Goal: Task Accomplishment & Management: Use online tool/utility

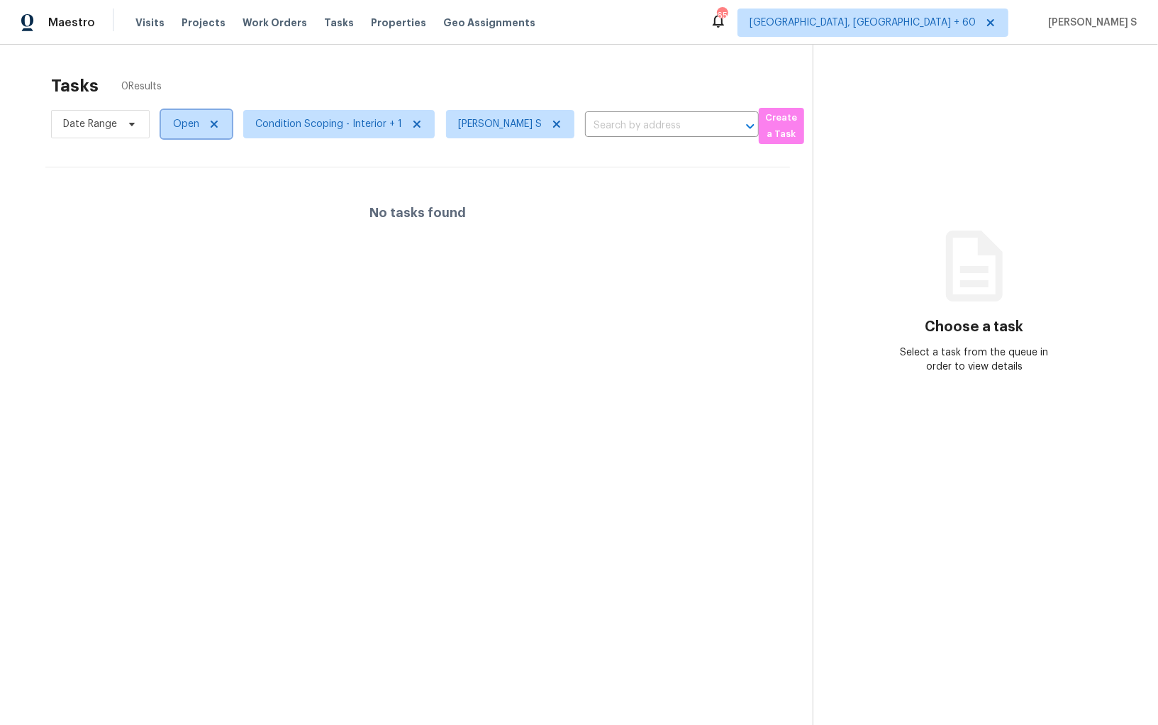
click at [184, 124] on span "Open" at bounding box center [186, 124] width 26 height 14
click at [214, 201] on label "Blocked" at bounding box center [196, 204] width 56 height 14
click at [177, 201] on input "Blocked" at bounding box center [172, 201] width 9 height 9
checkbox input "true"
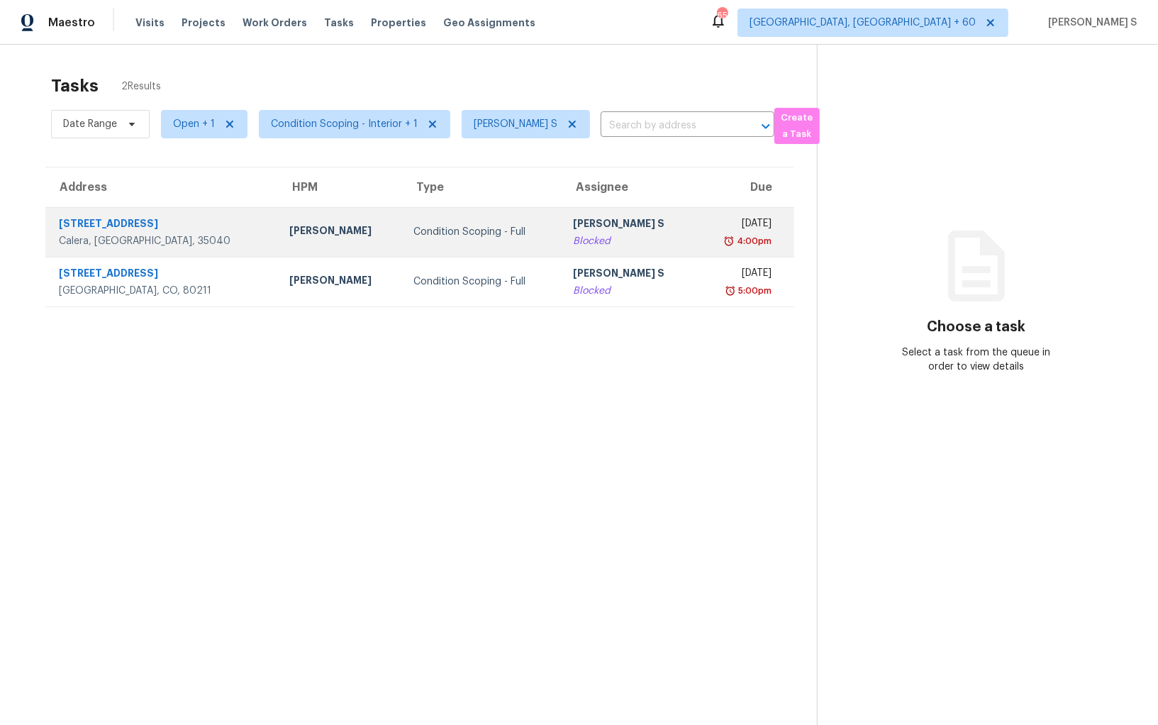
click at [513, 230] on td "Condition Scoping - Full" at bounding box center [482, 232] width 160 height 50
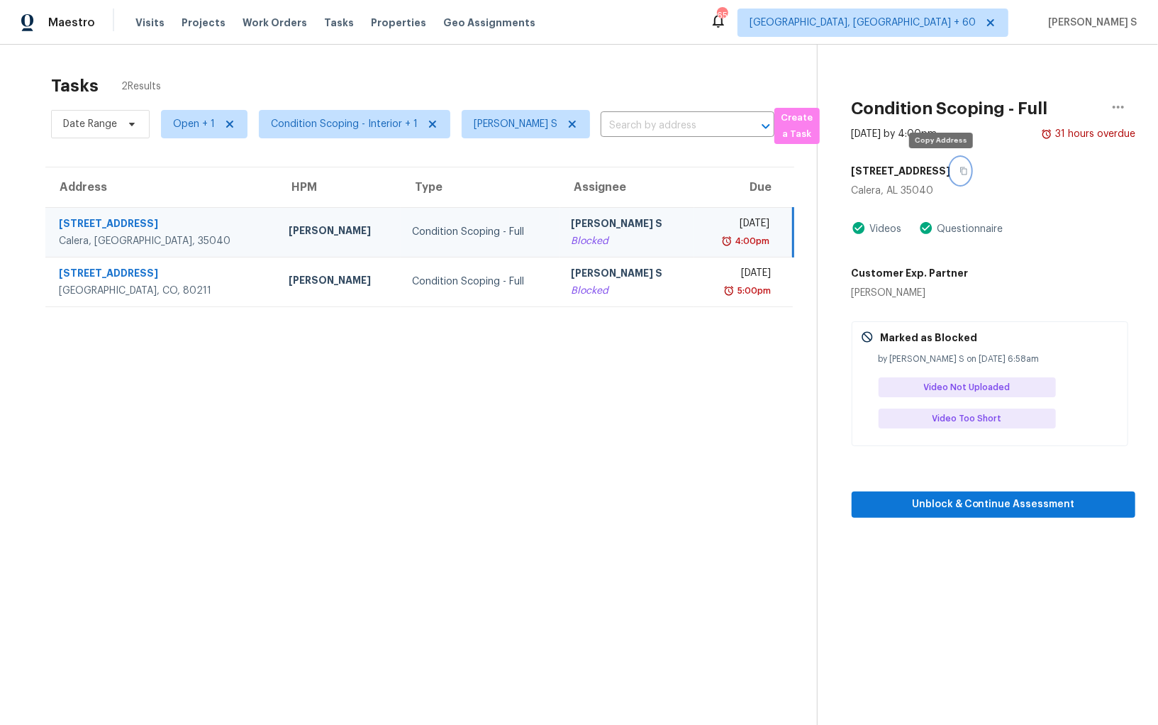
click at [951, 168] on button "button" at bounding box center [960, 171] width 19 height 26
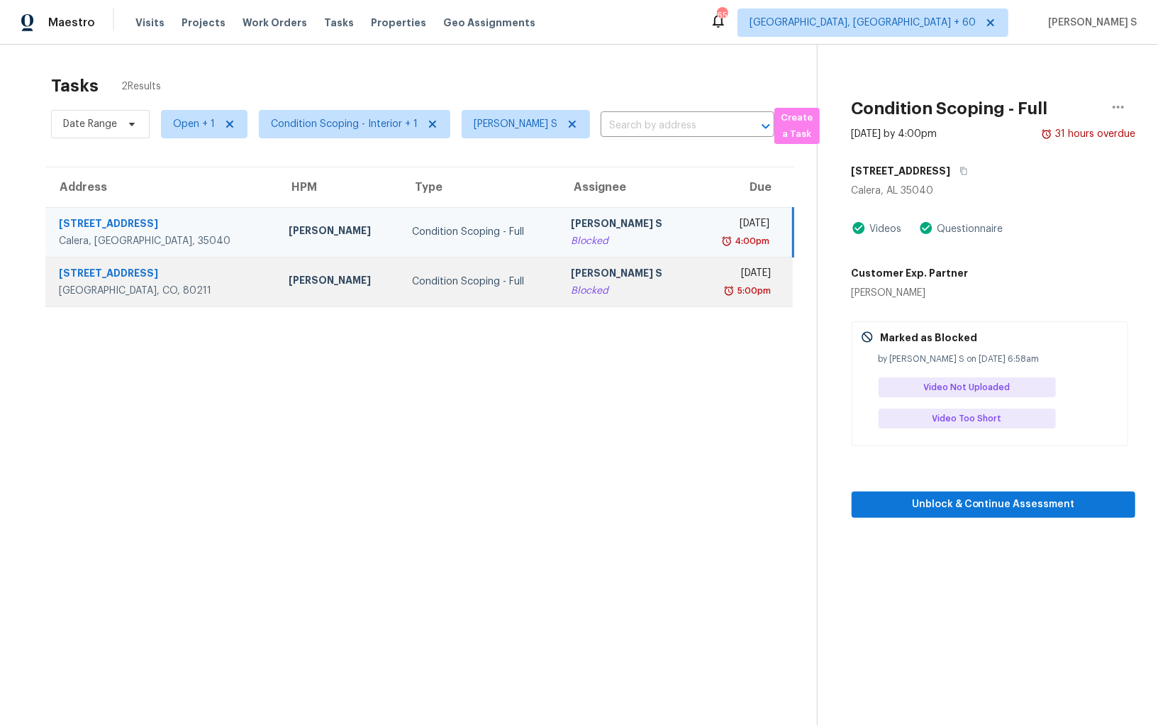
click at [571, 273] on div "[PERSON_NAME] S" at bounding box center [627, 275] width 112 height 18
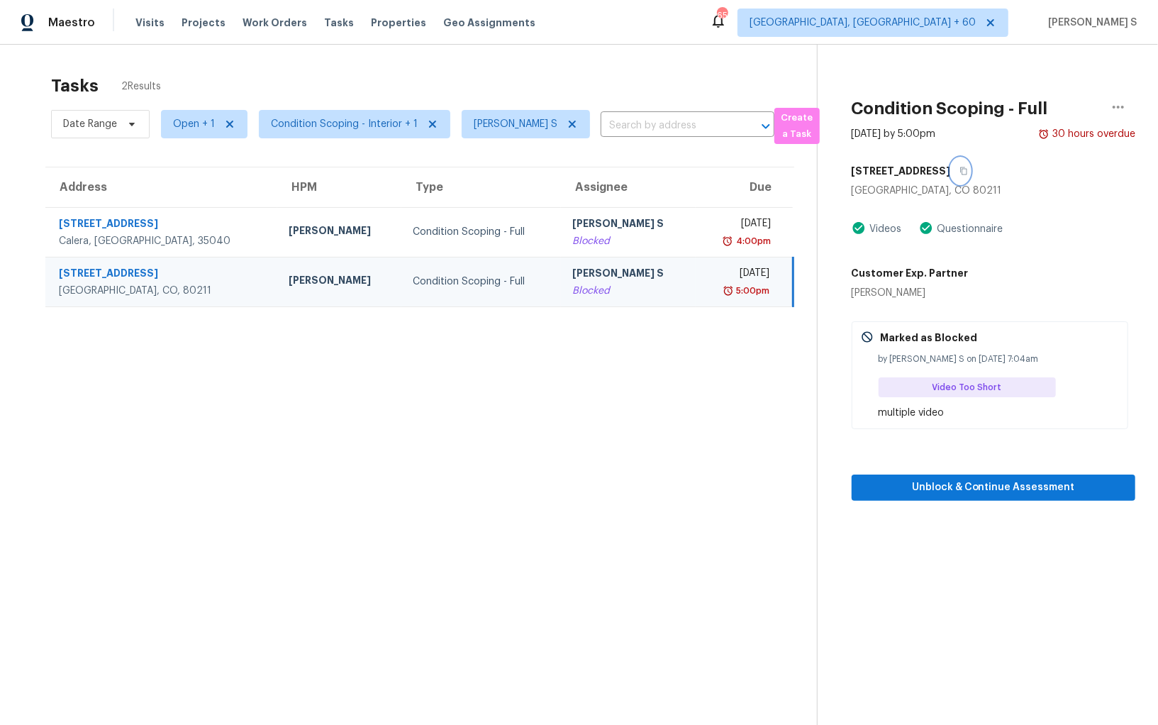
click at [959, 167] on icon "button" at bounding box center [963, 171] width 9 height 9
click at [534, 335] on section "Tasks 2 Results Date Range Open + 1 Condition Scoping - Interior + 1 Anbu Jebak…" at bounding box center [420, 418] width 794 height 702
click at [671, 126] on input "text" at bounding box center [668, 126] width 134 height 22
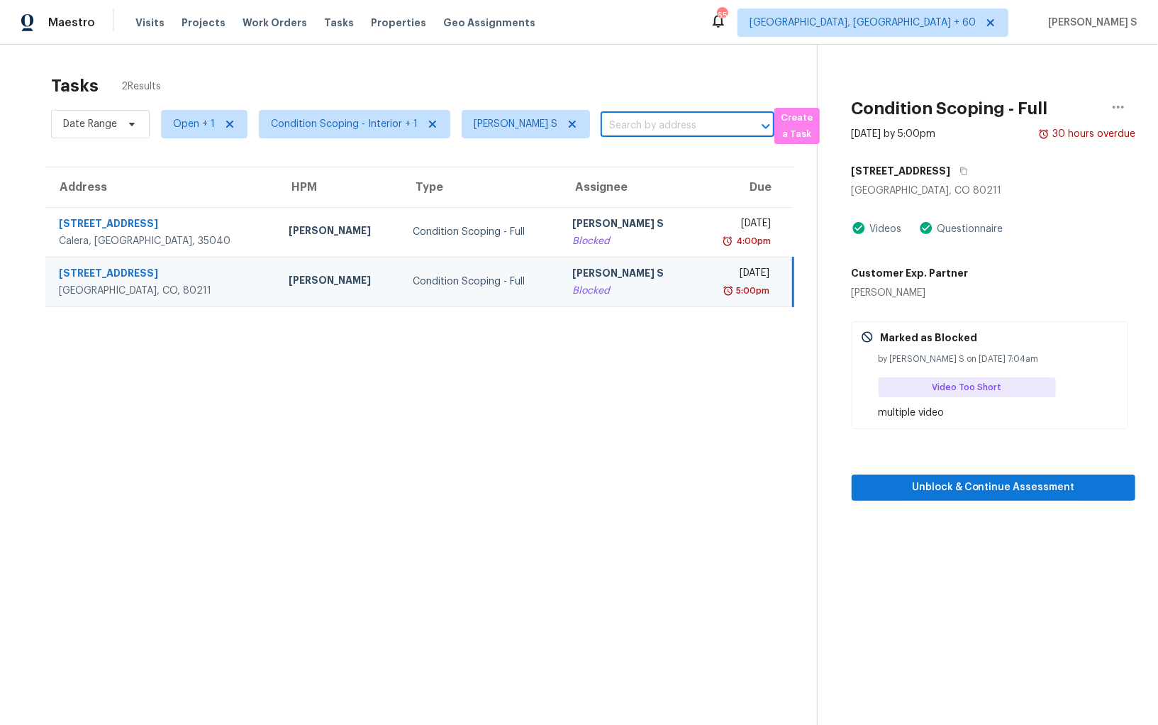
paste input "905 Country Club Rd, Newnan, GA, 30263"
type input "905 Country Club Rd, Newnan, GA, 30263"
click at [652, 152] on li "905 Country Club Rd, Newnan, GA 30263" at bounding box center [683, 156] width 174 height 23
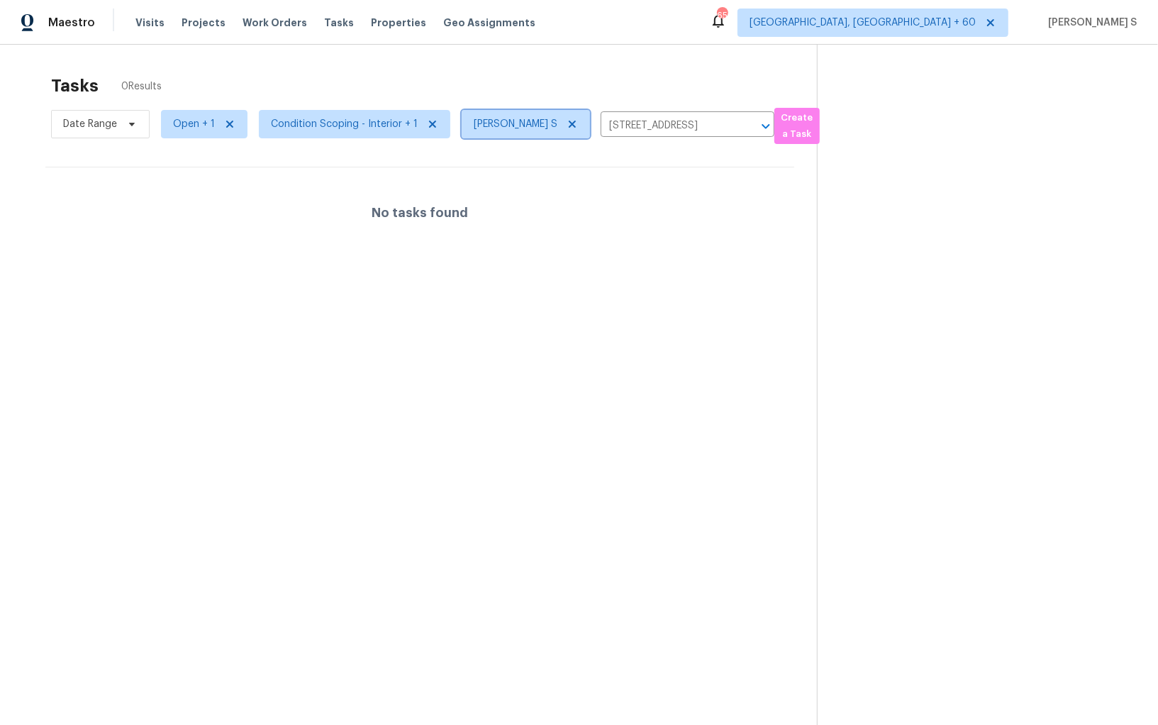
click at [569, 122] on icon at bounding box center [571, 123] width 11 height 11
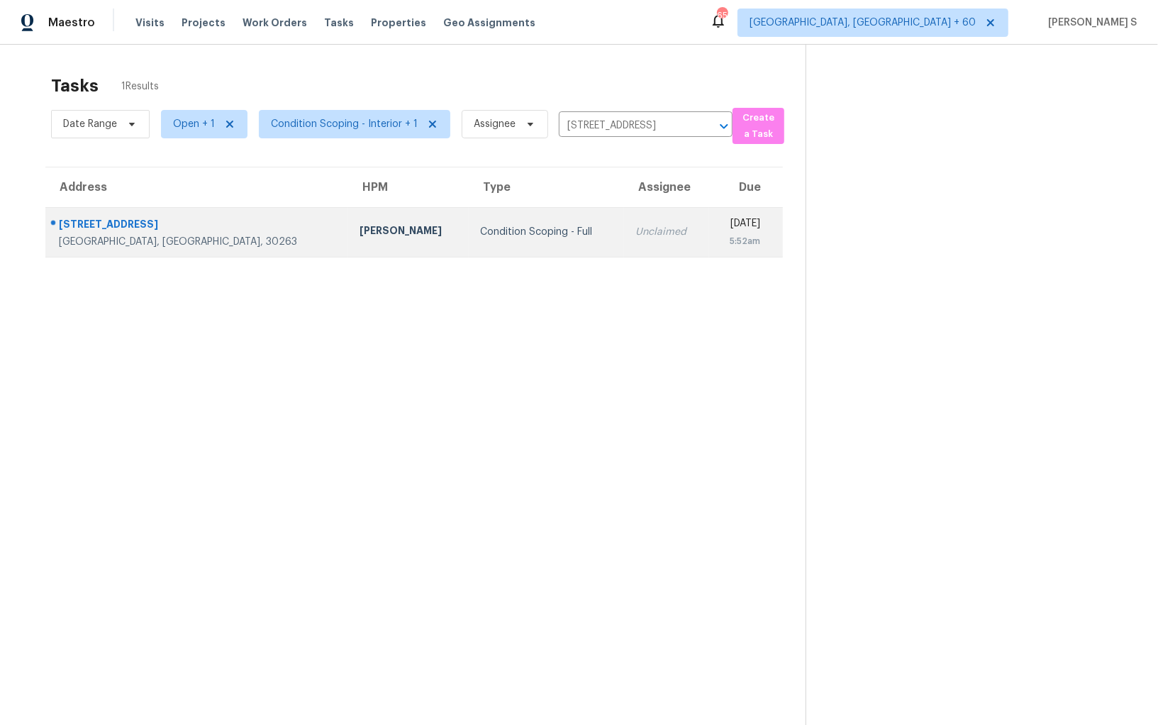
click at [486, 217] on td "Condition Scoping - Full" at bounding box center [546, 232] width 155 height 50
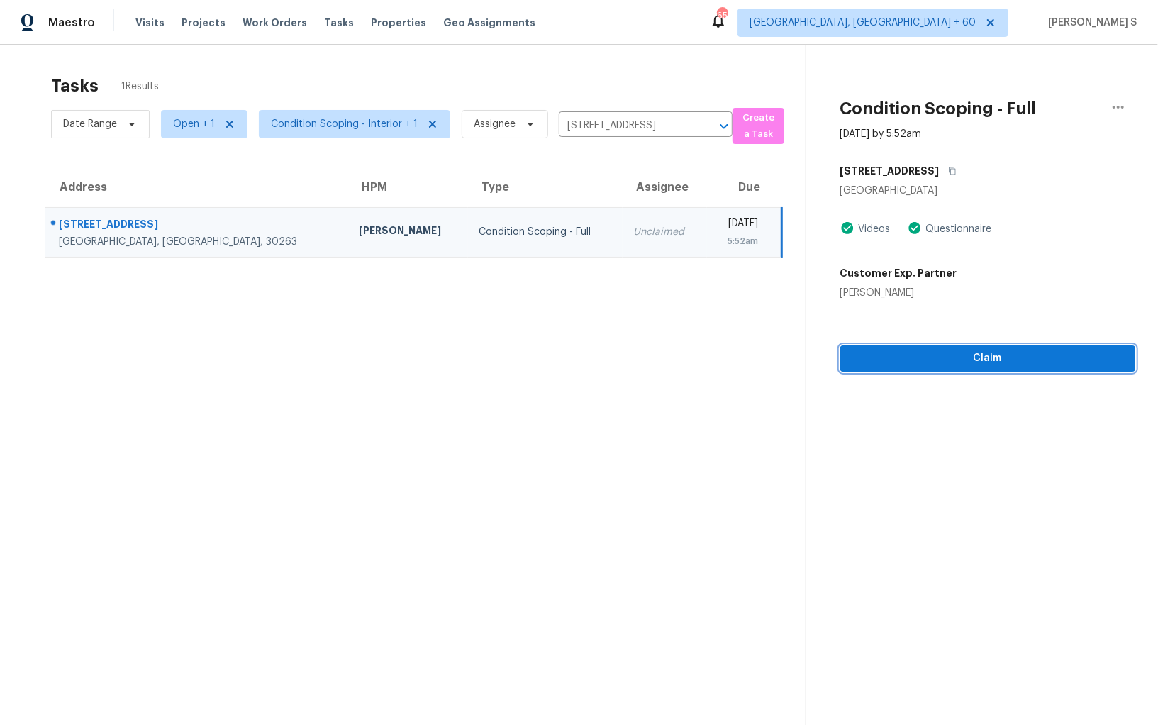
click at [981, 351] on span "Claim" at bounding box center [987, 359] width 272 height 18
click at [956, 359] on span "Start Assessment" at bounding box center [987, 359] width 272 height 18
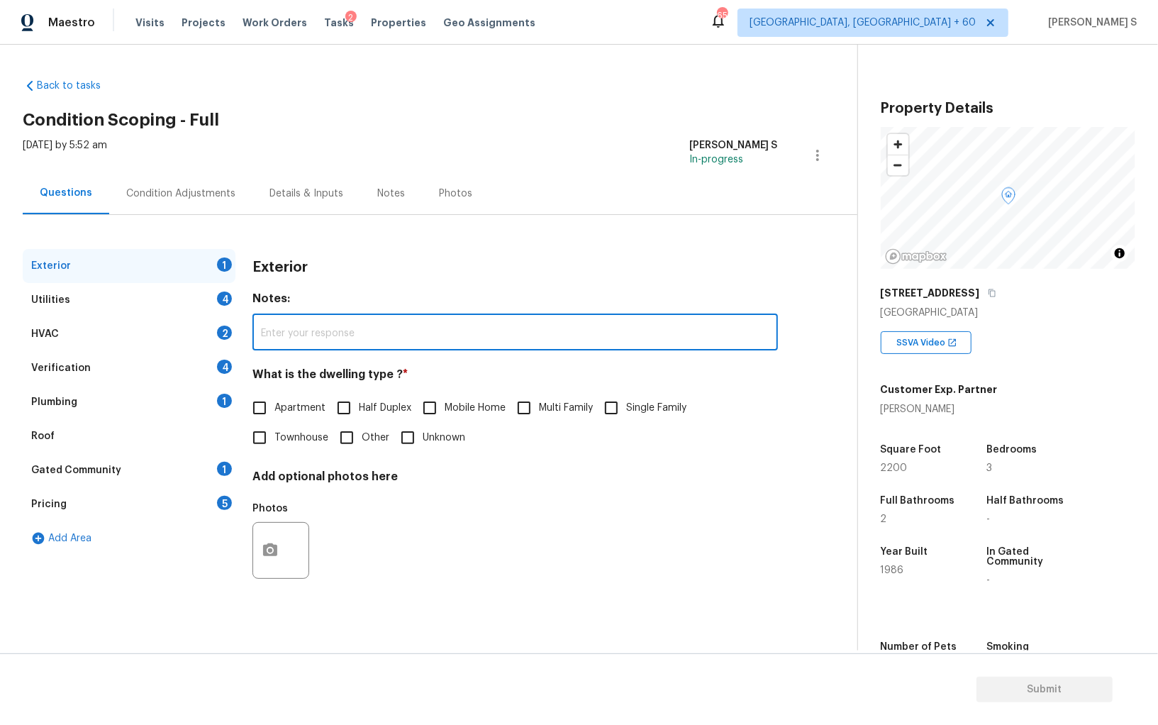
click at [493, 344] on input "text" at bounding box center [514, 333] width 525 height 33
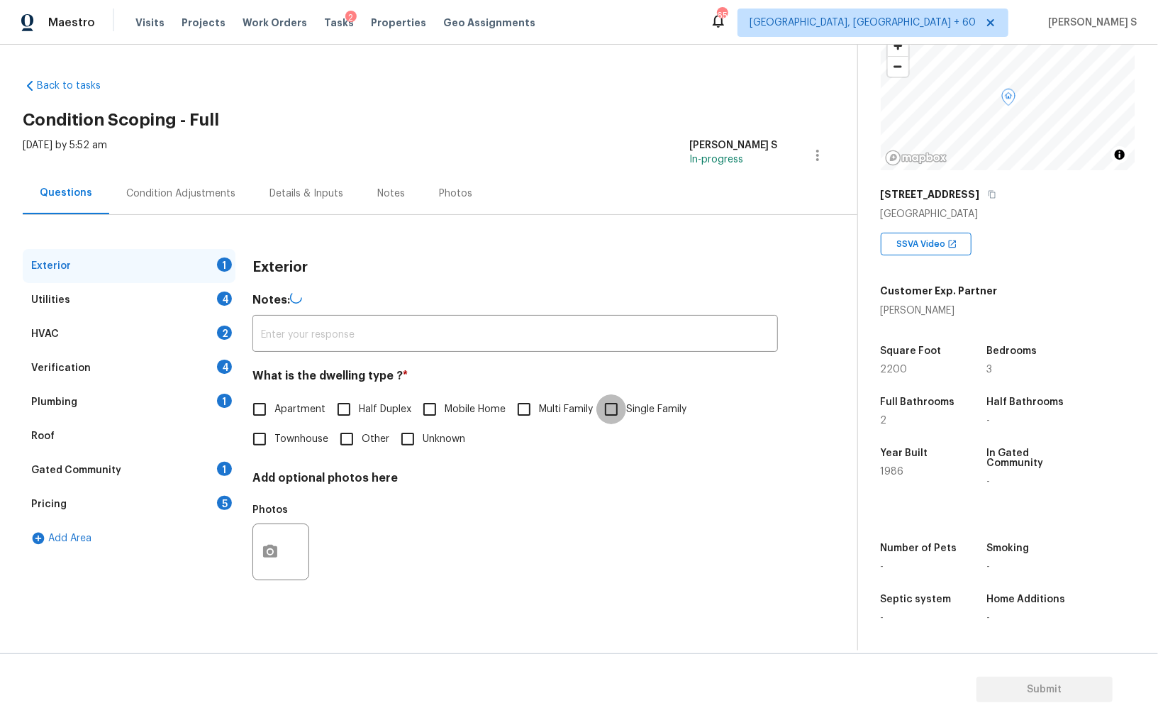
click at [612, 408] on input "Single Family" at bounding box center [611, 409] width 30 height 30
checkbox input "true"
click at [215, 366] on div "Verification 4" at bounding box center [129, 368] width 213 height 34
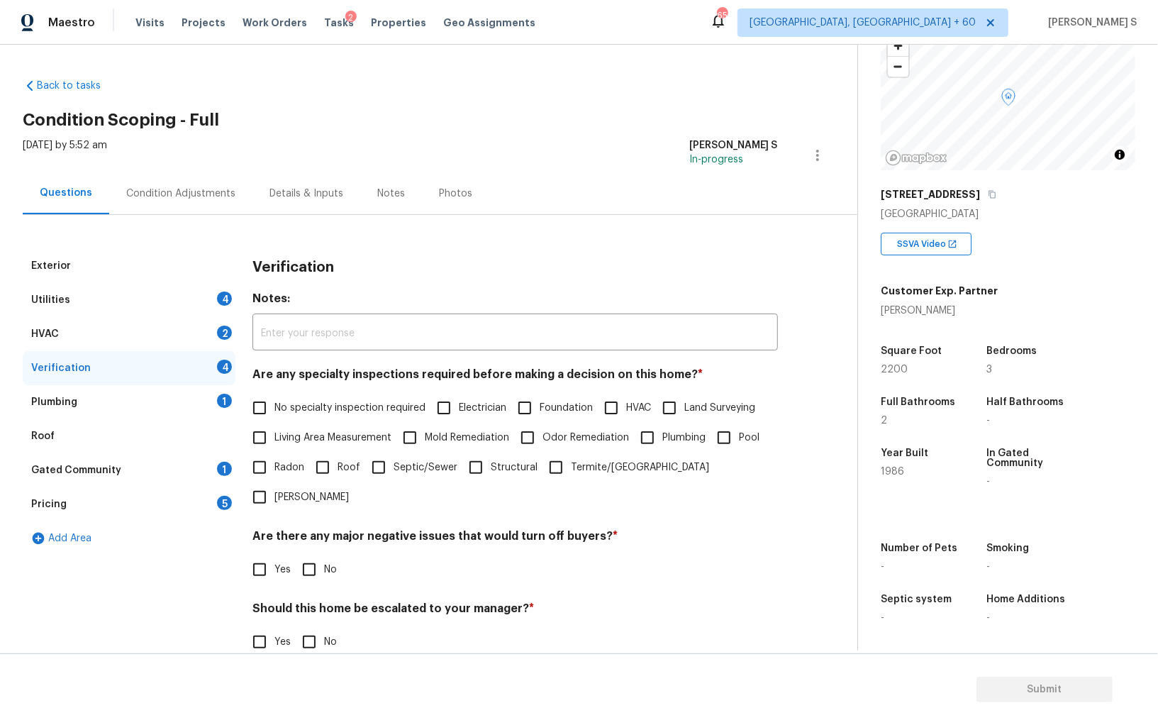
click at [255, 405] on input "No specialty inspection required" at bounding box center [260, 408] width 30 height 30
checkbox input "true"
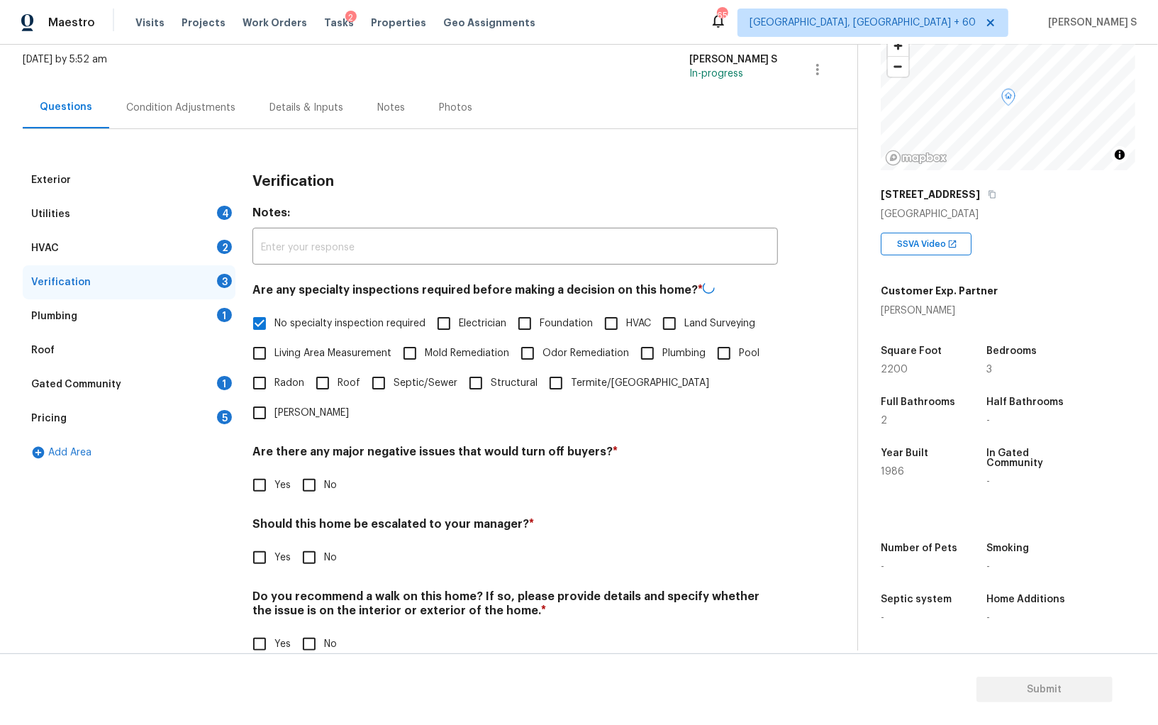
scroll to position [84, 0]
click at [313, 470] on div "Verification Notes: ​ Are any specialty inspections required before making a de…" at bounding box center [514, 419] width 525 height 511
click at [324, 593] on h4 "Do you recommend a walk on this home? If so, please provide details and specify…" at bounding box center [514, 606] width 525 height 34
click at [322, 629] on input "No" at bounding box center [309, 644] width 30 height 30
checkbox input "true"
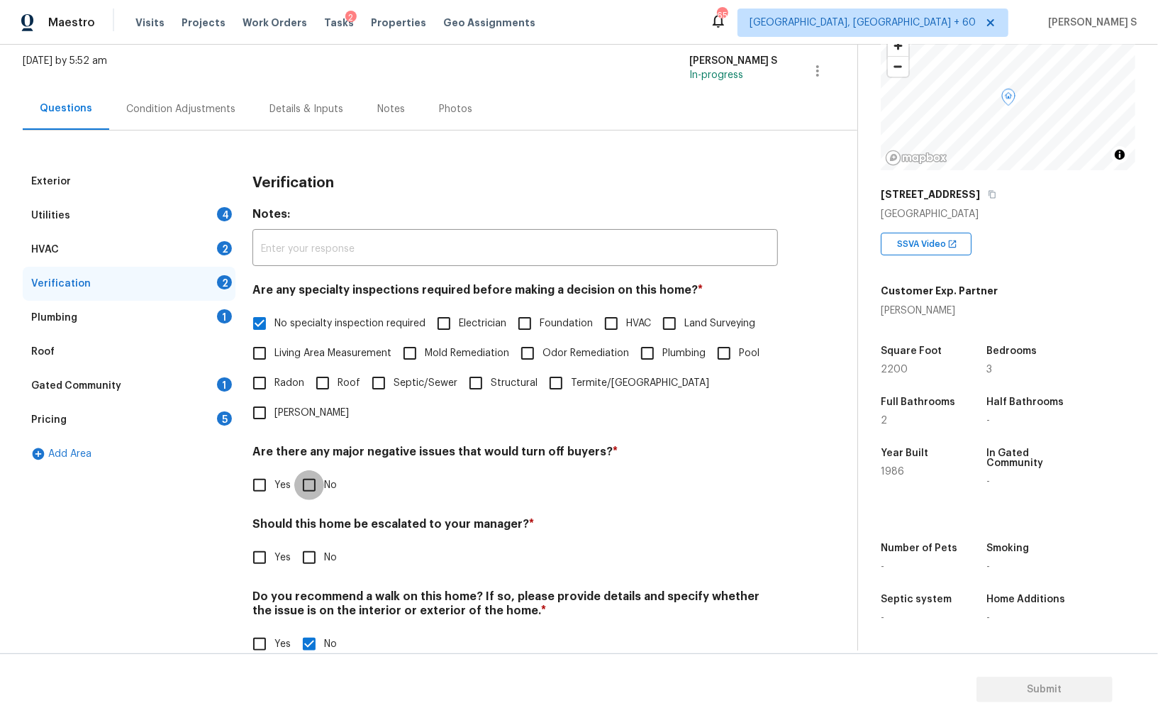
click at [303, 470] on input "No" at bounding box center [309, 485] width 30 height 30
checkbox input "true"
click at [220, 245] on div "2" at bounding box center [224, 248] width 15 height 14
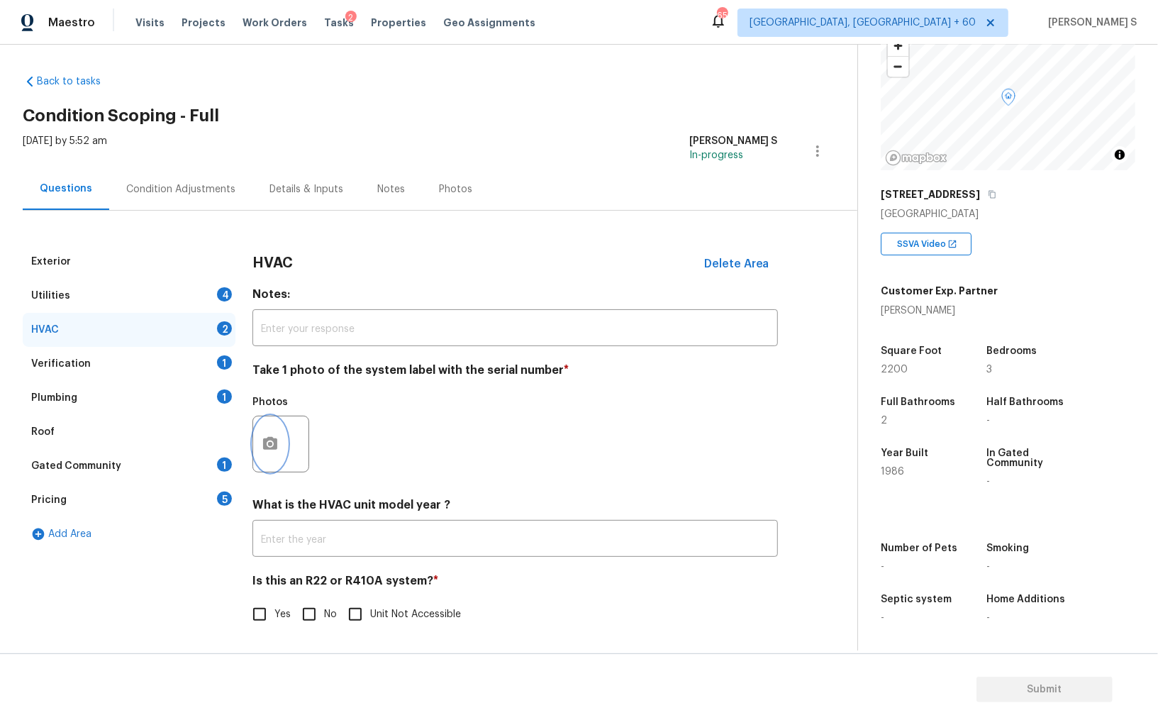
click at [263, 449] on icon "button" at bounding box center [270, 443] width 17 height 17
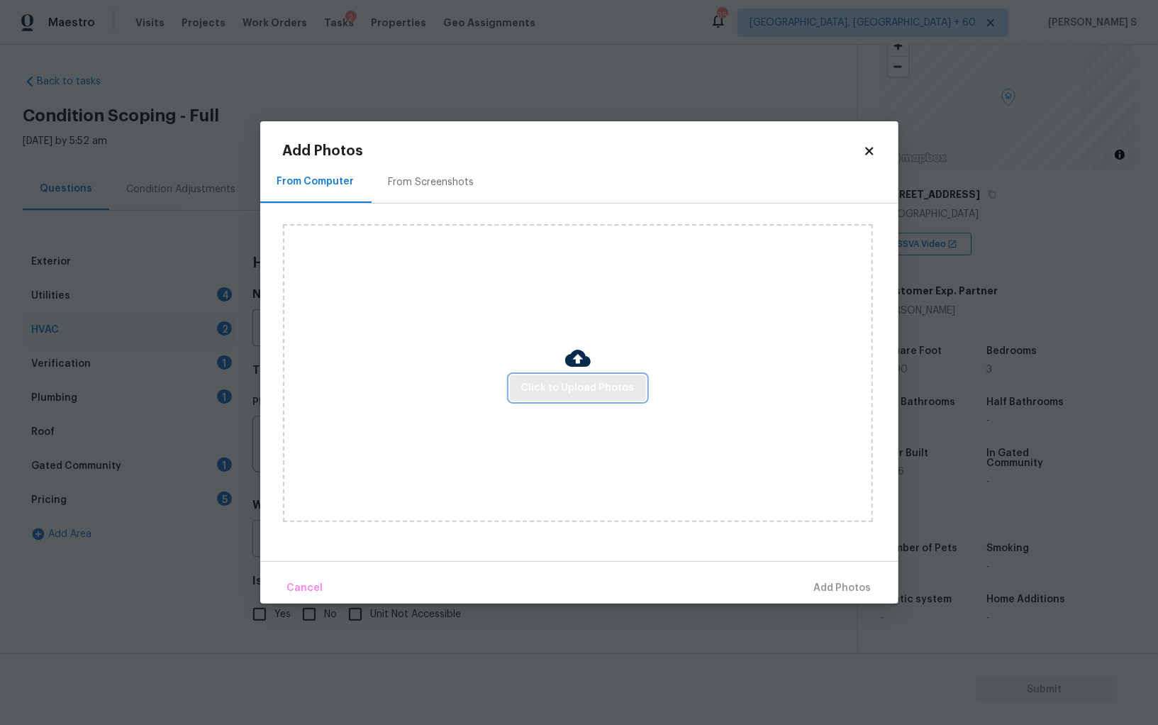
click at [561, 391] on span "Click to Upload Photos" at bounding box center [577, 388] width 113 height 18
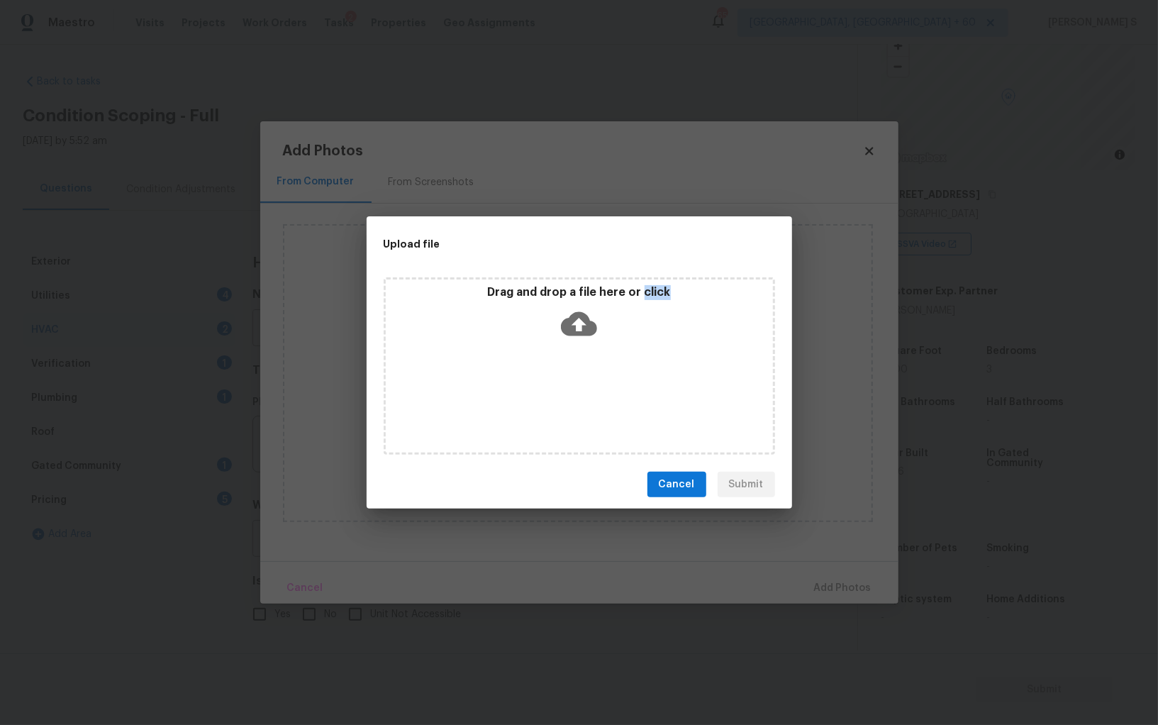
click at [561, 391] on div "Drag and drop a file here or click" at bounding box center [579, 365] width 391 height 177
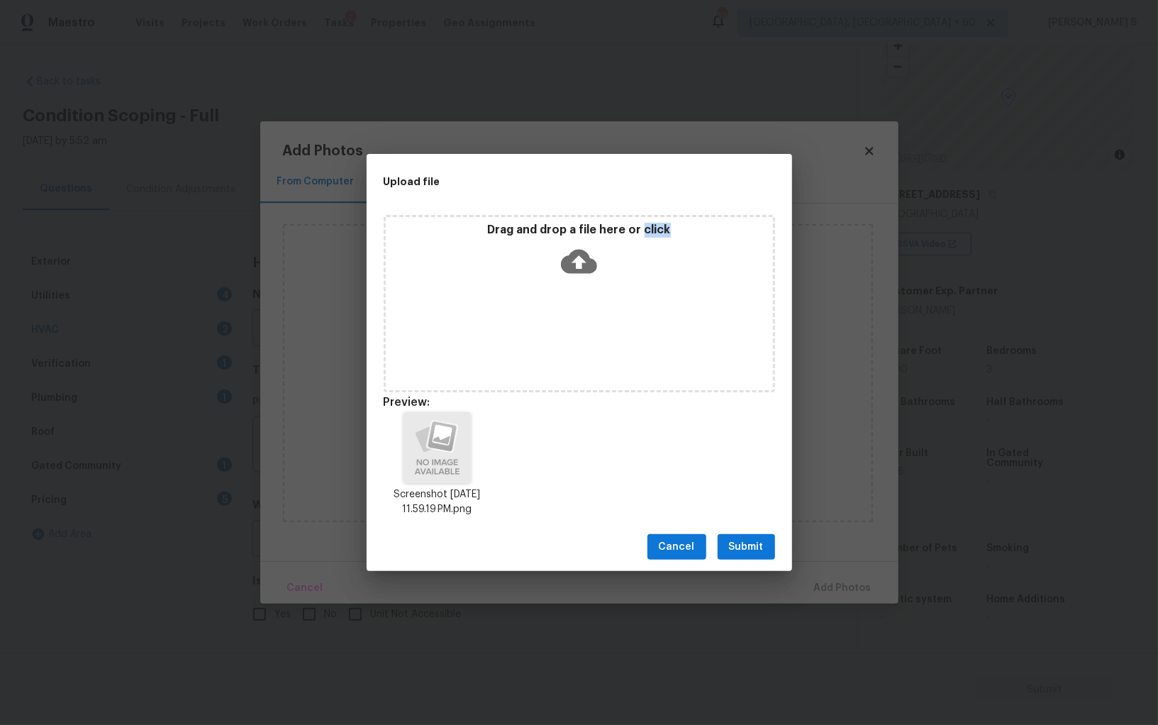
click at [750, 547] on span "Submit" at bounding box center [746, 547] width 35 height 18
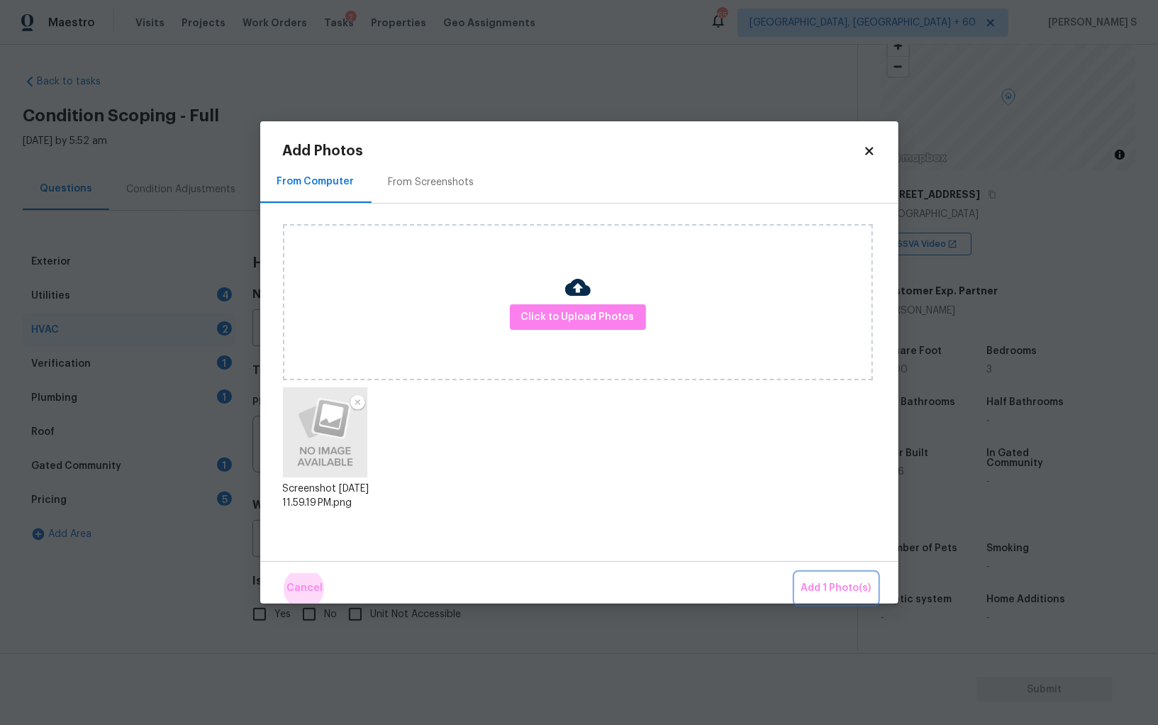
click at [795, 573] on button "Add 1 Photo(s)" at bounding box center [836, 588] width 82 height 30
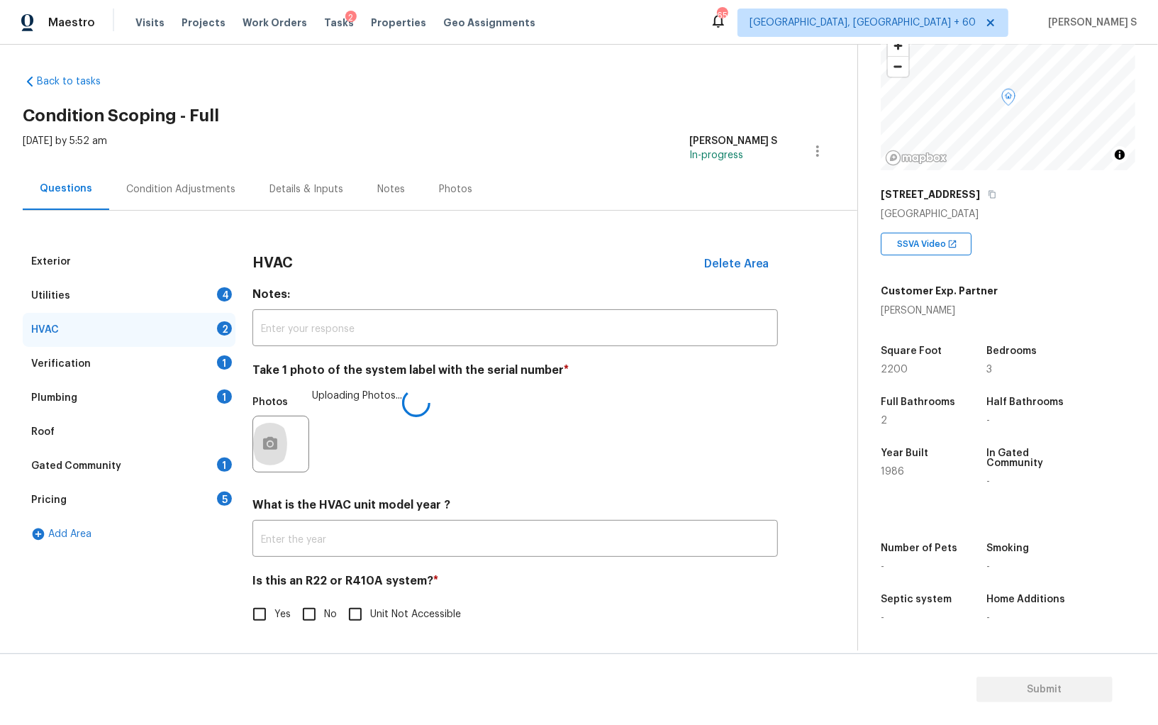
click at [319, 601] on input "No" at bounding box center [309, 614] width 30 height 30
checkbox input "true"
click at [217, 402] on div "Plumbing 1" at bounding box center [129, 398] width 213 height 34
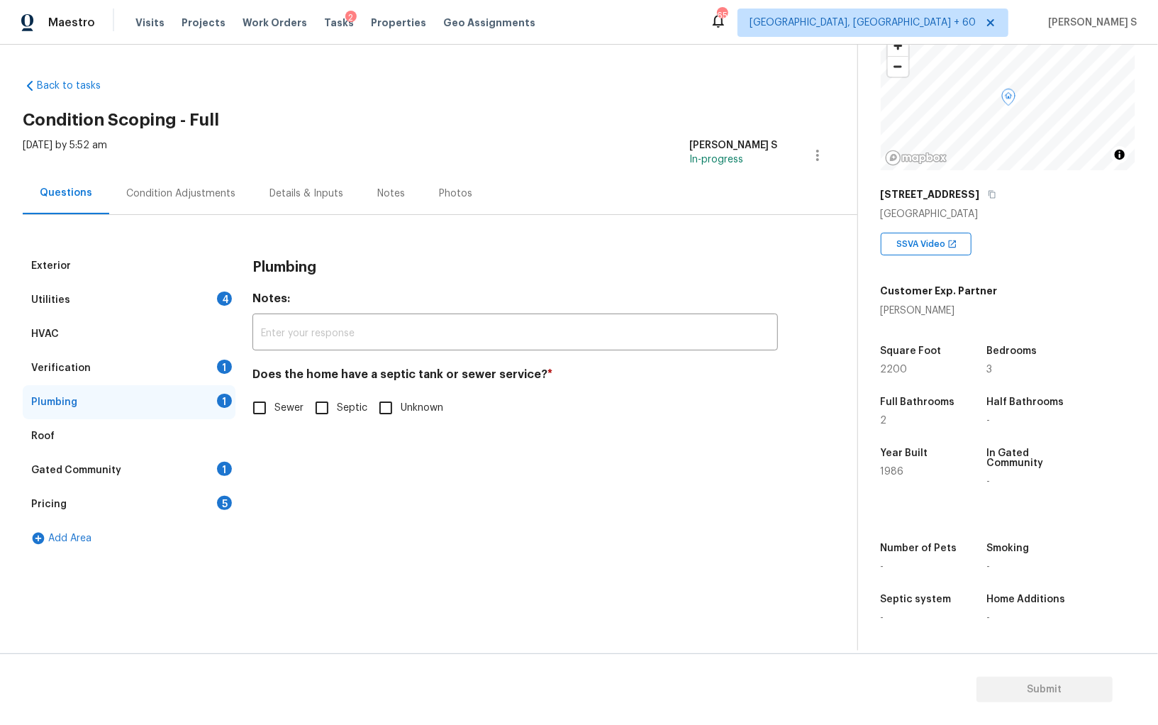
scroll to position [0, 0]
click at [286, 393] on label "Sewer" at bounding box center [274, 408] width 59 height 30
click at [274, 393] on input "Sewer" at bounding box center [260, 408] width 30 height 30
checkbox input "true"
drag, startPoint x: 206, startPoint y: 485, endPoint x: 369, endPoint y: 348, distance: 212.9
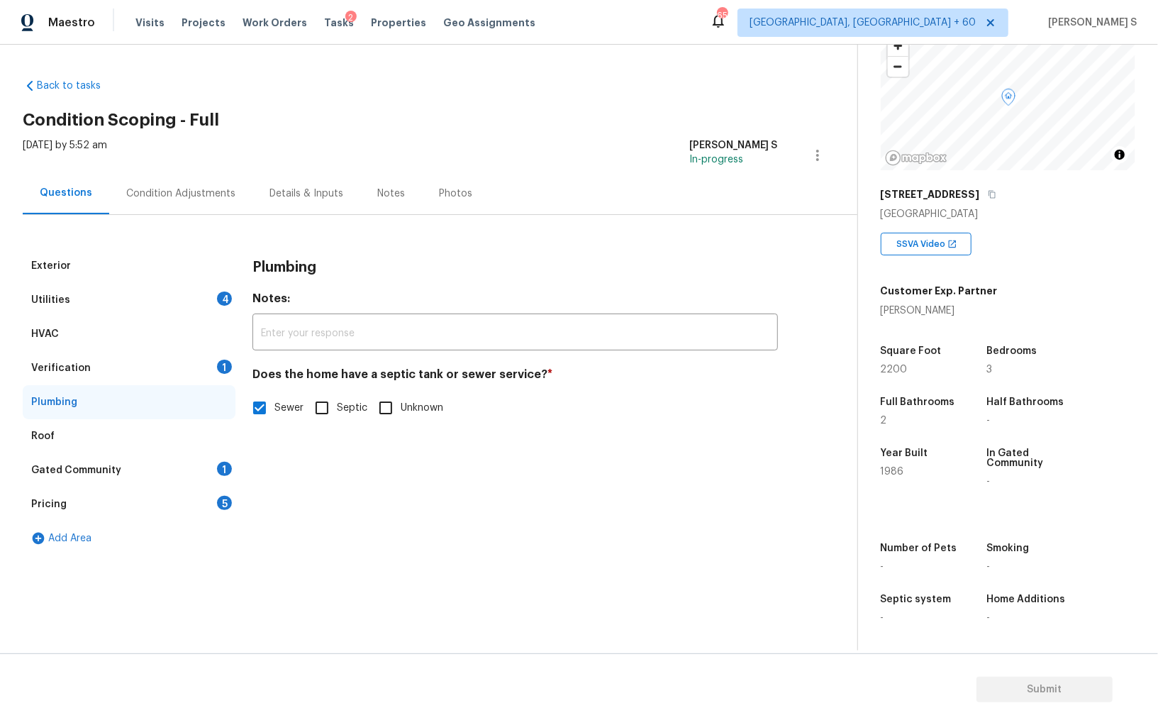
click at [206, 485] on div "Gated Community 1" at bounding box center [129, 470] width 213 height 34
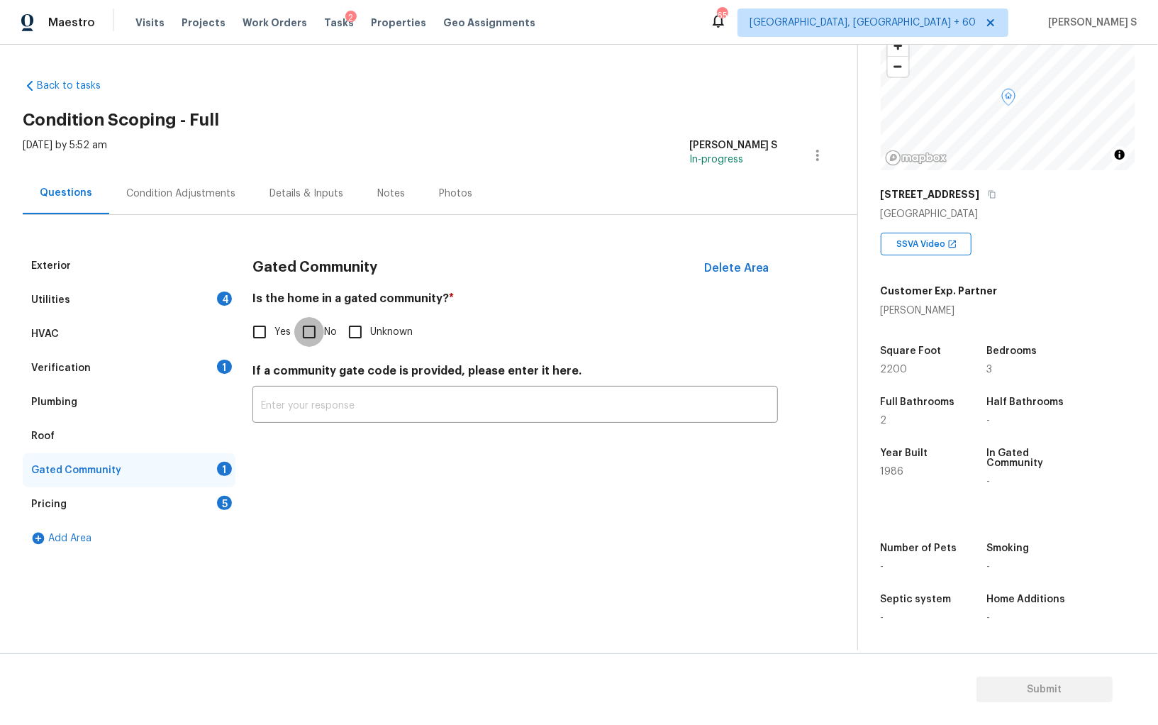
click at [322, 333] on input "No" at bounding box center [309, 332] width 30 height 30
checkbox input "true"
click at [211, 300] on div "Utilities 4" at bounding box center [129, 300] width 213 height 34
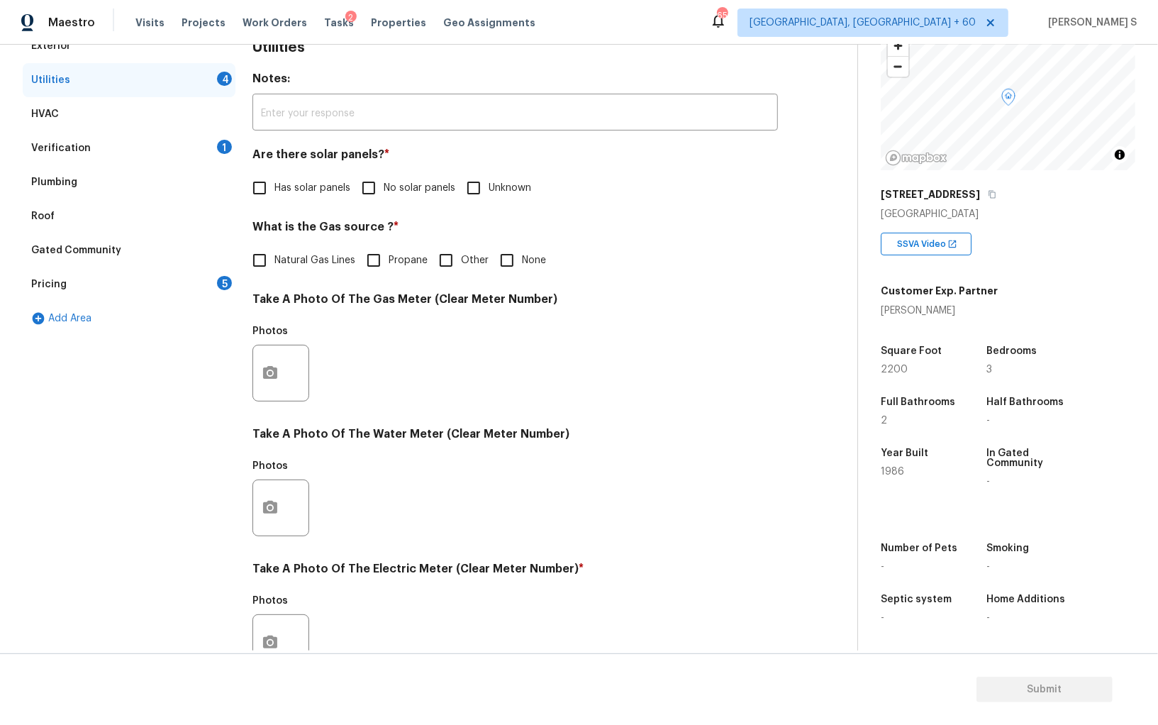
scroll to position [342, 0]
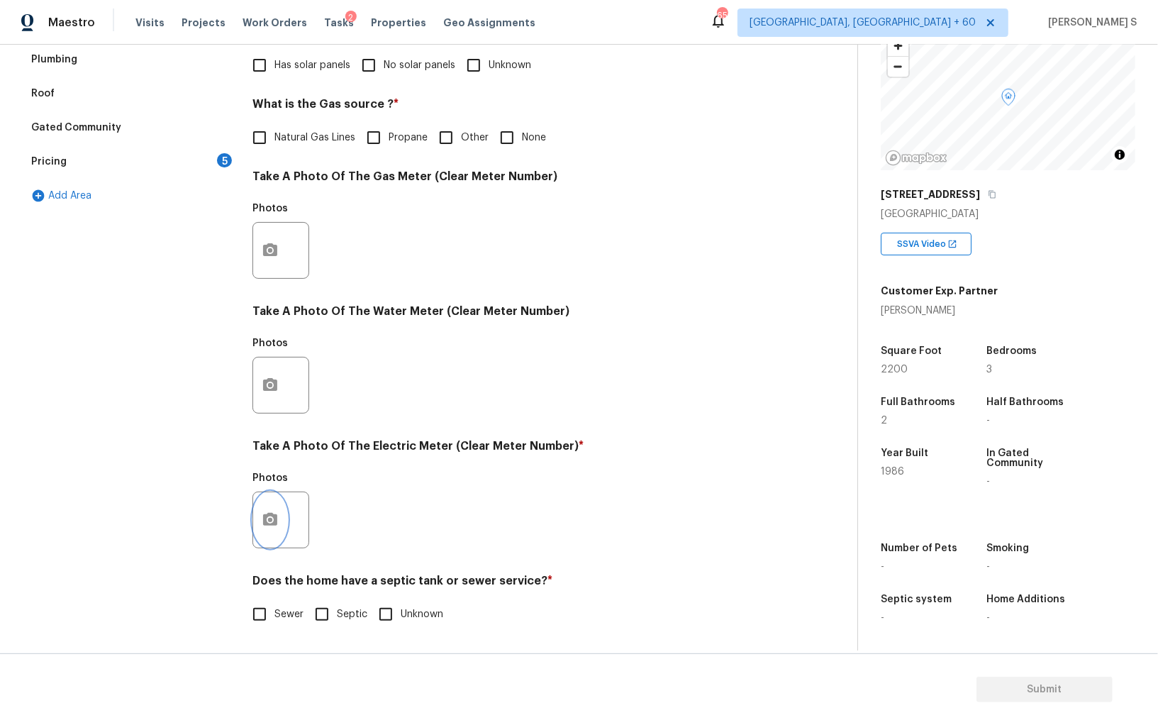
click at [275, 523] on icon "button" at bounding box center [270, 519] width 14 height 13
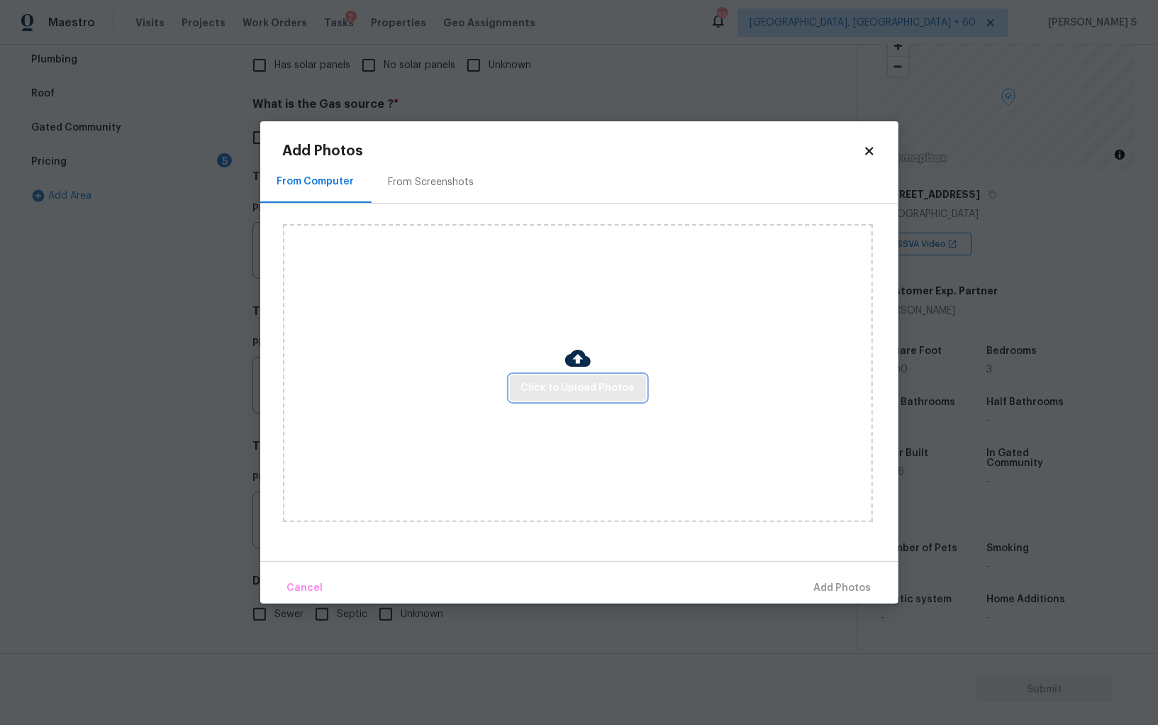
click at [547, 387] on span "Click to Upload Photos" at bounding box center [577, 388] width 113 height 18
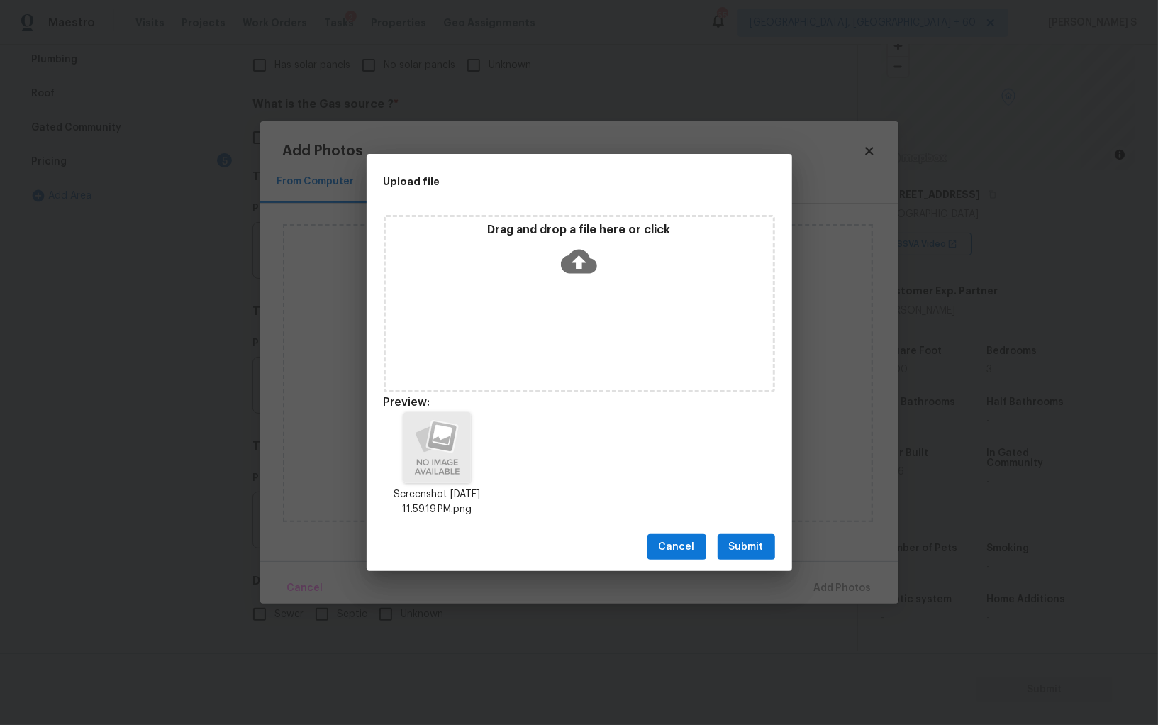
click at [753, 544] on span "Submit" at bounding box center [746, 547] width 35 height 18
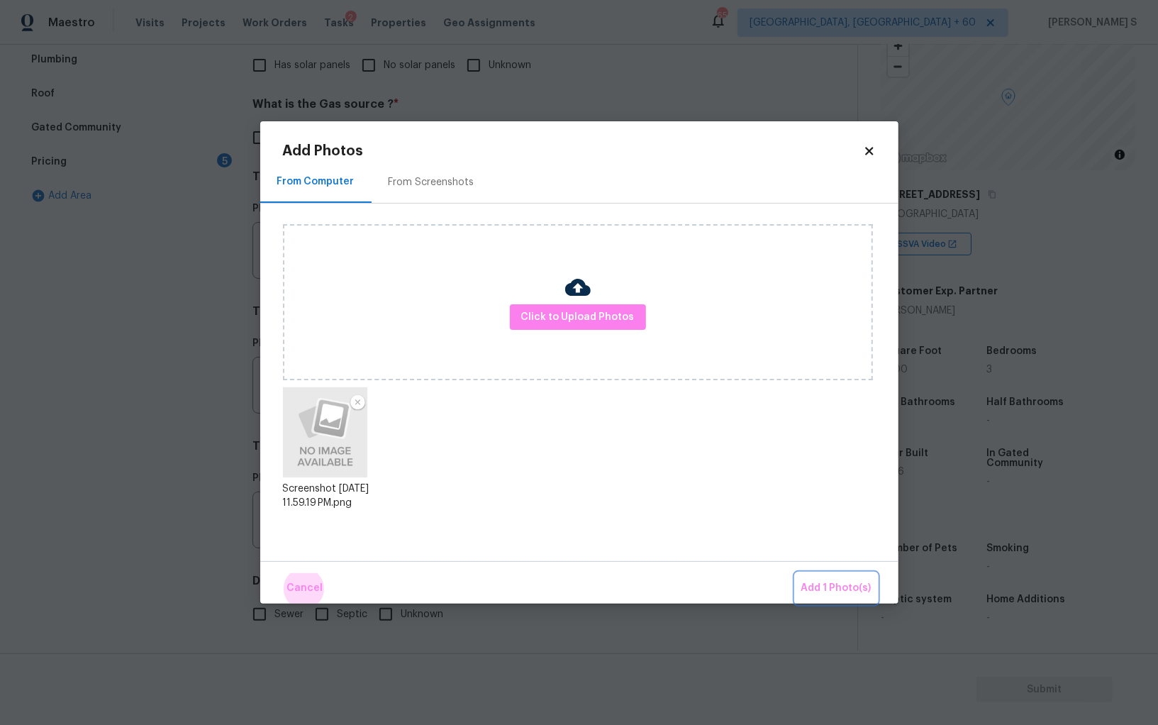
click at [795, 573] on button "Add 1 Photo(s)" at bounding box center [836, 588] width 82 height 30
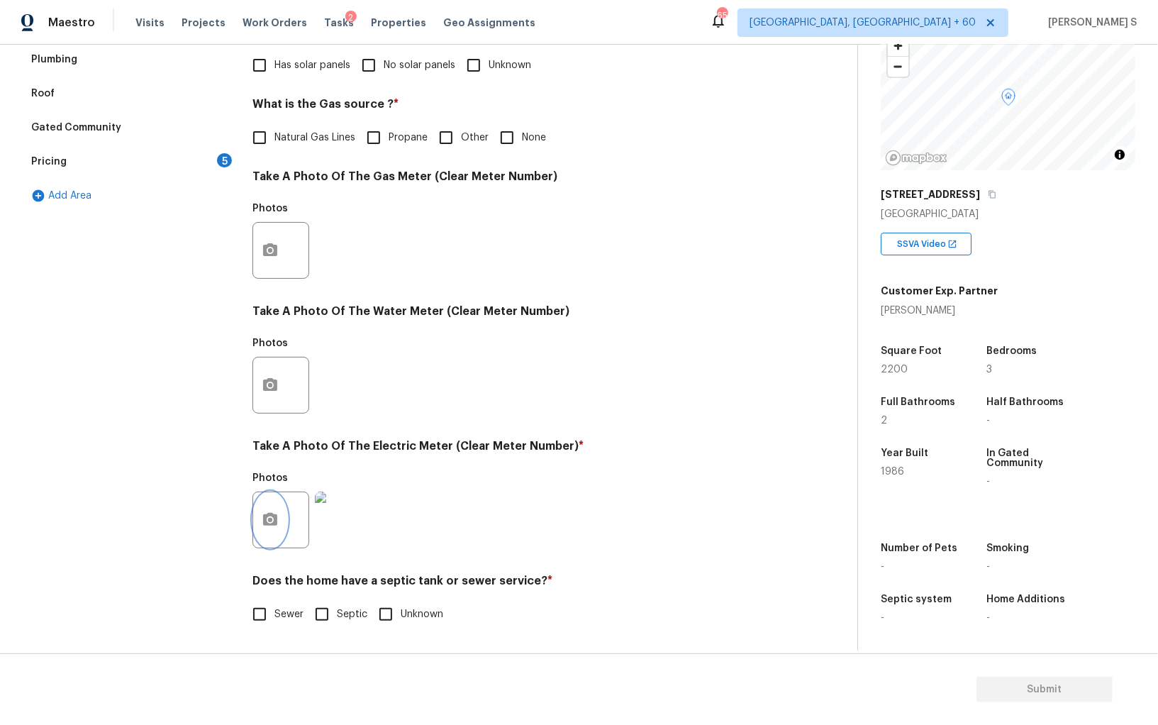
scroll to position [0, 0]
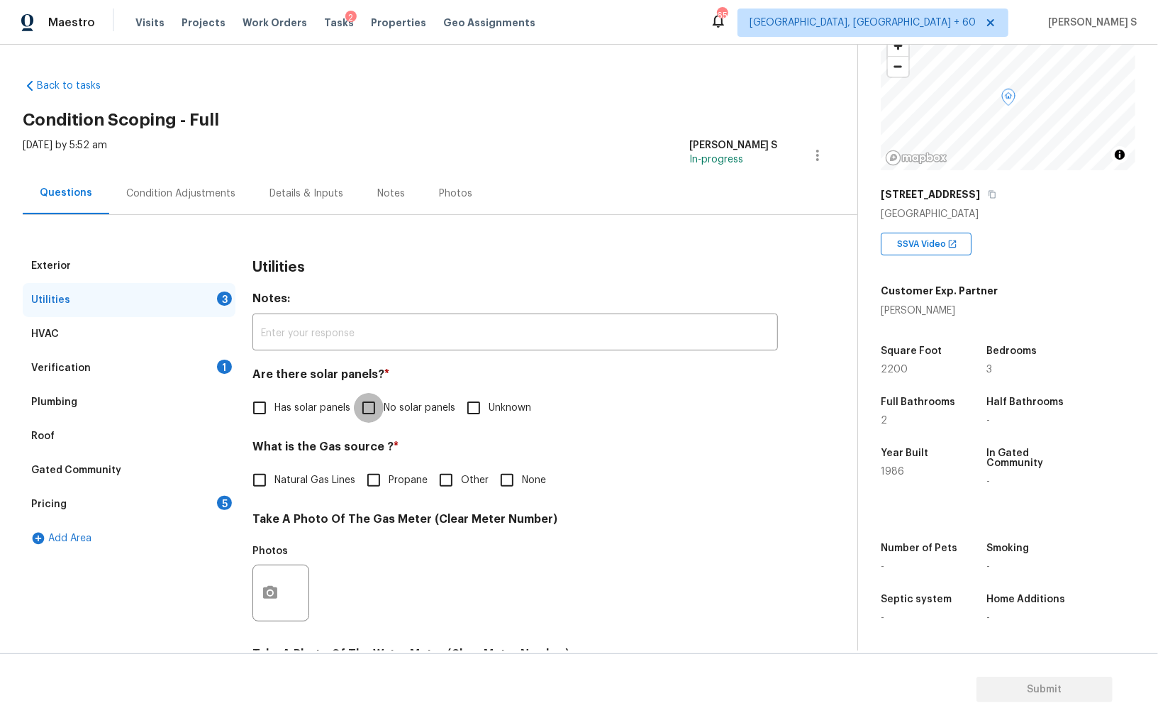
click at [373, 398] on input "No solar panels" at bounding box center [369, 408] width 30 height 30
checkbox input "true"
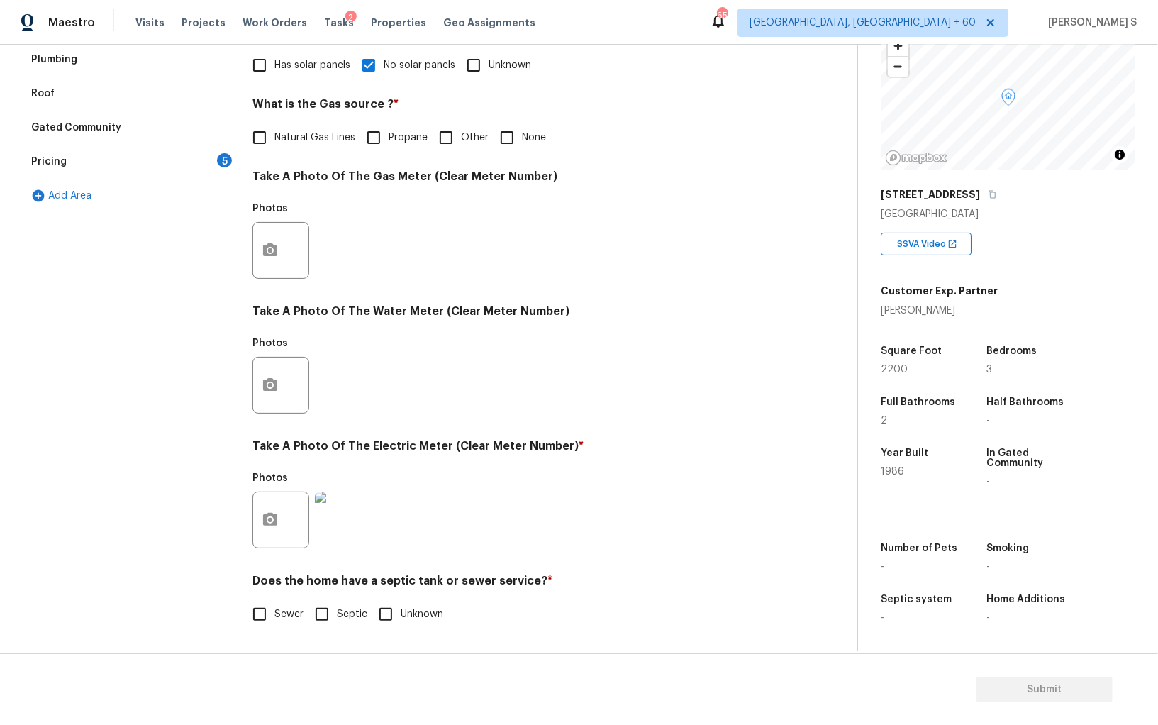
click at [317, 601] on input "Septic" at bounding box center [322, 614] width 30 height 30
checkbox input "true"
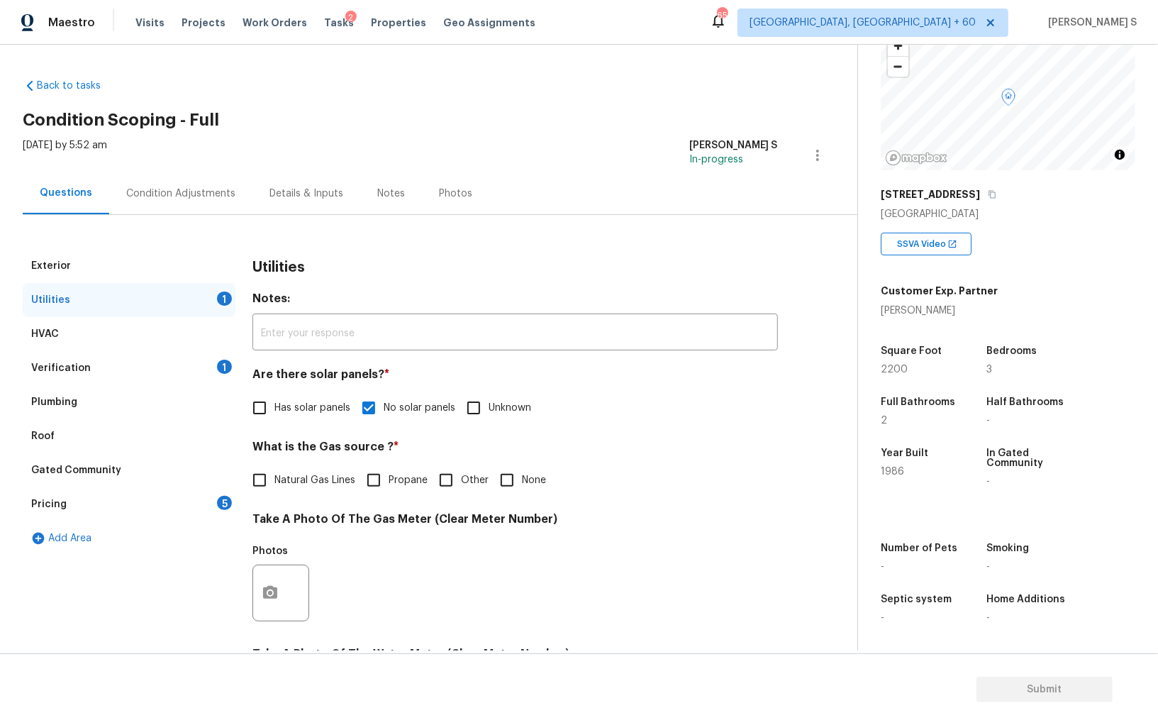
click at [194, 419] on div "Roof" at bounding box center [129, 436] width 213 height 34
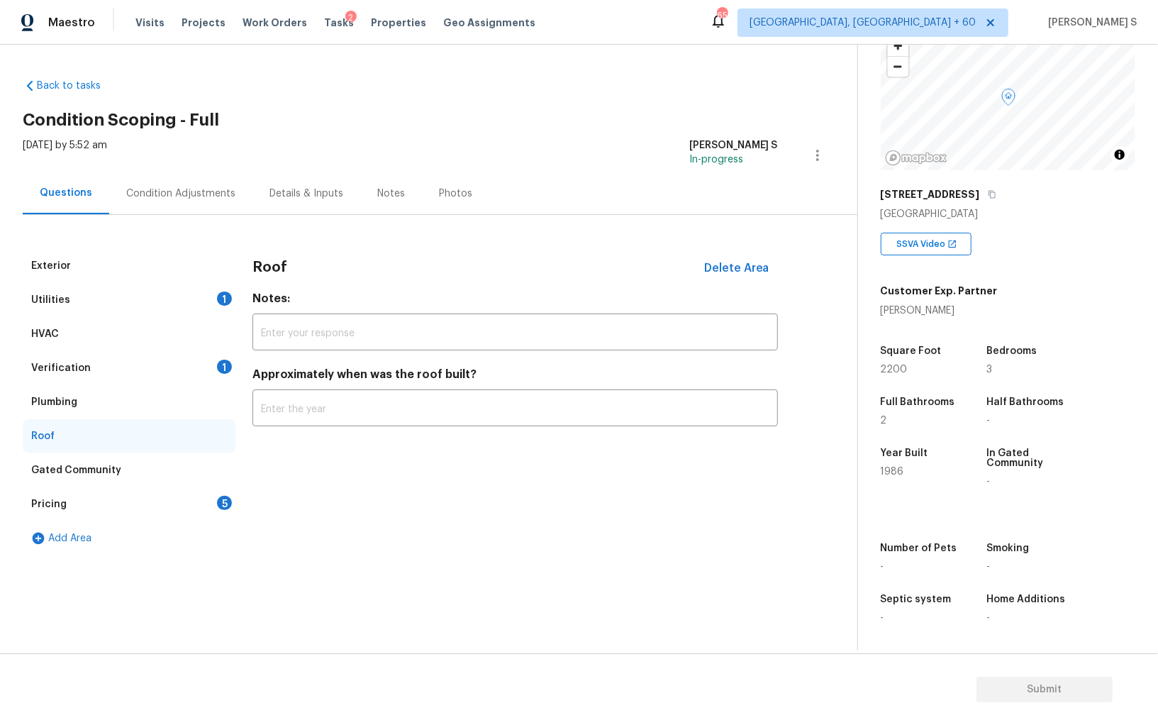
click at [184, 393] on div "Plumbing" at bounding box center [129, 402] width 213 height 34
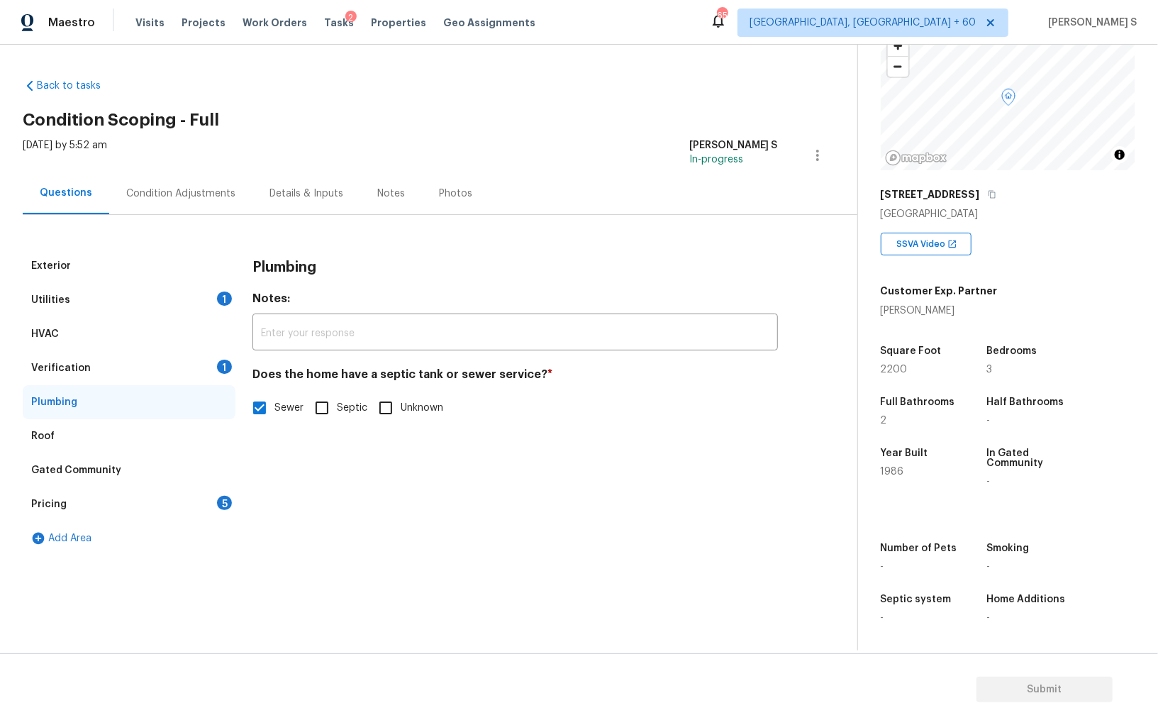
click at [320, 415] on input "Septic" at bounding box center [322, 408] width 30 height 30
checkbox input "true"
checkbox input "false"
click at [183, 499] on div "Pricing 5" at bounding box center [129, 504] width 213 height 34
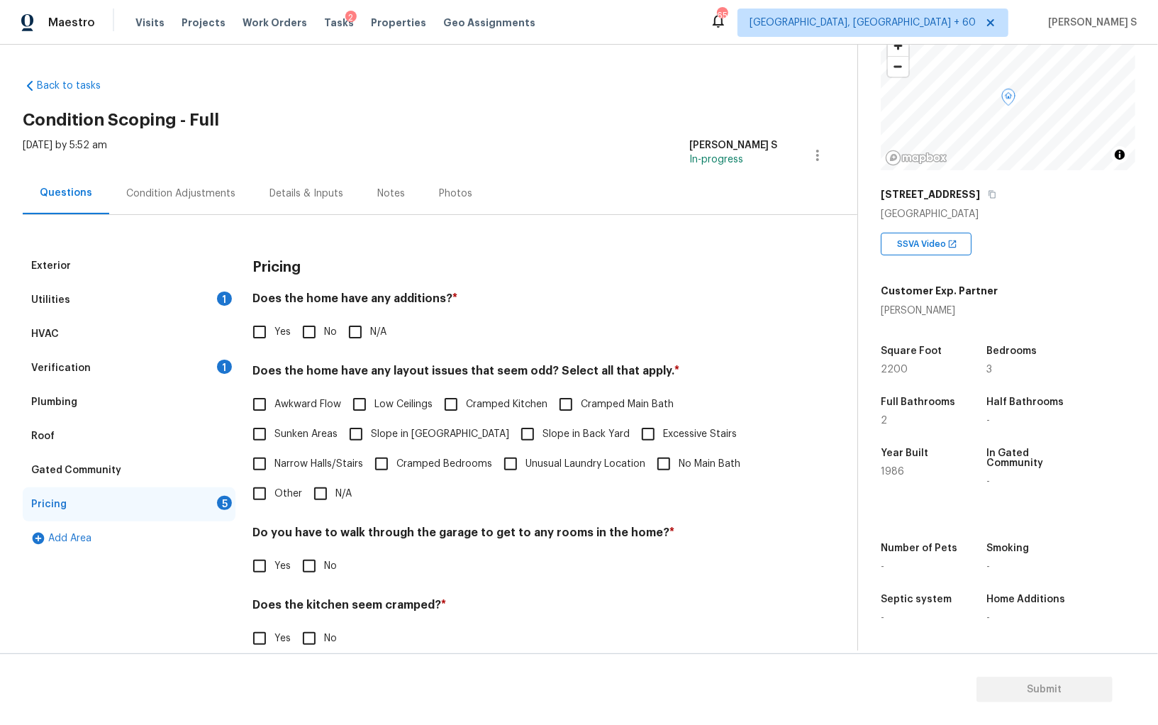
click at [313, 325] on input "No" at bounding box center [309, 332] width 30 height 30
checkbox input "true"
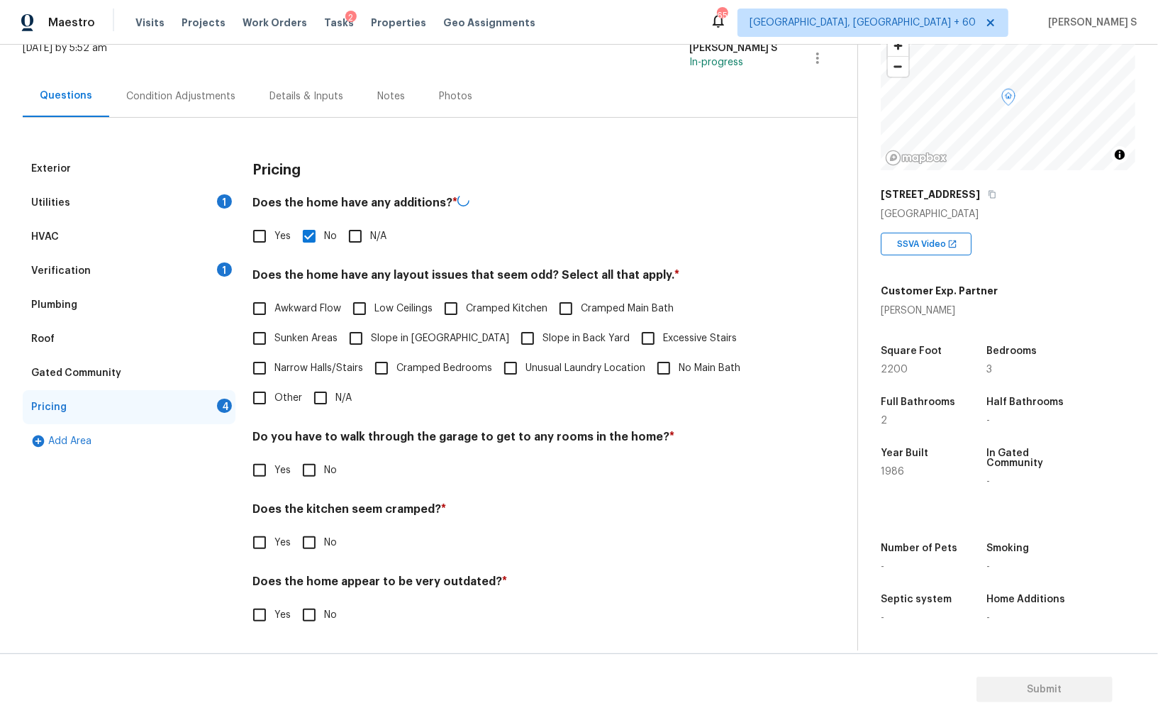
scroll to position [96, 0]
click at [314, 455] on input "No" at bounding box center [309, 470] width 30 height 30
checkbox input "true"
click at [294, 600] on input "No" at bounding box center [309, 615] width 30 height 30
checkbox input "true"
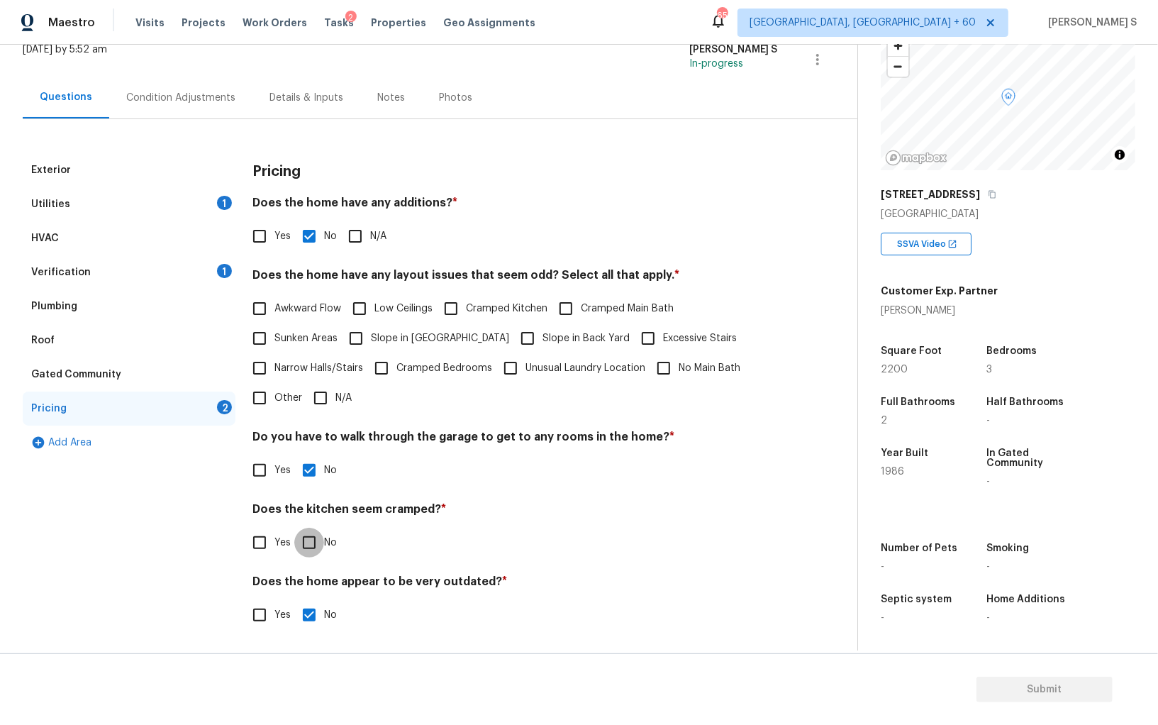
click at [294, 527] on input "No" at bounding box center [309, 542] width 30 height 30
checkbox input "true"
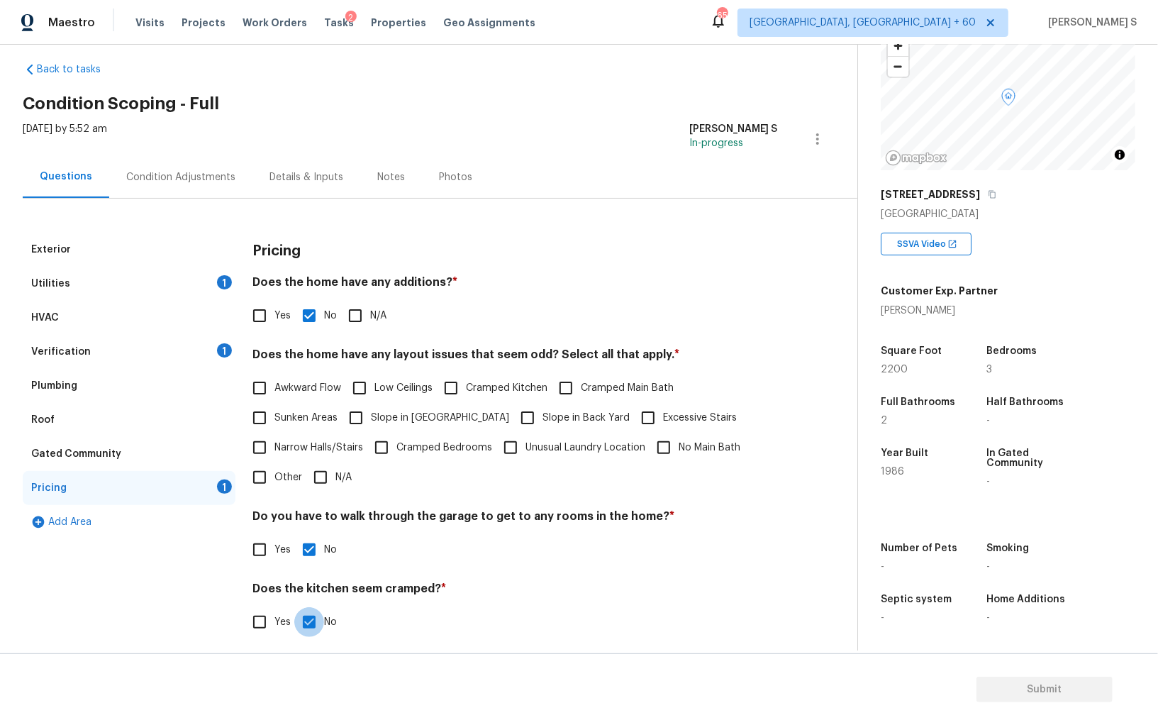
scroll to position [0, 0]
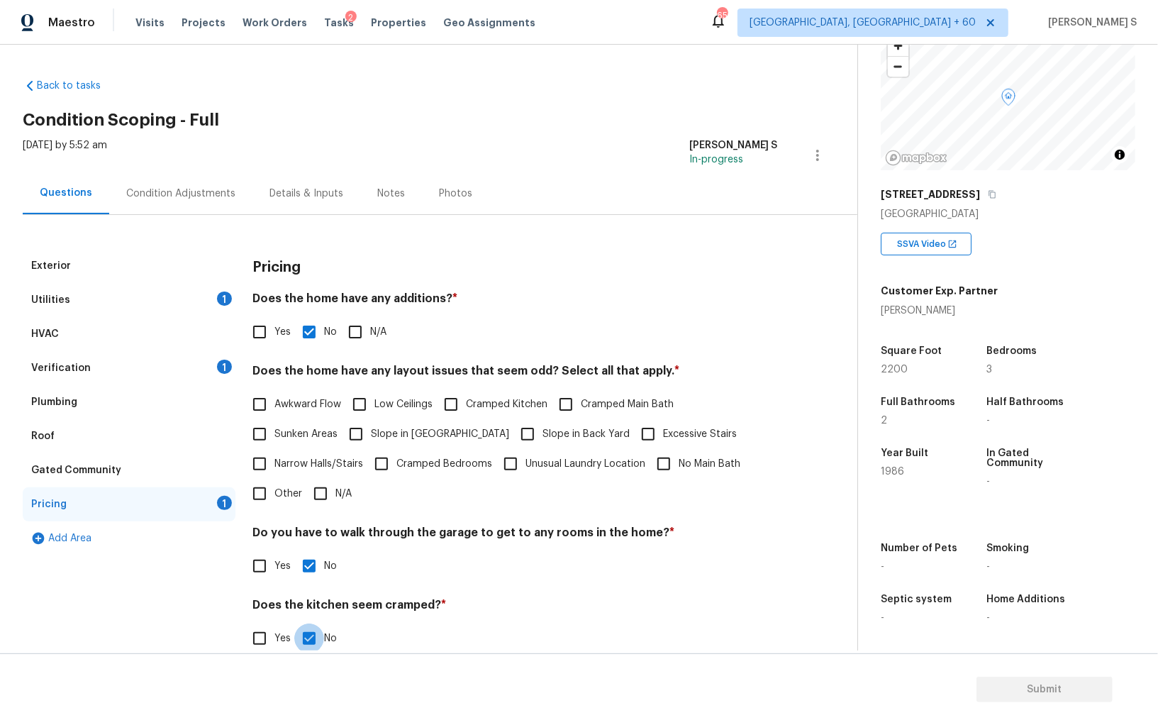
click at [187, 201] on div "Condition Adjustments" at bounding box center [180, 193] width 143 height 42
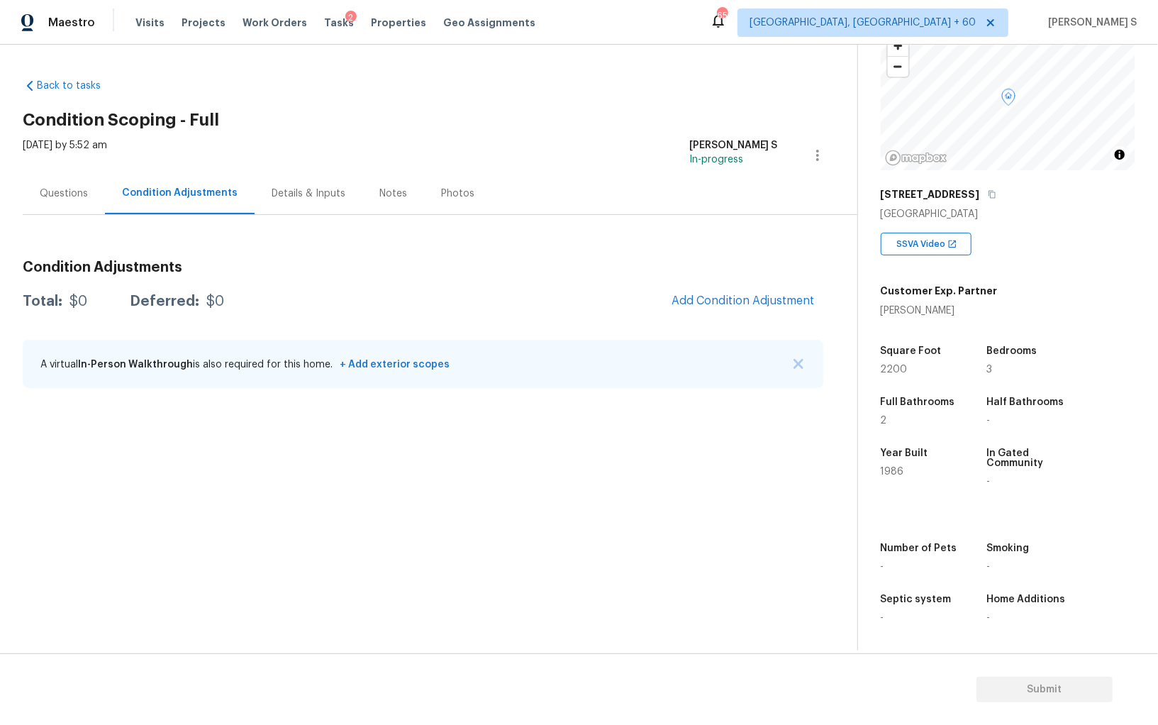
click at [688, 324] on div "Condition Adjustments Total: $0 Deferred: $0 Add Condition Adjustment A virtual…" at bounding box center [423, 325] width 800 height 152
click at [674, 286] on span "Add Condition Adjustment" at bounding box center [743, 301] width 160 height 31
click at [675, 298] on span "Add Condition Adjustment" at bounding box center [742, 300] width 143 height 13
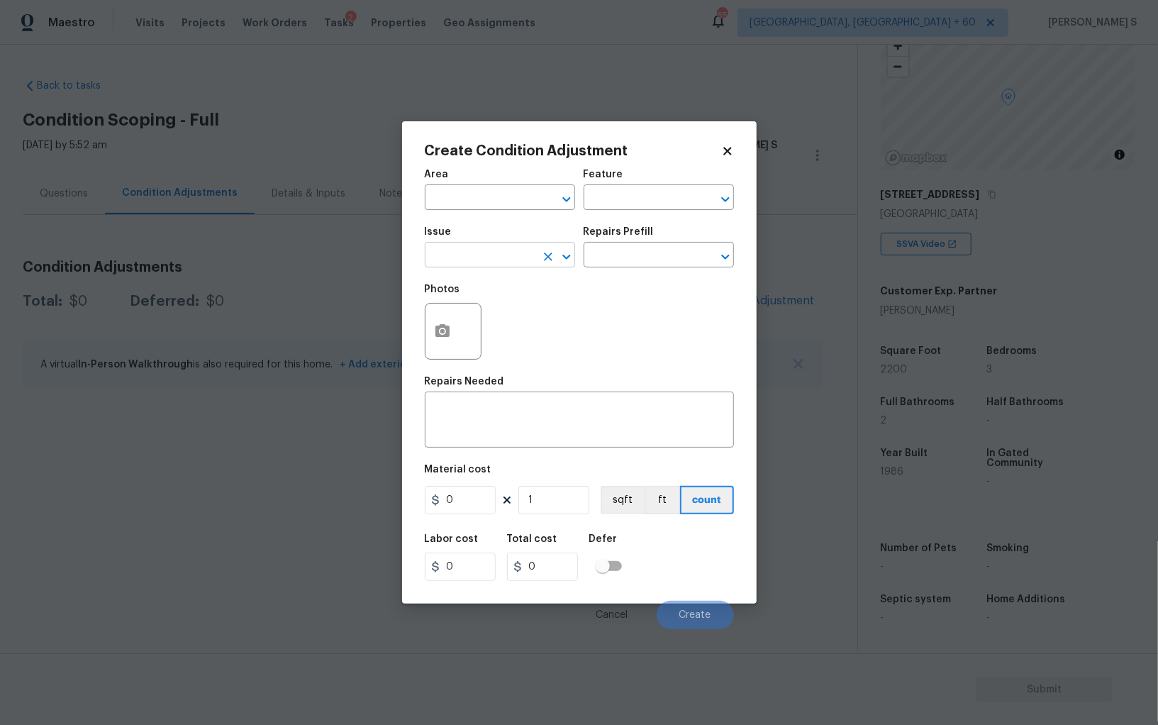
click at [518, 255] on input "text" at bounding box center [480, 256] width 111 height 22
type input "Pressure Washing"
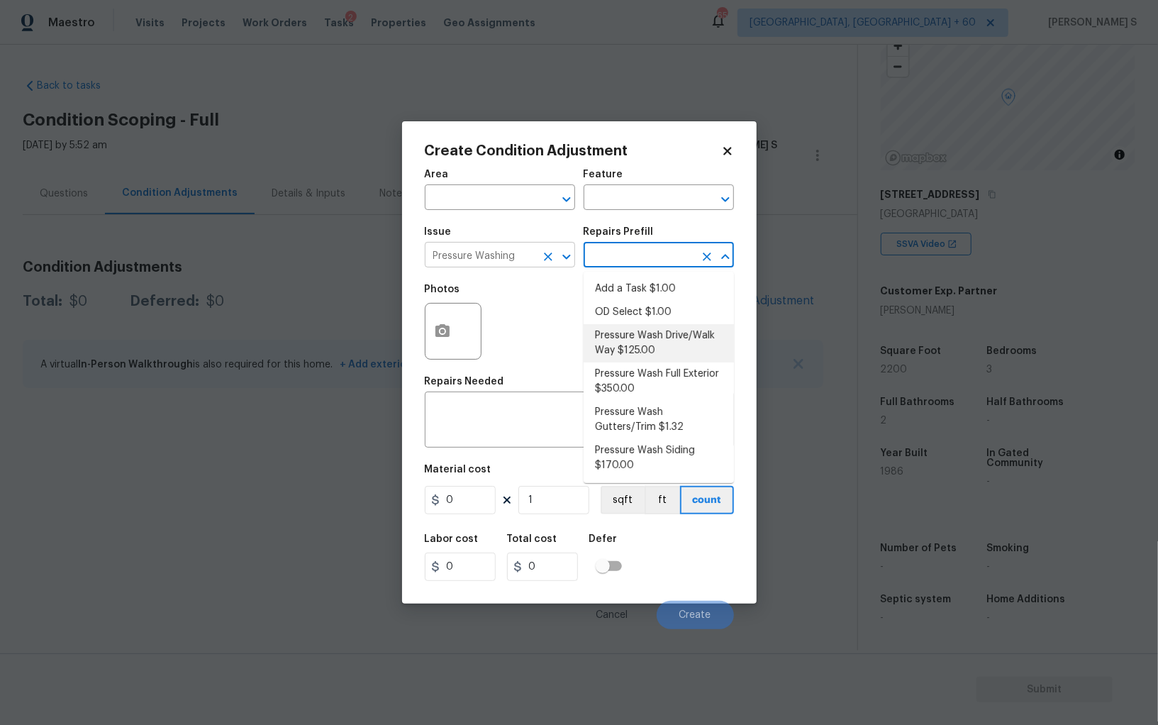
type input "Siding"
type textarea "Pressure wash the driveways/walkways as directed by the PM. Ensure that all deb…"
type input "125"
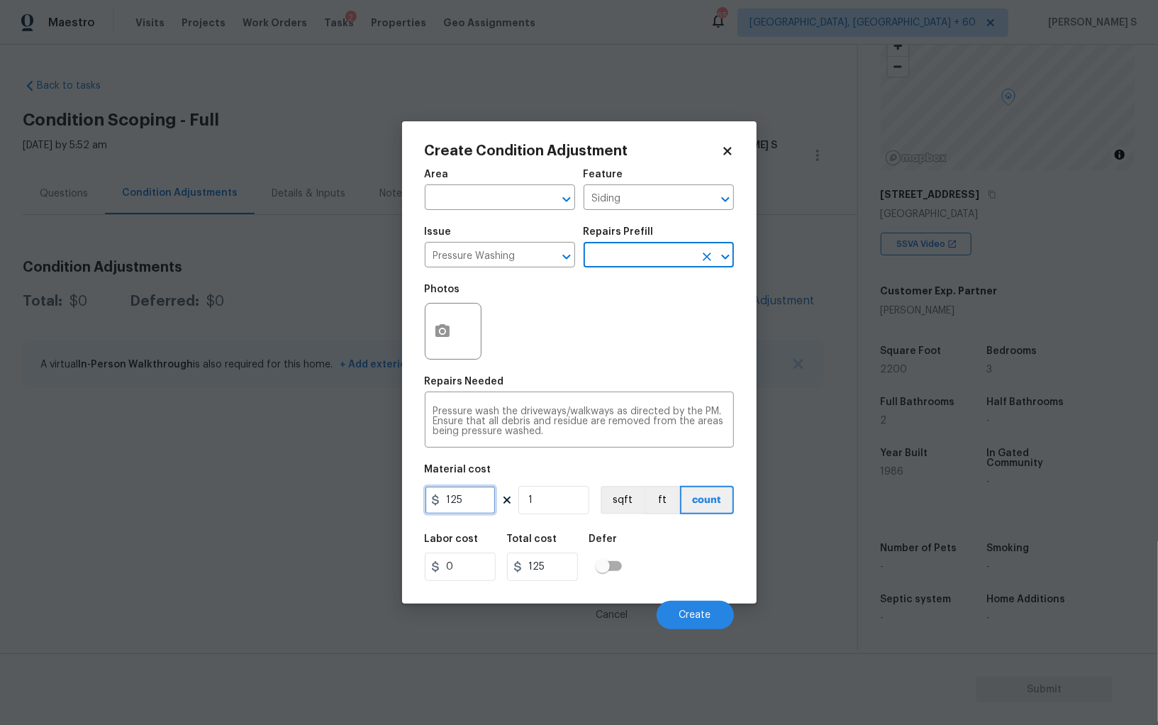
click at [475, 503] on input "125" at bounding box center [460, 500] width 71 height 28
type input "200"
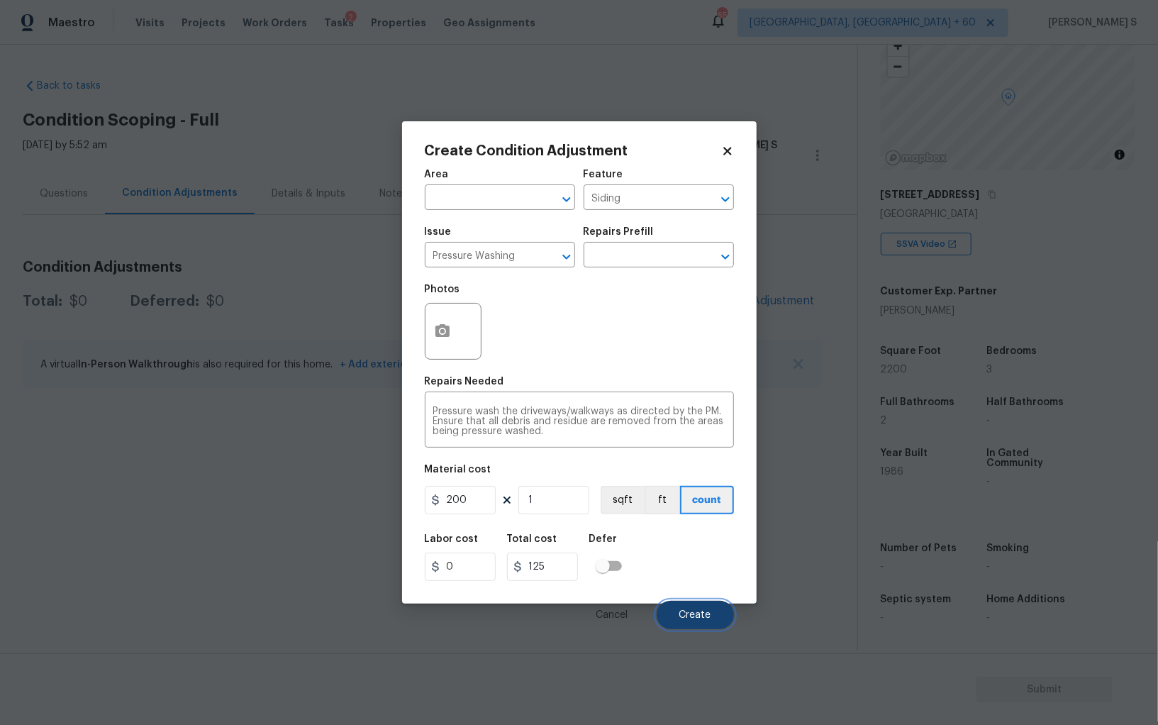
type input "200"
click at [692, 617] on span "Create" at bounding box center [695, 615] width 32 height 11
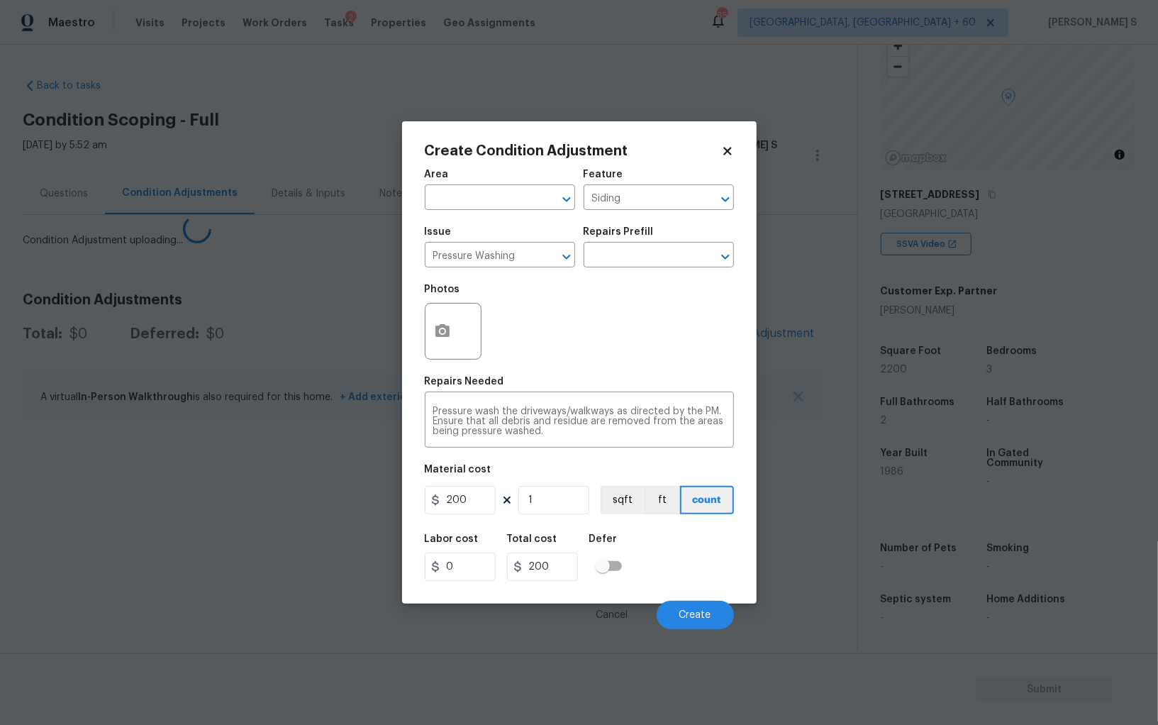
click at [298, 553] on body "Maestro Visits Projects Work Orders Tasks 2 Properties Geo Assignments 651 Albu…" at bounding box center [579, 362] width 1158 height 725
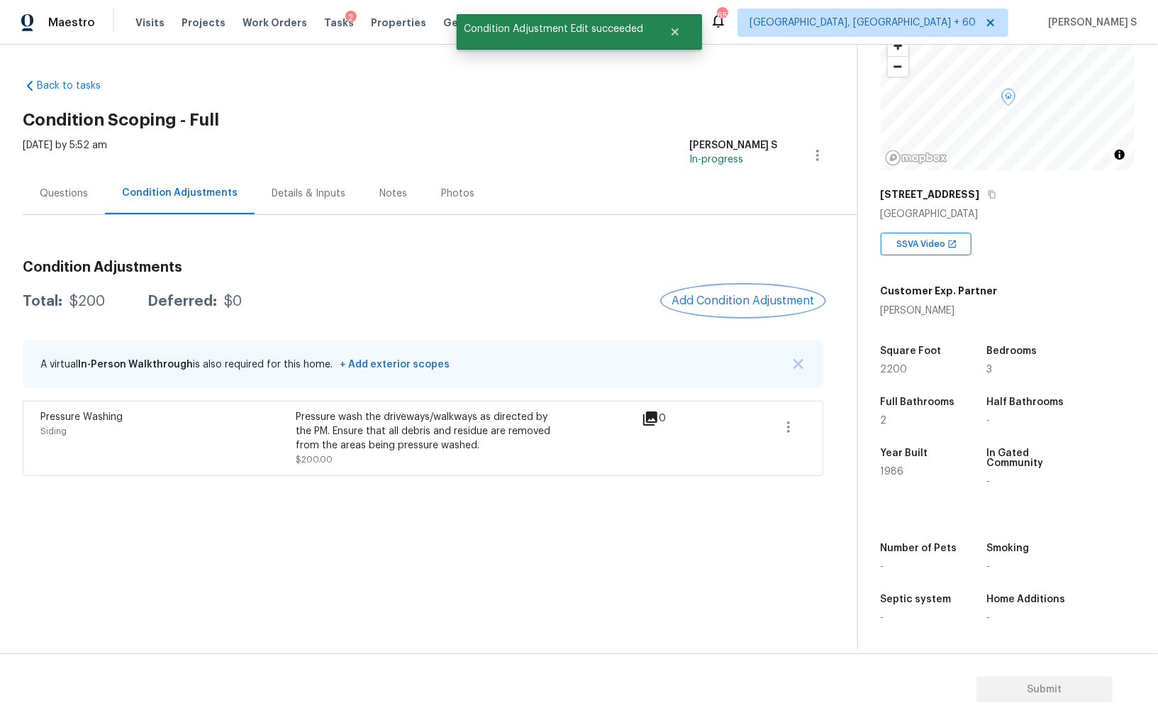
click at [766, 291] on button "Add Condition Adjustment" at bounding box center [743, 301] width 160 height 30
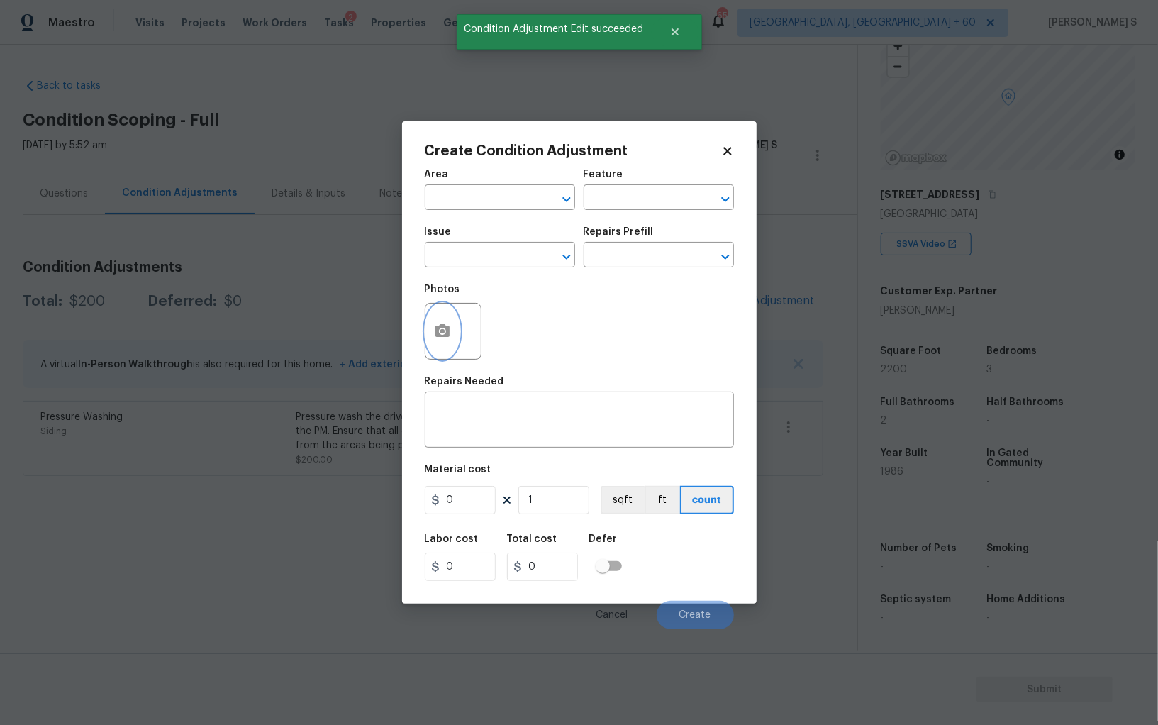
click at [430, 346] on button "button" at bounding box center [442, 330] width 34 height 55
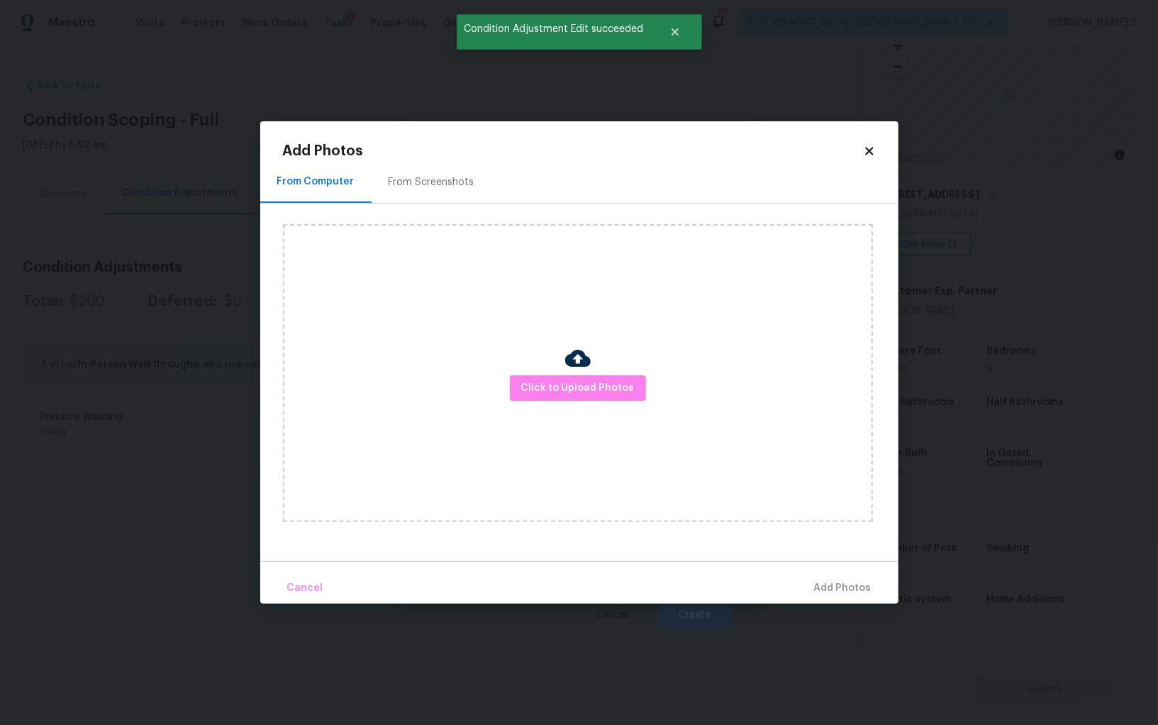
click at [417, 184] on div "From Screenshots" at bounding box center [432, 182] width 86 height 14
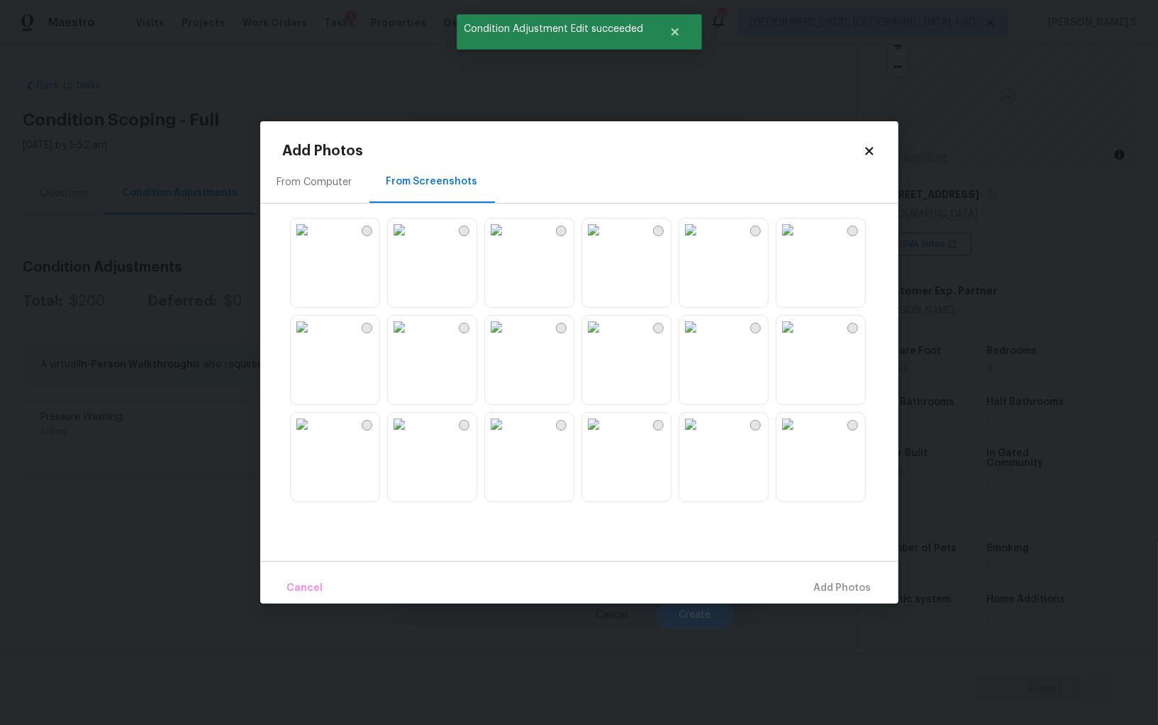
click at [508, 241] on img at bounding box center [496, 229] width 23 height 23
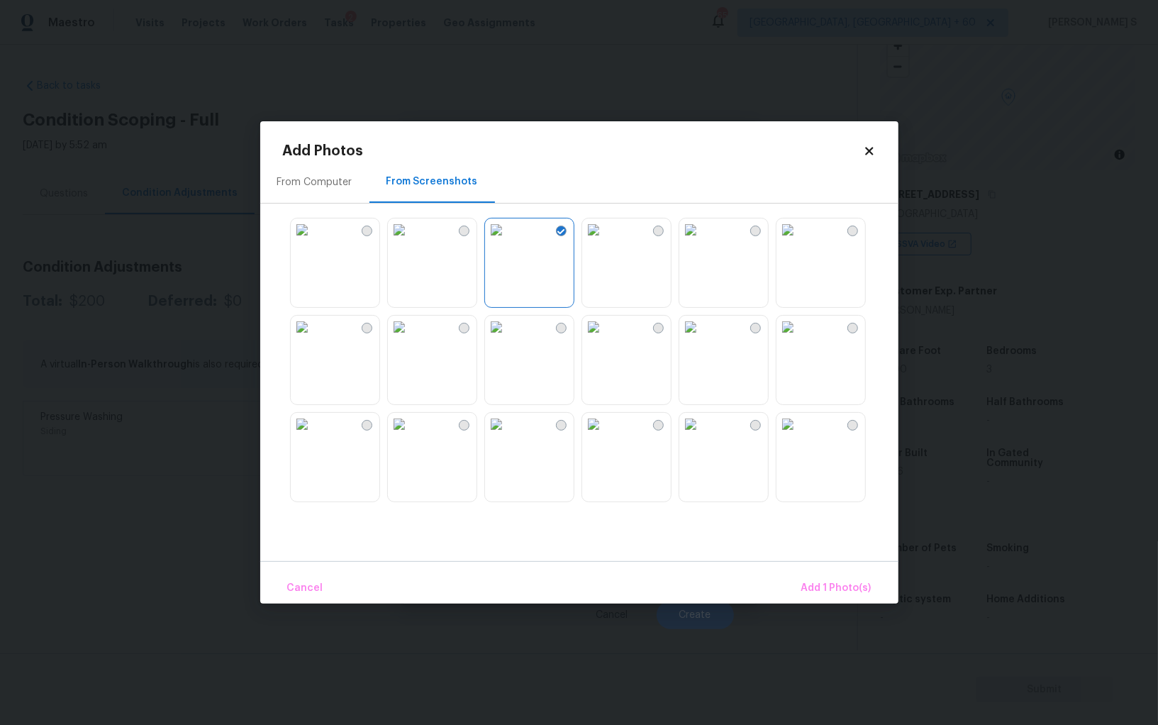
click at [410, 241] on img at bounding box center [399, 229] width 23 height 23
click at [313, 241] on img at bounding box center [302, 229] width 23 height 23
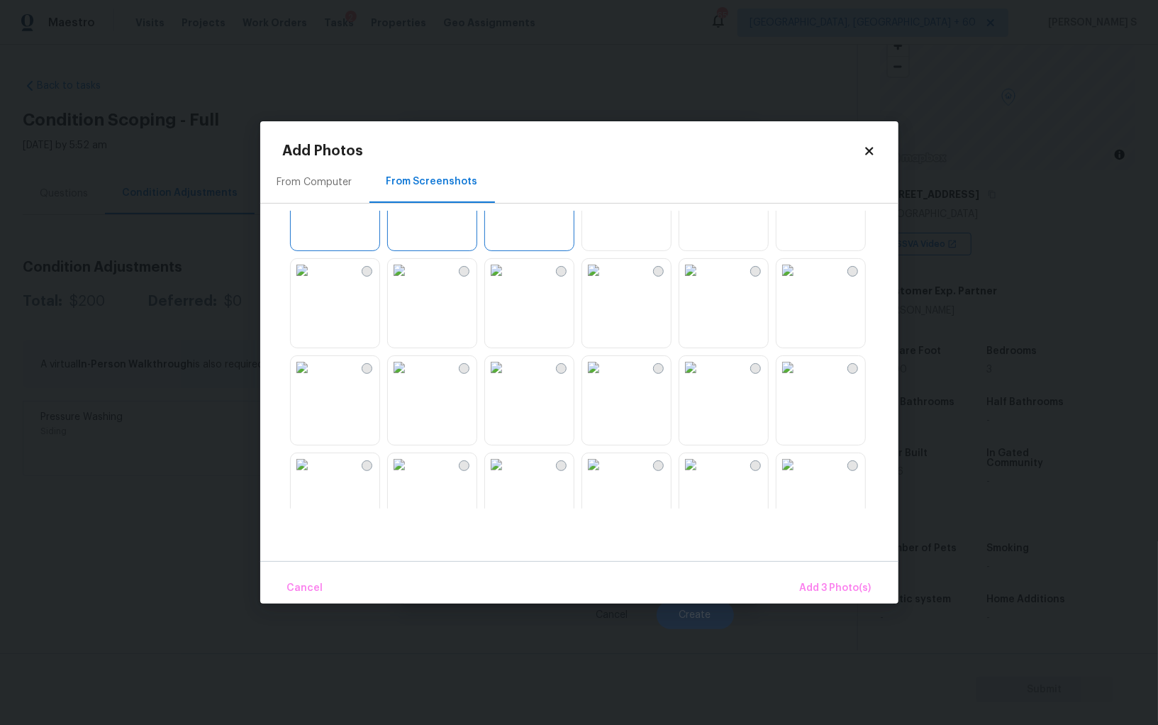
scroll to position [123, 0]
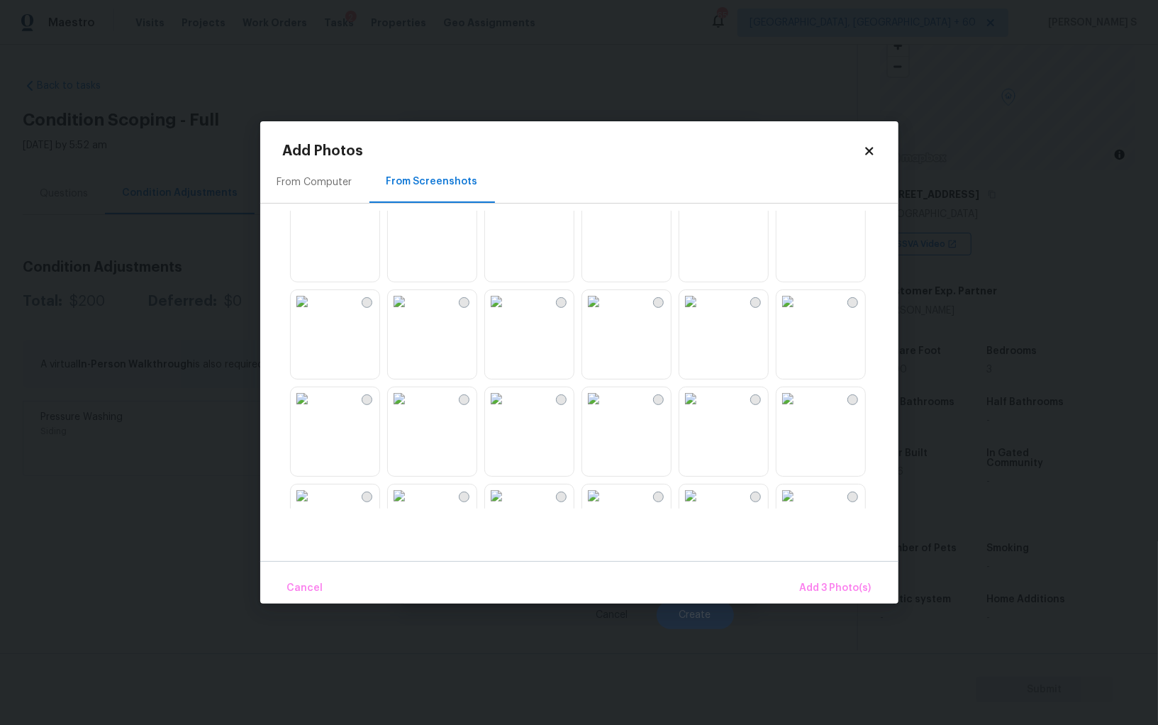
click at [508, 313] on img at bounding box center [496, 301] width 23 height 23
click at [508, 410] on img at bounding box center [496, 398] width 23 height 23
drag, startPoint x: 343, startPoint y: 416, endPoint x: 760, endPoint y: 647, distance: 476.7
click at [313, 410] on img at bounding box center [302, 398] width 23 height 23
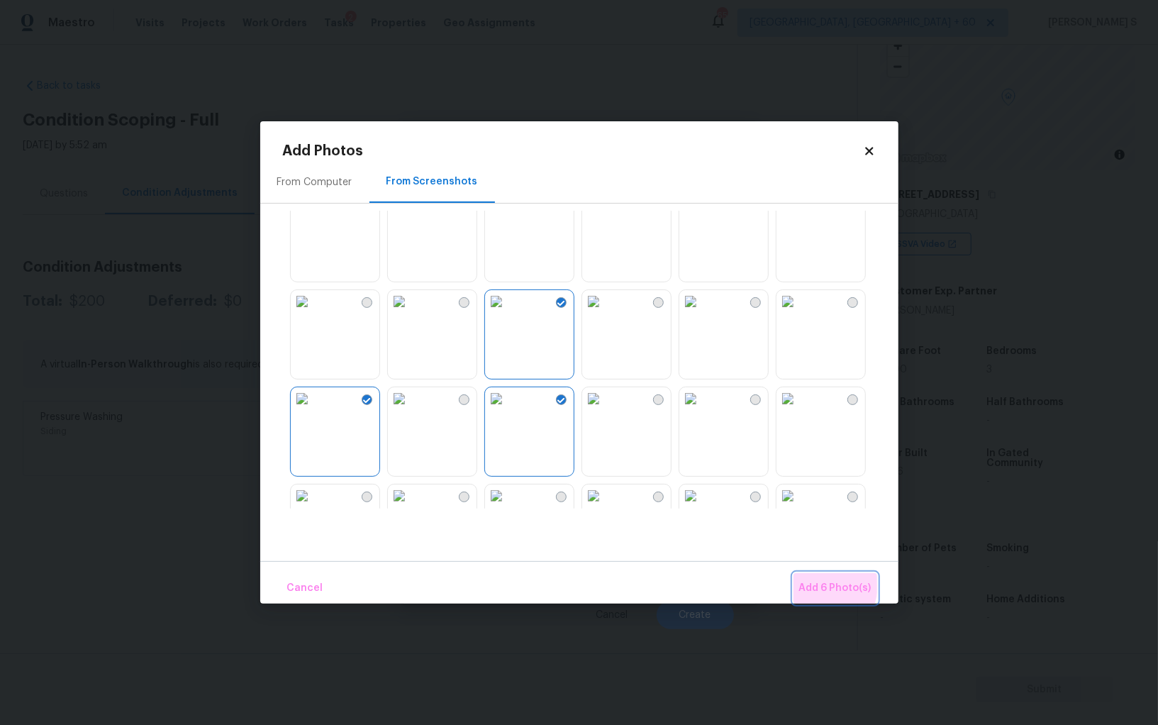
click at [816, 584] on span "Add 6 Photo(s)" at bounding box center [835, 588] width 72 height 18
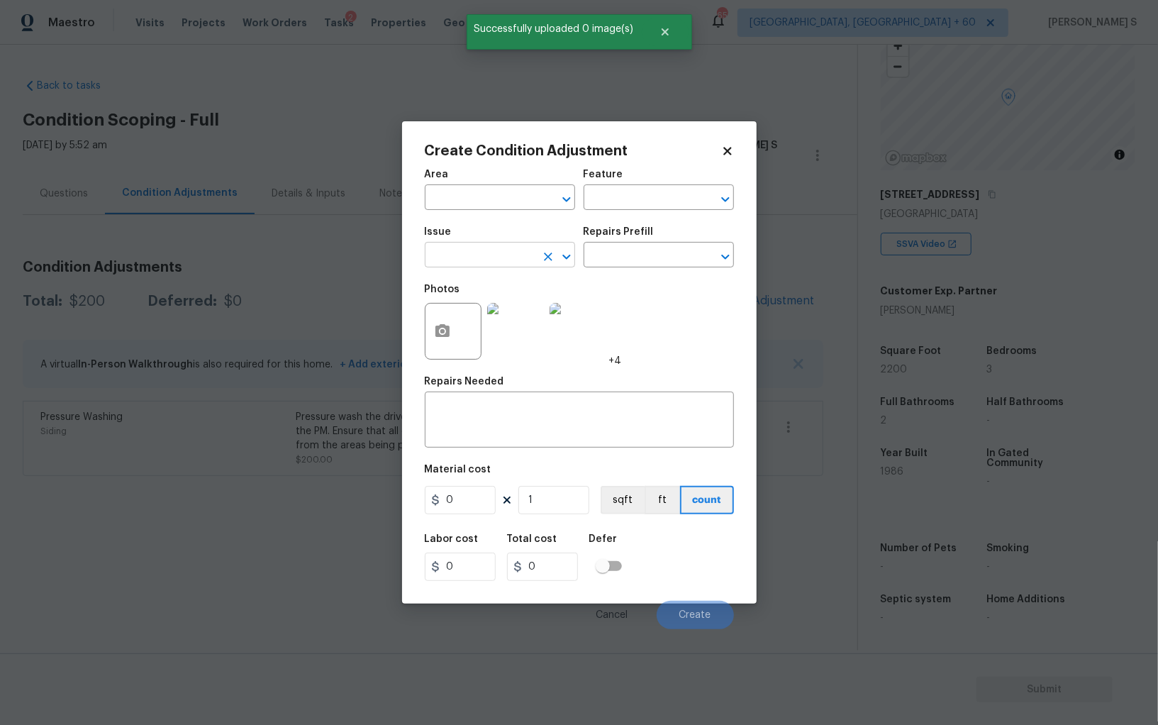
click at [445, 251] on input "text" at bounding box center [480, 256] width 111 height 22
type input "Landscape Package"
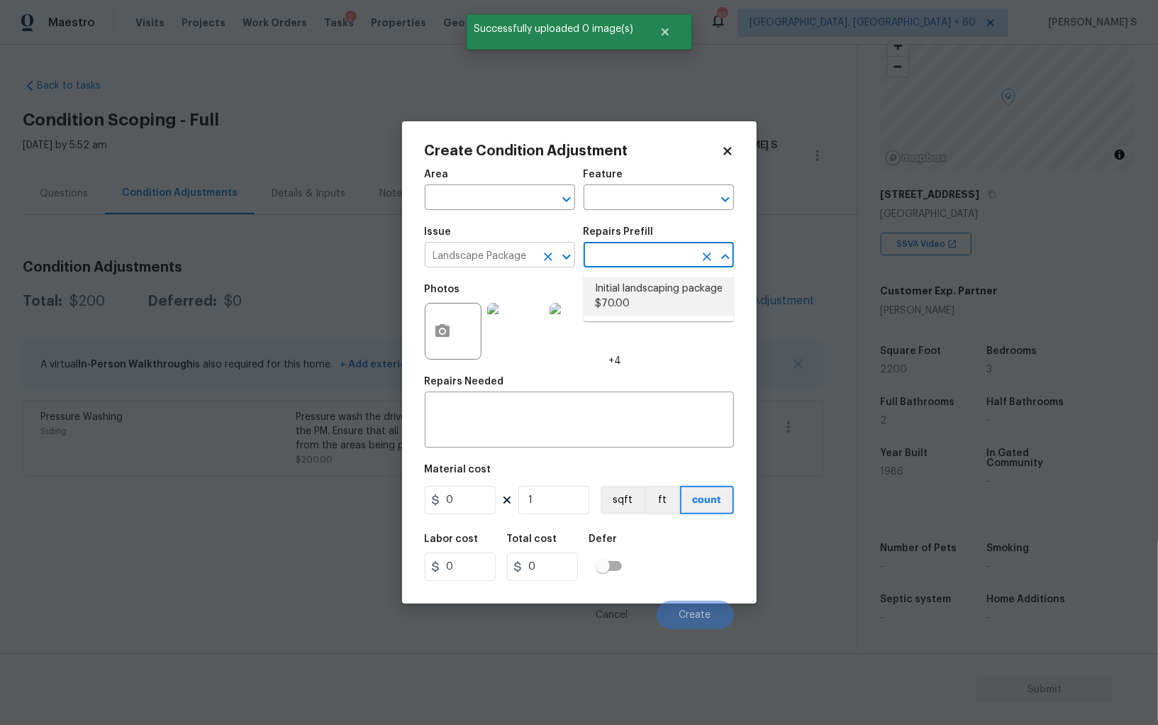
type input "Home Readiness Packages"
type textarea "Mowing of grass up to 6" in height. Mow, edge along driveways & sidewalks, trim…"
type input "70"
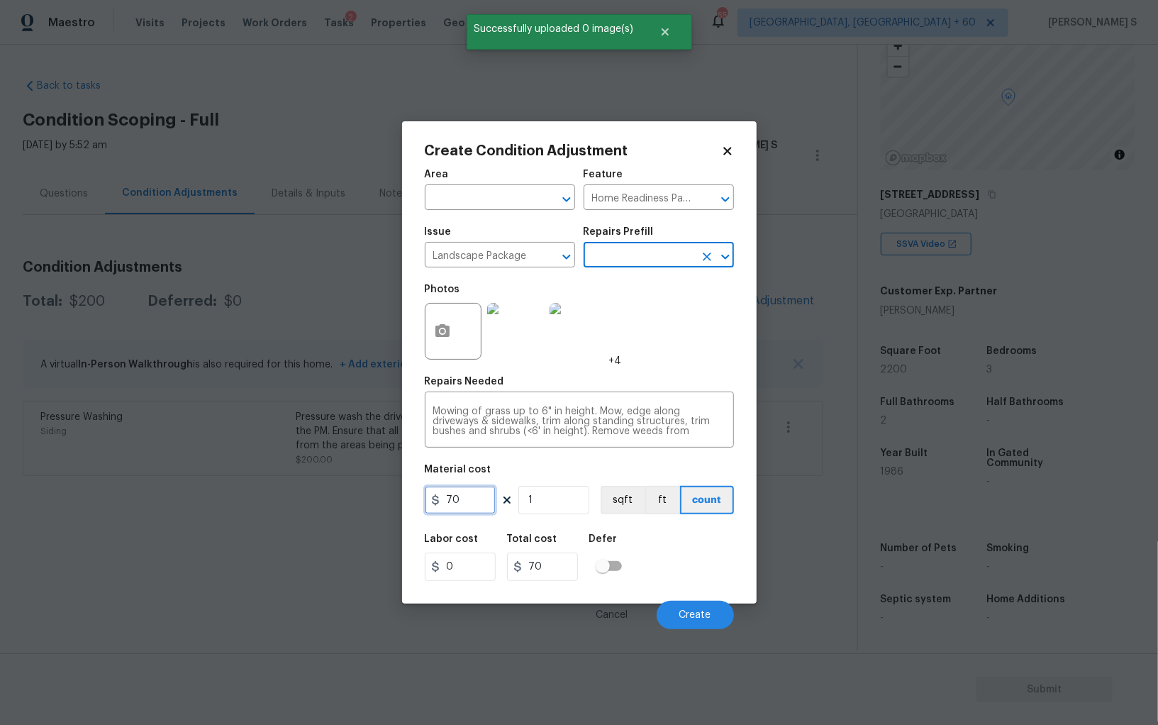
click at [484, 507] on input "70" at bounding box center [460, 500] width 71 height 28
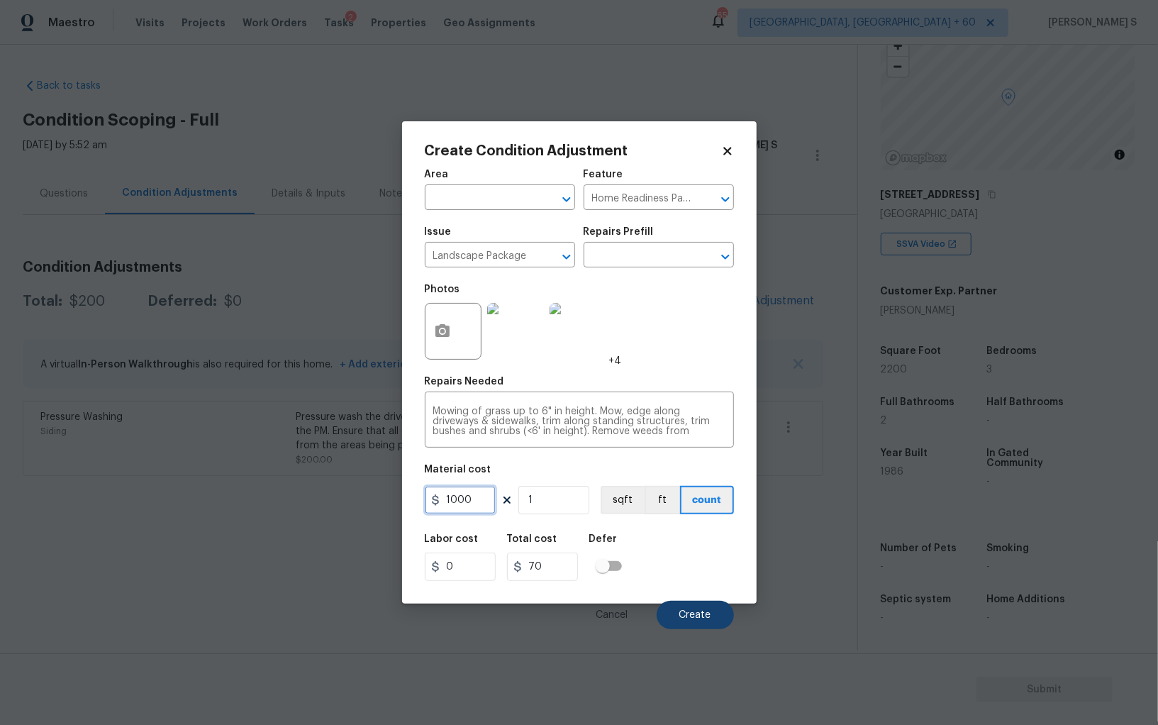
type input "1000"
click at [713, 618] on button "Create" at bounding box center [695, 615] width 77 height 28
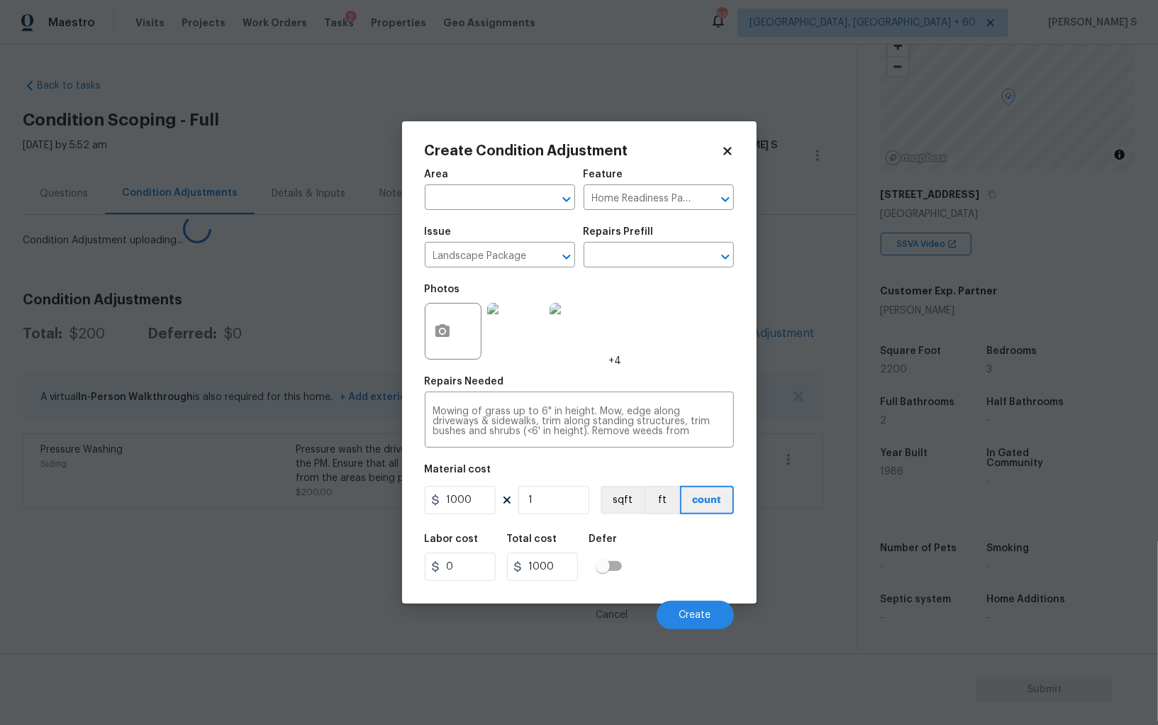
click at [231, 538] on body "Maestro Visits Projects Work Orders Tasks 2 Properties Geo Assignments 651 Albu…" at bounding box center [579, 362] width 1158 height 725
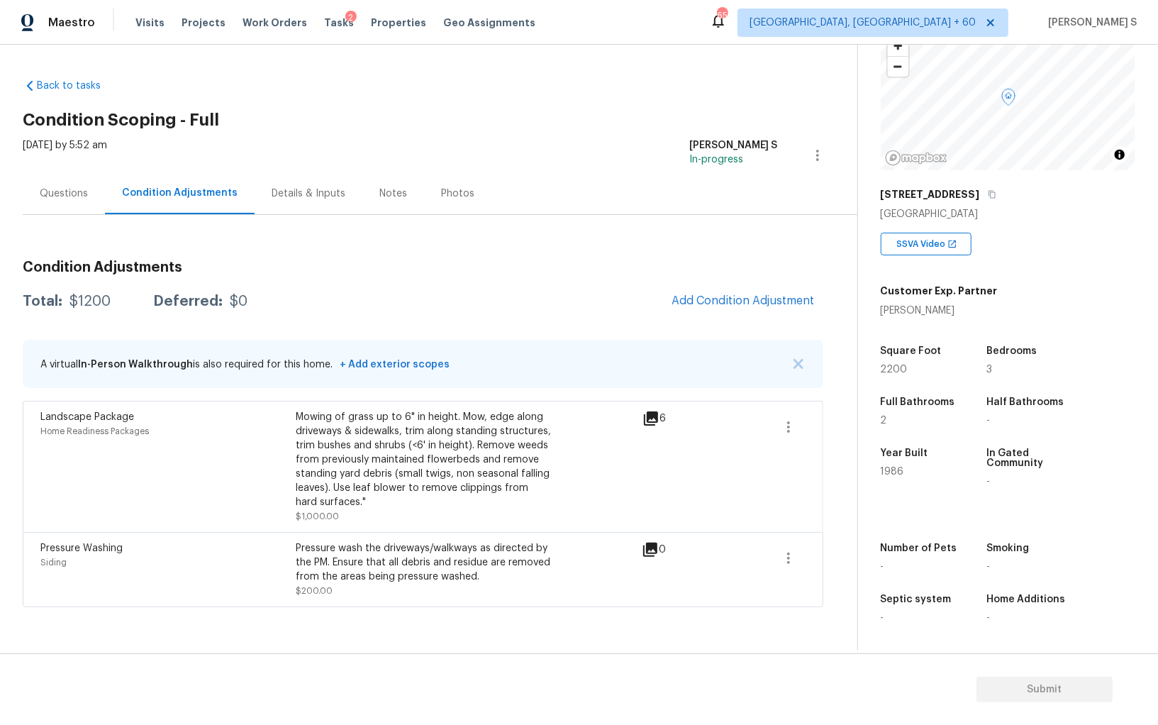
click at [510, 496] on div "Mowing of grass up to 6" in height. Mow, edge along driveways & sidewalks, trim…" at bounding box center [423, 459] width 255 height 99
click at [717, 297] on span "Add Condition Adjustment" at bounding box center [742, 300] width 143 height 13
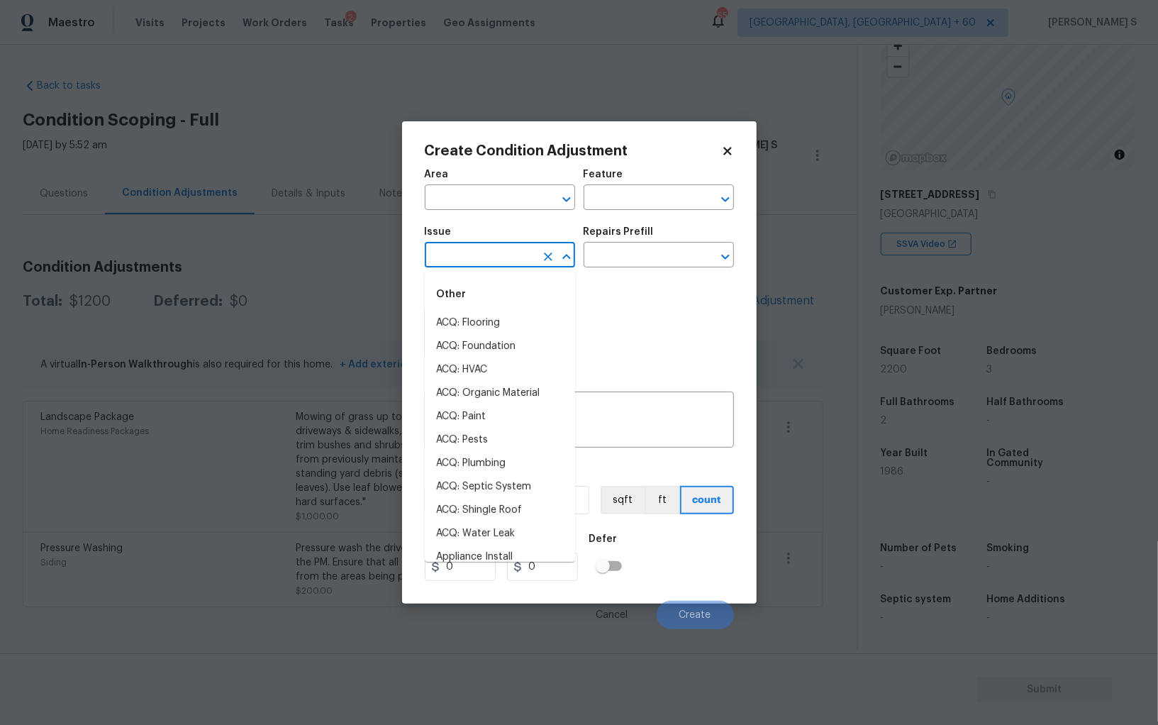
click at [486, 250] on input "text" at bounding box center [480, 256] width 111 height 22
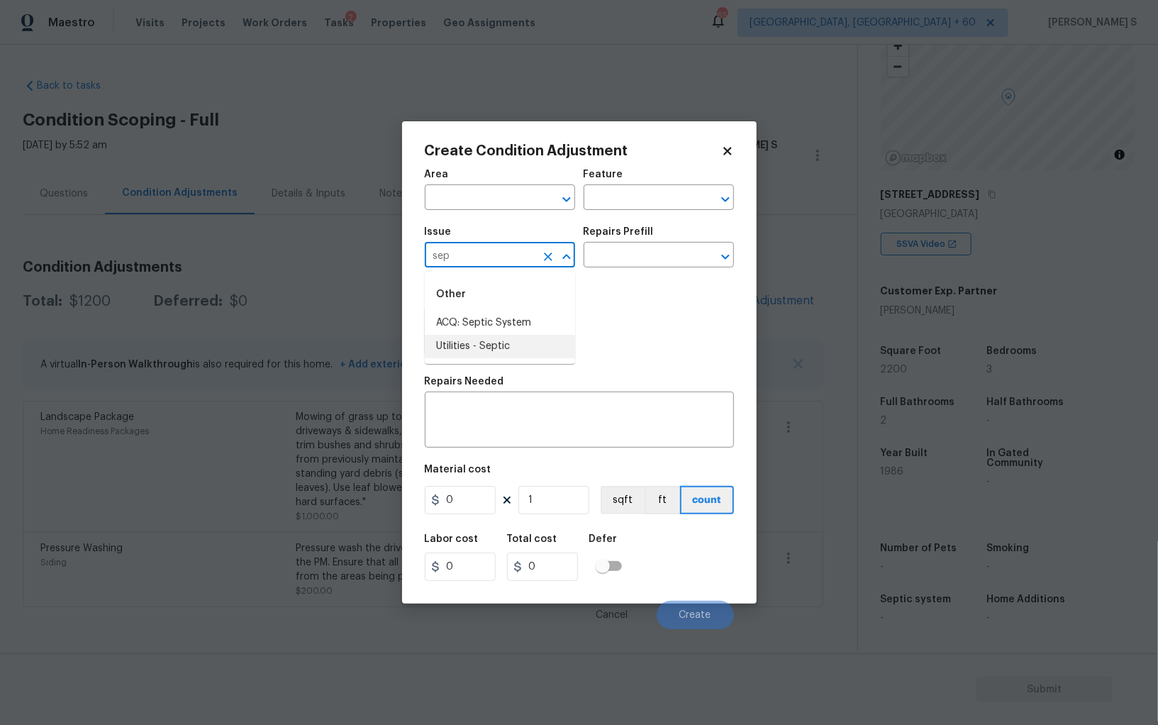
type input "Utilities - Septic"
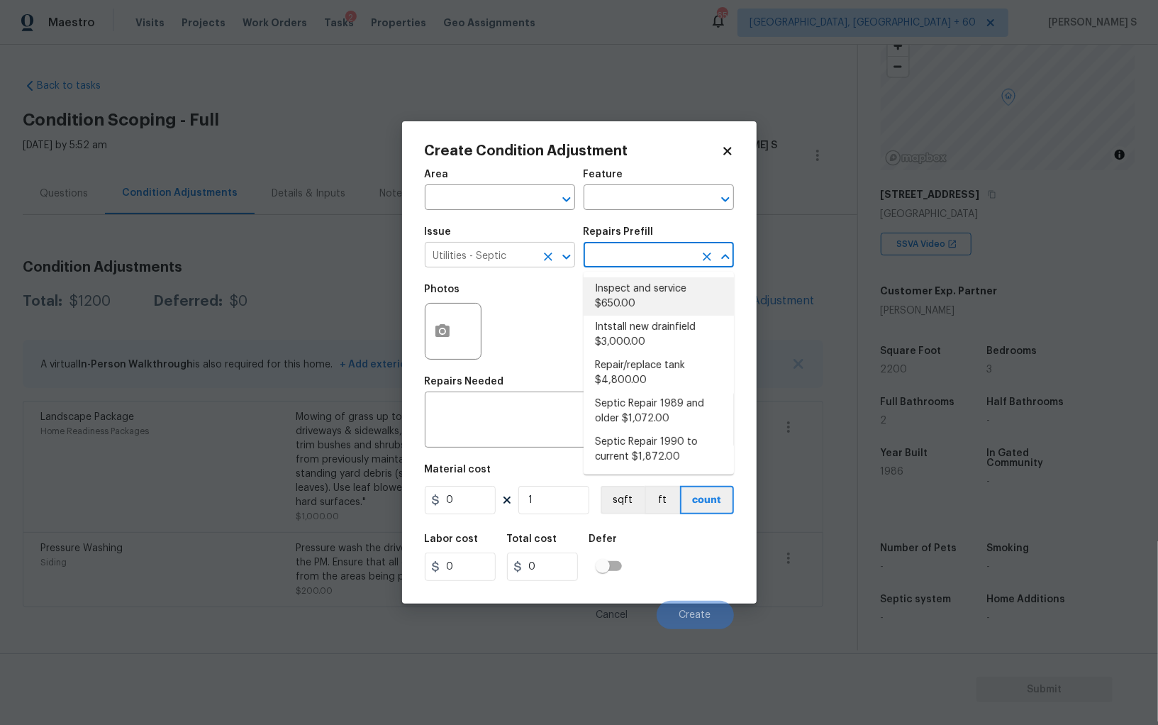
type textarea "Pump and inspect septic tank and provide clean bill of health from specialist c…"
type input "650"
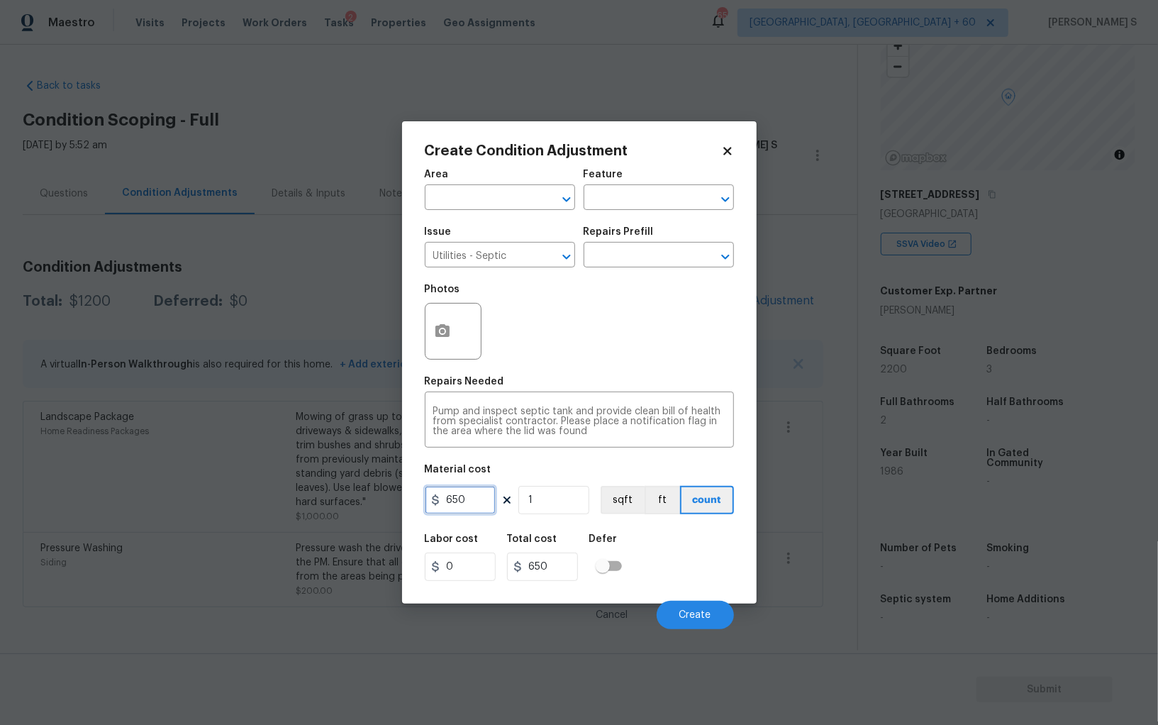
click at [483, 510] on input "650" at bounding box center [460, 500] width 71 height 28
type input "2000"
click at [687, 620] on span "Create" at bounding box center [695, 615] width 32 height 11
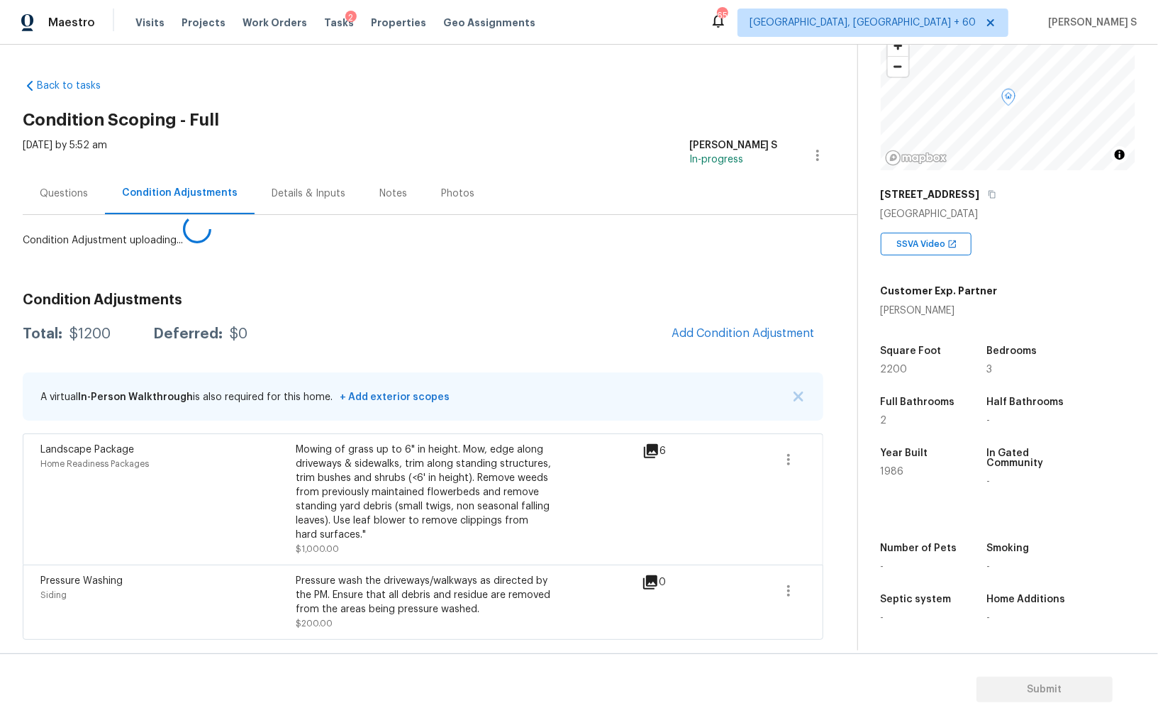
click at [198, 574] on body "Maestro Visits Projects Work Orders Tasks 2 Properties Geo Assignments 651 Albu…" at bounding box center [579, 362] width 1158 height 725
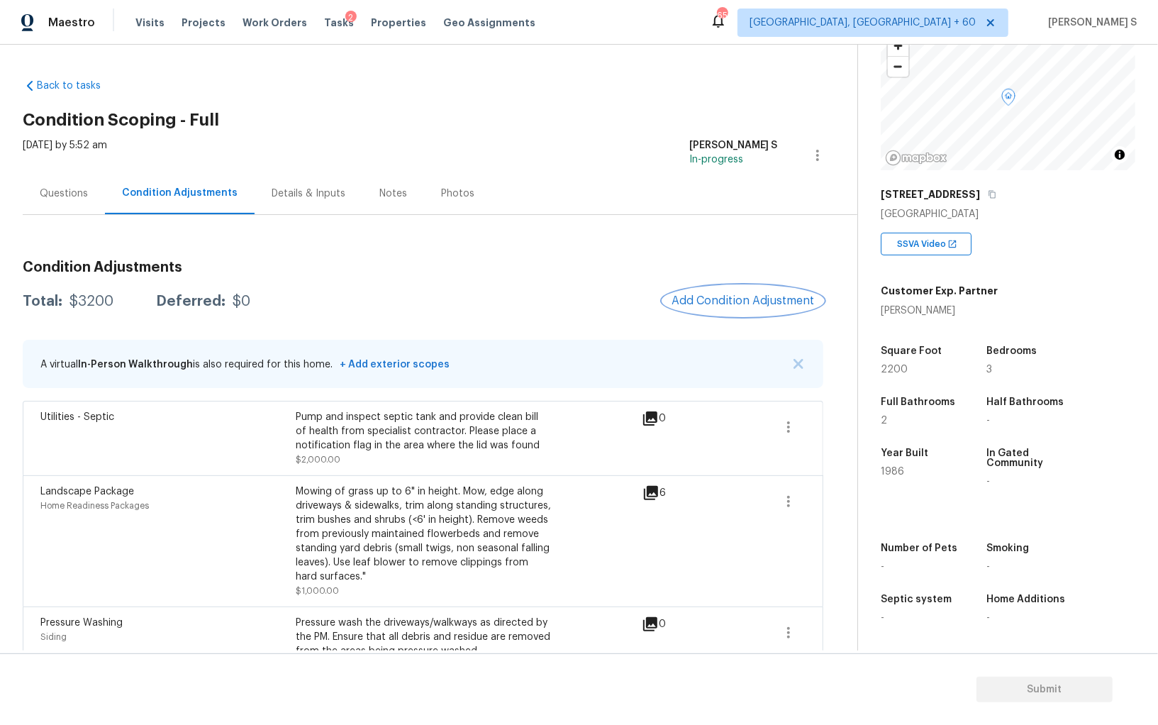
click at [732, 308] on button "Add Condition Adjustment" at bounding box center [743, 301] width 160 height 30
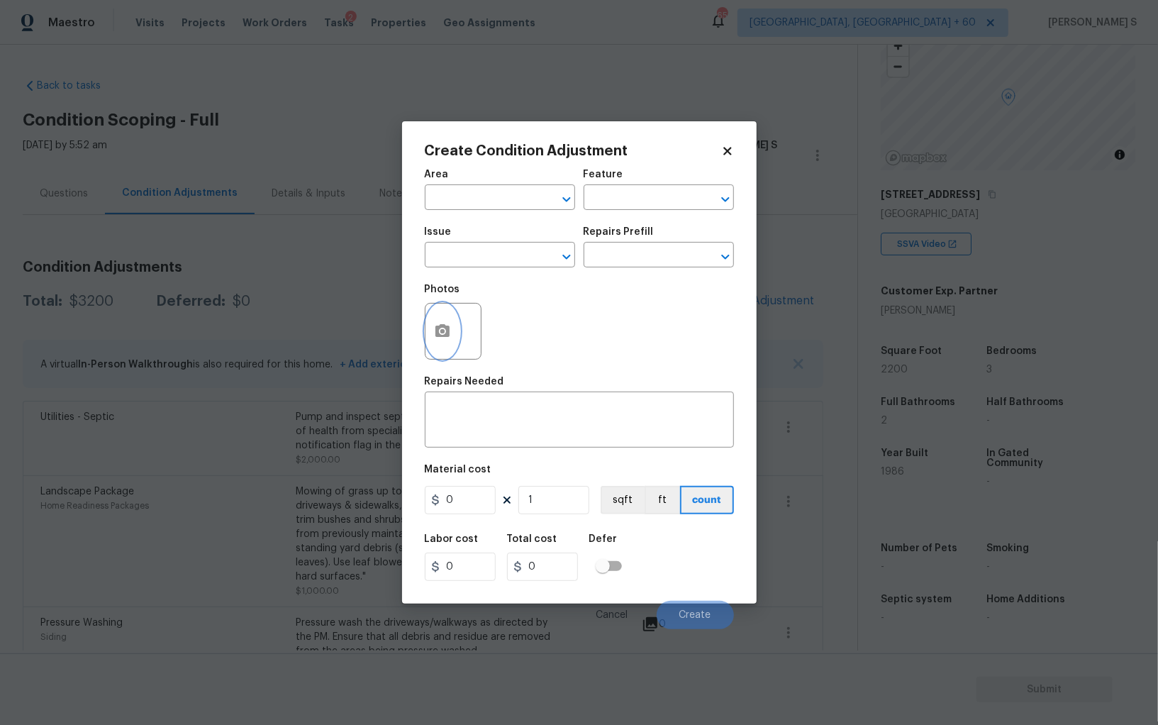
click at [436, 328] on icon "button" at bounding box center [442, 330] width 14 height 13
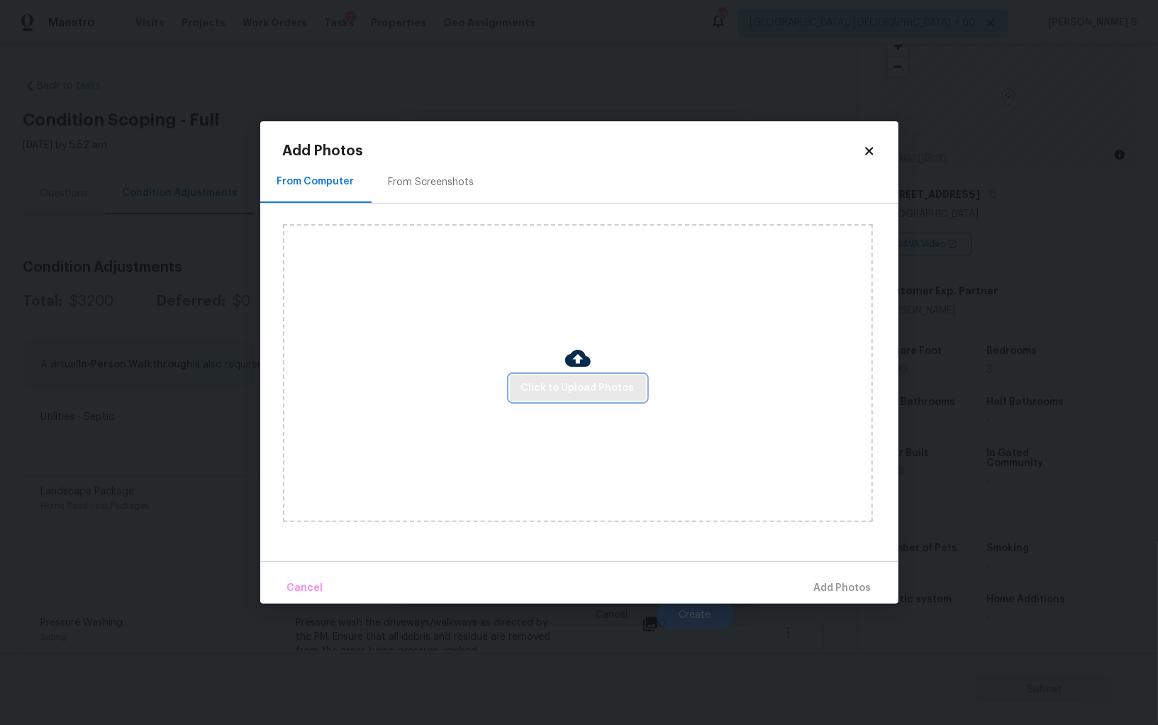
click at [548, 381] on span "Click to Upload Photos" at bounding box center [577, 388] width 113 height 18
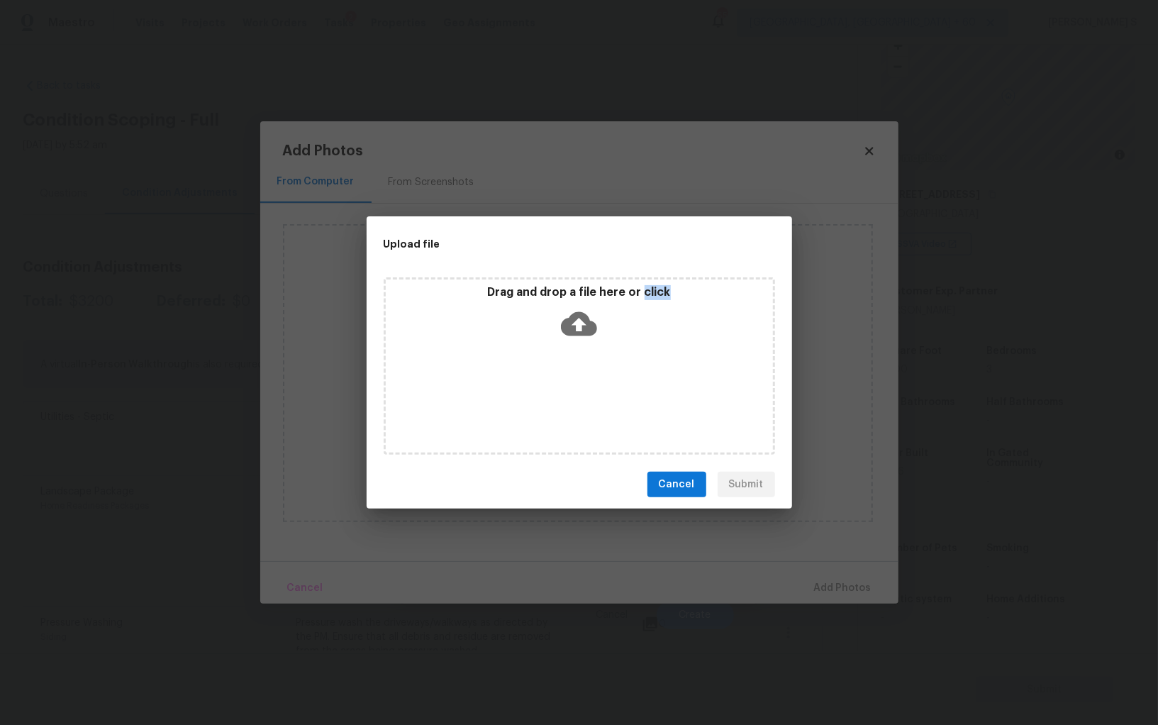
click at [548, 381] on div "Drag and drop a file here or click" at bounding box center [579, 365] width 391 height 177
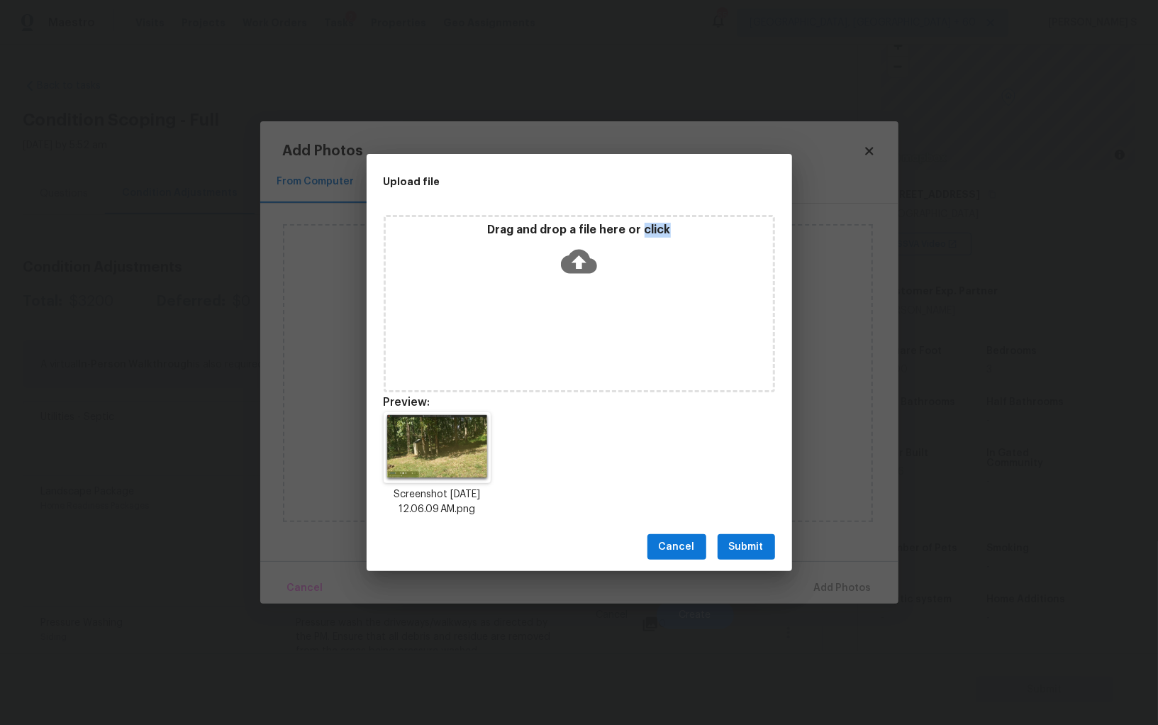
click at [767, 538] on button "Submit" at bounding box center [745, 547] width 57 height 26
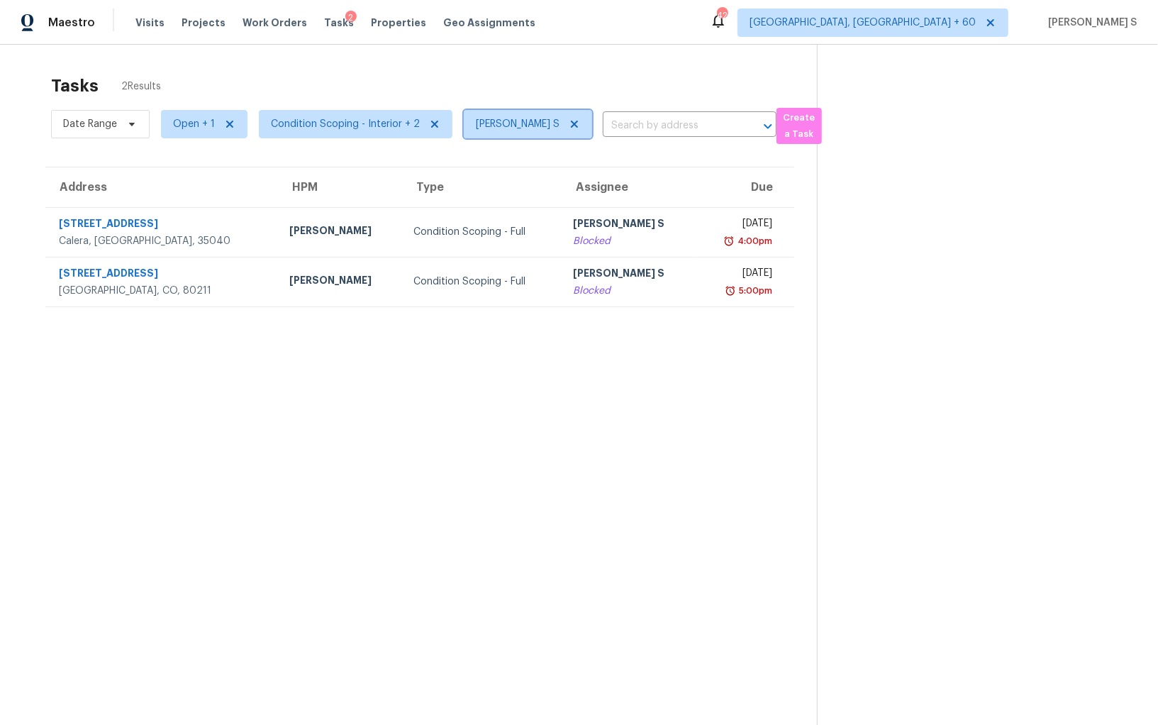
click at [564, 125] on span at bounding box center [572, 123] width 16 height 11
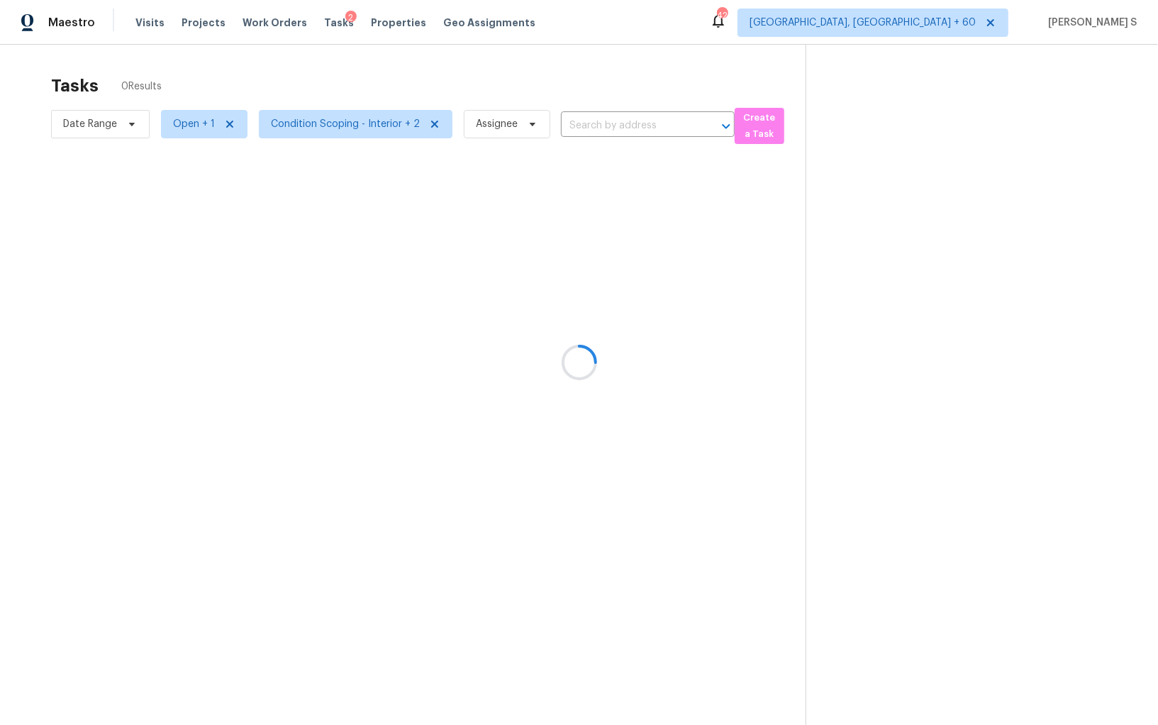
click at [189, 128] on div at bounding box center [579, 362] width 1158 height 725
click at [301, 126] on div at bounding box center [579, 362] width 1158 height 725
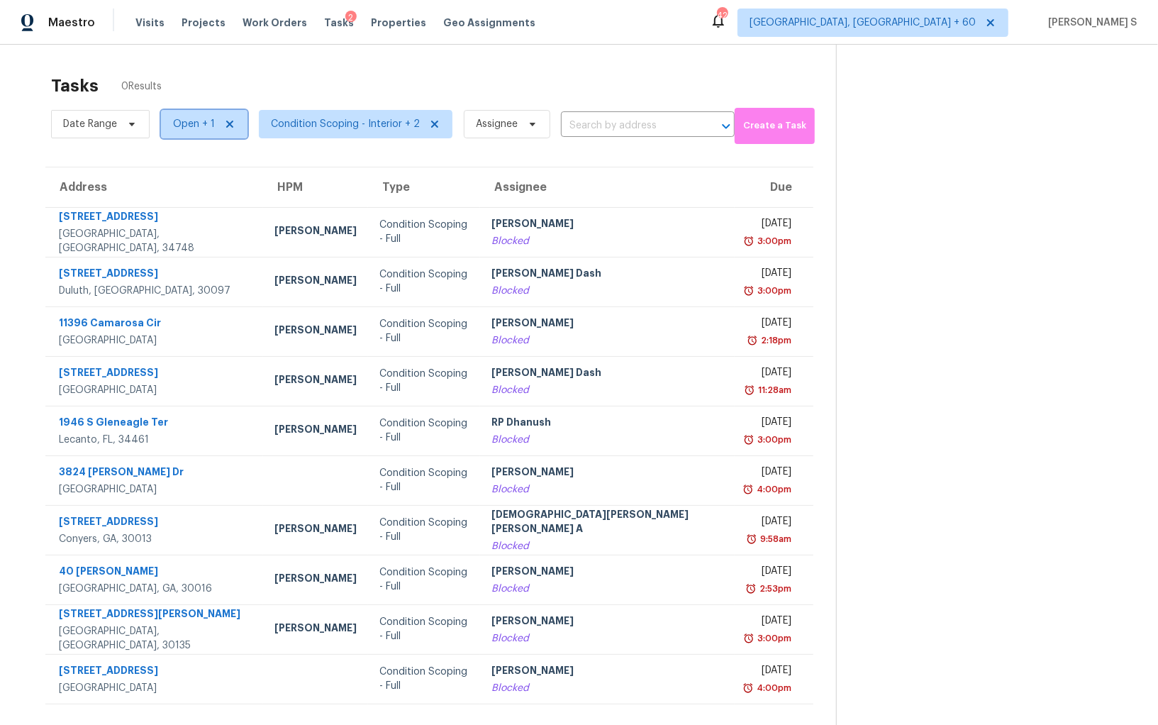
click at [178, 123] on span "Open + 1" at bounding box center [194, 124] width 42 height 14
click at [199, 162] on label "Blocked" at bounding box center [196, 164] width 56 height 14
click at [177, 162] on input "Blocked" at bounding box center [172, 161] width 9 height 9
checkbox input "false"
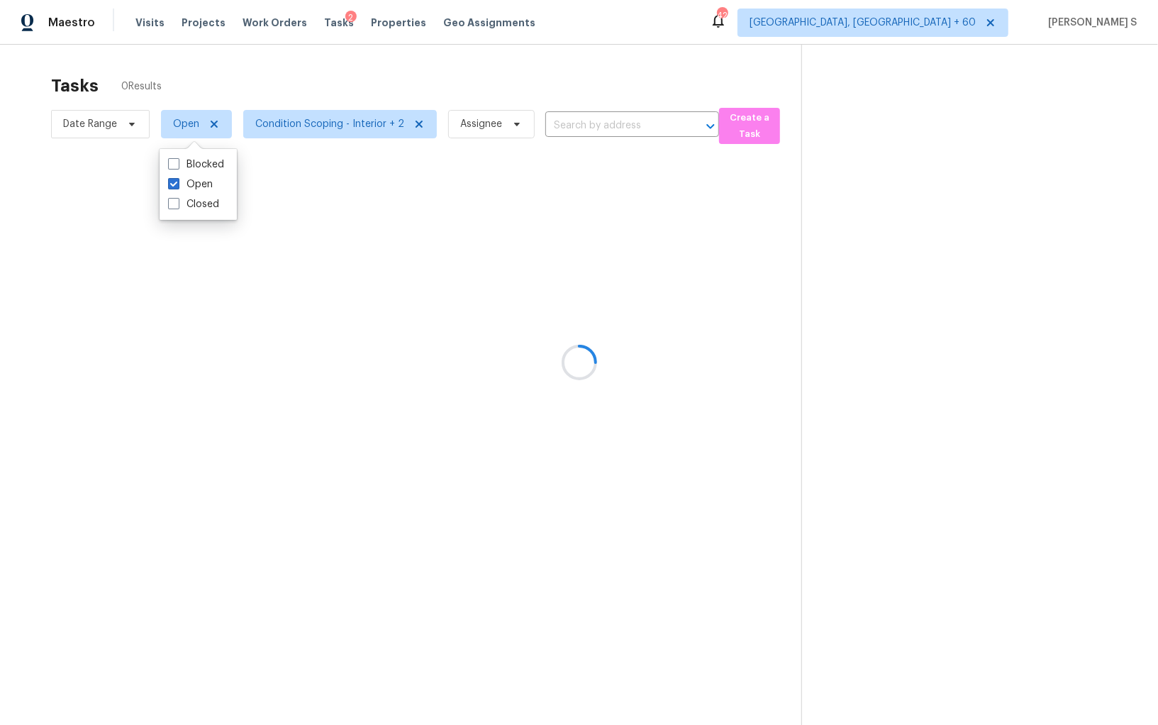
click at [359, 124] on div at bounding box center [579, 362] width 1158 height 725
click at [377, 128] on div at bounding box center [579, 362] width 1158 height 725
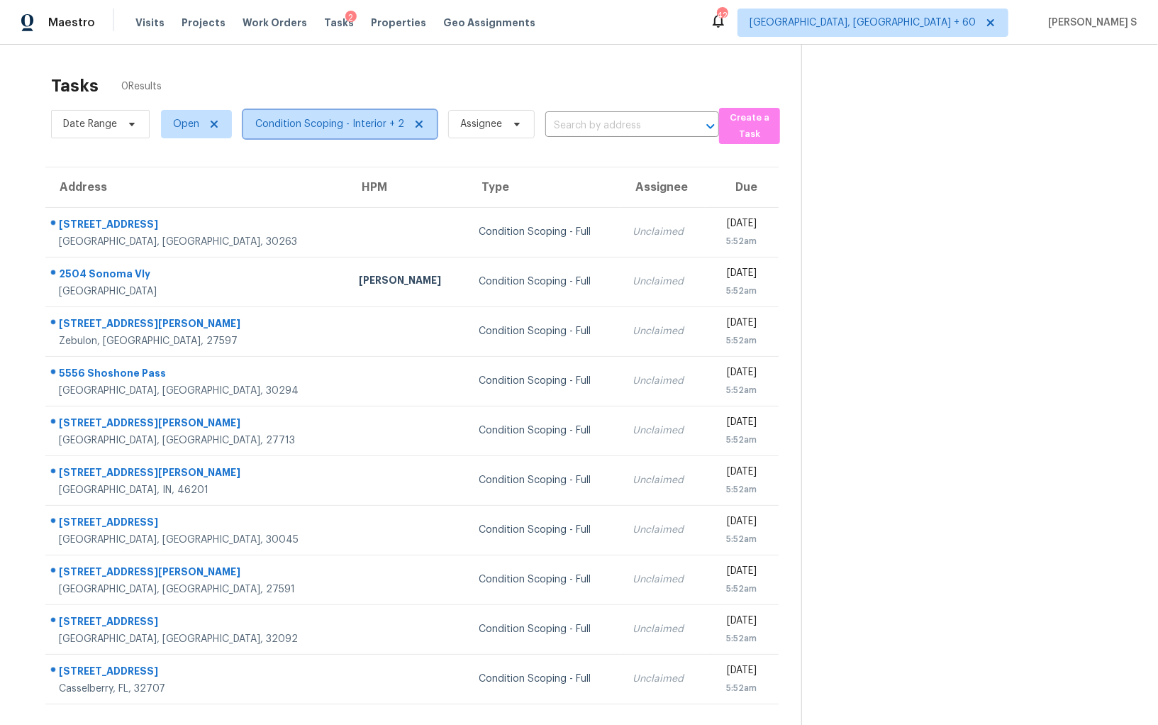
click at [377, 128] on span "Condition Scoping - Interior + 2" at bounding box center [329, 124] width 149 height 14
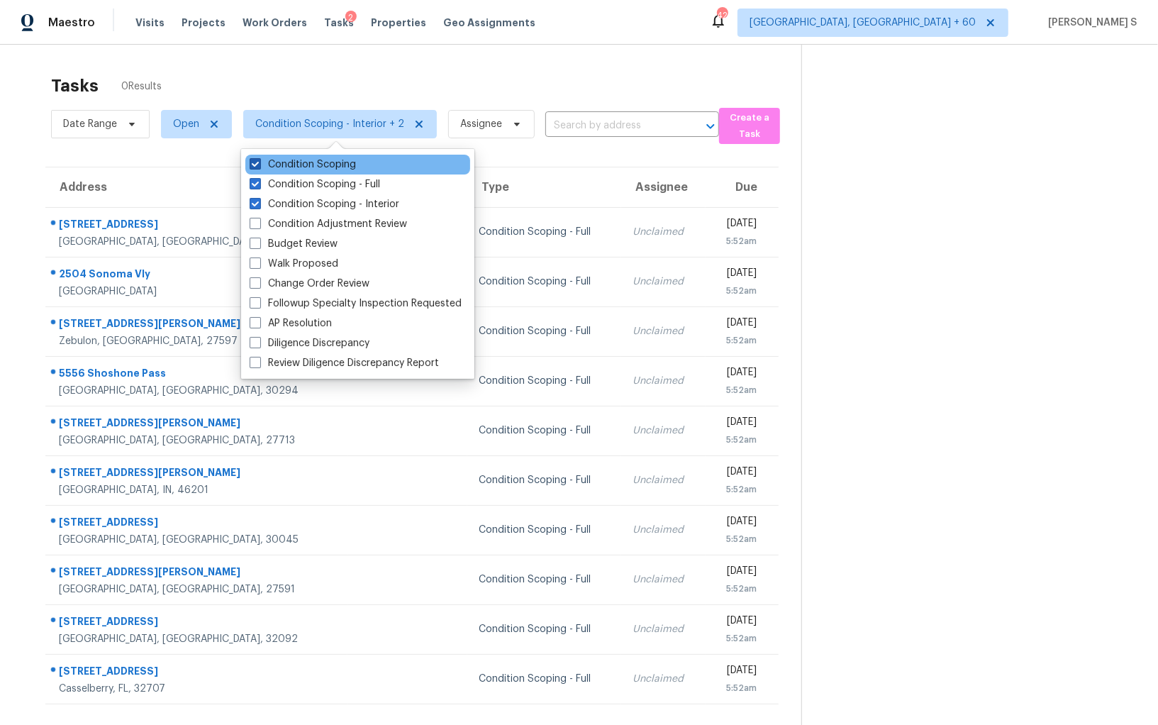
click at [344, 161] on label "Condition Scoping" at bounding box center [303, 164] width 106 height 14
click at [259, 161] on input "Condition Scoping" at bounding box center [254, 161] width 9 height 9
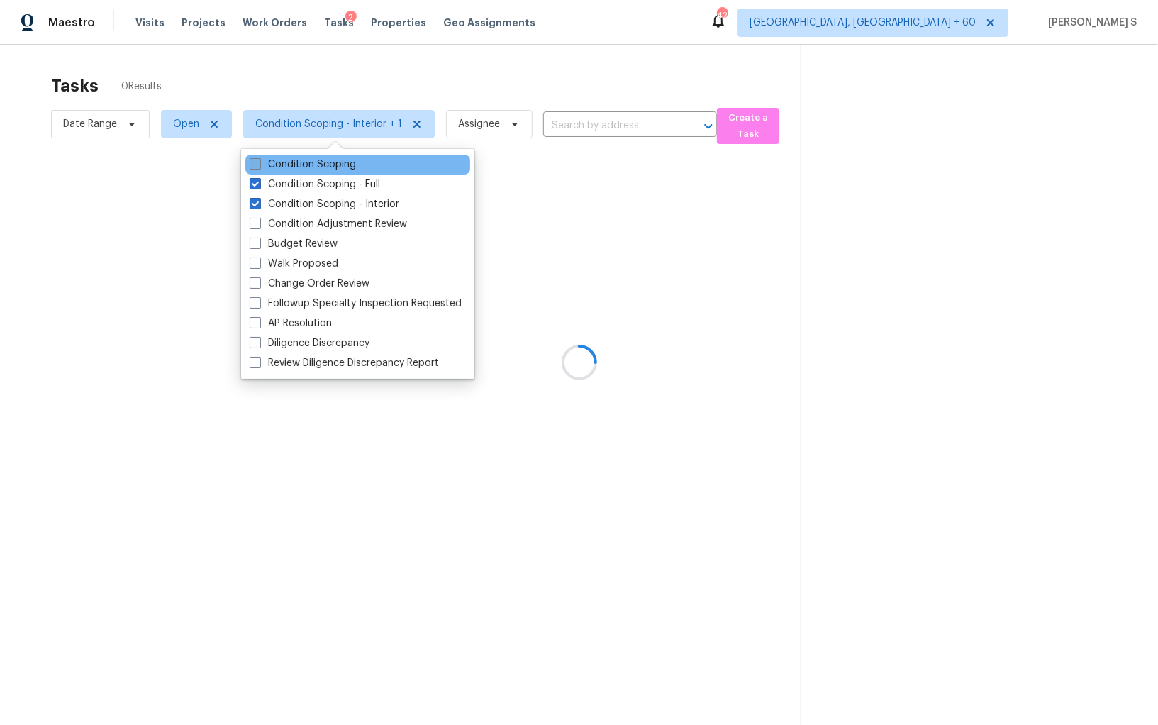
click at [332, 164] on label "Condition Scoping" at bounding box center [303, 164] width 106 height 14
click at [259, 164] on input "Condition Scoping" at bounding box center [254, 161] width 9 height 9
checkbox input "true"
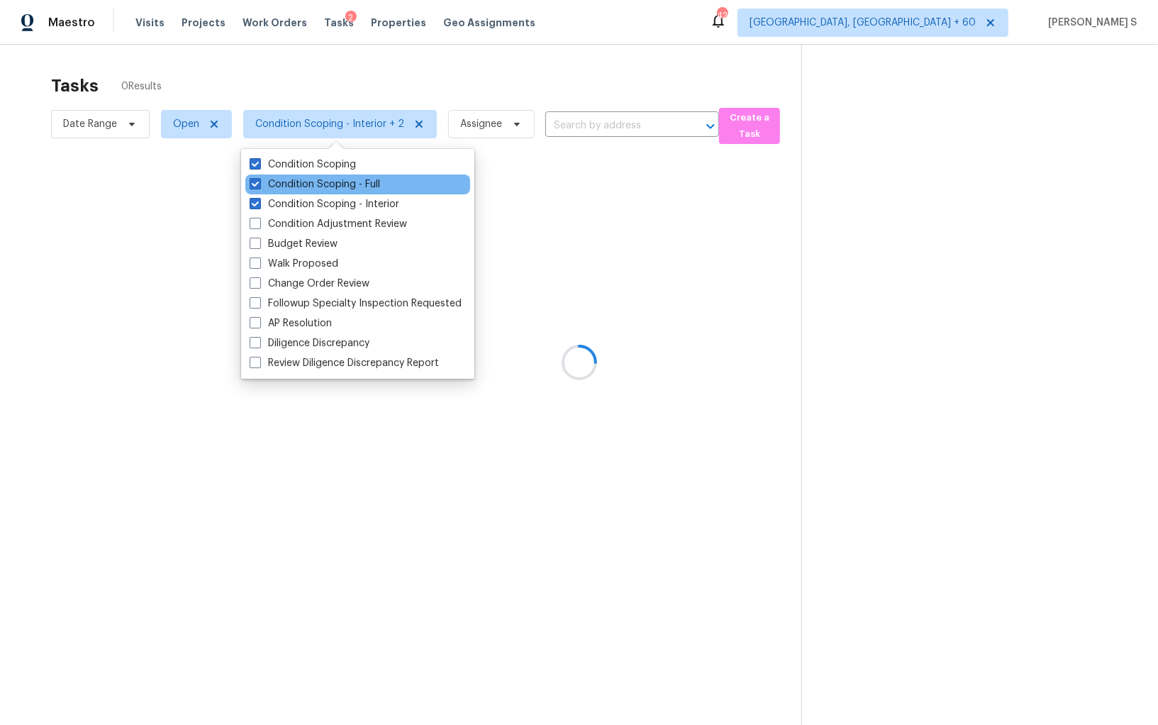
click at [337, 174] on div "Condition Scoping - Full" at bounding box center [357, 184] width 225 height 20
click at [337, 196] on div "Condition Scoping - Interior" at bounding box center [357, 204] width 225 height 20
click at [315, 206] on label "Condition Scoping - Interior" at bounding box center [325, 204] width 150 height 14
click at [259, 206] on input "Condition Scoping - Interior" at bounding box center [254, 201] width 9 height 9
checkbox input "false"
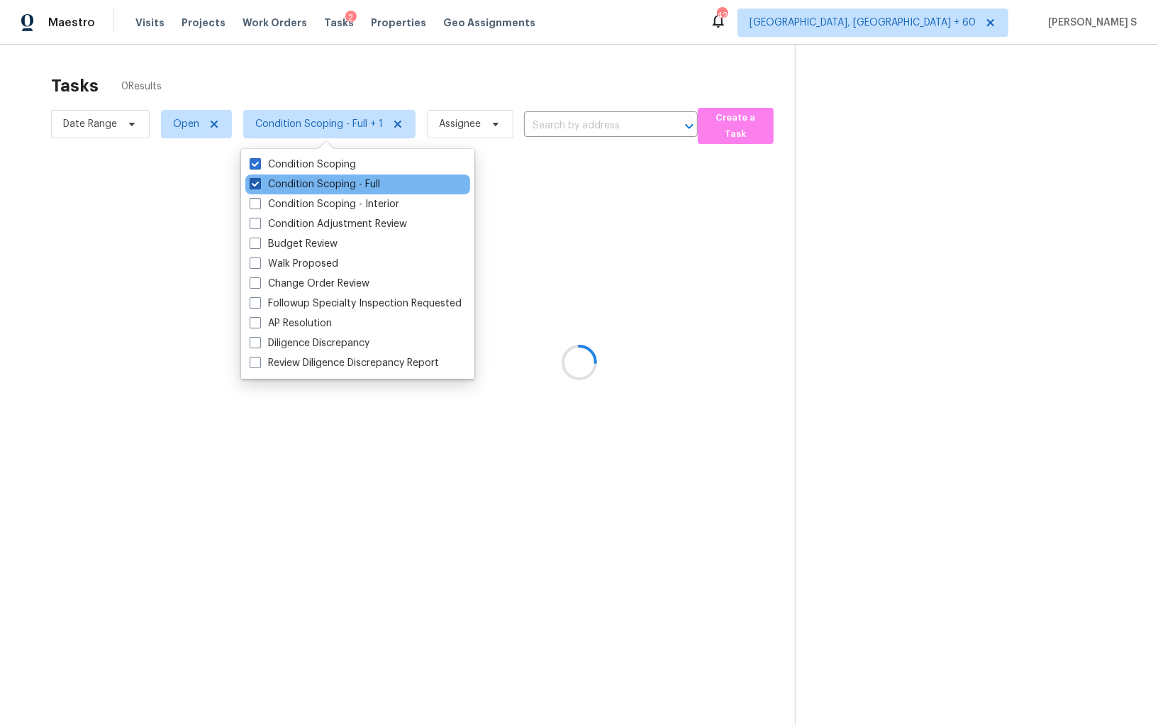
click at [315, 190] on label "Condition Scoping - Full" at bounding box center [315, 184] width 130 height 14
click at [259, 186] on input "Condition Scoping - Full" at bounding box center [254, 181] width 9 height 9
checkbox input "false"
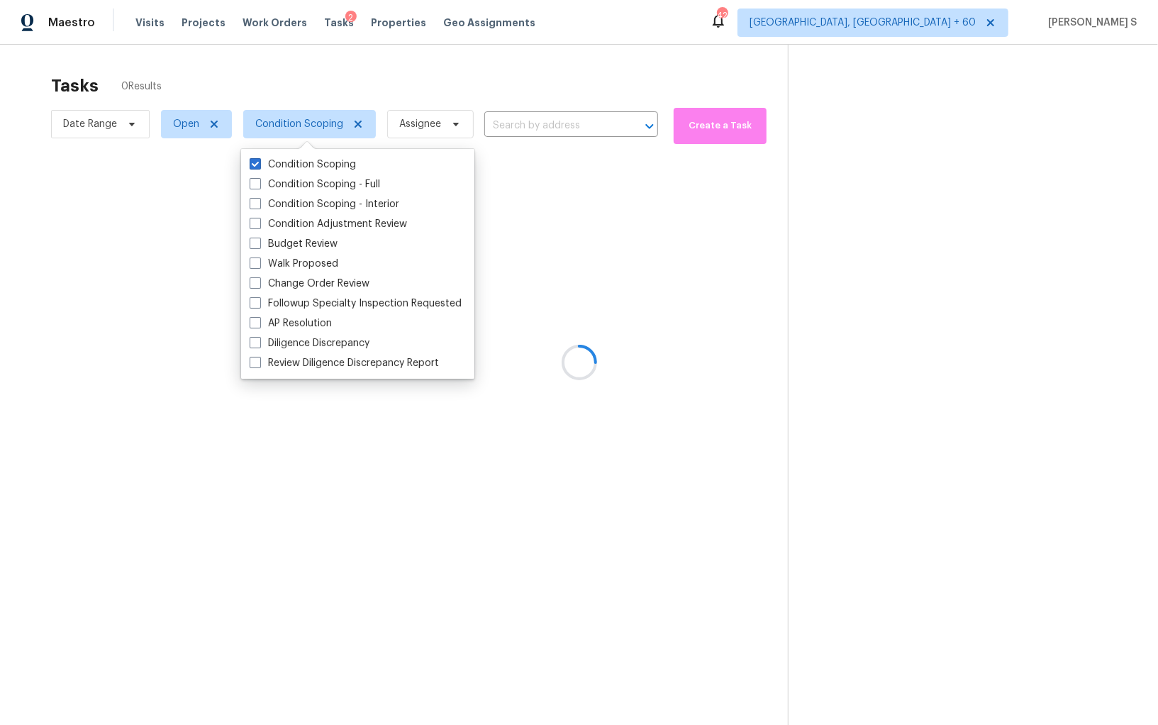
click at [682, 255] on div at bounding box center [579, 362] width 1158 height 725
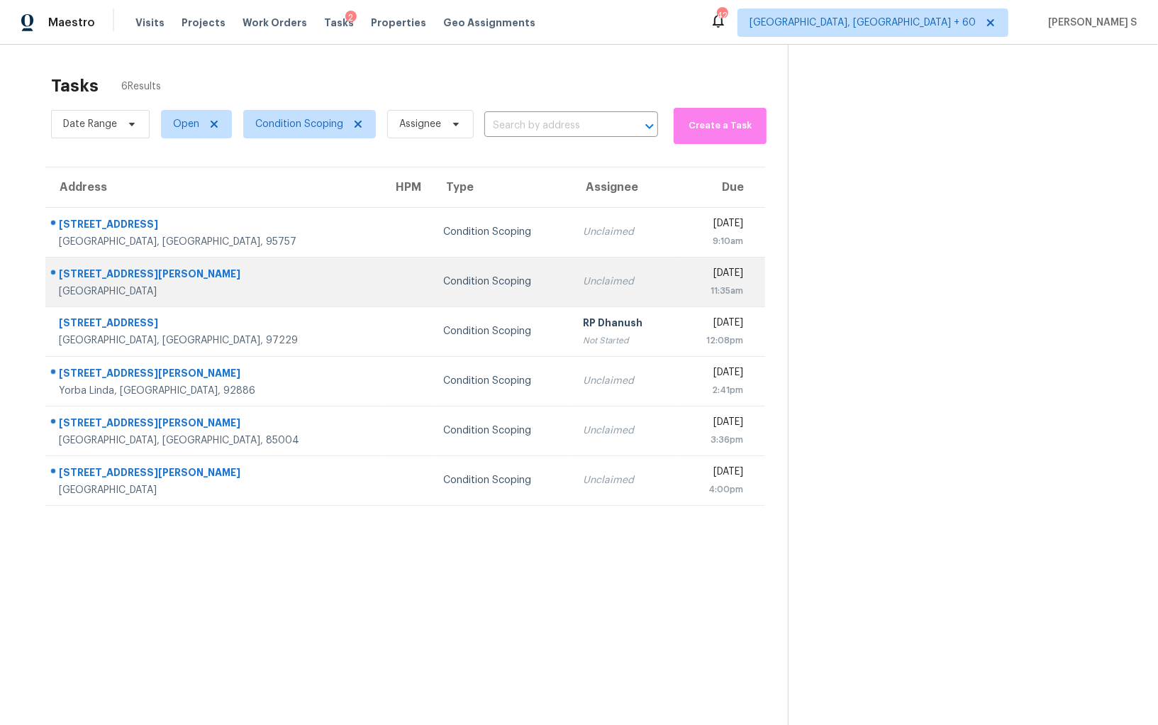
click at [457, 285] on div "Condition Scoping" at bounding box center [502, 281] width 118 height 14
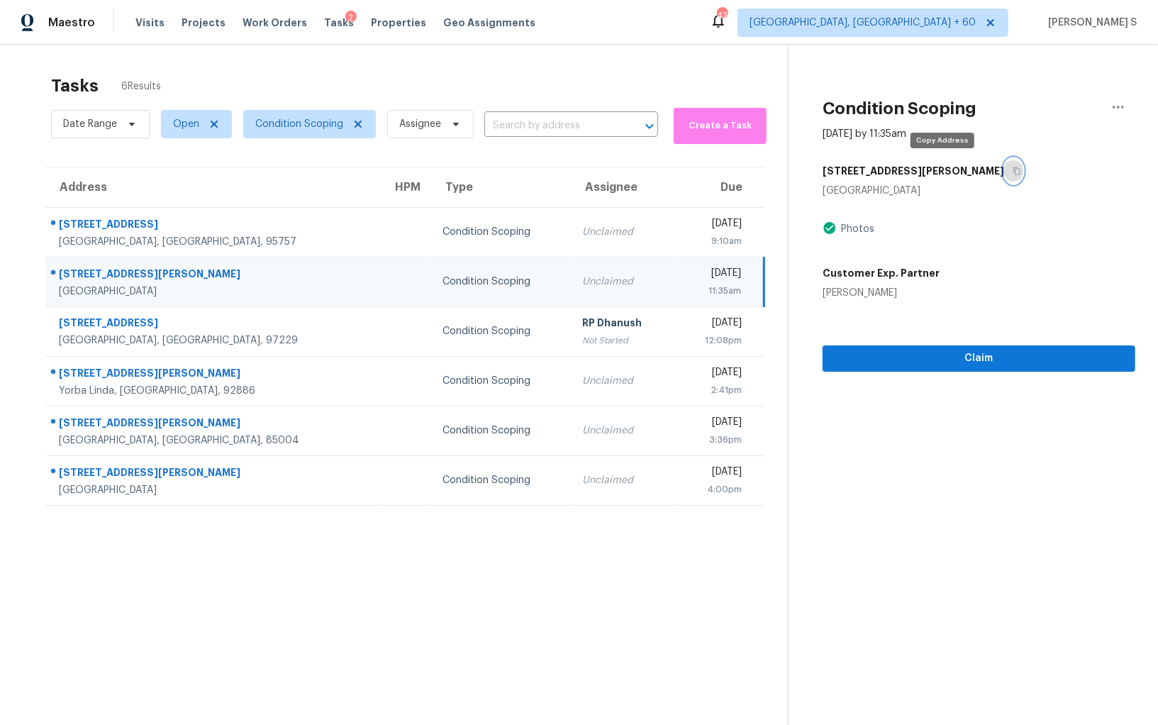
click at [1012, 170] on icon "button" at bounding box center [1016, 171] width 9 height 9
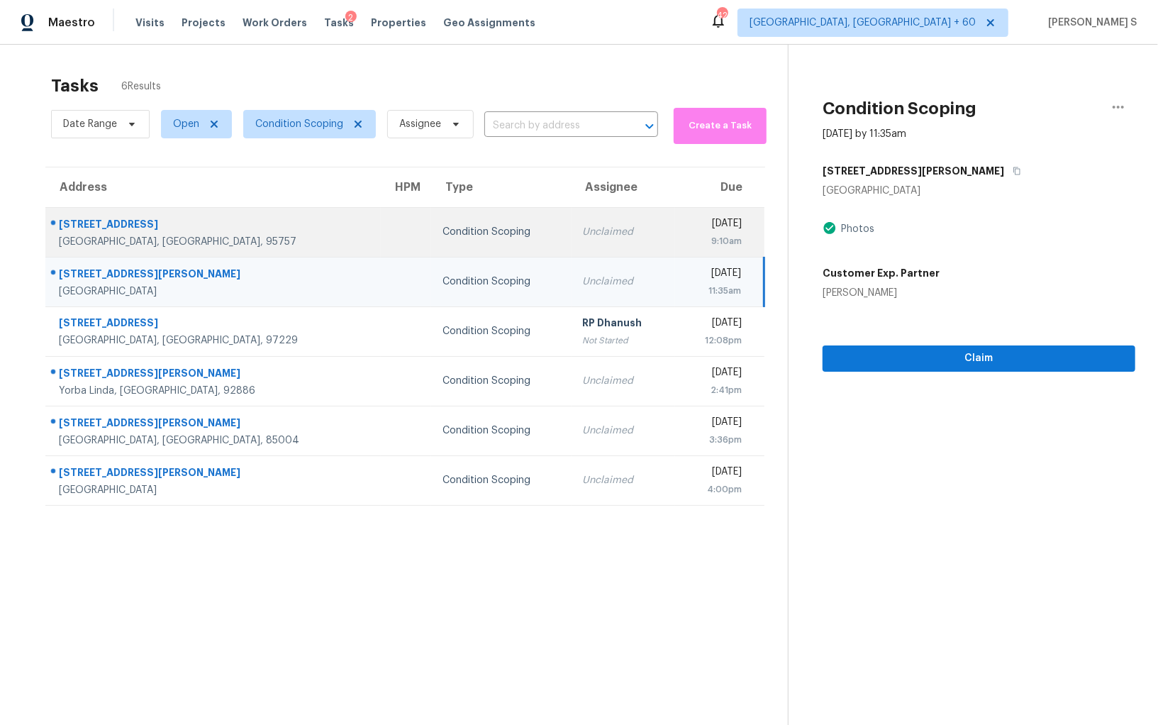
click at [583, 225] on div "Unclaimed" at bounding box center [624, 232] width 82 height 14
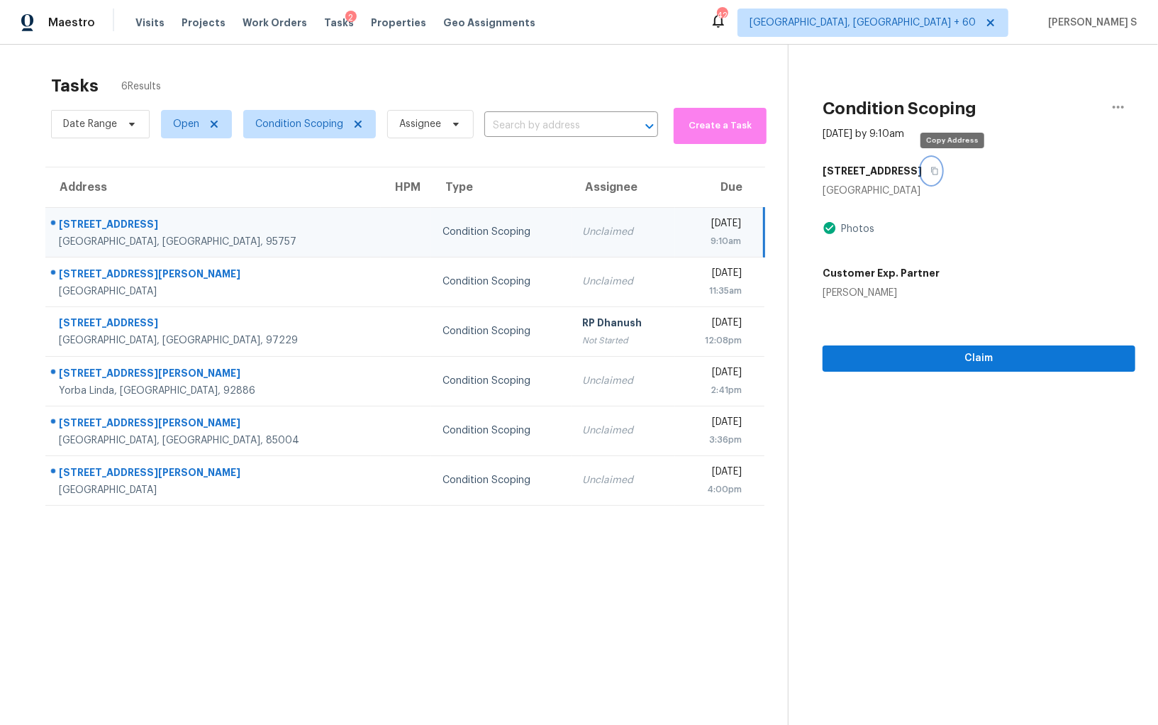
click at [938, 174] on icon "button" at bounding box center [934, 171] width 7 height 8
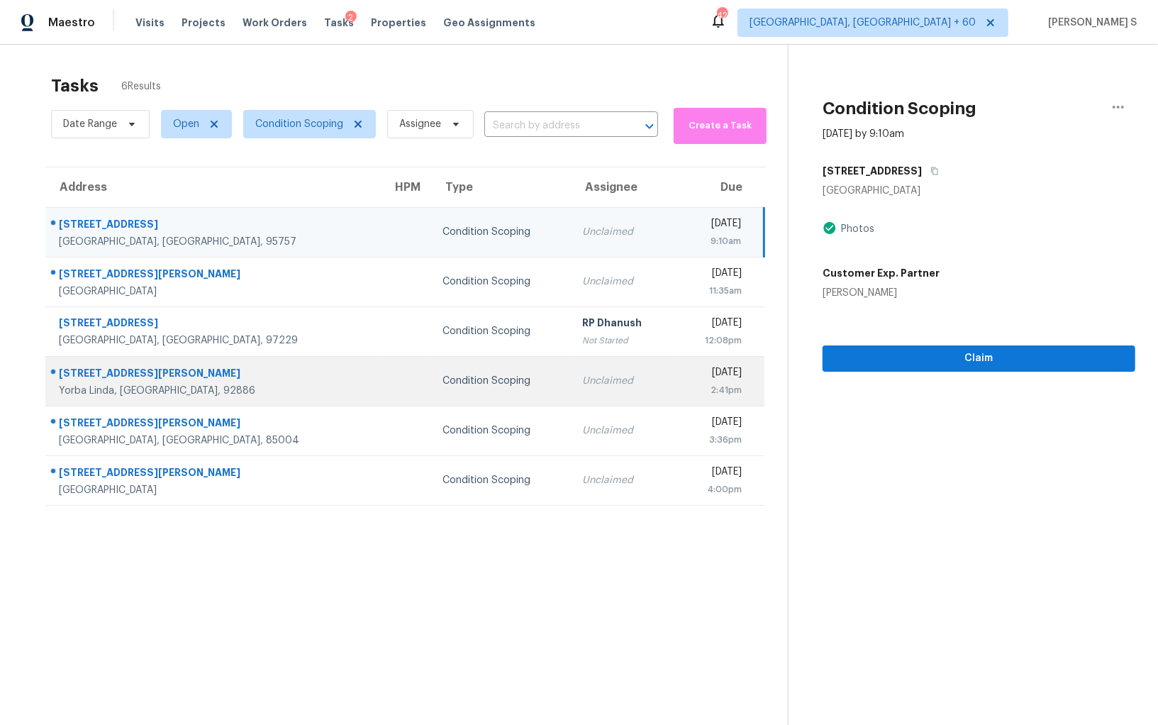
click at [686, 373] on div "[DATE]" at bounding box center [713, 374] width 55 height 18
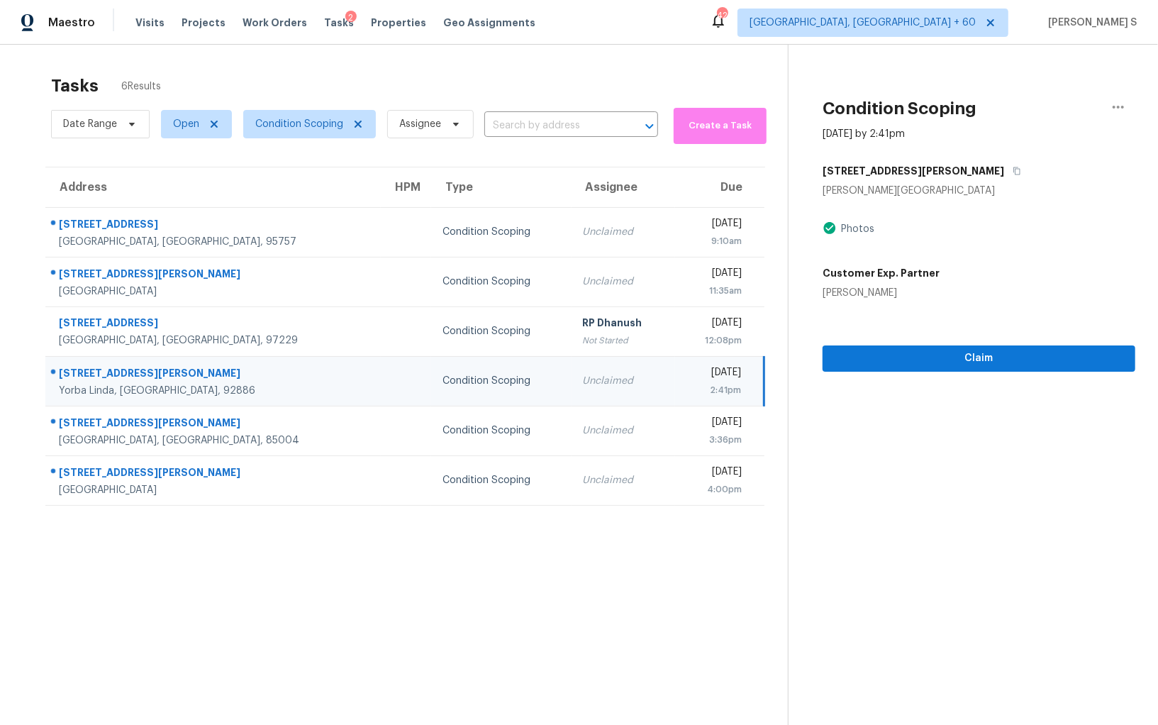
click at [919, 167] on div "4041 Bycroft Cir" at bounding box center [978, 171] width 313 height 26
click at [1012, 167] on icon "button" at bounding box center [1016, 171] width 9 height 9
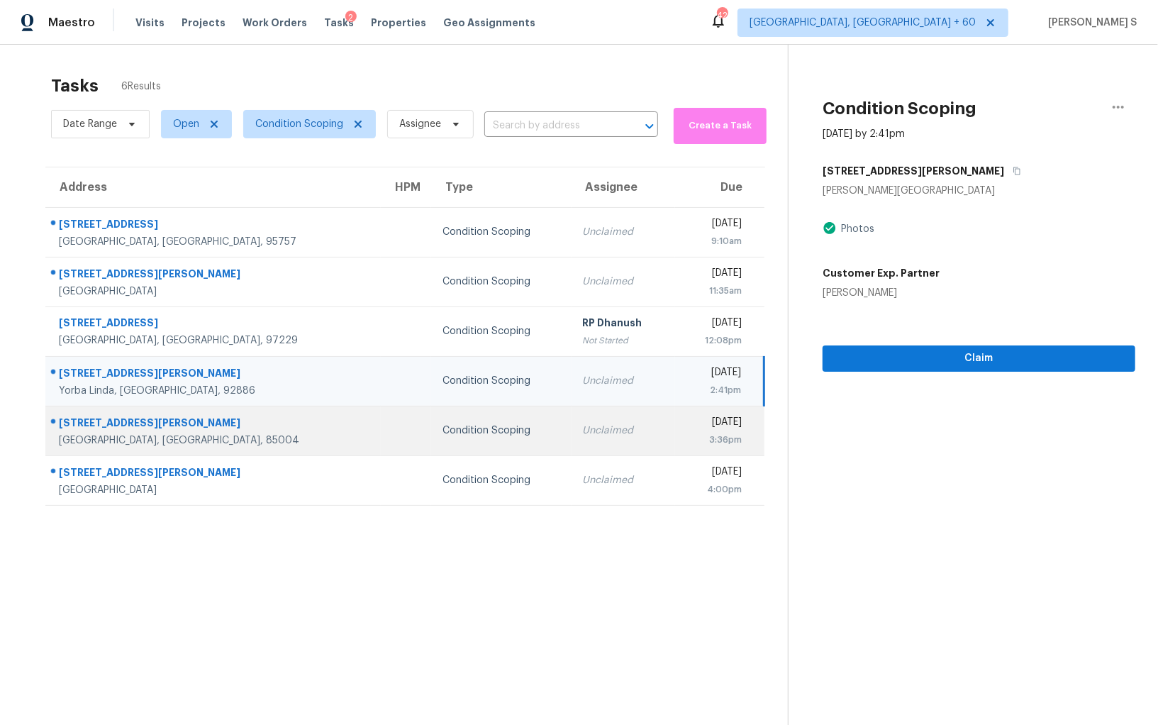
click at [675, 410] on td "Wed, Sep 17th 2025 3:36pm" at bounding box center [719, 431] width 89 height 50
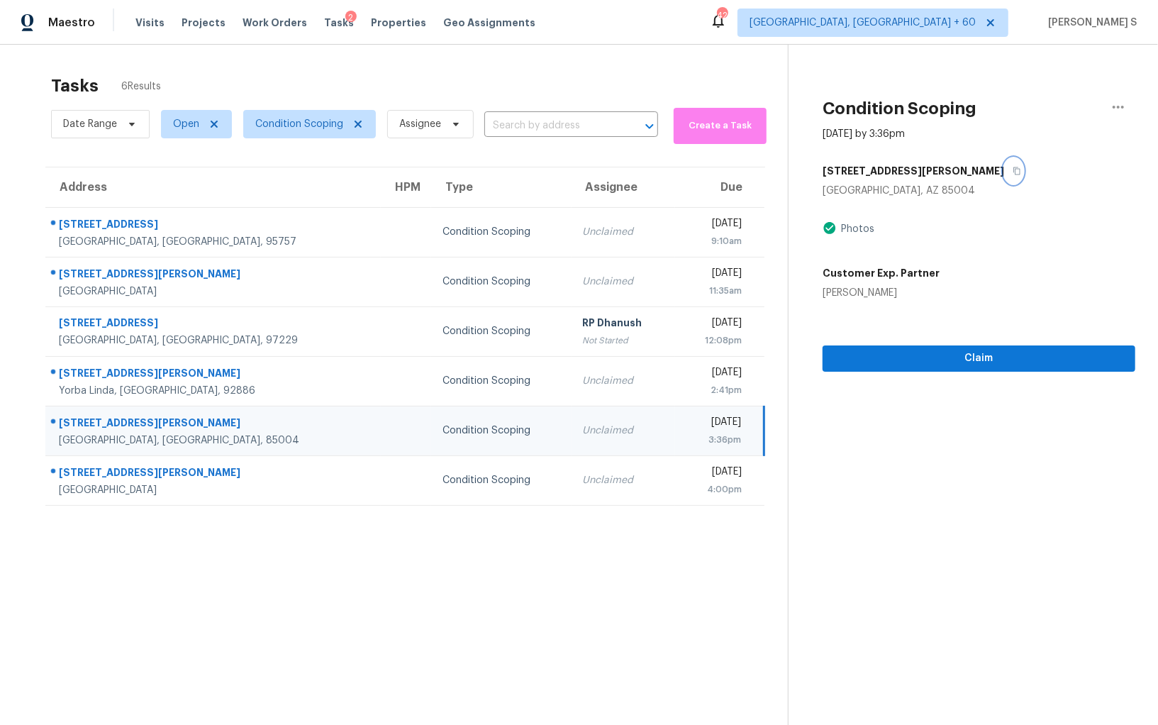
click at [1012, 168] on icon "button" at bounding box center [1016, 171] width 9 height 9
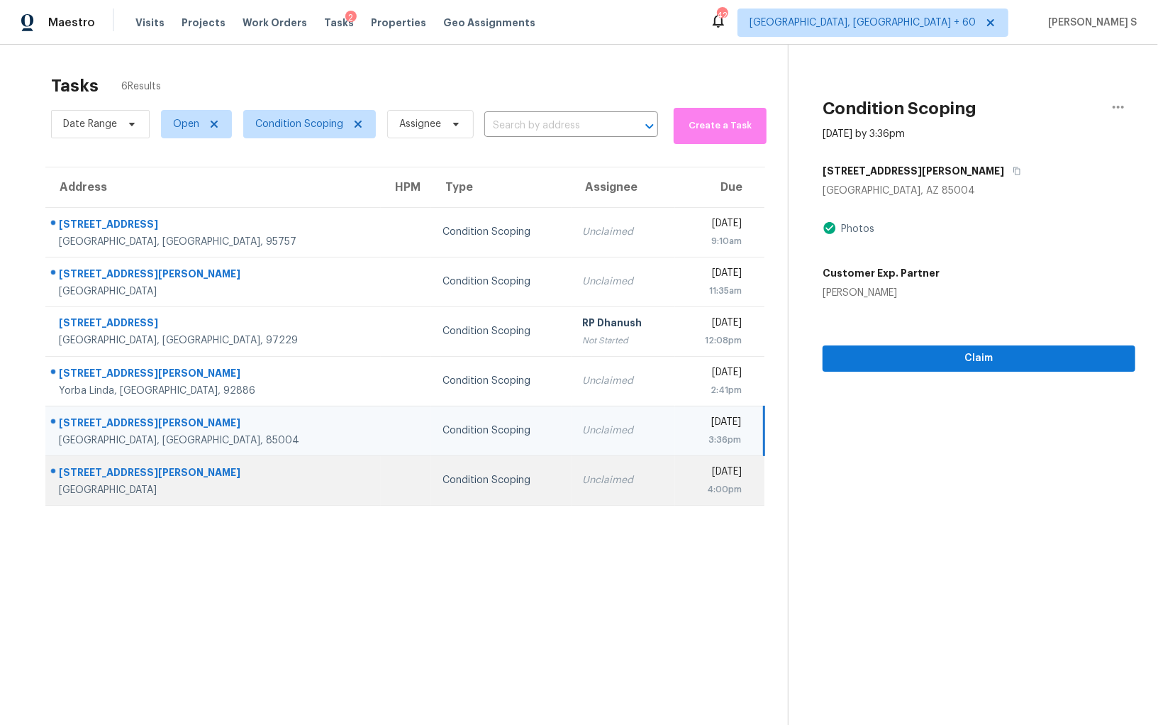
click at [705, 478] on div "[DATE]" at bounding box center [713, 473] width 55 height 18
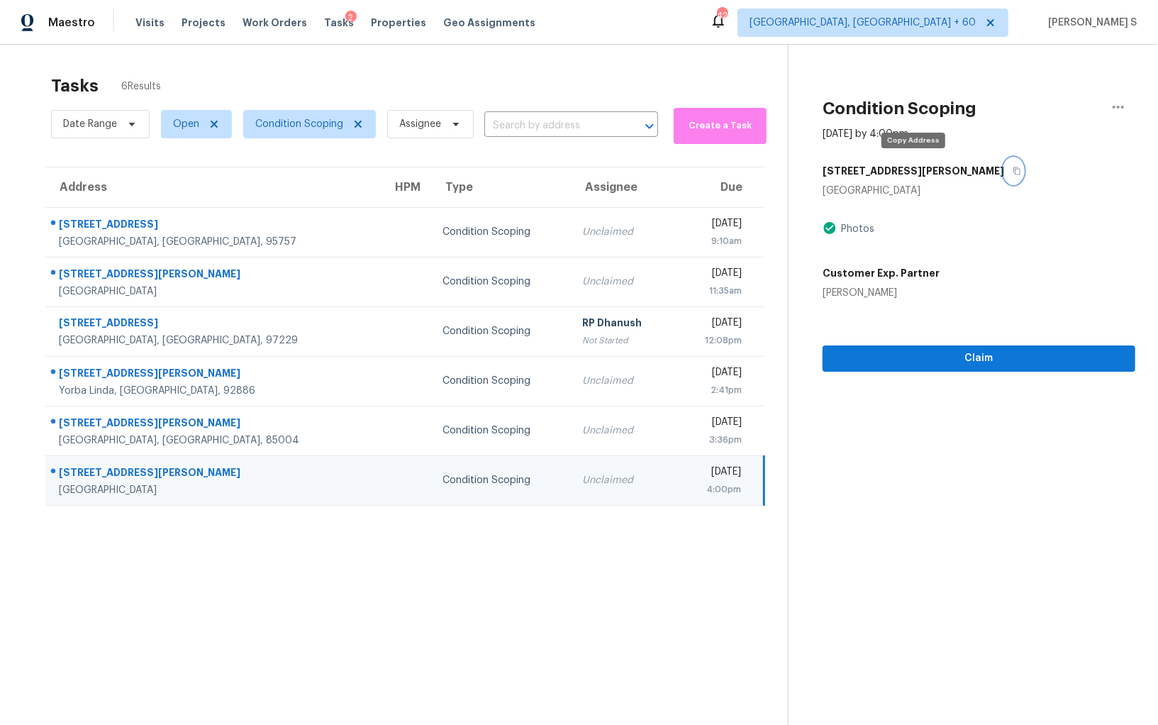
click at [1012, 167] on icon "button" at bounding box center [1016, 171] width 9 height 9
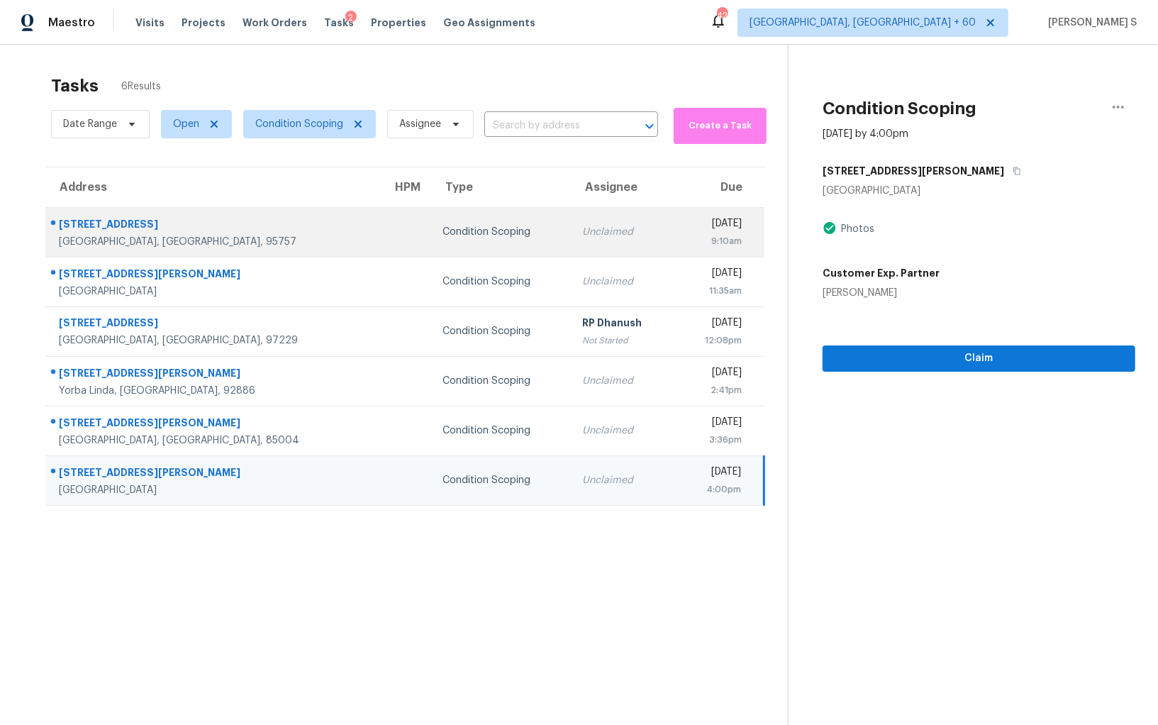
click at [442, 236] on div "Condition Scoping" at bounding box center [500, 232] width 117 height 14
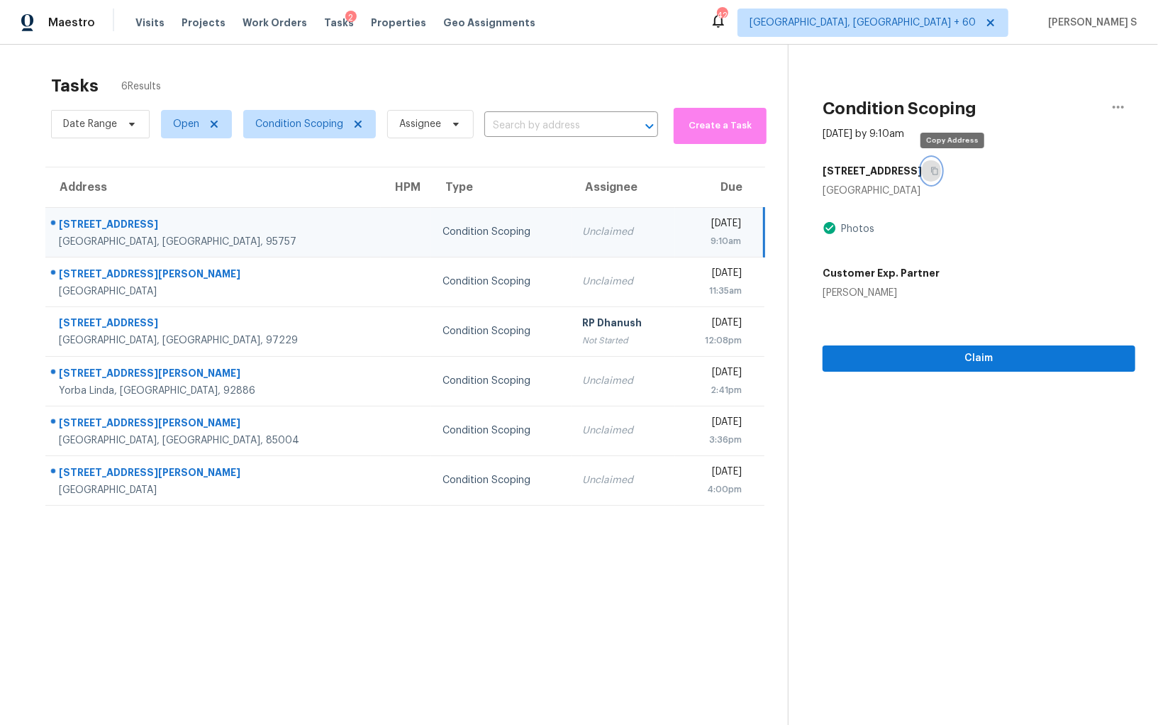
click at [941, 167] on button "button" at bounding box center [931, 171] width 19 height 26
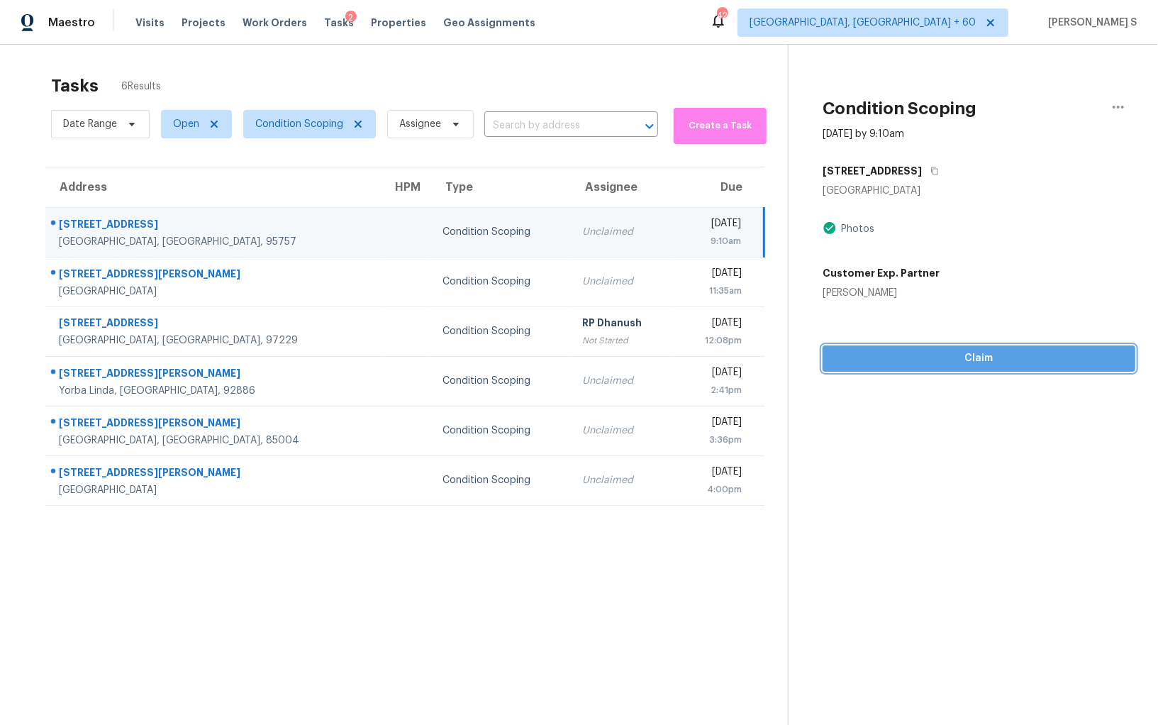
click at [954, 352] on span "Claim" at bounding box center [979, 359] width 290 height 18
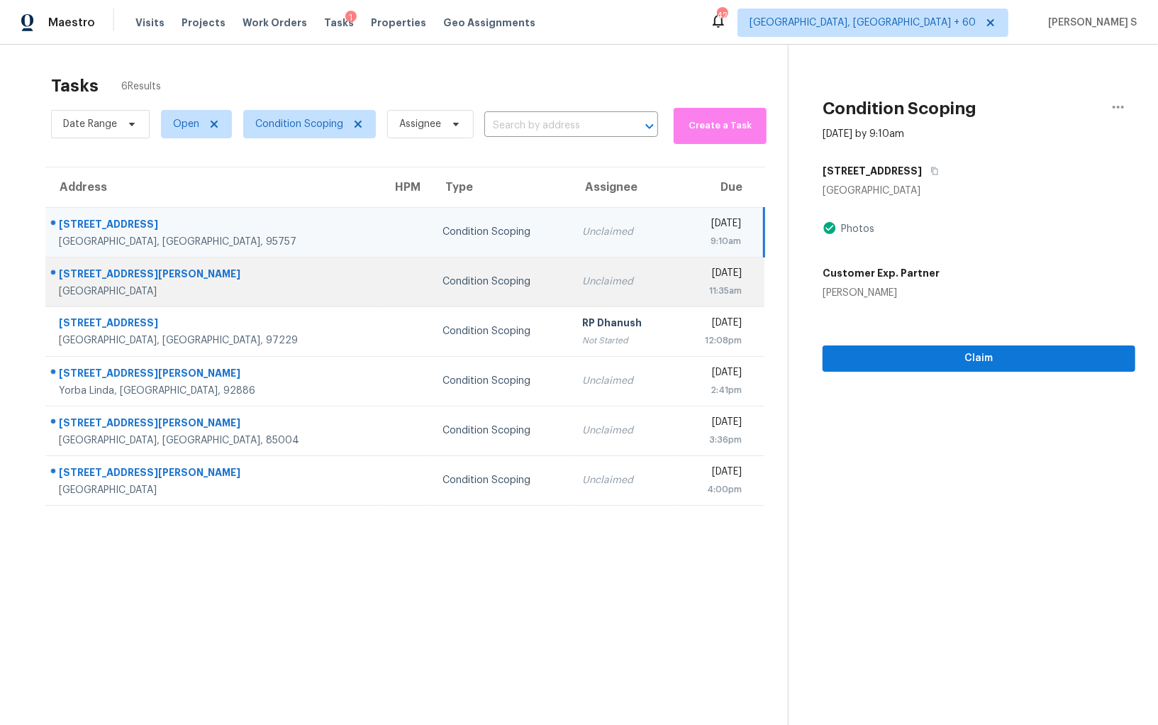
click at [571, 261] on td "Unclaimed" at bounding box center [623, 282] width 104 height 50
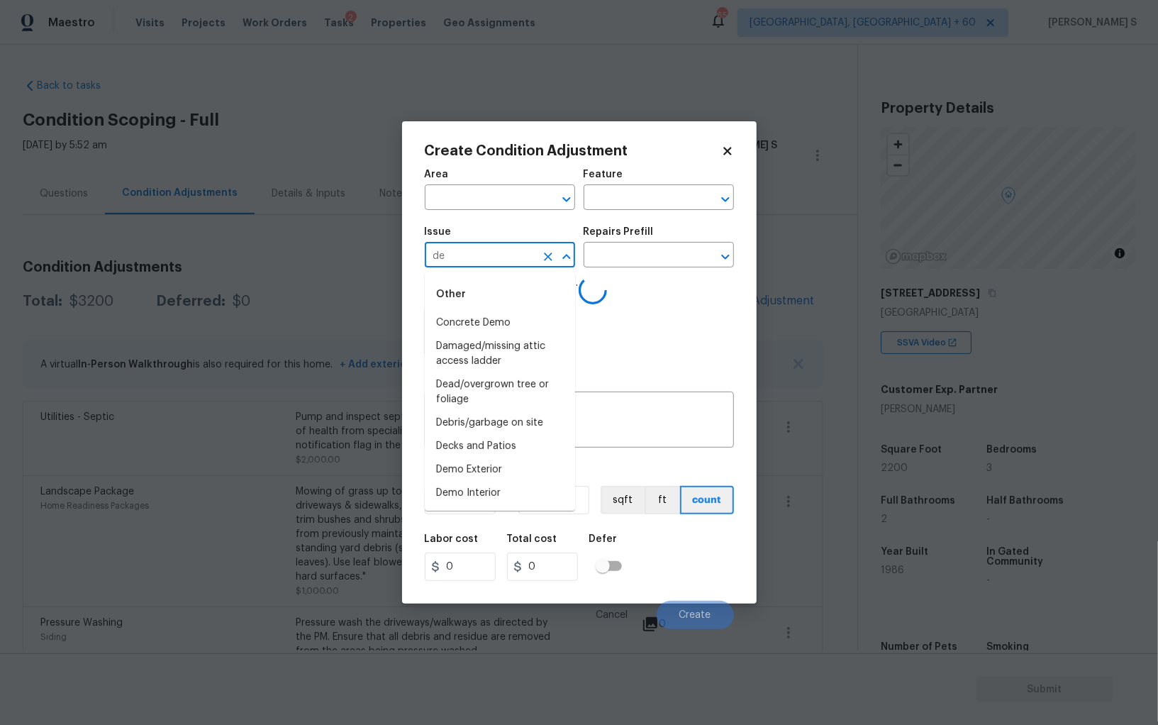
scroll to position [99, 0]
type input "dem"
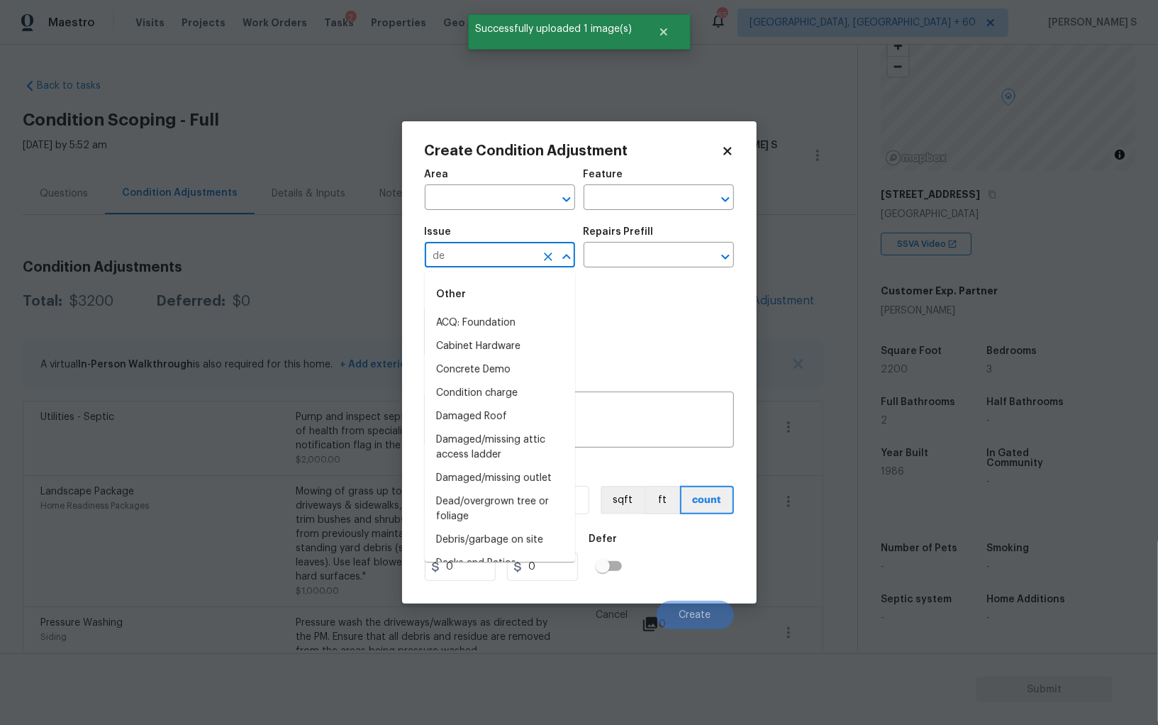
type input "dem"
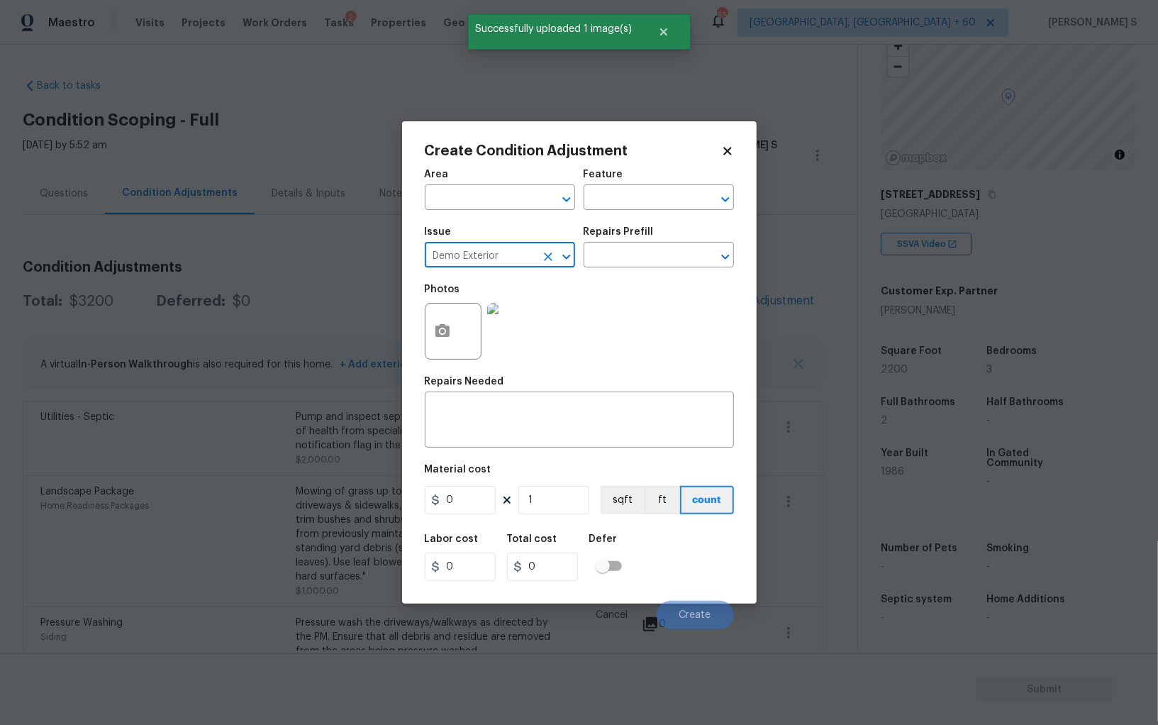
type input "Demo Exterior"
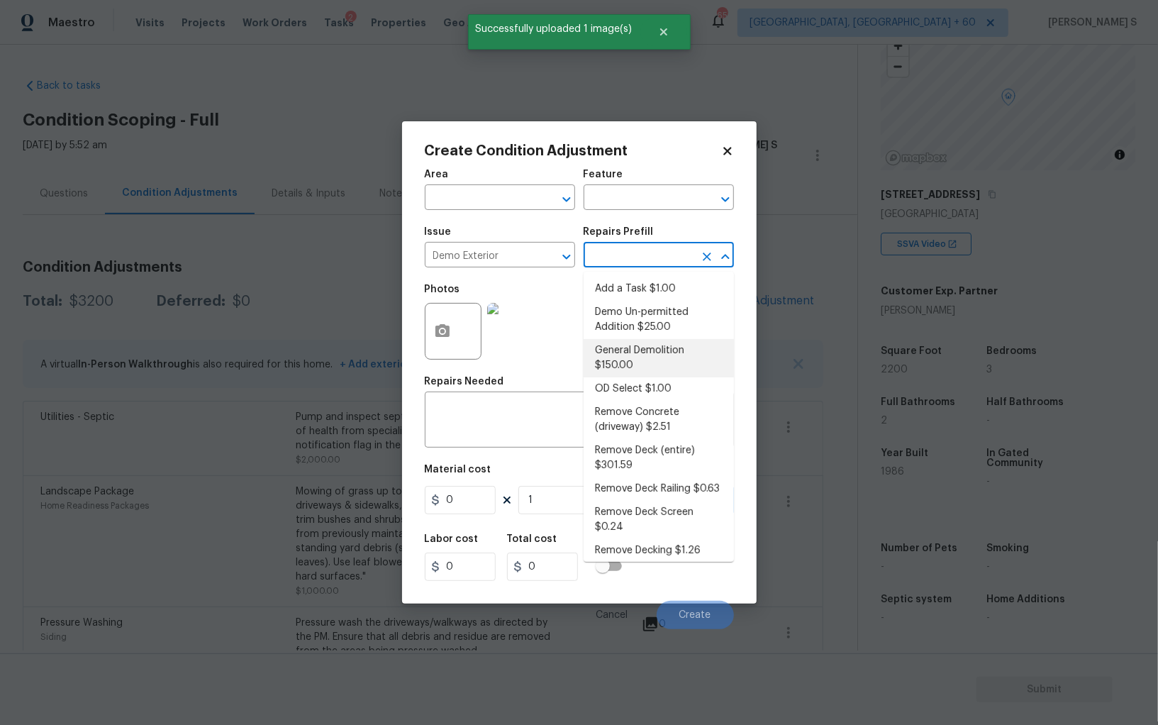
type input "Demolition"
type input "150"
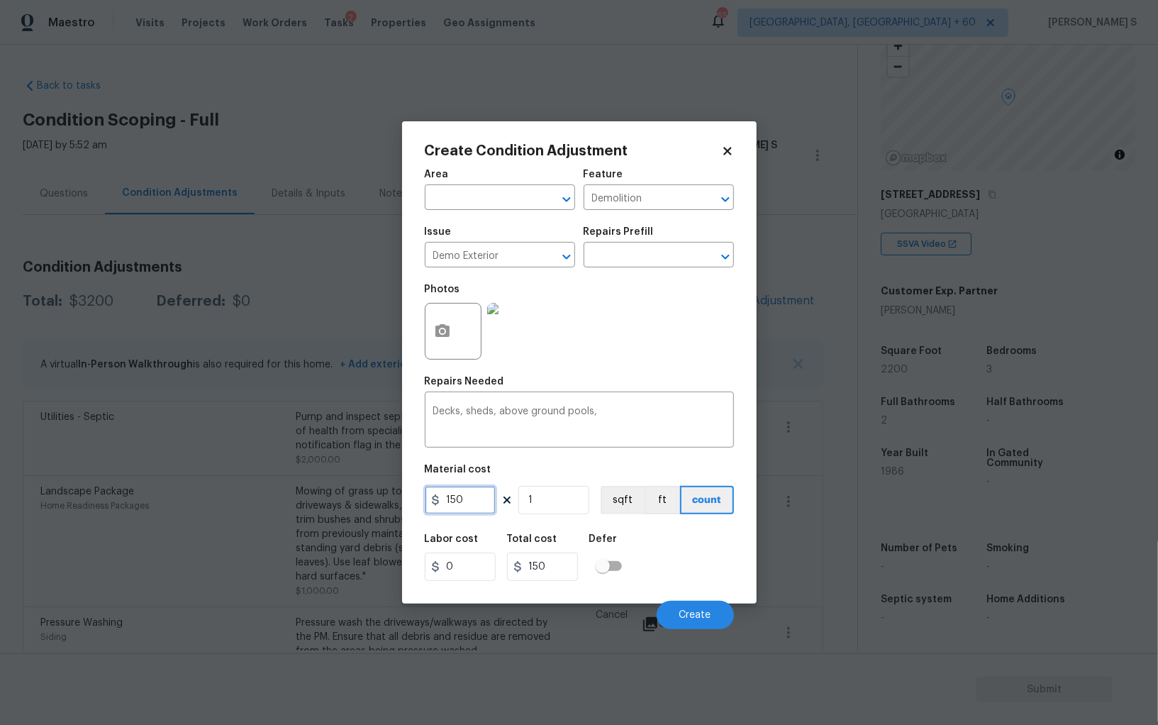
click at [471, 503] on input "150" at bounding box center [460, 500] width 71 height 28
type input "600"
click at [695, 614] on span "Create" at bounding box center [695, 615] width 32 height 11
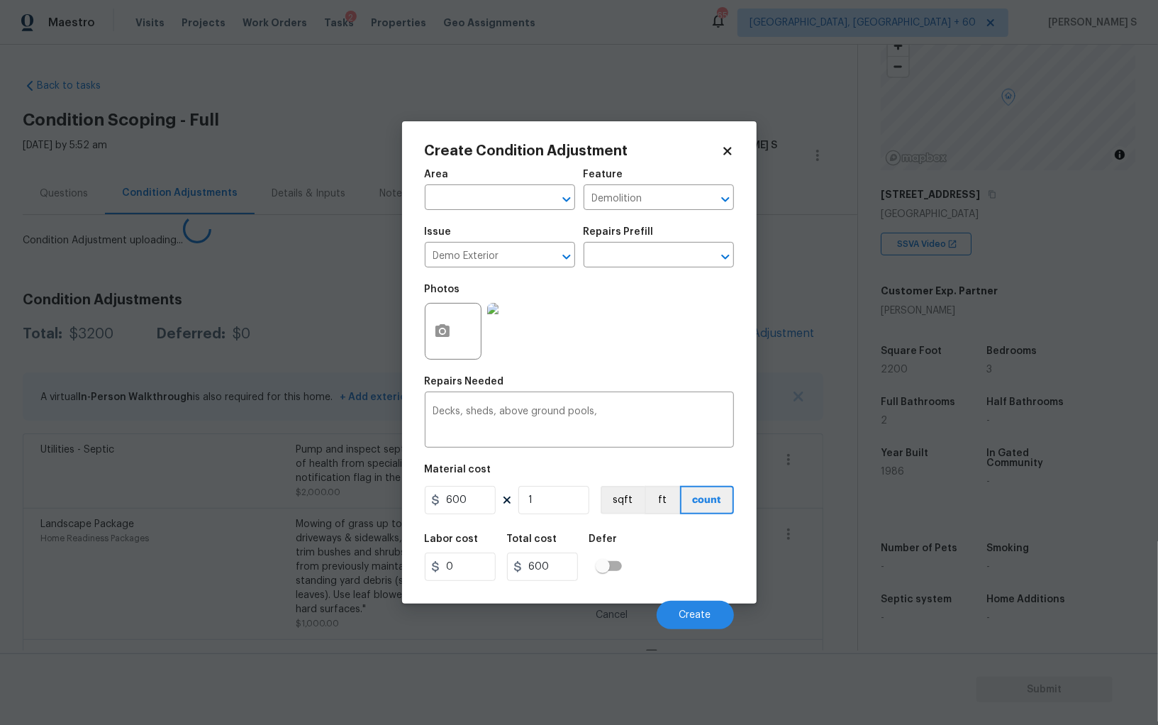
click at [144, 562] on body "Maestro Visits Projects Work Orders Tasks 2 Properties Geo Assignments 651 Albu…" at bounding box center [579, 362] width 1158 height 725
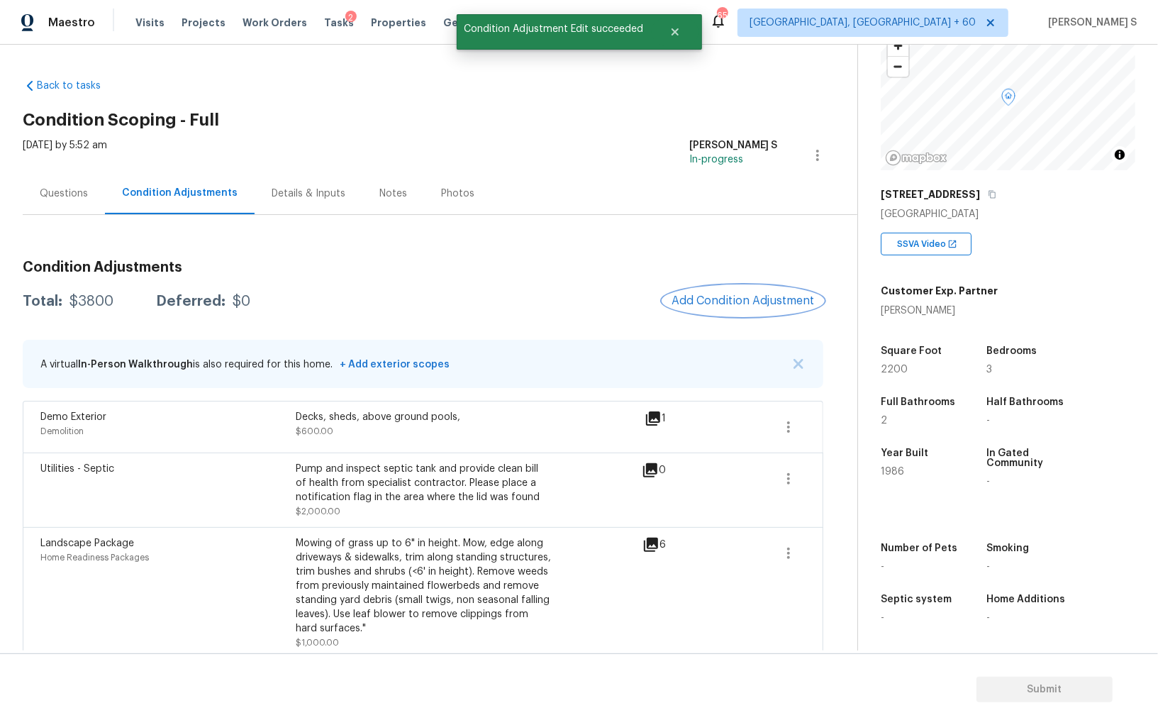
click at [727, 296] on span "Add Condition Adjustment" at bounding box center [742, 300] width 143 height 13
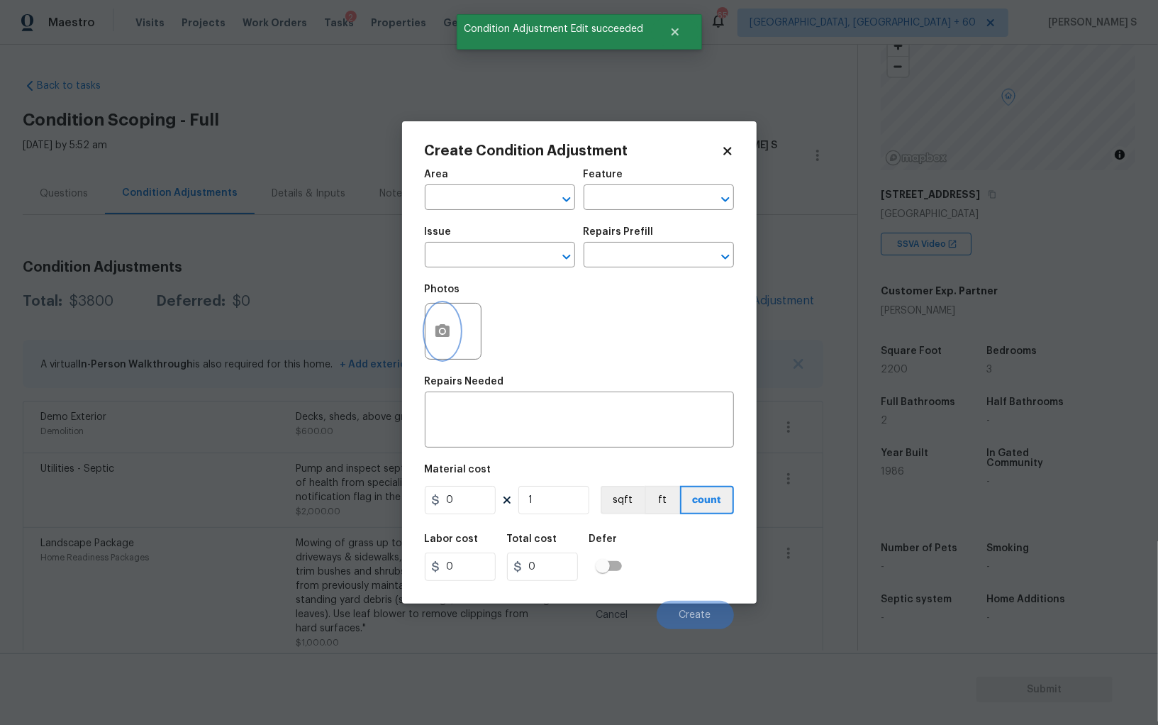
click at [444, 342] on button "button" at bounding box center [442, 330] width 34 height 55
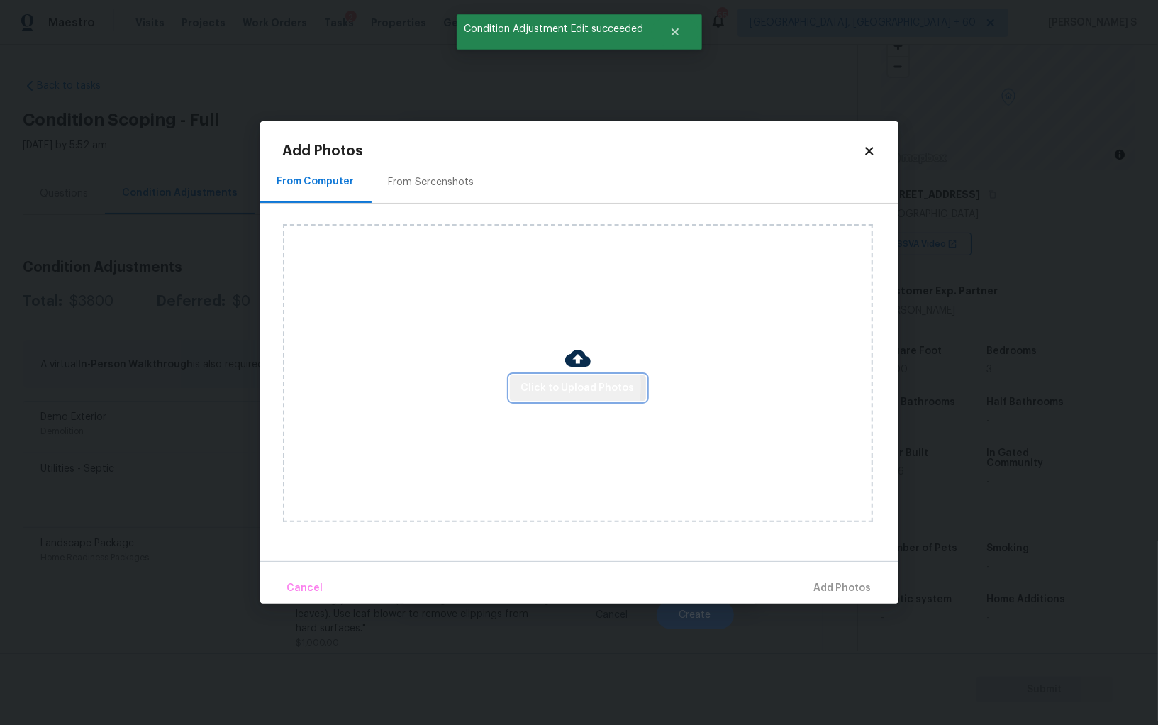
click at [543, 385] on span "Click to Upload Photos" at bounding box center [577, 388] width 113 height 18
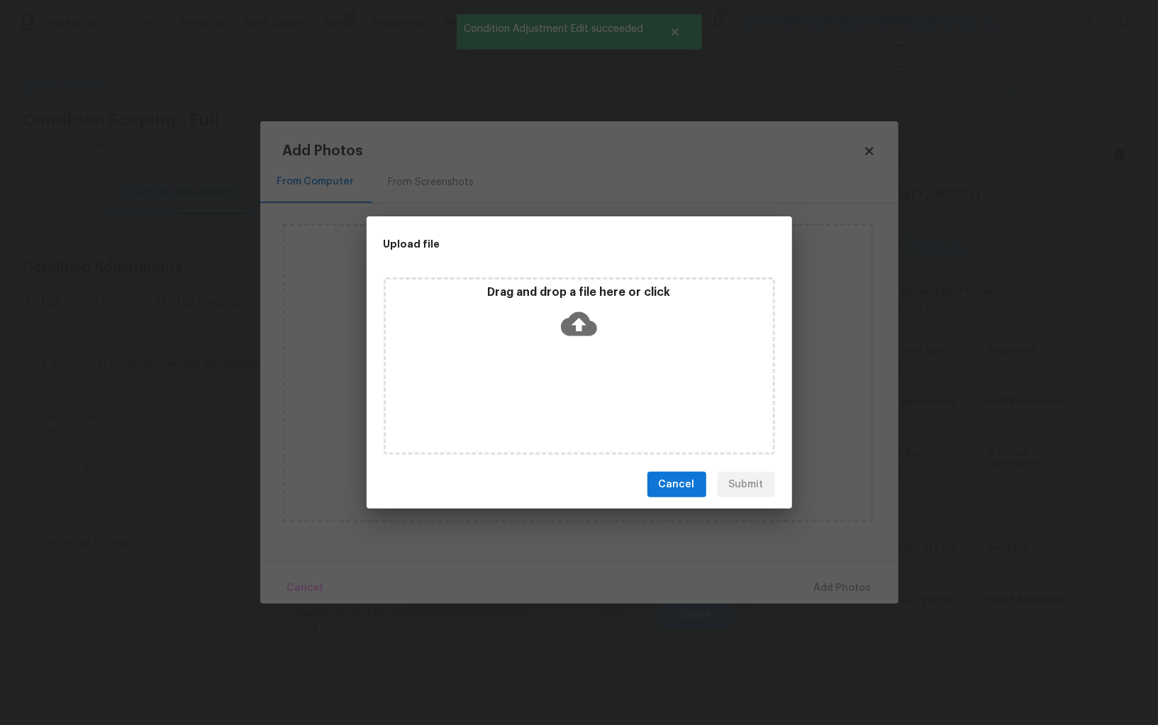
click at [543, 385] on div "Drag and drop a file here or click" at bounding box center [579, 365] width 391 height 177
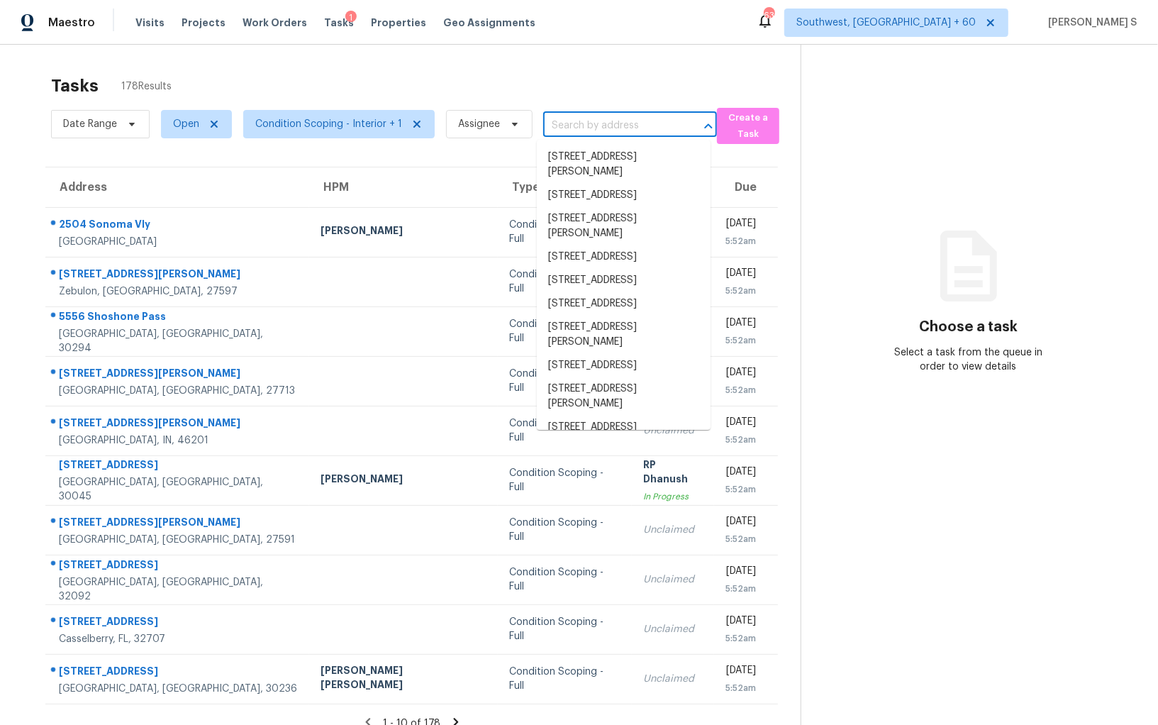
click at [554, 120] on input "text" at bounding box center [610, 126] width 134 height 22
paste input "[STREET_ADDRESS]"
type input "[STREET_ADDRESS]"
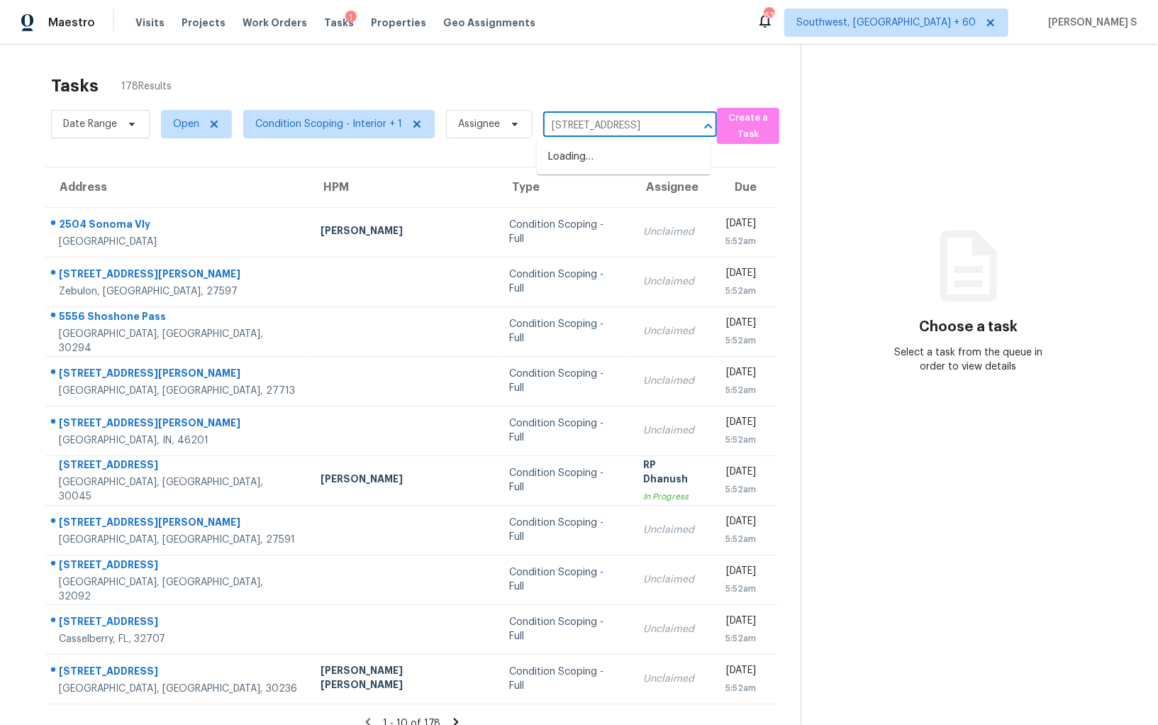
scroll to position [0, 45]
click at [590, 154] on li "[STREET_ADDRESS]" at bounding box center [624, 156] width 174 height 23
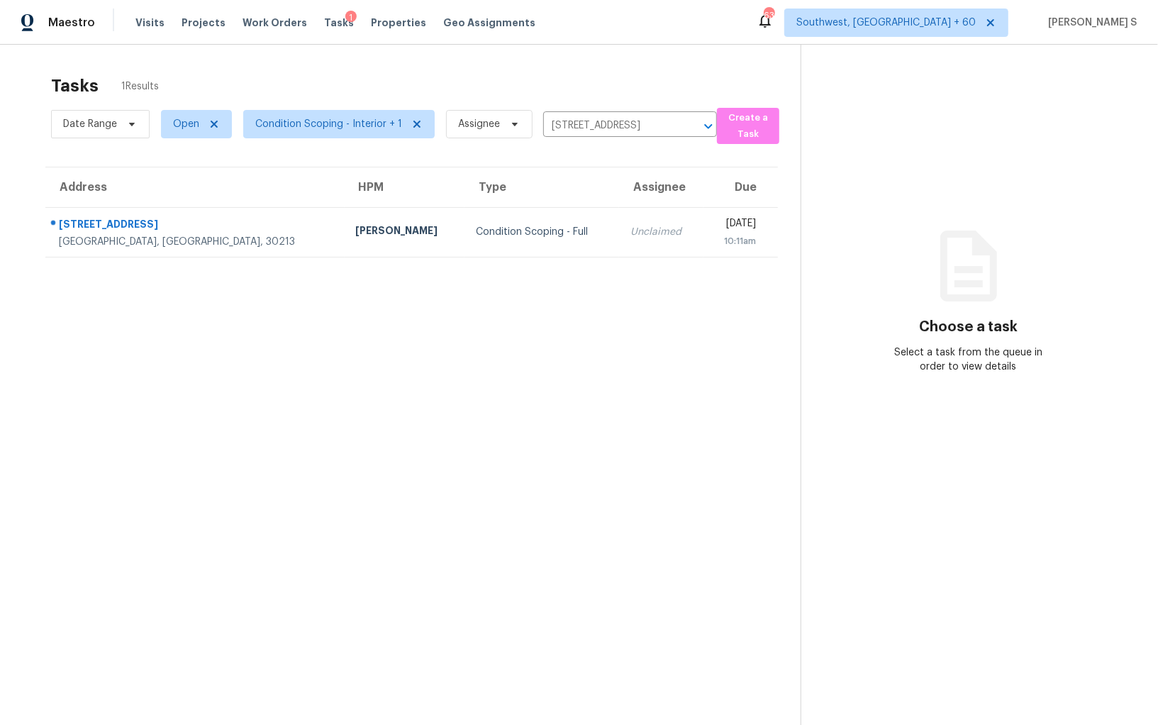
click at [558, 259] on section "Tasks 1 Results Date Range Open Condition Scoping - Interior + 1 Assignee [STRE…" at bounding box center [412, 418] width 778 height 702
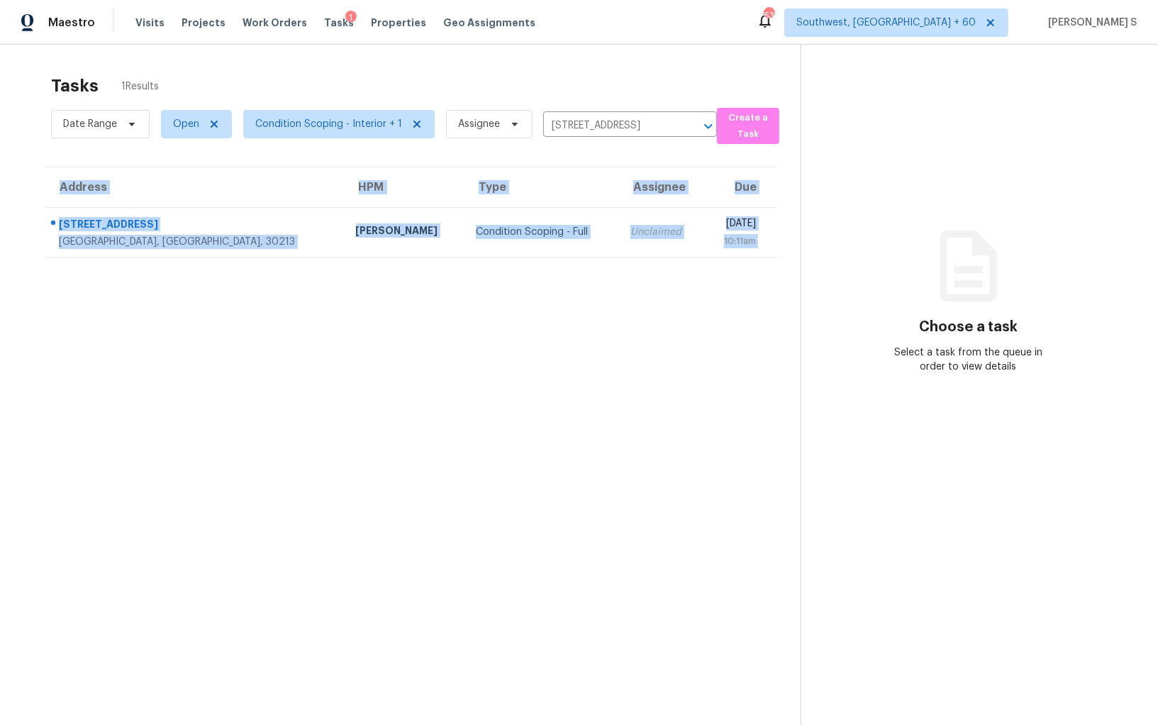
click at [558, 259] on section "Tasks 1 Results Date Range Open Condition Scoping - Interior + 1 Assignee [STRE…" at bounding box center [412, 418] width 778 height 702
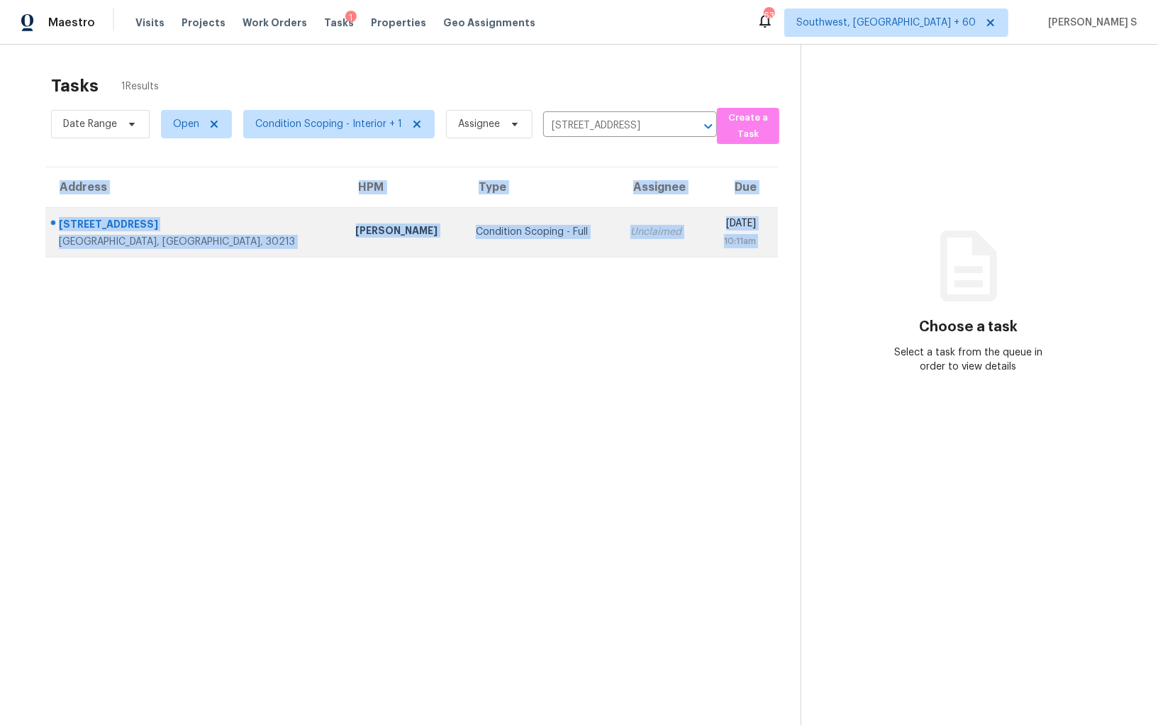
click at [619, 255] on td "Unclaimed" at bounding box center [661, 232] width 84 height 50
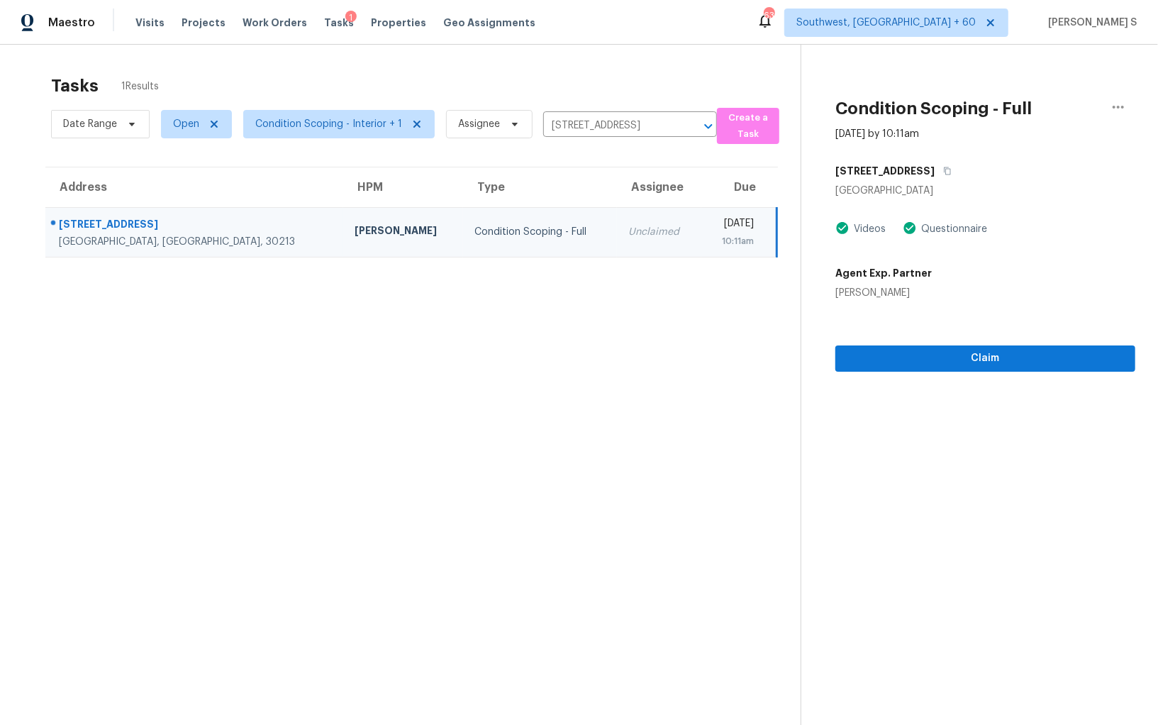
click at [713, 217] on div "[DATE]" at bounding box center [733, 225] width 41 height 18
click at [955, 368] on button "Claim" at bounding box center [985, 358] width 300 height 26
click at [905, 468] on section "Condition Scoping - Full [DATE] by 10:11am [STREET_ADDRESS] Videos Questionnair…" at bounding box center [967, 407] width 335 height 725
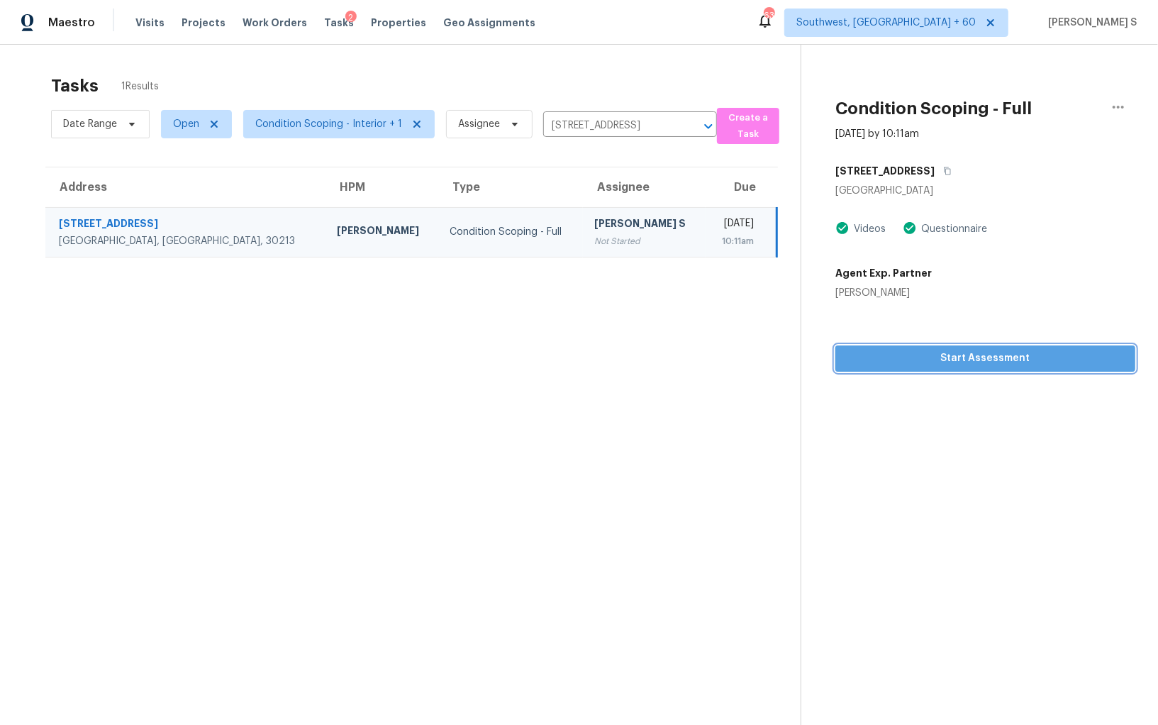
click at [937, 348] on button "Start Assessment" at bounding box center [985, 358] width 300 height 26
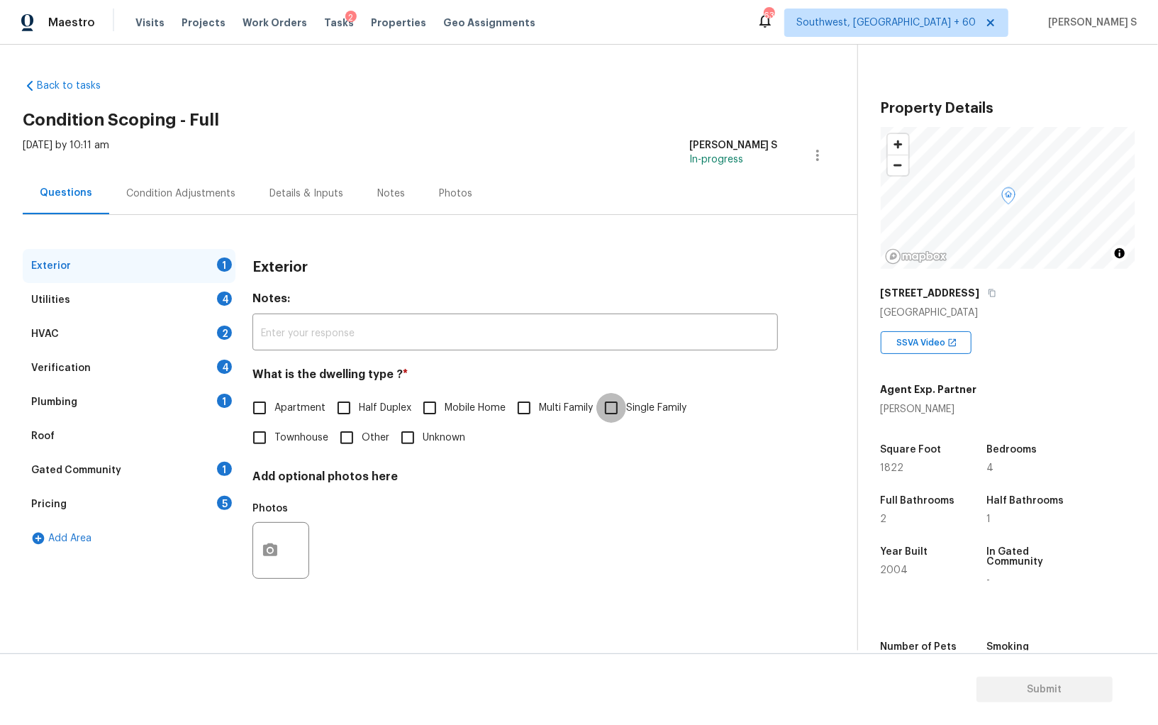
click at [609, 408] on input "Single Family" at bounding box center [611, 408] width 30 height 30
checkbox input "true"
click at [216, 288] on div "Utilities 4" at bounding box center [129, 300] width 213 height 34
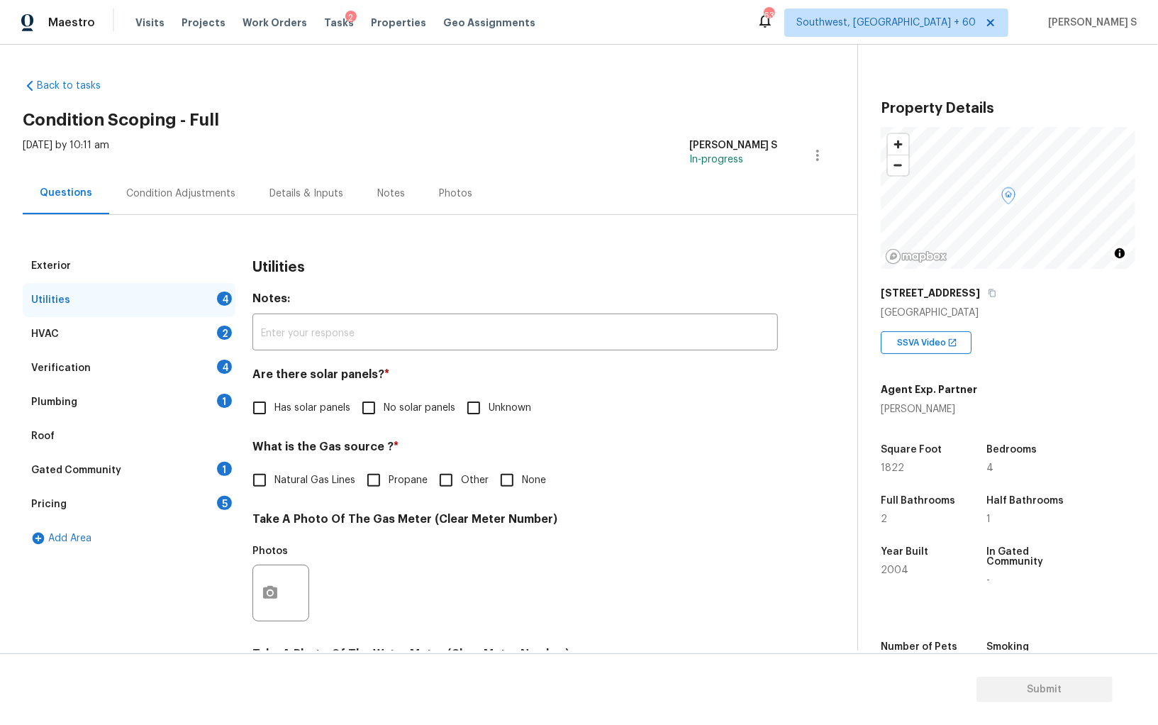
click at [379, 397] on input "No solar panels" at bounding box center [369, 408] width 30 height 30
checkbox input "true"
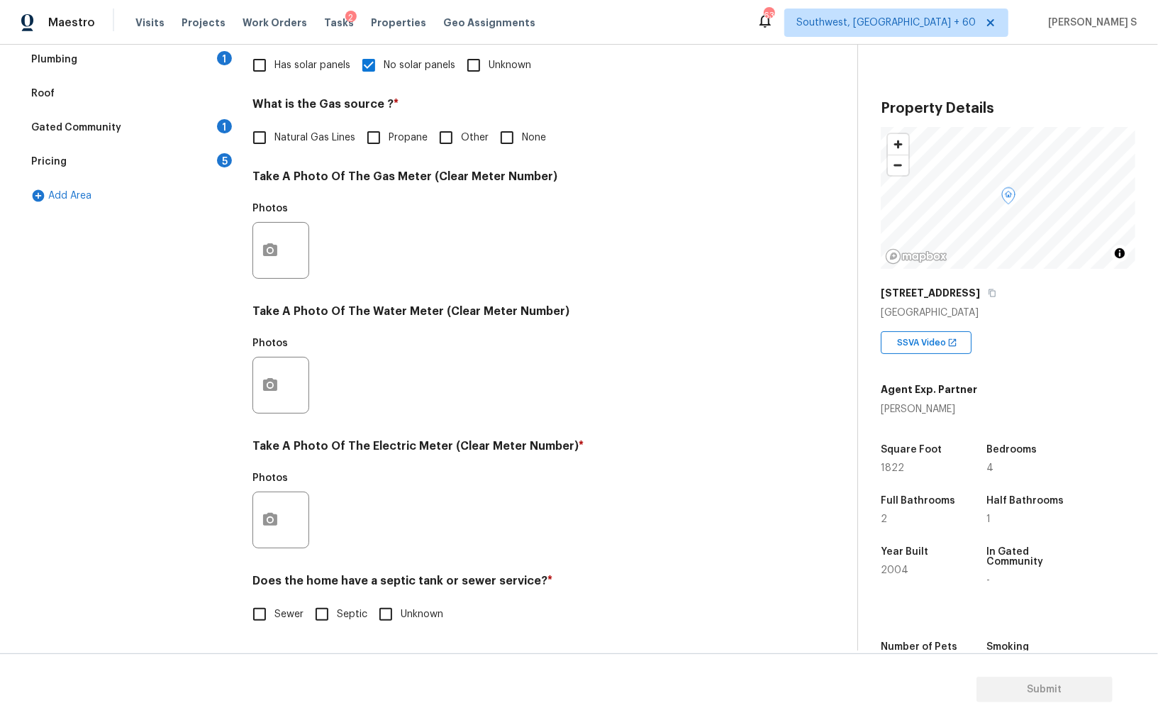
click at [253, 613] on input "Sewer" at bounding box center [260, 614] width 30 height 30
checkbox input "true"
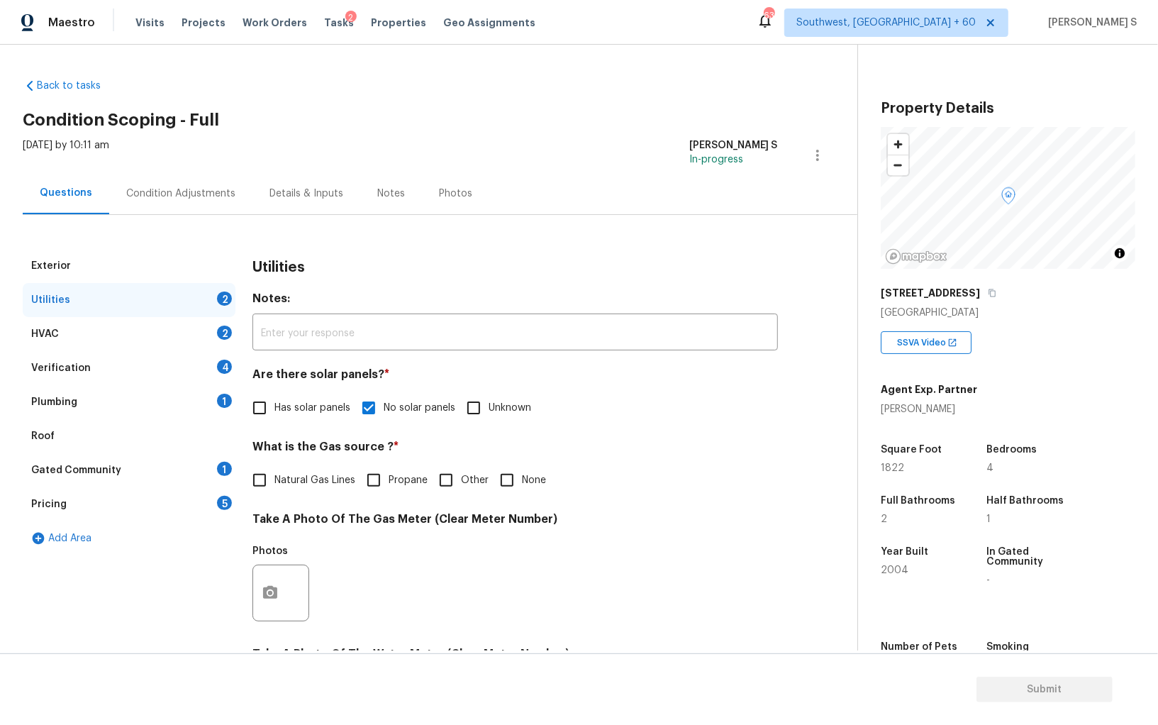
drag, startPoint x: 213, startPoint y: 399, endPoint x: 230, endPoint y: 397, distance: 16.4
click at [213, 400] on div "Plumbing 1" at bounding box center [129, 402] width 213 height 34
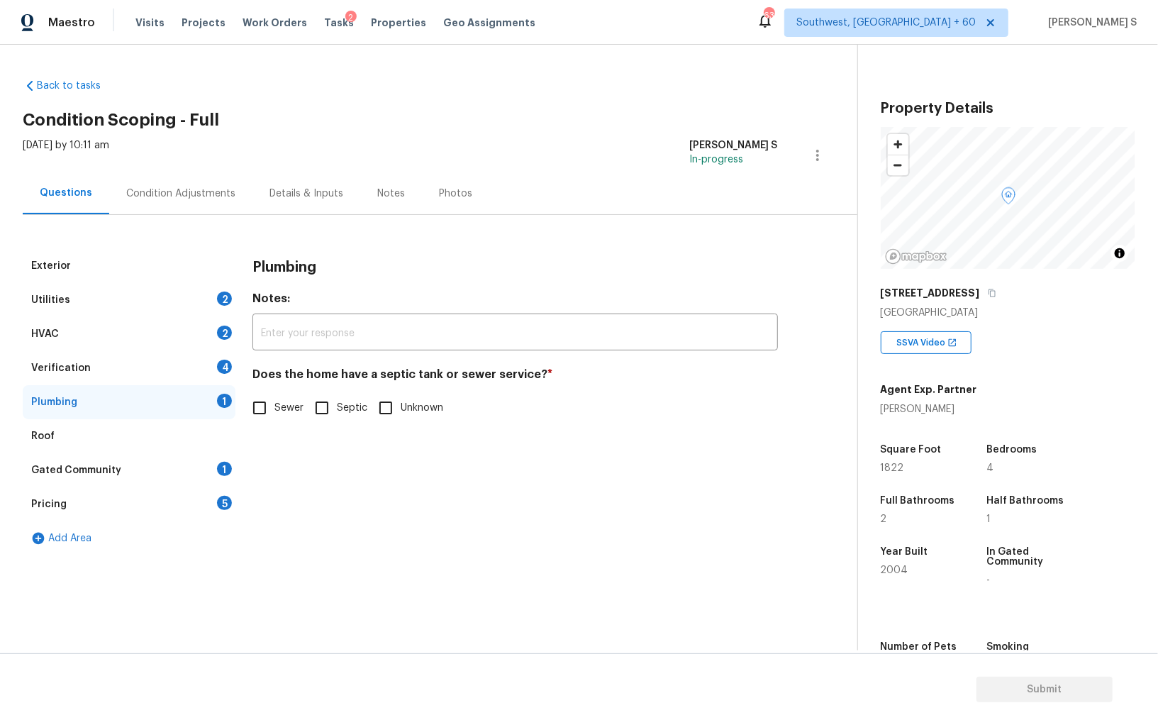
click at [252, 408] on input "Sewer" at bounding box center [260, 408] width 30 height 30
checkbox input "true"
click at [218, 466] on div "1" at bounding box center [224, 469] width 15 height 14
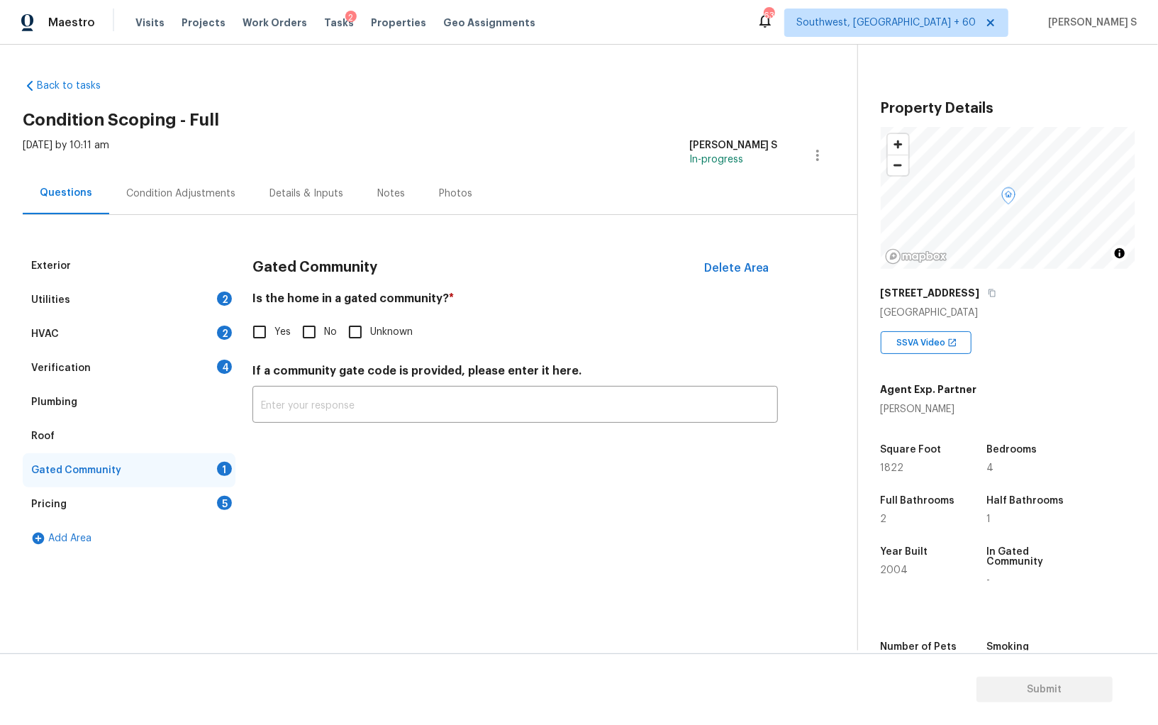
click at [325, 325] on span "No" at bounding box center [330, 332] width 13 height 15
click at [324, 325] on input "No" at bounding box center [309, 332] width 30 height 30
checkbox input "true"
click at [216, 364] on div "Verification 4" at bounding box center [129, 368] width 213 height 34
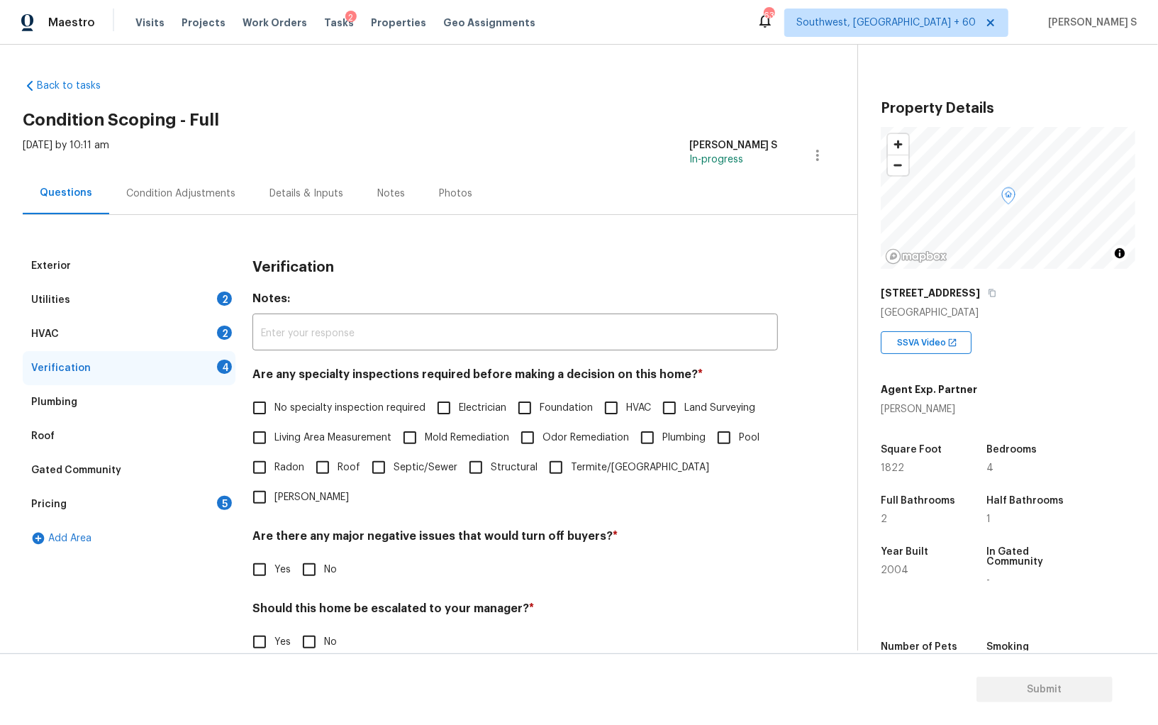
click at [272, 411] on input "No specialty inspection required" at bounding box center [260, 408] width 30 height 30
checkbox input "true"
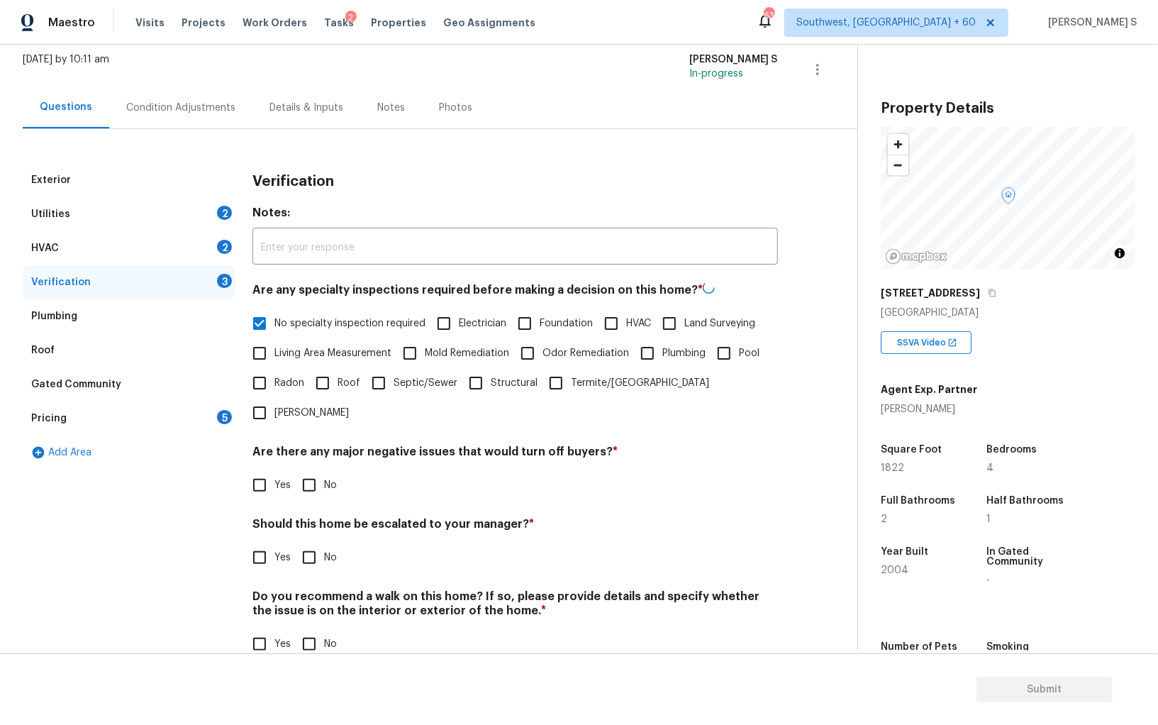
scroll to position [84, 0]
click at [315, 470] on input "No" at bounding box center [309, 485] width 30 height 30
checkbox input "true"
click at [304, 590] on h4 "Do you recommend a walk on this home? If so, please provide details and specify…" at bounding box center [514, 606] width 525 height 34
click at [311, 629] on input "No" at bounding box center [309, 644] width 30 height 30
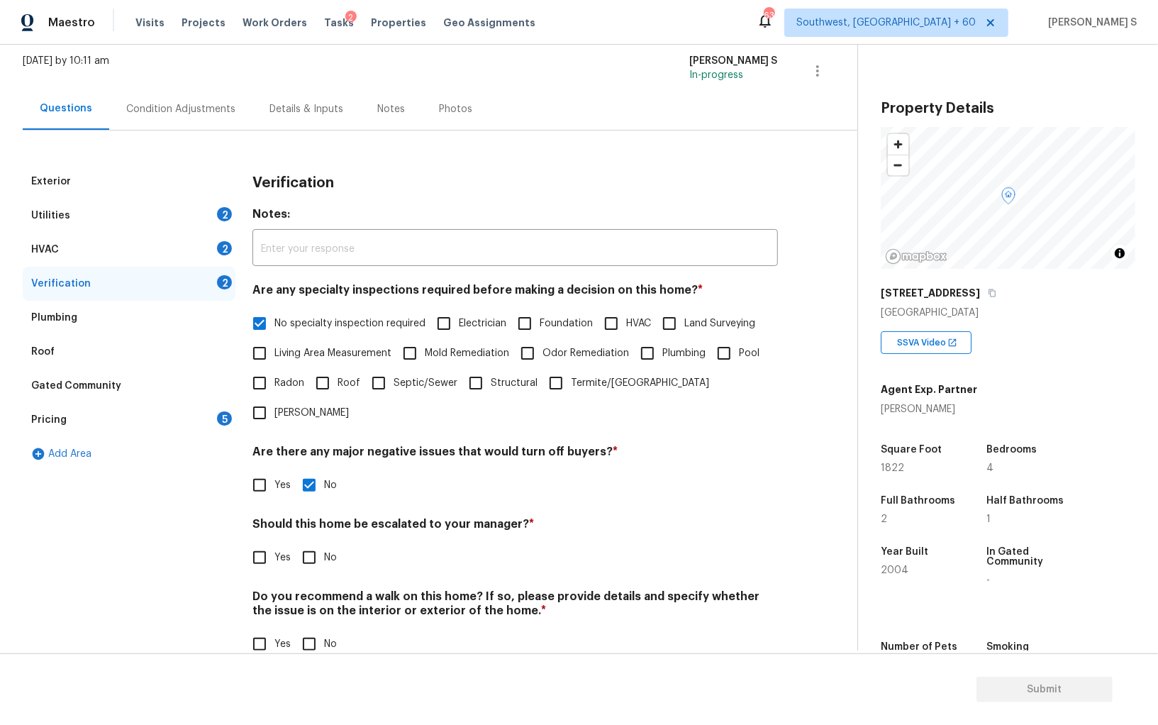
checkbox input "true"
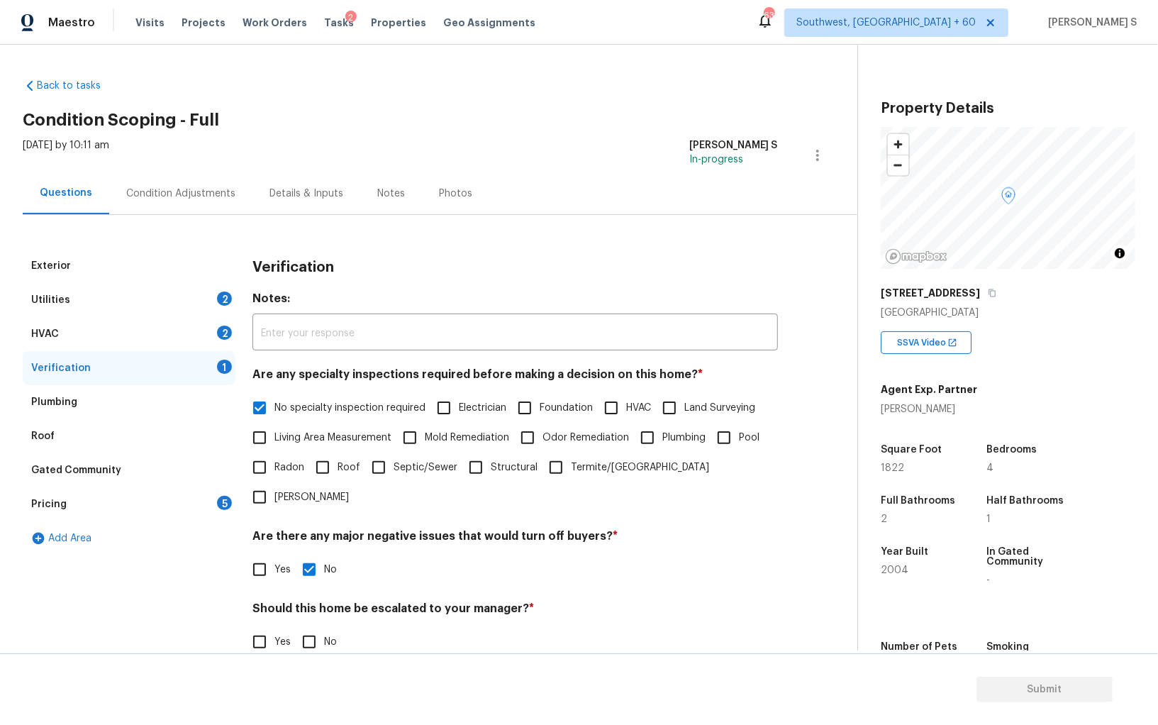
click at [215, 352] on div "Verification 1" at bounding box center [129, 368] width 213 height 34
click at [215, 335] on div "HVAC 2" at bounding box center [129, 334] width 213 height 34
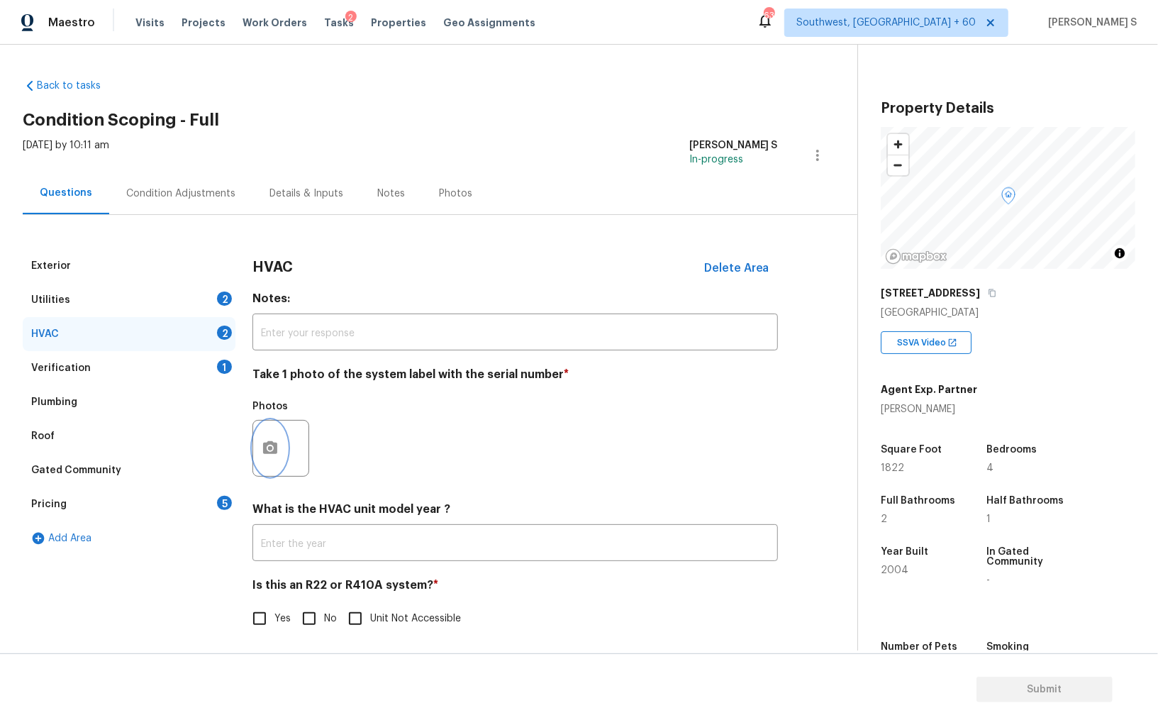
click at [269, 440] on icon "button" at bounding box center [270, 448] width 17 height 17
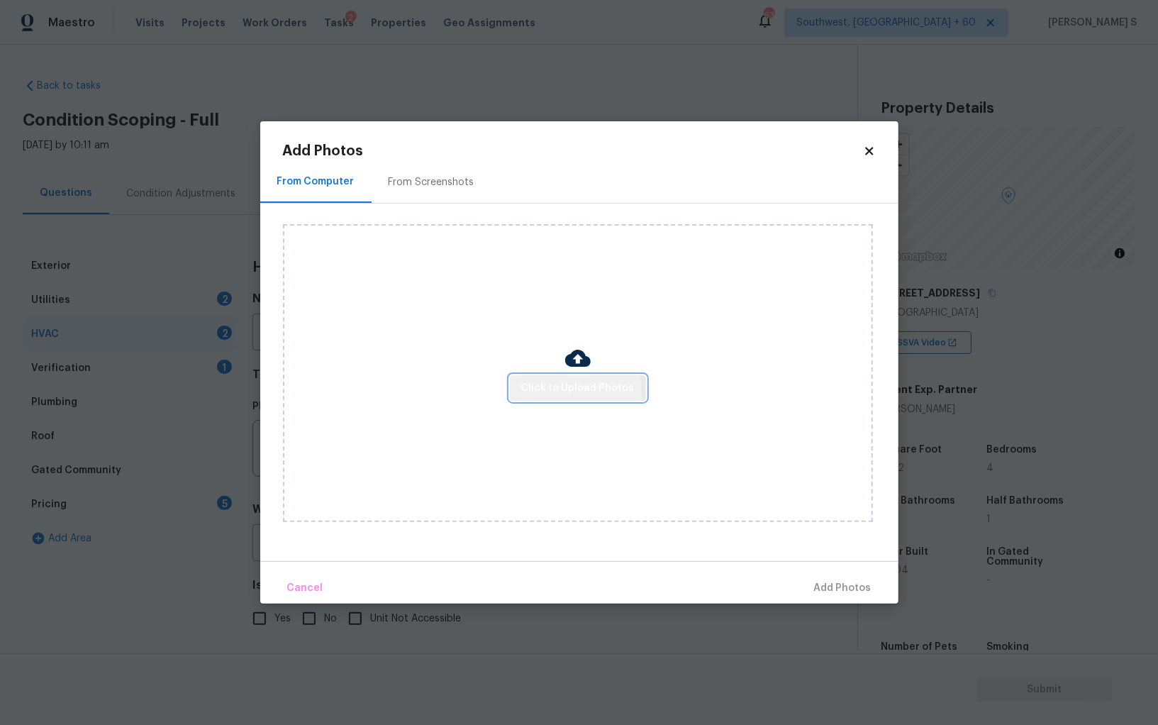
click at [535, 396] on span "Click to Upload Photos" at bounding box center [577, 388] width 113 height 18
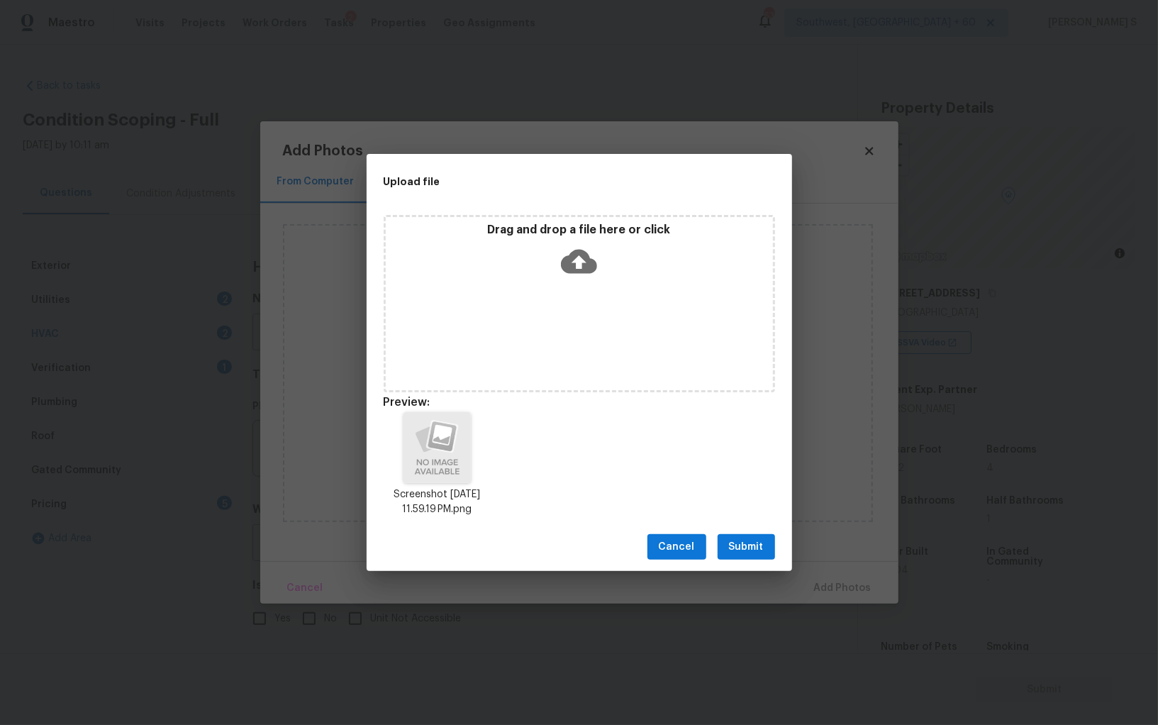
click at [759, 545] on span "Submit" at bounding box center [746, 547] width 35 height 18
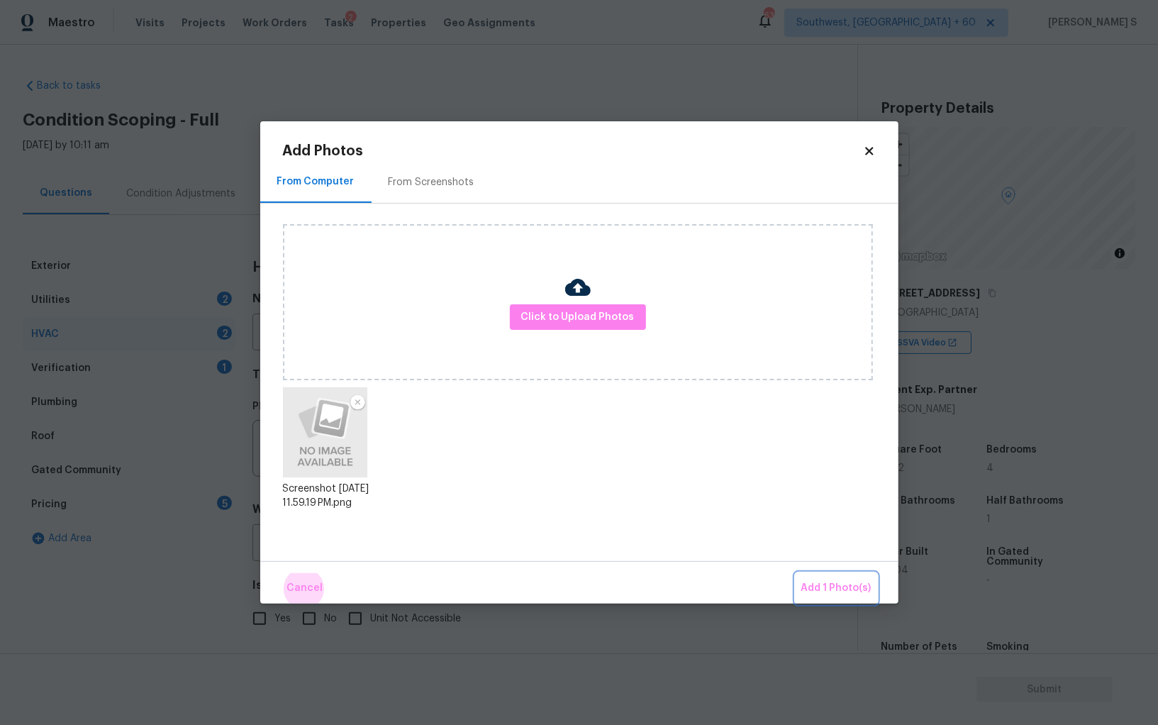
click at [795, 573] on button "Add 1 Photo(s)" at bounding box center [836, 588] width 82 height 30
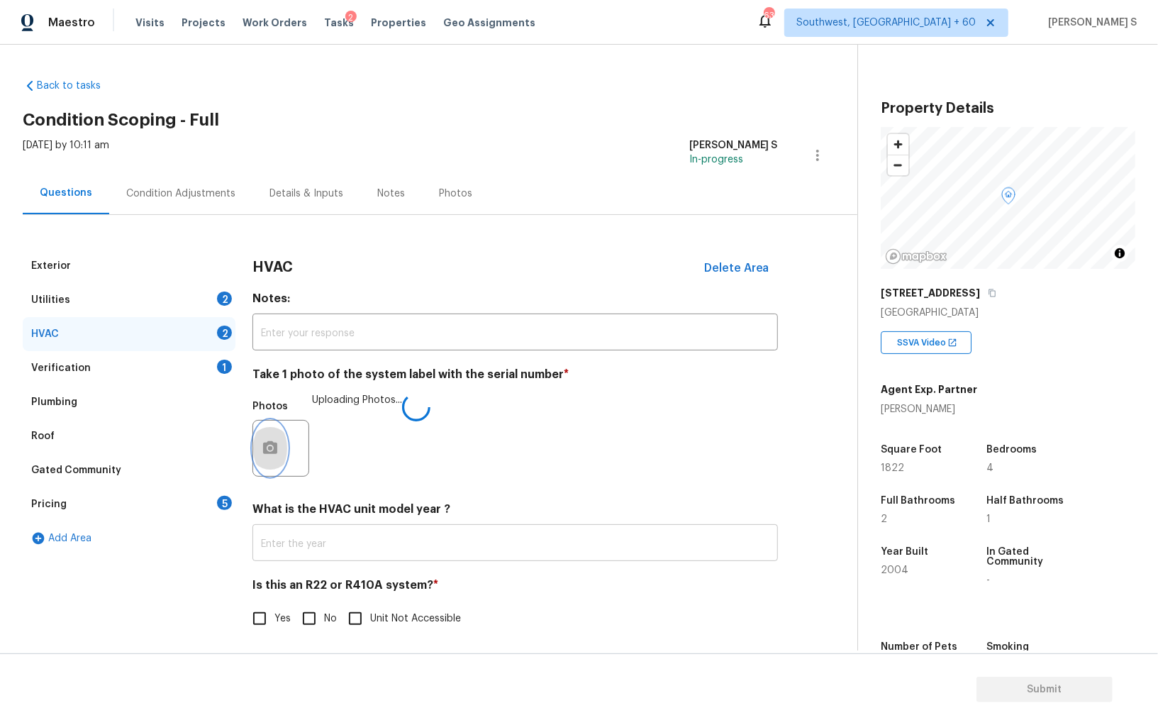
scroll to position [5, 0]
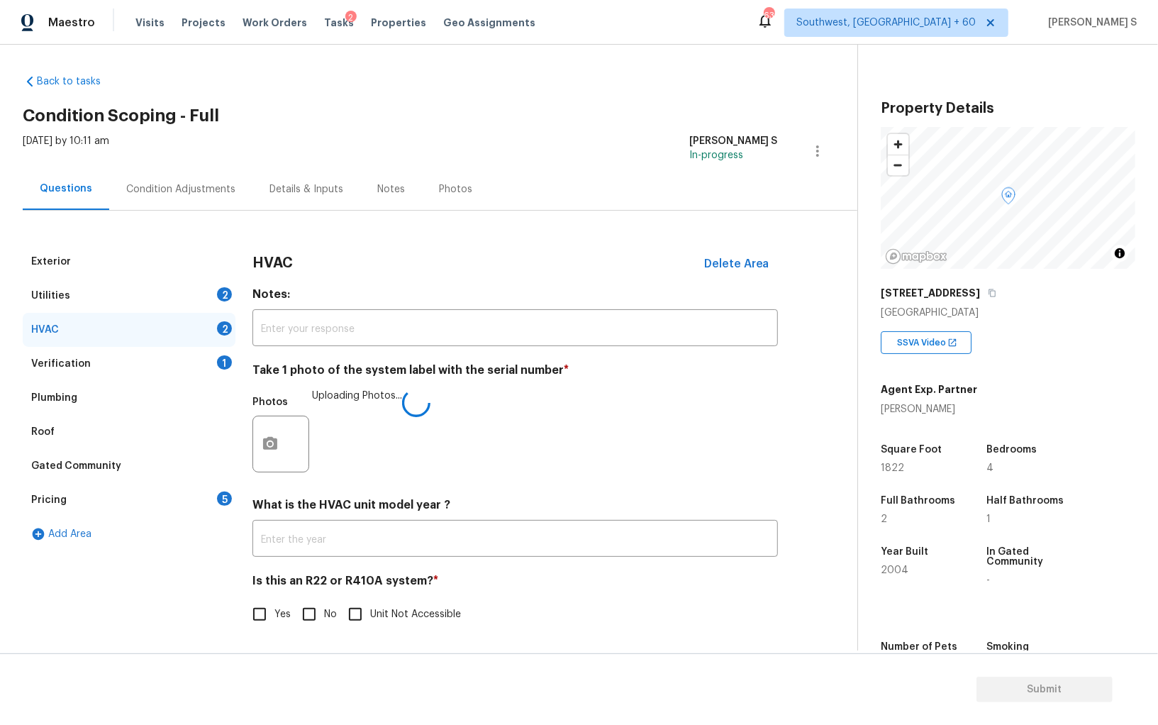
click at [326, 598] on div "Is this an R22 or R410A system? * Yes No Unit Not Accessible" at bounding box center [514, 601] width 525 height 55
click at [311, 608] on input "No" at bounding box center [309, 614] width 30 height 30
checkbox input "true"
click at [222, 501] on div "5" at bounding box center [224, 498] width 15 height 14
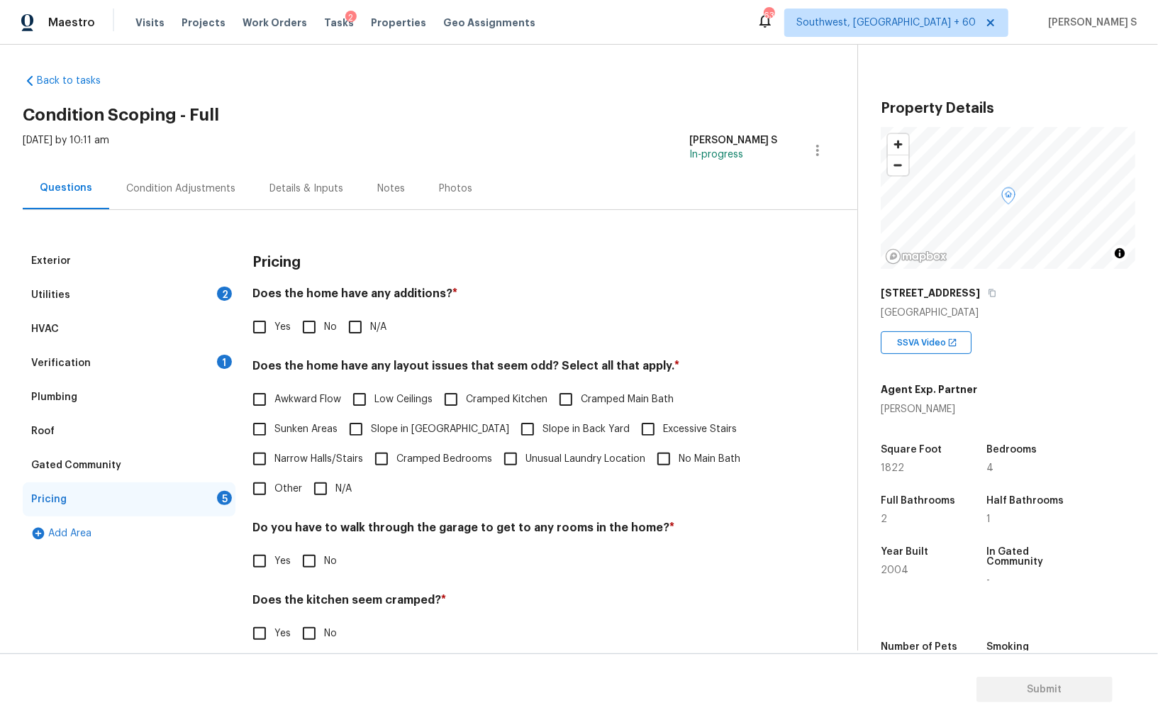
click at [309, 318] on input "No" at bounding box center [309, 327] width 30 height 30
checkbox input "true"
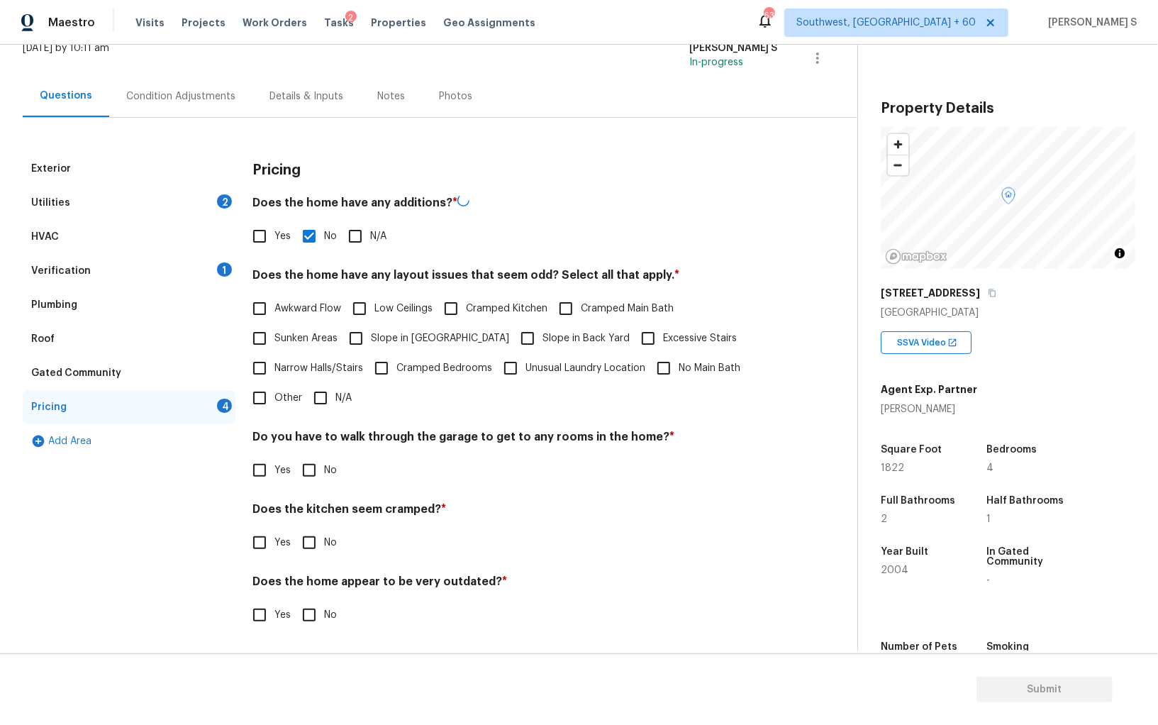
scroll to position [96, 0]
click at [304, 462] on input "No" at bounding box center [309, 470] width 30 height 30
checkbox input "true"
click at [294, 529] on input "No" at bounding box center [309, 544] width 30 height 30
checkbox input "true"
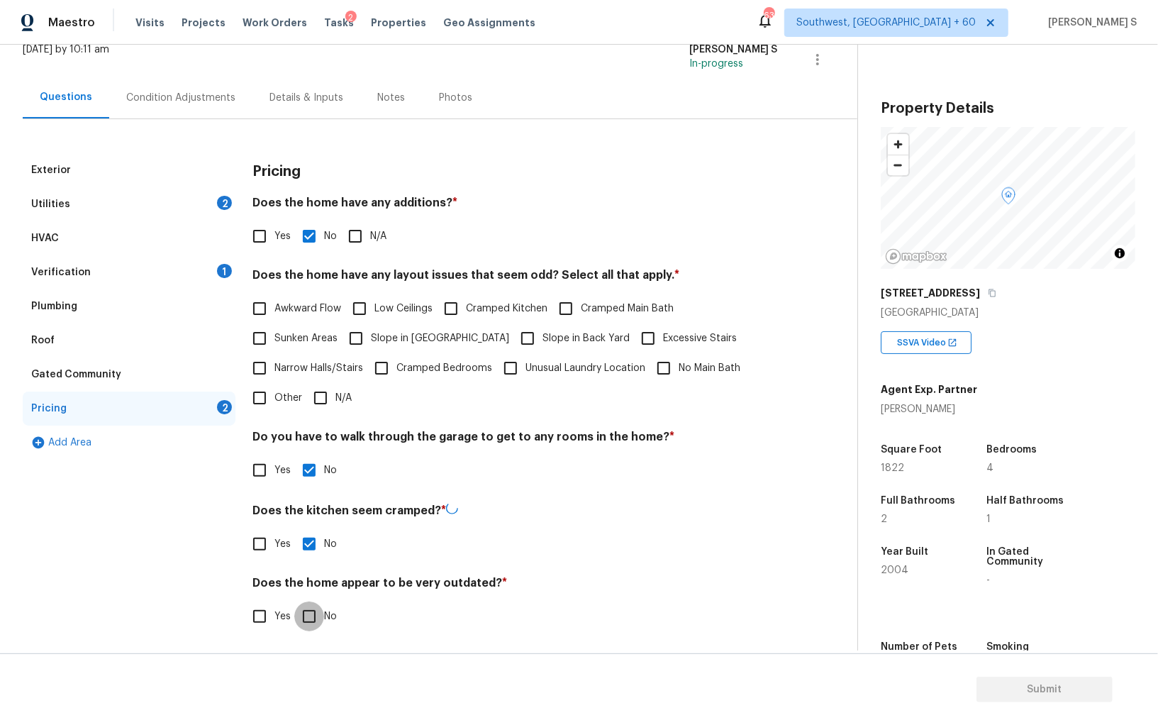
click at [294, 601] on input "No" at bounding box center [309, 616] width 30 height 30
checkbox input "true"
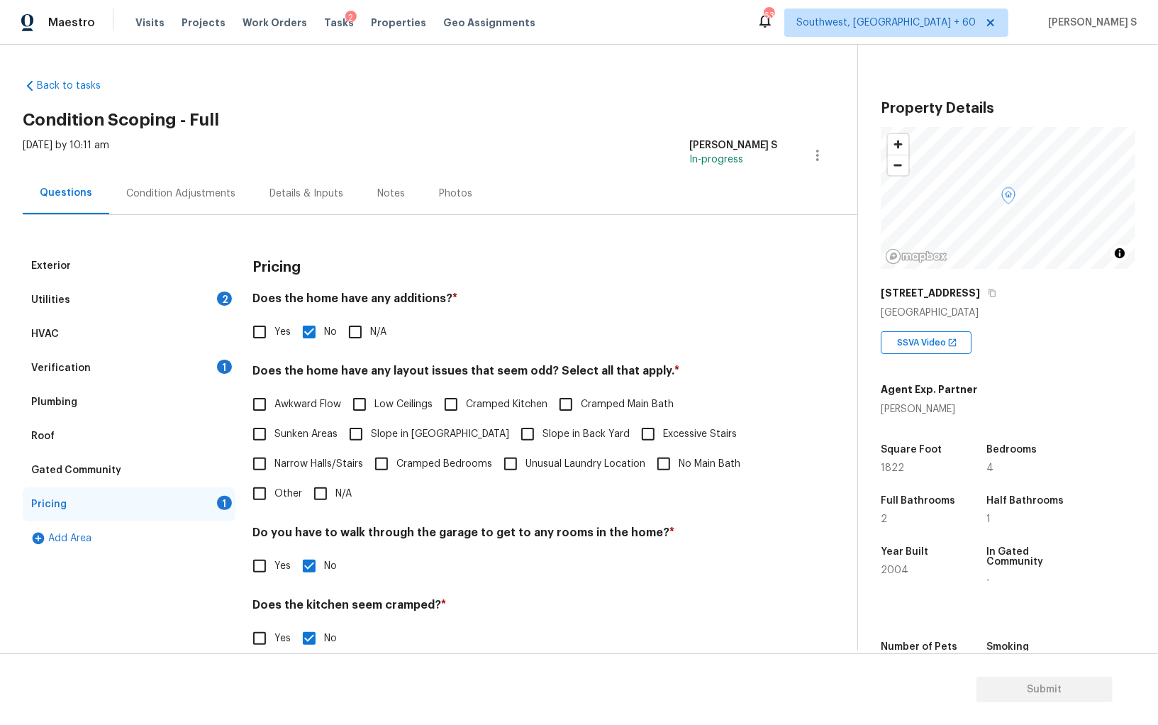
click at [201, 191] on div "Condition Adjustments" at bounding box center [180, 193] width 109 height 14
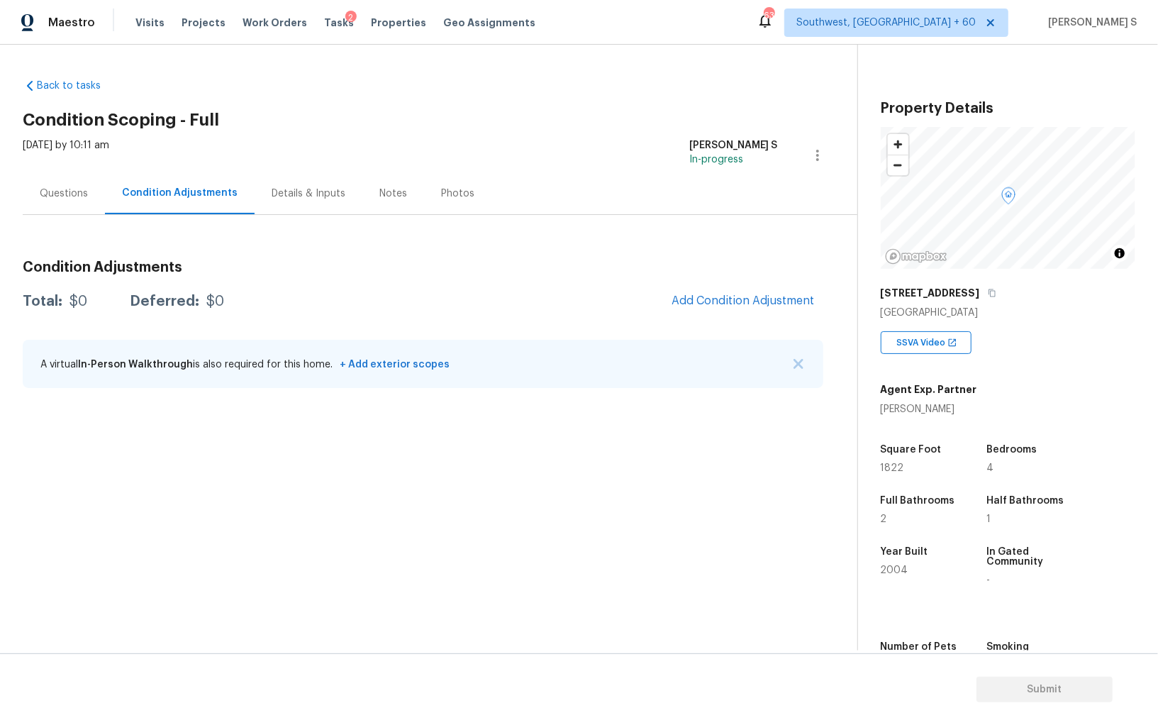
click at [636, 611] on section "Back to tasks Condition Scoping - Full Wed, Sep 17 2025 by 10:11 am Anbu Jebaku…" at bounding box center [440, 358] width 834 height 583
click at [732, 311] on button "Add Condition Adjustment" at bounding box center [743, 301] width 160 height 30
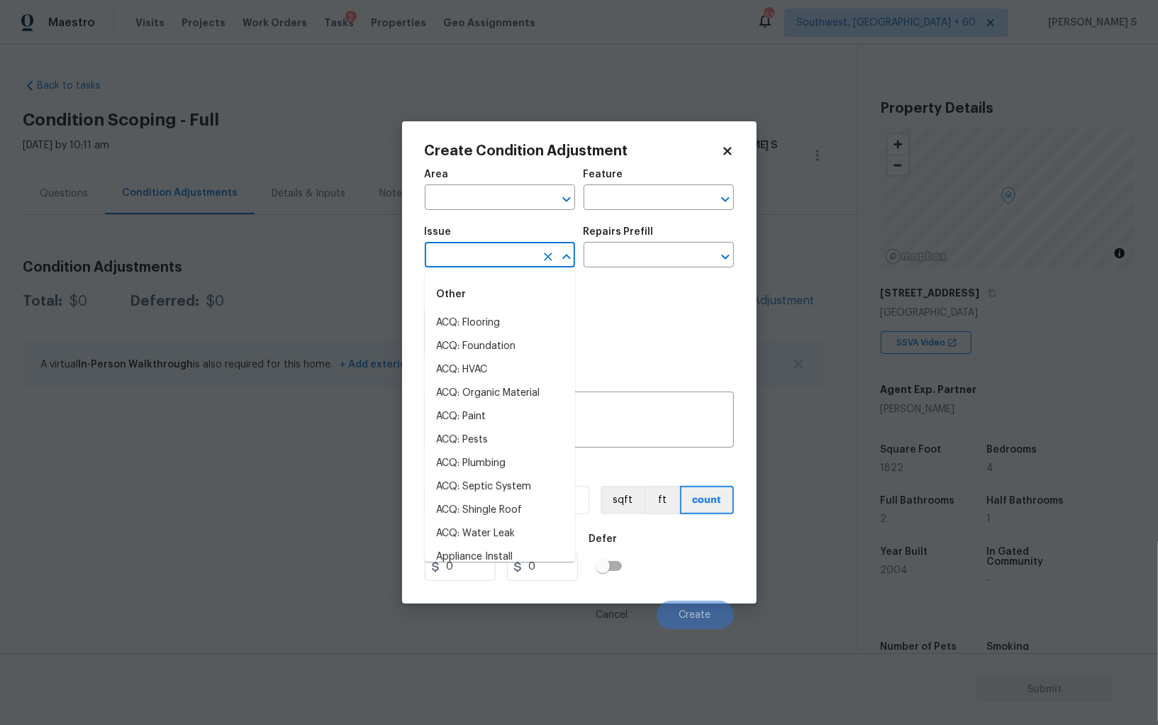
click at [503, 257] on input "text" at bounding box center [480, 256] width 111 height 22
type input "pre"
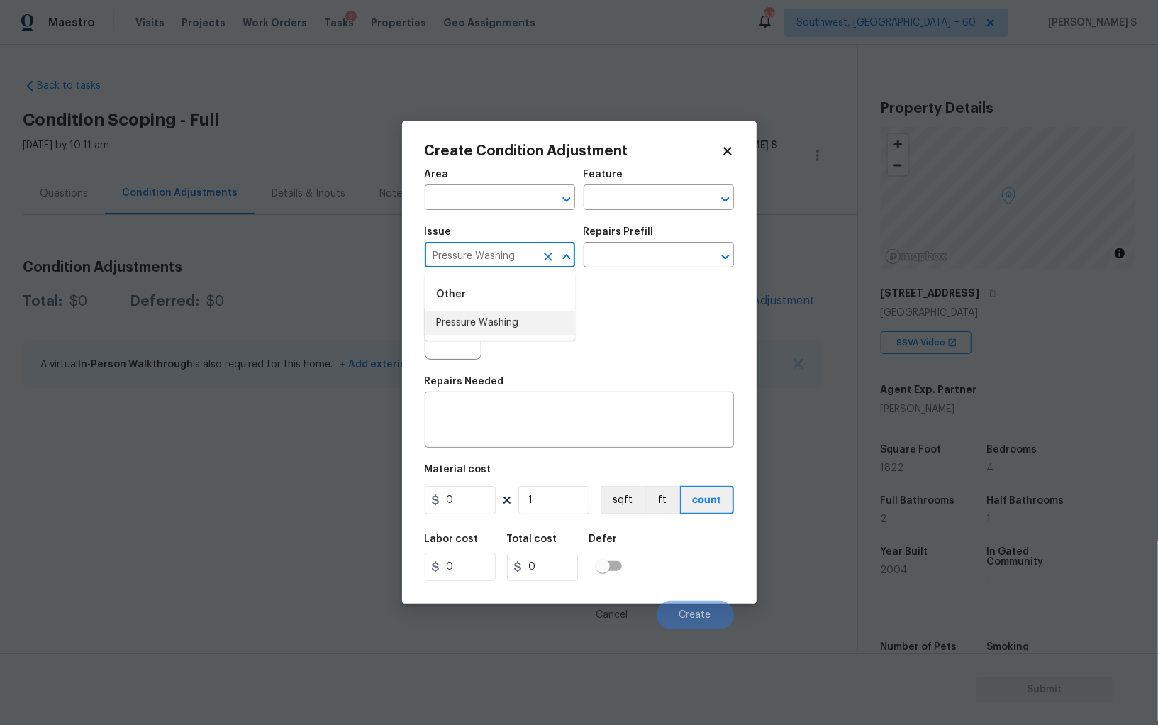
type input "Pressure Washing"
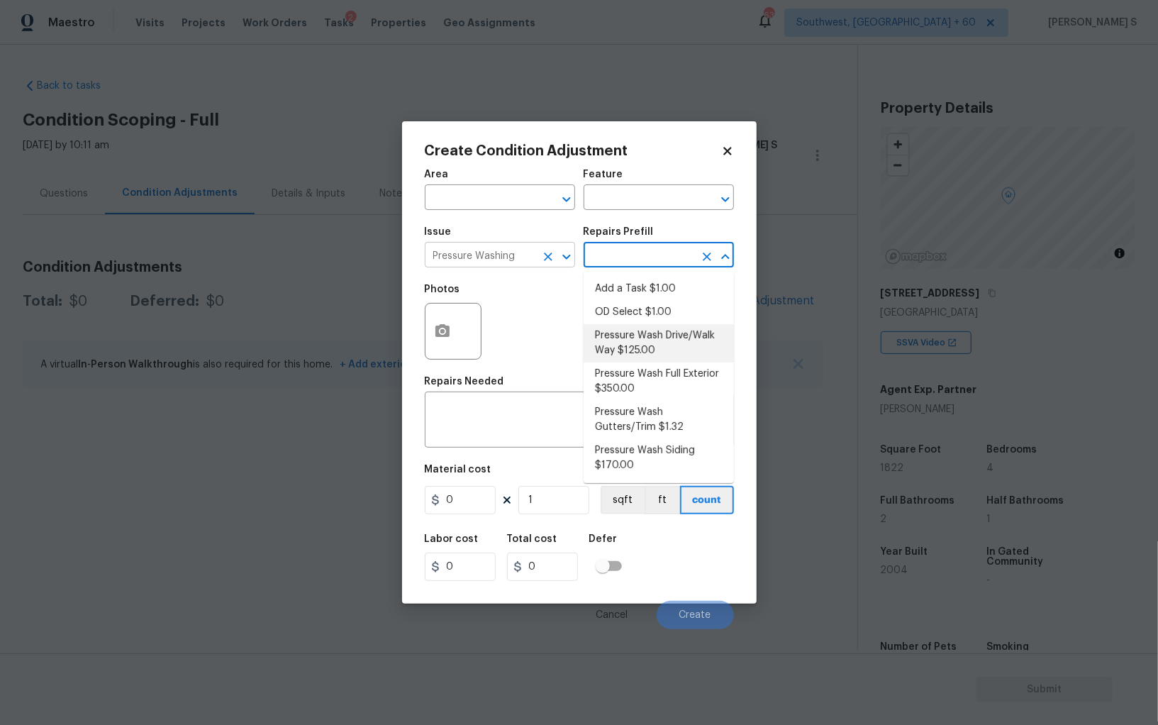
type input "Siding"
type textarea "Pressure wash the driveways/walkways as directed by the PM. Ensure that all deb…"
type input "125"
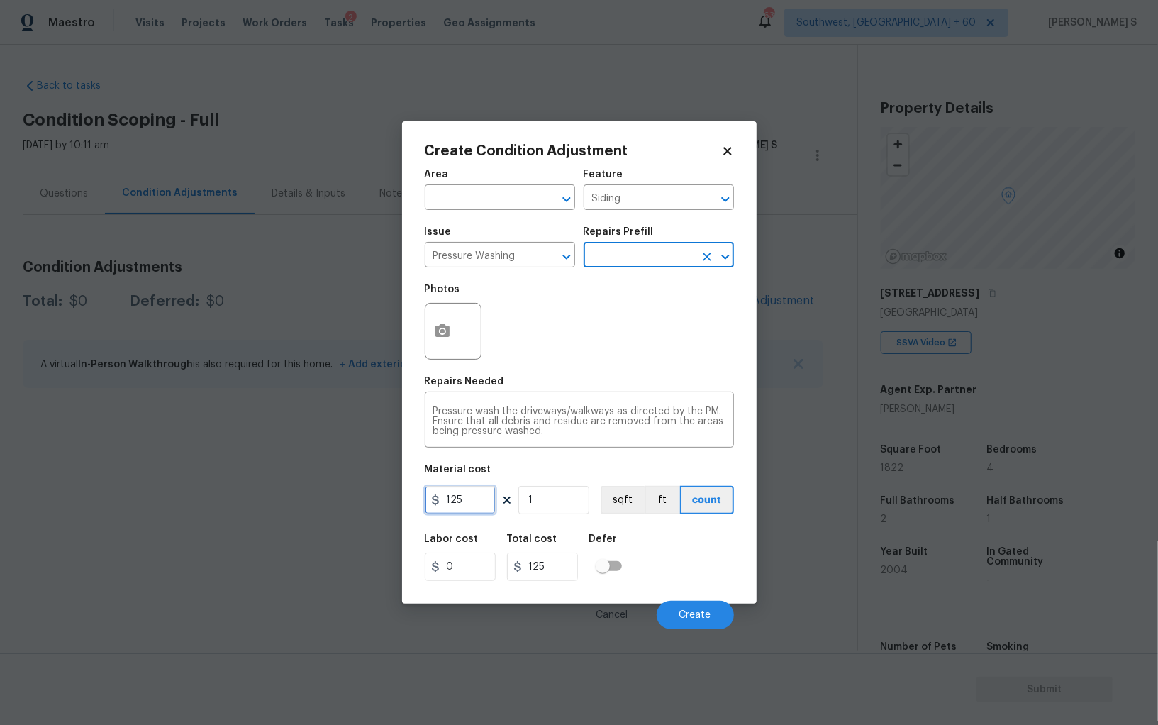
click at [463, 508] on input "125" at bounding box center [460, 500] width 71 height 28
type input "200"
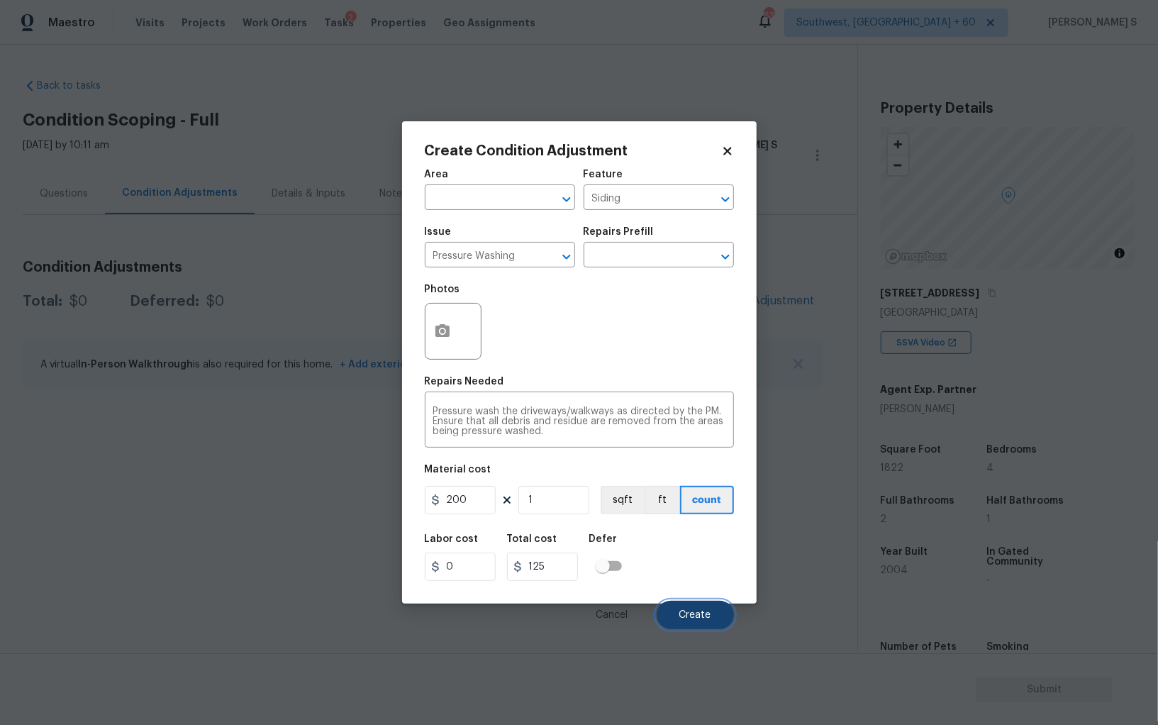
type input "200"
click at [706, 618] on span "Create" at bounding box center [695, 615] width 32 height 11
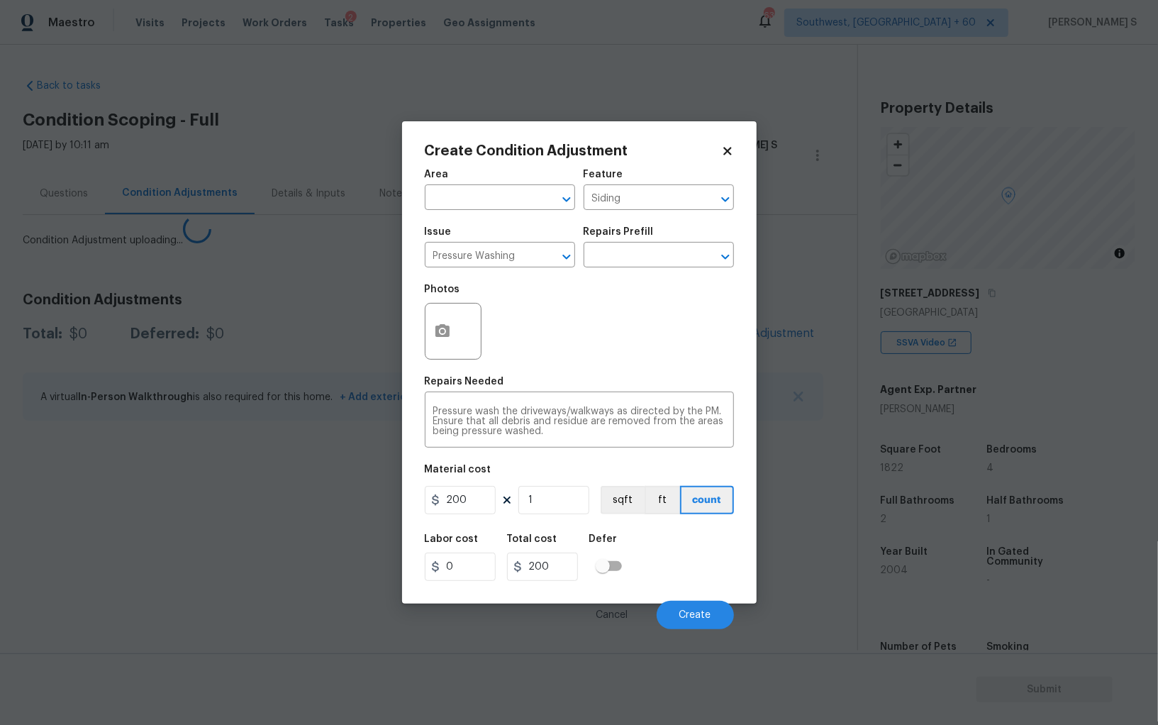
click at [162, 547] on body "Maestro Visits Projects Work Orders Tasks 2 Properties Geo Assignments 632 Sout…" at bounding box center [579, 362] width 1158 height 725
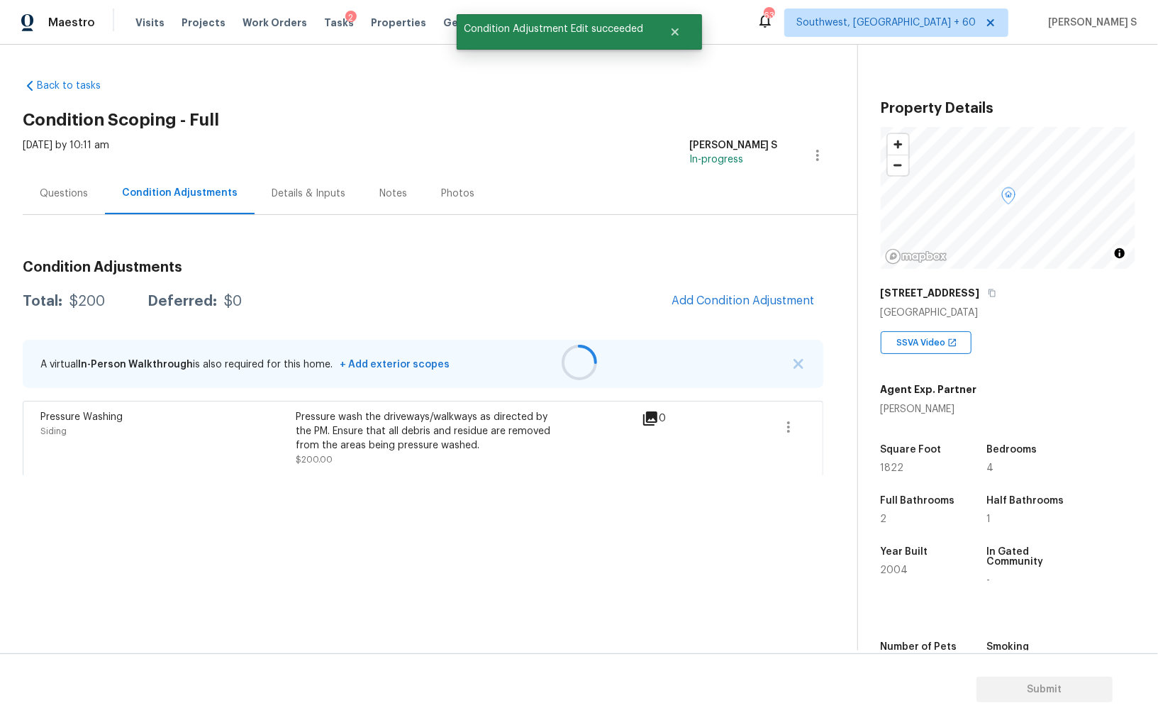
click at [749, 286] on div at bounding box center [579, 362] width 1158 height 725
click at [767, 305] on span "Add Condition Adjustment" at bounding box center [742, 300] width 143 height 13
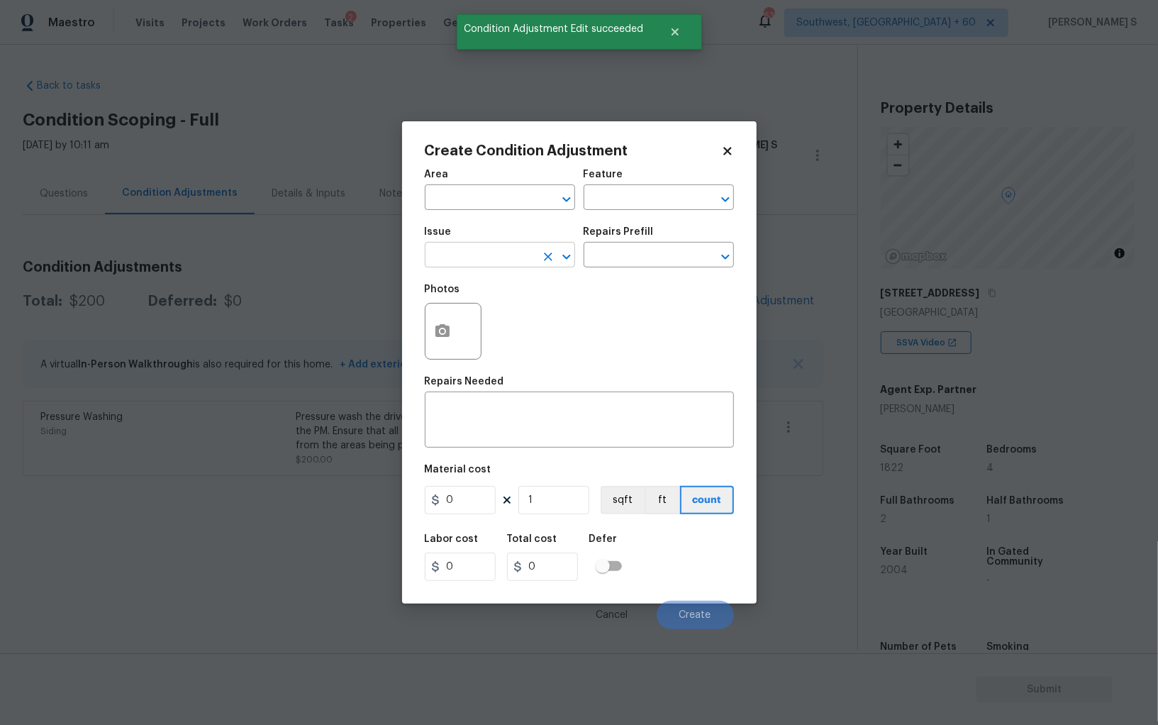
click at [485, 257] on input "text" at bounding box center [480, 256] width 111 height 22
type input "Landscape Package"
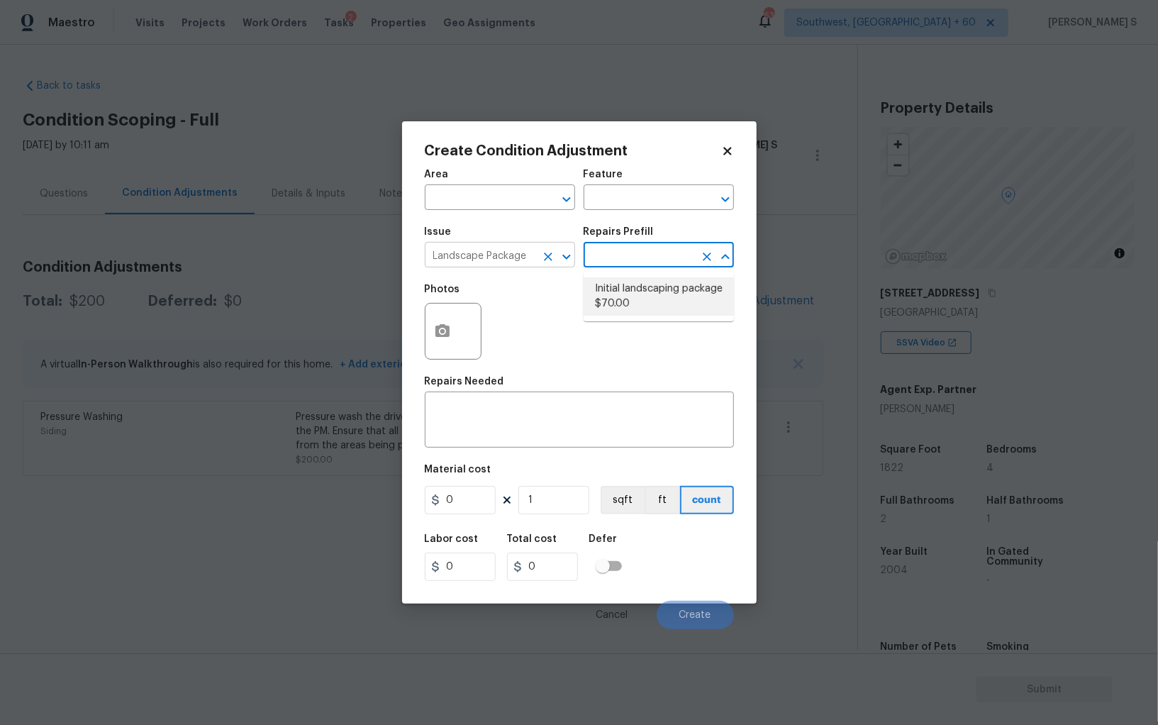
type input "Home Readiness Packages"
type textarea "Mowing of grass up to 6" in height. Mow, edge along driveways & sidewalks, trim…"
type input "70"
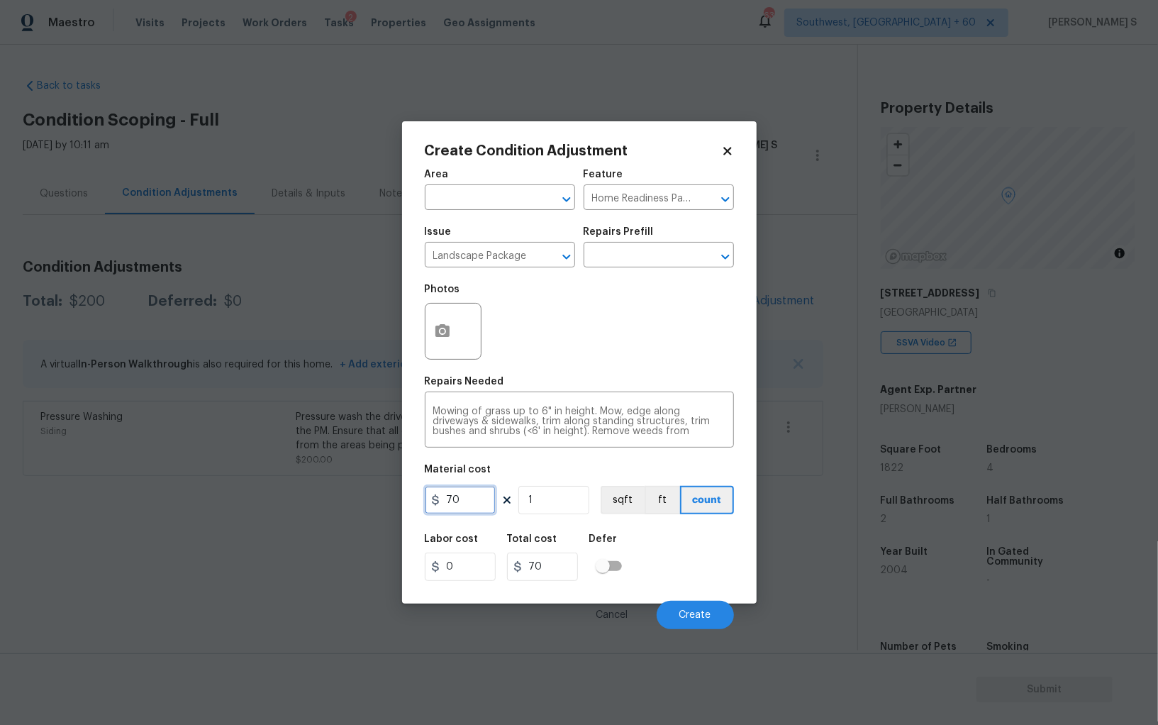
click at [469, 493] on input "70" at bounding box center [460, 500] width 71 height 28
type input "300"
click at [711, 606] on button "Create" at bounding box center [695, 615] width 77 height 28
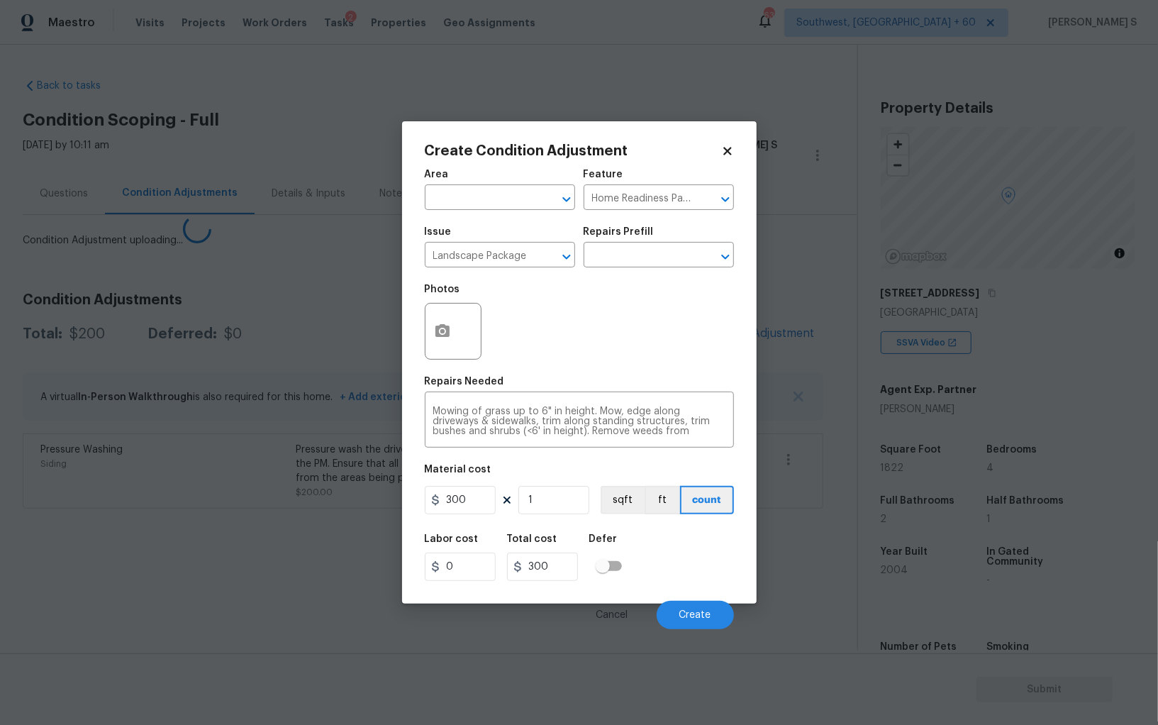
click at [80, 504] on body "Maestro Visits Projects Work Orders Tasks 2 Properties Geo Assignments 632 Sout…" at bounding box center [579, 362] width 1158 height 725
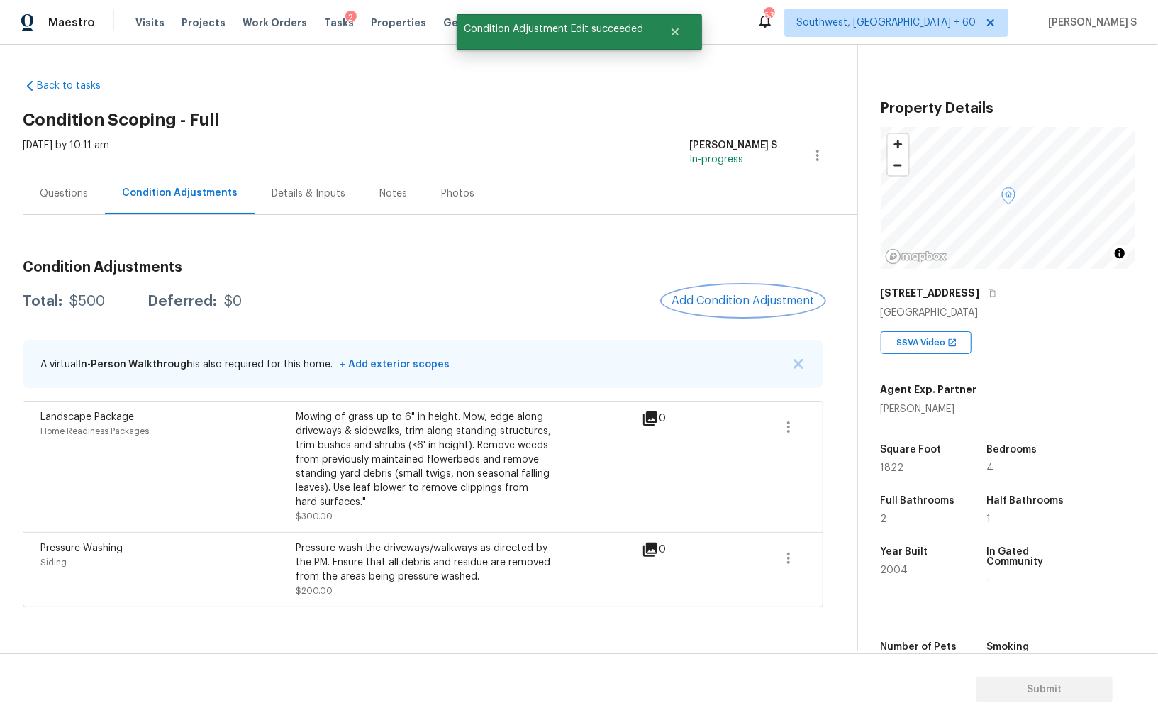
click at [722, 301] on span "Add Condition Adjustment" at bounding box center [742, 300] width 143 height 13
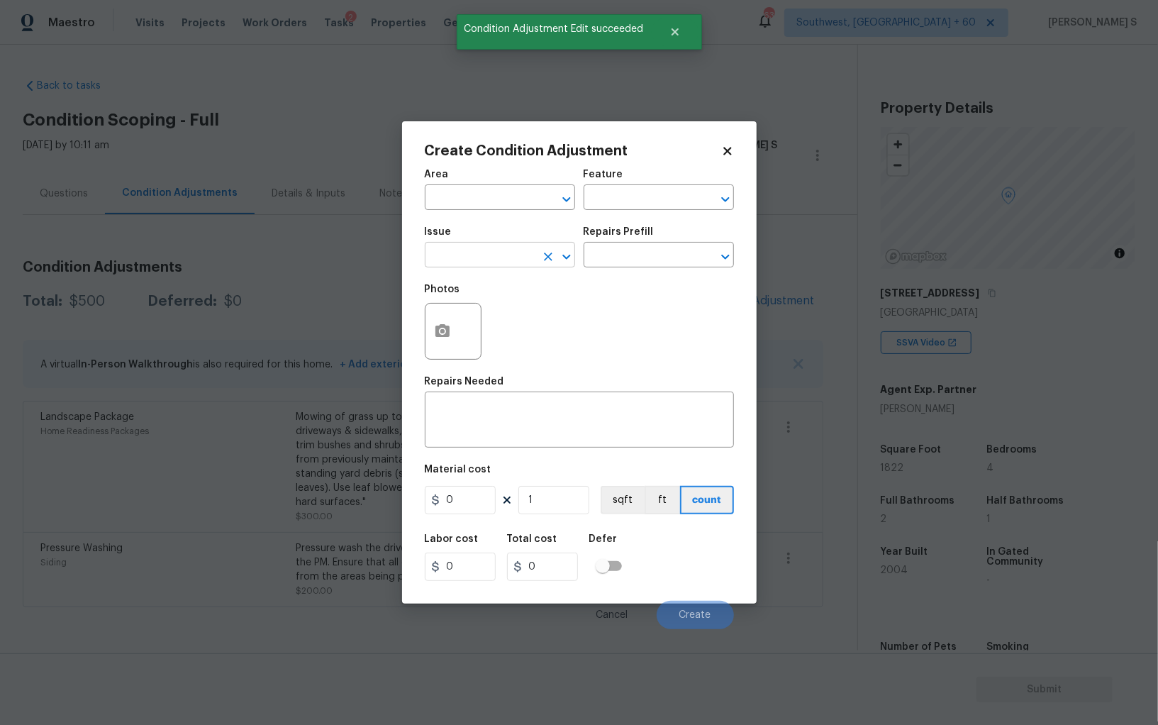
click at [470, 258] on input "text" at bounding box center [480, 256] width 111 height 22
type input "ACQ: Paint"
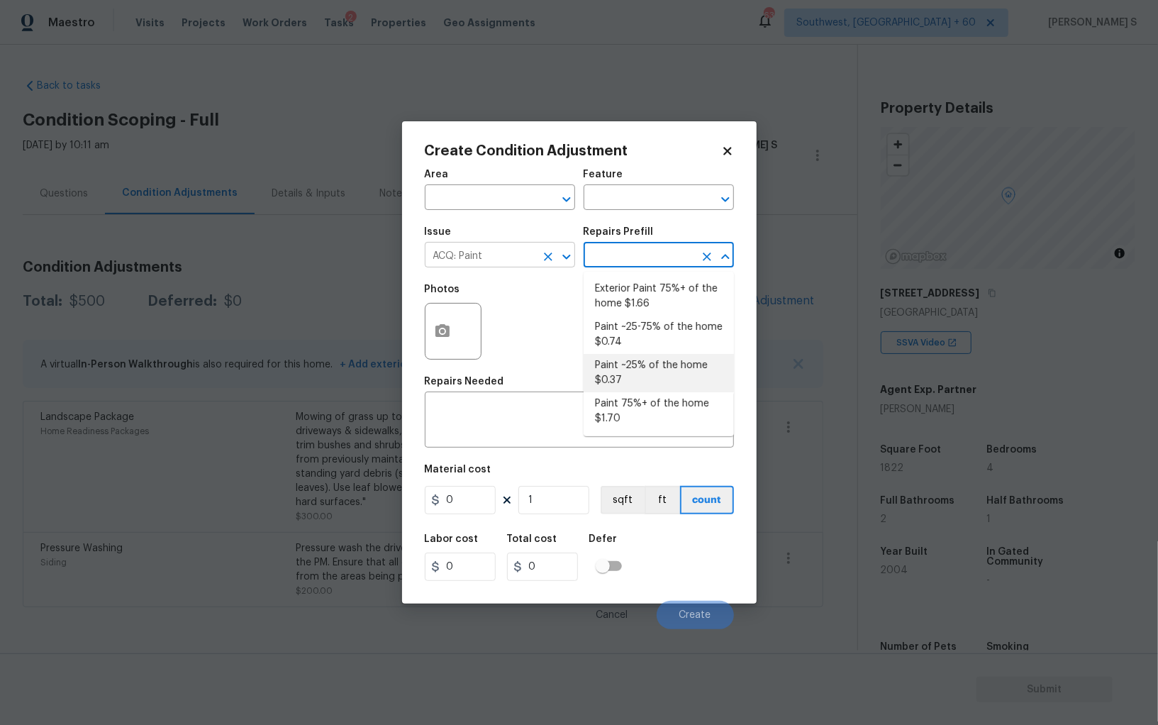
type input "Acquisition"
type textarea "Acquisition Scope: ~25% of the home needs interior paint"
type input "0.37"
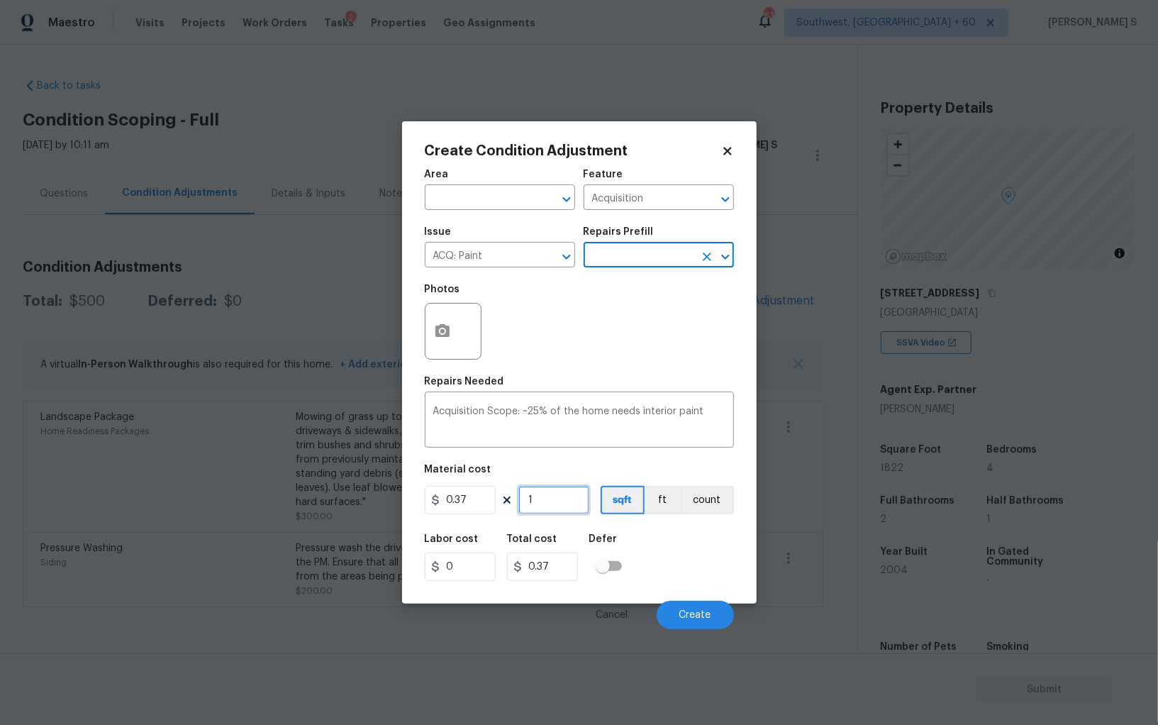
click at [566, 502] on input "1" at bounding box center [553, 500] width 71 height 28
type input "18"
type input "6.66"
type input "182"
type input "67.34"
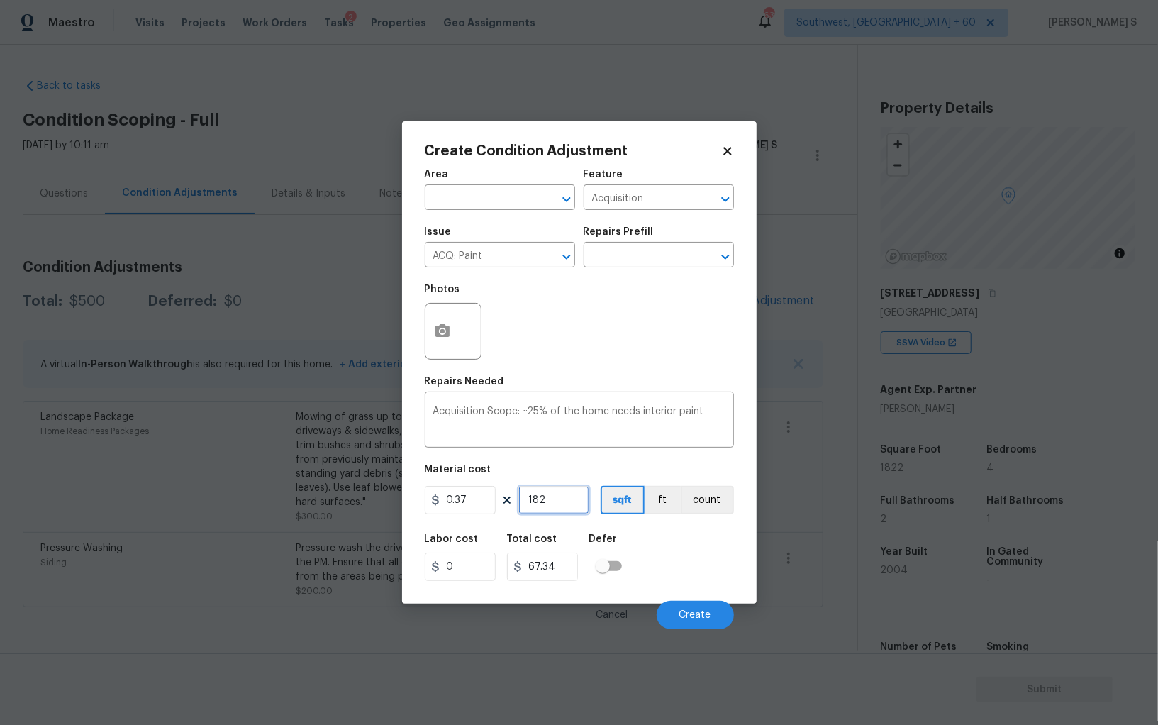
type input "1822"
type input "674.14"
type input "1822"
click at [699, 565] on div "Labor cost 0 Total cost 674.14 Defer" at bounding box center [579, 557] width 309 height 64
click at [702, 616] on span "Create" at bounding box center [695, 615] width 32 height 11
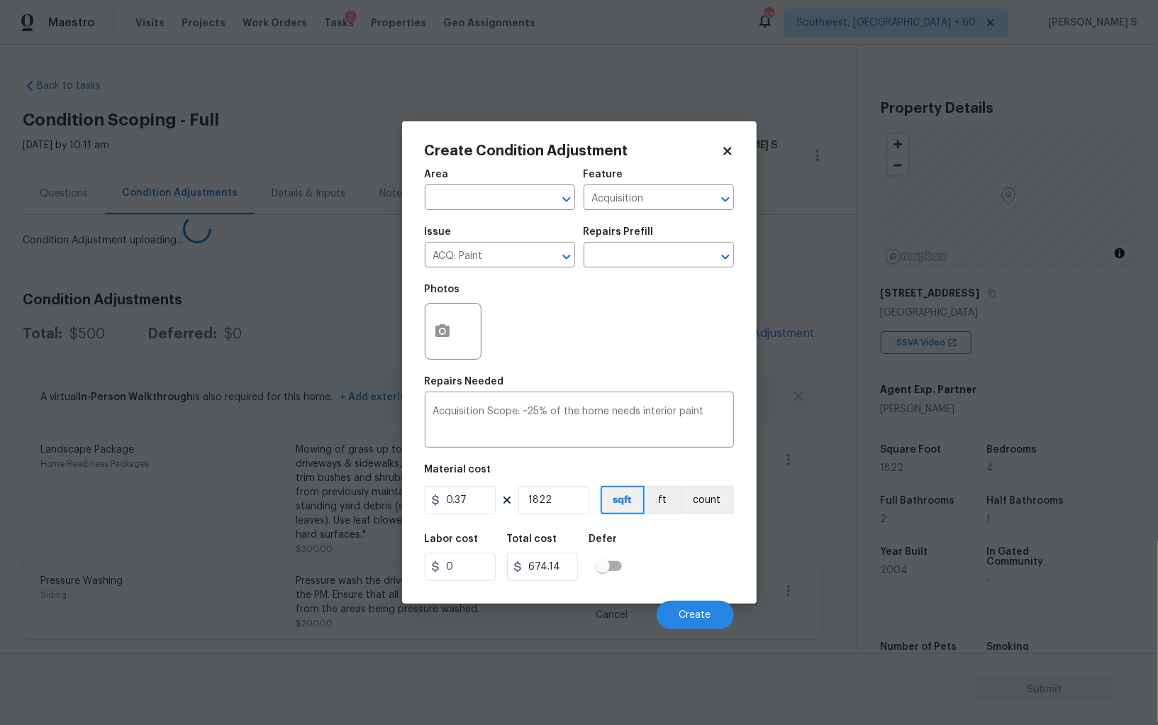
click at [181, 542] on body "Maestro Visits Projects Work Orders Tasks 2 Properties Geo Assignments 632 Sout…" at bounding box center [579, 362] width 1158 height 725
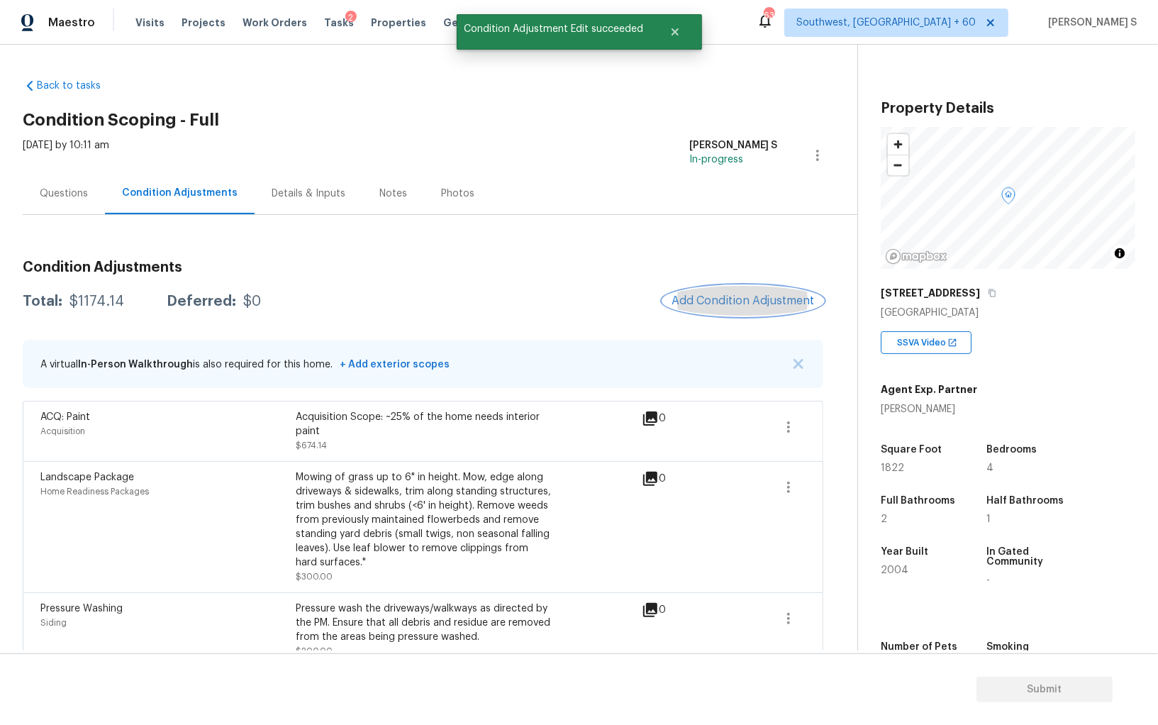
click at [771, 287] on button "Add Condition Adjustment" at bounding box center [743, 301] width 160 height 30
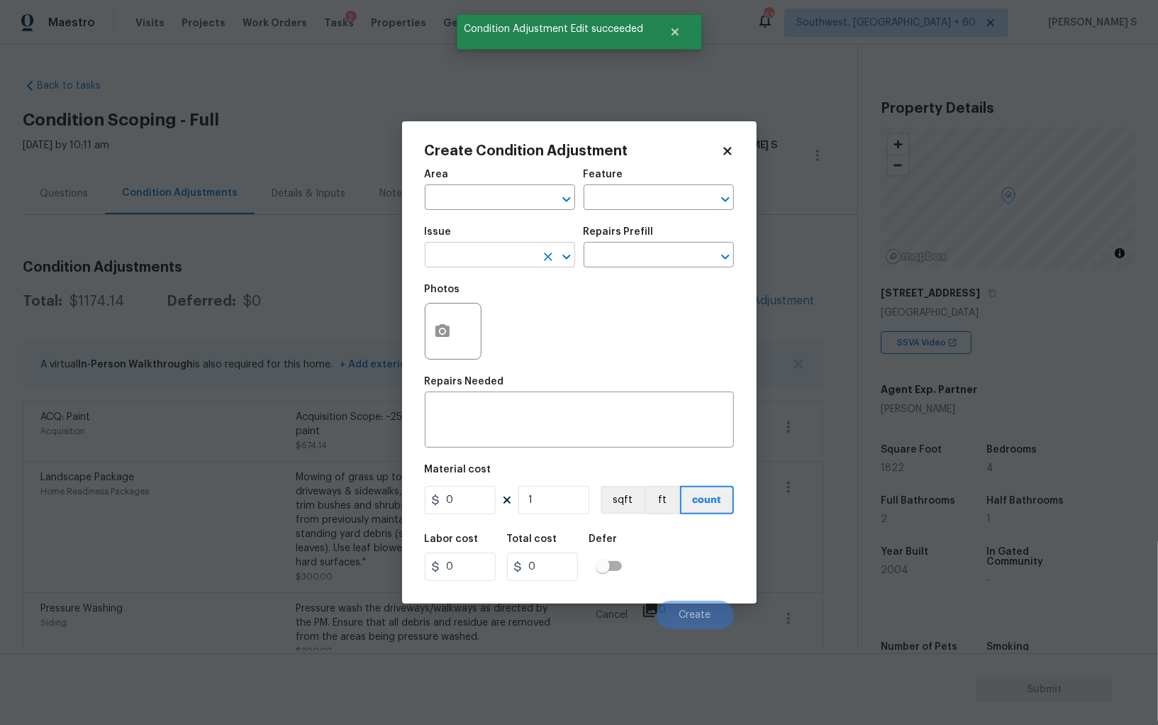
click at [498, 254] on input "text" at bounding box center [480, 256] width 111 height 22
type input "ACQ: Flooring"
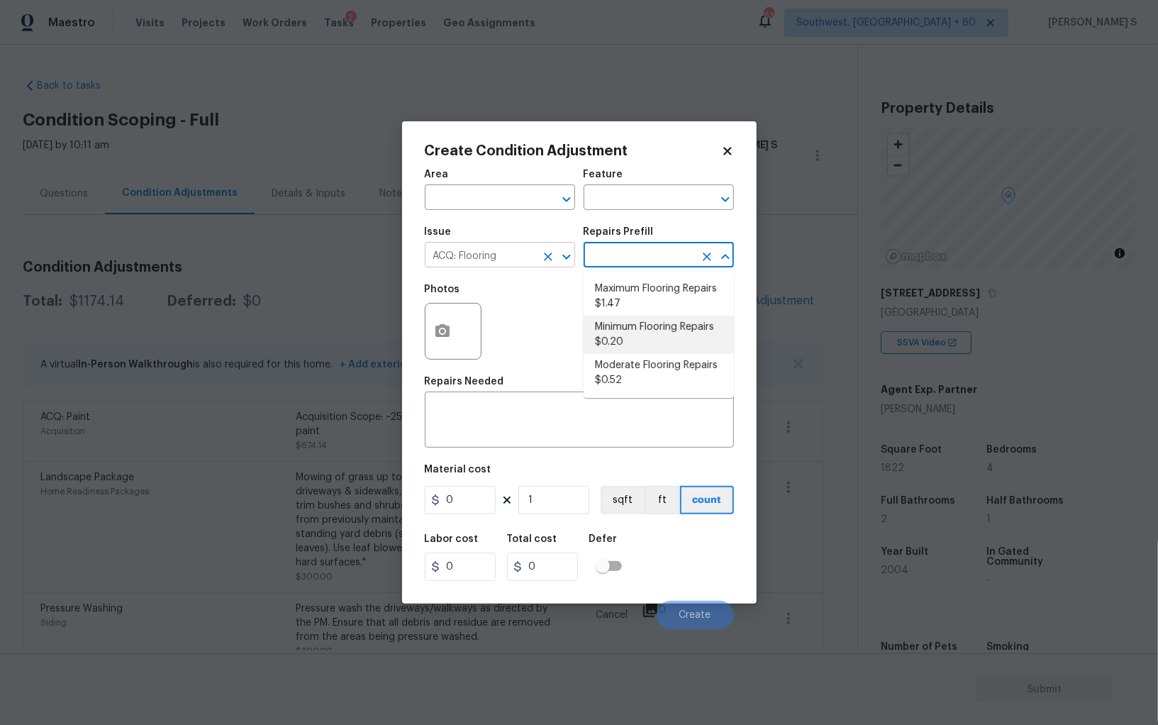
type input "Acquisition"
type textarea "Acquisition Scope: Minimum flooring repairs"
type input "0.2"
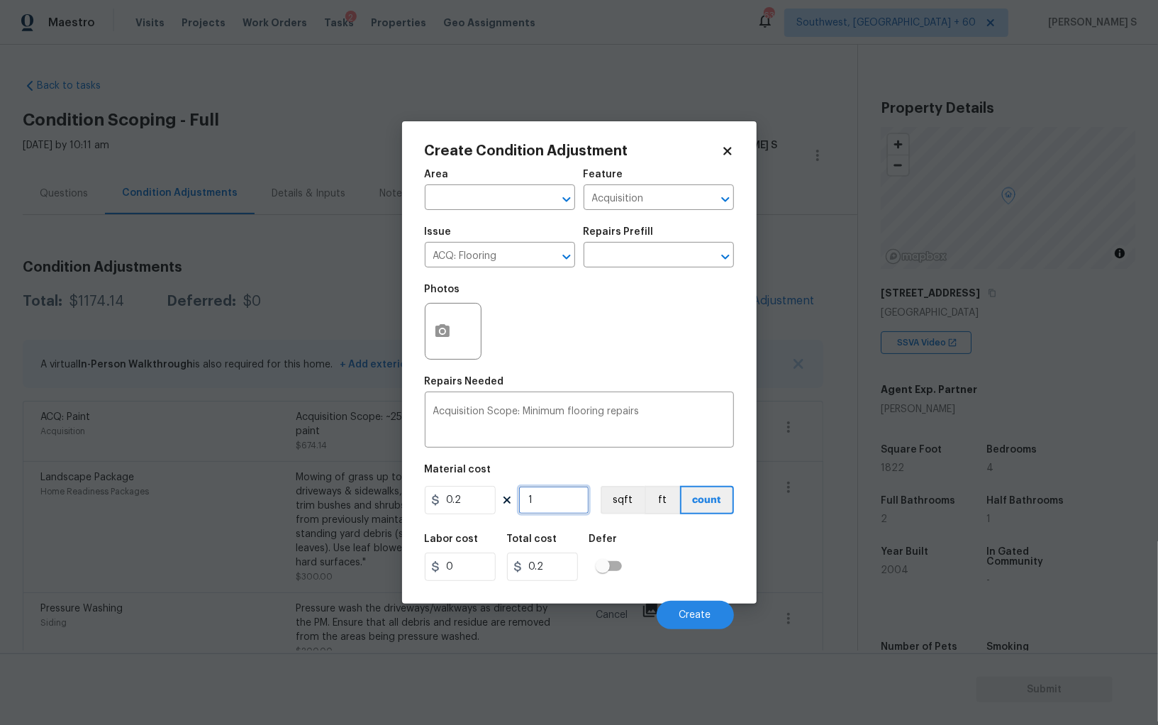
click at [554, 508] on input "1" at bounding box center [553, 500] width 71 height 28
paste input "822"
type input "1822"
type input "364.4"
type input "1822"
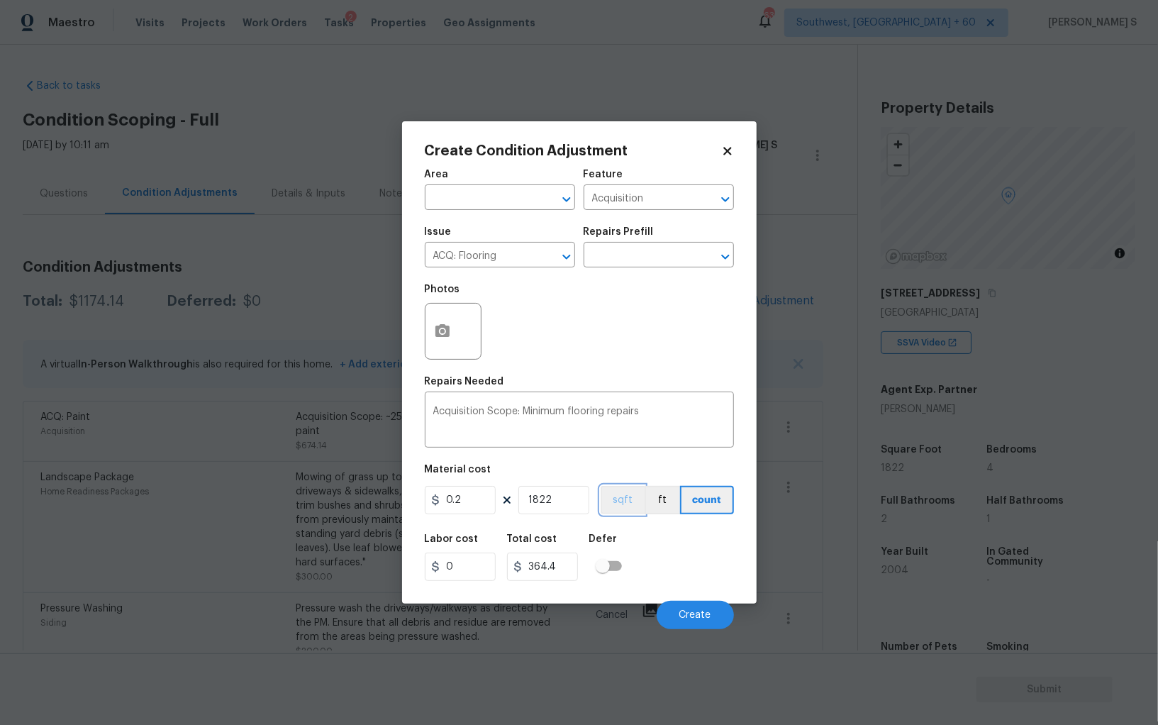
click at [634, 502] on button "sqft" at bounding box center [623, 500] width 44 height 28
click at [664, 578] on div "Labor cost 0 Total cost 364.4 Defer" at bounding box center [579, 557] width 309 height 64
click at [686, 626] on button "Create" at bounding box center [695, 615] width 77 height 28
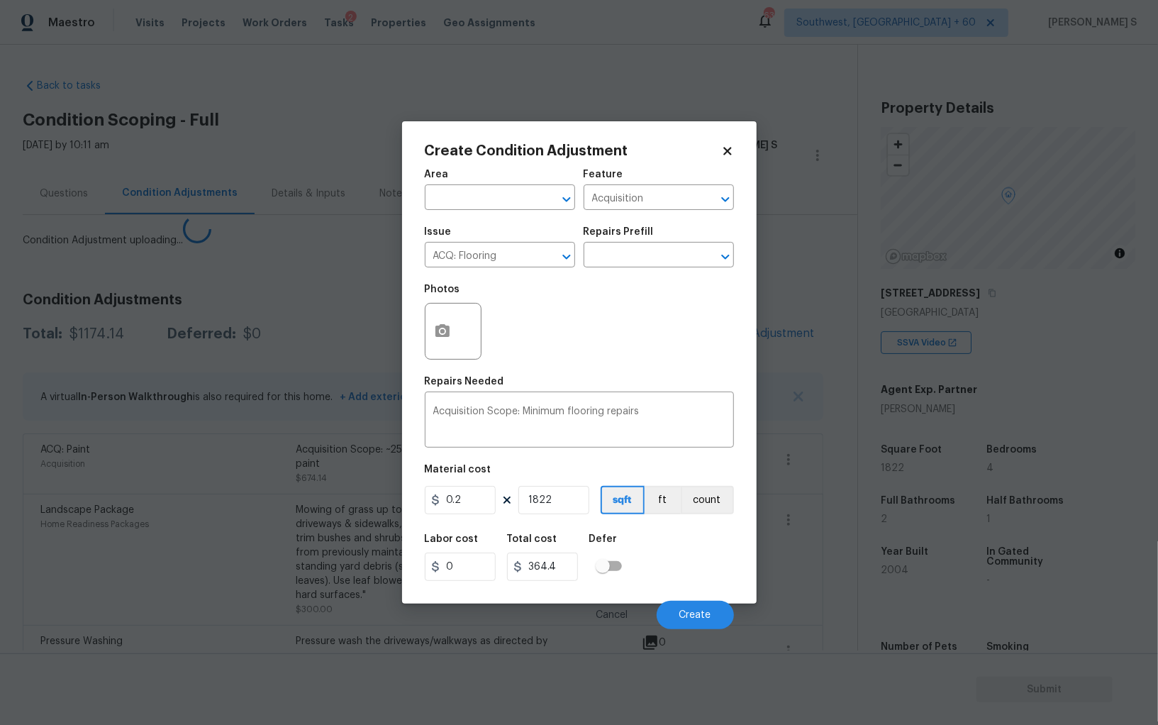
click at [14, 581] on body "Maestro Visits Projects Work Orders Tasks 2 Properties Geo Assignments 632 Sout…" at bounding box center [579, 362] width 1158 height 725
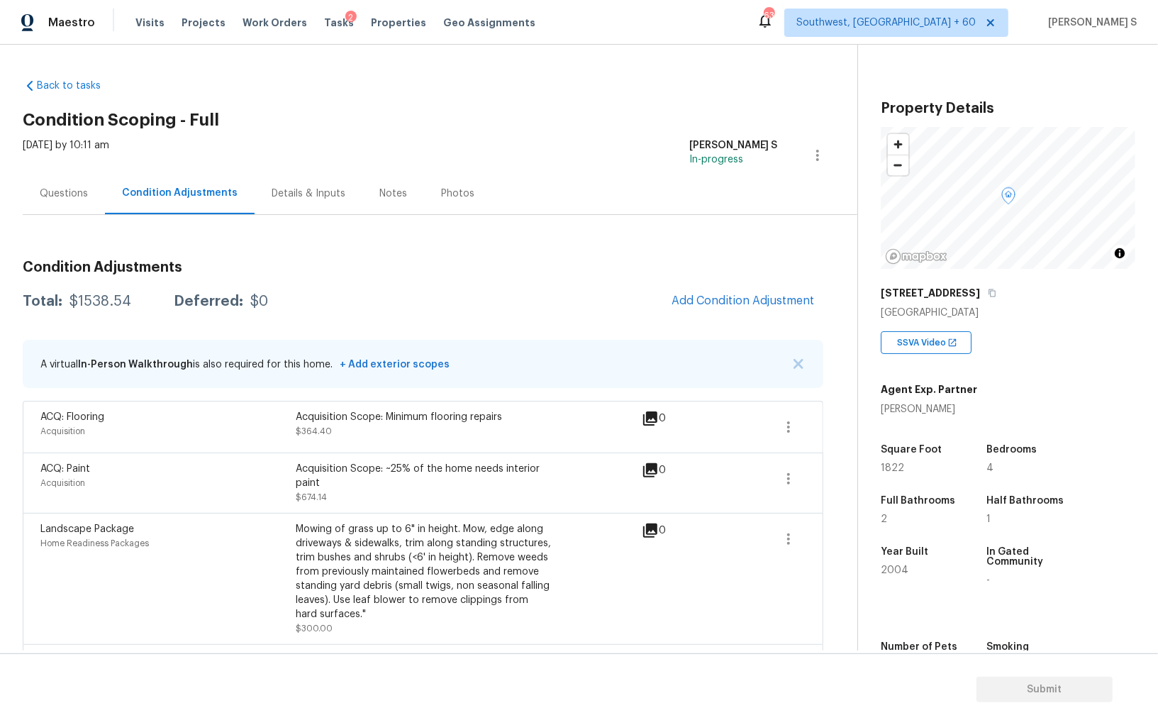
click at [67, 186] on div "Questions" at bounding box center [64, 193] width 48 height 14
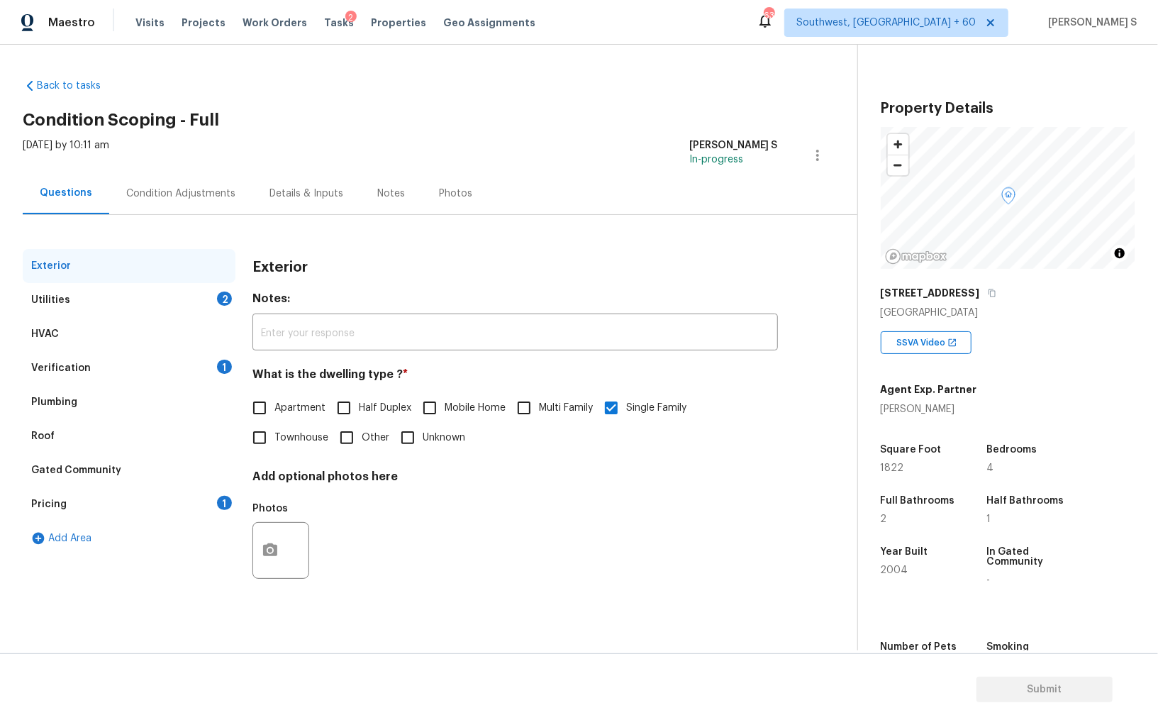
click at [187, 503] on div "Pricing 1" at bounding box center [129, 504] width 213 height 34
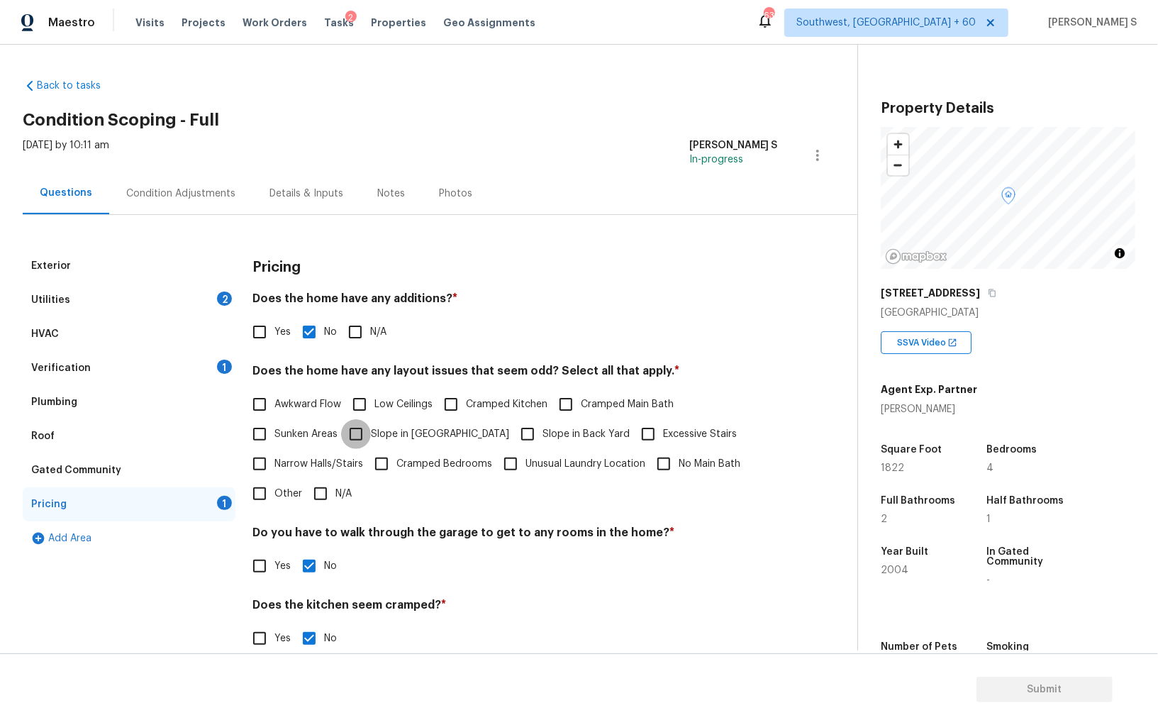
click at [364, 445] on input "Slope in [GEOGRAPHIC_DATA]" at bounding box center [356, 434] width 30 height 30
checkbox input "true"
click at [513, 445] on input "Slope in Back Yard" at bounding box center [528, 435] width 30 height 30
checkbox input "true"
click at [183, 189] on div "Condition Adjustments" at bounding box center [180, 193] width 109 height 14
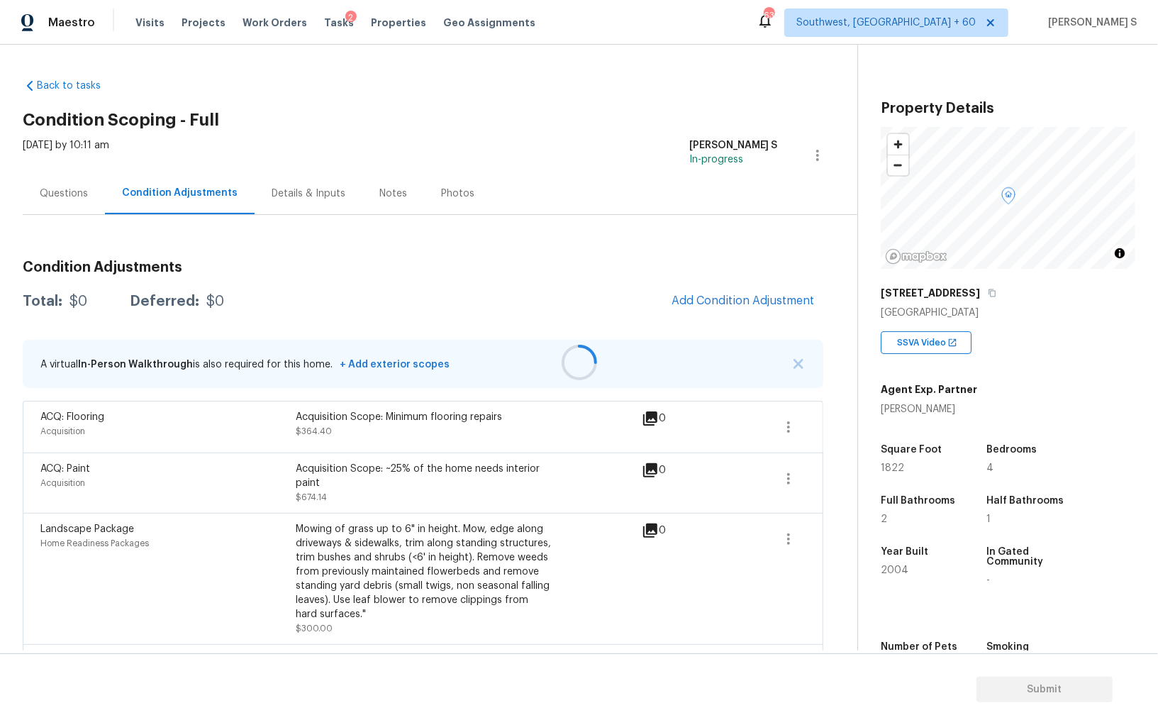
scroll to position [72, 0]
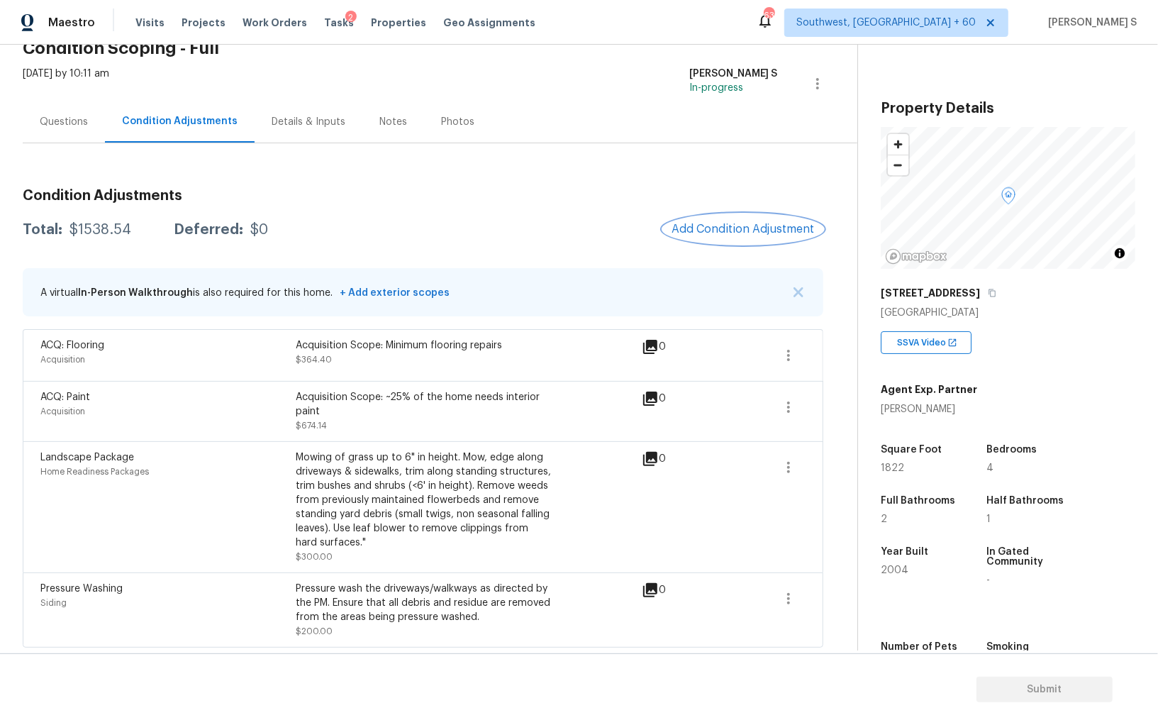
click at [753, 223] on span "Add Condition Adjustment" at bounding box center [742, 229] width 143 height 13
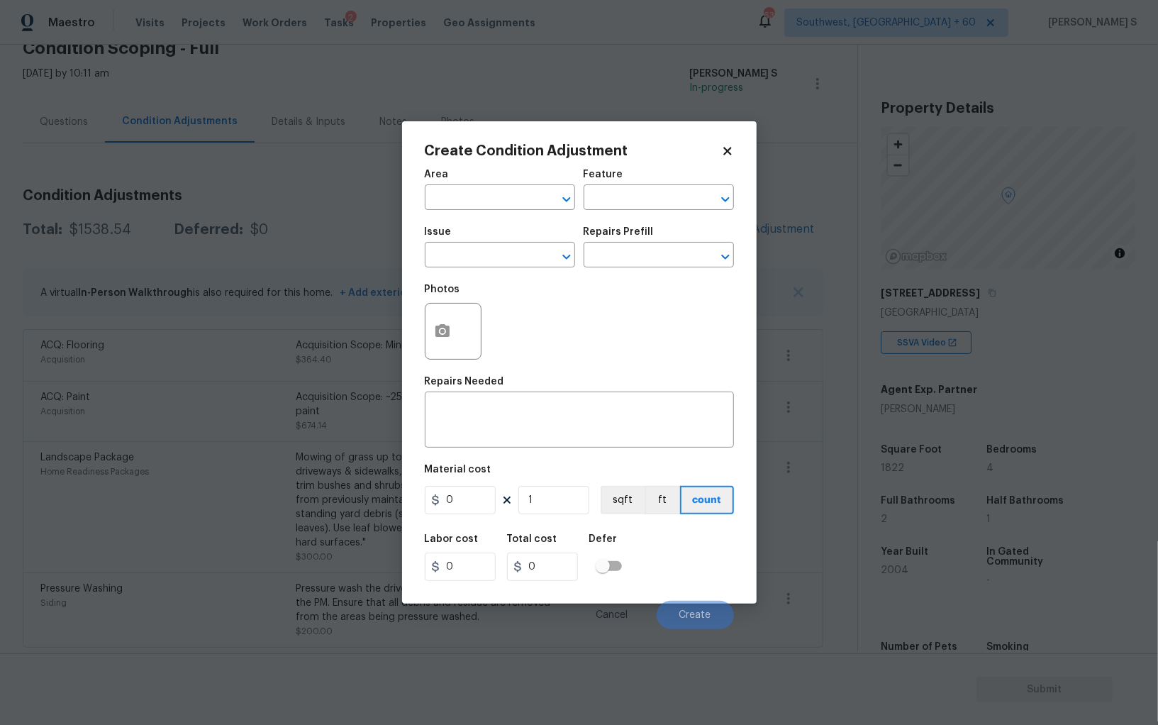
click at [514, 242] on div "Issue" at bounding box center [500, 236] width 150 height 18
click at [504, 264] on input "text" at bounding box center [480, 256] width 111 height 22
type input "HVAC Extras"
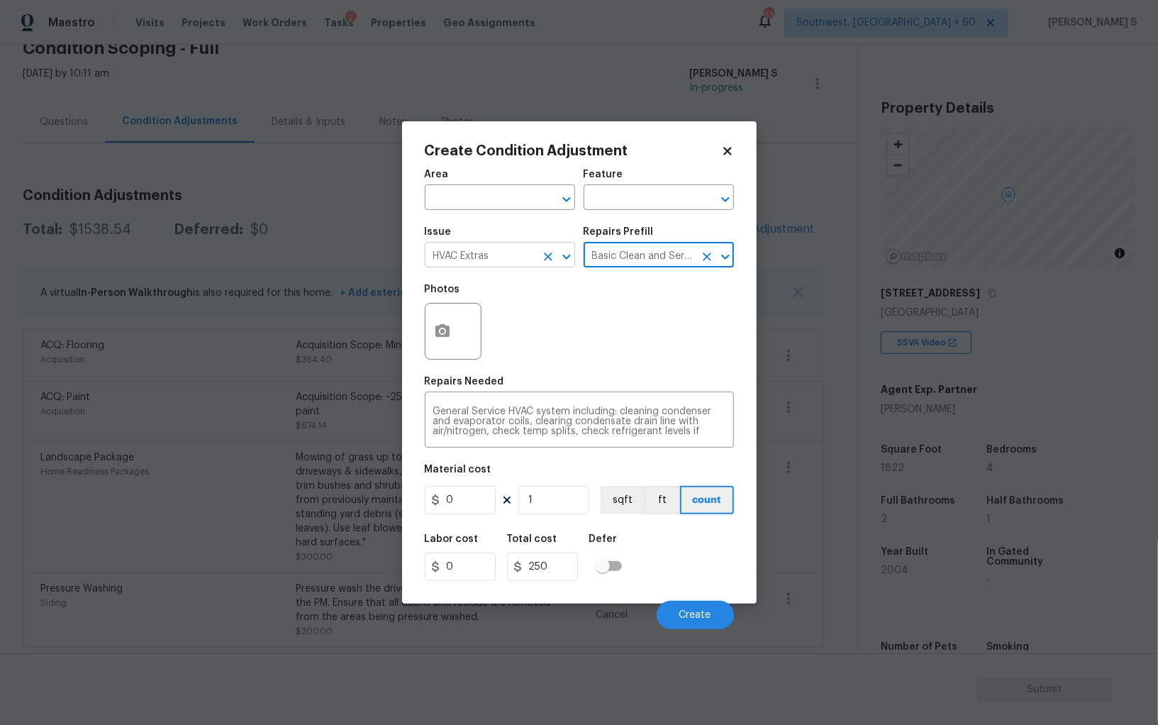
type input "HVAC"
type textarea "General Service HVAC system including: cleaning condenser and evaporator coils,…"
type input "250"
click at [486, 496] on input "250" at bounding box center [460, 500] width 71 height 28
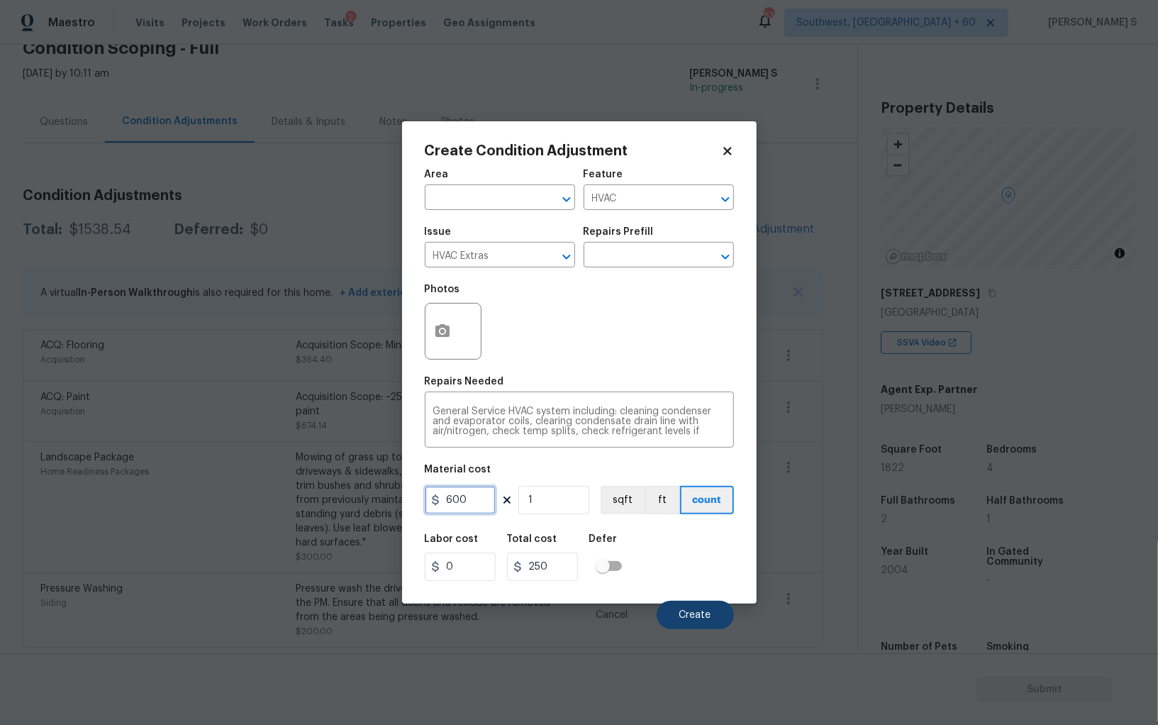
type input "600"
click at [693, 608] on button "Create" at bounding box center [695, 615] width 77 height 28
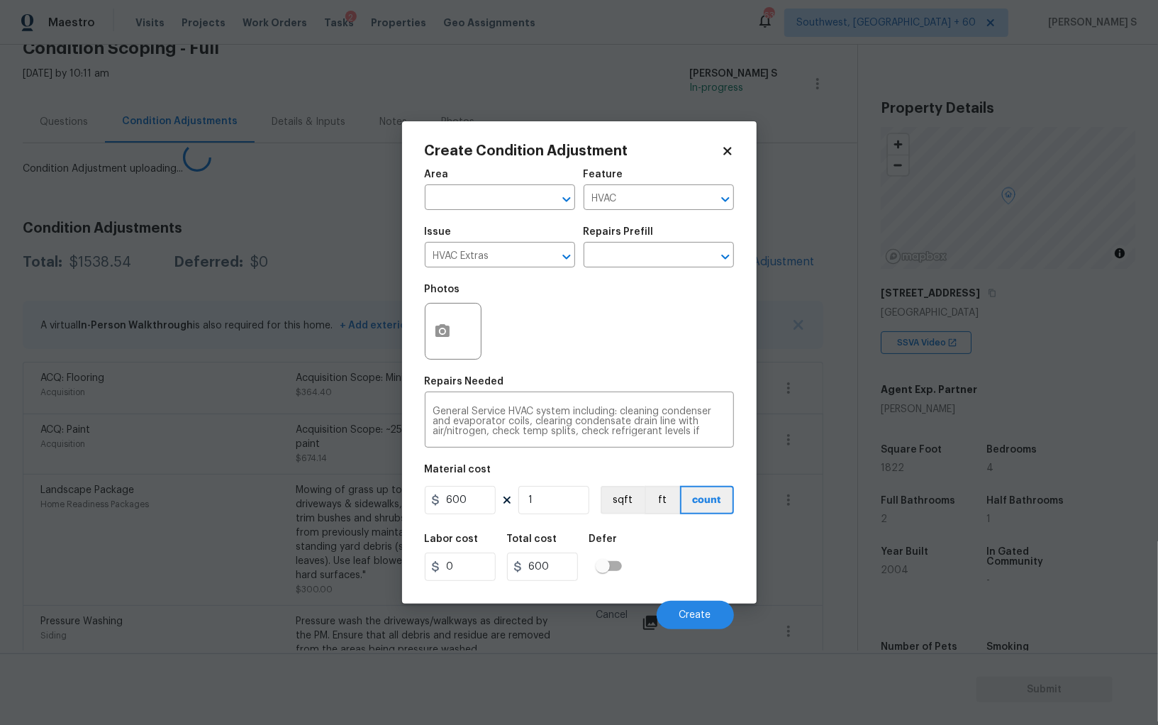
click at [0, 481] on body "Maestro Visits Projects Work Orders Tasks 2 Properties Geo Assignments 632 Sout…" at bounding box center [579, 362] width 1158 height 725
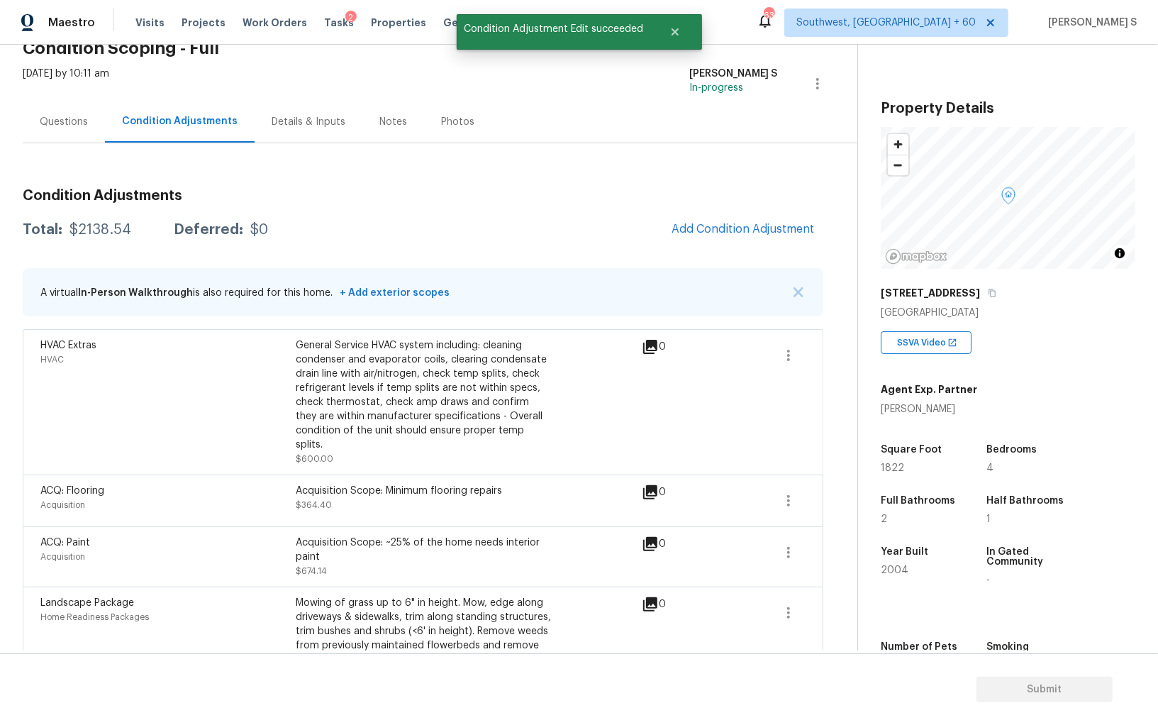
click at [77, 128] on div "Questions" at bounding box center [64, 122] width 48 height 14
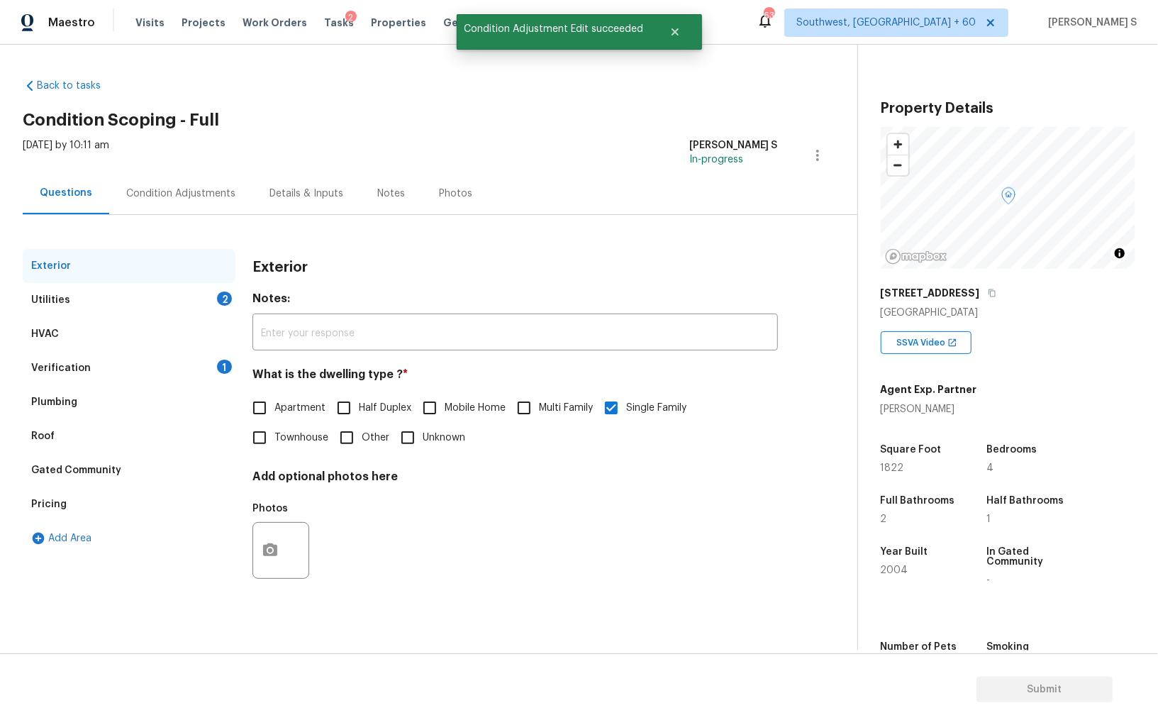
click at [86, 300] on div "Utilities 2" at bounding box center [129, 300] width 213 height 34
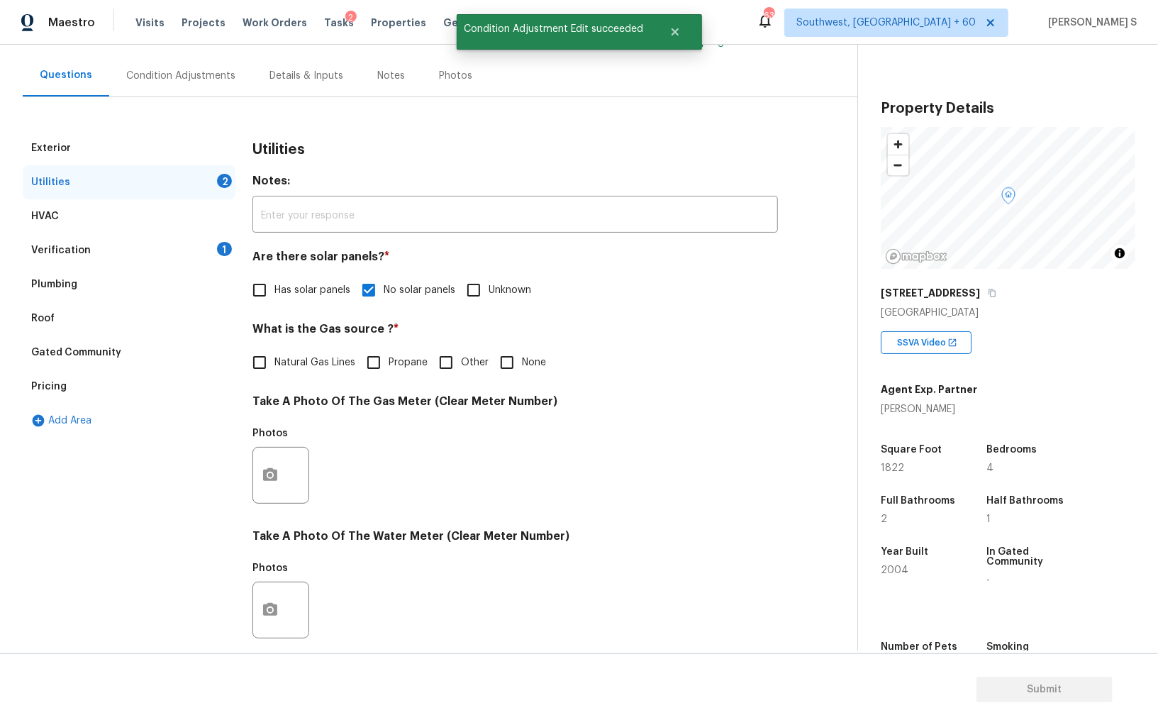
drag, startPoint x: 277, startPoint y: 371, endPoint x: 299, endPoint y: 387, distance: 27.4
click at [277, 371] on label "Natural Gas Lines" at bounding box center [300, 362] width 111 height 30
click at [274, 371] on input "Natural Gas Lines" at bounding box center [260, 362] width 30 height 30
checkbox input "true"
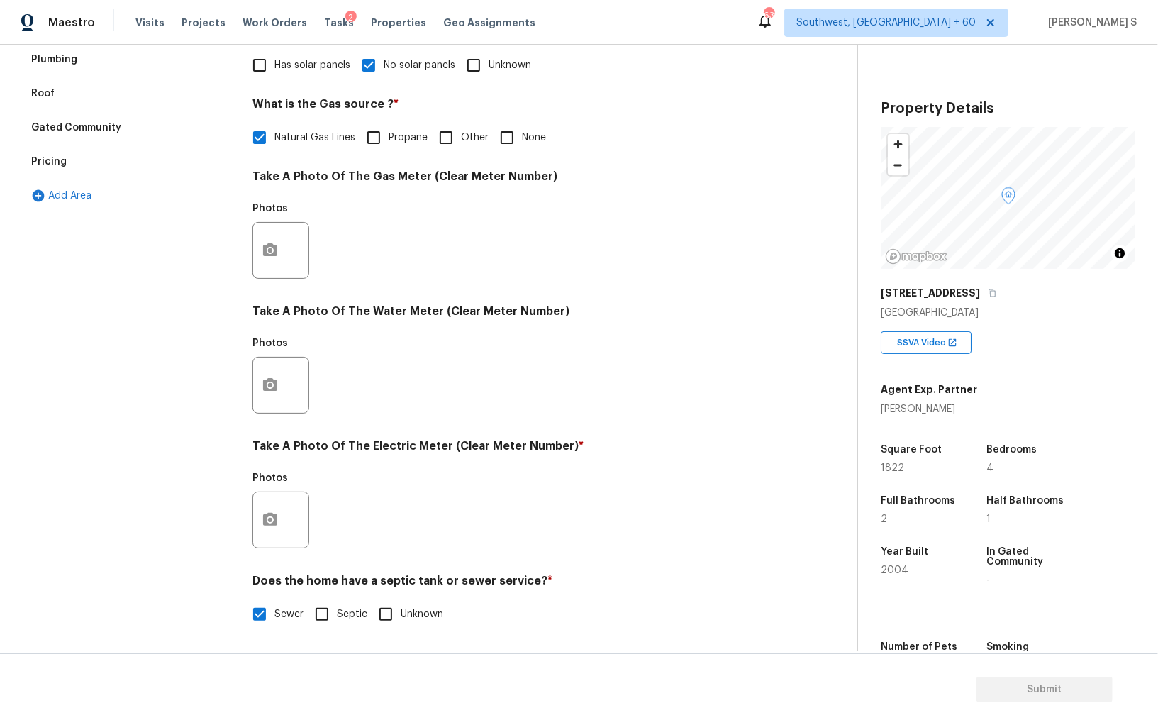
scroll to position [342, 0]
click at [283, 530] on button "button" at bounding box center [270, 519] width 34 height 55
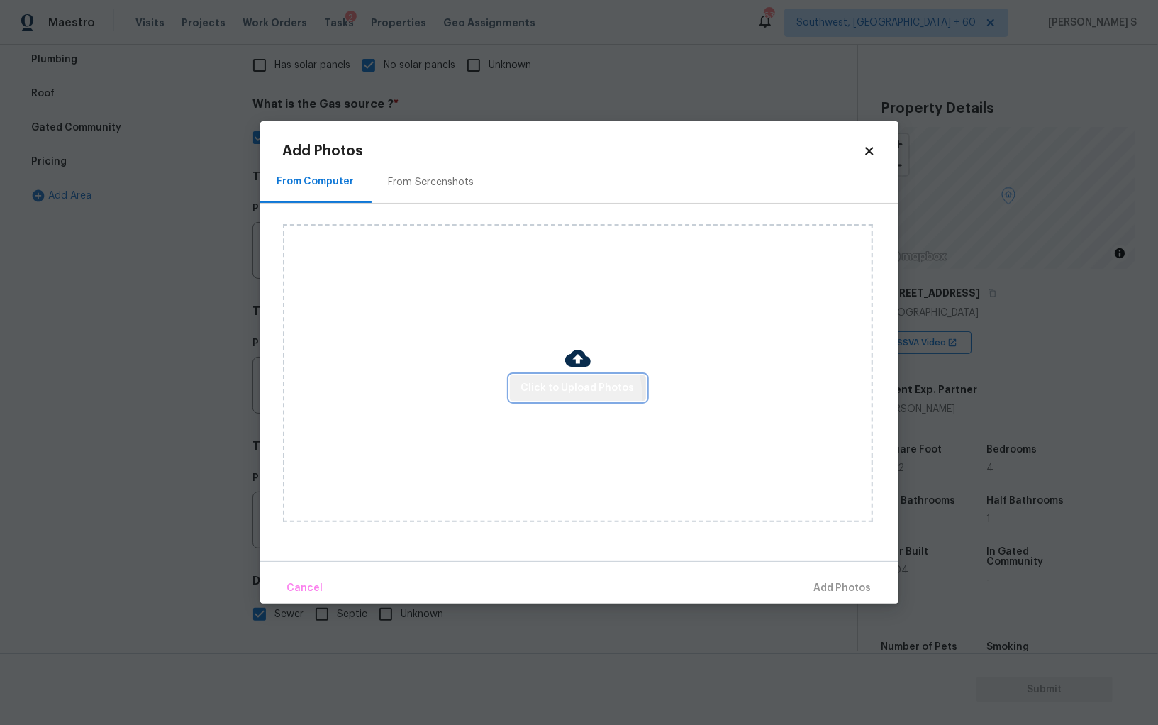
click at [544, 398] on button "Click to Upload Photos" at bounding box center [578, 388] width 136 height 26
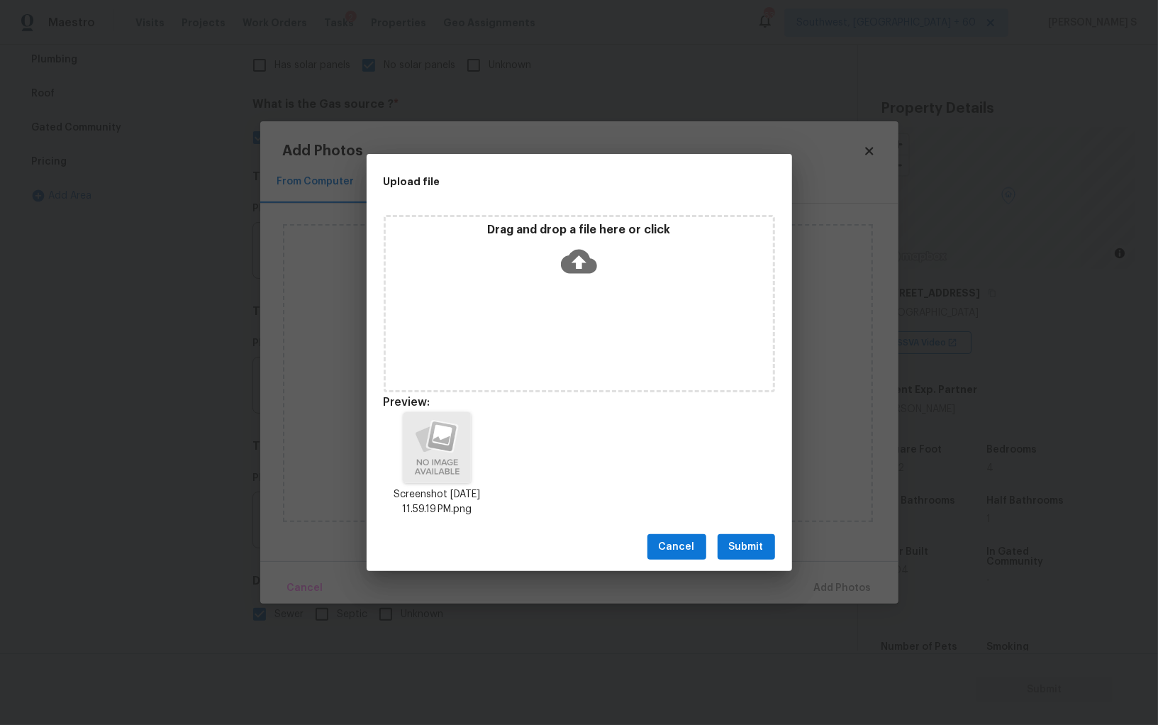
click at [762, 544] on span "Submit" at bounding box center [746, 547] width 35 height 18
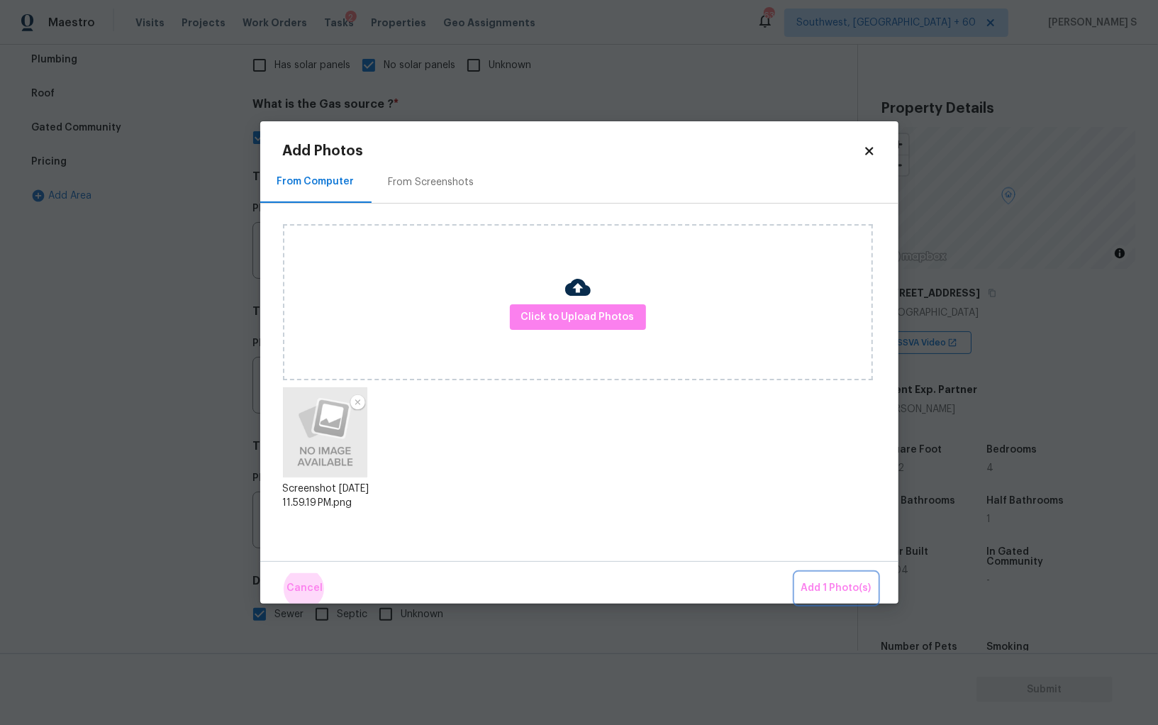
click at [795, 573] on button "Add 1 Photo(s)" at bounding box center [836, 588] width 82 height 30
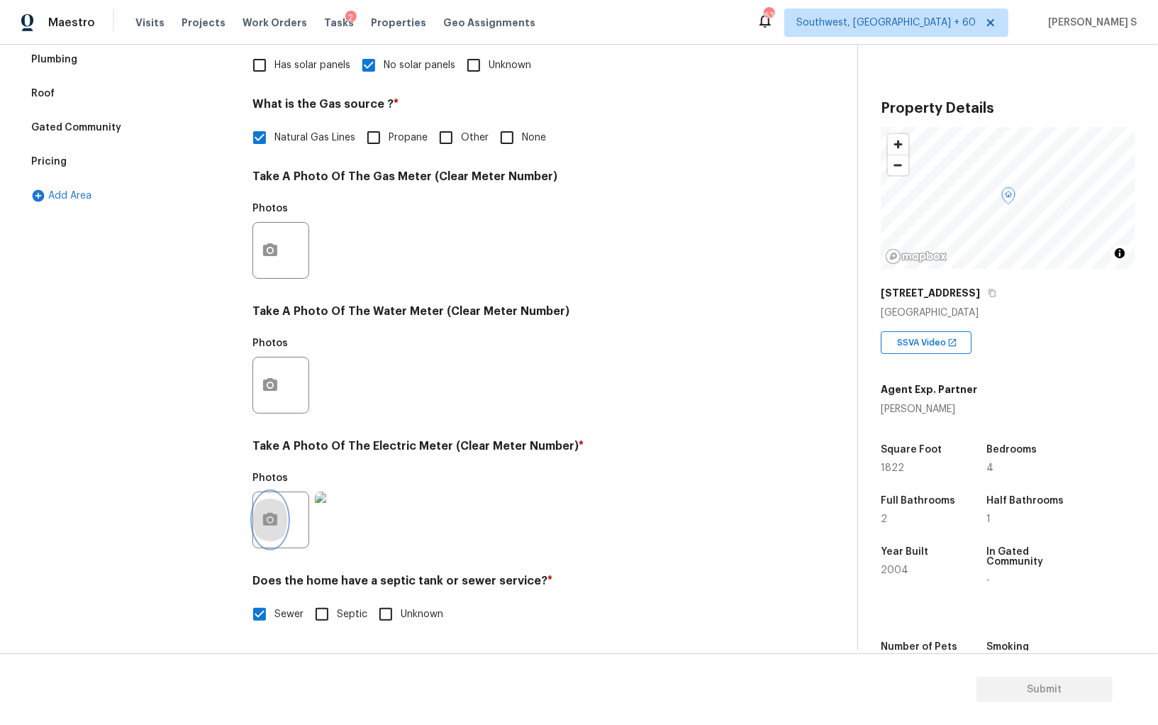
scroll to position [0, 0]
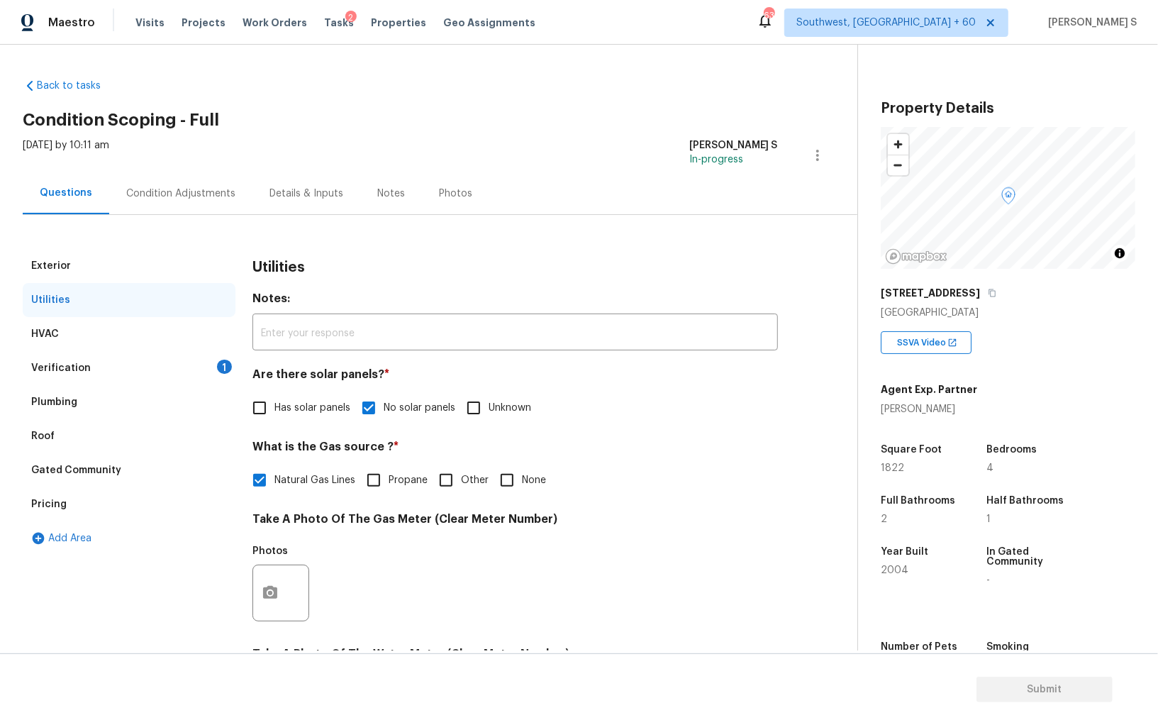
click at [186, 199] on div "Condition Adjustments" at bounding box center [180, 193] width 109 height 14
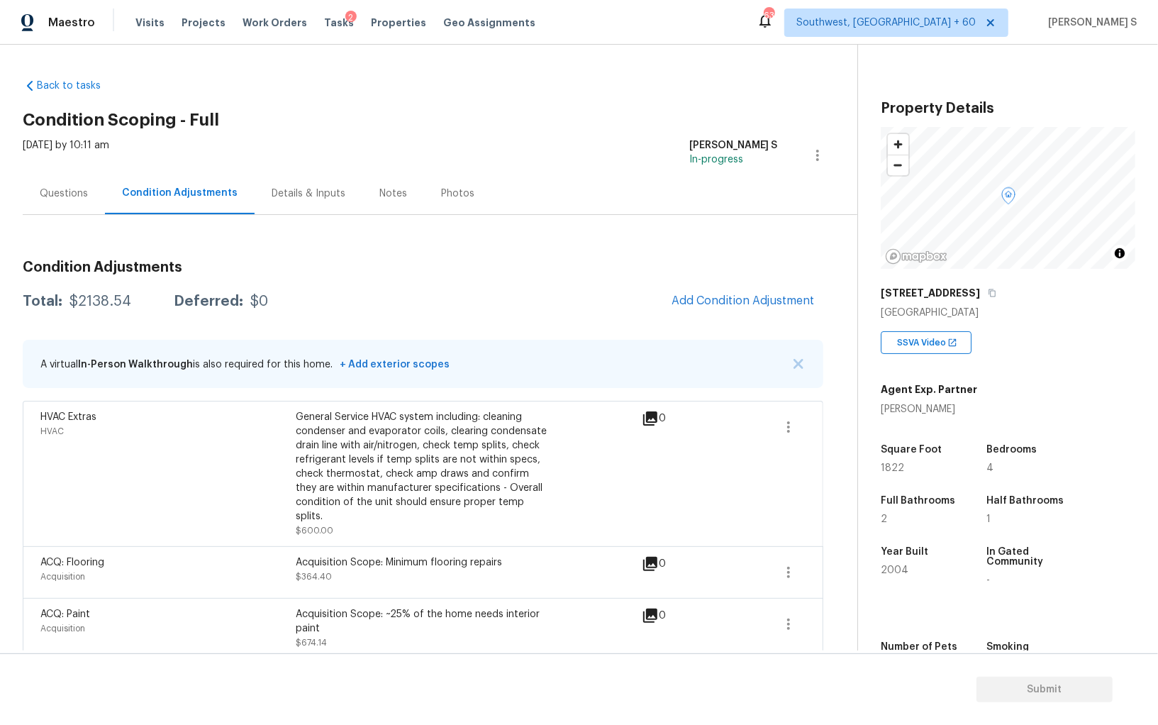
click at [524, 462] on div "General Service HVAC system including: cleaning condenser and evaporator coils,…" at bounding box center [423, 466] width 255 height 113
click at [751, 300] on span "Add Condition Adjustment" at bounding box center [742, 300] width 143 height 13
click at [248, 533] on body "Maestro Visits Projects Work Orders Tasks 2 Properties Geo Assignments 632 Sout…" at bounding box center [579, 362] width 1158 height 725
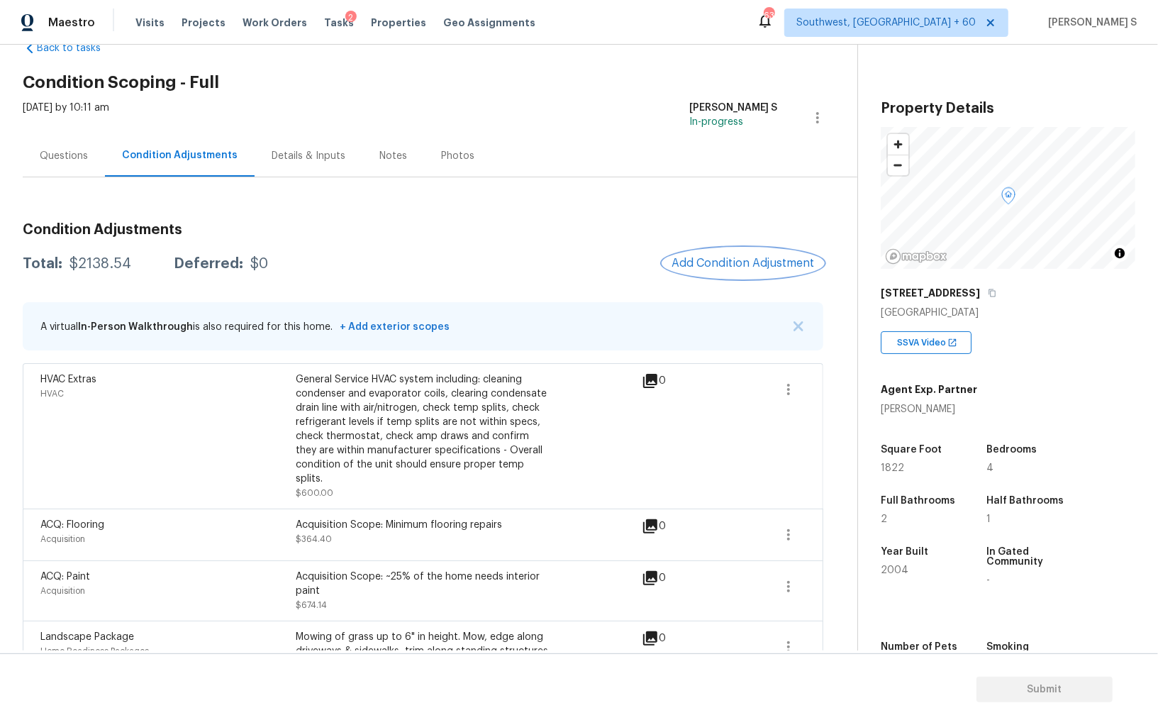
scroll to position [13, 0]
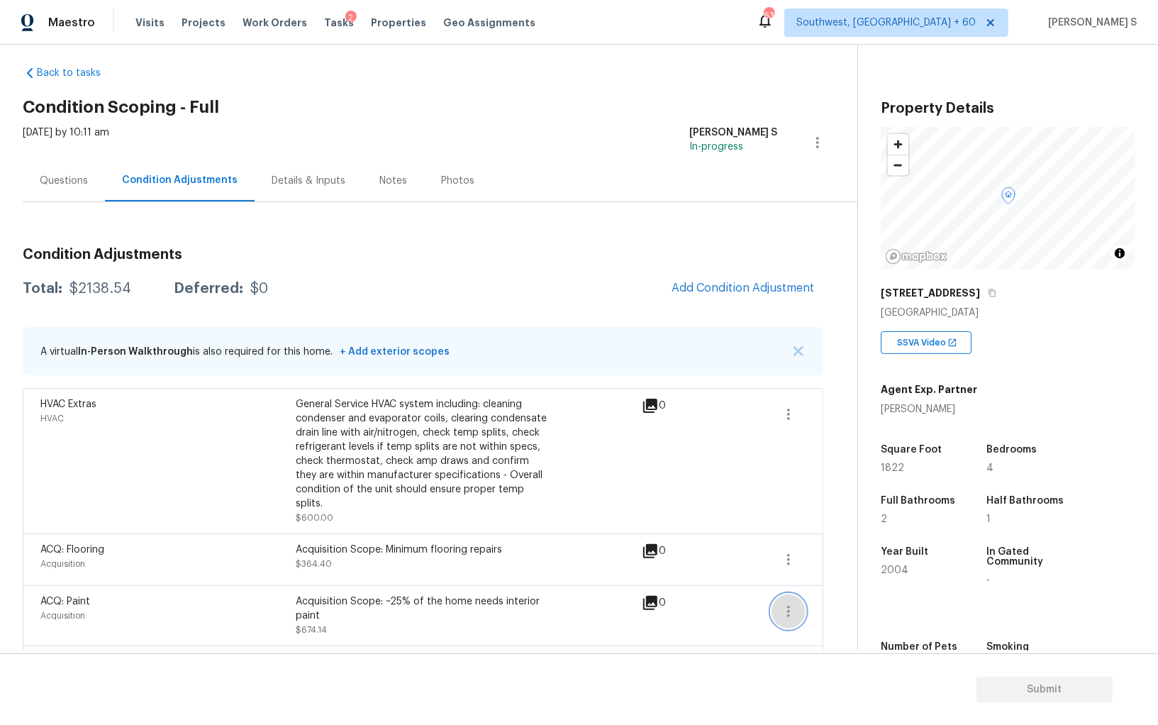
click at [790, 603] on icon "button" at bounding box center [788, 611] width 17 height 17
click at [834, 586] on div "Edit" at bounding box center [869, 593] width 111 height 14
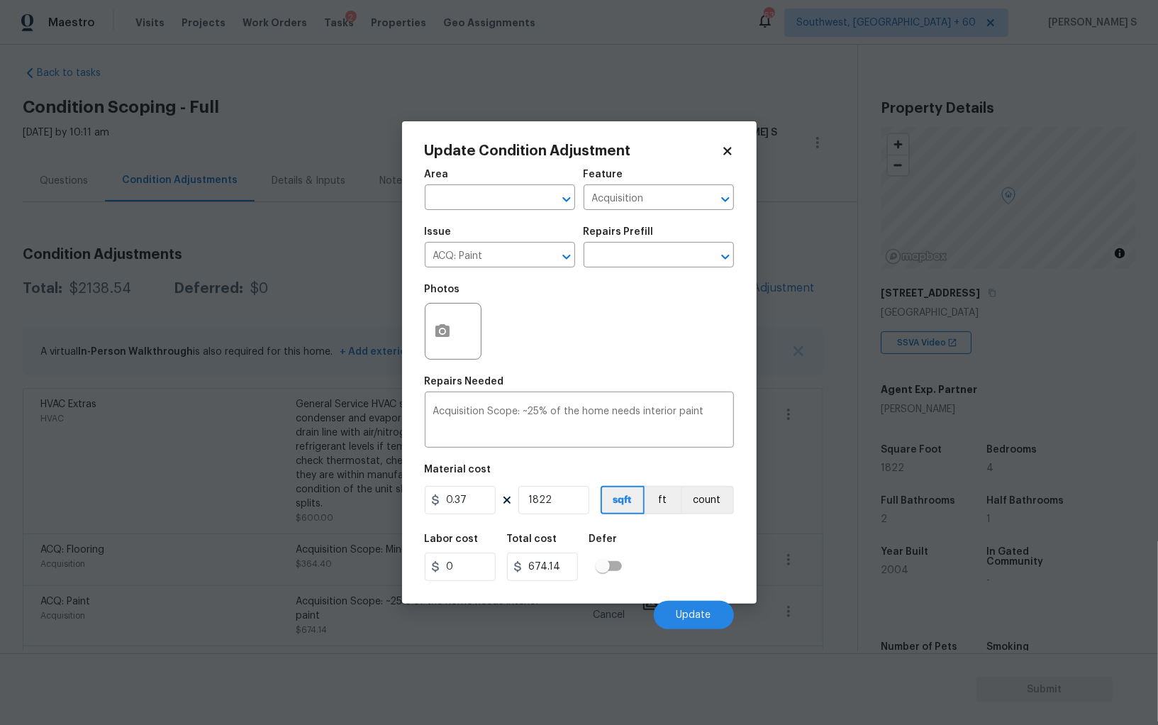
click at [425, 326] on div at bounding box center [453, 331] width 57 height 57
click at [442, 326] on icon "button" at bounding box center [442, 330] width 14 height 13
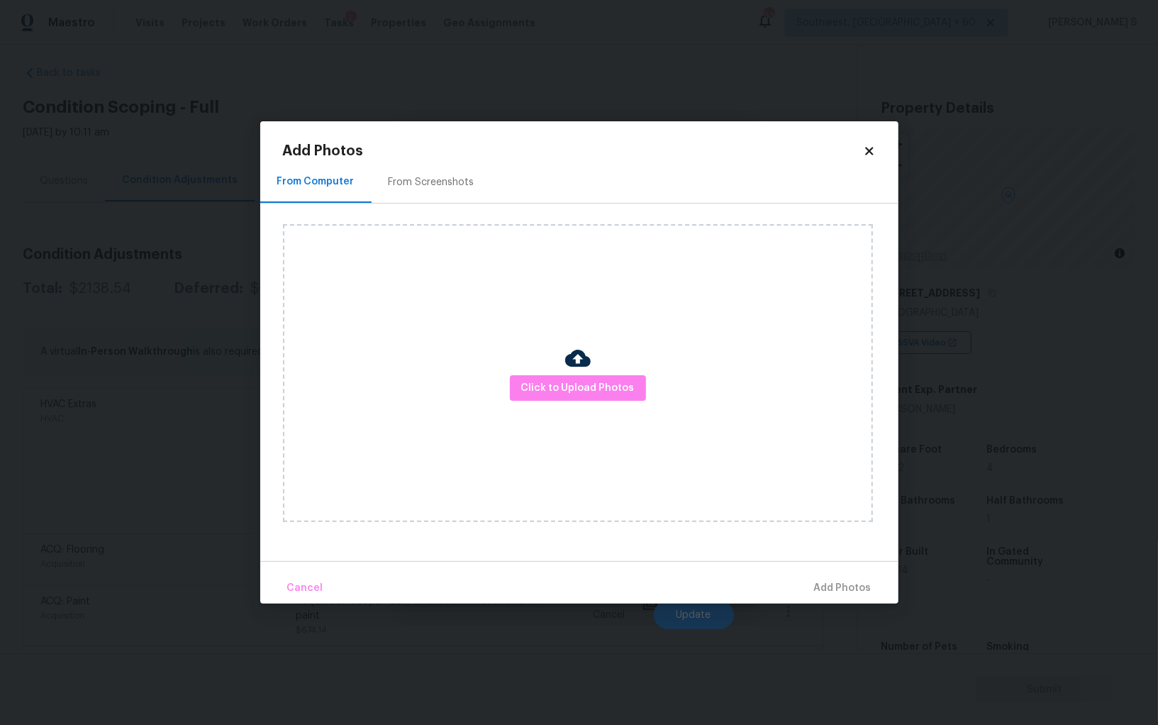
click at [409, 184] on div "From Screenshots" at bounding box center [432, 182] width 86 height 14
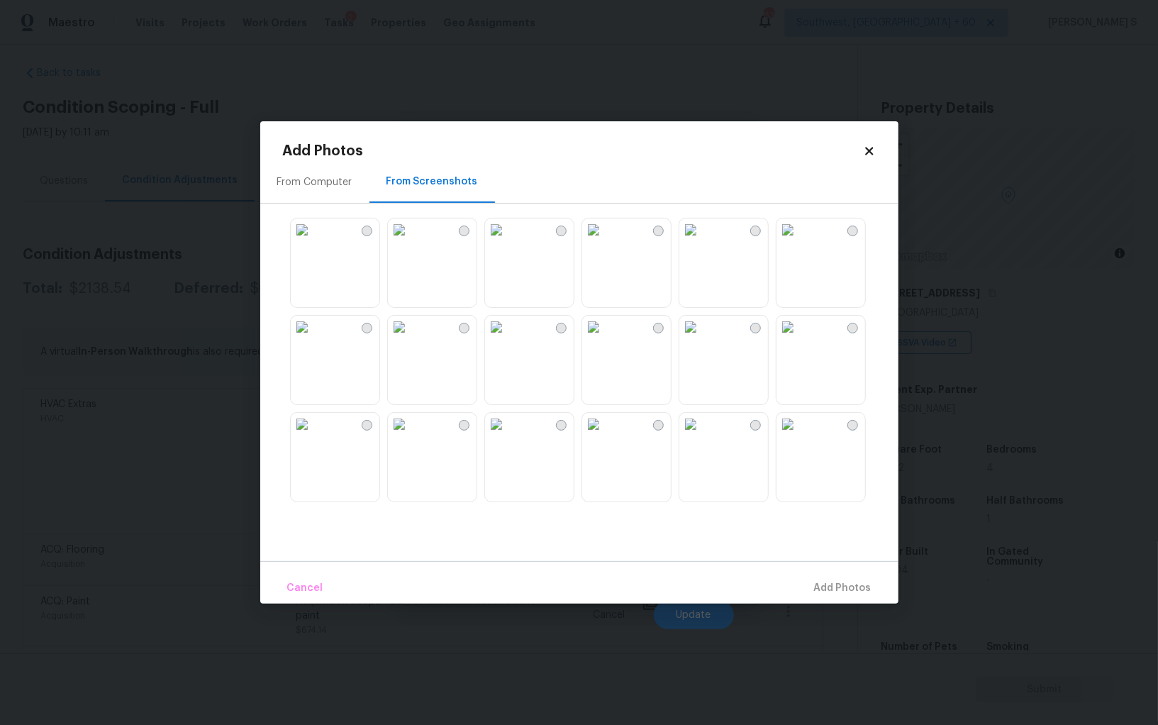
click at [605, 338] on img at bounding box center [593, 326] width 23 height 23
click at [508, 338] on img at bounding box center [496, 326] width 23 height 23
click at [508, 435] on img at bounding box center [496, 424] width 23 height 23
click at [603, 435] on img at bounding box center [593, 424] width 23 height 23
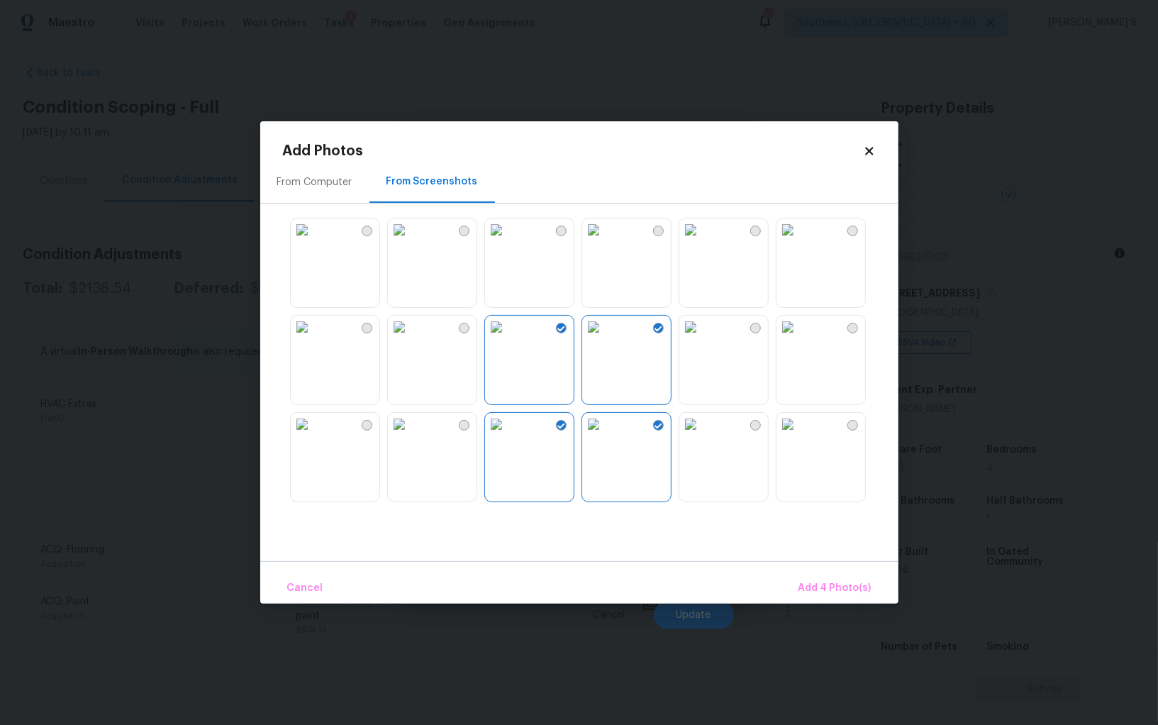
click at [682, 435] on img at bounding box center [690, 424] width 23 height 23
click at [410, 429] on img at bounding box center [399, 424] width 23 height 23
click at [410, 338] on img at bounding box center [399, 326] width 23 height 23
click at [410, 241] on img at bounding box center [399, 229] width 23 height 23
click at [313, 338] on img at bounding box center [302, 326] width 23 height 23
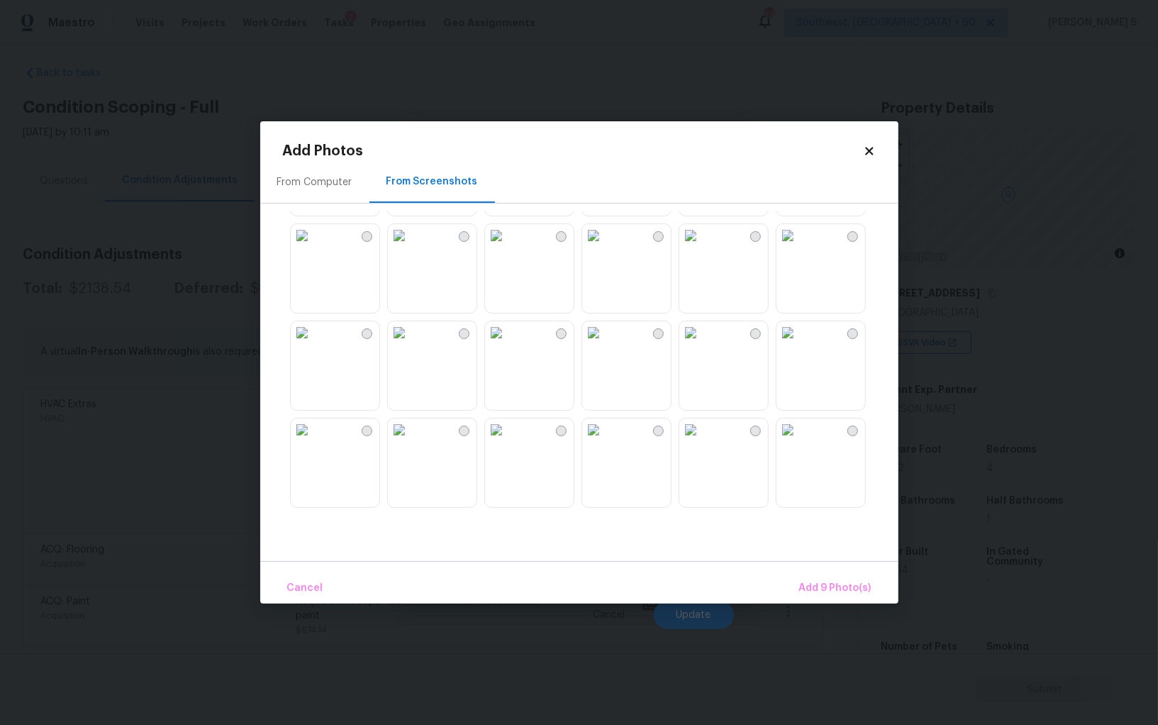
scroll to position [605, 0]
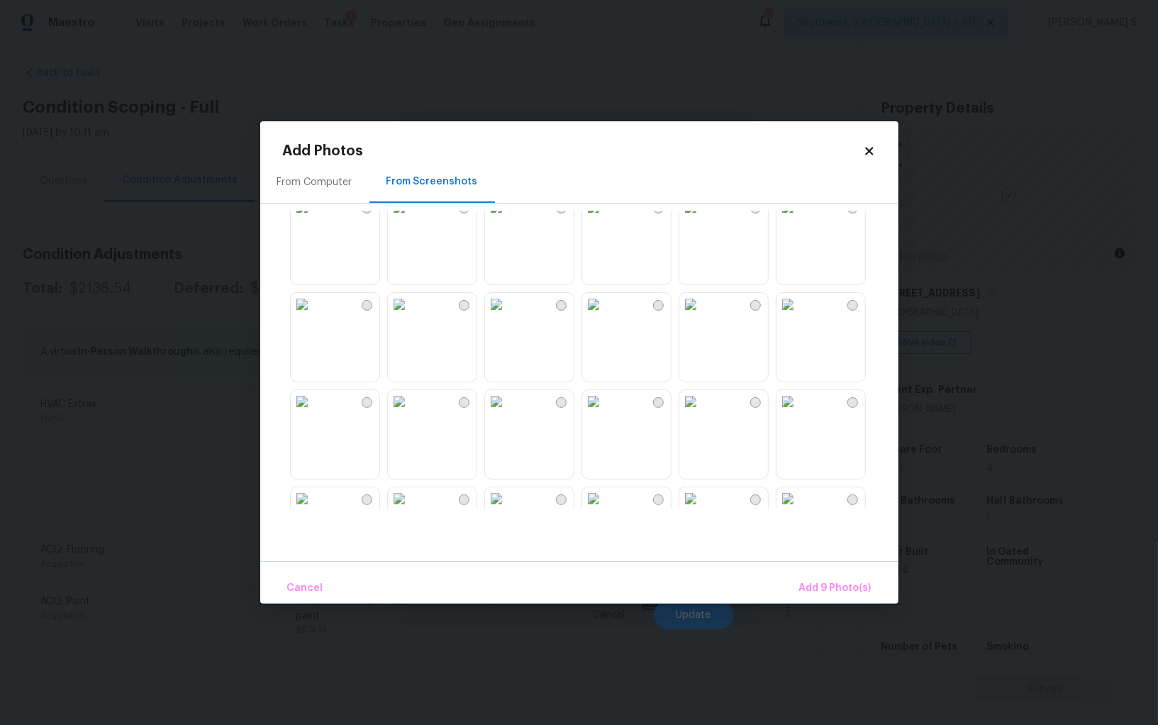
click at [410, 315] on img at bounding box center [399, 304] width 23 height 23
click at [313, 315] on img at bounding box center [302, 304] width 23 height 23
click at [410, 413] on img at bounding box center [399, 401] width 23 height 23
click at [508, 413] on img at bounding box center [496, 401] width 23 height 23
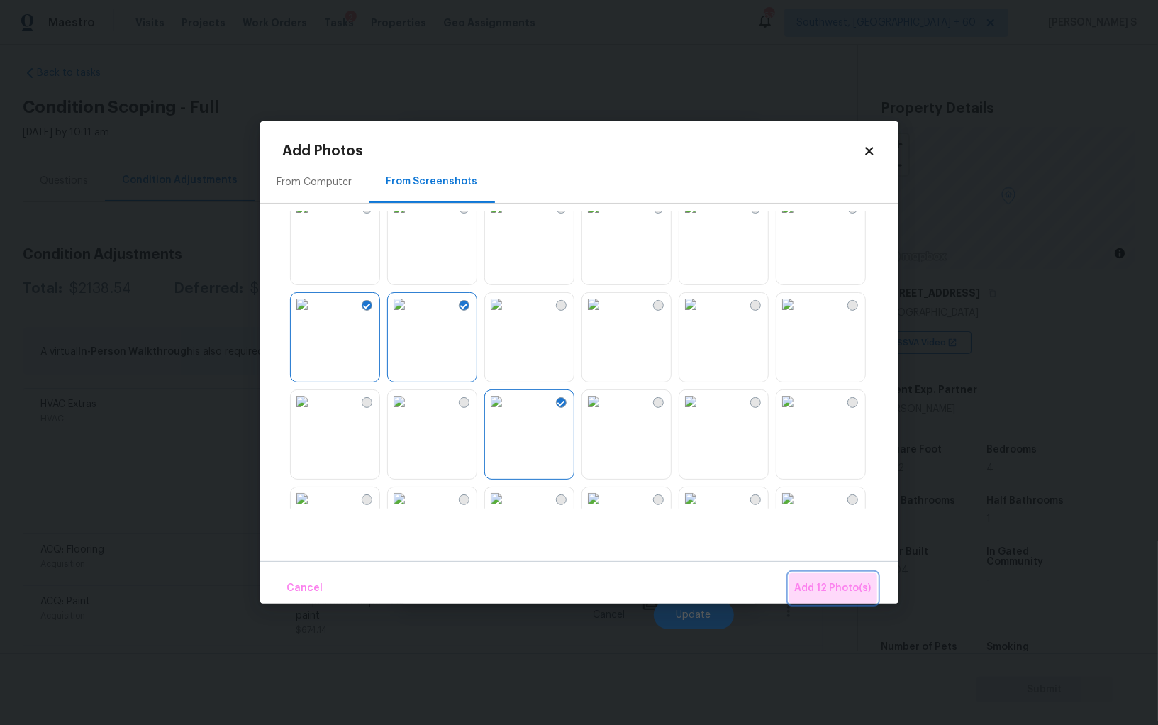
click at [844, 584] on span "Add 12 Photo(s)" at bounding box center [833, 588] width 77 height 18
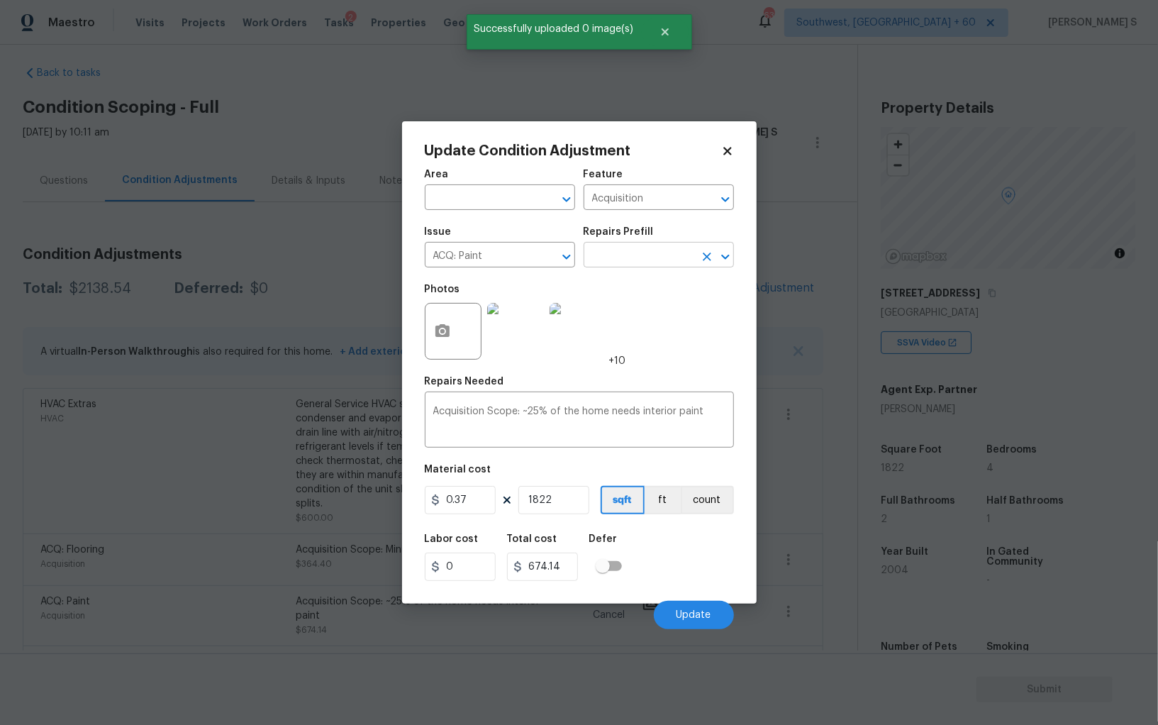
click at [647, 253] on input "text" at bounding box center [638, 256] width 111 height 22
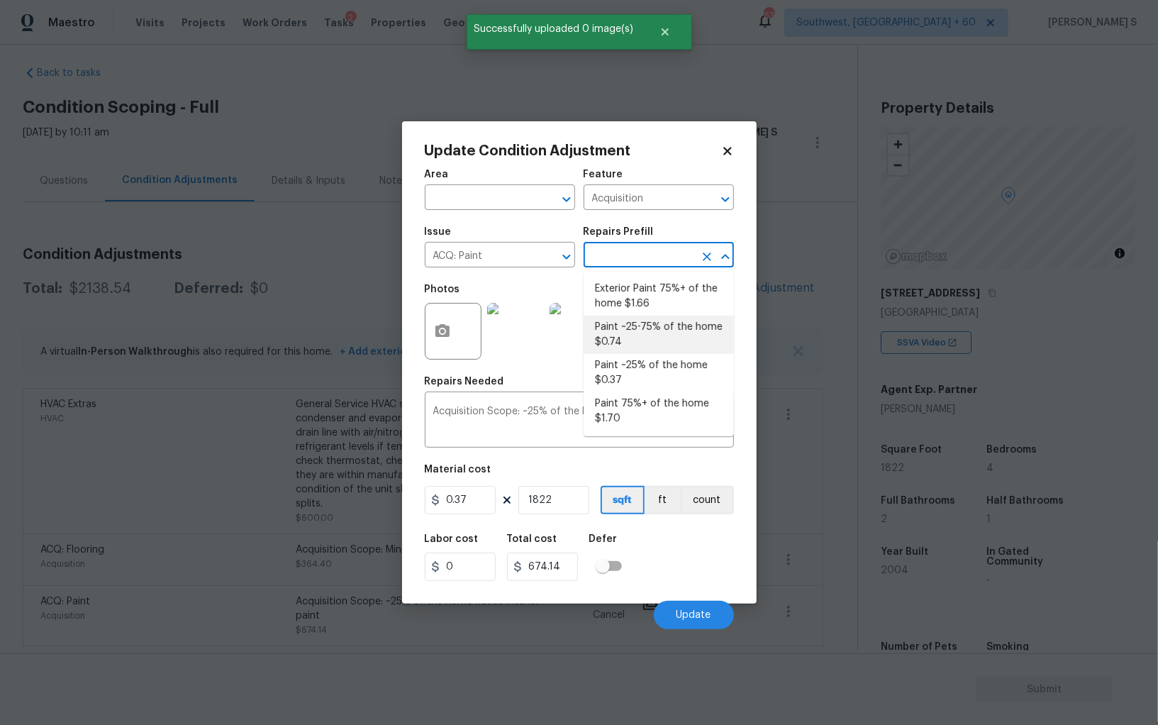
click at [666, 334] on li "Paint ~25-75% of the home $0.74" at bounding box center [658, 334] width 150 height 38
type textarea "Acquisition Scope: ~25 - 75% of the home needs interior paint"
type input "0.74"
type input "1348.28"
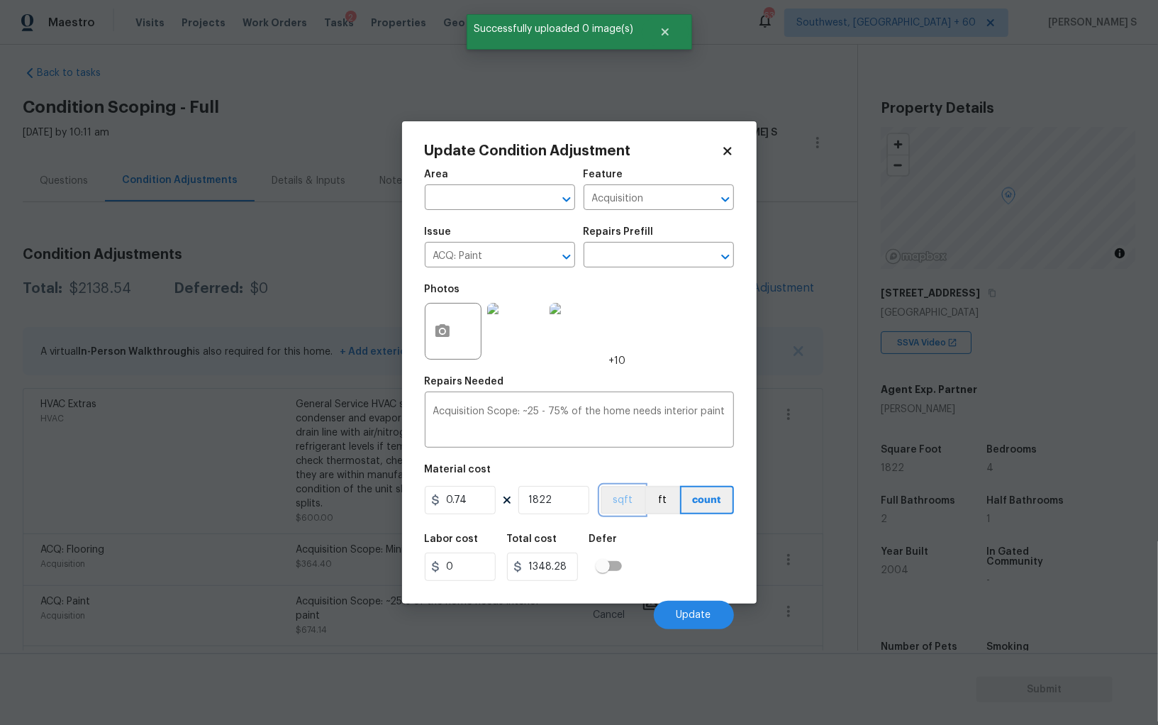
click at [611, 493] on button "sqft" at bounding box center [623, 500] width 44 height 28
click at [631, 517] on figure "Material cost 0.74 1822 sqft ft count" at bounding box center [579, 490] width 309 height 52
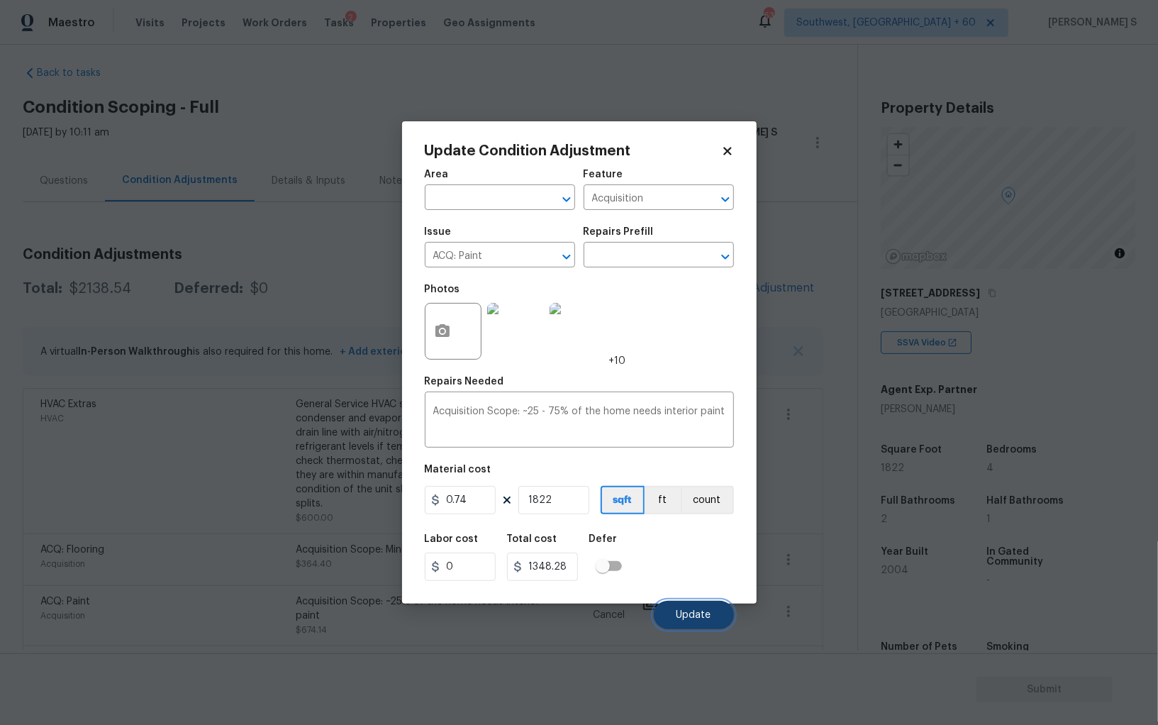
click at [698, 610] on span "Update" at bounding box center [693, 615] width 35 height 11
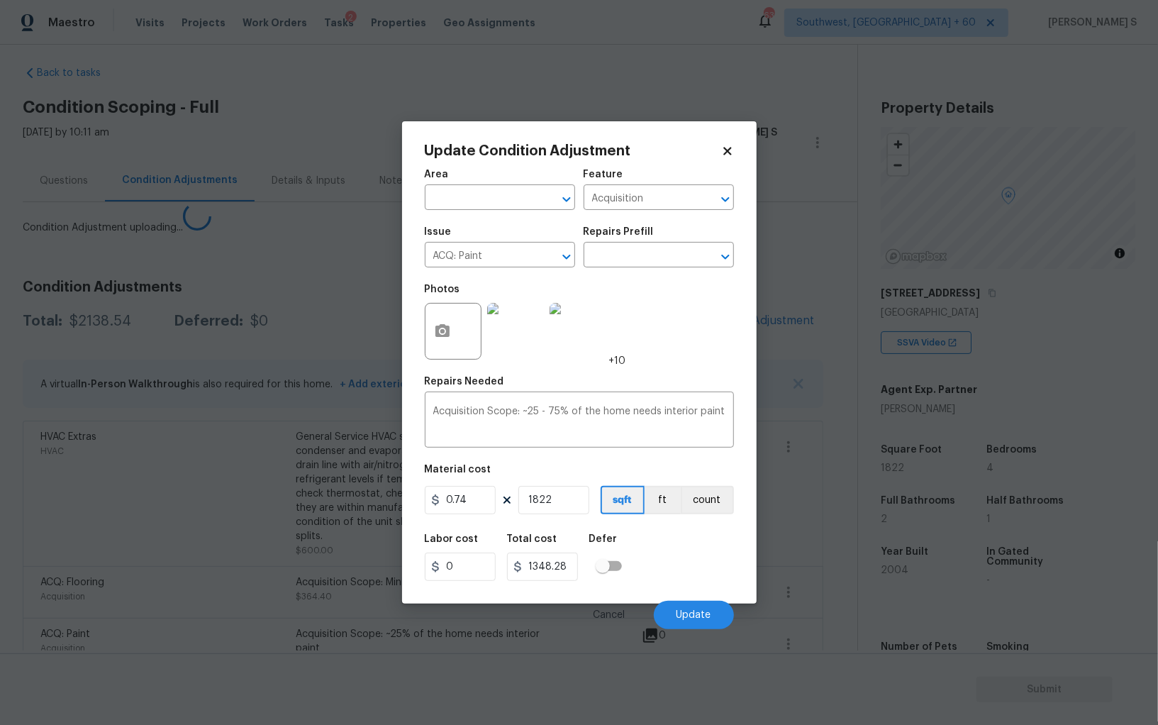
click at [208, 510] on body "Maestro Visits Projects Work Orders Tasks 2 Properties Geo Assignments 632 Sout…" at bounding box center [579, 362] width 1158 height 725
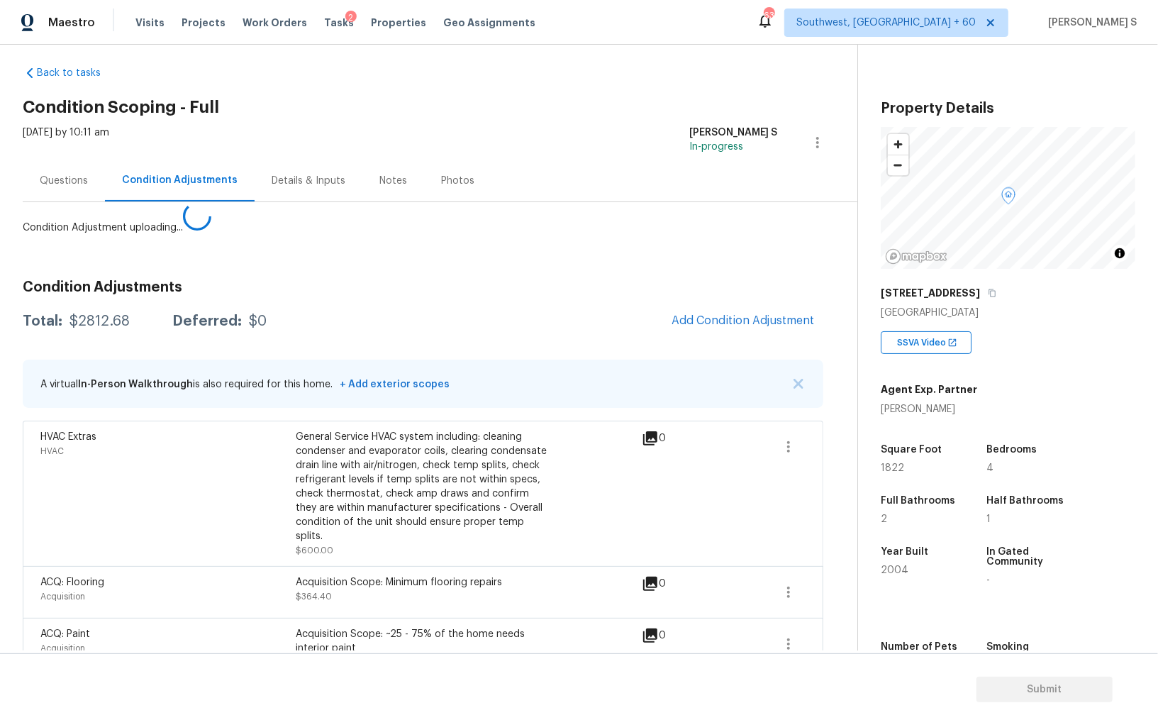
scroll to position [152, 0]
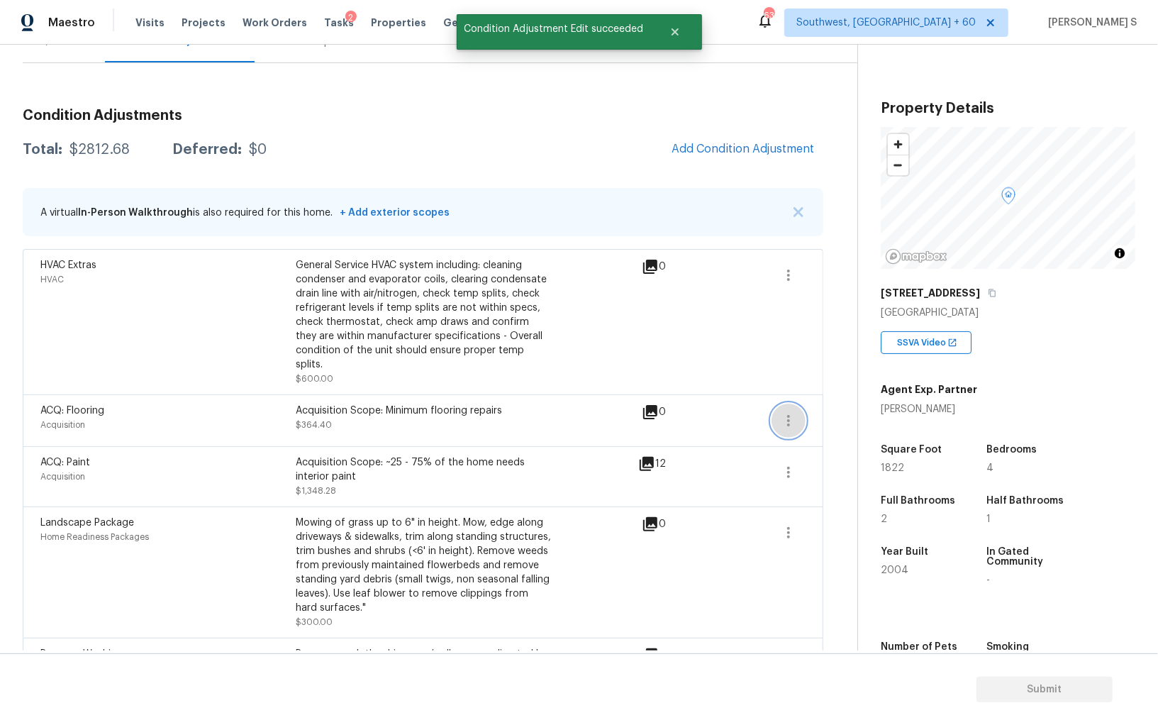
click at [779, 403] on button "button" at bounding box center [788, 420] width 34 height 34
click at [798, 403] on button "button" at bounding box center [788, 420] width 34 height 34
click at [783, 403] on button "button" at bounding box center [788, 420] width 34 height 34
click at [905, 402] on div "Edit" at bounding box center [869, 403] width 111 height 14
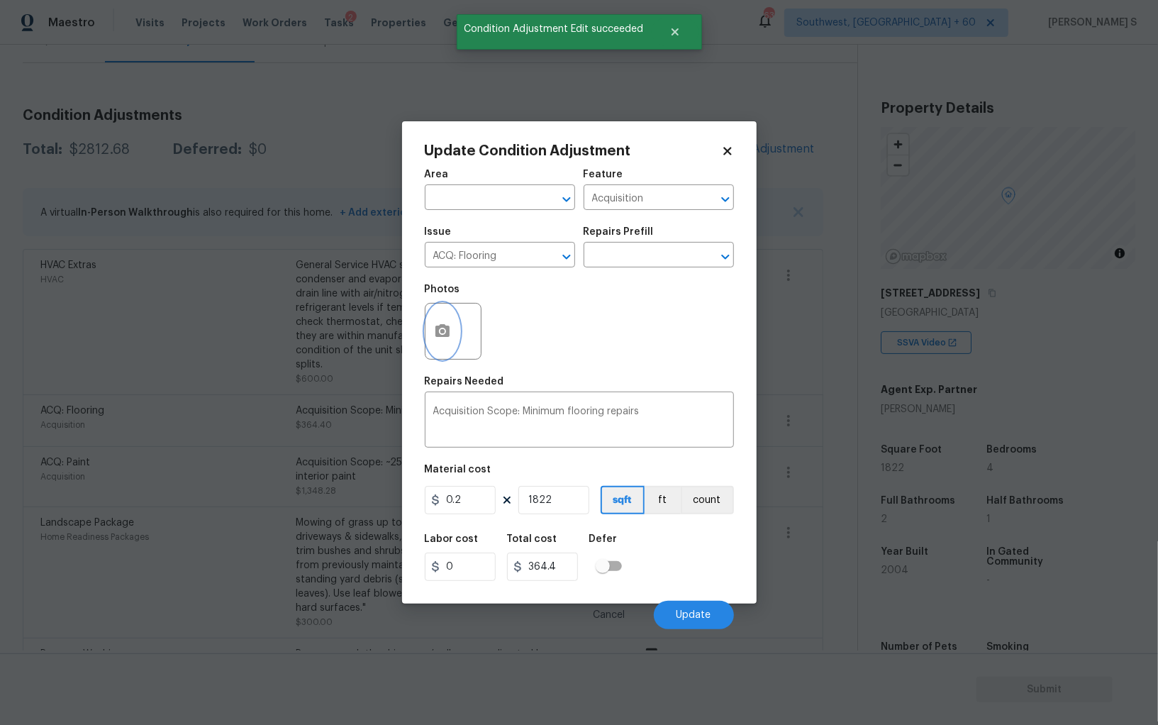
click at [446, 324] on icon "button" at bounding box center [442, 331] width 17 height 17
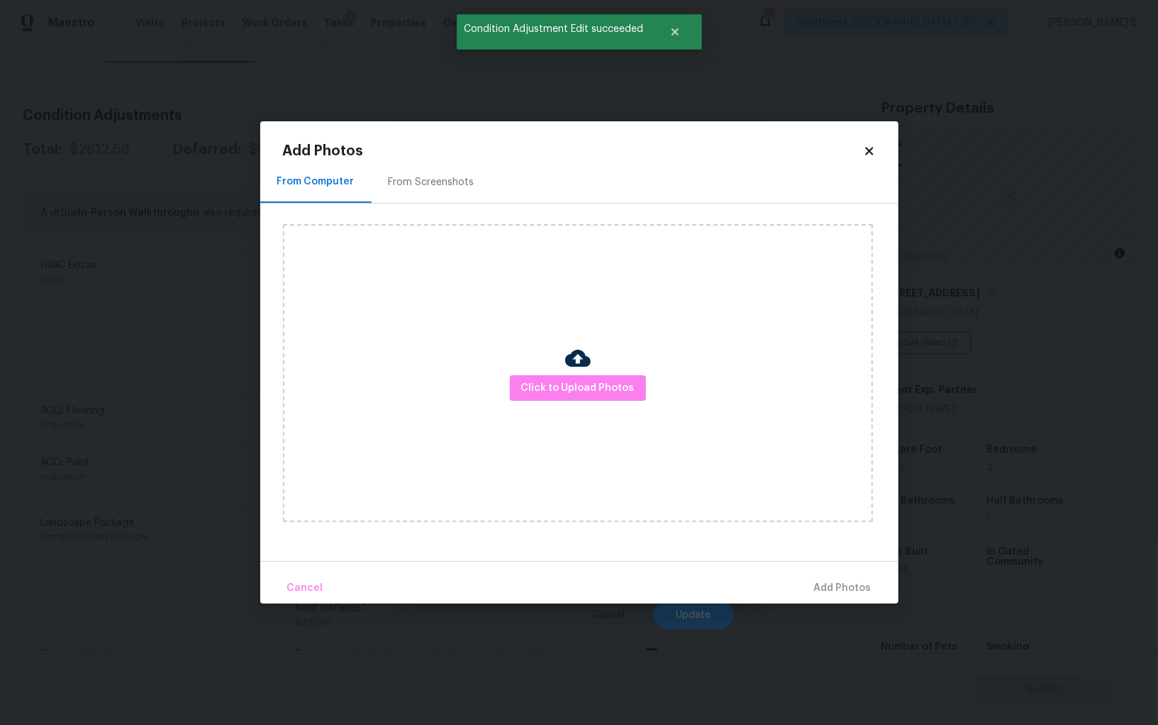
click at [448, 193] on div "From Screenshots" at bounding box center [432, 182] width 120 height 42
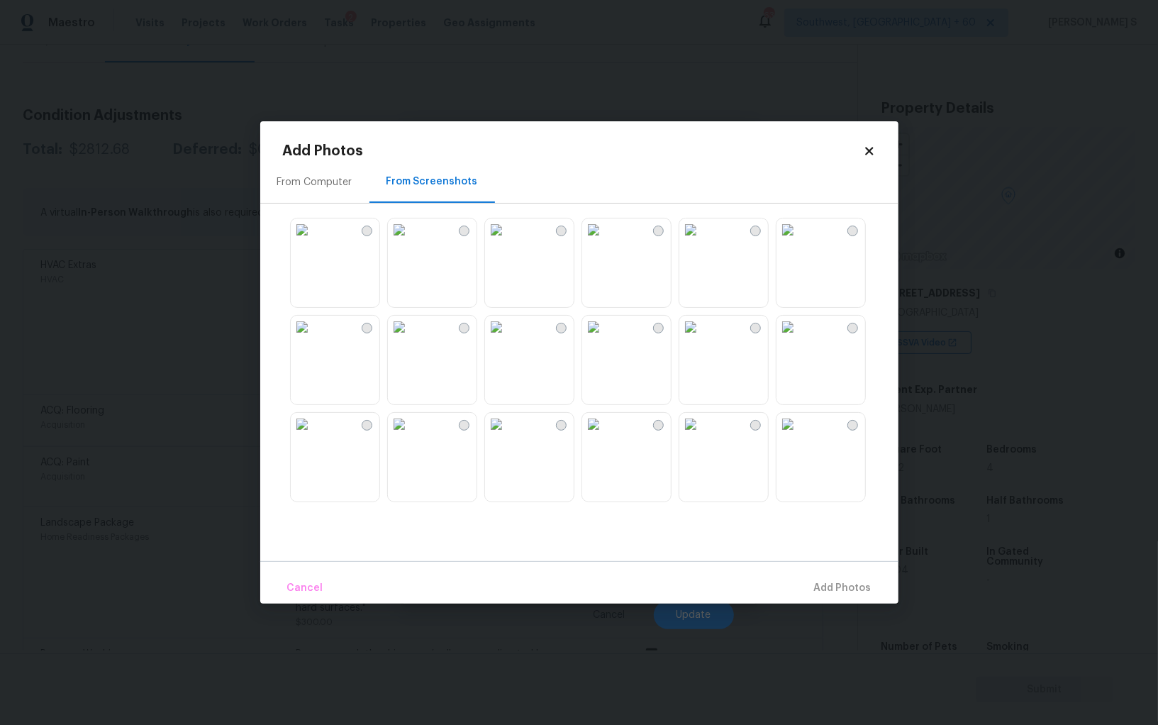
drag, startPoint x: 439, startPoint y: 266, endPoint x: 439, endPoint y: 309, distance: 43.2
click at [410, 241] on img at bounding box center [399, 229] width 23 height 23
click at [410, 338] on img at bounding box center [399, 326] width 23 height 23
click at [313, 338] on img at bounding box center [302, 326] width 23 height 23
click at [508, 338] on img at bounding box center [496, 326] width 23 height 23
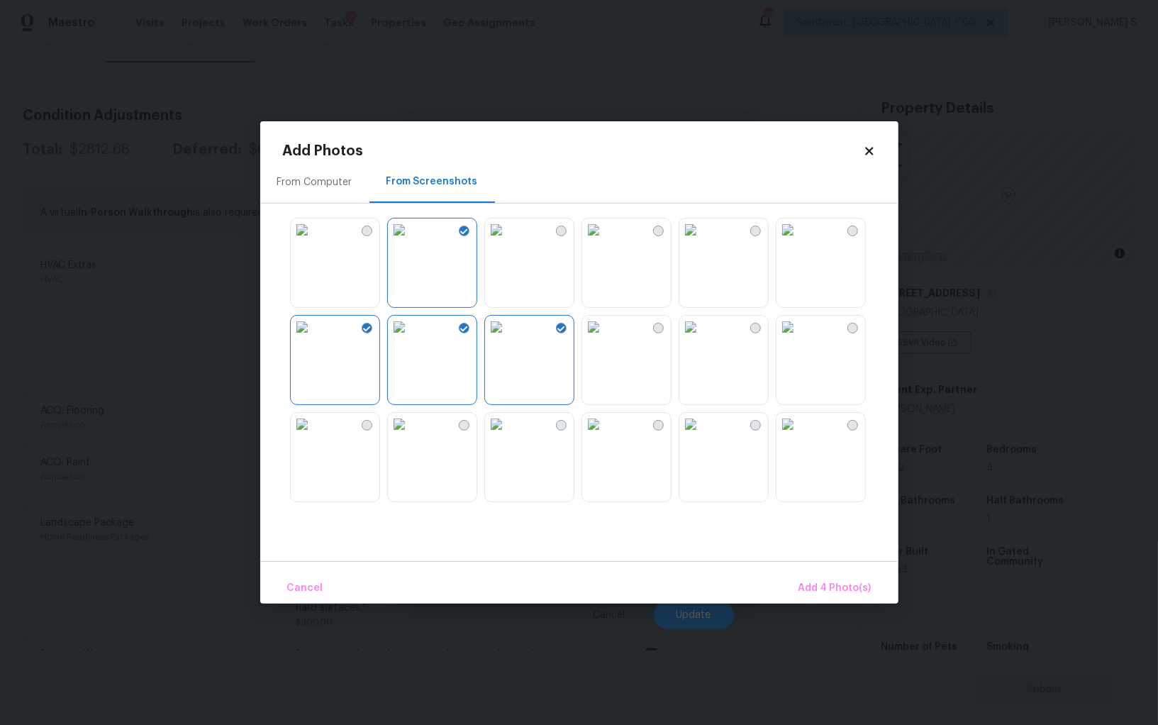
click at [605, 338] on img at bounding box center [593, 326] width 23 height 23
click at [605, 435] on img at bounding box center [593, 424] width 23 height 23
click at [508, 435] on img at bounding box center [496, 424] width 23 height 23
click at [410, 435] on img at bounding box center [399, 424] width 23 height 23
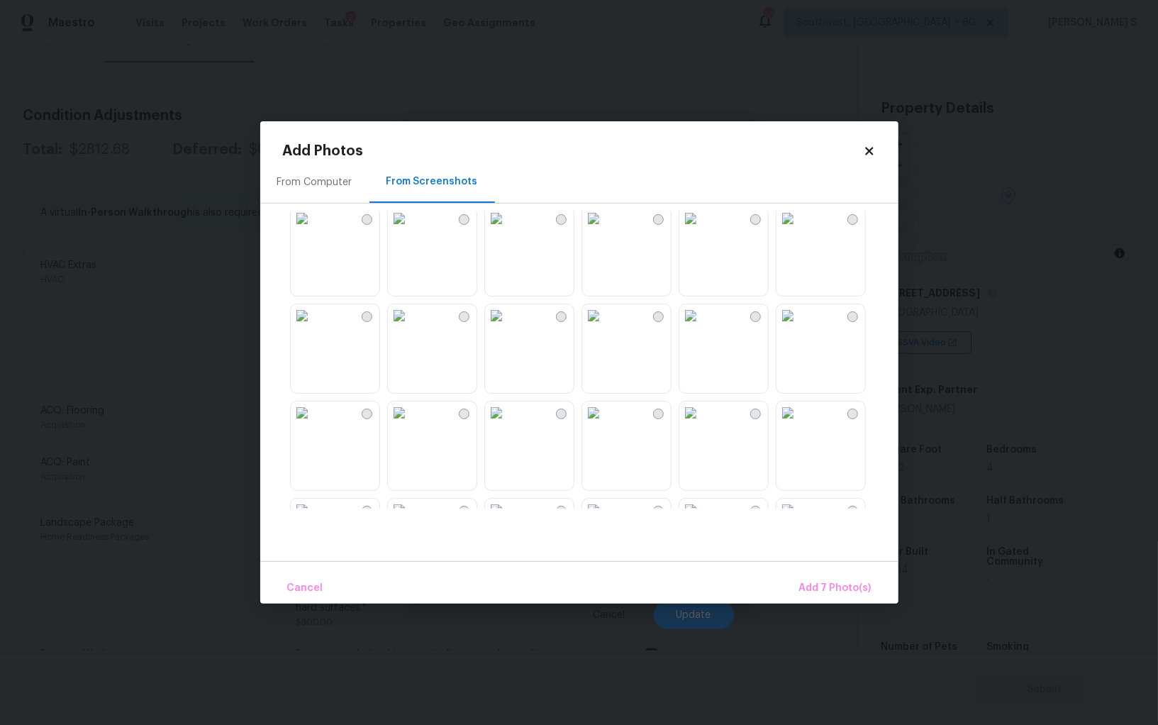
scroll to position [432, 0]
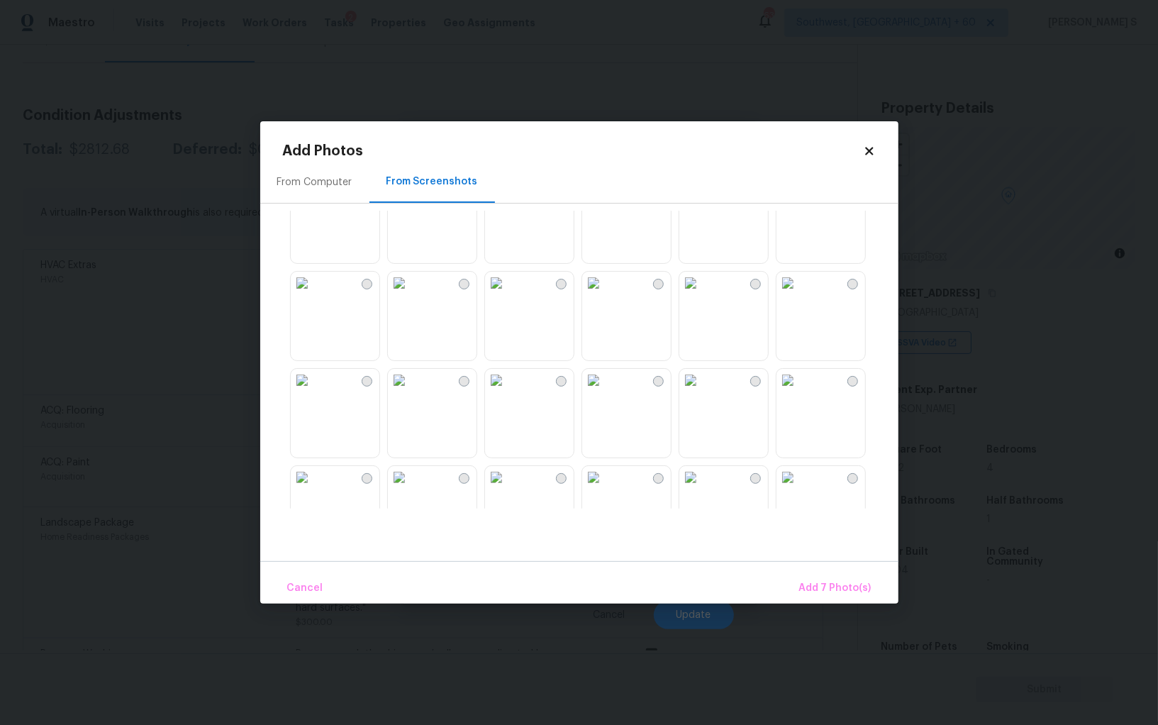
click at [508, 294] on img at bounding box center [496, 283] width 23 height 23
click at [410, 294] on img at bounding box center [399, 283] width 23 height 23
click at [440, 362] on div at bounding box center [590, 360] width 615 height 298
click at [410, 391] on img at bounding box center [399, 380] width 23 height 23
click at [313, 391] on img at bounding box center [302, 380] width 23 height 23
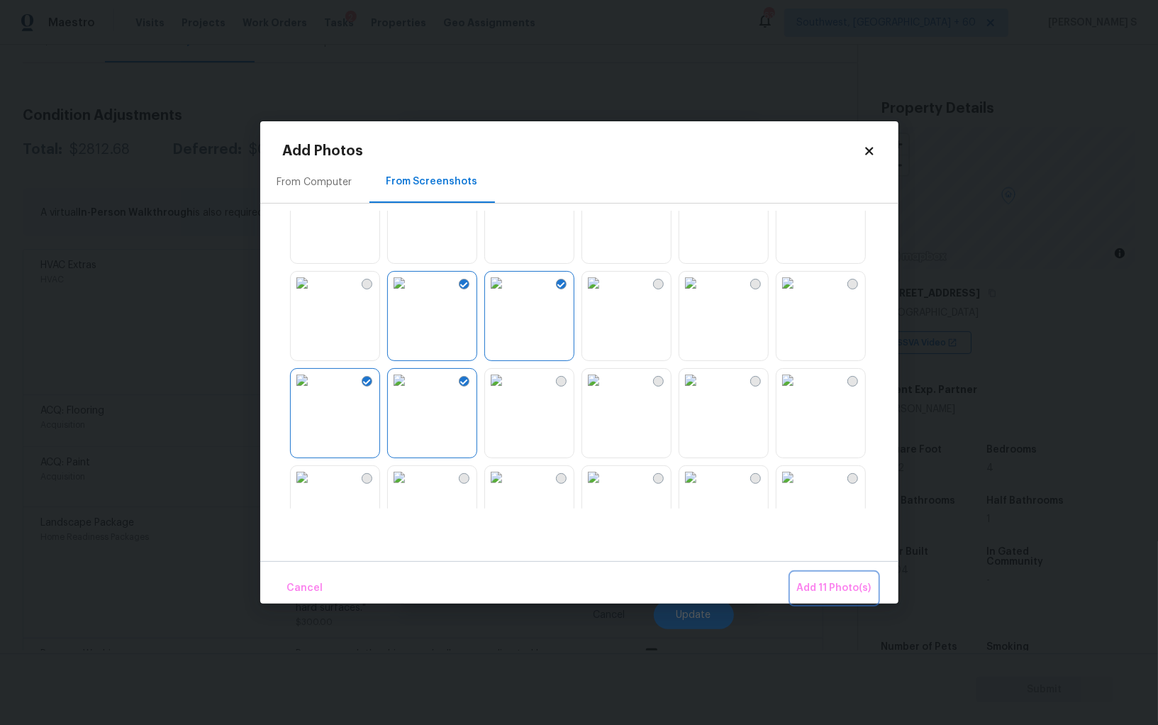
click at [871, 586] on span "Add 11 Photo(s)" at bounding box center [834, 588] width 74 height 18
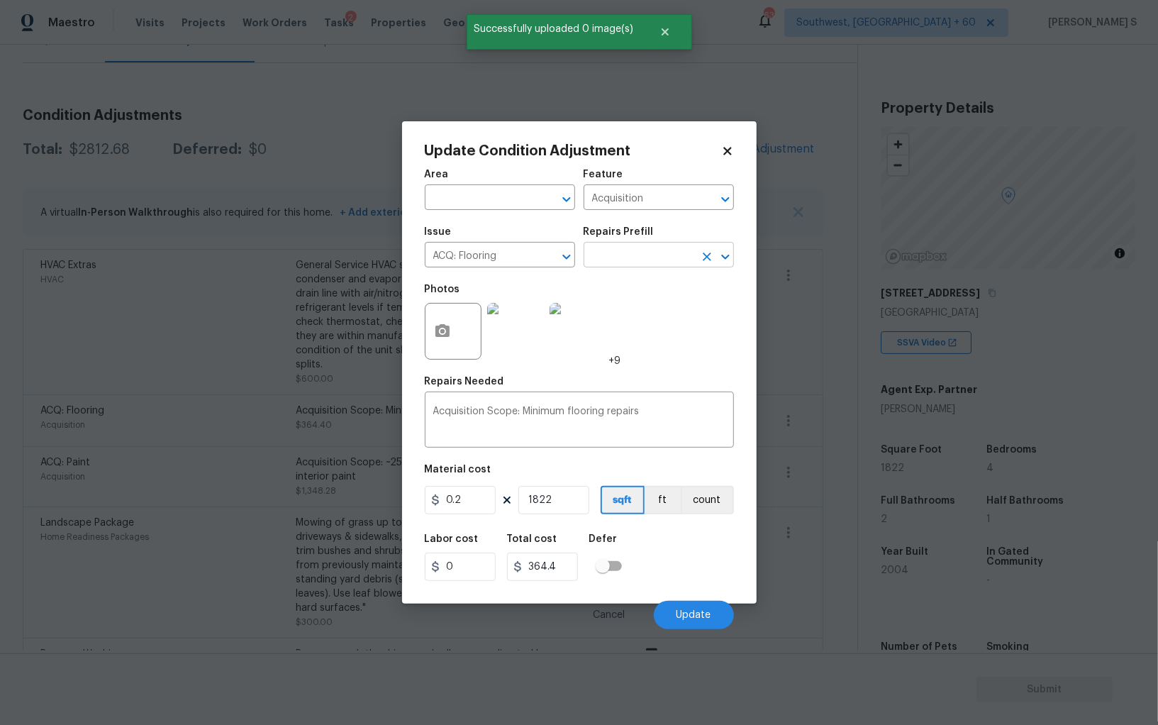
click at [665, 250] on input "text" at bounding box center [638, 256] width 111 height 22
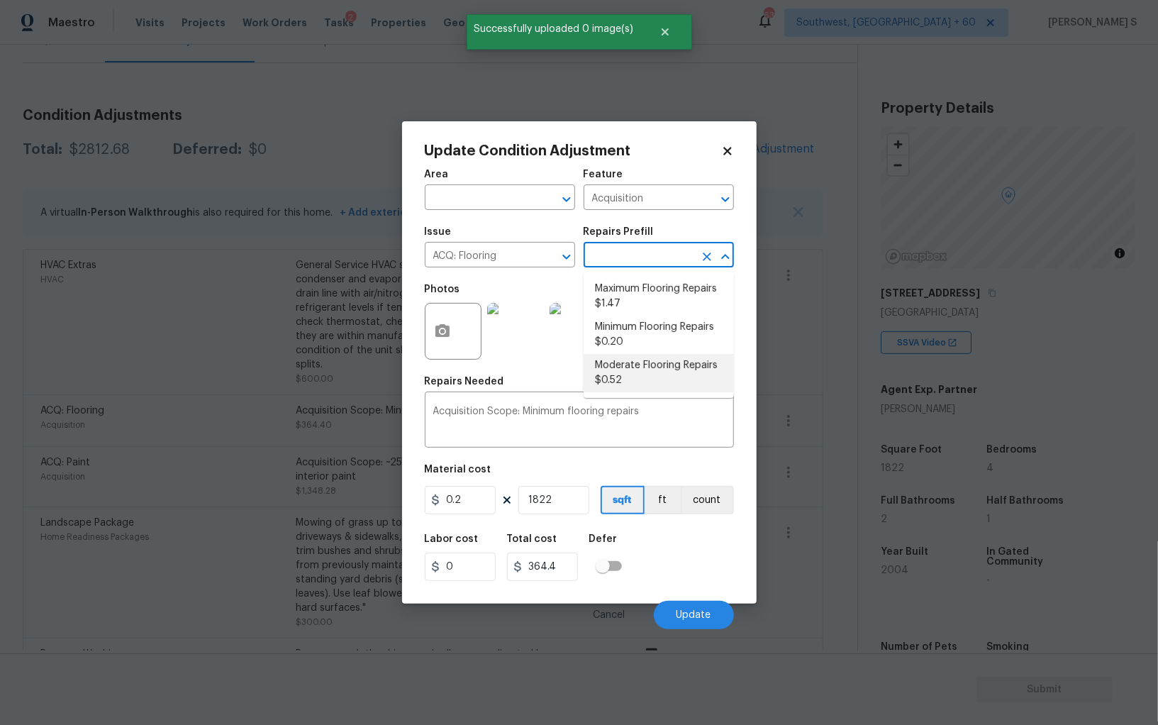
click at [659, 363] on li "Moderate Flooring Repairs $0.52" at bounding box center [658, 373] width 150 height 38
type textarea "Acquisition Scope: Moderate flooring repairs"
type input "0.52"
type input "947.44"
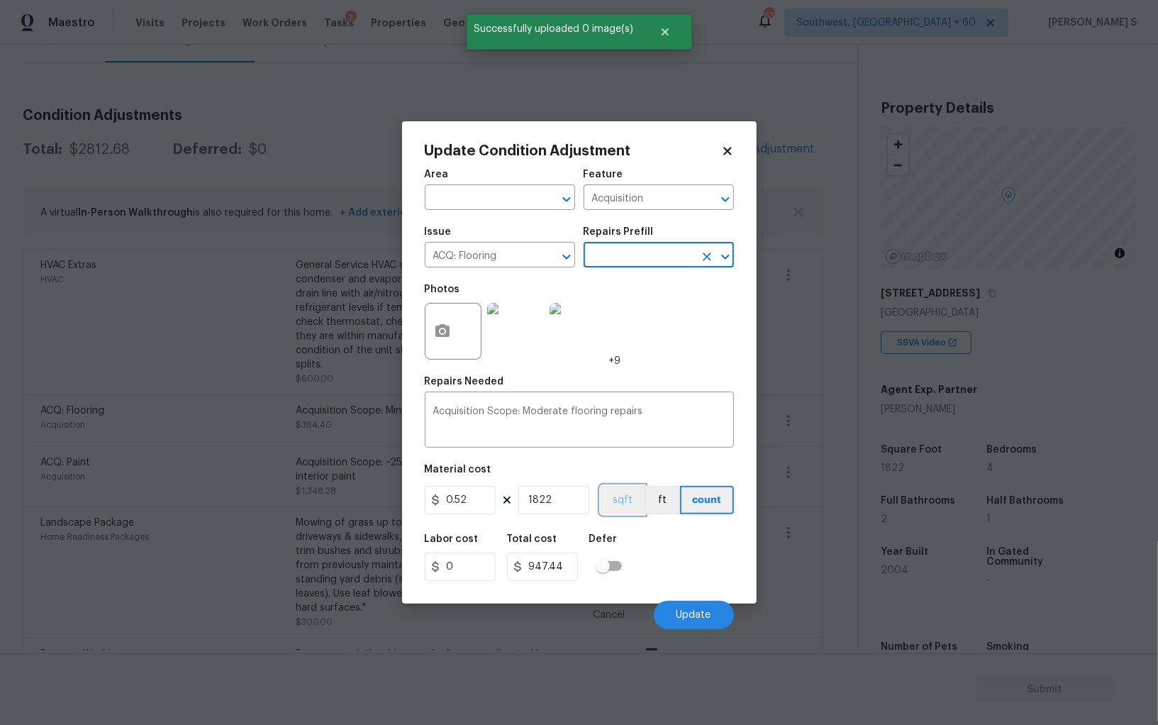
click at [632, 492] on button "sqft" at bounding box center [623, 500] width 44 height 28
click at [669, 544] on div "Labor cost 0 Total cost 947.44 Defer" at bounding box center [579, 557] width 309 height 64
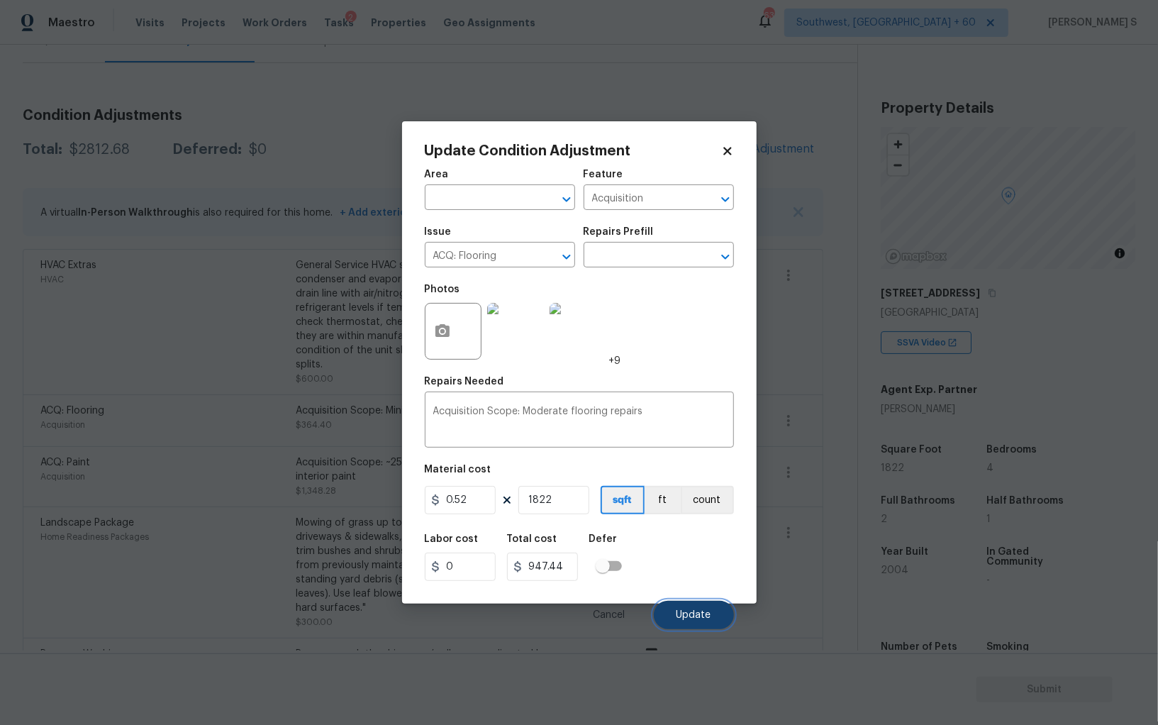
click at [702, 611] on span "Update" at bounding box center [693, 615] width 35 height 11
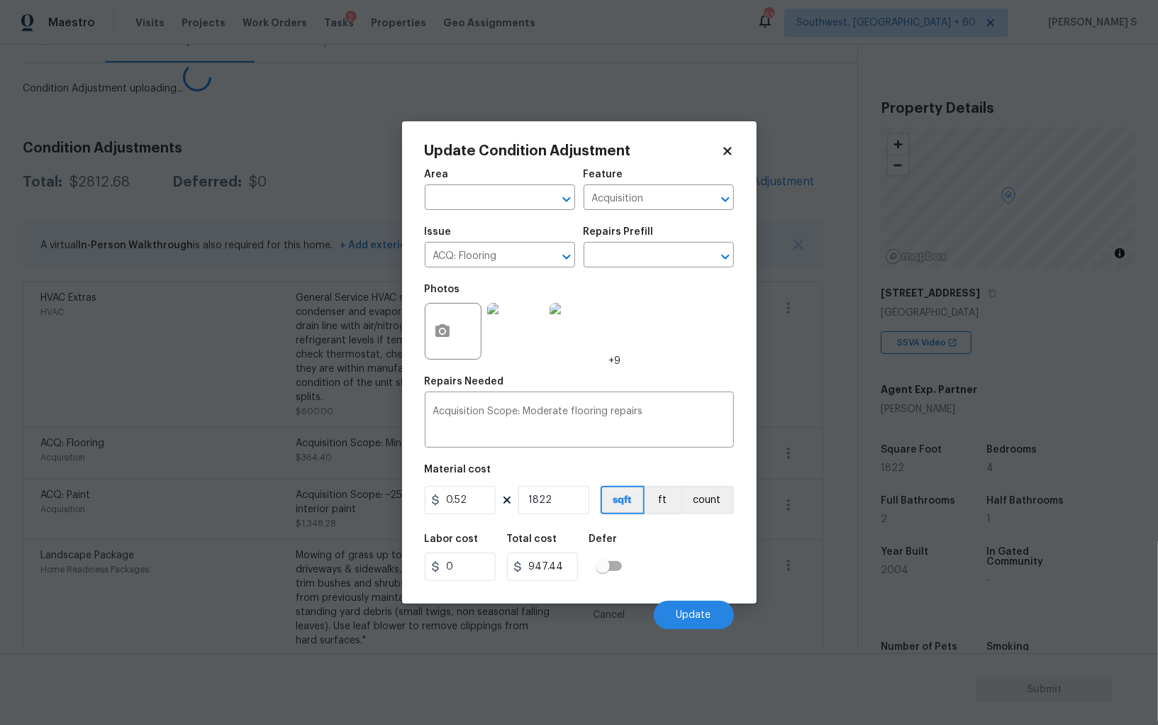
click at [272, 500] on body "Maestro Visits Projects Work Orders Tasks 2 Properties Geo Assignments 632 Sout…" at bounding box center [579, 362] width 1158 height 725
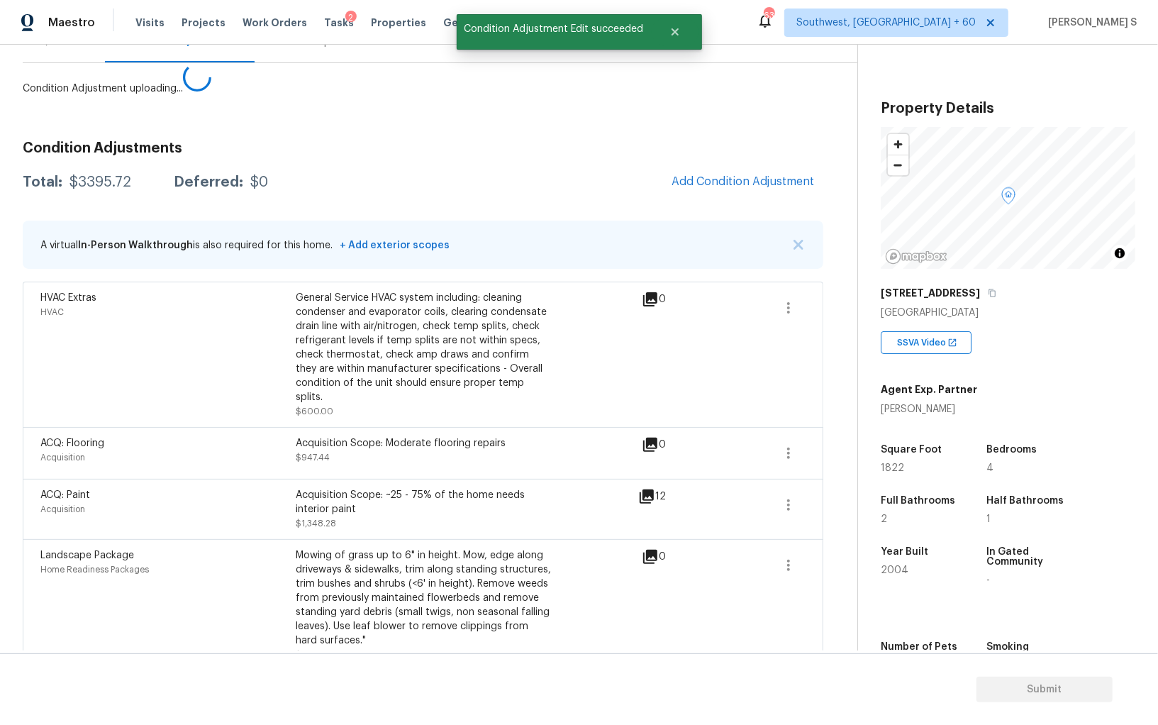
scroll to position [0, 0]
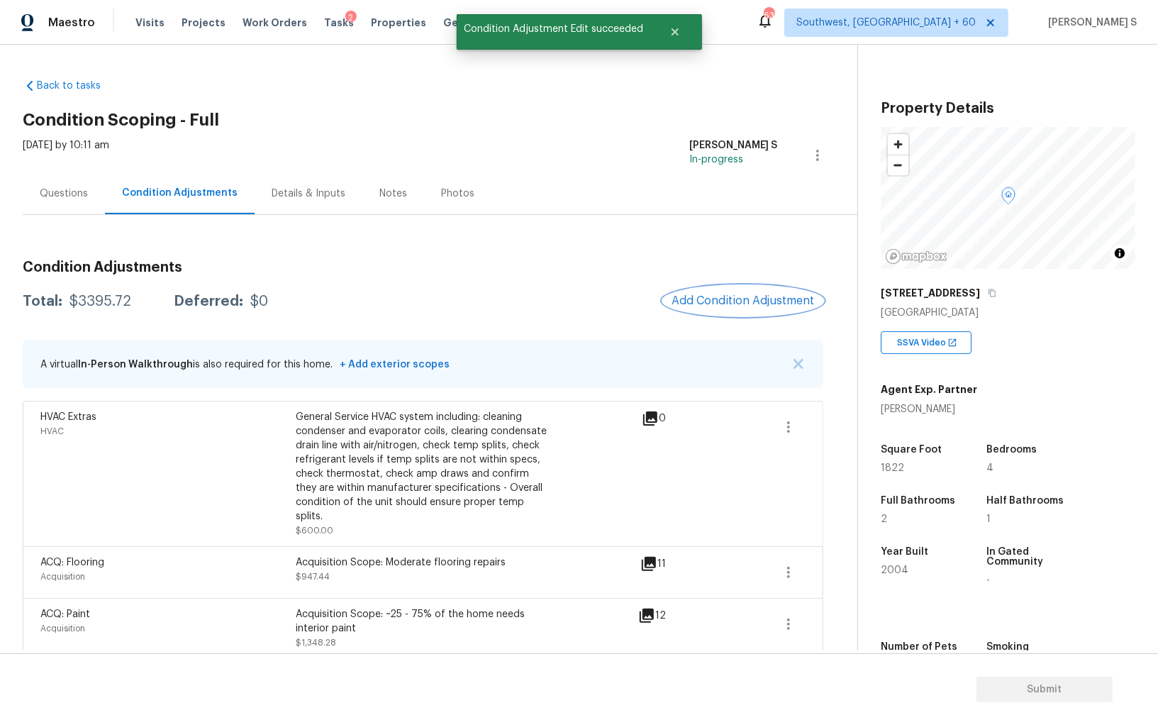
click at [747, 301] on span "Add Condition Adjustment" at bounding box center [742, 300] width 143 height 13
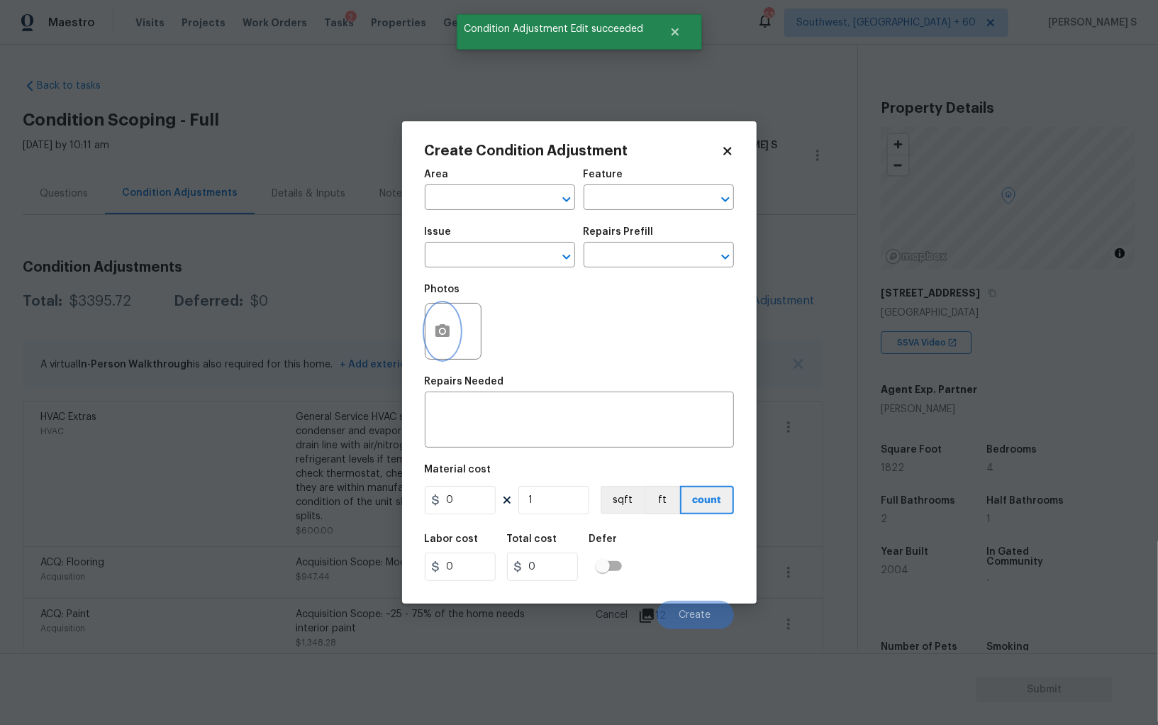
click at [447, 326] on icon "button" at bounding box center [442, 330] width 14 height 13
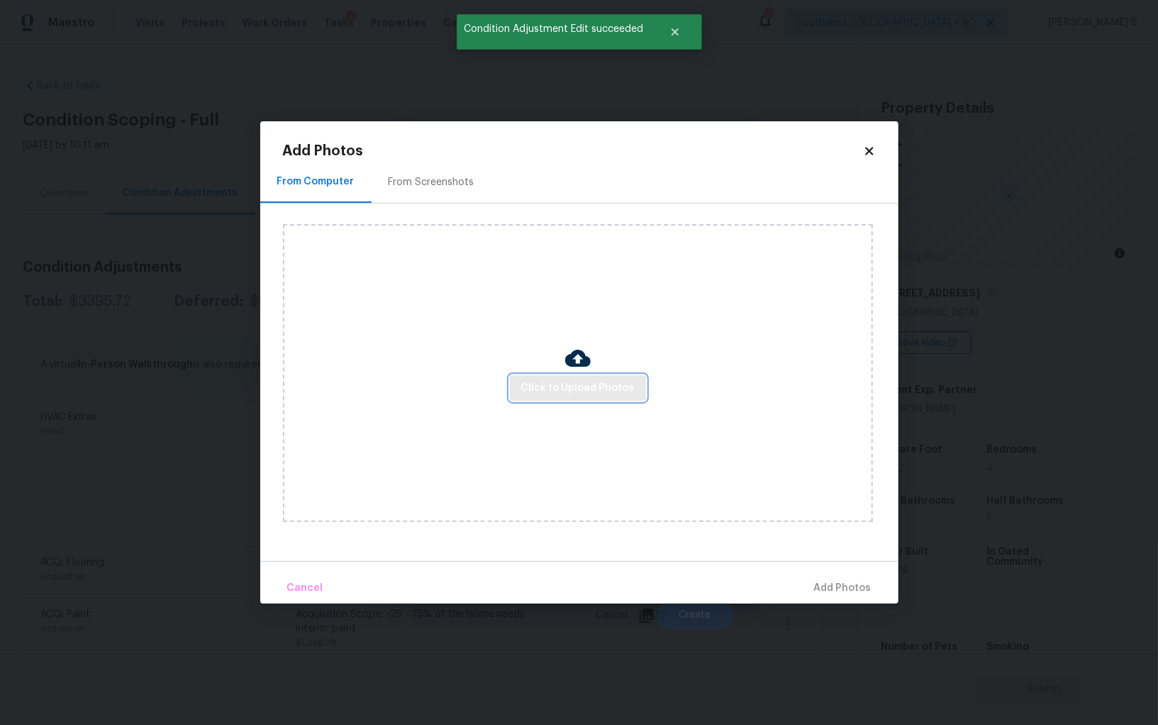
click at [579, 376] on button "Click to Upload Photos" at bounding box center [578, 388] width 136 height 26
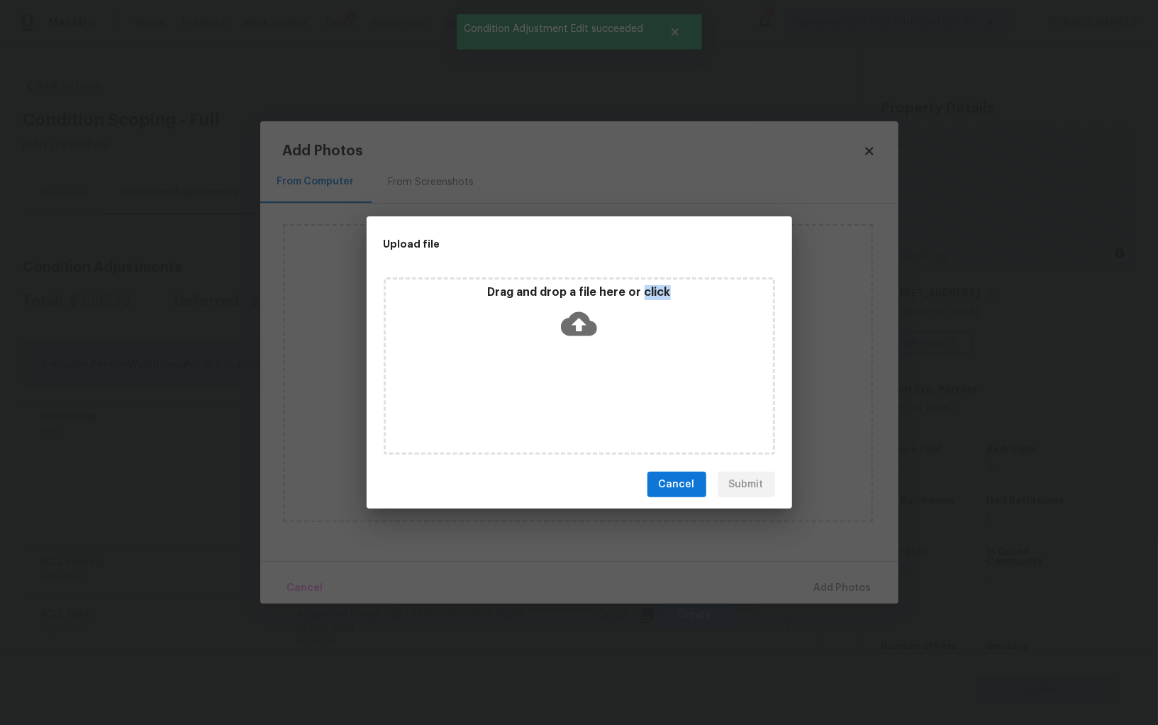
click at [579, 376] on div "Drag and drop a file here or click" at bounding box center [579, 365] width 391 height 177
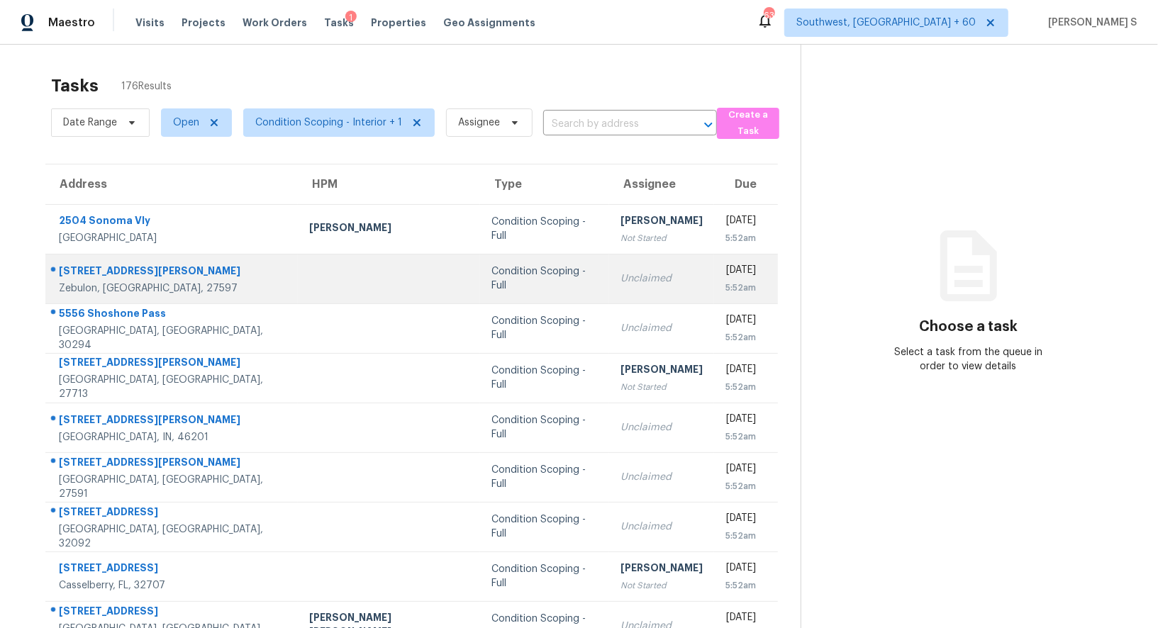
click at [725, 288] on div "5:52am" at bounding box center [740, 288] width 30 height 14
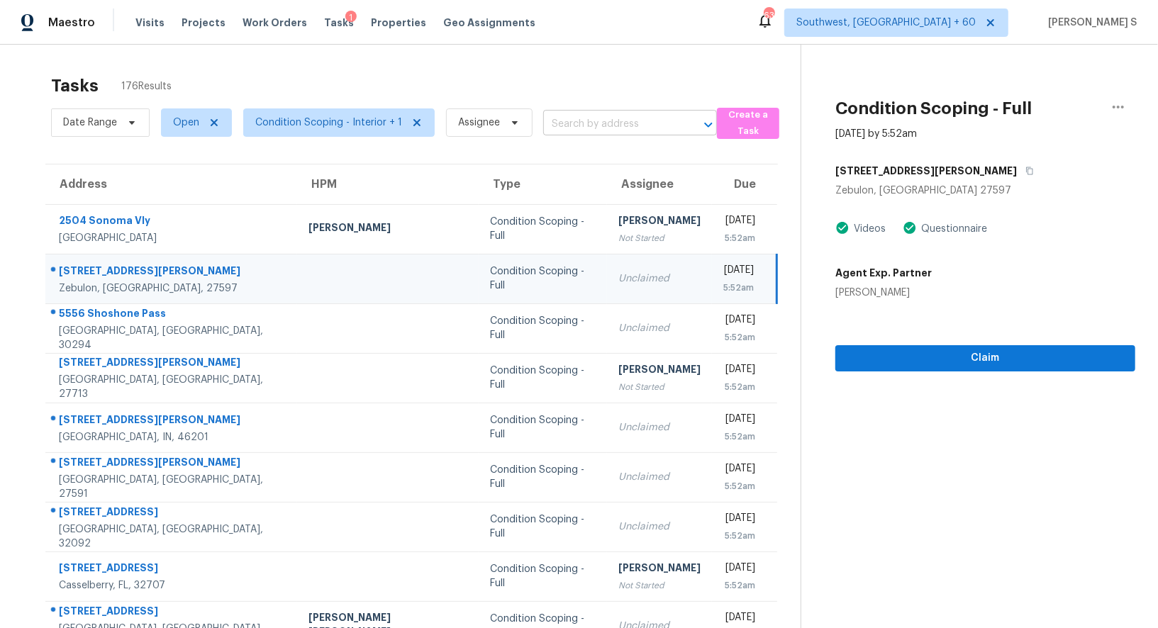
click at [554, 125] on input "text" at bounding box center [610, 124] width 134 height 22
paste input "[STREET_ADDRESS][PERSON_NAME]"
type input "[STREET_ADDRESS][PERSON_NAME]"
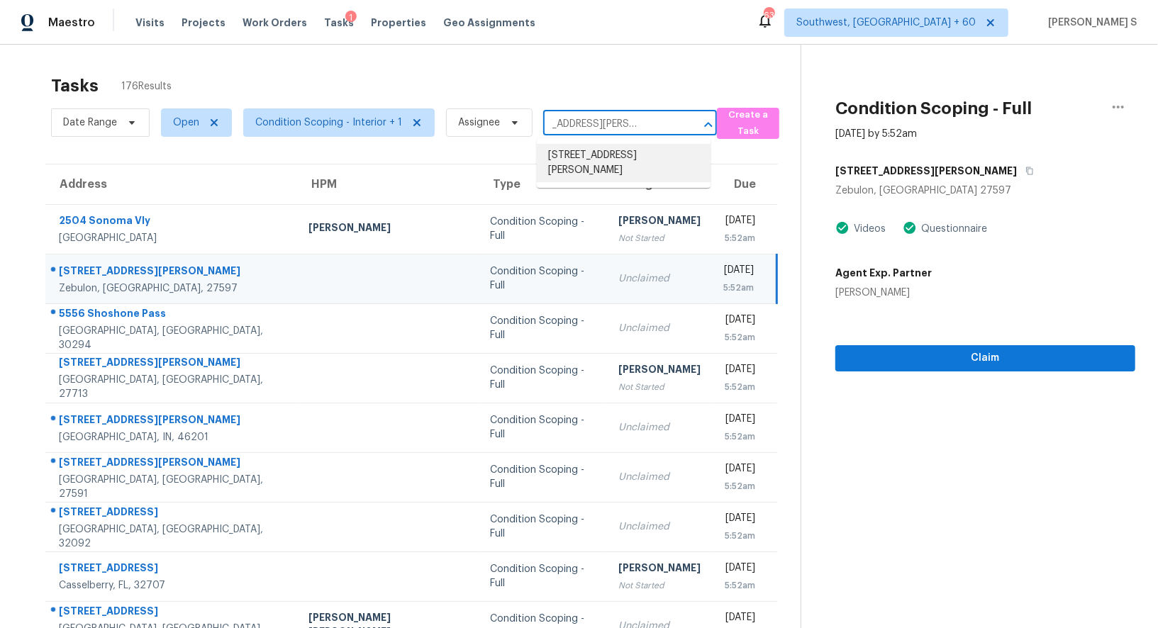
click at [606, 158] on li "[STREET_ADDRESS][PERSON_NAME]" at bounding box center [624, 163] width 174 height 38
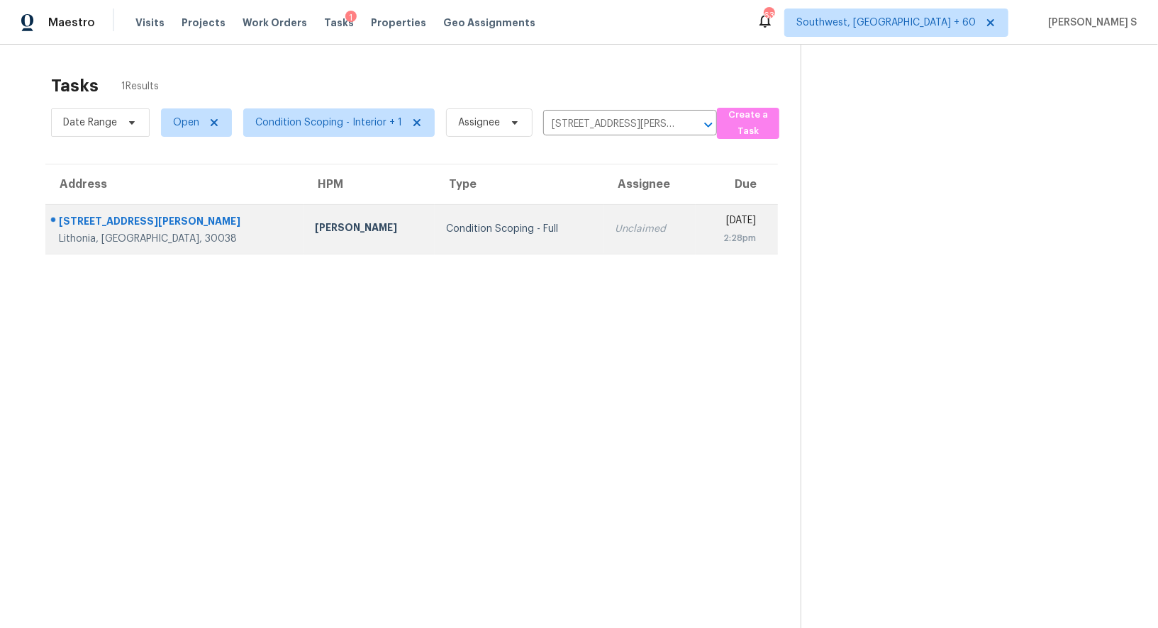
click at [707, 231] on div "2:28pm" at bounding box center [731, 238] width 49 height 14
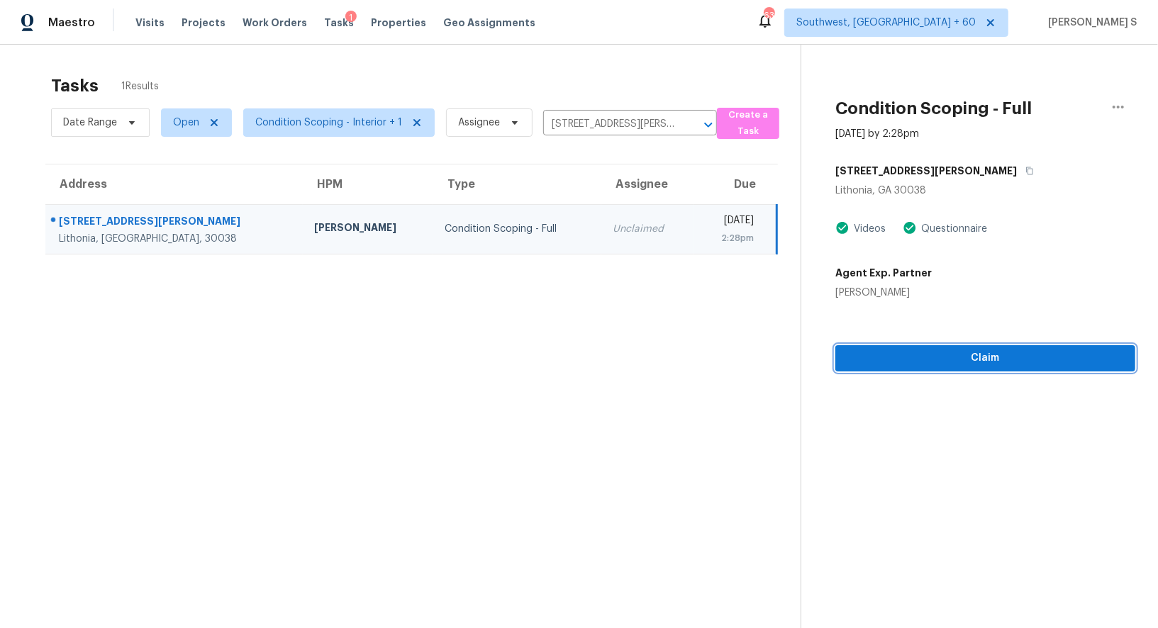
click at [890, 362] on span "Claim" at bounding box center [985, 359] width 277 height 18
click at [869, 354] on span "Start Assessment" at bounding box center [985, 359] width 277 height 18
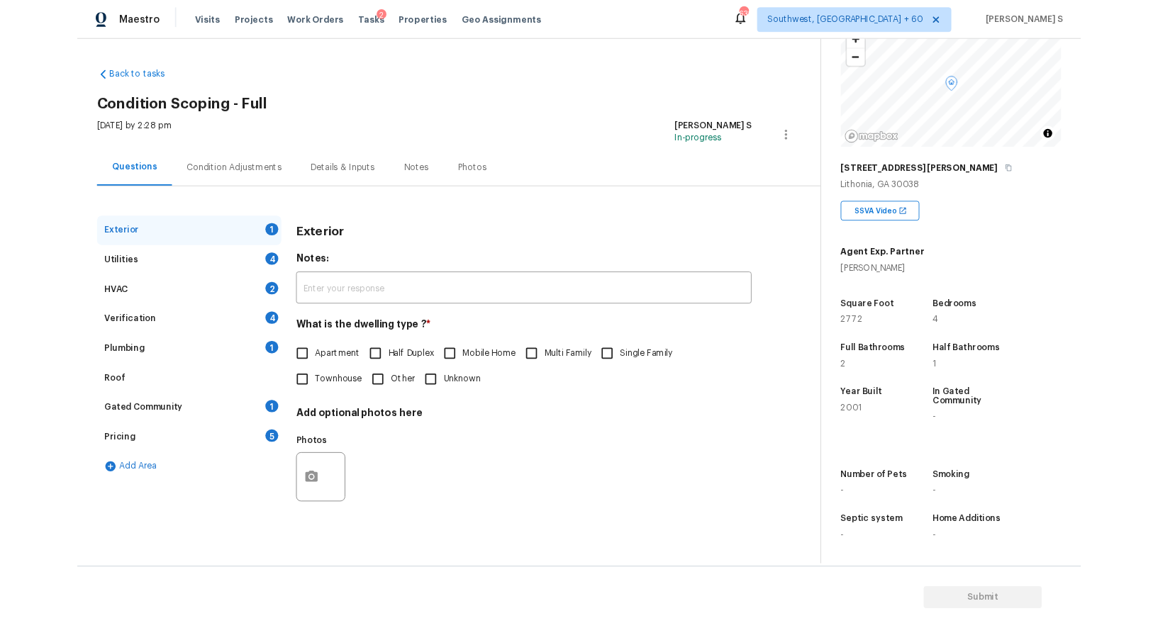
scroll to position [164, 0]
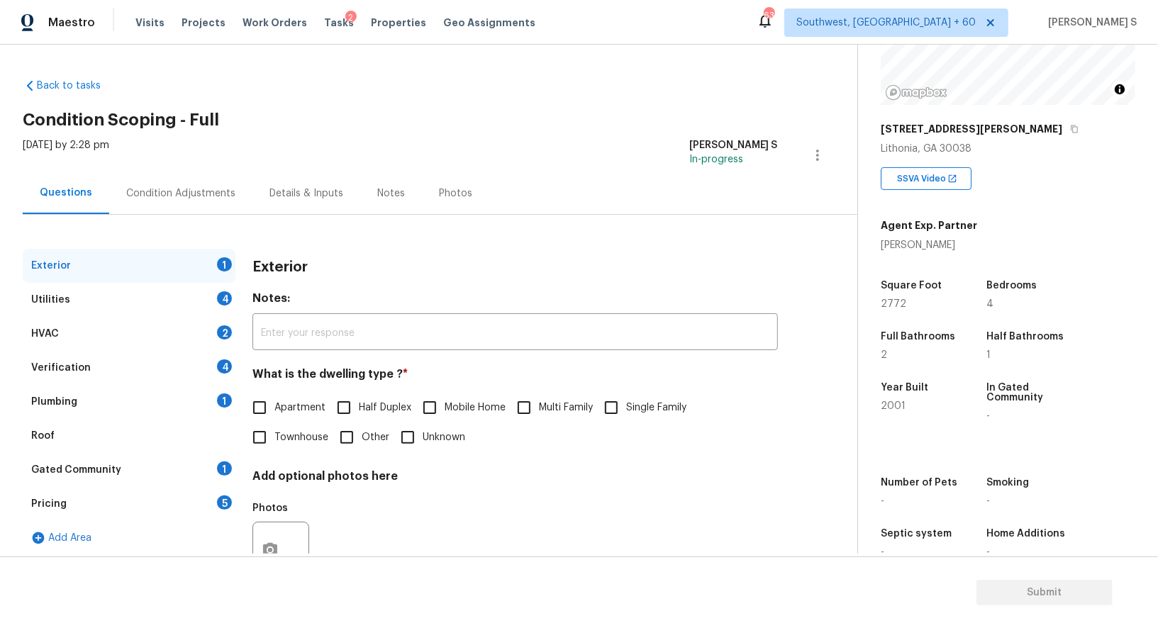
click at [225, 521] on div "Add Area" at bounding box center [129, 538] width 213 height 34
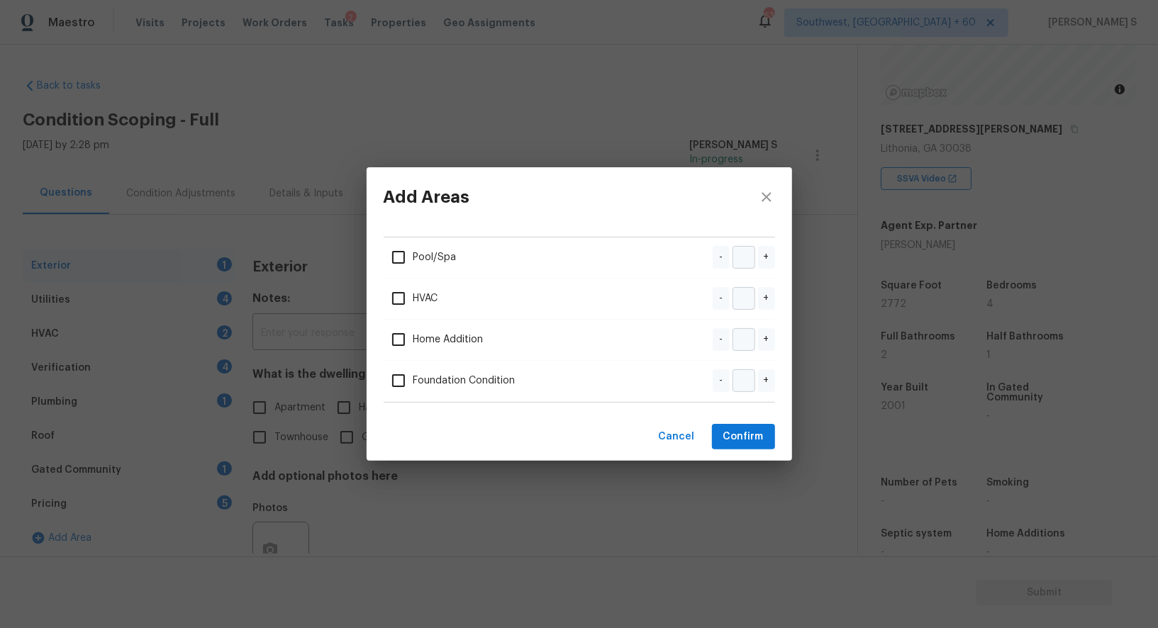
click at [214, 510] on div "Add Areas Pool/Spa - + HVAC - + Home Addition - + Foundation Condition - + Canc…" at bounding box center [579, 314] width 1158 height 628
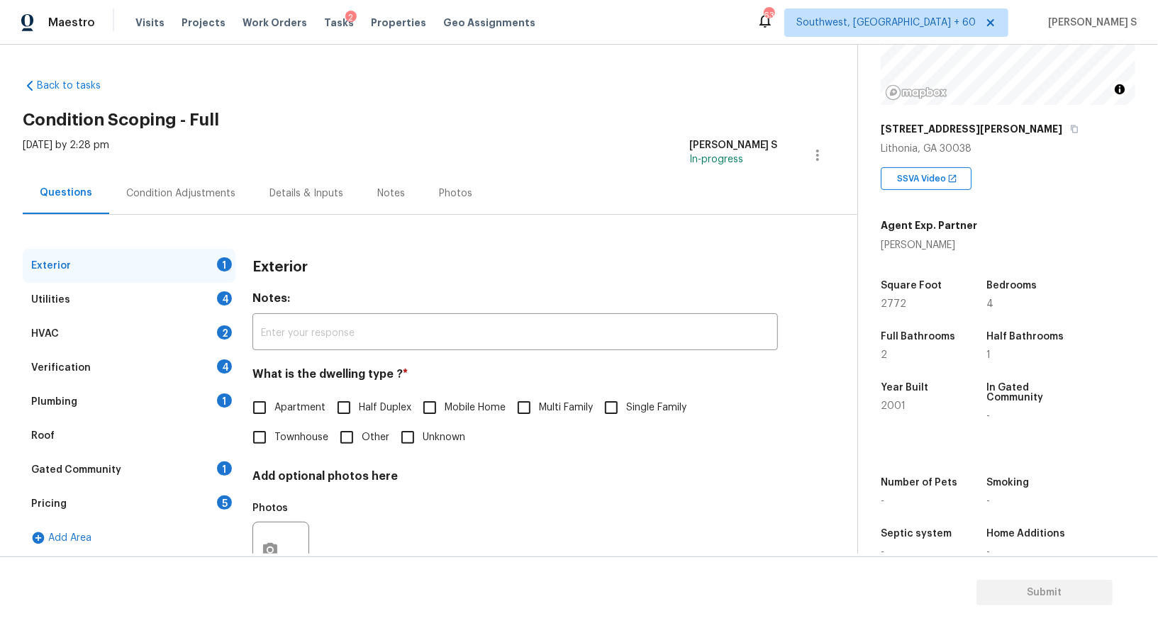
click at [233, 508] on div "Pricing 5" at bounding box center [129, 504] width 213 height 34
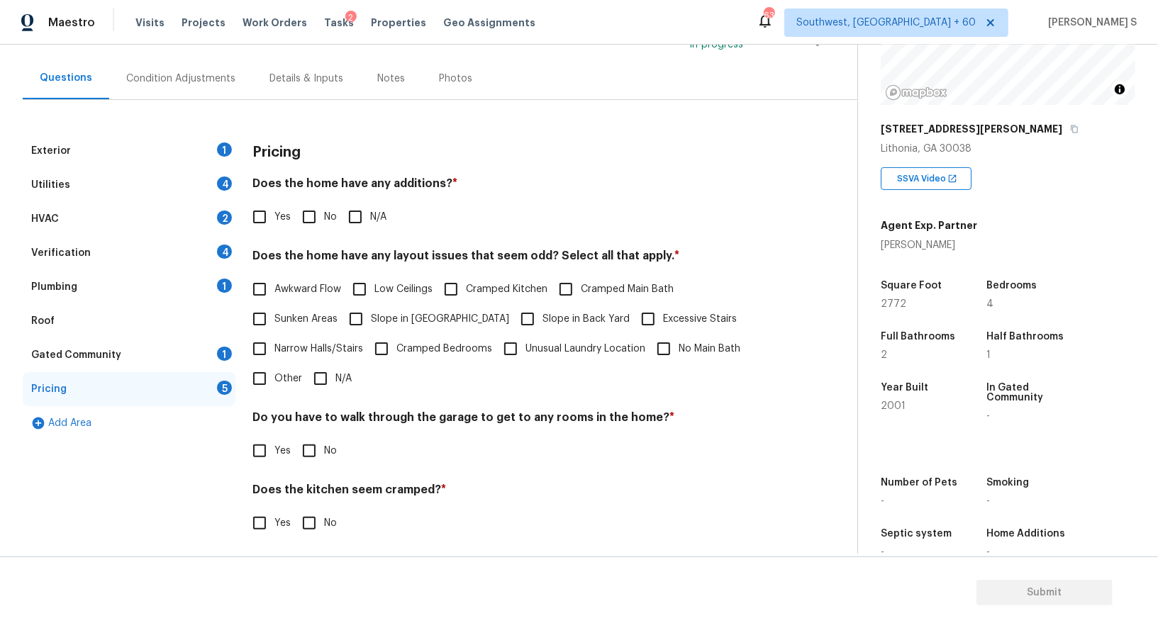
scroll to position [191, 0]
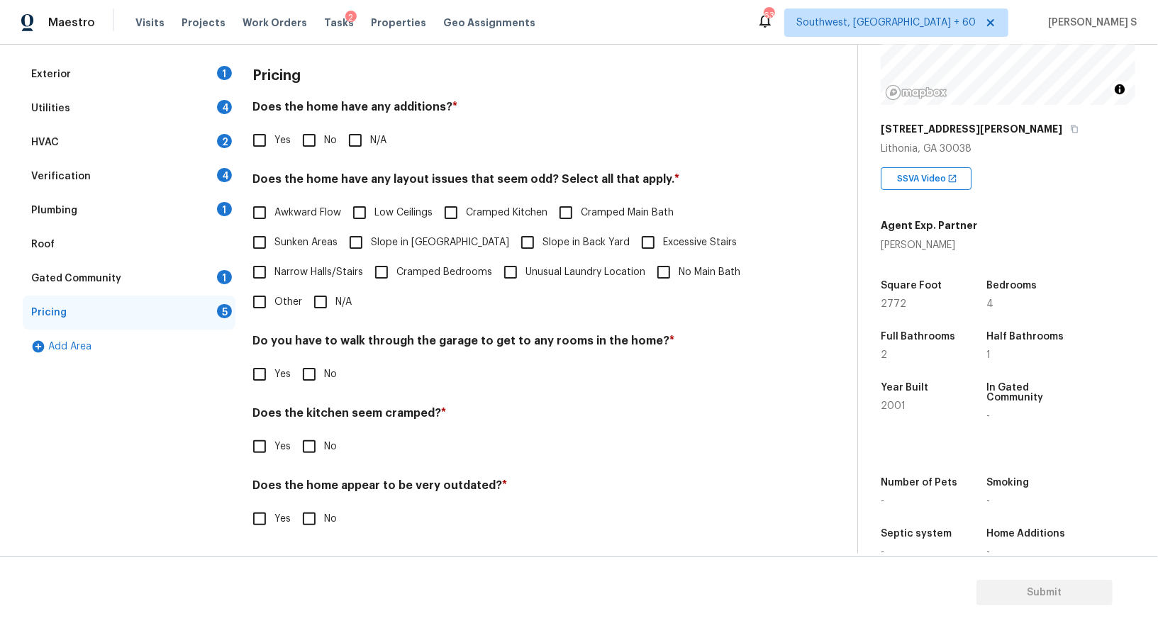
click at [262, 308] on input "Other" at bounding box center [260, 302] width 30 height 30
checkbox input "true"
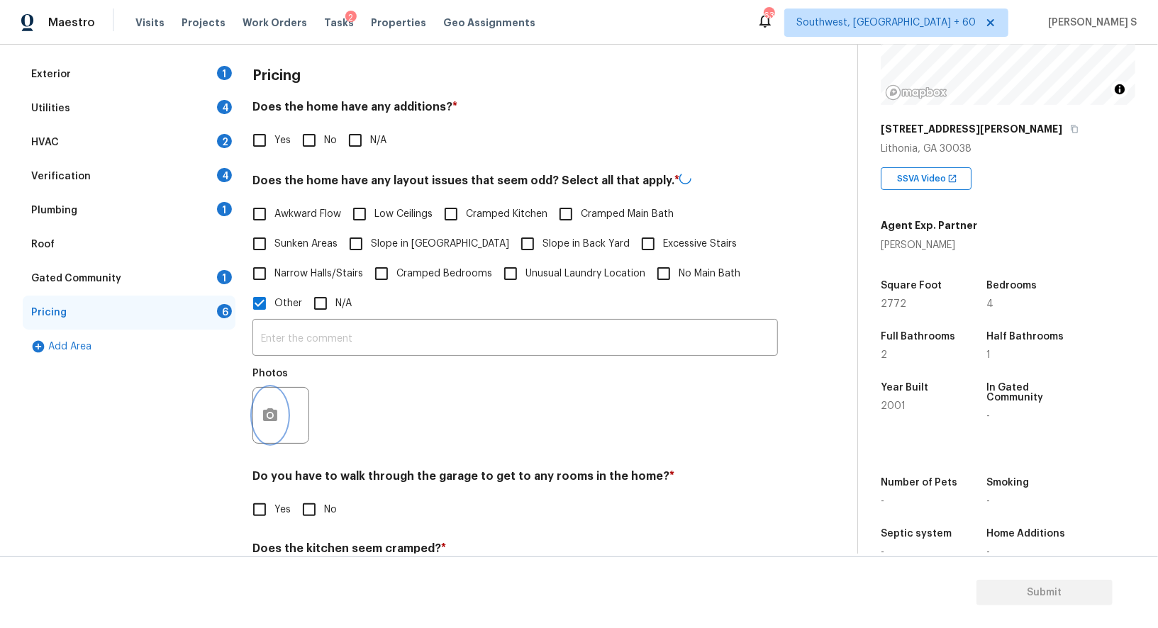
click at [278, 419] on button "button" at bounding box center [270, 415] width 34 height 55
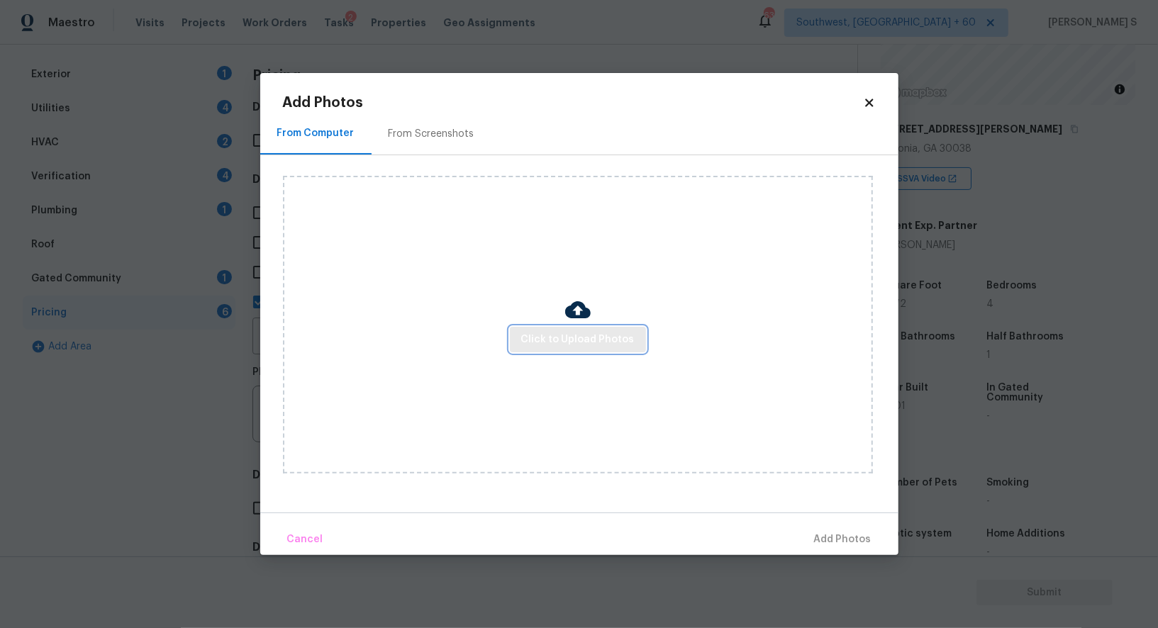
click at [587, 337] on span "Click to Upload Photos" at bounding box center [577, 340] width 113 height 18
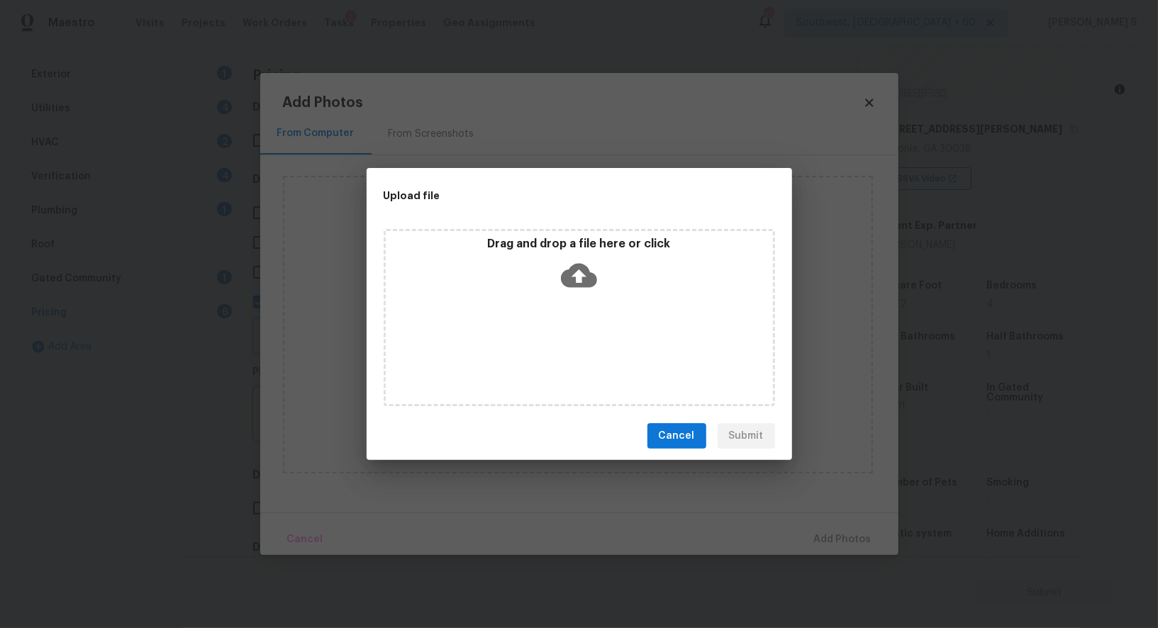
click at [608, 340] on div "Drag and drop a file here or click" at bounding box center [579, 317] width 391 height 177
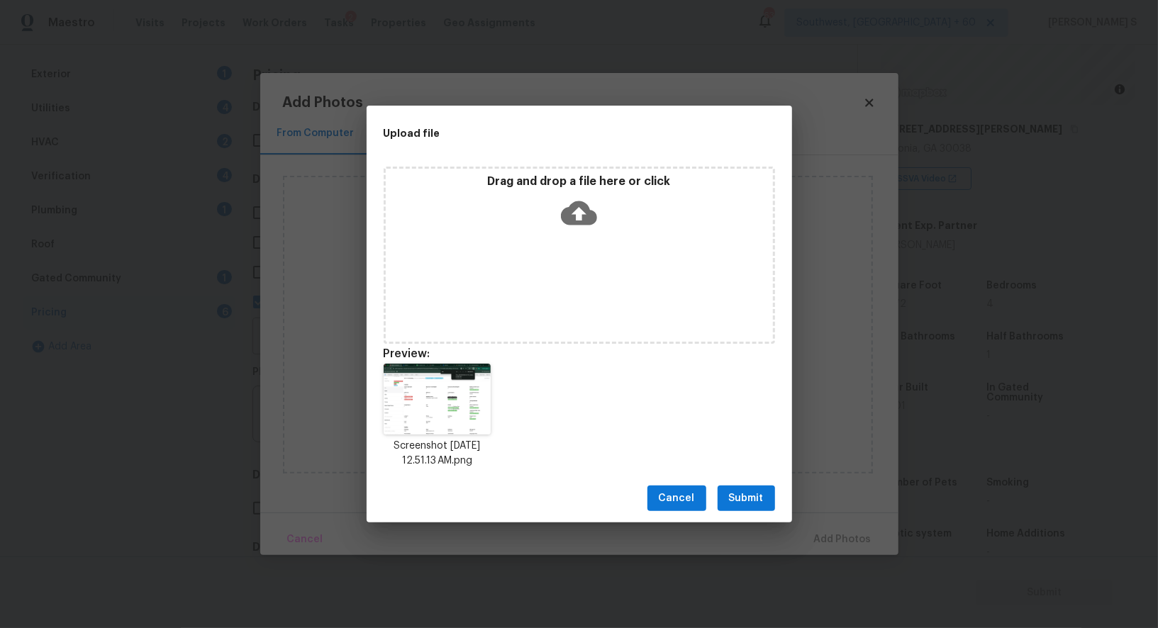
click at [743, 496] on span "Submit" at bounding box center [746, 499] width 35 height 18
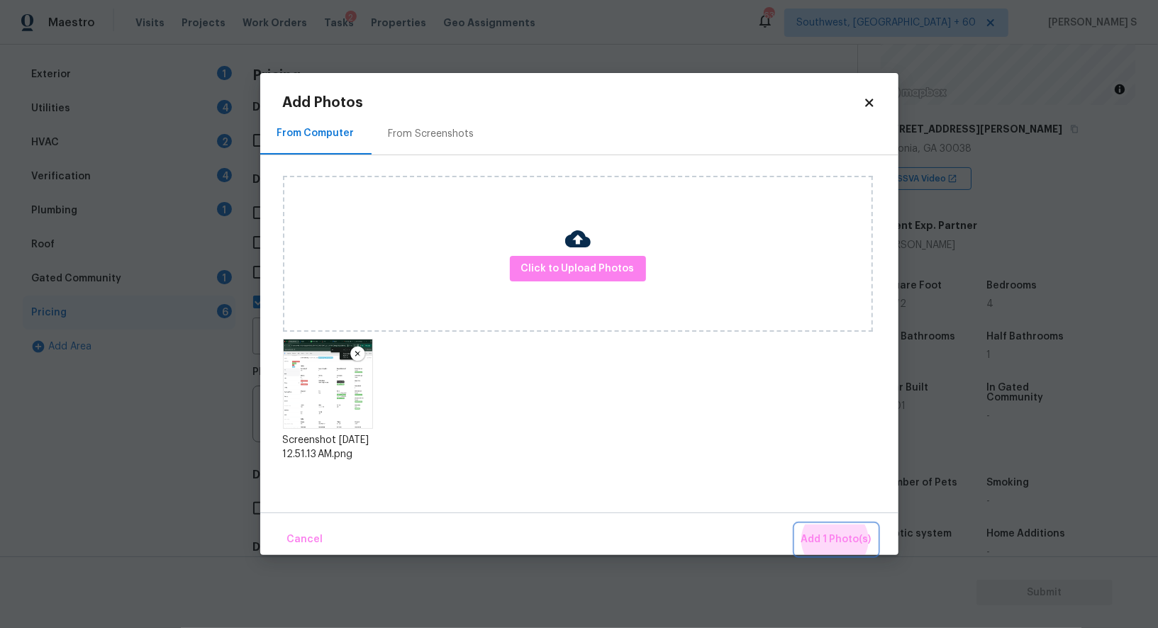
click at [795, 525] on button "Add 1 Photo(s)" at bounding box center [836, 540] width 82 height 30
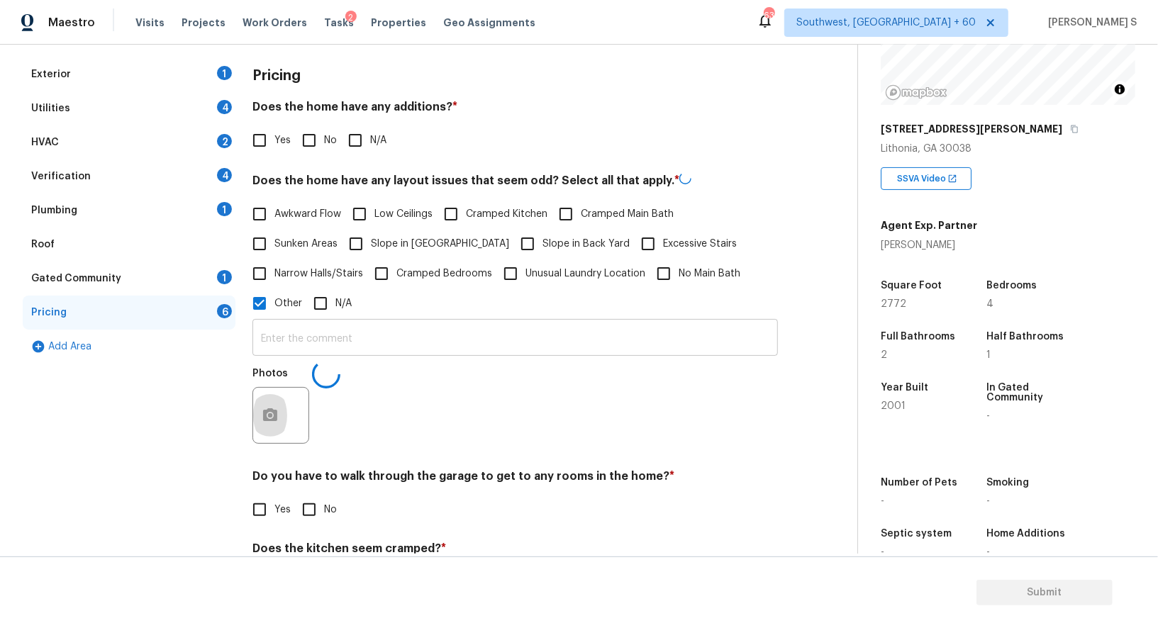
click at [527, 343] on input "text" at bounding box center [514, 339] width 525 height 33
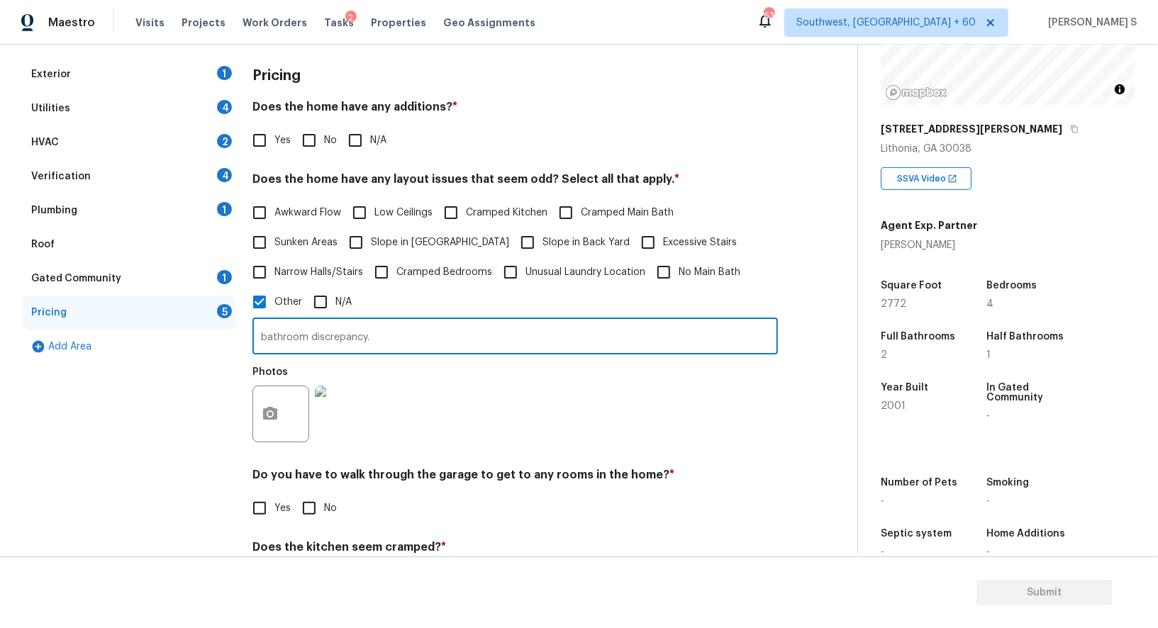
type input "bathroom discrepancy."
click at [526, 430] on div "Photos" at bounding box center [514, 405] width 525 height 92
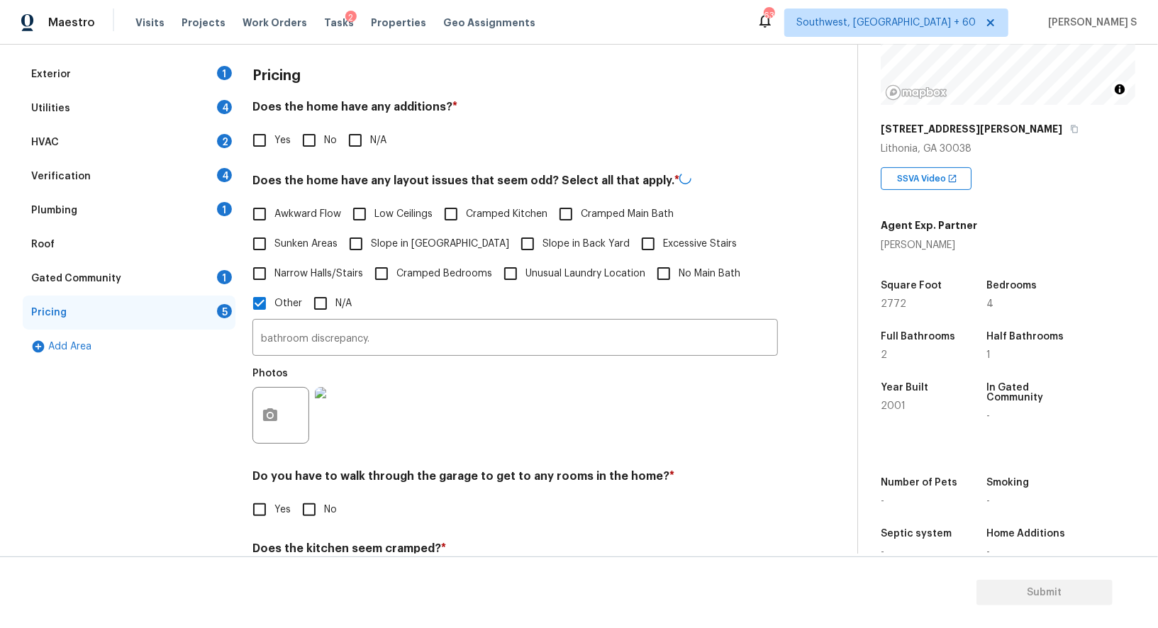
scroll to position [326, 0]
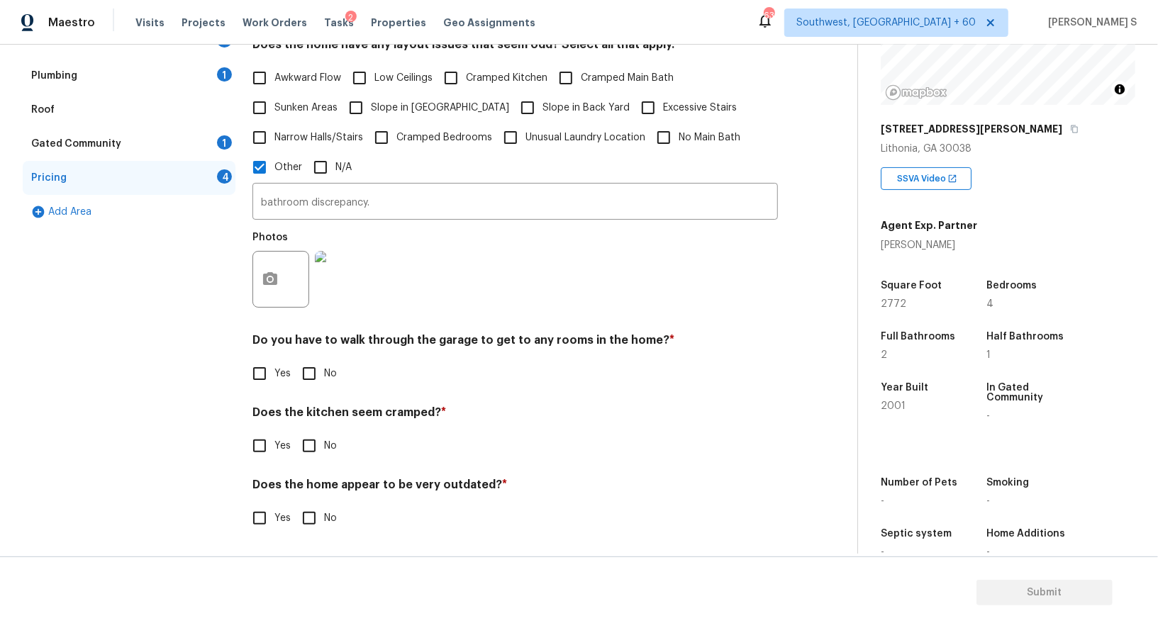
click at [315, 378] on input "No" at bounding box center [309, 374] width 30 height 30
checkbox input "true"
click at [294, 432] on input "No" at bounding box center [309, 447] width 30 height 30
checkbox input "true"
click at [294, 505] on input "No" at bounding box center [309, 520] width 30 height 30
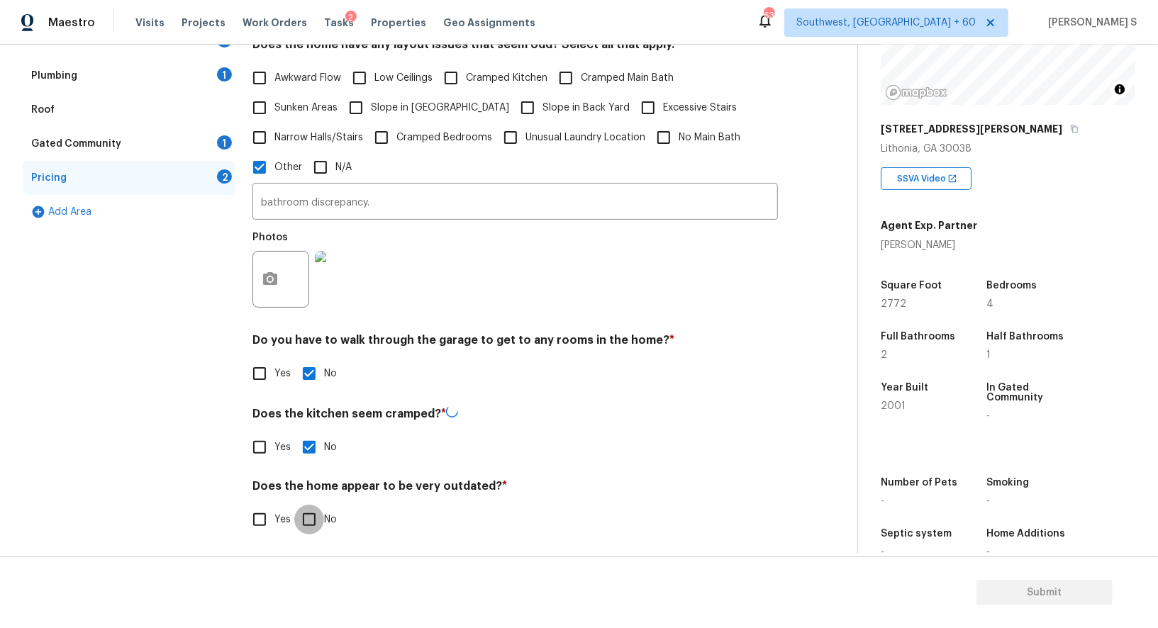
checkbox input "true"
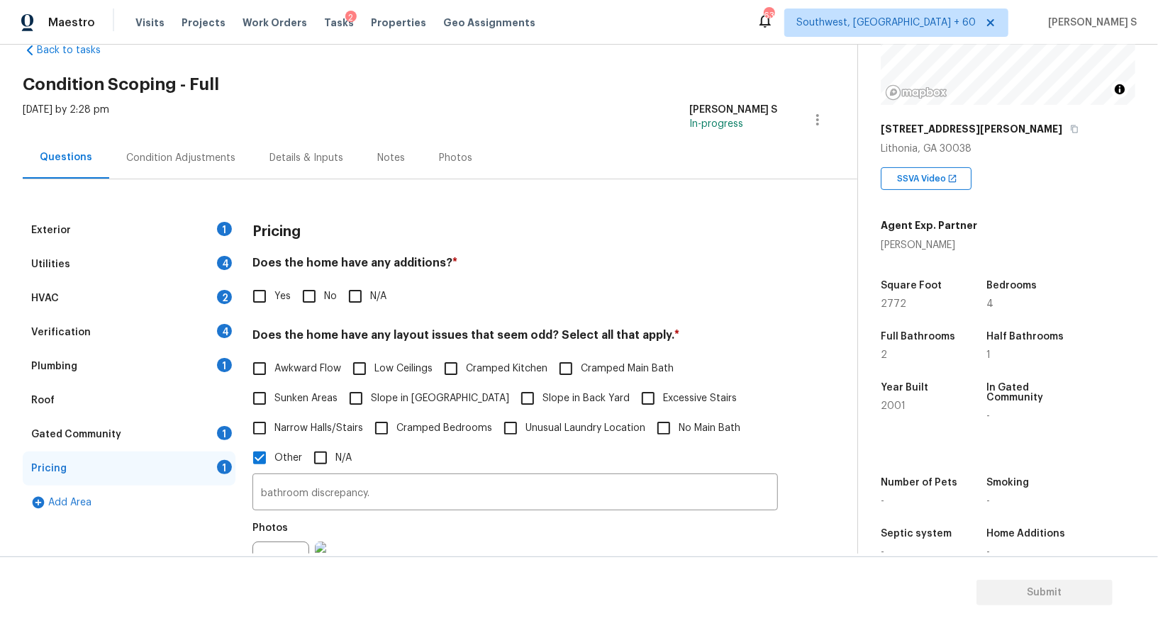
scroll to position [0, 0]
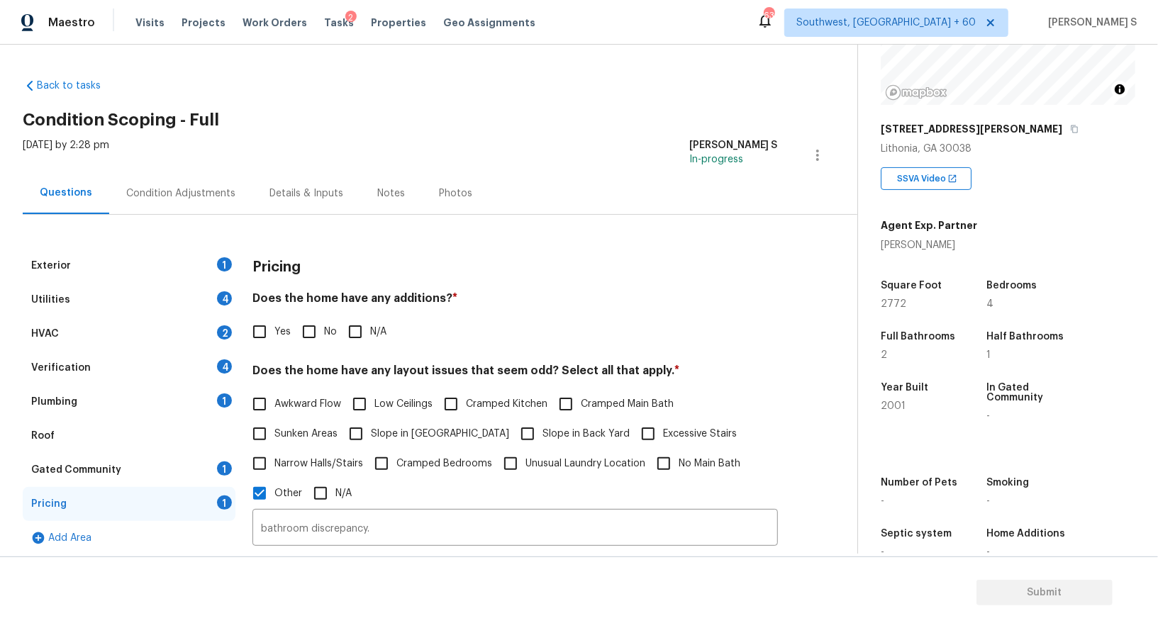
click at [319, 332] on input "No" at bounding box center [309, 332] width 30 height 30
checkbox input "true"
click at [222, 259] on div "1" at bounding box center [224, 264] width 15 height 14
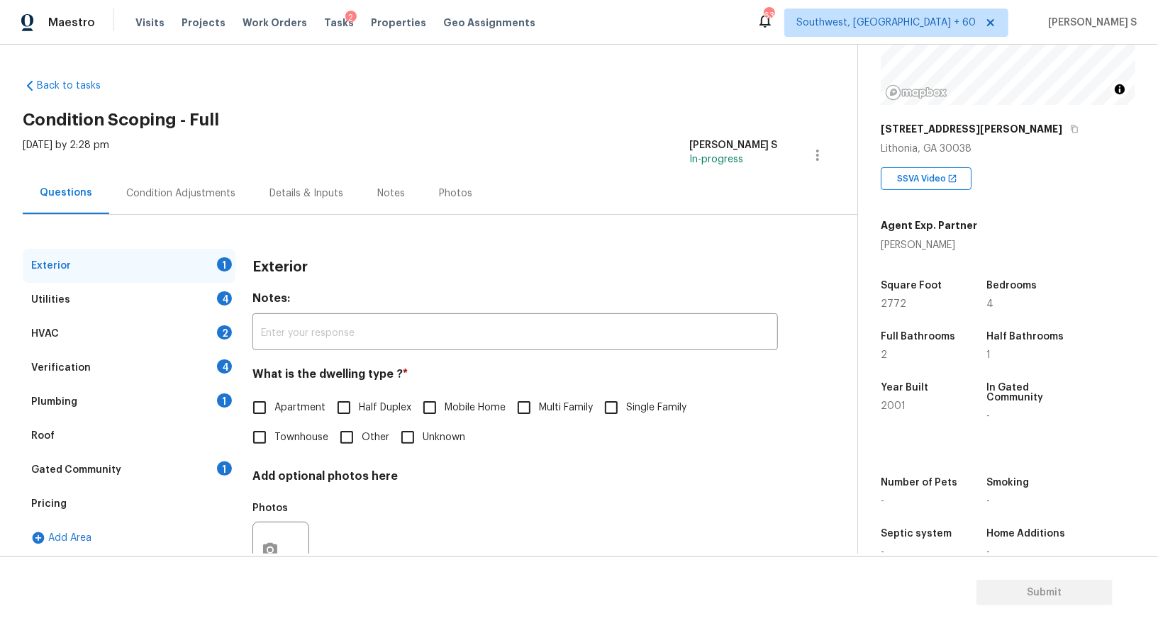
click at [633, 401] on span "Single Family" at bounding box center [656, 408] width 60 height 15
click at [626, 401] on input "Single Family" at bounding box center [611, 408] width 30 height 30
checkbox input "true"
click at [224, 298] on div "4" at bounding box center [224, 298] width 15 height 14
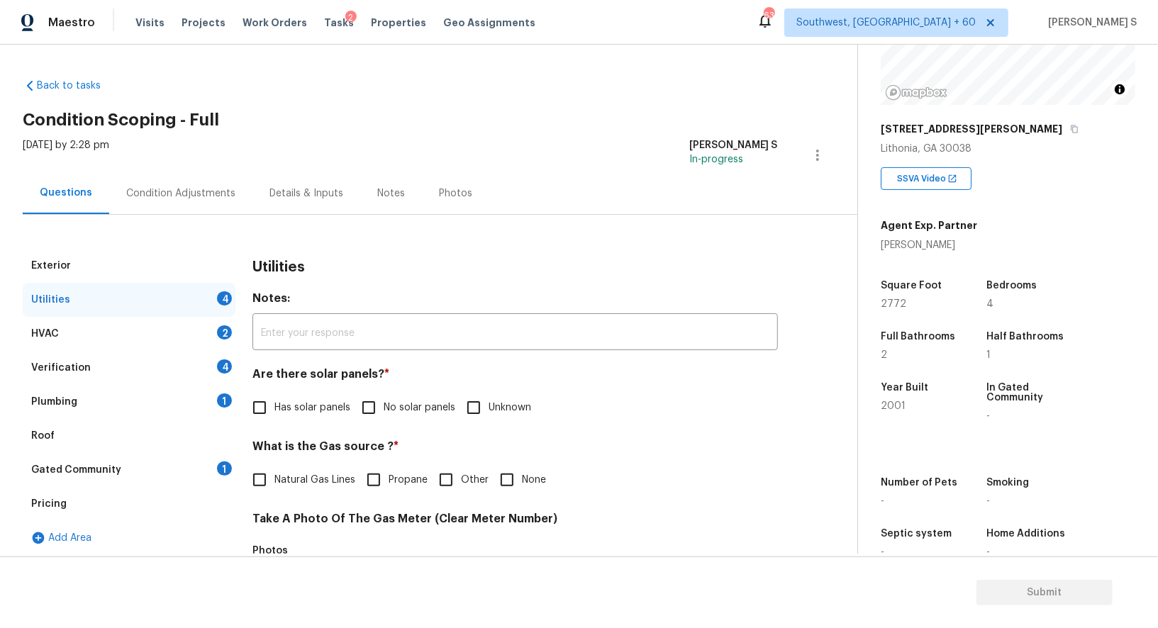
click at [385, 407] on span "No solar panels" at bounding box center [420, 408] width 72 height 15
click at [384, 407] on input "No solar panels" at bounding box center [369, 408] width 30 height 30
checkbox input "true"
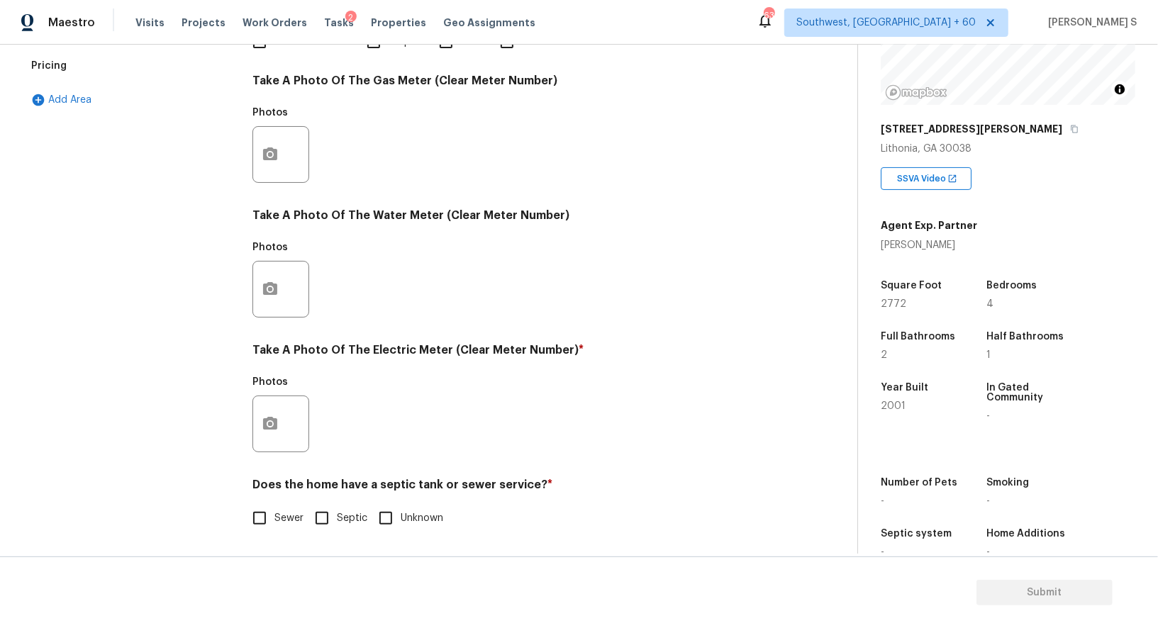
click at [278, 520] on span "Sewer" at bounding box center [288, 518] width 29 height 15
click at [274, 520] on input "Sewer" at bounding box center [260, 518] width 30 height 30
checkbox input "true"
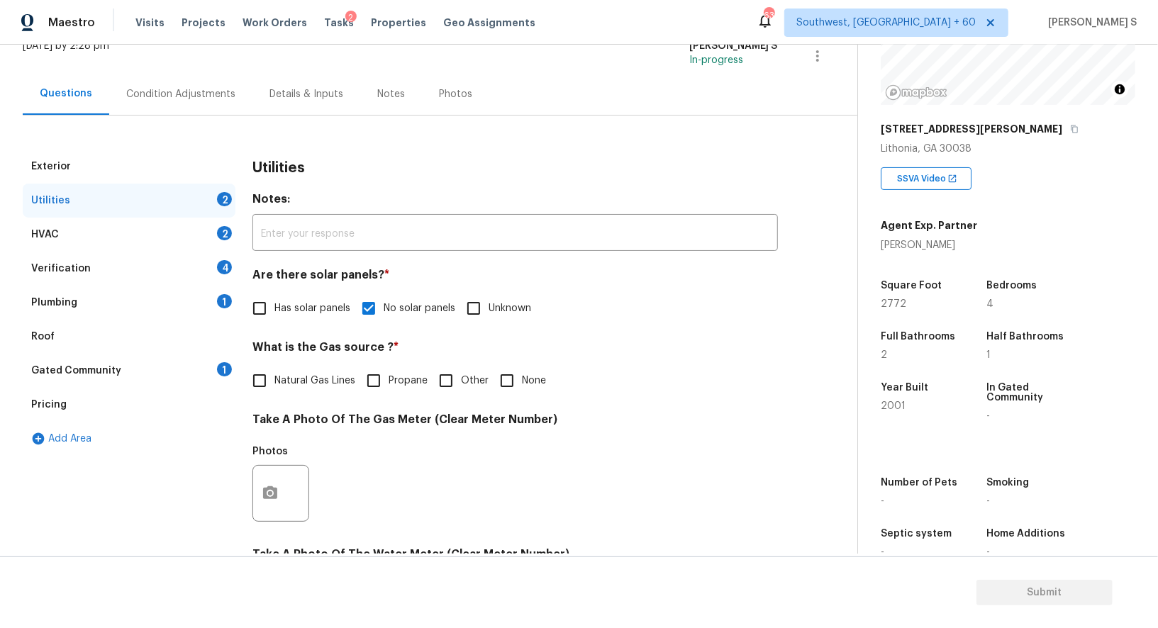
click at [219, 313] on div "Plumbing 1" at bounding box center [129, 303] width 213 height 34
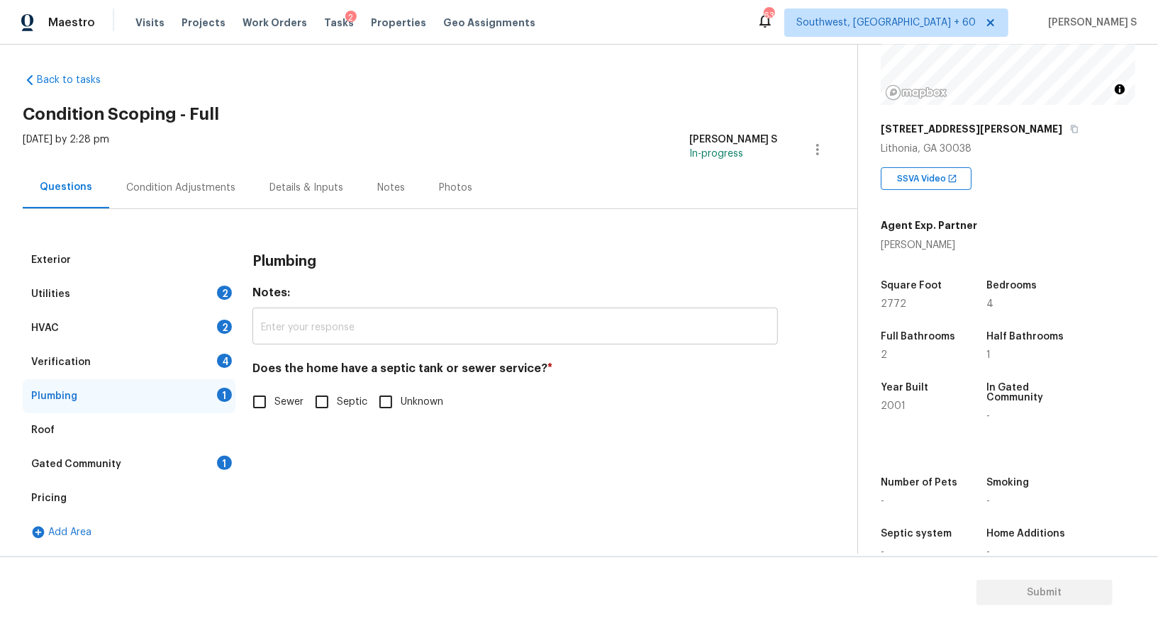
scroll to position [5, 0]
click at [264, 393] on input "Sewer" at bounding box center [260, 403] width 30 height 30
checkbox input "true"
drag, startPoint x: 207, startPoint y: 459, endPoint x: 314, endPoint y: 420, distance: 113.9
click at [207, 459] on div "Gated Community 1" at bounding box center [129, 465] width 213 height 34
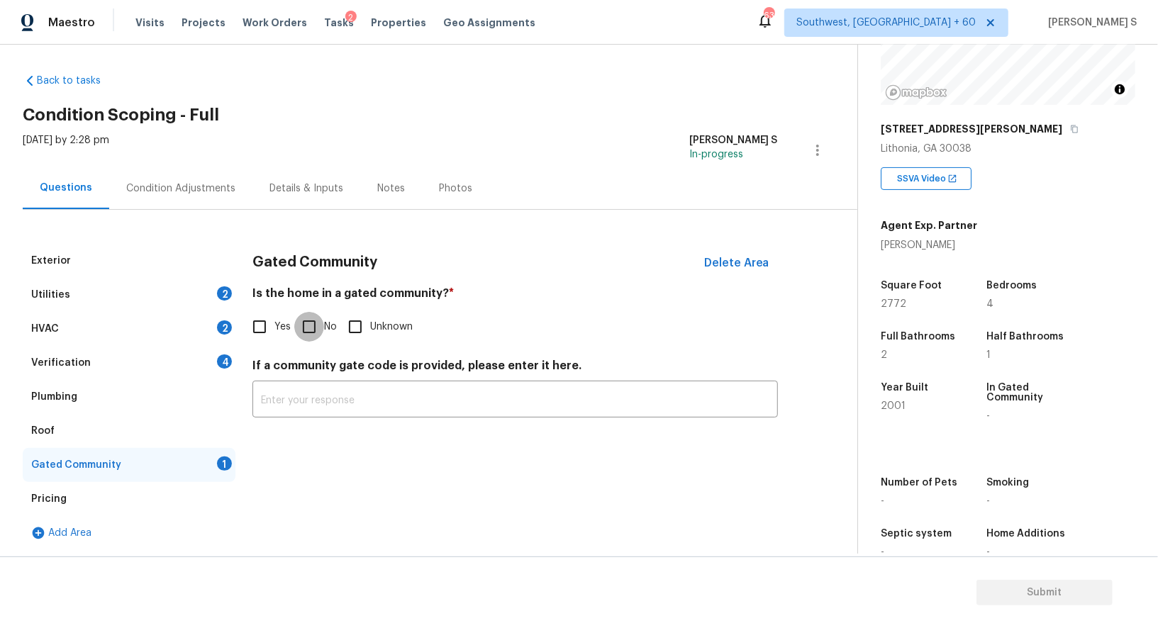
click at [320, 325] on input "No" at bounding box center [309, 327] width 30 height 30
checkbox input "true"
click at [218, 356] on div "4" at bounding box center [224, 361] width 15 height 14
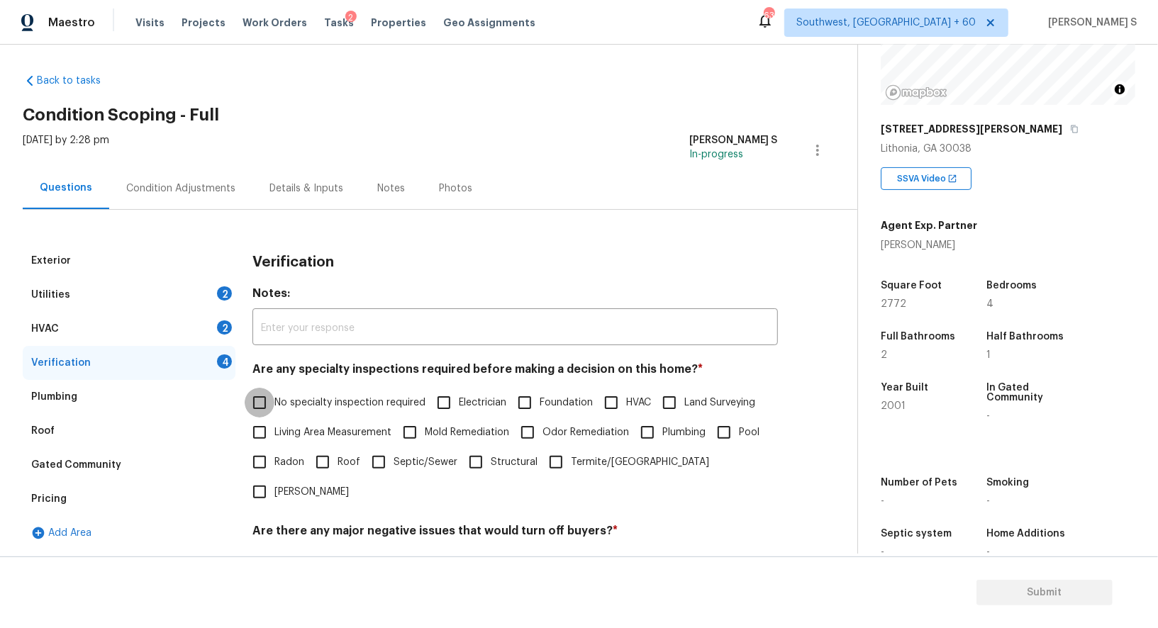
click at [253, 393] on input "No specialty inspection required" at bounding box center [260, 403] width 30 height 30
checkbox input "true"
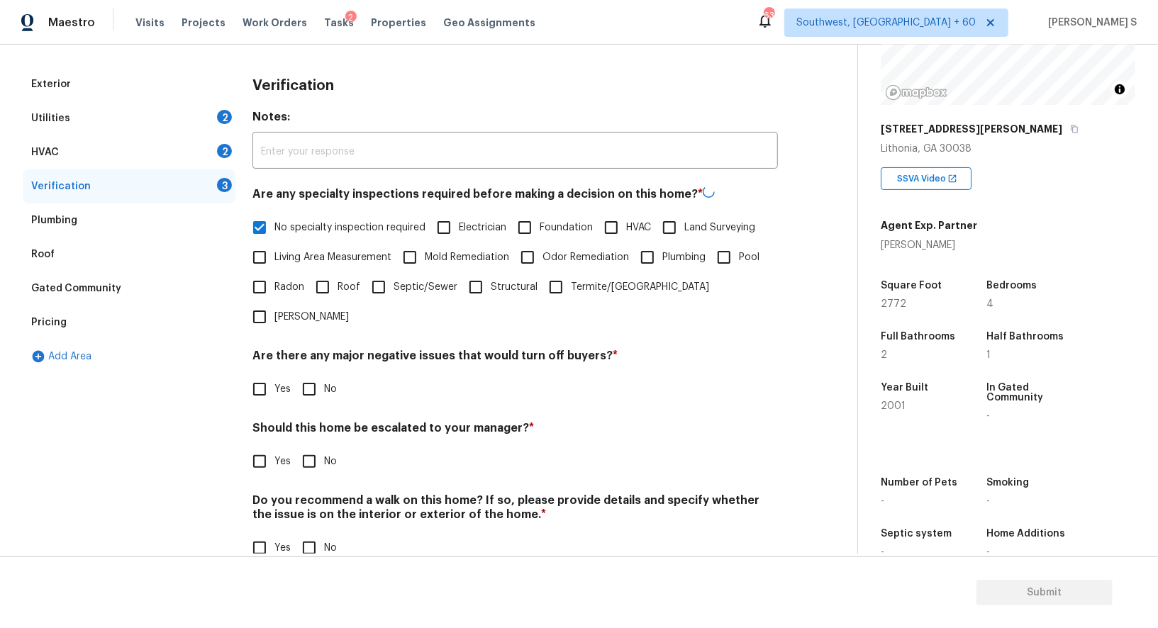
scroll to position [181, 0]
drag, startPoint x: 313, startPoint y: 348, endPoint x: 313, endPoint y: 408, distance: 59.6
click at [313, 374] on input "No" at bounding box center [309, 389] width 30 height 30
checkbox input "true"
click at [306, 532] on input "No" at bounding box center [309, 547] width 30 height 30
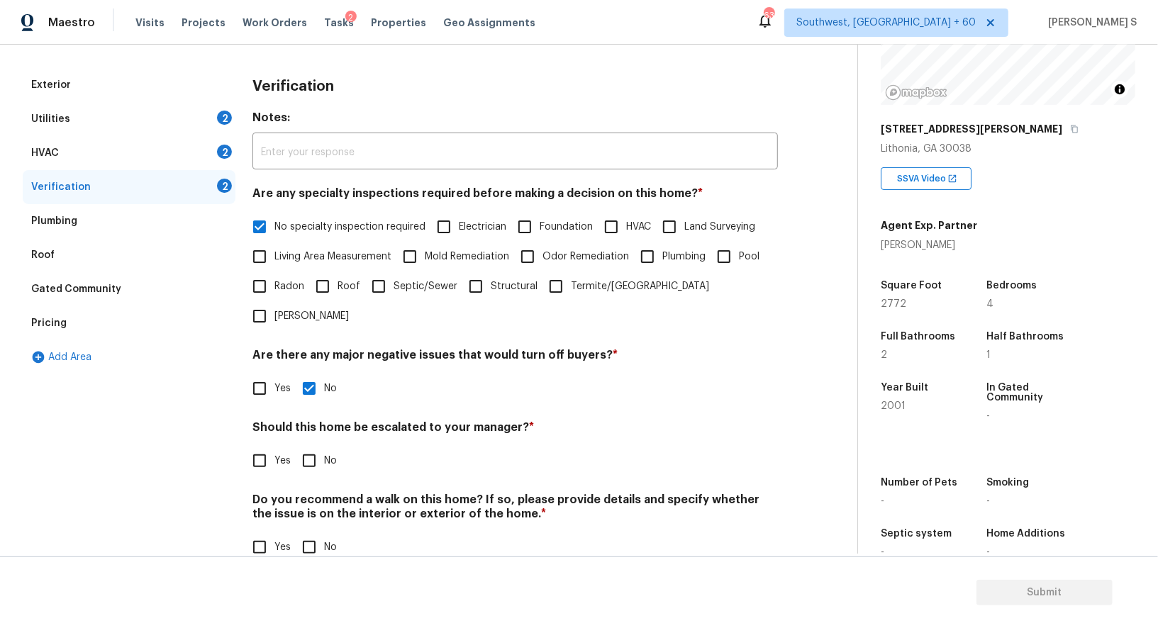
checkbox input "true"
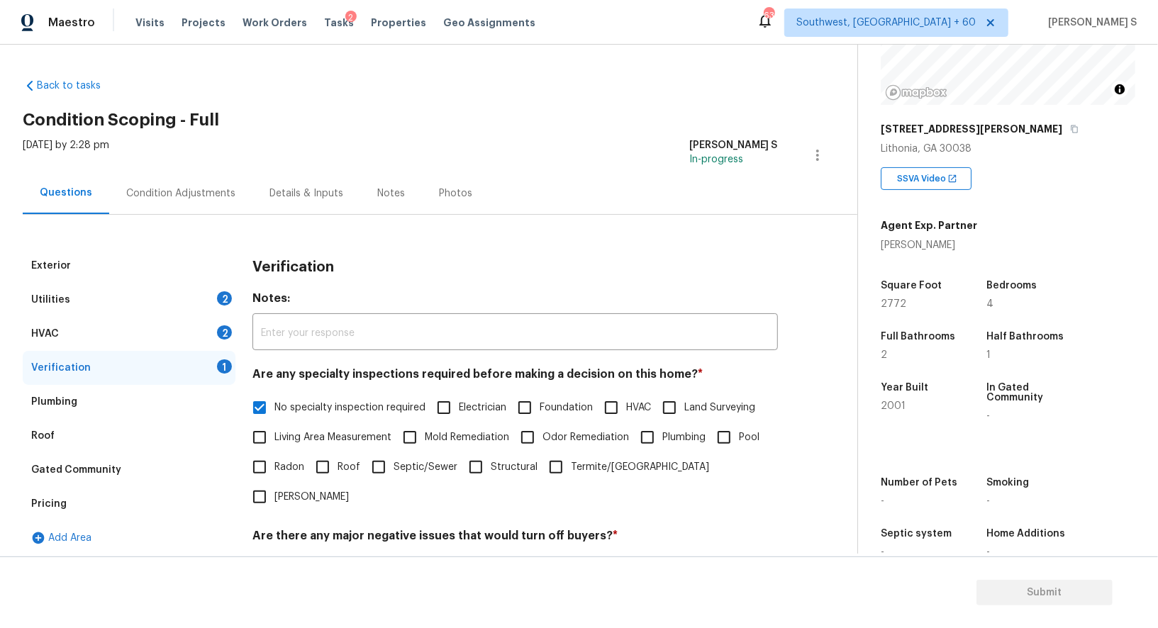
click at [216, 338] on div "HVAC 2" at bounding box center [129, 334] width 213 height 34
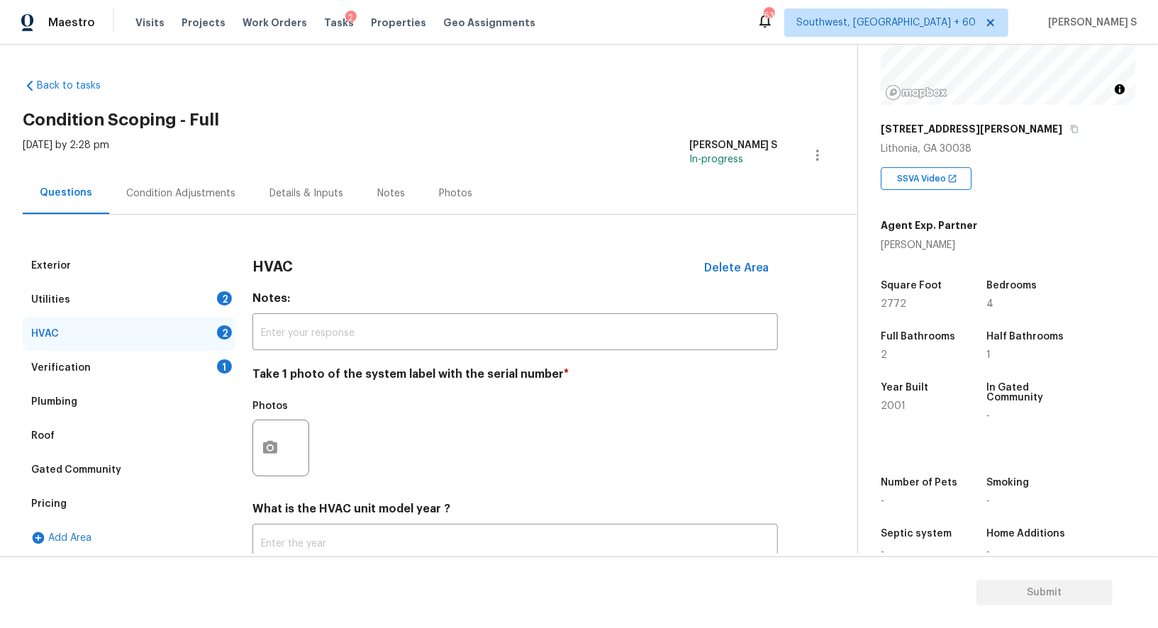
scroll to position [97, 0]
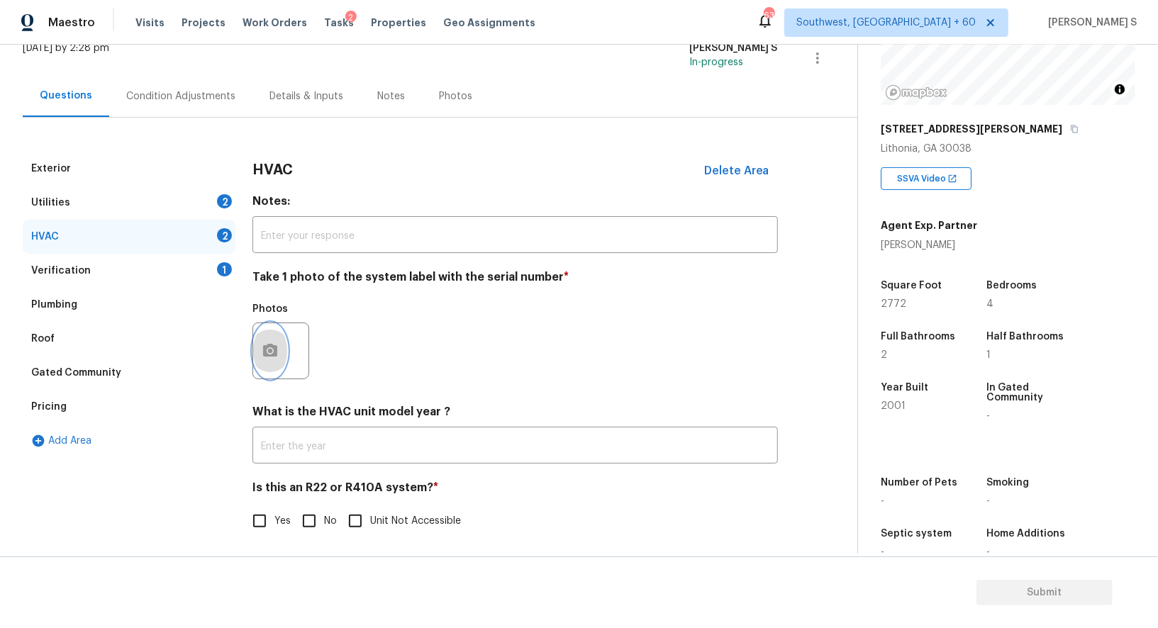
click at [270, 350] on circle "button" at bounding box center [270, 351] width 4 height 4
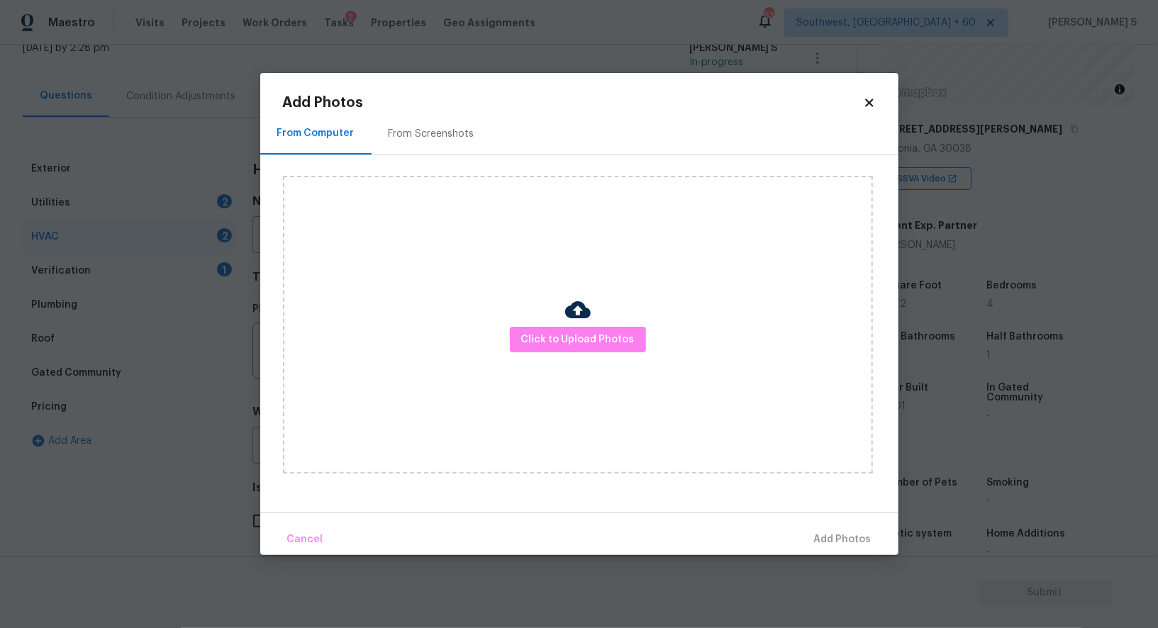
click at [581, 364] on div "Click to Upload Photos" at bounding box center [578, 325] width 590 height 298
click at [575, 345] on span "Click to Upload Photos" at bounding box center [577, 340] width 113 height 18
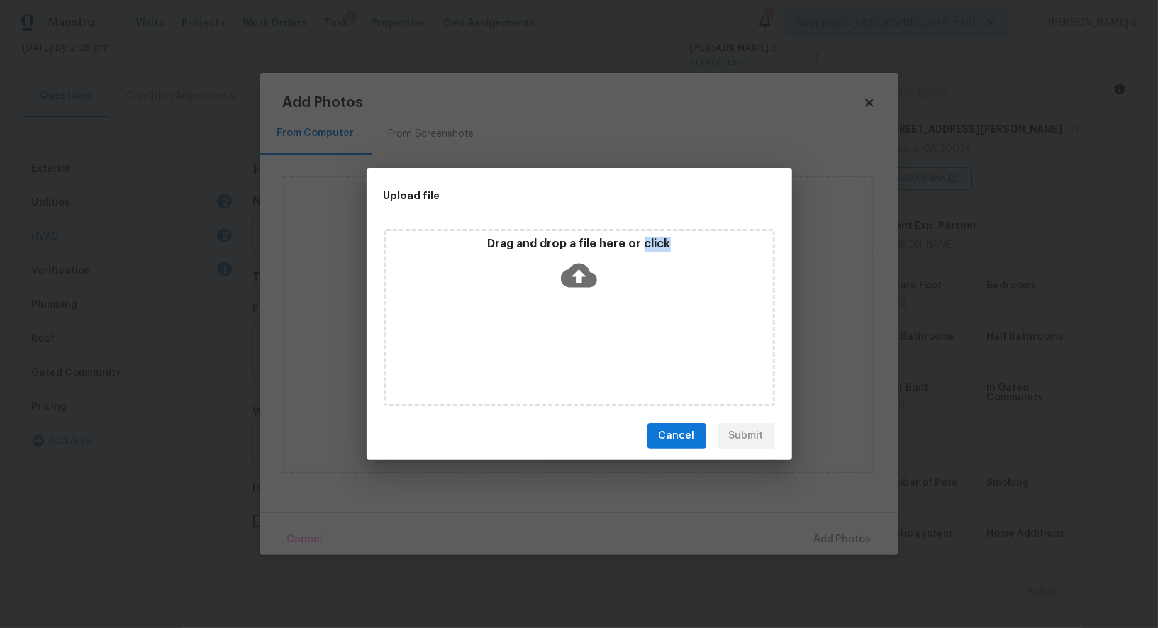
click at [575, 345] on div "Drag and drop a file here or click" at bounding box center [579, 317] width 391 height 177
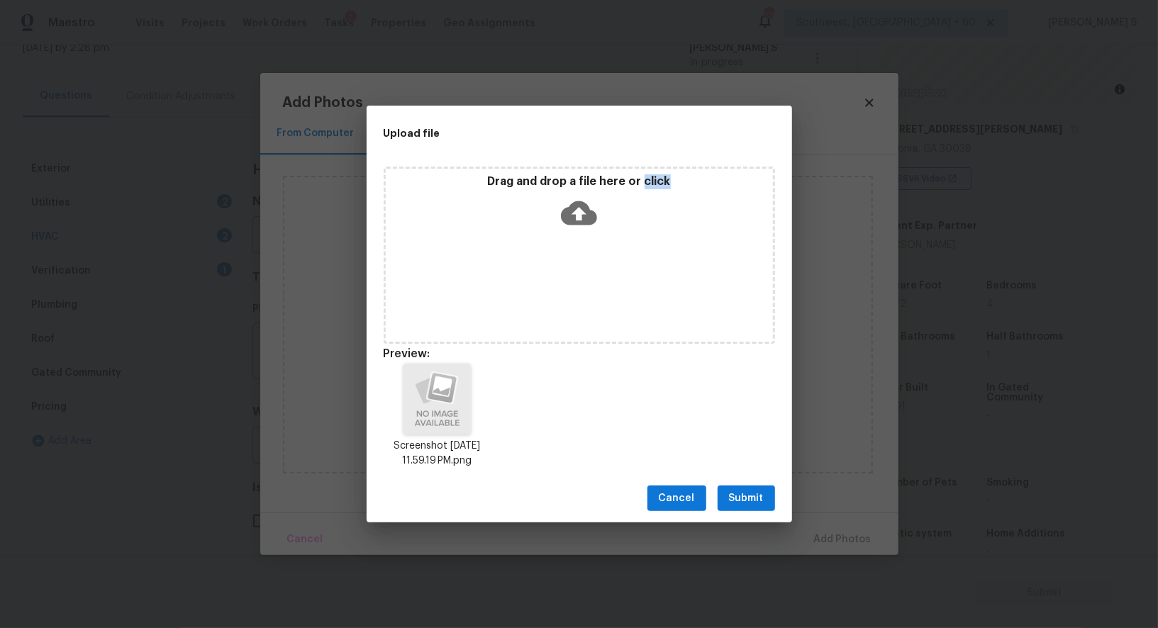
click at [737, 493] on span "Submit" at bounding box center [746, 499] width 35 height 18
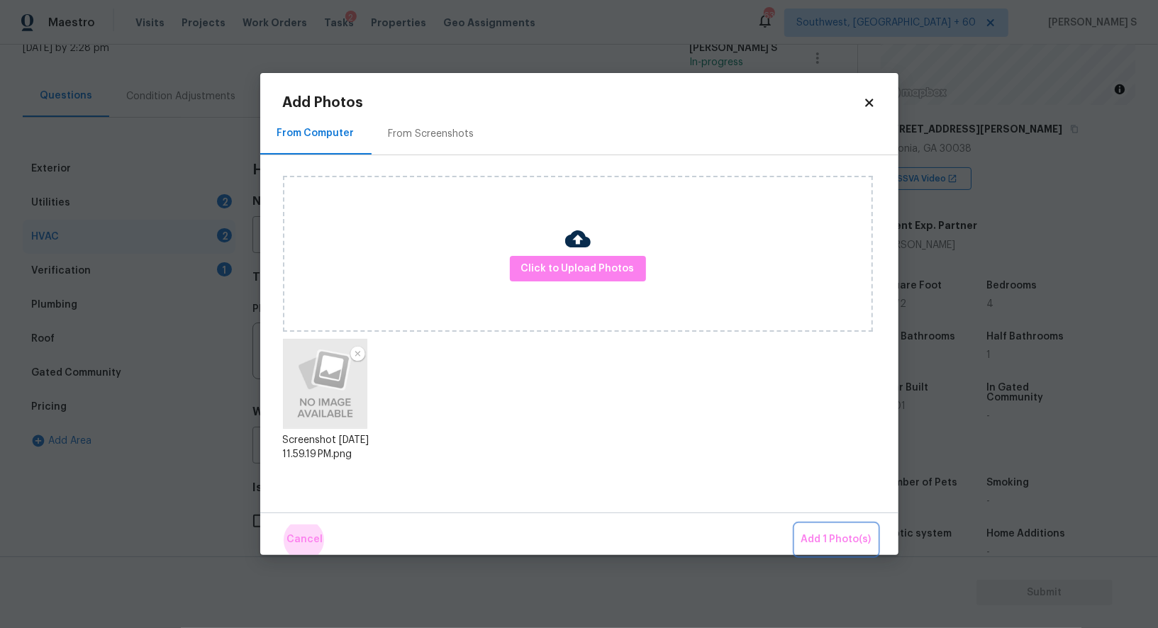
click at [795, 525] on button "Add 1 Photo(s)" at bounding box center [836, 540] width 82 height 30
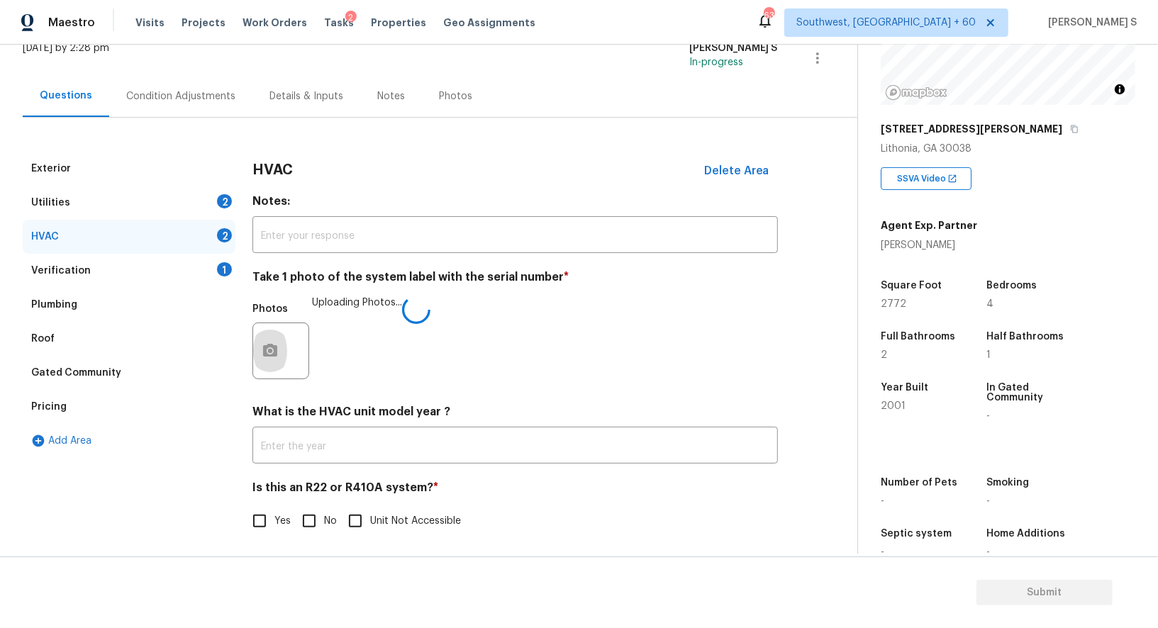
click at [327, 511] on label "No" at bounding box center [315, 521] width 43 height 30
click at [324, 511] on input "No" at bounding box center [309, 521] width 30 height 30
checkbox input "true"
click at [222, 201] on div "2" at bounding box center [224, 201] width 15 height 14
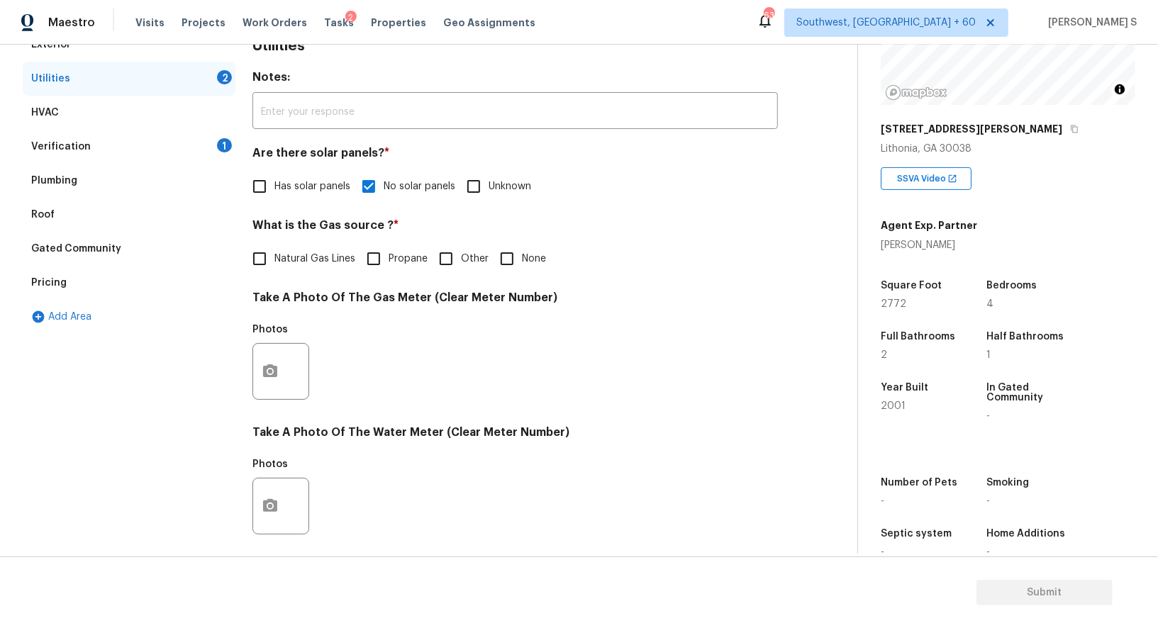
scroll to position [379, 0]
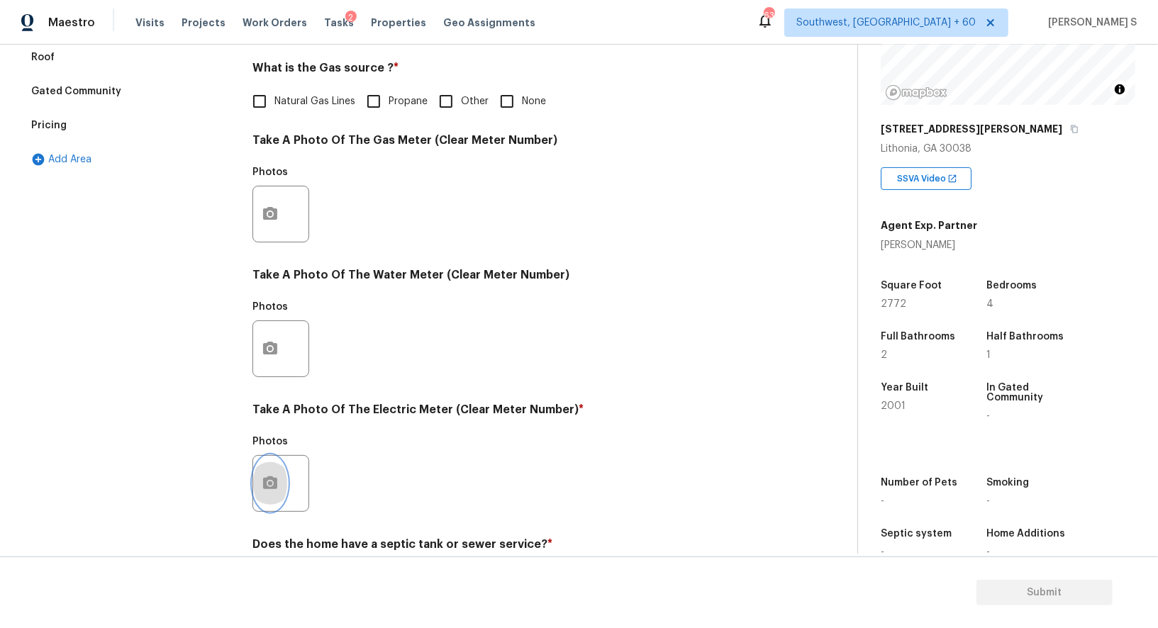
click at [280, 486] on button "button" at bounding box center [270, 483] width 34 height 55
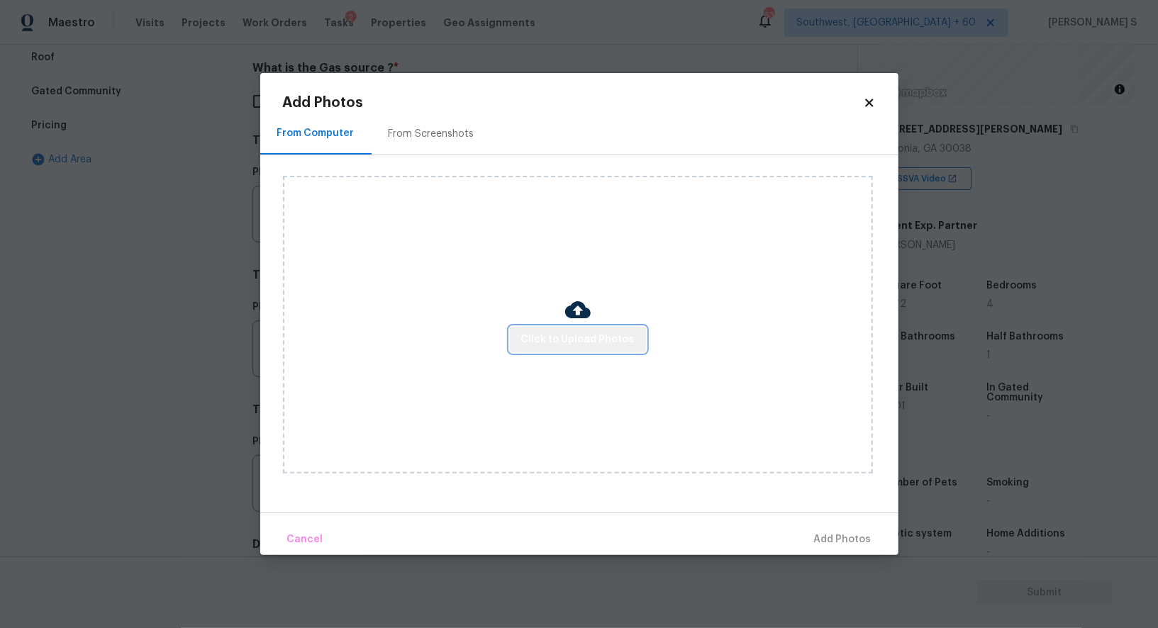
click at [586, 334] on span "Click to Upload Photos" at bounding box center [577, 340] width 113 height 18
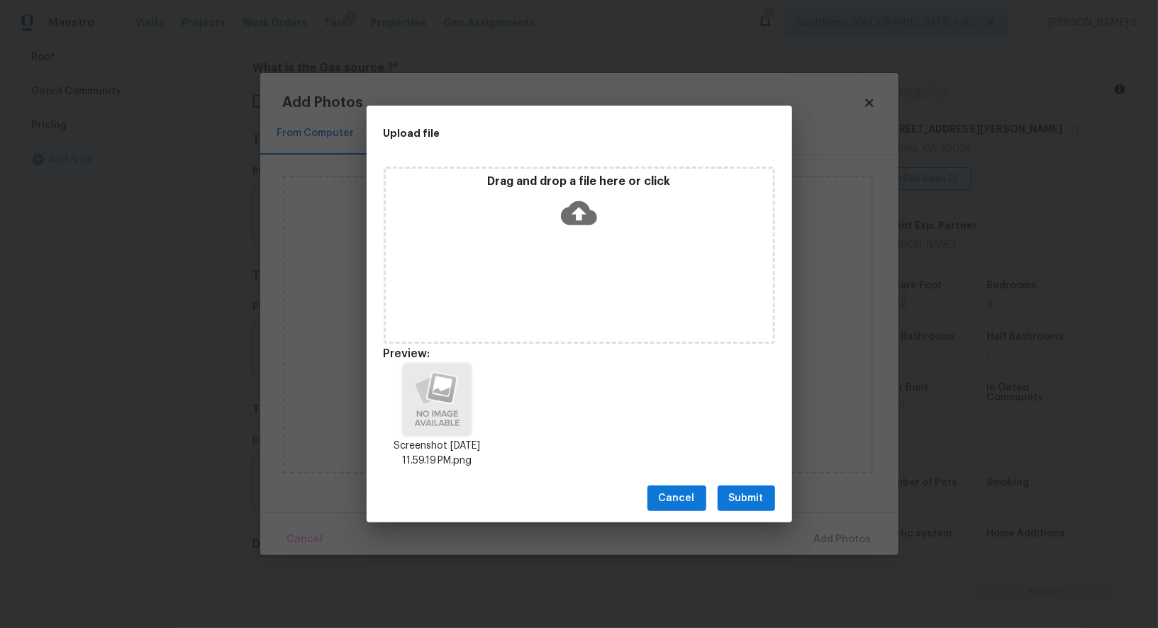
click at [754, 490] on span "Submit" at bounding box center [746, 499] width 35 height 18
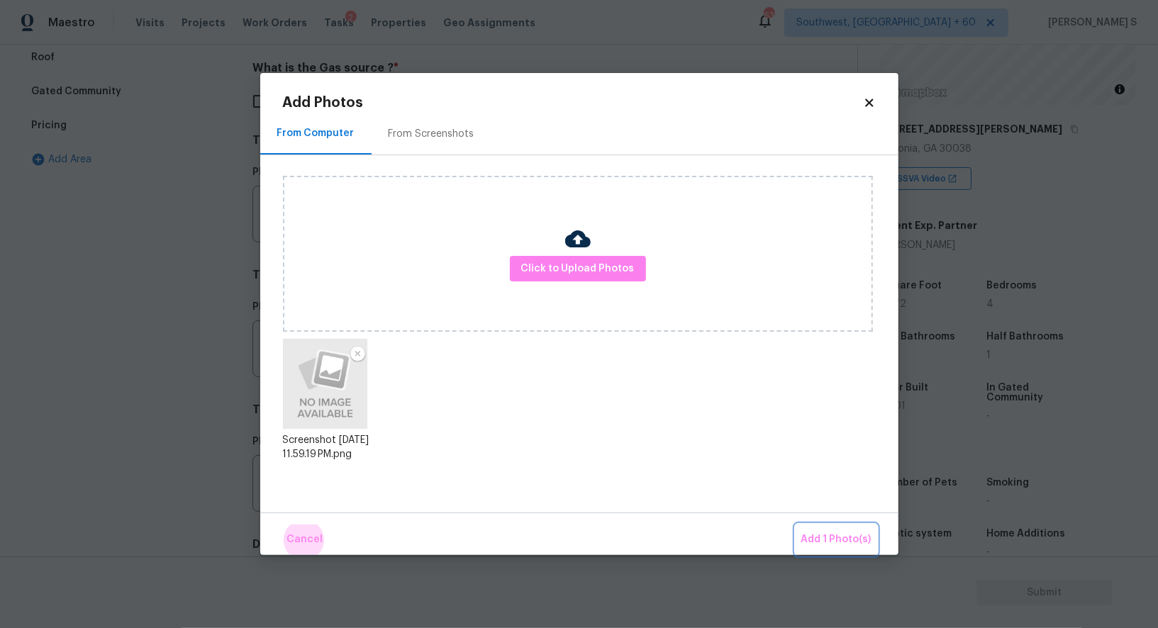
click at [795, 525] on button "Add 1 Photo(s)" at bounding box center [836, 540] width 82 height 30
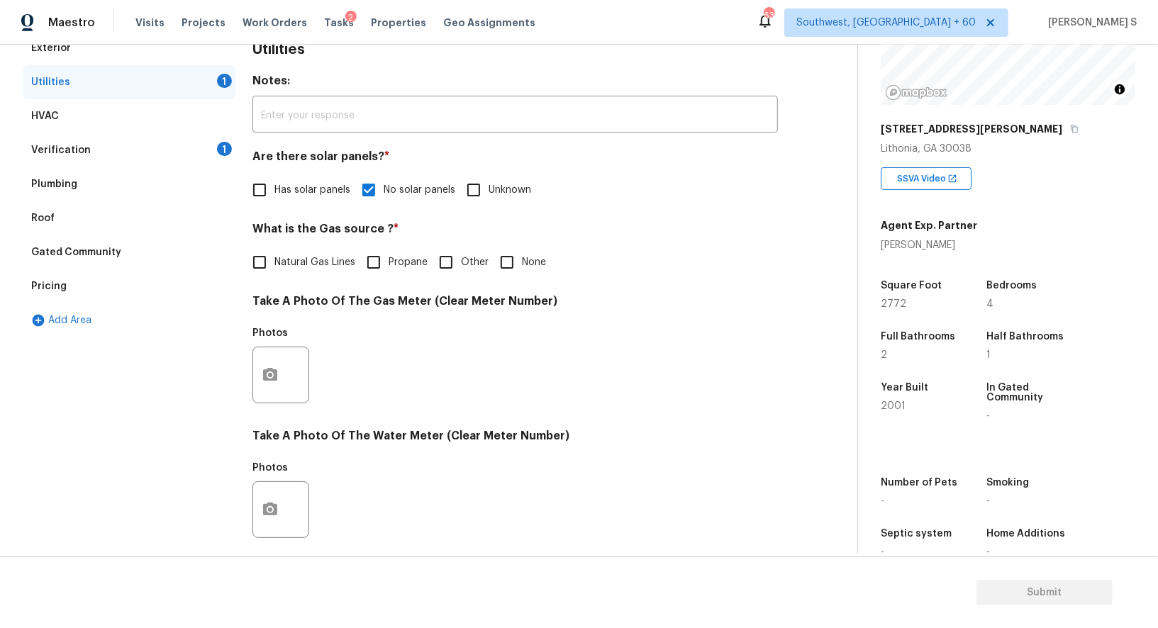
scroll to position [0, 0]
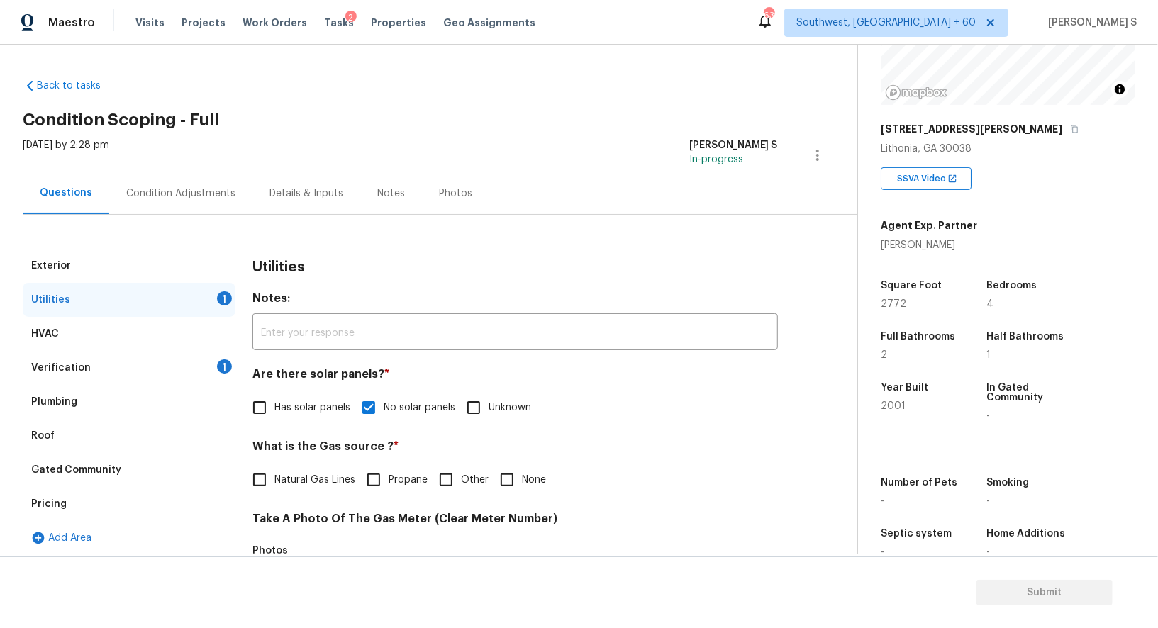
click at [211, 179] on div "Condition Adjustments" at bounding box center [180, 193] width 143 height 42
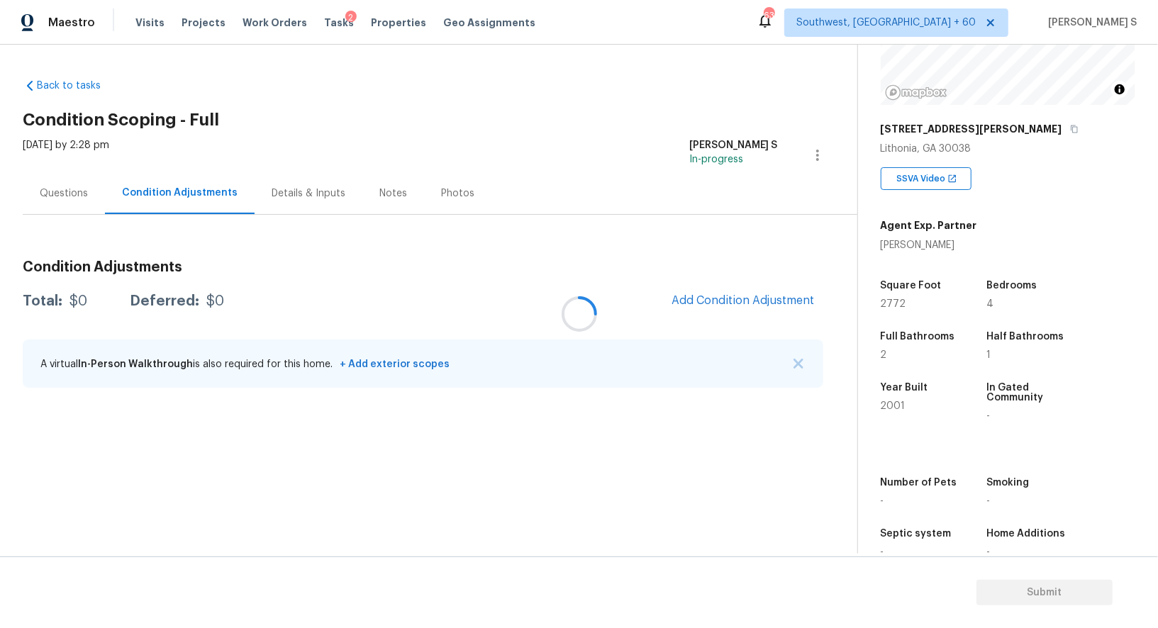
click at [229, 181] on div at bounding box center [579, 314] width 1158 height 628
click at [696, 286] on div at bounding box center [579, 314] width 1158 height 628
click at [546, 431] on div at bounding box center [579, 314] width 1158 height 628
click at [354, 437] on div at bounding box center [579, 314] width 1158 height 628
click at [83, 199] on div "Questions" at bounding box center [64, 193] width 48 height 14
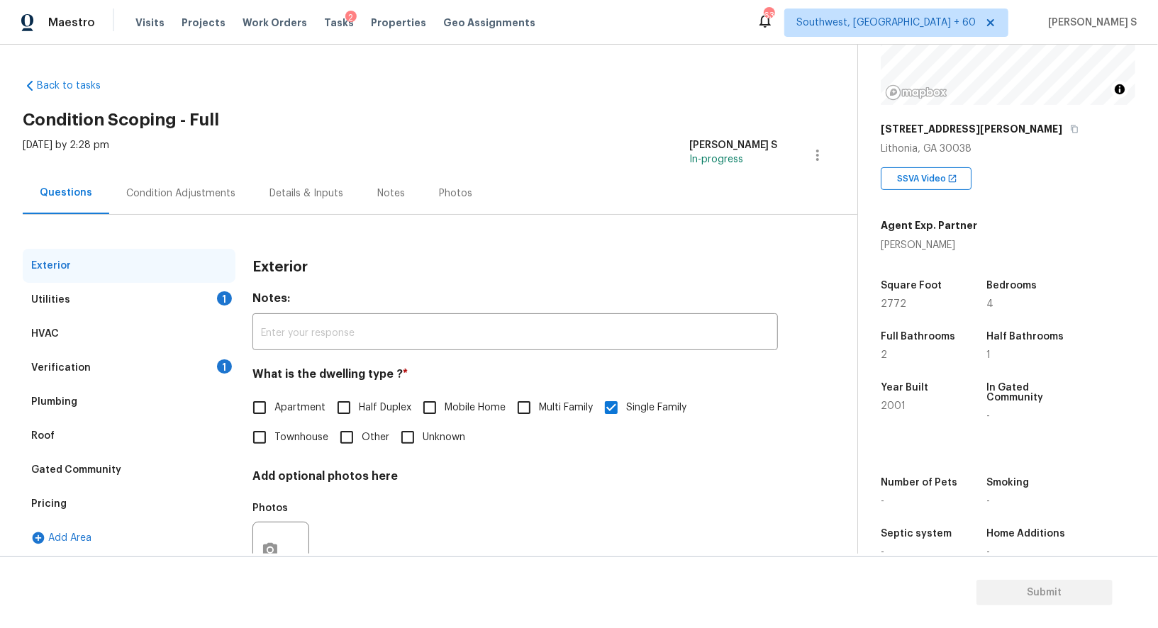
scroll to position [54, 0]
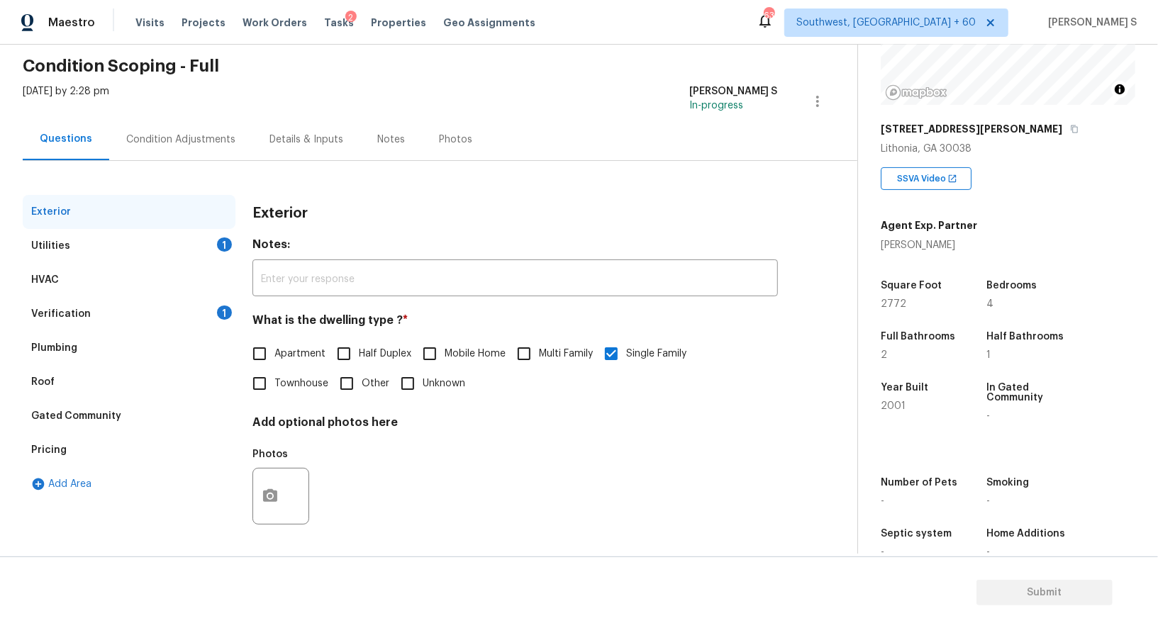
drag, startPoint x: 85, startPoint y: 443, endPoint x: 228, endPoint y: 410, distance: 146.3
click at [86, 443] on div "Pricing" at bounding box center [129, 450] width 213 height 34
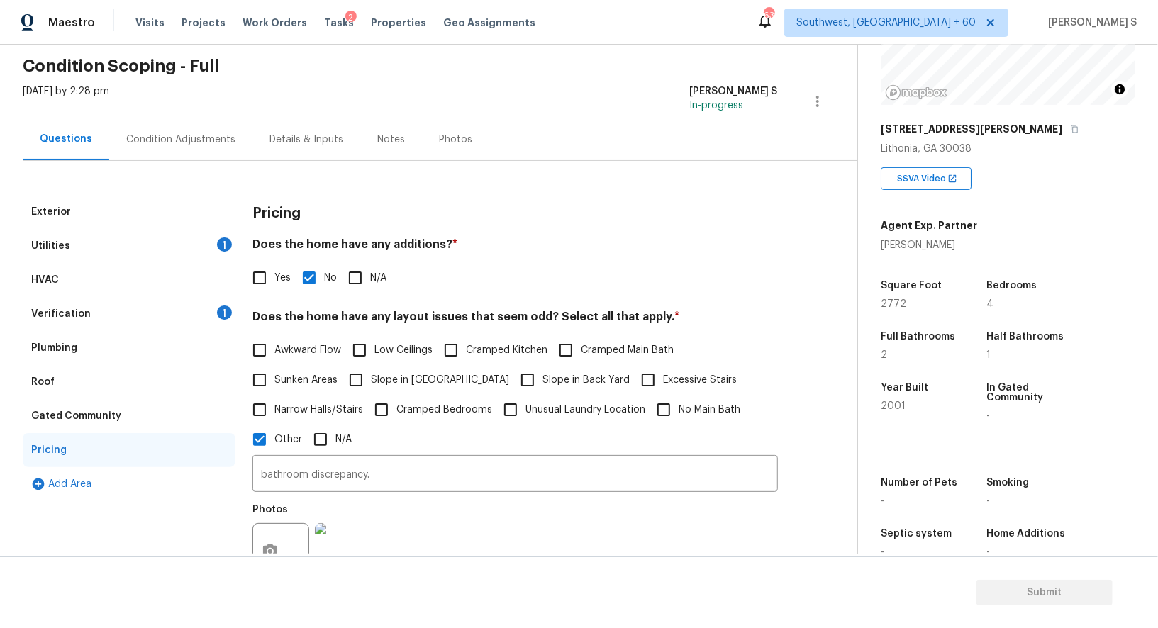
click at [393, 376] on span "Slope in [GEOGRAPHIC_DATA]" at bounding box center [440, 380] width 138 height 15
click at [371, 376] on input "Slope in [GEOGRAPHIC_DATA]" at bounding box center [356, 380] width 30 height 30
checkbox input "true"
click at [513, 376] on input "Slope in Back Yard" at bounding box center [528, 380] width 30 height 30
checkbox input "true"
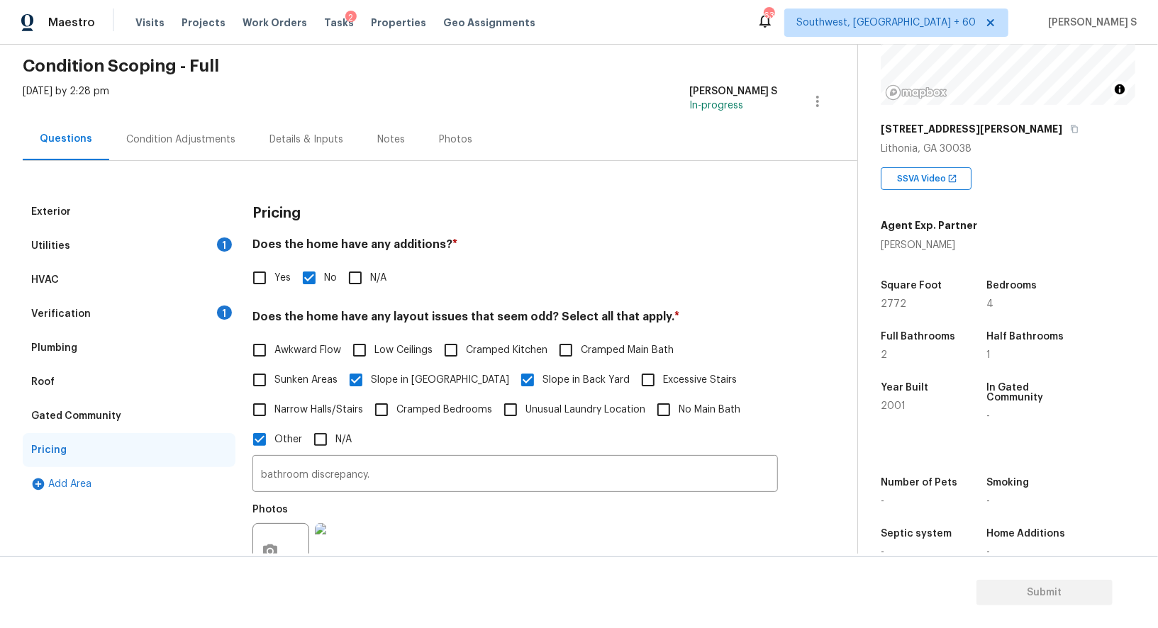
click at [177, 134] on div "Condition Adjustments" at bounding box center [180, 140] width 109 height 14
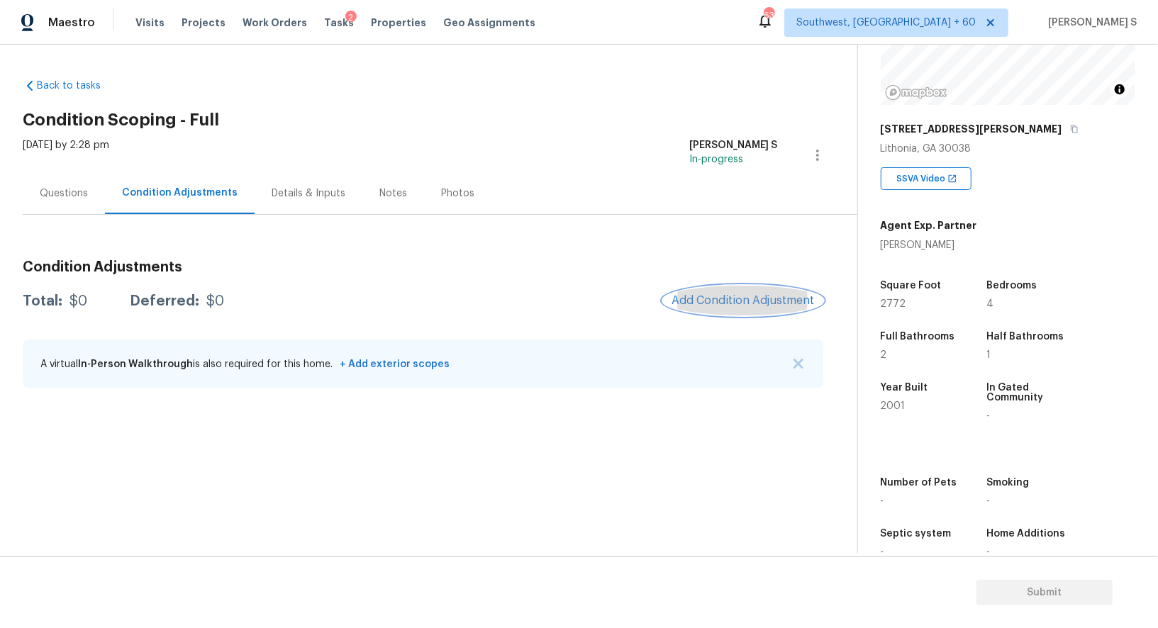
click at [715, 305] on span "Add Condition Adjustment" at bounding box center [742, 300] width 143 height 13
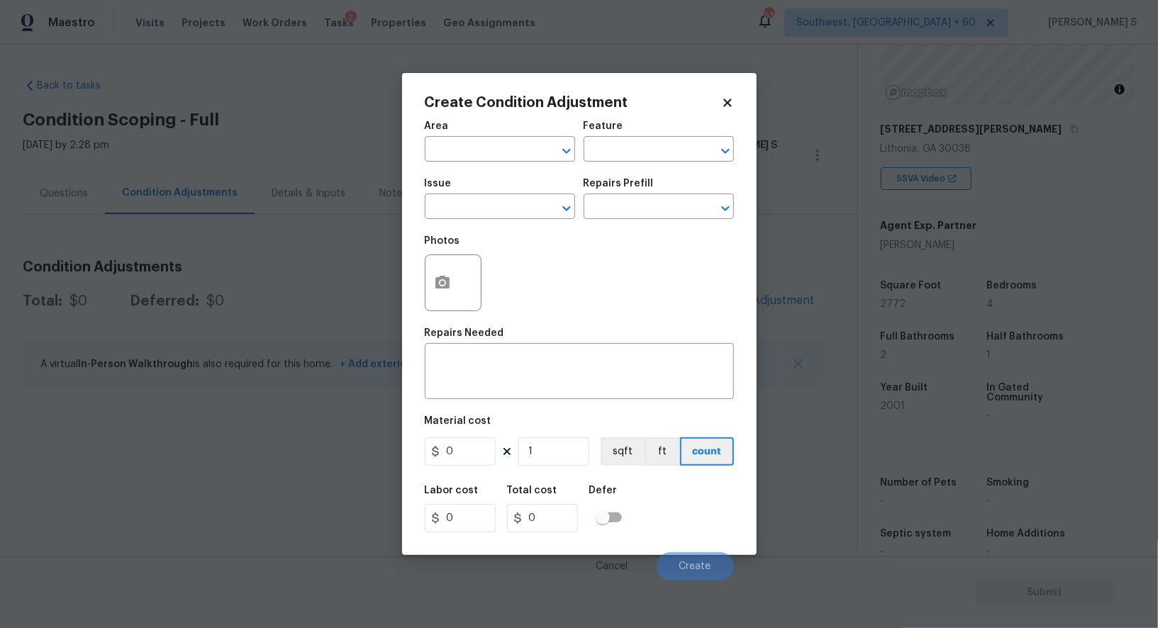
click at [505, 194] on div "Issue" at bounding box center [500, 188] width 150 height 18
click at [505, 197] on div "Issue" at bounding box center [500, 188] width 150 height 18
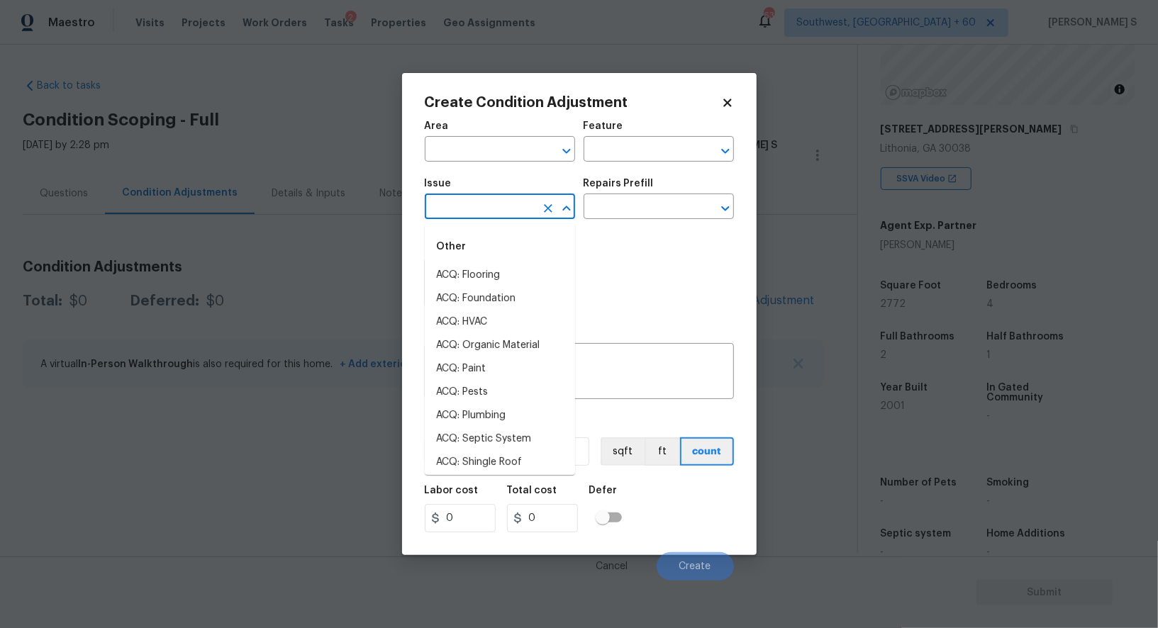
click at [507, 203] on input "text" at bounding box center [480, 208] width 111 height 22
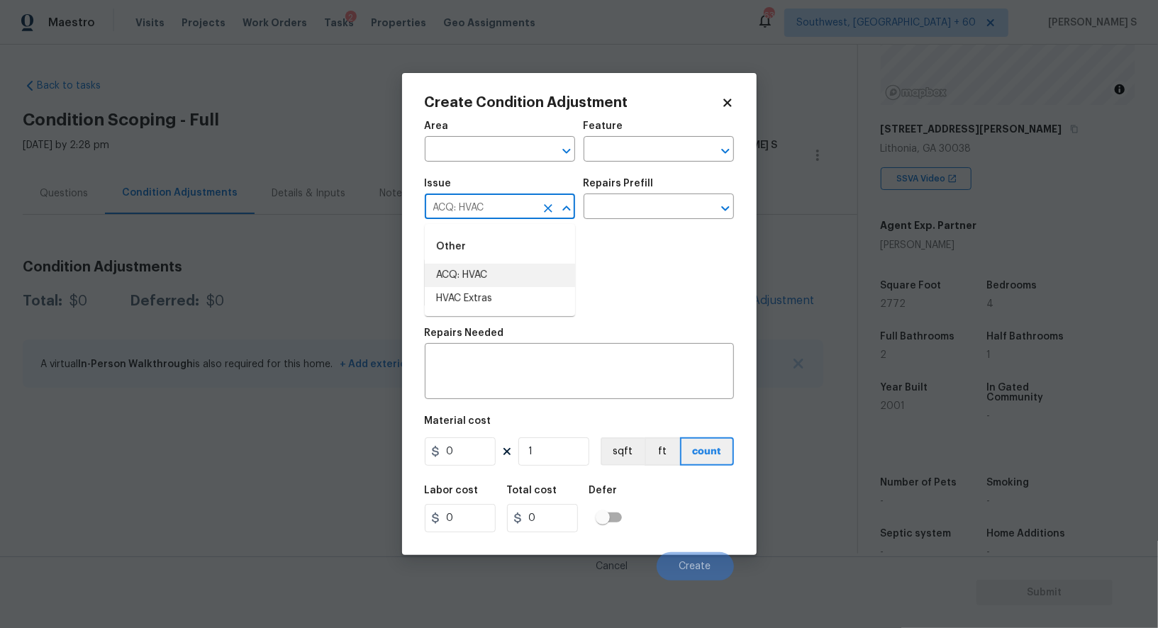
type input "ACQ: HVAC"
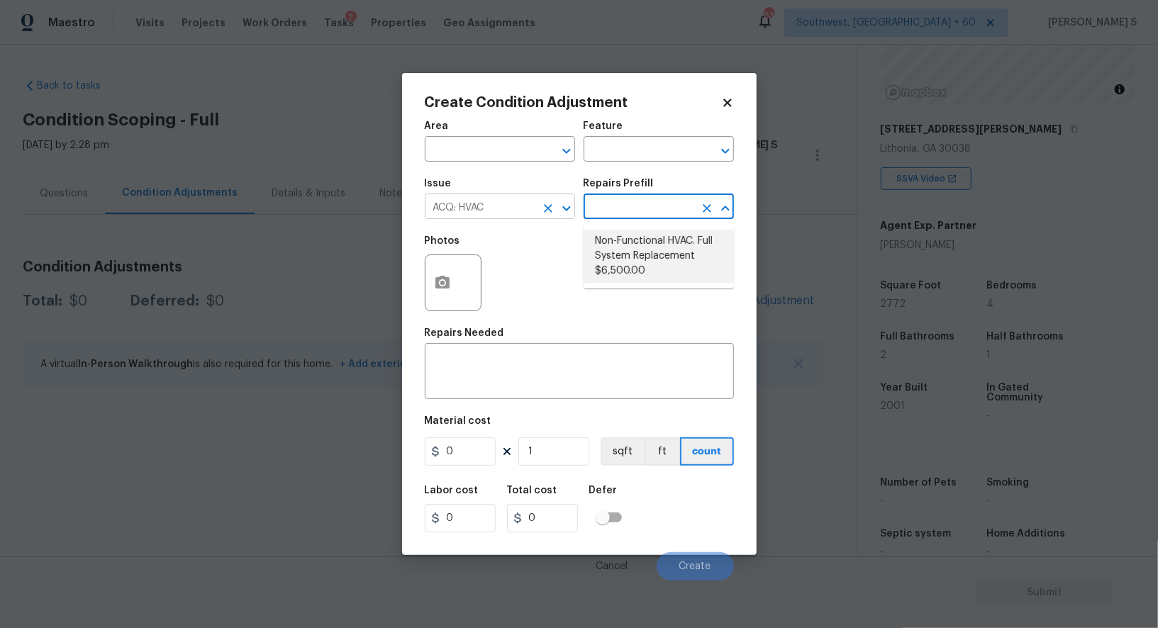
type input "Acquisition"
type textarea "Acquisition Scope: Full System Replacement"
type input "6500"
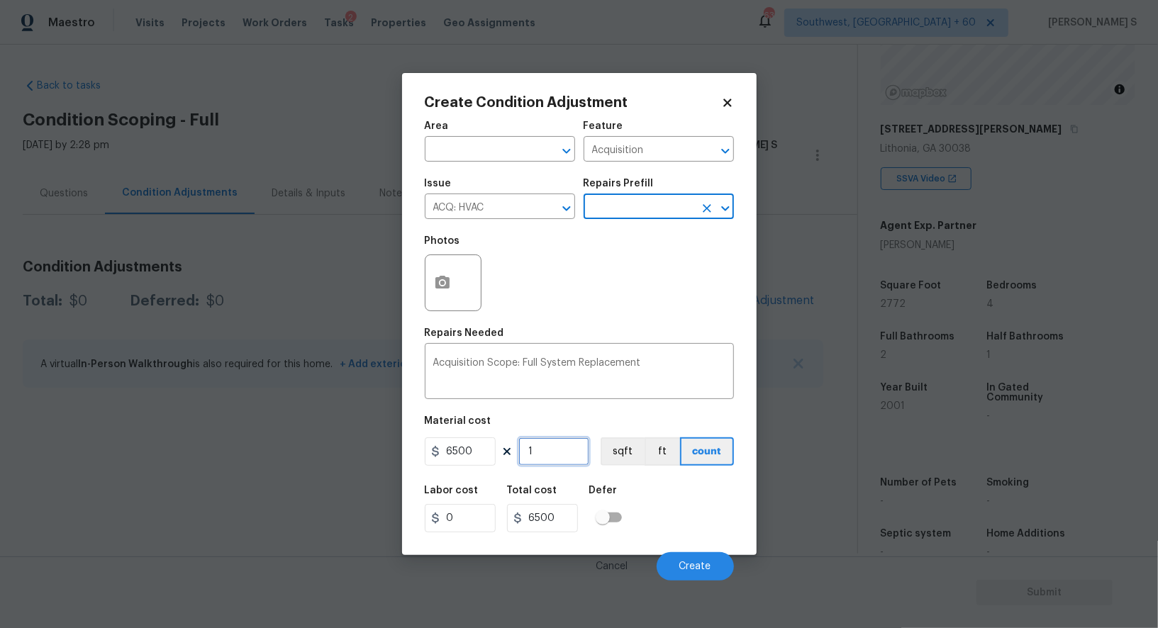
click at [544, 459] on input "1" at bounding box center [553, 451] width 71 height 28
type input "2"
type input "13000"
type input "2"
click at [670, 527] on div "Labor cost 0 Total cost 13000 Defer" at bounding box center [579, 509] width 309 height 64
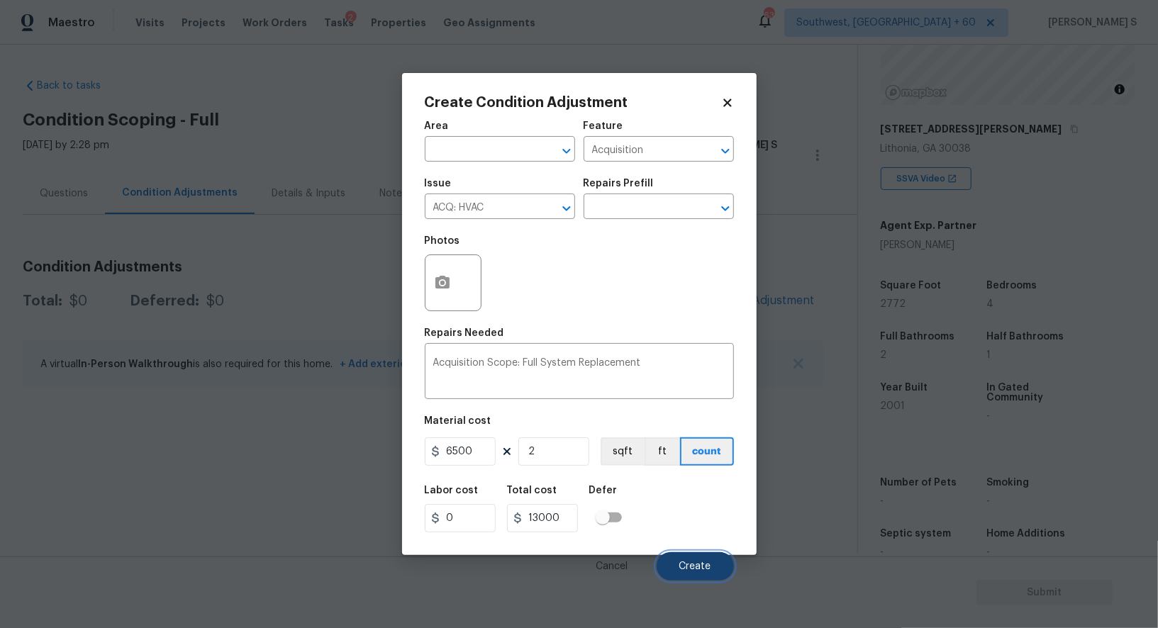
click at [688, 575] on button "Create" at bounding box center [695, 566] width 77 height 28
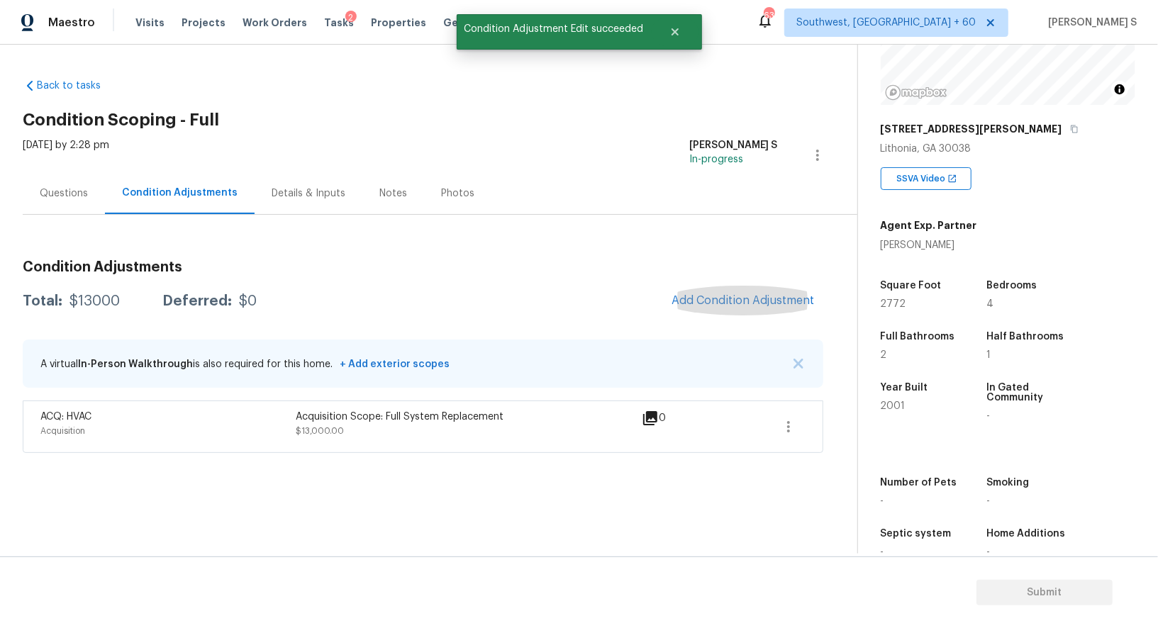
click at [43, 199] on div "Questions" at bounding box center [64, 193] width 48 height 14
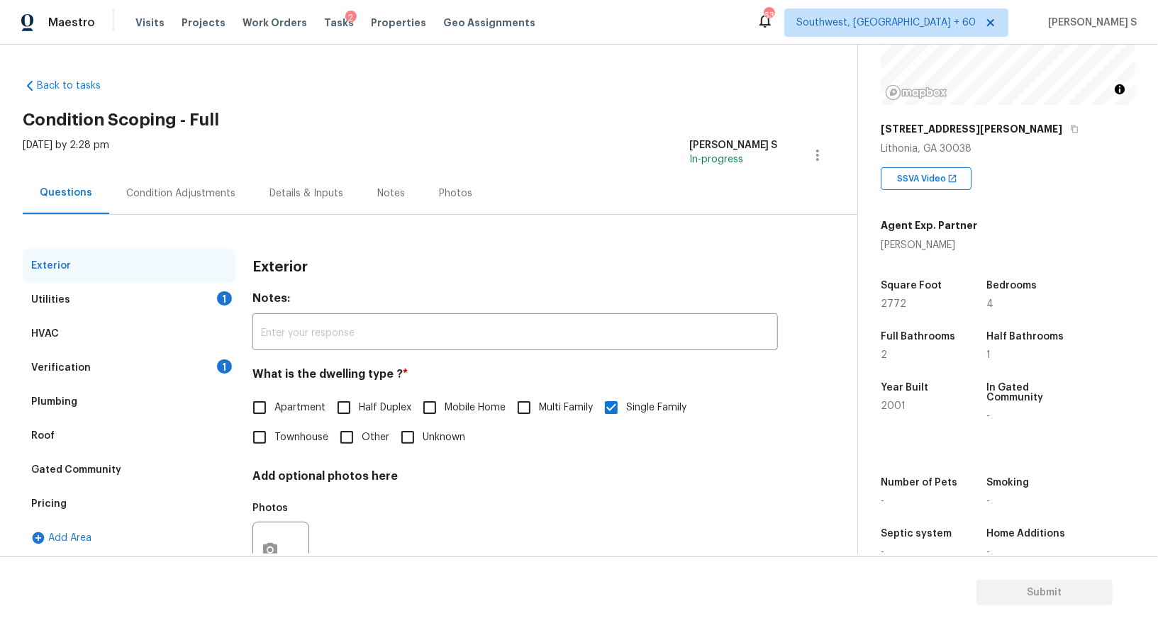
click at [56, 294] on div "Utilities" at bounding box center [50, 300] width 39 height 14
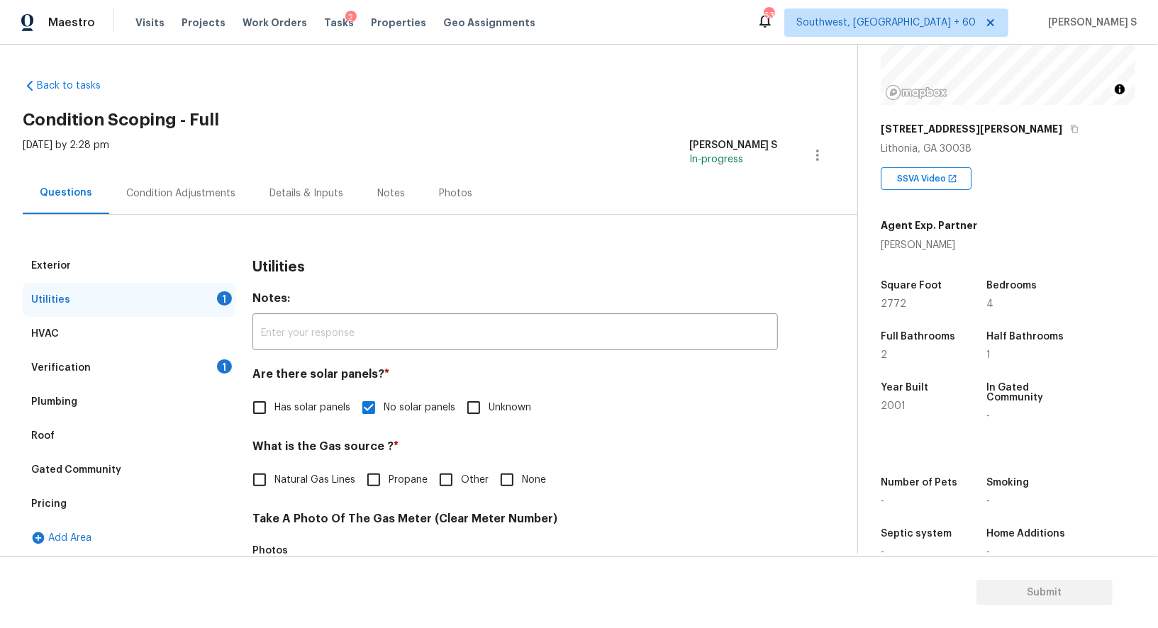
click at [279, 490] on label "Natural Gas Lines" at bounding box center [300, 480] width 111 height 30
click at [274, 490] on input "Natural Gas Lines" at bounding box center [260, 480] width 30 height 30
checkbox input "true"
click at [201, 364] on div "Verification 1" at bounding box center [129, 368] width 213 height 34
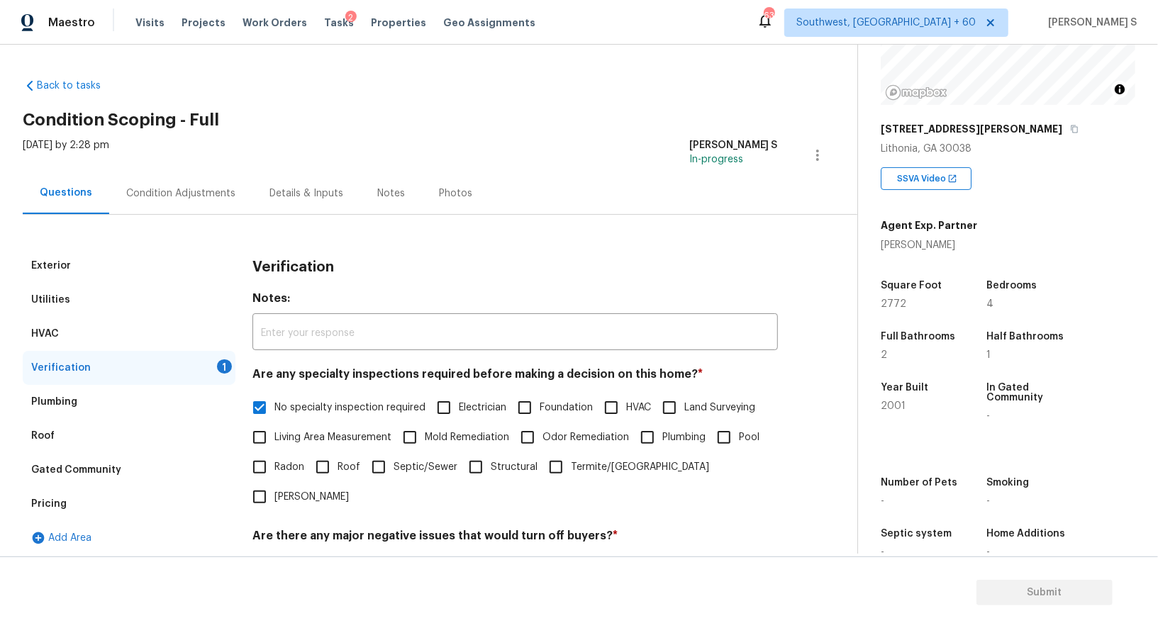
click at [200, 186] on div "Condition Adjustments" at bounding box center [180, 193] width 109 height 14
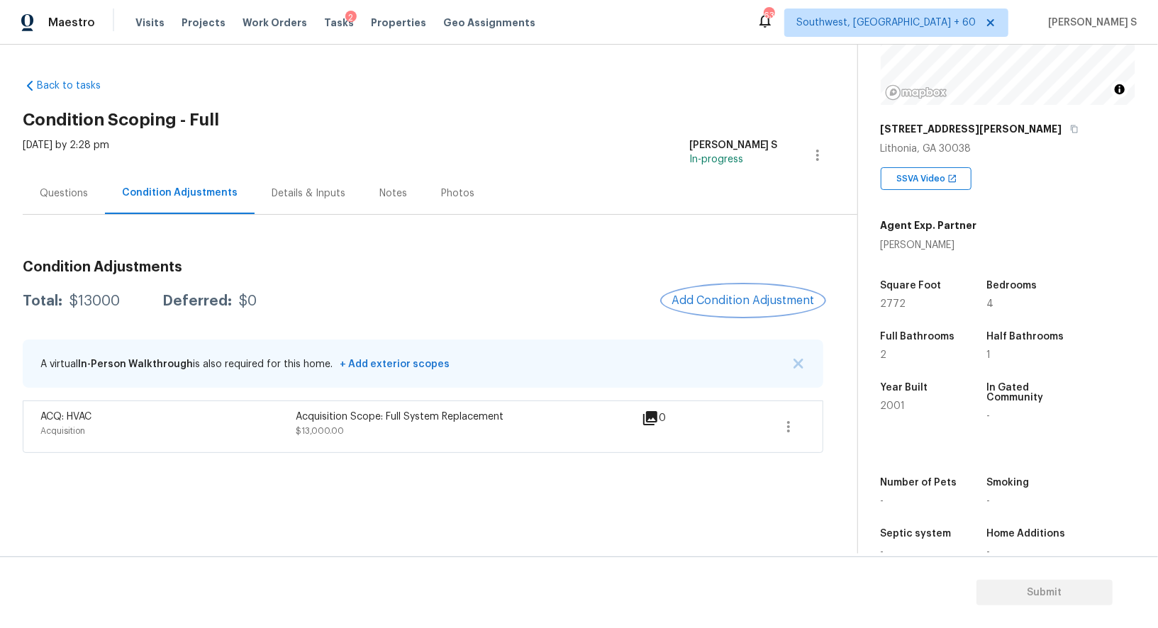
click at [732, 296] on span "Add Condition Adjustment" at bounding box center [742, 300] width 143 height 13
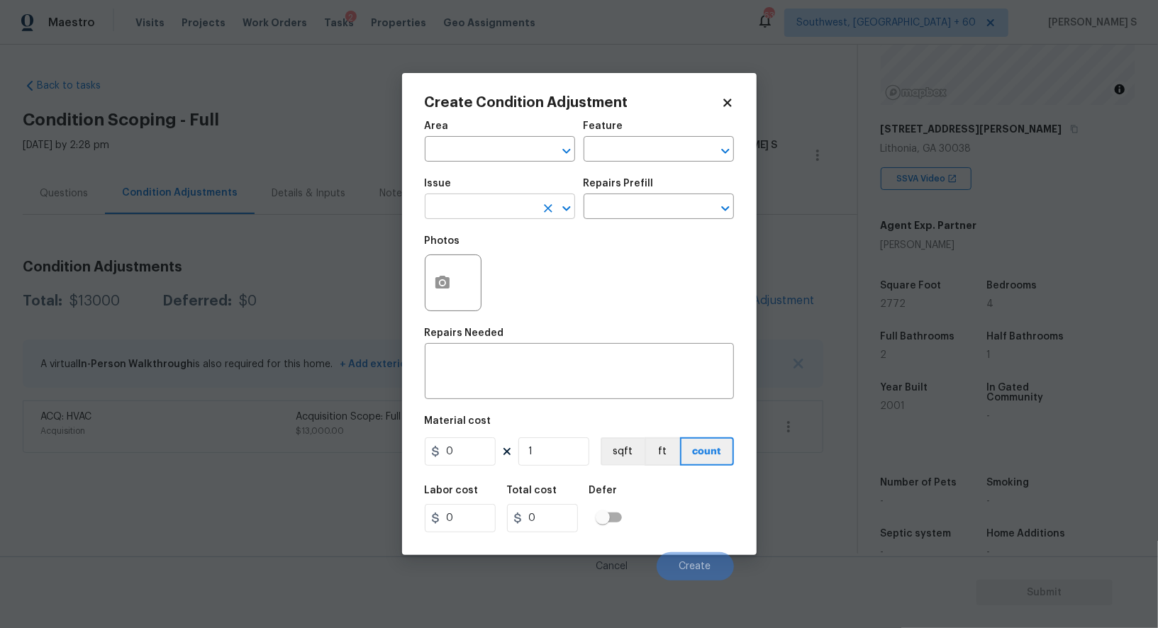
click at [455, 213] on input "text" at bounding box center [480, 208] width 111 height 22
type input "Pressure Washing"
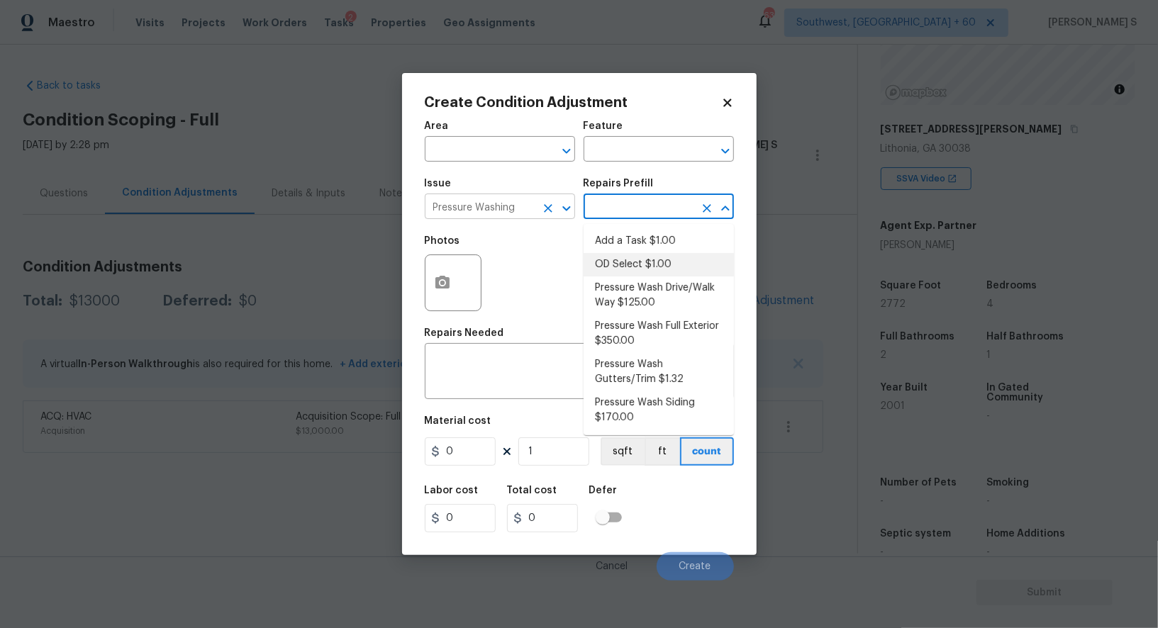
type input "Siding"
type textarea "Pressure wash the driveways/walkways as directed by the PM. Ensure that all deb…"
type input "125"
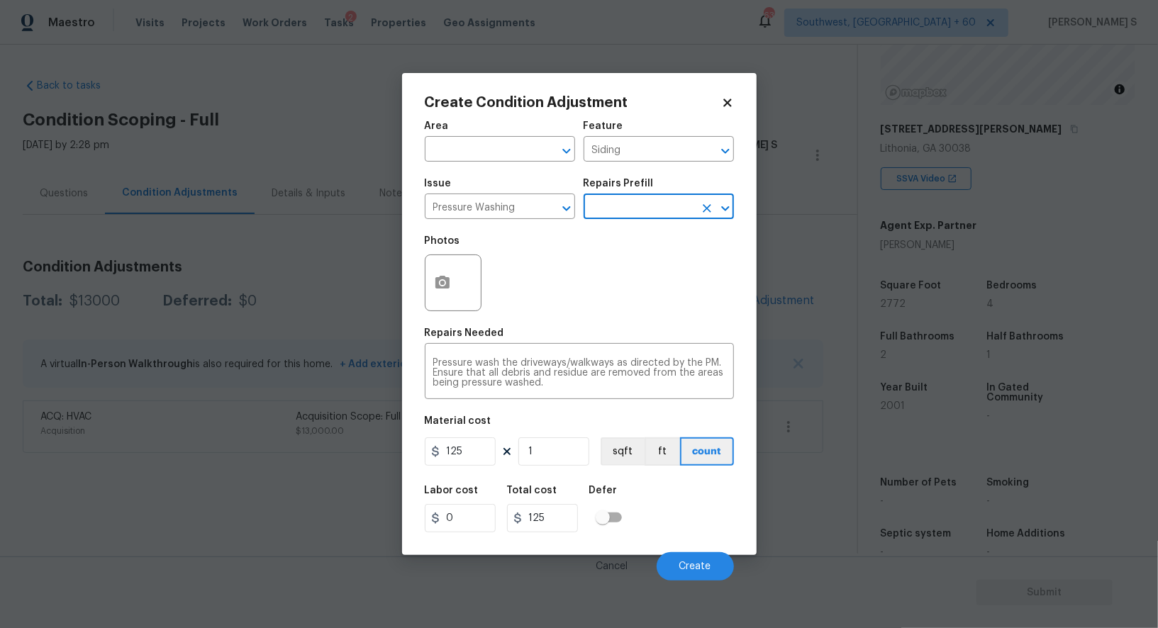
click at [506, 442] on div "125 1 sqft ft count" at bounding box center [579, 451] width 309 height 28
click at [449, 442] on input "125" at bounding box center [460, 451] width 71 height 28
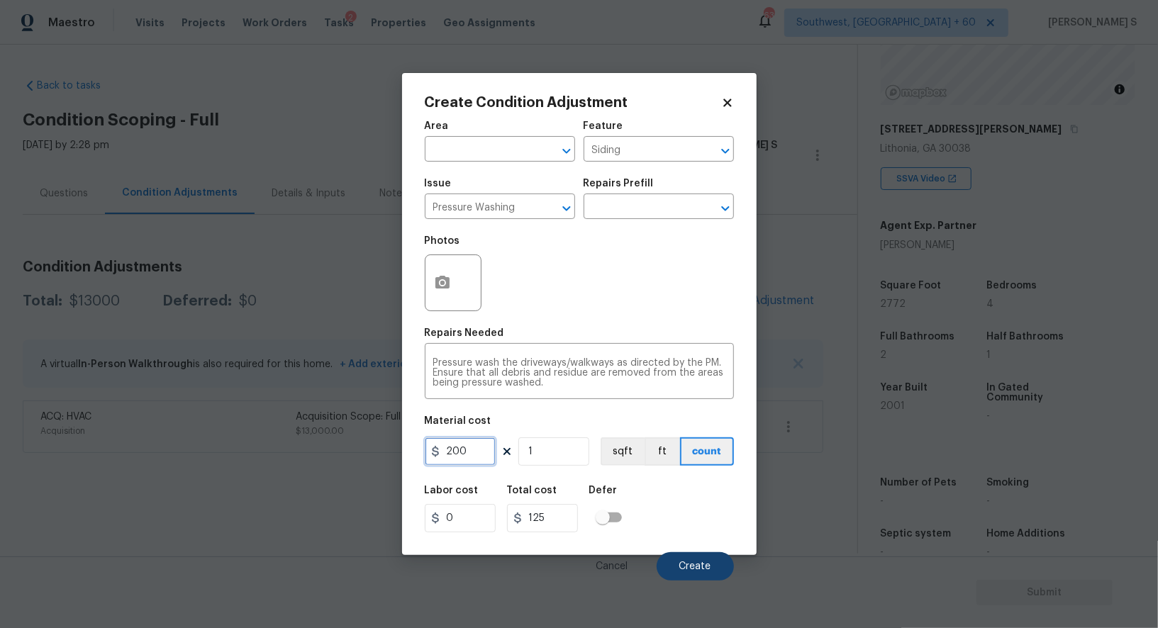
type input "200"
click at [693, 575] on button "Create" at bounding box center [695, 566] width 77 height 28
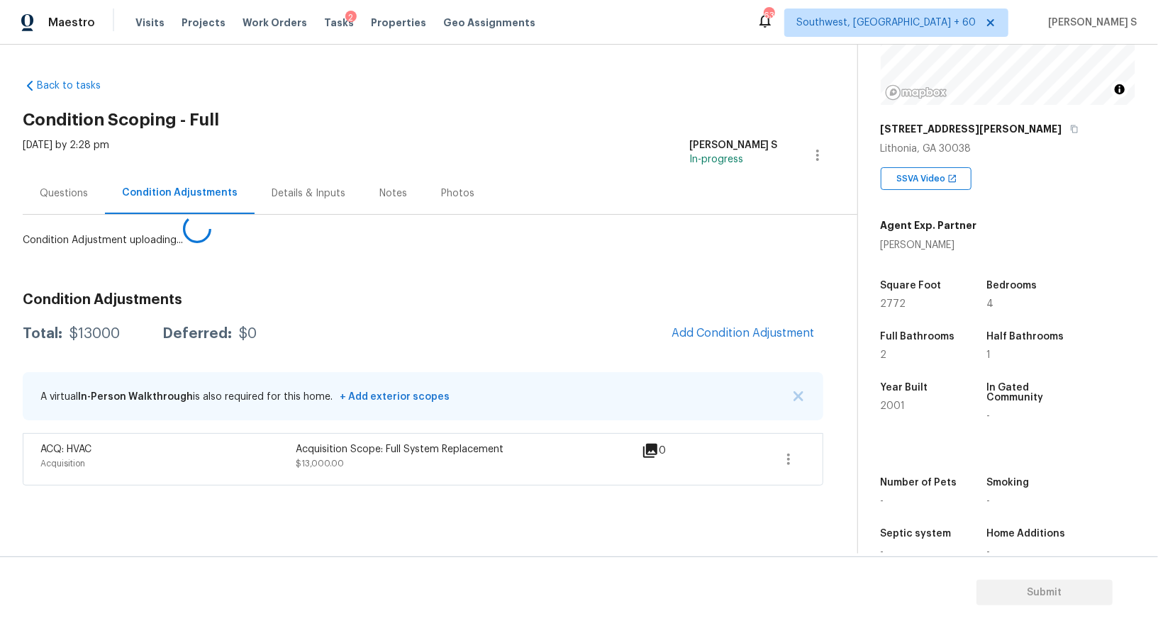
click at [279, 488] on body "Maestro Visits Projects Work Orders Tasks 2 Properties Geo Assignments 632 Sout…" at bounding box center [579, 314] width 1158 height 628
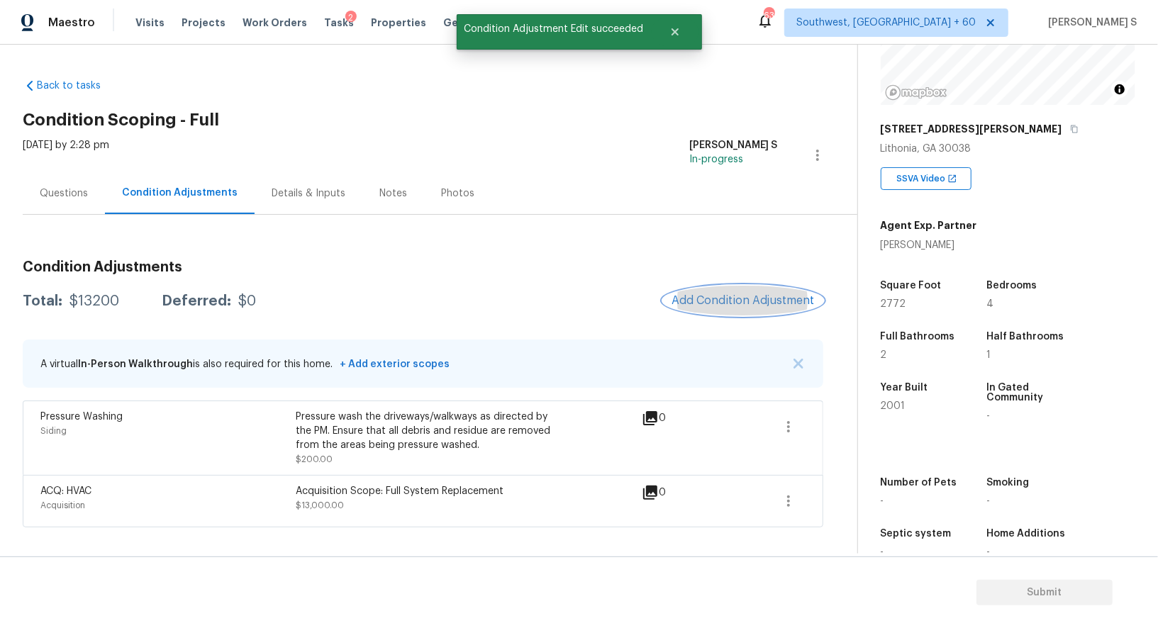
click at [725, 301] on span "Add Condition Adjustment" at bounding box center [742, 300] width 143 height 13
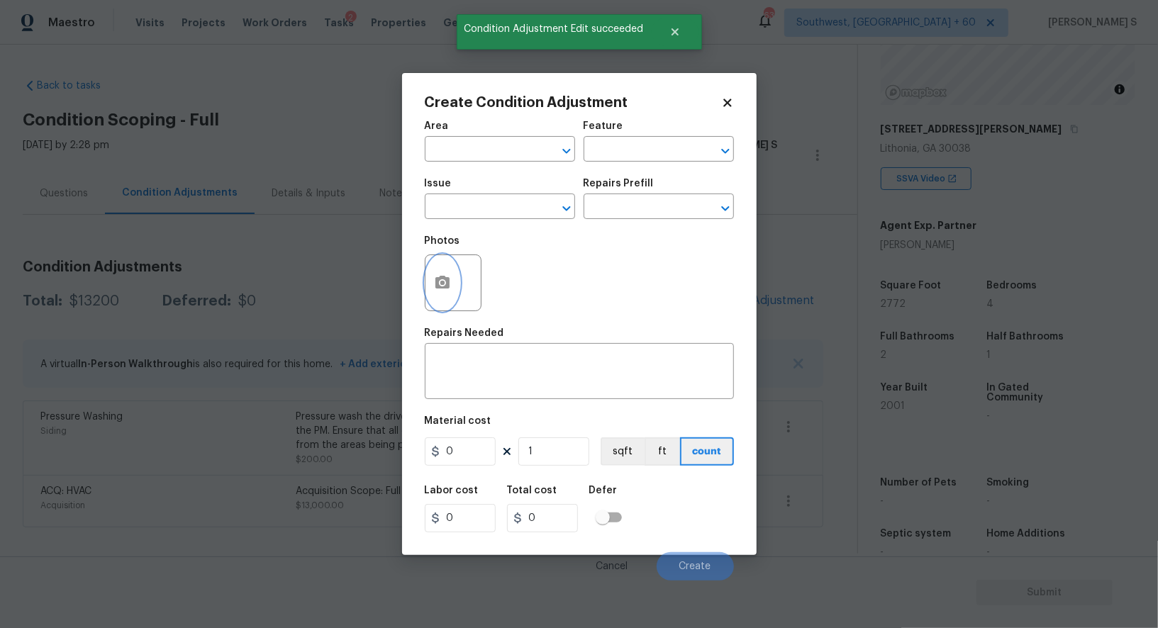
click at [448, 283] on icon "button" at bounding box center [442, 282] width 14 height 13
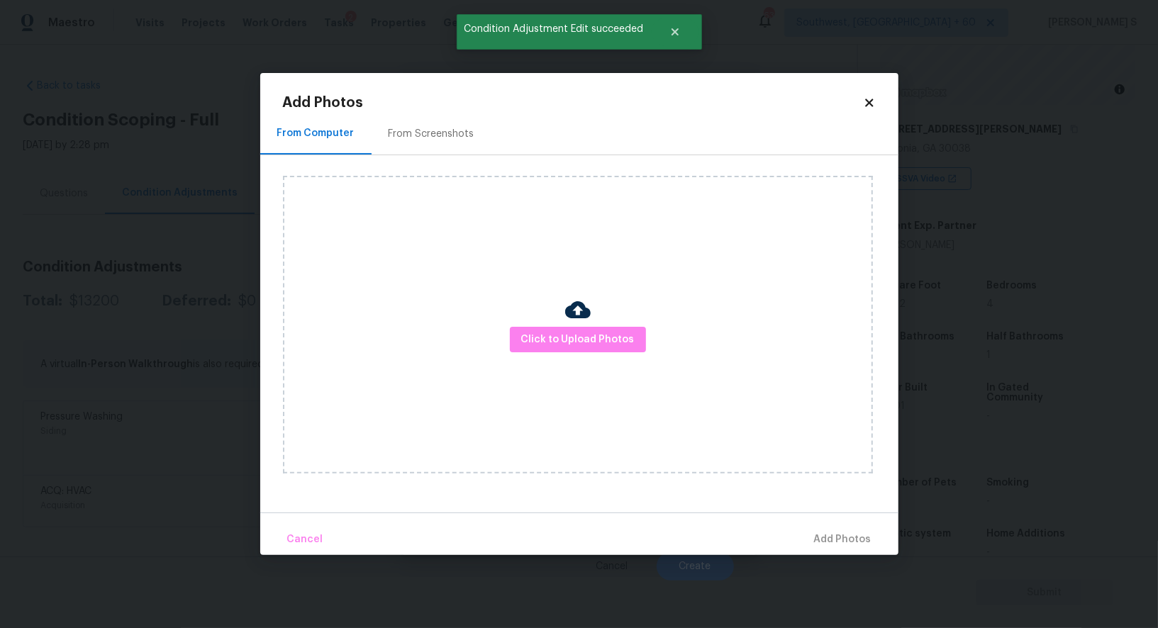
click at [423, 139] on div "From Screenshots" at bounding box center [432, 134] width 86 height 14
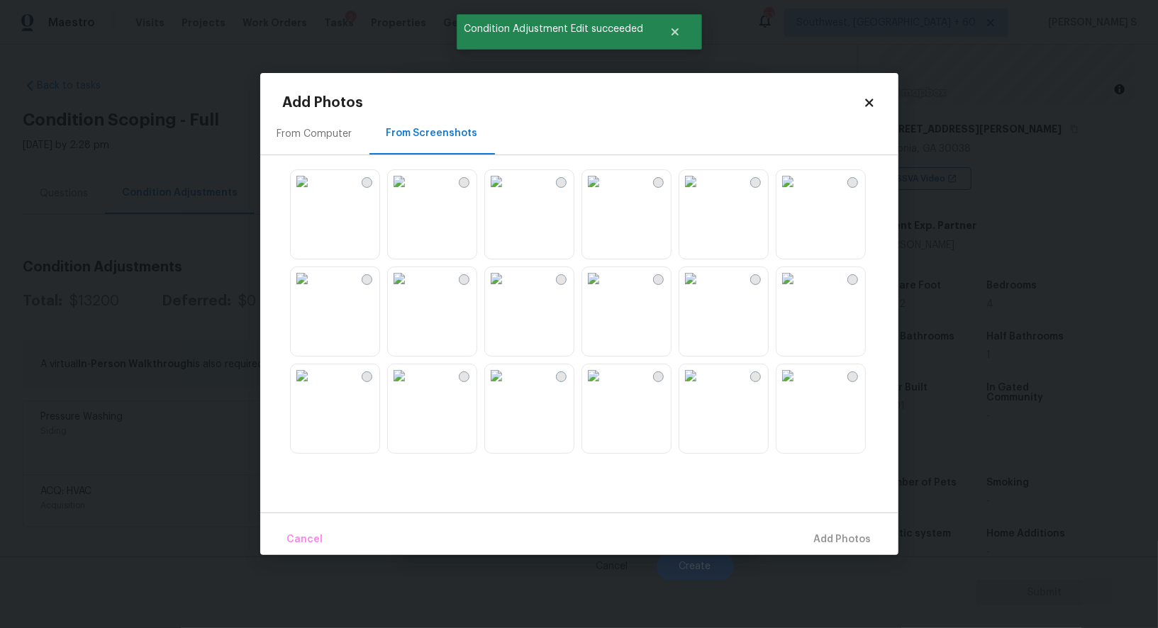
click at [508, 387] on img at bounding box center [496, 375] width 23 height 23
click at [410, 387] on img at bounding box center [399, 375] width 23 height 23
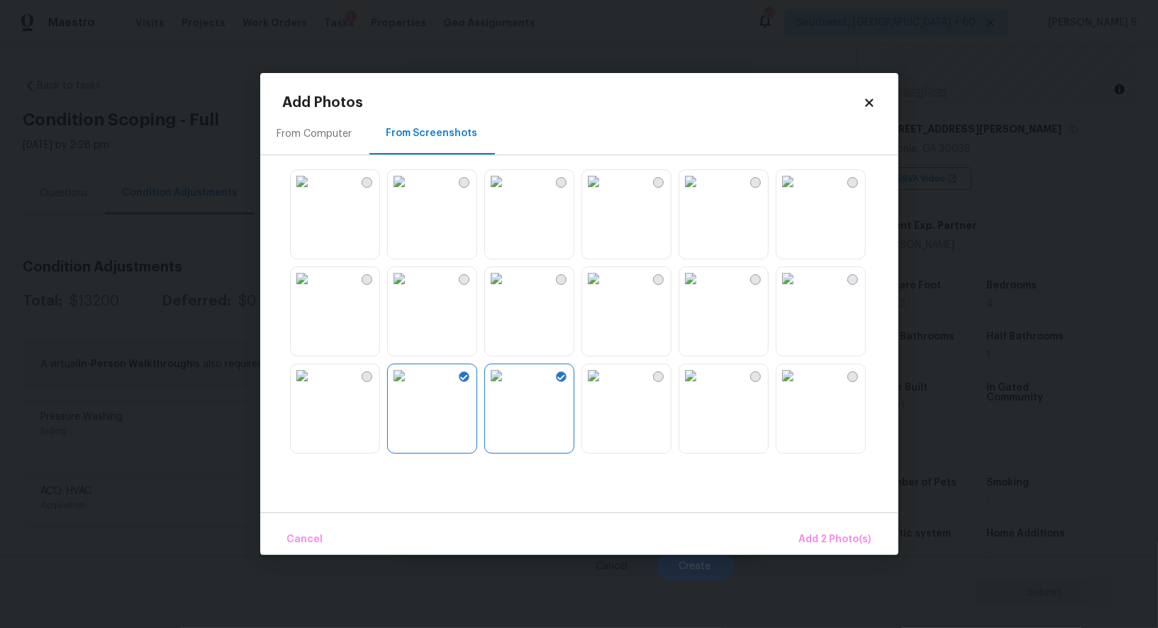
click at [313, 290] on img at bounding box center [302, 278] width 23 height 23
click at [702, 193] on img at bounding box center [690, 181] width 23 height 23
click at [821, 524] on div "Cancel Add 4 Photo(s)" at bounding box center [579, 534] width 638 height 43
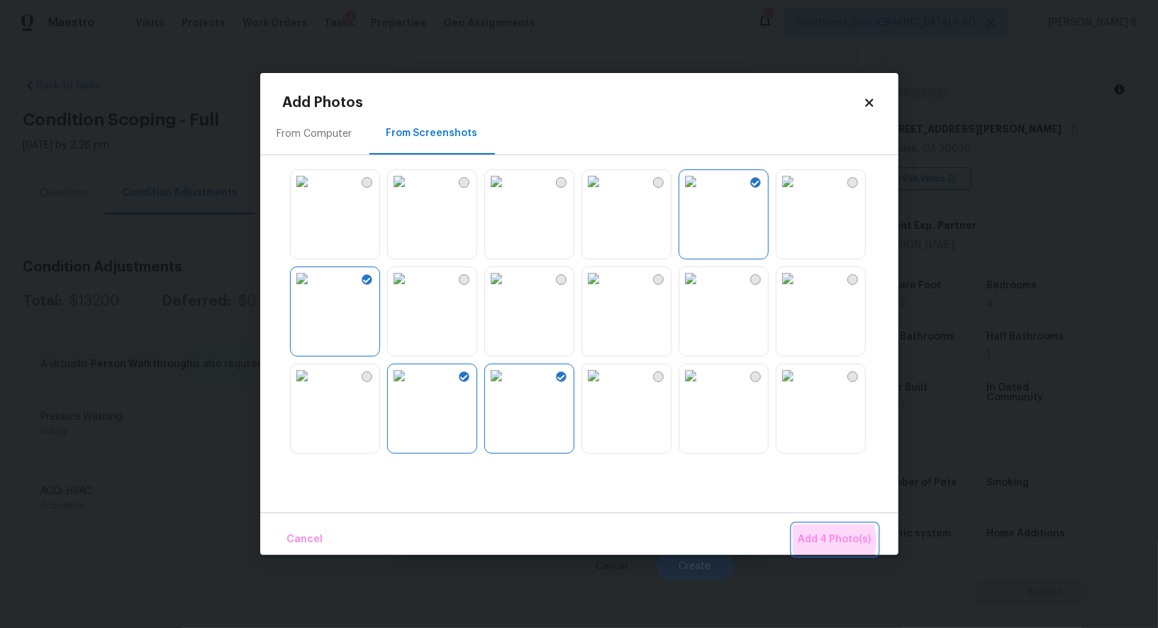
click at [830, 540] on span "Add 4 Photo(s)" at bounding box center [834, 540] width 73 height 18
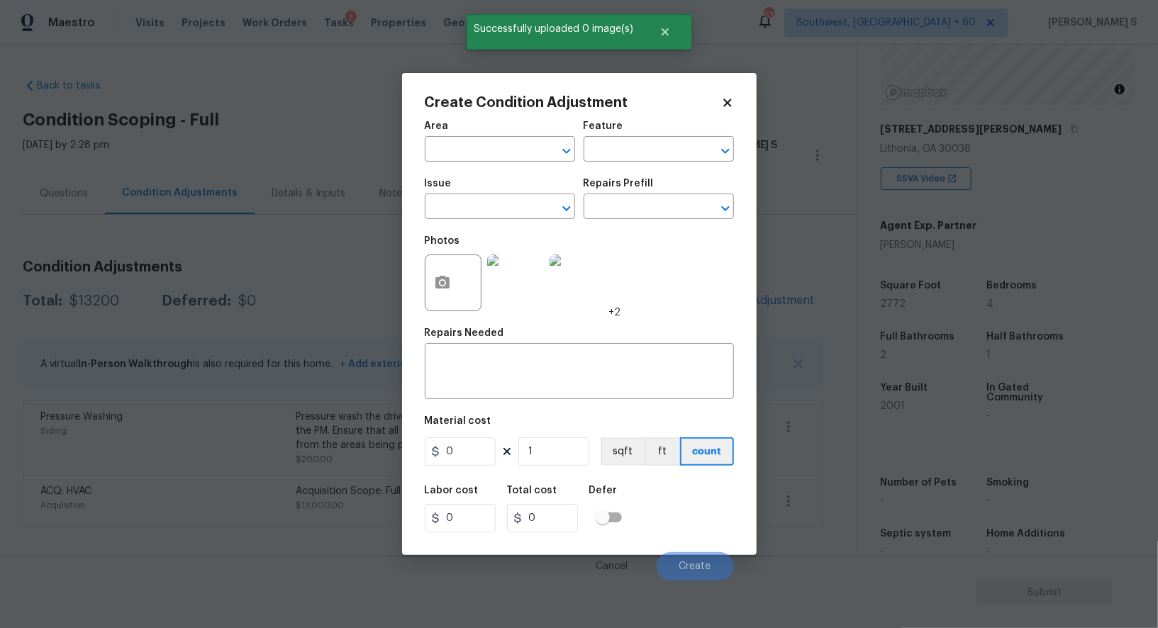
click at [491, 228] on span "Issue ​" at bounding box center [500, 198] width 150 height 57
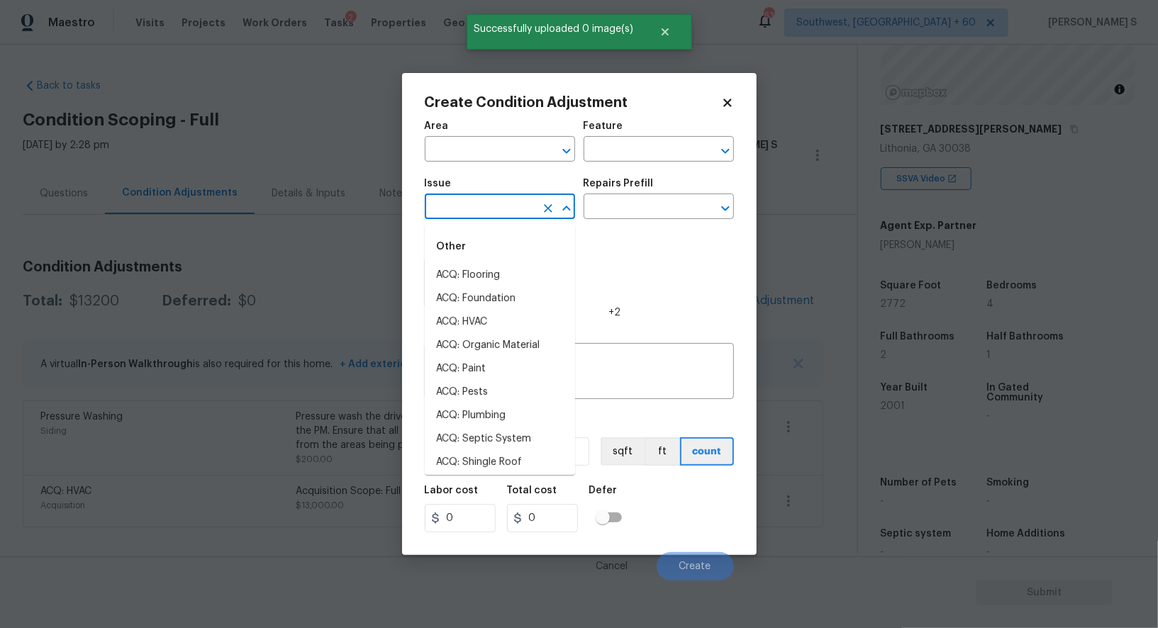
click at [491, 211] on input "text" at bounding box center [480, 208] width 111 height 22
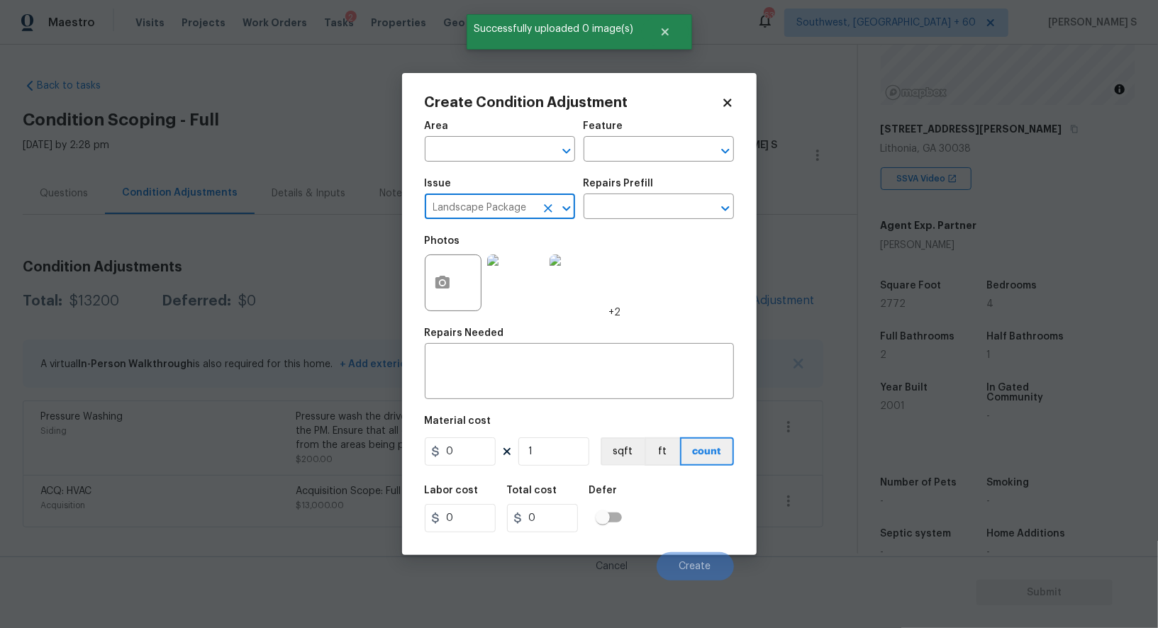
type input "Landscape Package"
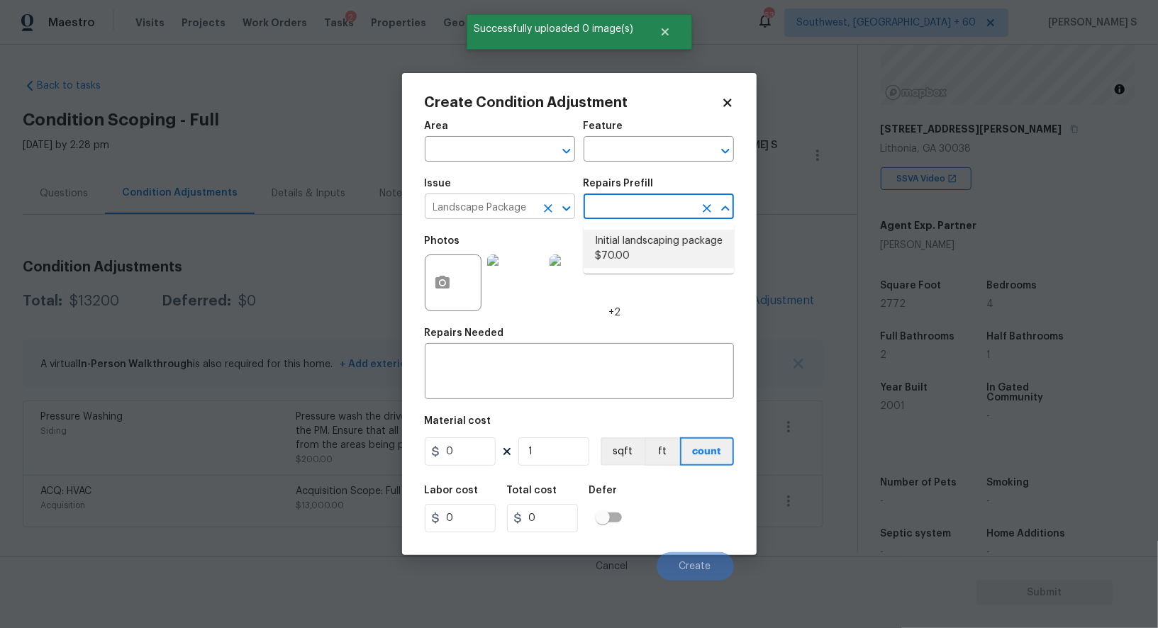
type input "Home Readiness Packages"
type textarea "Mowing of grass up to 6" in height. Mow, edge along driveways & sidewalks, trim…"
type input "70"
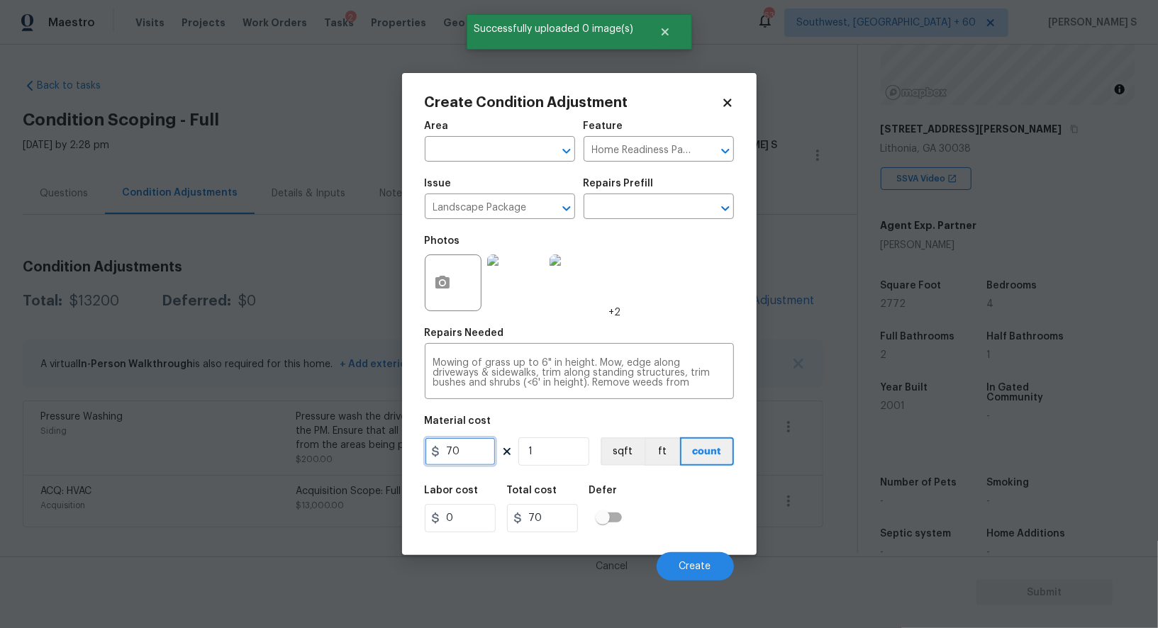
click at [449, 454] on input "70" at bounding box center [460, 451] width 71 height 28
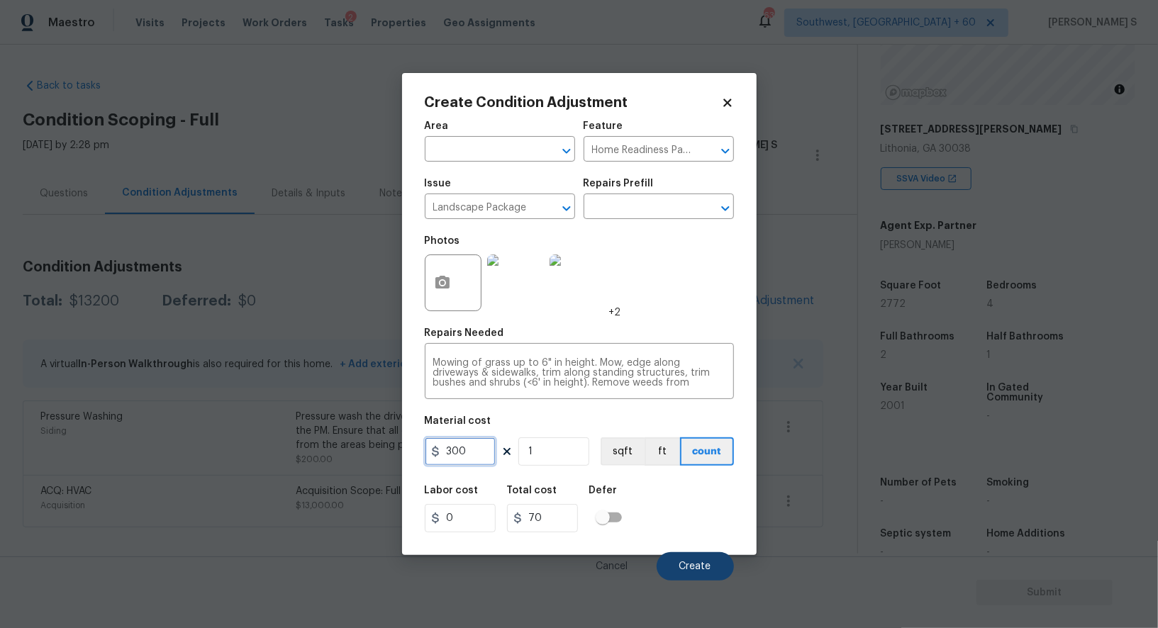
type input "300"
click at [693, 563] on span "Create" at bounding box center [695, 567] width 32 height 11
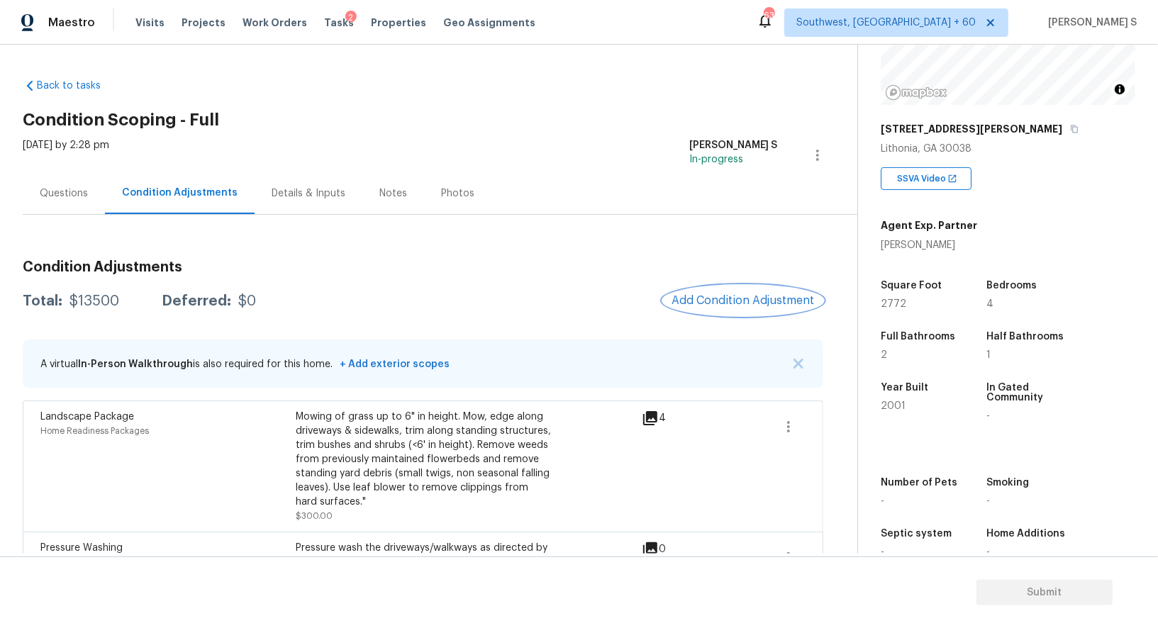
click at [716, 305] on span "Add Condition Adjustment" at bounding box center [742, 300] width 143 height 13
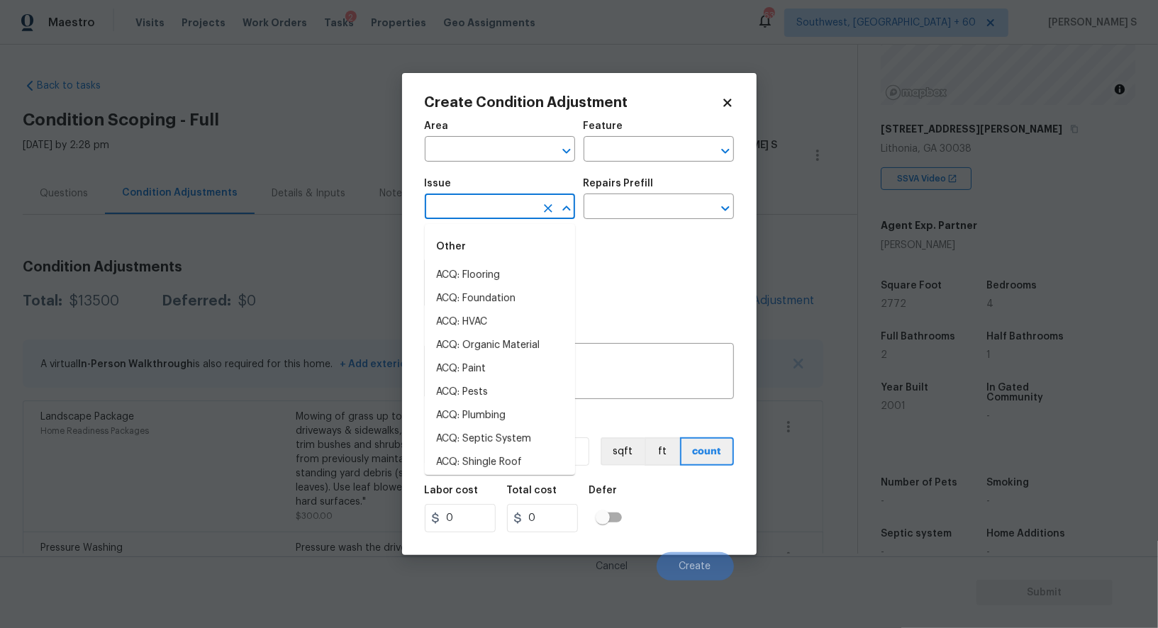
click at [477, 200] on input "text" at bounding box center [480, 208] width 111 height 22
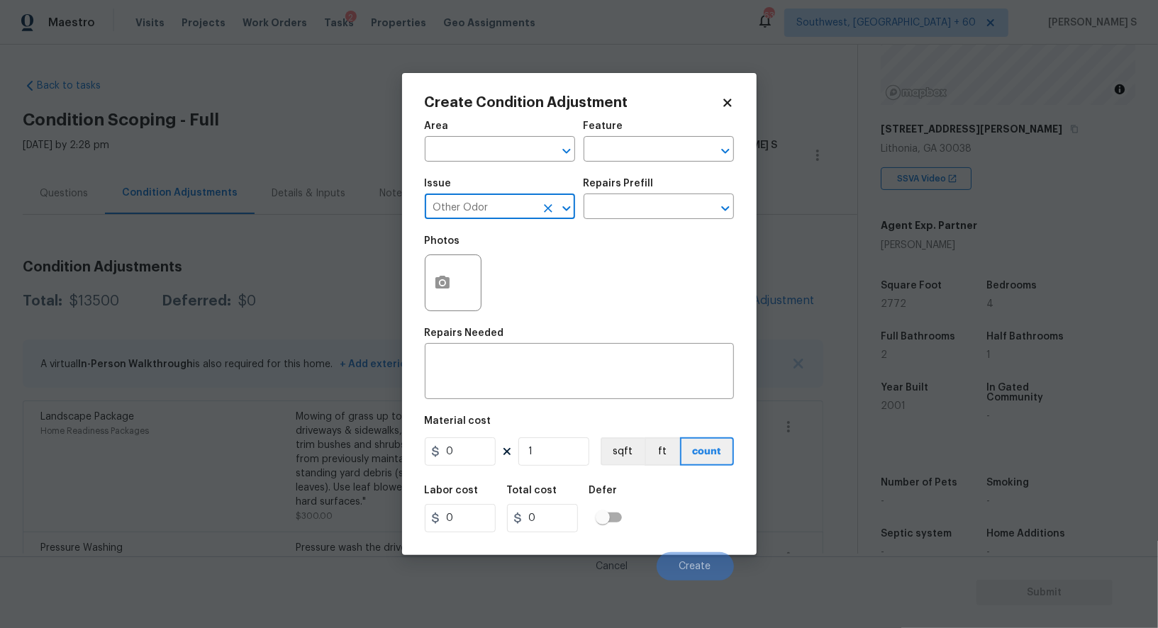
type input "Other Odor"
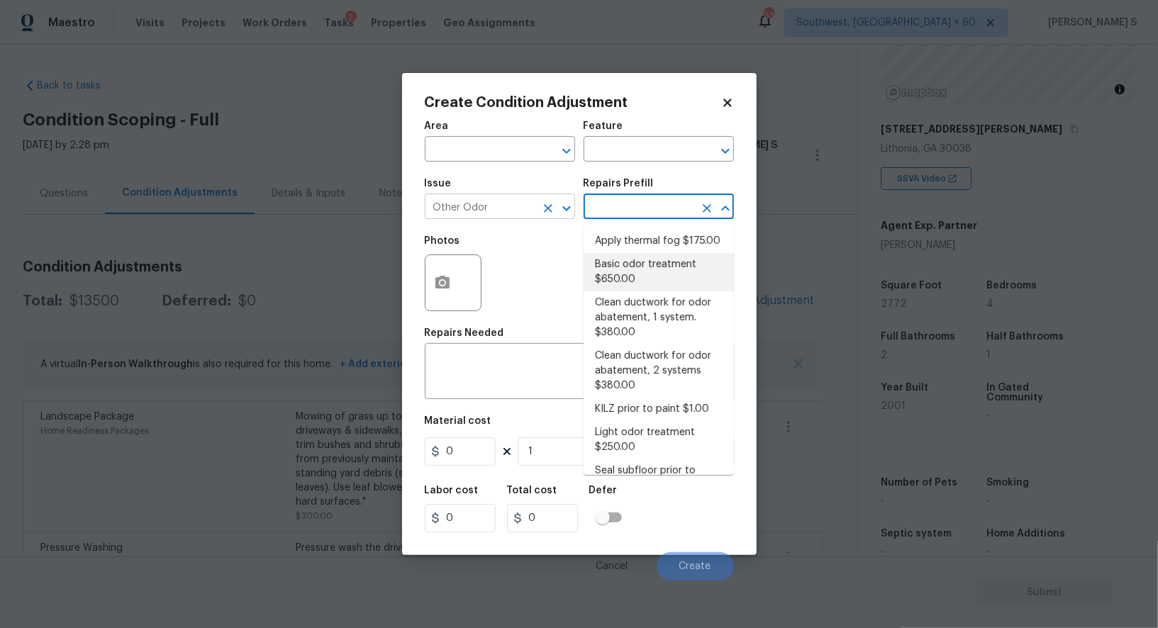
type textarea "OD Odor Protocol: Heavy Odor present. Remediate home odor. Including but not li…"
type input "650"
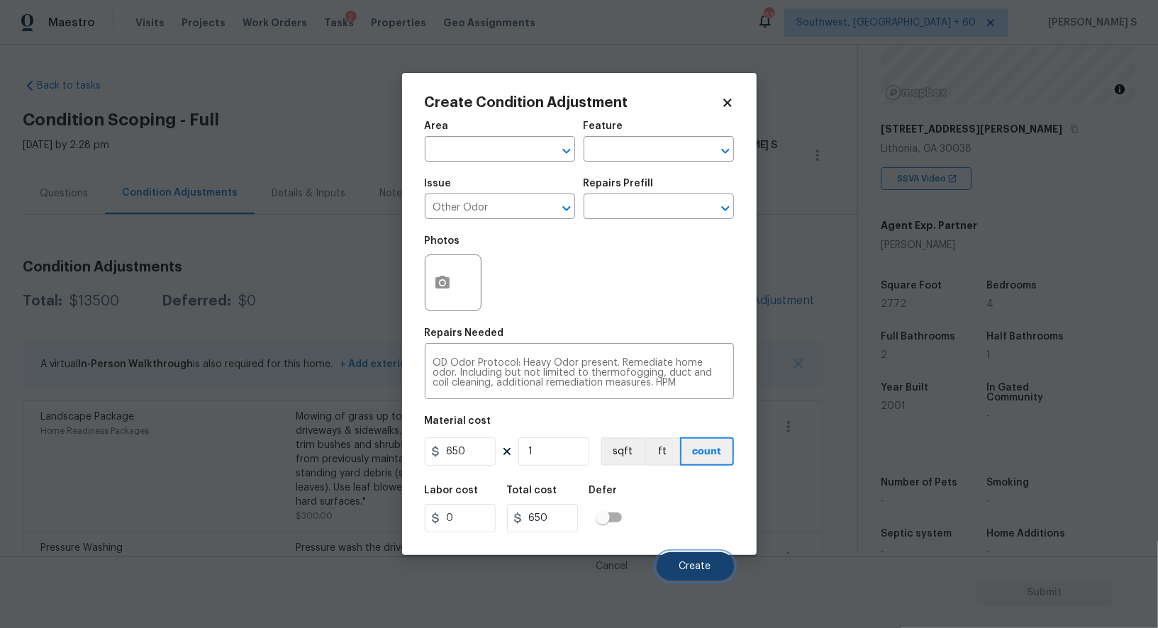
click at [691, 564] on span "Create" at bounding box center [695, 567] width 32 height 11
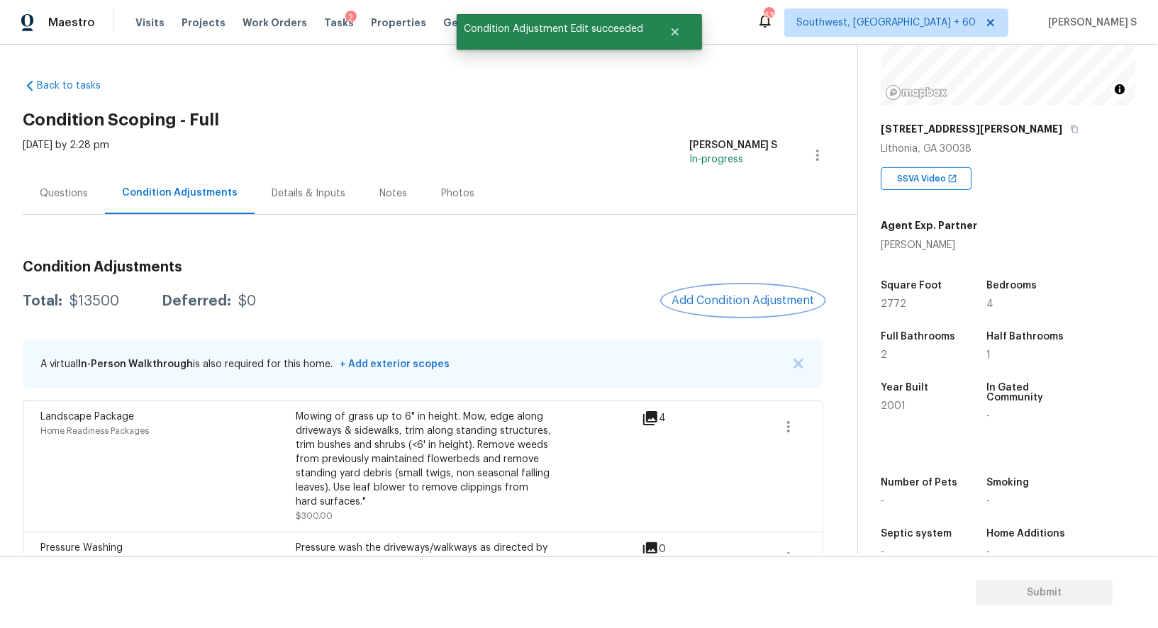
click at [252, 498] on div "Landscape Package Home Readiness Packages" at bounding box center [167, 466] width 255 height 113
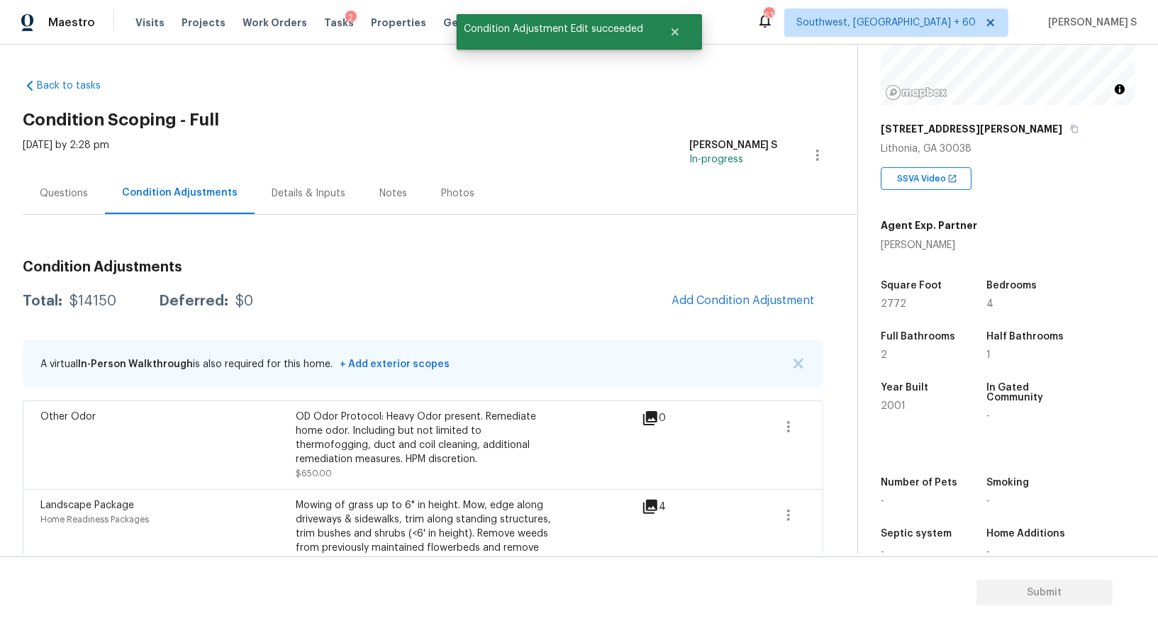
scroll to position [196, 0]
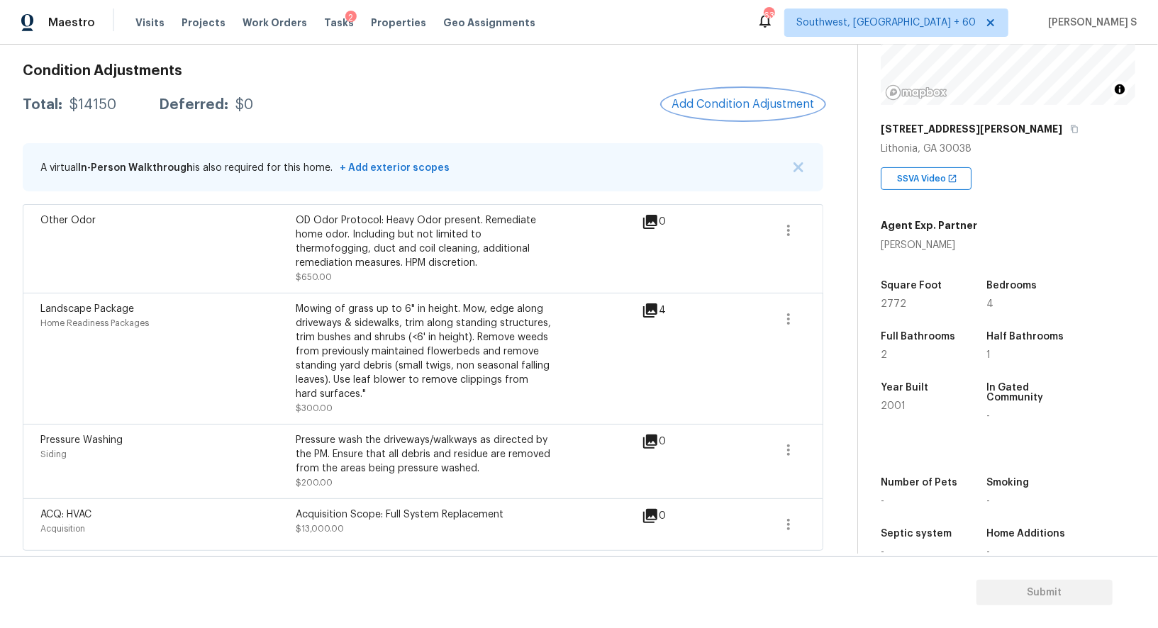
click at [687, 104] on span "Add Condition Adjustment" at bounding box center [742, 104] width 143 height 13
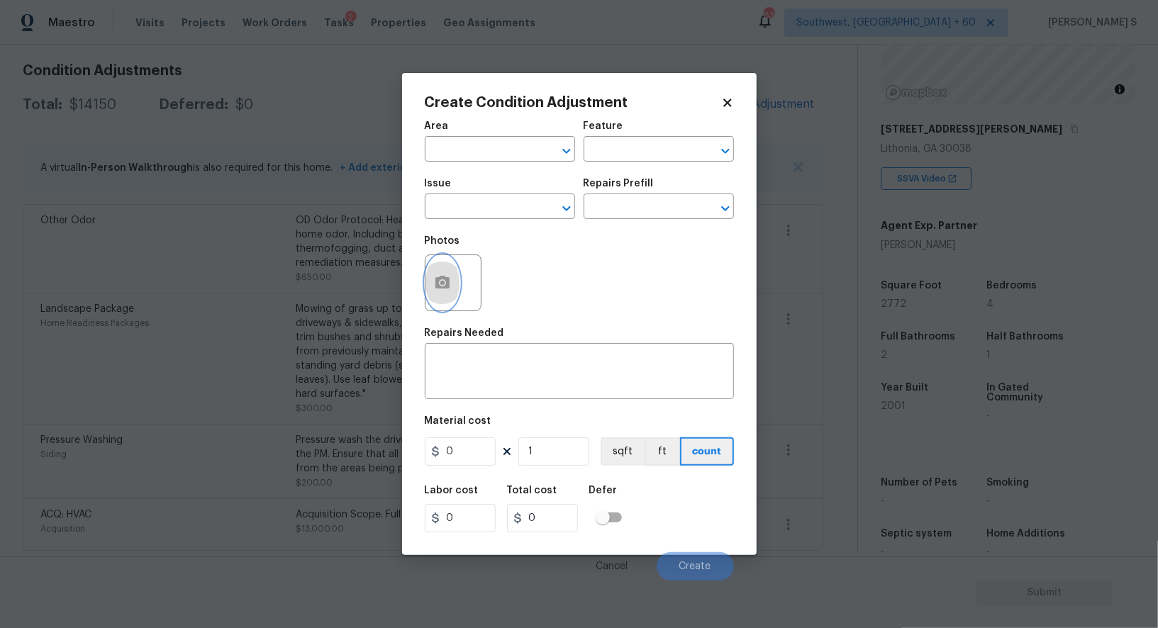
click at [442, 285] on circle "button" at bounding box center [442, 283] width 4 height 4
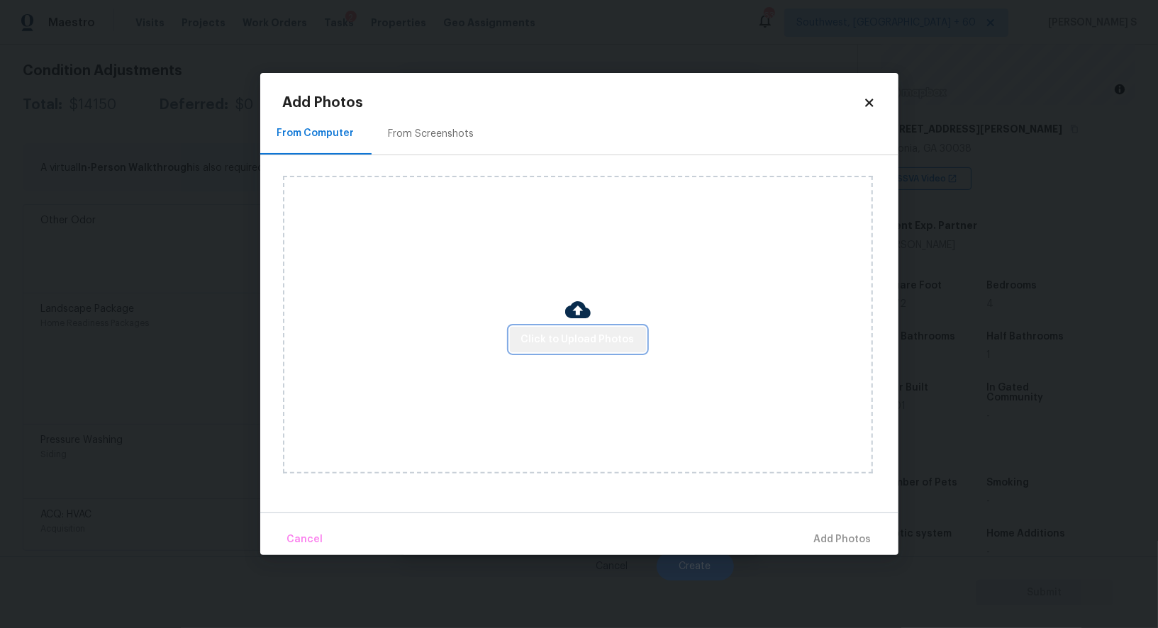
click at [583, 335] on span "Click to Upload Photos" at bounding box center [577, 340] width 113 height 18
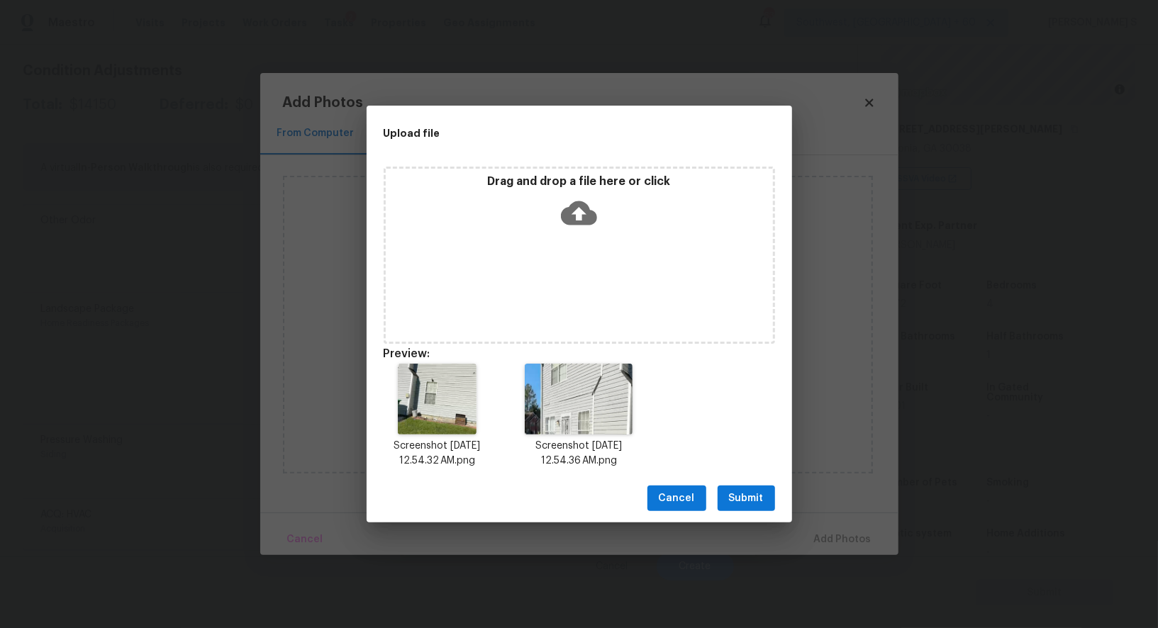
click at [734, 497] on span "Submit" at bounding box center [746, 499] width 35 height 18
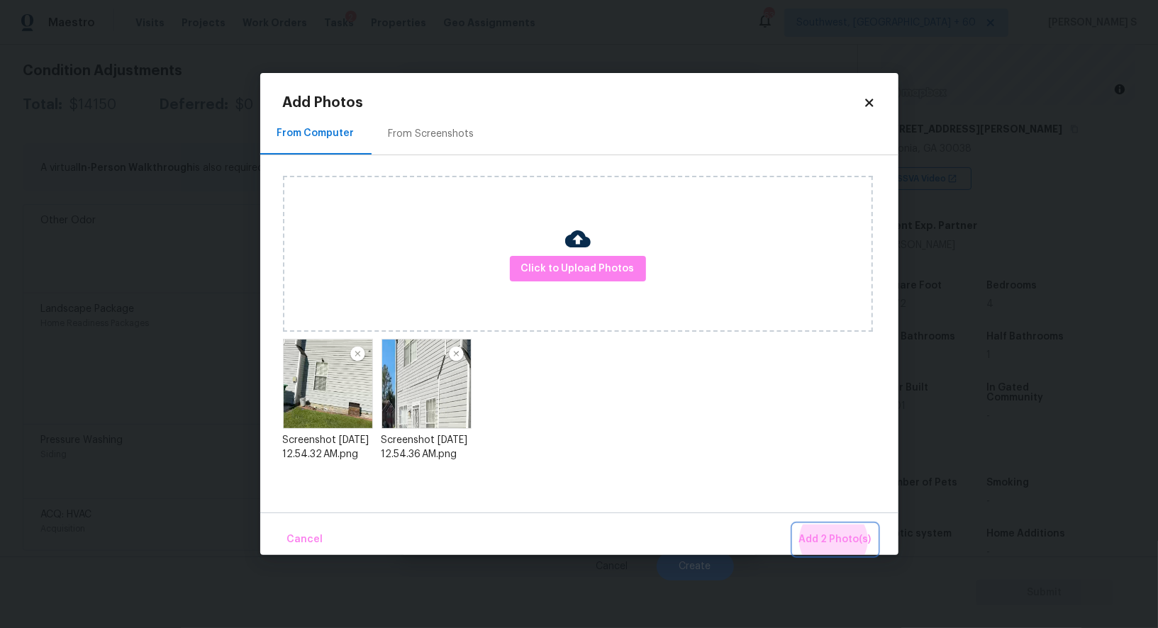
click at [793, 525] on button "Add 2 Photo(s)" at bounding box center [835, 540] width 84 height 30
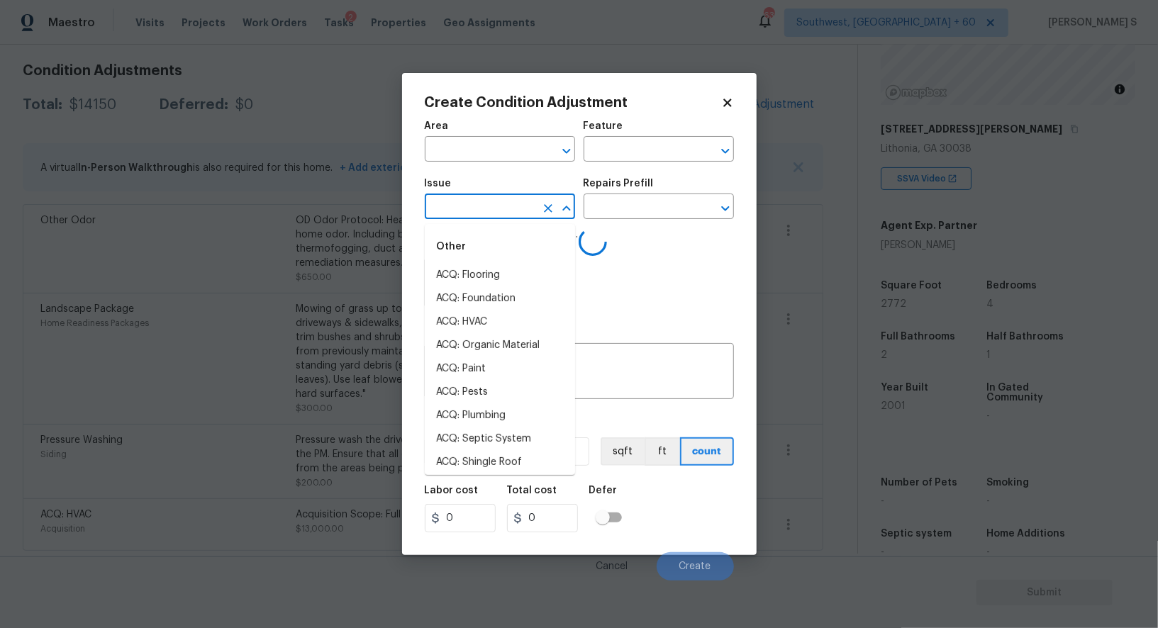
click at [523, 206] on input "text" at bounding box center [480, 208] width 111 height 22
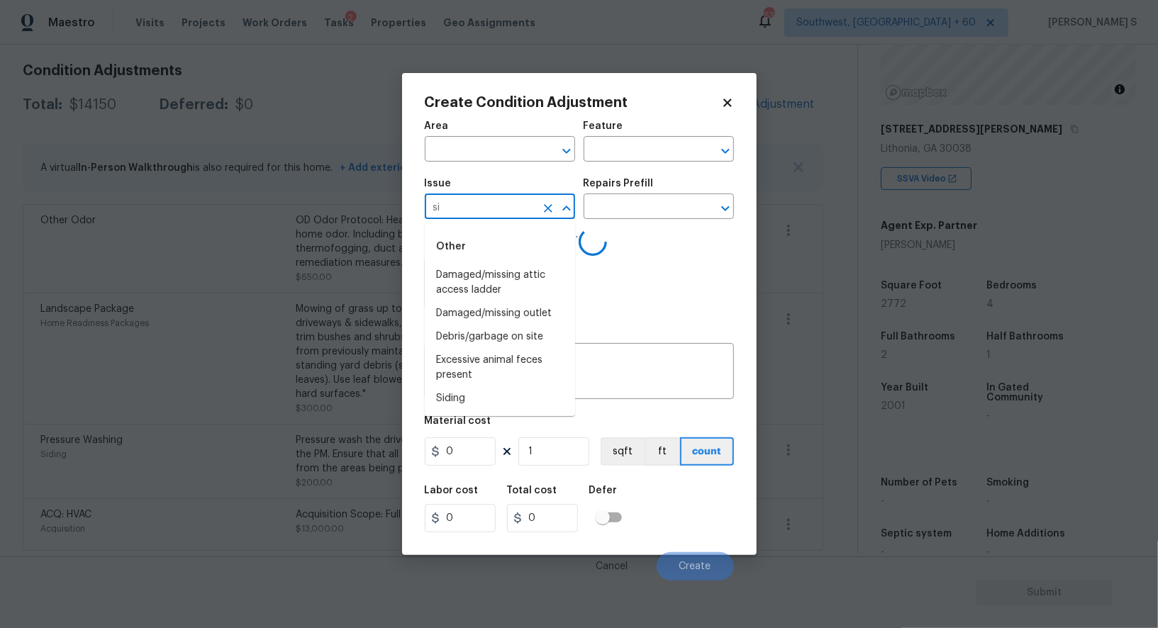
type input "sid"
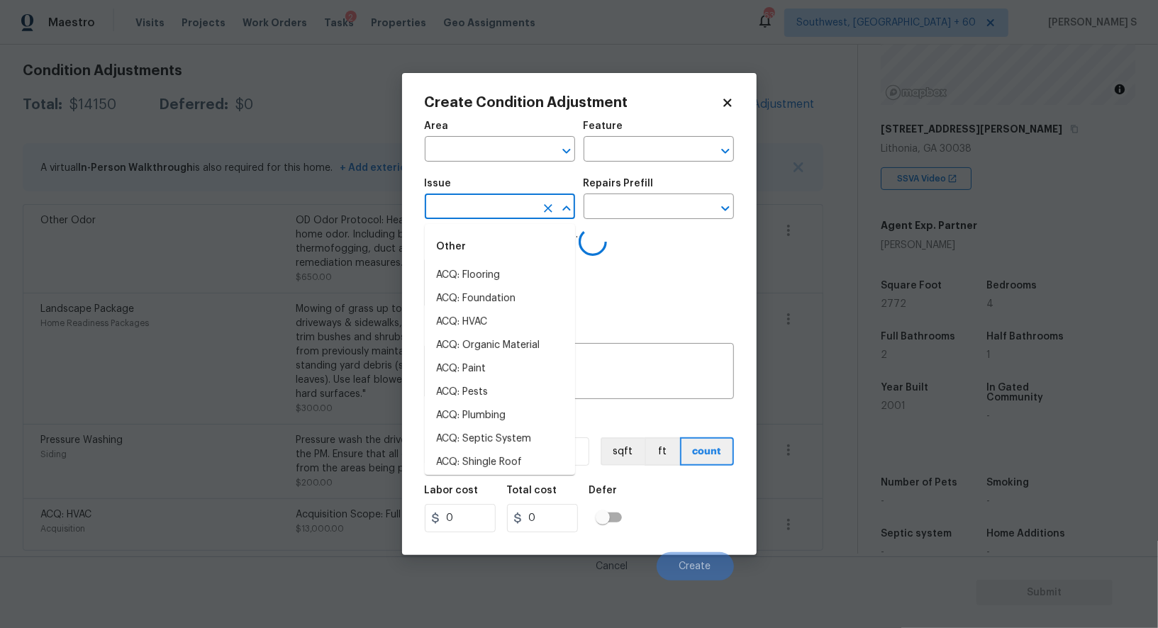
type input "i"
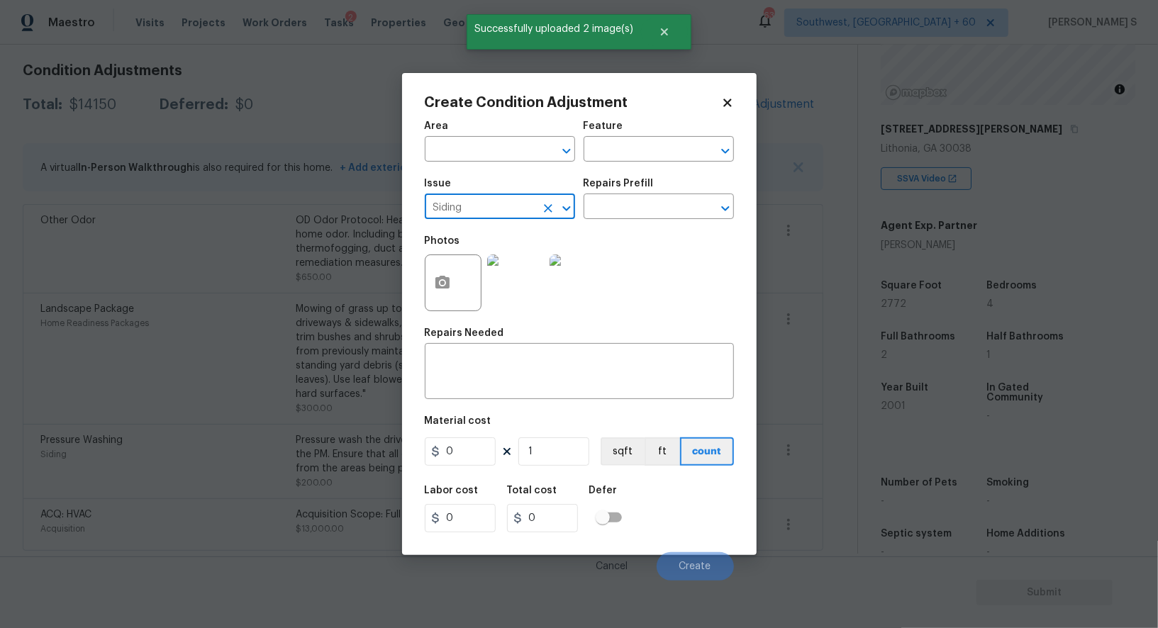
type input "Siding"
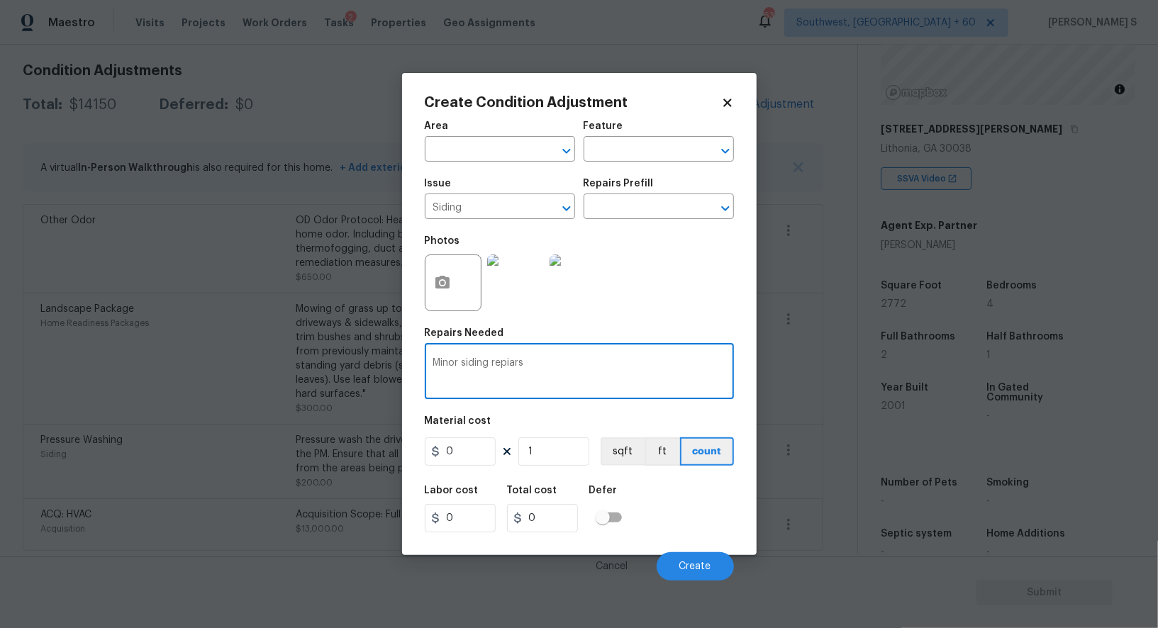
type textarea "Minor siding repiars"
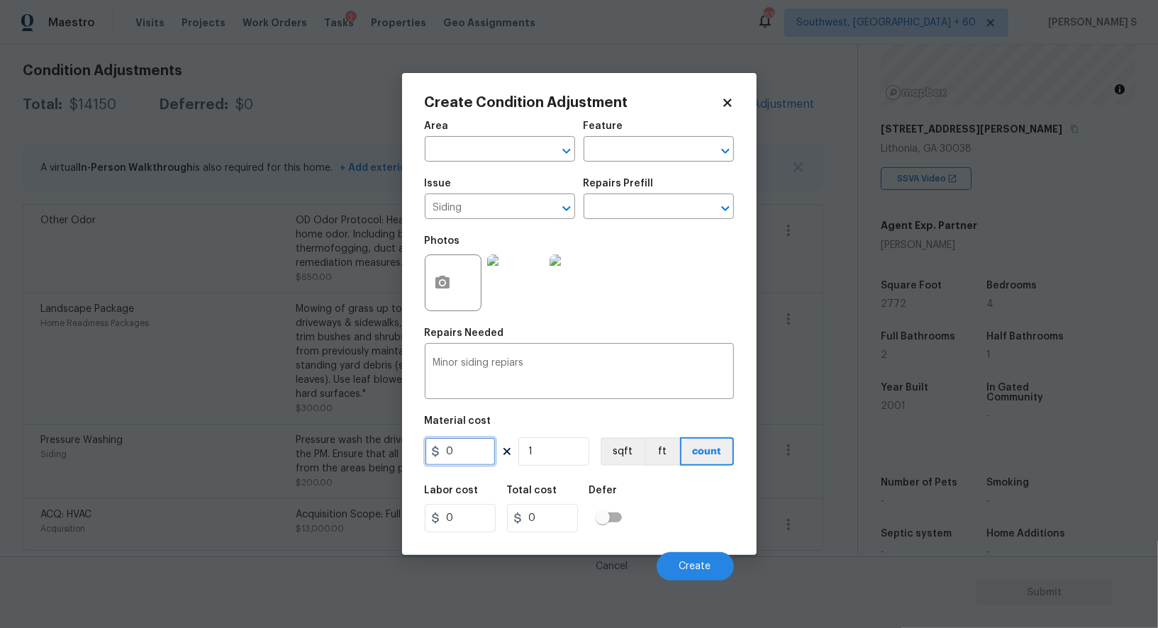
click at [474, 466] on input "0" at bounding box center [460, 451] width 71 height 28
type input "900"
click at [686, 558] on button "Create" at bounding box center [695, 566] width 77 height 28
click at [209, 456] on body "Maestro Visits Projects Work Orders Tasks 2 Properties Geo Assignments 632 Sout…" at bounding box center [579, 314] width 1158 height 628
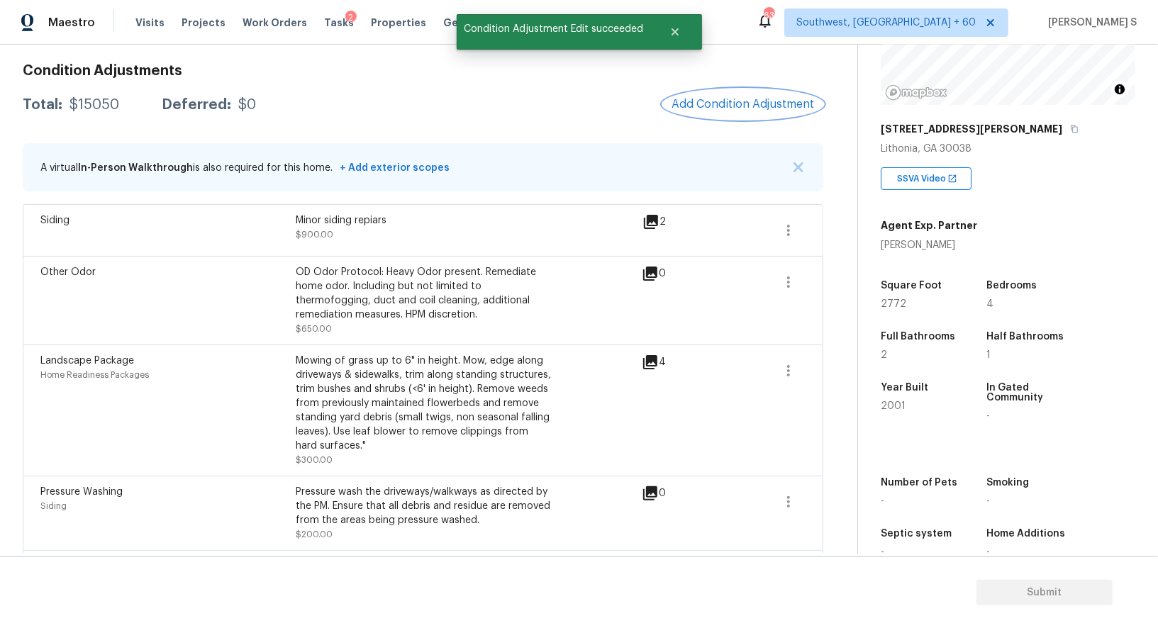
click at [730, 117] on button "Add Condition Adjustment" at bounding box center [743, 104] width 160 height 30
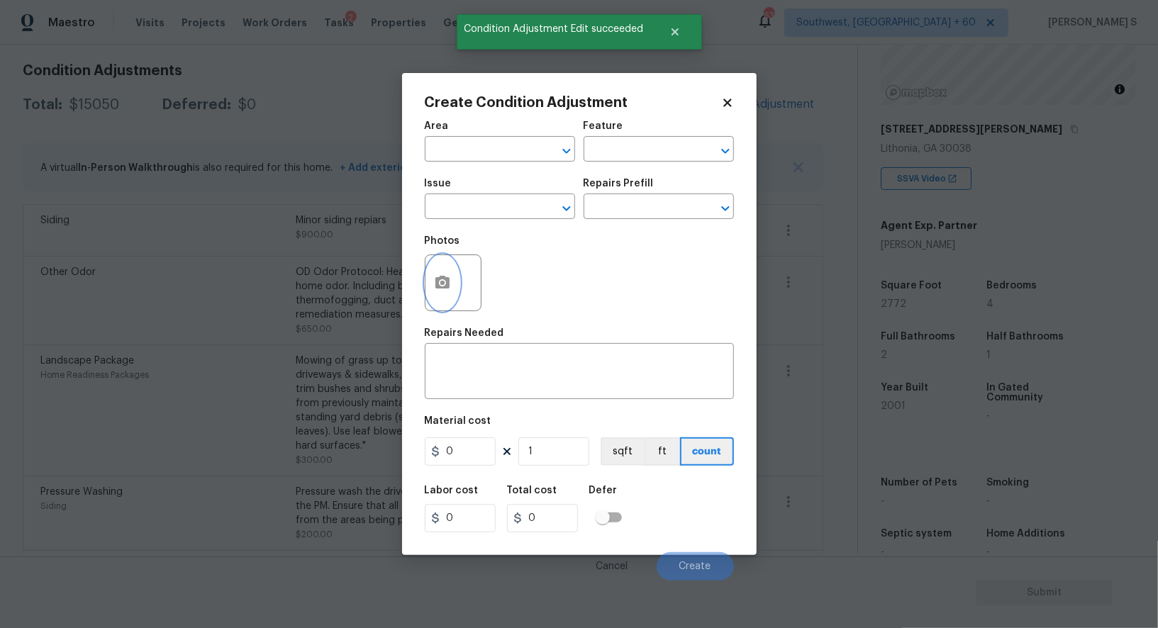
click at [454, 280] on button "button" at bounding box center [442, 282] width 34 height 55
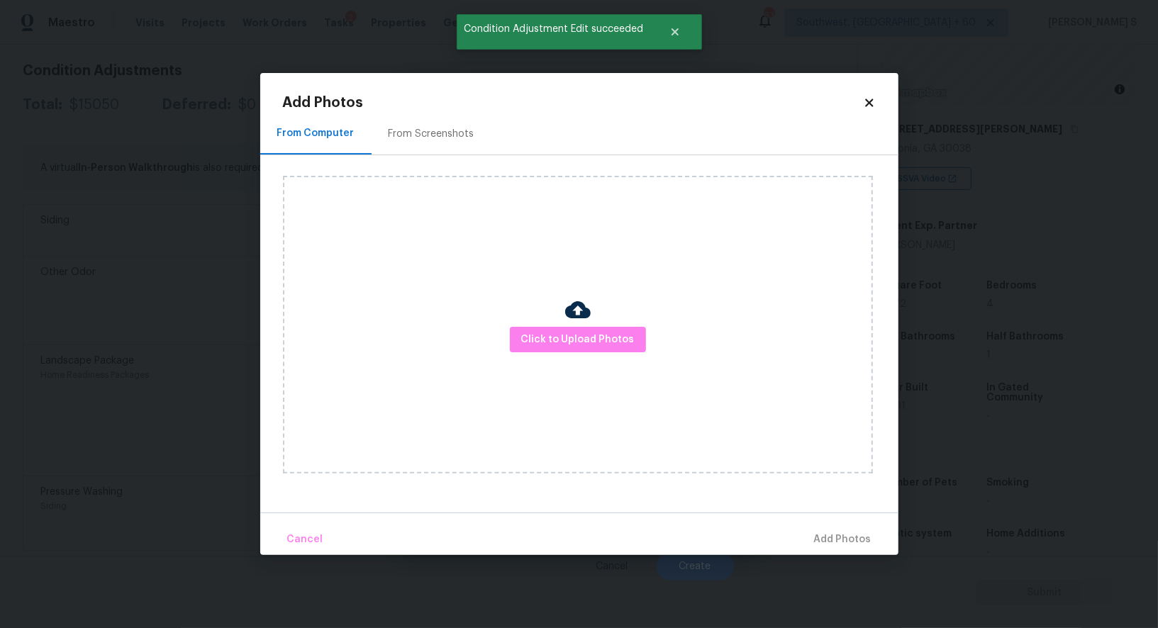
click at [594, 354] on div "Click to Upload Photos" at bounding box center [578, 325] width 590 height 298
click at [593, 350] on button "Click to Upload Photos" at bounding box center [578, 340] width 136 height 26
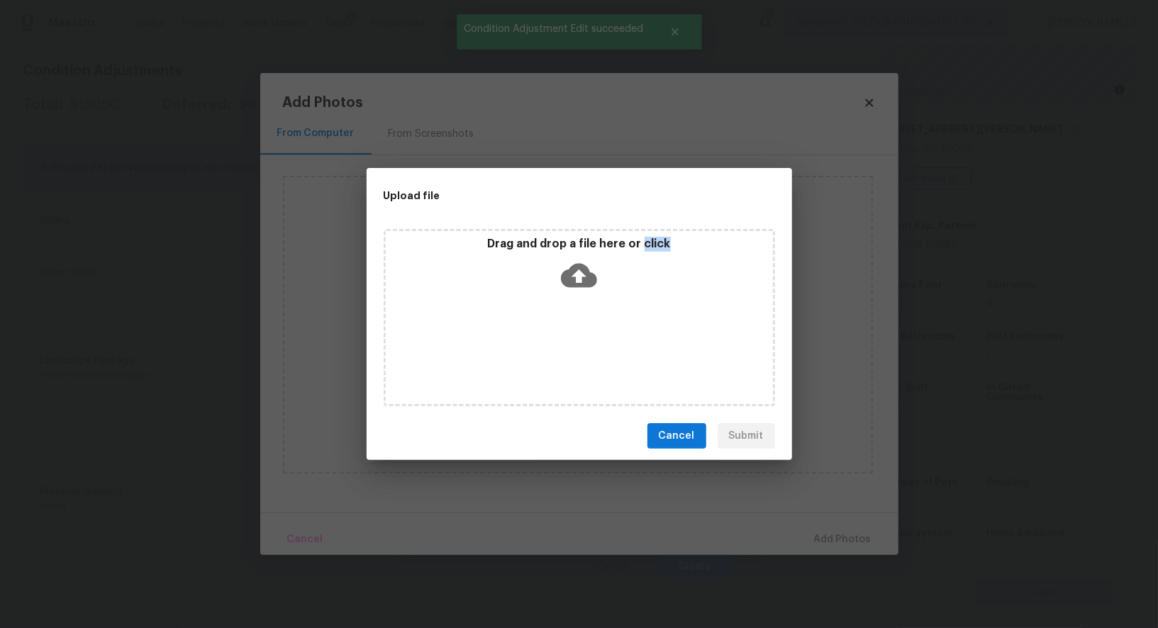
click at [593, 350] on div "Drag and drop a file here or click" at bounding box center [579, 317] width 391 height 177
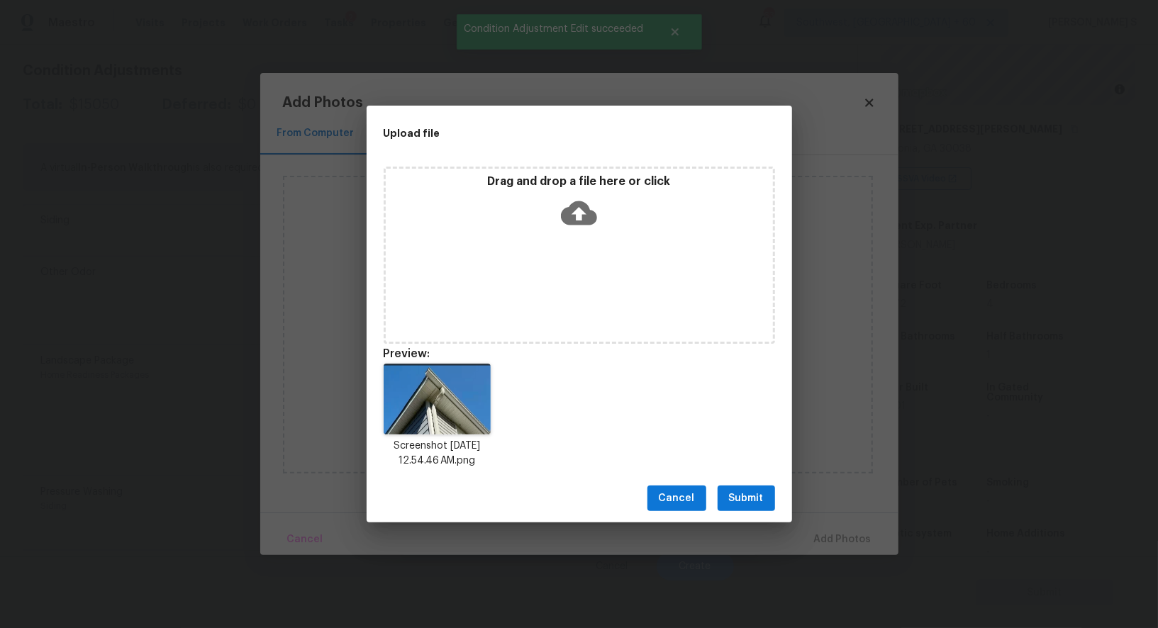
click at [727, 481] on div "Cancel Submit" at bounding box center [579, 498] width 425 height 49
click at [732, 488] on button "Submit" at bounding box center [745, 499] width 57 height 26
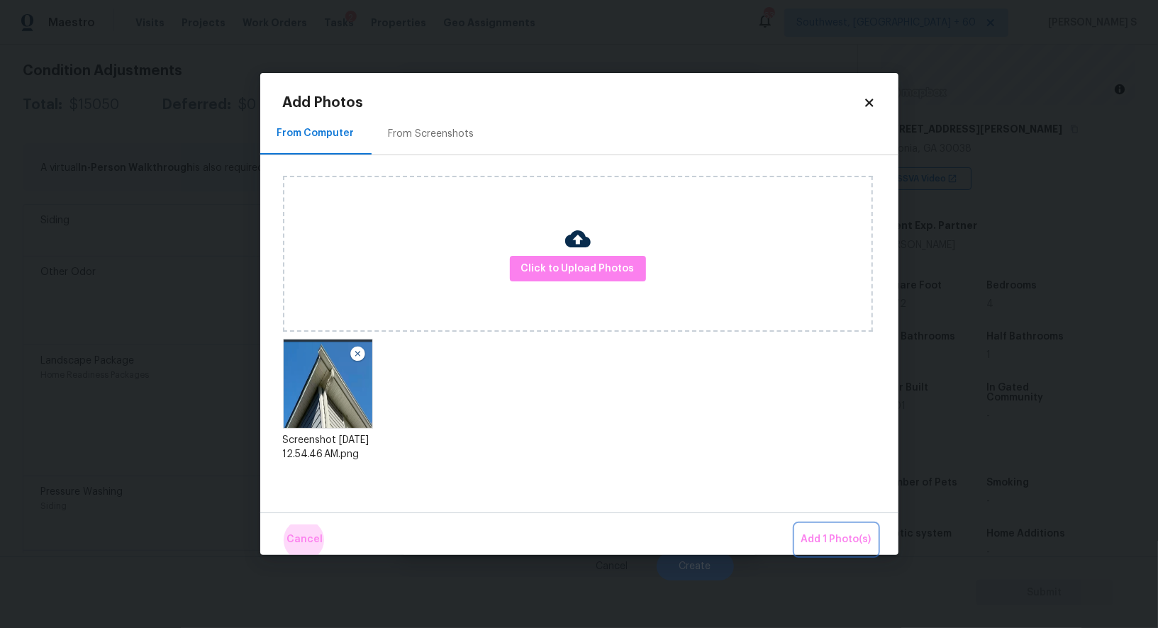
click at [795, 525] on button "Add 1 Photo(s)" at bounding box center [836, 540] width 82 height 30
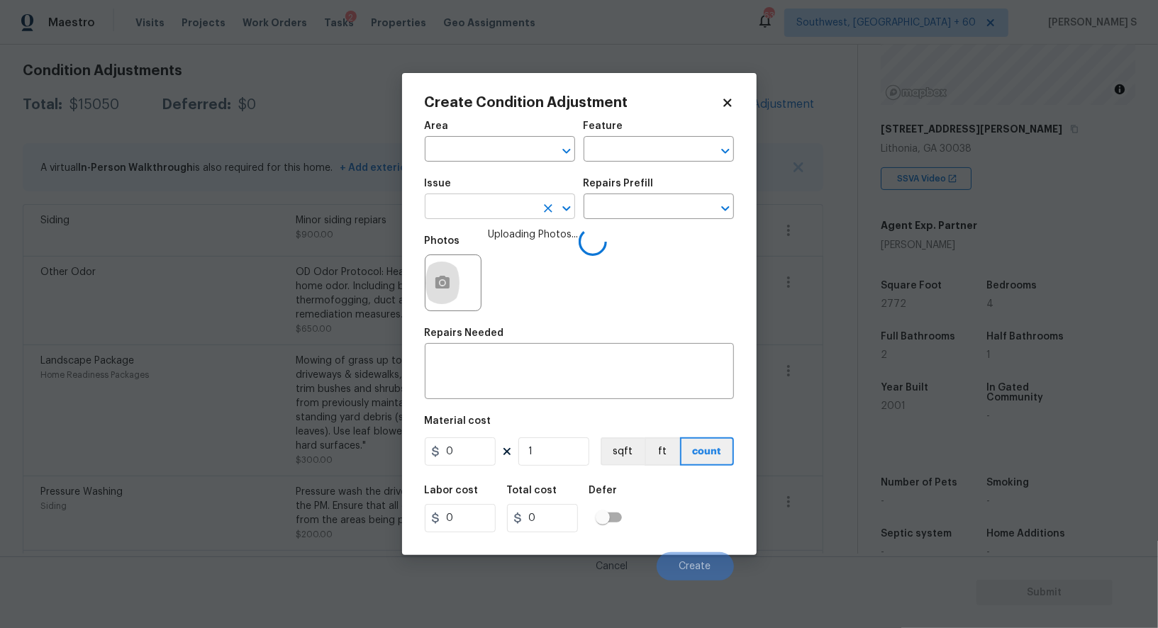
click at [528, 215] on input "text" at bounding box center [480, 208] width 111 height 22
type input "soff"
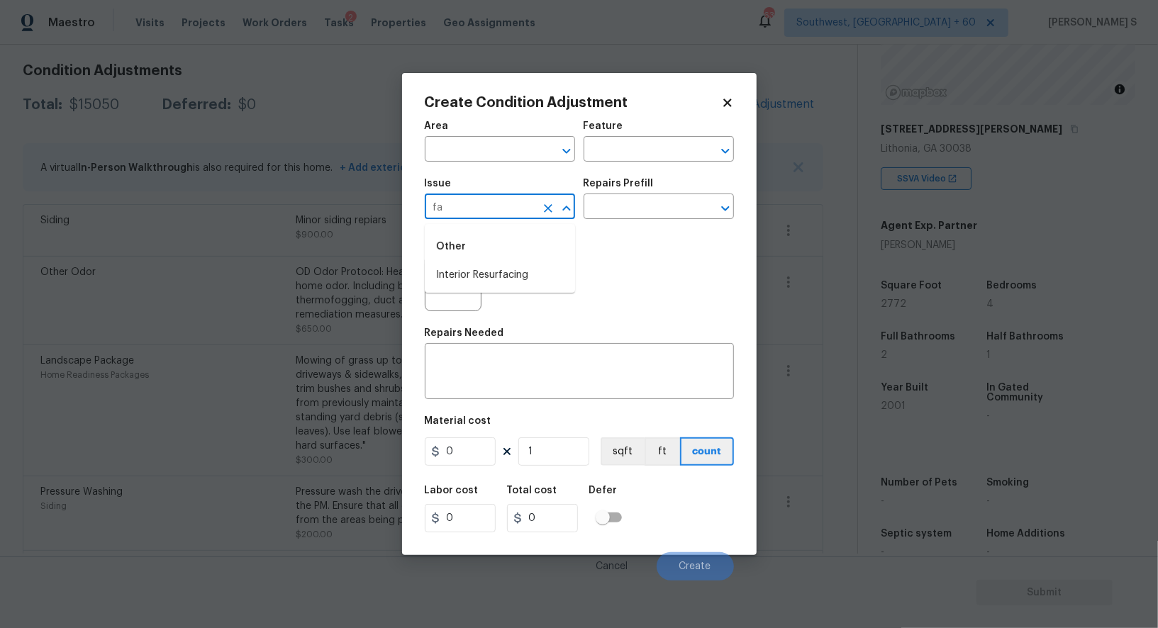
type input "f"
type input "Siding"
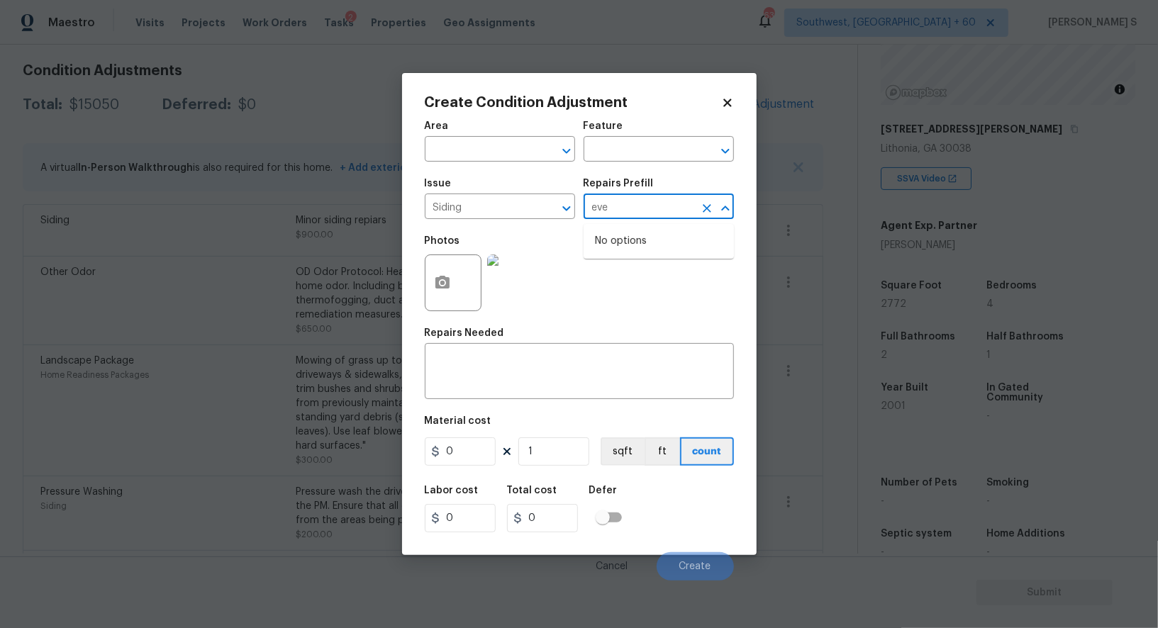
type input "eve"
type input "trim"
click at [518, 369] on textarea at bounding box center [579, 373] width 292 height 30
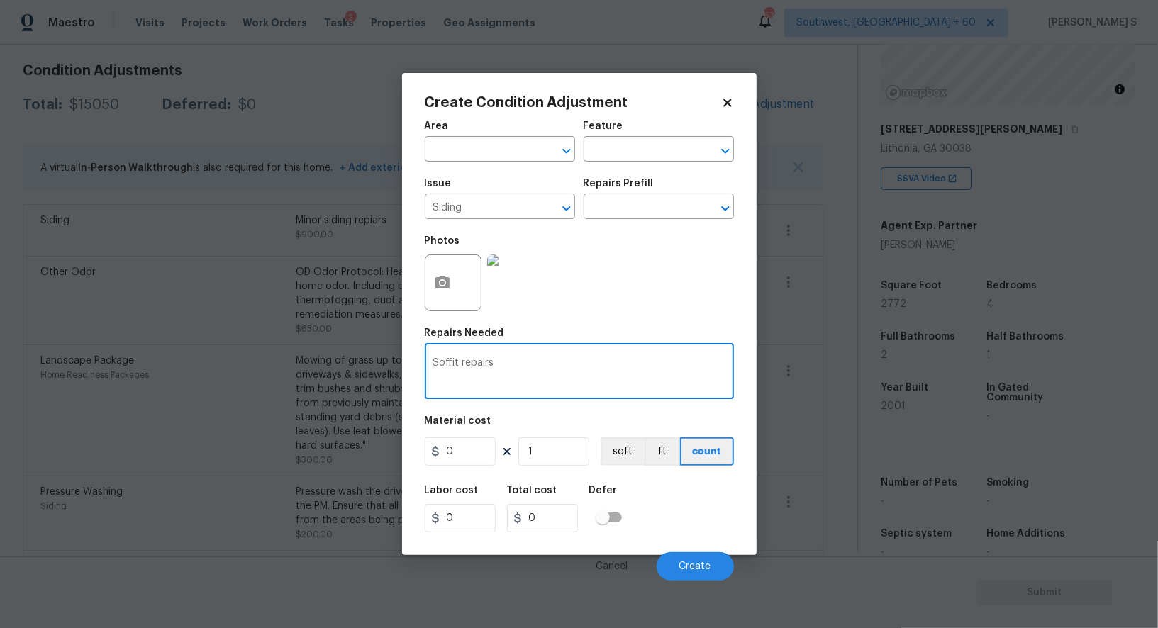
type textarea "Soffit repairs"
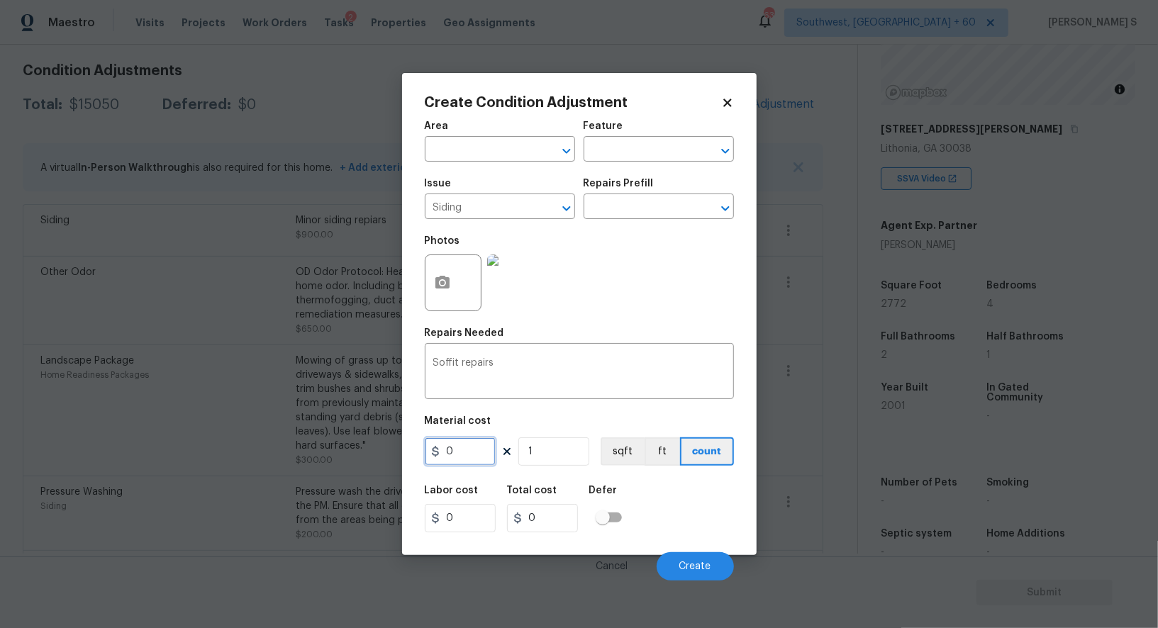
click at [459, 458] on input "0" at bounding box center [460, 451] width 71 height 28
type input "400"
click at [694, 498] on div "Labor cost 0 Total cost 400 Defer" at bounding box center [579, 509] width 309 height 64
click at [698, 560] on button "Create" at bounding box center [695, 566] width 77 height 28
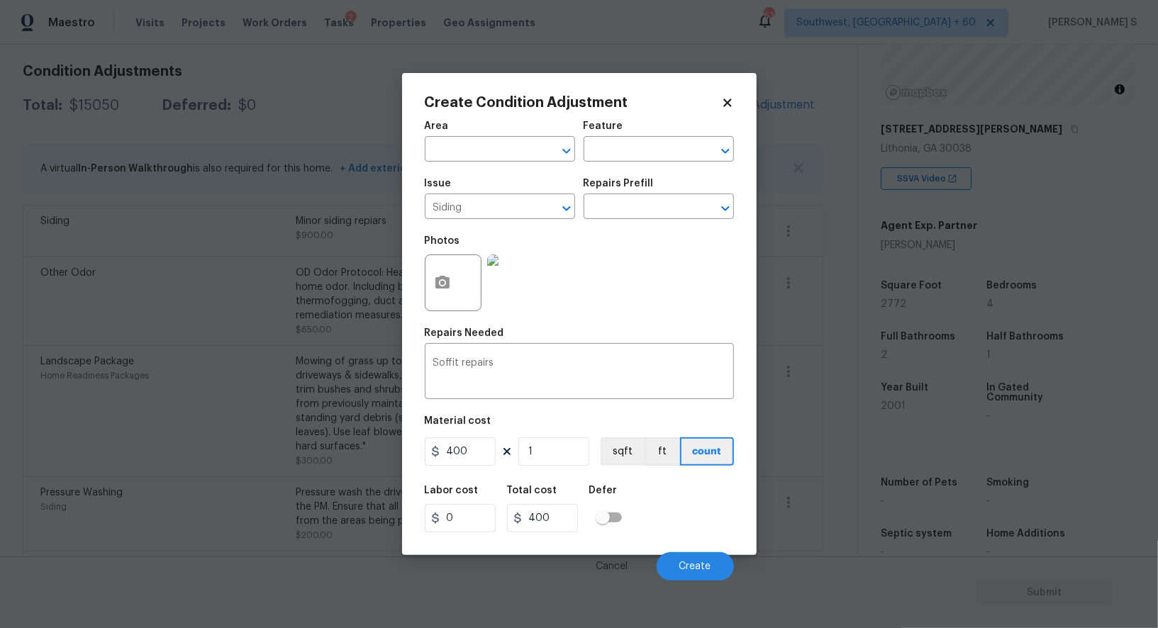
click at [98, 452] on body "Maestro Visits Projects Work Orders Tasks 2 Properties Geo Assignments 632 Sout…" at bounding box center [579, 314] width 1158 height 628
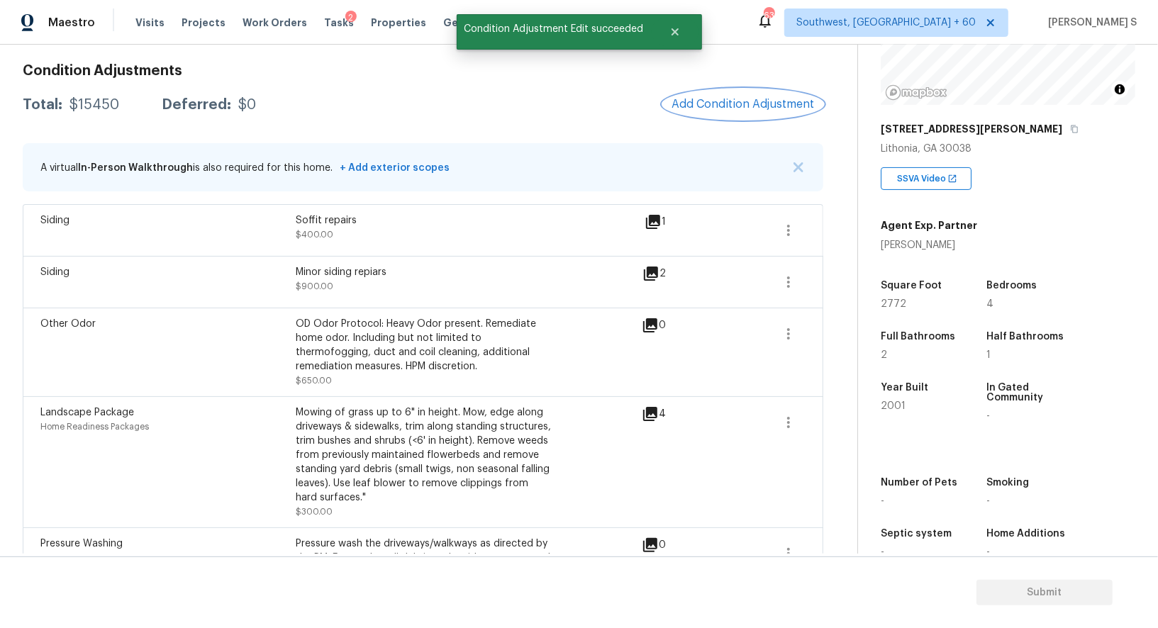
click at [740, 96] on button "Add Condition Adjustment" at bounding box center [743, 104] width 160 height 30
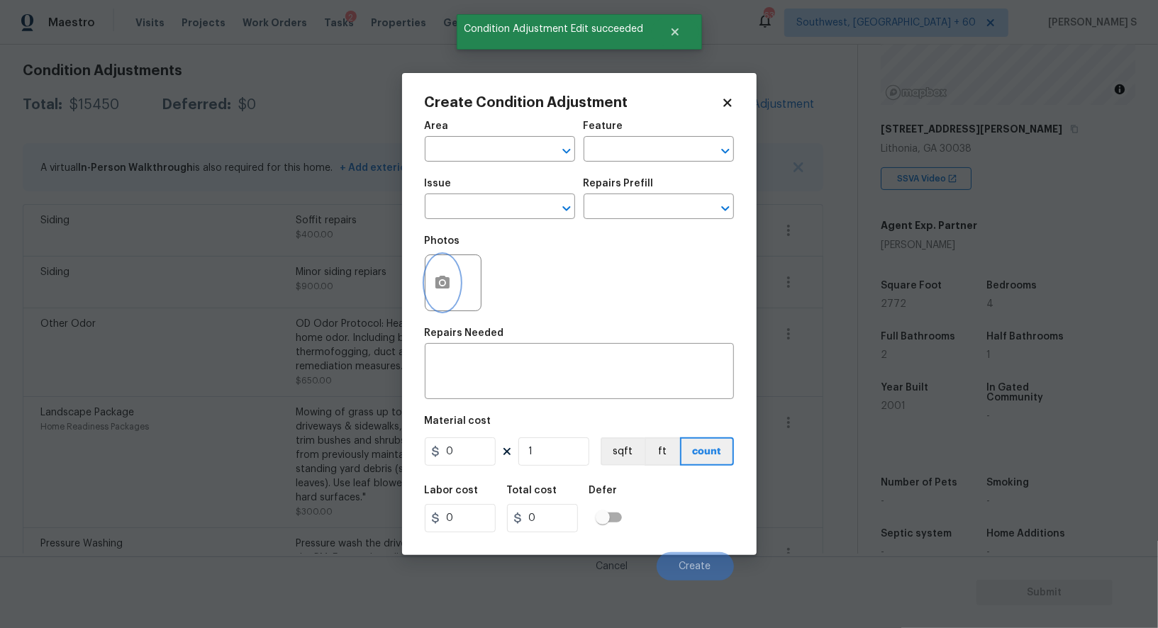
click at [457, 294] on button "button" at bounding box center [442, 282] width 34 height 55
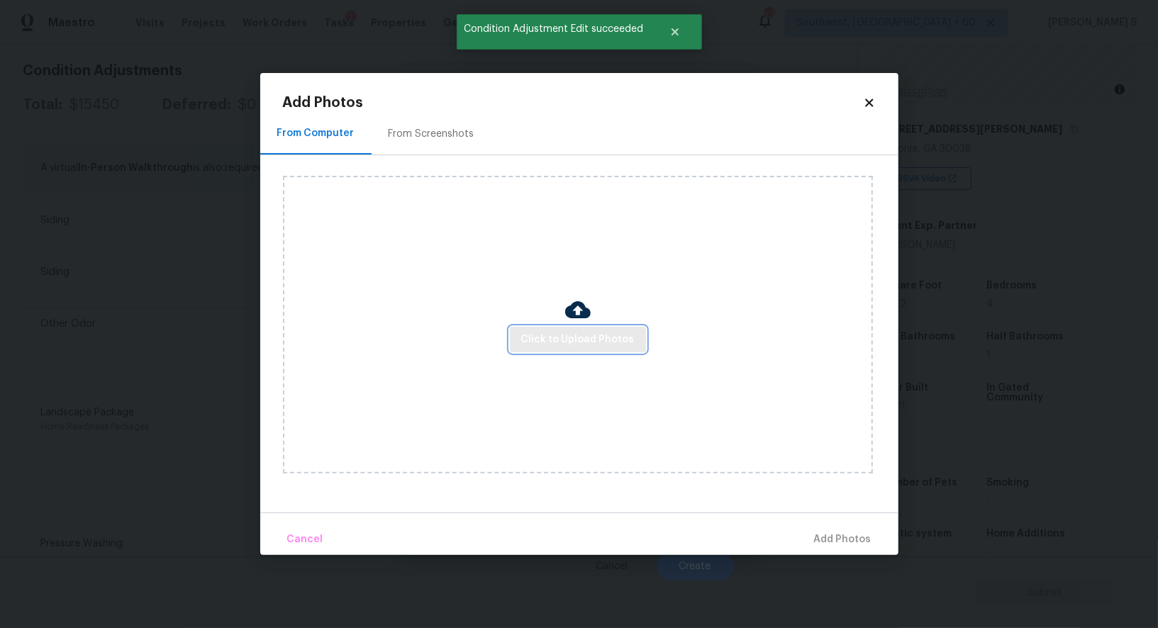
click at [525, 340] on span "Click to Upload Photos" at bounding box center [577, 340] width 113 height 18
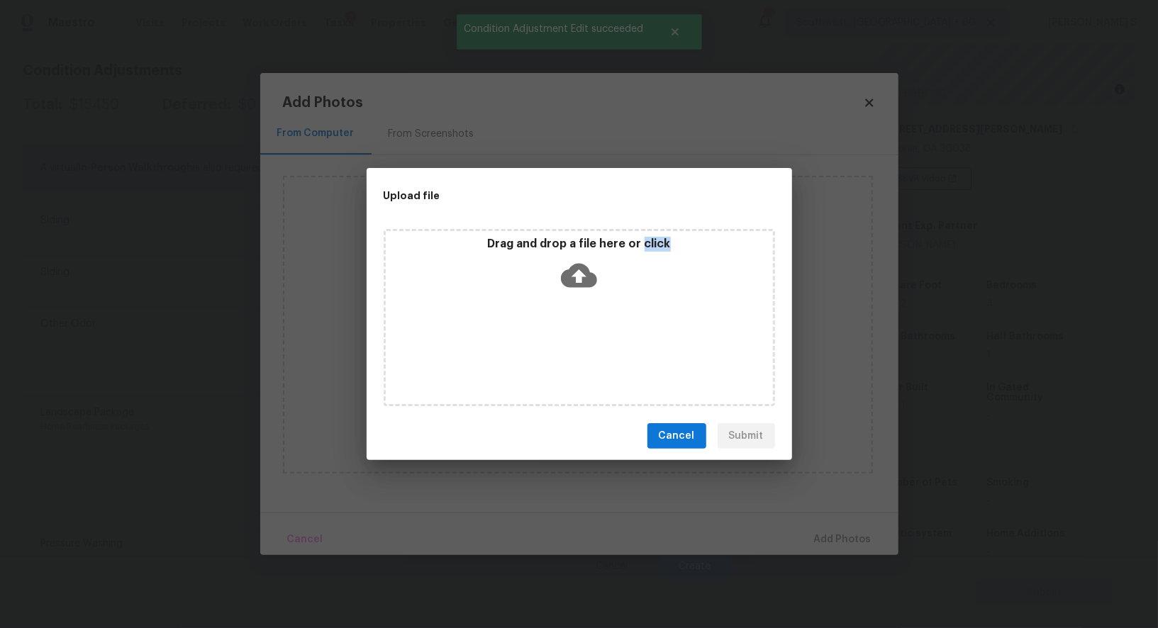
click at [525, 340] on div "Drag and drop a file here or click" at bounding box center [579, 317] width 391 height 177
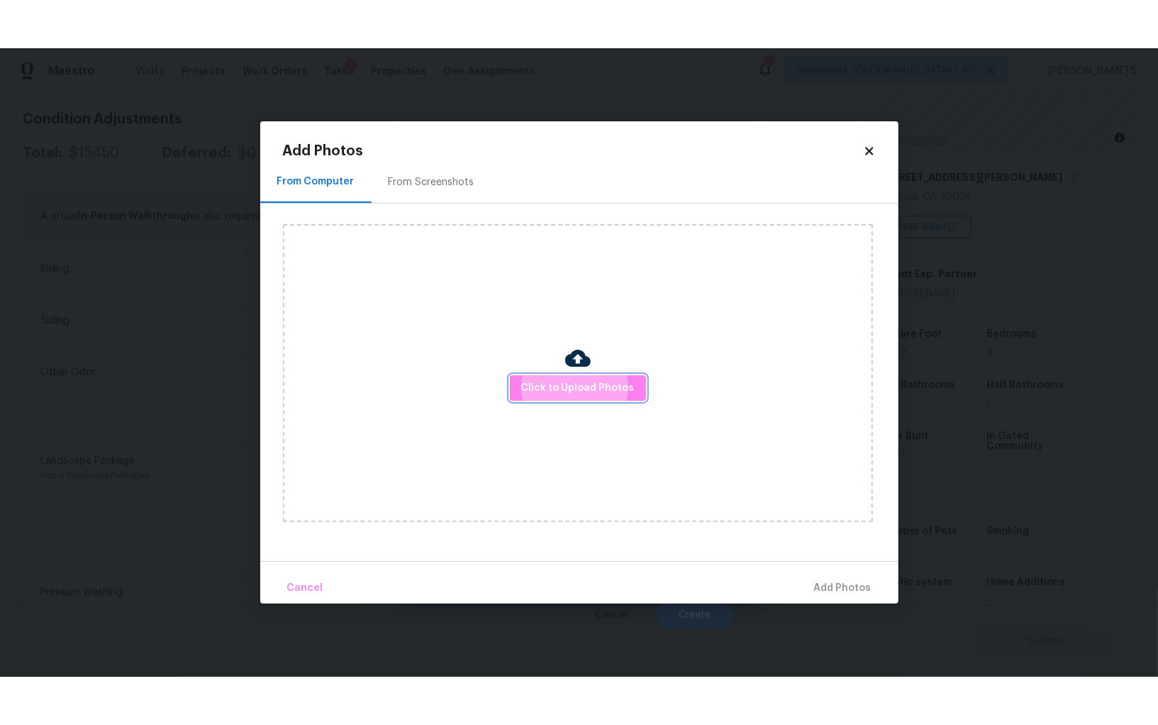
scroll to position [99, 0]
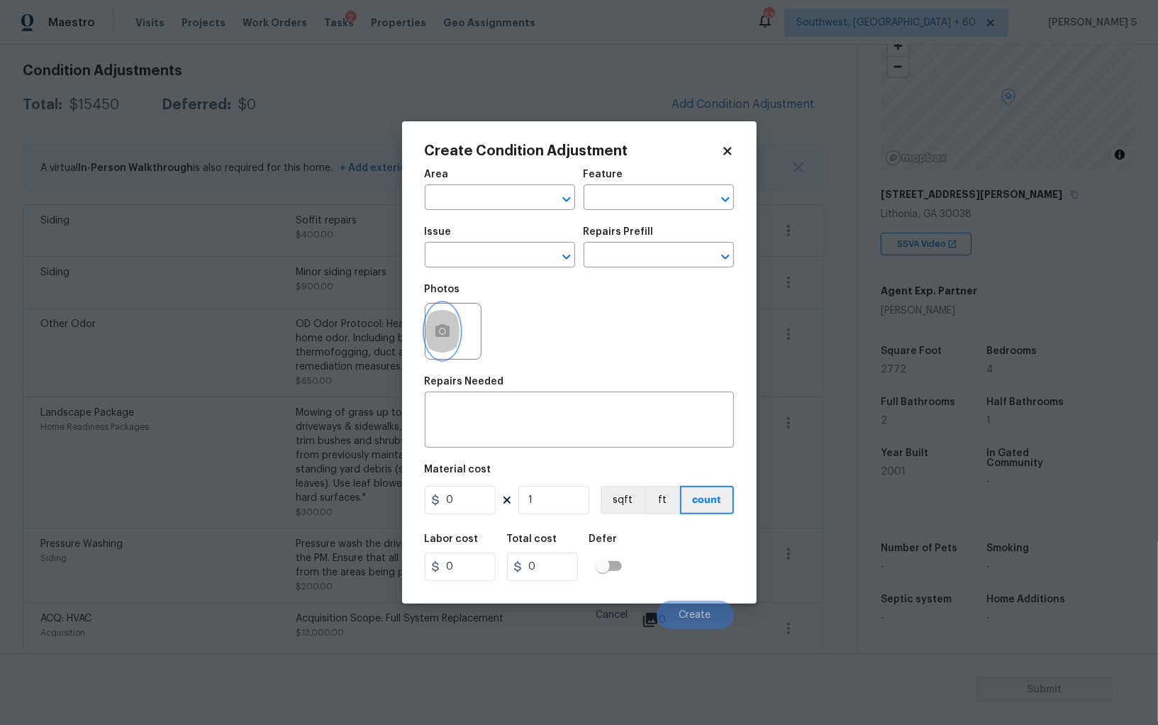
click at [435, 330] on icon "button" at bounding box center [442, 330] width 14 height 13
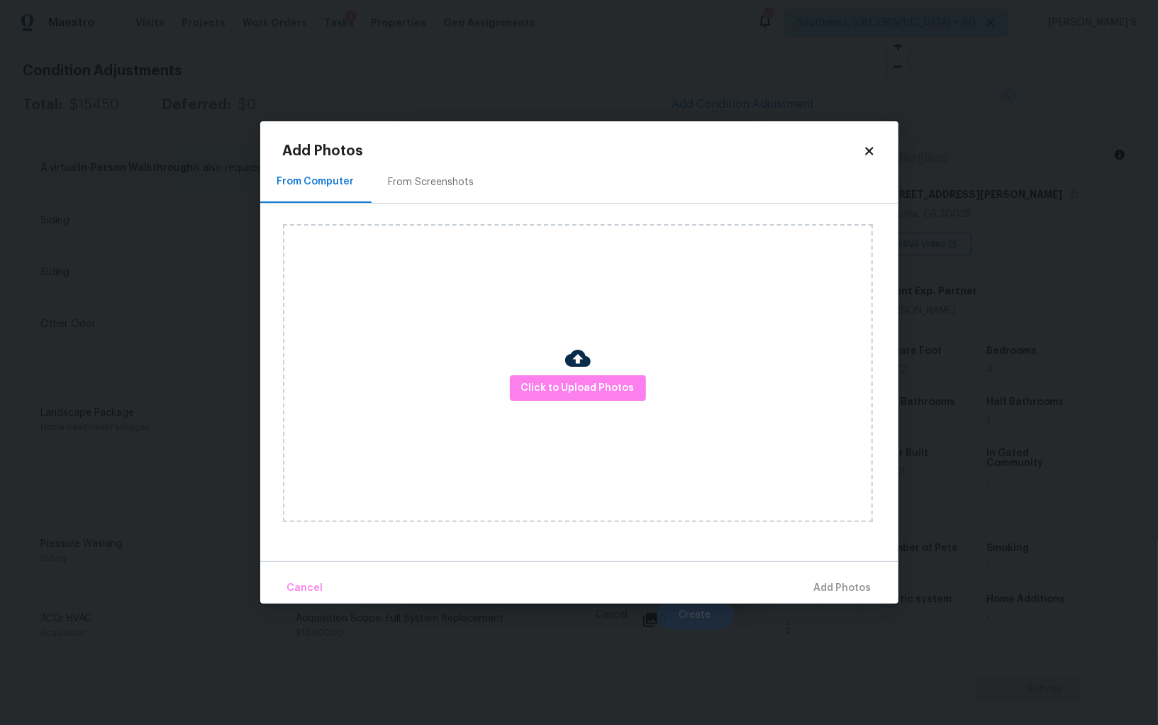
click at [436, 182] on div "From Screenshots" at bounding box center [432, 182] width 86 height 14
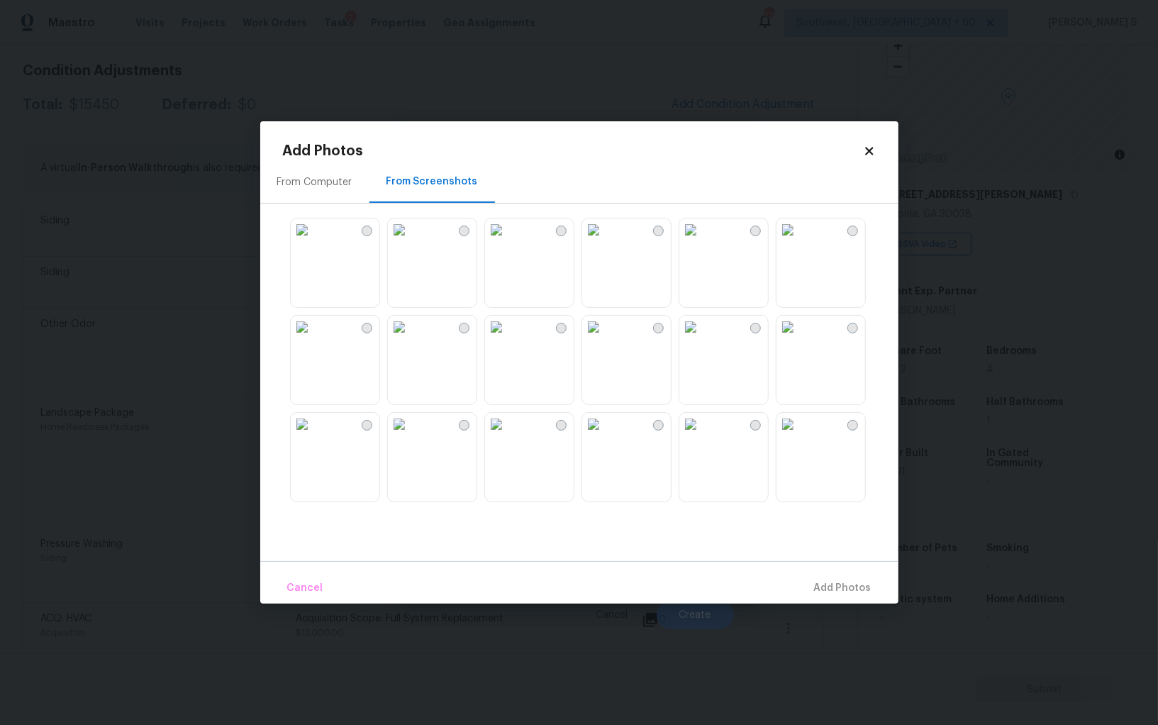
click at [508, 241] on img at bounding box center [496, 229] width 23 height 23
click at [605, 241] on img at bounding box center [593, 229] width 23 height 23
click at [605, 435] on img at bounding box center [593, 424] width 23 height 23
click at [494, 338] on img at bounding box center [496, 326] width 23 height 23
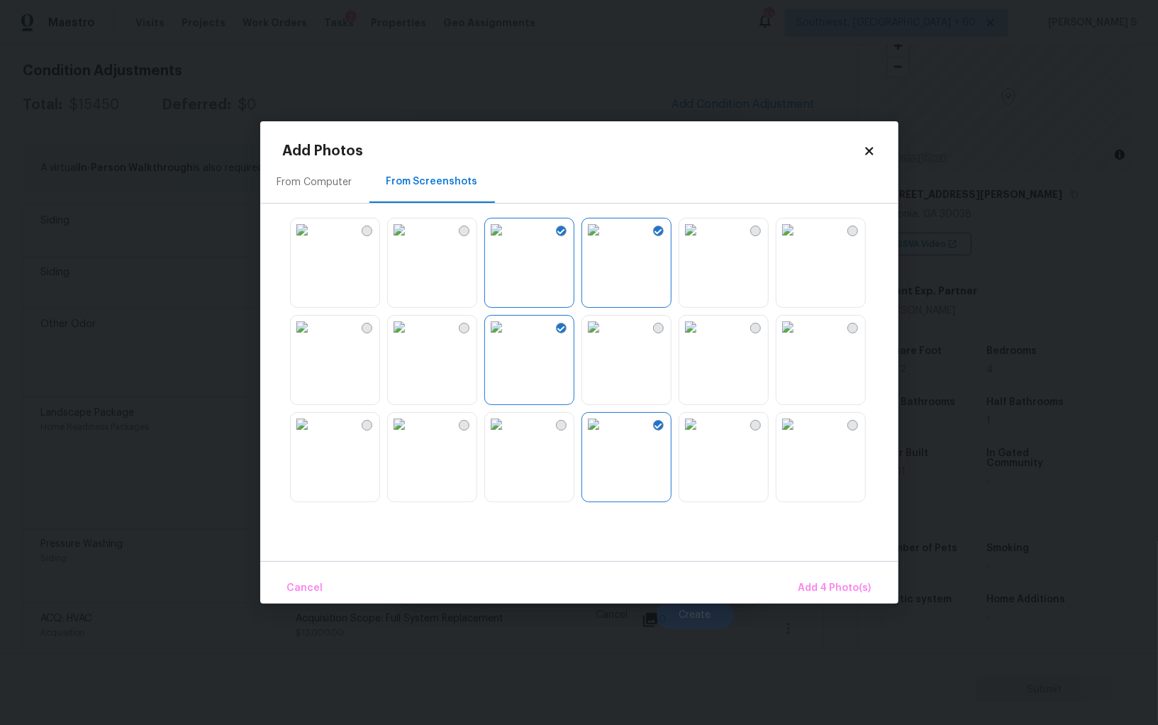
click at [410, 338] on img at bounding box center [399, 326] width 23 height 23
click at [410, 231] on img at bounding box center [399, 229] width 23 height 23
click at [313, 241] on img at bounding box center [302, 229] width 23 height 23
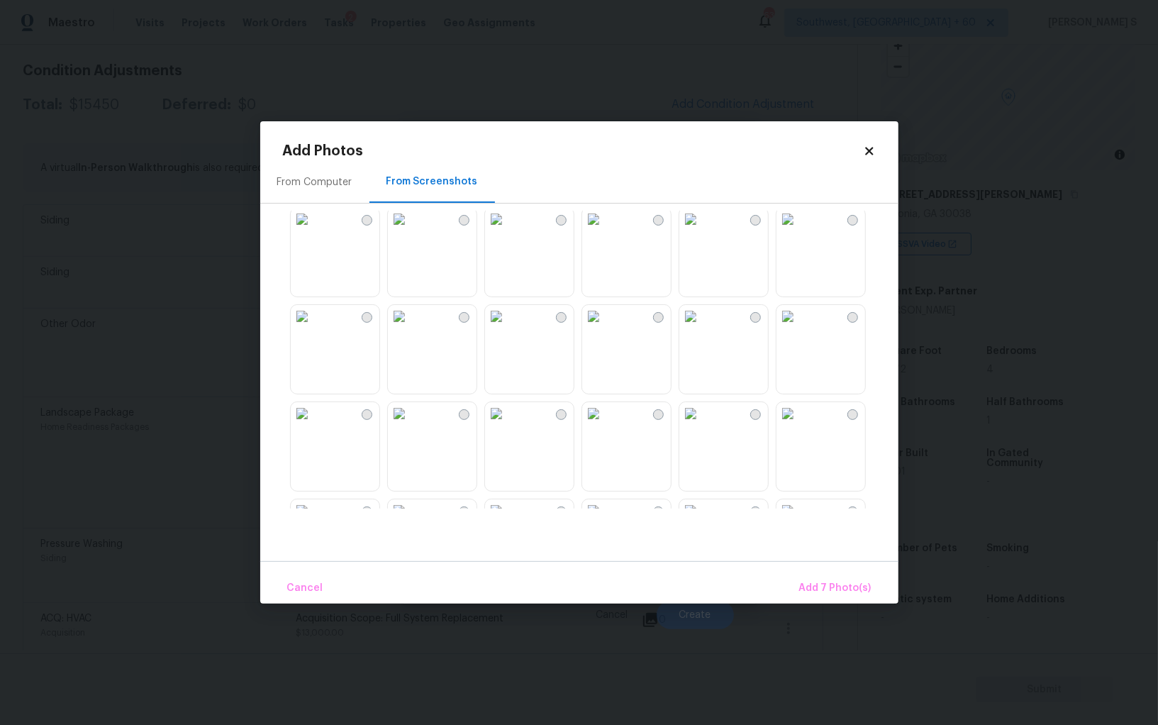
scroll to position [679, 0]
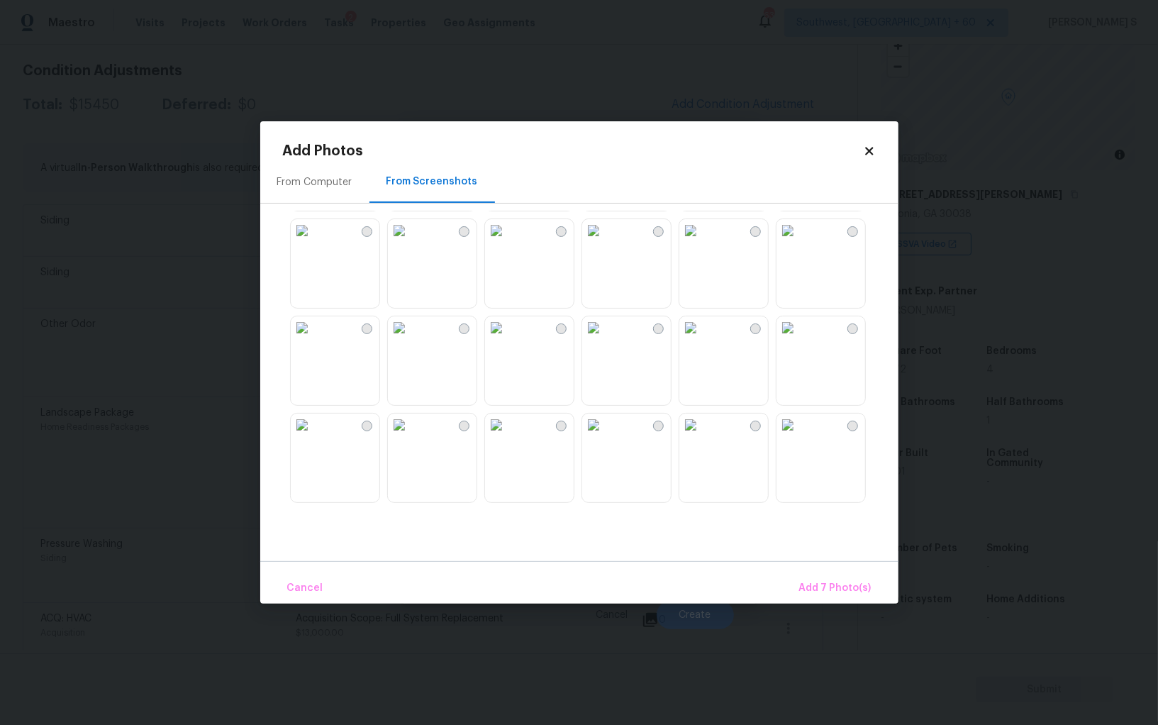
click at [605, 339] on img at bounding box center [593, 327] width 23 height 23
click at [508, 339] on img at bounding box center [496, 327] width 23 height 23
click at [410, 339] on img at bounding box center [399, 327] width 23 height 23
click at [508, 436] on img at bounding box center [496, 424] width 23 height 23
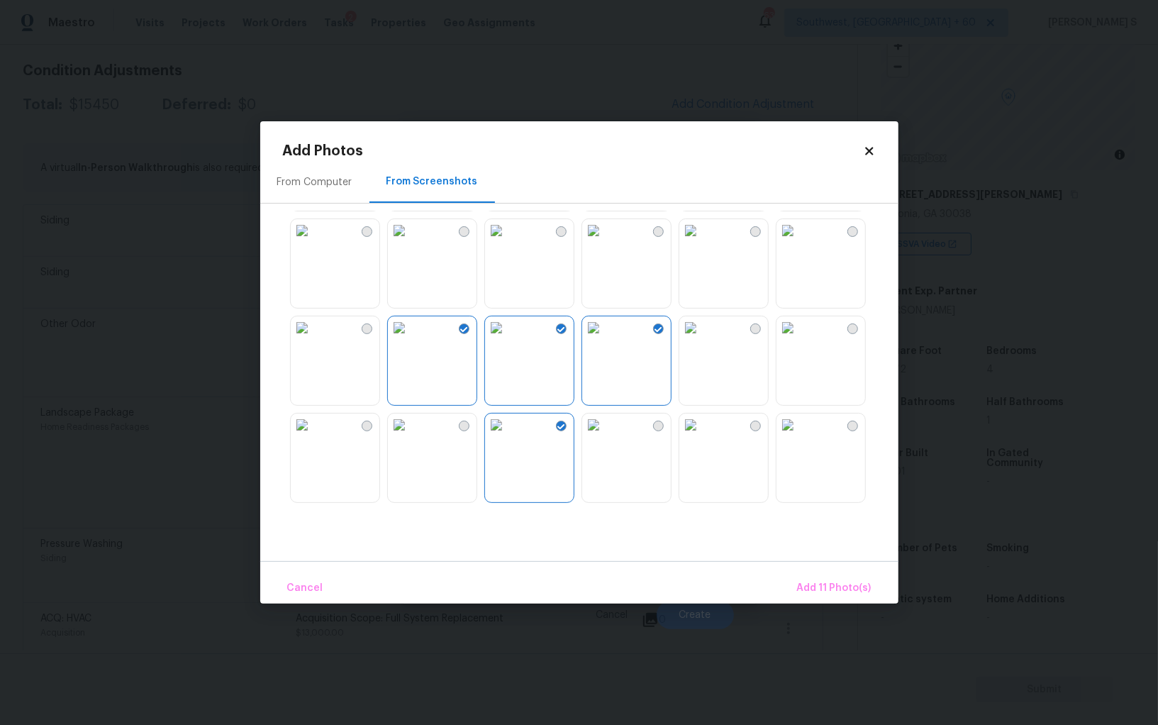
click at [410, 436] on img at bounding box center [399, 424] width 23 height 23
click at [384, 457] on div at bounding box center [590, 360] width 615 height 298
click at [821, 573] on button "Add 12 Photo(s)" at bounding box center [833, 588] width 88 height 30
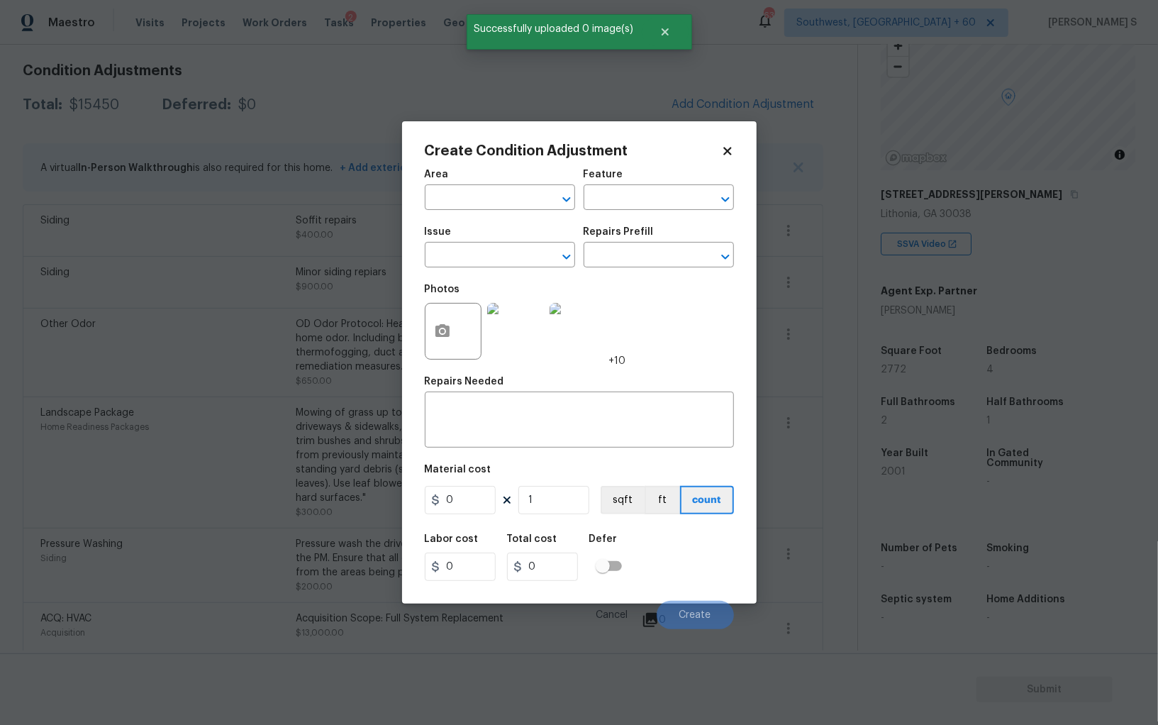
click at [474, 273] on span "Issue ​" at bounding box center [500, 246] width 150 height 57
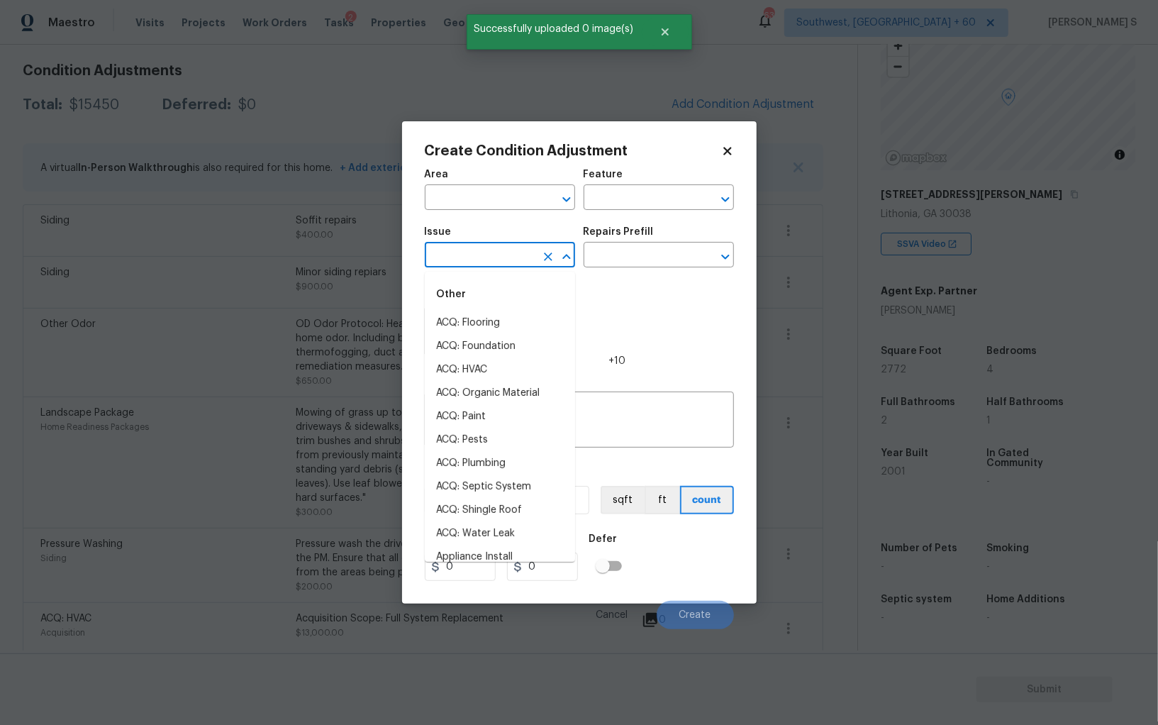
click at [469, 250] on input "text" at bounding box center [480, 256] width 111 height 22
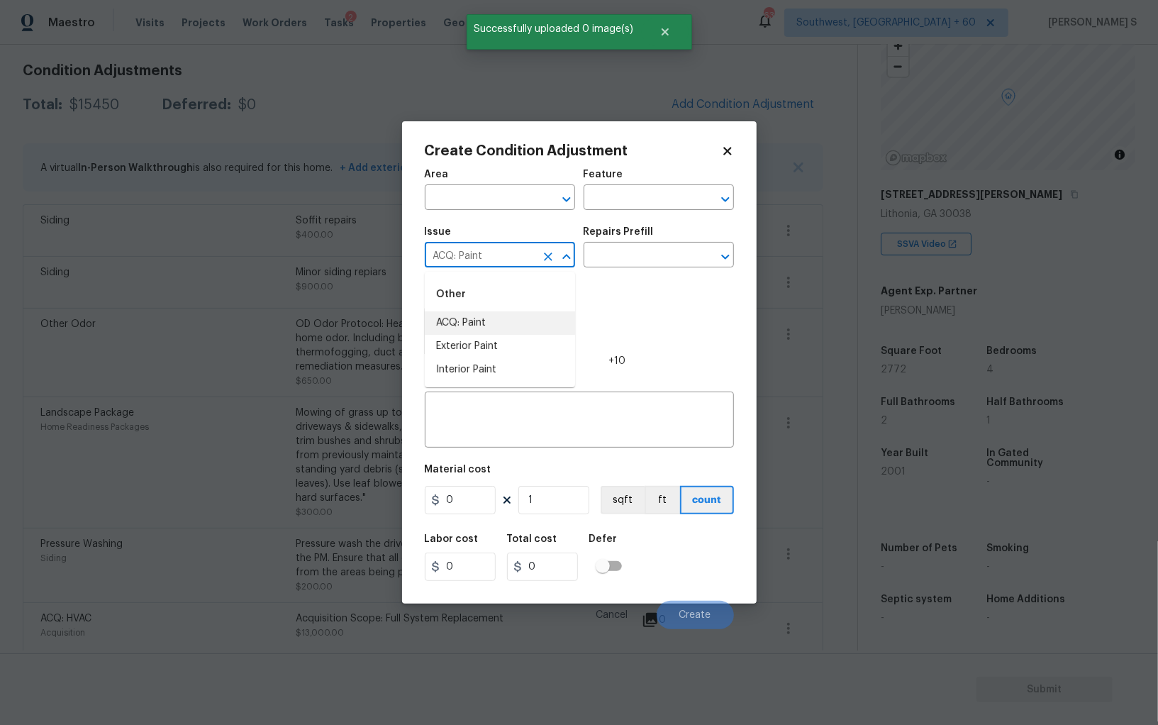
type input "ACQ: Paint"
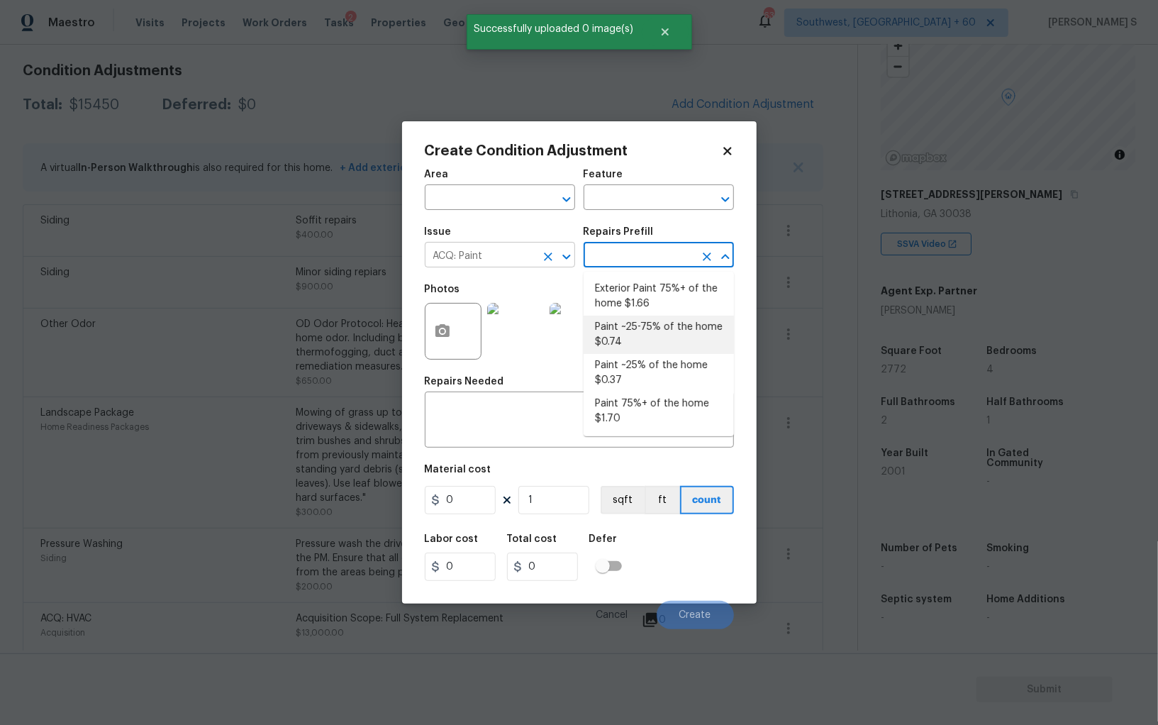
type input "Acquisition"
type textarea "Acquisition Scope: ~25 - 75% of the home needs interior paint"
type input "0.74"
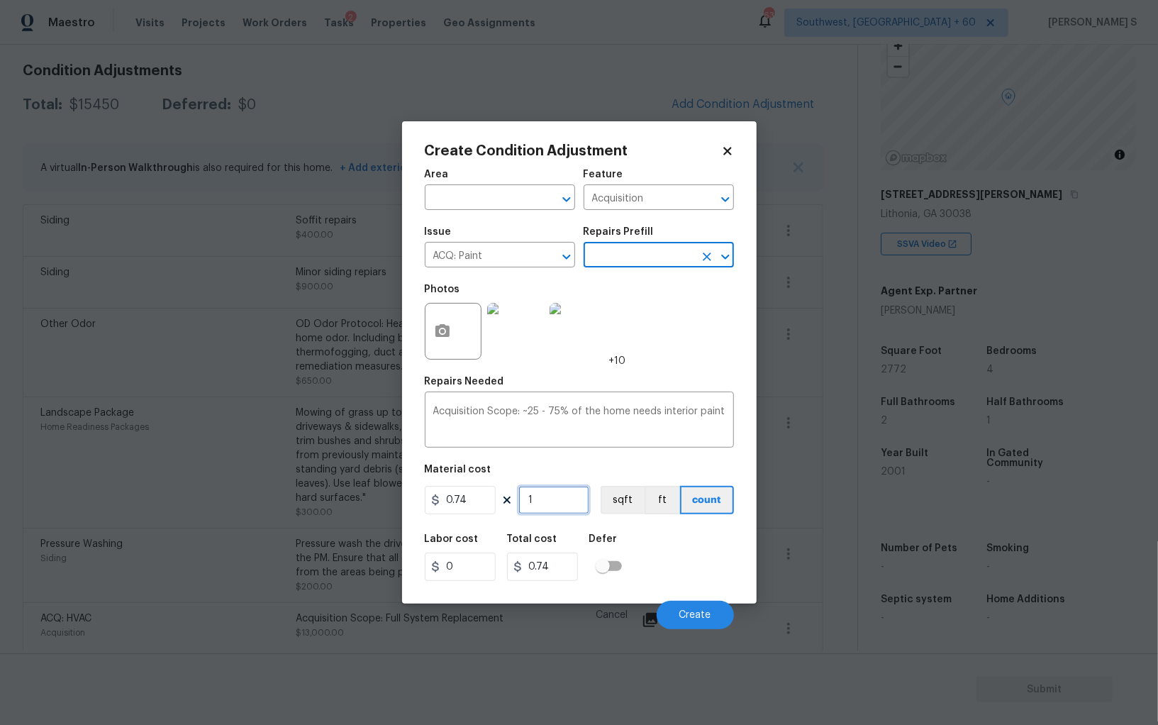
click at [570, 510] on input "1" at bounding box center [553, 500] width 71 height 28
type input "2"
type input "1.48"
type input "27"
type input "19.98"
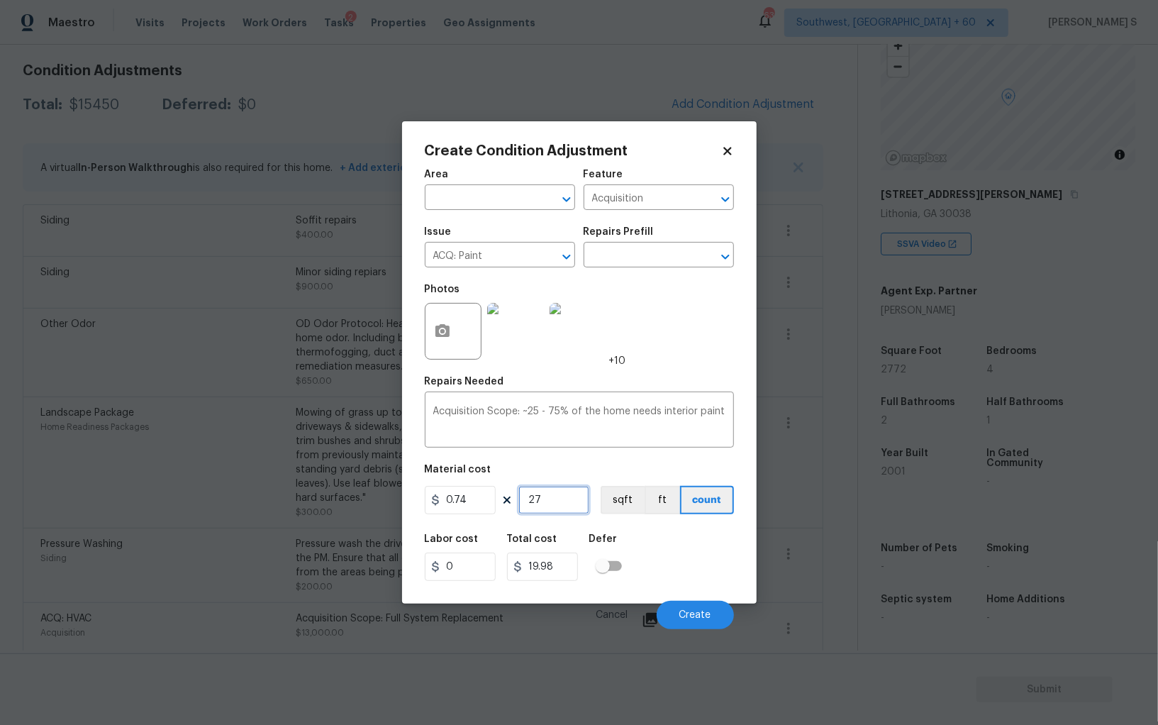
type input "277"
type input "204.98"
type input "2772"
type input "2051.28"
type input "2772"
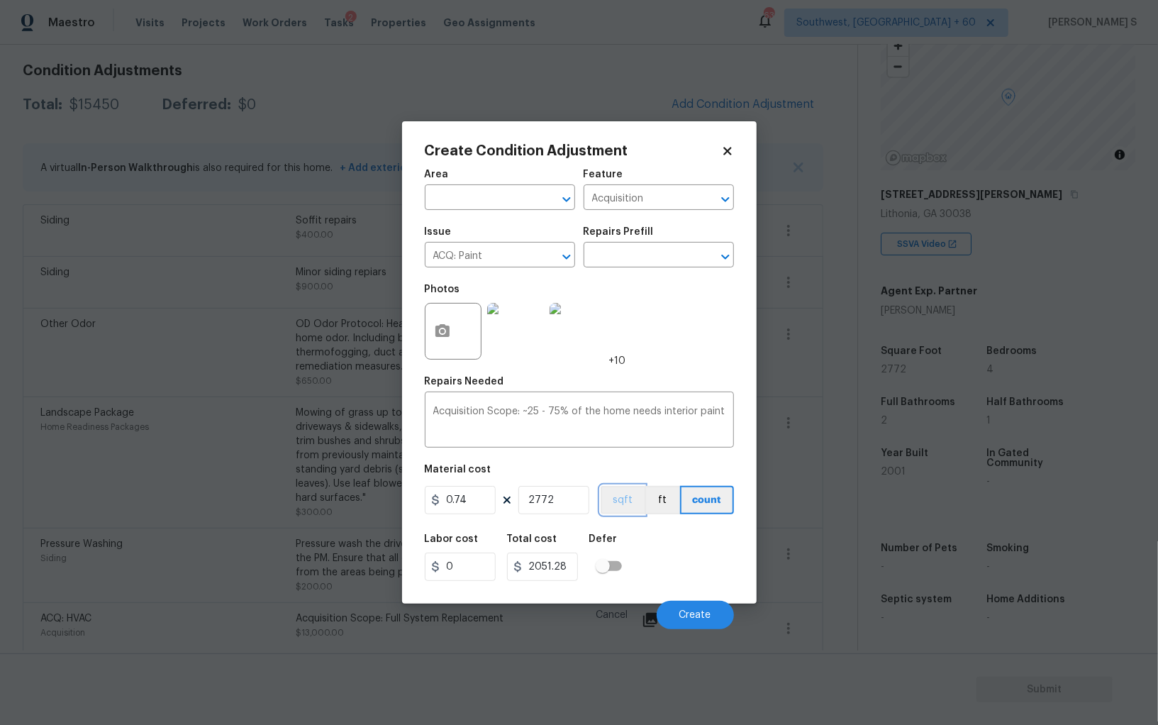
click at [622, 505] on button "sqft" at bounding box center [623, 500] width 44 height 28
click at [649, 548] on div "Labor cost 0 Total cost 2051.28 Defer" at bounding box center [579, 557] width 309 height 64
click at [700, 607] on button "Create" at bounding box center [695, 615] width 77 height 28
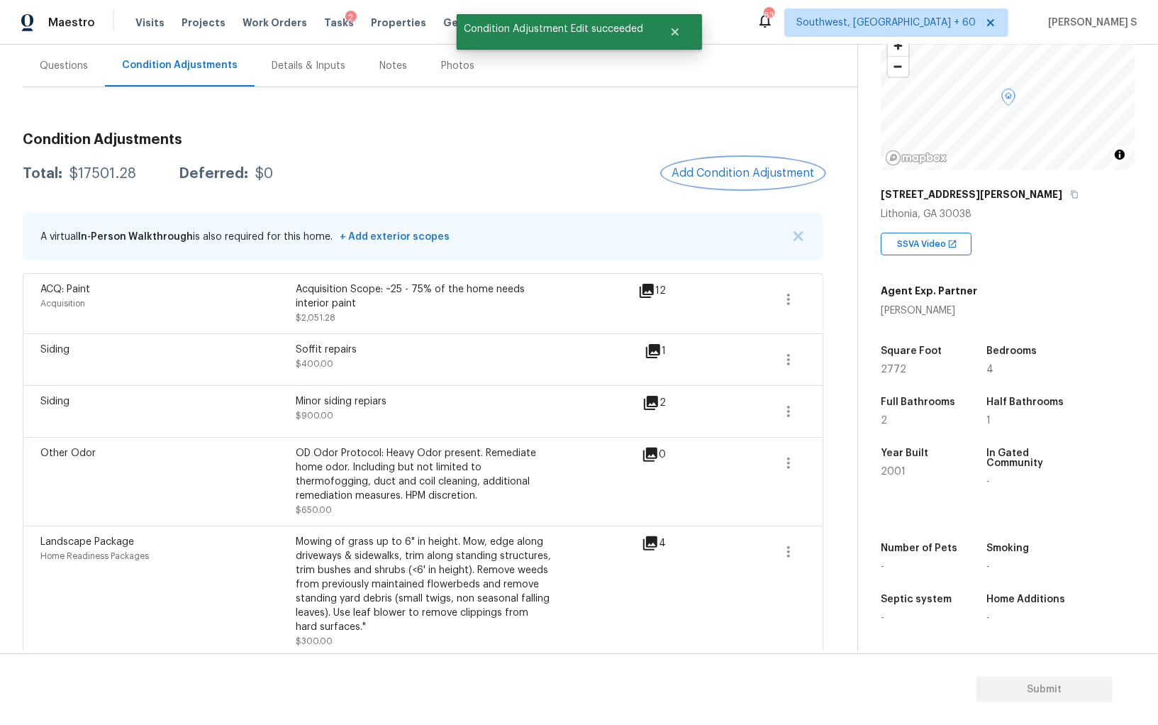
scroll to position [0, 0]
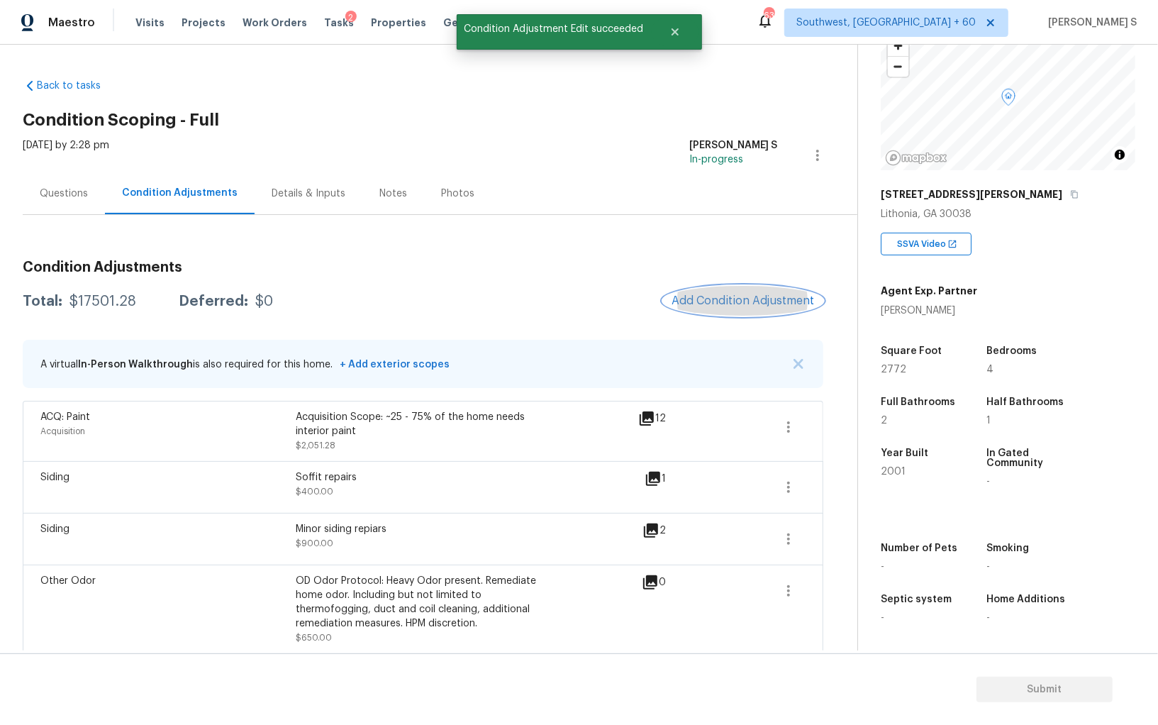
click at [720, 299] on span "Add Condition Adjustment" at bounding box center [742, 300] width 143 height 13
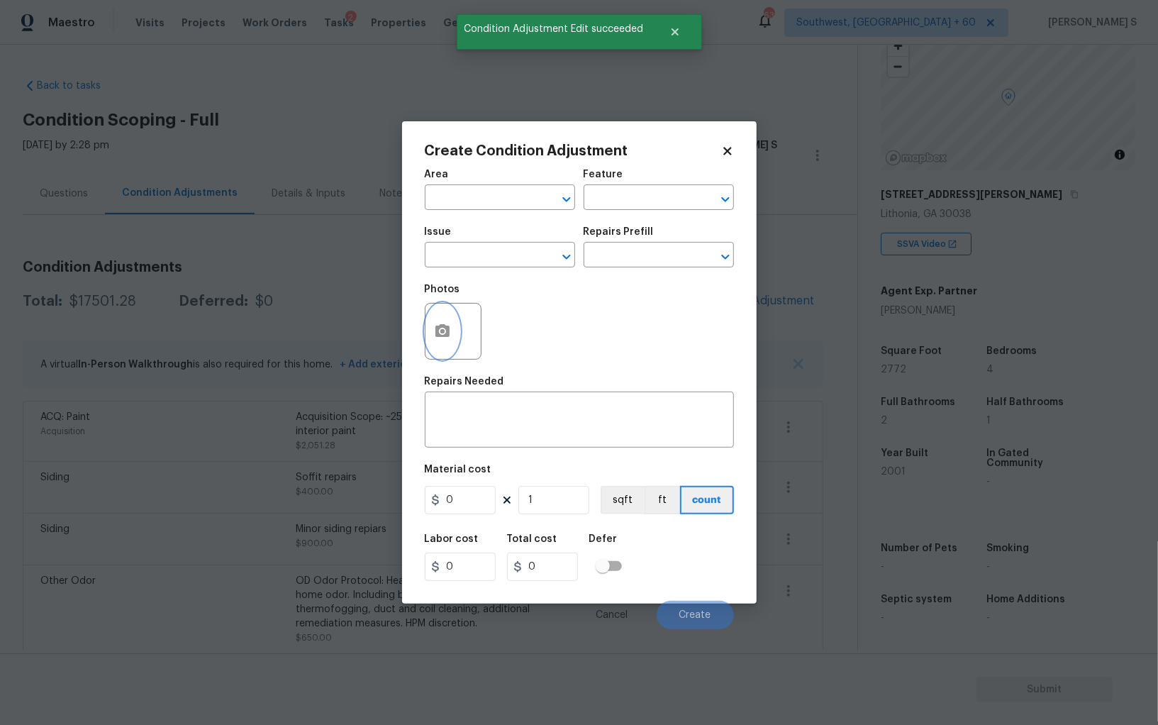
click at [445, 330] on icon "button" at bounding box center [442, 330] width 14 height 13
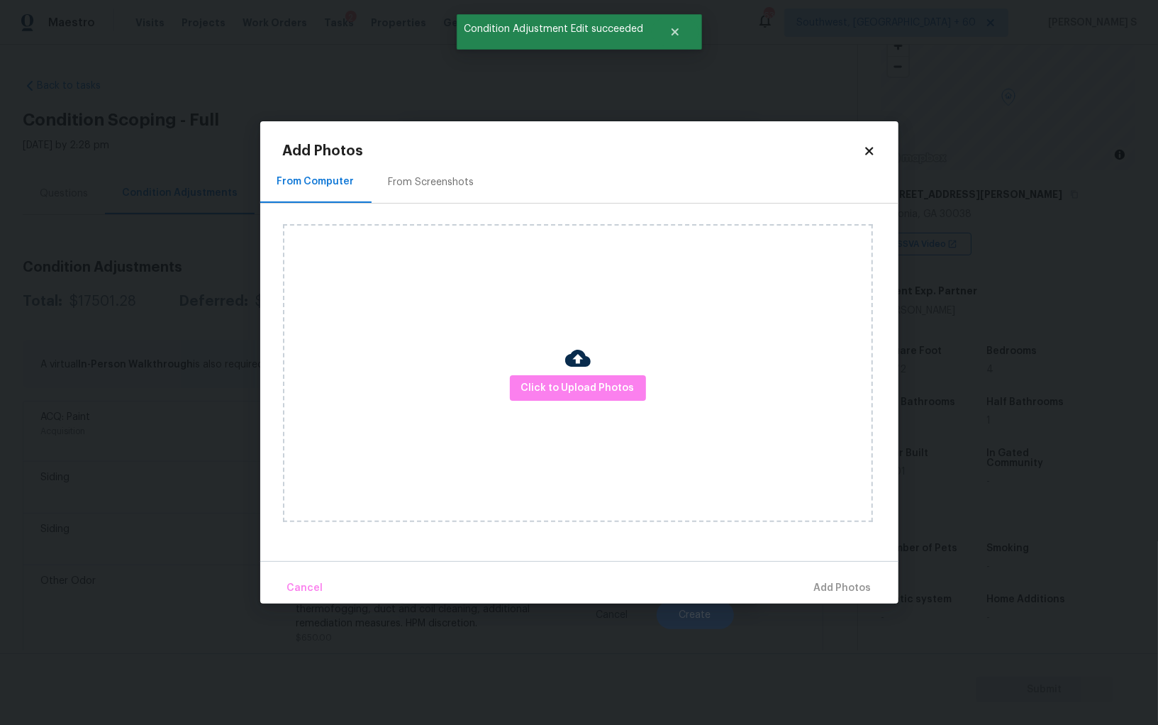
click at [449, 169] on div "From Screenshots" at bounding box center [432, 182] width 120 height 42
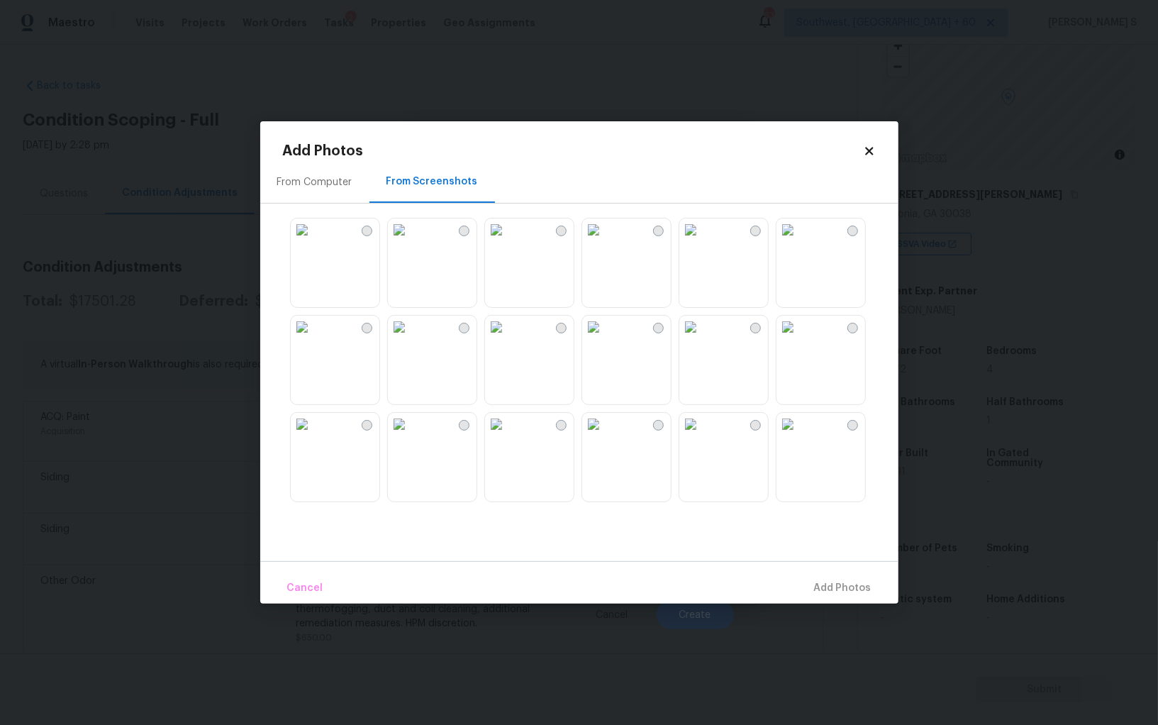
drag, startPoint x: 532, startPoint y: 364, endPoint x: 506, endPoint y: 366, distance: 26.3
click at [508, 338] on img at bounding box center [496, 326] width 23 height 23
click at [410, 338] on img at bounding box center [399, 326] width 23 height 23
click at [508, 241] on img at bounding box center [496, 229] width 23 height 23
click at [312, 241] on img at bounding box center [302, 229] width 23 height 23
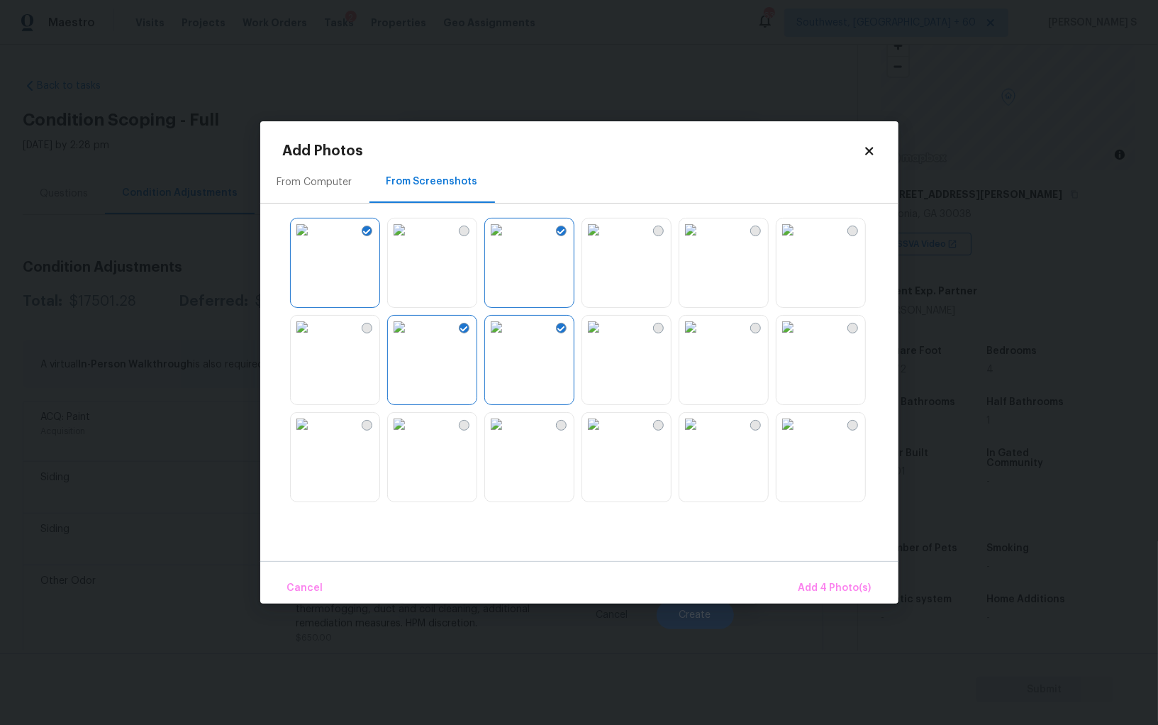
click at [605, 435] on img at bounding box center [593, 424] width 23 height 23
click at [773, 356] on div at bounding box center [590, 360] width 615 height 298
click at [799, 338] on img at bounding box center [787, 326] width 23 height 23
click at [702, 338] on img at bounding box center [690, 326] width 23 height 23
click at [788, 241] on img at bounding box center [787, 229] width 23 height 23
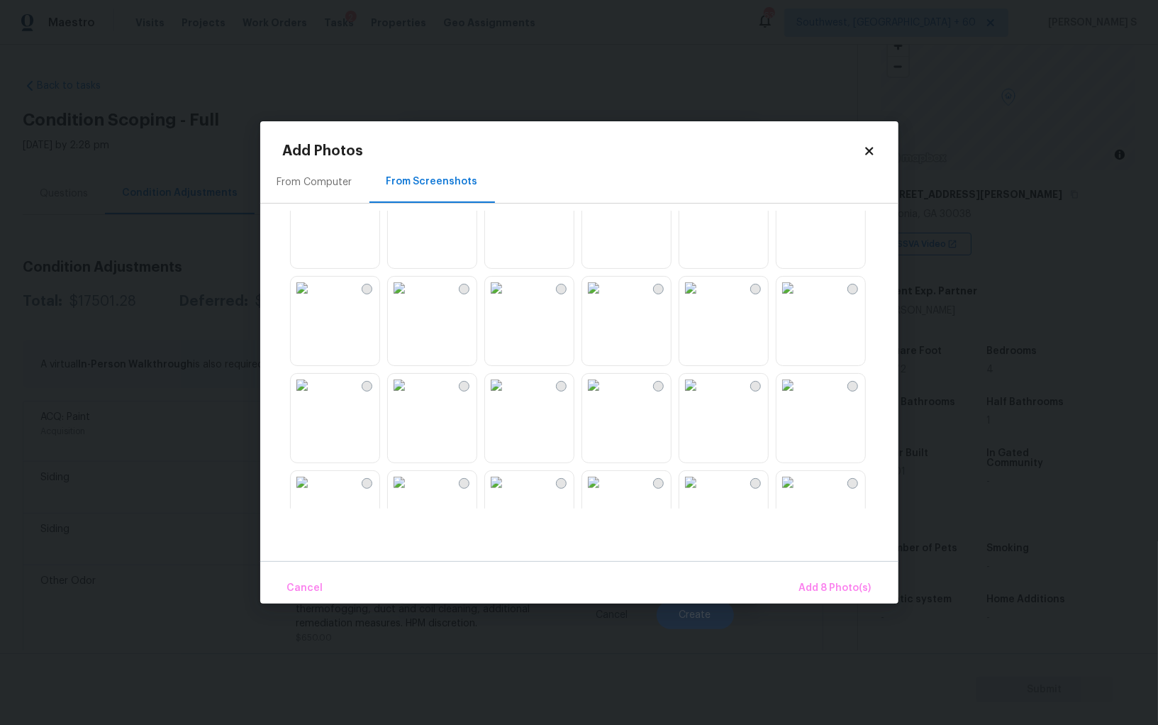
scroll to position [1085, 0]
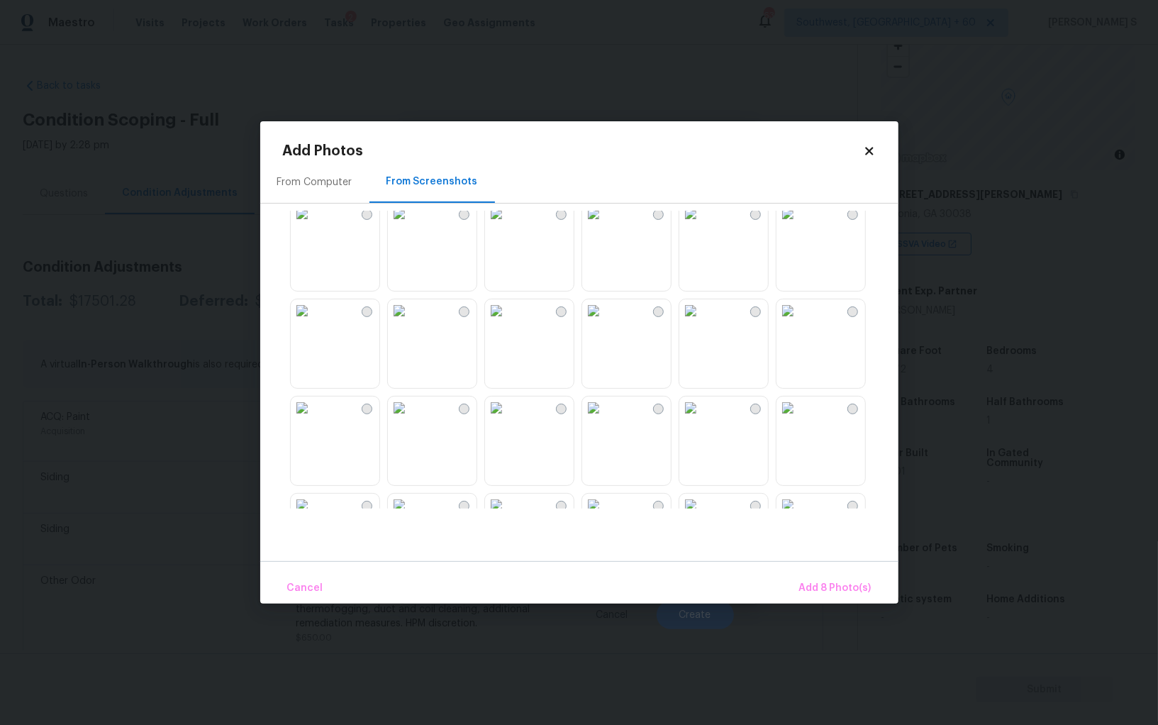
click at [605, 225] on img at bounding box center [593, 213] width 23 height 23
click at [702, 225] on img at bounding box center [690, 213] width 23 height 23
click at [702, 322] on img at bounding box center [690, 310] width 23 height 23
click at [508, 419] on img at bounding box center [496, 407] width 23 height 23
click at [410, 419] on img at bounding box center [399, 407] width 23 height 23
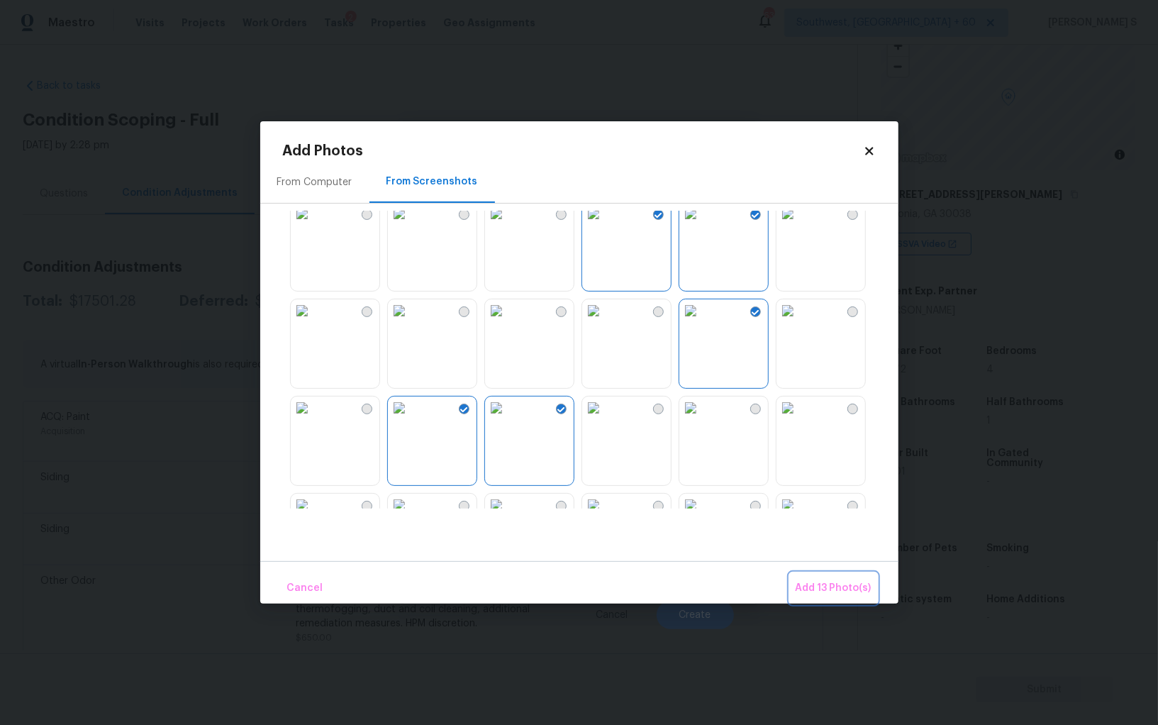
click at [859, 586] on span "Add 13 Photo(s)" at bounding box center [833, 588] width 76 height 18
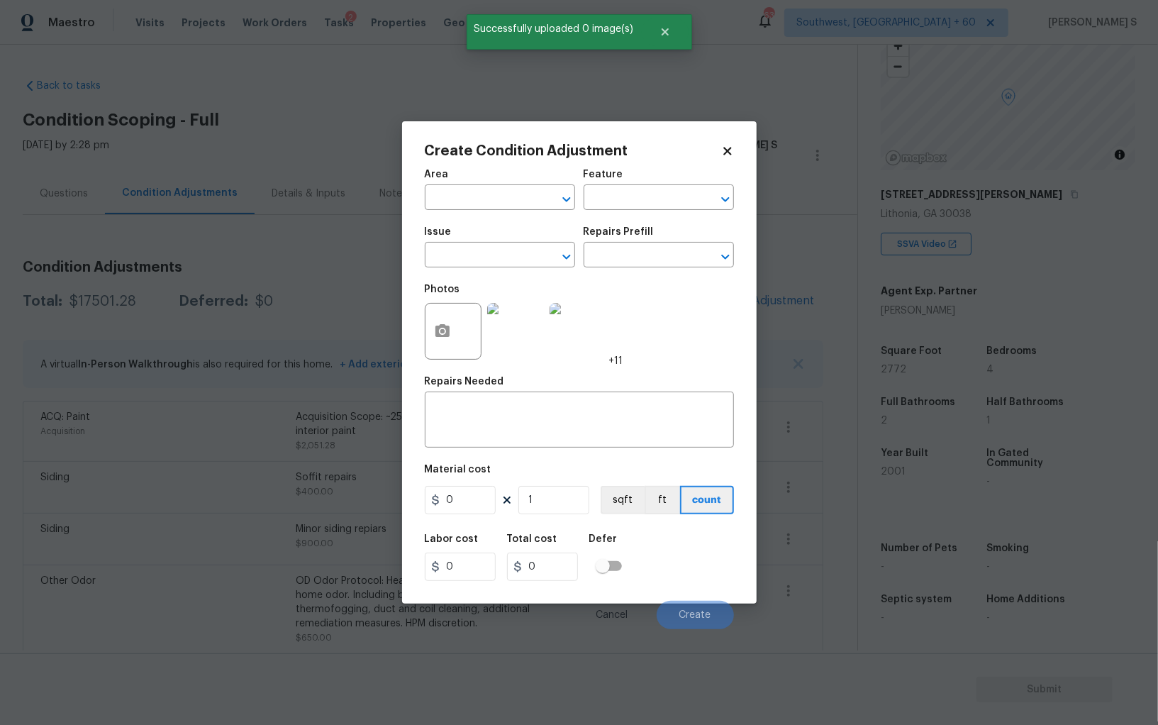
click at [465, 244] on div "Issue" at bounding box center [500, 236] width 150 height 18
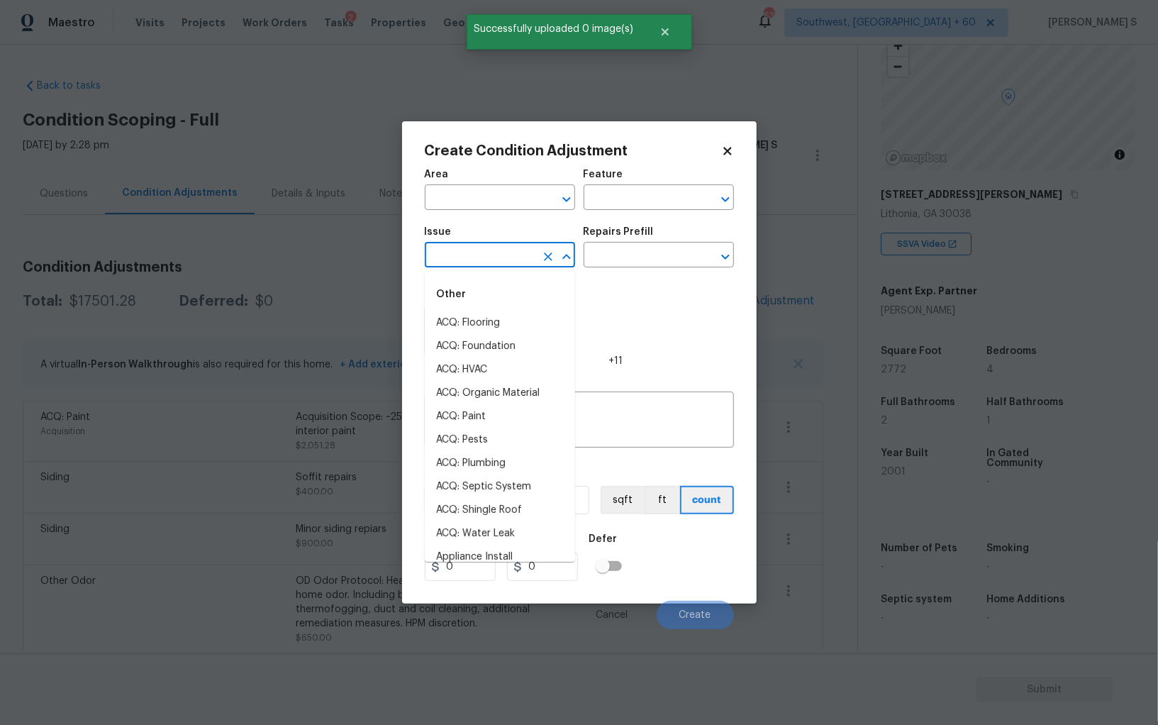
click at [465, 246] on input "text" at bounding box center [480, 256] width 111 height 22
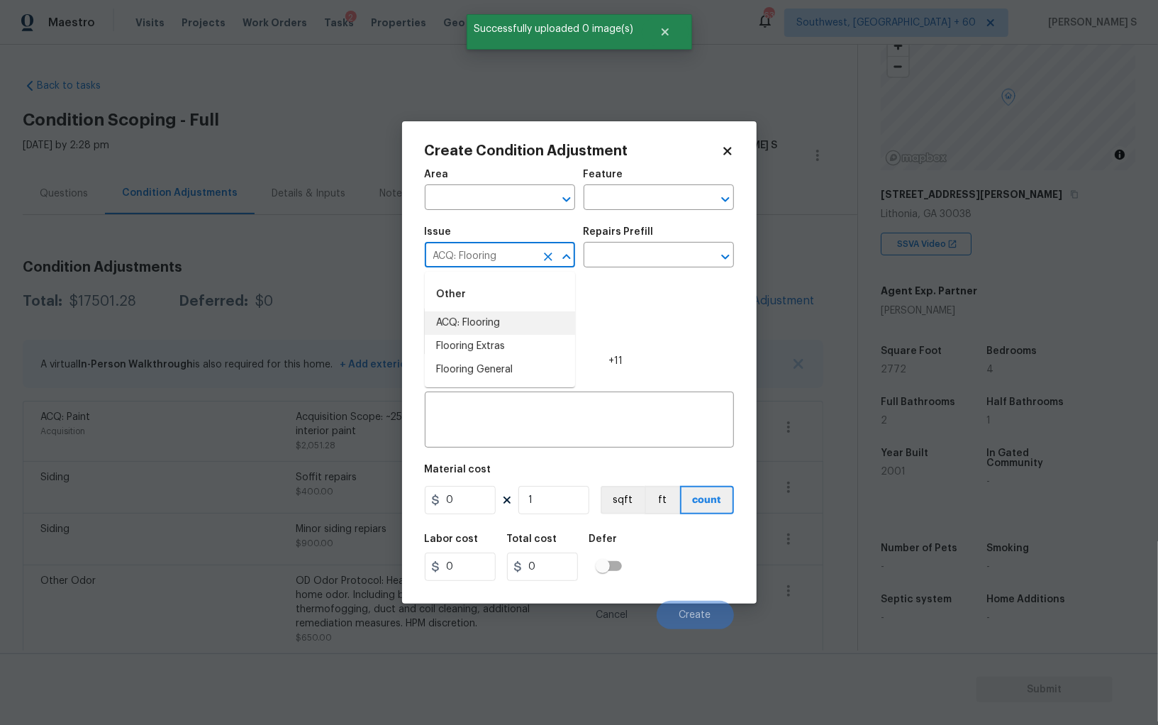
type input "ACQ: Flooring"
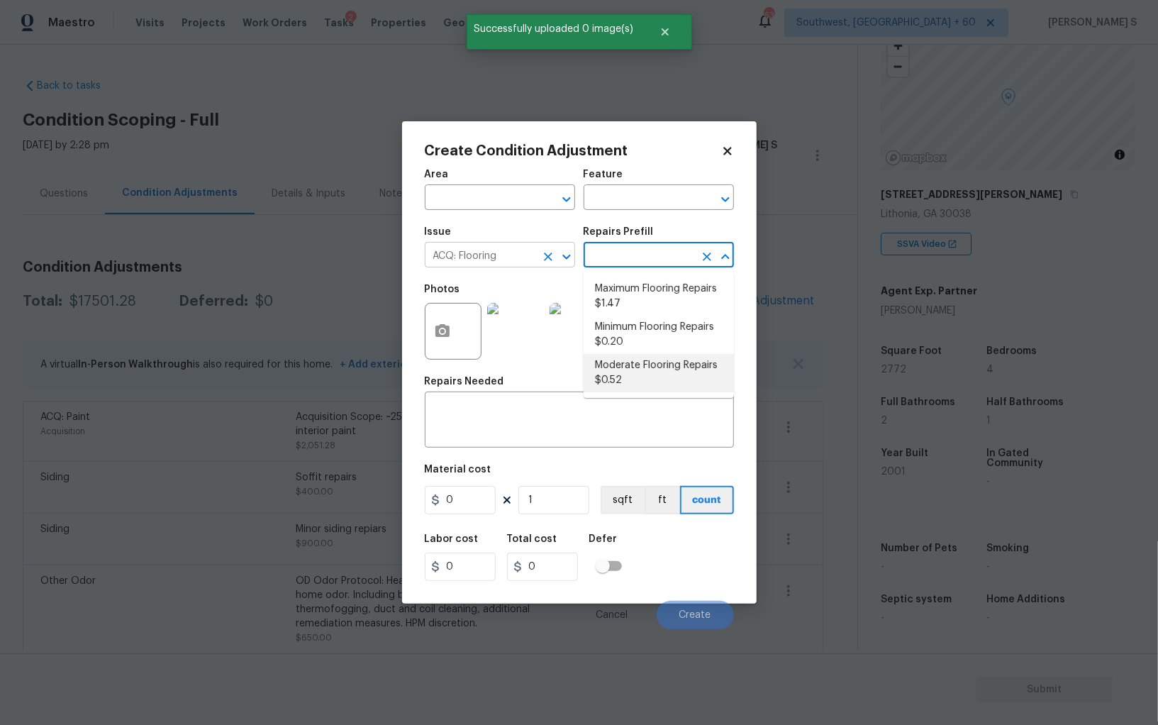
type input "Acquisition"
type textarea "Acquisition Scope: Moderate flooring repairs"
type input "0.52"
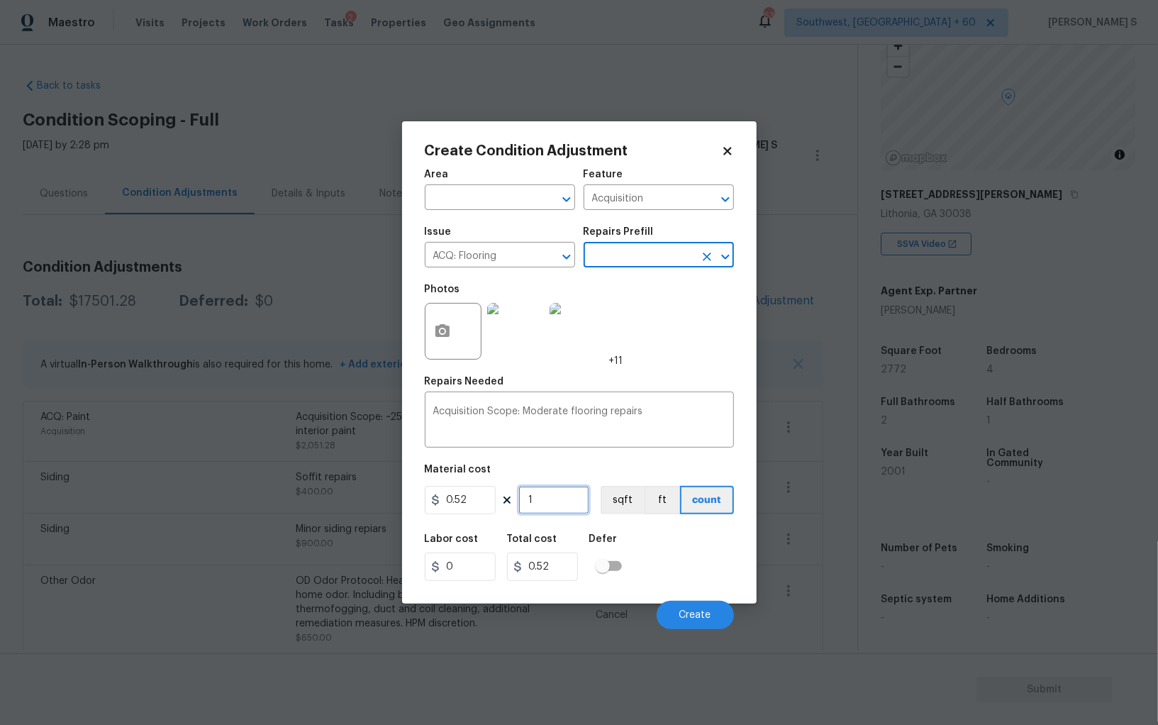
click at [566, 488] on input "1" at bounding box center [553, 500] width 71 height 28
paste input "2772"
type input "2772"
type input "1441.44"
type input "2772"
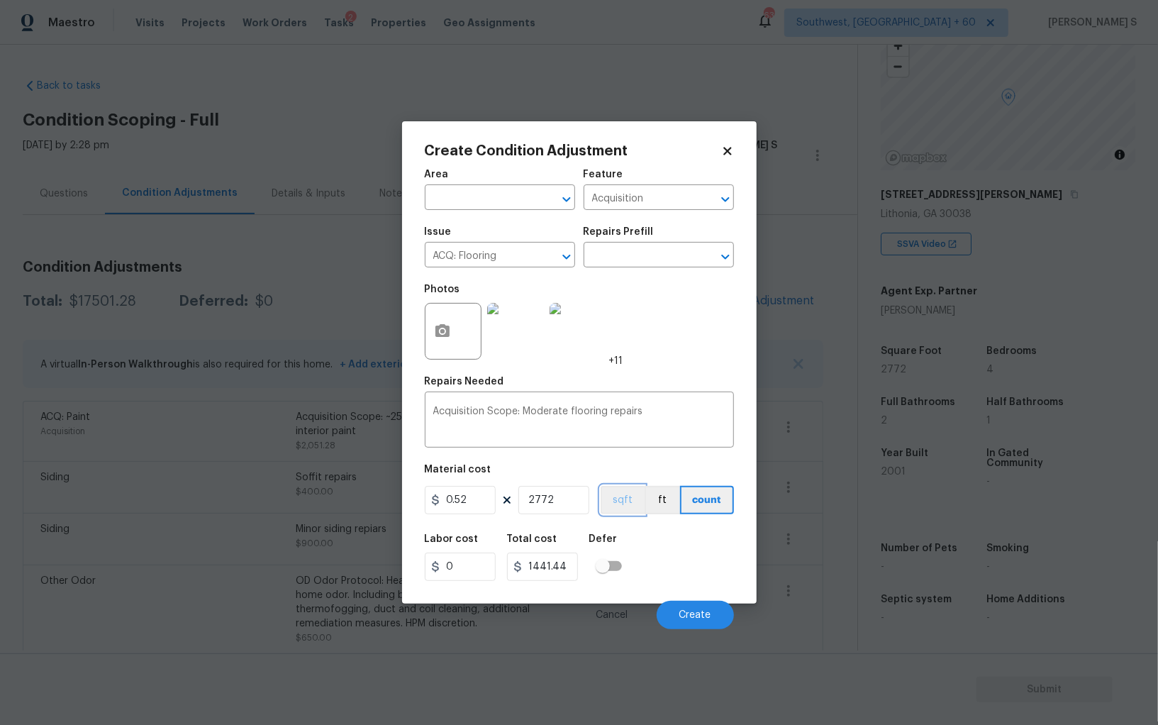
click at [617, 503] on button "sqft" at bounding box center [623, 500] width 44 height 28
click at [630, 520] on div "Area ​ Feature Acquisition ​ Issue ACQ: Flooring ​ Repairs Prefill ​ Photos +11…" at bounding box center [579, 395] width 309 height 468
click at [722, 619] on button "Create" at bounding box center [695, 615] width 77 height 28
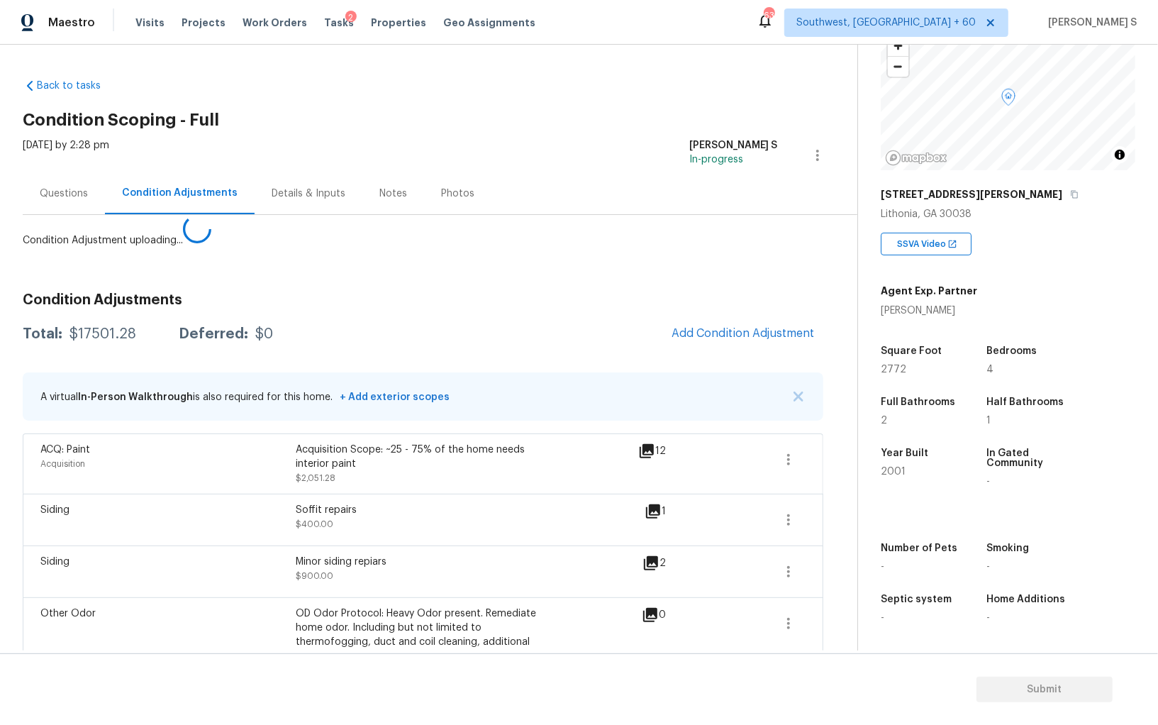
click at [60, 532] on body "Maestro Visits Projects Work Orders Tasks 2 Properties Geo Assignments 632 Sout…" at bounding box center [579, 362] width 1158 height 725
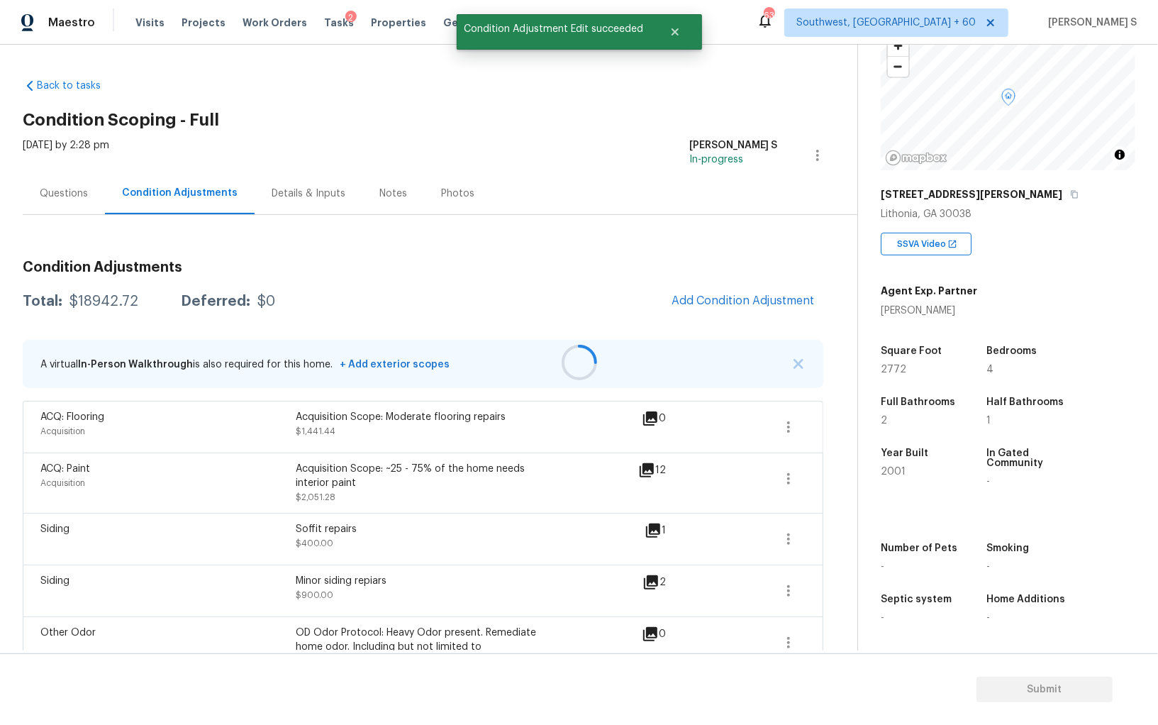
click at [754, 323] on div at bounding box center [579, 362] width 1158 height 725
click at [756, 311] on button "Add Condition Adjustment" at bounding box center [743, 301] width 160 height 30
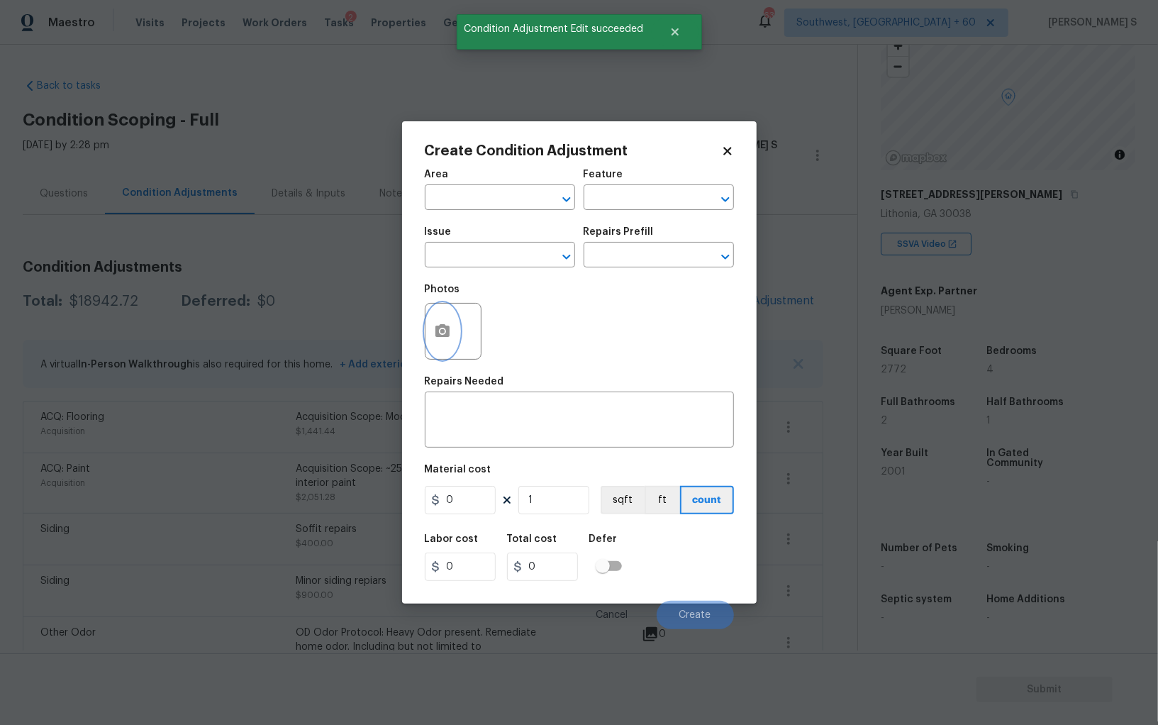
click at [433, 318] on button "button" at bounding box center [442, 330] width 34 height 55
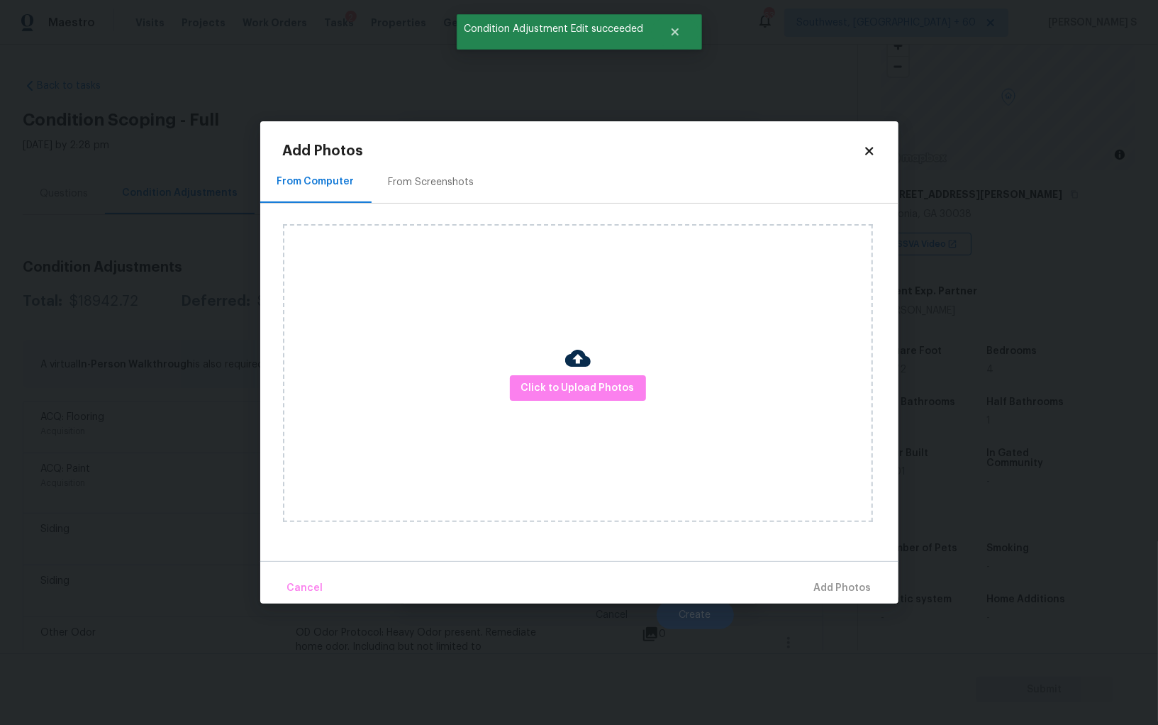
click at [435, 177] on div "From Screenshots" at bounding box center [432, 182] width 86 height 14
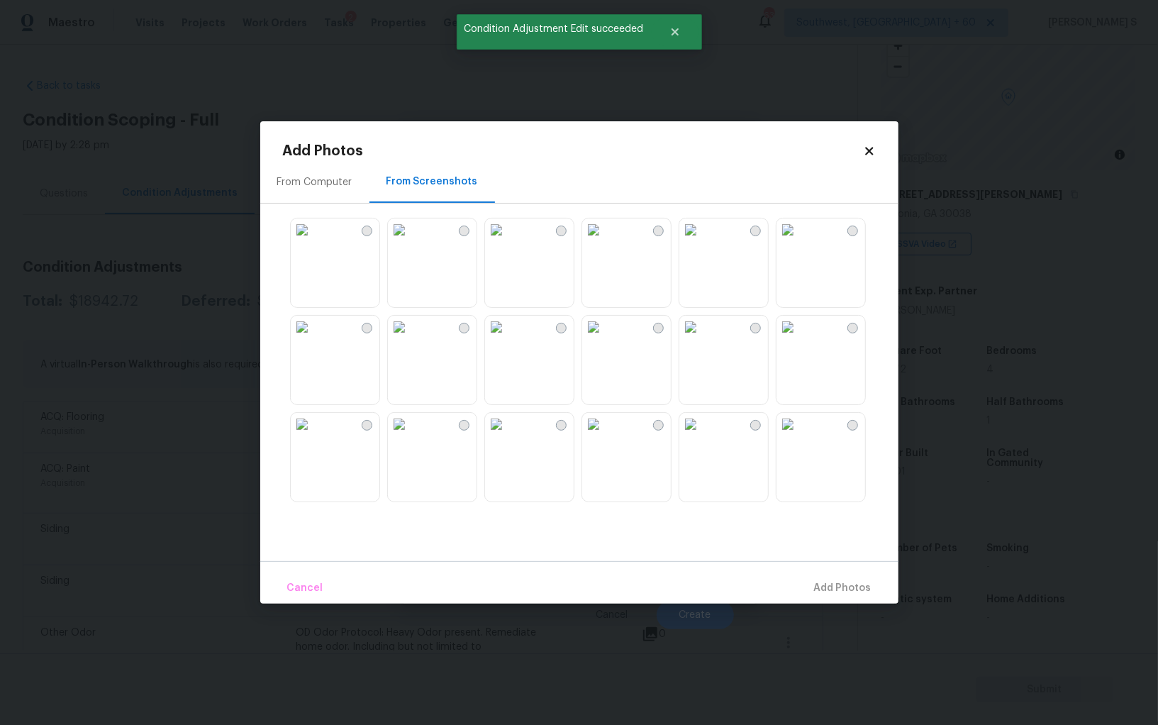
click at [508, 241] on img at bounding box center [496, 229] width 23 height 23
click at [410, 241] on img at bounding box center [399, 229] width 23 height 23
click at [313, 241] on img at bounding box center [302, 229] width 23 height 23
click at [410, 333] on img at bounding box center [399, 326] width 23 height 23
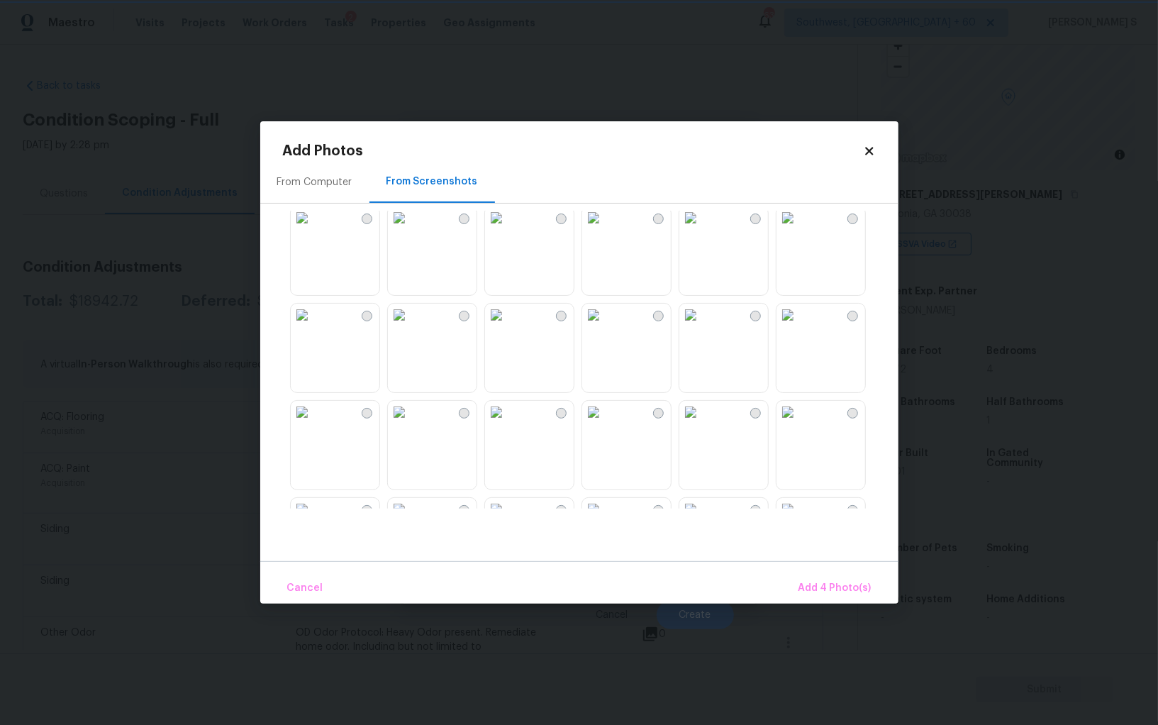
scroll to position [360, 0]
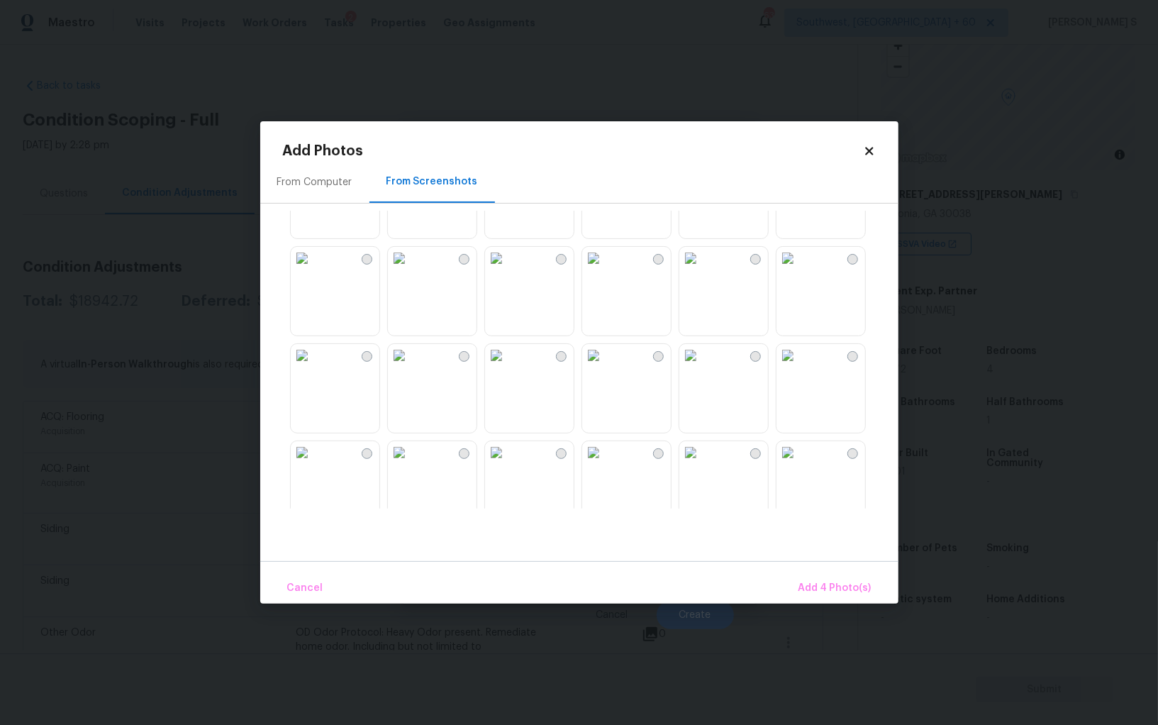
click at [508, 269] on img at bounding box center [496, 258] width 23 height 23
click at [410, 269] on img at bounding box center [399, 258] width 23 height 23
click at [410, 367] on img at bounding box center [399, 355] width 23 height 23
drag, startPoint x: 398, startPoint y: 457, endPoint x: 389, endPoint y: 457, distance: 8.5
click at [398, 457] on img at bounding box center [399, 452] width 23 height 23
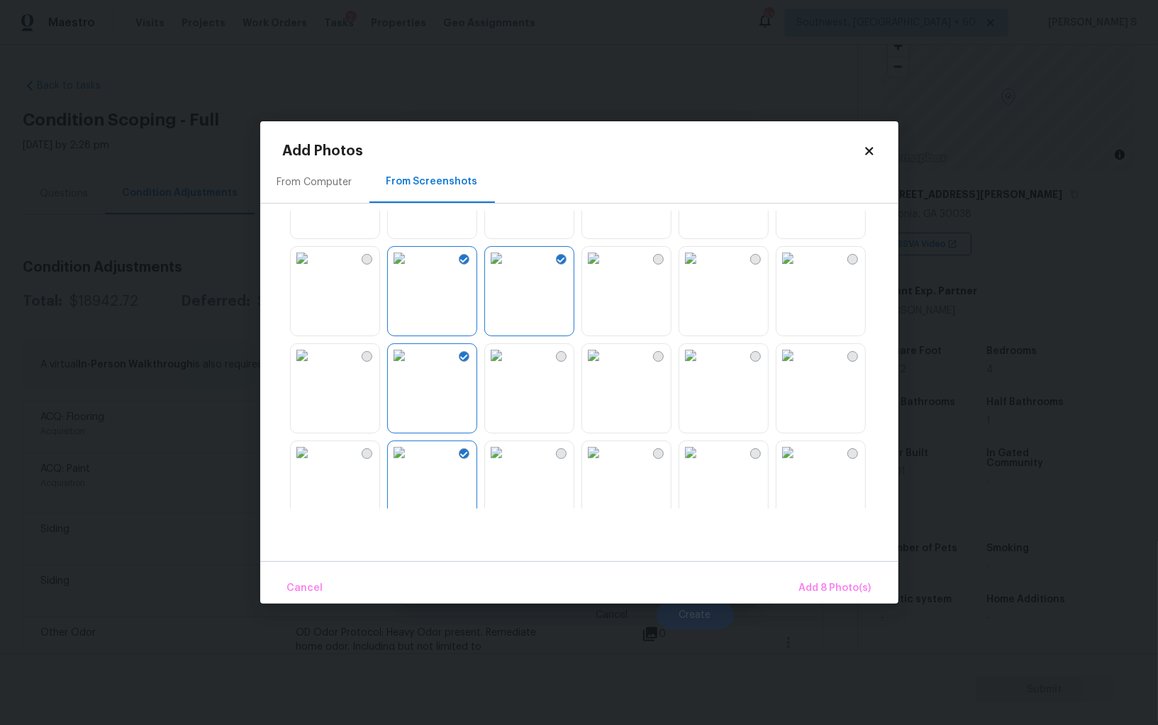
click at [365, 457] on div at bounding box center [367, 453] width 11 height 11
click at [702, 464] on img at bounding box center [690, 452] width 23 height 23
click at [783, 464] on img at bounding box center [787, 452] width 23 height 23
click at [798, 464] on img at bounding box center [787, 452] width 23 height 23
click at [794, 367] on img at bounding box center [787, 355] width 23 height 23
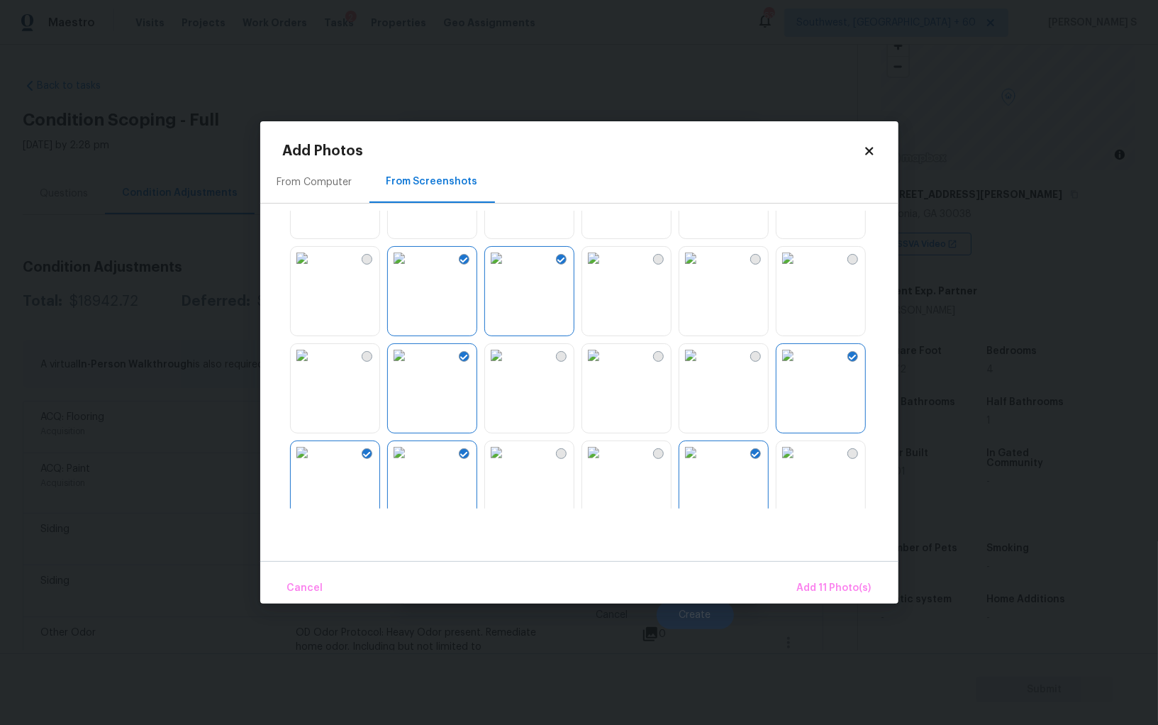
click at [702, 367] on img at bounding box center [690, 355] width 23 height 23
click at [831, 584] on span "Add 12 Photo(s)" at bounding box center [833, 588] width 77 height 18
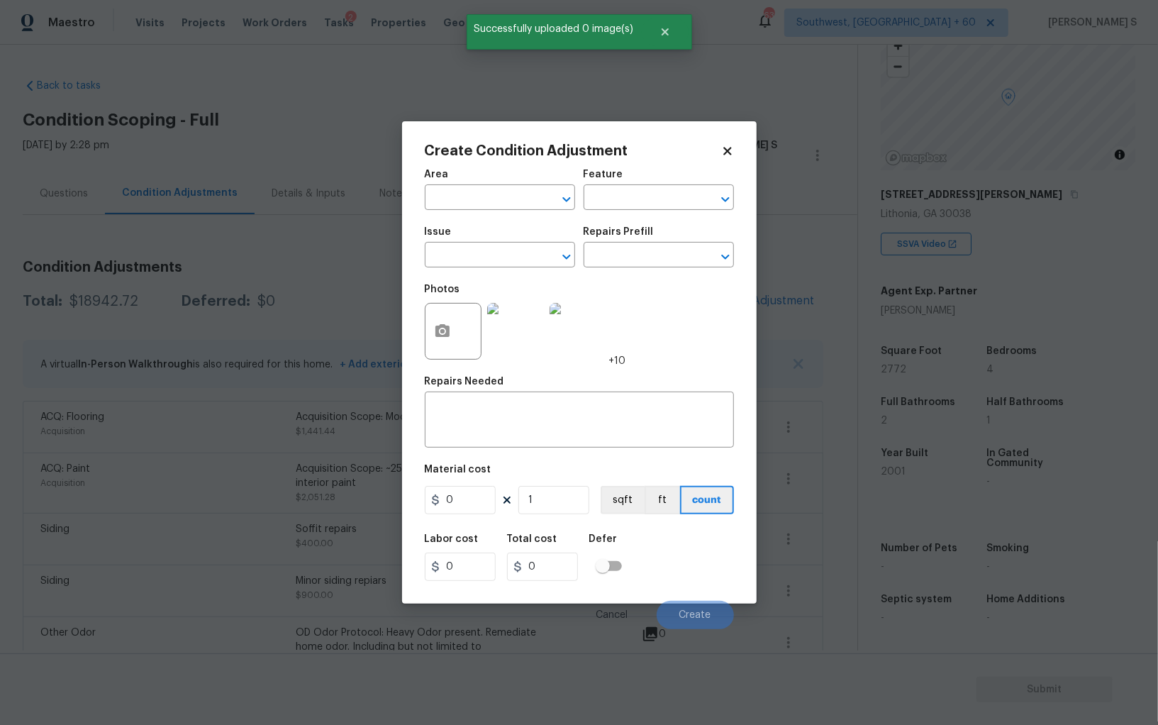
click at [516, 237] on div "Issue" at bounding box center [500, 236] width 150 height 18
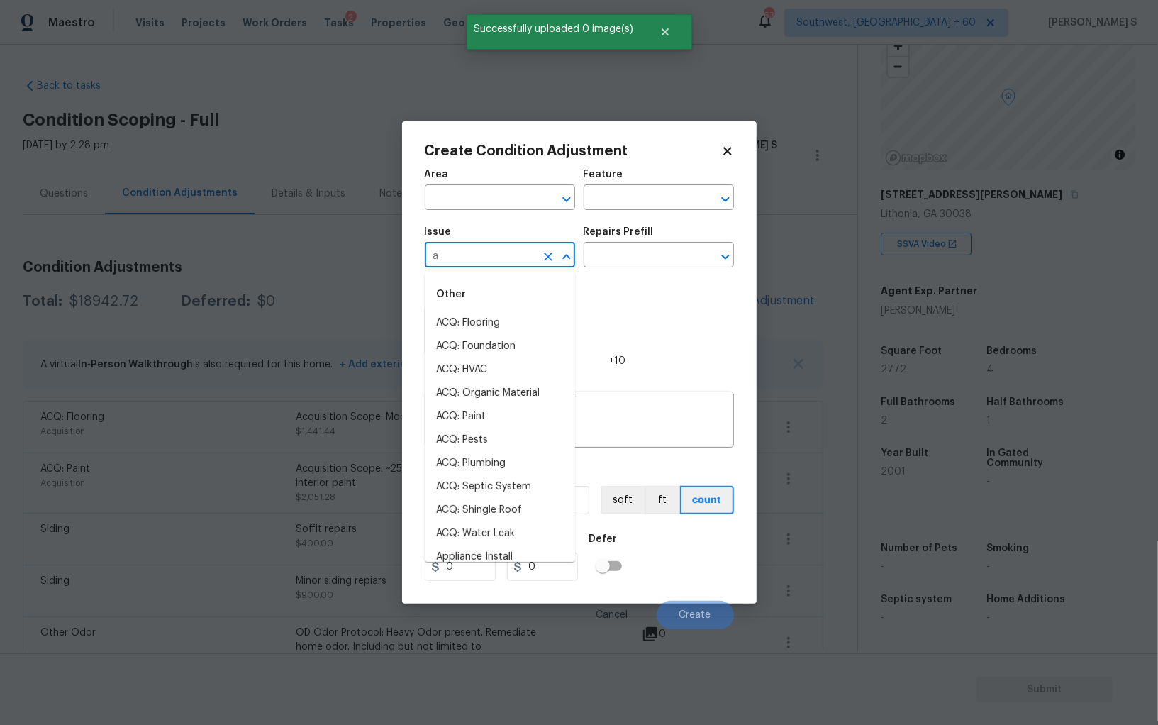
click at [516, 266] on input "a" at bounding box center [480, 256] width 111 height 22
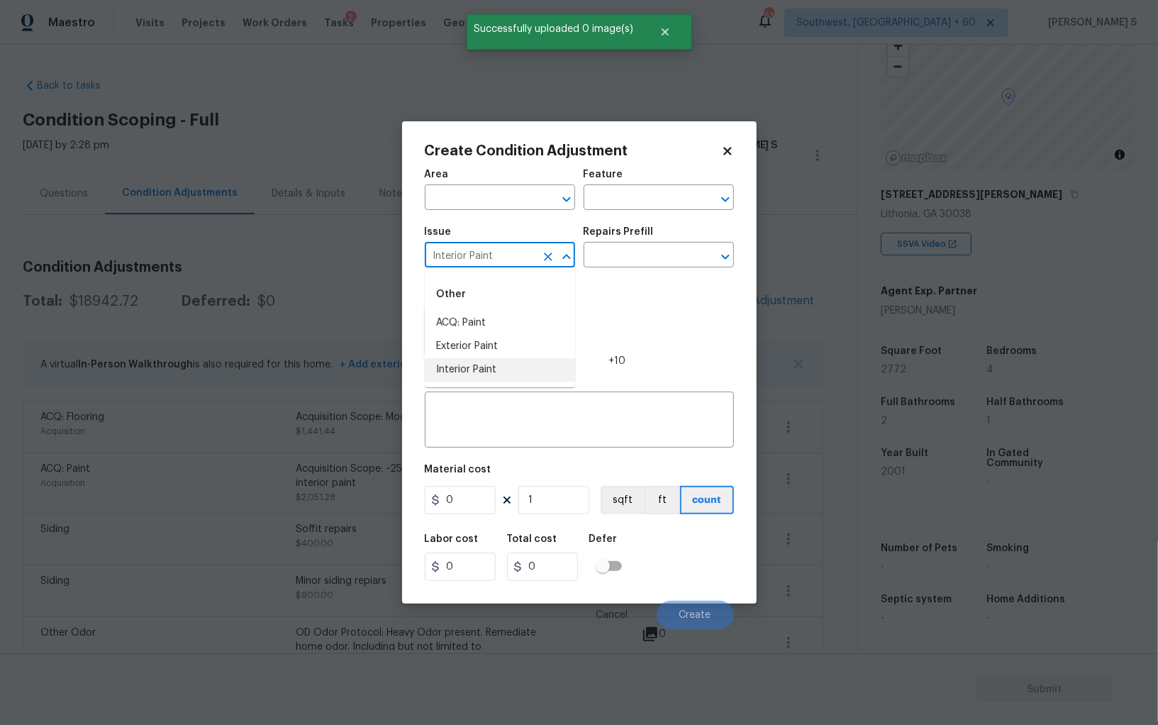
type input "Interior Paint"
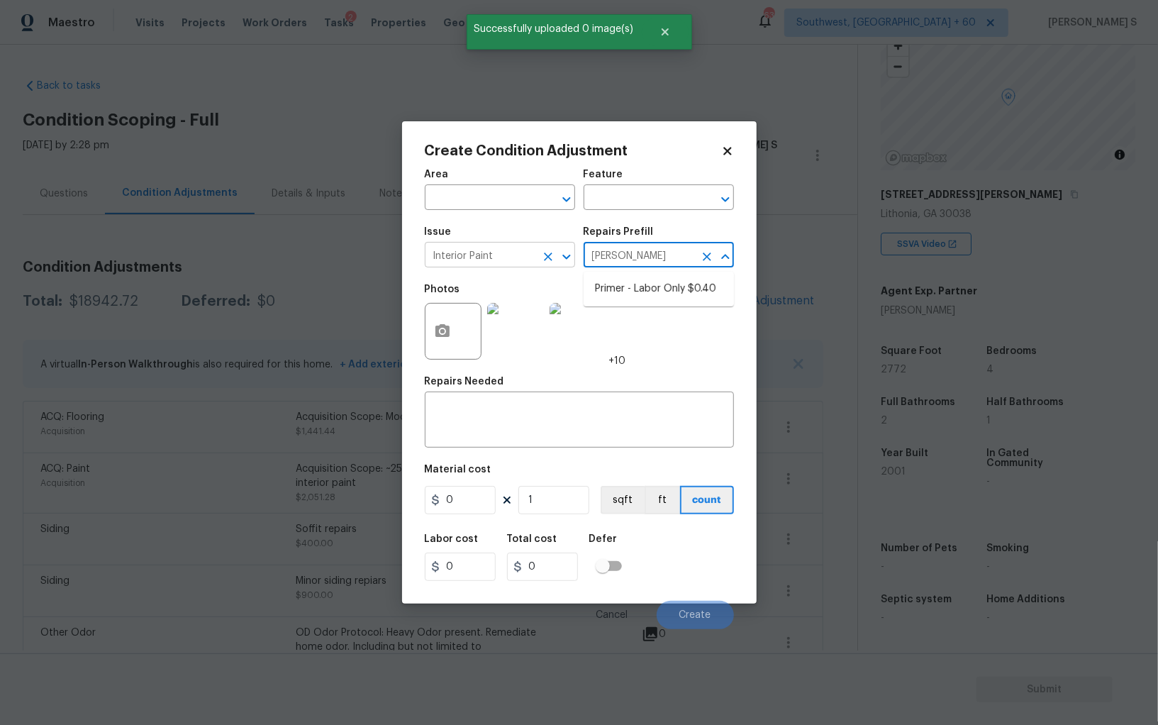
type input "rimer"
type input "Overall Paint"
type textarea "Interior primer - PRIMER PROVIDED BY OPENDOOR - All nails, screws, drywall anch…"
type input "0.4"
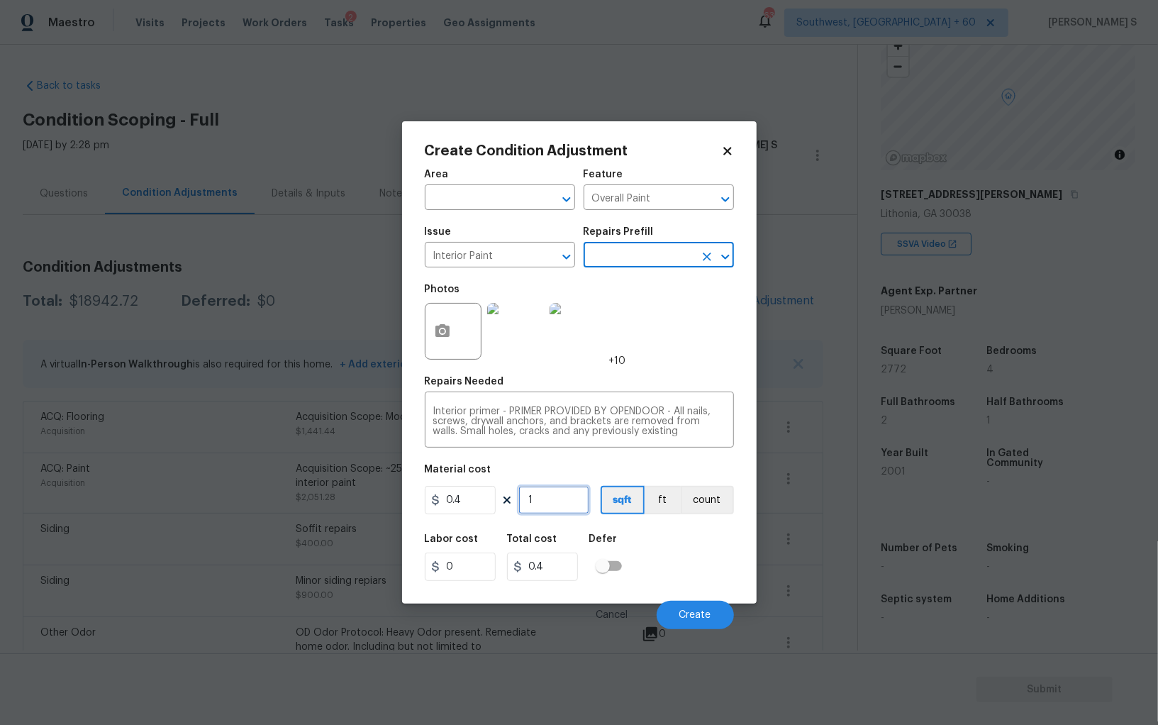
click at [549, 505] on input "1" at bounding box center [553, 500] width 71 height 28
paste input "2772"
type input "2772"
type input "1108.8"
type input "2772"
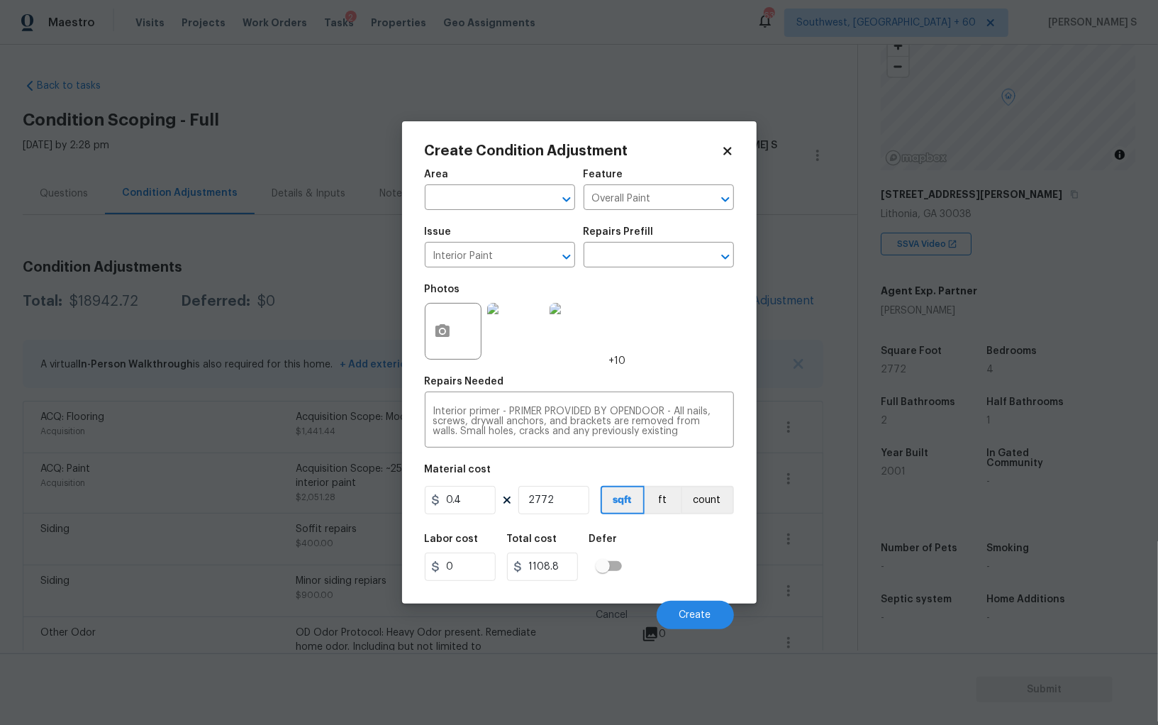
click at [717, 593] on div "Cancel Create" at bounding box center [579, 609] width 309 height 40
click at [710, 610] on button "Create" at bounding box center [695, 615] width 77 height 28
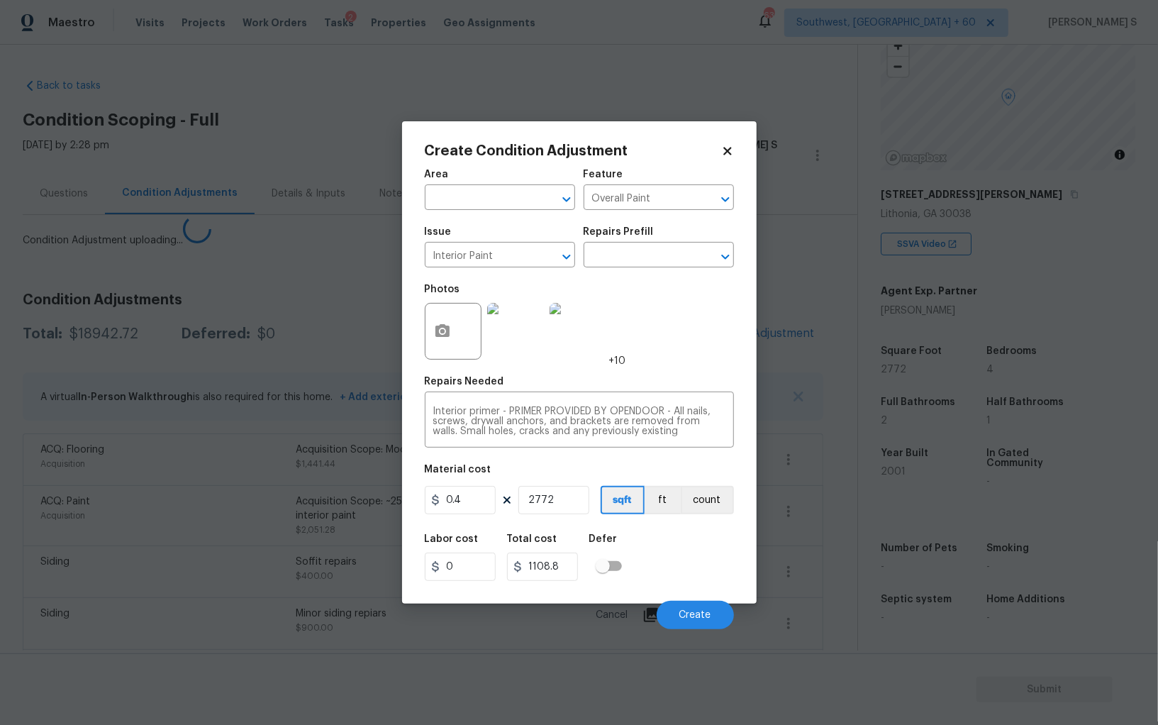
click at [364, 539] on body "Maestro Visits Projects Work Orders Tasks 2 Properties Geo Assignments 632 Sout…" at bounding box center [579, 362] width 1158 height 725
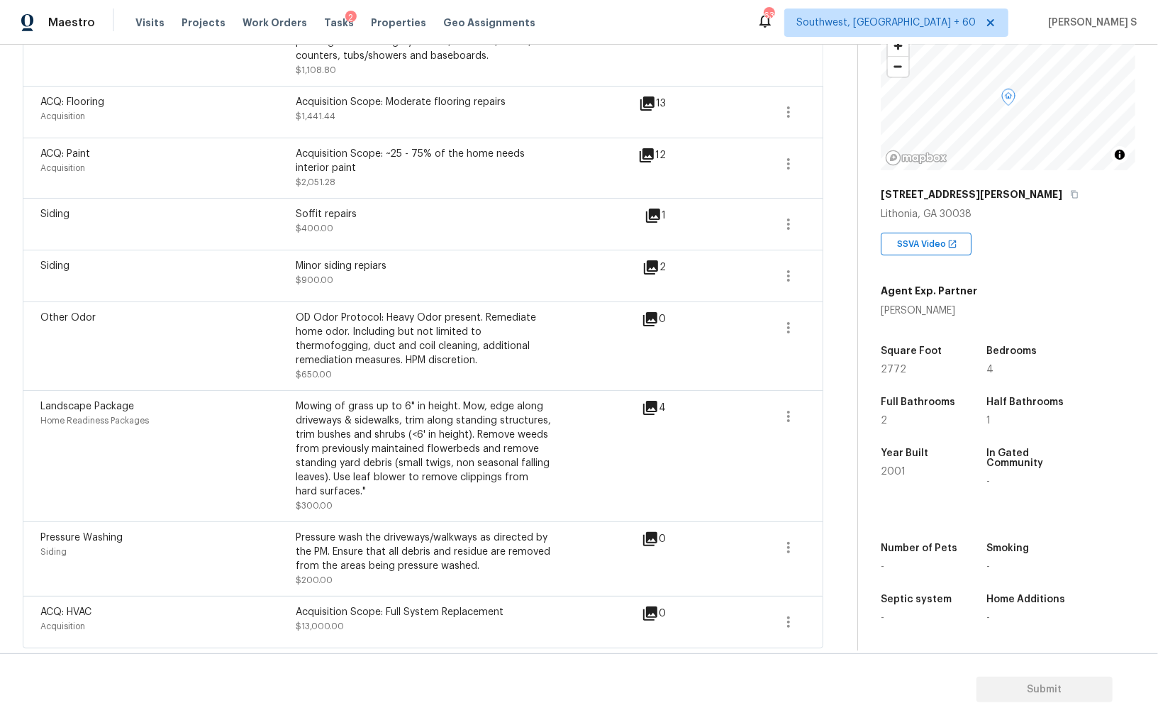
scroll to position [391, 0]
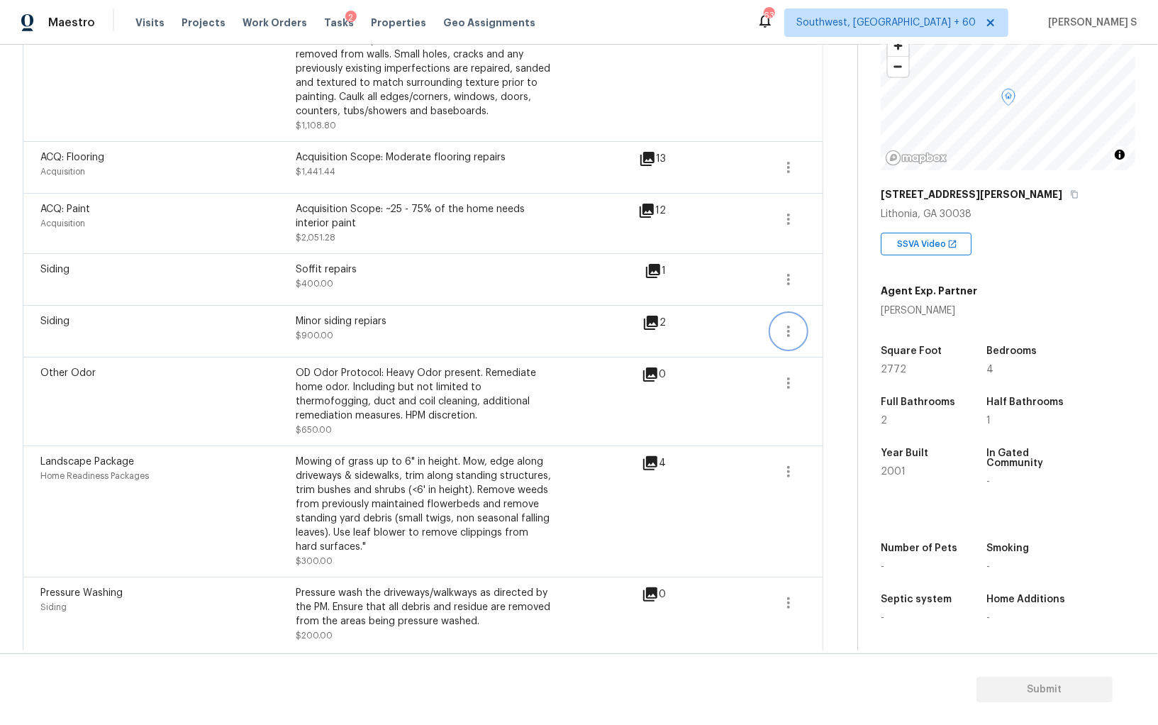
click at [791, 323] on icon "button" at bounding box center [788, 331] width 17 height 17
click at [840, 322] on div "Edit" at bounding box center [869, 327] width 111 height 14
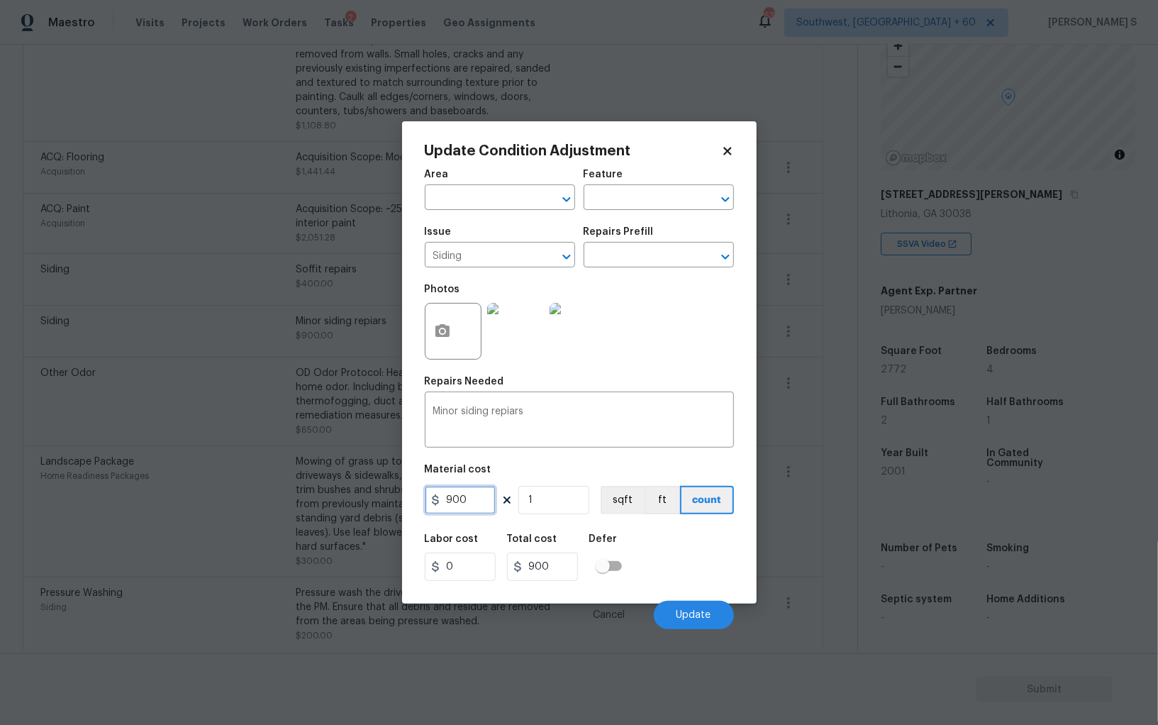
click at [474, 505] on input "900" at bounding box center [460, 500] width 71 height 28
type input "1100"
click at [690, 613] on span "Update" at bounding box center [693, 615] width 35 height 11
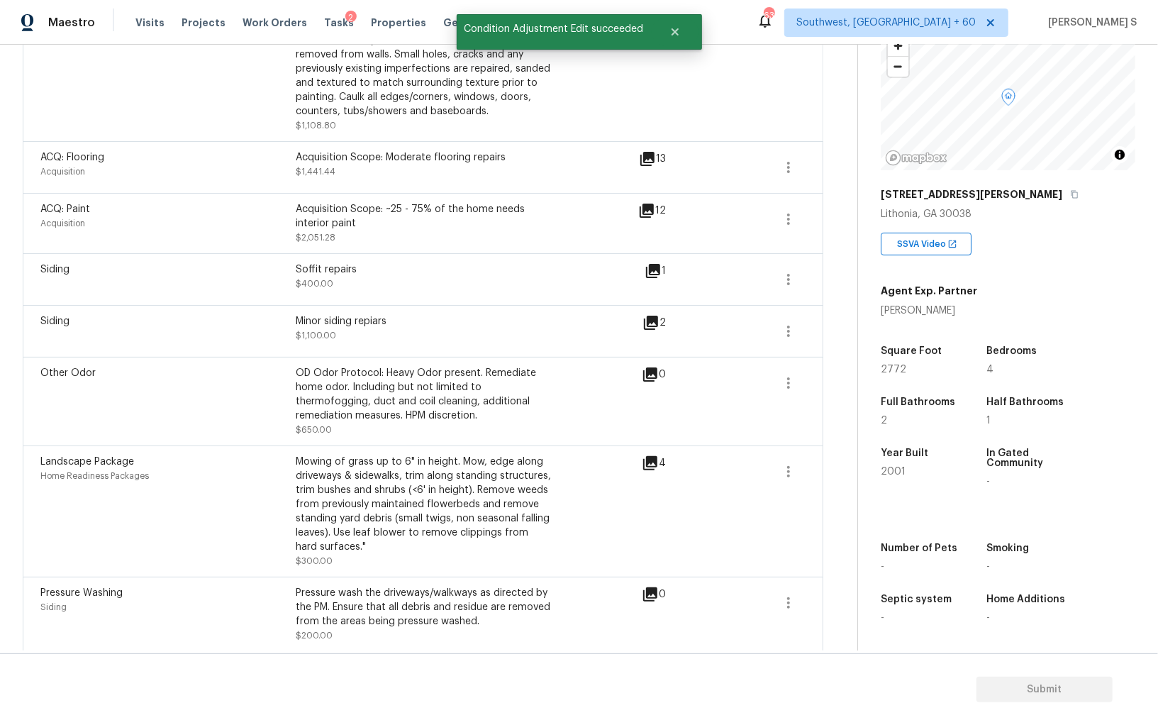
click at [254, 516] on div "Landscape Package Home Readiness Packages" at bounding box center [167, 510] width 255 height 113
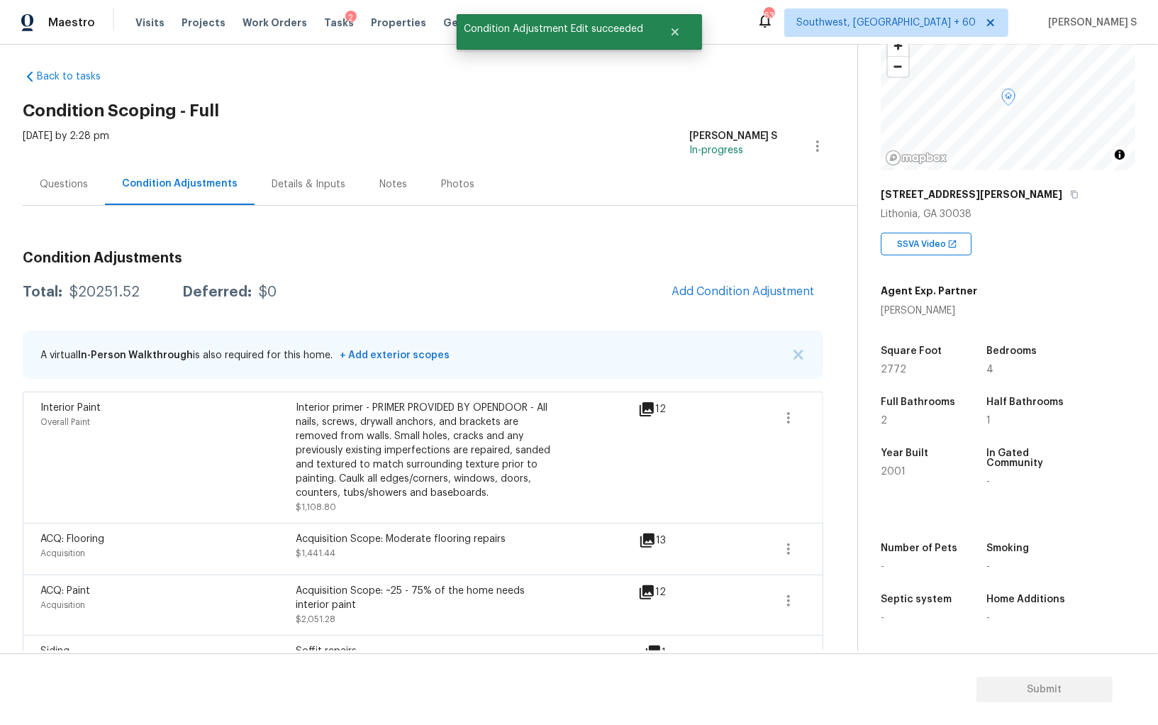
scroll to position [0, 0]
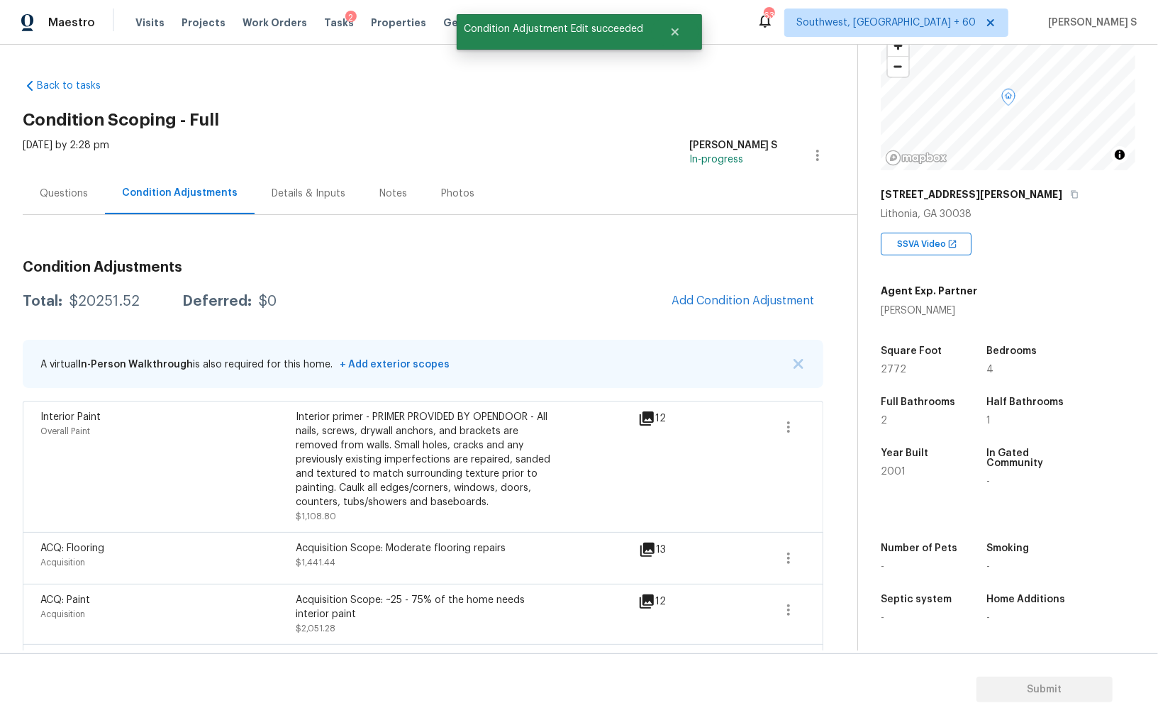
click at [100, 306] on div "$20251.52" at bounding box center [104, 301] width 70 height 14
copy div "20251.52"
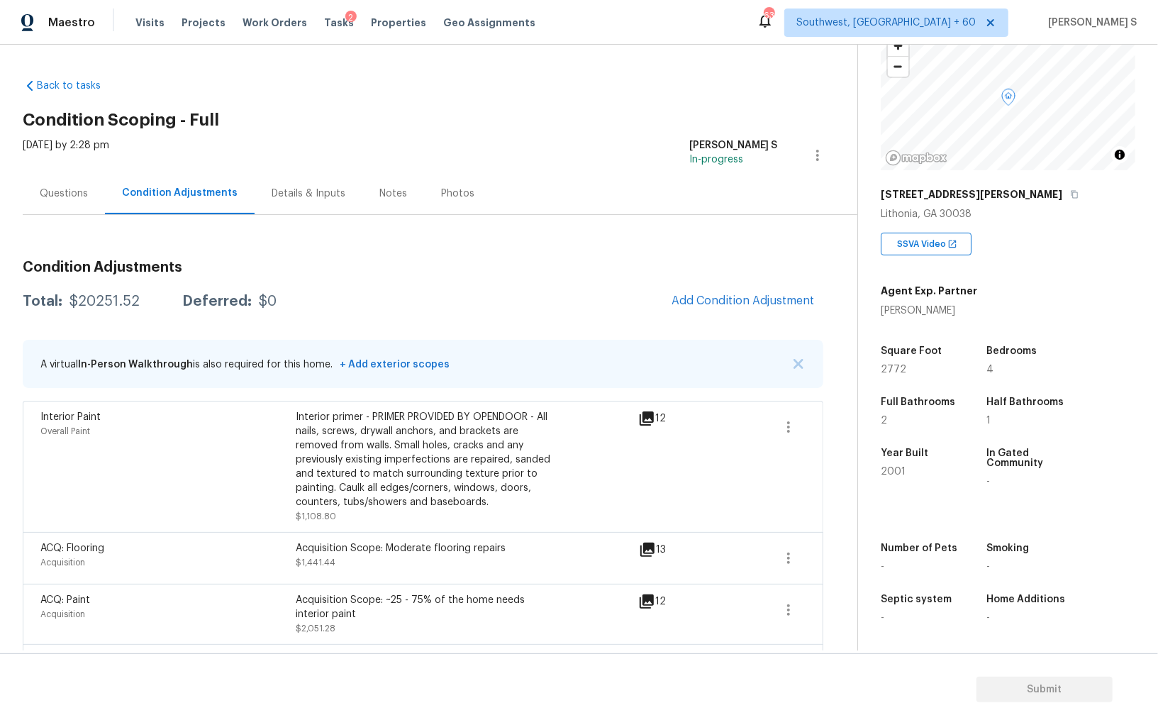
click at [68, 186] on div "Questions" at bounding box center [64, 193] width 82 height 42
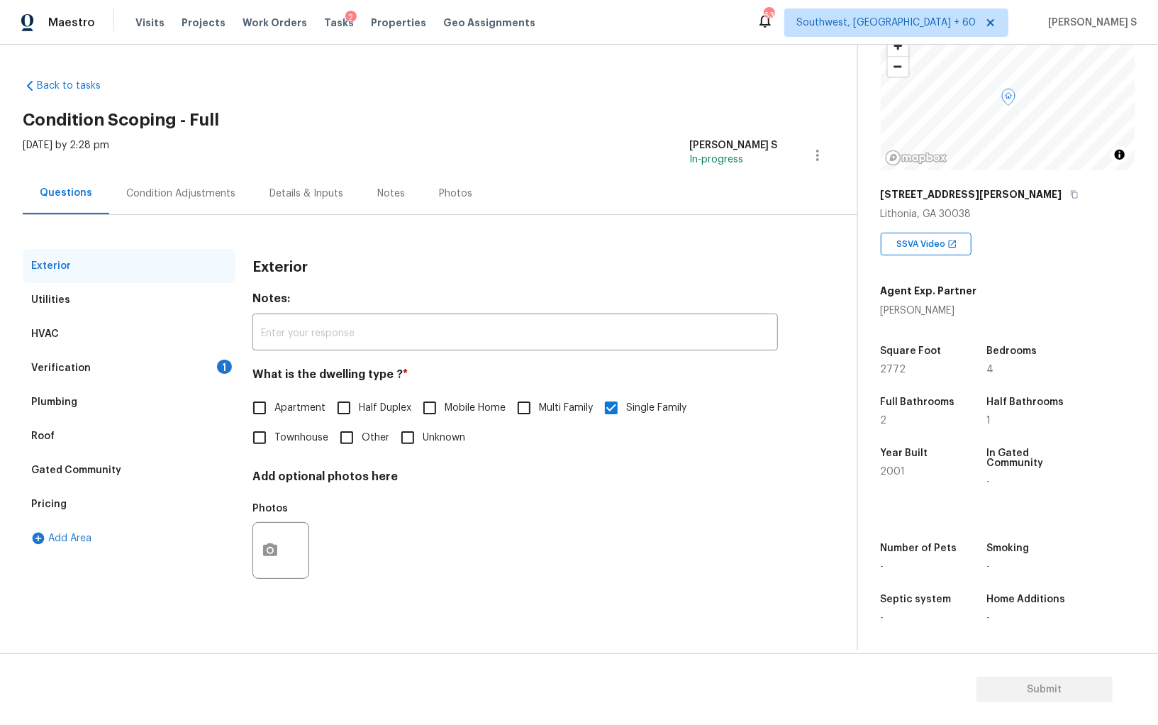
click at [209, 364] on div "Verification 1" at bounding box center [129, 368] width 213 height 34
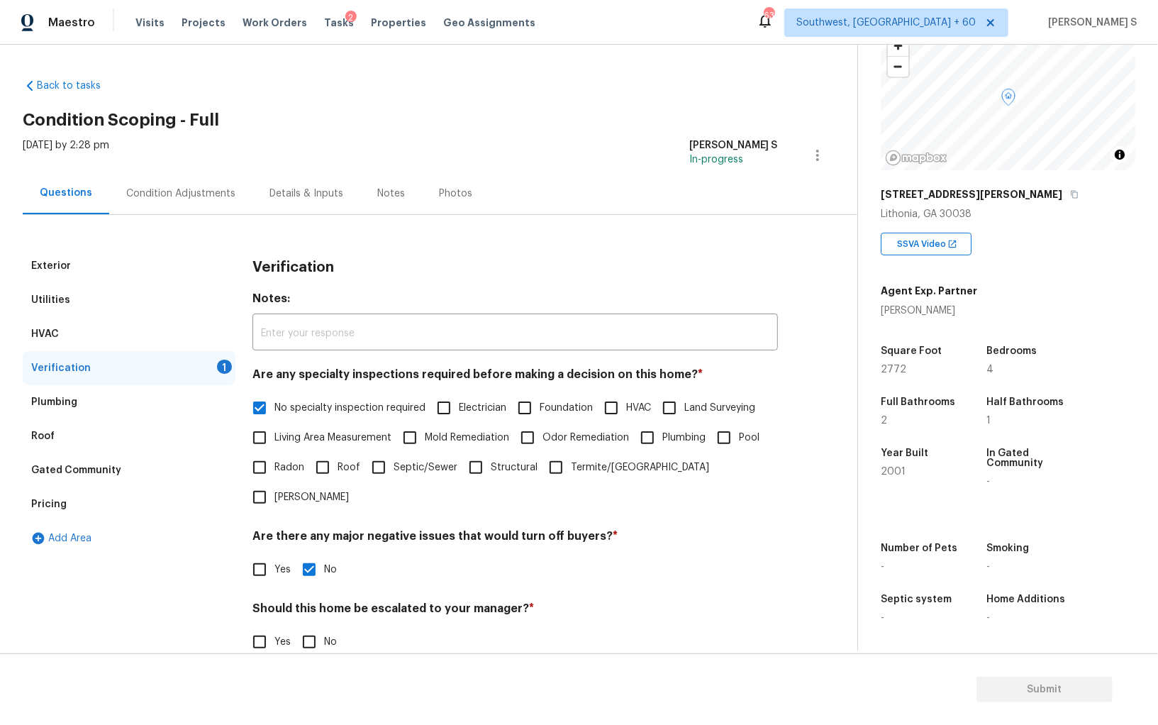
scroll to position [84, 0]
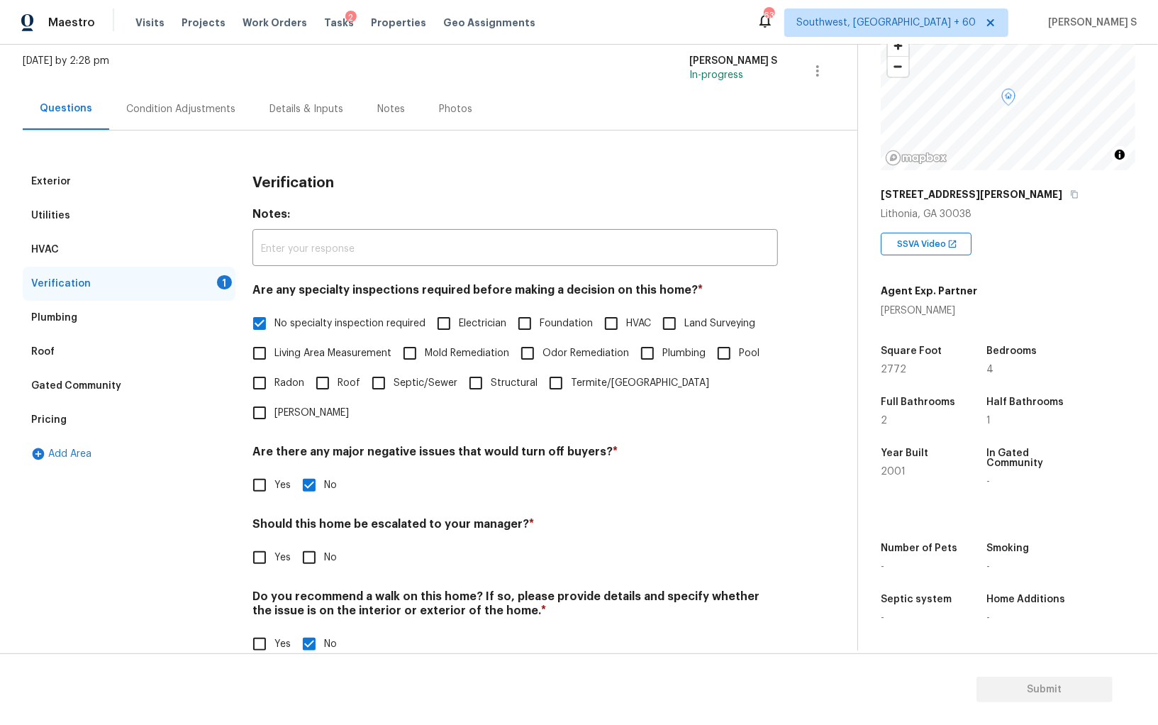
click at [313, 542] on input "No" at bounding box center [309, 557] width 30 height 30
checkbox input "true"
click at [74, 403] on div "Pricing" at bounding box center [129, 420] width 213 height 34
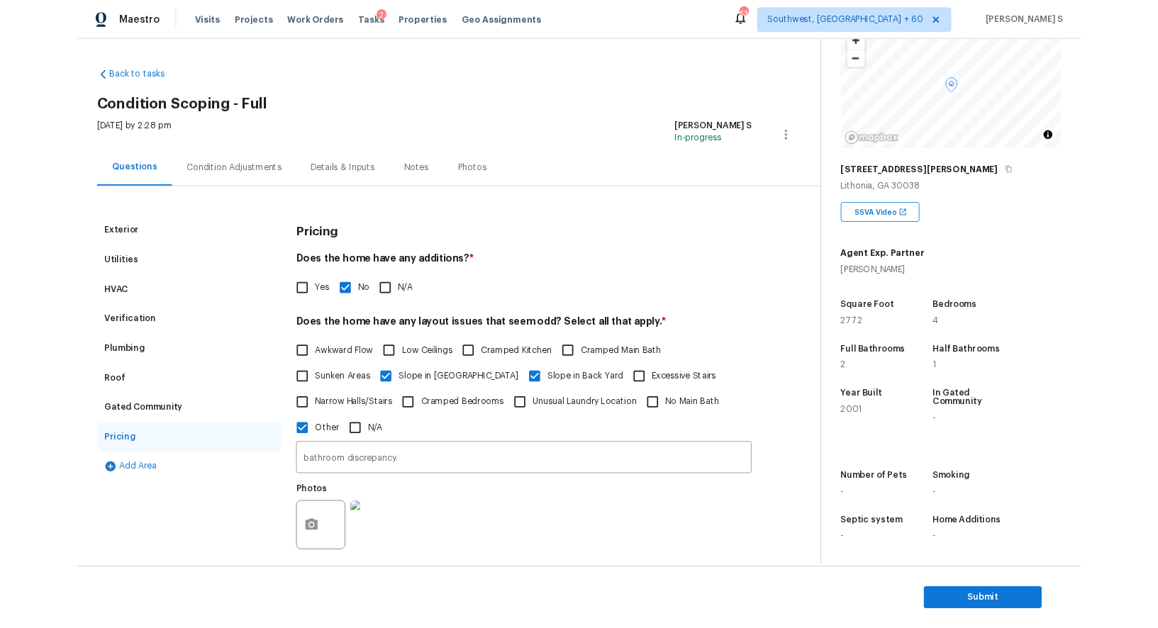
scroll to position [164, 0]
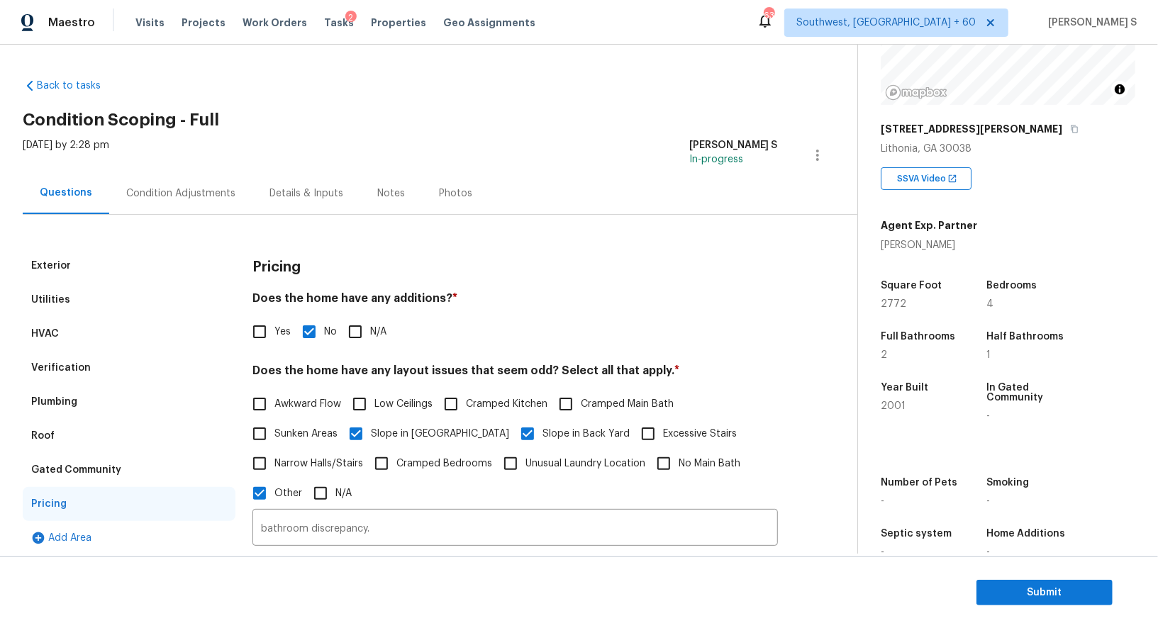
click at [226, 189] on div "Condition Adjustments" at bounding box center [180, 193] width 109 height 14
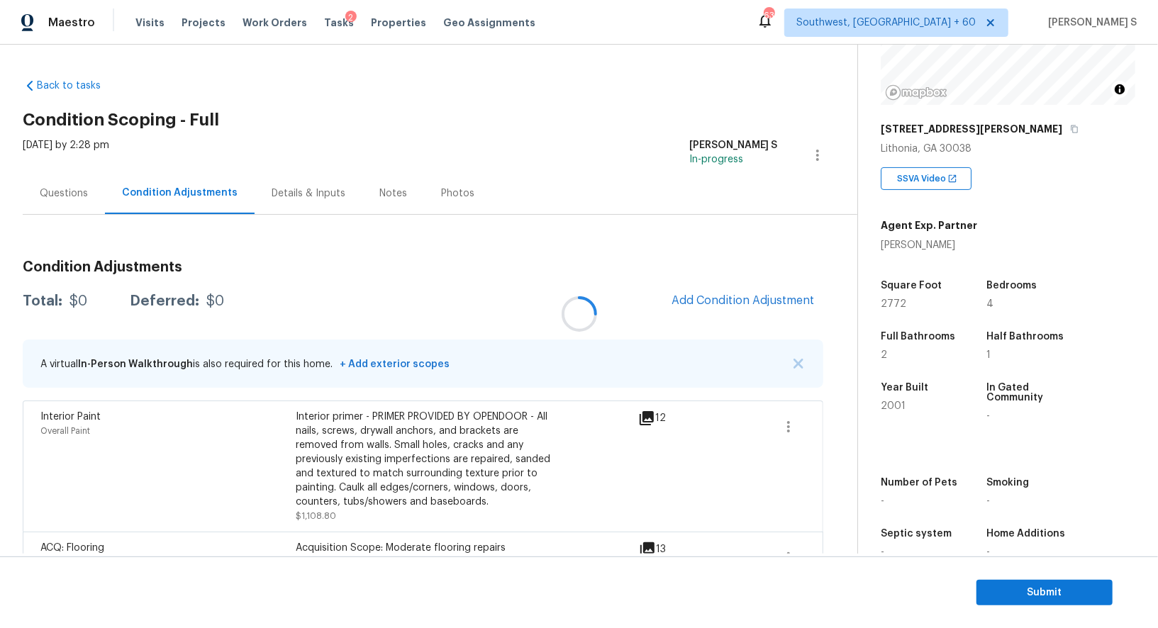
click at [739, 274] on div at bounding box center [579, 314] width 1158 height 628
click at [739, 294] on div at bounding box center [579, 314] width 1158 height 628
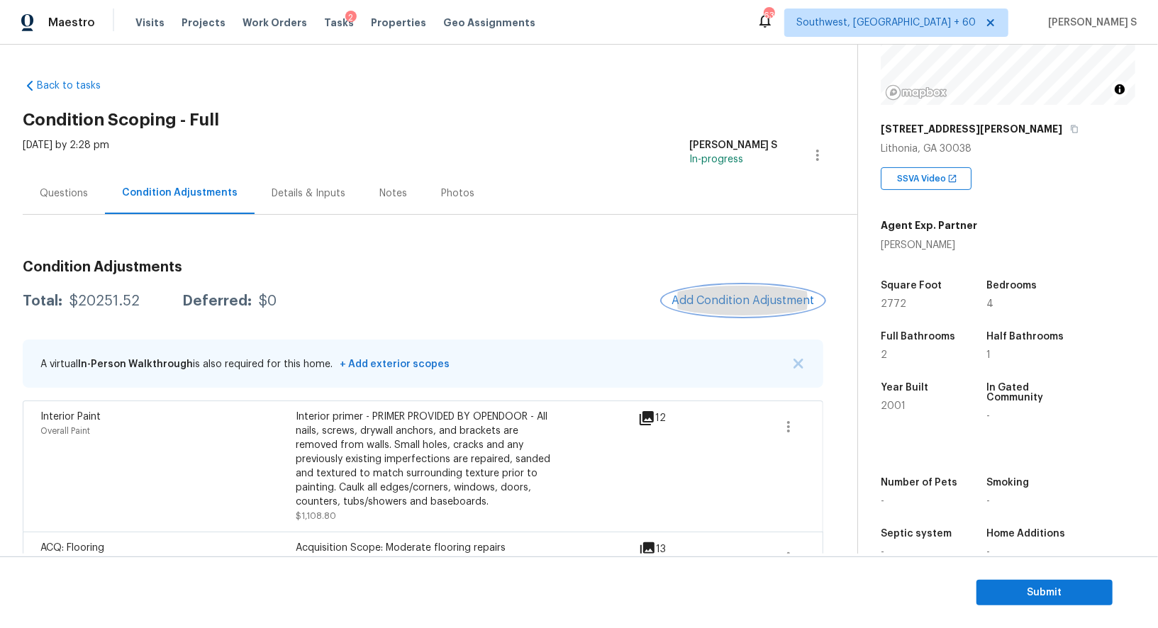
click at [739, 294] on span "Add Condition Adjustment" at bounding box center [742, 300] width 143 height 13
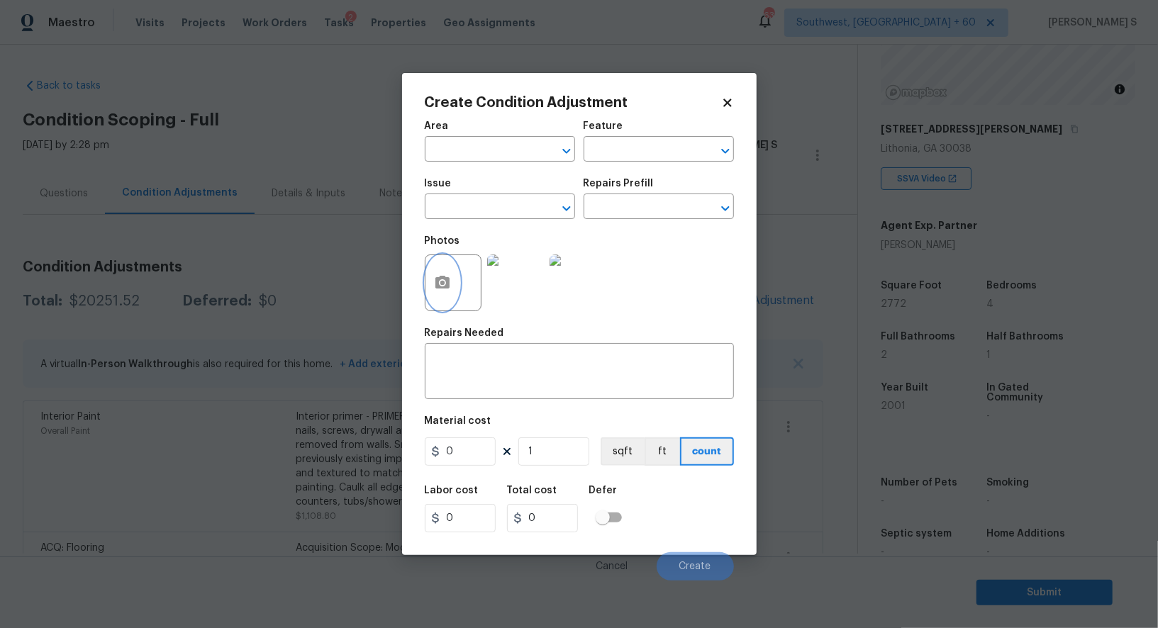
click at [440, 287] on icon "button" at bounding box center [442, 282] width 17 height 17
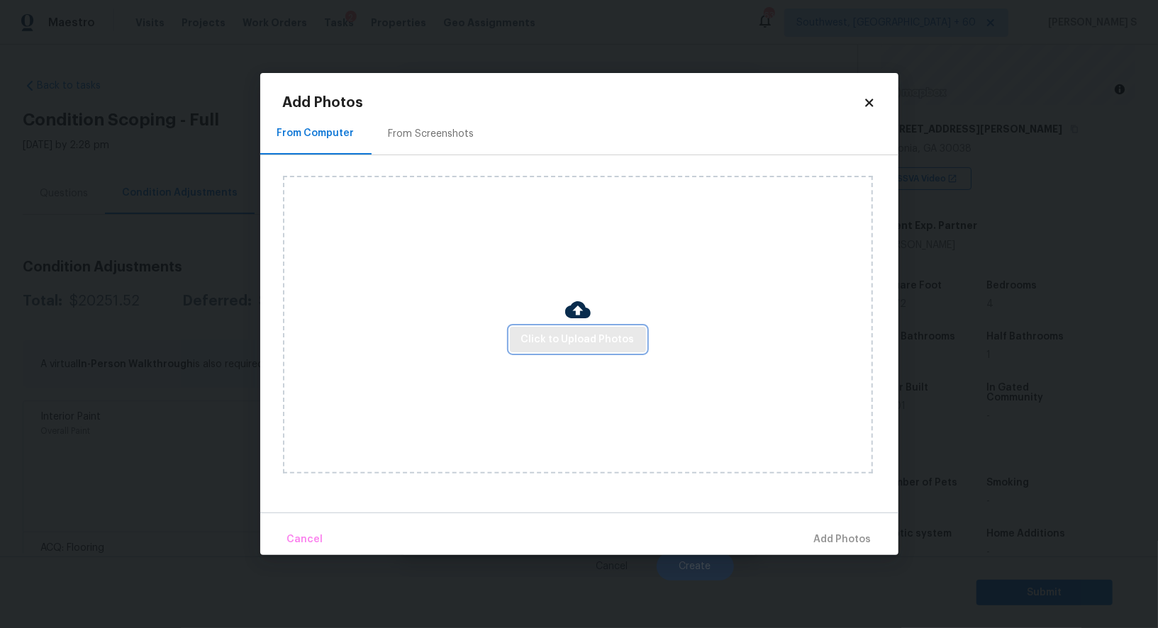
click at [609, 349] on button "Click to Upload Photos" at bounding box center [578, 340] width 136 height 26
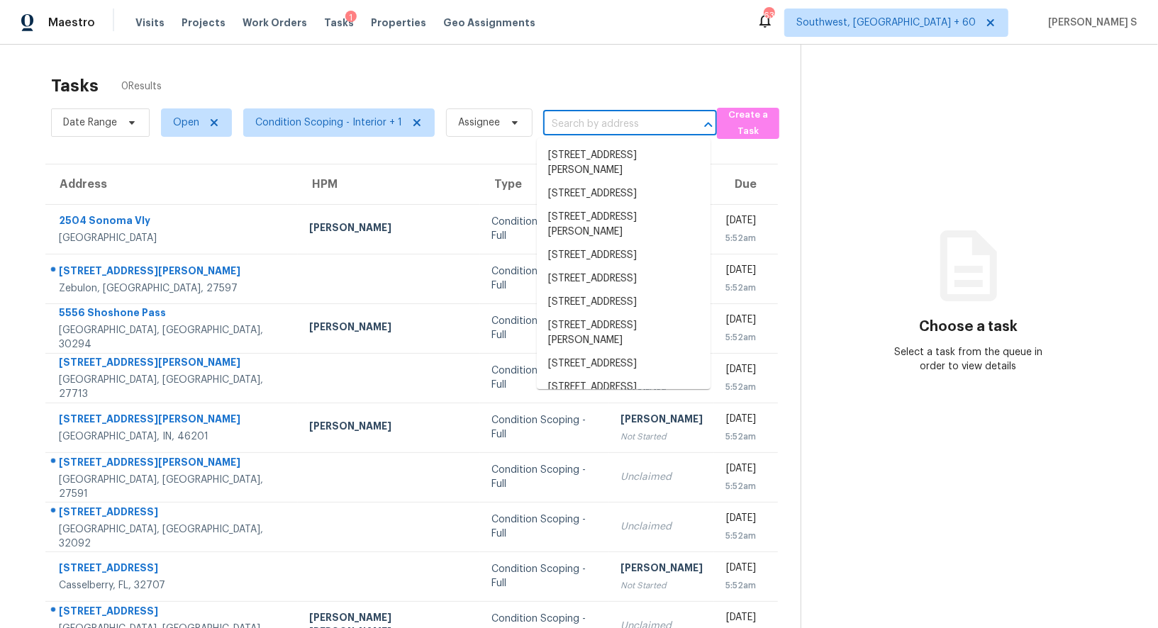
click at [624, 113] on input "text" at bounding box center [610, 124] width 134 height 22
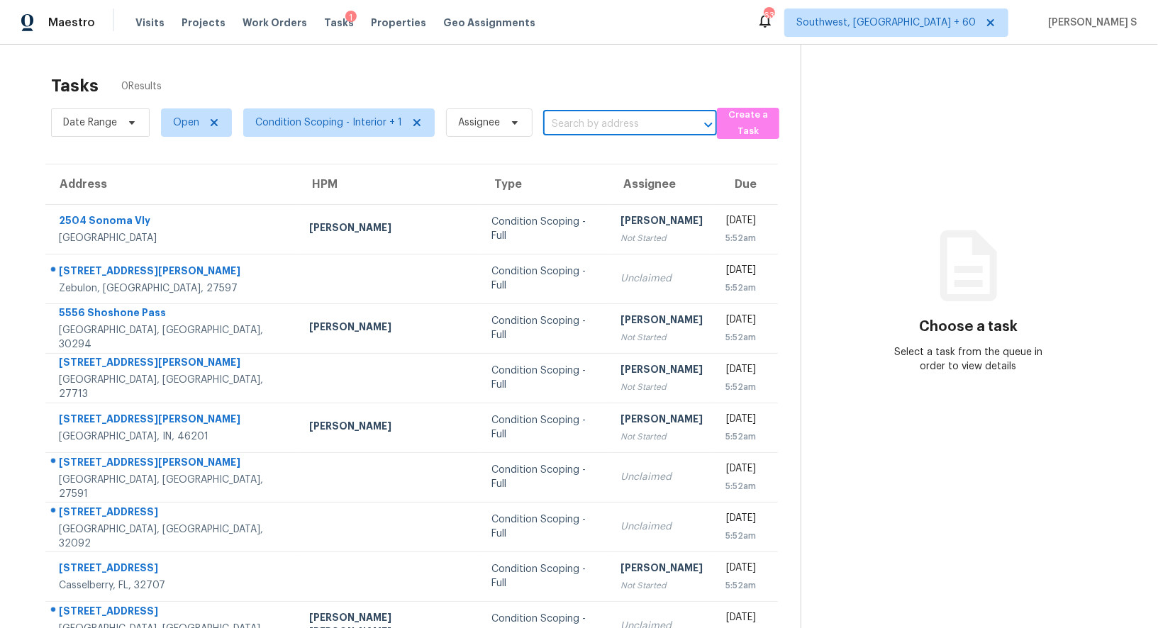
click at [624, 113] on input "text" at bounding box center [610, 124] width 134 height 22
paste input "5209 Alder Ln, Powder Springs, GA, 30127"
type input "5209 Alder Ln, Powder Springs, GA, 30127"
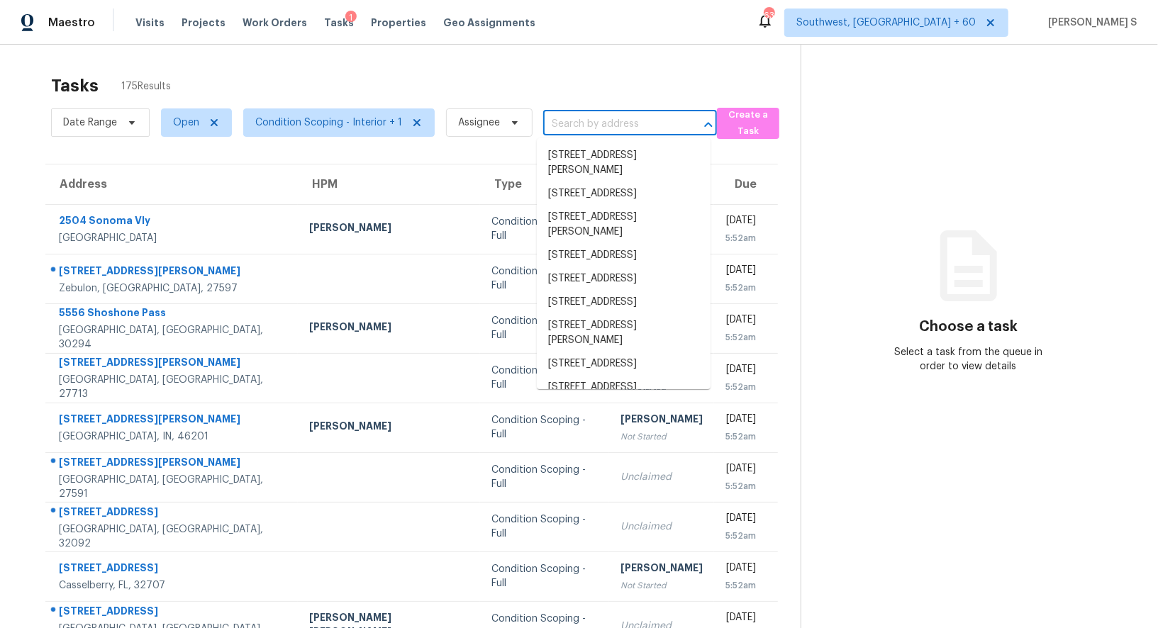
scroll to position [0, 0]
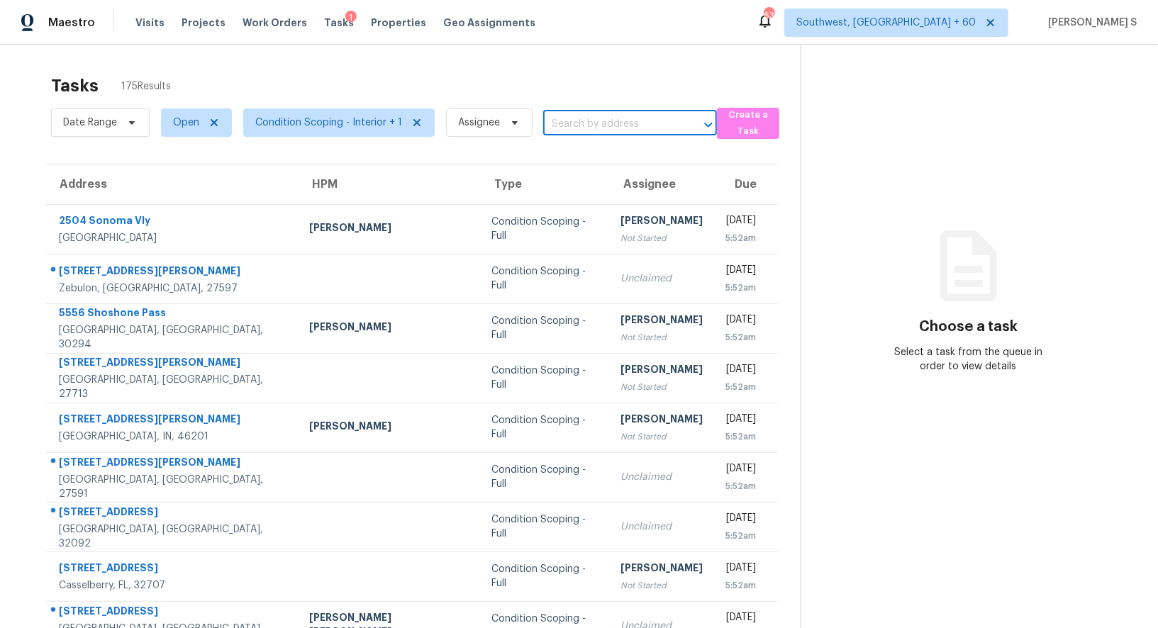
click at [569, 124] on input "text" at bounding box center [610, 124] width 134 height 22
paste input "5209 Alder Ln, Powder Springs, GA 30127"
type input "5209 Alder Ln, Powder Springs, GA 30127"
click at [596, 164] on li "5209 Alder Ln, Powder Springs, GA 30127" at bounding box center [624, 155] width 174 height 23
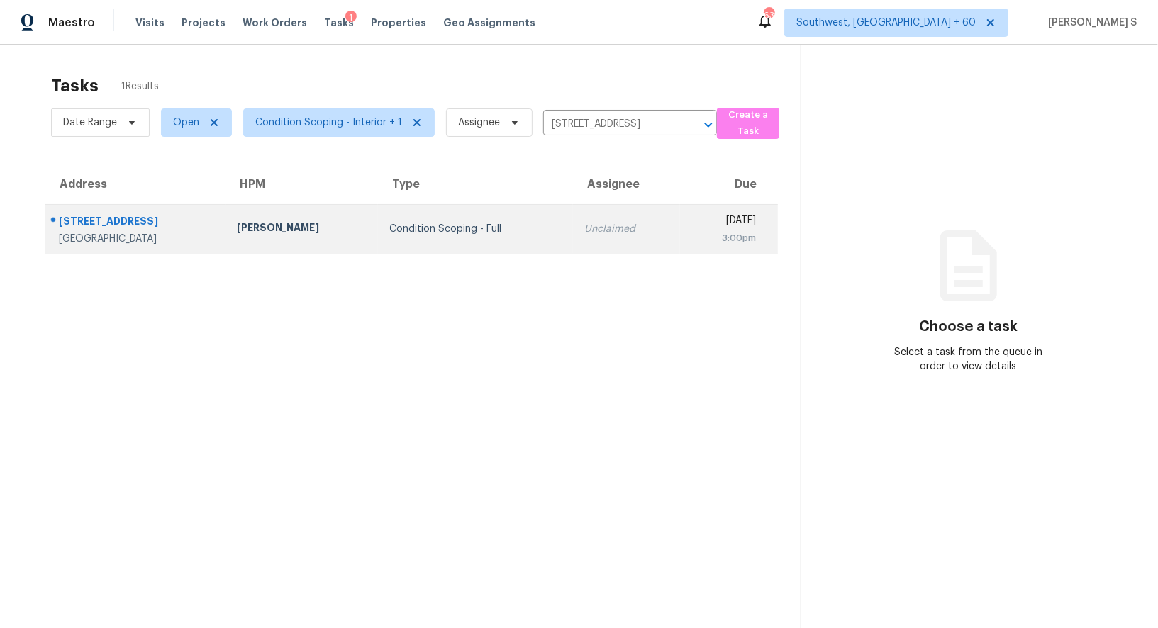
click at [587, 241] on td "Unclaimed" at bounding box center [626, 229] width 107 height 50
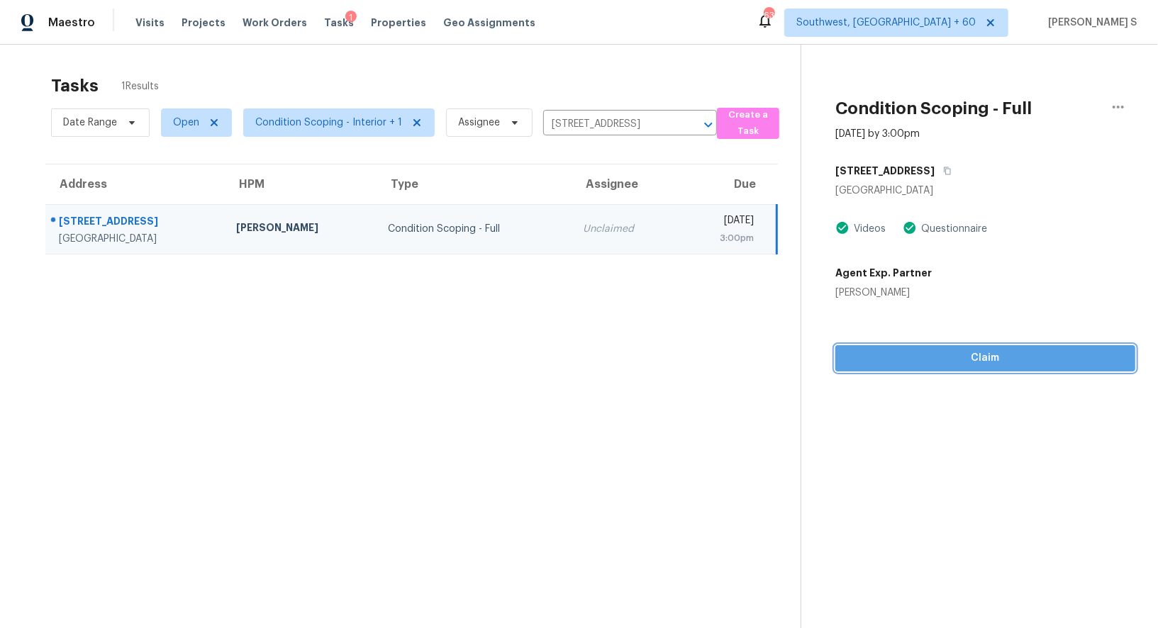
click at [890, 350] on span "Claim" at bounding box center [985, 359] width 277 height 18
click at [984, 358] on span "Start Assessment" at bounding box center [985, 359] width 277 height 18
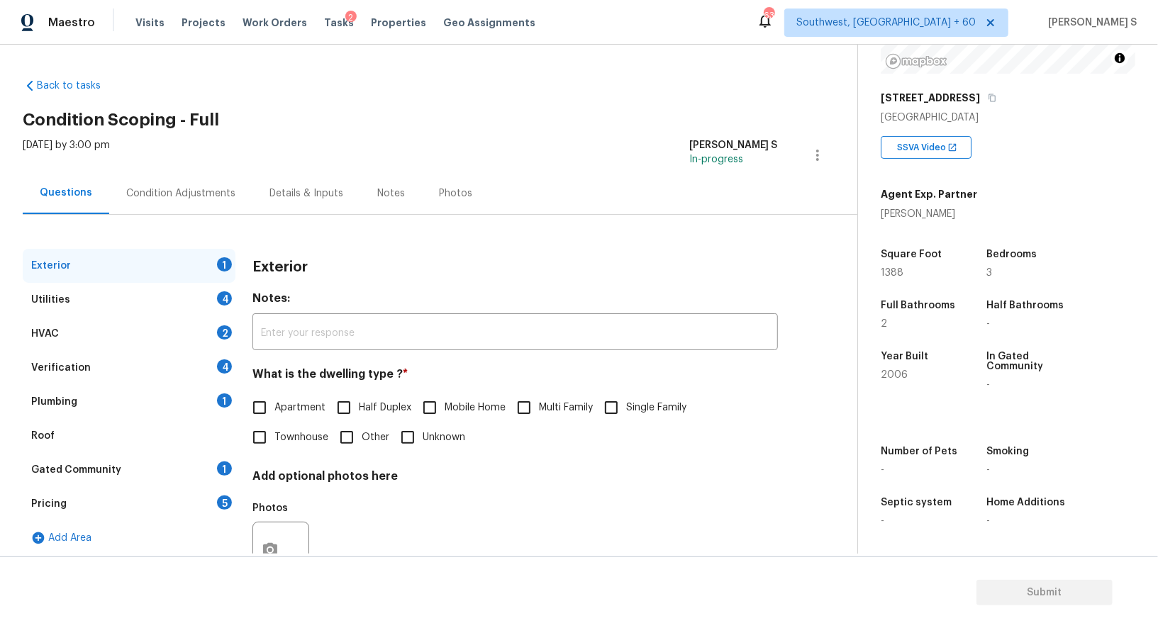
scroll to position [54, 0]
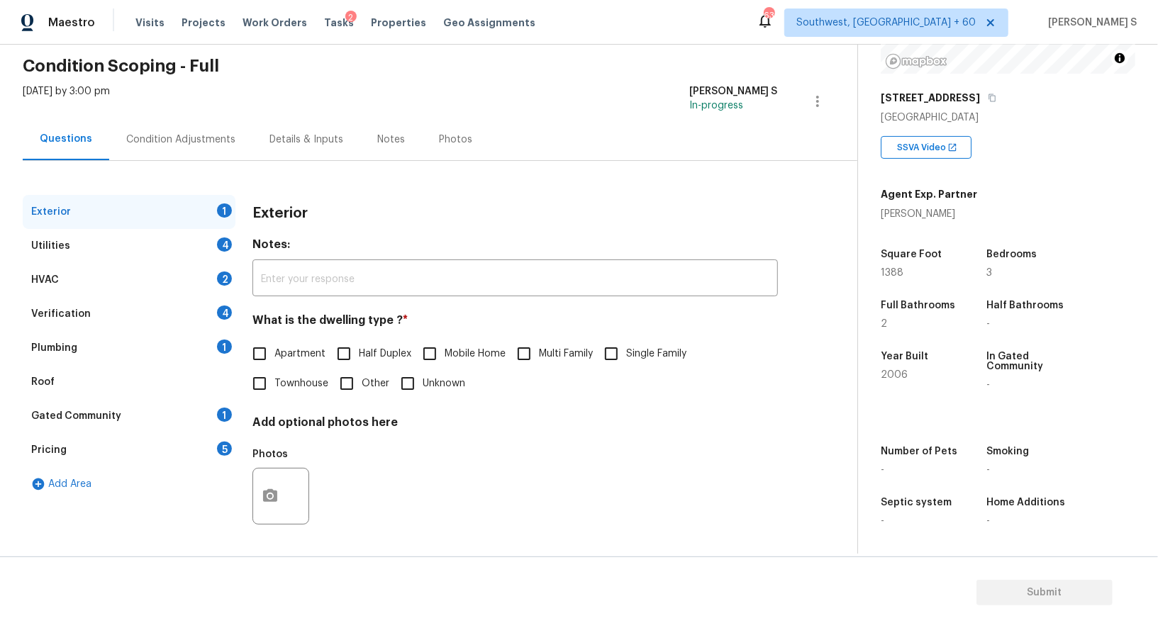
click at [223, 442] on div "5" at bounding box center [224, 449] width 15 height 14
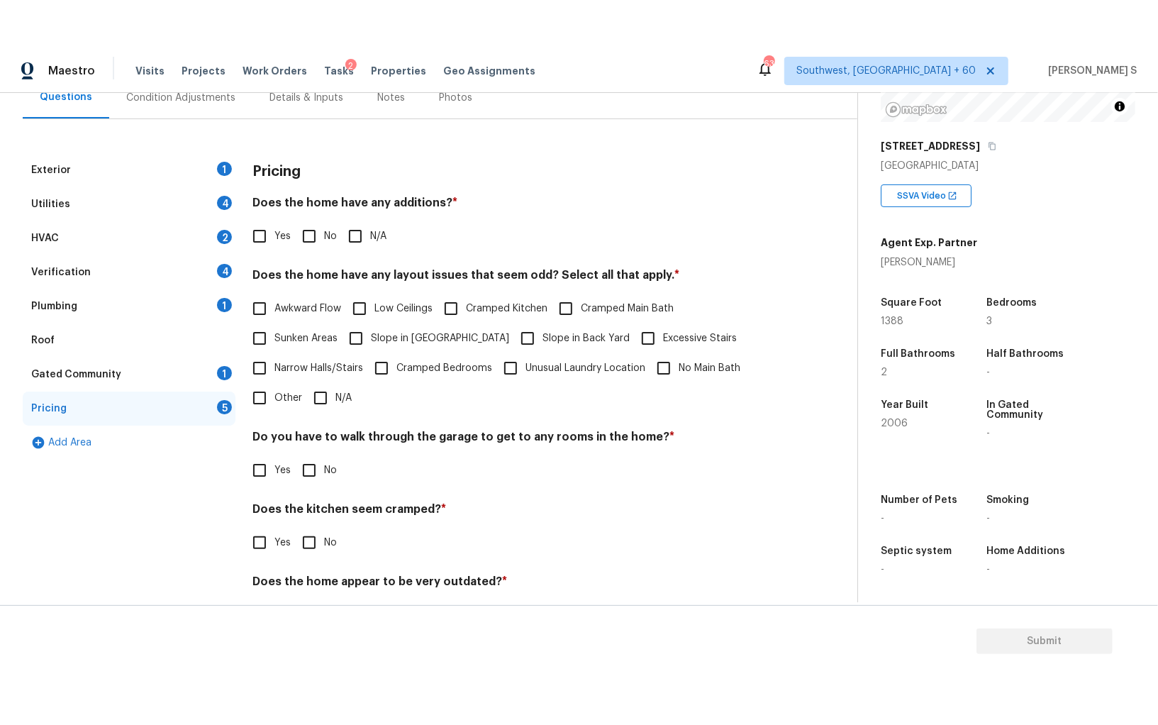
scroll to position [191, 0]
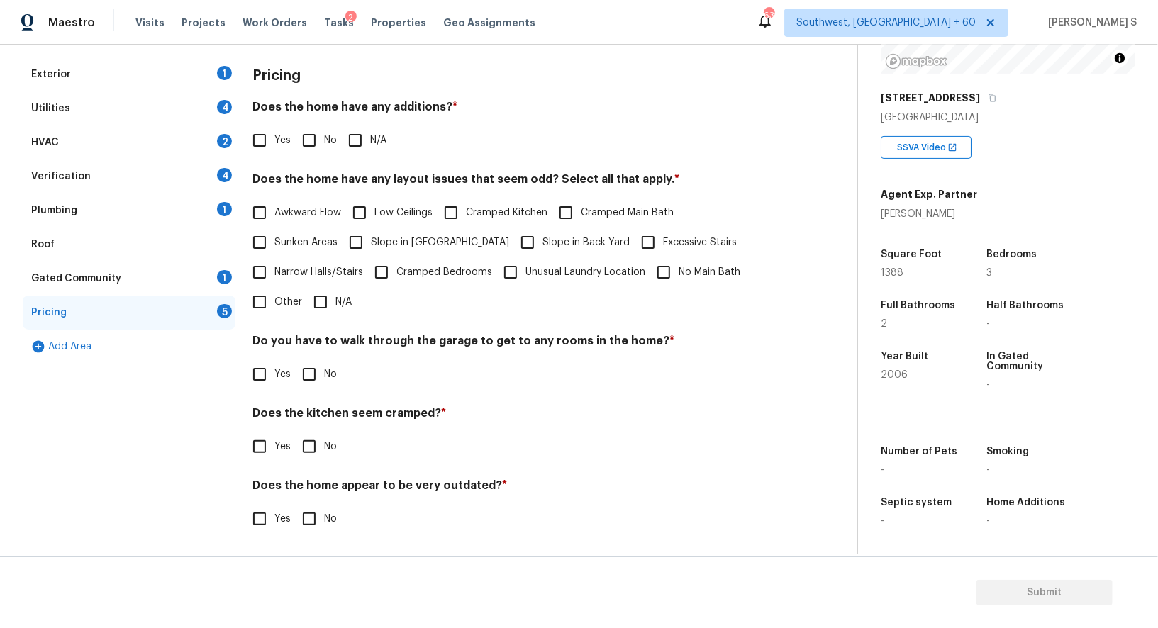
click at [279, 296] on span "Other" at bounding box center [288, 302] width 28 height 15
click at [274, 296] on input "Other" at bounding box center [260, 302] width 30 height 30
checkbox input "true"
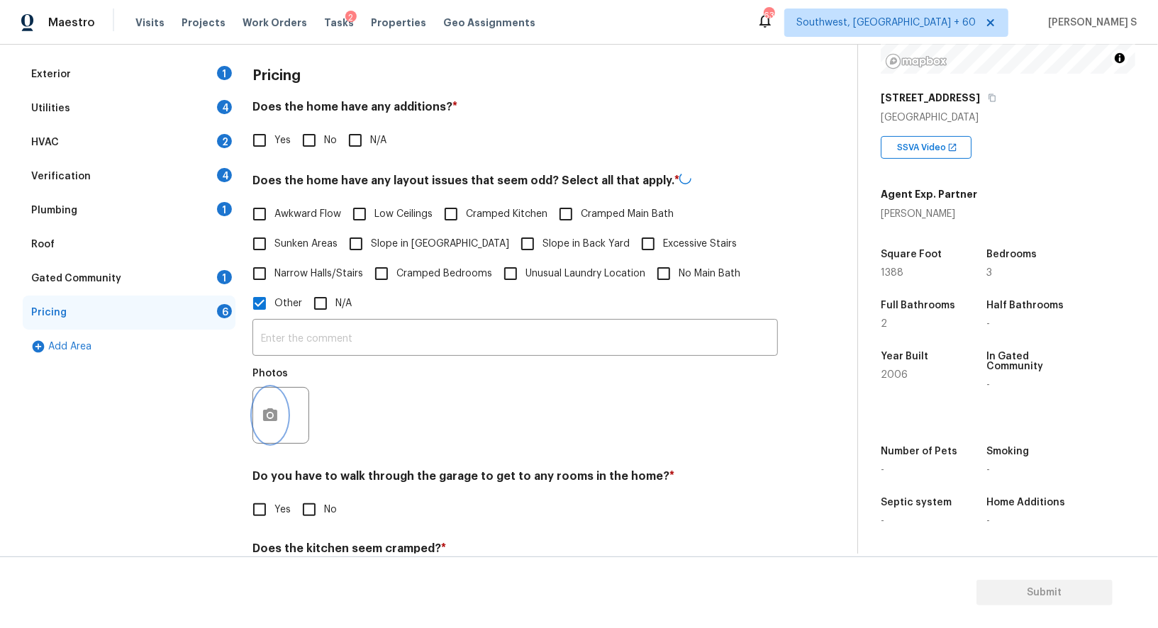
click at [274, 416] on icon "button" at bounding box center [270, 414] width 14 height 13
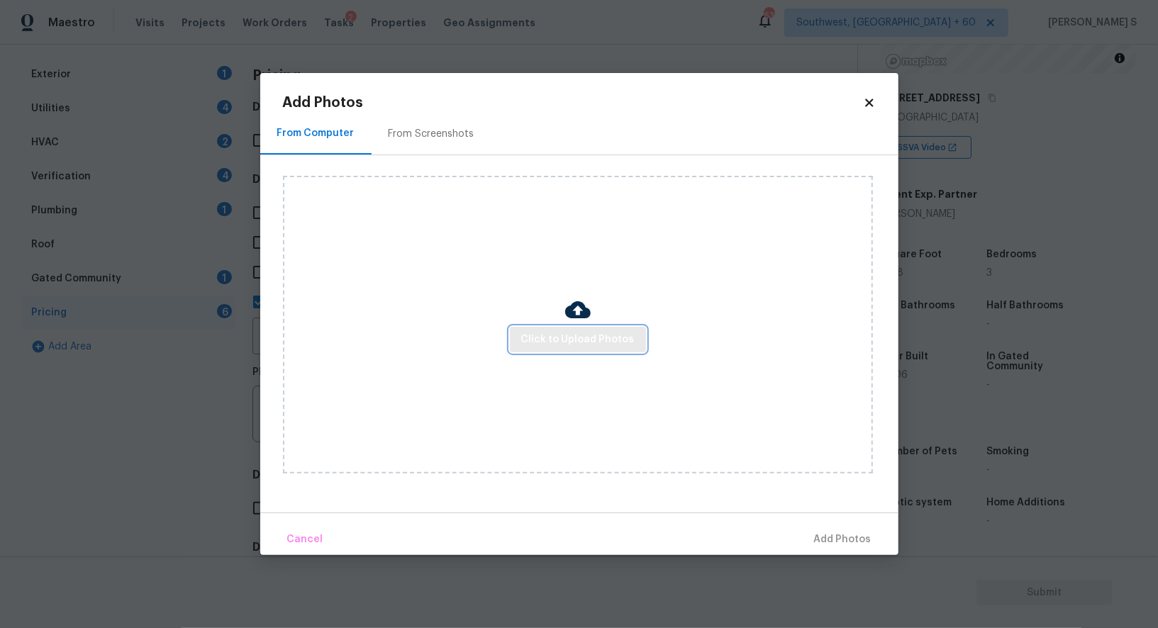
click at [617, 331] on span "Click to Upload Photos" at bounding box center [577, 340] width 113 height 18
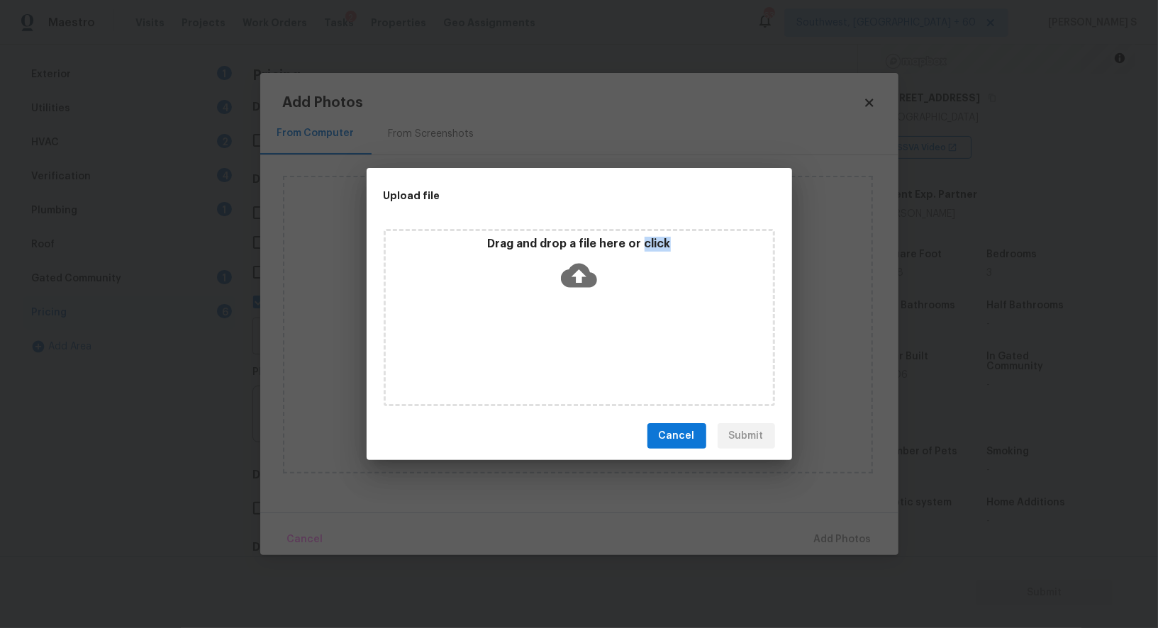
click at [617, 330] on div "Drag and drop a file here or click" at bounding box center [579, 317] width 391 height 177
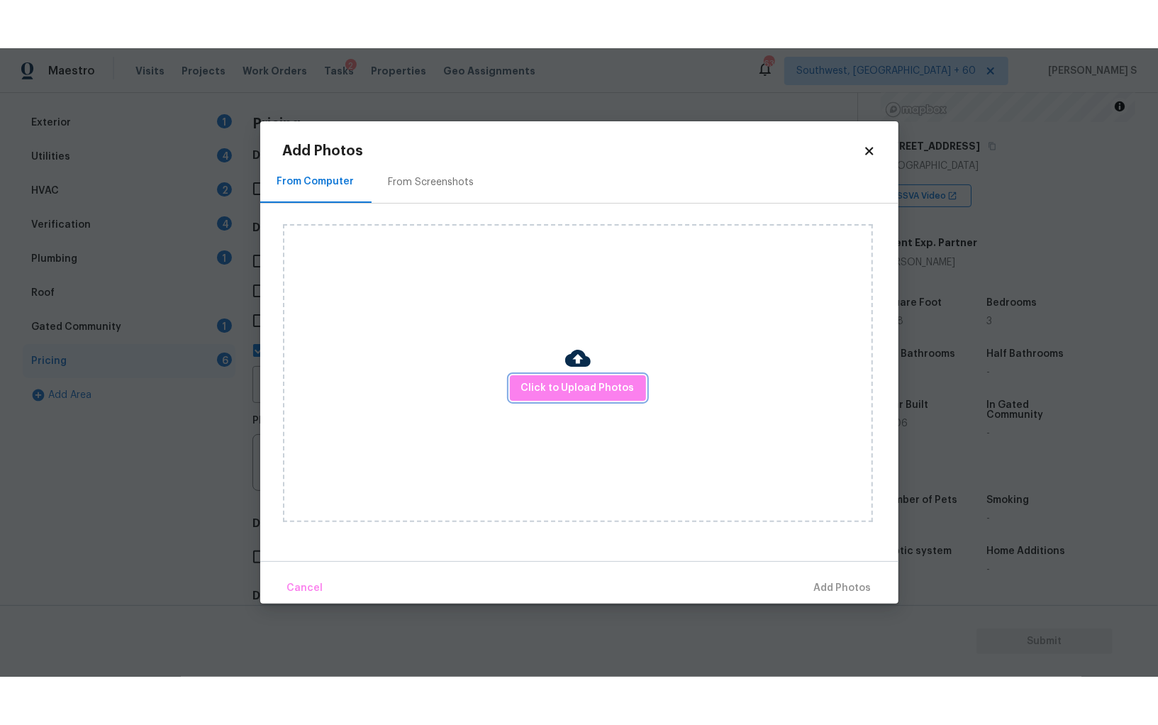
scroll to position [99, 0]
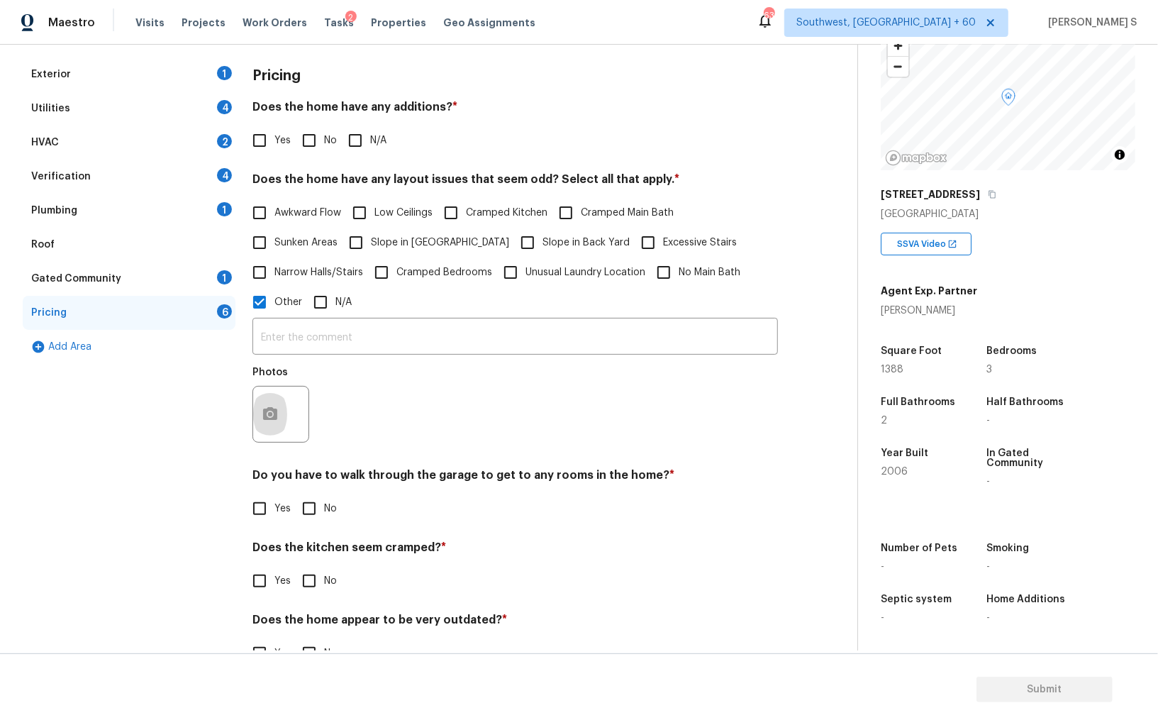
click at [288, 412] on div at bounding box center [280, 414] width 57 height 57
click at [269, 413] on circle "button" at bounding box center [270, 414] width 4 height 4
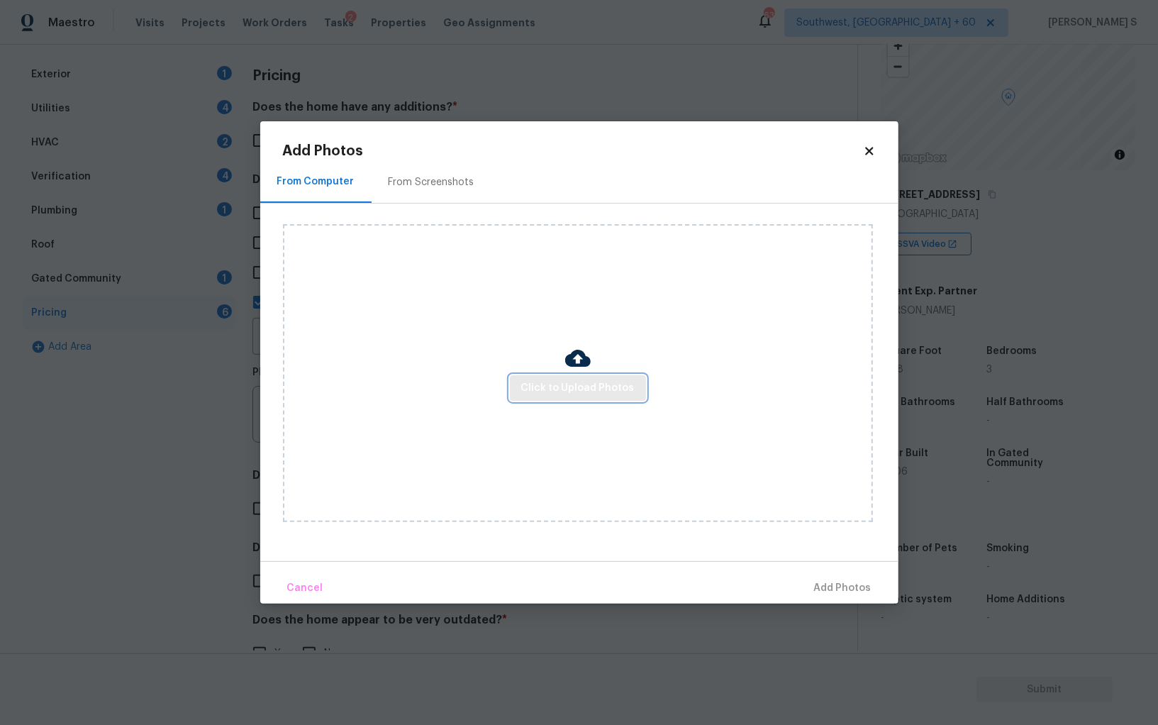
click at [546, 382] on span "Click to Upload Photos" at bounding box center [577, 388] width 113 height 18
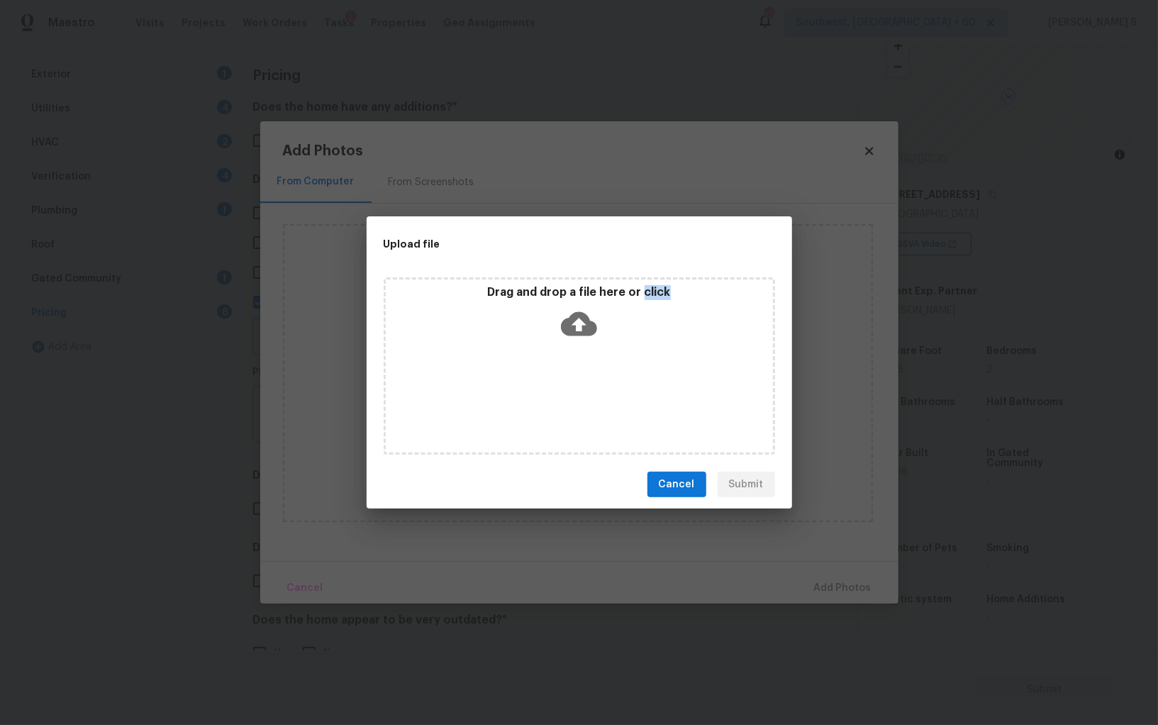
click at [546, 382] on div "Drag and drop a file here or click" at bounding box center [579, 365] width 391 height 177
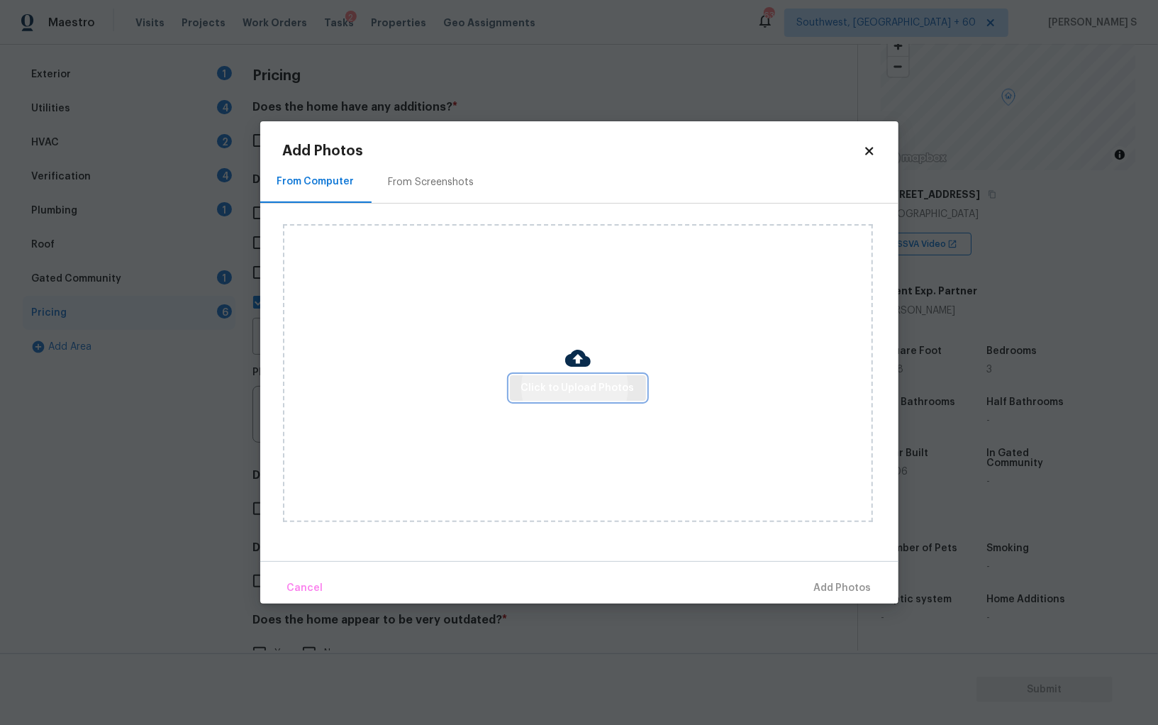
click at [526, 391] on span "Click to Upload Photos" at bounding box center [577, 388] width 113 height 18
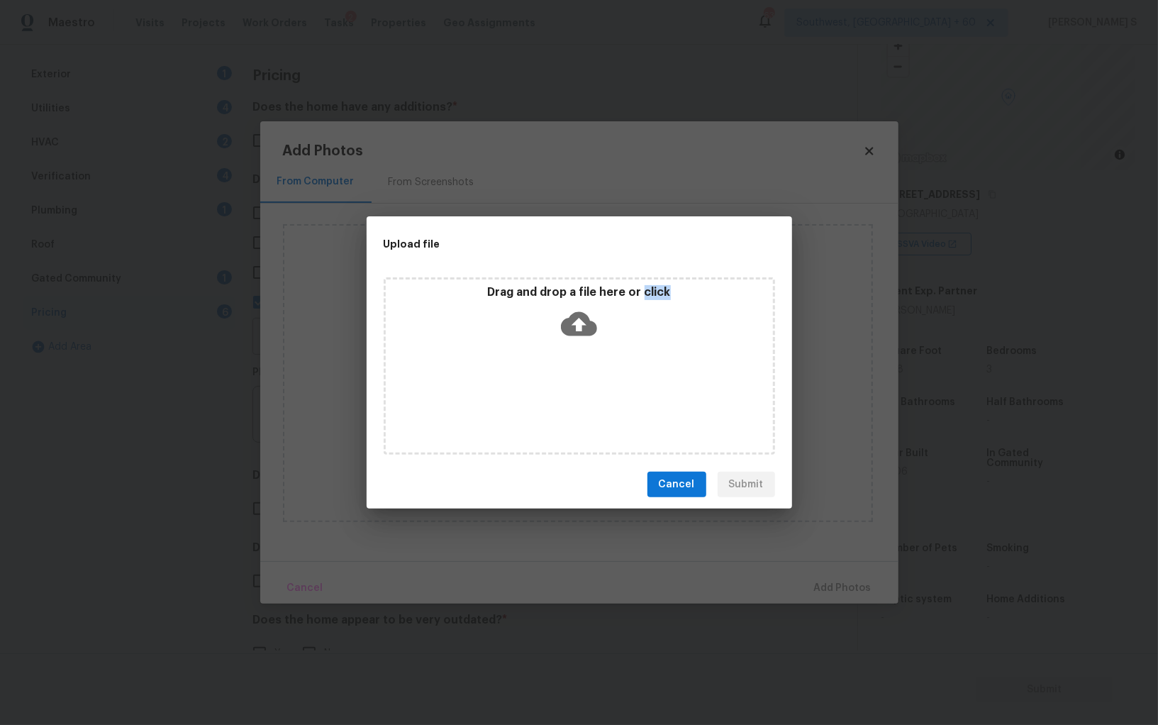
click at [526, 391] on div "Drag and drop a file here or click" at bounding box center [579, 365] width 391 height 177
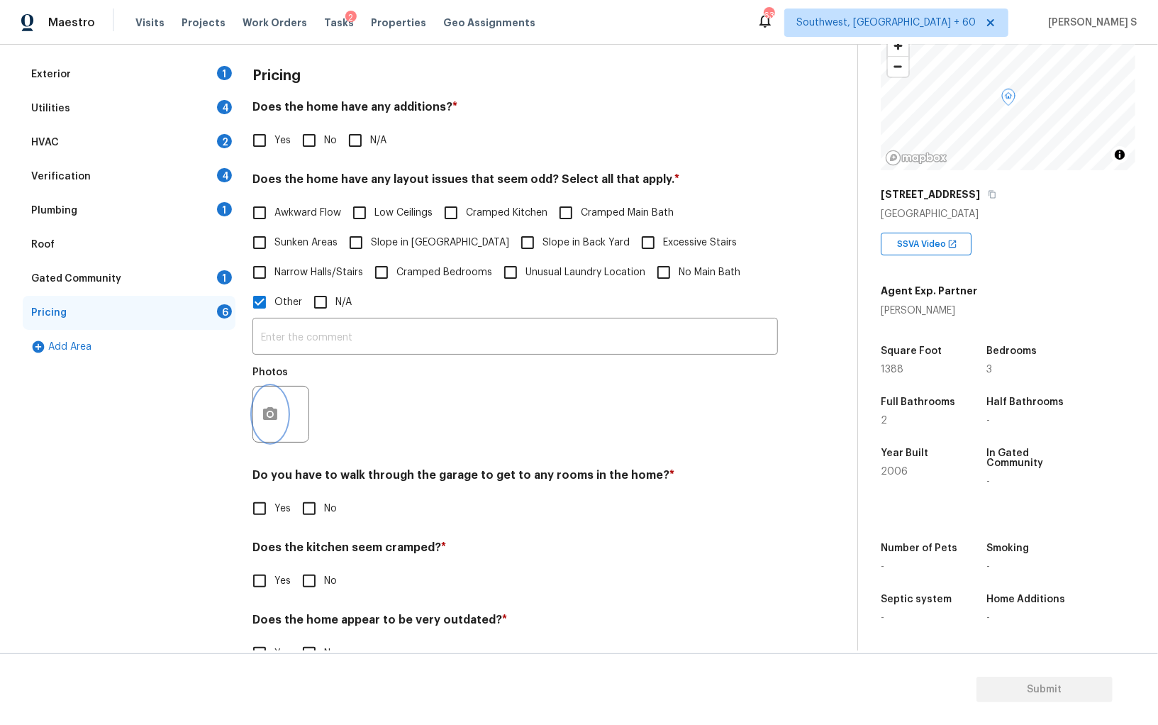
click at [275, 399] on button "button" at bounding box center [270, 413] width 34 height 55
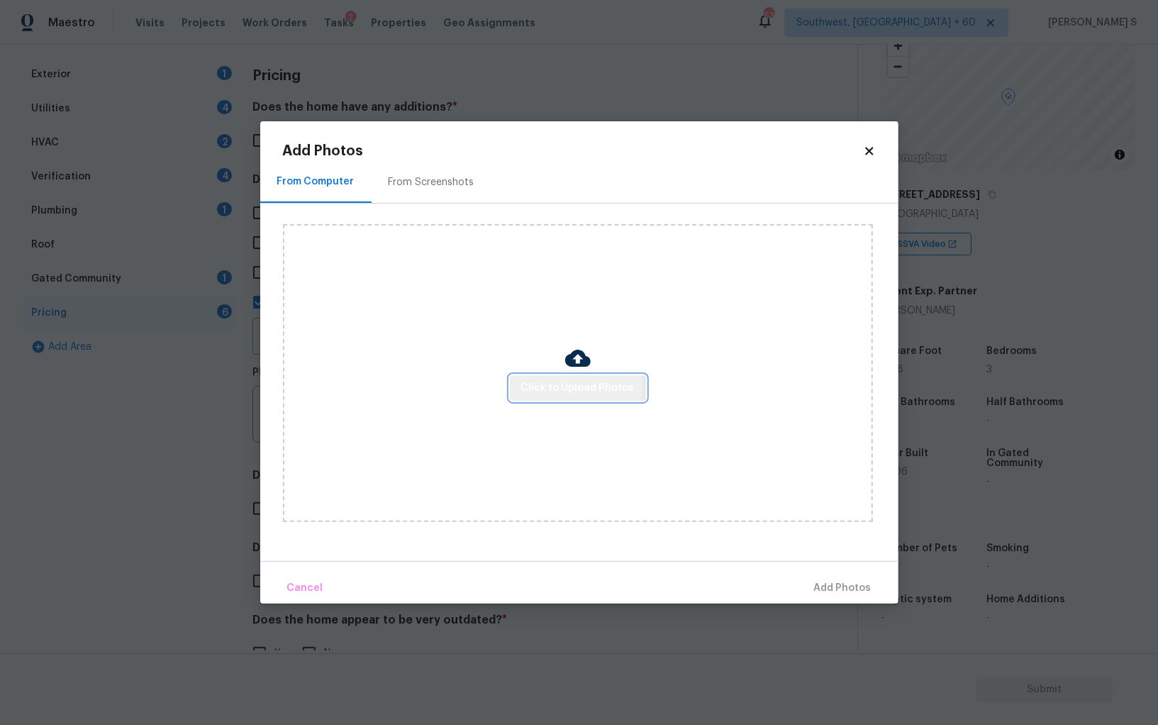
click at [570, 381] on span "Click to Upload Photos" at bounding box center [577, 388] width 113 height 18
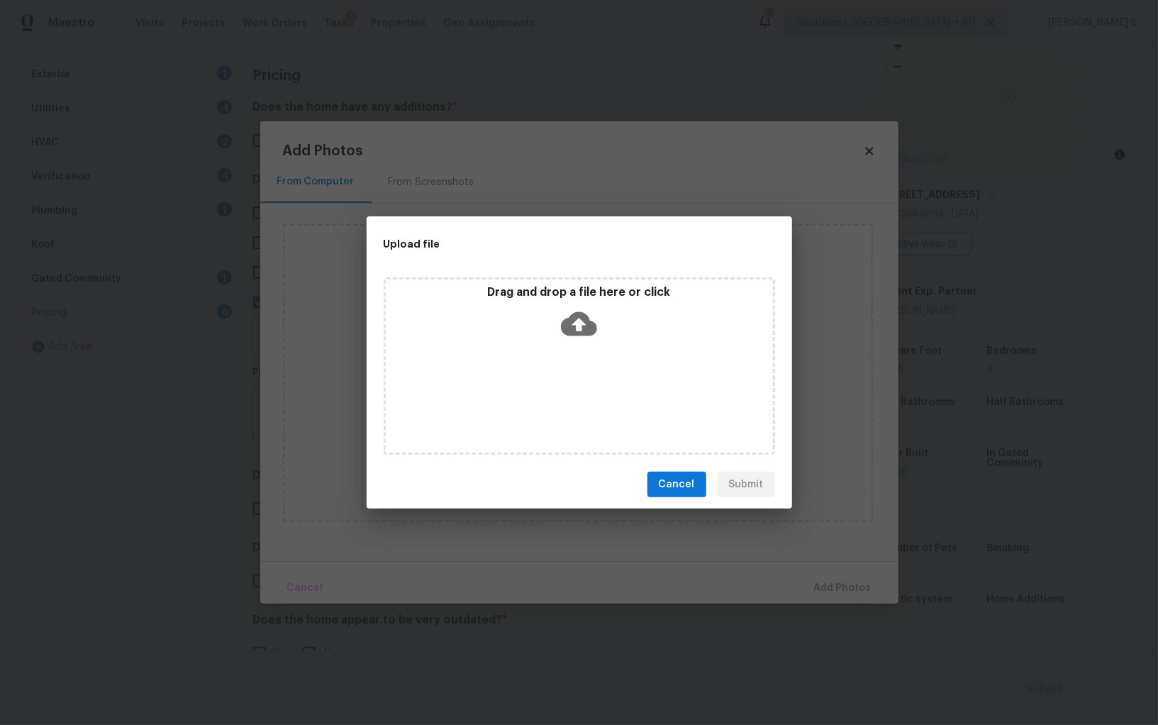
click at [592, 319] on icon at bounding box center [579, 324] width 36 height 36
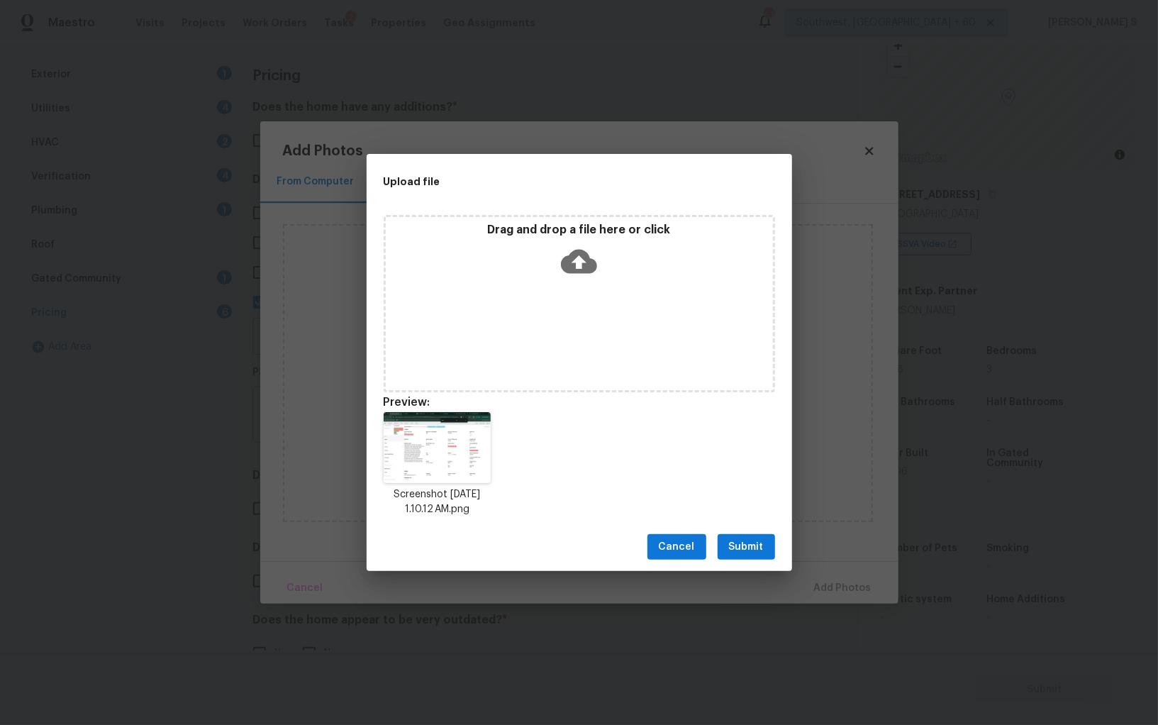
click at [756, 536] on button "Submit" at bounding box center [745, 547] width 57 height 26
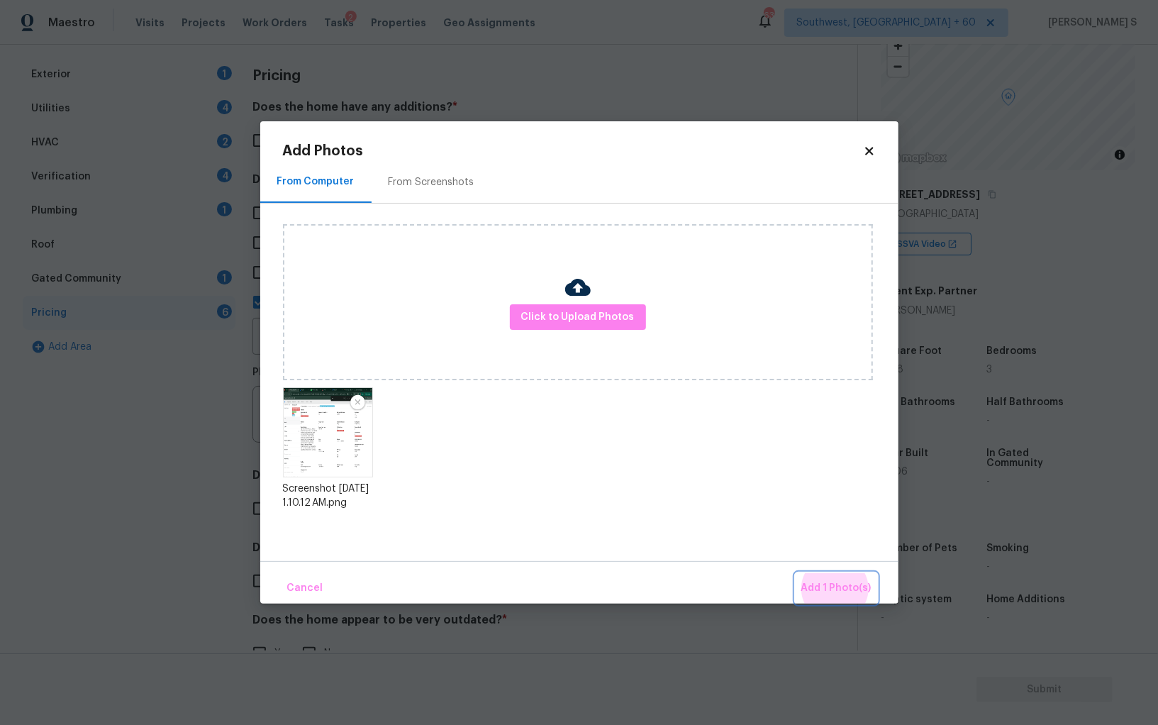
click at [795, 573] on button "Add 1 Photo(s)" at bounding box center [836, 588] width 82 height 30
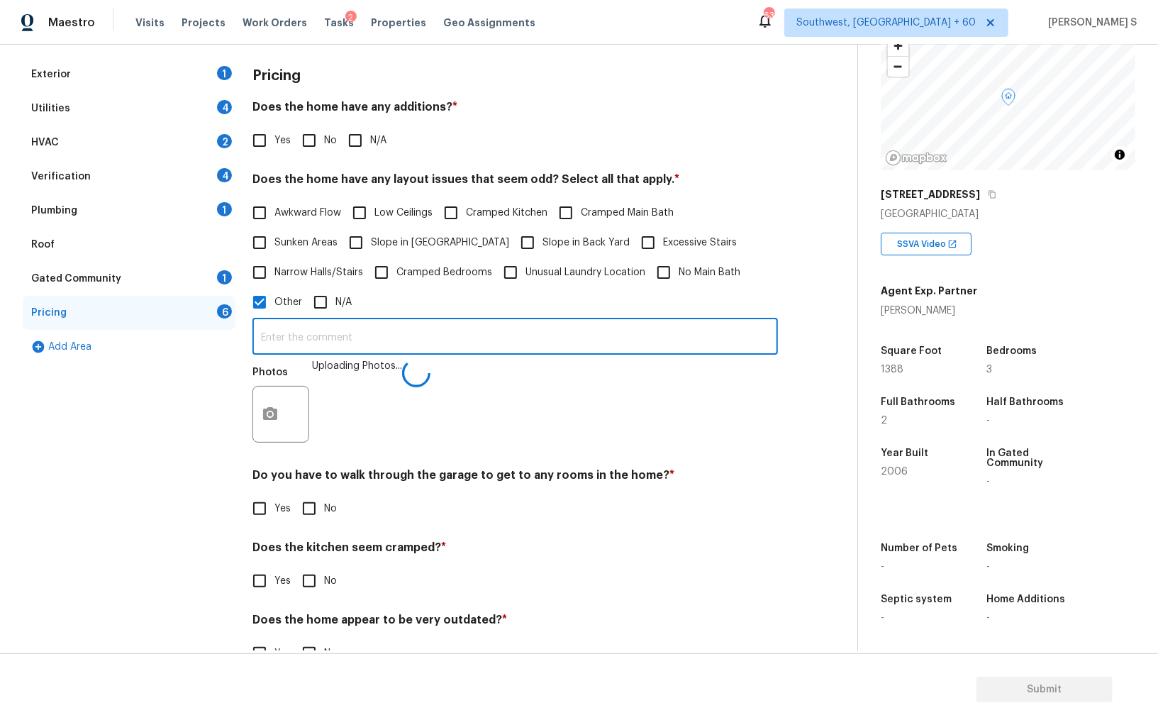
click at [415, 343] on input "text" at bounding box center [514, 337] width 525 height 33
type input "sqft discrpeancy."
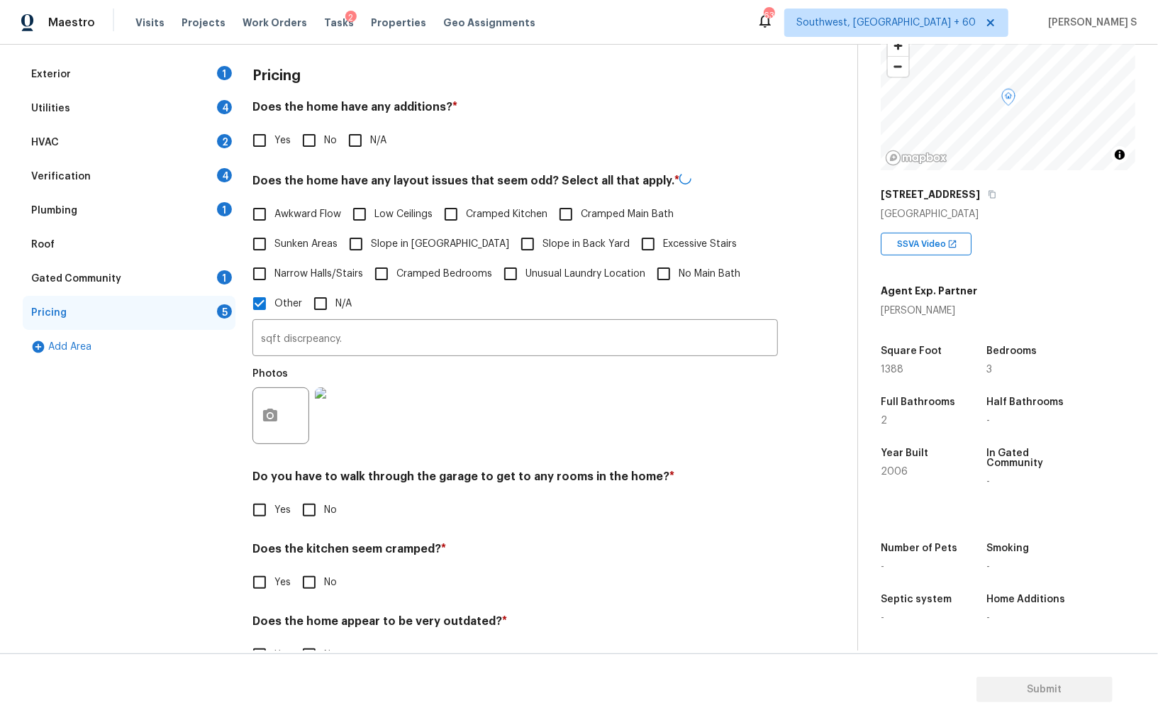
click at [439, 426] on div "Photos" at bounding box center [514, 406] width 525 height 92
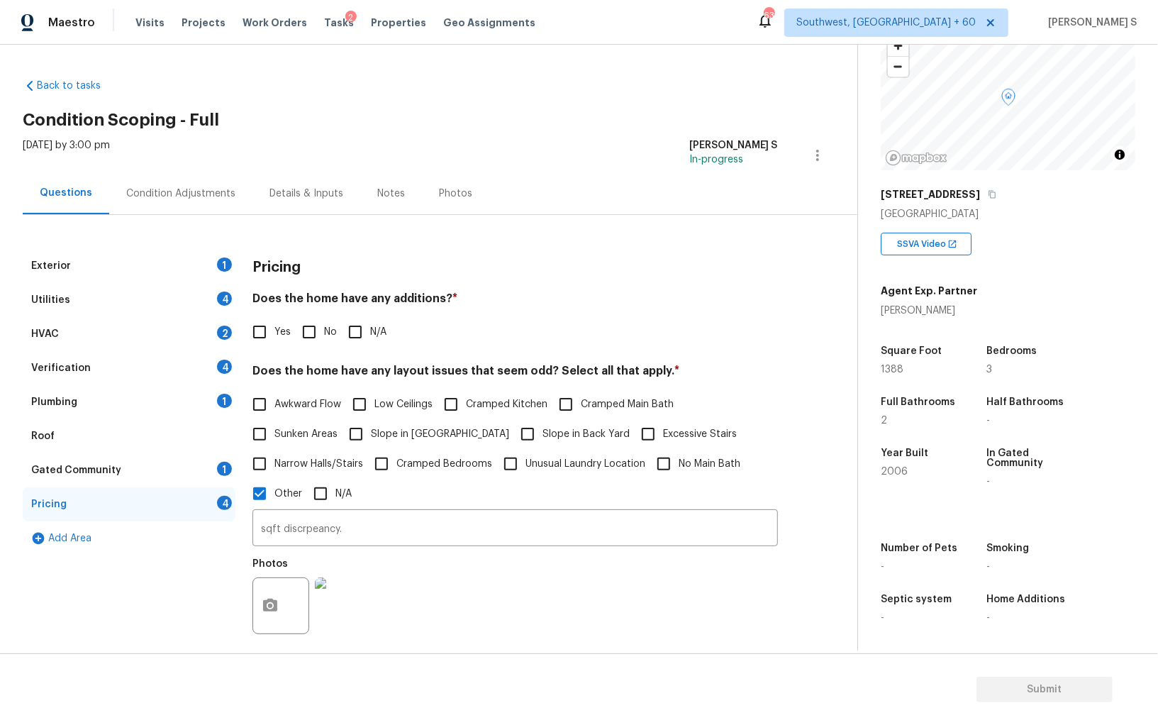
drag, startPoint x: 235, startPoint y: 262, endPoint x: 293, endPoint y: 262, distance: 58.1
click at [235, 262] on div "Exterior 1" at bounding box center [129, 266] width 213 height 34
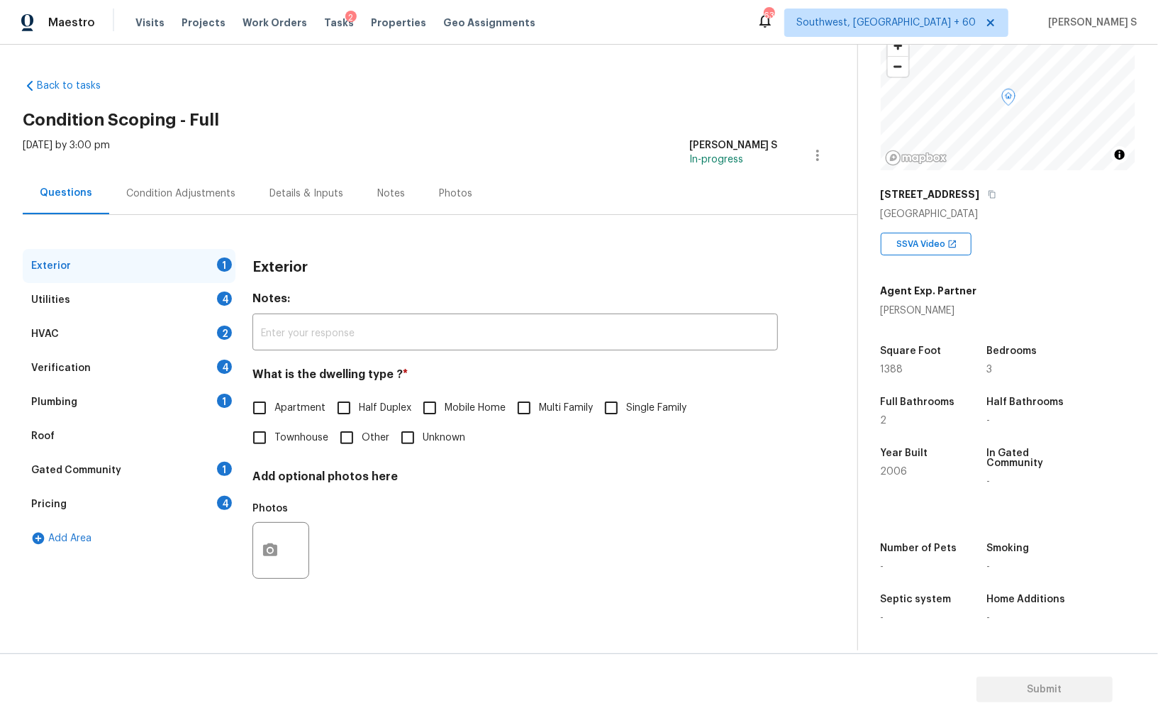
click at [615, 409] on input "Single Family" at bounding box center [611, 408] width 30 height 30
checkbox input "true"
click at [201, 367] on div "Verification 4" at bounding box center [129, 368] width 213 height 34
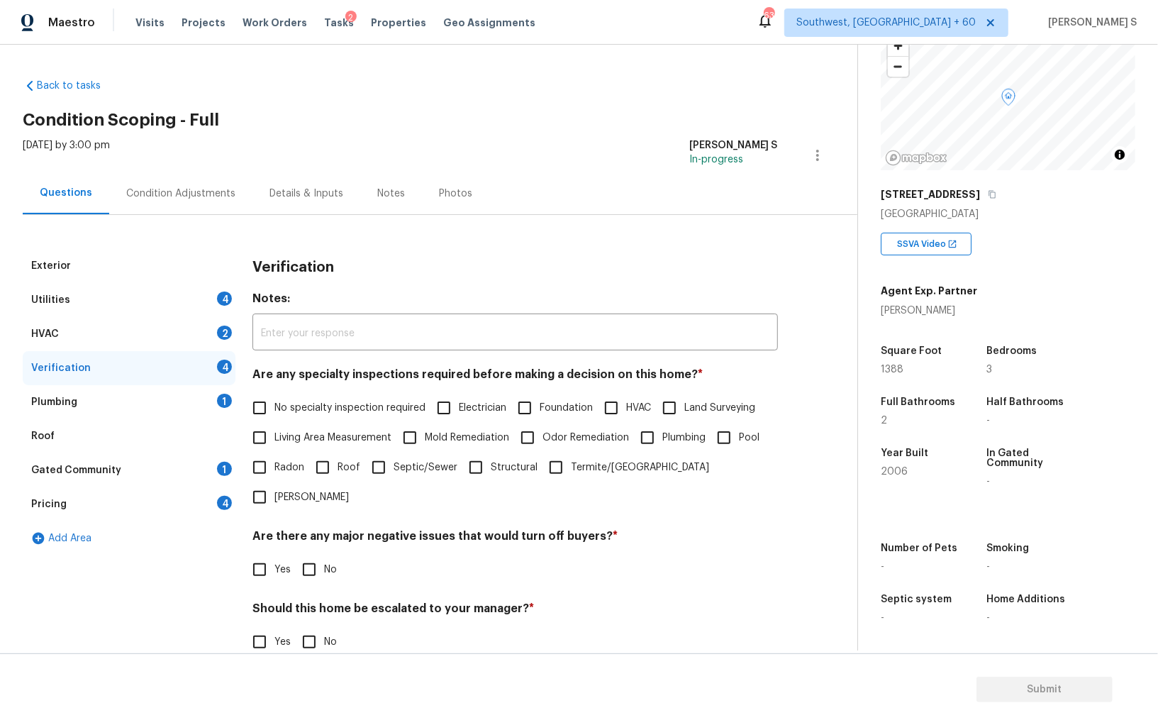
click at [247, 415] on input "No specialty inspection required" at bounding box center [260, 408] width 30 height 30
checkbox input "true"
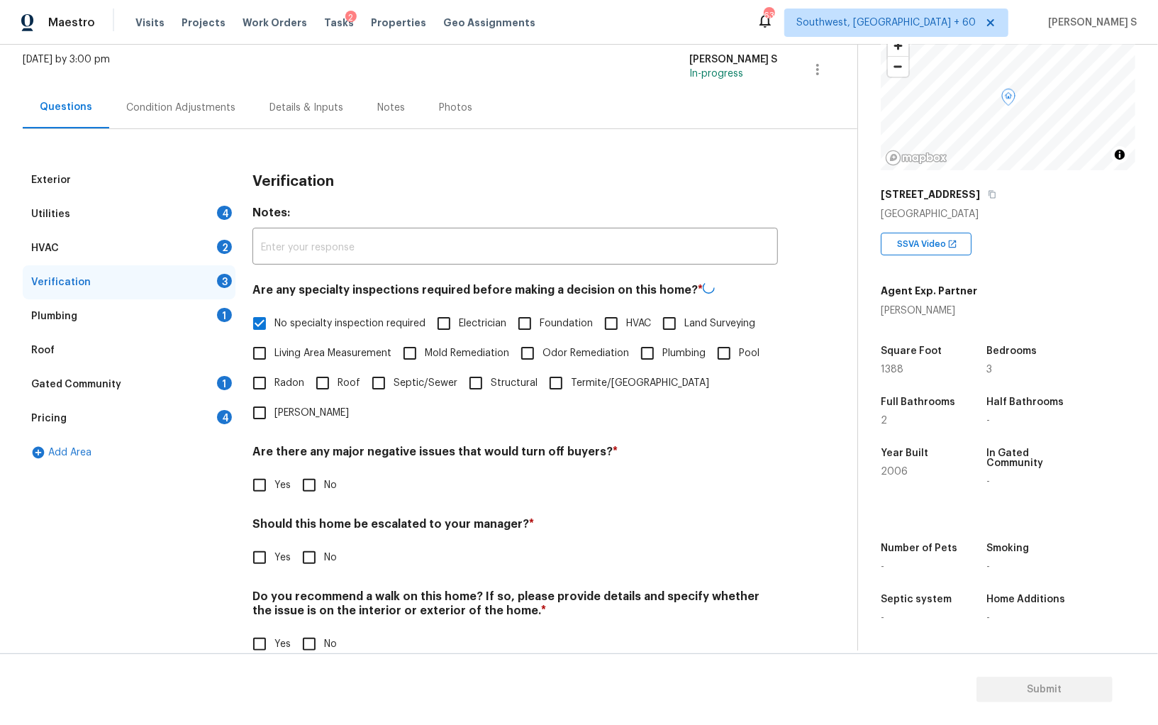
scroll to position [84, 0]
click at [314, 471] on input "No" at bounding box center [309, 486] width 30 height 30
checkbox input "true"
click at [313, 627] on input "No" at bounding box center [309, 644] width 30 height 30
checkbox input "true"
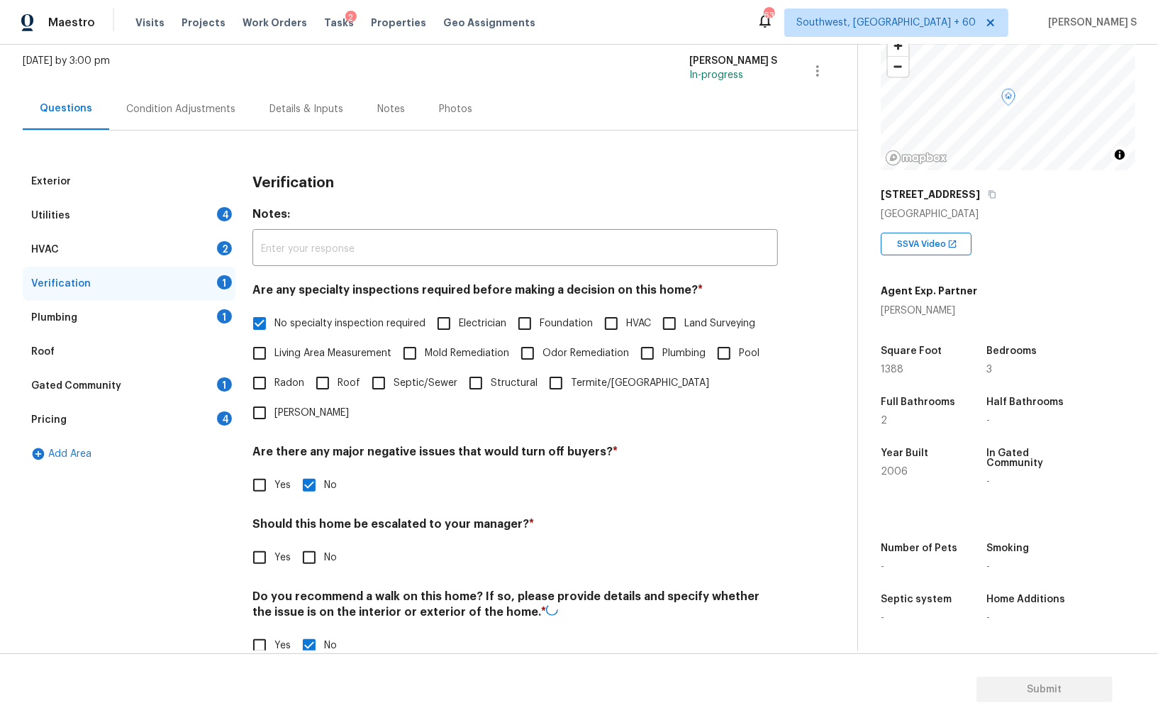
scroll to position [0, 0]
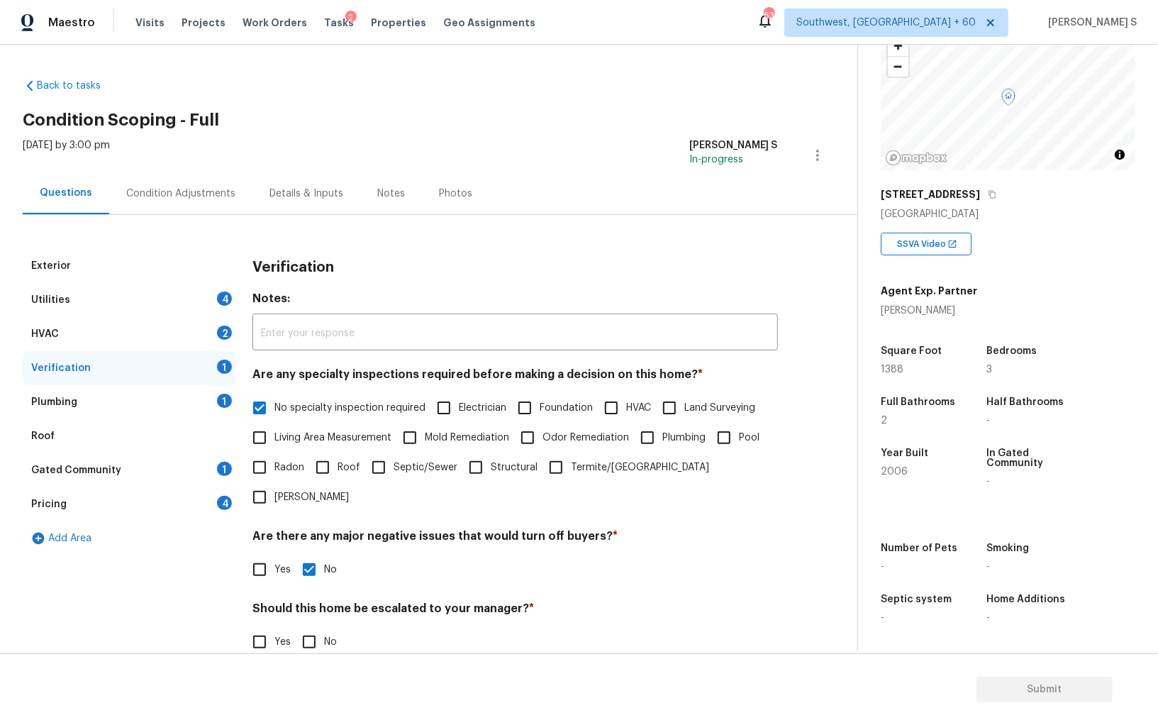
click at [207, 451] on div "Roof" at bounding box center [129, 436] width 213 height 34
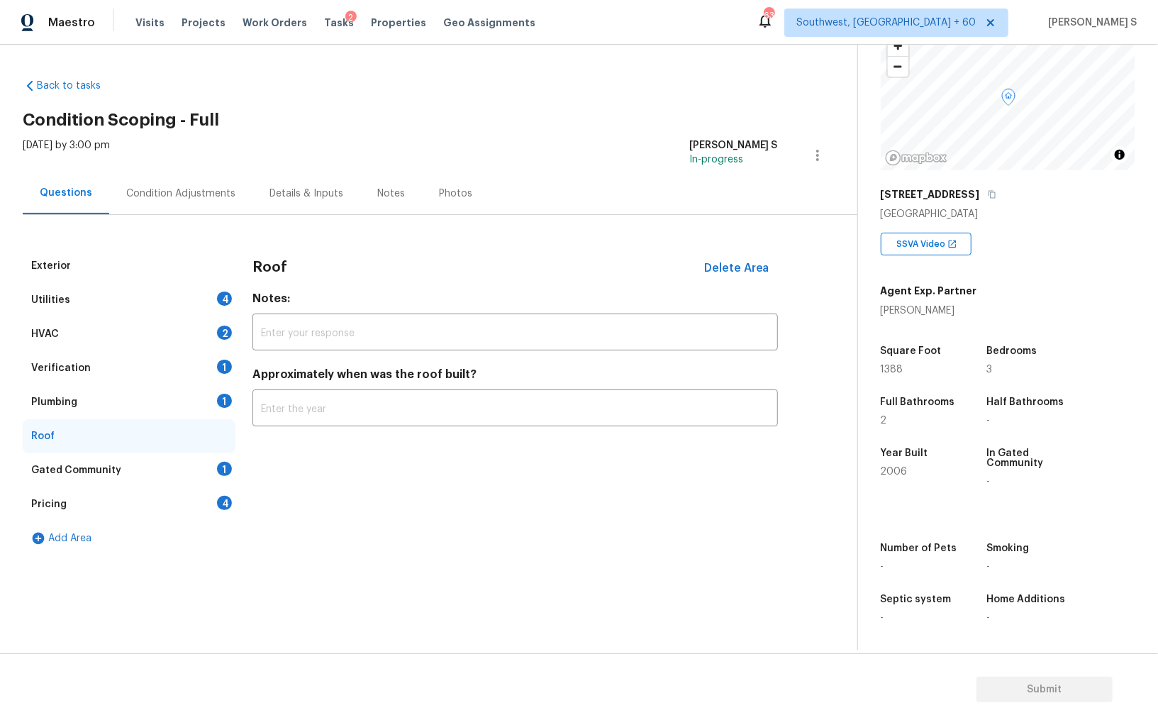
click at [210, 403] on div "Plumbing 1" at bounding box center [129, 402] width 213 height 34
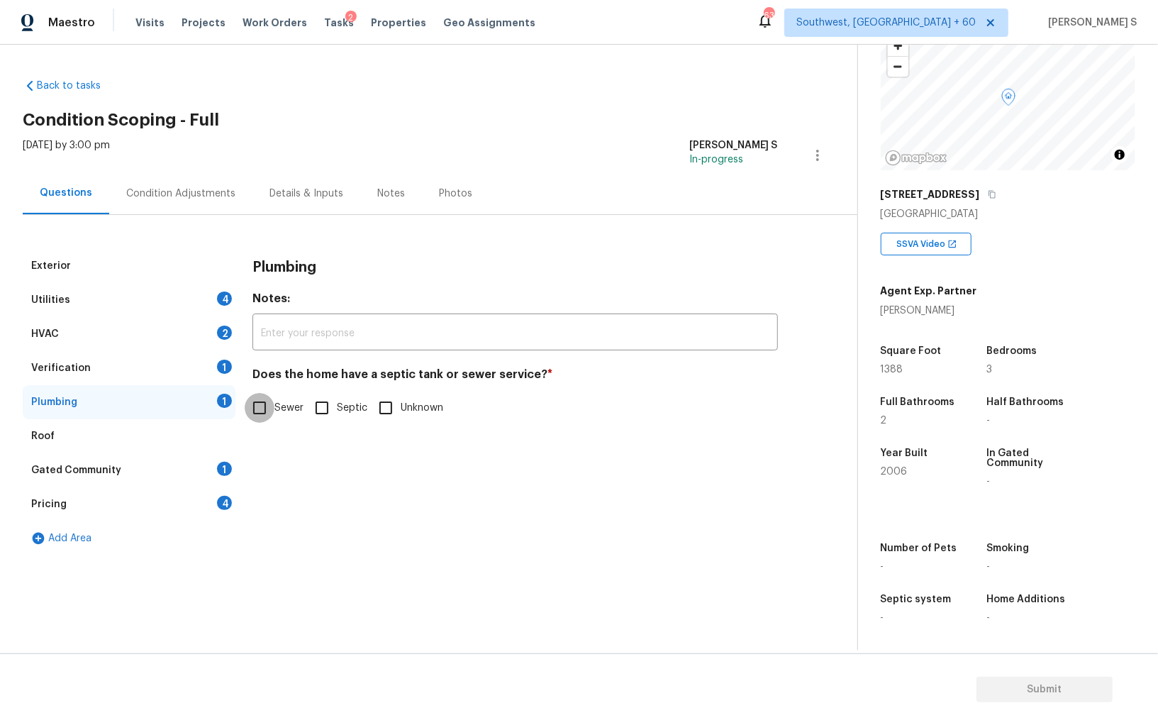
click at [261, 403] on input "Sewer" at bounding box center [260, 408] width 30 height 30
checkbox input "true"
click at [218, 477] on div "Gated Community 1" at bounding box center [129, 470] width 213 height 34
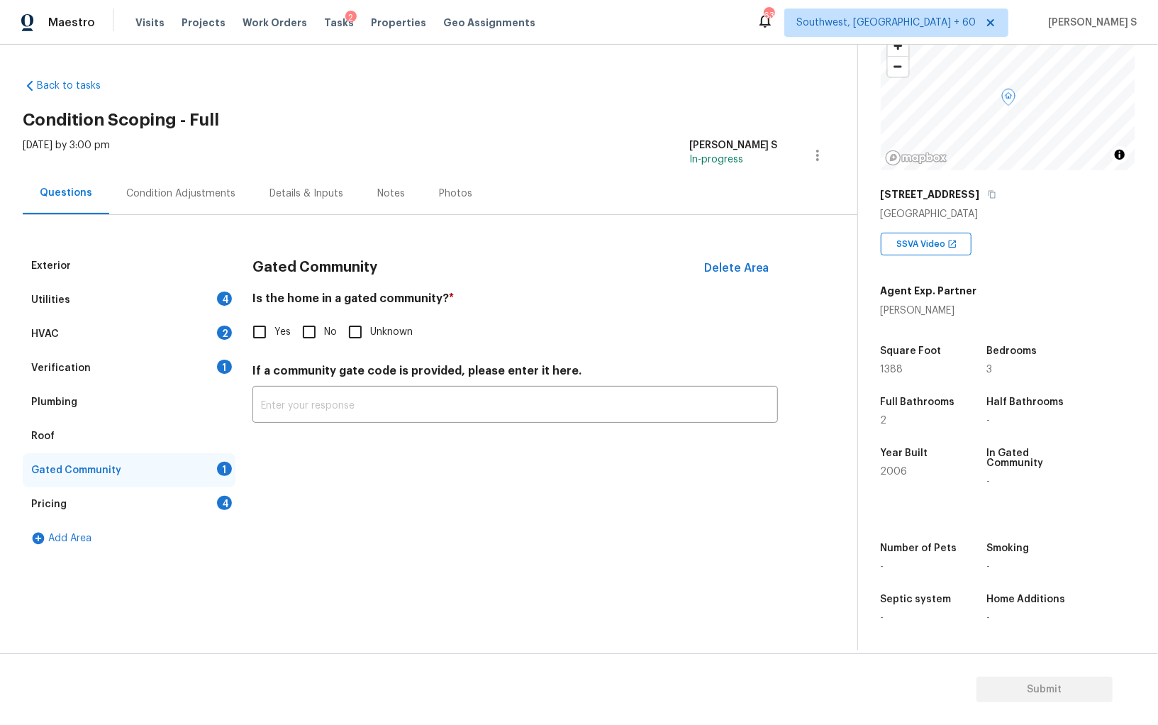
click at [300, 327] on input "No" at bounding box center [309, 332] width 30 height 30
checkbox input "true"
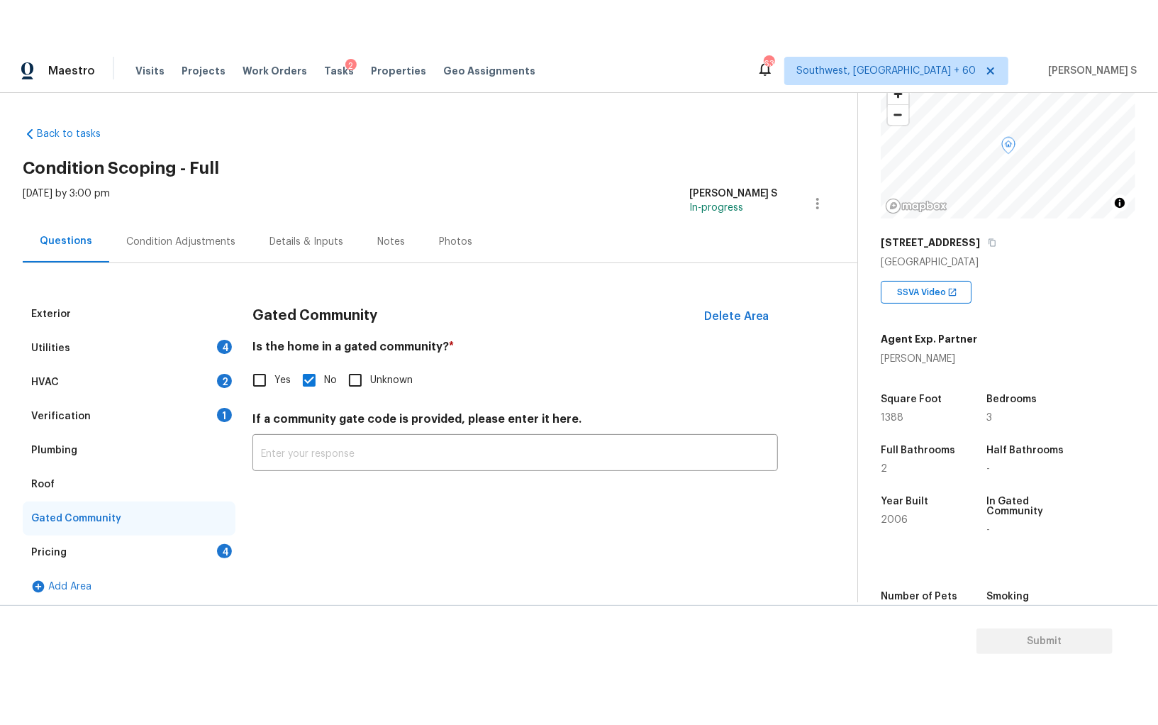
scroll to position [99, 0]
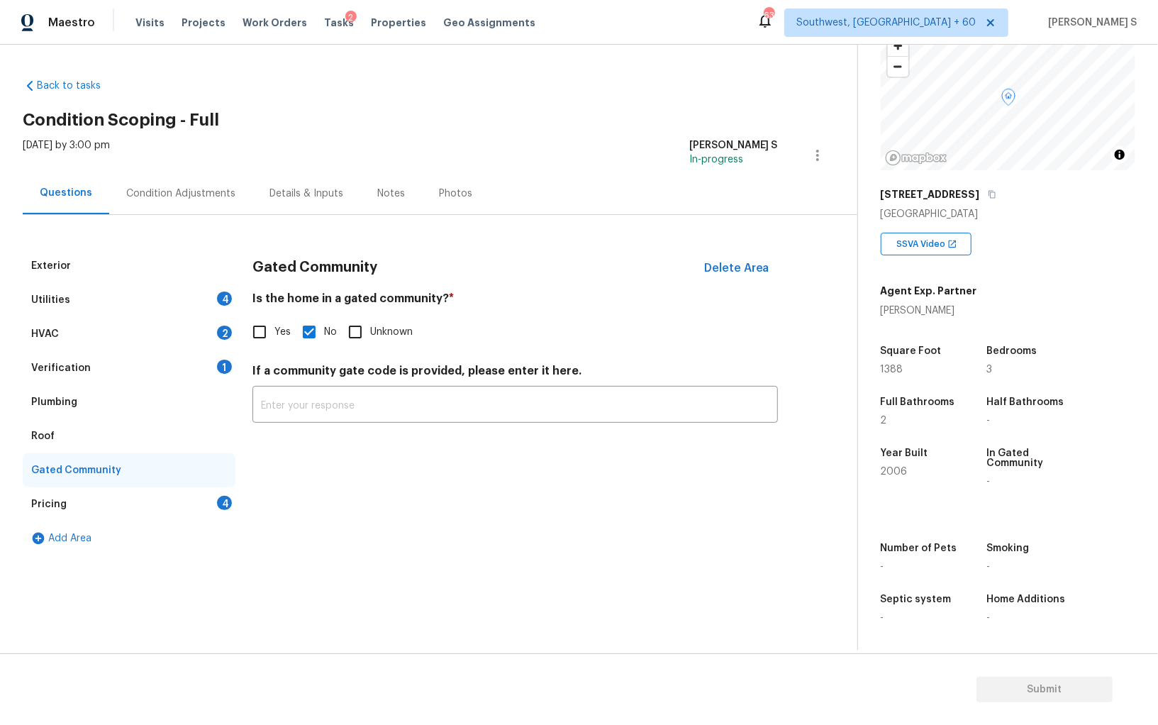
click at [196, 291] on div "Utilities 4" at bounding box center [129, 300] width 213 height 34
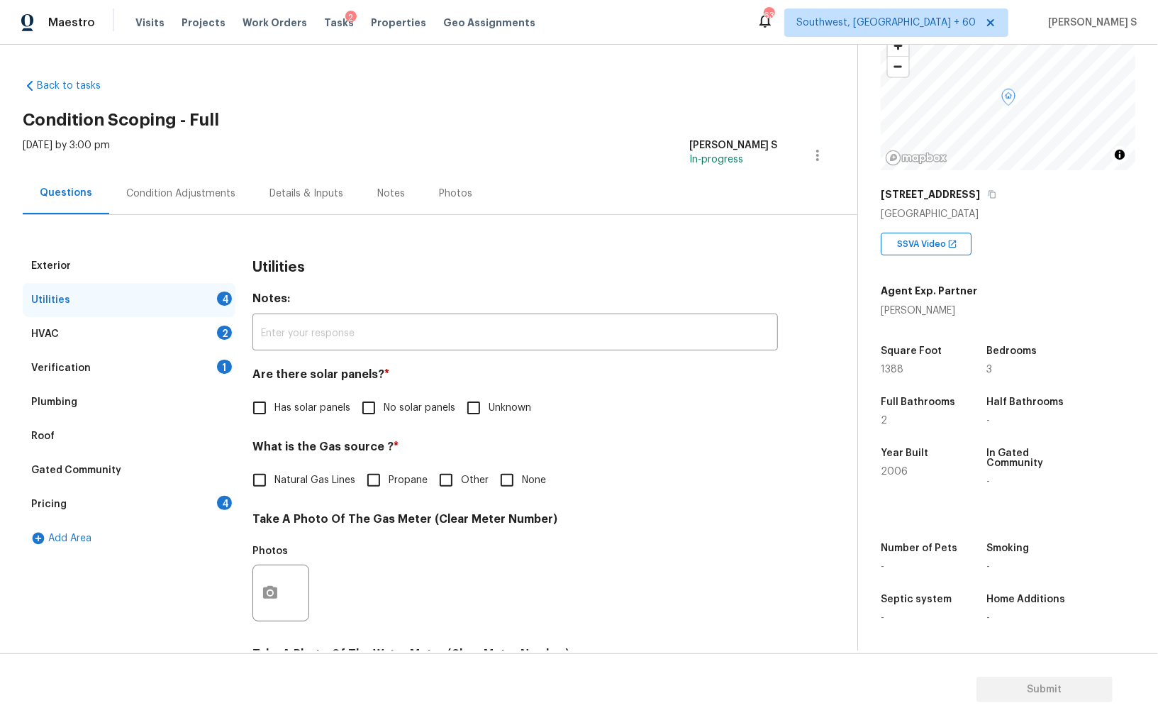
click at [386, 413] on span "No solar panels" at bounding box center [420, 408] width 72 height 15
click at [384, 413] on input "No solar panels" at bounding box center [369, 408] width 30 height 30
checkbox input "true"
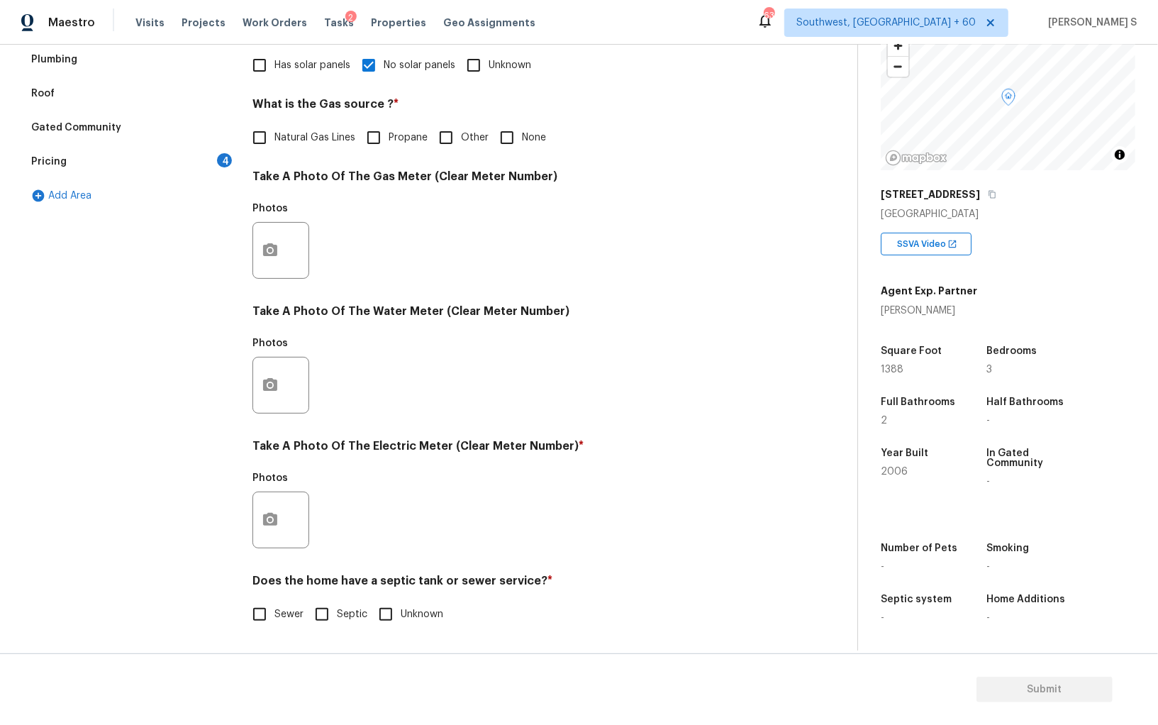
click at [320, 613] on input "Septic" at bounding box center [322, 614] width 30 height 30
checkbox input "true"
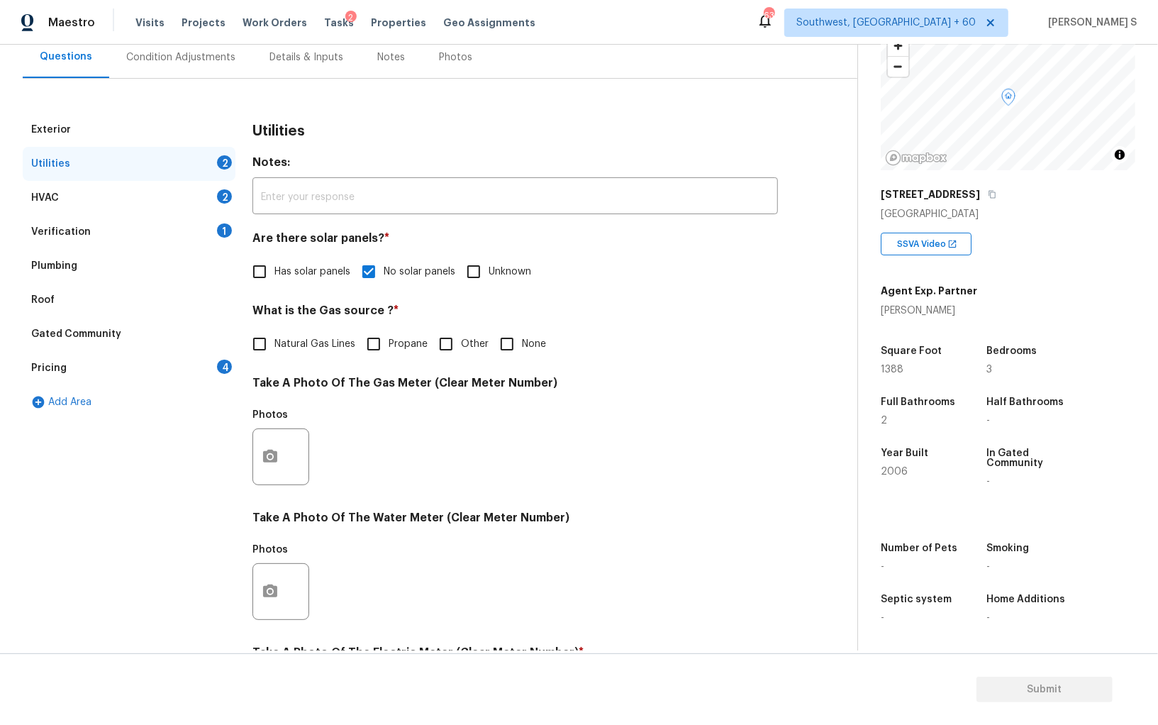
click at [206, 251] on div "Plumbing" at bounding box center [129, 266] width 213 height 34
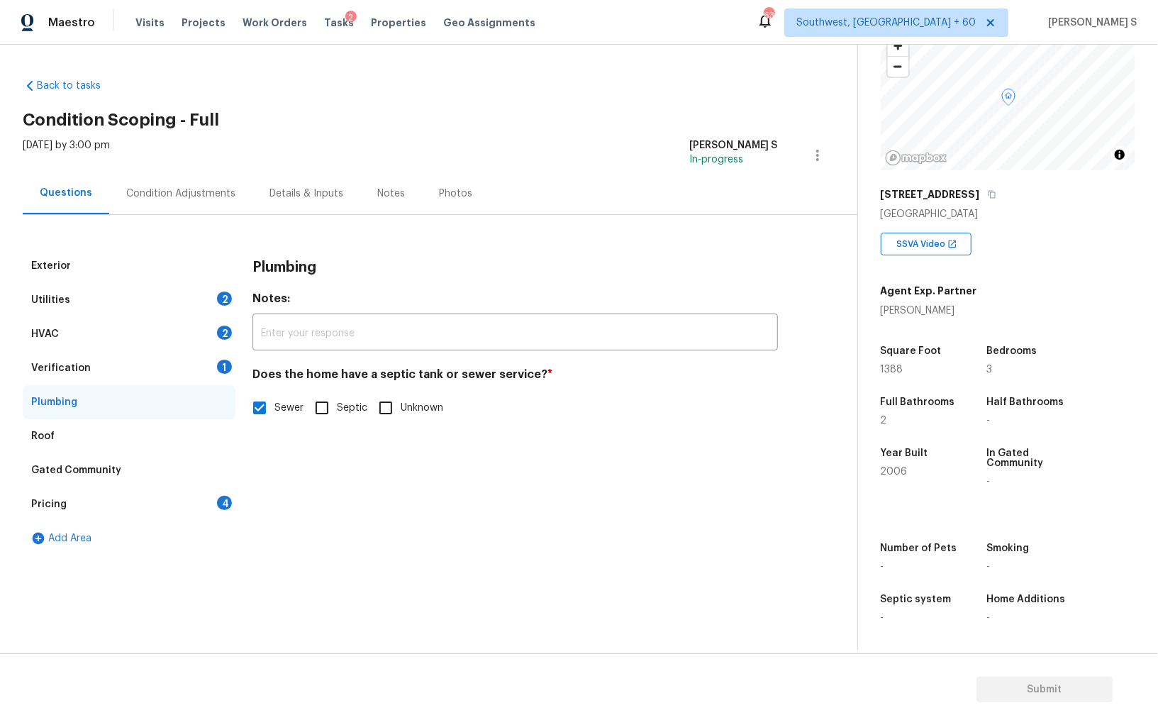
click at [323, 401] on input "Septic" at bounding box center [322, 408] width 30 height 30
checkbox input "true"
checkbox input "false"
click at [201, 183] on div "Condition Adjustments" at bounding box center [180, 193] width 143 height 42
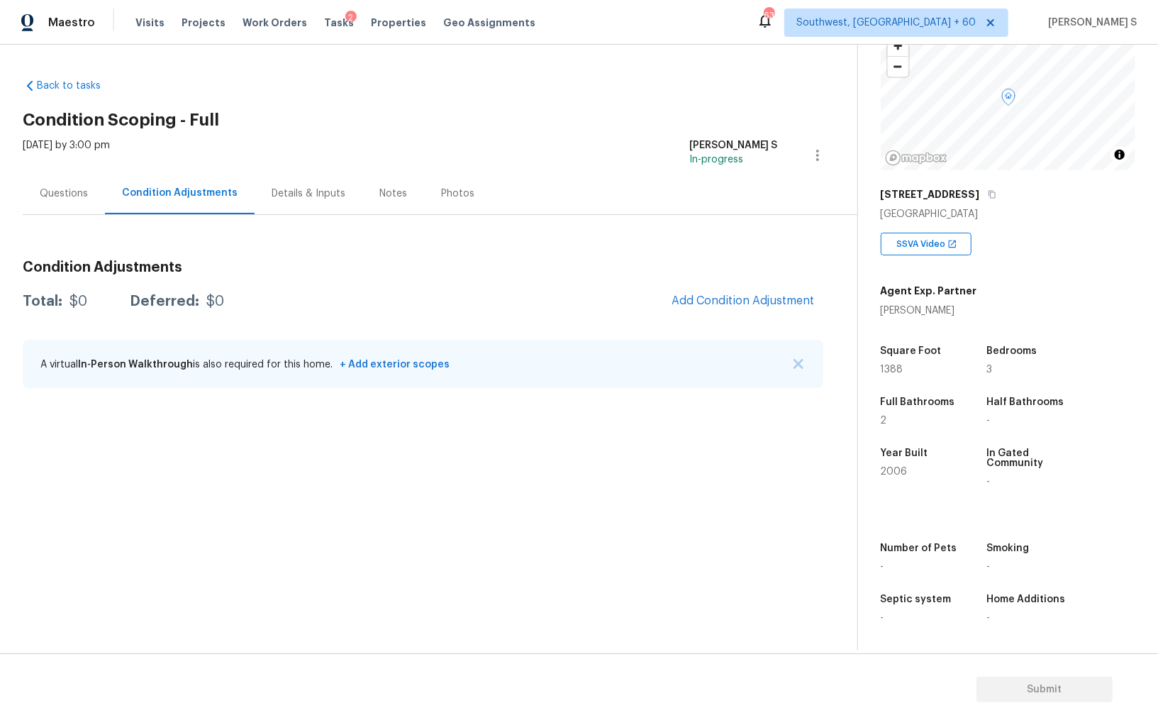
scroll to position [99, 0]
click at [727, 297] on span "Add Condition Adjustment" at bounding box center [742, 300] width 143 height 13
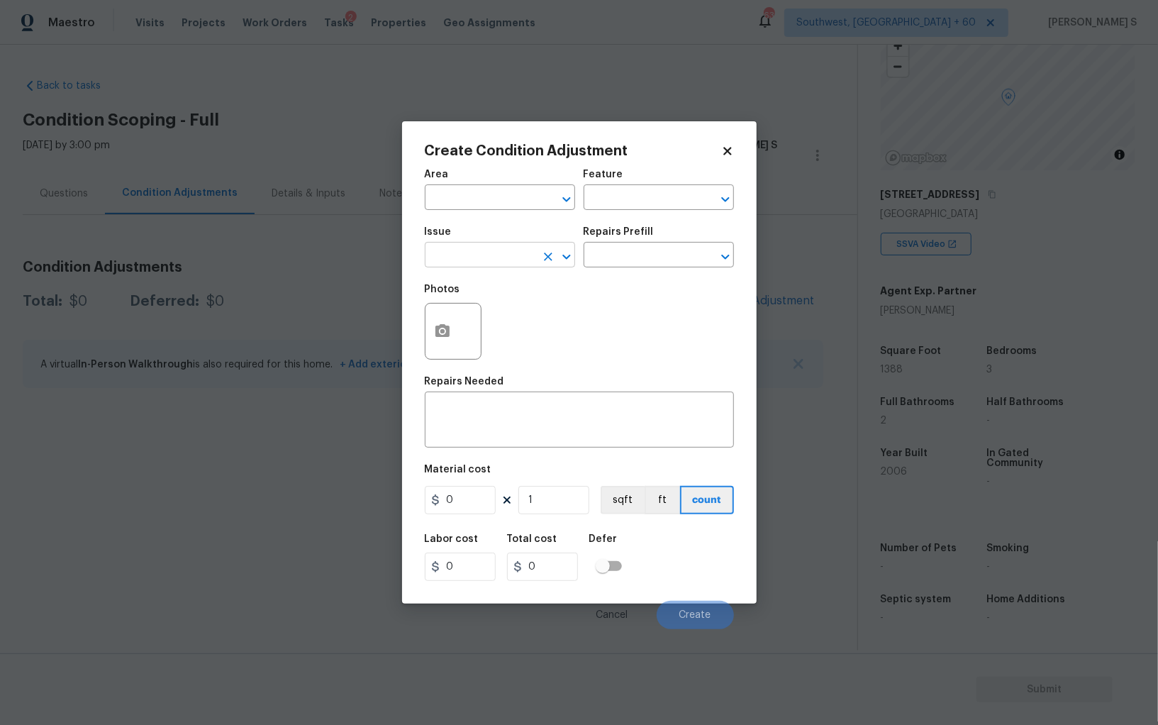
click at [510, 255] on input "text" at bounding box center [480, 256] width 111 height 22
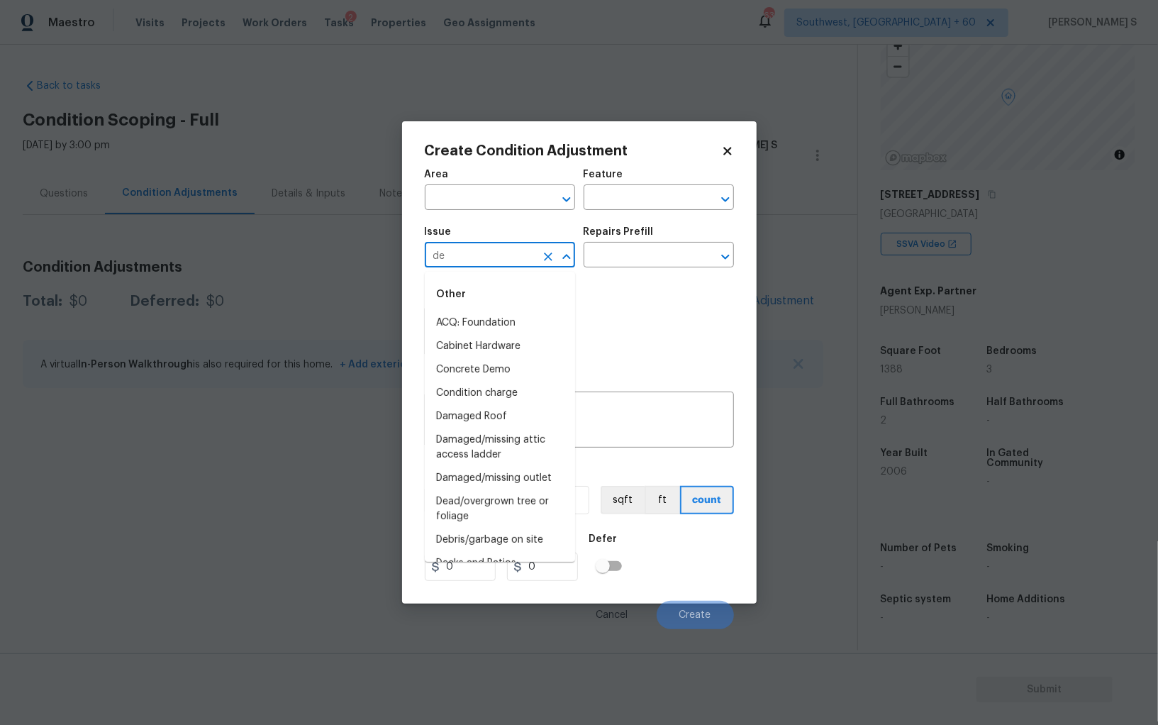
type input "dee"
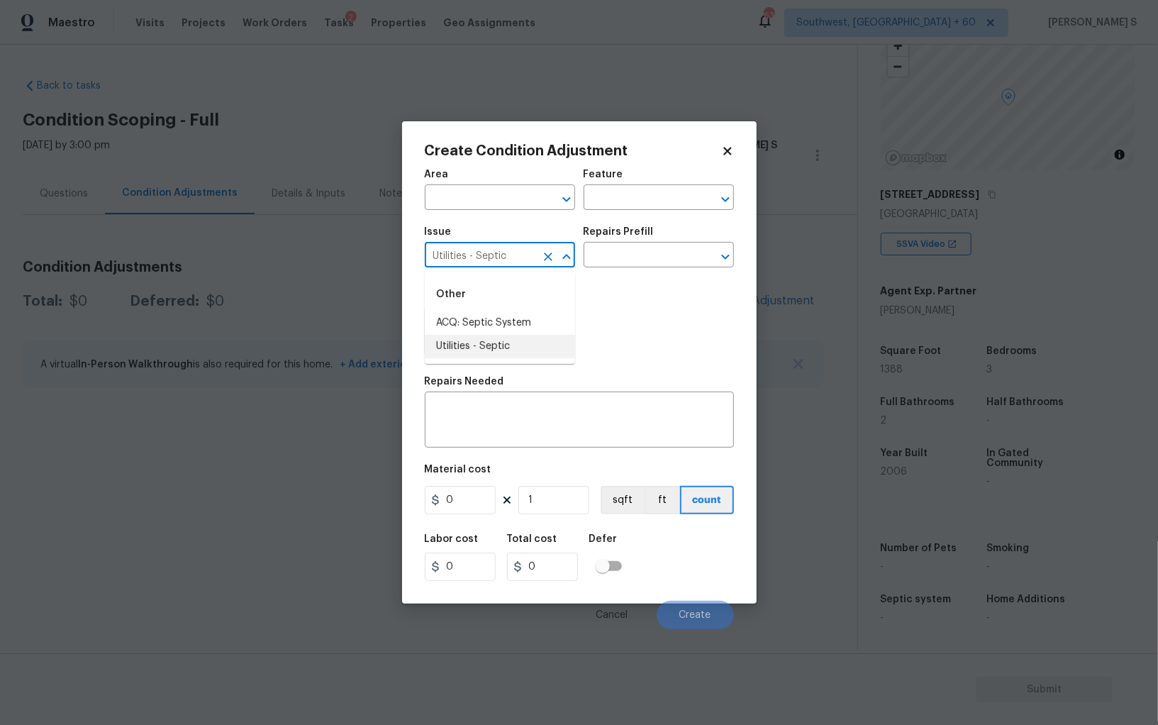
type input "Utilities - Septic"
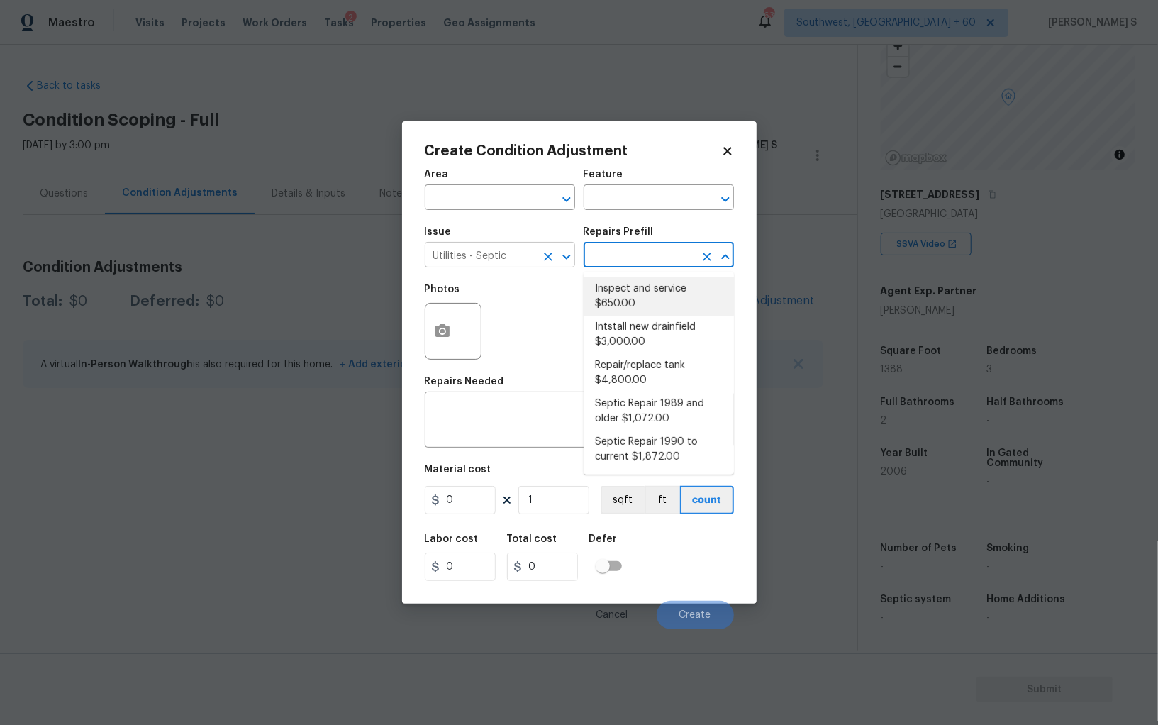
type textarea "Pump and inspect septic tank and provide clean bill of health from specialist c…"
type input "650"
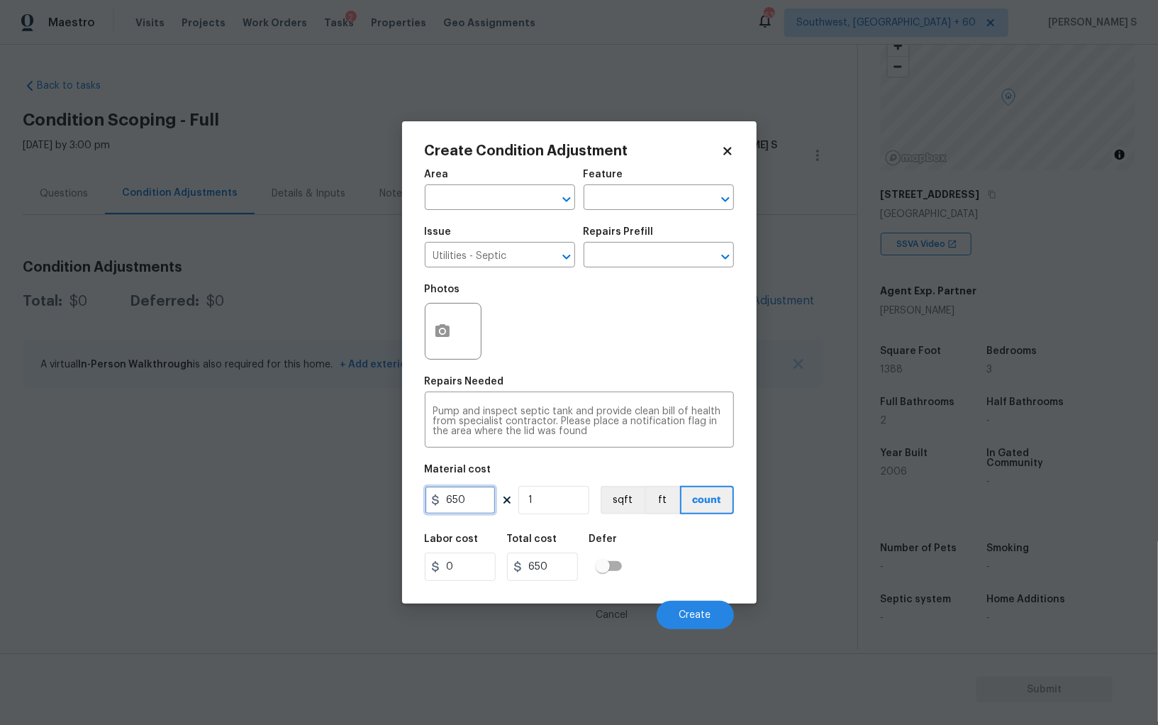
click at [464, 513] on input "650" at bounding box center [460, 500] width 71 height 28
type input "2000"
click at [688, 612] on span "Create" at bounding box center [695, 615] width 32 height 11
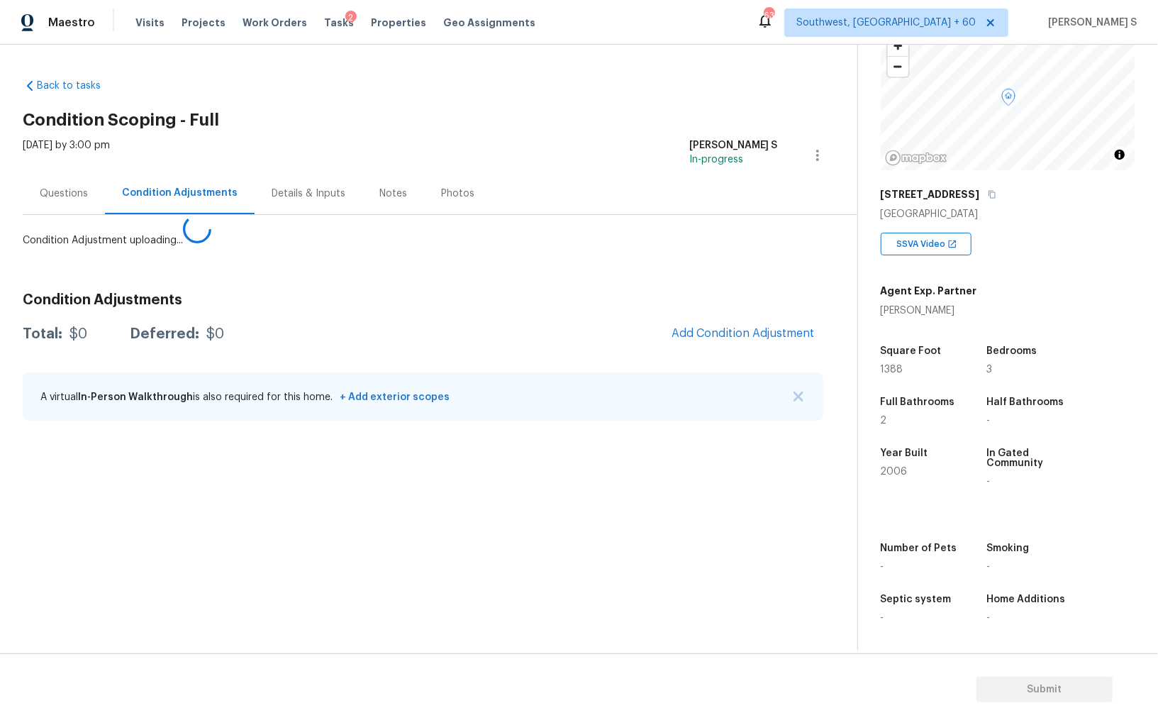
click at [187, 526] on body "Maestro Visits Projects Work Orders Tasks 2 Properties Geo Assignments 632 Sout…" at bounding box center [579, 362] width 1158 height 725
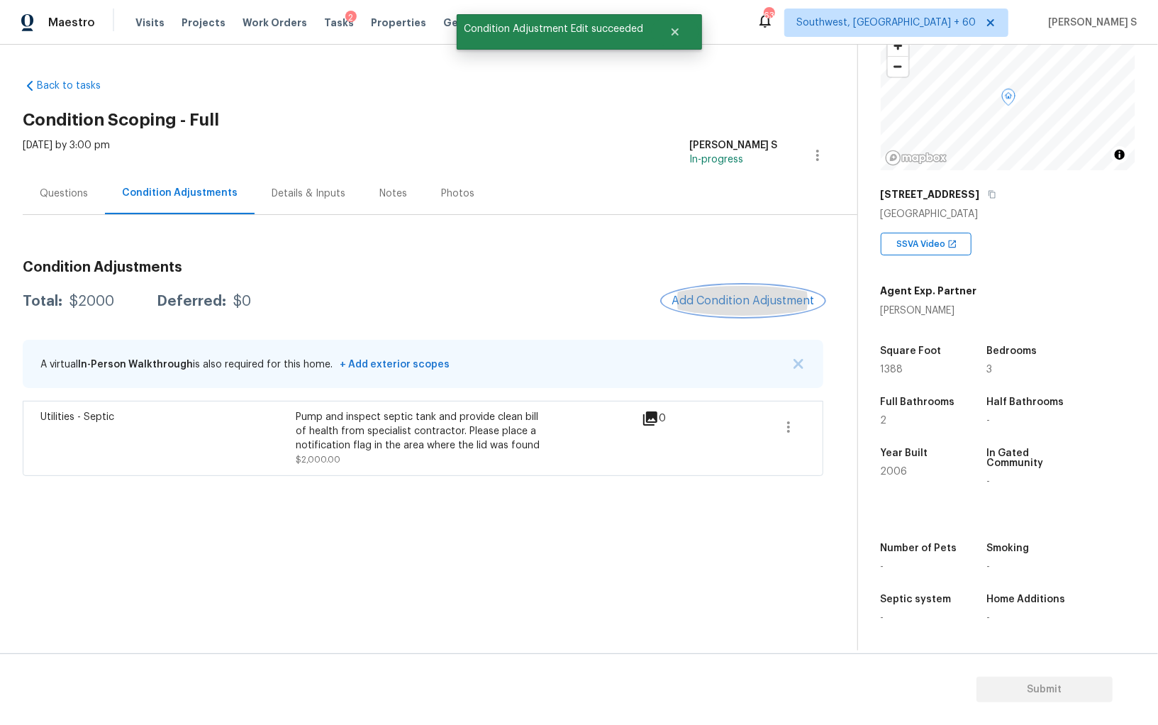
click at [709, 306] on span "Add Condition Adjustment" at bounding box center [742, 300] width 143 height 13
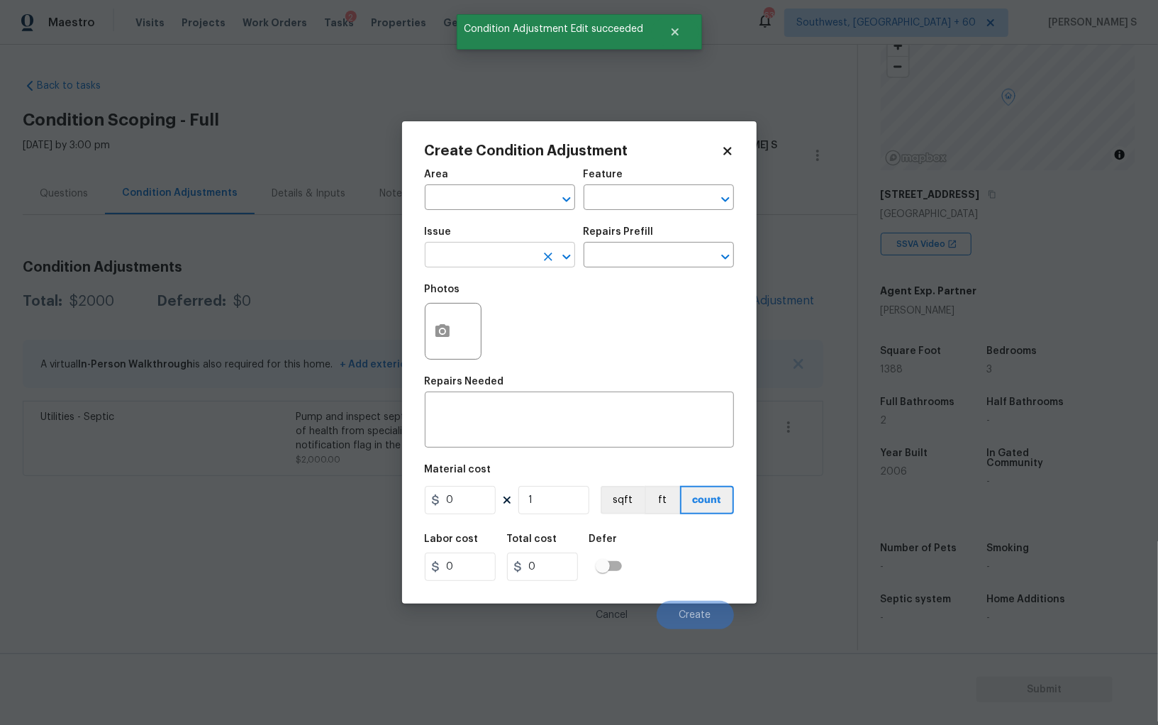
click at [518, 250] on input "text" at bounding box center [480, 256] width 111 height 22
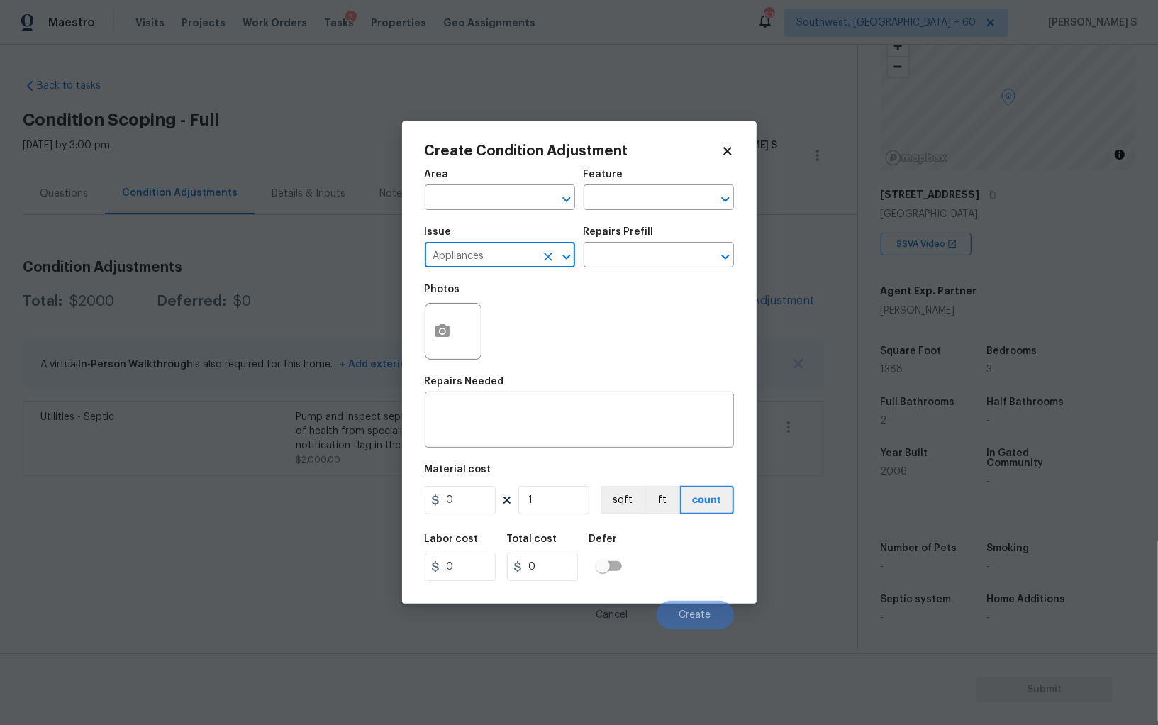
type input "Appliances"
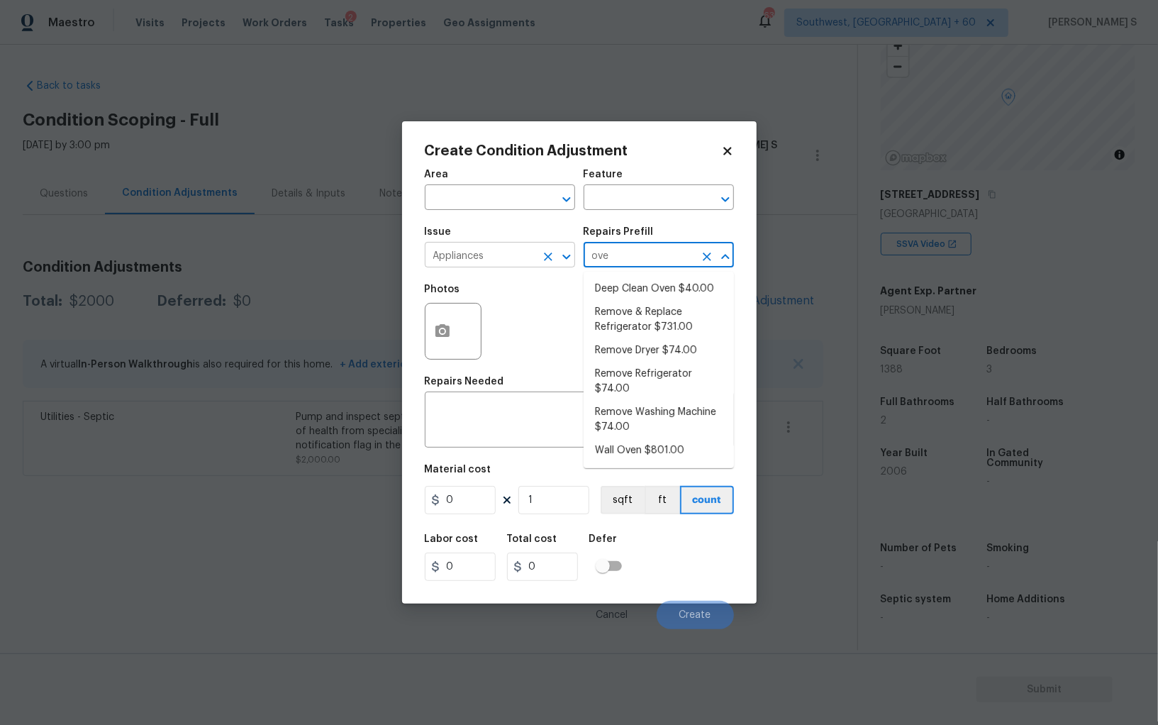
type input "oven"
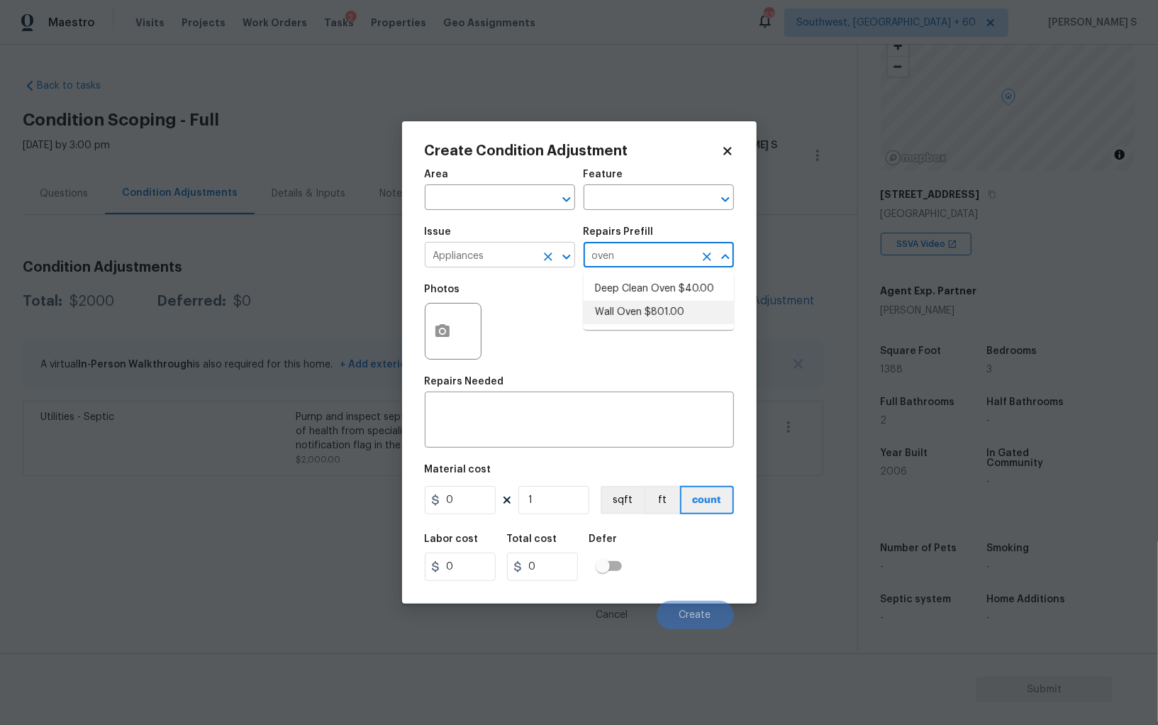
type input "Appliances"
type textarea "Remove the existing wall oven and prep the area for a new unit. Install a new 3…"
type input "801"
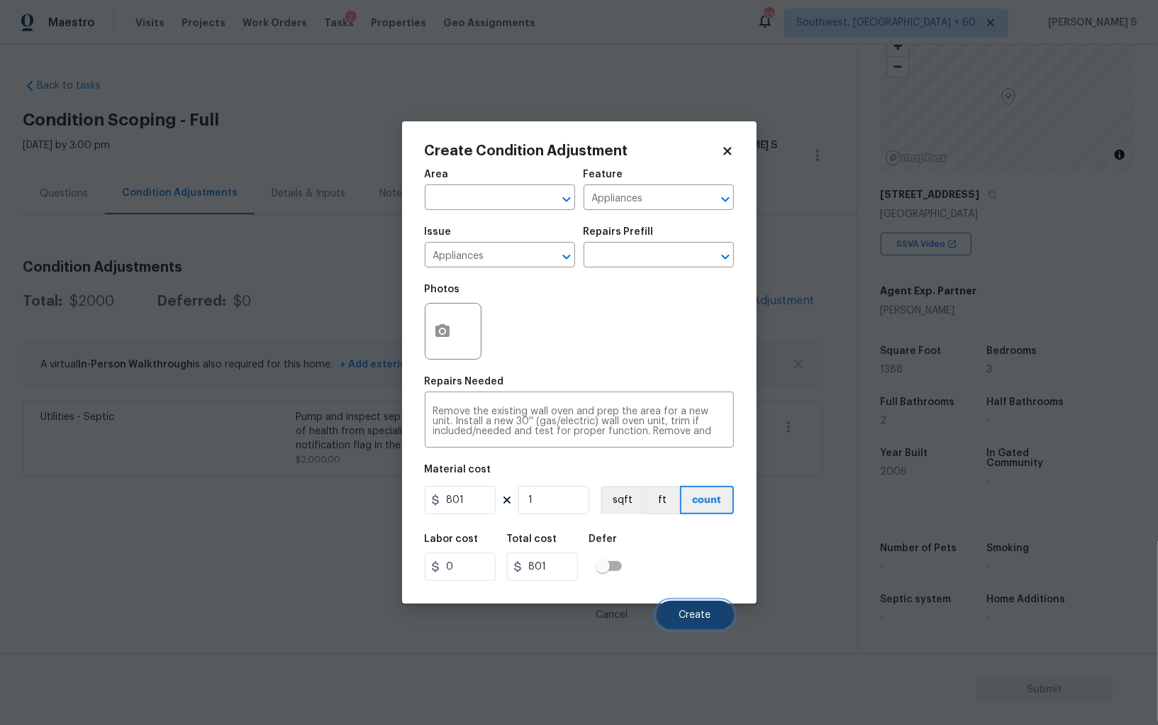
click at [695, 620] on span "Create" at bounding box center [695, 615] width 32 height 11
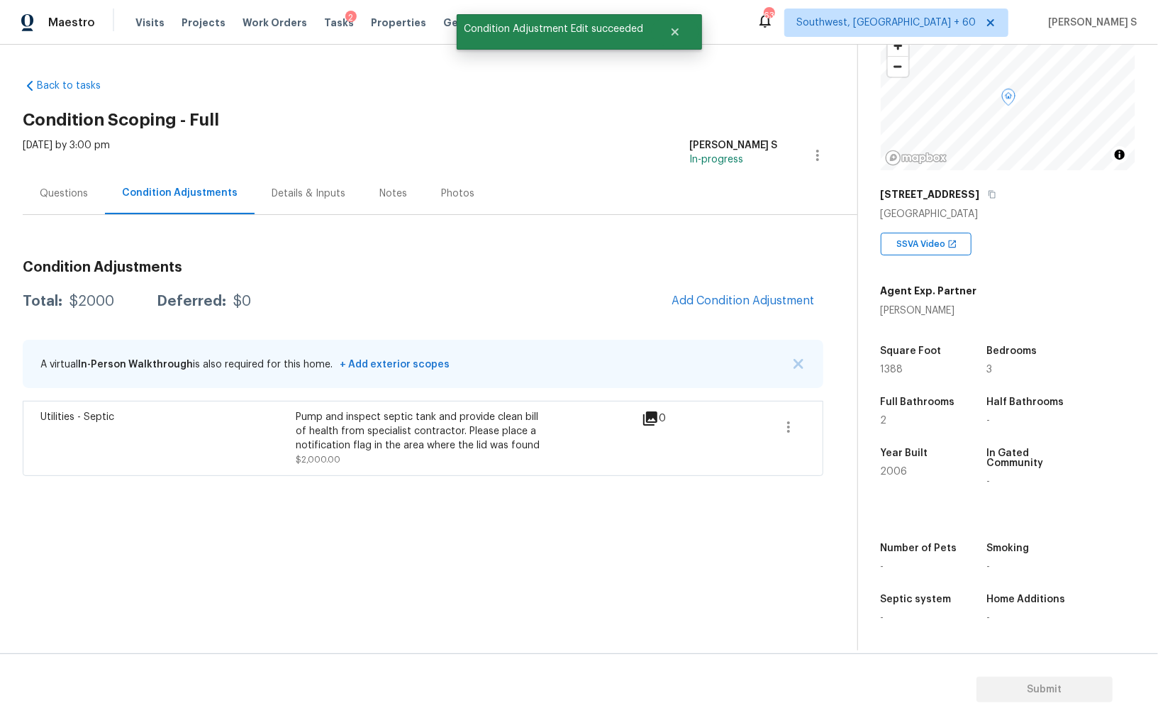
click at [164, 483] on section "Back to tasks Condition Scoping - Full Wed, Sep 17 2025 by 3:00 pm Anbu Jebakum…" at bounding box center [440, 358] width 834 height 583
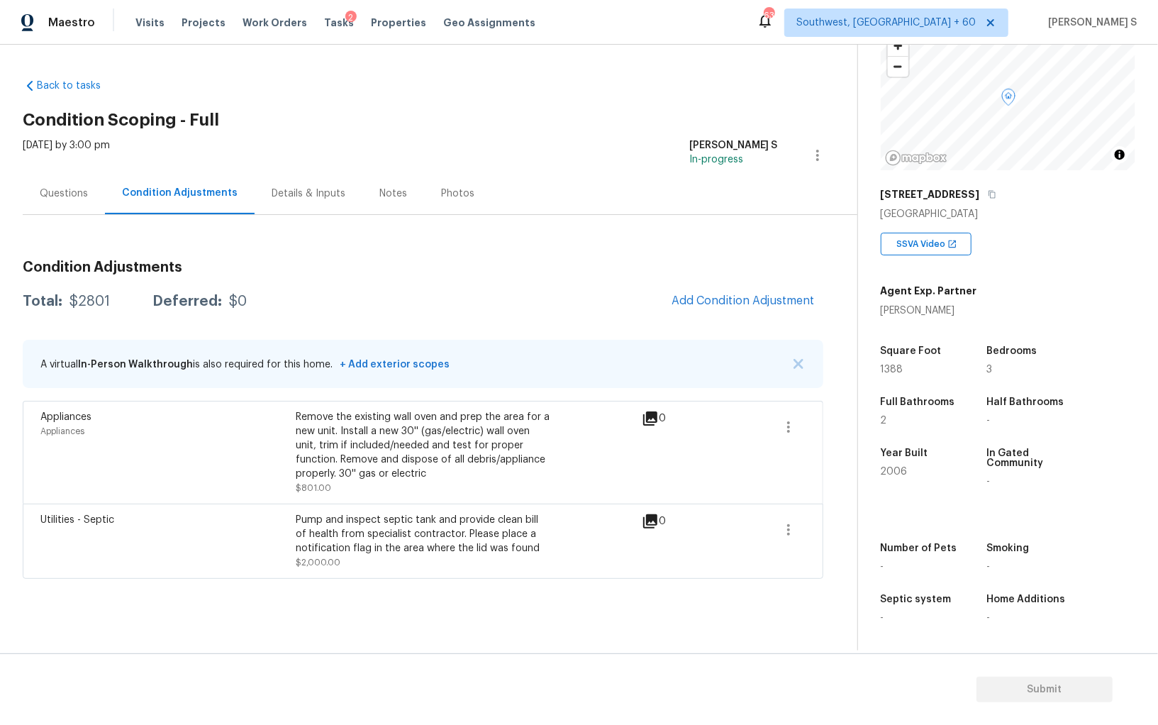
click at [726, 286] on span "Add Condition Adjustment" at bounding box center [743, 301] width 160 height 31
click at [705, 298] on span "Add Condition Adjustment" at bounding box center [742, 300] width 143 height 13
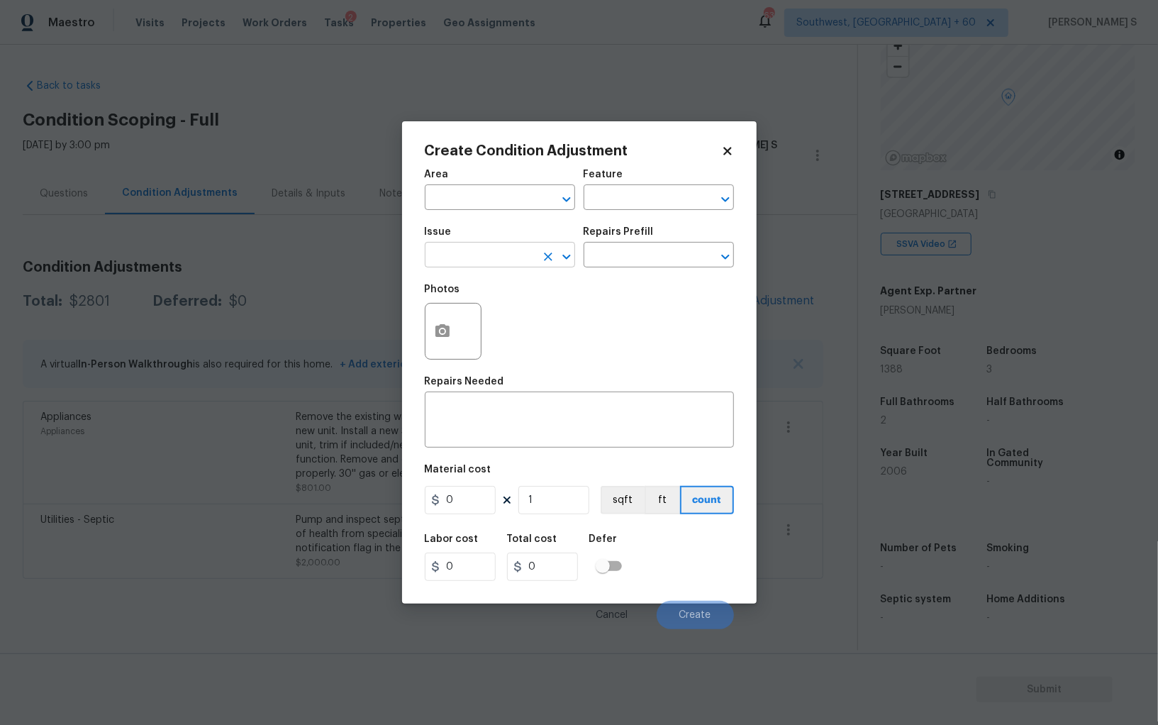
click at [475, 255] on input "text" at bounding box center [480, 256] width 111 height 22
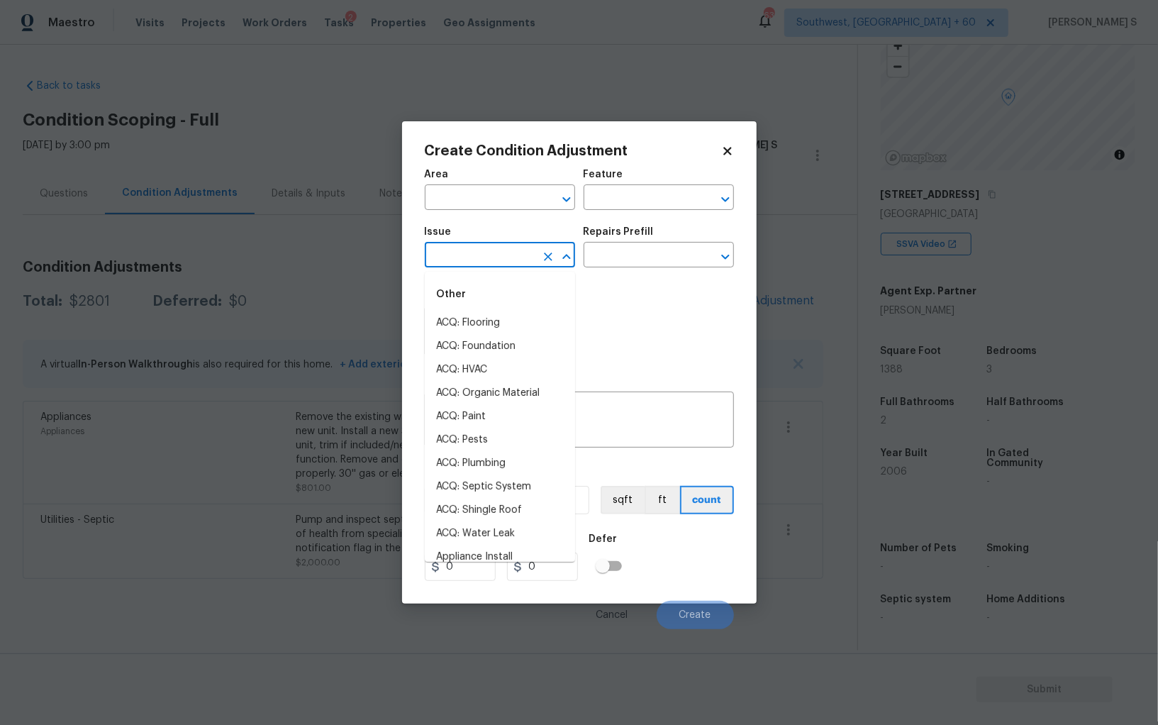
click at [635, 328] on div "Photos" at bounding box center [579, 322] width 309 height 92
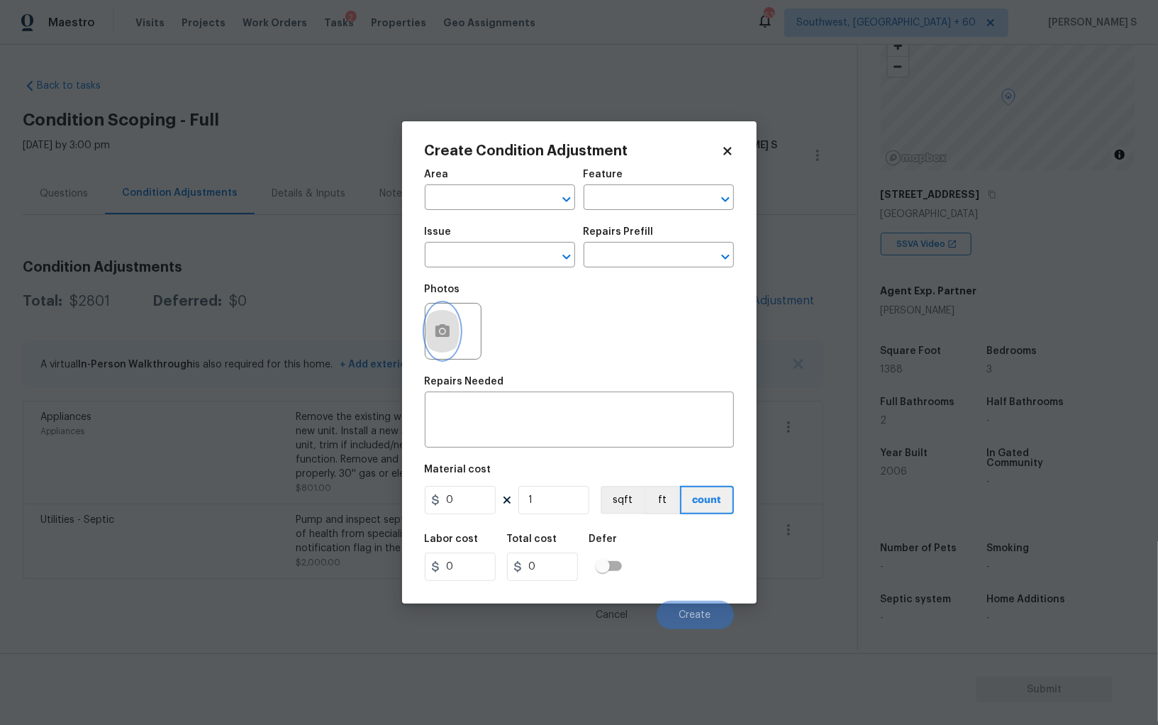
click at [432, 315] on button "button" at bounding box center [442, 330] width 34 height 55
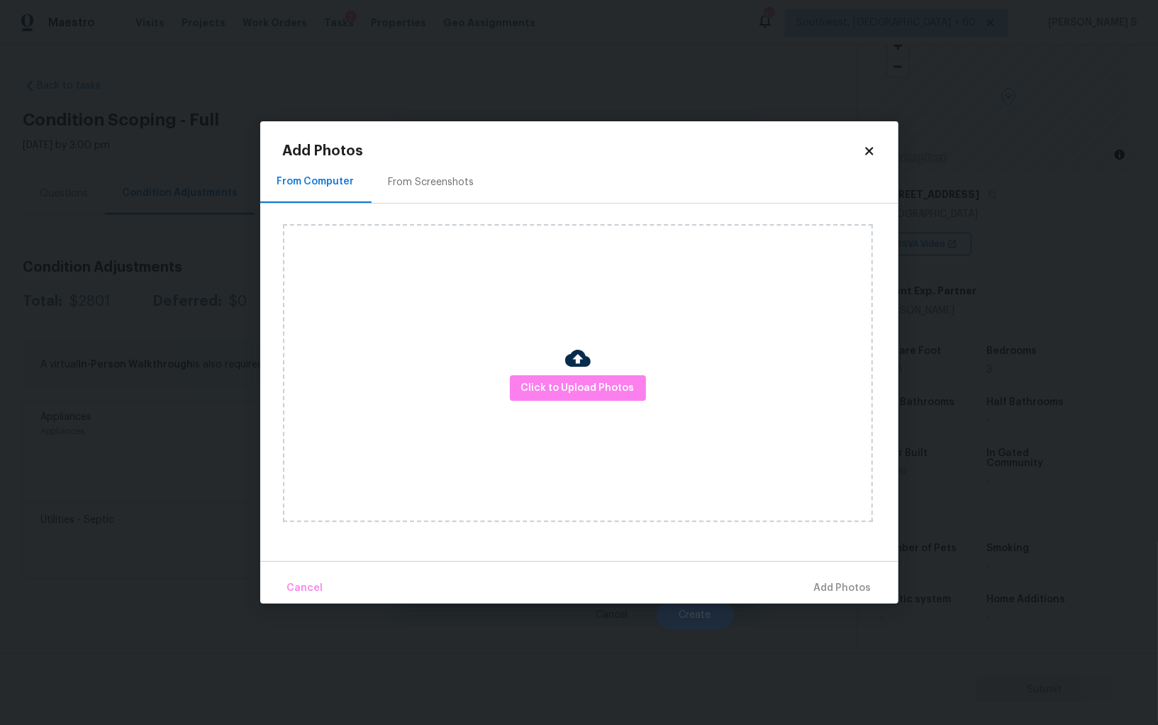
click at [411, 188] on div "From Screenshots" at bounding box center [432, 182] width 86 height 14
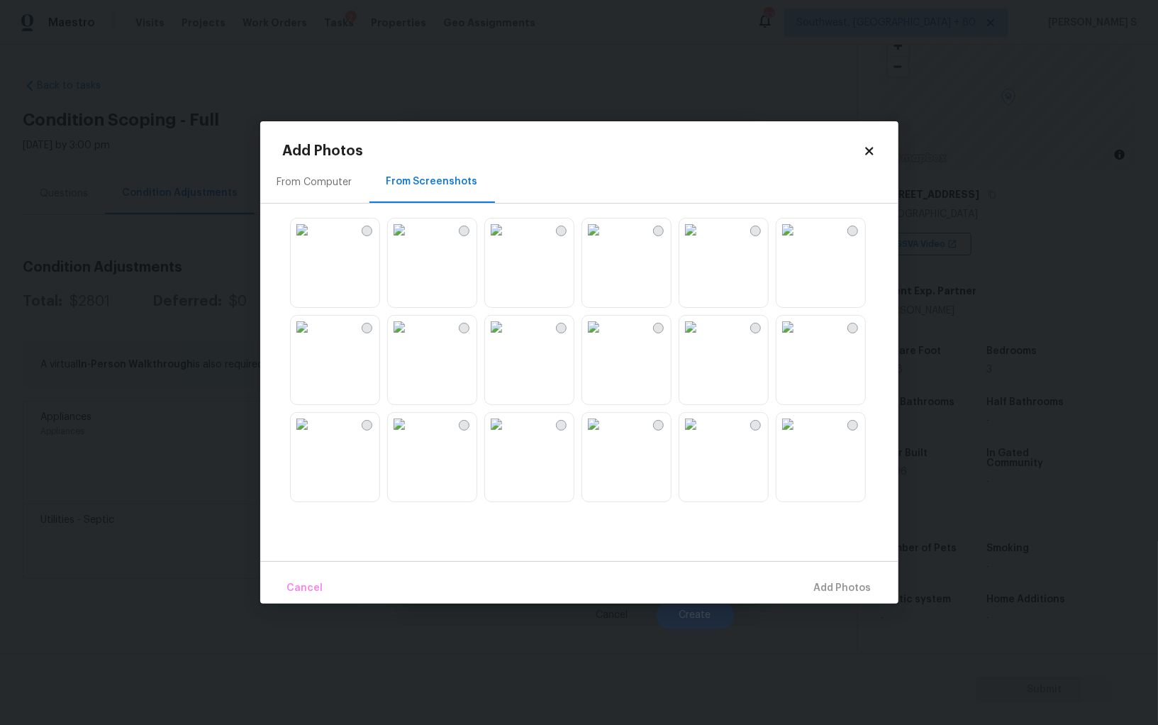
click at [580, 257] on div at bounding box center [590, 360] width 615 height 298
click at [605, 338] on img at bounding box center [593, 326] width 23 height 23
click at [564, 324] on div at bounding box center [561, 328] width 11 height 11
click at [605, 241] on img at bounding box center [593, 229] width 23 height 23
click at [798, 241] on img at bounding box center [787, 229] width 23 height 23
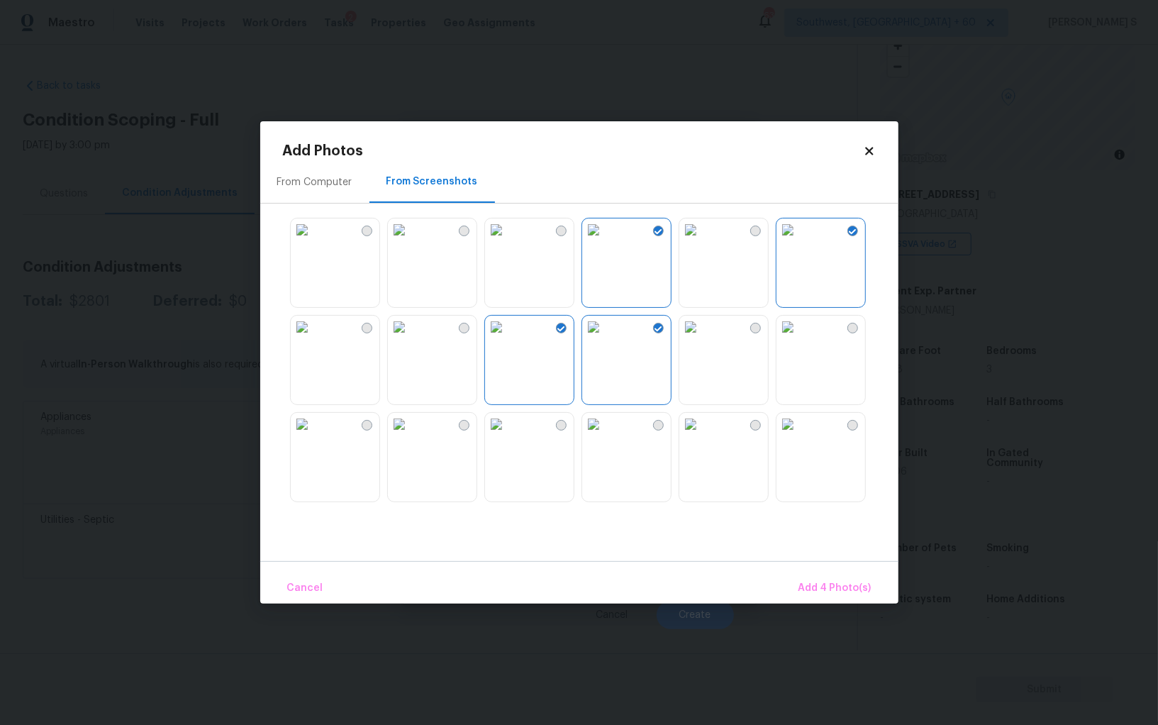
click at [410, 241] on img at bounding box center [399, 229] width 23 height 23
click at [410, 435] on img at bounding box center [399, 424] width 23 height 23
click at [605, 435] on img at bounding box center [593, 424] width 23 height 23
click at [830, 576] on button "Add 7 Photo(s)" at bounding box center [835, 588] width 84 height 30
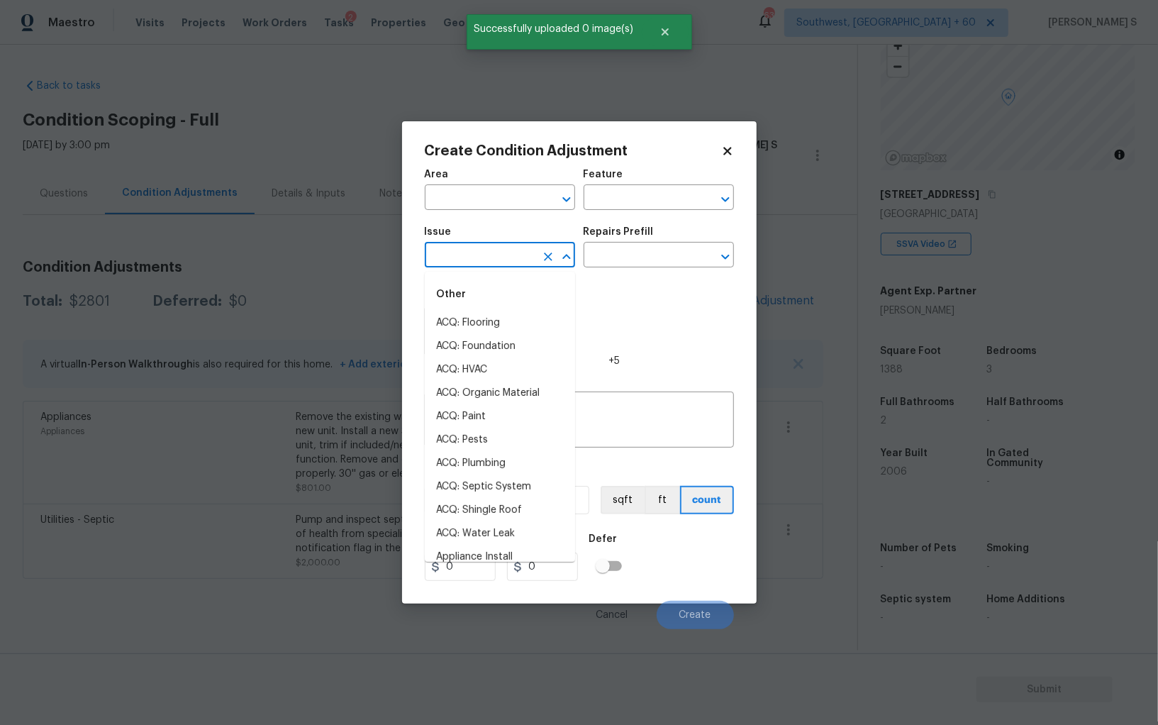
click at [497, 268] on body "Maestro Visits Projects Work Orders Tasks 2 Properties Geo Assignments 632 Sout…" at bounding box center [579, 362] width 1158 height 725
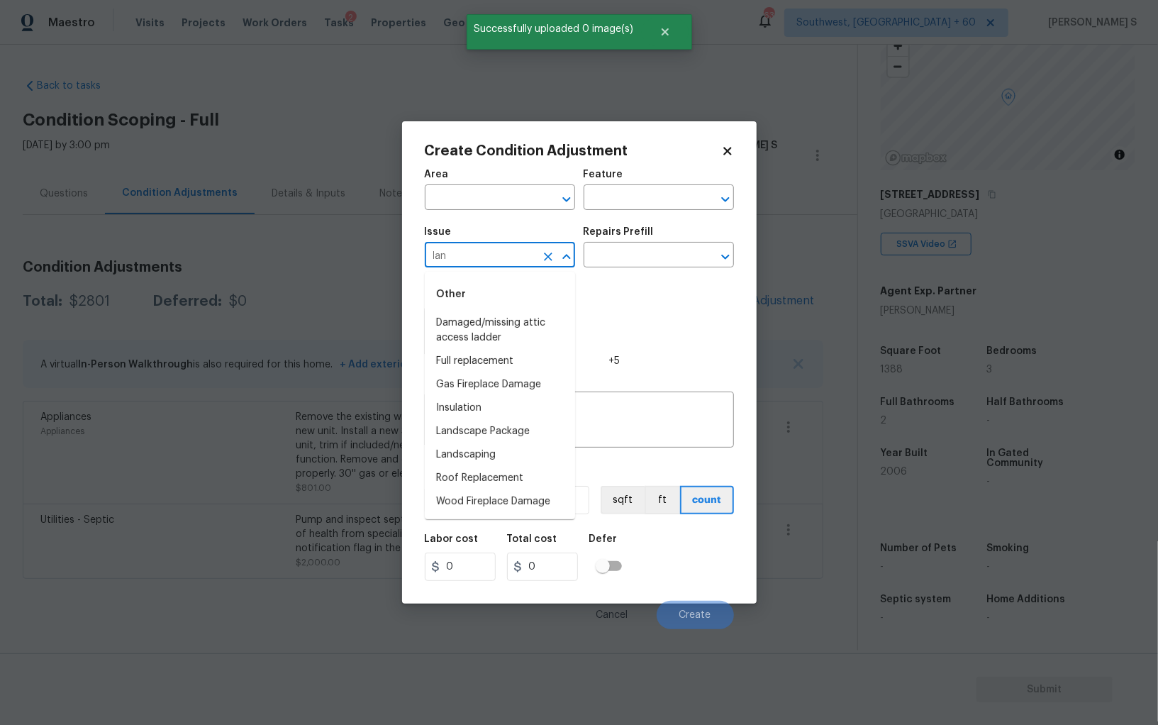
type input "lan"
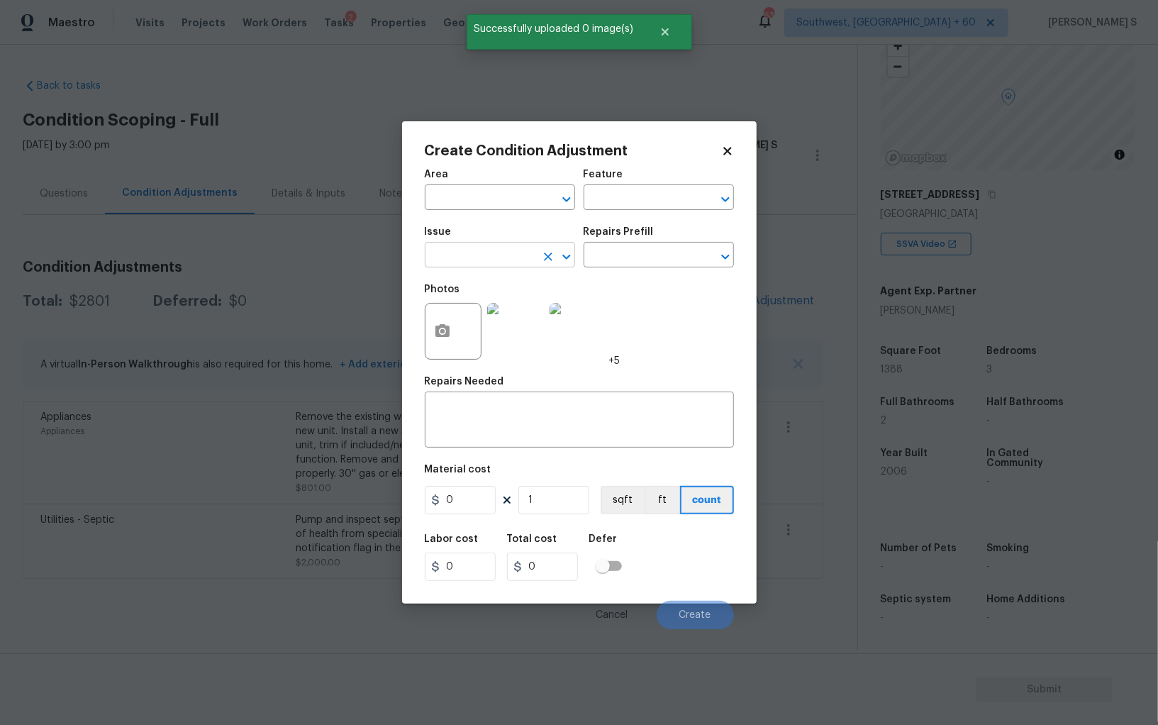
click at [503, 254] on input "text" at bounding box center [480, 256] width 111 height 22
type input "Landscape Package"
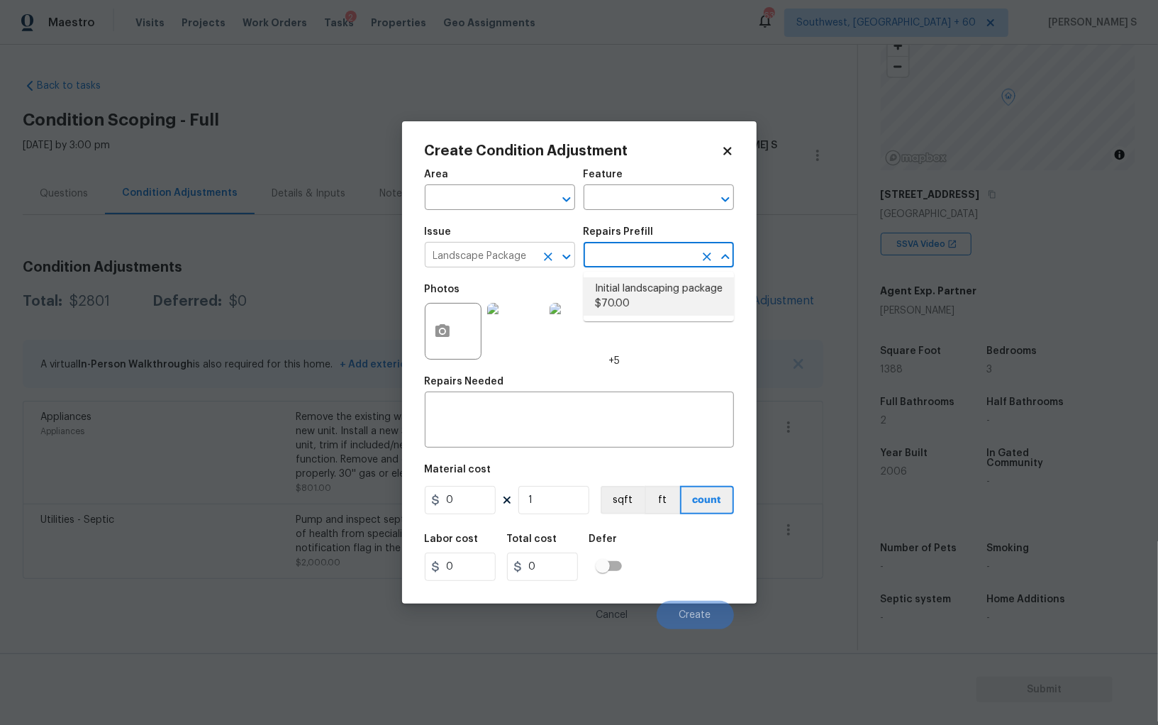
type input "Home Readiness Packages"
type textarea "Mowing of grass up to 6" in height. Mow, edge along driveways & sidewalks, trim…"
type input "70"
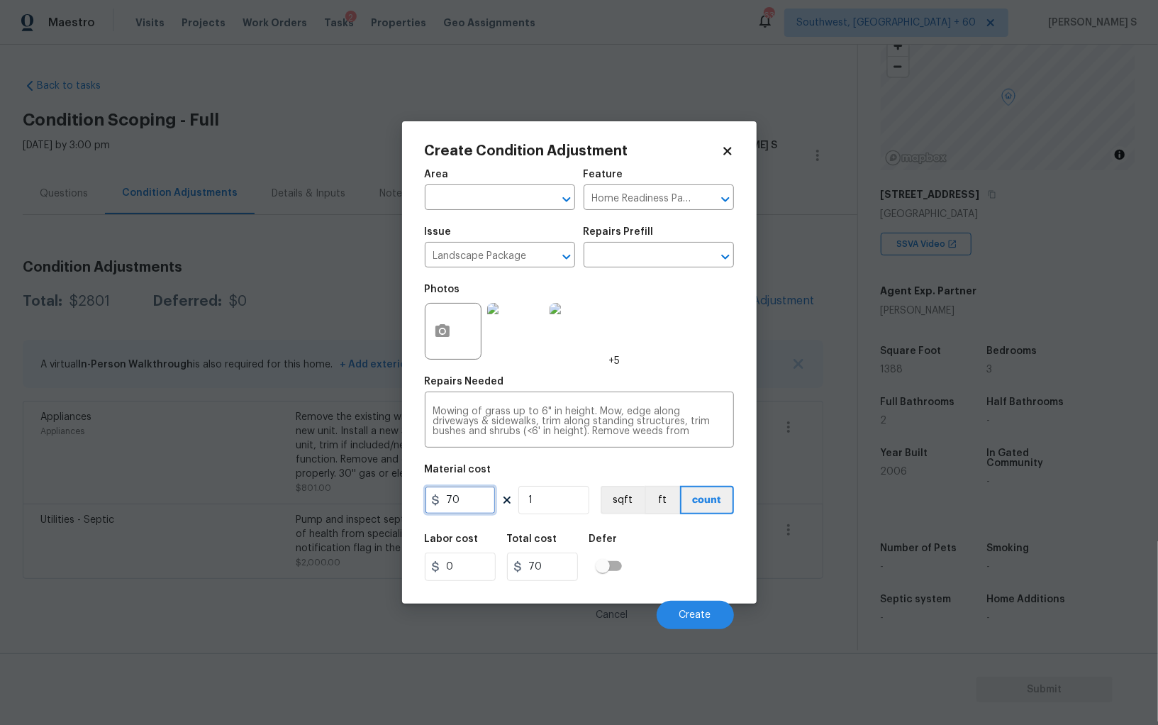
click at [479, 509] on input "70" at bounding box center [460, 500] width 71 height 28
type input "800"
drag, startPoint x: 681, startPoint y: 549, endPoint x: 693, endPoint y: 549, distance: 12.8
click at [681, 549] on div "Labor cost 0 Total cost 800 Defer" at bounding box center [579, 557] width 309 height 64
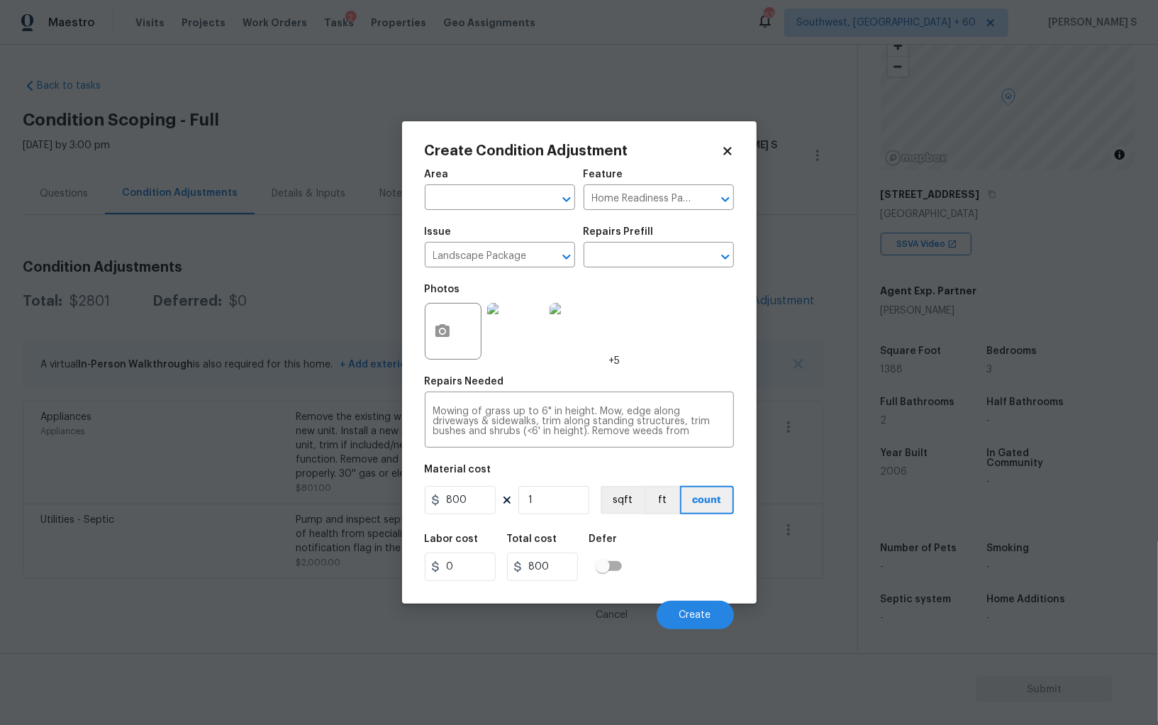
click at [713, 627] on body "Maestro Visits Projects Work Orders Tasks 2 Properties Geo Assignments 632 Sout…" at bounding box center [579, 362] width 1158 height 725
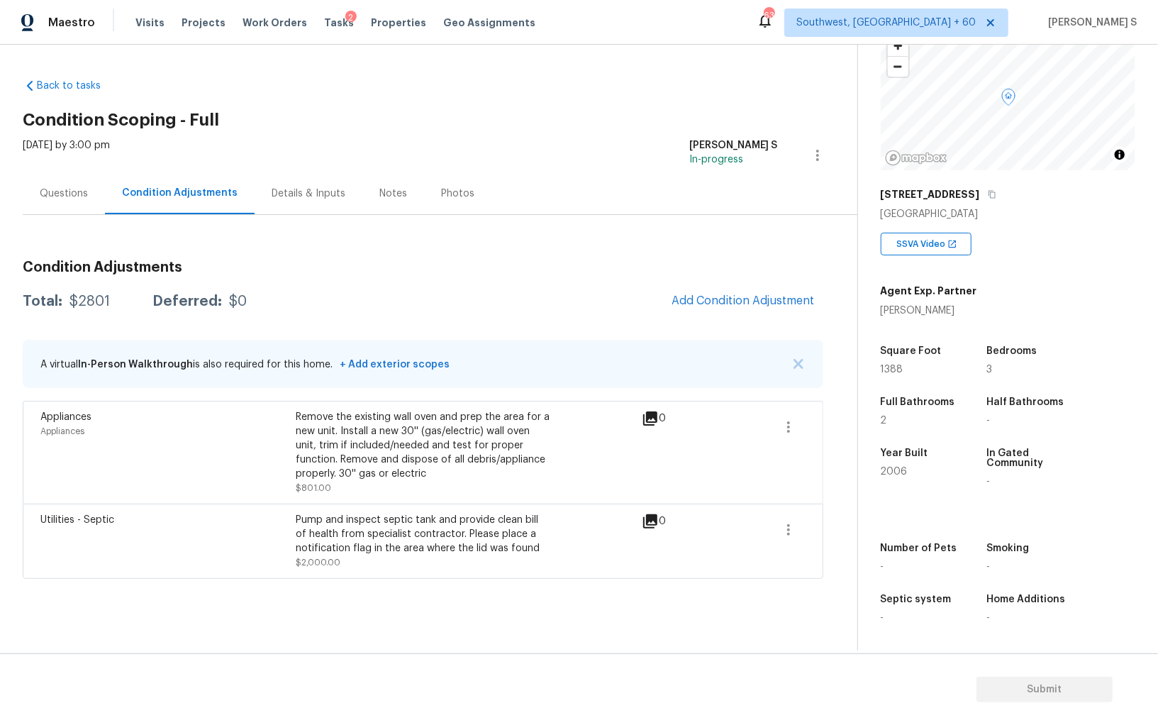
drag, startPoint x: 763, startPoint y: 315, endPoint x: 810, endPoint y: 318, distance: 46.8
click at [763, 315] on span "Add Condition Adjustment" at bounding box center [743, 301] width 160 height 31
click at [738, 305] on span "Add Condition Adjustment" at bounding box center [742, 300] width 143 height 13
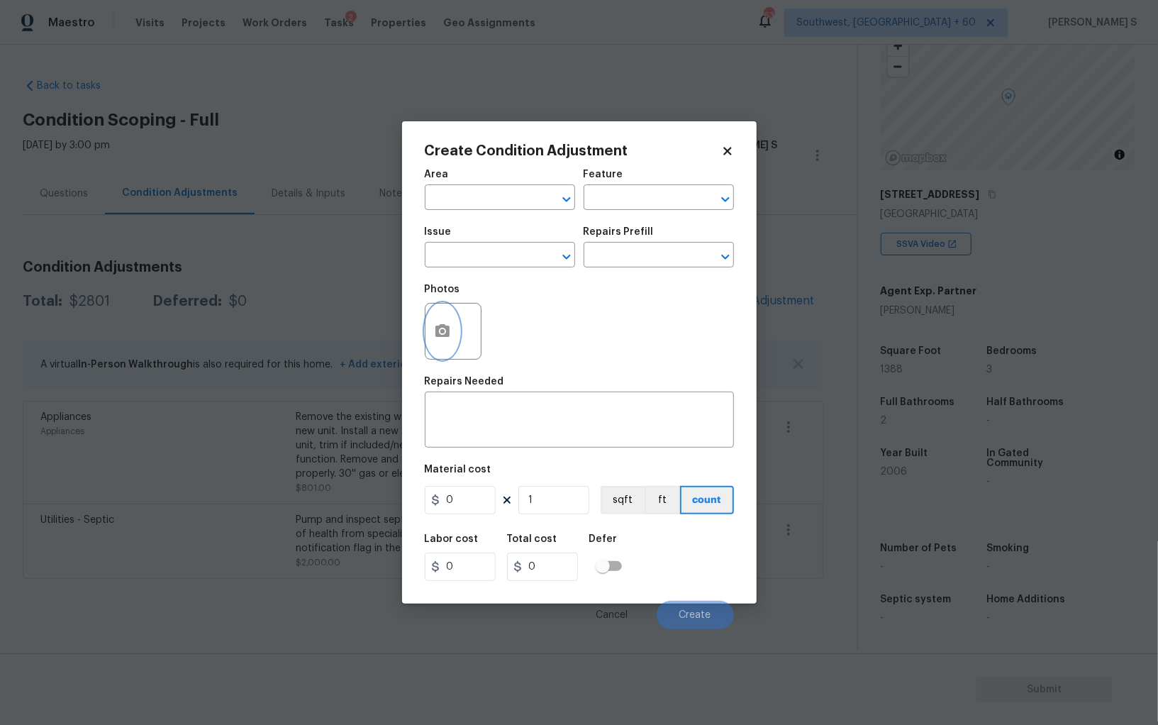
click at [452, 331] on button "button" at bounding box center [442, 330] width 34 height 55
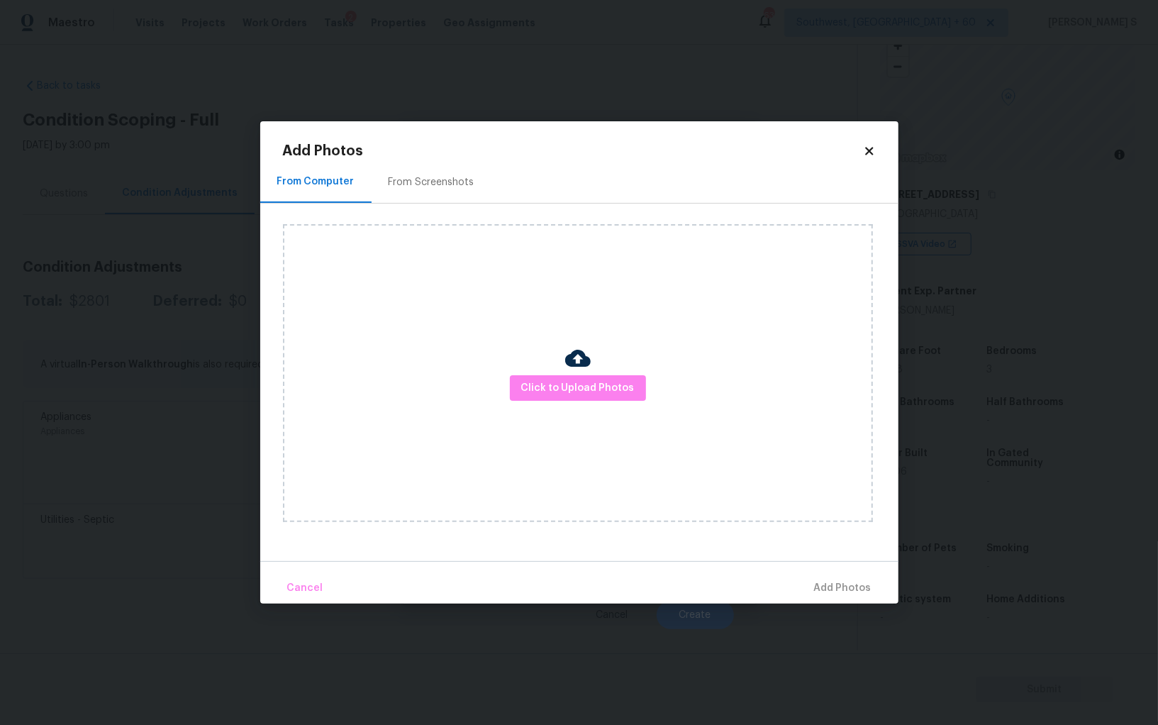
click at [420, 160] on div "Add Photos From Computer From Screenshots Click to Upload Photos Cancel Add Pho…" at bounding box center [579, 373] width 593 height 459
click at [453, 186] on div "From Screenshots" at bounding box center [432, 182] width 86 height 14
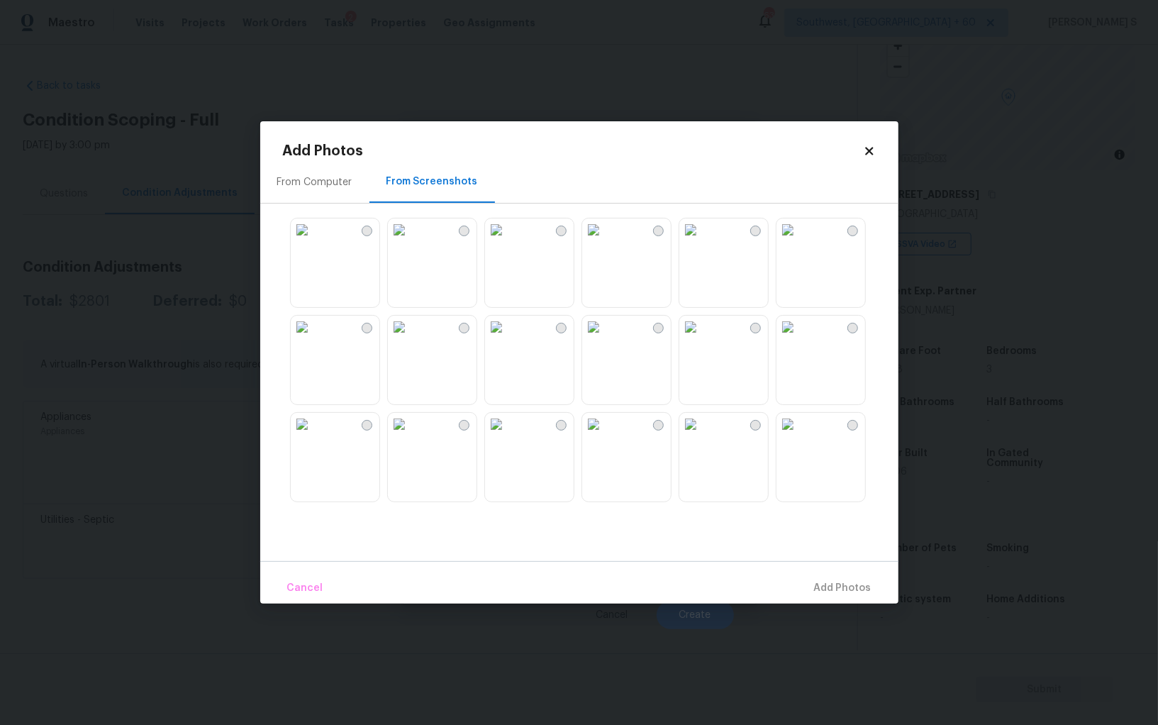
click at [410, 241] on img at bounding box center [399, 229] width 23 height 23
click at [410, 435] on img at bounding box center [399, 424] width 23 height 23
click at [605, 338] on img at bounding box center [593, 326] width 23 height 23
click at [603, 241] on img at bounding box center [593, 229] width 23 height 23
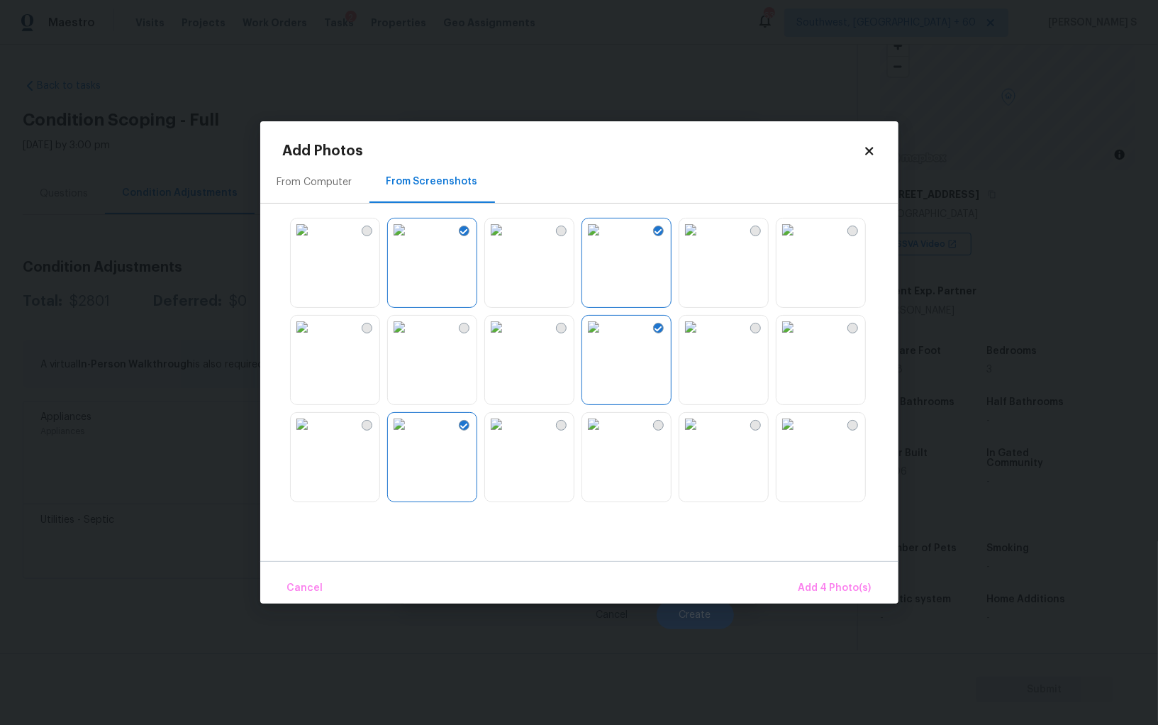
click at [799, 241] on img at bounding box center [787, 229] width 23 height 23
click at [799, 435] on img at bounding box center [787, 424] width 23 height 23
click at [826, 579] on span "Add 6 Photo(s)" at bounding box center [835, 588] width 72 height 18
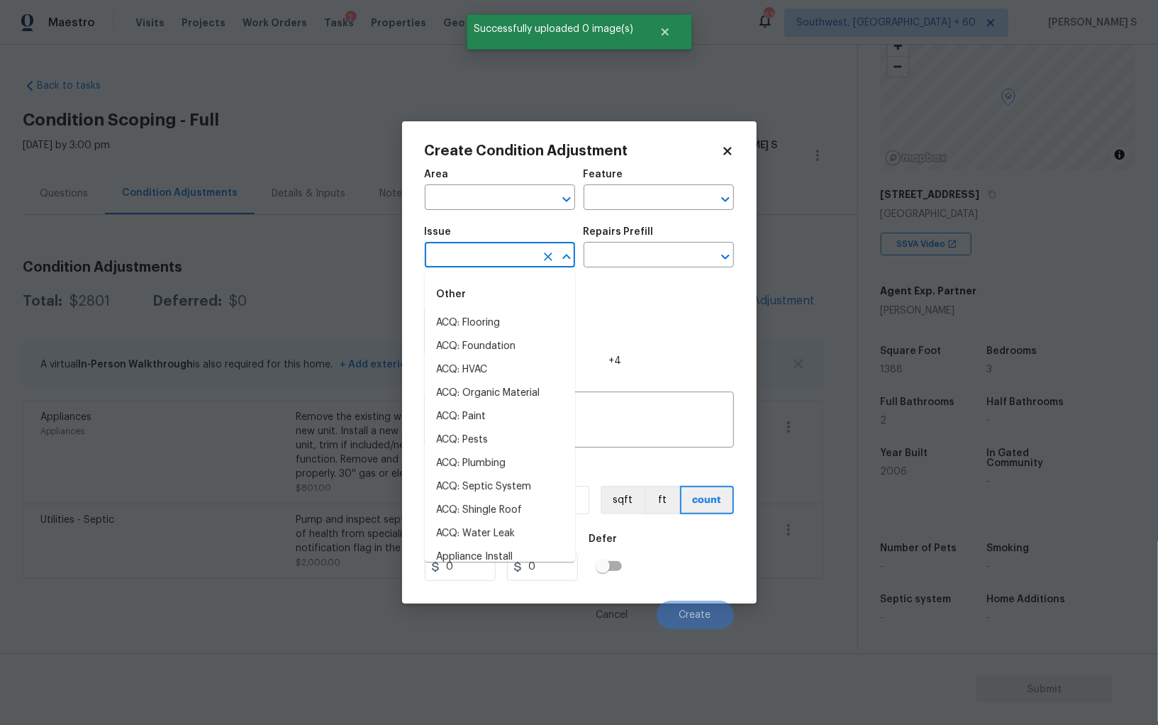
click at [513, 246] on input "text" at bounding box center [480, 256] width 111 height 22
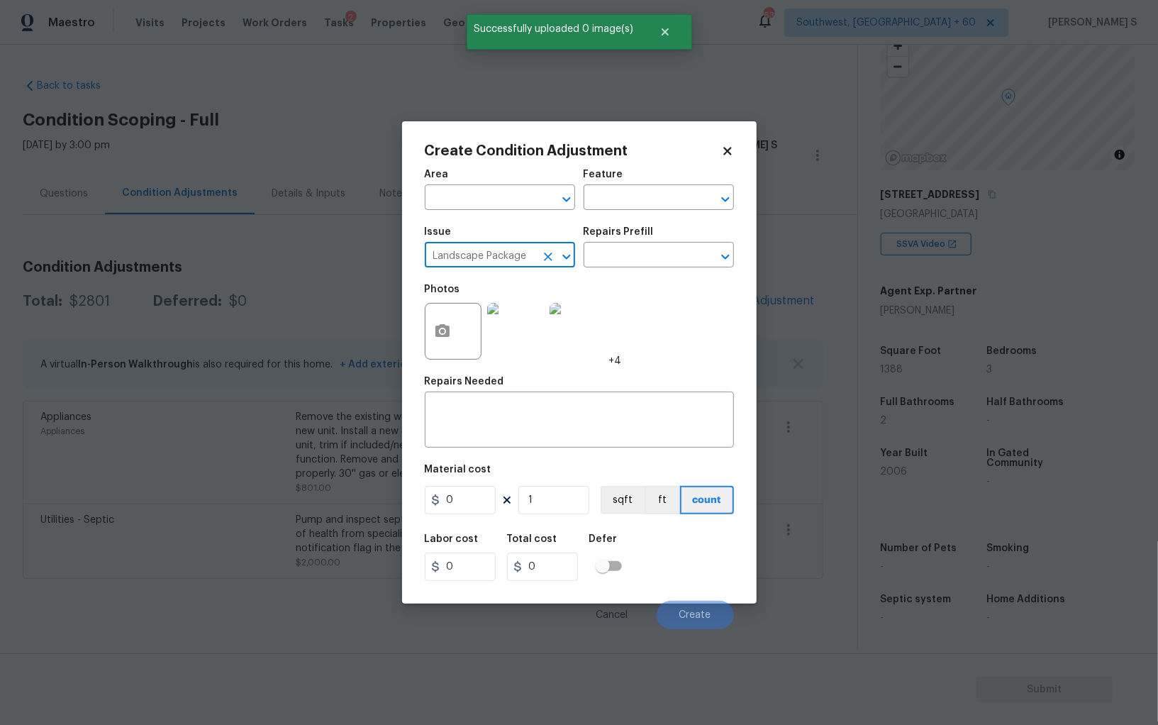
type input "Landscape Package"
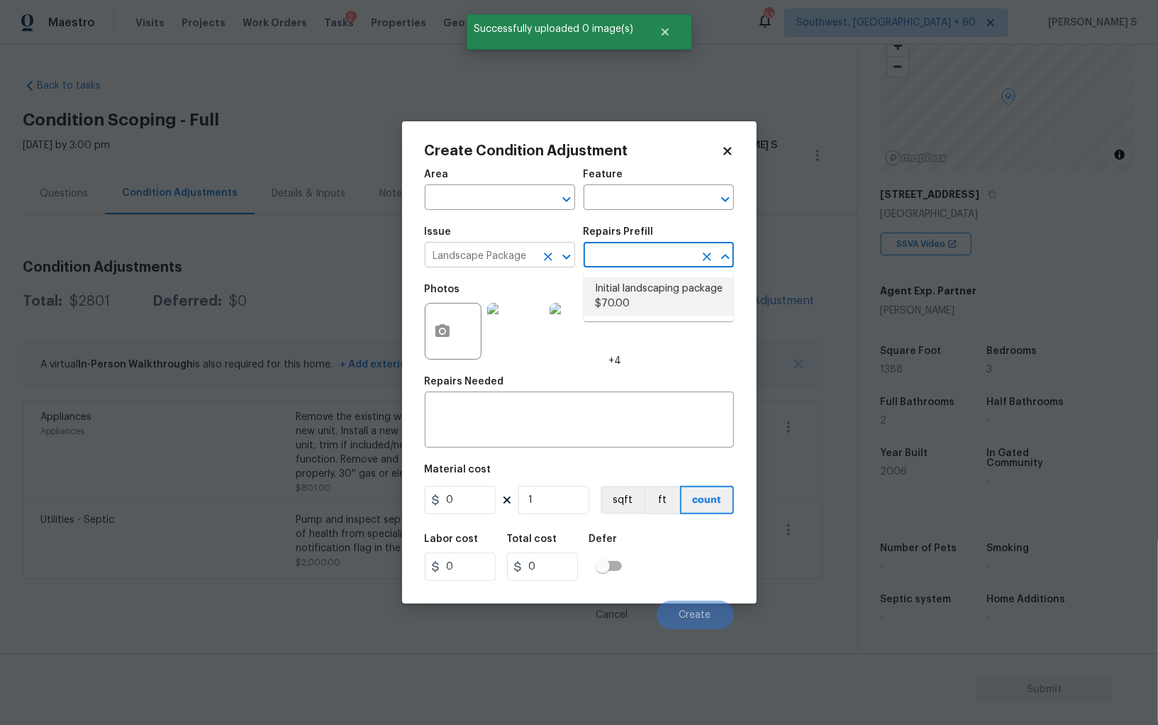
type input "Home Readiness Packages"
type textarea "Mowing of grass up to 6" in height. Mow, edge along driveways & sidewalks, trim…"
type input "70"
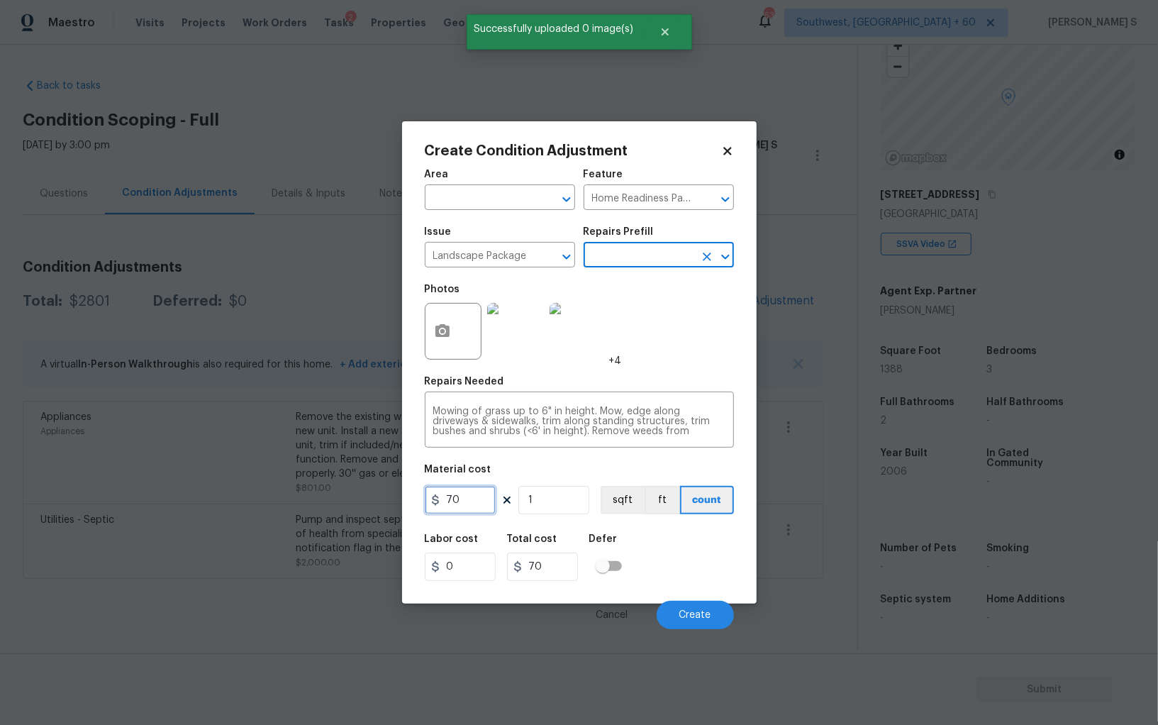
click at [476, 510] on input "70" at bounding box center [460, 500] width 71 height 28
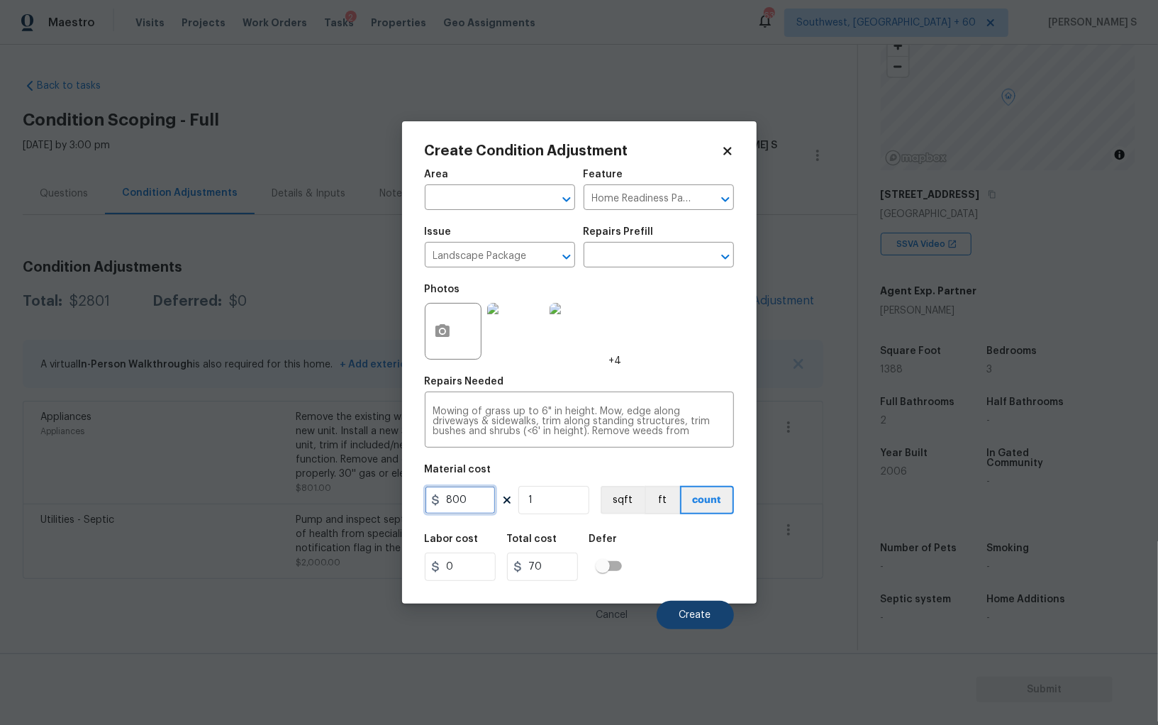
type input "800"
click at [696, 622] on button "Create" at bounding box center [695, 615] width 77 height 28
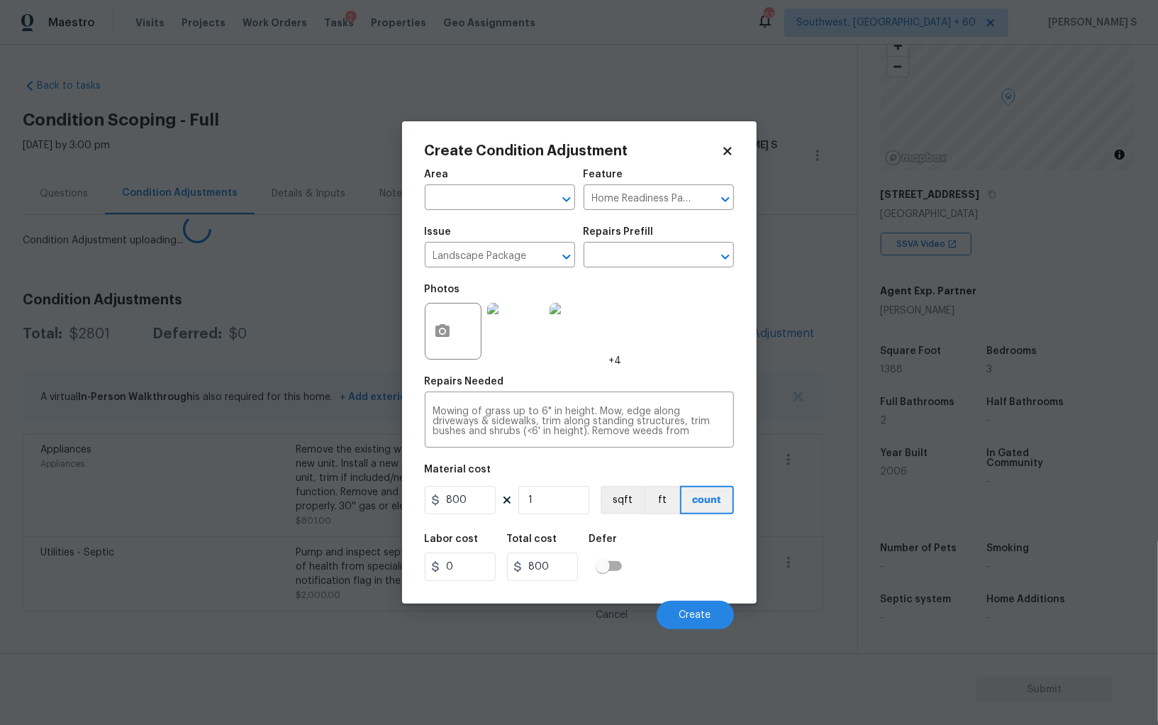
click at [290, 474] on body "Maestro Visits Projects Work Orders Tasks 2 Properties Geo Assignments 632 Sout…" at bounding box center [579, 362] width 1158 height 725
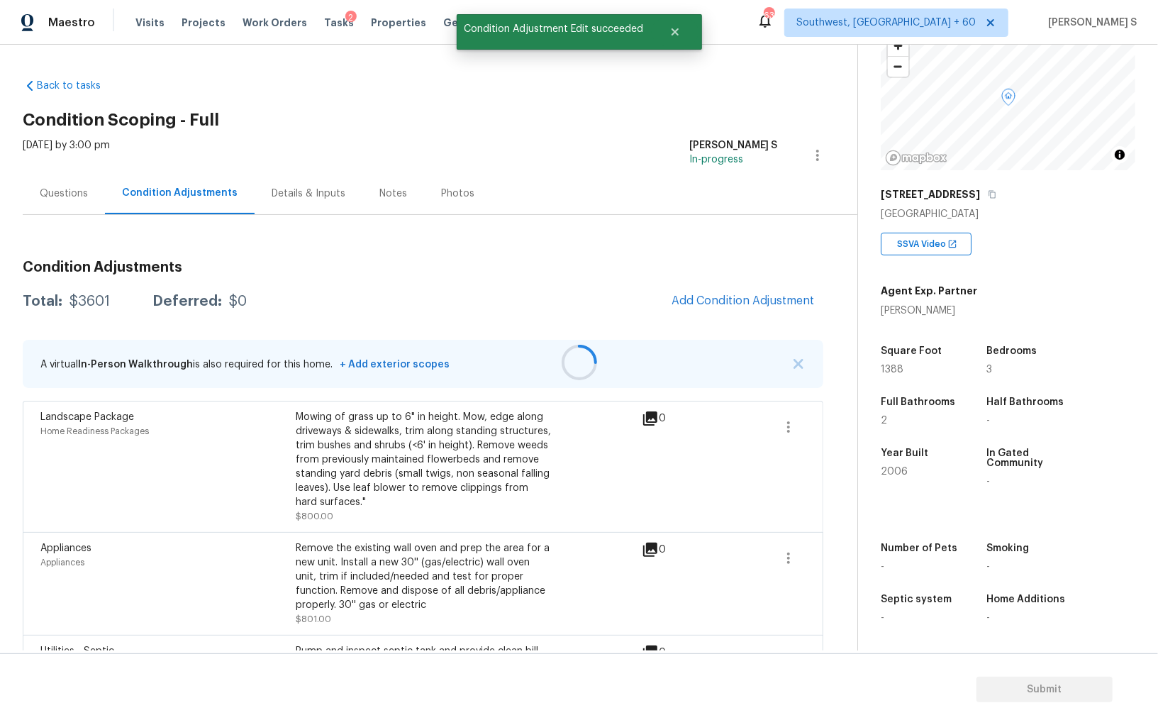
click at [720, 305] on div at bounding box center [579, 362] width 1158 height 725
click at [727, 301] on span "Add Condition Adjustment" at bounding box center [742, 300] width 143 height 13
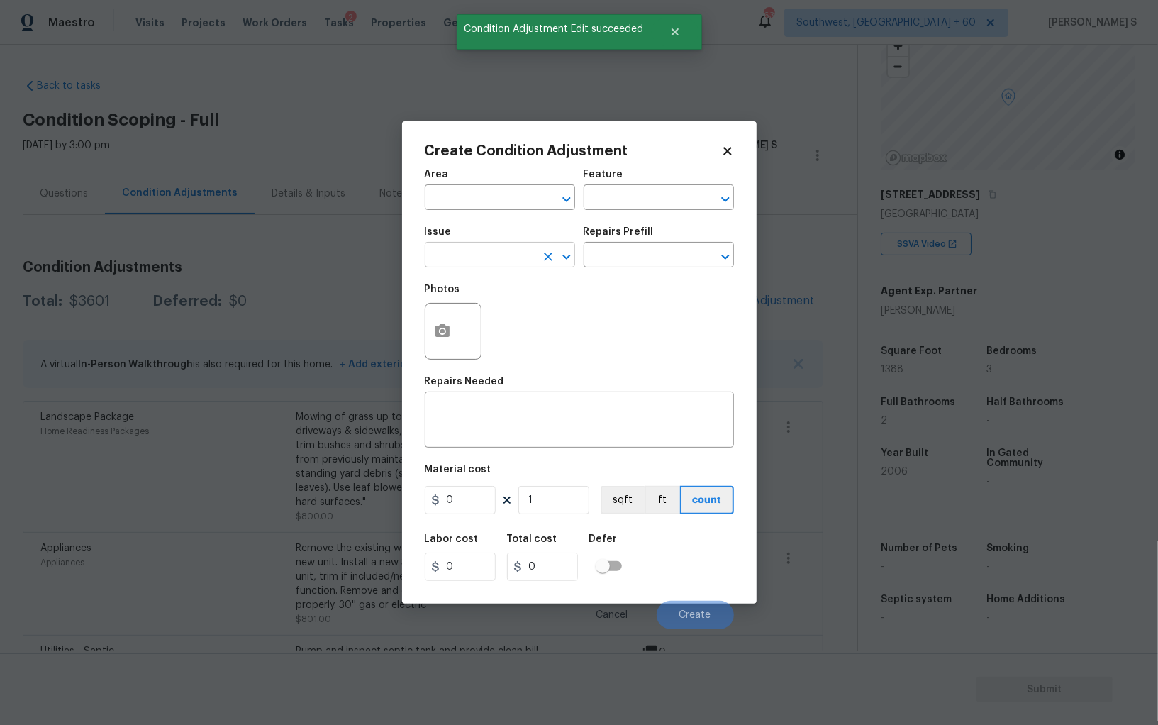
click at [485, 260] on input "text" at bounding box center [480, 256] width 111 height 22
type input "Pressure Washing"
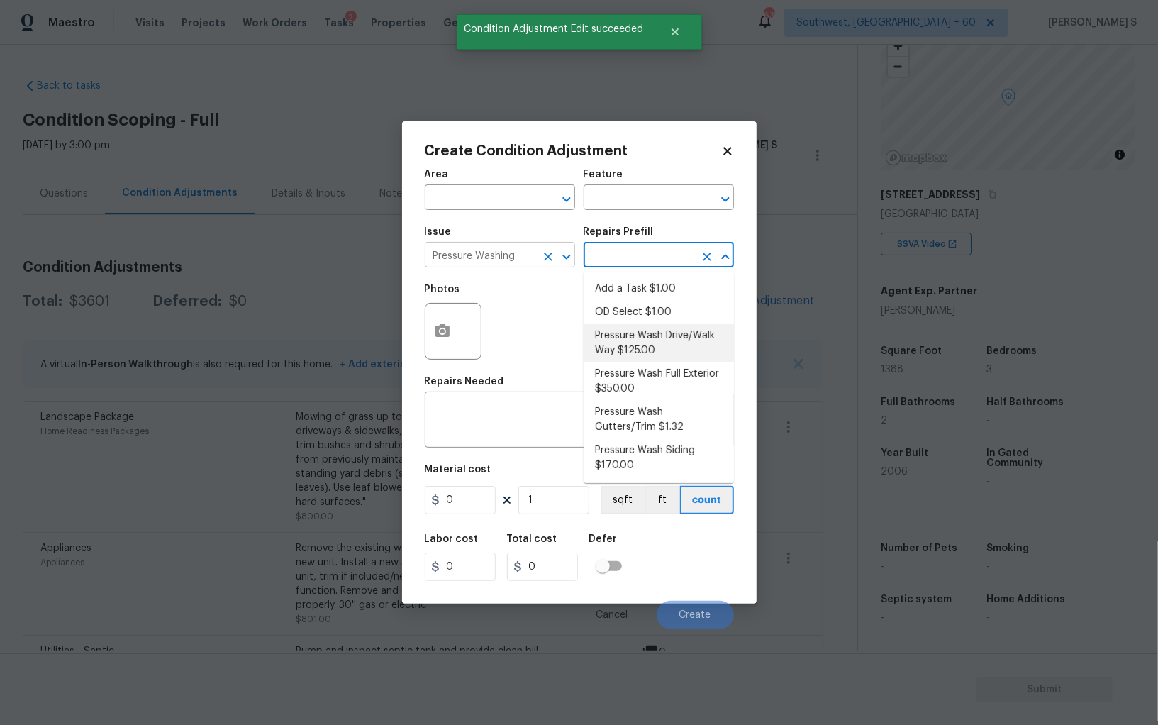
type input "Siding"
type textarea "Pressure wash the driveways/walkways as directed by the PM. Ensure that all deb…"
type input "125"
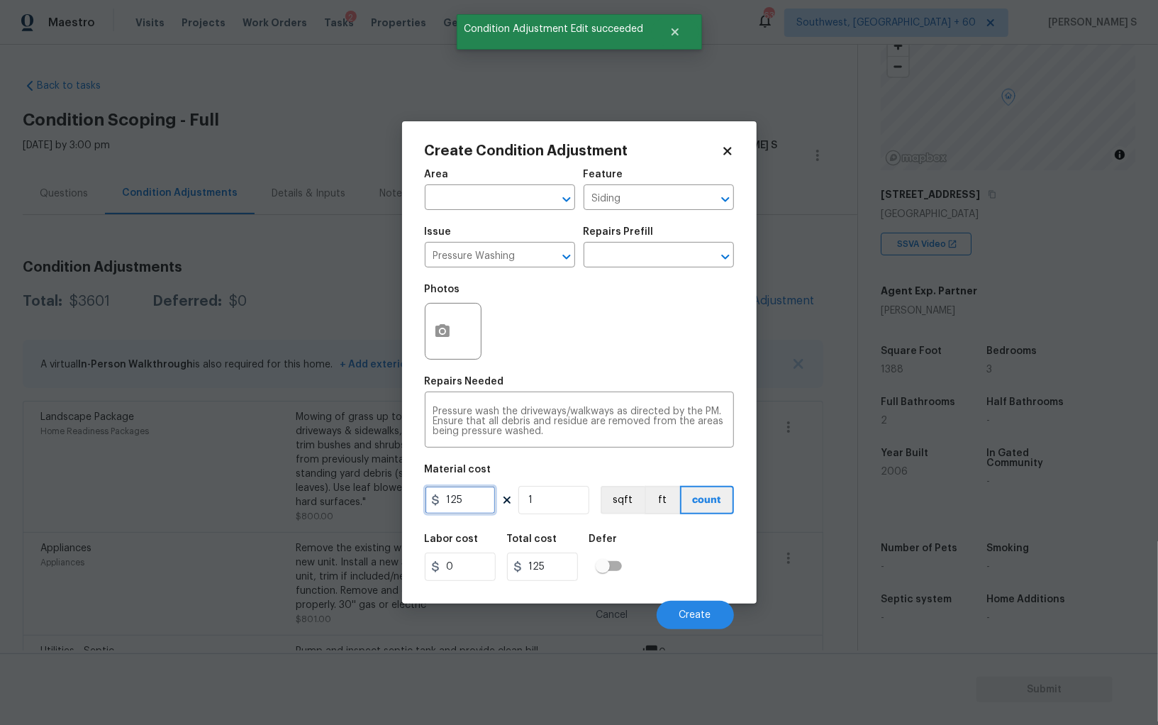
click at [469, 491] on input "125" at bounding box center [460, 500] width 71 height 28
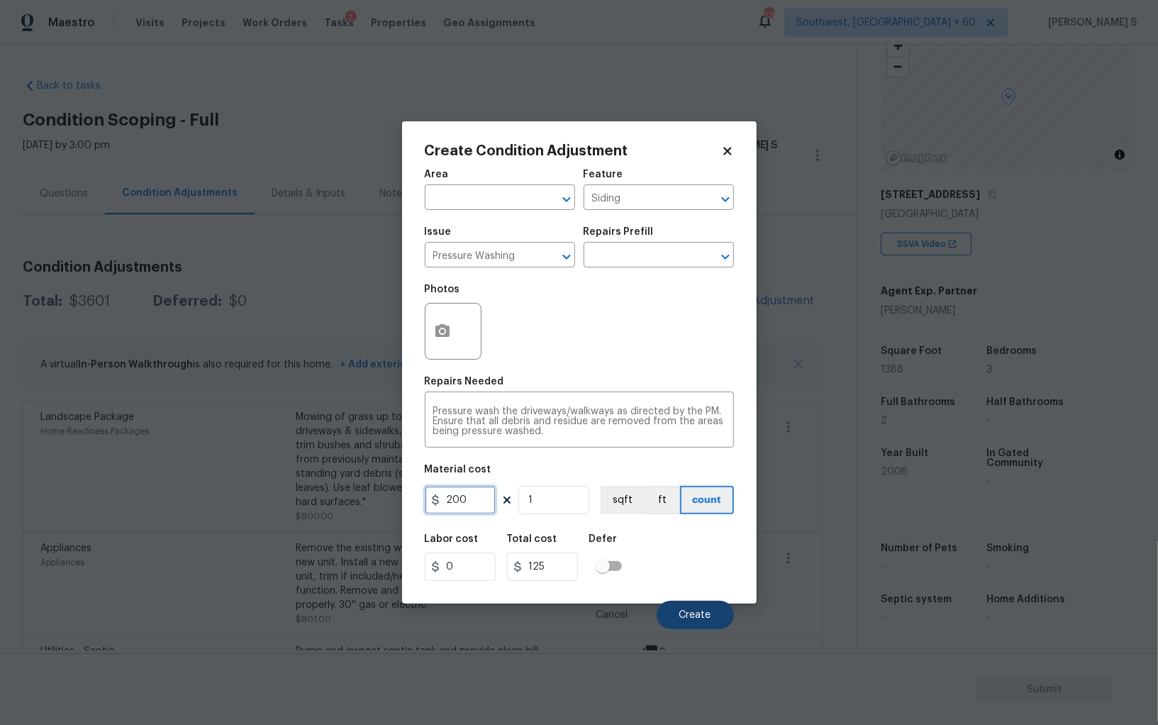
type input "200"
click at [688, 610] on button "Create" at bounding box center [695, 615] width 77 height 28
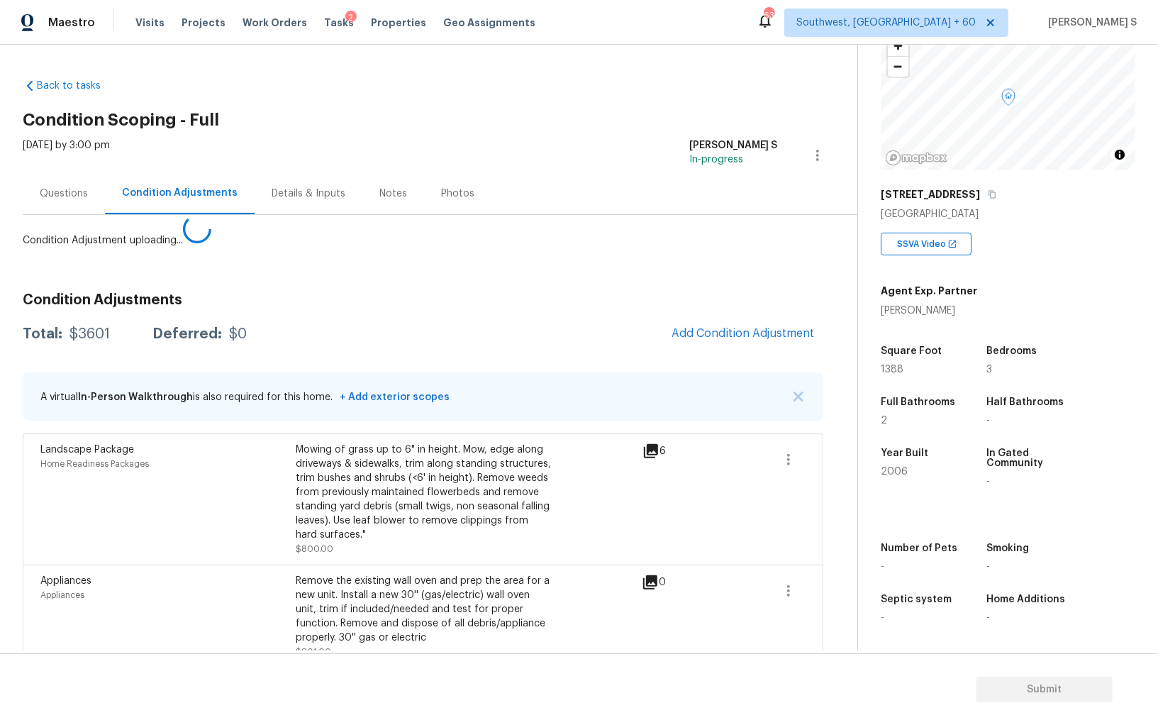
click at [249, 549] on body "Maestro Visits Projects Work Orders Tasks 2 Properties Geo Assignments 632 Sout…" at bounding box center [579, 362] width 1158 height 725
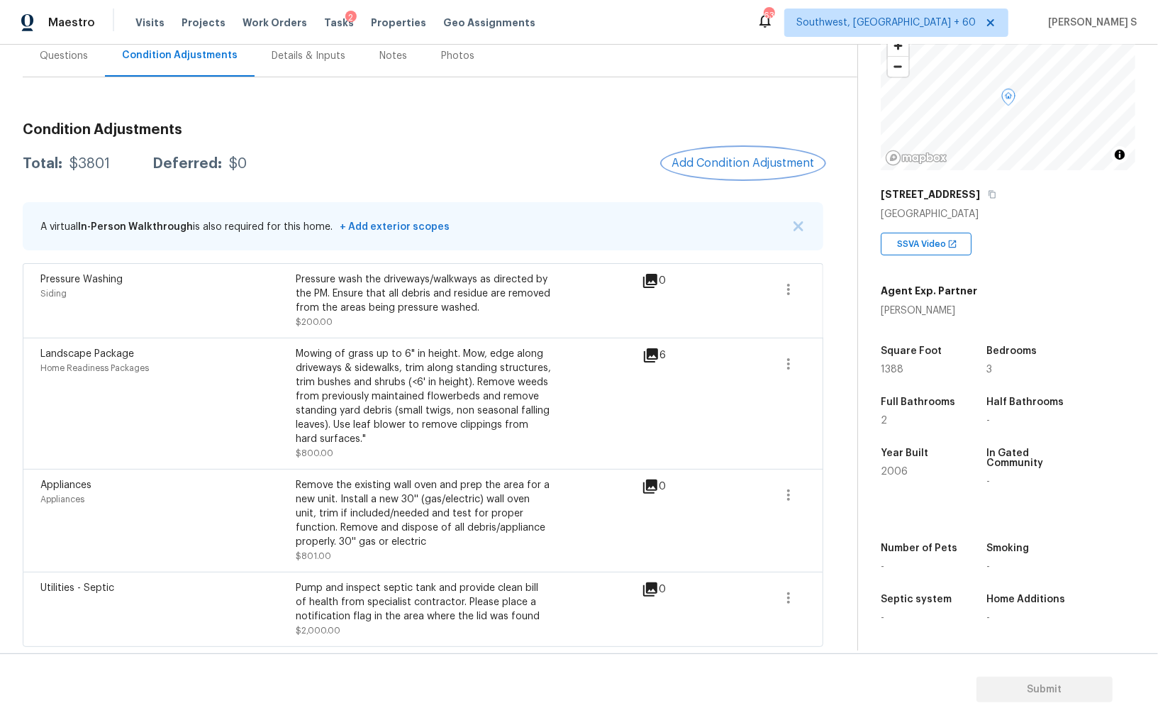
scroll to position [0, 0]
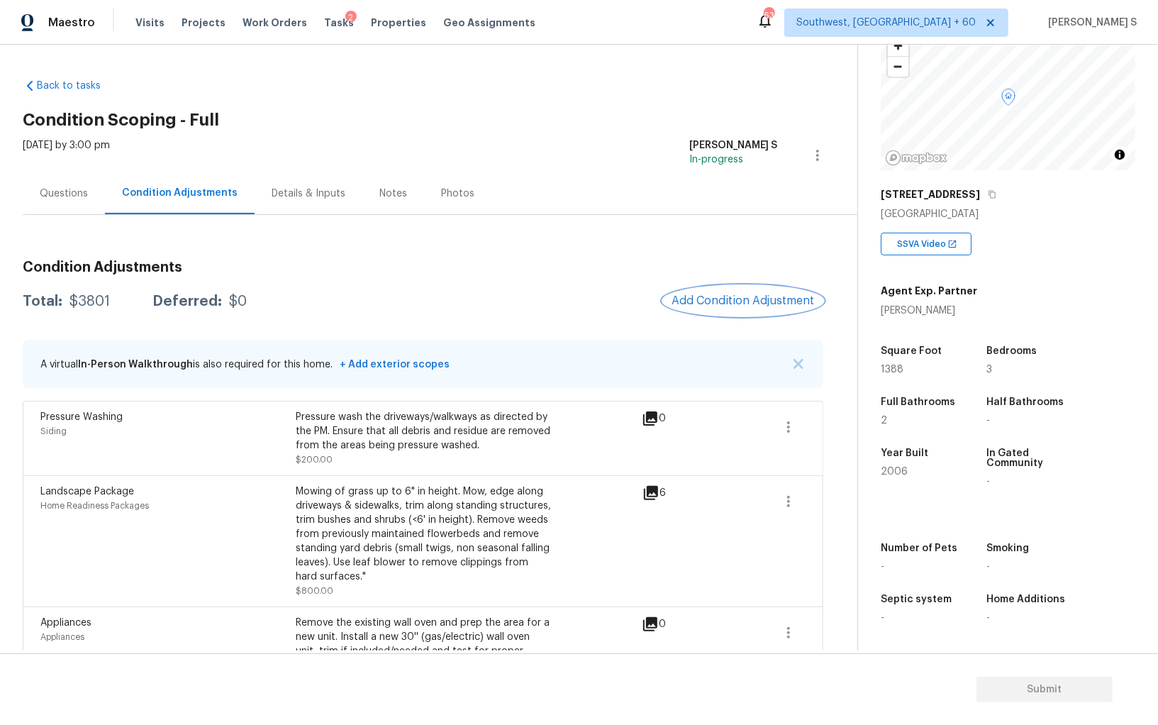
click at [701, 294] on span "Add Condition Adjustment" at bounding box center [742, 300] width 143 height 13
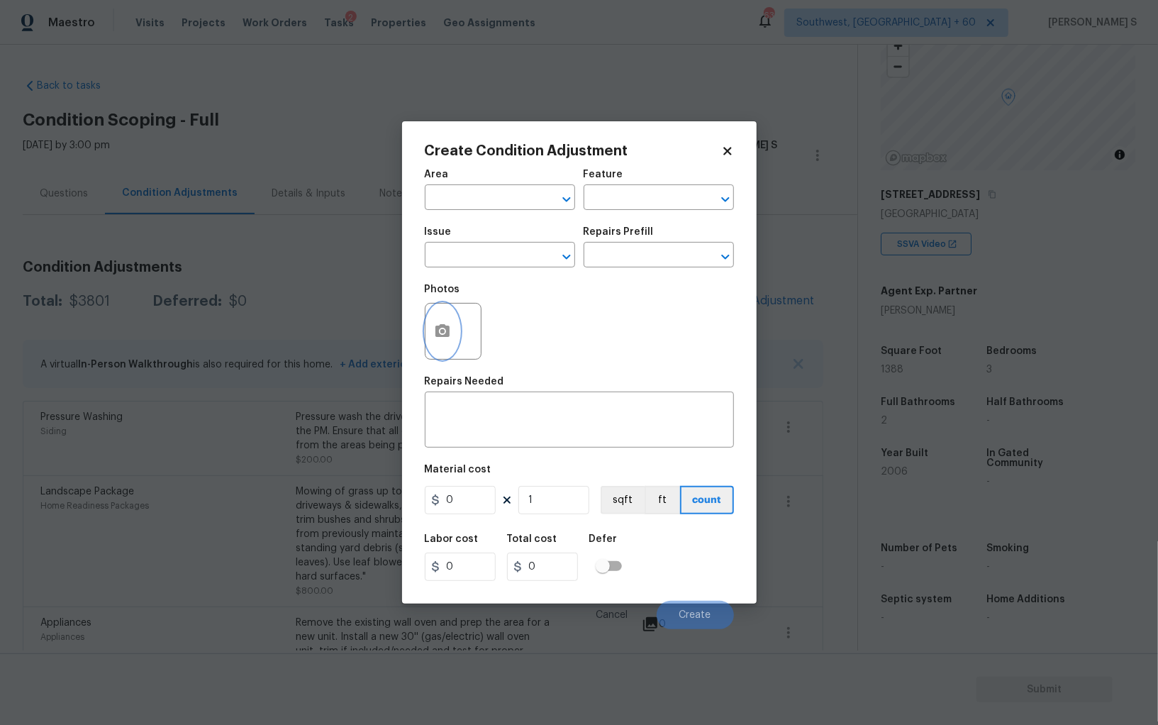
click at [439, 338] on icon "button" at bounding box center [442, 331] width 17 height 17
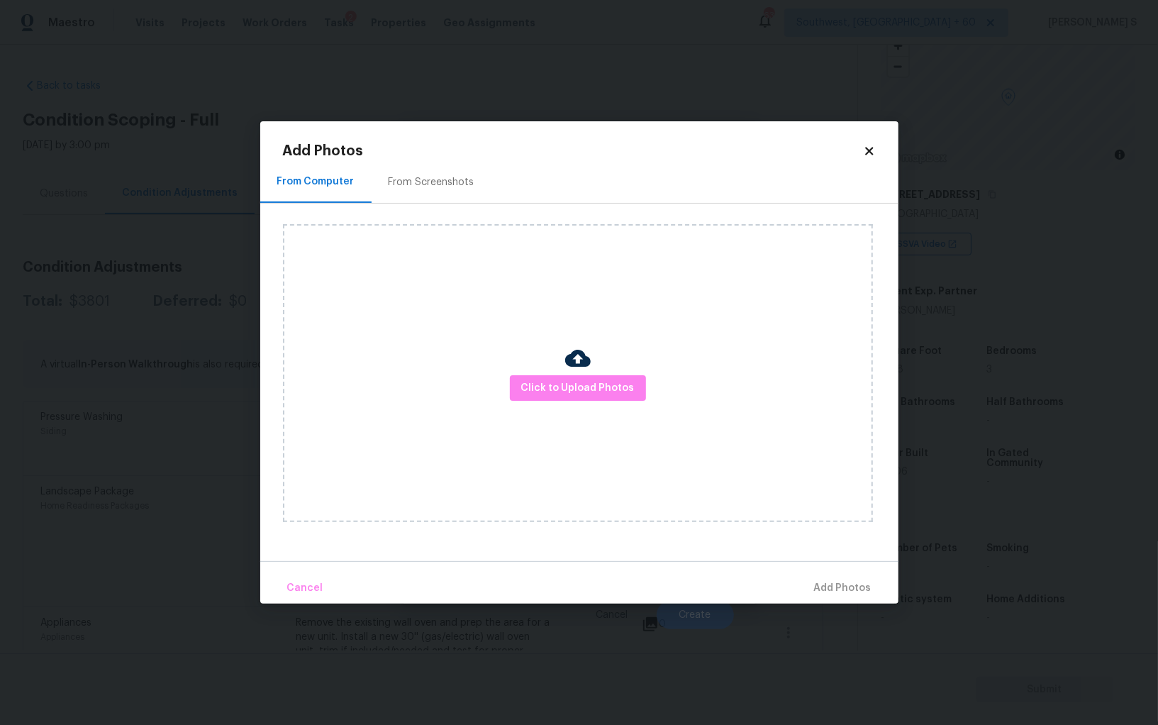
click at [561, 372] on div "Click to Upload Photos" at bounding box center [578, 373] width 590 height 298
click at [563, 388] on span "Click to Upload Photos" at bounding box center [577, 388] width 113 height 18
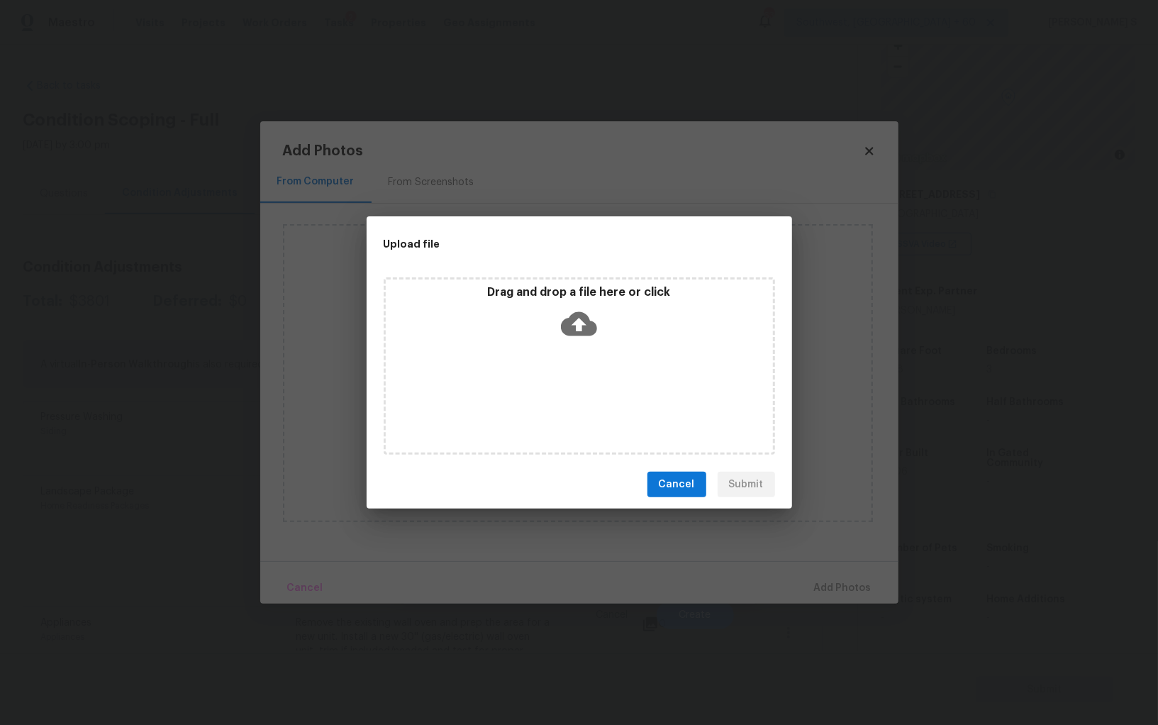
click at [563, 383] on div "Drag and drop a file here or click" at bounding box center [579, 365] width 391 height 177
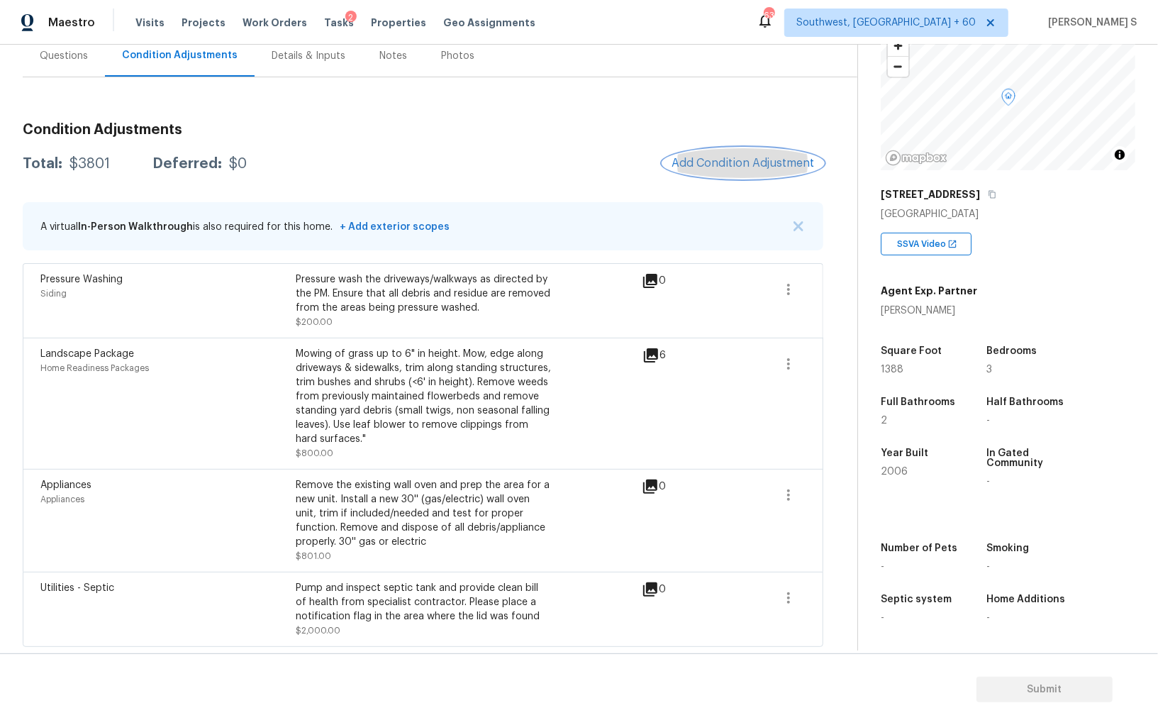
scroll to position [99, 0]
click at [707, 155] on button "Add Condition Adjustment" at bounding box center [743, 163] width 160 height 30
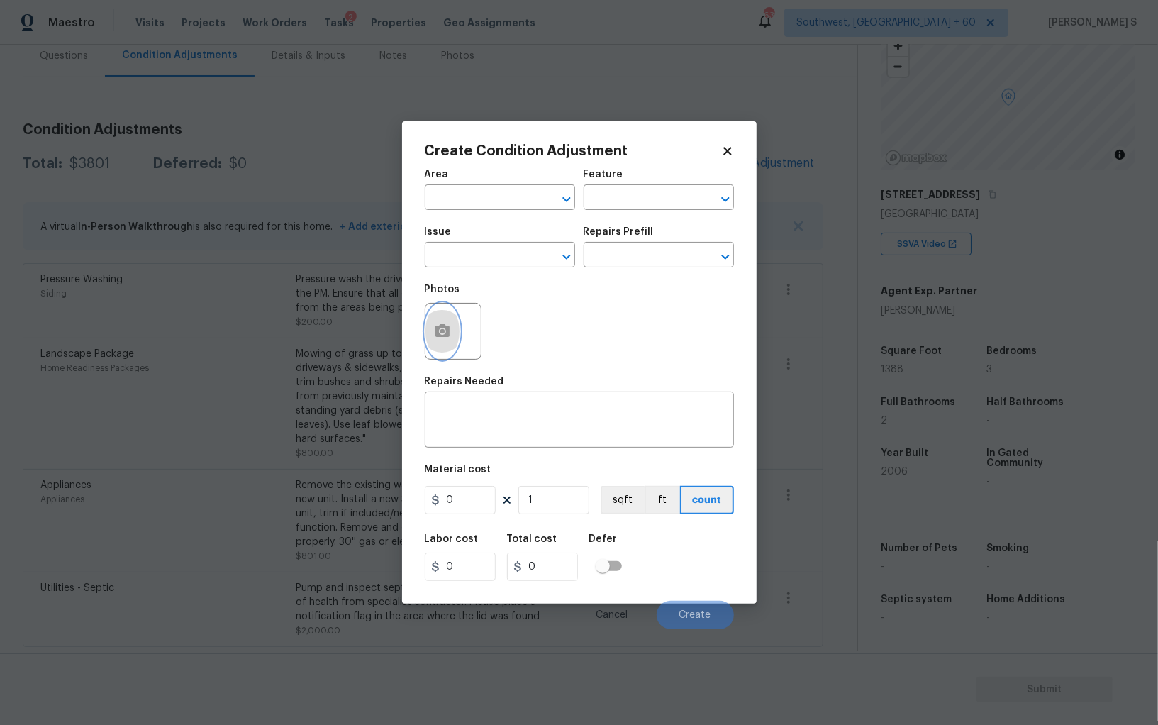
click at [442, 328] on icon "button" at bounding box center [442, 330] width 14 height 13
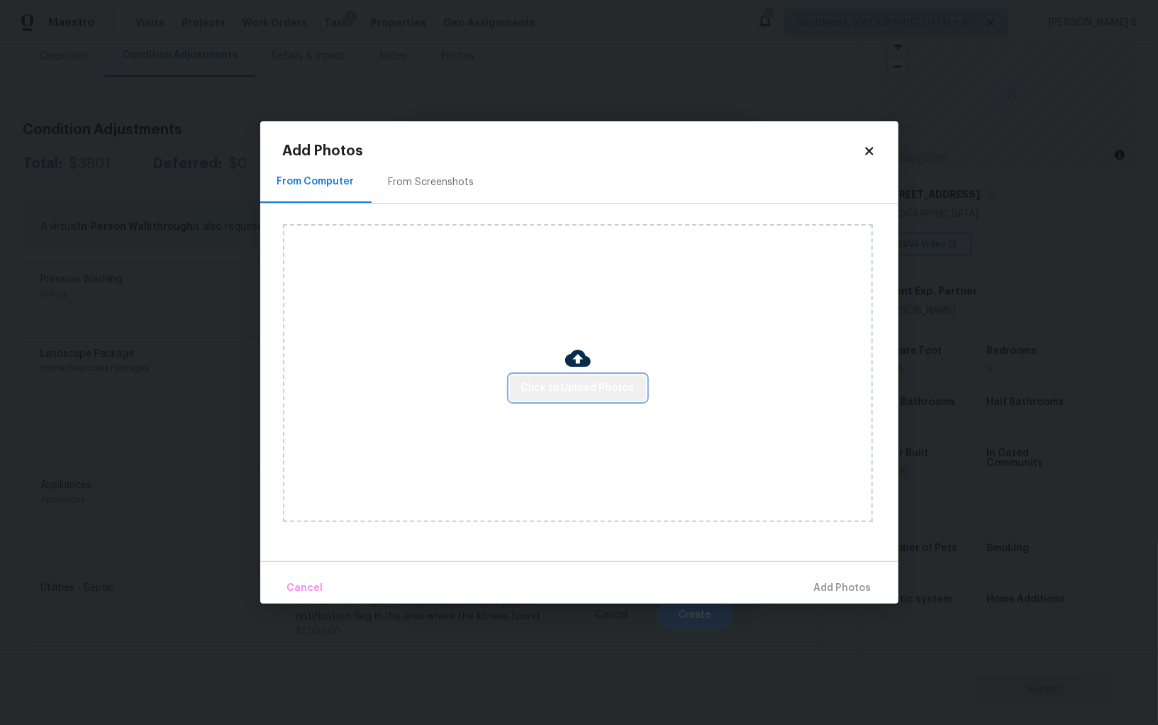
click at [589, 381] on span "Click to Upload Photos" at bounding box center [577, 388] width 113 height 18
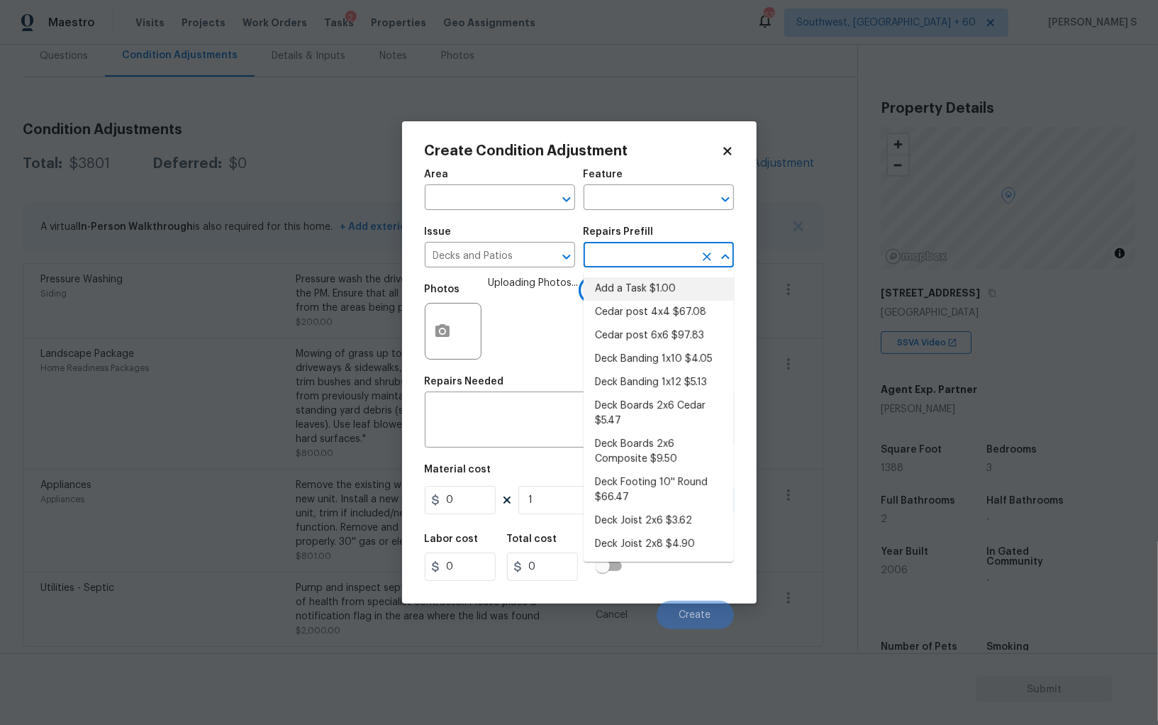
scroll to position [99, 0]
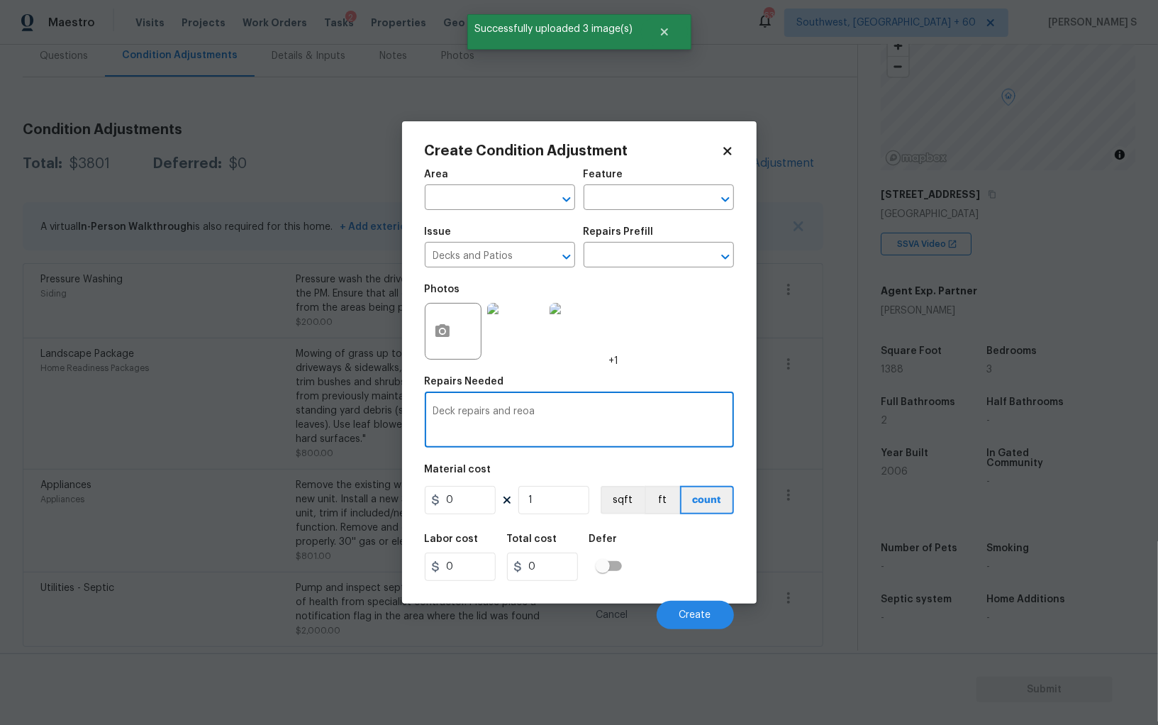
click at [529, 429] on textarea "Deck repairs and reo" at bounding box center [579, 421] width 292 height 30
click at [527, 432] on textarea "Deck repairs and repain" at bounding box center [579, 421] width 292 height 30
type textarea "Deck repairs and repaint"
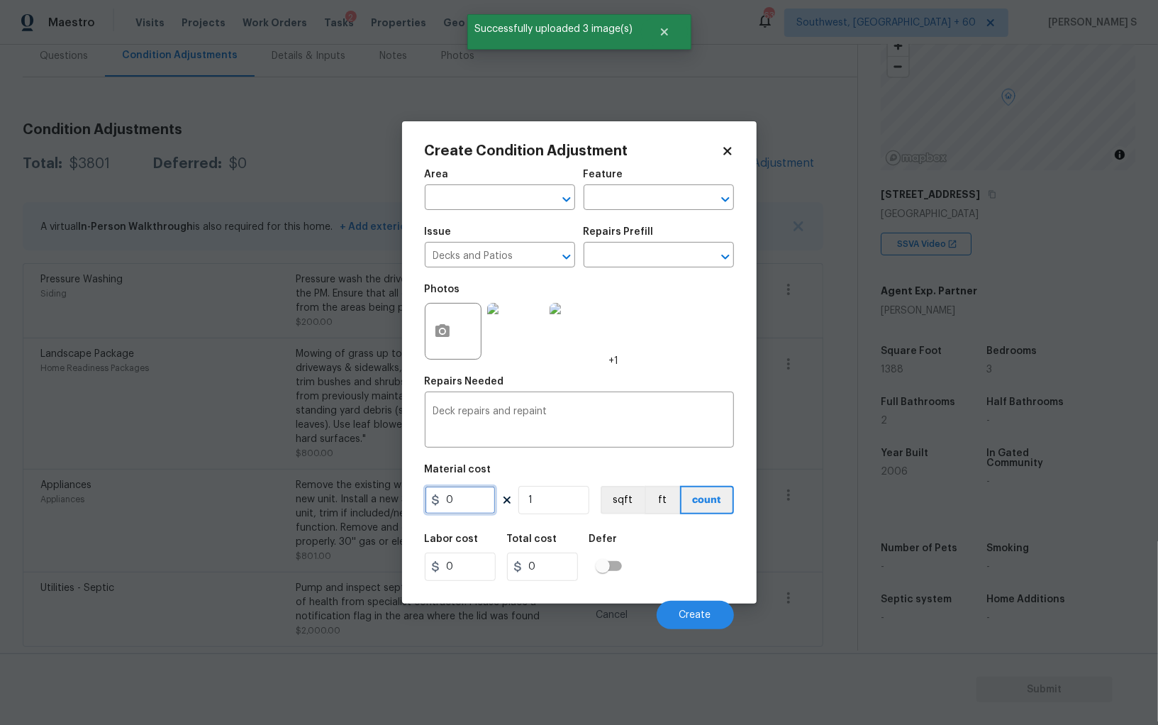
click at [481, 508] on input "0" at bounding box center [460, 500] width 71 height 28
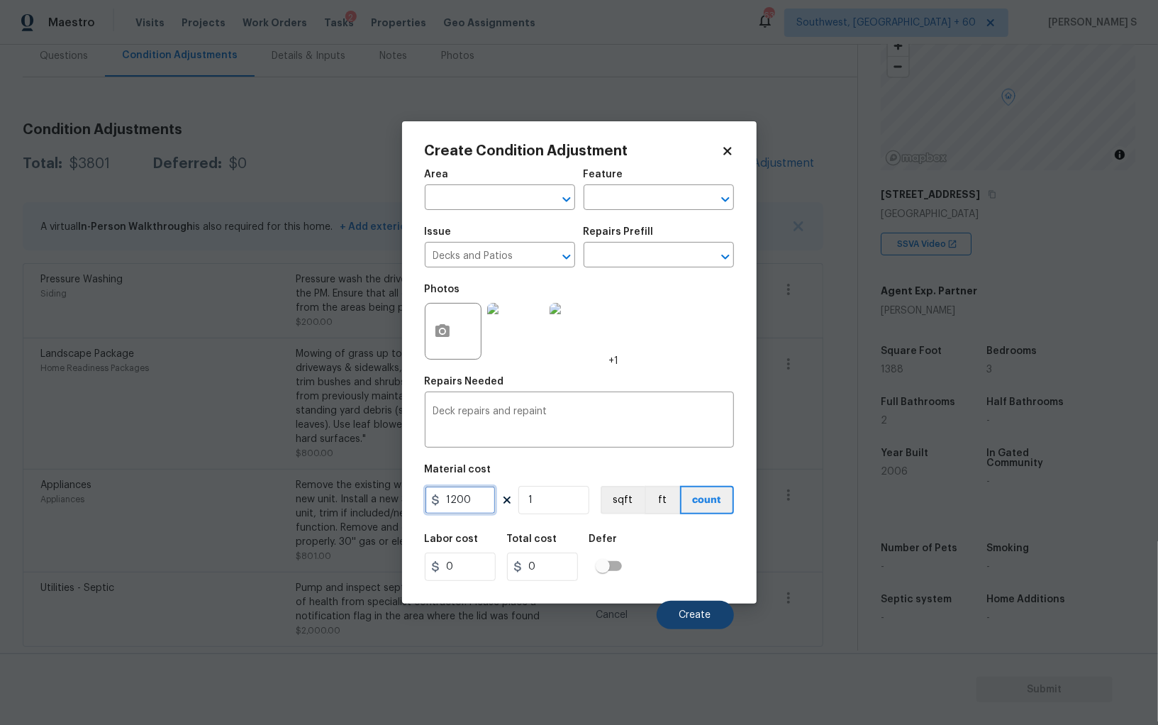
type input "1200"
click at [682, 620] on span "Create" at bounding box center [695, 615] width 32 height 11
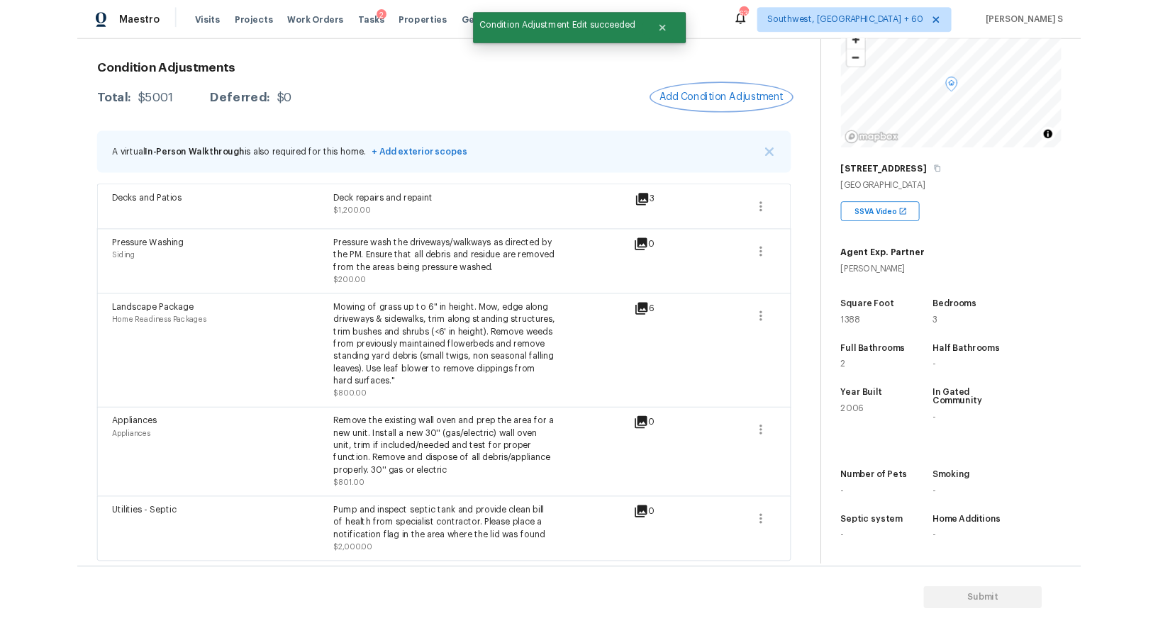
scroll to position [0, 0]
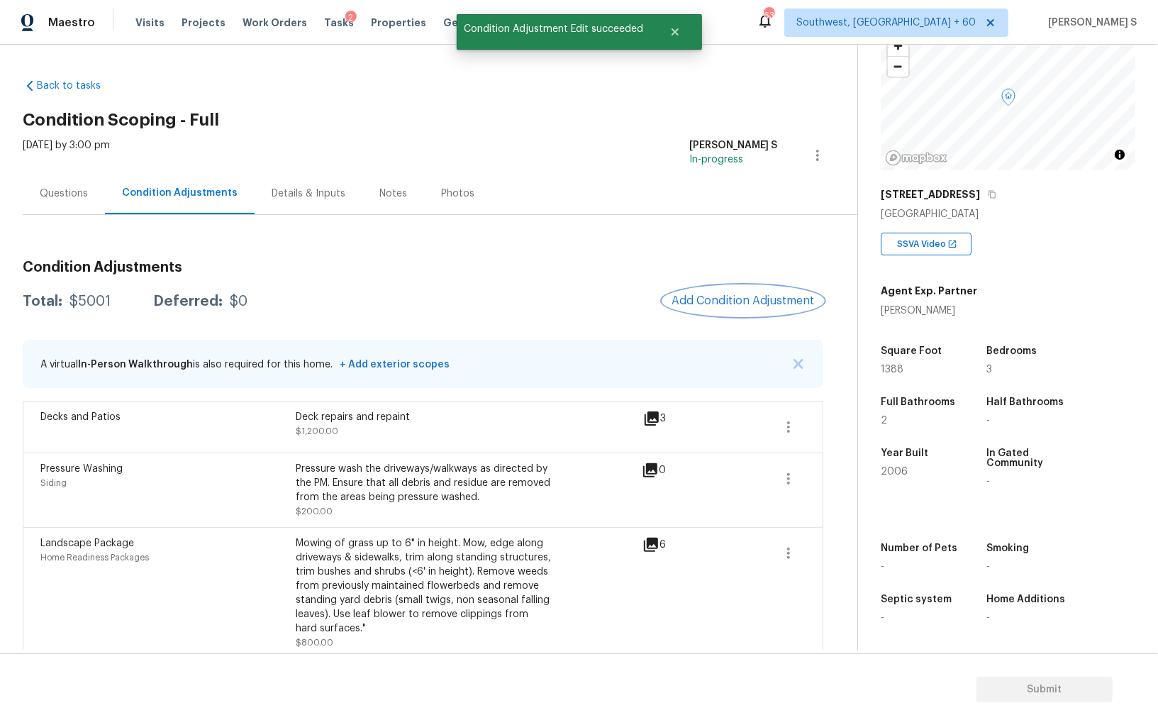
click at [752, 297] on span "Add Condition Adjustment" at bounding box center [742, 300] width 143 height 13
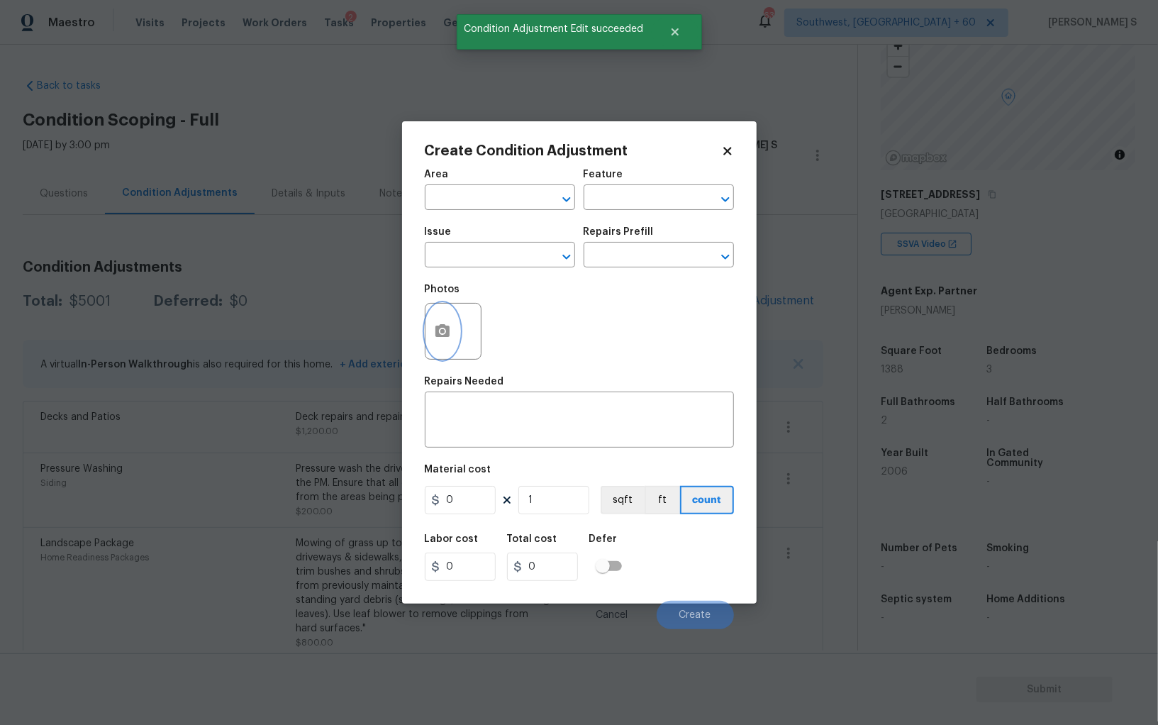
click at [435, 333] on icon "button" at bounding box center [442, 330] width 14 height 13
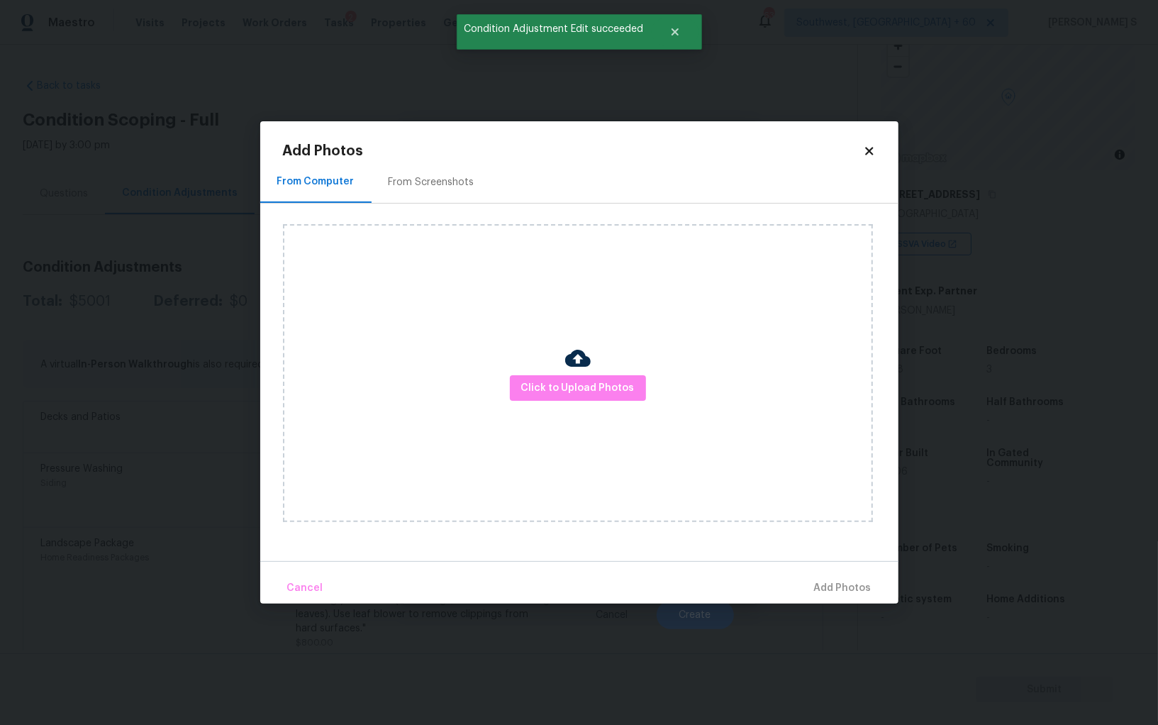
click at [555, 369] on div "Click to Upload Photos" at bounding box center [578, 373] width 590 height 298
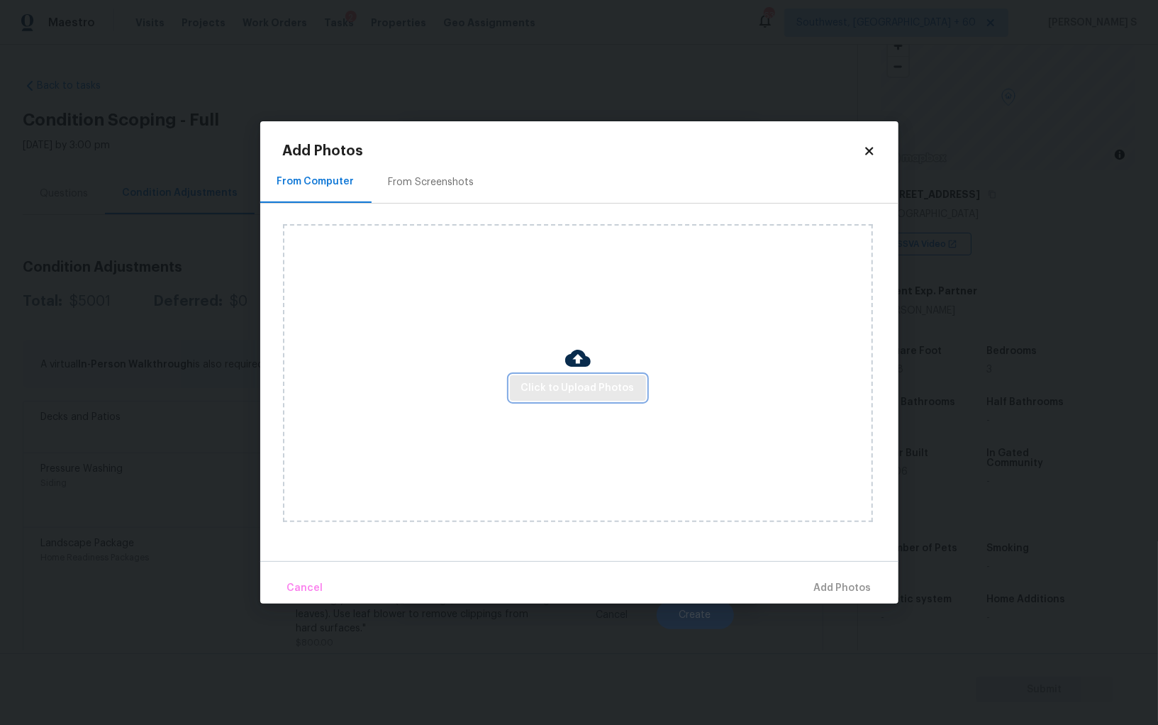
click at [555, 376] on button "Click to Upload Photos" at bounding box center [578, 388] width 136 height 26
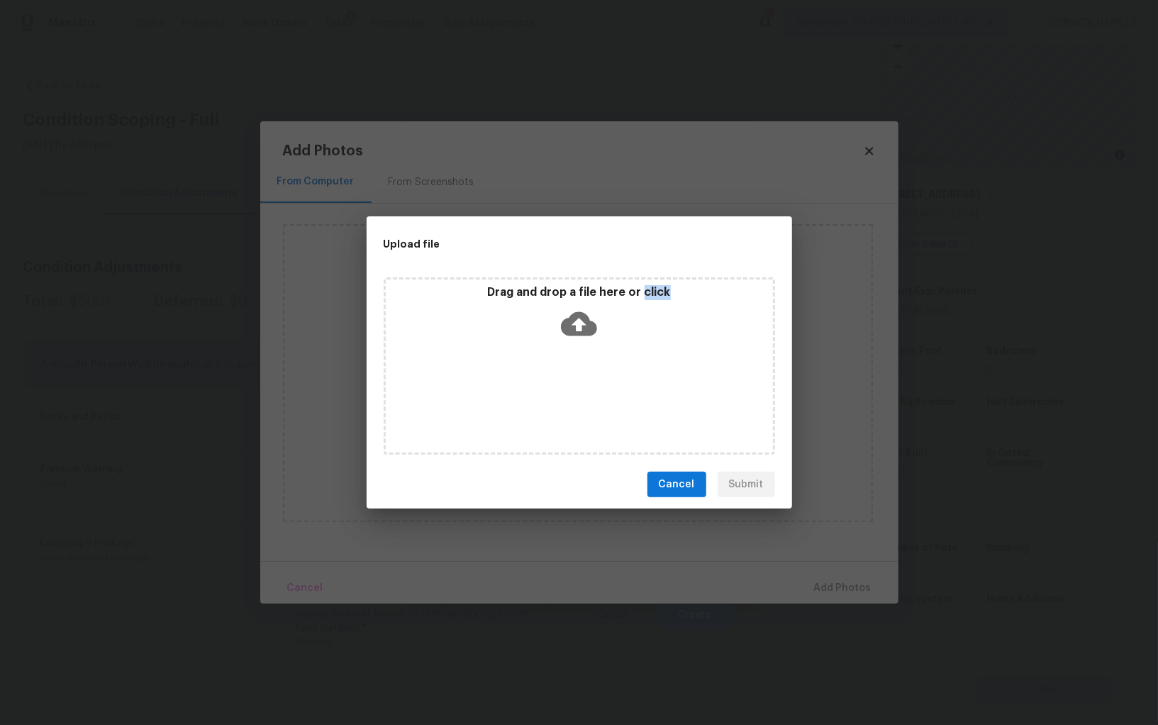
click at [555, 376] on div "Drag and drop a file here or click" at bounding box center [579, 365] width 391 height 177
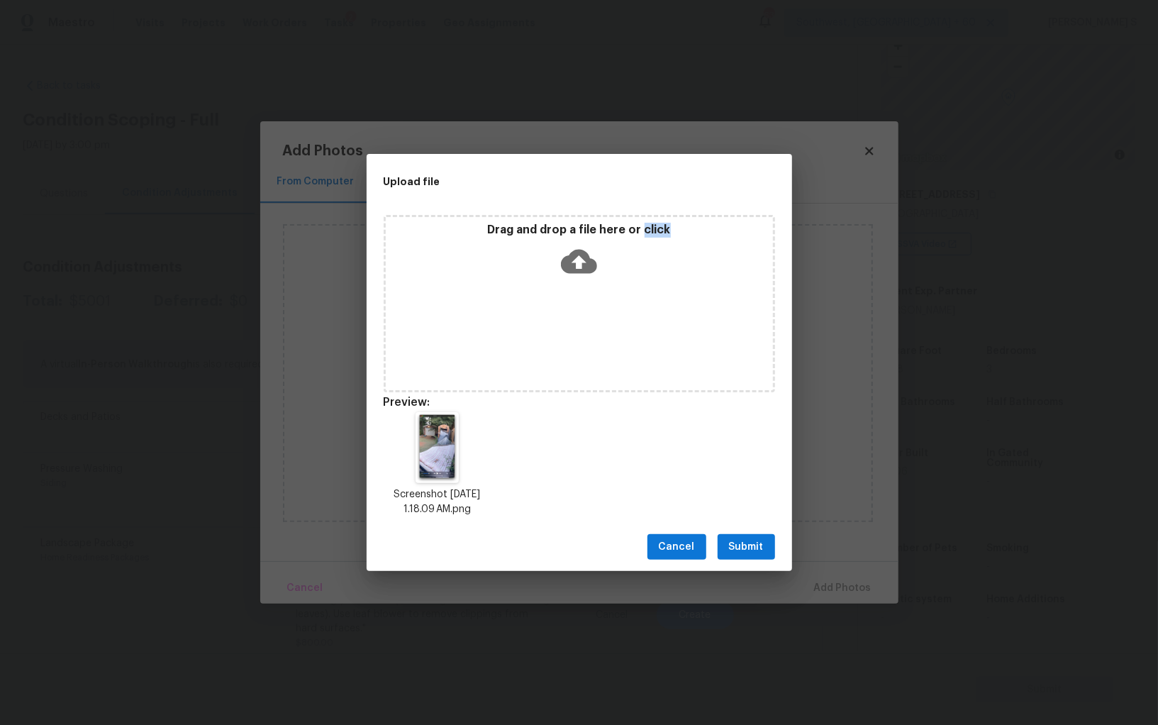
drag, startPoint x: 743, startPoint y: 536, endPoint x: 795, endPoint y: 532, distance: 52.6
click at [743, 536] on button "Submit" at bounding box center [745, 547] width 57 height 26
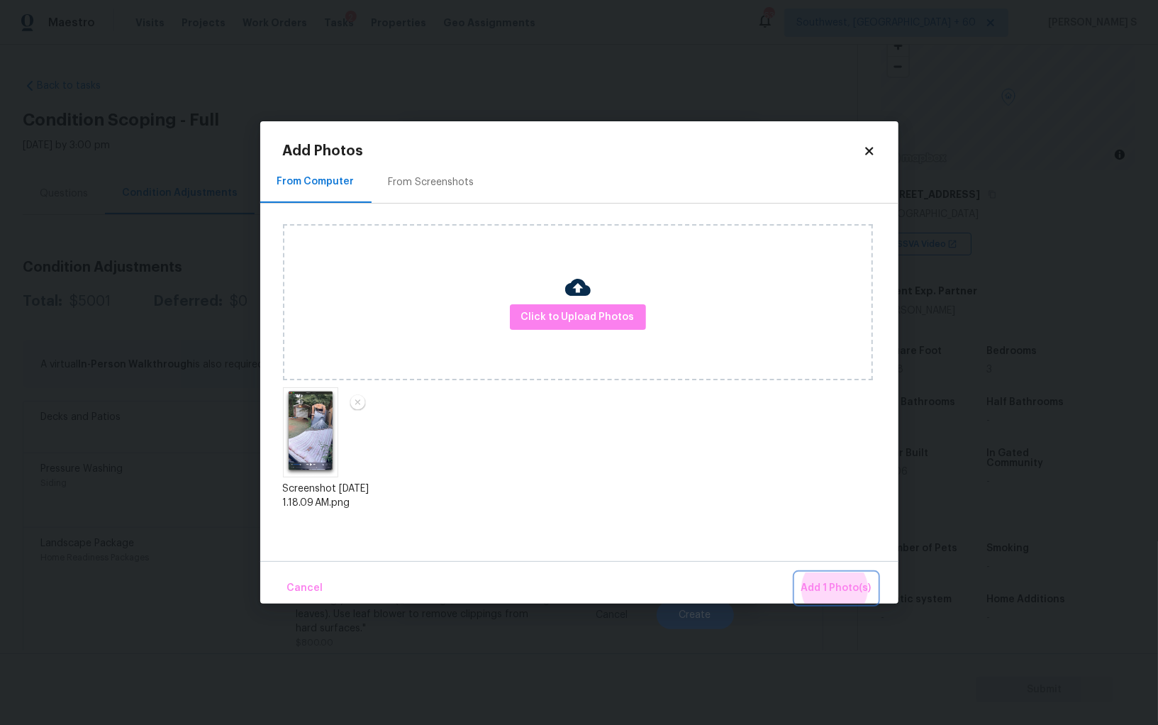
click at [795, 573] on button "Add 1 Photo(s)" at bounding box center [836, 588] width 82 height 30
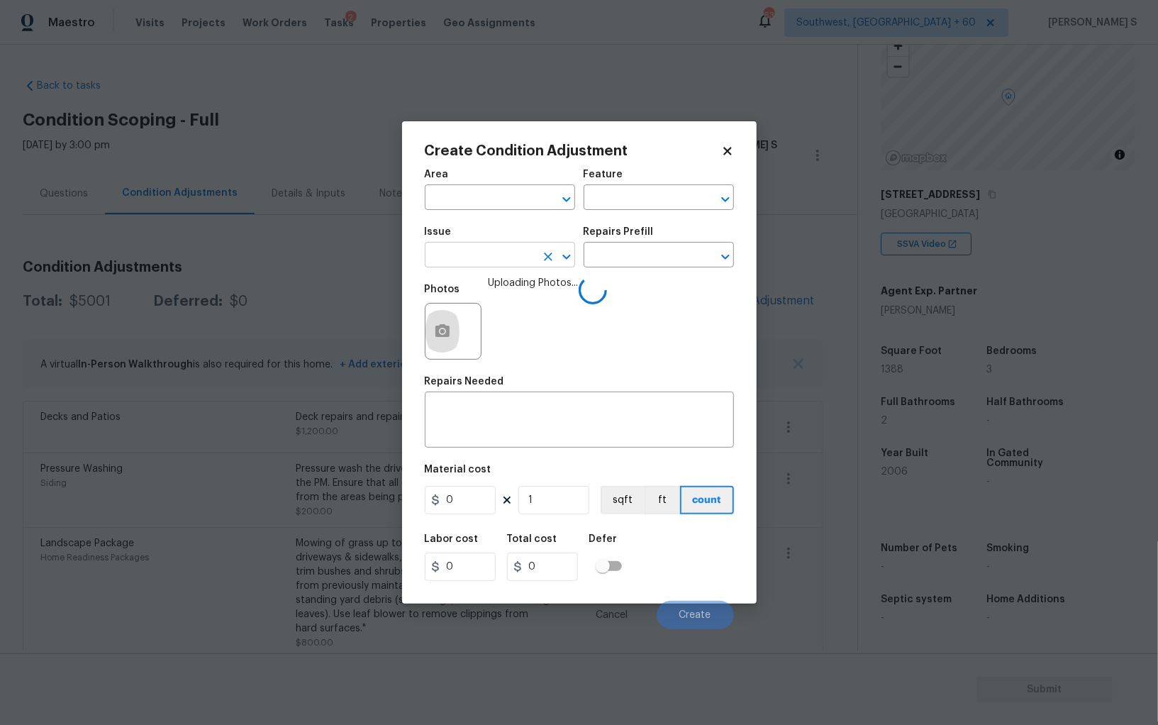
click at [490, 250] on input "text" at bounding box center [480, 256] width 111 height 22
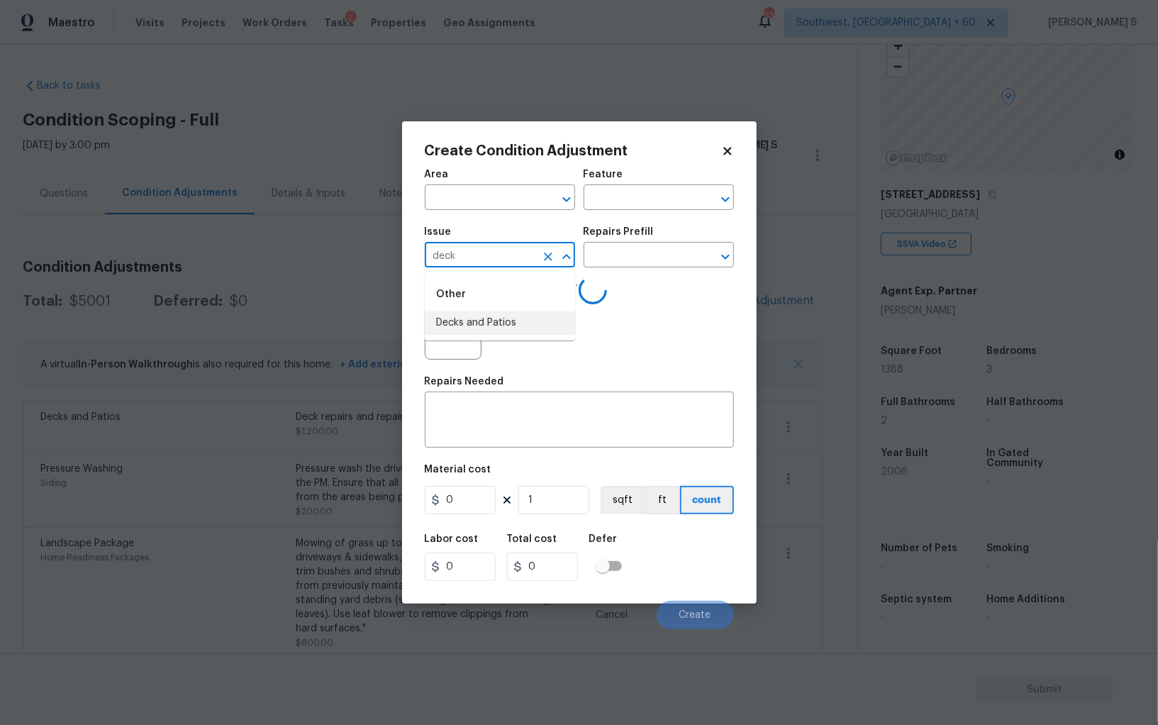
type input "deck"
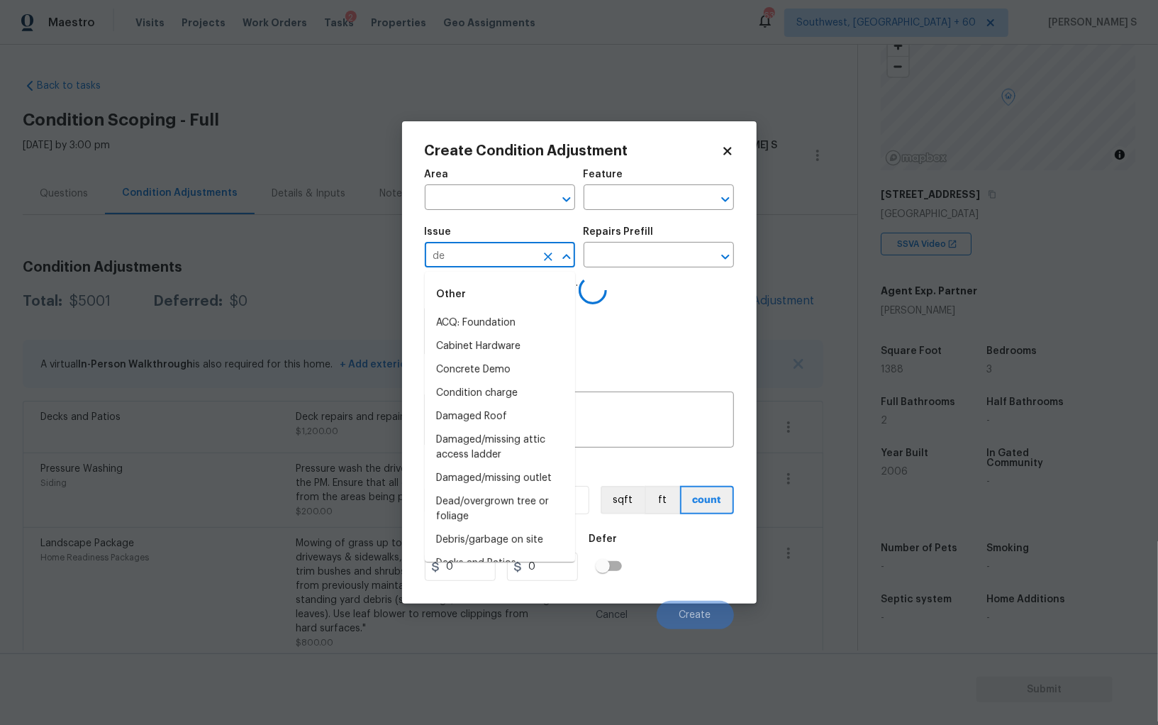
type input "dem"
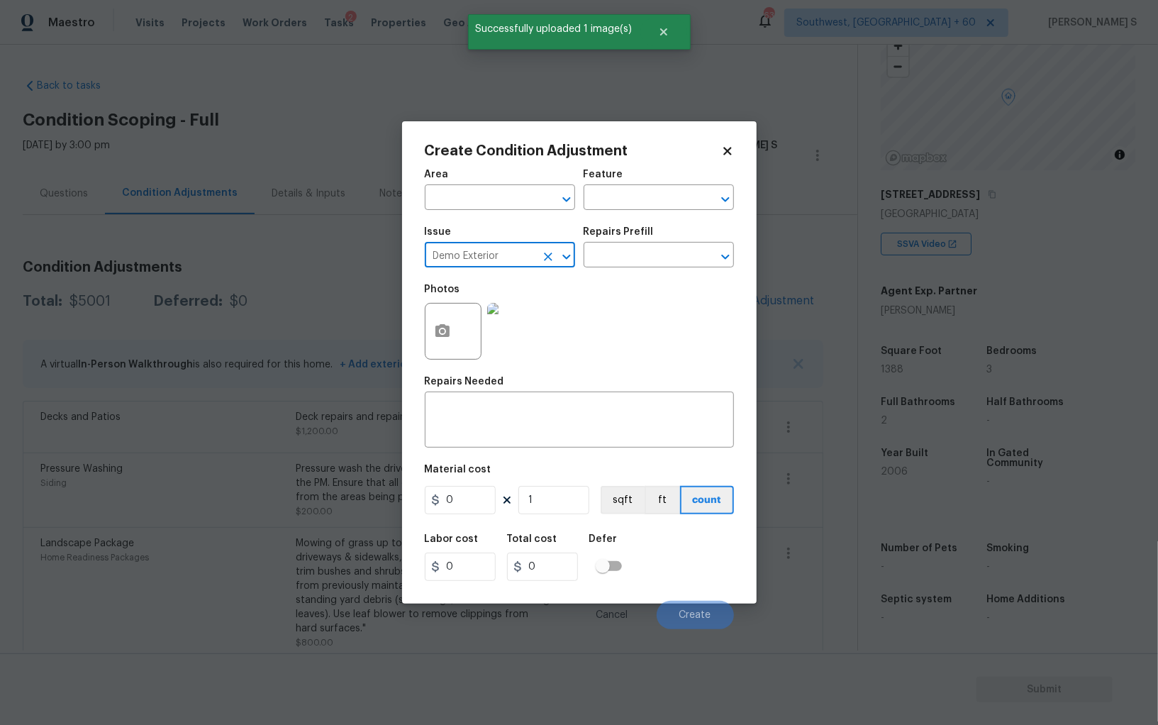
type input "Demo Exterior"
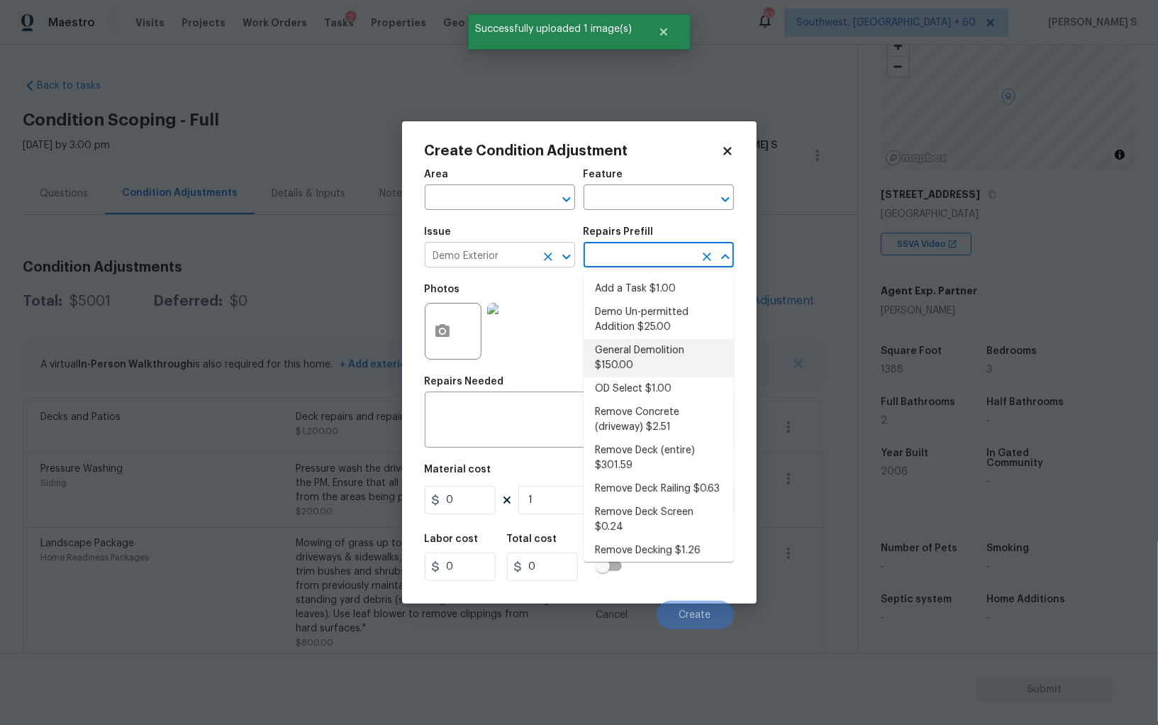
type input "Demolition"
type textarea "Decks, sheds, above ground pools,"
type input "150"
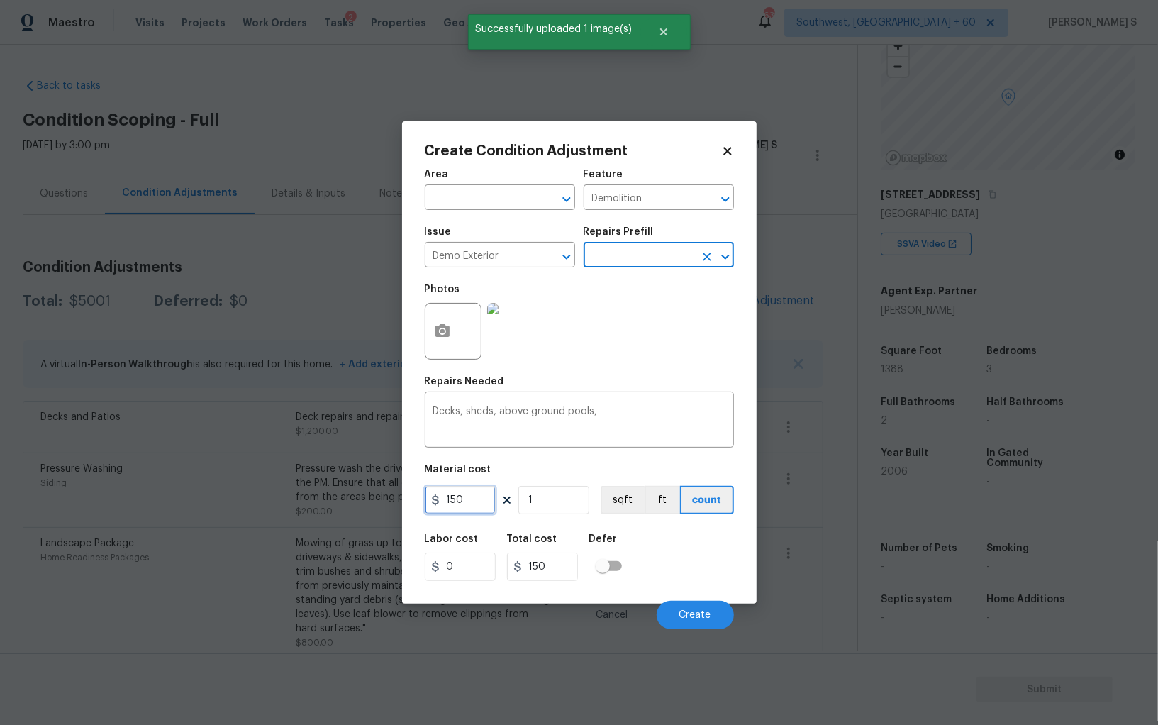
click at [486, 503] on input "150" at bounding box center [460, 500] width 71 height 28
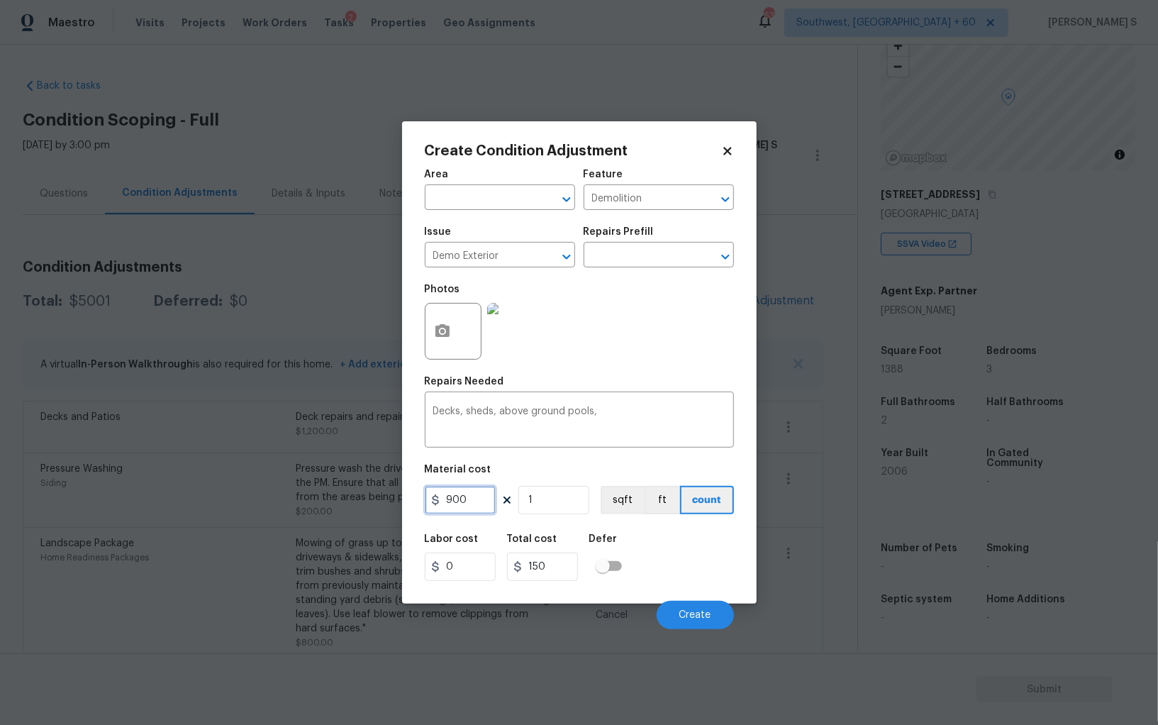
type input "900"
click at [688, 596] on div "Cancel Create" at bounding box center [579, 609] width 309 height 40
click at [688, 613] on span "Create" at bounding box center [695, 615] width 32 height 11
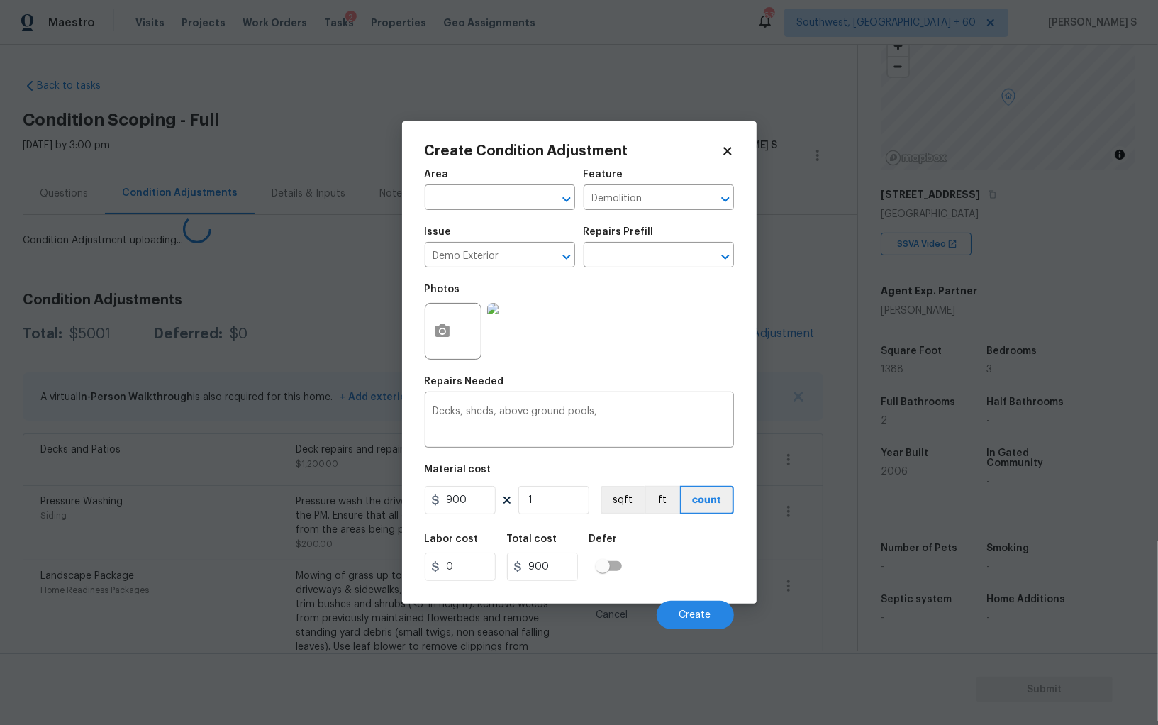
click at [57, 489] on body "Maestro Visits Projects Work Orders Tasks 2 Properties Geo Assignments [GEOGRAP…" at bounding box center [579, 362] width 1158 height 725
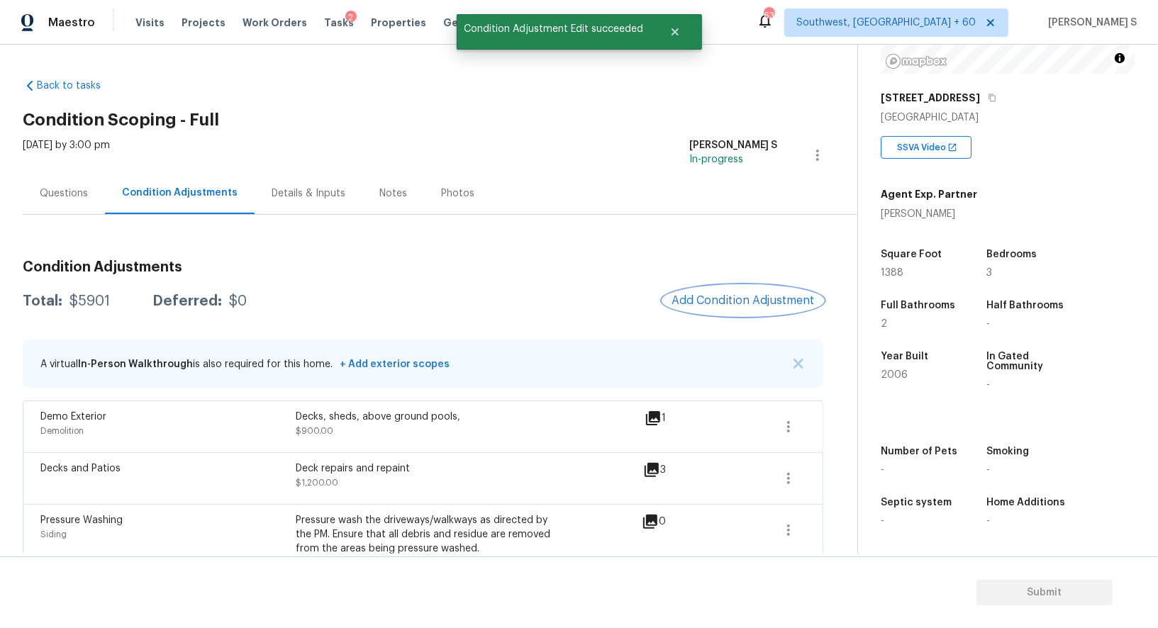
click at [771, 294] on span "Add Condition Adjustment" at bounding box center [742, 300] width 143 height 13
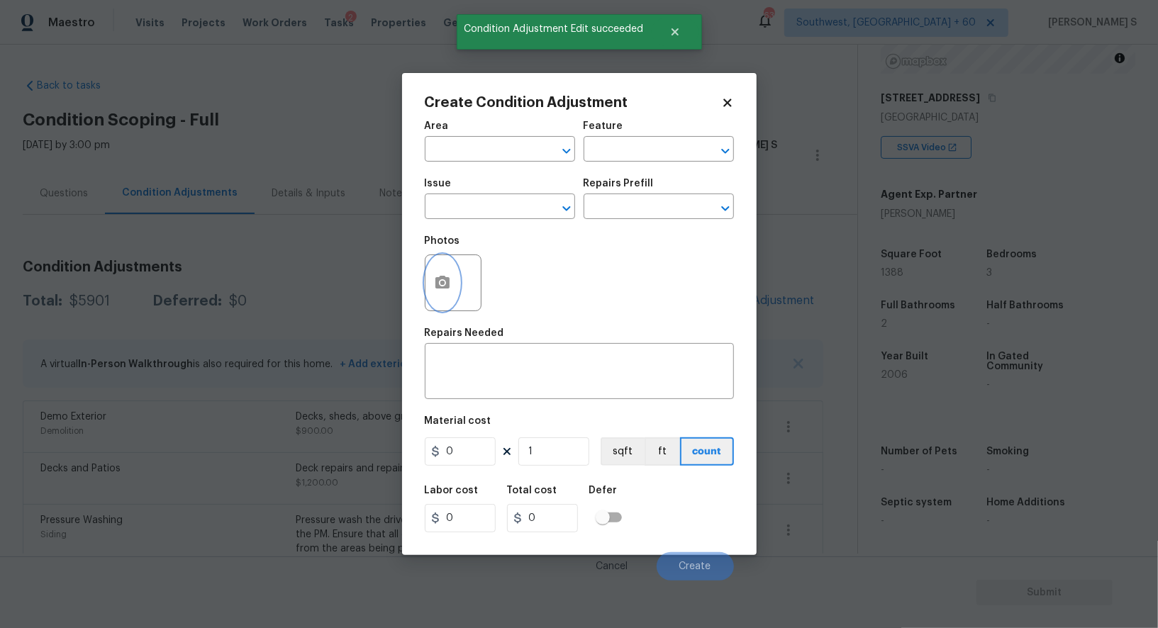
click at [454, 274] on button "button" at bounding box center [442, 282] width 34 height 55
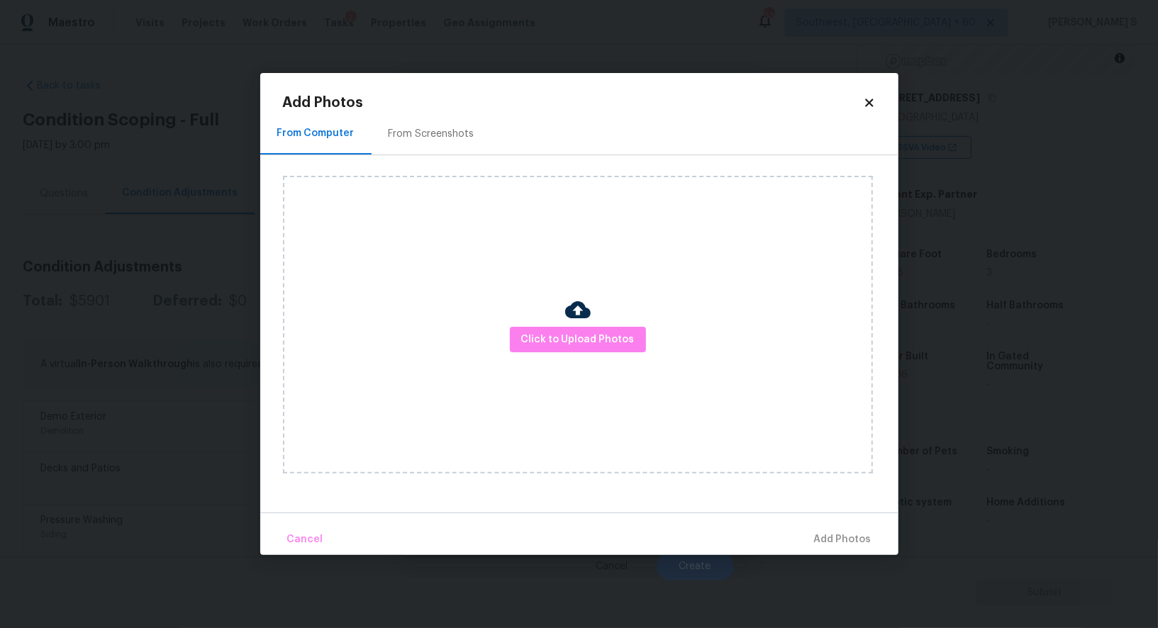
click at [532, 323] on div "Click to Upload Photos" at bounding box center [578, 325] width 590 height 298
click at [534, 342] on span "Click to Upload Photos" at bounding box center [577, 340] width 113 height 18
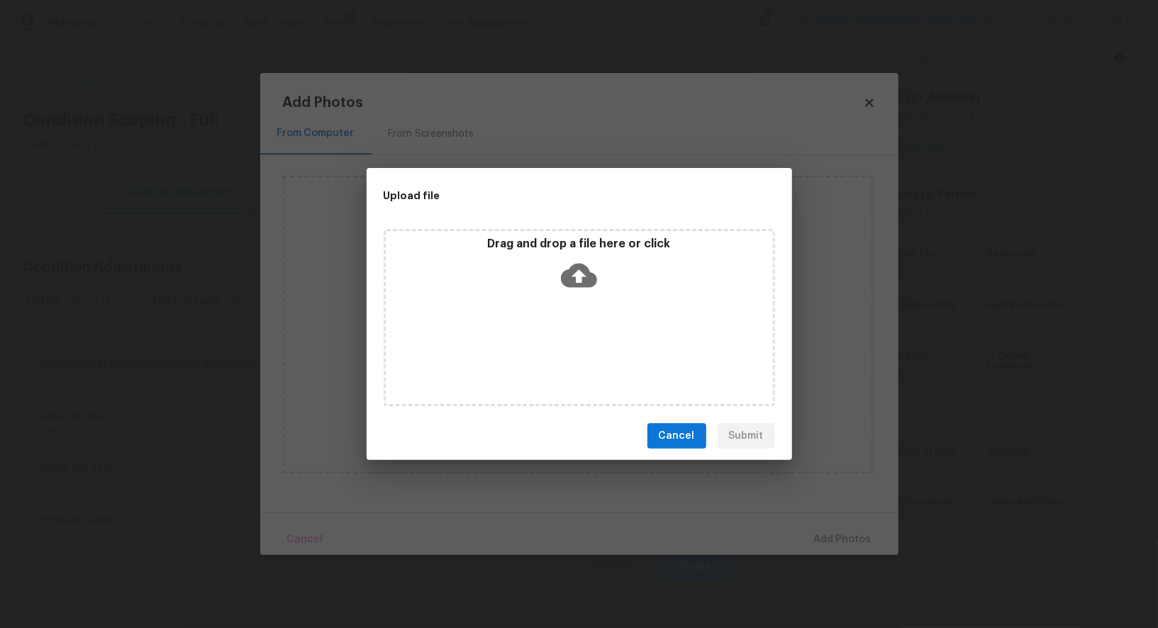
click at [534, 342] on div "Drag and drop a file here or click" at bounding box center [579, 317] width 391 height 177
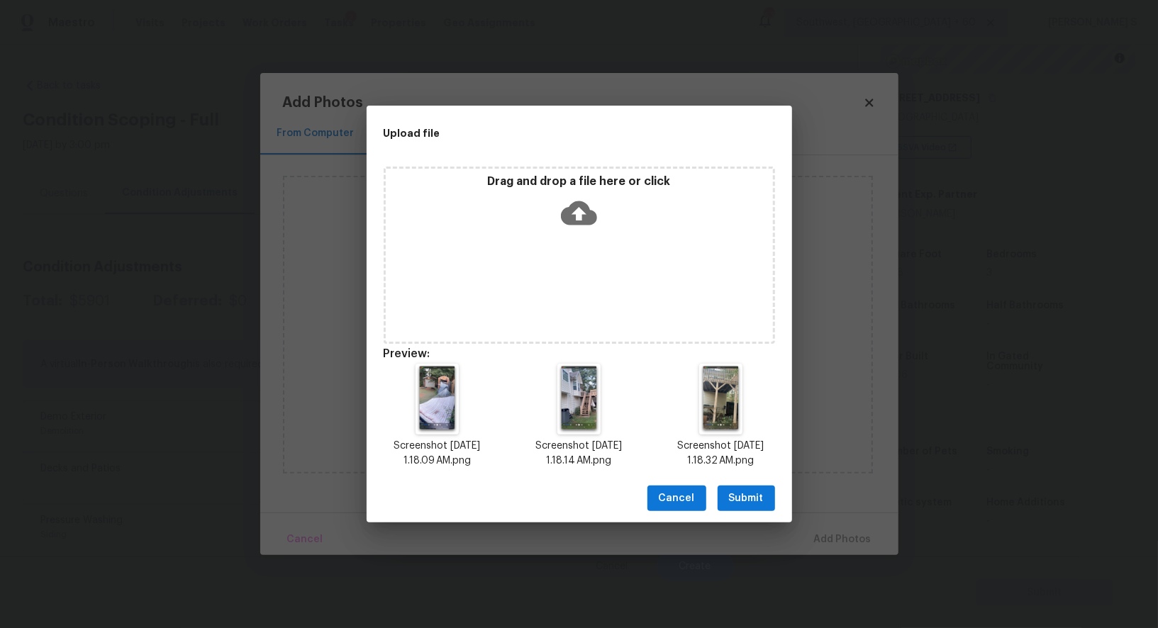
click at [745, 498] on span "Submit" at bounding box center [746, 499] width 35 height 18
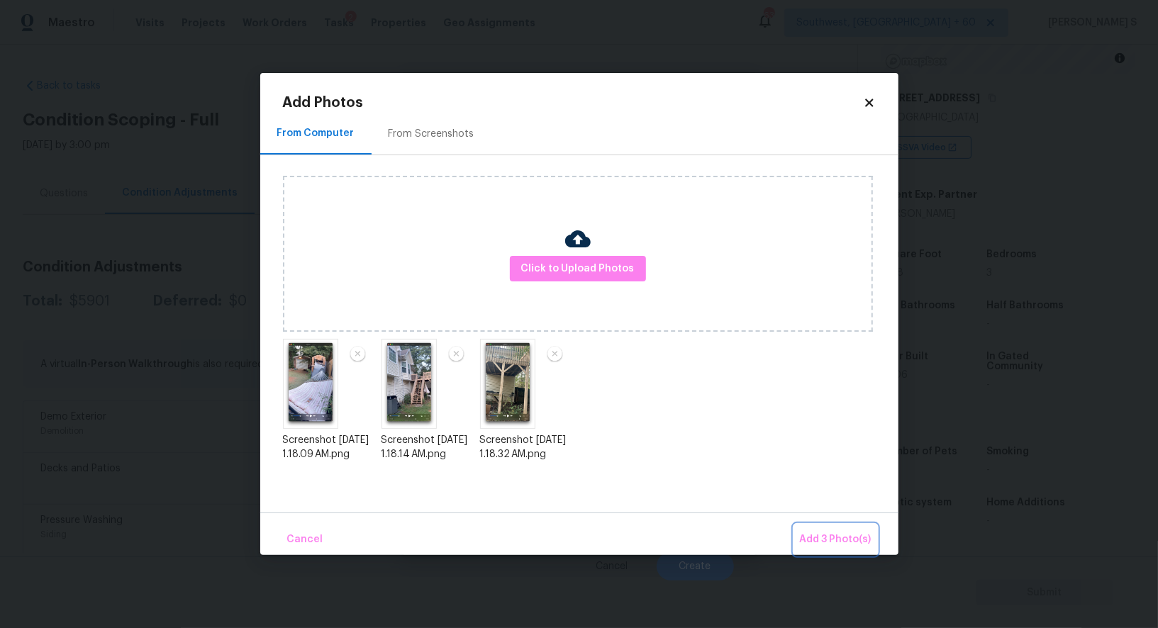
click at [794, 525] on button "Add 3 Photo(s)" at bounding box center [835, 540] width 83 height 30
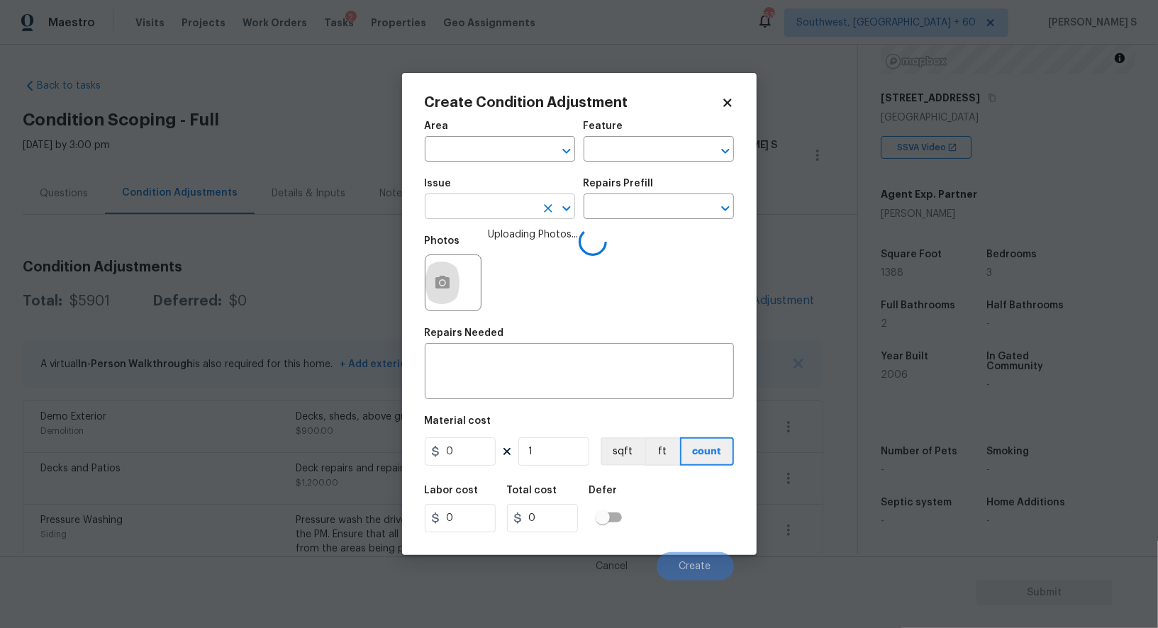
click at [502, 208] on input "text" at bounding box center [480, 208] width 111 height 22
type input "Debris/garbage on site"
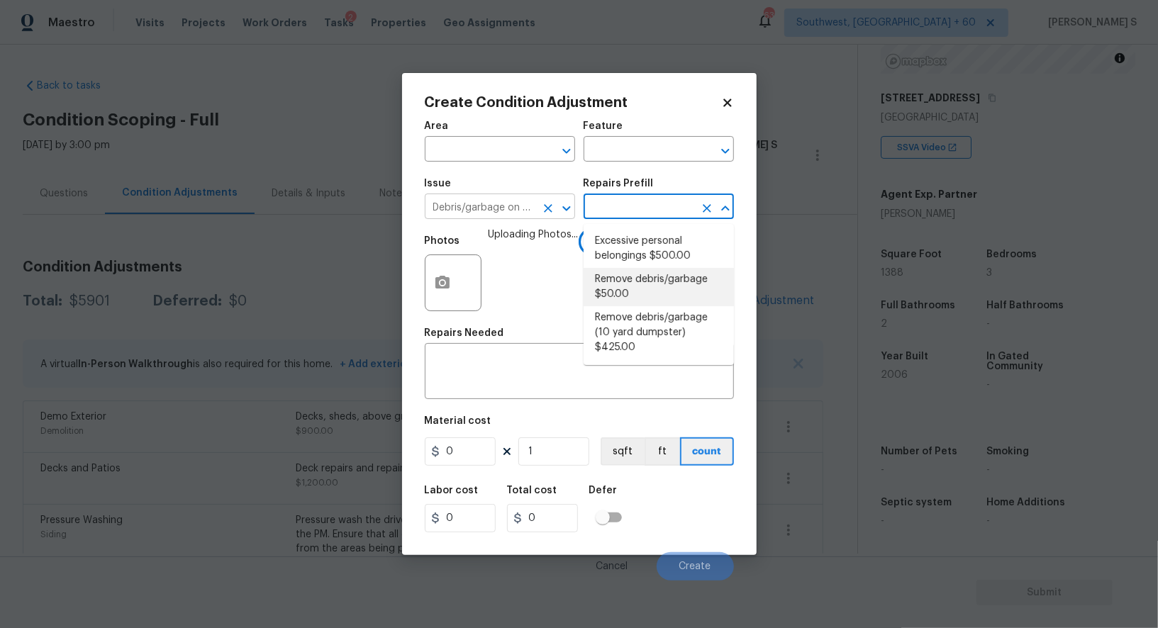
type textarea "Remove, haul off, and properly dispose of any debris left by seller to offsite …"
type input "50"
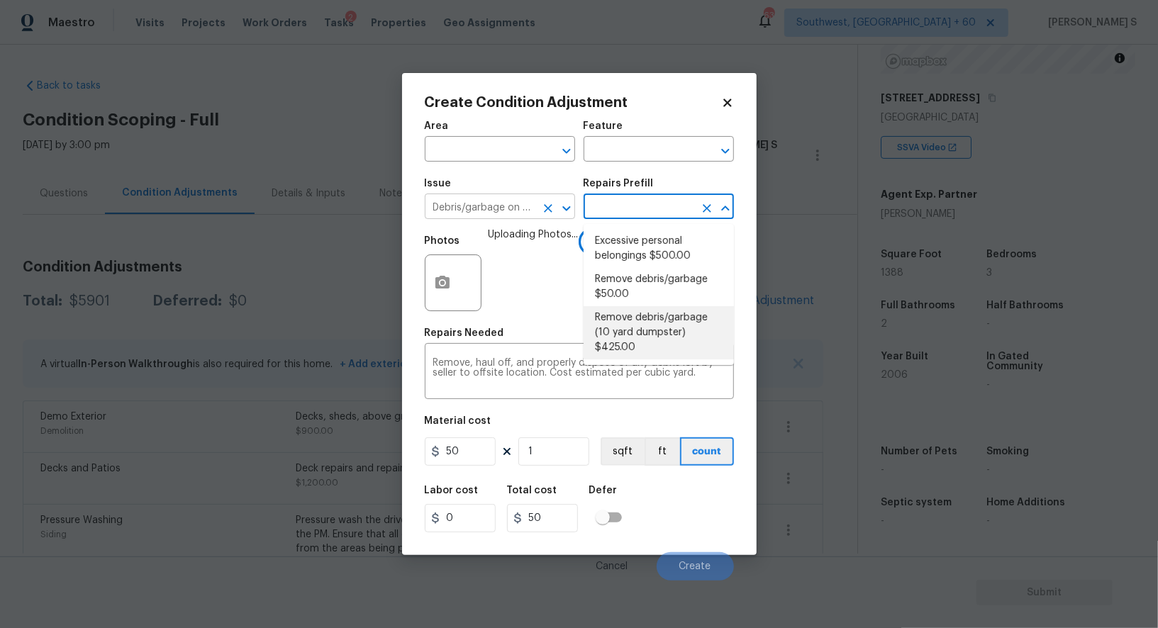
type textarea "Remove debris/garbage and haul away to legal disposal facility (10 yd dumpster)"
type input "425"
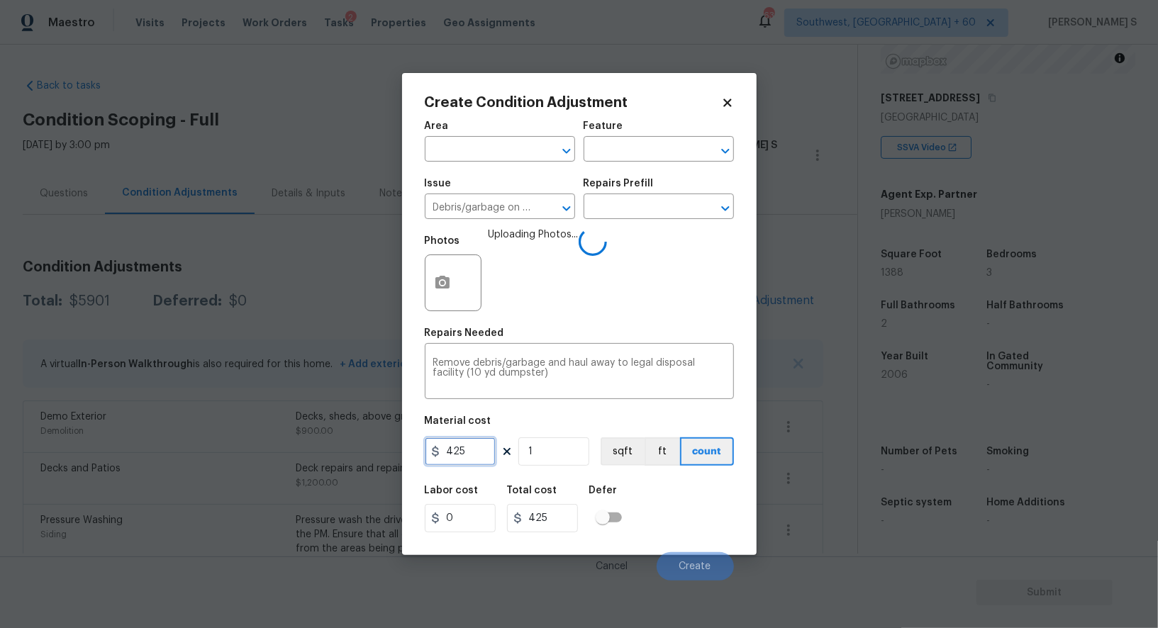
click at [467, 451] on input "425" at bounding box center [460, 451] width 71 height 28
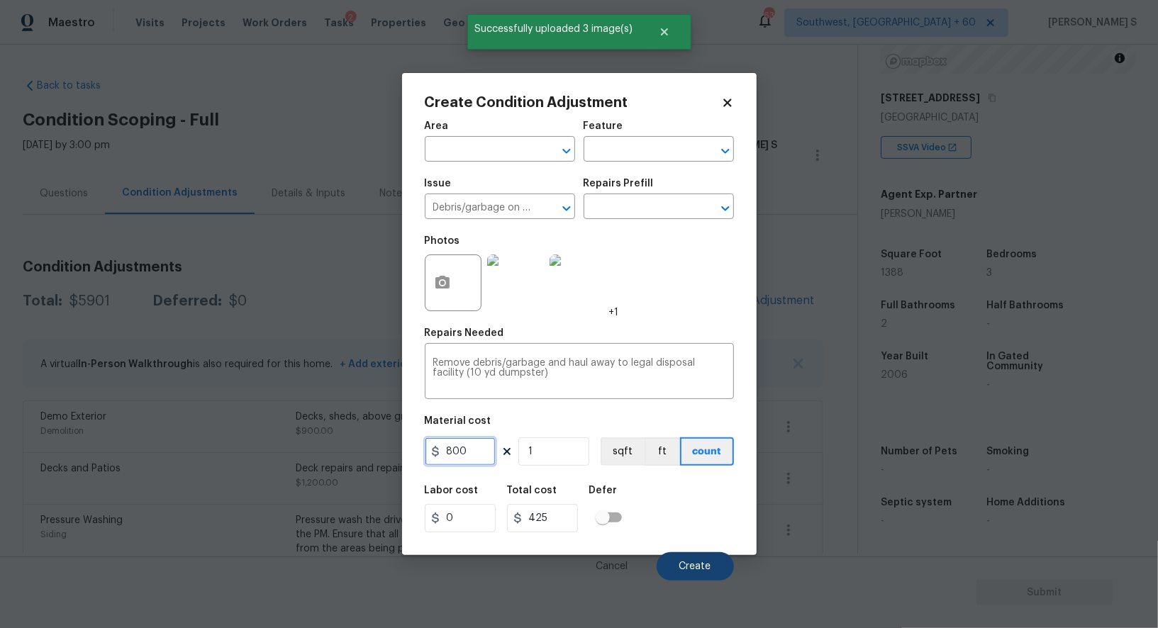
type input "800"
click at [708, 576] on button "Create" at bounding box center [695, 566] width 77 height 28
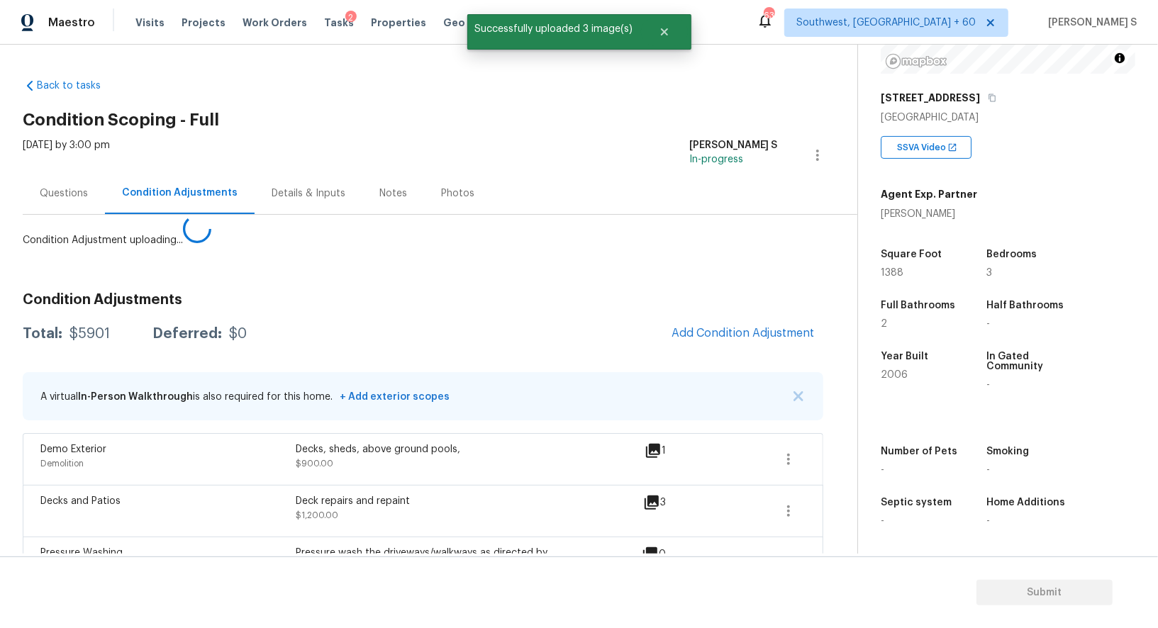
click at [143, 454] on body "Maestro Visits Projects Work Orders Tasks 2 Properties Geo Assignments [GEOGRAP…" at bounding box center [579, 314] width 1158 height 628
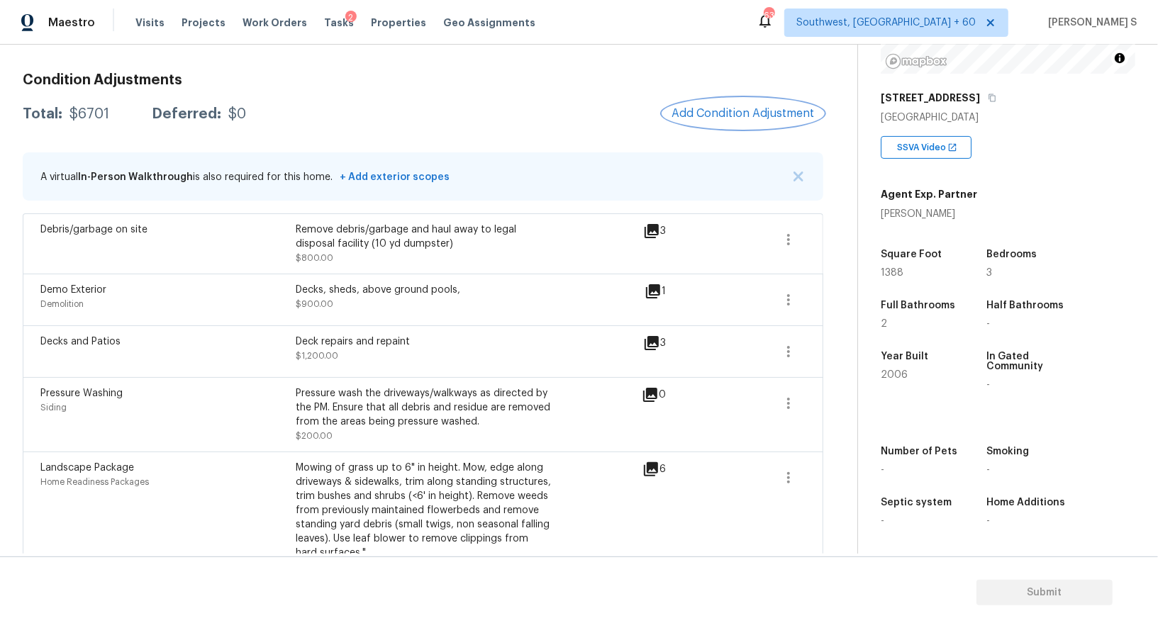
scroll to position [139, 0]
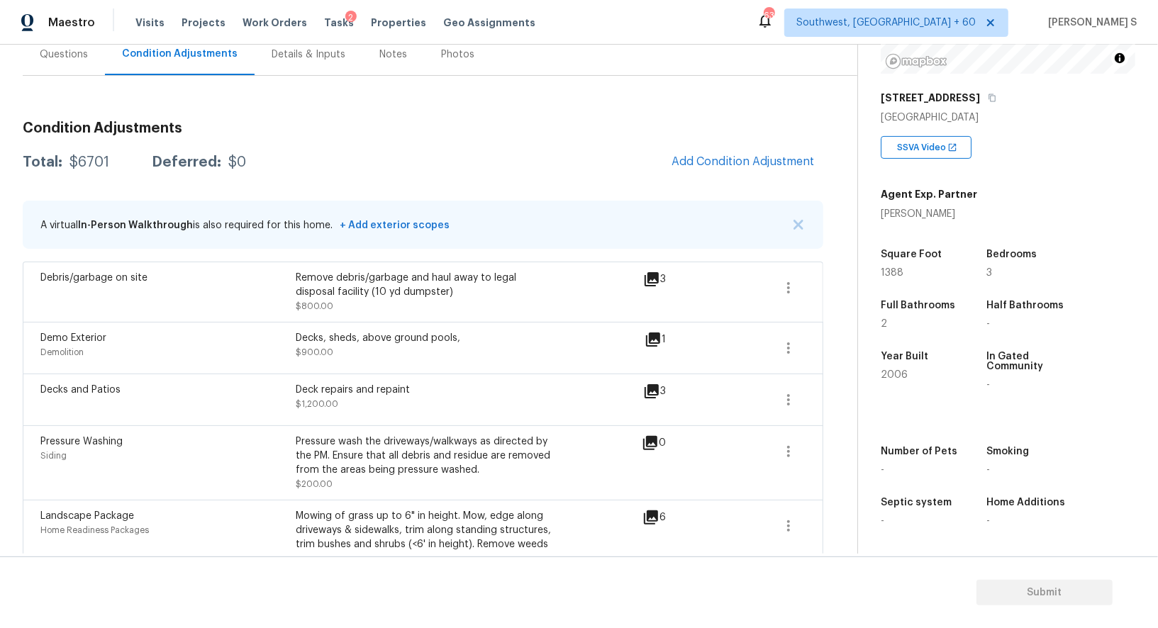
click at [73, 60] on div "Questions" at bounding box center [64, 55] width 48 height 14
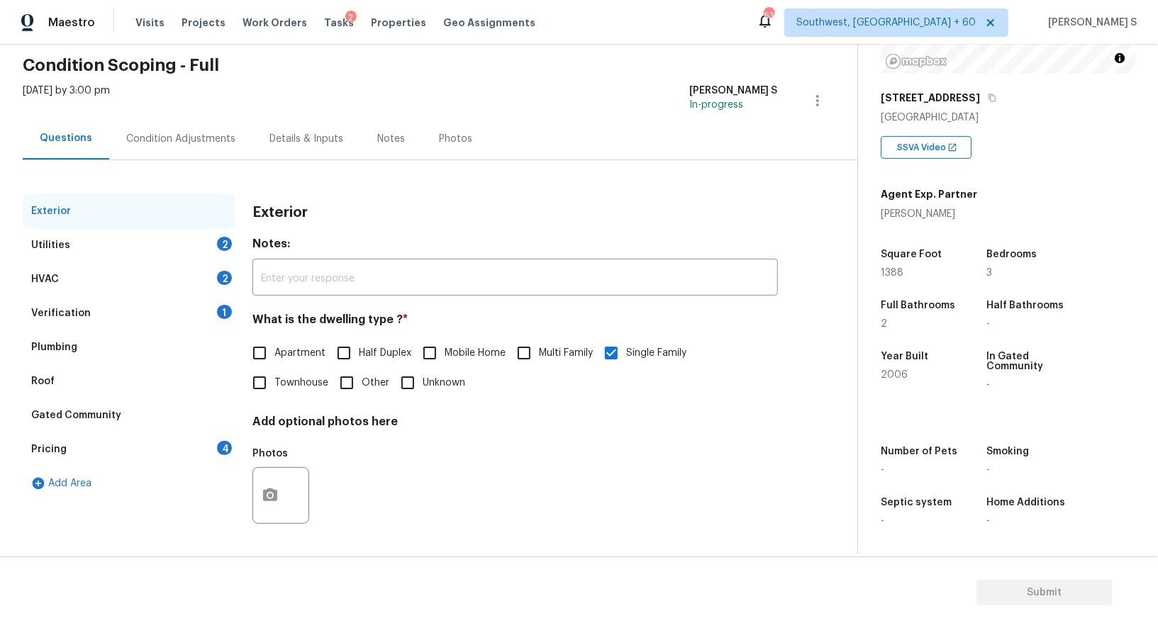
scroll to position [55, 0]
click at [62, 455] on div "Pricing" at bounding box center [48, 449] width 35 height 14
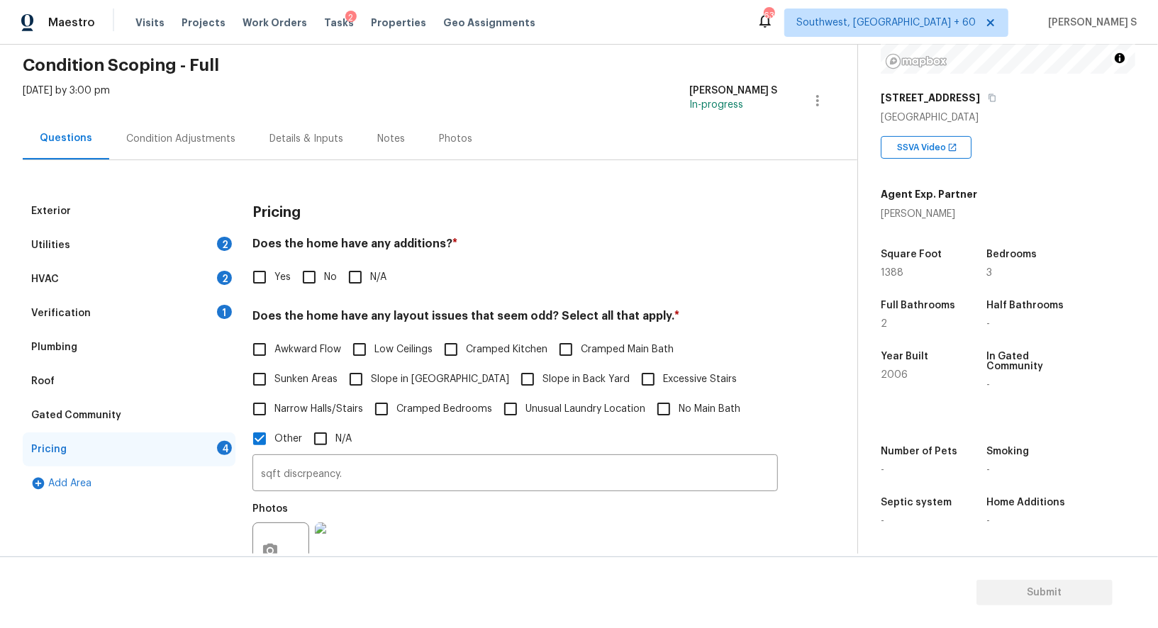
scroll to position [139, 0]
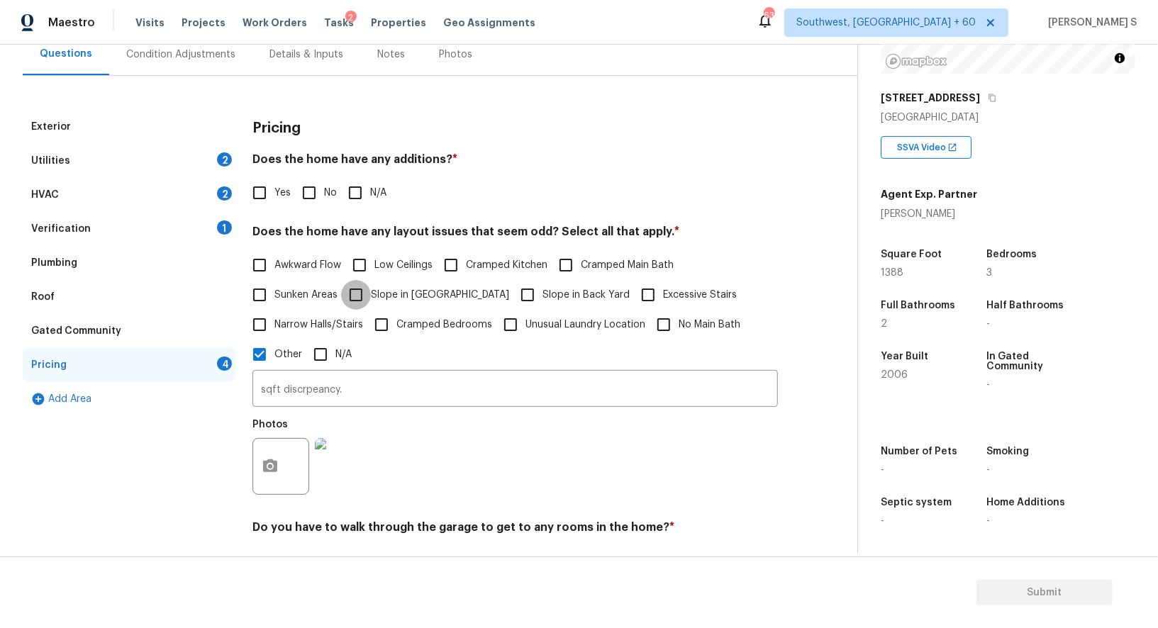
click at [347, 296] on input "Slope in [GEOGRAPHIC_DATA]" at bounding box center [356, 295] width 30 height 30
checkbox input "true"
click at [513, 297] on input "Slope in Back Yard" at bounding box center [528, 296] width 30 height 30
checkbox input "true"
click at [318, 203] on input "No" at bounding box center [309, 193] width 30 height 30
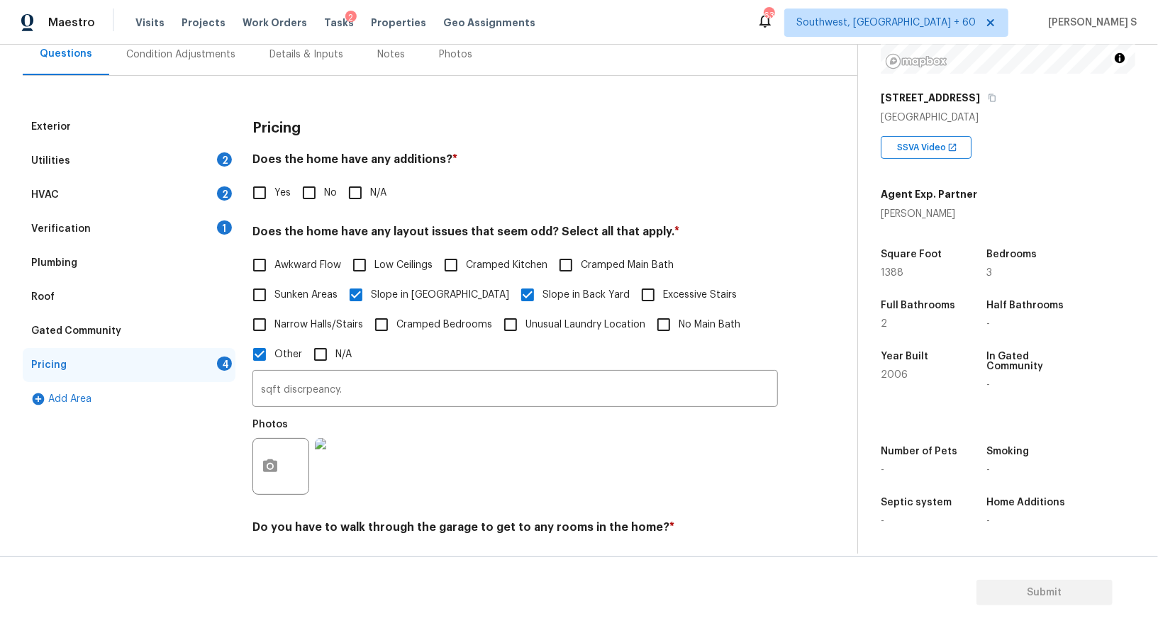
checkbox input "true"
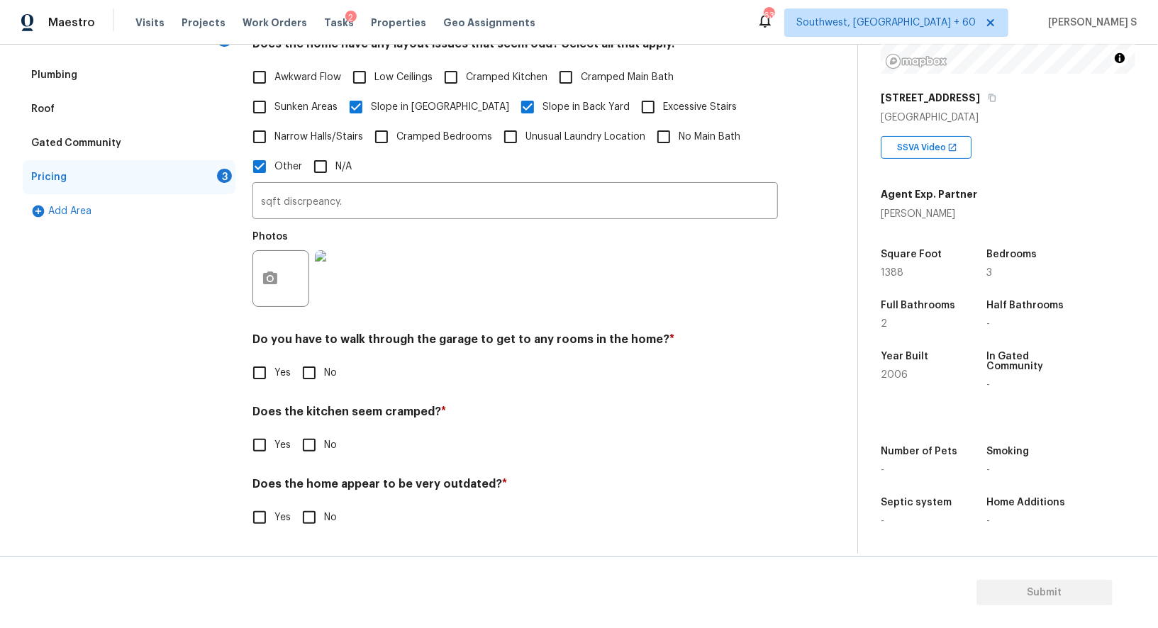
scroll to position [327, 0]
click at [313, 377] on input "No" at bounding box center [309, 373] width 30 height 30
checkbox input "true"
click at [294, 432] on input "No" at bounding box center [309, 447] width 30 height 30
checkbox input "true"
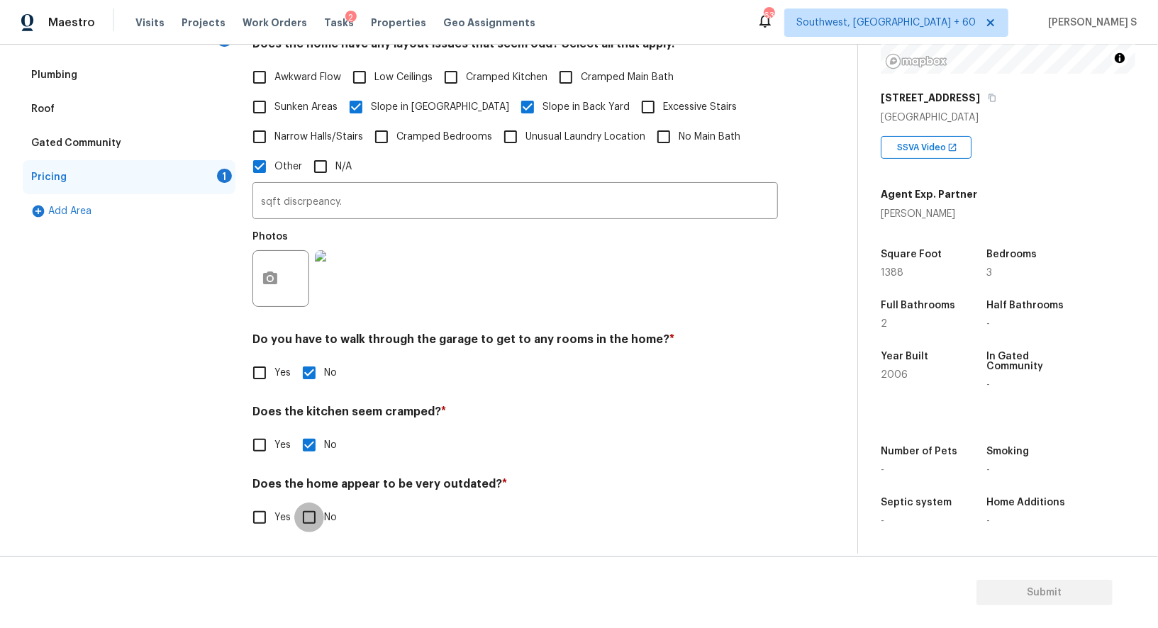
click at [294, 503] on input "No" at bounding box center [309, 518] width 30 height 30
checkbox input "true"
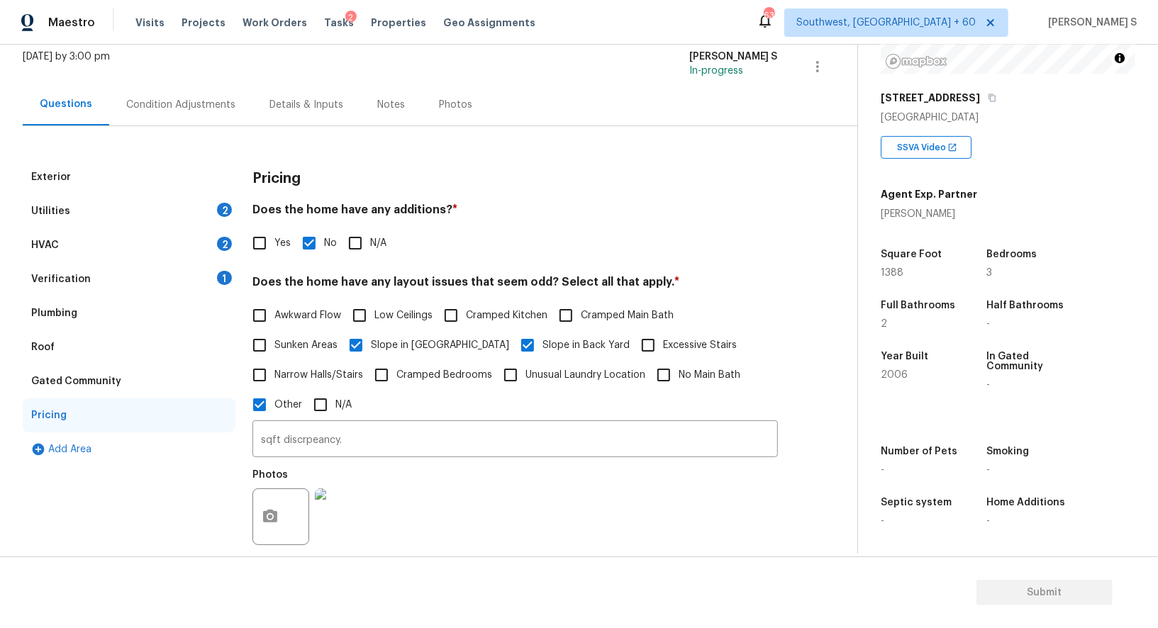
scroll to position [0, 0]
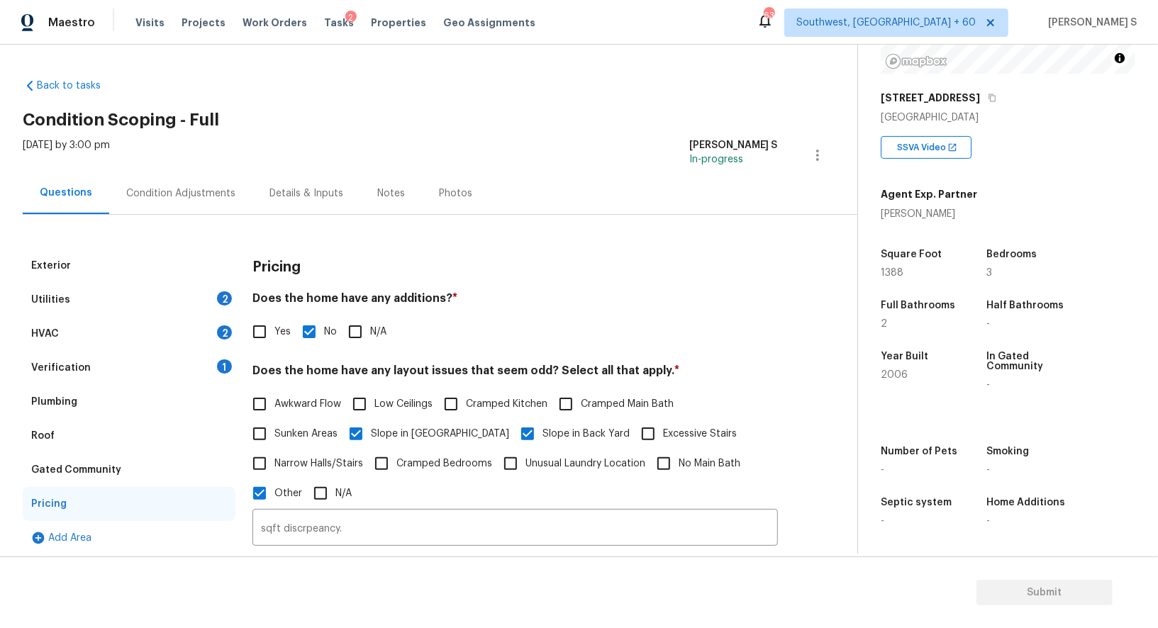
click at [217, 334] on div "HVAC 2" at bounding box center [129, 334] width 213 height 34
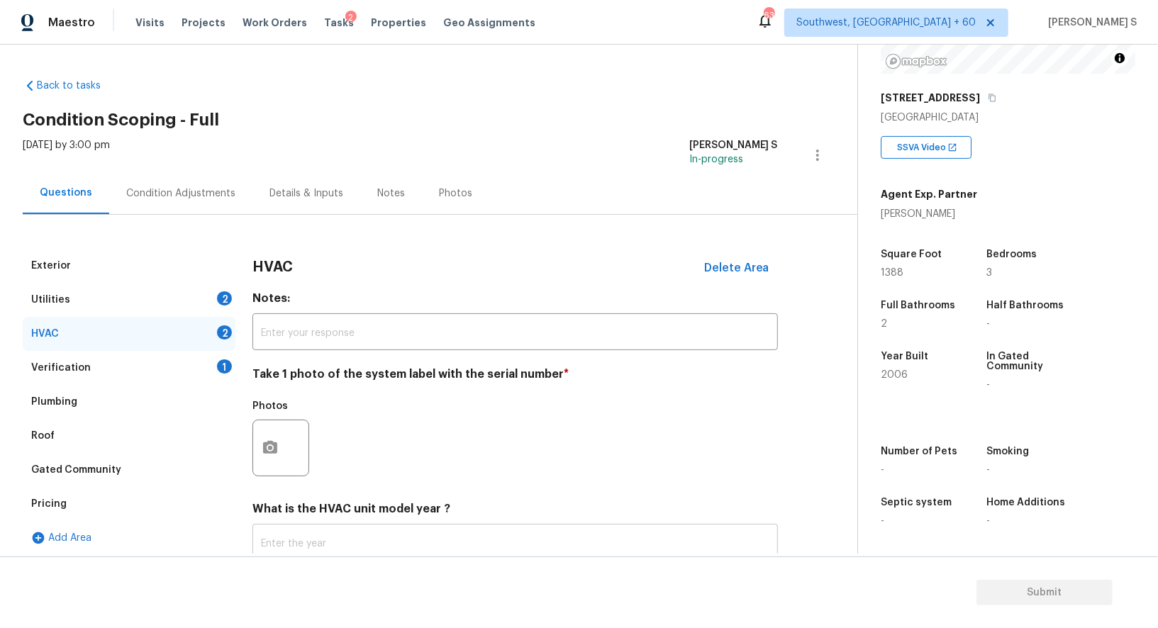
scroll to position [101, 0]
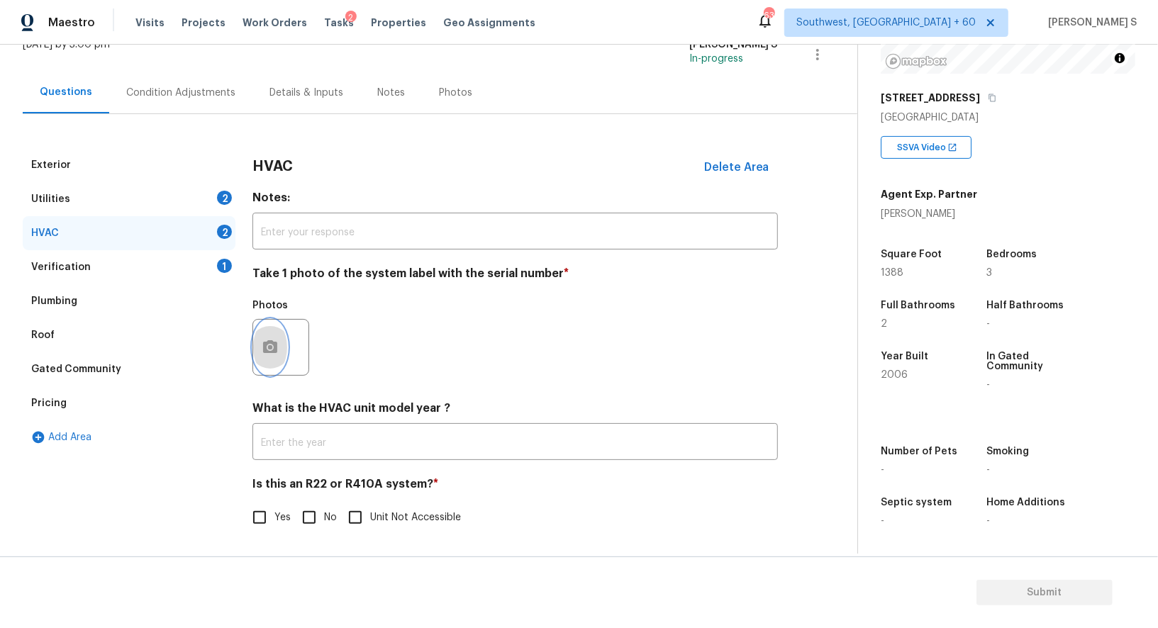
click at [262, 352] on icon "button" at bounding box center [270, 347] width 17 height 17
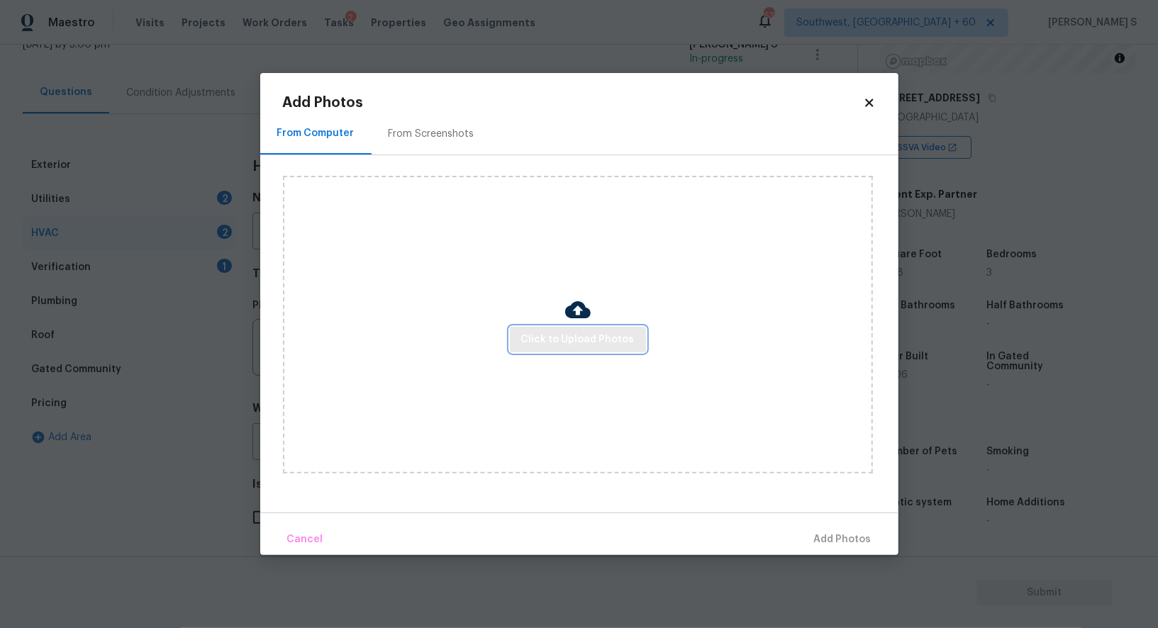
click at [600, 335] on span "Click to Upload Photos" at bounding box center [577, 340] width 113 height 18
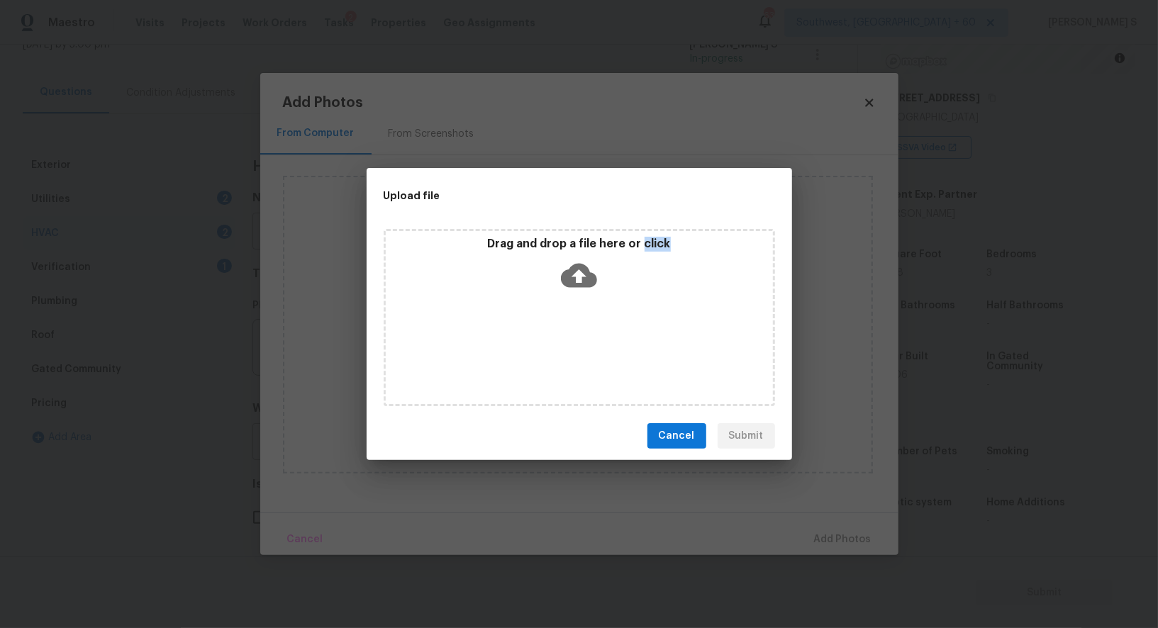
click at [600, 335] on div "Drag and drop a file here or click" at bounding box center [579, 317] width 391 height 177
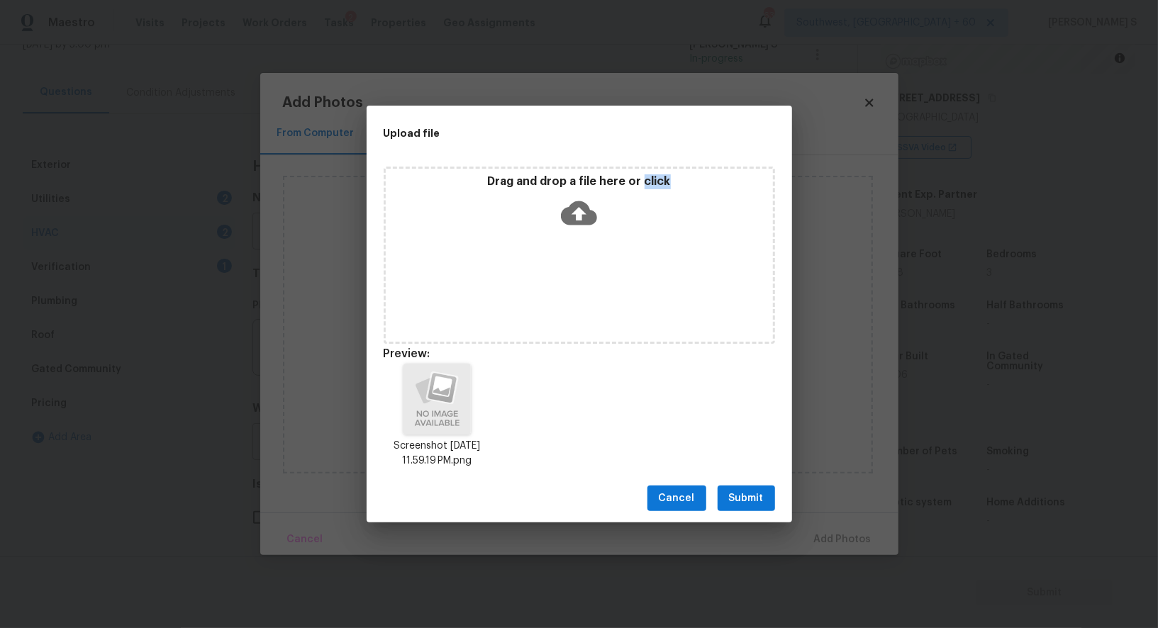
click at [729, 488] on button "Submit" at bounding box center [745, 499] width 57 height 26
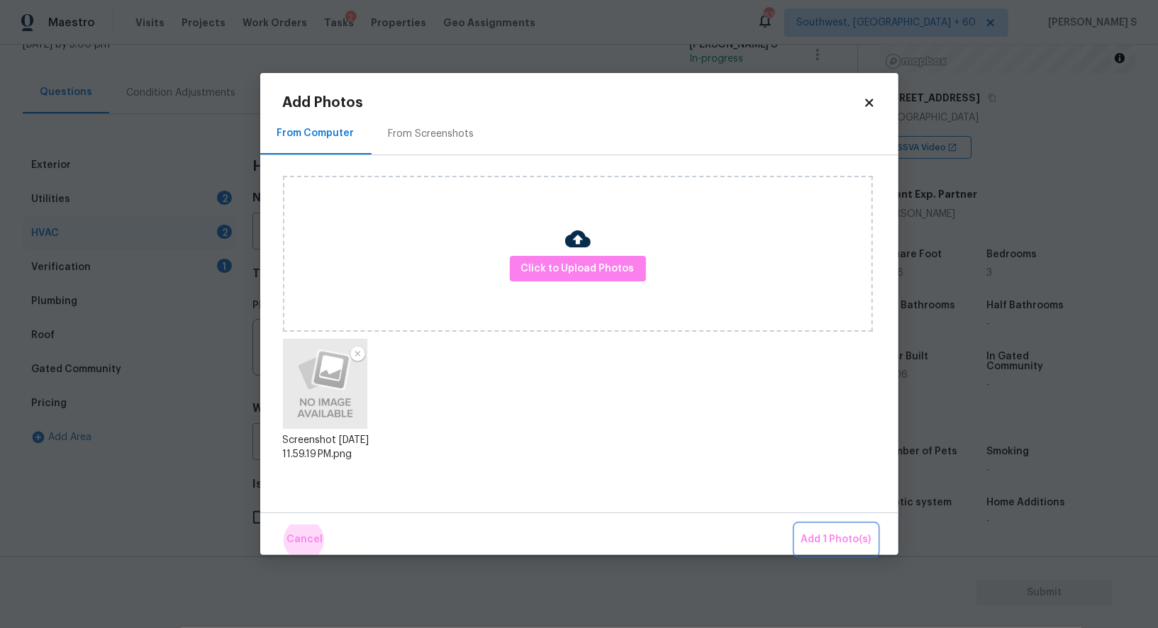
click at [795, 525] on button "Add 1 Photo(s)" at bounding box center [836, 540] width 82 height 30
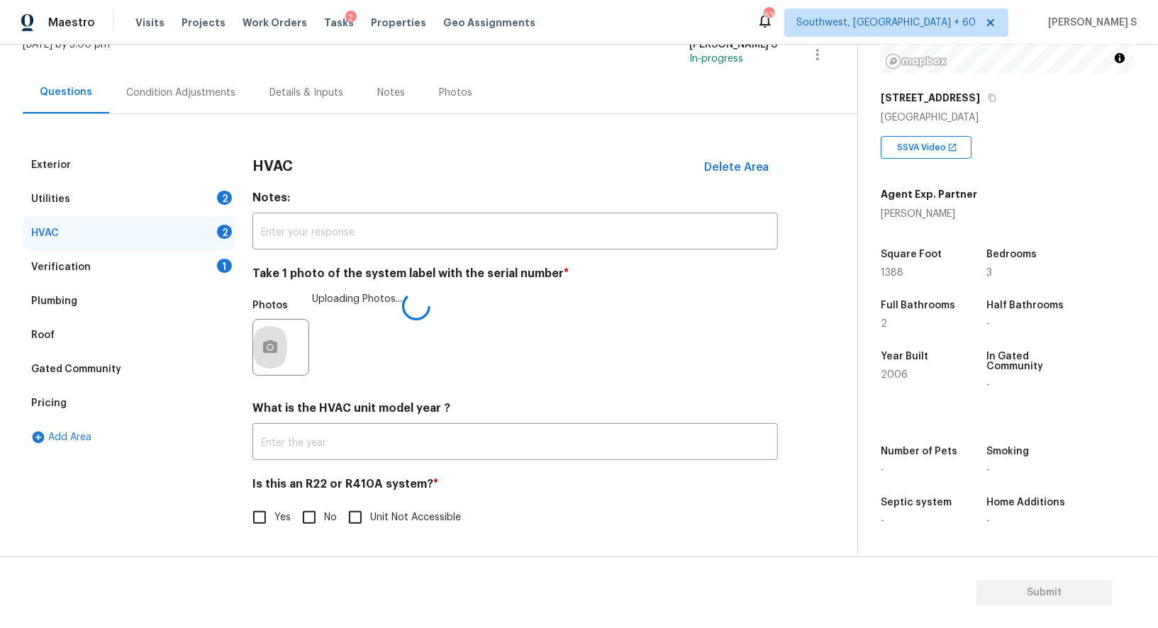
click at [342, 509] on input "Unit Not Accessible" at bounding box center [355, 518] width 30 height 30
checkbox input "true"
click at [320, 513] on input "No" at bounding box center [309, 519] width 30 height 30
checkbox input "true"
checkbox input "false"
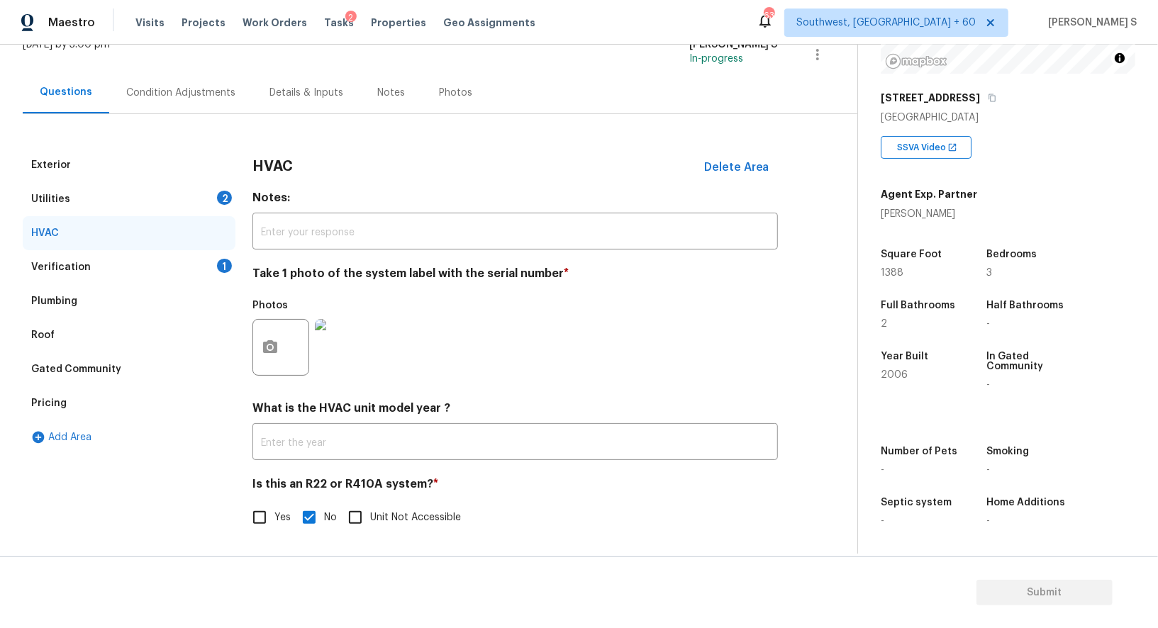
click at [53, 273] on div "Verification" at bounding box center [61, 267] width 60 height 14
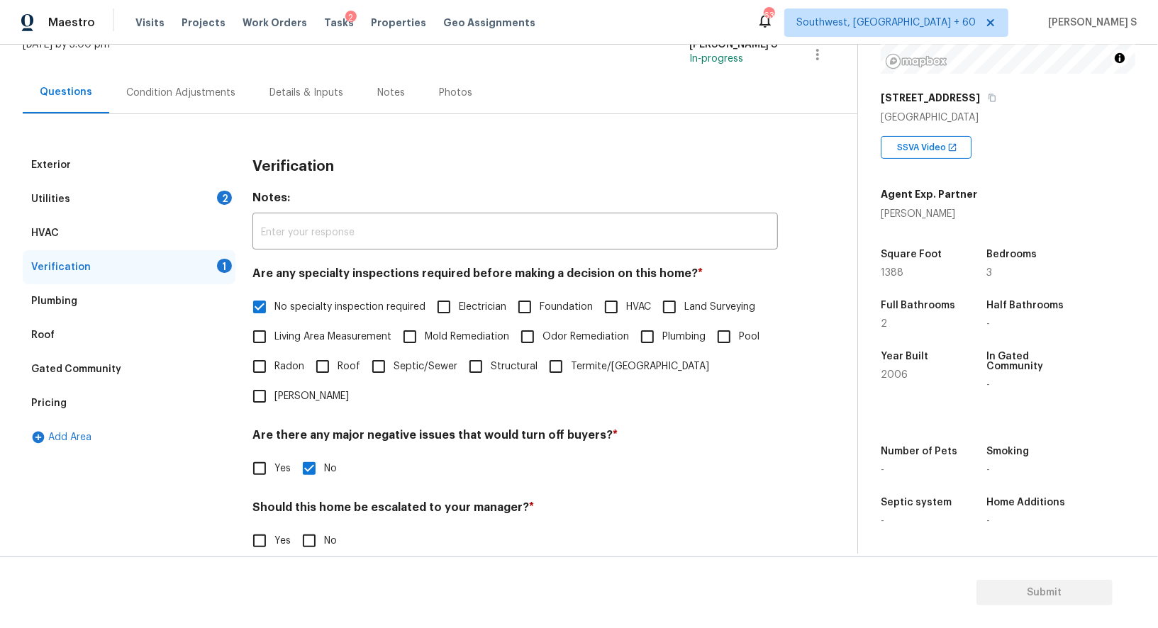
scroll to position [181, 0]
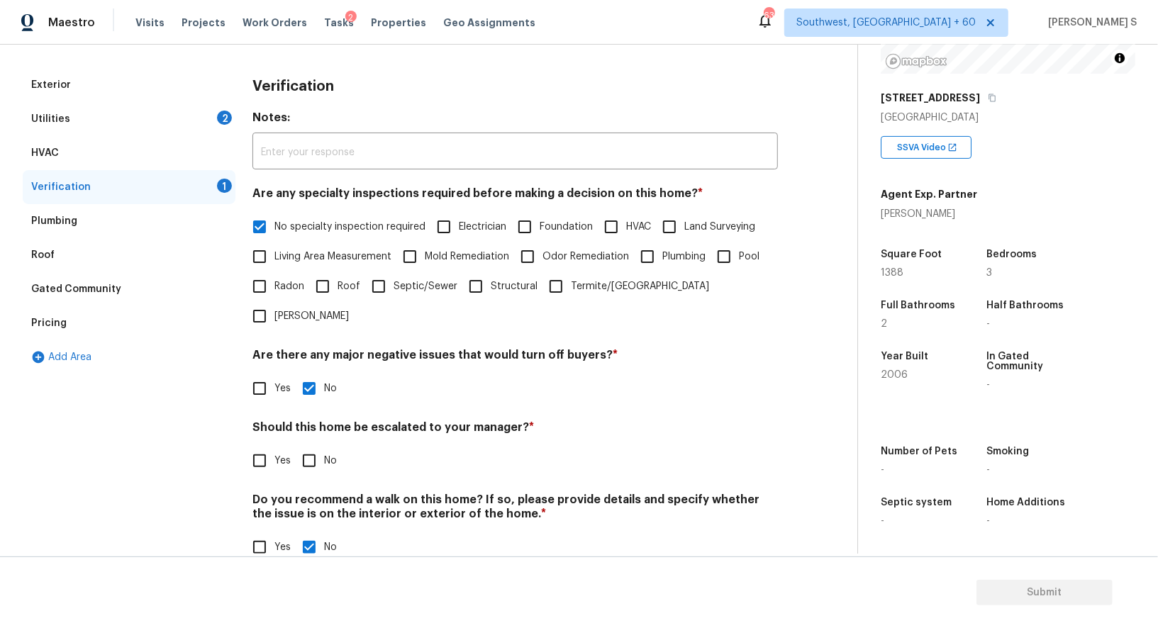
drag, startPoint x: 255, startPoint y: 420, endPoint x: 330, endPoint y: 425, distance: 75.3
click at [255, 446] on input "Yes" at bounding box center [260, 461] width 30 height 30
checkbox input "true"
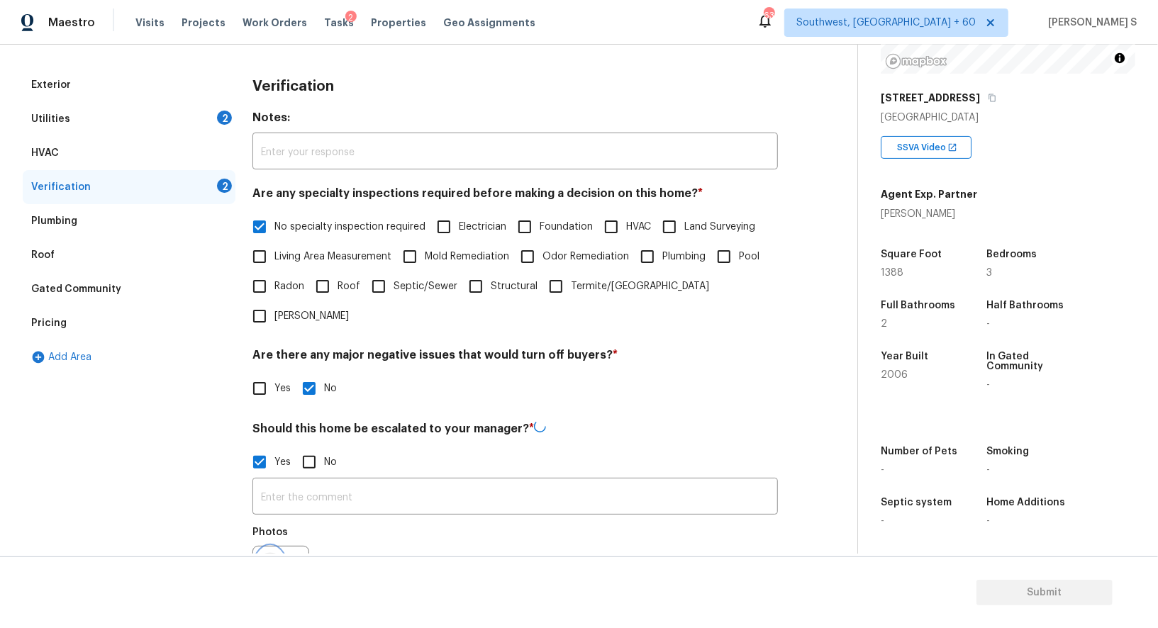
click at [268, 572] on circle "button" at bounding box center [270, 574] width 4 height 4
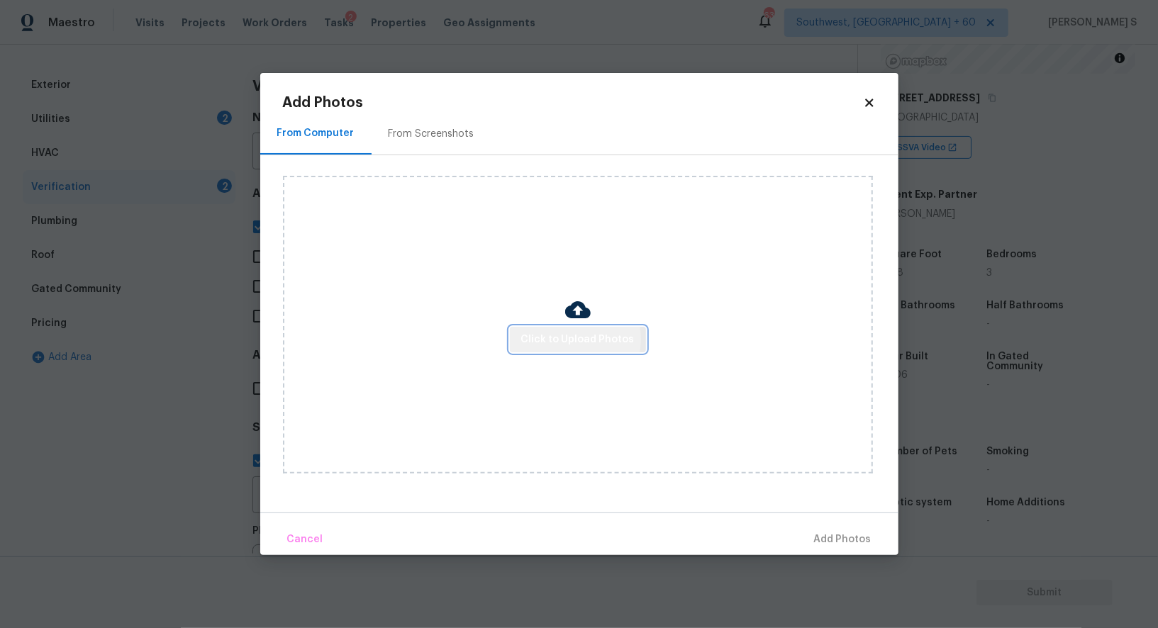
click at [570, 340] on span "Click to Upload Photos" at bounding box center [577, 340] width 113 height 18
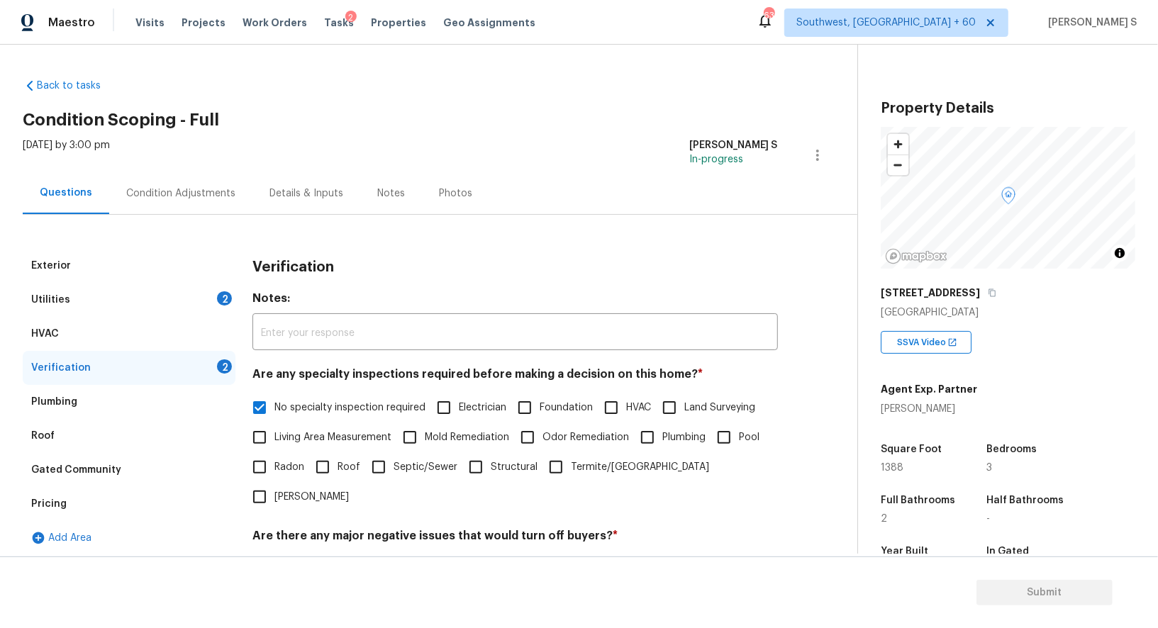
scroll to position [195, 0]
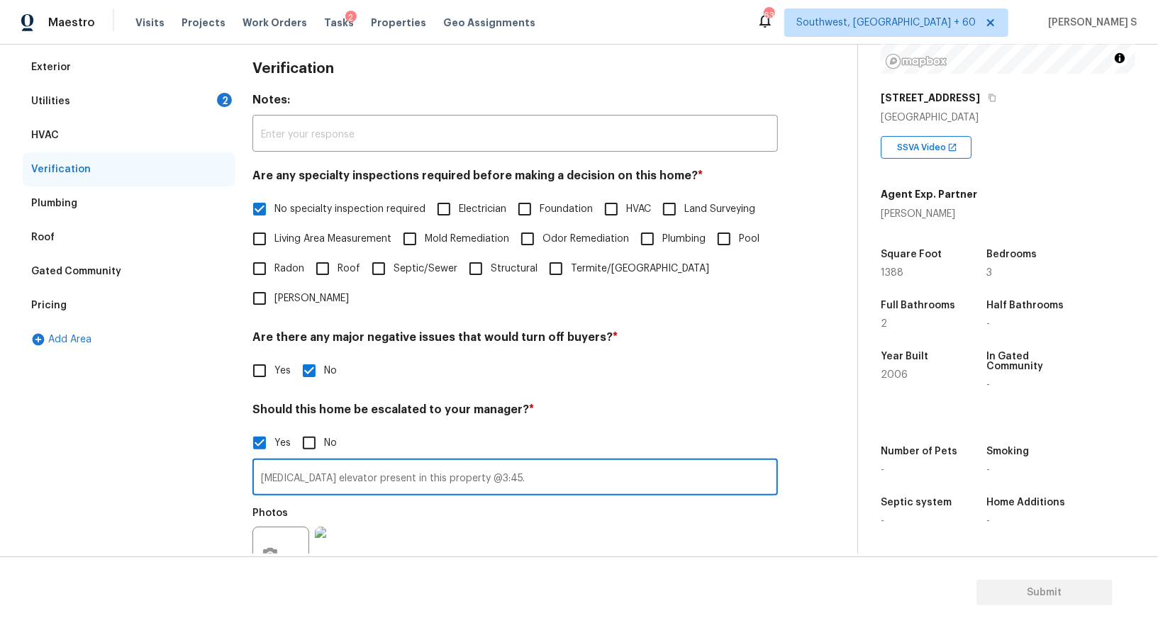
type input "[MEDICAL_DATA] elevator present in this property @3:45."
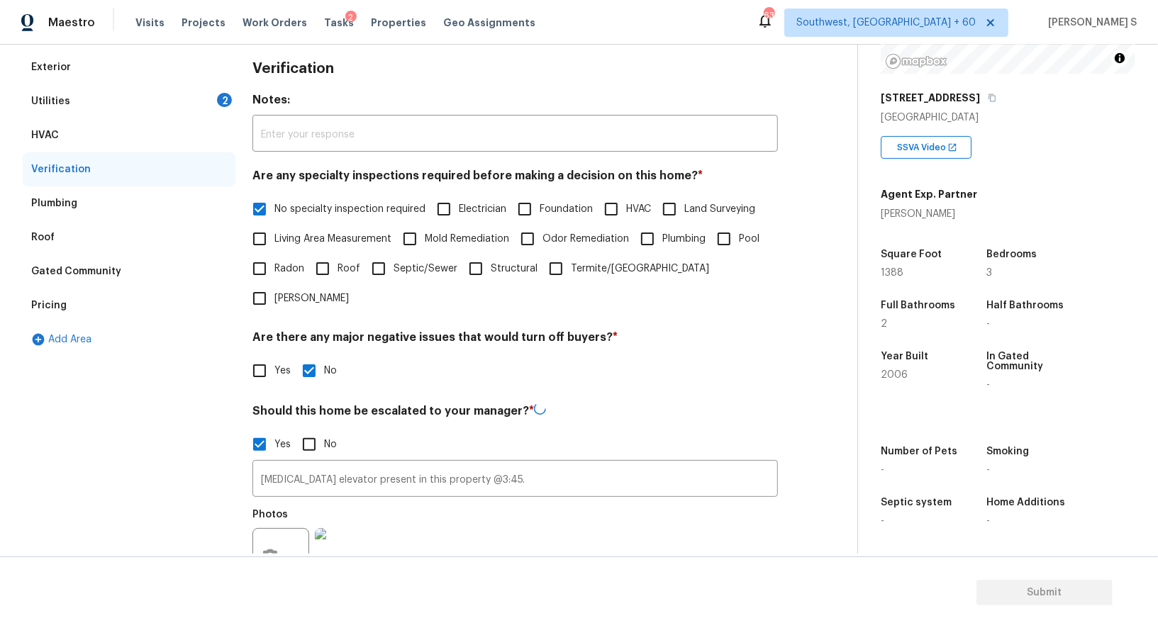
click at [550, 509] on div "Photos" at bounding box center [514, 547] width 525 height 92
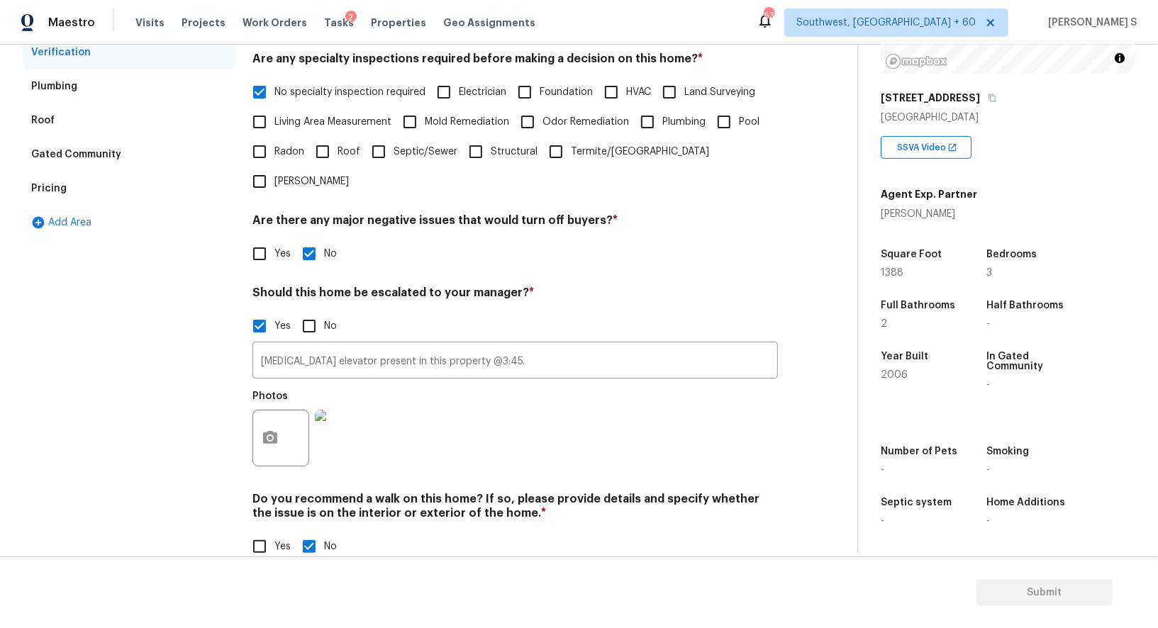
scroll to position [0, 0]
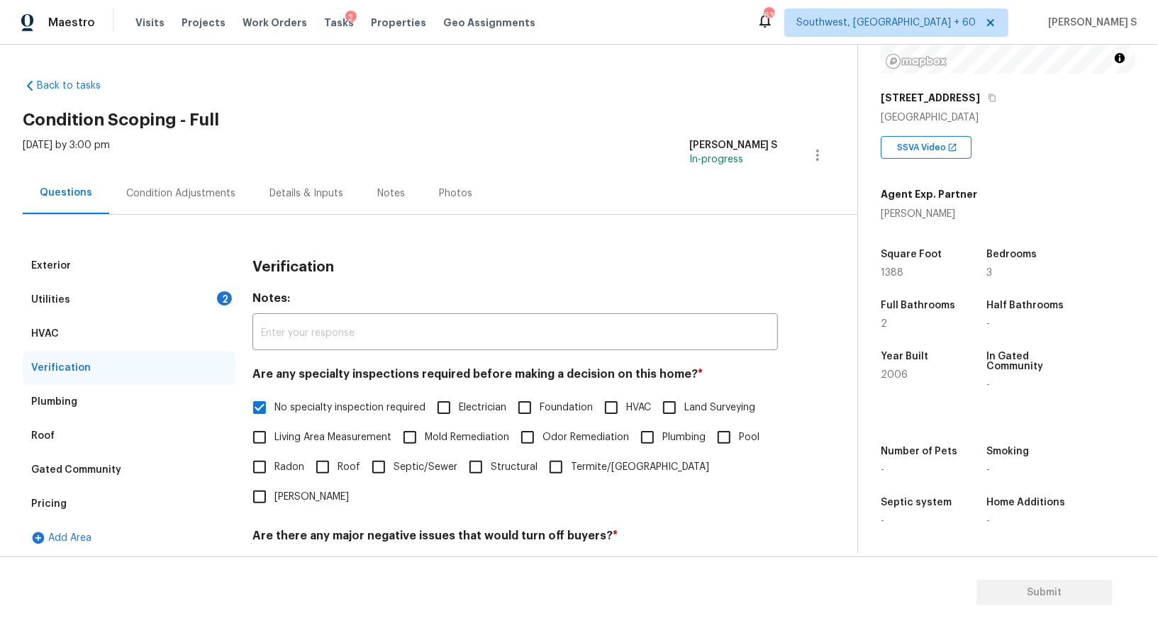
click at [223, 288] on div "Utilities 2" at bounding box center [129, 300] width 213 height 34
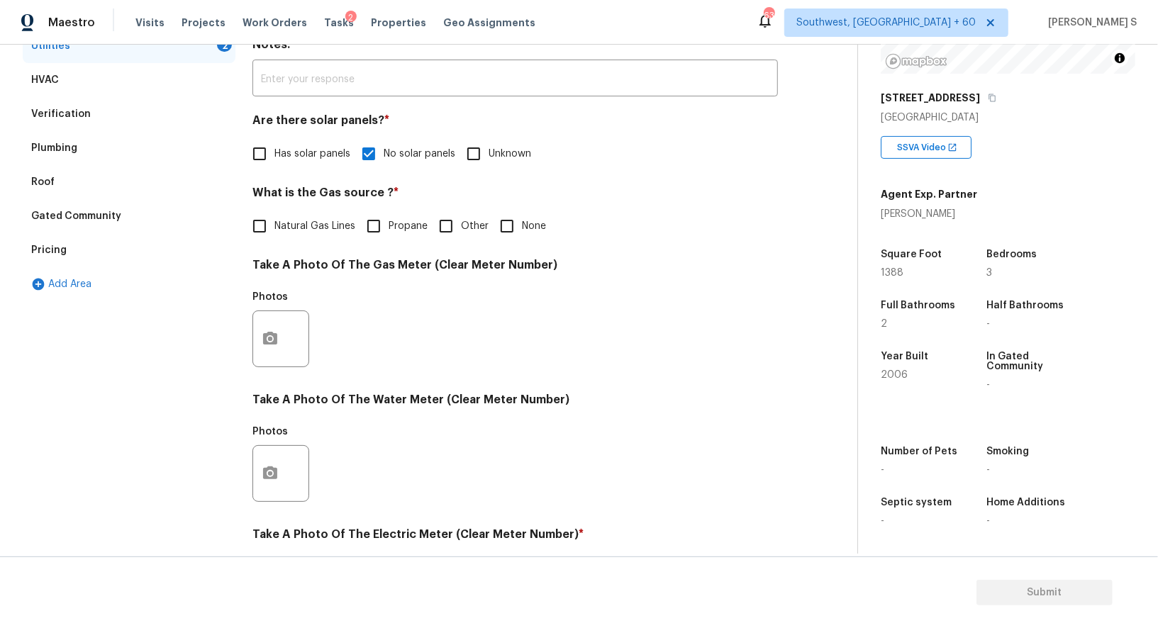
scroll to position [438, 0]
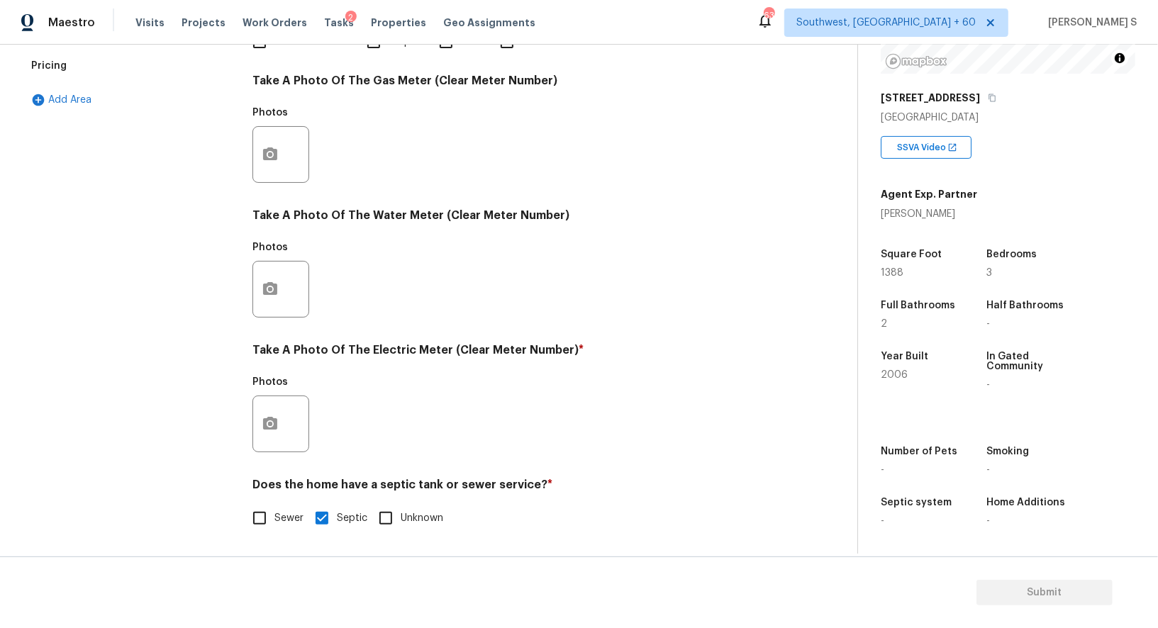
click at [289, 423] on div at bounding box center [280, 424] width 57 height 57
click at [273, 415] on button "button" at bounding box center [270, 423] width 34 height 55
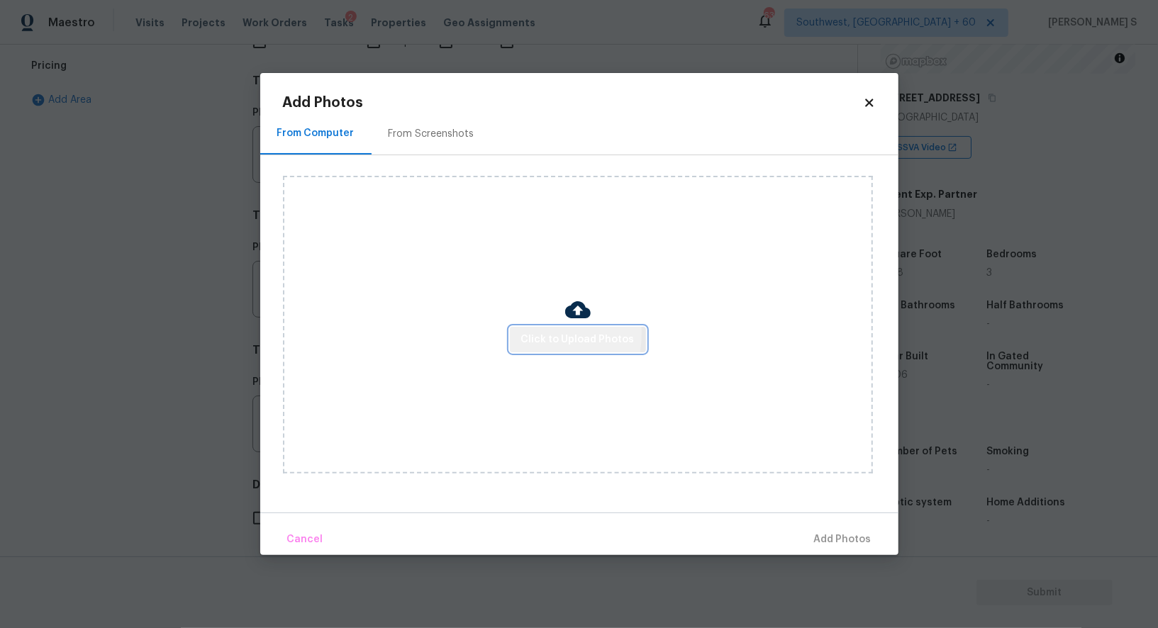
click at [523, 334] on button "Click to Upload Photos" at bounding box center [578, 340] width 136 height 26
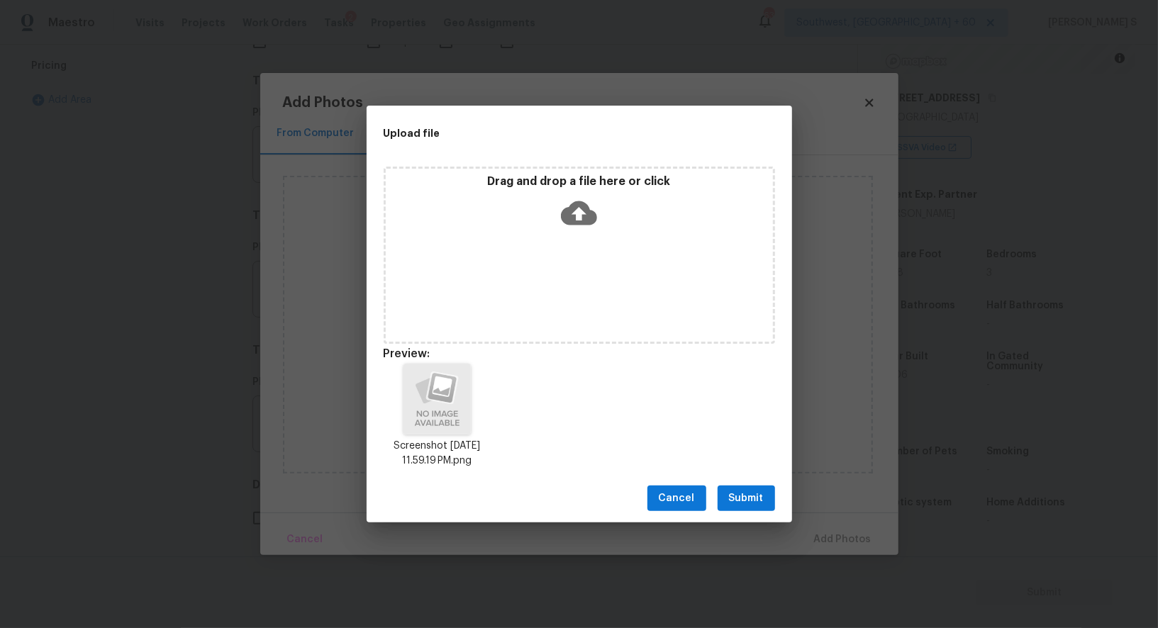
click at [739, 495] on span "Submit" at bounding box center [746, 499] width 35 height 18
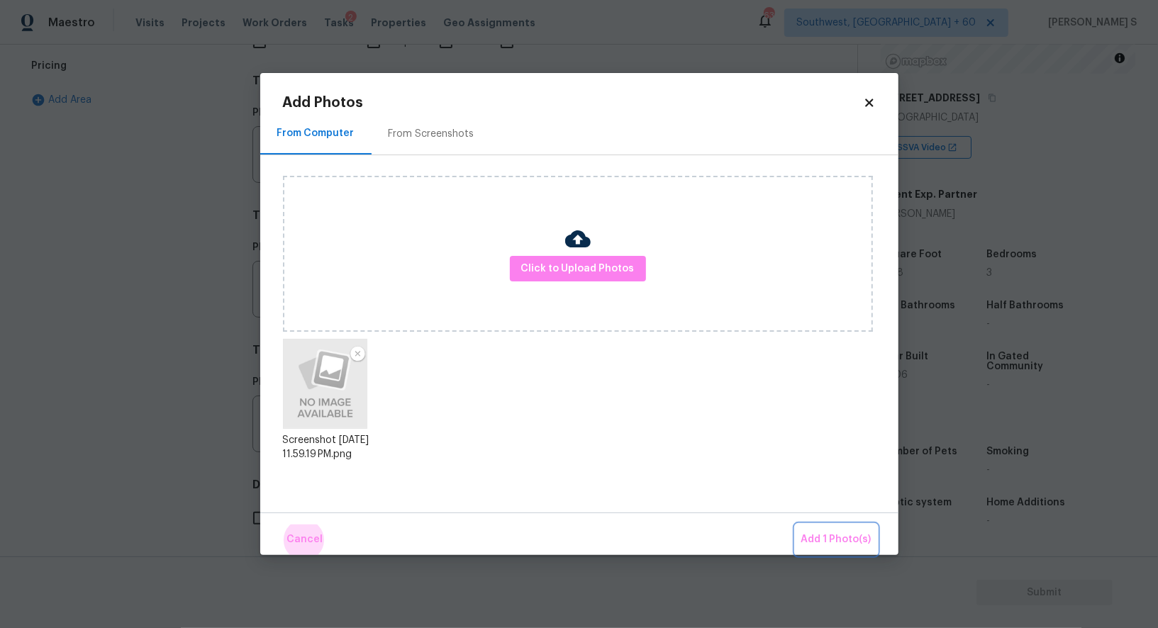
click at [795, 525] on button "Add 1 Photo(s)" at bounding box center [836, 540] width 82 height 30
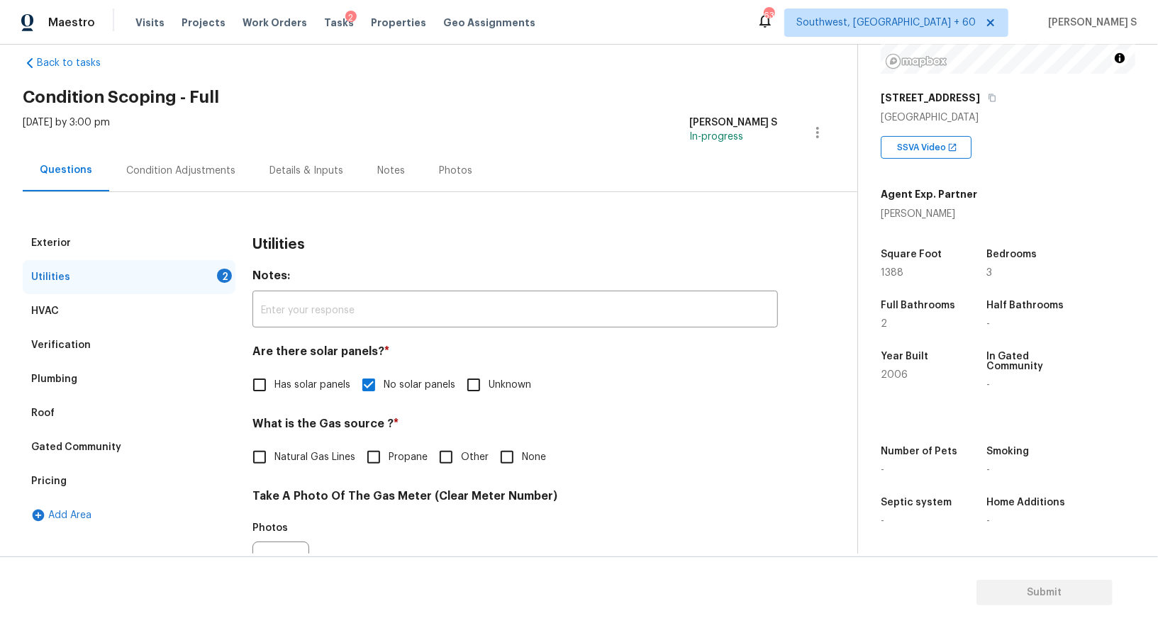
scroll to position [0, 0]
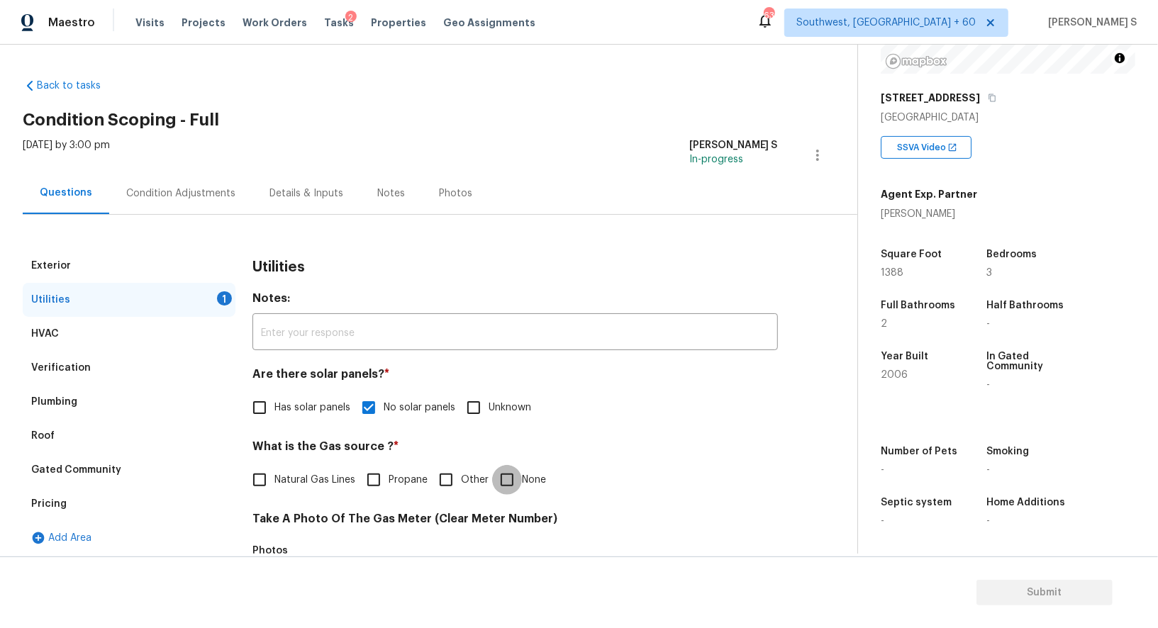
click at [511, 479] on input "None" at bounding box center [507, 480] width 30 height 30
checkbox input "true"
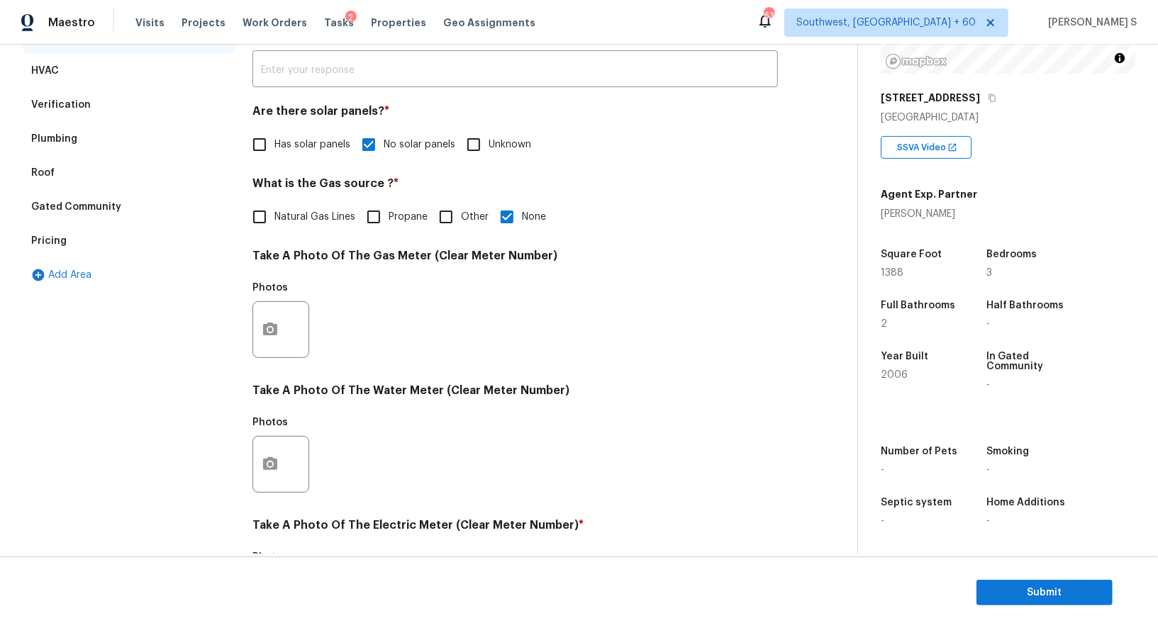
scroll to position [8, 0]
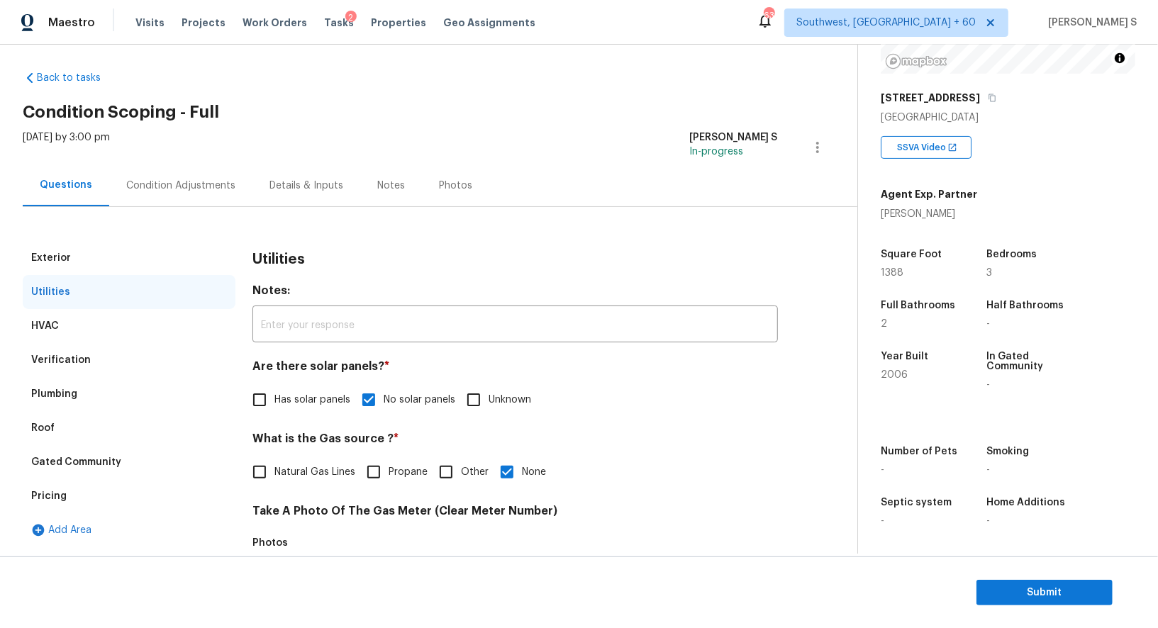
click at [220, 183] on div "Condition Adjustments" at bounding box center [180, 186] width 109 height 14
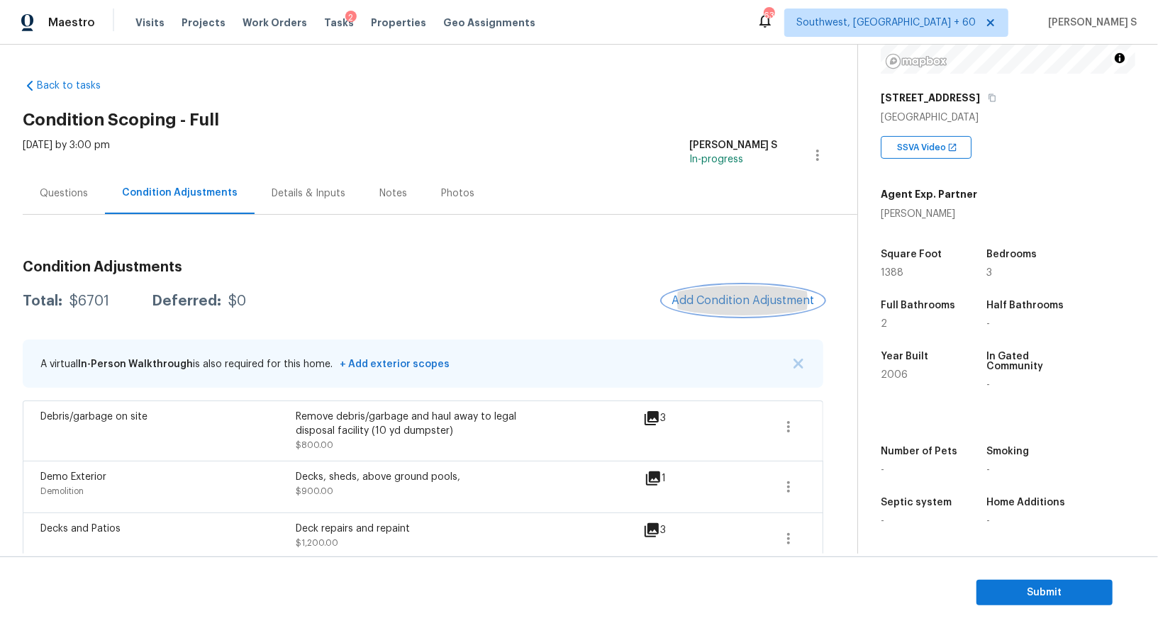
click at [781, 293] on button "Add Condition Adjustment" at bounding box center [743, 301] width 160 height 30
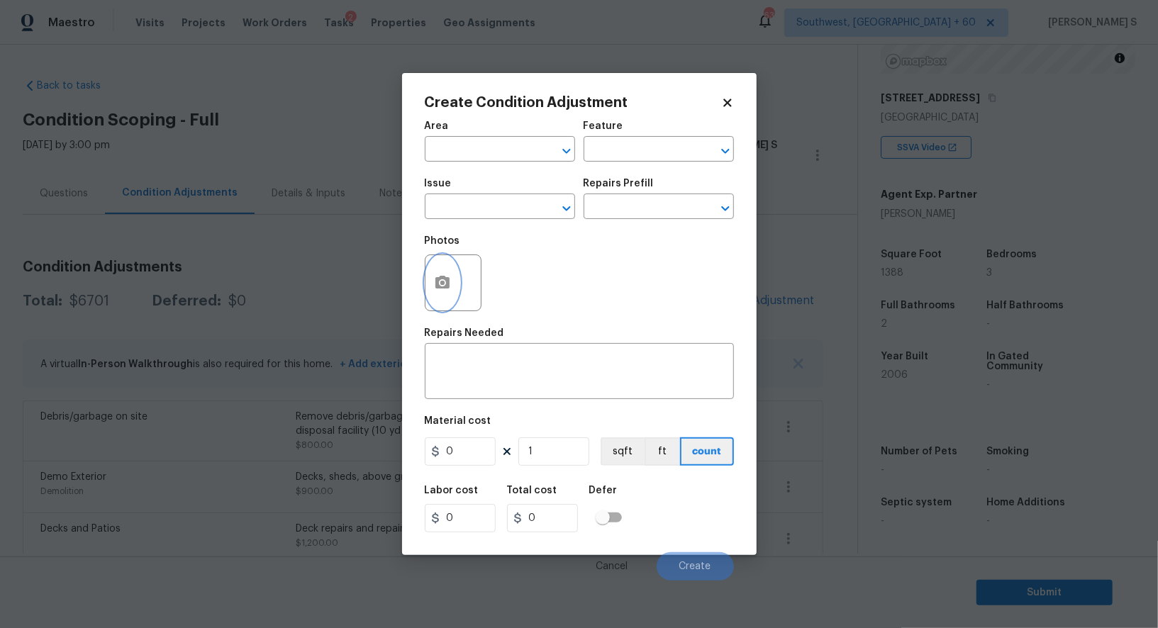
click at [437, 268] on button "button" at bounding box center [442, 282] width 34 height 55
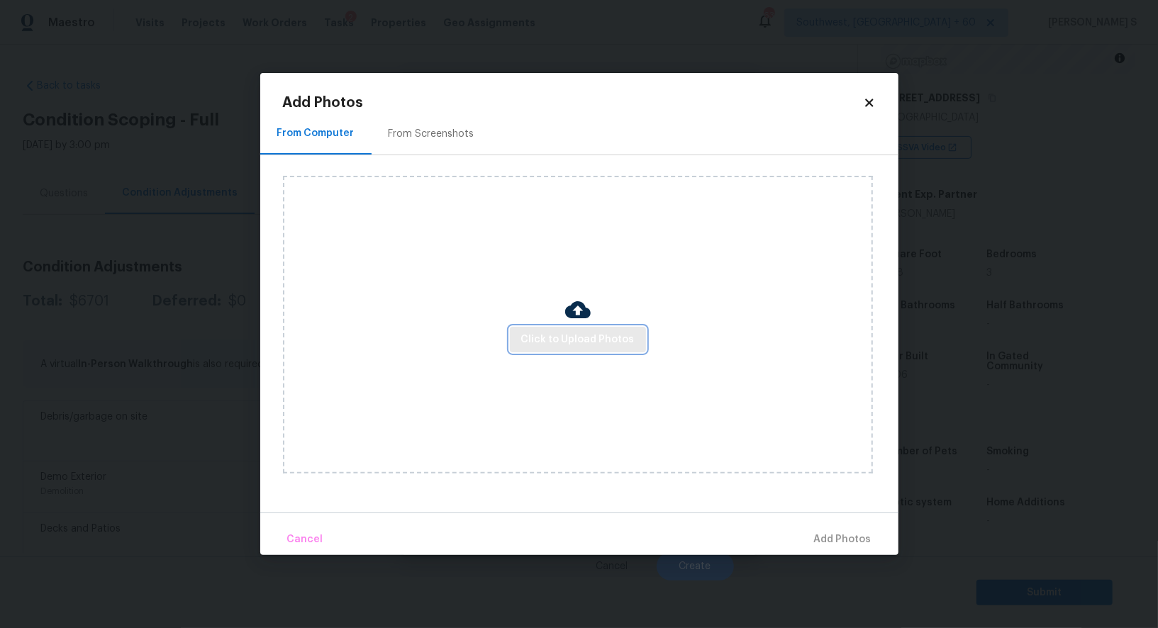
click at [579, 335] on span "Click to Upload Photos" at bounding box center [577, 340] width 113 height 18
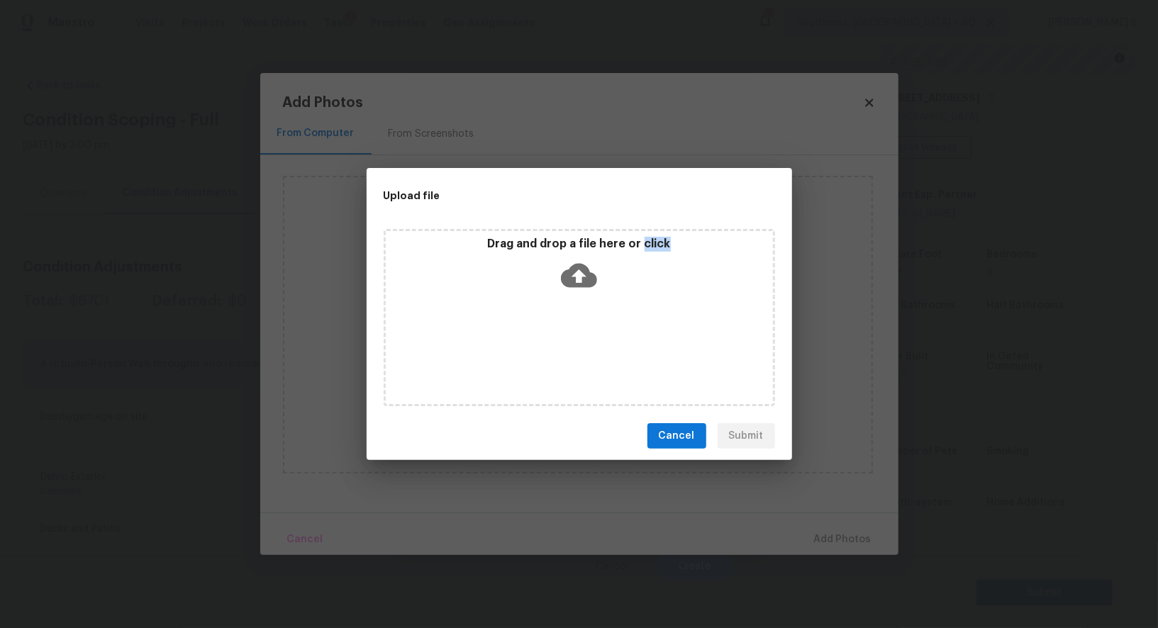
click at [579, 335] on div "Drag and drop a file here or click" at bounding box center [579, 317] width 391 height 177
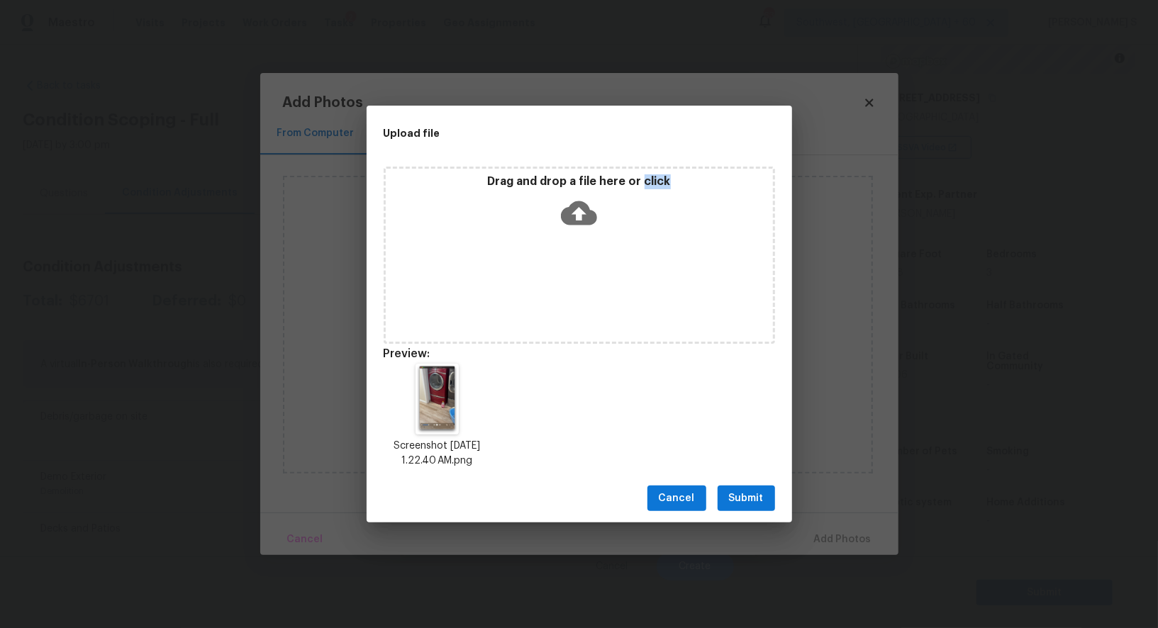
click at [756, 493] on span "Submit" at bounding box center [746, 499] width 35 height 18
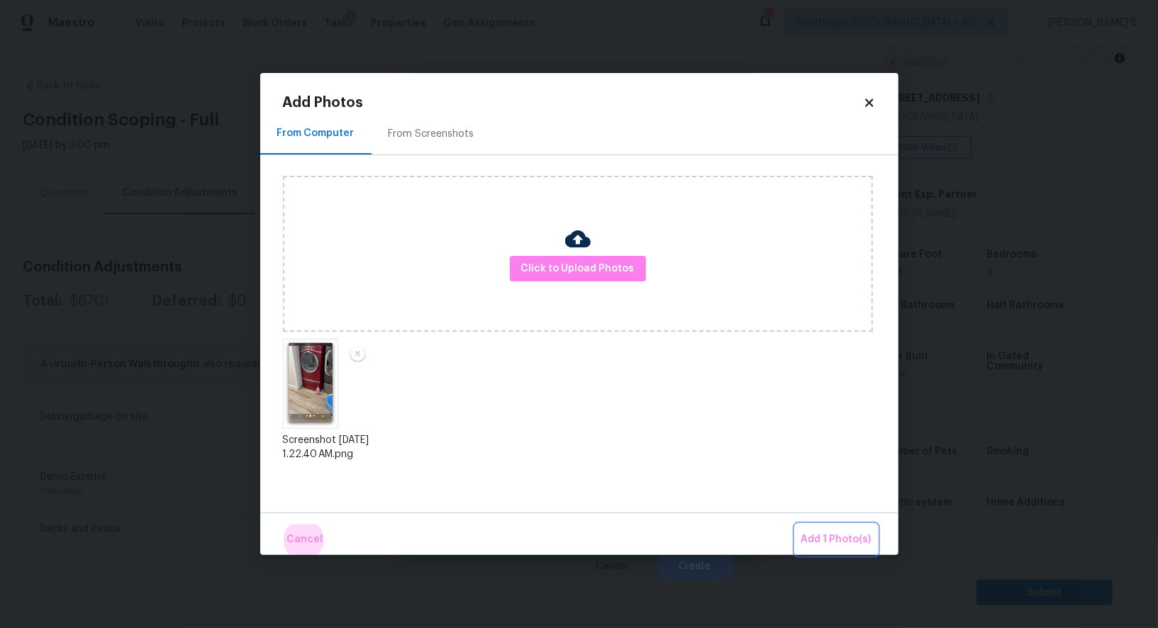
click at [795, 525] on button "Add 1 Photo(s)" at bounding box center [836, 540] width 82 height 30
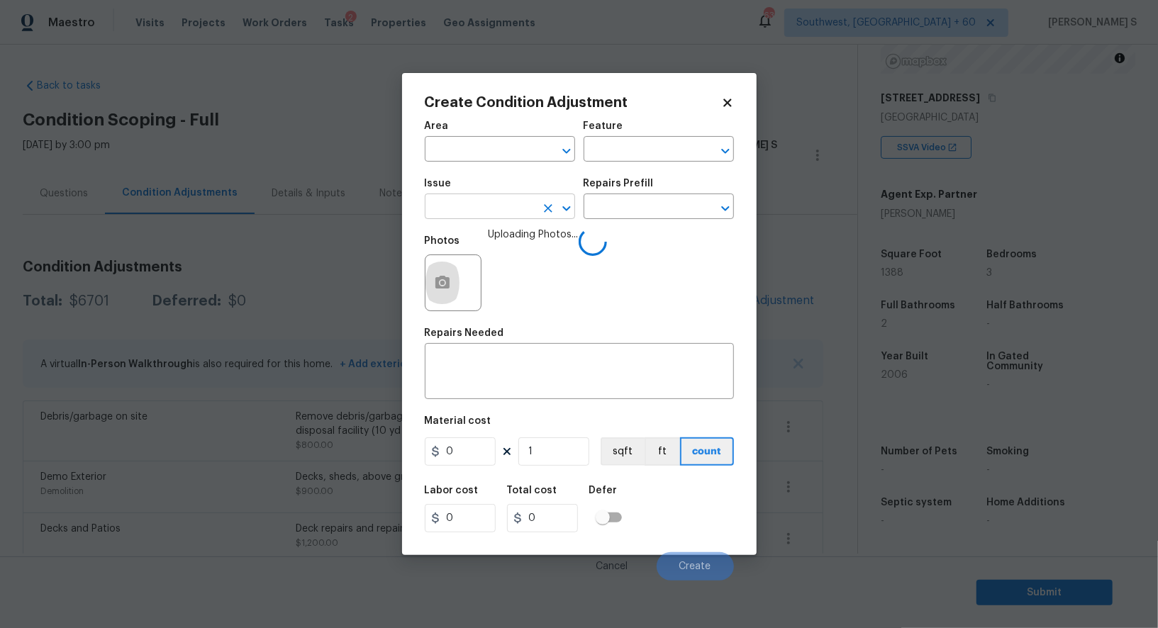
click at [489, 205] on input "text" at bounding box center [480, 208] width 111 height 22
type input "Interior Bi-Fold Door"
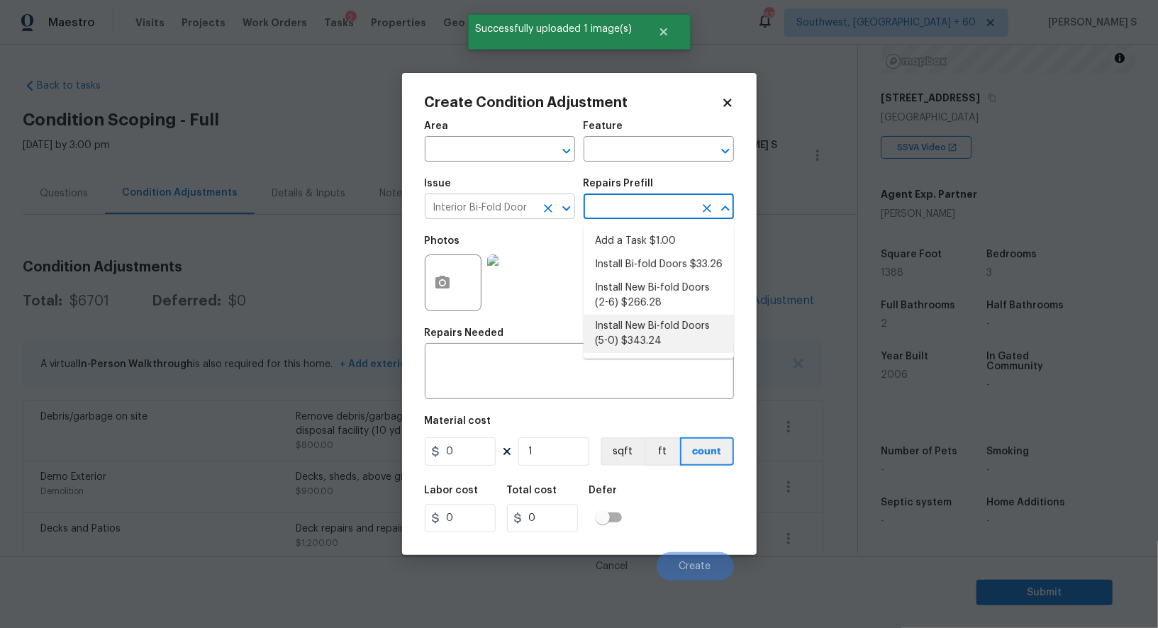
type input "Interior Door"
type textarea "Remove the existing door (if present). Install a new 5-0 bi-fold flush panel in…"
type input "343.24"
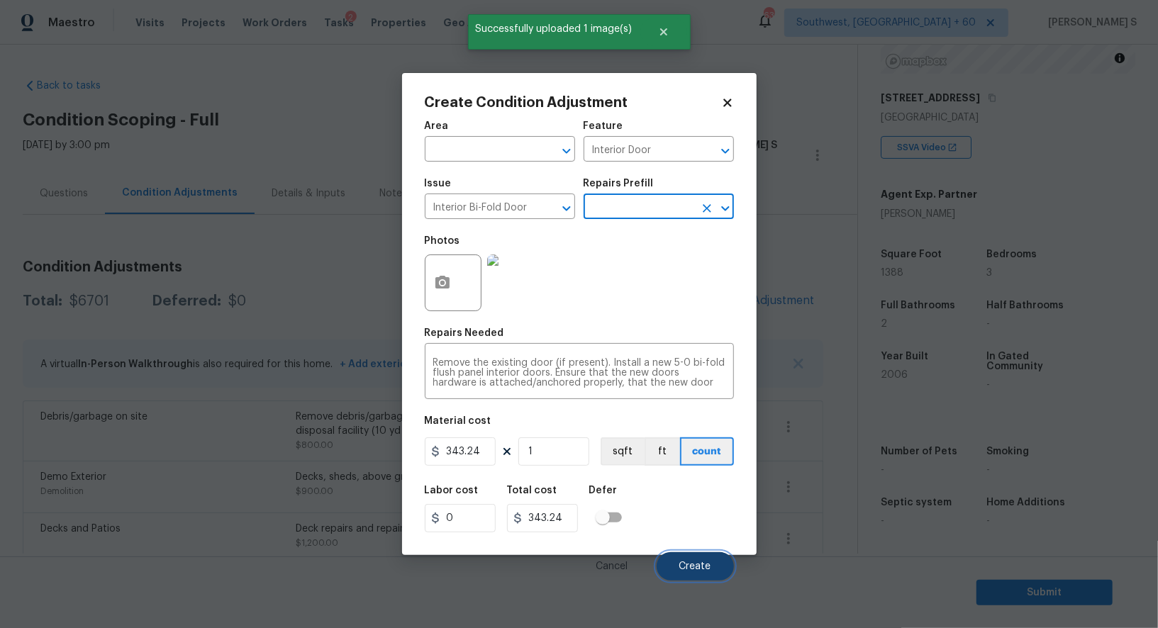
click at [700, 562] on span "Create" at bounding box center [695, 567] width 32 height 11
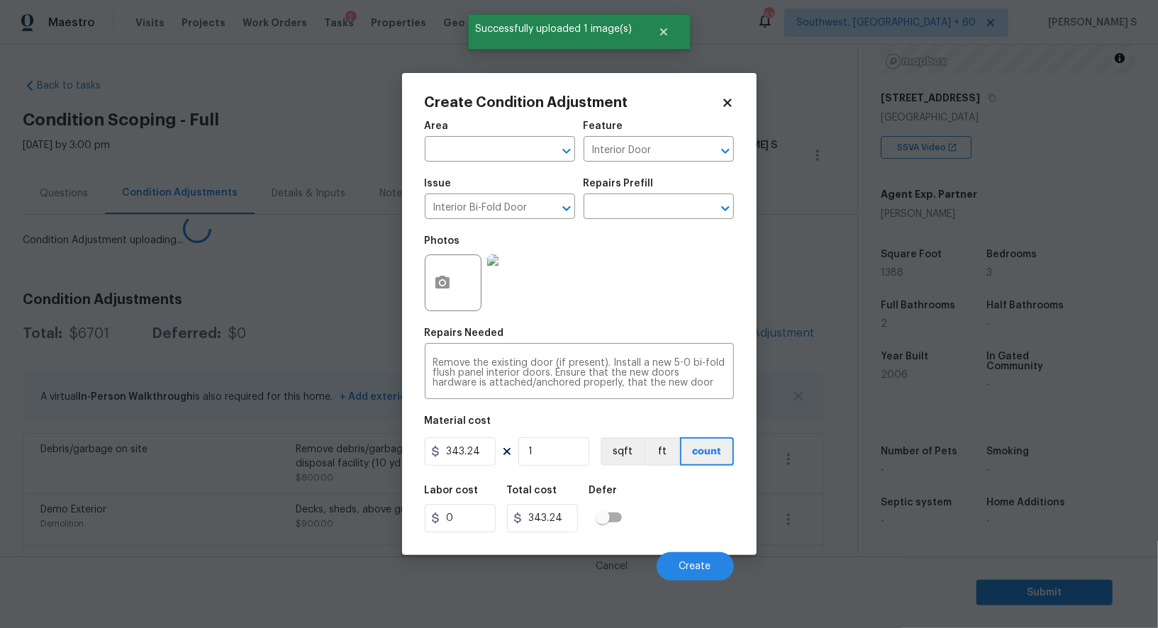
click at [137, 433] on body "Maestro Visits Projects Work Orders Tasks 2 Properties Geo Assignments [GEOGRAP…" at bounding box center [579, 314] width 1158 height 628
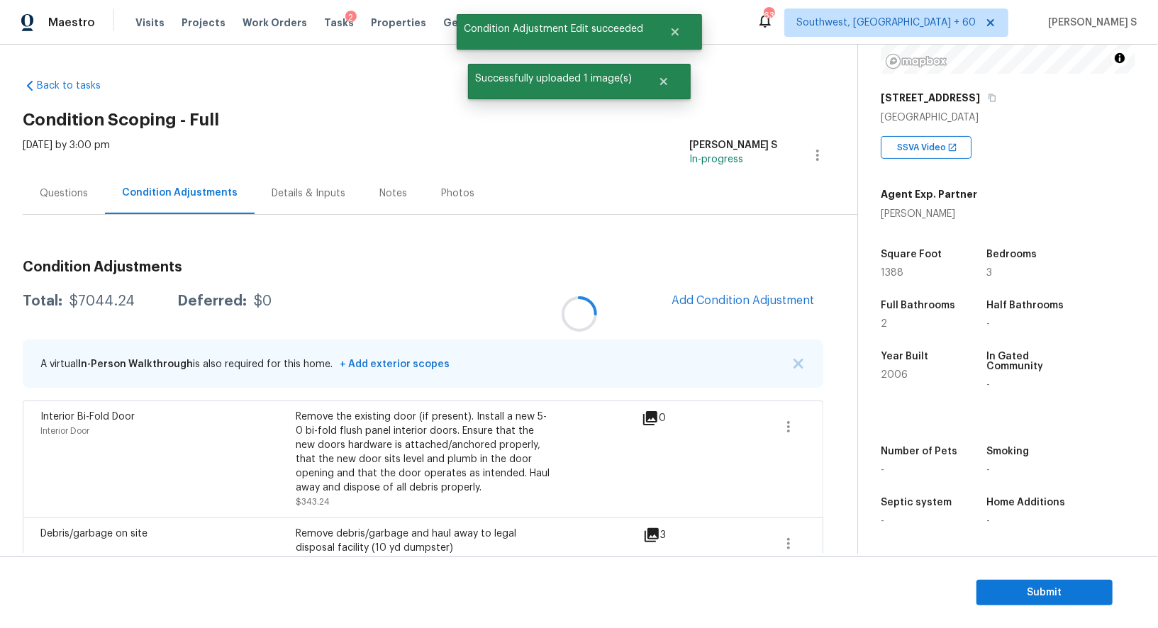
click at [739, 314] on div at bounding box center [579, 314] width 1158 height 628
click at [746, 306] on div at bounding box center [579, 314] width 1158 height 628
click at [743, 306] on span "Add Condition Adjustment" at bounding box center [742, 300] width 143 height 13
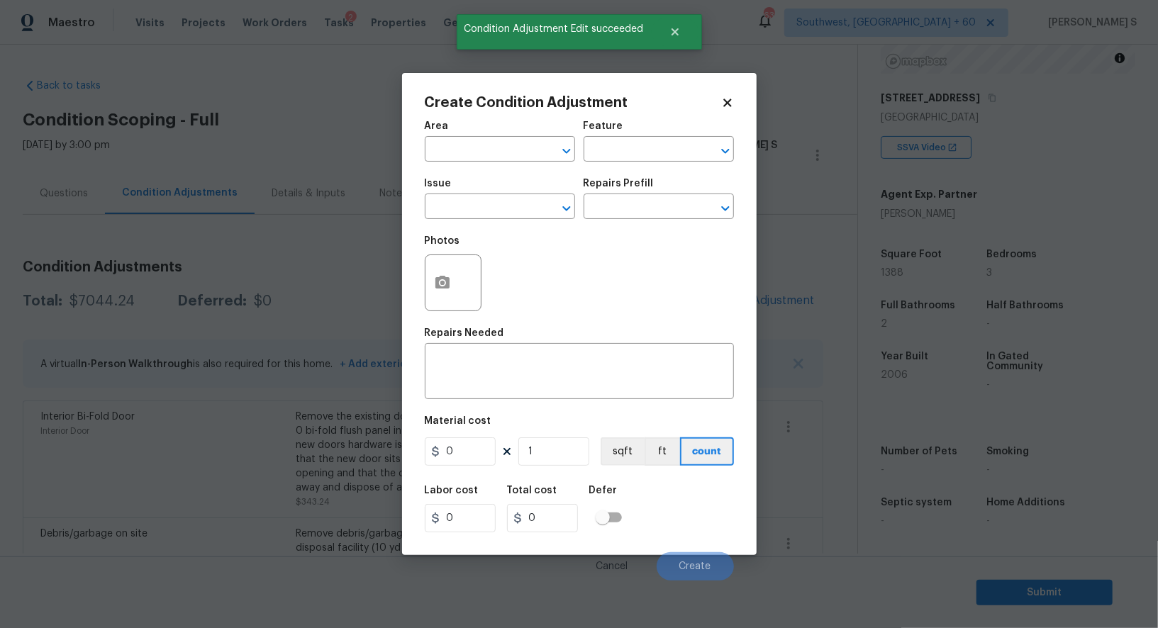
click at [413, 294] on div "Create Condition Adjustment Area ​ Feature ​ Issue ​ Repairs Prefill ​ Photos R…" at bounding box center [579, 314] width 354 height 482
click at [431, 294] on button "button" at bounding box center [442, 282] width 34 height 55
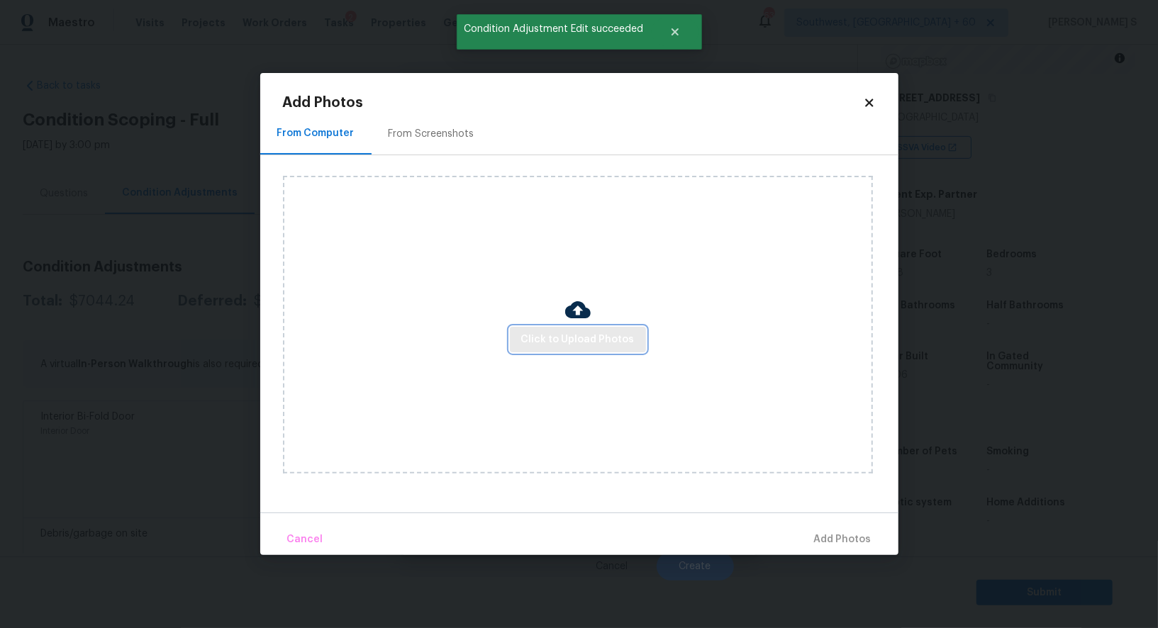
click at [608, 339] on span "Click to Upload Photos" at bounding box center [577, 340] width 113 height 18
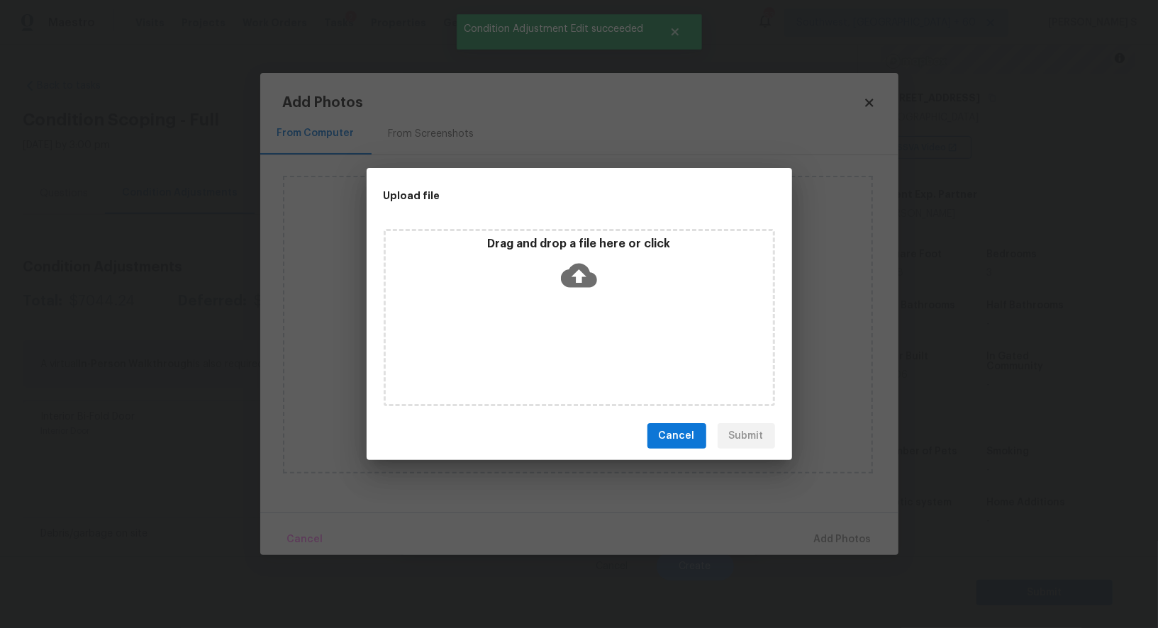
click at [608, 339] on div "Drag and drop a file here or click" at bounding box center [579, 317] width 391 height 177
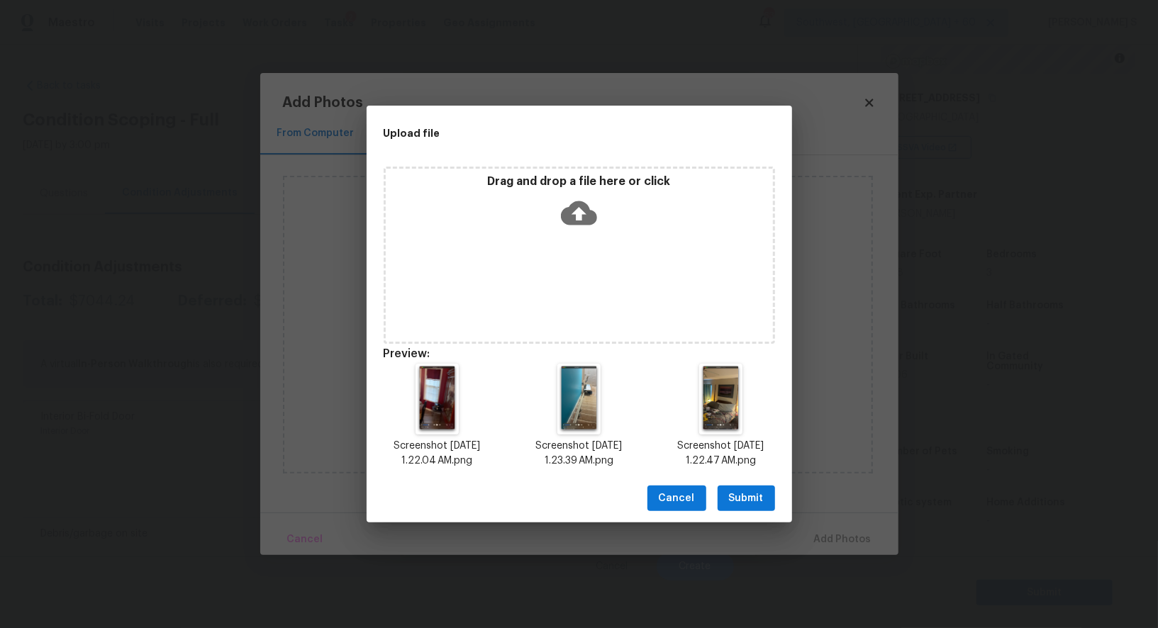
click at [769, 478] on div "Cancel Submit" at bounding box center [579, 498] width 425 height 49
click at [759, 491] on span "Submit" at bounding box center [746, 499] width 35 height 18
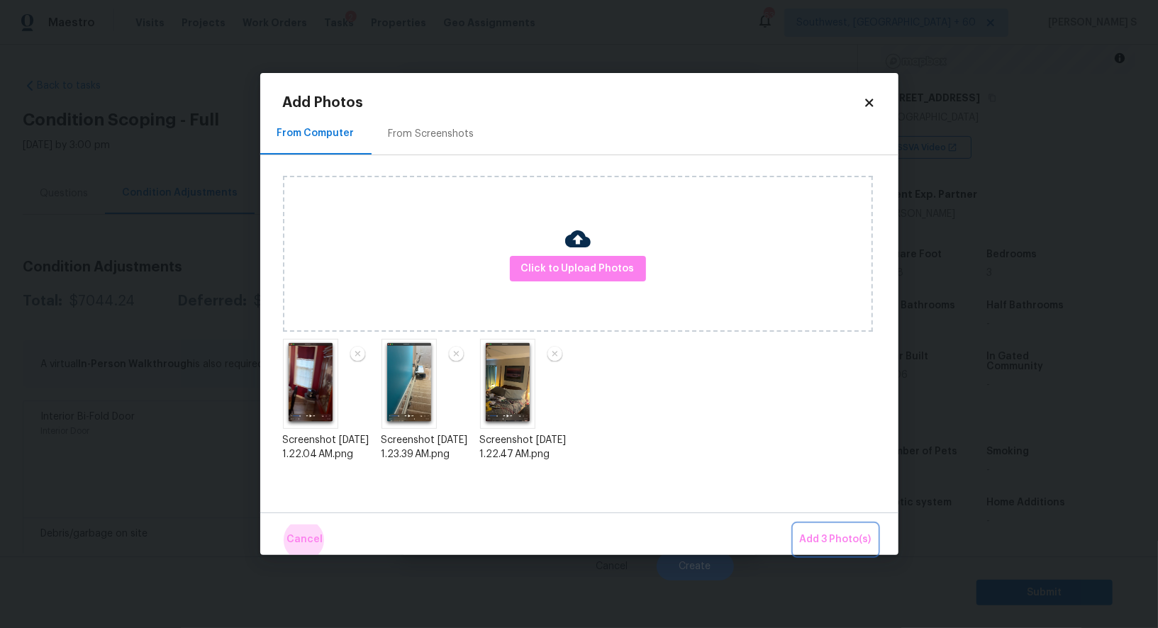
click at [794, 525] on button "Add 3 Photo(s)" at bounding box center [835, 540] width 83 height 30
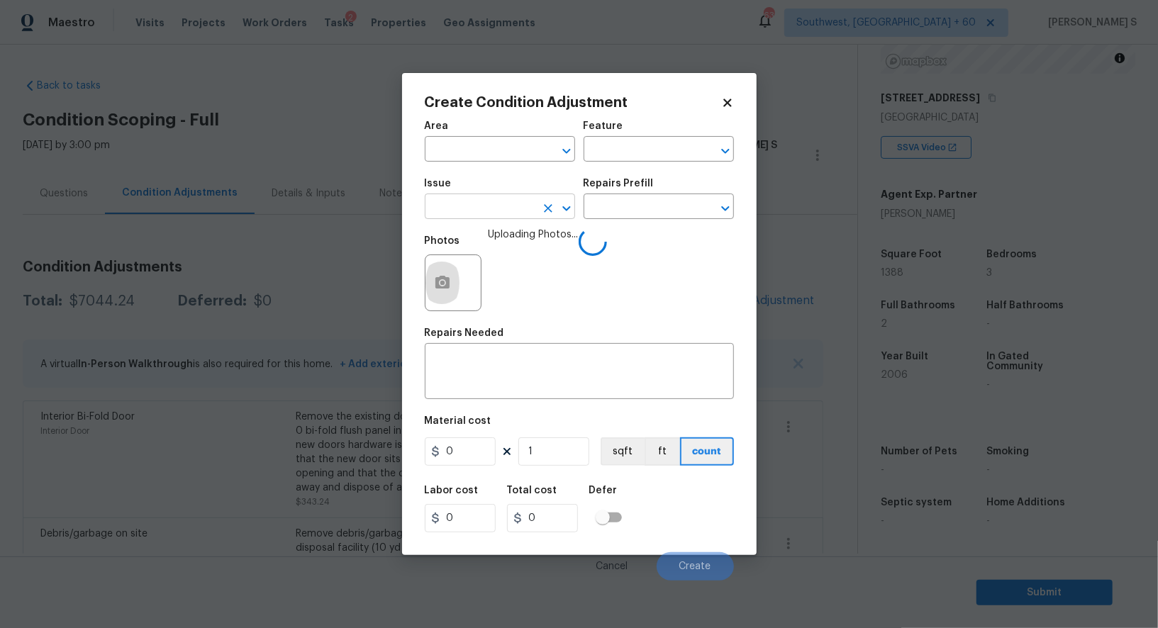
click at [500, 215] on input "text" at bounding box center [480, 208] width 111 height 22
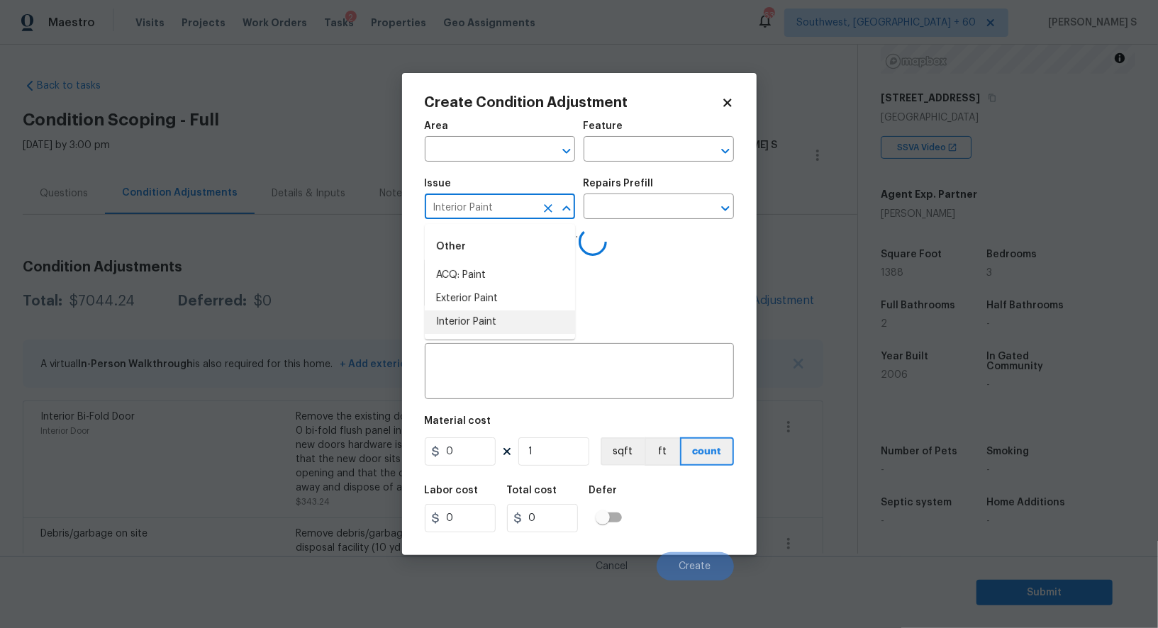
type input "Interior Paint"
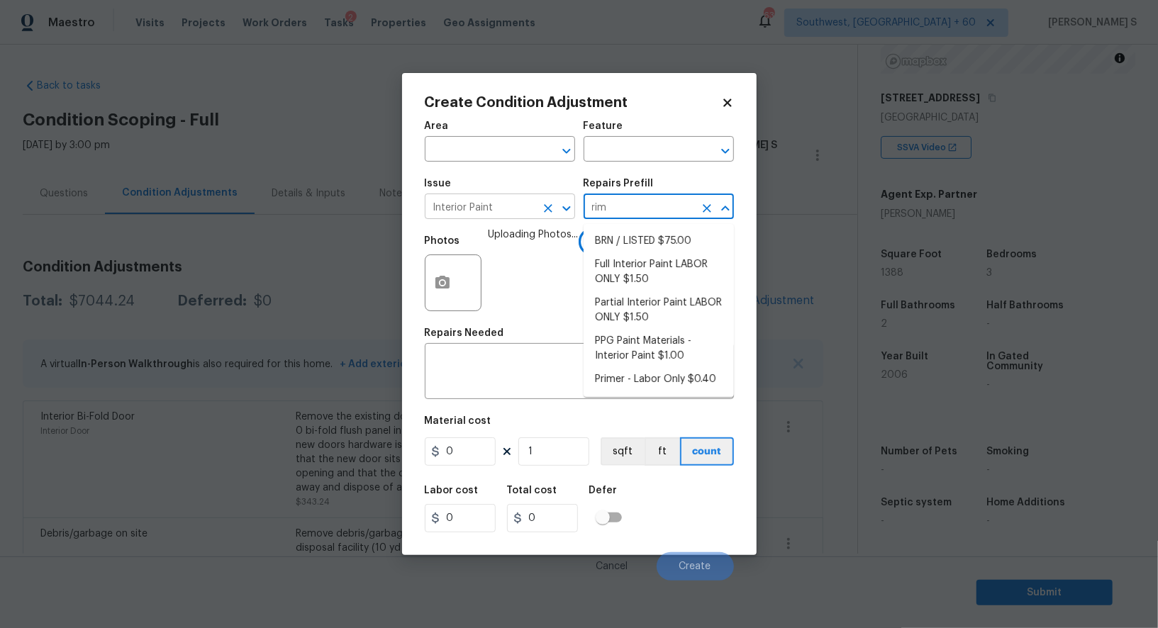
type input "rime"
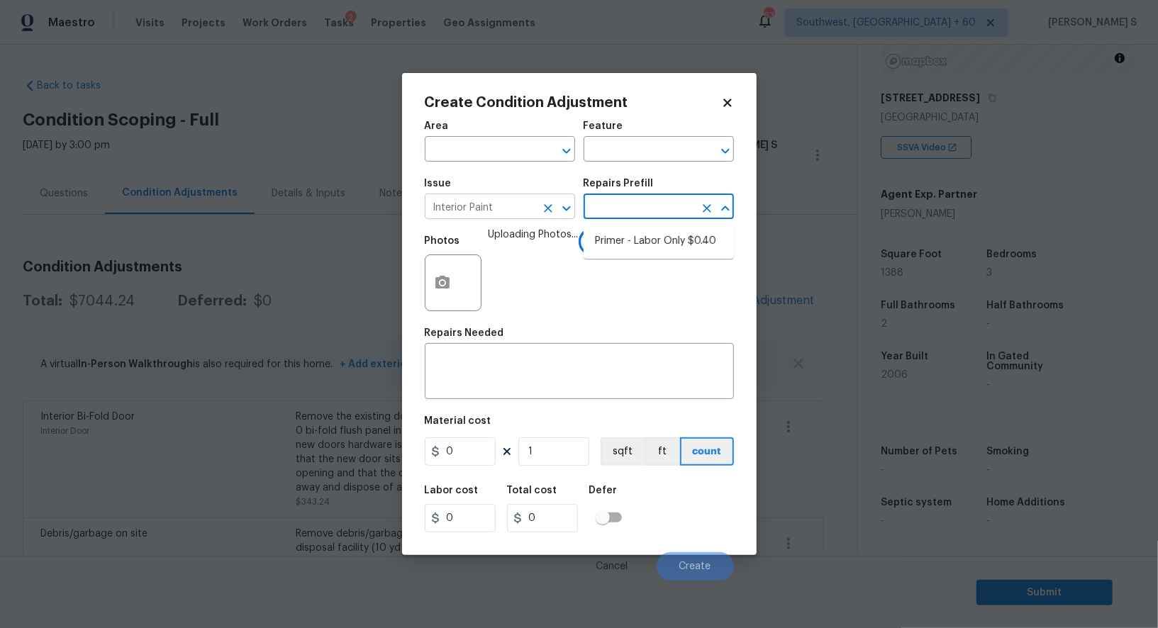
type input "r"
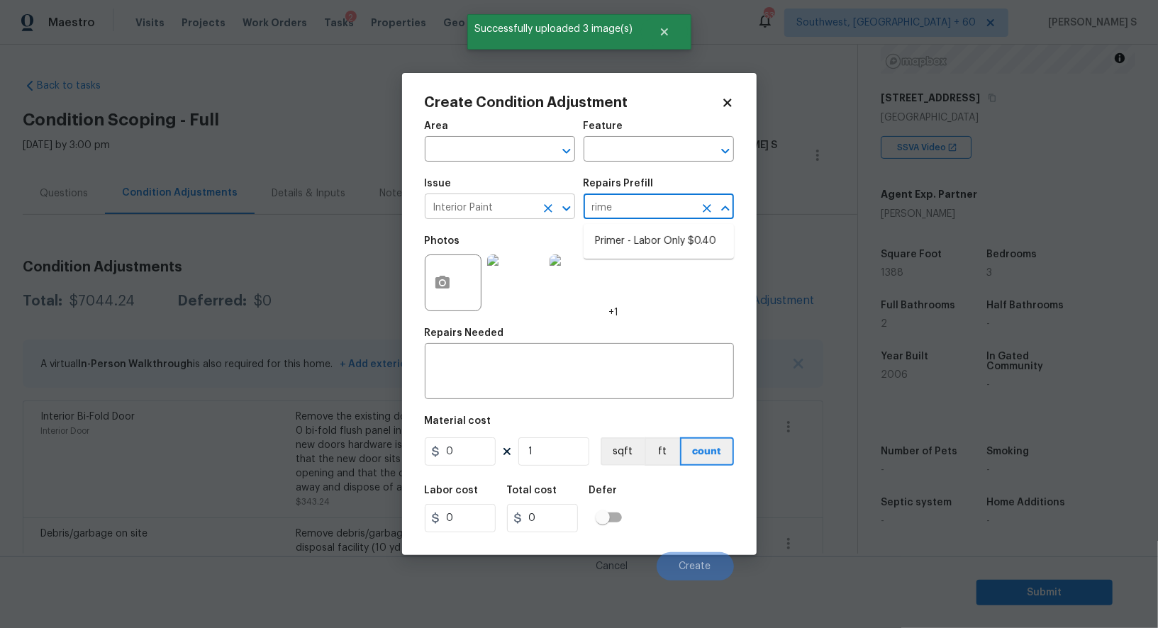
type input "[PERSON_NAME]"
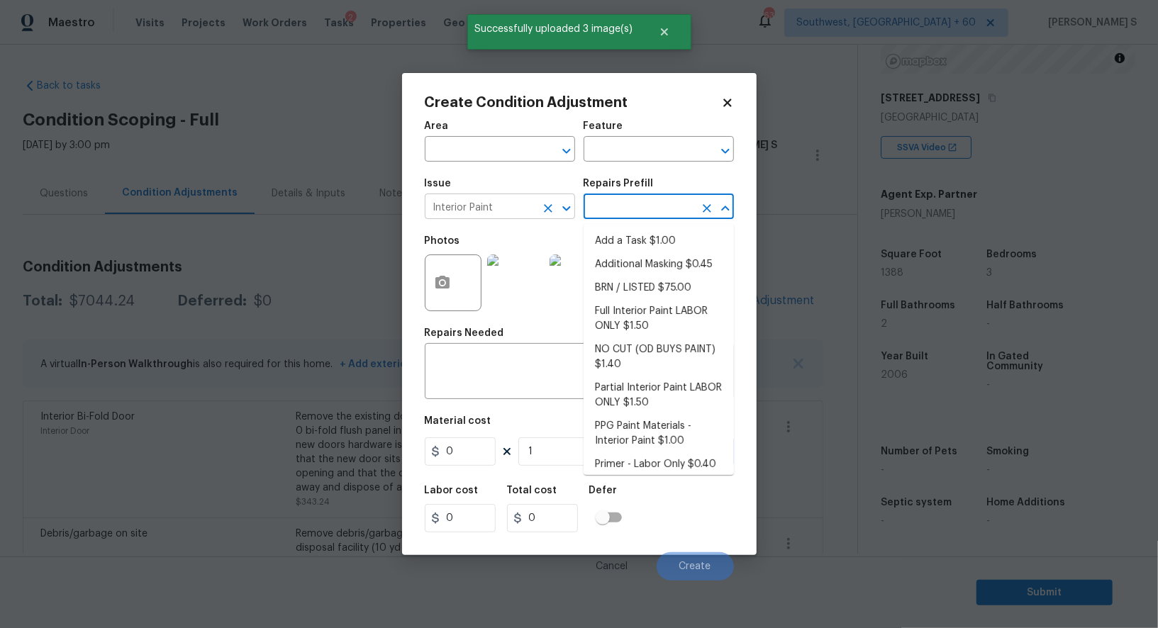
type input "Overall Paint"
type textarea "HPM to detail"
type input "1"
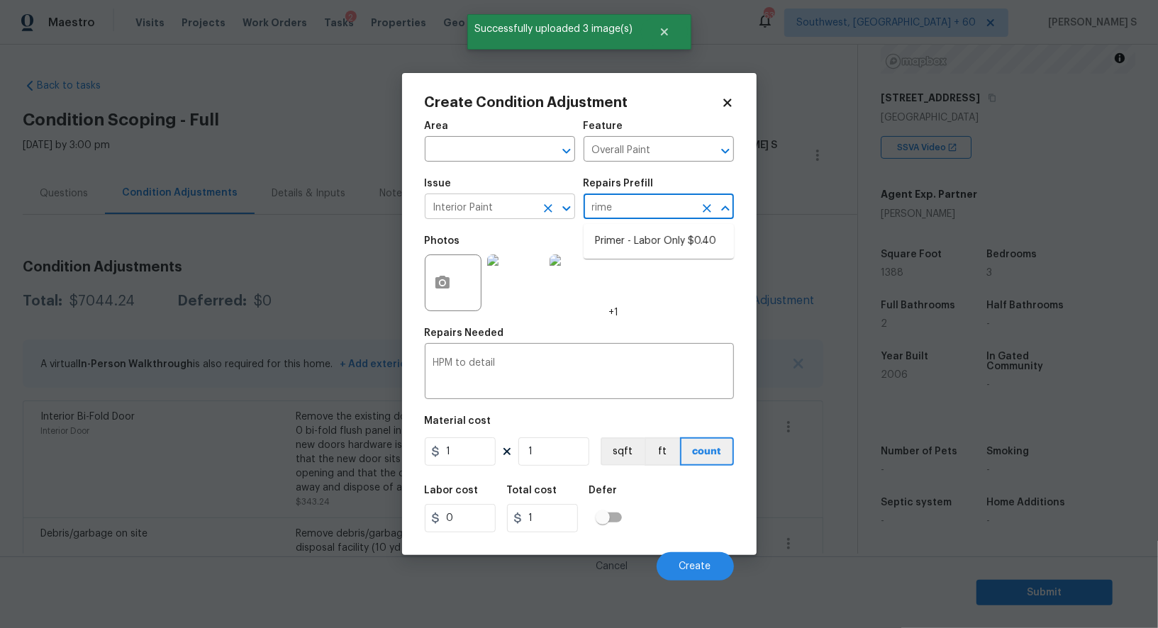
type input "[PERSON_NAME]"
type textarea "Interior primer - PRIMER PROVIDED BY OPENDOOR - All nails, screws, drywall anch…"
type input "0.4"
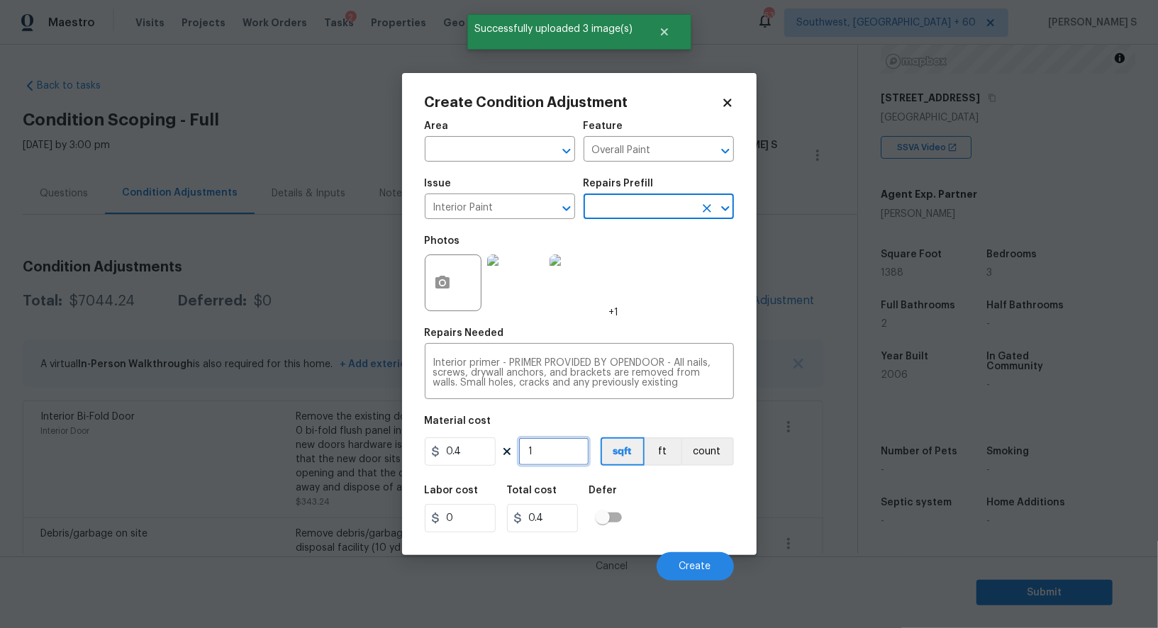
click at [544, 454] on input "1" at bounding box center [553, 451] width 71 height 28
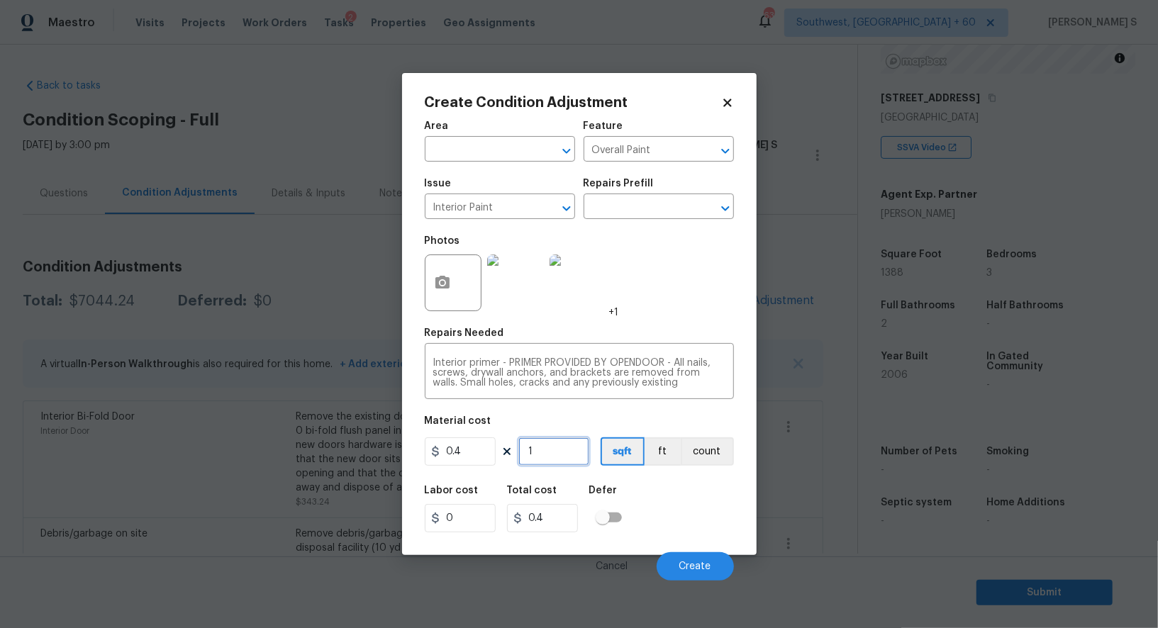
type input "5"
type input "2"
type input "50"
type input "20"
type input "500"
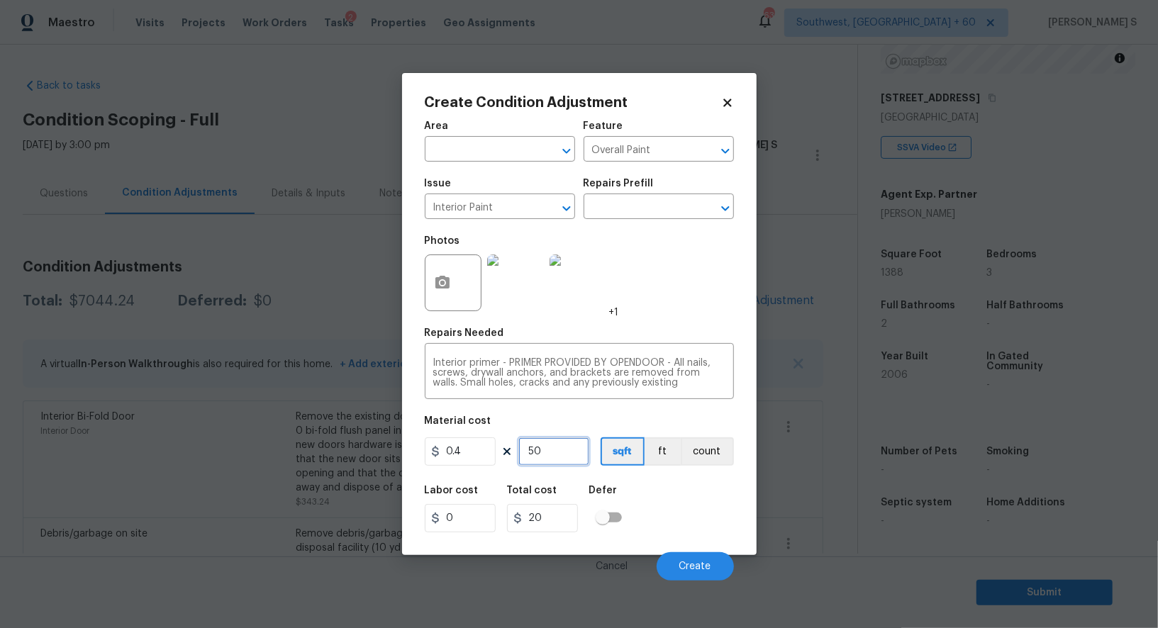
type input "200"
type input "500"
click at [683, 572] on span "Create" at bounding box center [695, 567] width 32 height 11
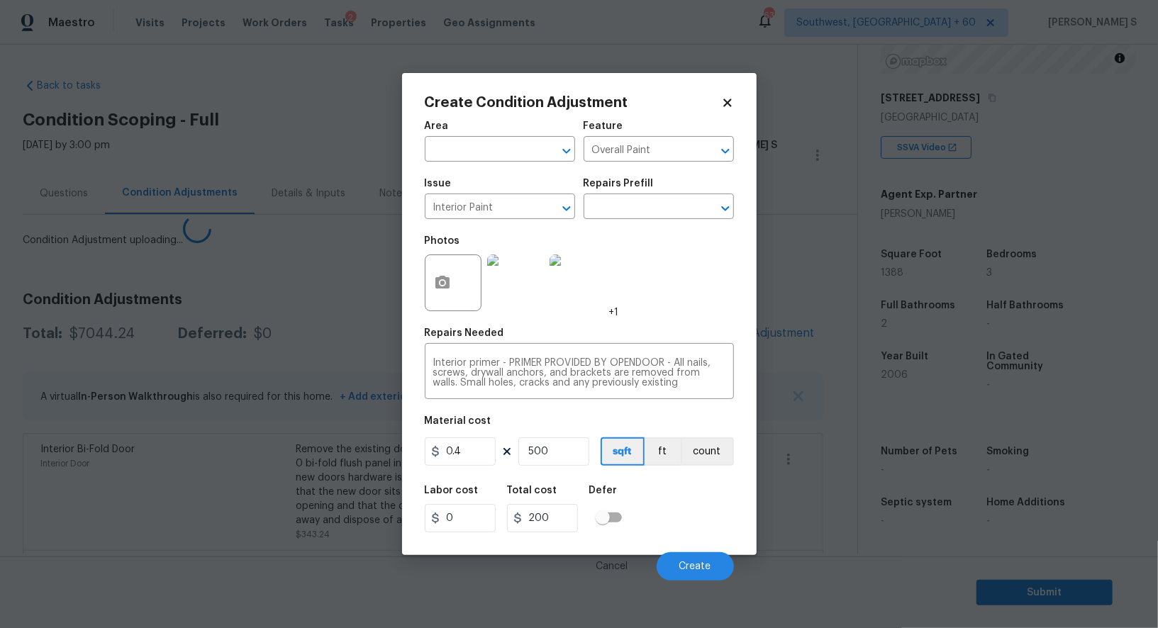
click at [164, 501] on body "Maestro Visits Projects Work Orders Tasks 2 Properties Geo Assignments [GEOGRAP…" at bounding box center [579, 314] width 1158 height 628
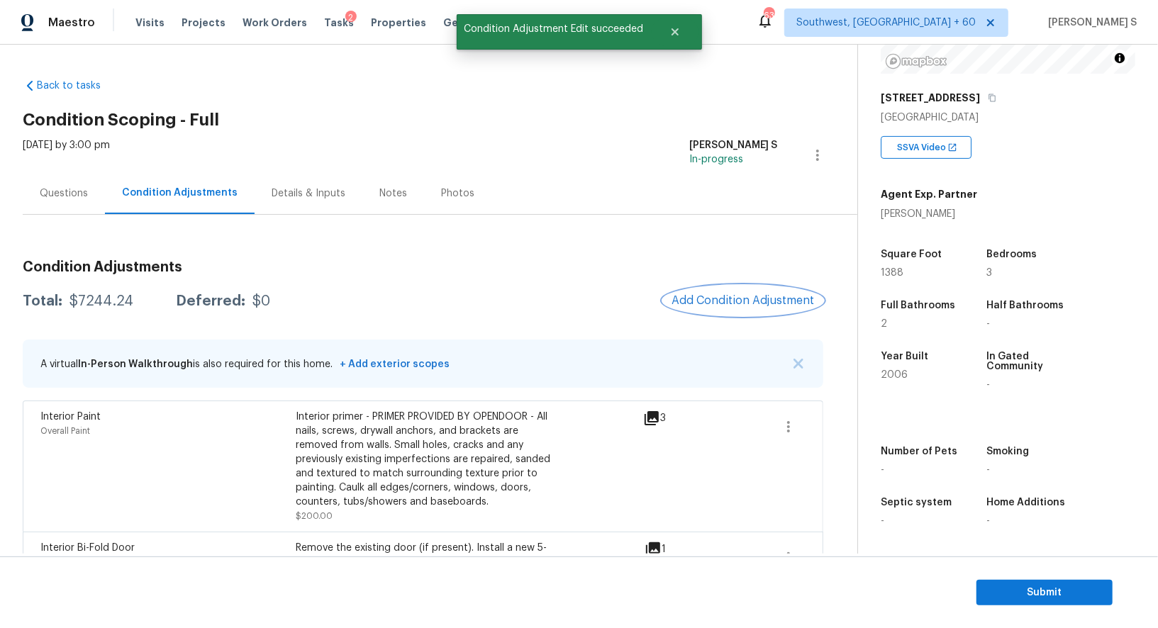
click at [711, 313] on button "Add Condition Adjustment" at bounding box center [743, 301] width 160 height 30
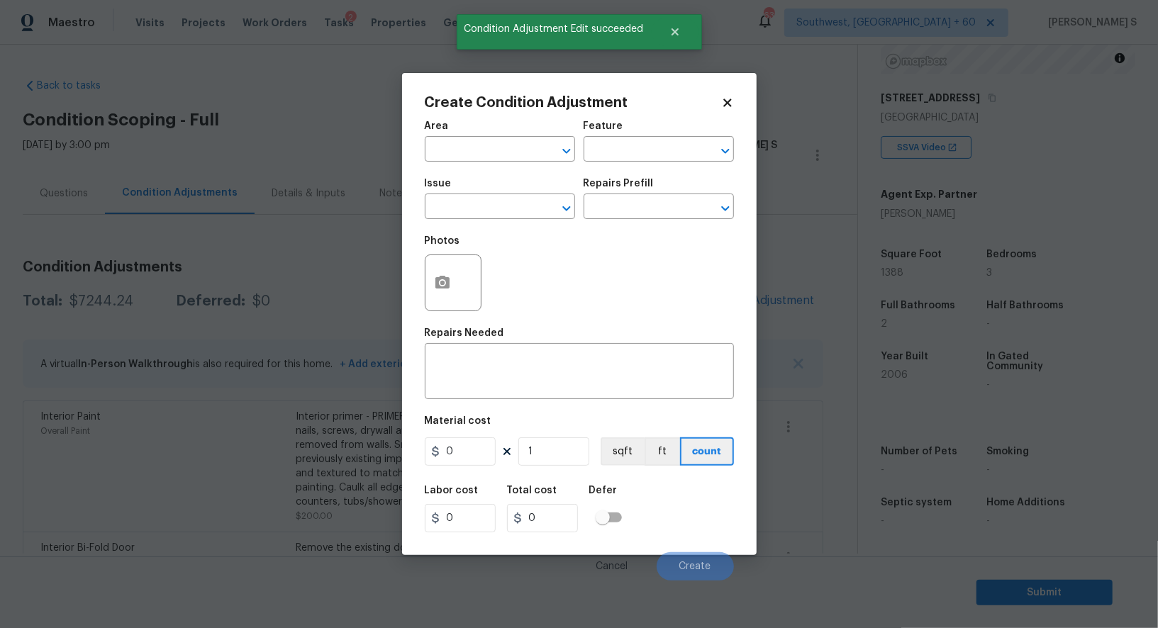
click at [472, 276] on div at bounding box center [453, 283] width 57 height 57
click at [443, 276] on icon "button" at bounding box center [442, 282] width 17 height 17
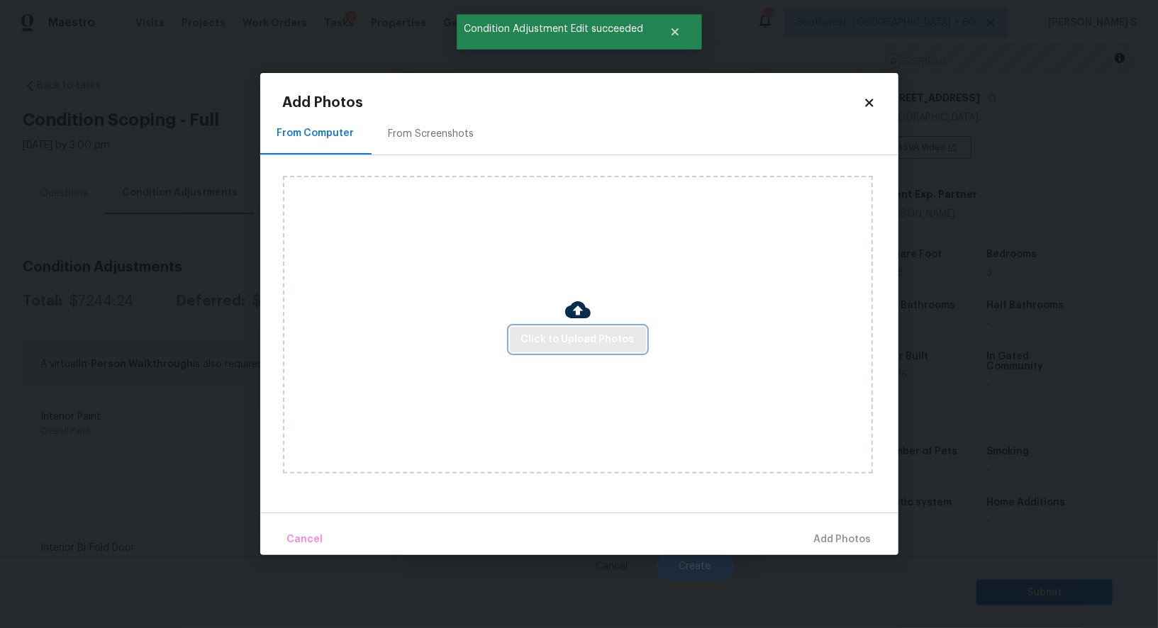
click at [549, 349] on button "Click to Upload Photos" at bounding box center [578, 340] width 136 height 26
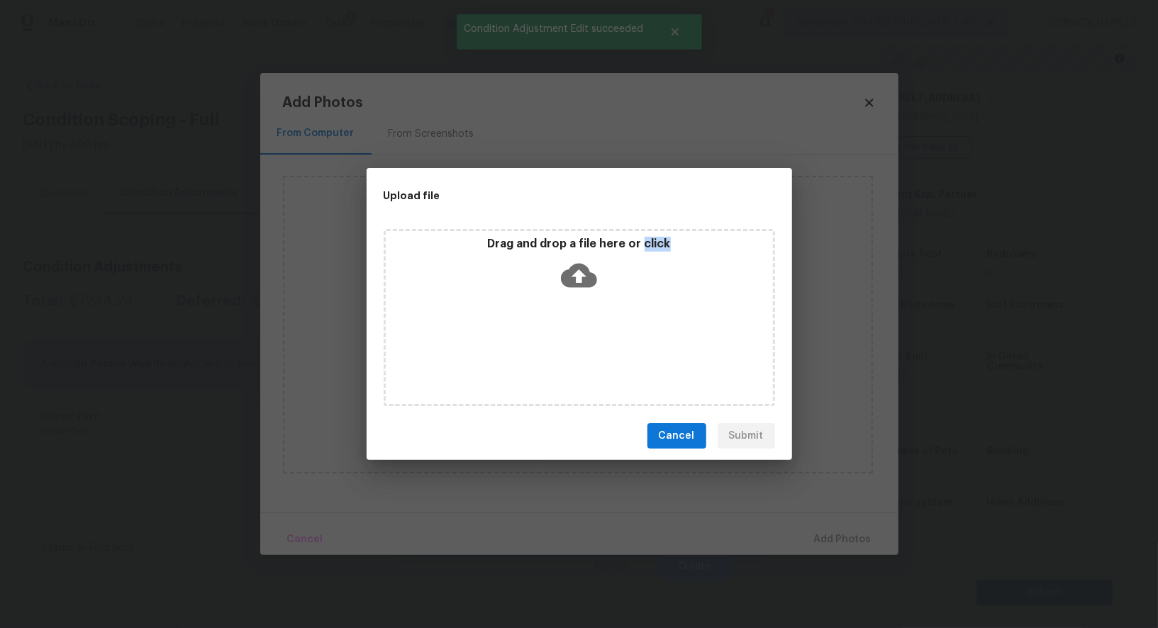
click at [549, 349] on div "Drag and drop a file here or click" at bounding box center [579, 317] width 391 height 177
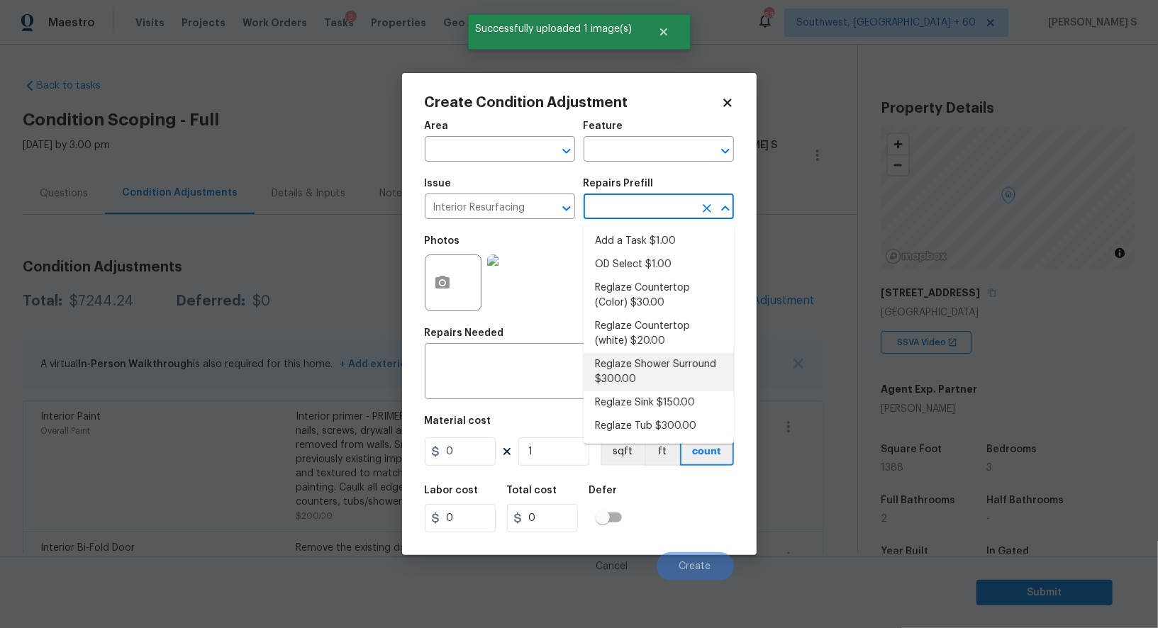
type input "300"
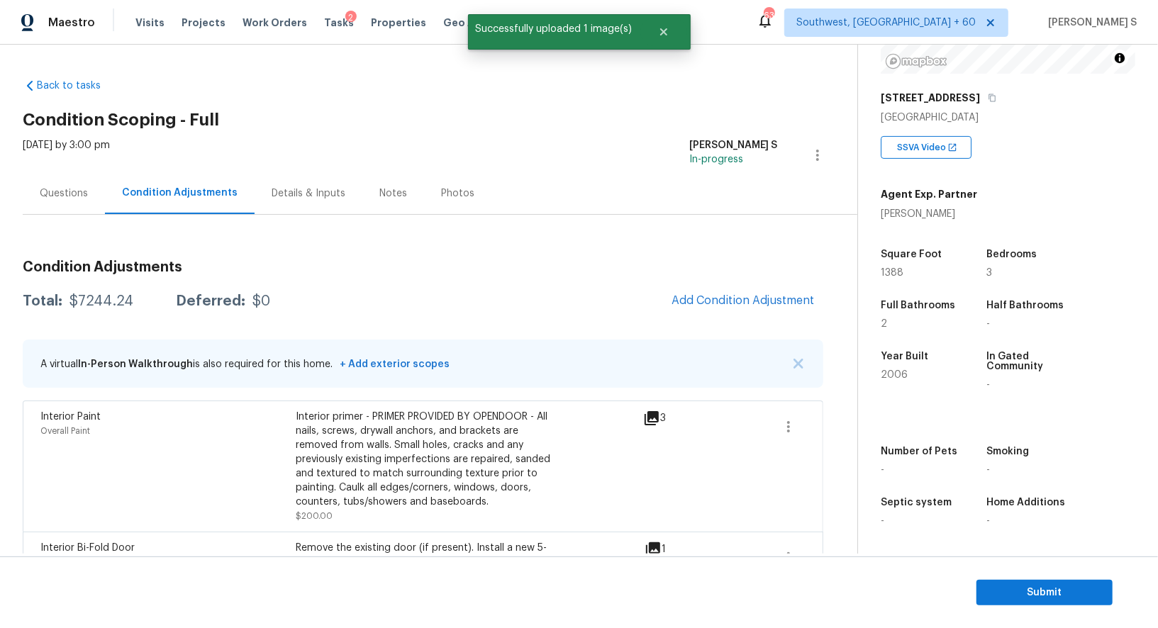
click at [715, 585] on body "Maestro Visits Projects Work Orders Tasks 2 Properties Geo Assignments [GEOGRAP…" at bounding box center [579, 314] width 1158 height 628
click at [733, 309] on button "Add Condition Adjustment" at bounding box center [743, 301] width 160 height 30
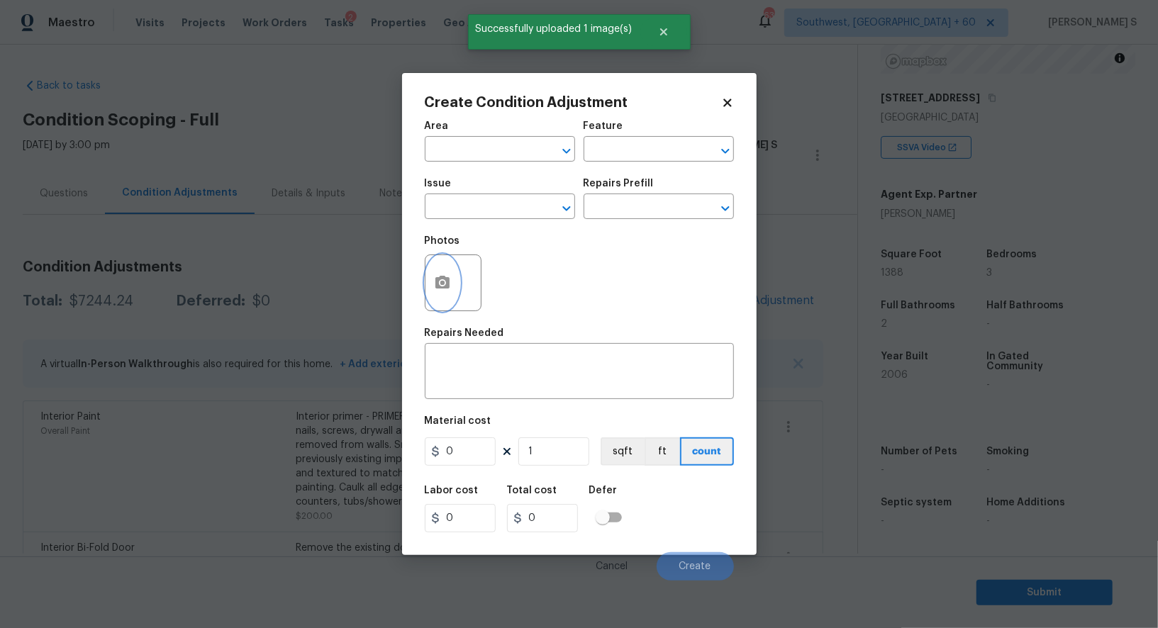
click at [445, 277] on icon "button" at bounding box center [442, 282] width 17 height 17
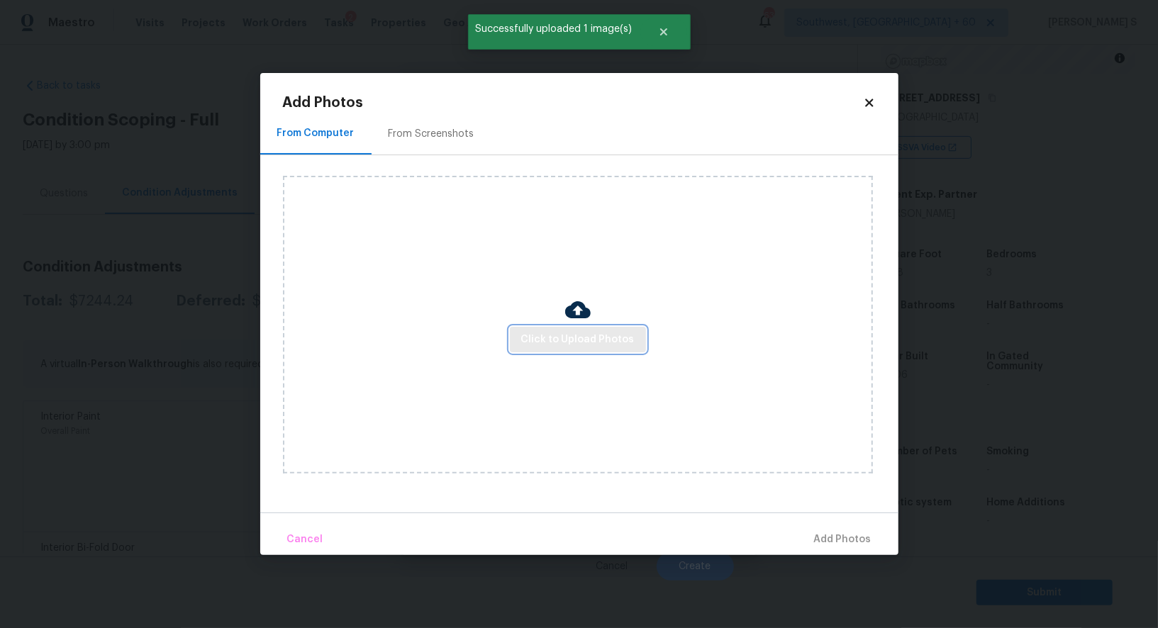
click at [581, 334] on span "Click to Upload Photos" at bounding box center [577, 340] width 113 height 18
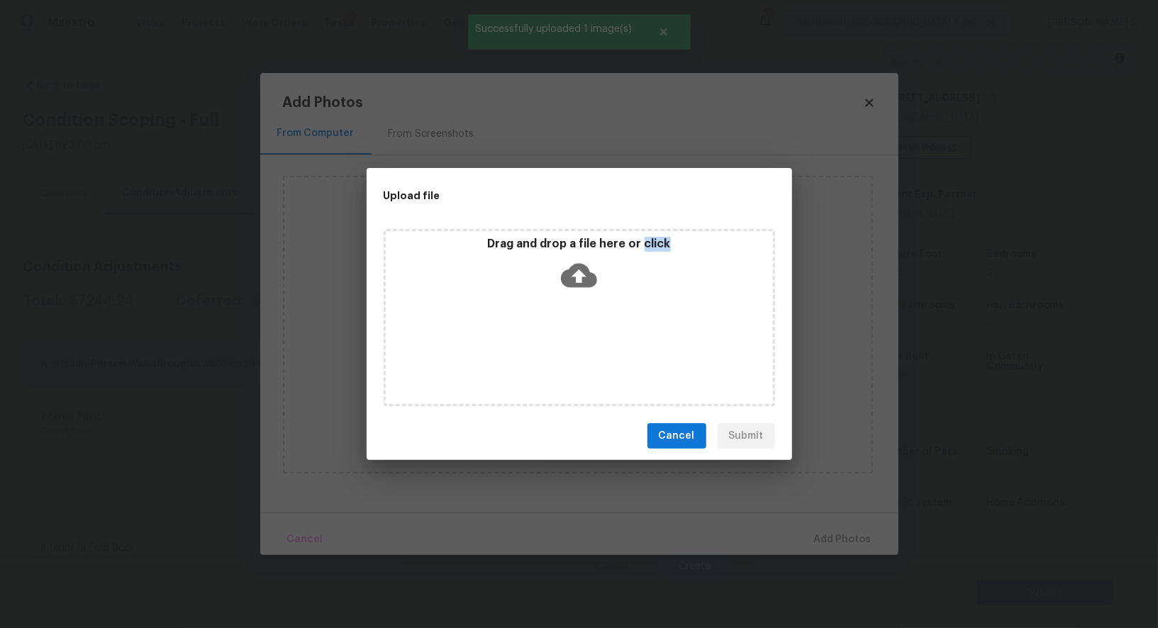
click at [581, 334] on div "Drag and drop a file here or click" at bounding box center [579, 317] width 391 height 177
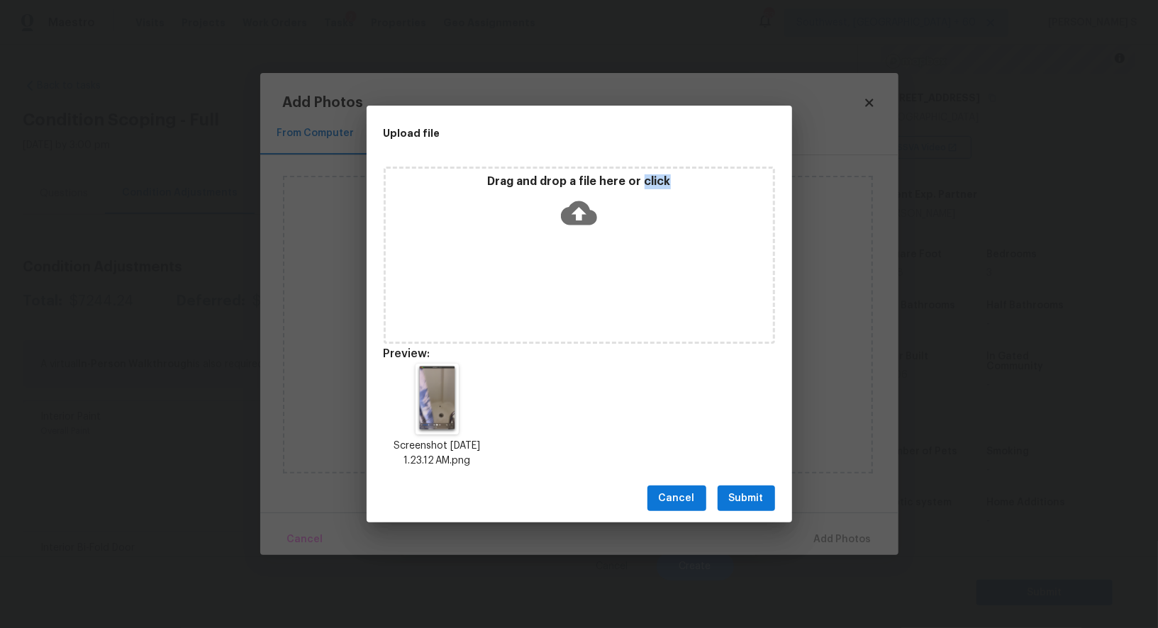
click at [731, 501] on span "Submit" at bounding box center [746, 499] width 35 height 18
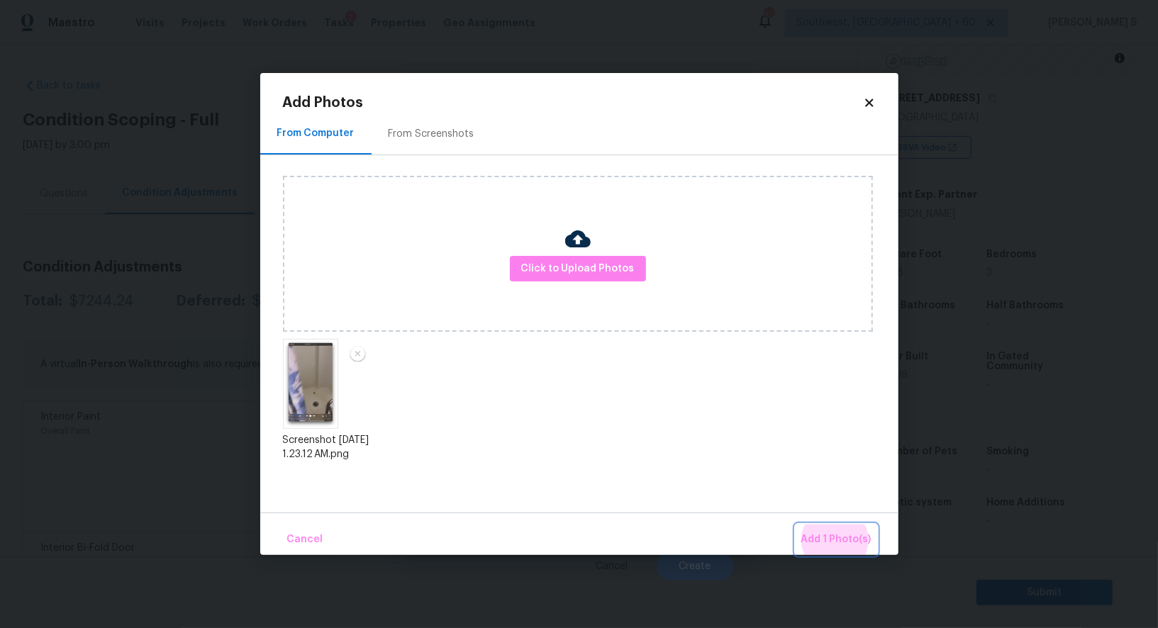
click at [795, 525] on button "Add 1 Photo(s)" at bounding box center [836, 540] width 82 height 30
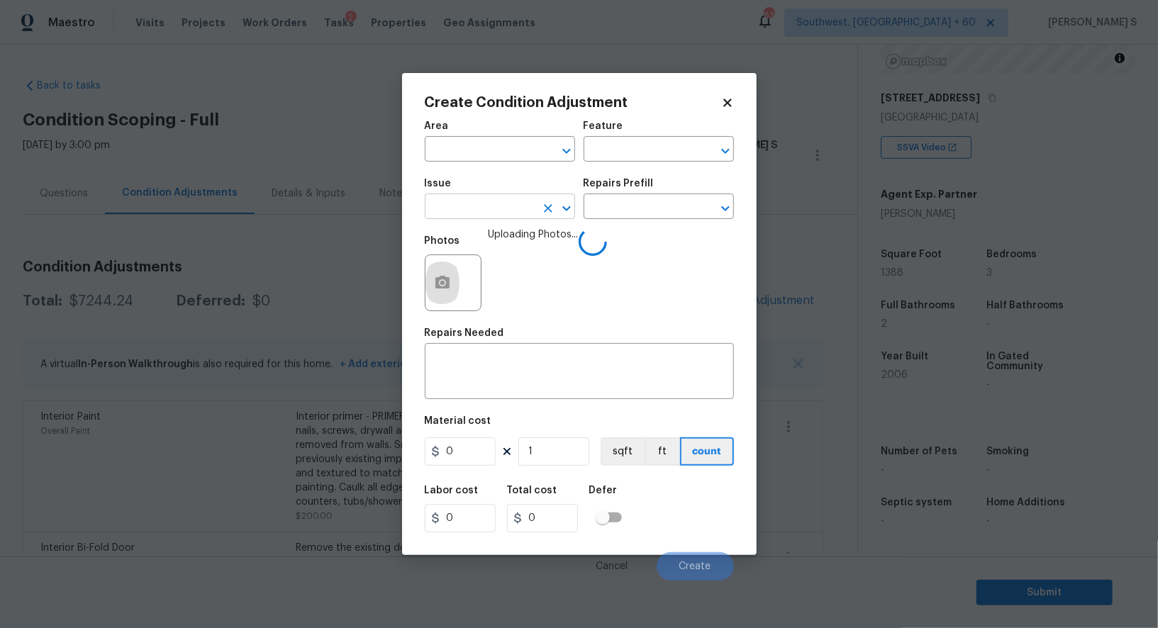
click at [479, 204] on input "text" at bounding box center [480, 208] width 111 height 22
type input "Interior Resurfacing"
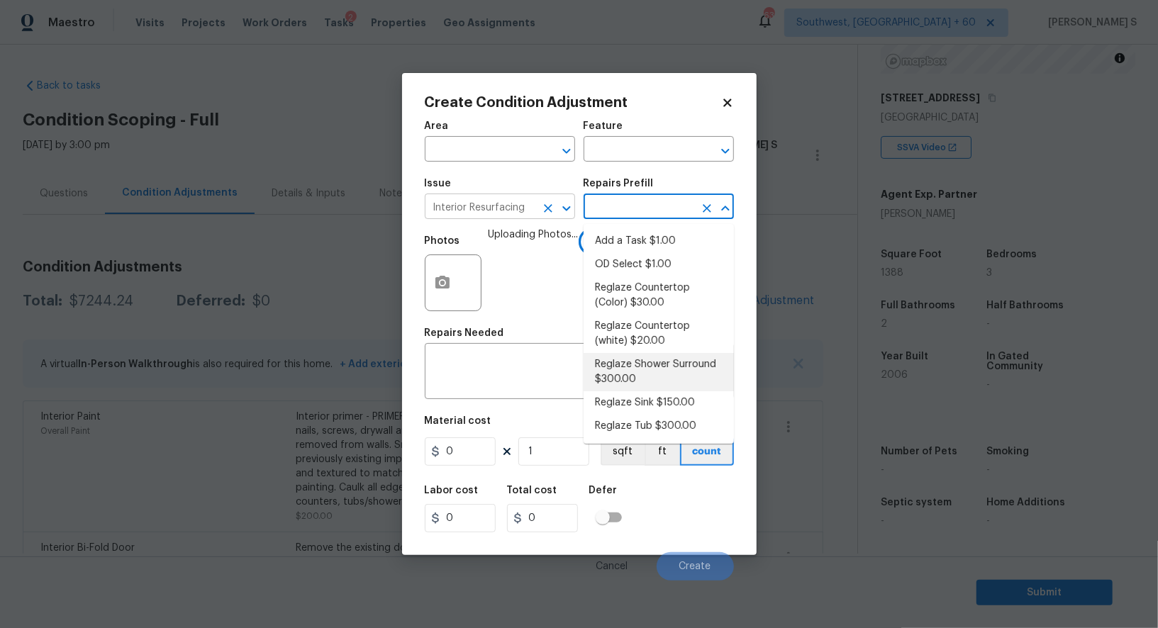
type textarea "Prep, mask, clean and reglaze the fiberglass shower surround (white) both on th…"
type input "300"
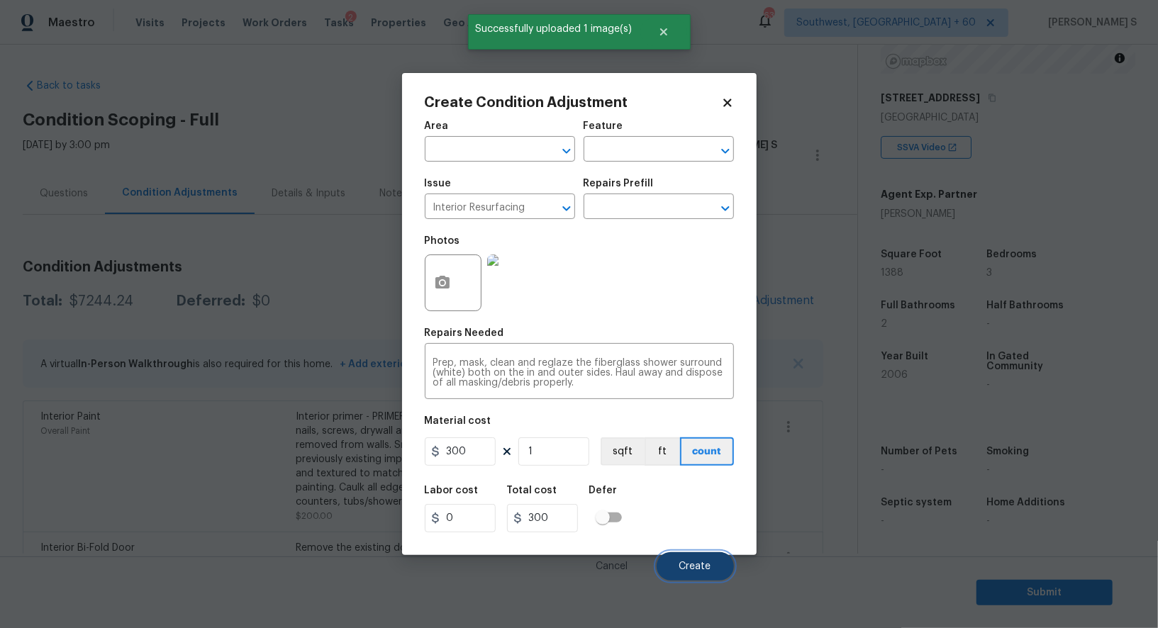
click at [700, 565] on span "Create" at bounding box center [695, 567] width 32 height 11
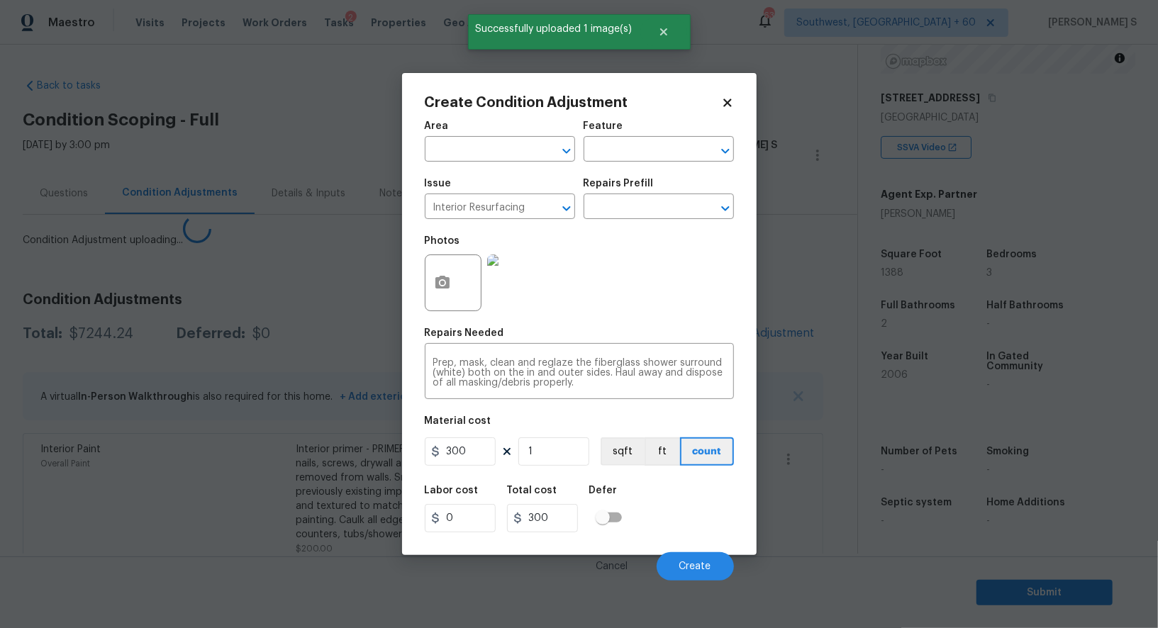
click at [67, 389] on body "Maestro Visits Projects Work Orders Tasks 2 Properties Geo Assignments 632 Sout…" at bounding box center [579, 314] width 1158 height 628
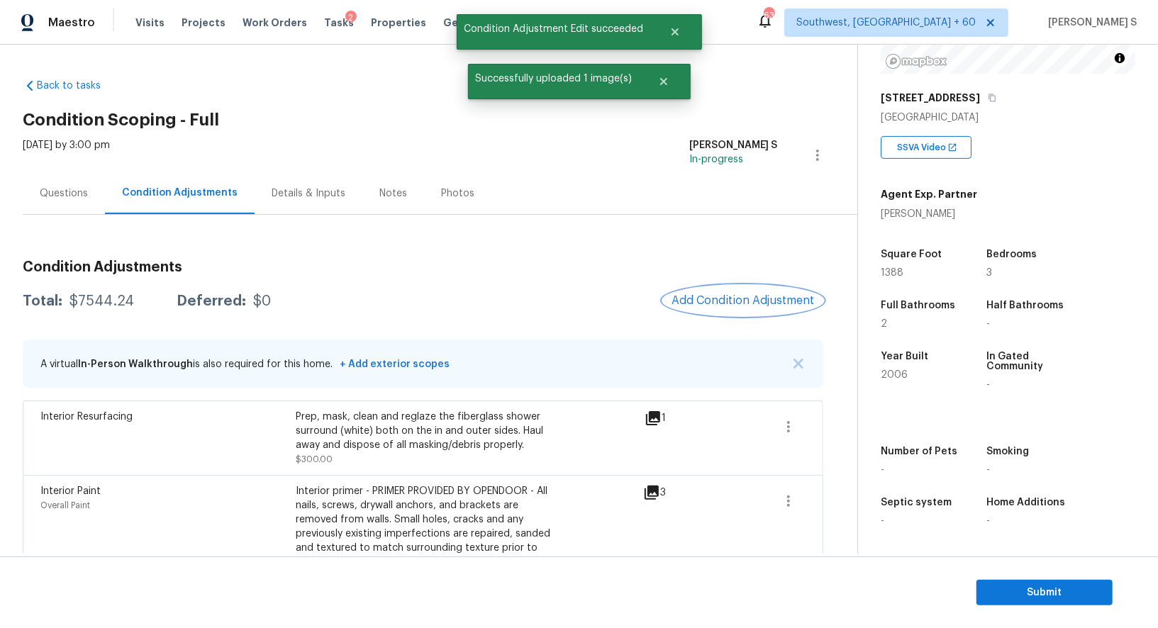
click at [725, 298] on span "Add Condition Adjustment" at bounding box center [742, 300] width 143 height 13
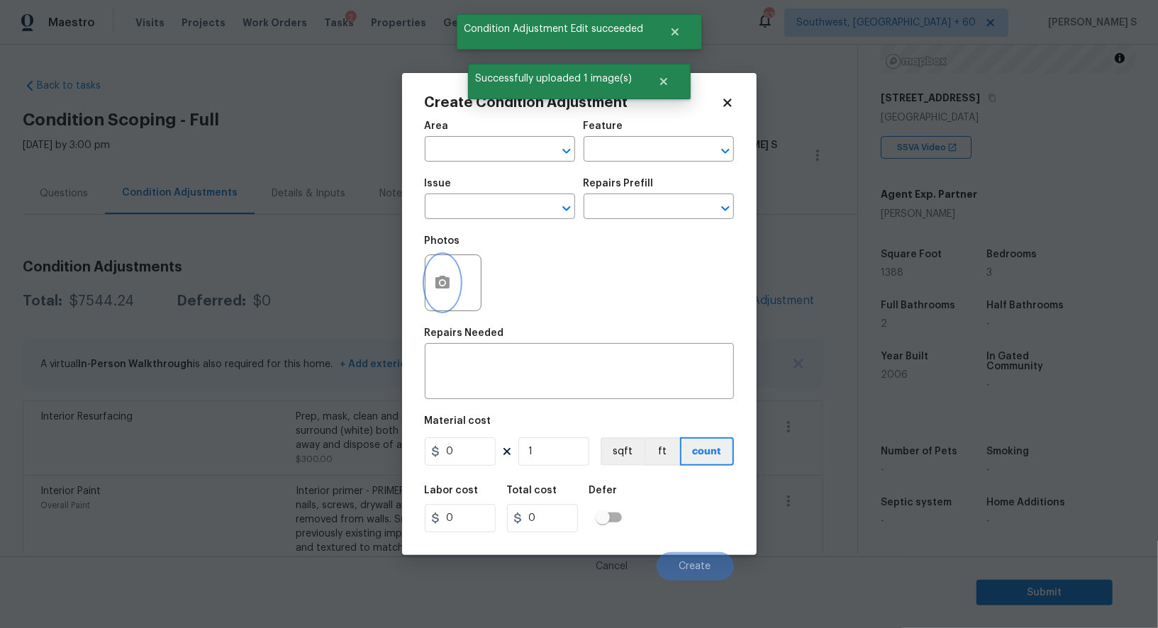
click at [445, 289] on icon "button" at bounding box center [442, 282] width 14 height 13
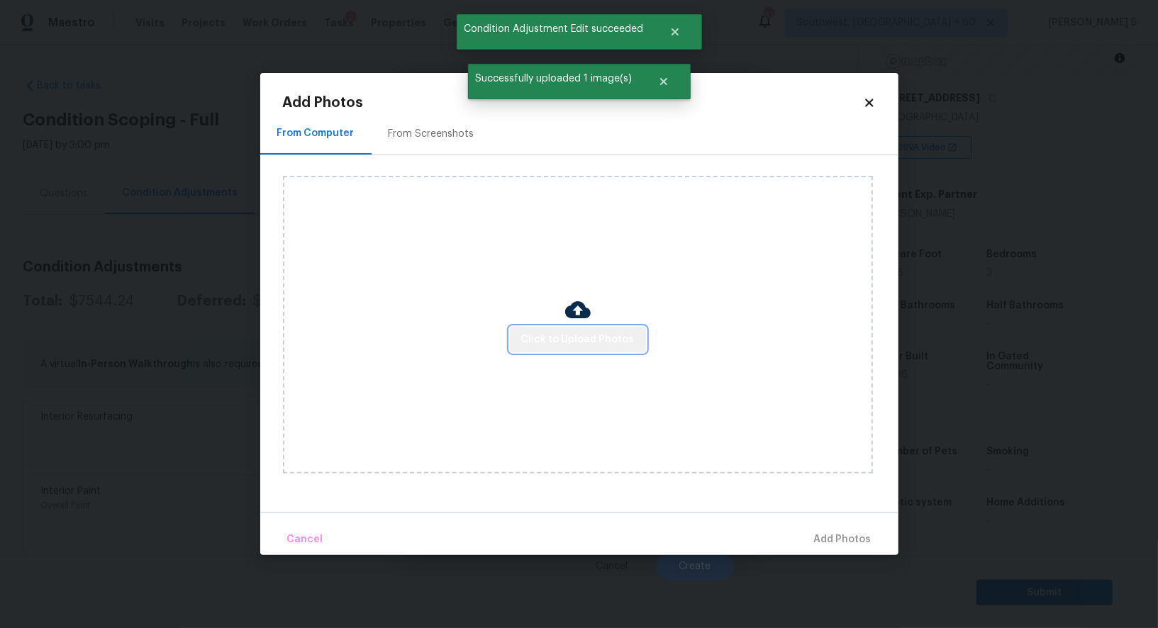
click at [587, 337] on span "Click to Upload Photos" at bounding box center [577, 340] width 113 height 18
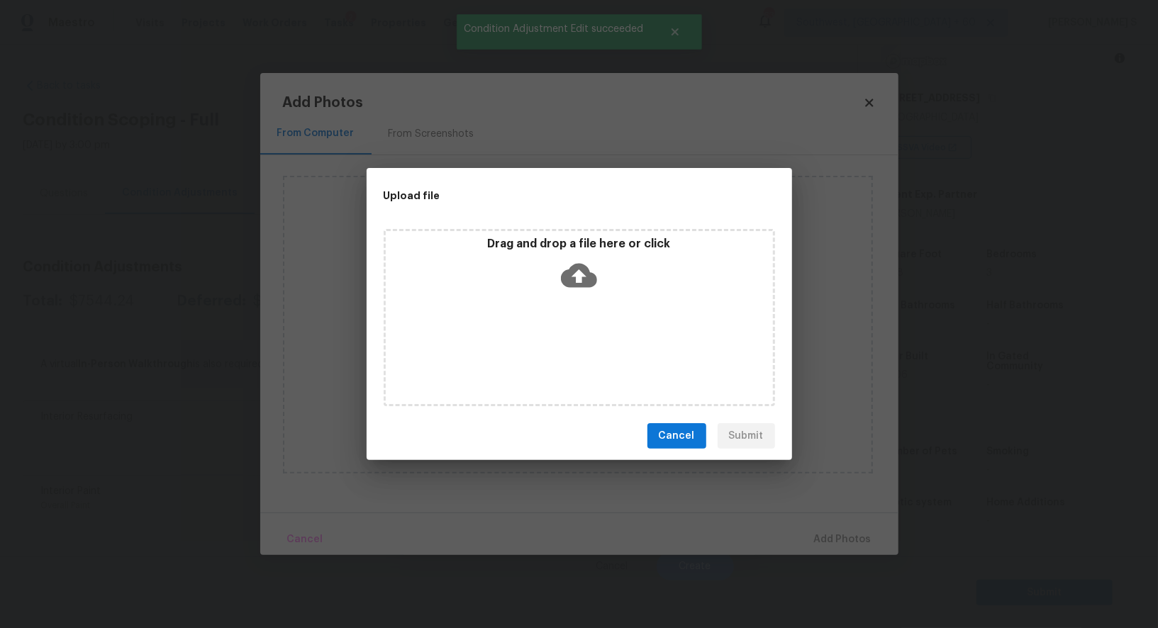
click at [587, 337] on div "Drag and drop a file here or click" at bounding box center [579, 317] width 391 height 177
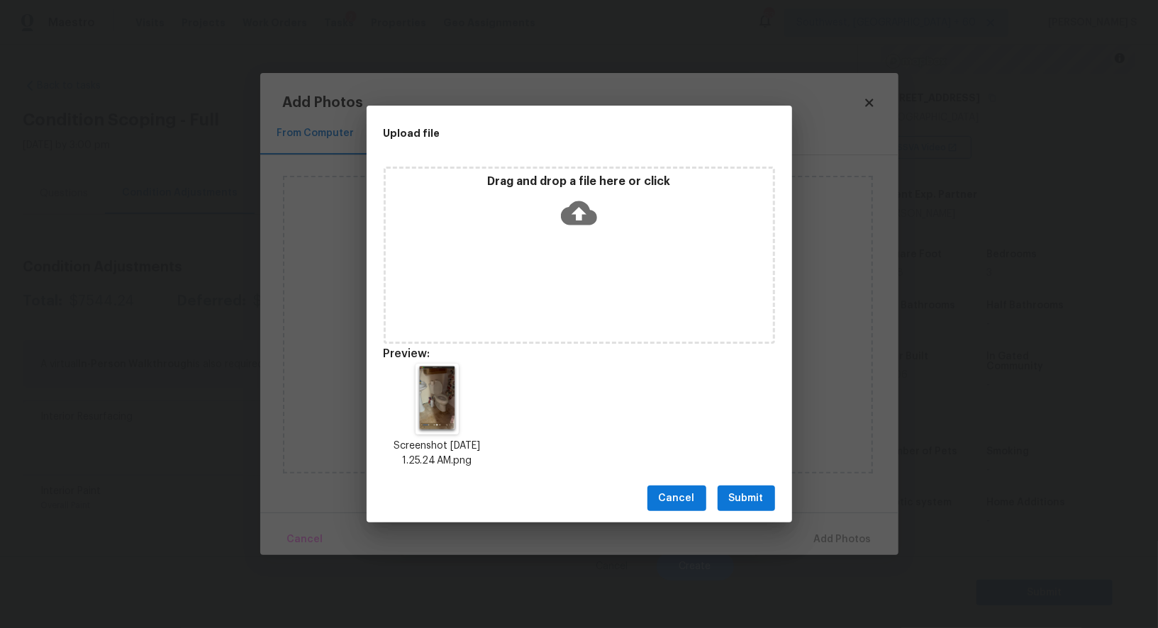
click at [752, 493] on span "Submit" at bounding box center [746, 499] width 35 height 18
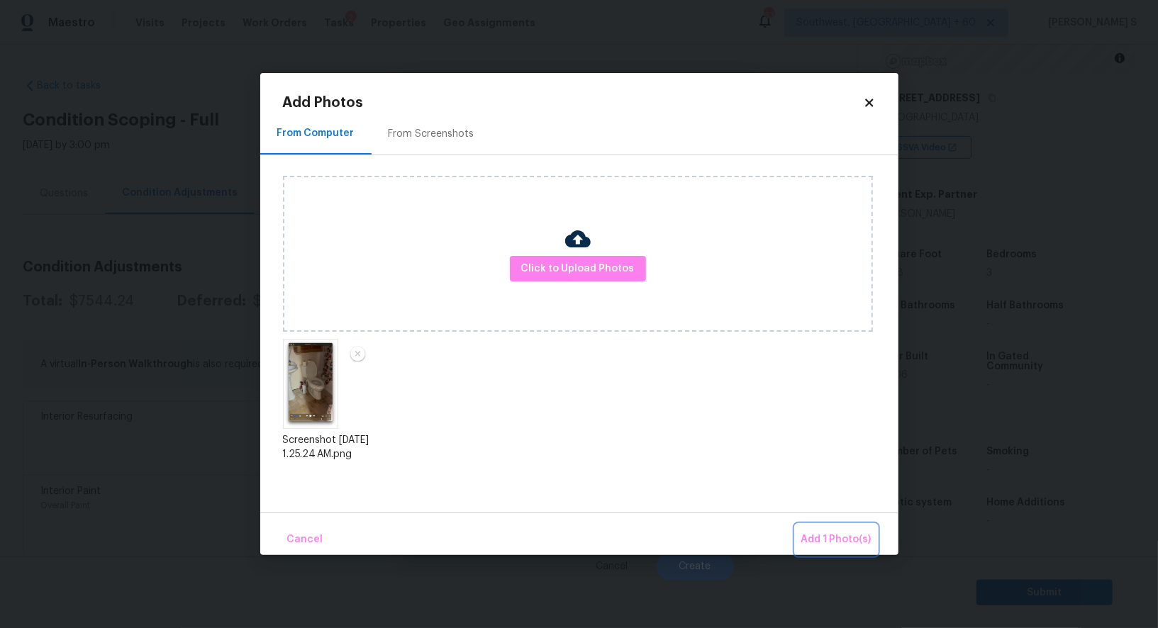
click at [842, 530] on button "Add 1 Photo(s)" at bounding box center [836, 540] width 82 height 30
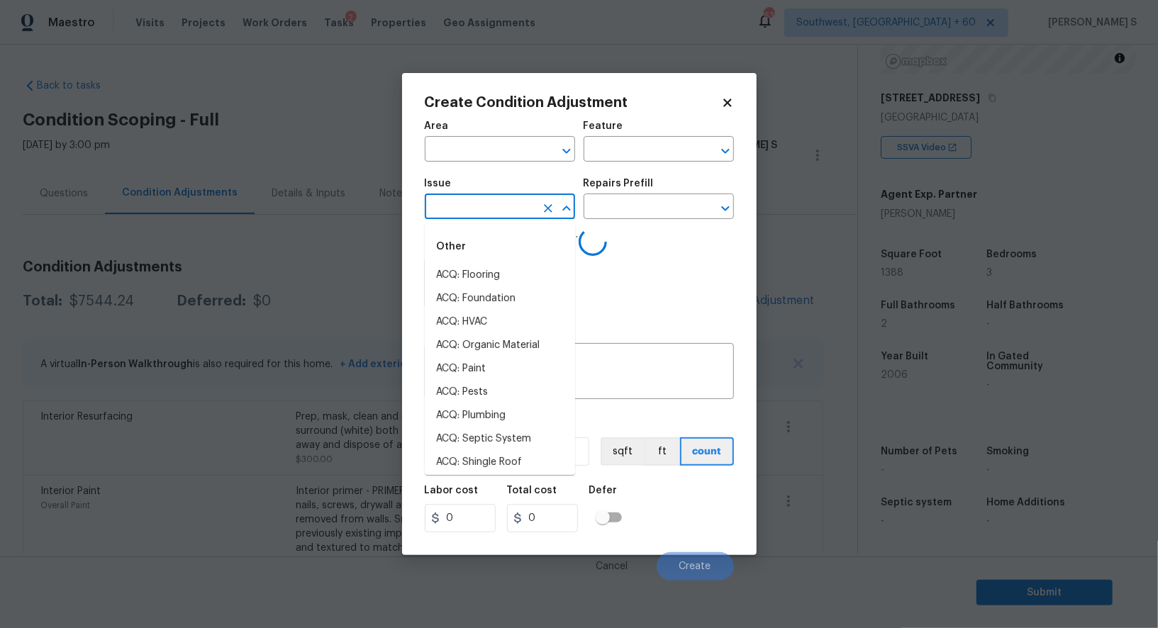
click at [483, 215] on input "text" at bounding box center [480, 208] width 111 height 22
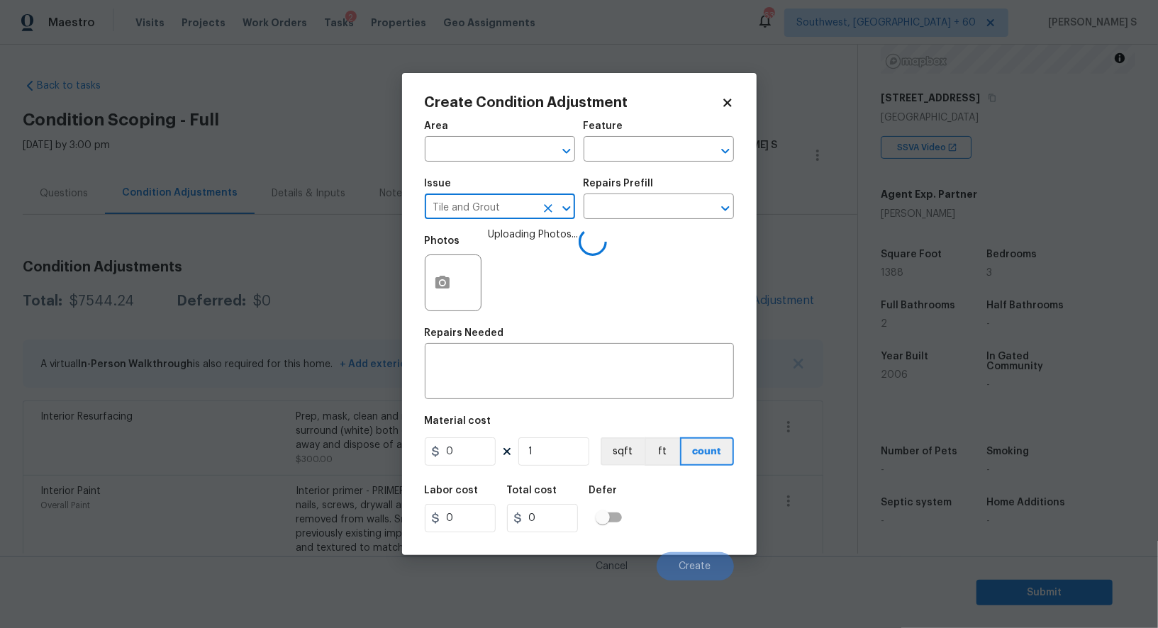
type input "Tile and Grout"
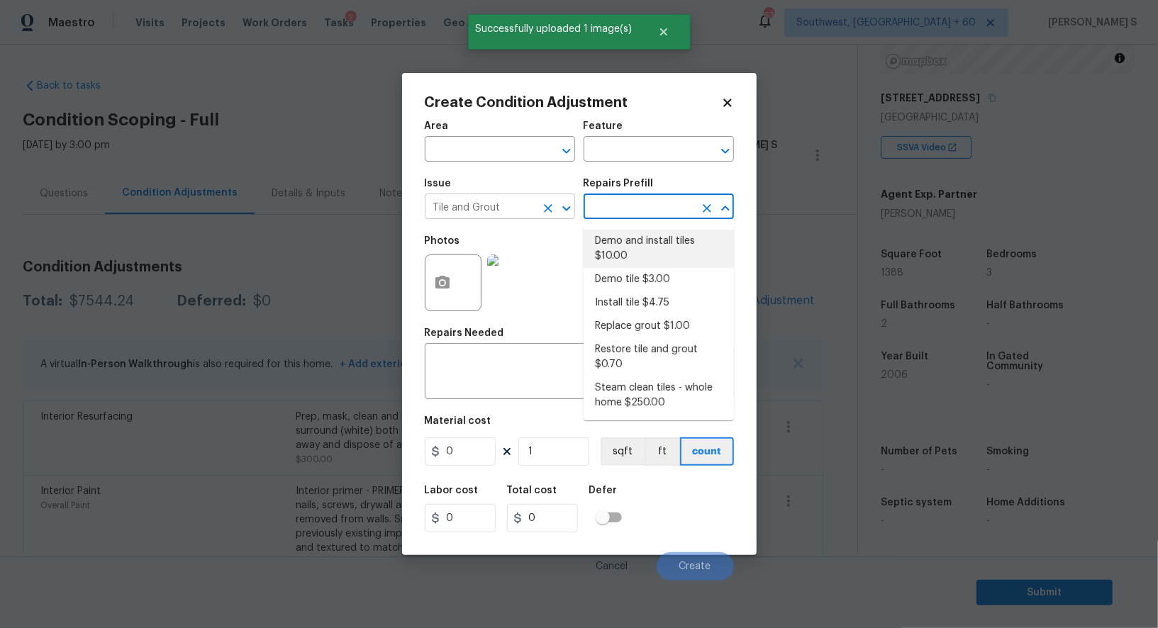
type input "Overall Flooring"
type textarea "Demo damaged tile and trowel thinset. Install tile flooring, float (level), and…"
type input "10"
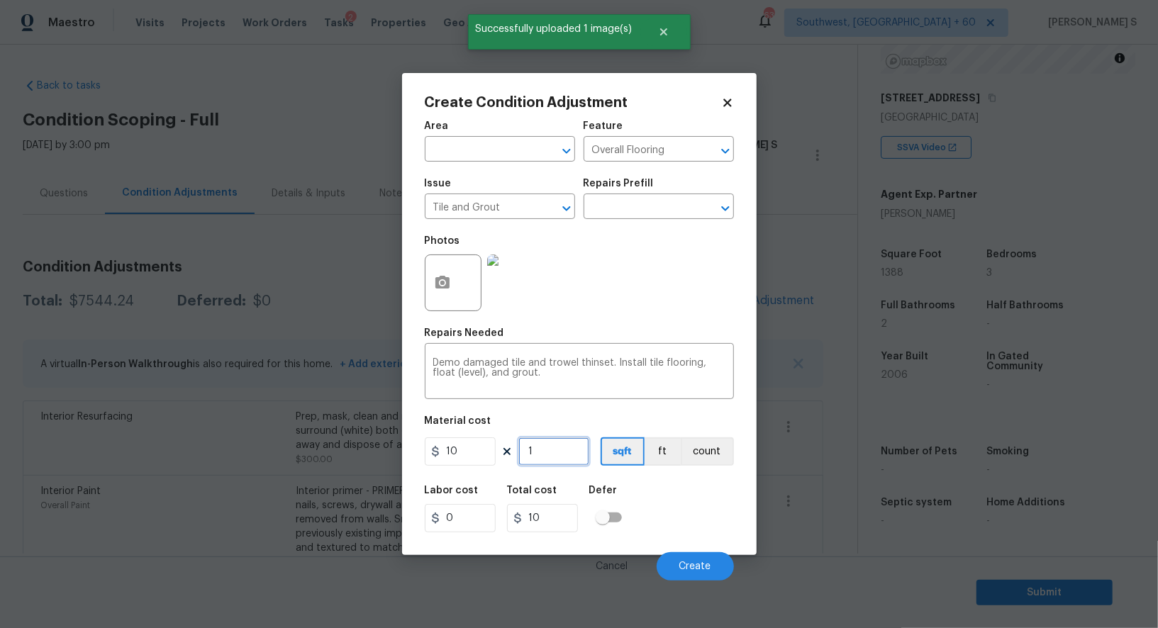
click at [535, 451] on input "1" at bounding box center [553, 451] width 71 height 28
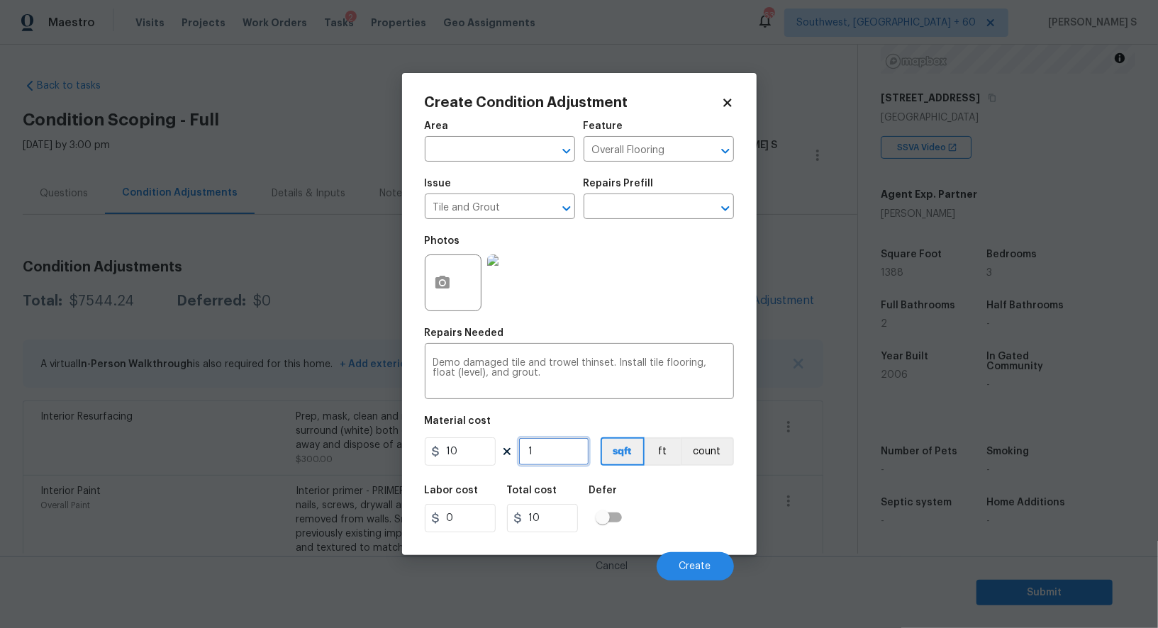
type input "5"
type input "50"
type input "500"
type input "50"
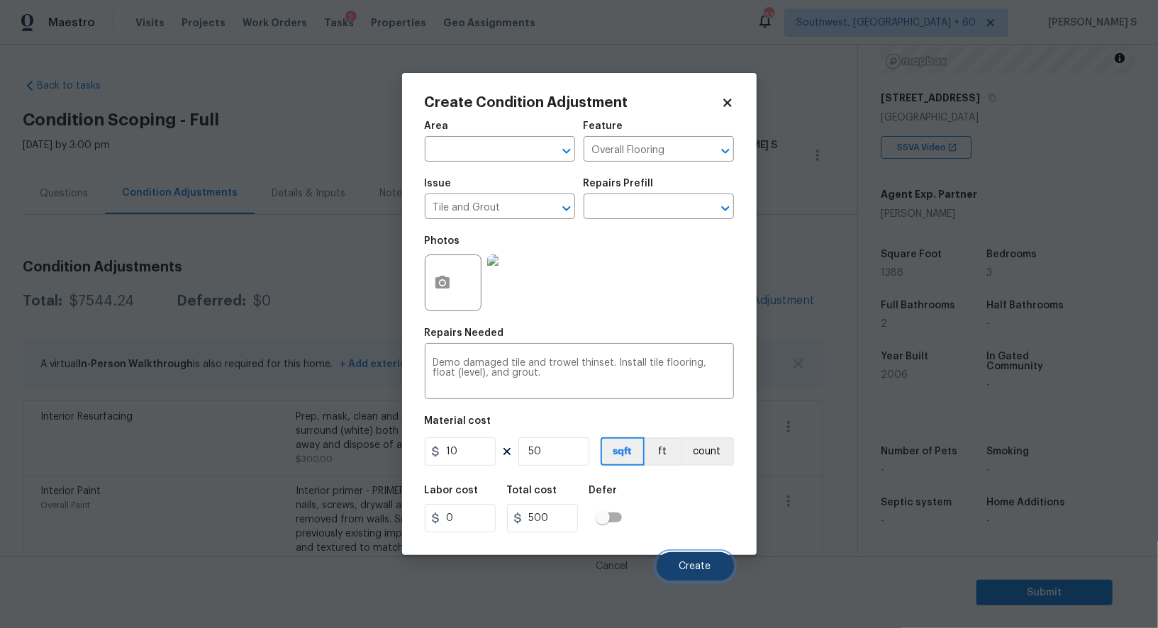
click at [705, 564] on span "Create" at bounding box center [695, 567] width 32 height 11
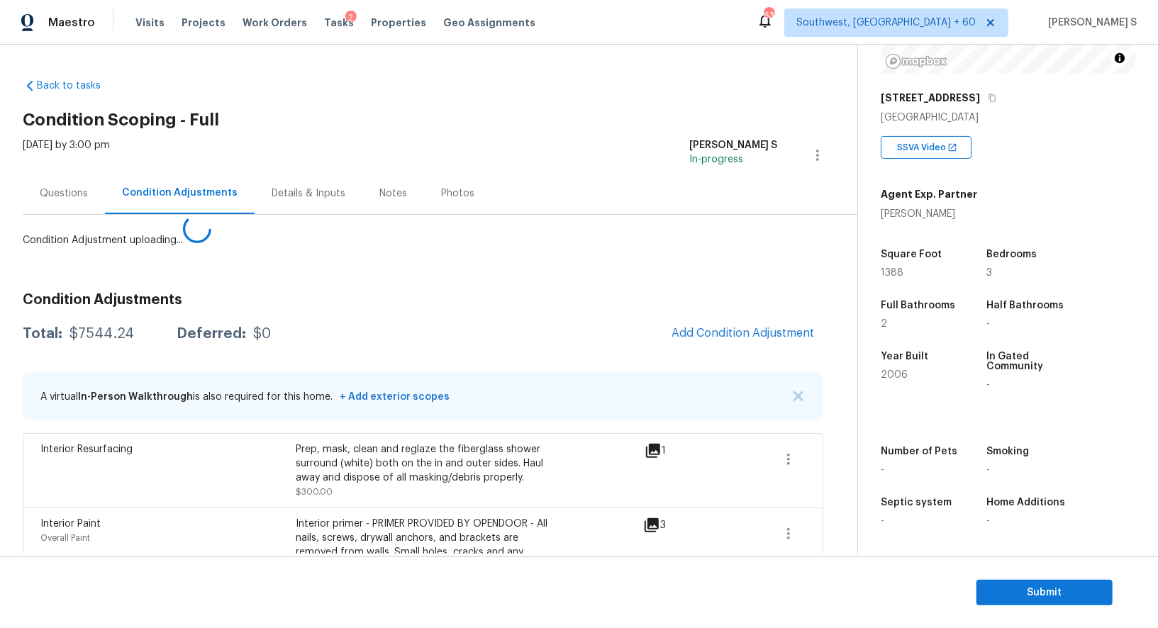
click at [172, 416] on body "Maestro Visits Projects Work Orders Tasks 2 Properties Geo Assignments 632 Sout…" at bounding box center [579, 314] width 1158 height 628
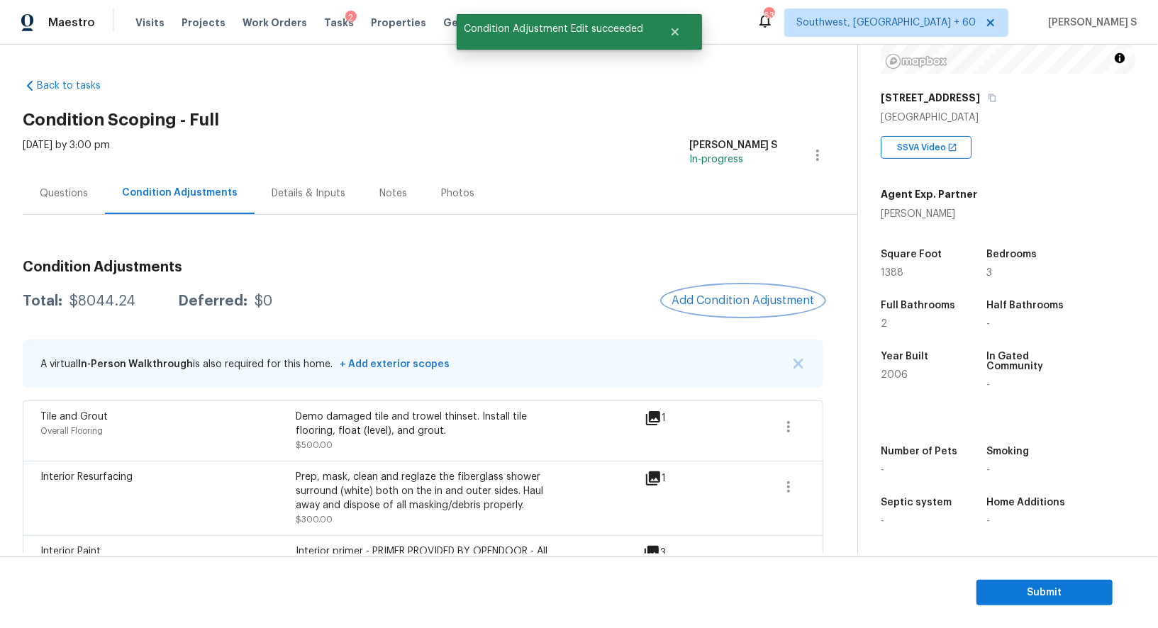
click at [743, 306] on span "Add Condition Adjustment" at bounding box center [742, 300] width 143 height 13
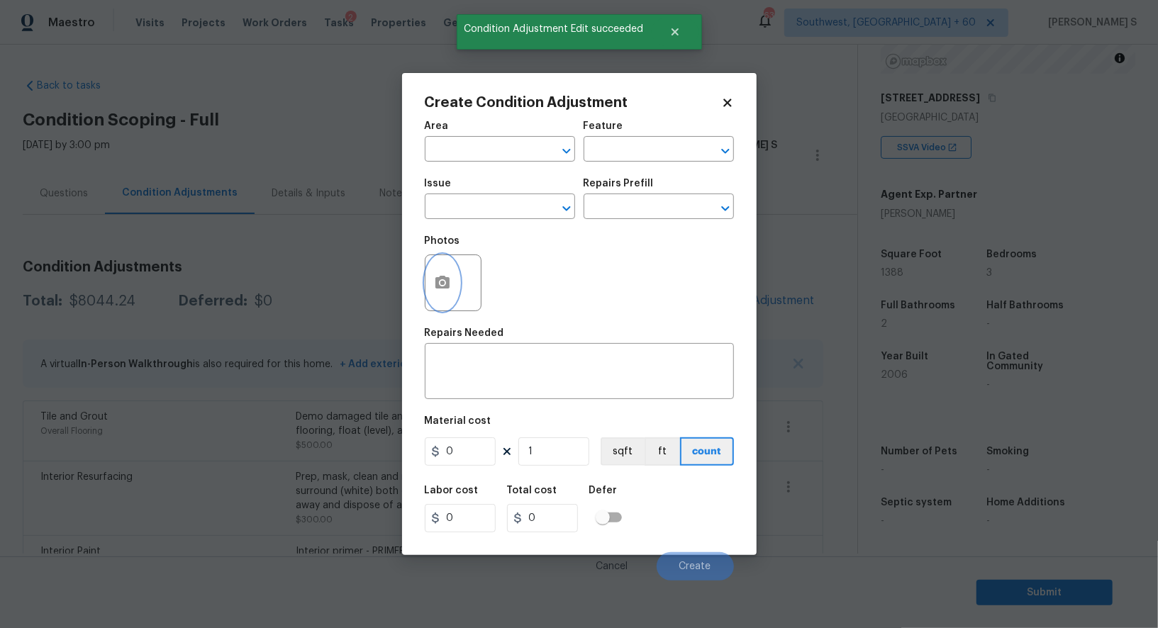
click at [438, 286] on icon "button" at bounding box center [442, 282] width 14 height 13
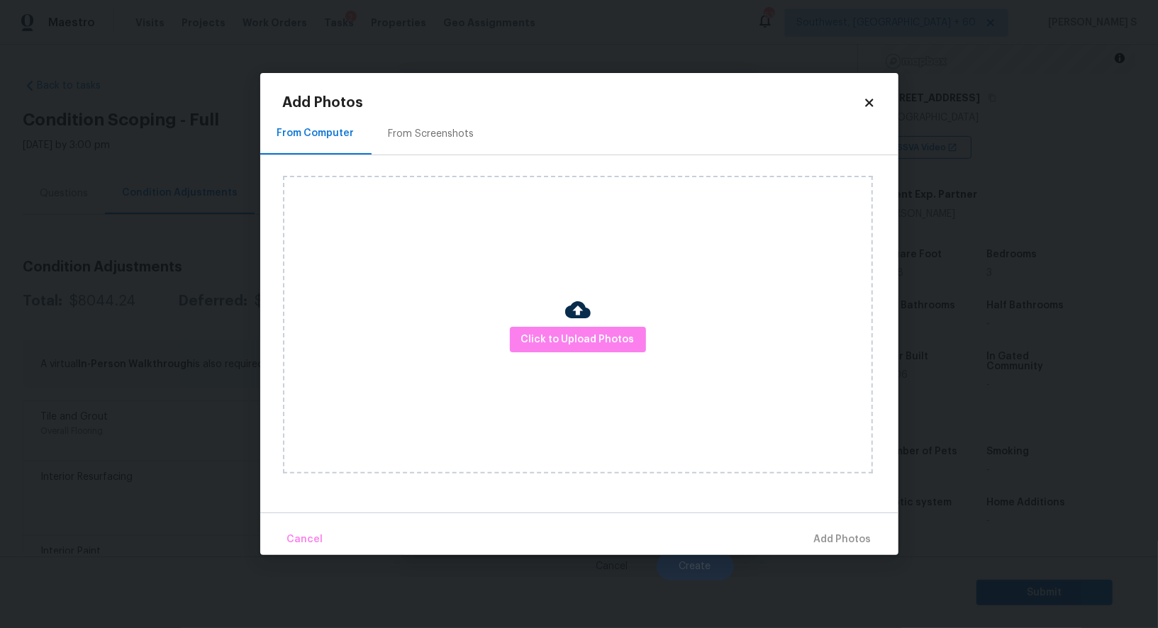
click at [449, 127] on div "From Screenshots" at bounding box center [432, 134] width 86 height 14
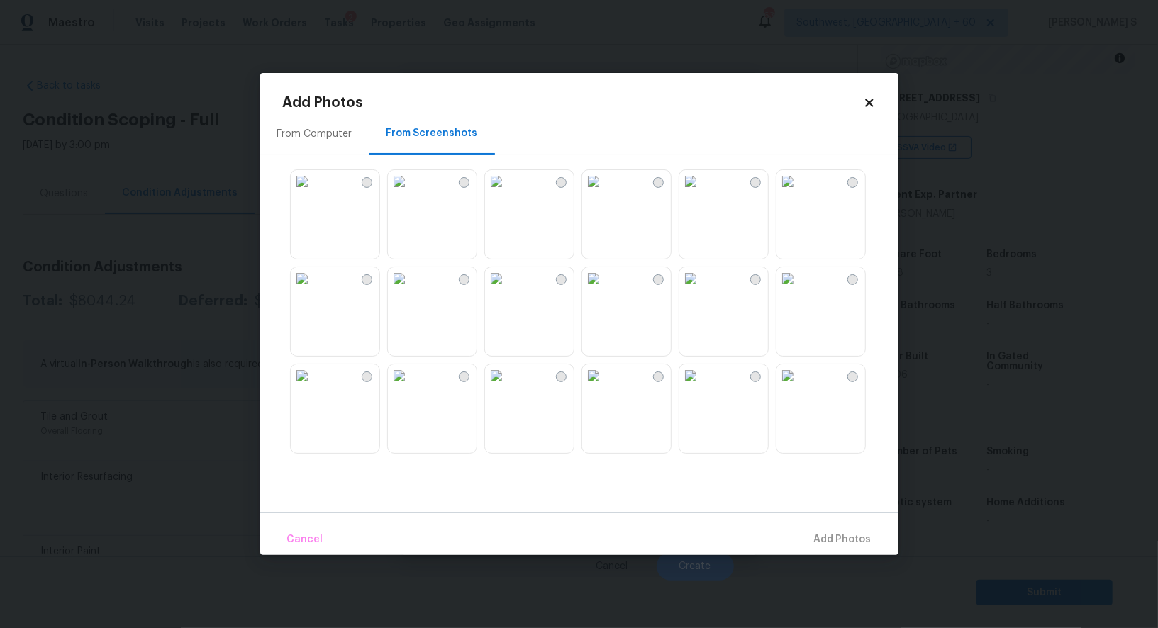
click at [508, 181] on img at bounding box center [496, 181] width 23 height 23
click at [702, 187] on img at bounding box center [690, 181] width 23 height 23
click at [410, 290] on img at bounding box center [399, 278] width 23 height 23
click at [313, 290] on img at bounding box center [302, 278] width 23 height 23
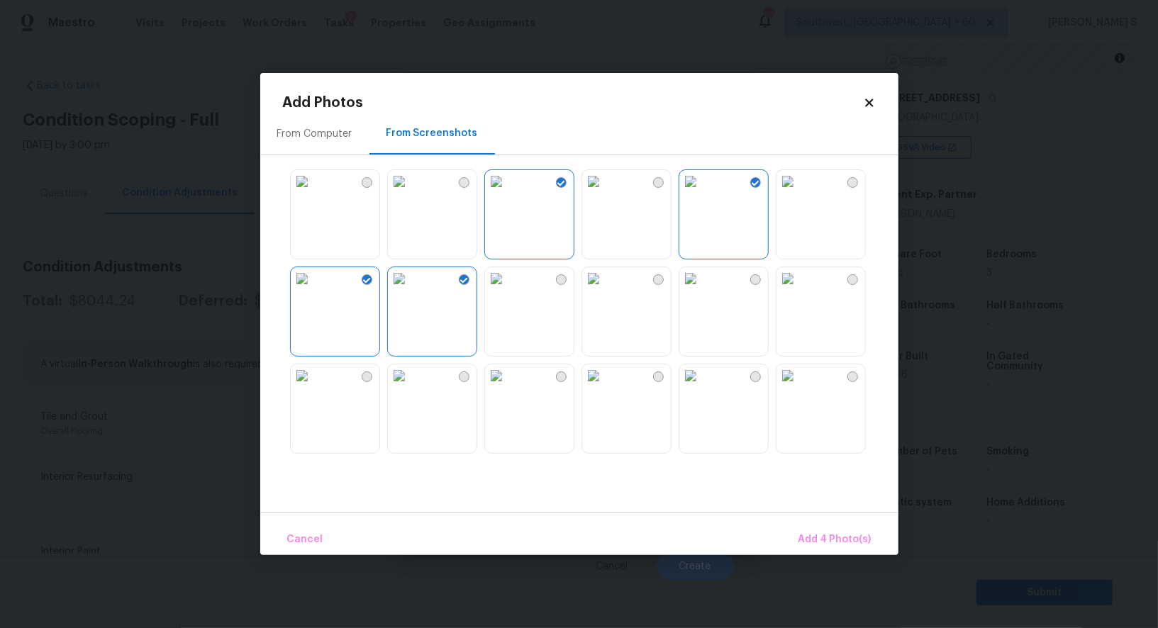
click at [702, 290] on img at bounding box center [690, 278] width 23 height 23
click at [702, 387] on img at bounding box center [690, 375] width 23 height 23
click at [799, 387] on img at bounding box center [787, 375] width 23 height 23
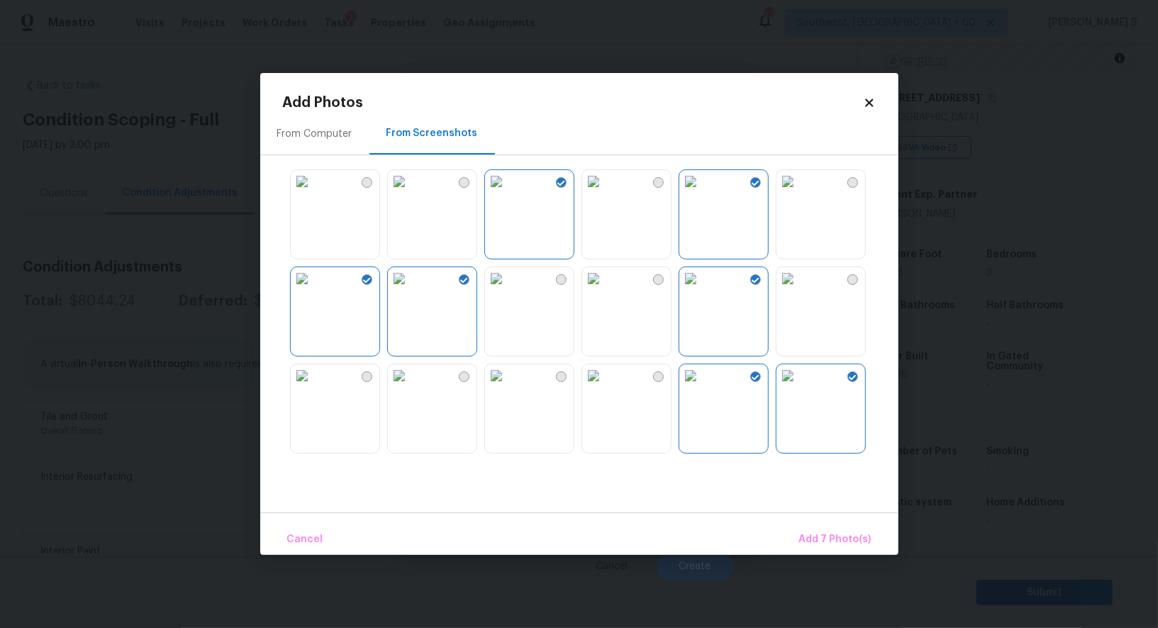
click at [797, 387] on img at bounding box center [787, 375] width 23 height 23
click at [806, 264] on div at bounding box center [590, 311] width 615 height 298
click at [799, 290] on img at bounding box center [787, 278] width 23 height 23
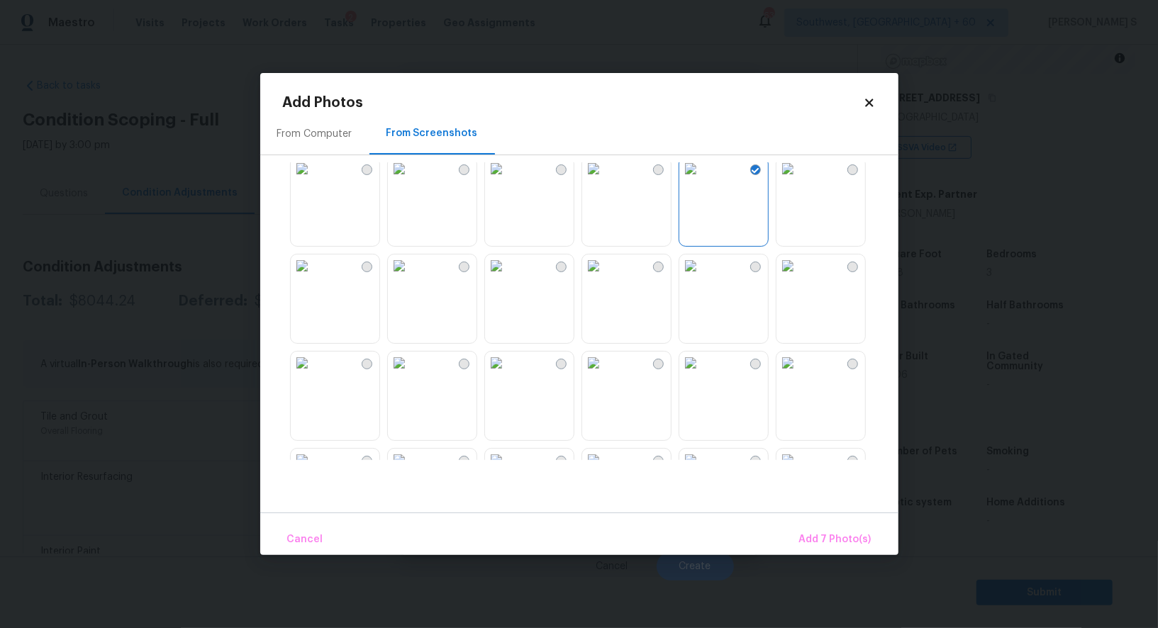
scroll to position [515, 0]
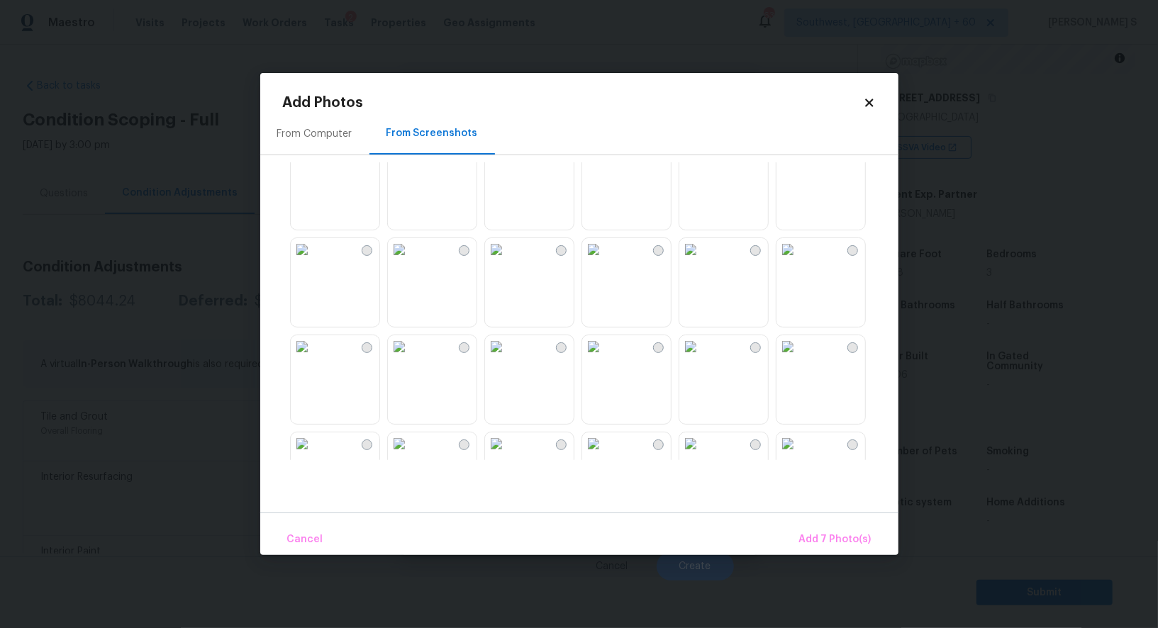
click at [508, 255] on img at bounding box center [496, 249] width 23 height 23
click at [508, 164] on img at bounding box center [496, 152] width 23 height 23
click at [410, 164] on img at bounding box center [399, 152] width 23 height 23
click at [605, 261] on img at bounding box center [593, 249] width 23 height 23
click at [508, 261] on img at bounding box center [496, 249] width 23 height 23
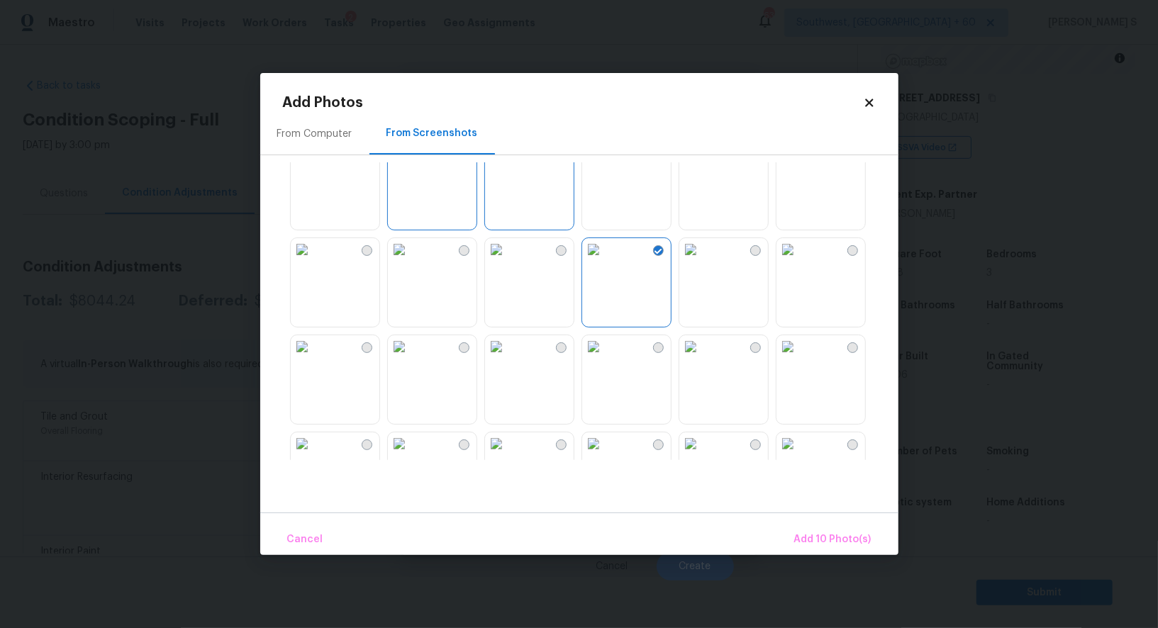
click at [799, 261] on img at bounding box center [787, 249] width 23 height 23
click at [508, 358] on img at bounding box center [496, 346] width 23 height 23
click at [410, 358] on img at bounding box center [399, 346] width 23 height 23
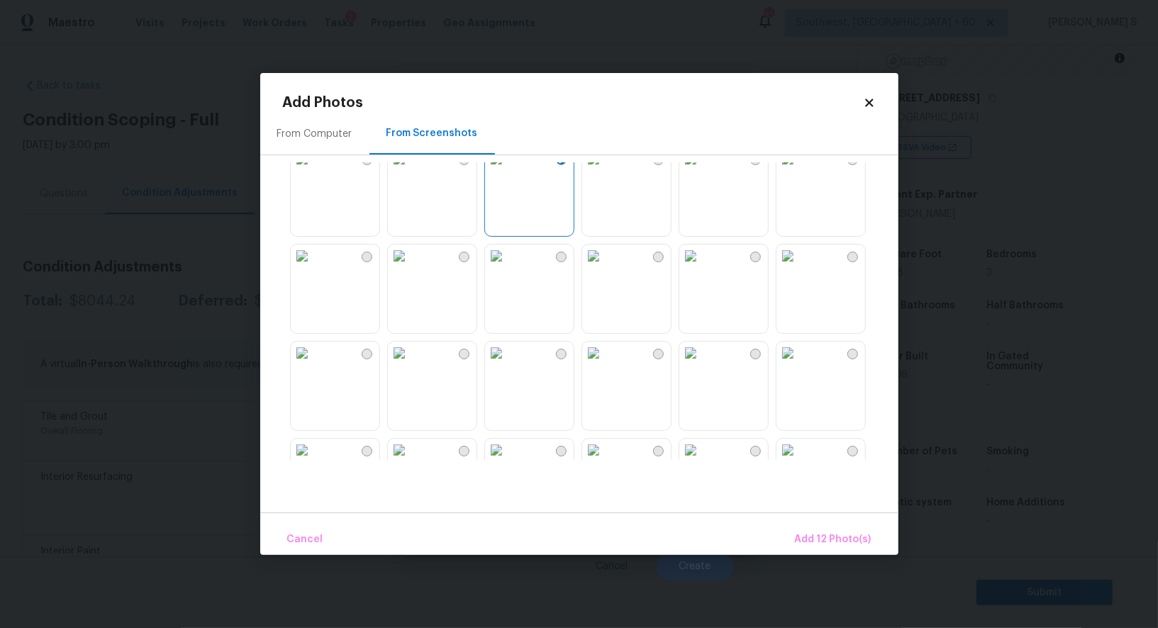
click at [410, 267] on img at bounding box center [399, 256] width 23 height 23
click at [508, 267] on img at bounding box center [496, 256] width 23 height 23
click at [508, 364] on img at bounding box center [496, 353] width 23 height 23
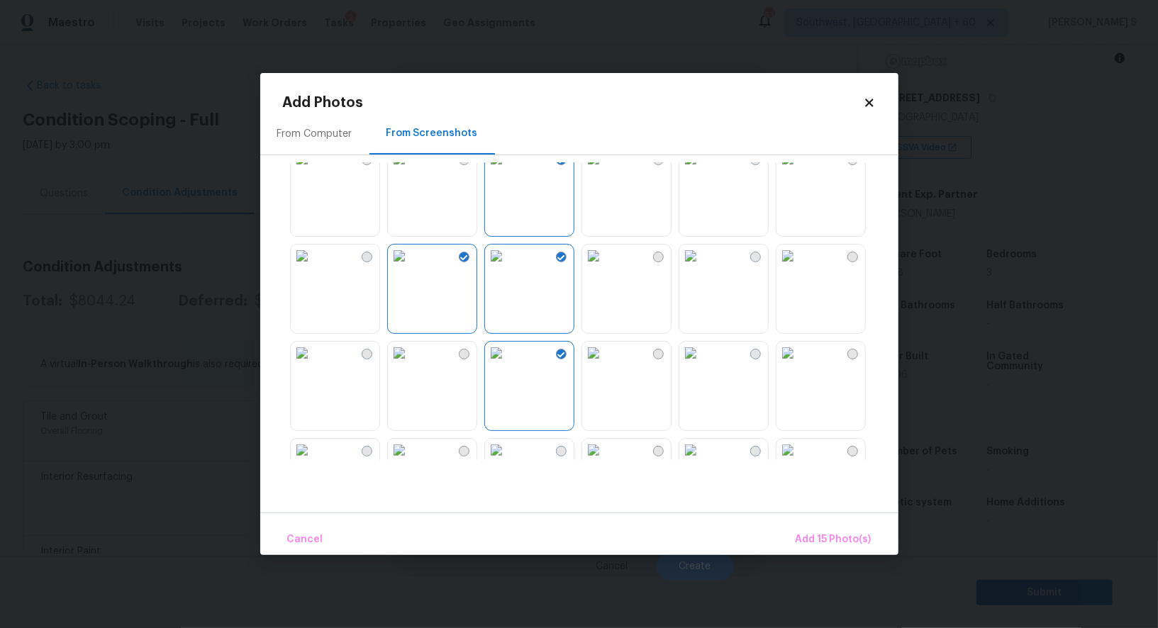
scroll to position [1053, 0]
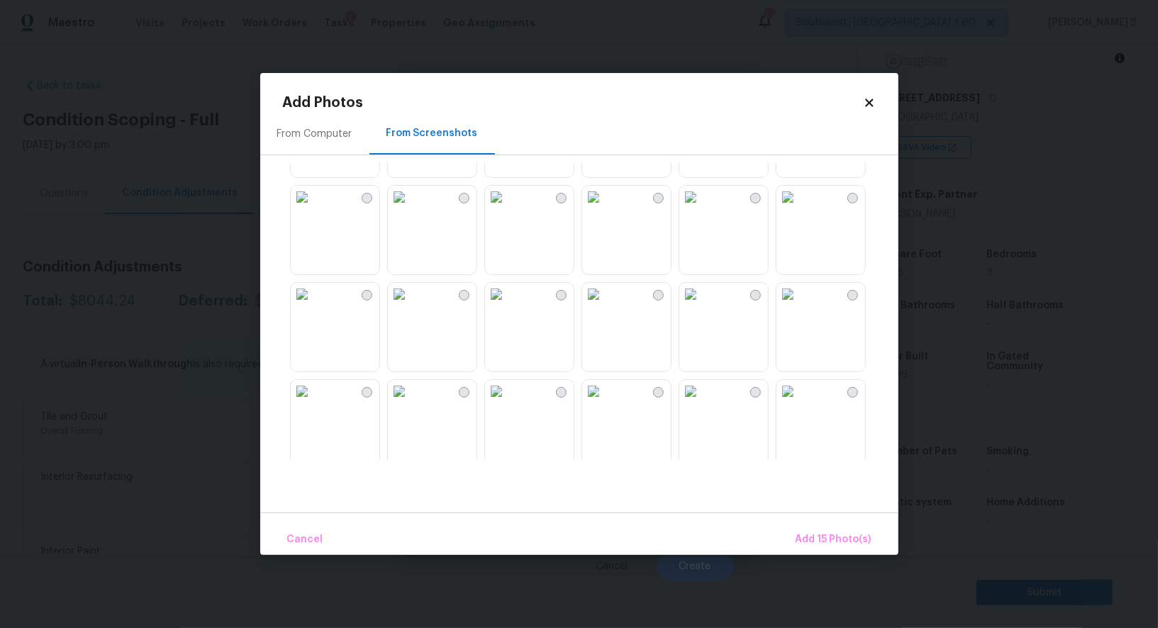
click at [508, 306] on img at bounding box center [496, 294] width 23 height 23
click at [605, 303] on img at bounding box center [593, 294] width 23 height 23
click at [702, 301] on img at bounding box center [690, 294] width 23 height 23
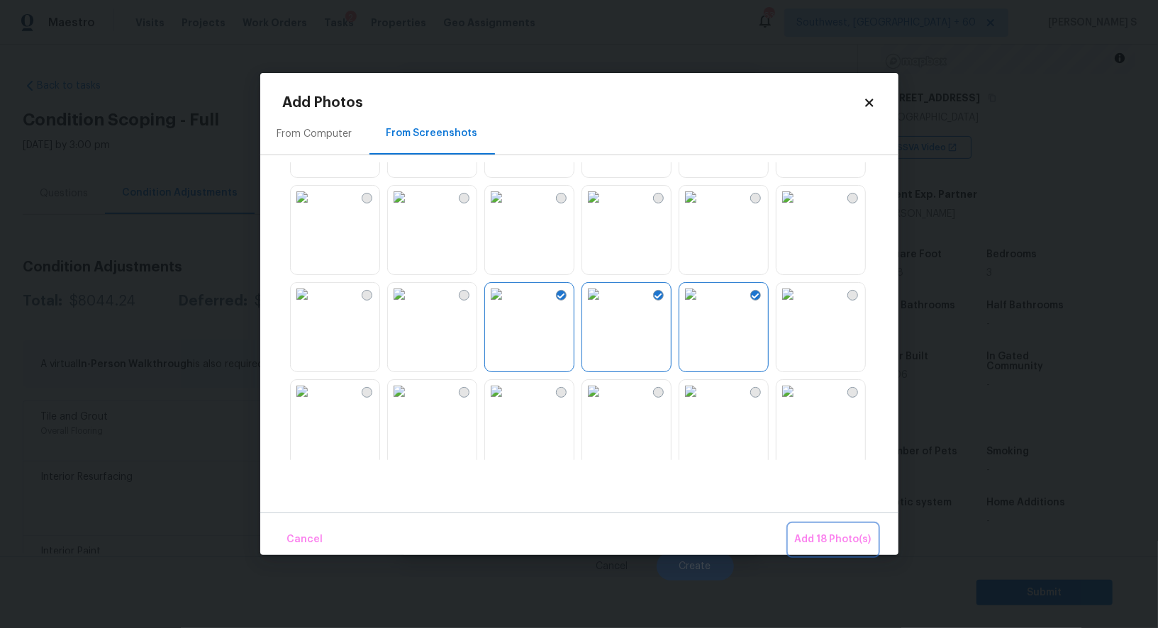
click at [810, 533] on span "Add 18 Photo(s)" at bounding box center [833, 540] width 77 height 18
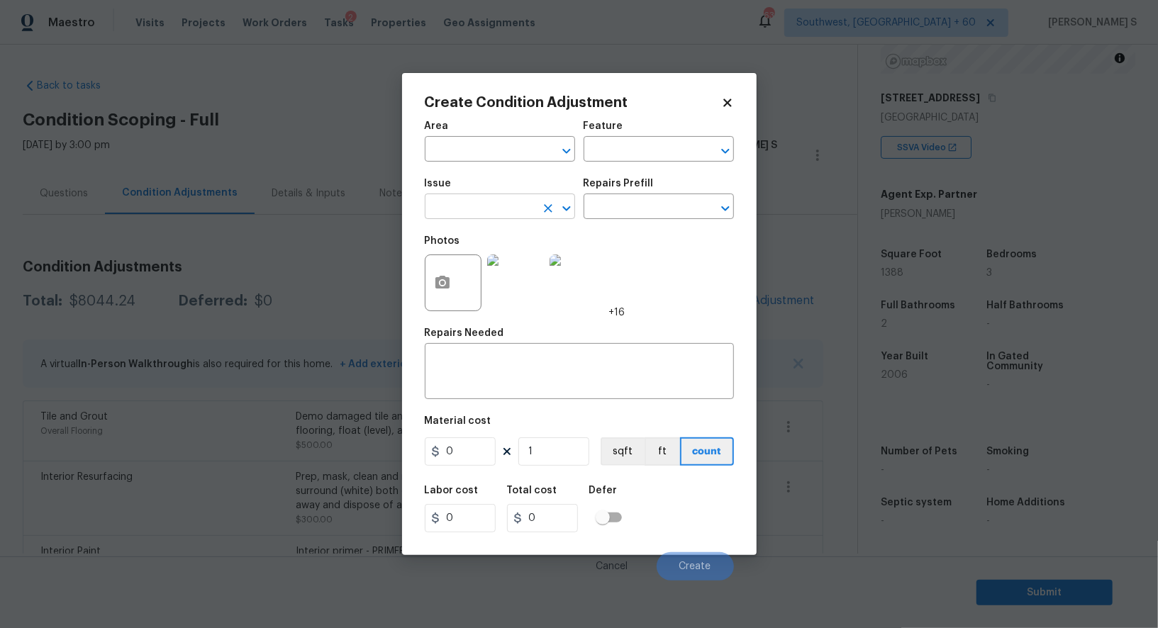
click at [504, 210] on input "text" at bounding box center [480, 208] width 111 height 22
type input "ACQ: Flooring"
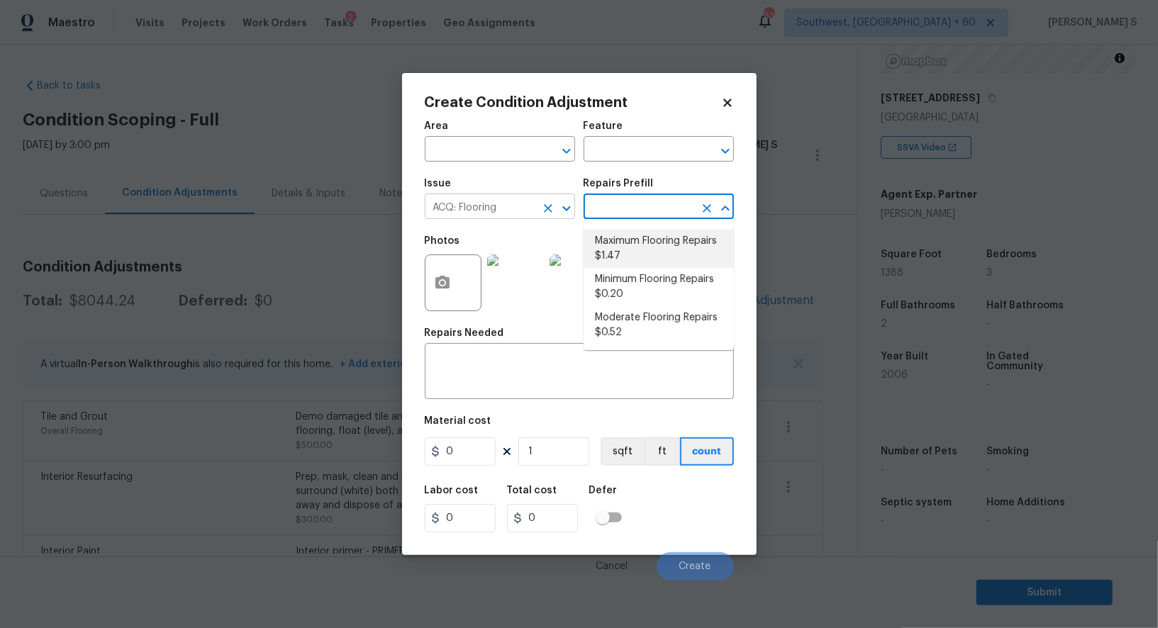
type input "Acquisition"
type textarea "Acquisition Scope: Maximum flooring repairs"
type input "1.47"
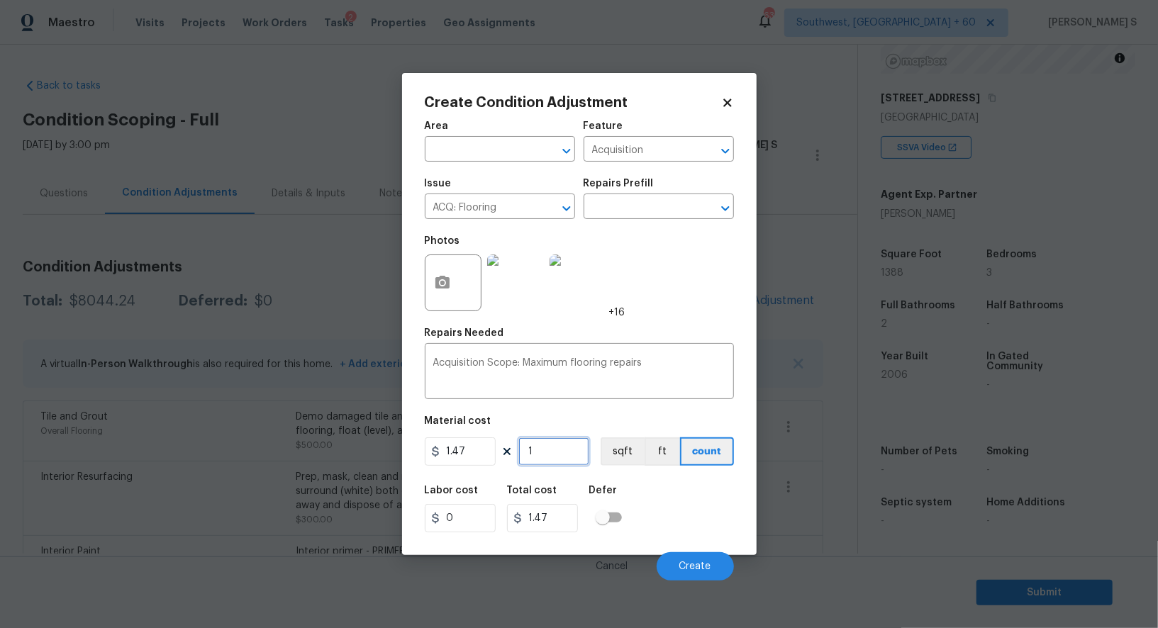
click at [564, 449] on input "1" at bounding box center [553, 451] width 71 height 28
type input "13"
type input "19.11"
type input "133"
type input "195.51"
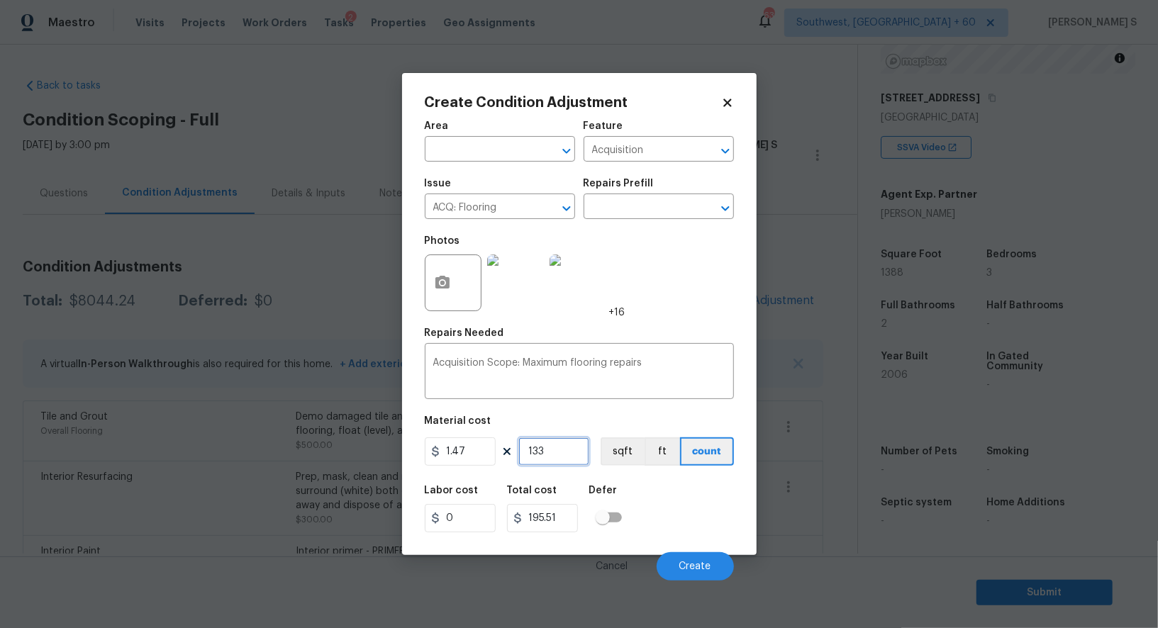
type input "1338"
type input "1966.86"
type input "1338"
click at [636, 459] on button "sqft" at bounding box center [623, 451] width 44 height 28
click at [682, 520] on div "Labor cost 0 Total cost 1966.86 Defer" at bounding box center [579, 509] width 309 height 64
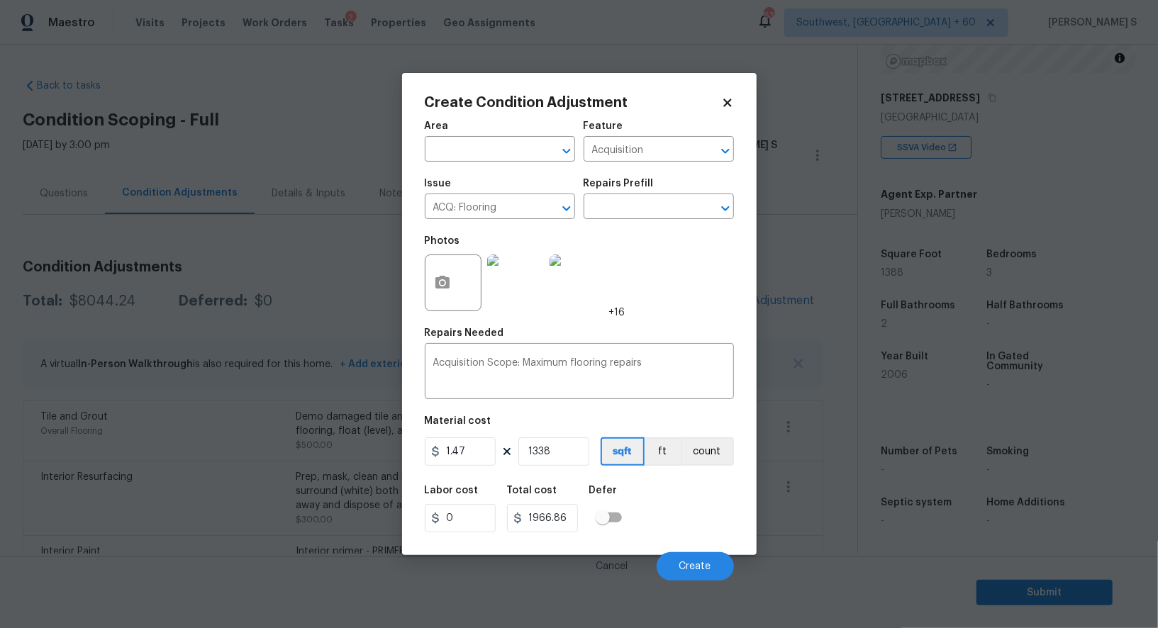
click at [694, 520] on div "Labor cost 0 Total cost 1966.86 Defer" at bounding box center [579, 509] width 309 height 64
click at [695, 570] on span "Create" at bounding box center [695, 567] width 32 height 11
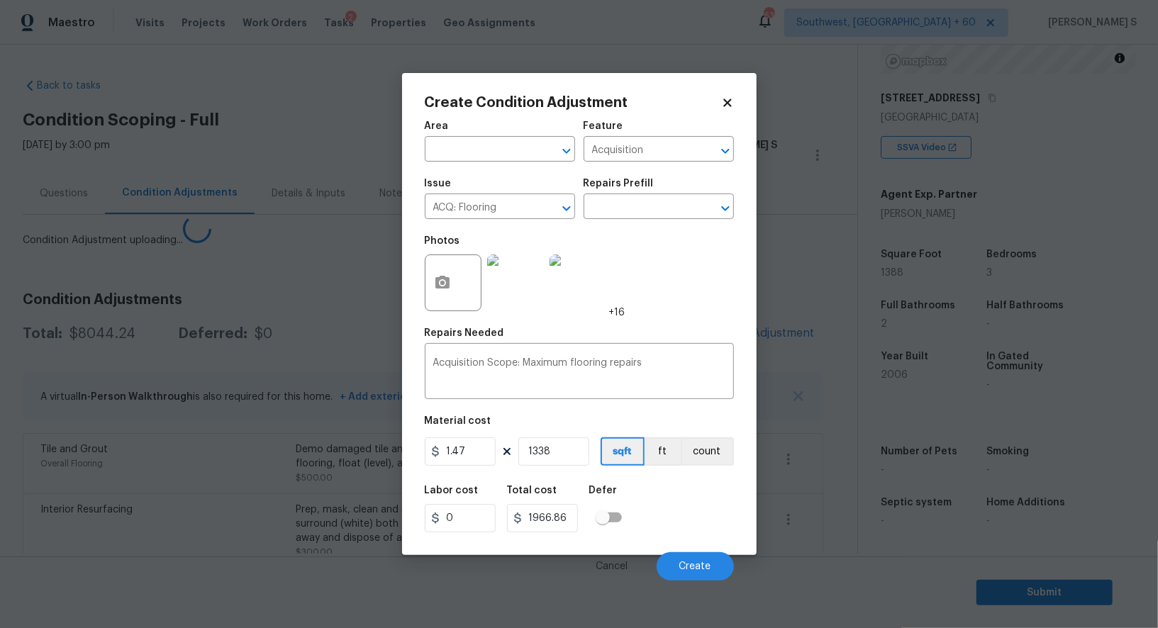
click at [245, 493] on body "Maestro Visits Projects Work Orders Tasks 2 Properties Geo Assignments 632 Sout…" at bounding box center [579, 314] width 1158 height 628
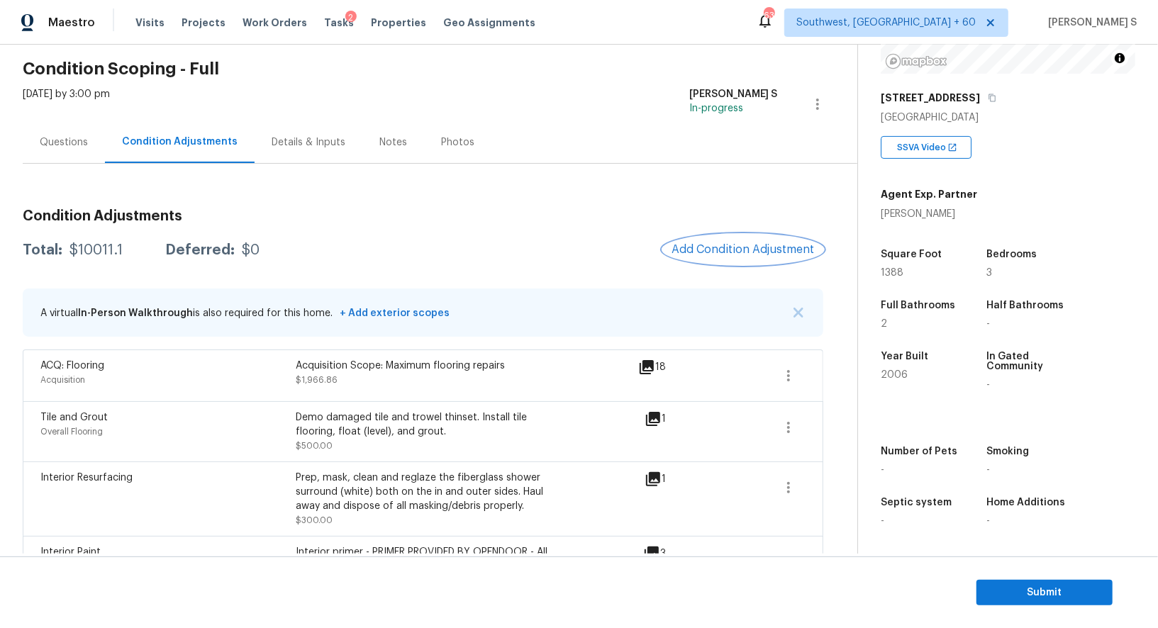
scroll to position [0, 0]
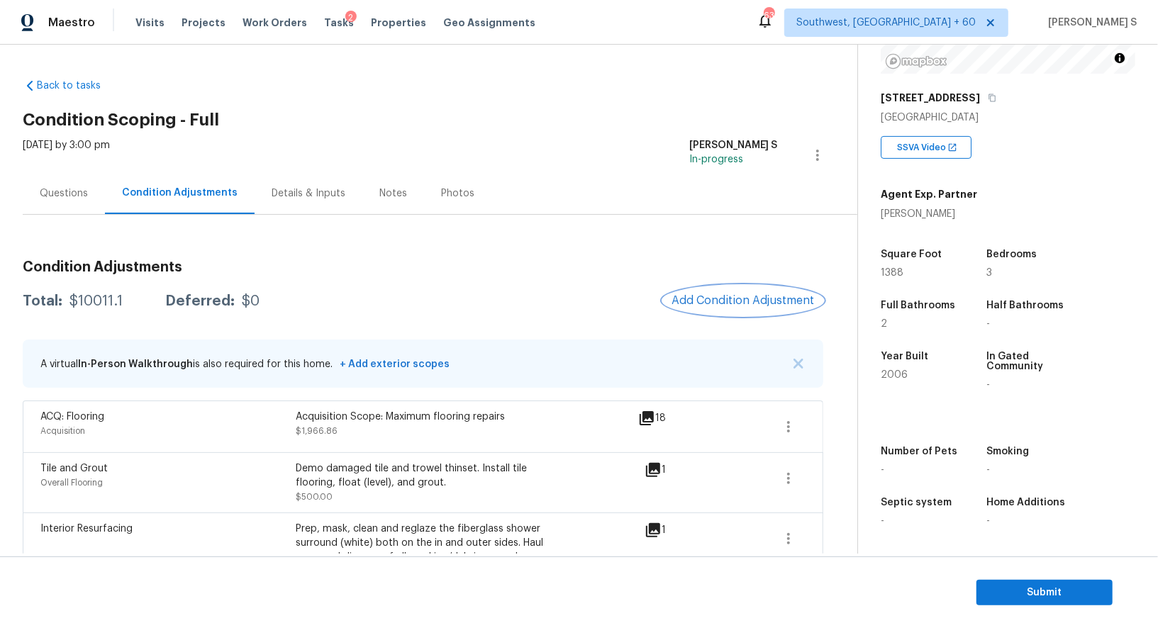
click at [723, 314] on button "Add Condition Adjustment" at bounding box center [743, 301] width 160 height 30
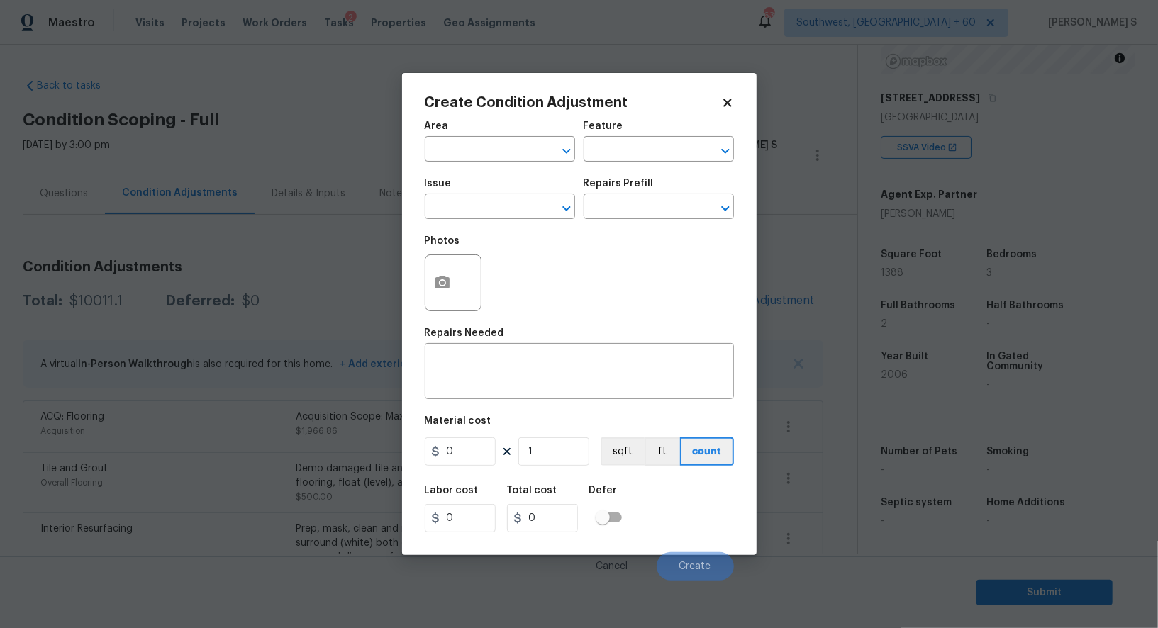
click at [469, 295] on div at bounding box center [453, 283] width 57 height 57
click at [455, 283] on button "button" at bounding box center [442, 282] width 34 height 55
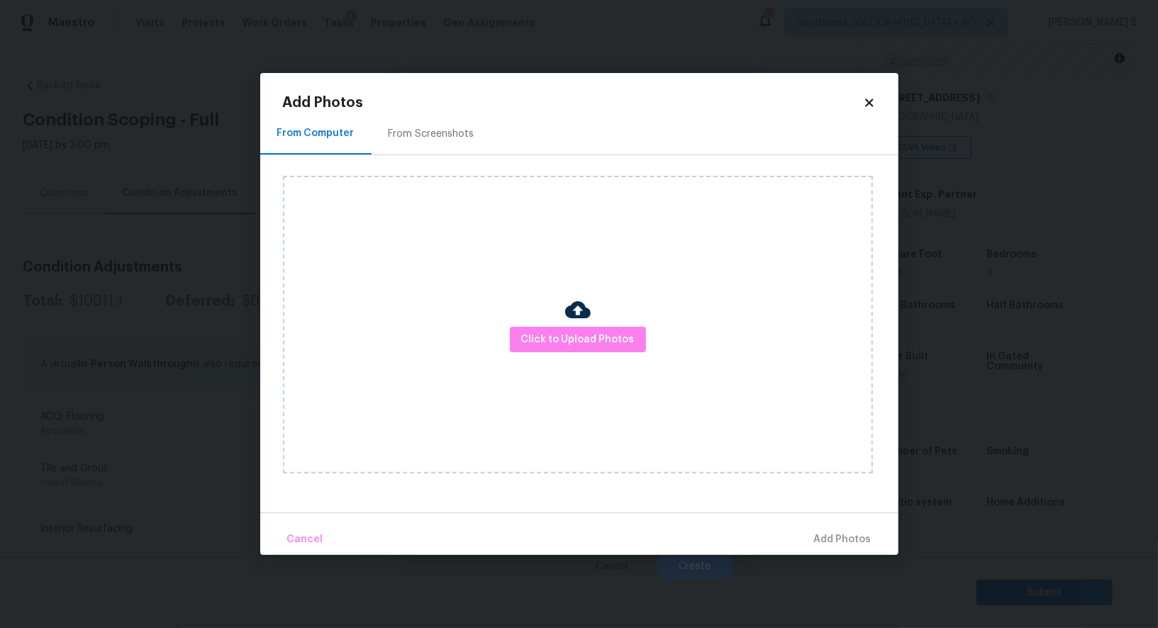
click at [419, 139] on div "From Screenshots" at bounding box center [432, 134] width 86 height 14
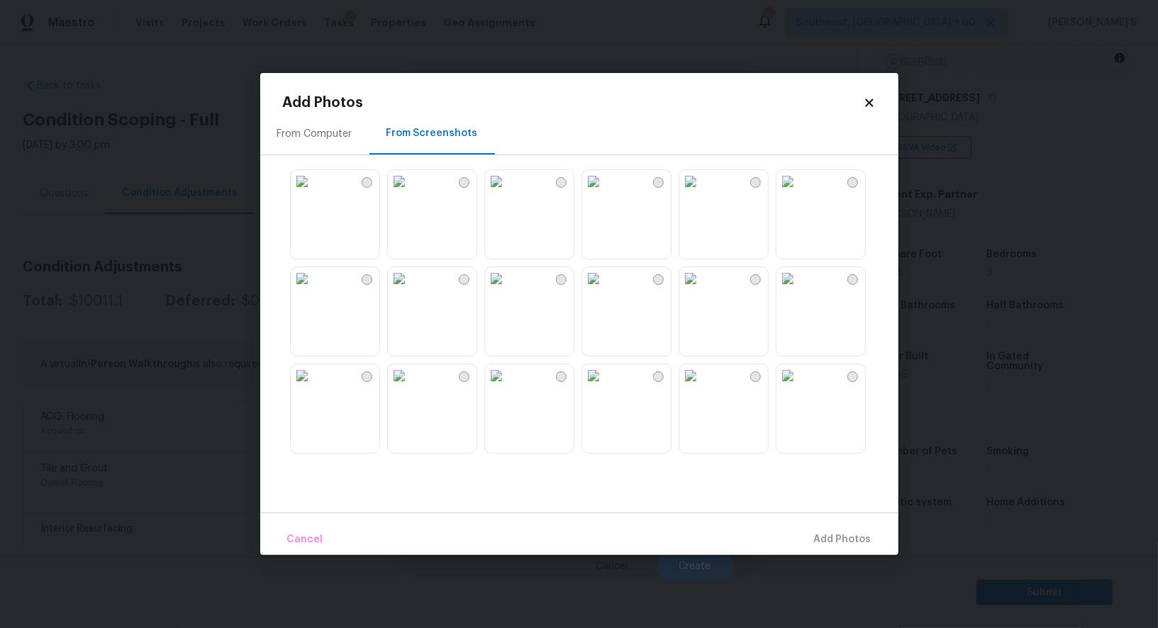
click at [508, 193] on img at bounding box center [496, 181] width 23 height 23
click at [410, 290] on img at bounding box center [399, 278] width 23 height 23
click at [313, 290] on img at bounding box center [302, 278] width 23 height 23
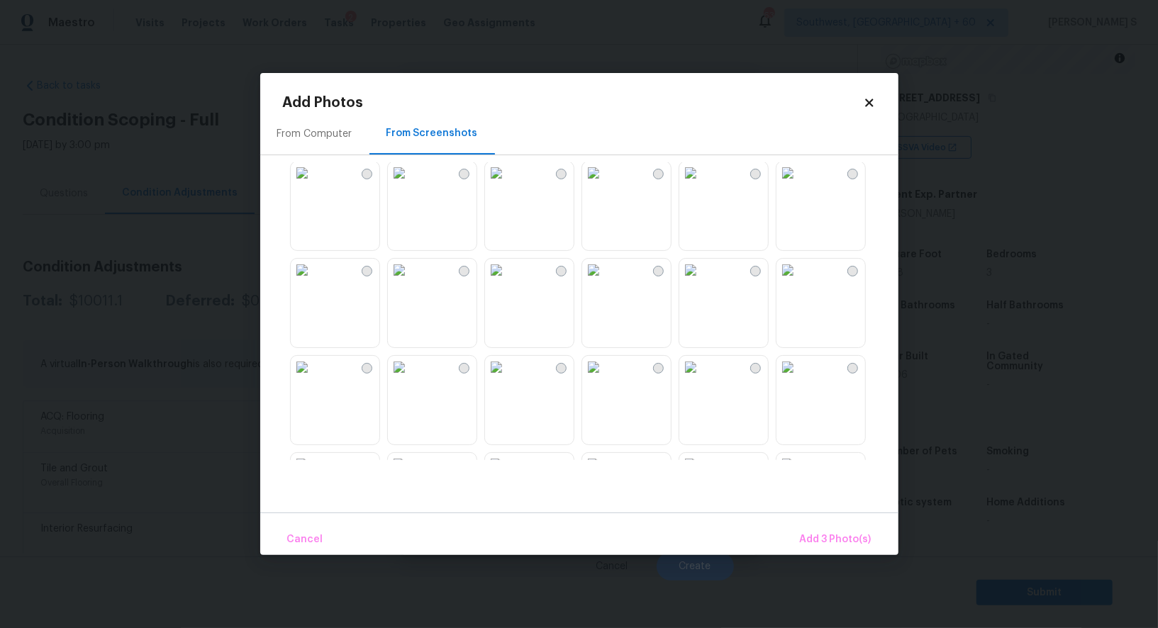
scroll to position [435, 0]
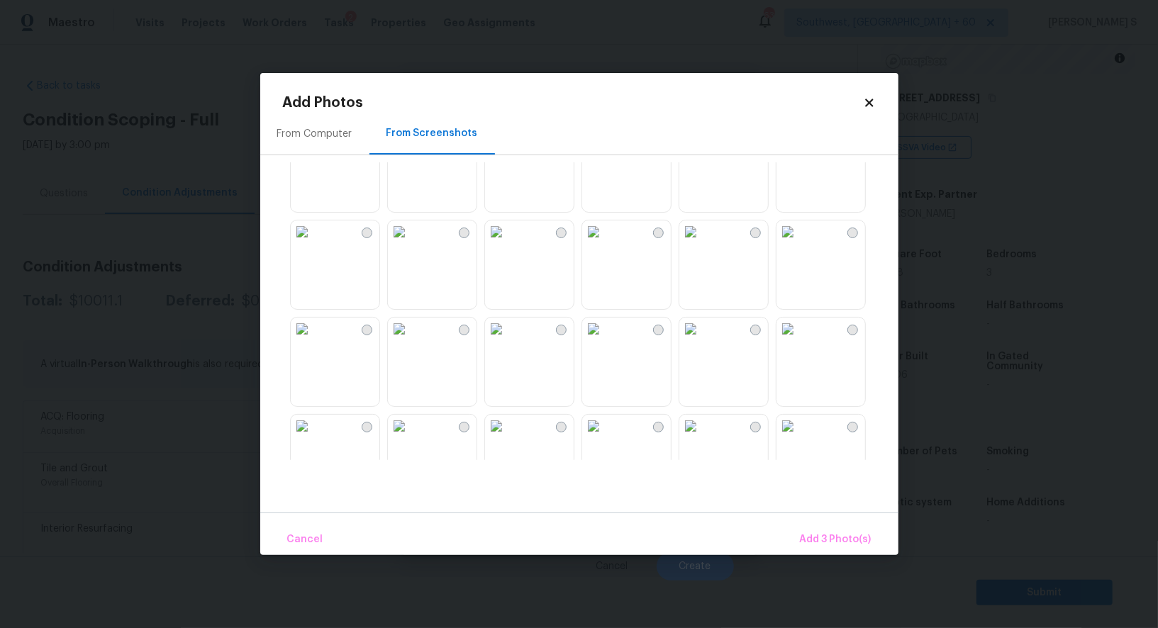
drag, startPoint x: 613, startPoint y: 354, endPoint x: 613, endPoint y: 289, distance: 65.2
click at [605, 340] on img at bounding box center [593, 329] width 23 height 23
click at [605, 243] on img at bounding box center [593, 231] width 23 height 23
click at [313, 340] on img at bounding box center [302, 329] width 23 height 23
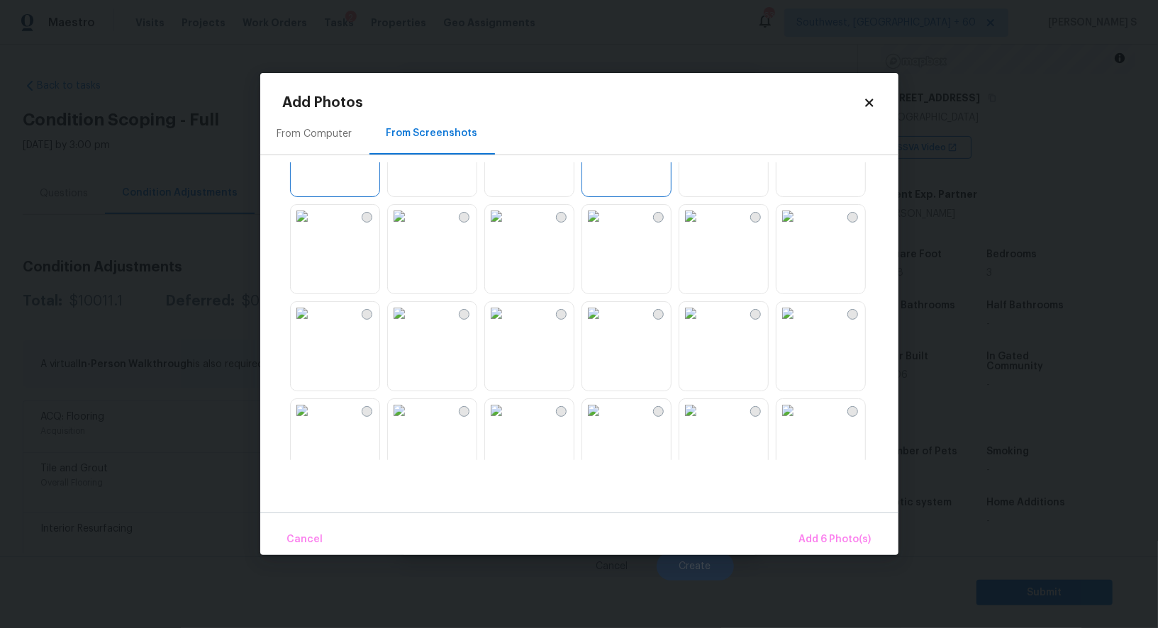
scroll to position [847, 0]
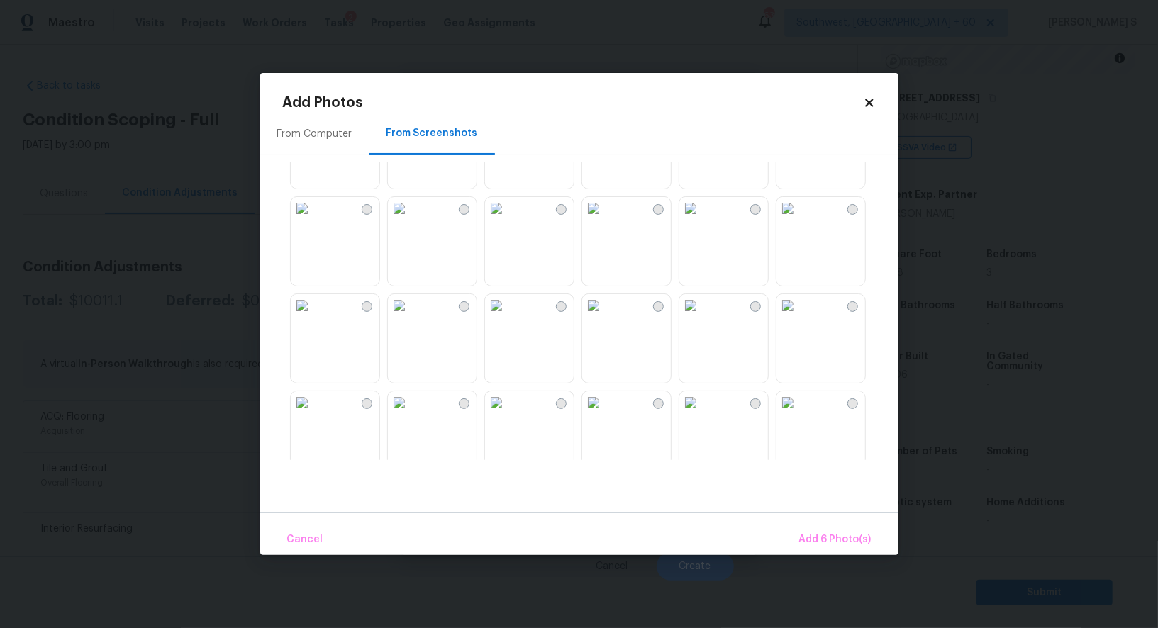
click at [410, 220] on img at bounding box center [399, 208] width 23 height 23
click at [407, 220] on img at bounding box center [399, 208] width 23 height 23
click at [410, 317] on img at bounding box center [399, 305] width 23 height 23
click at [508, 303] on img at bounding box center [496, 305] width 23 height 23
click at [605, 303] on img at bounding box center [593, 305] width 23 height 23
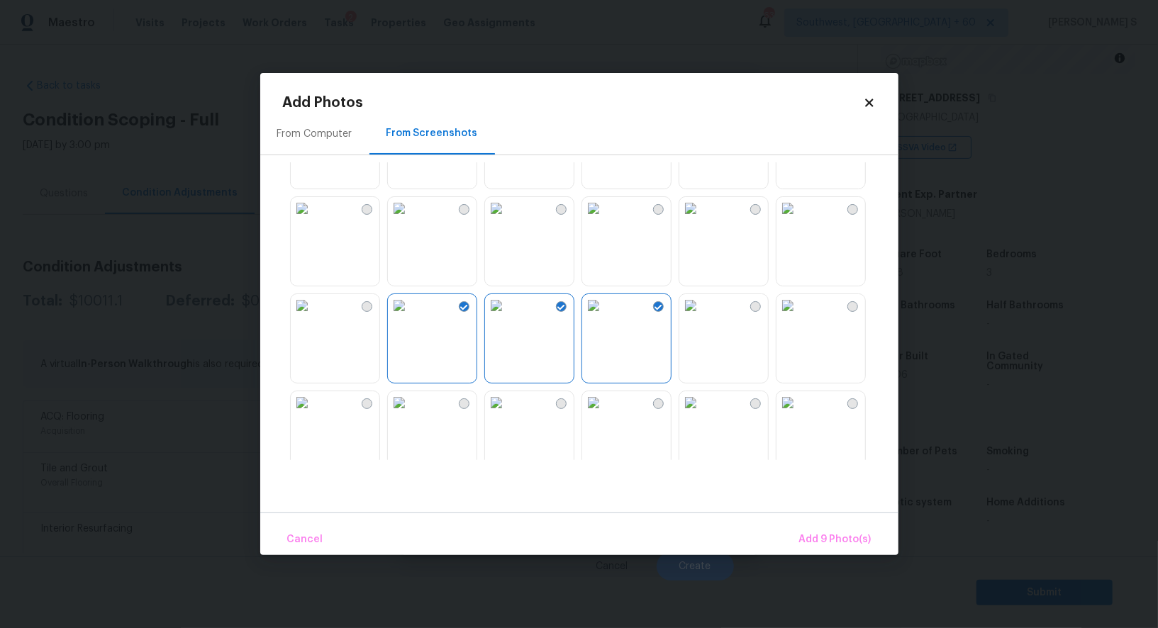
drag, startPoint x: 752, startPoint y: 334, endPoint x: 792, endPoint y: 334, distance: 40.4
click at [702, 317] on img at bounding box center [690, 305] width 23 height 23
click at [799, 317] on img at bounding box center [787, 305] width 23 height 23
click at [819, 526] on button "Add 11 Photo(s)" at bounding box center [834, 540] width 86 height 30
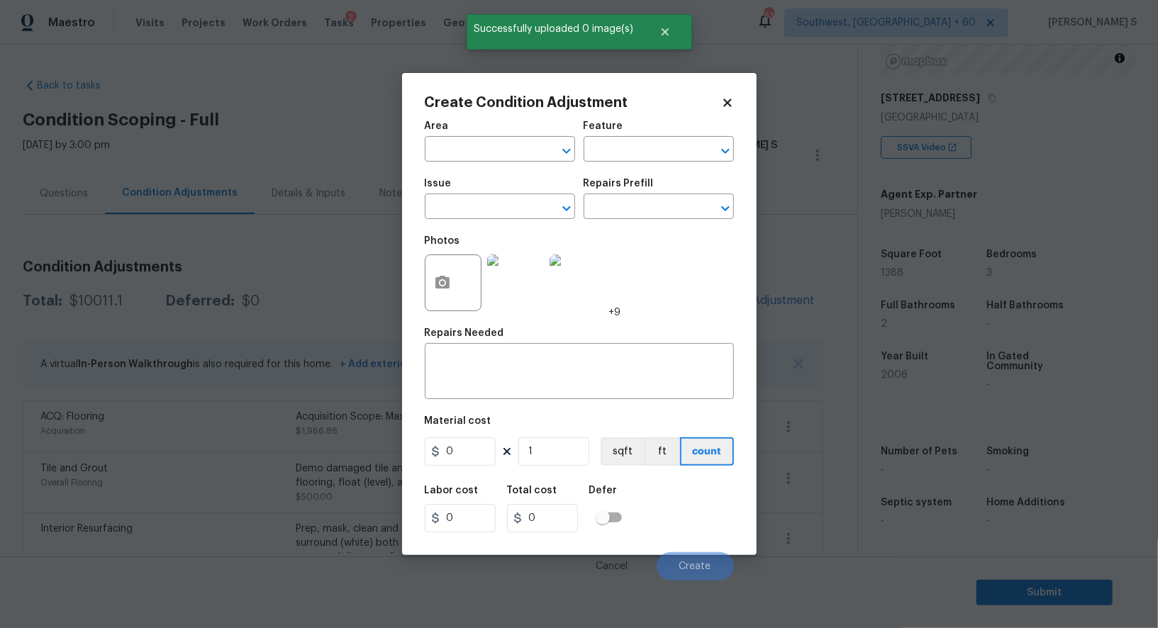
click at [479, 194] on div "Issue" at bounding box center [500, 188] width 150 height 18
click at [479, 202] on input "text" at bounding box center [480, 208] width 111 height 22
type input "ACQ: Paint"
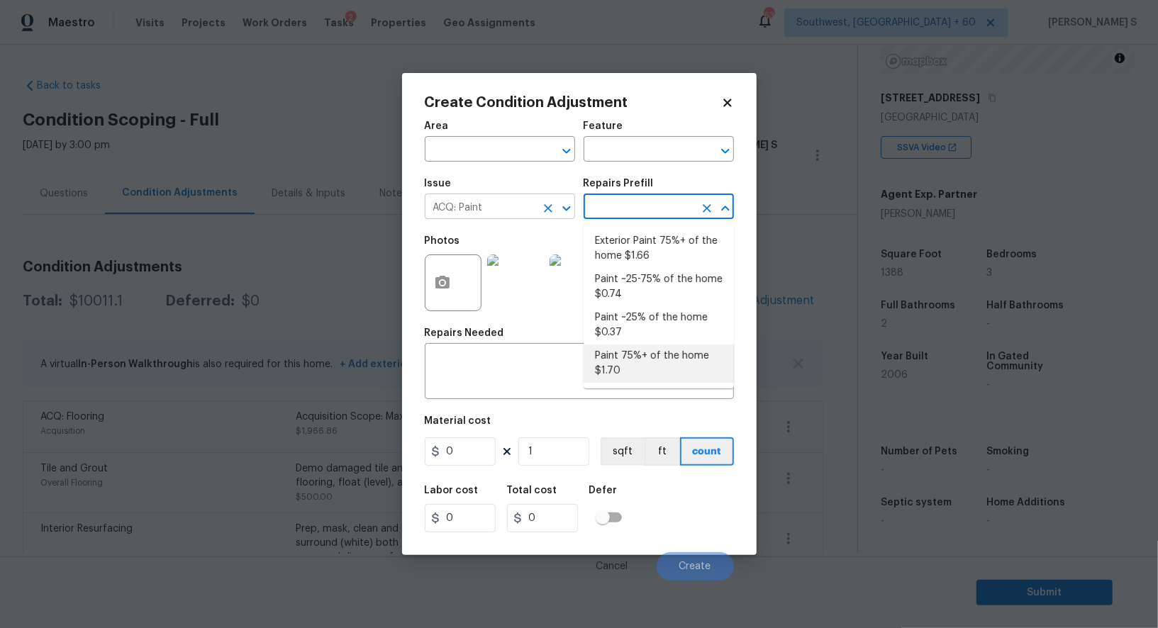
type input "Acquisition"
type textarea "Acquisition Scope: 75%+ of the home will likely require interior paint"
type input "1.7"
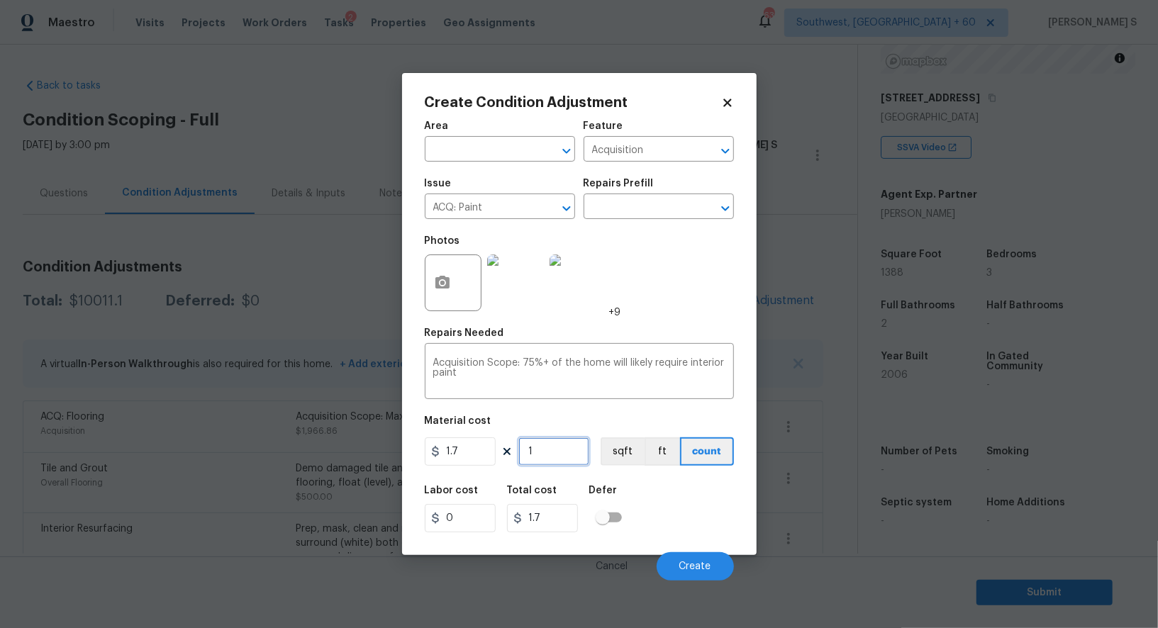
click at [566, 445] on input "1" at bounding box center [553, 451] width 71 height 28
type input "13"
type input "22.1"
type input "138"
type input "234.6"
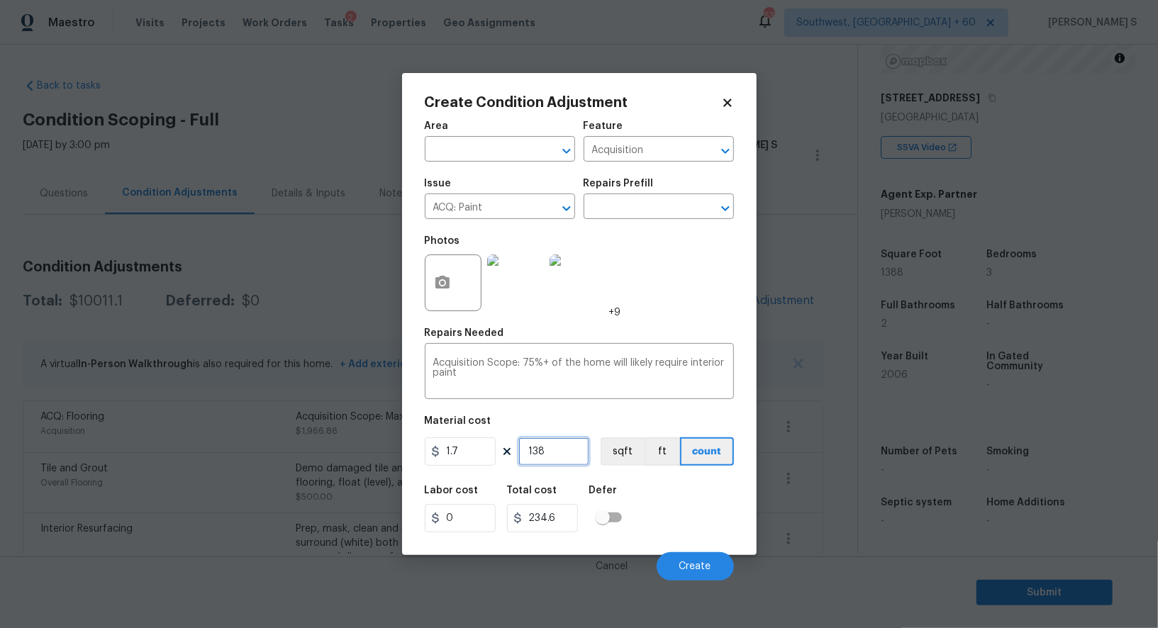
type input "1388"
type input "2359.6"
type input "1388"
click at [632, 440] on button "sqft" at bounding box center [623, 451] width 44 height 28
click at [664, 541] on div "Labor cost 0 Total cost 2359.6 Defer" at bounding box center [579, 509] width 309 height 64
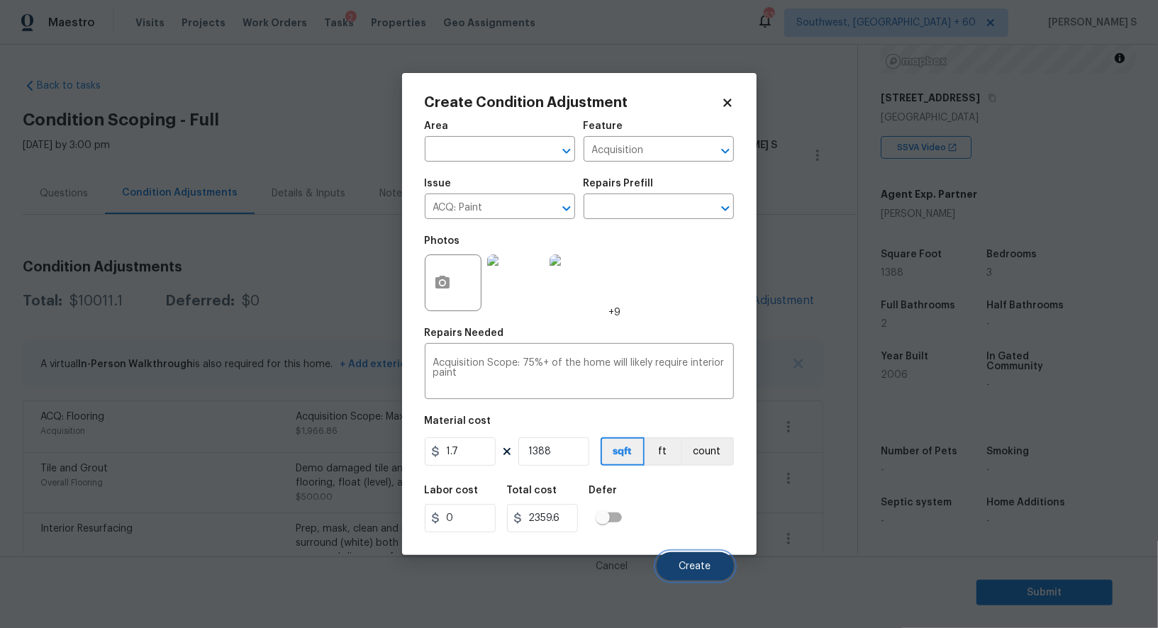
click at [697, 567] on span "Create" at bounding box center [695, 567] width 32 height 11
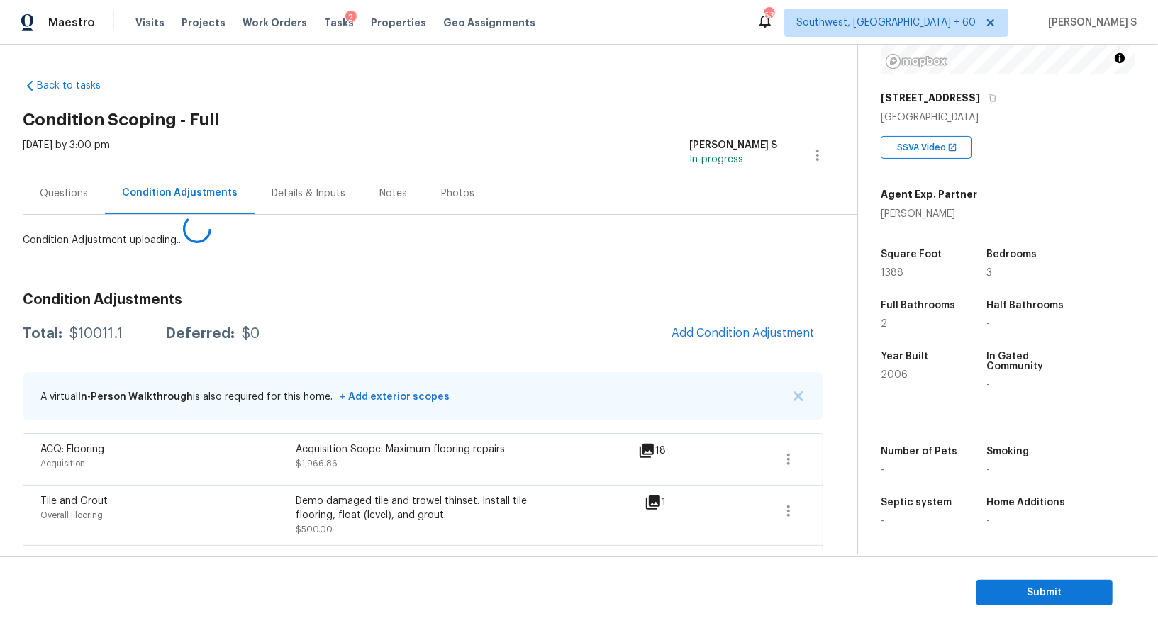
click at [146, 397] on body "Maestro Visits Projects Work Orders Tasks 2 Properties Geo Assignments 632 Sout…" at bounding box center [579, 314] width 1158 height 628
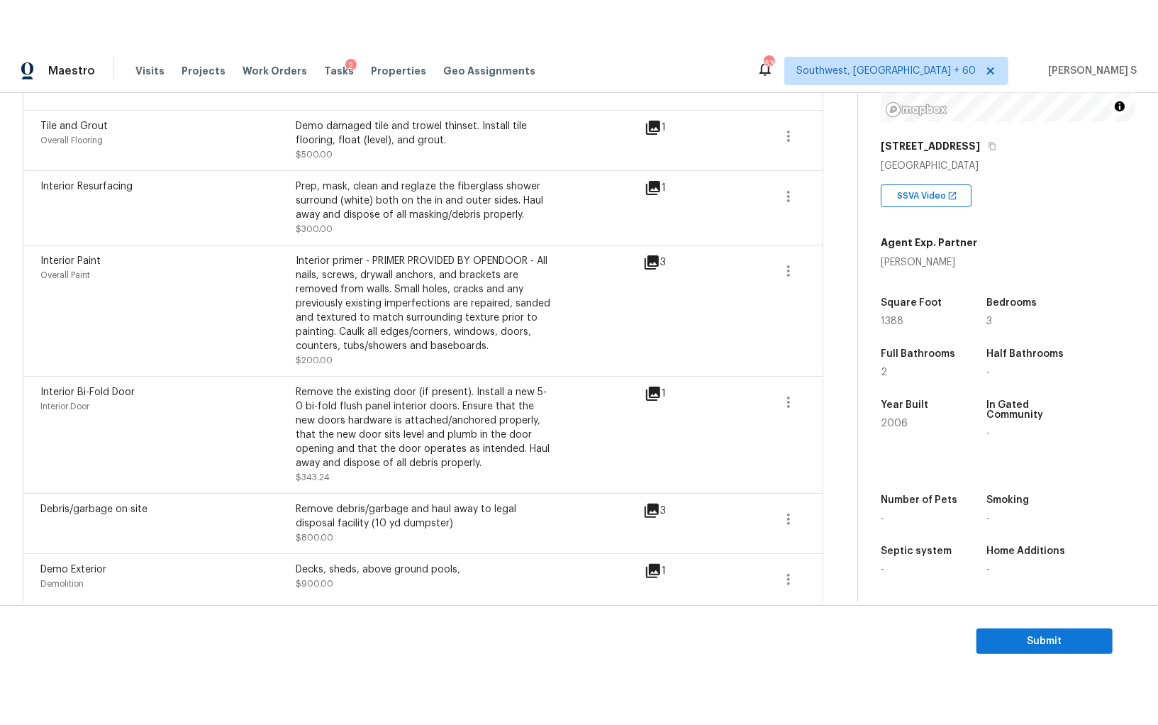
scroll to position [0, 0]
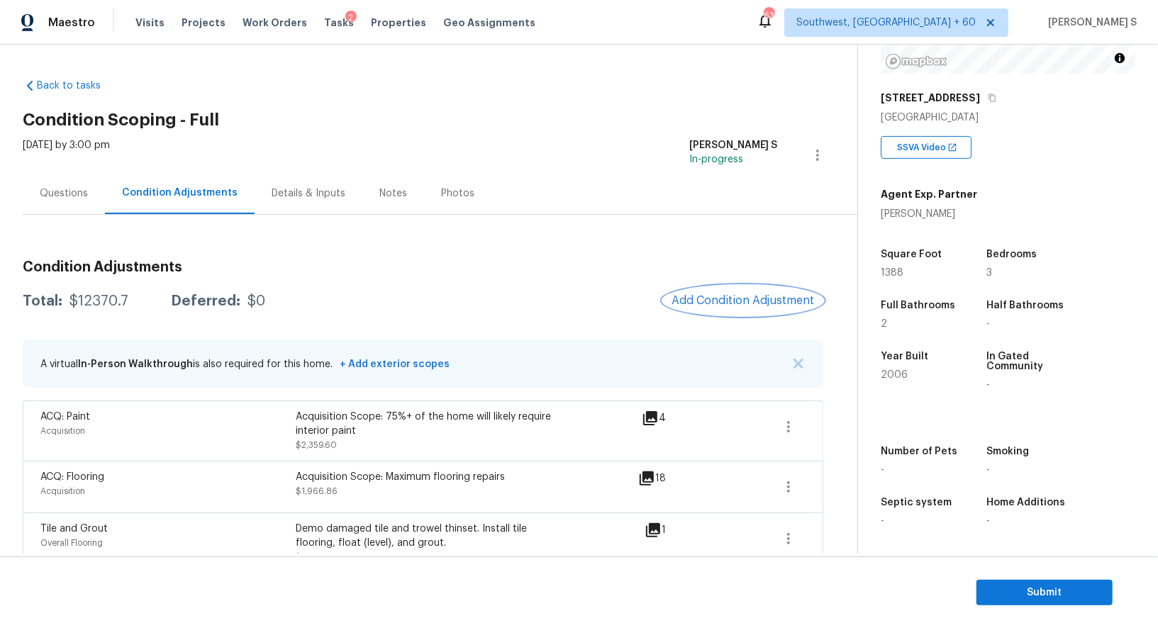
click at [739, 290] on button "Add Condition Adjustment" at bounding box center [743, 301] width 160 height 30
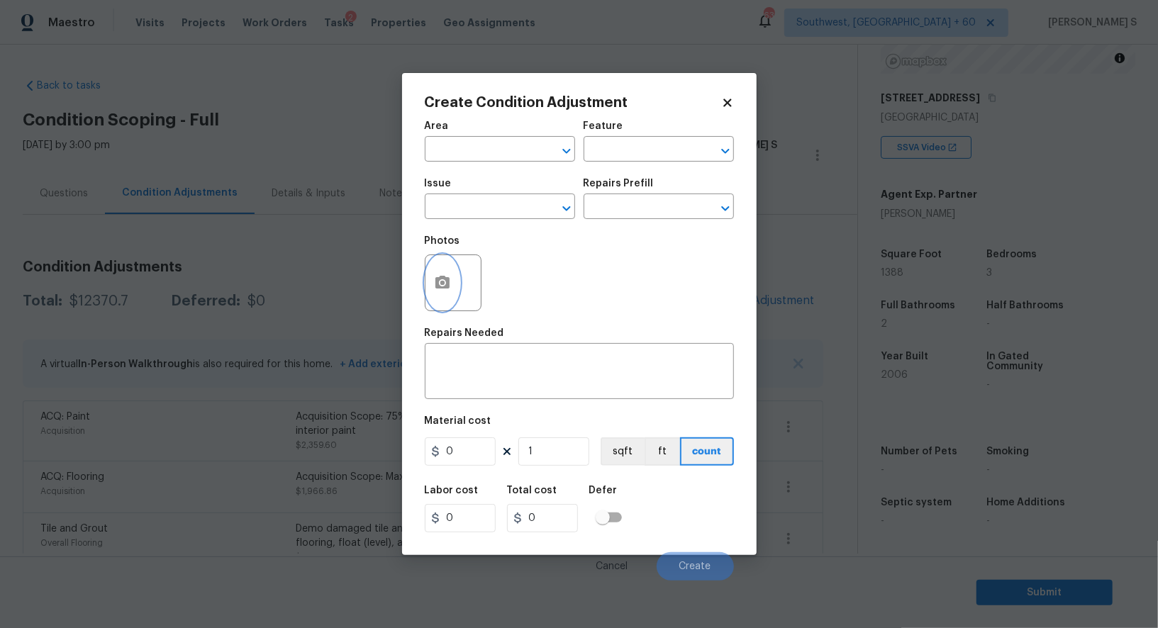
click at [425, 281] on button "button" at bounding box center [442, 282] width 34 height 55
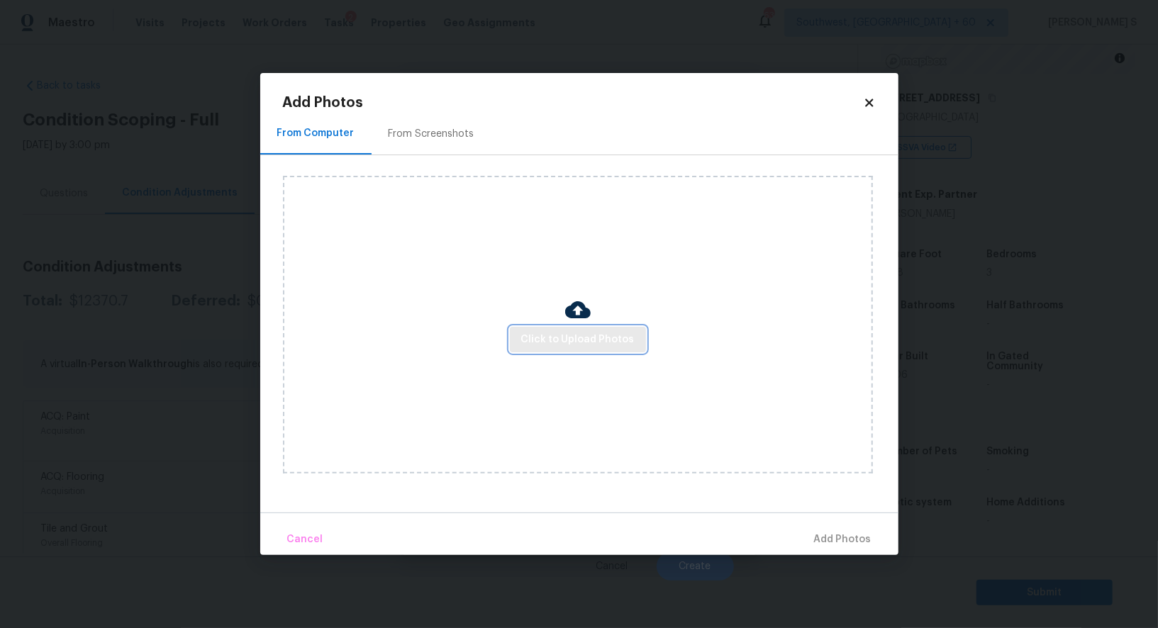
click at [561, 330] on button "Click to Upload Photos" at bounding box center [578, 340] width 136 height 26
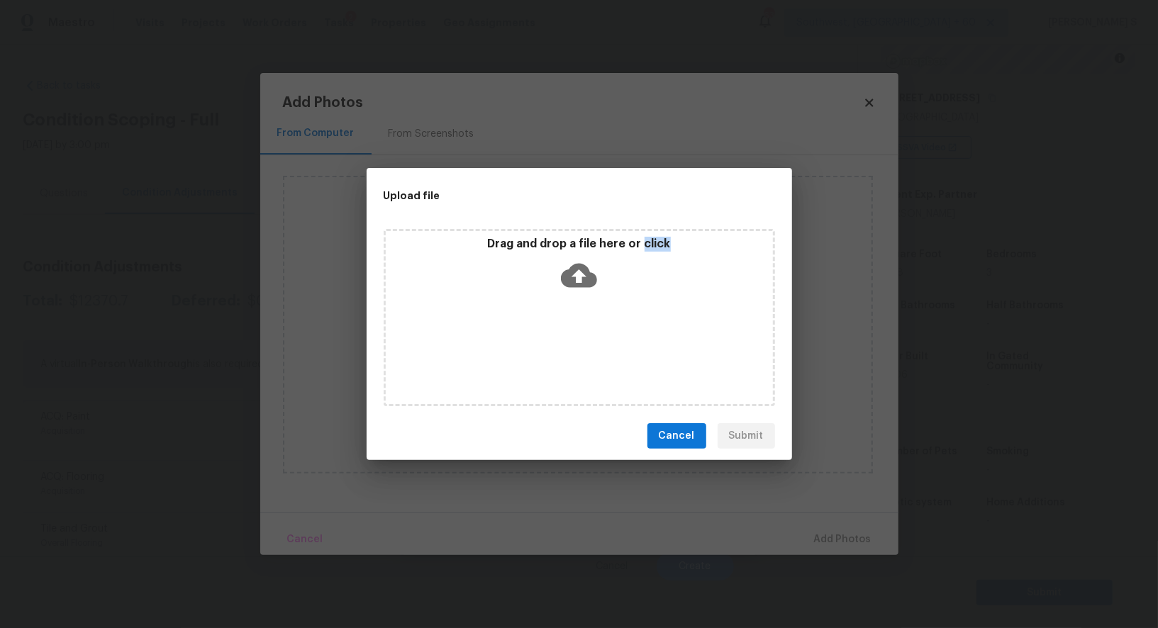
click at [561, 330] on div "Drag and drop a file here or click" at bounding box center [579, 317] width 391 height 177
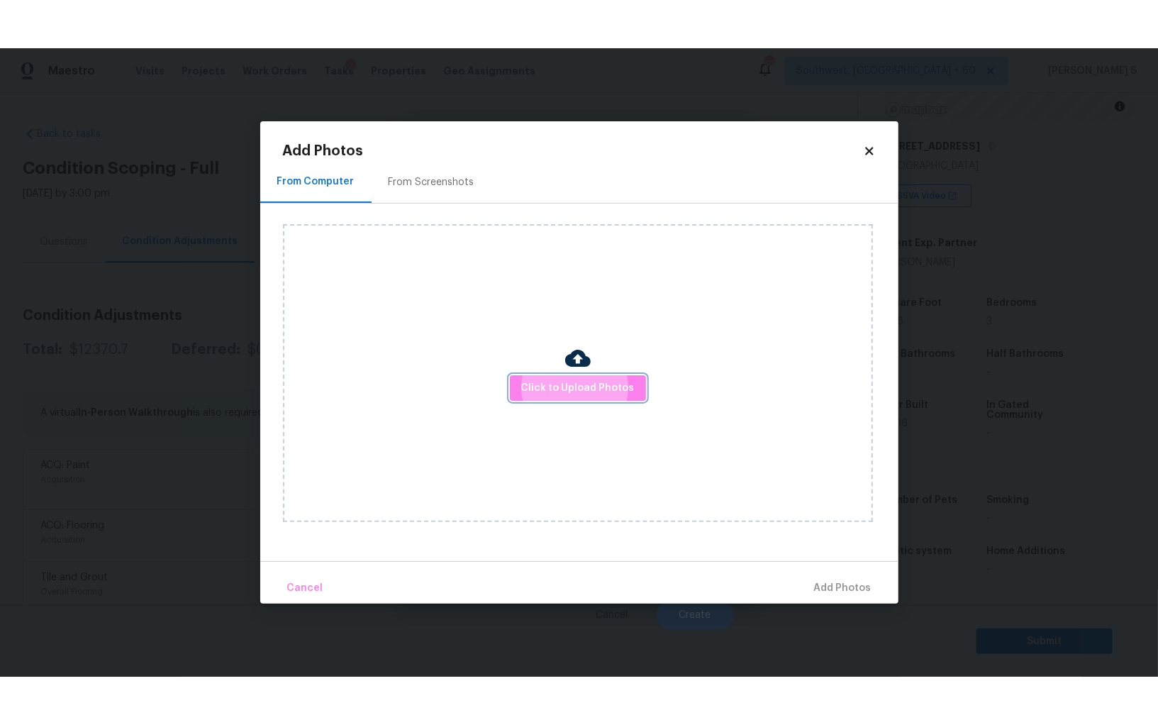
scroll to position [99, 0]
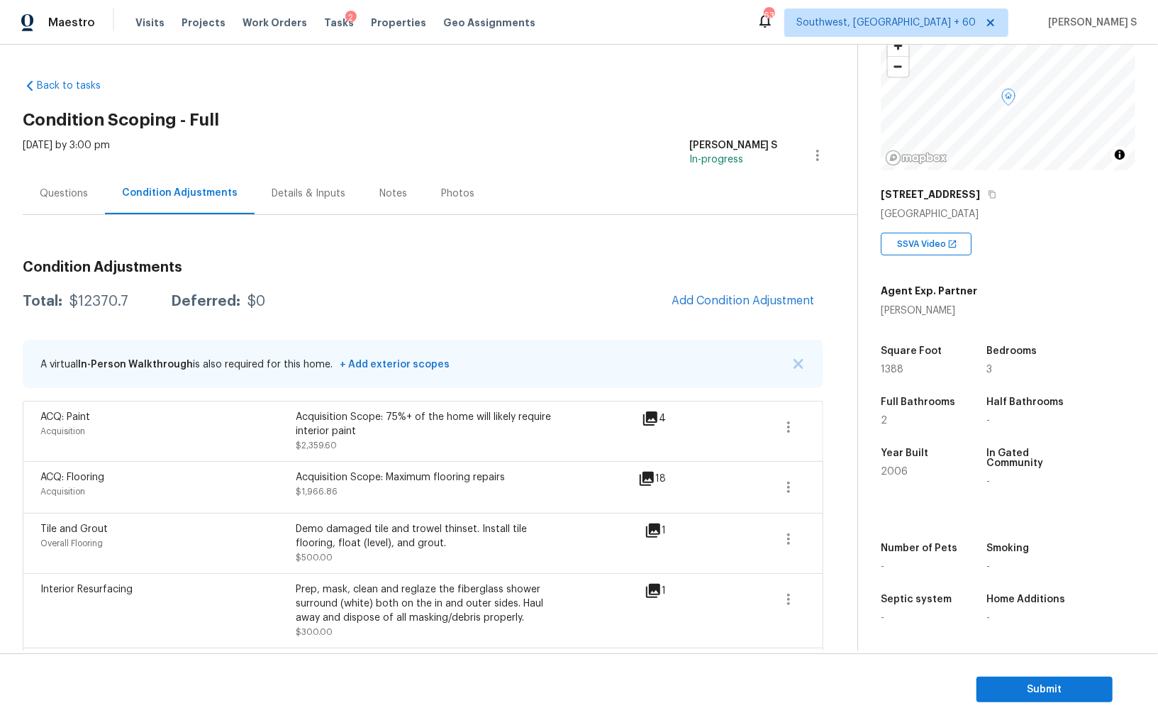
click at [301, 496] on body "Maestro Visits Projects Work Orders Tasks 2 Properties Geo Assignments 632 Sout…" at bounding box center [579, 362] width 1158 height 725
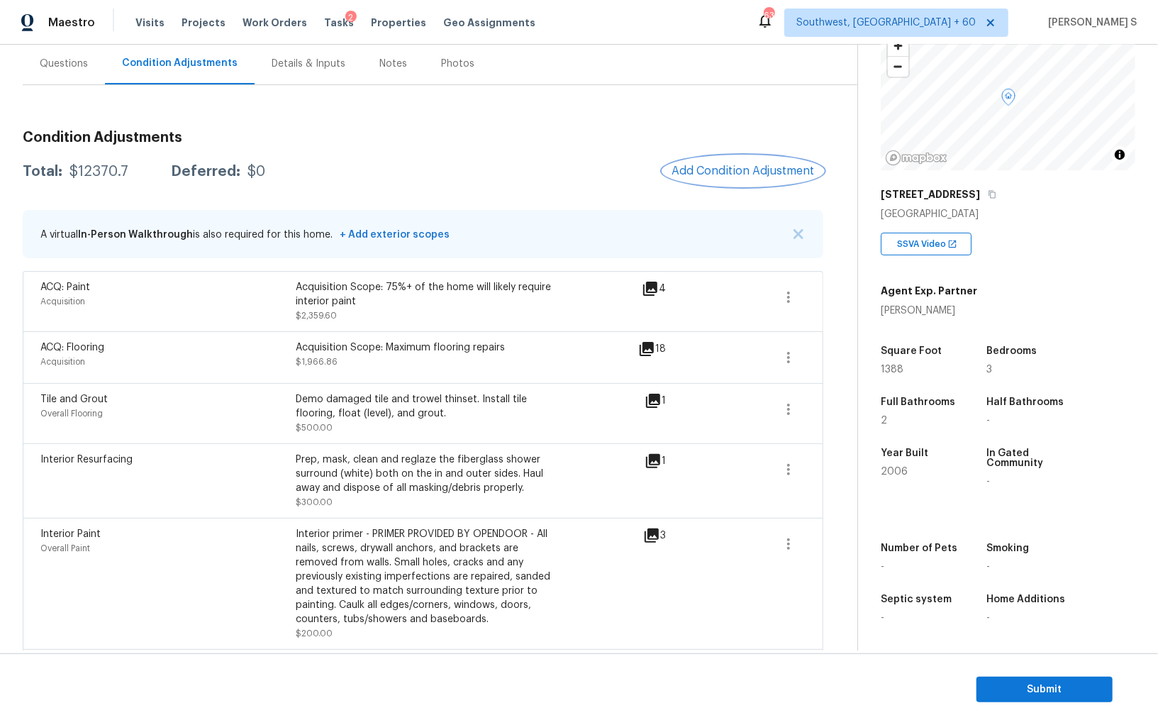
scroll to position [0, 0]
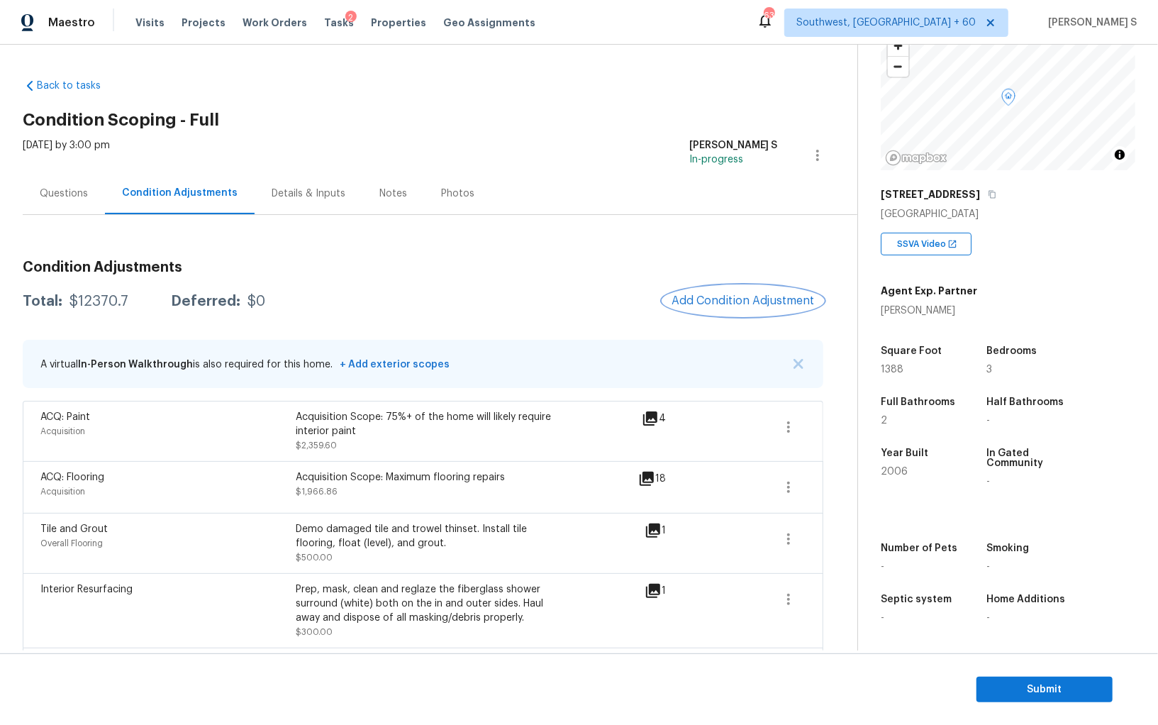
click at [763, 289] on button "Add Condition Adjustment" at bounding box center [743, 301] width 160 height 30
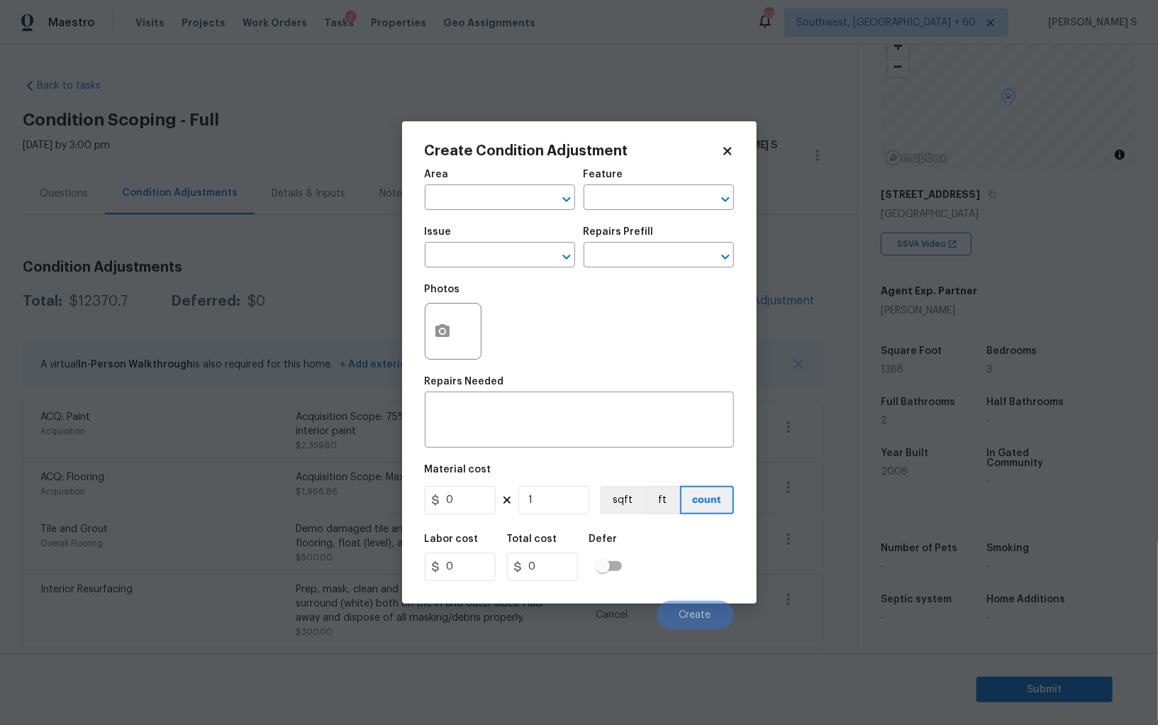
click at [421, 346] on div "Create Condition Adjustment Area ​ Feature ​ Issue ​ Repairs Prefill ​ Photos R…" at bounding box center [579, 362] width 354 height 482
click at [447, 328] on icon "button" at bounding box center [442, 330] width 14 height 13
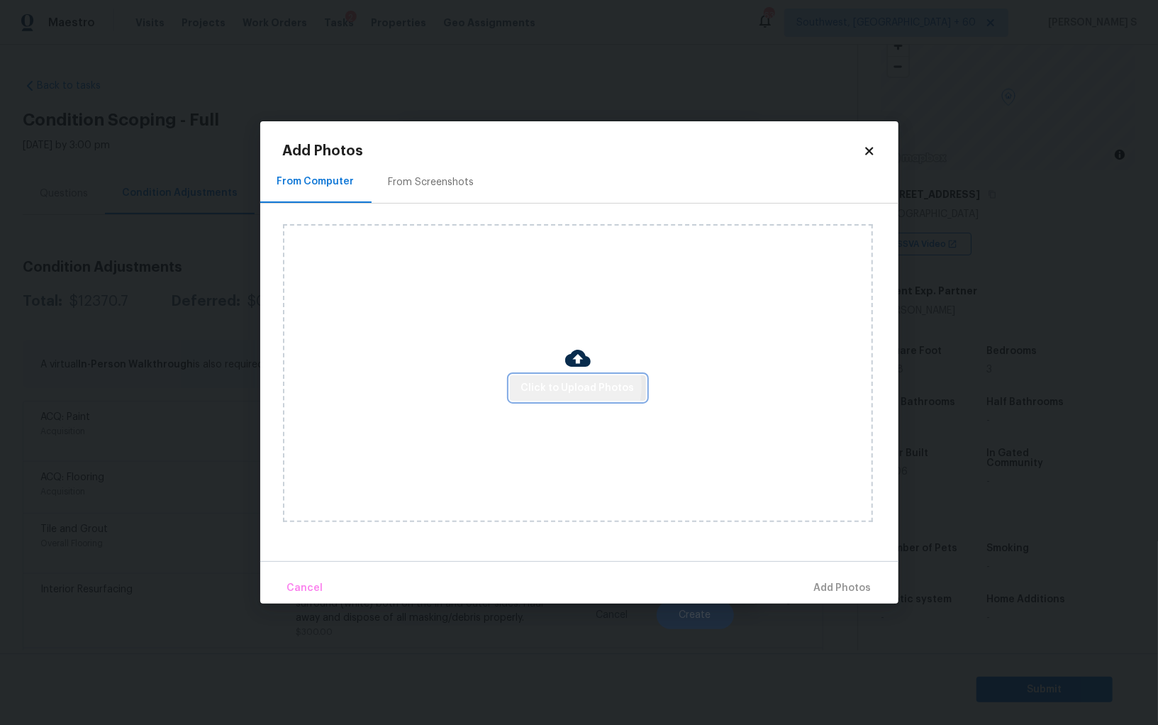
click at [572, 386] on span "Click to Upload Photos" at bounding box center [577, 388] width 113 height 18
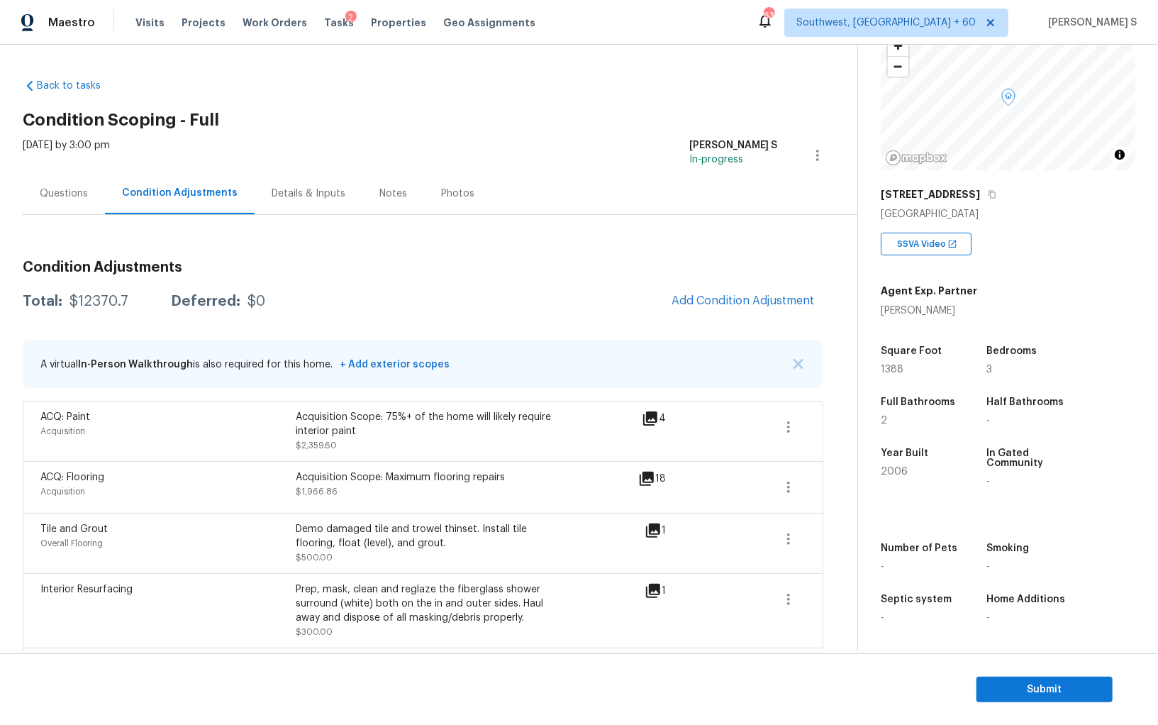
click at [117, 470] on body "Maestro Visits Projects Work Orders Tasks 2 Properties Geo Assignments 632 Sout…" at bounding box center [579, 362] width 1158 height 725
click at [98, 300] on div "$12370.7" at bounding box center [98, 301] width 59 height 14
copy div "12370.7"
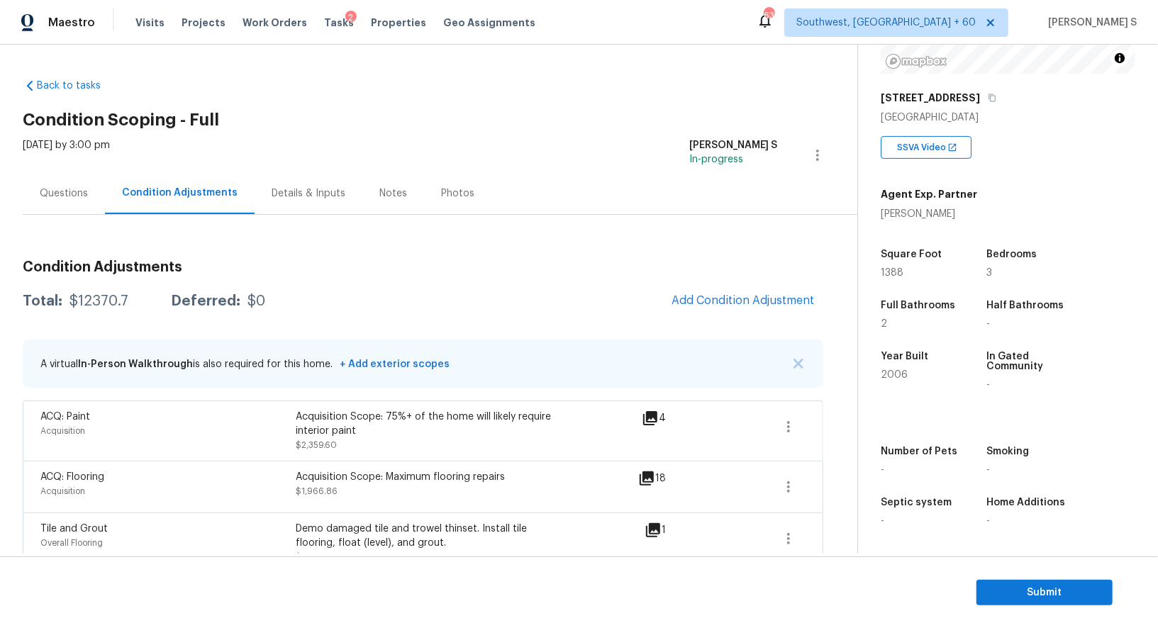
scroll to position [195, 0]
click at [98, 196] on div "Questions" at bounding box center [64, 193] width 82 height 42
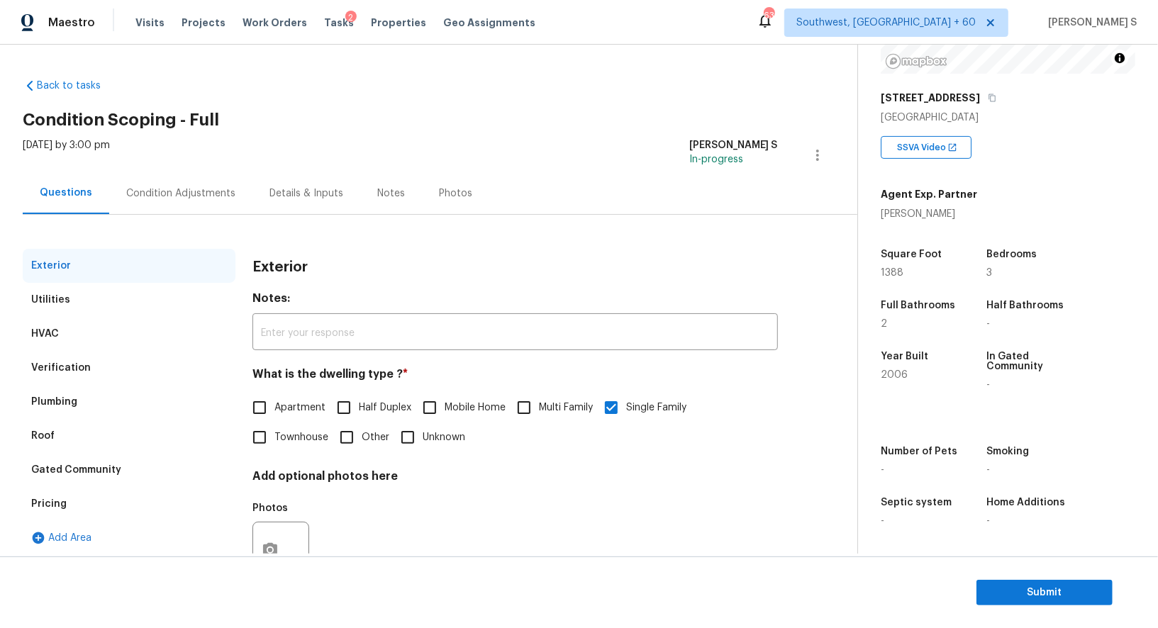
scroll to position [54, 0]
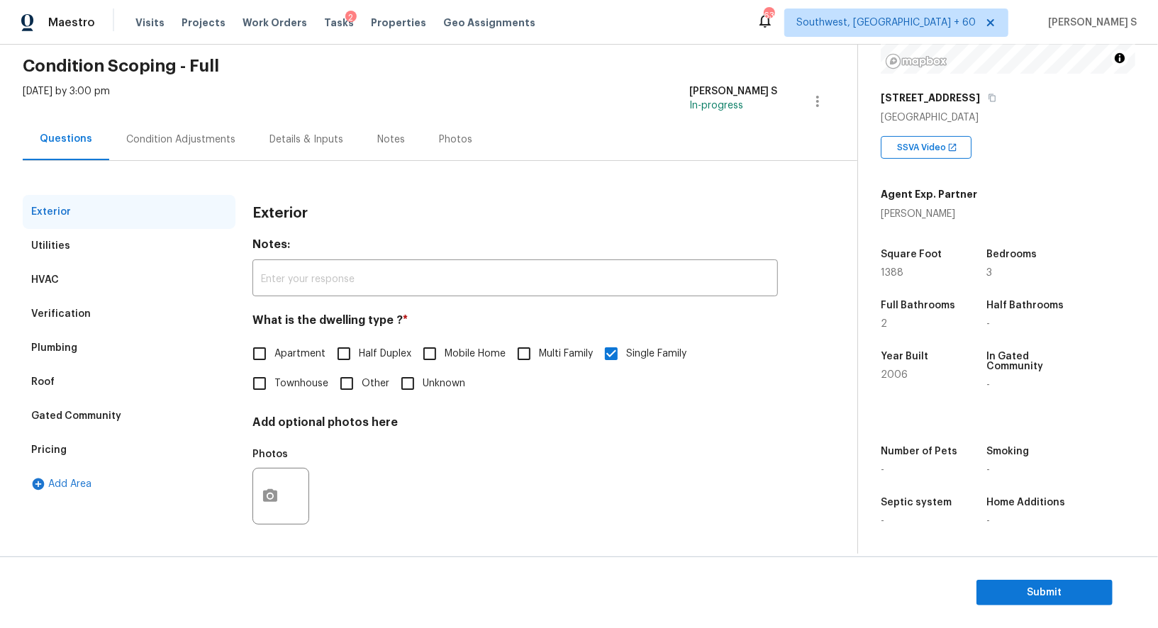
click at [61, 315] on div "Verification" at bounding box center [61, 314] width 60 height 14
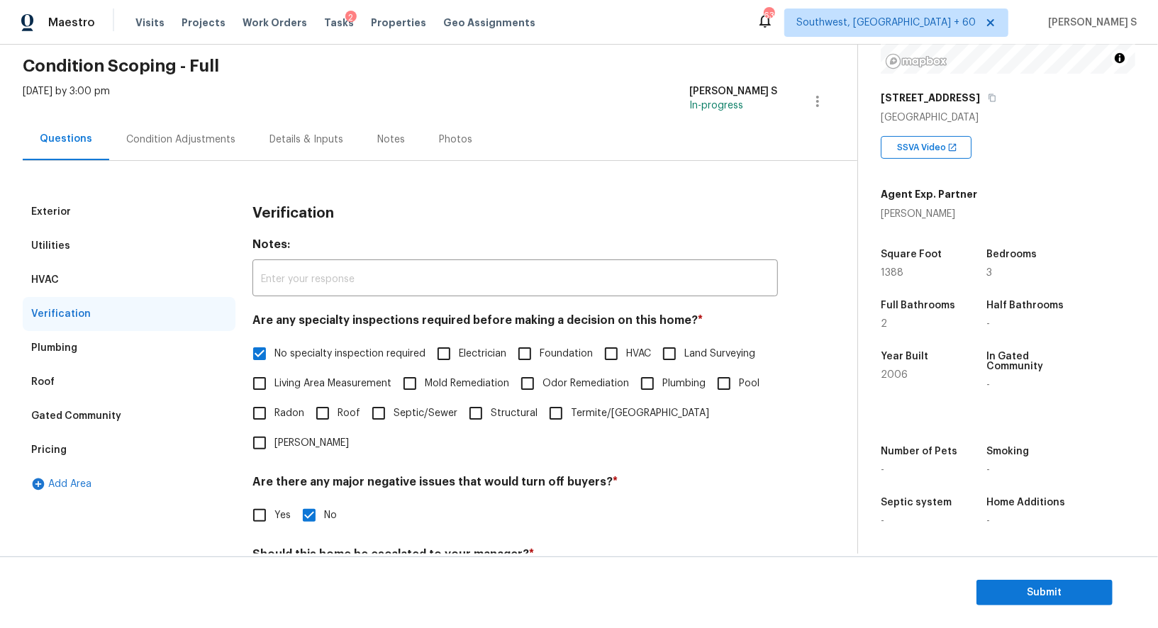
scroll to position [315, 0]
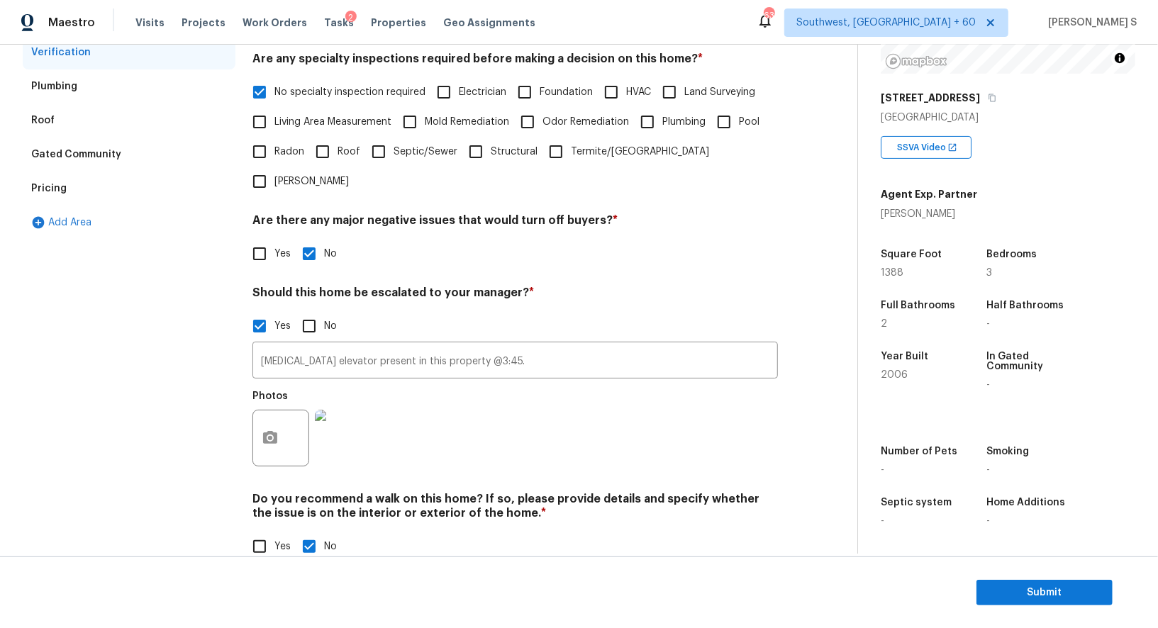
click at [47, 194] on div "Pricing" at bounding box center [48, 188] width 35 height 14
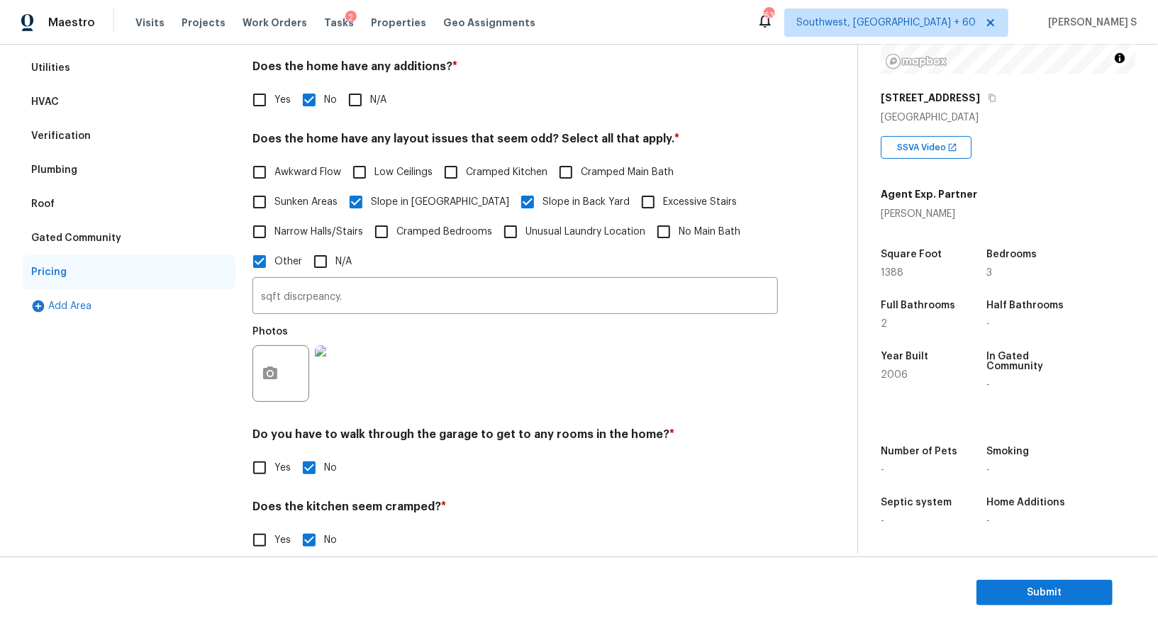
scroll to position [133, 0]
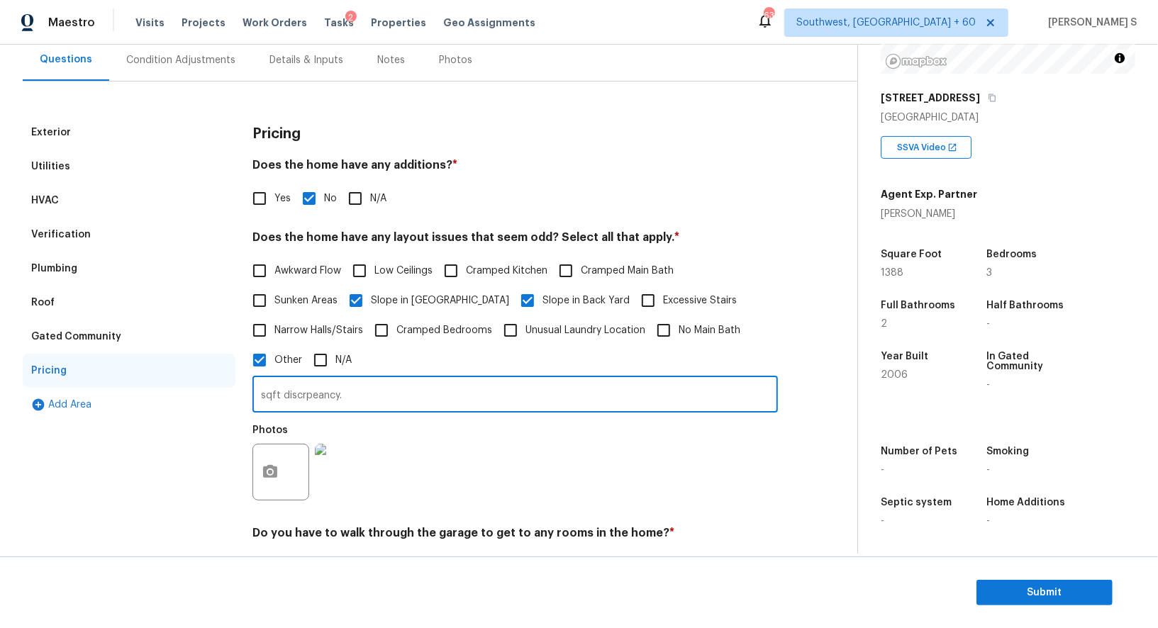
click at [386, 388] on input "sqft discrpeancy." at bounding box center [514, 395] width 525 height 33
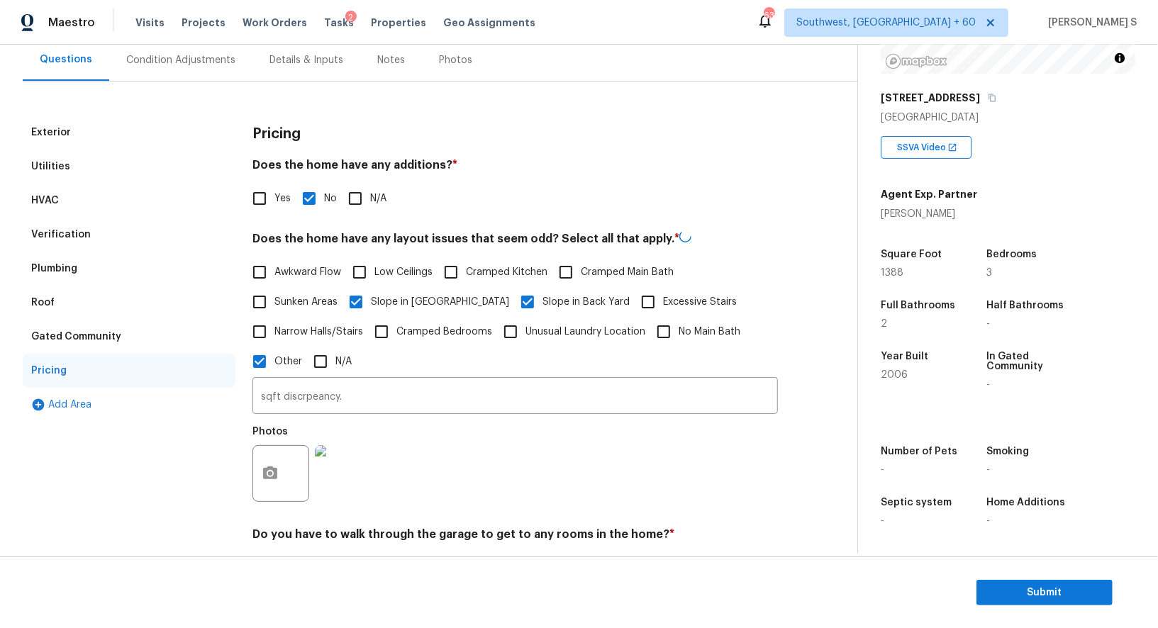
click at [90, 237] on div "Verification" at bounding box center [129, 235] width 213 height 34
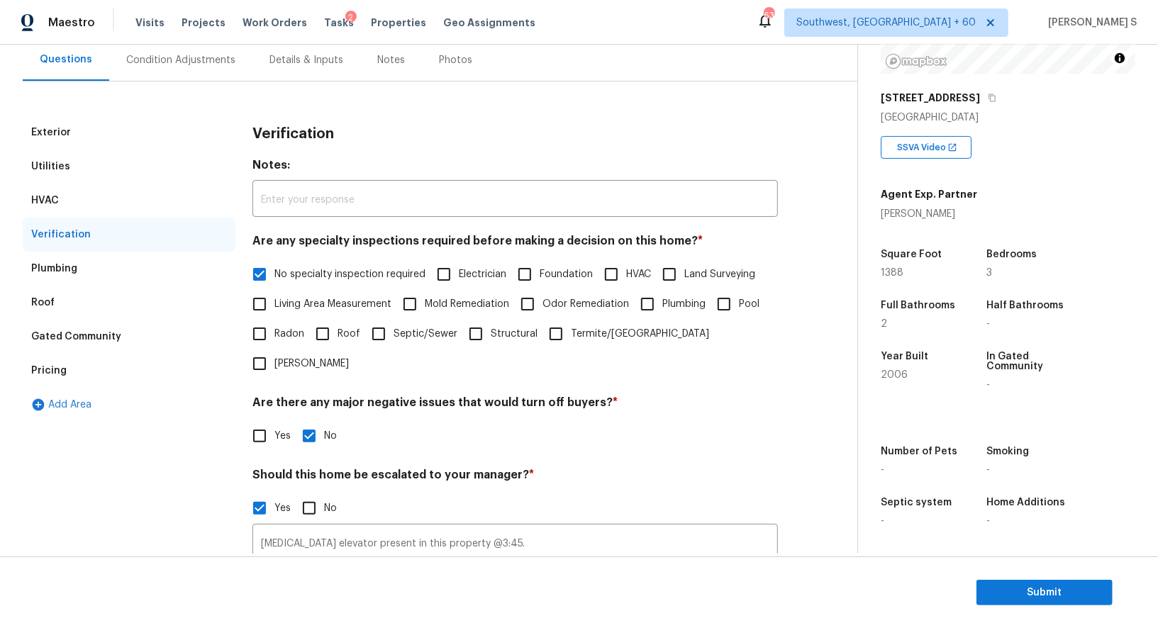
scroll to position [315, 0]
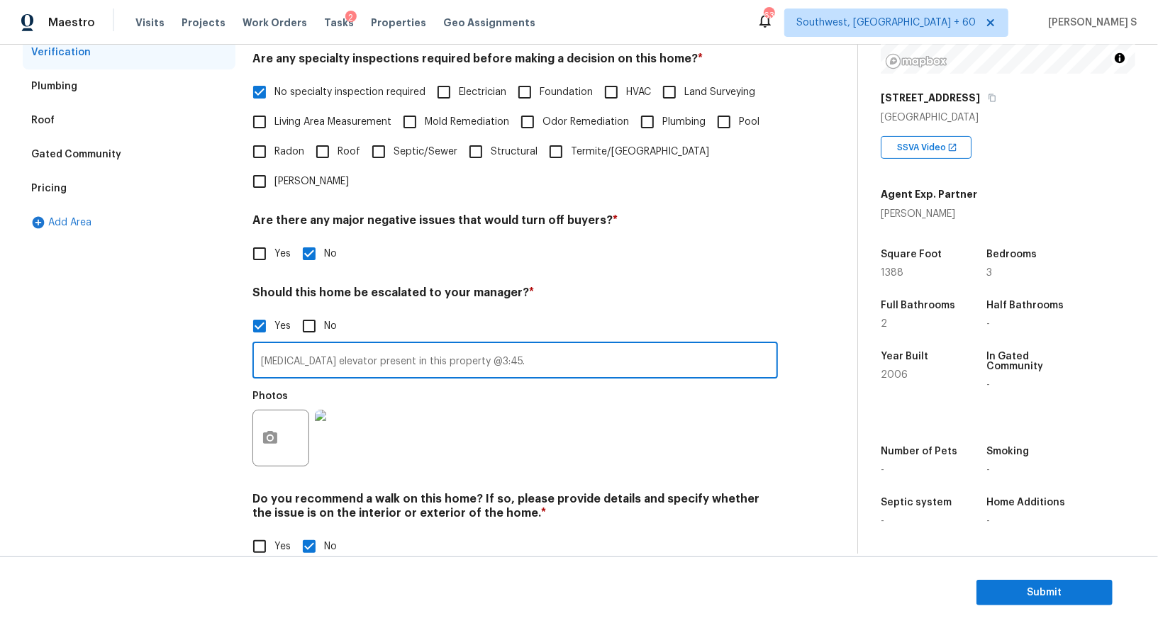
click at [408, 345] on input "[MEDICAL_DATA] elevator present in this property @3:45." at bounding box center [514, 361] width 525 height 33
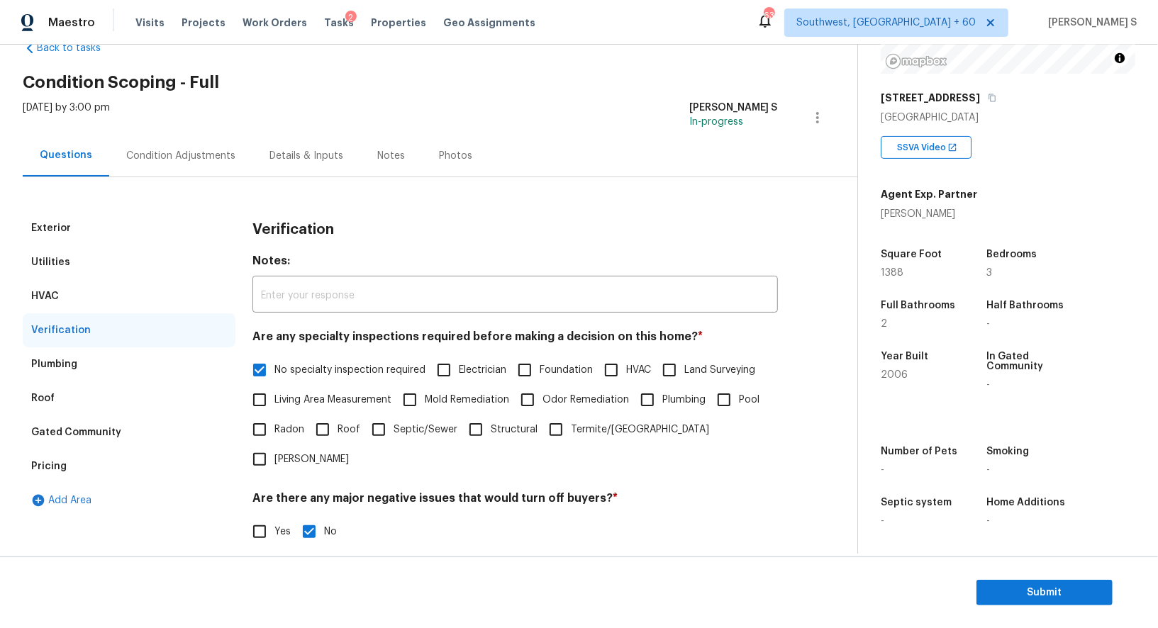
scroll to position [0, 0]
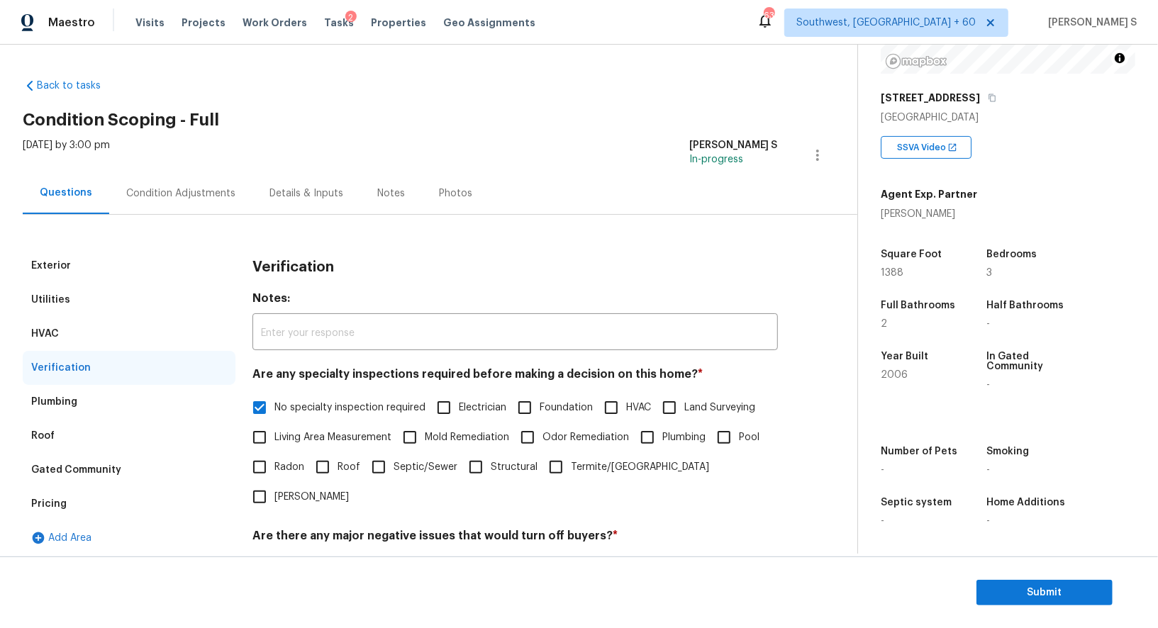
click at [194, 186] on div "Condition Adjustments" at bounding box center [180, 193] width 109 height 14
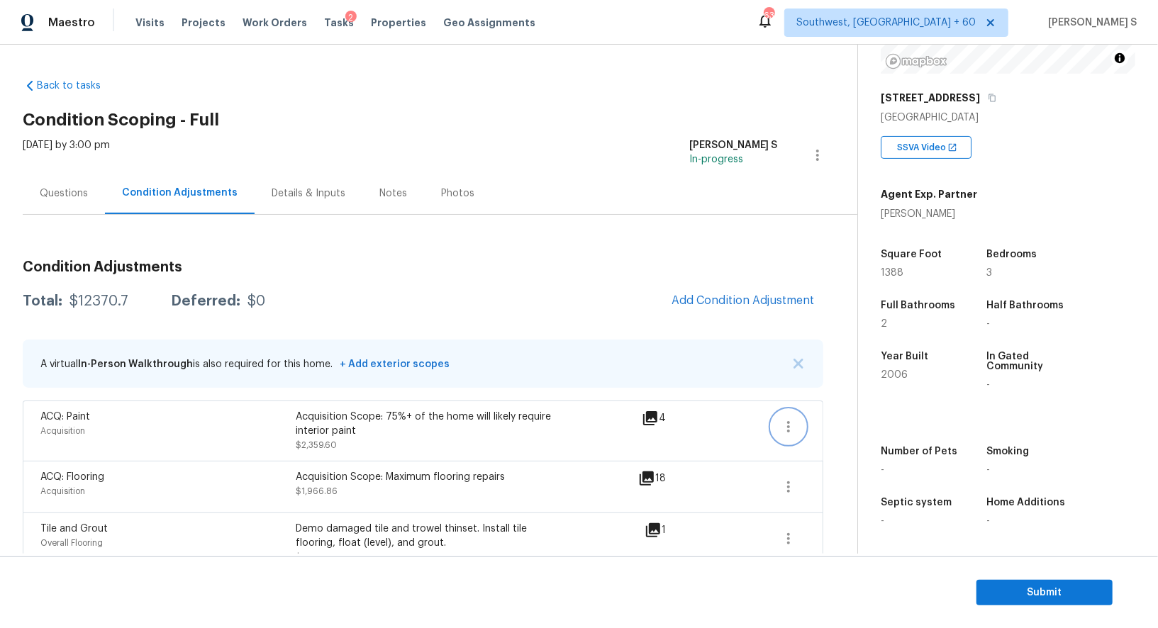
click at [789, 424] on icon "button" at bounding box center [788, 426] width 17 height 17
click at [881, 424] on div "Edit" at bounding box center [869, 423] width 111 height 14
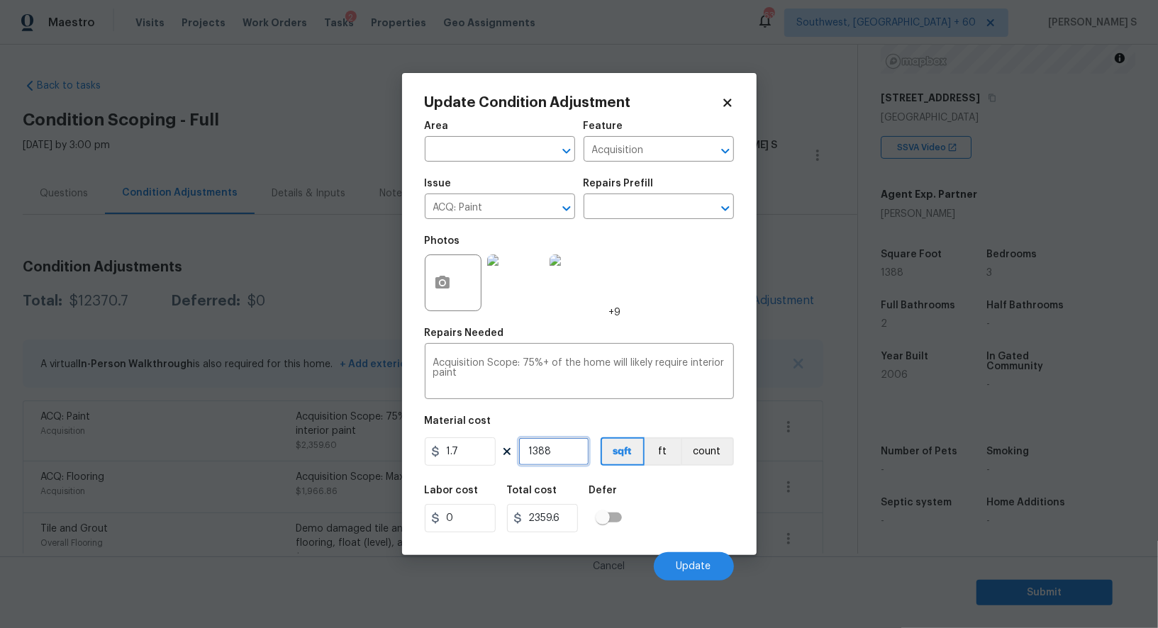
click at [558, 451] on input "1388" at bounding box center [553, 451] width 71 height 28
type input "2"
type input "3.4"
type input "20"
type input "34"
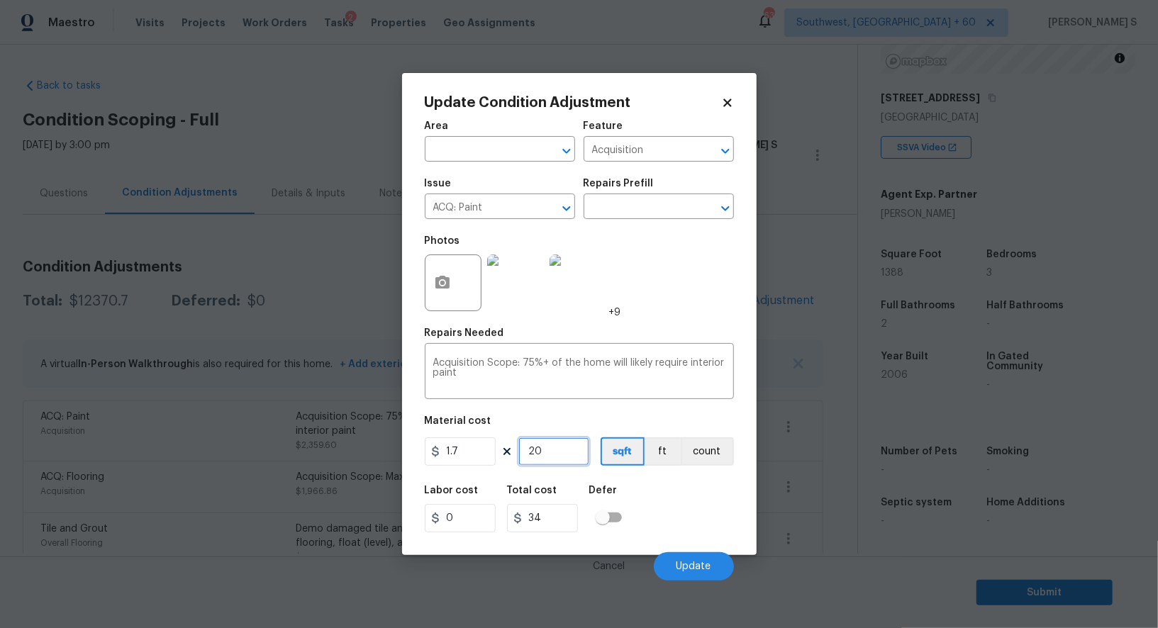
type input "201"
type input "341.7"
type input "2012"
type input "3420.4"
type input "2012"
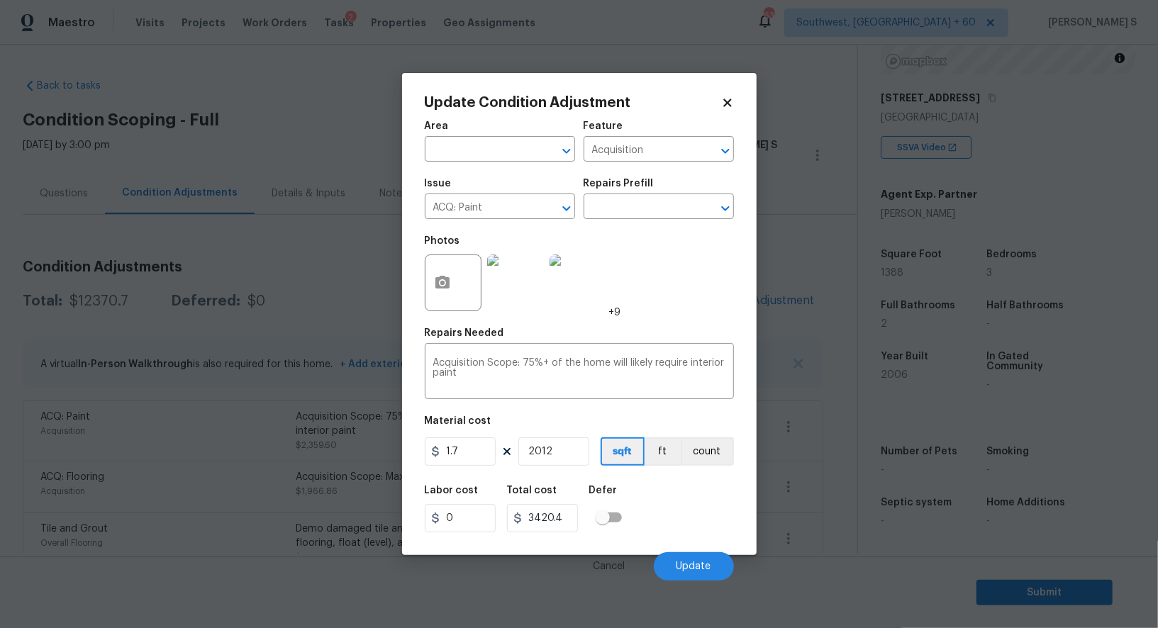
click at [690, 521] on div "Labor cost 0 Total cost 3420.4 Defer" at bounding box center [579, 509] width 309 height 64
click at [706, 564] on span "Update" at bounding box center [693, 567] width 35 height 11
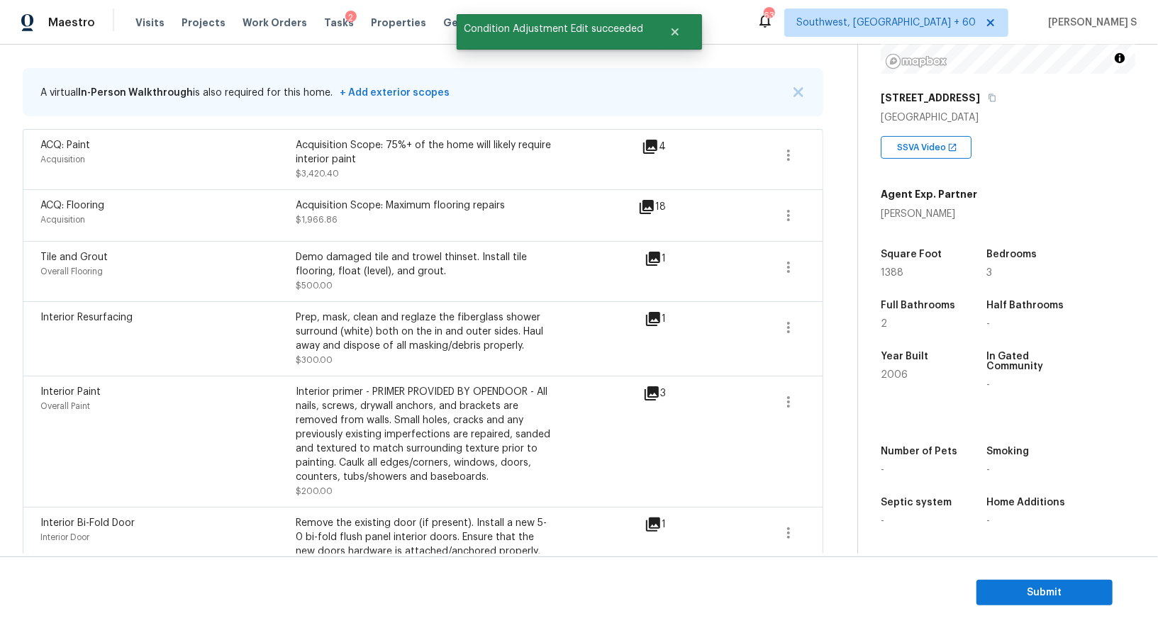
scroll to position [277, 0]
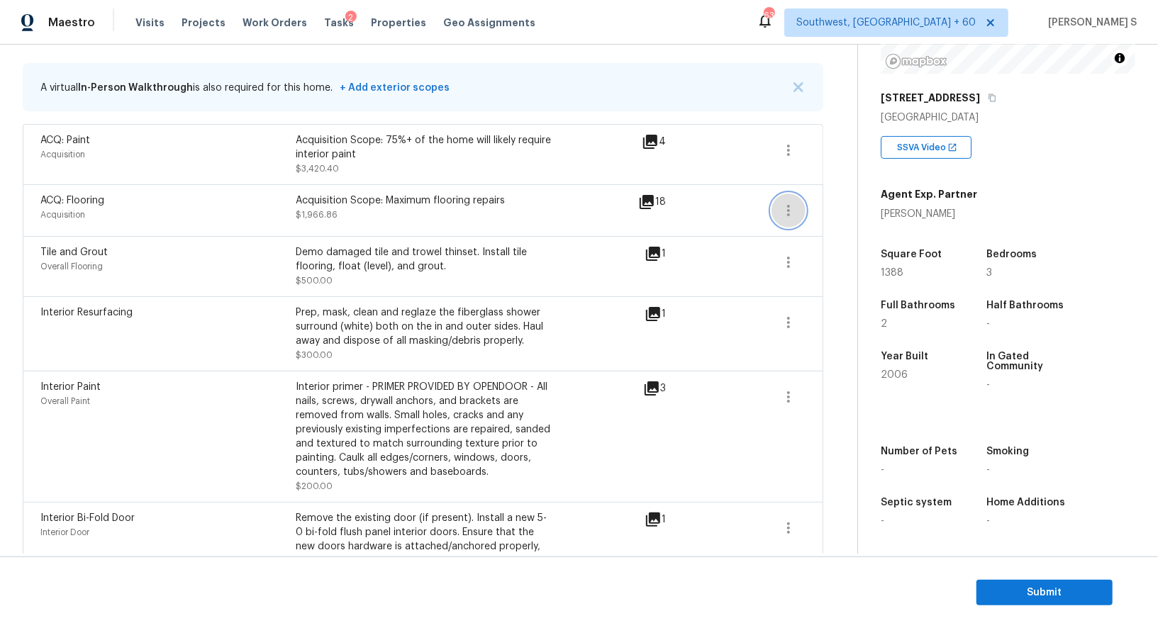
click at [784, 218] on icon "button" at bounding box center [788, 210] width 17 height 17
click at [818, 209] on div "Edit" at bounding box center [869, 207] width 111 height 14
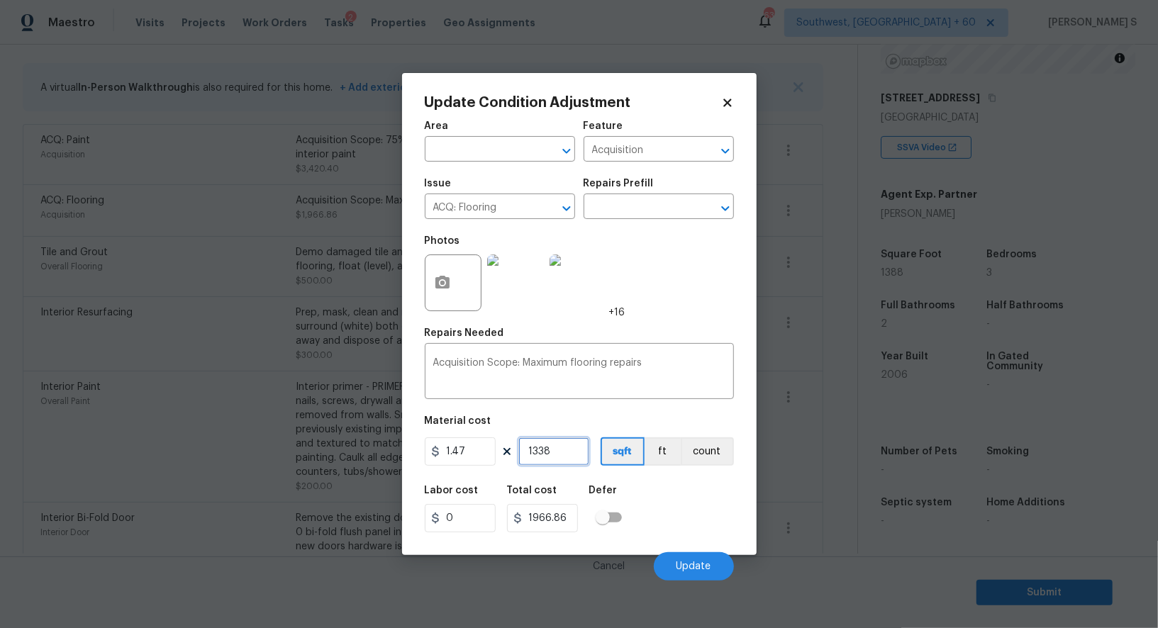
click at [571, 449] on input "1338" at bounding box center [553, 451] width 71 height 28
type input "1"
type input "1.47"
type input "19"
type input "27.93"
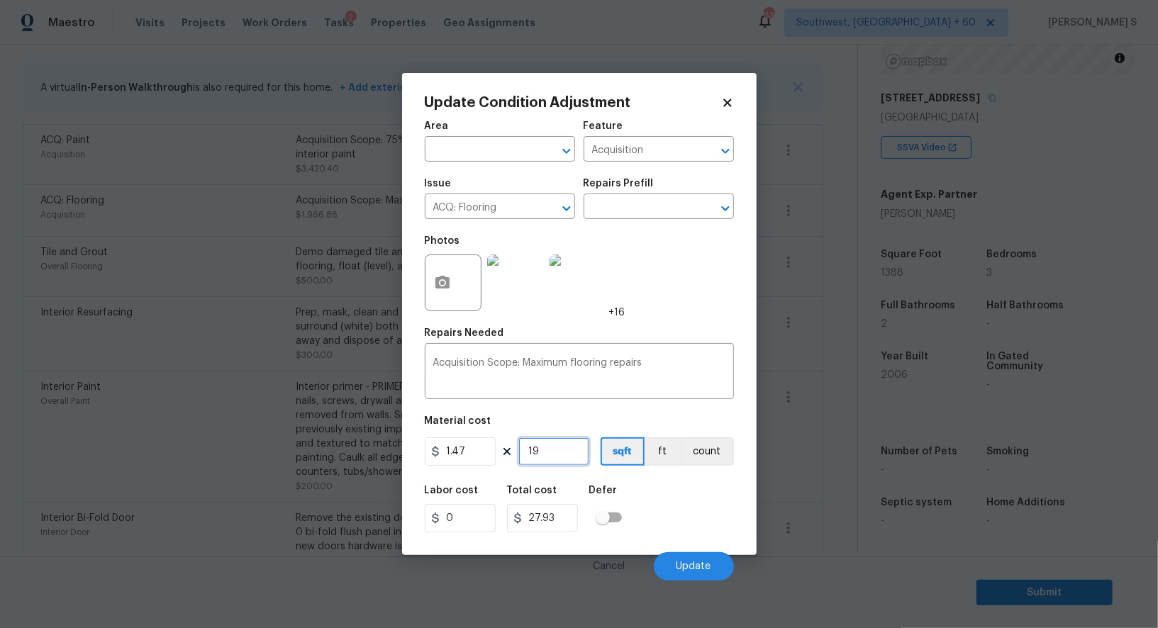
type input "196"
type input "288.12"
type input "1962"
type input "2884.14"
type input "1962"
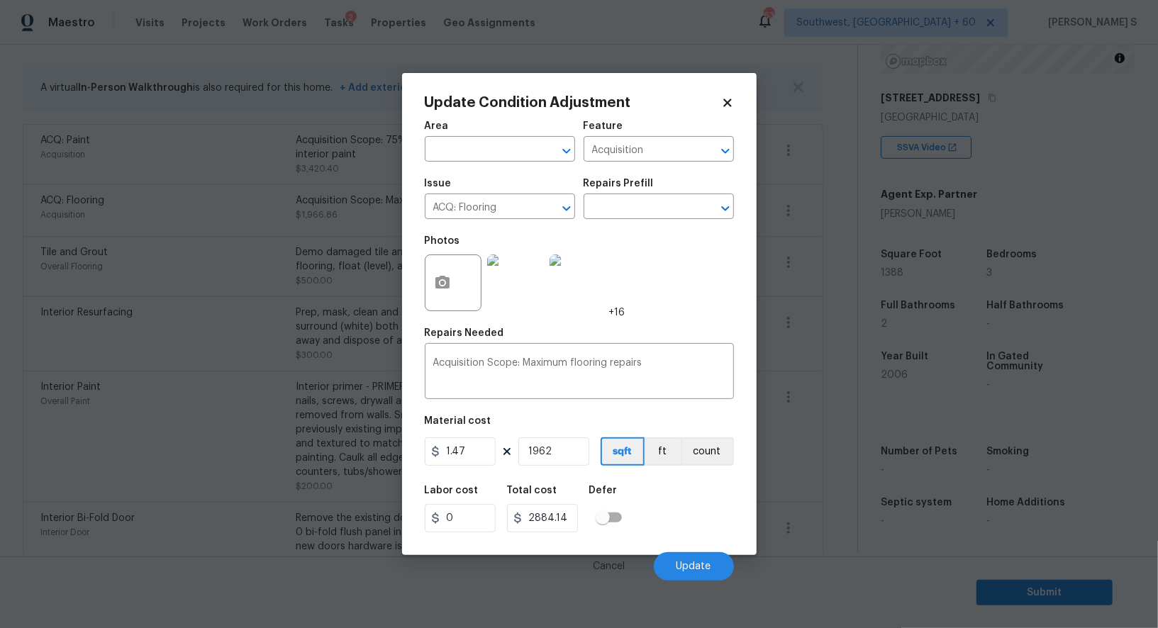
click at [700, 547] on div "Cancel Update" at bounding box center [579, 561] width 309 height 40
click at [674, 564] on button "Update" at bounding box center [694, 566] width 80 height 28
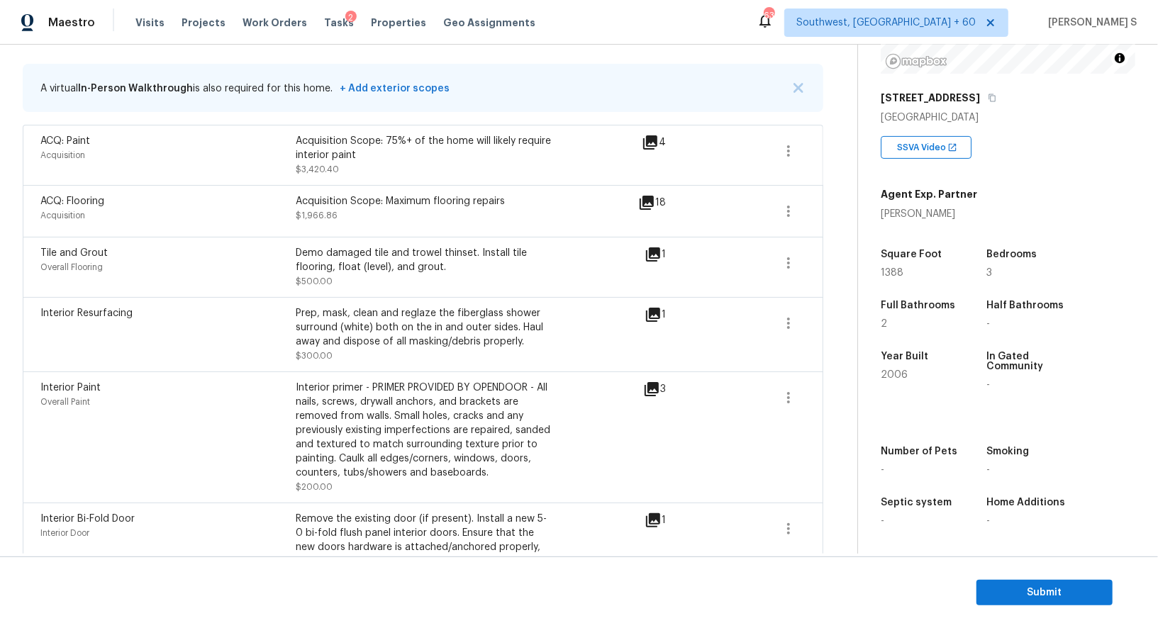
click at [130, 487] on body "Maestro Visits Projects Work Orders Tasks 2 Properties Geo Assignments 632 Sout…" at bounding box center [579, 314] width 1158 height 628
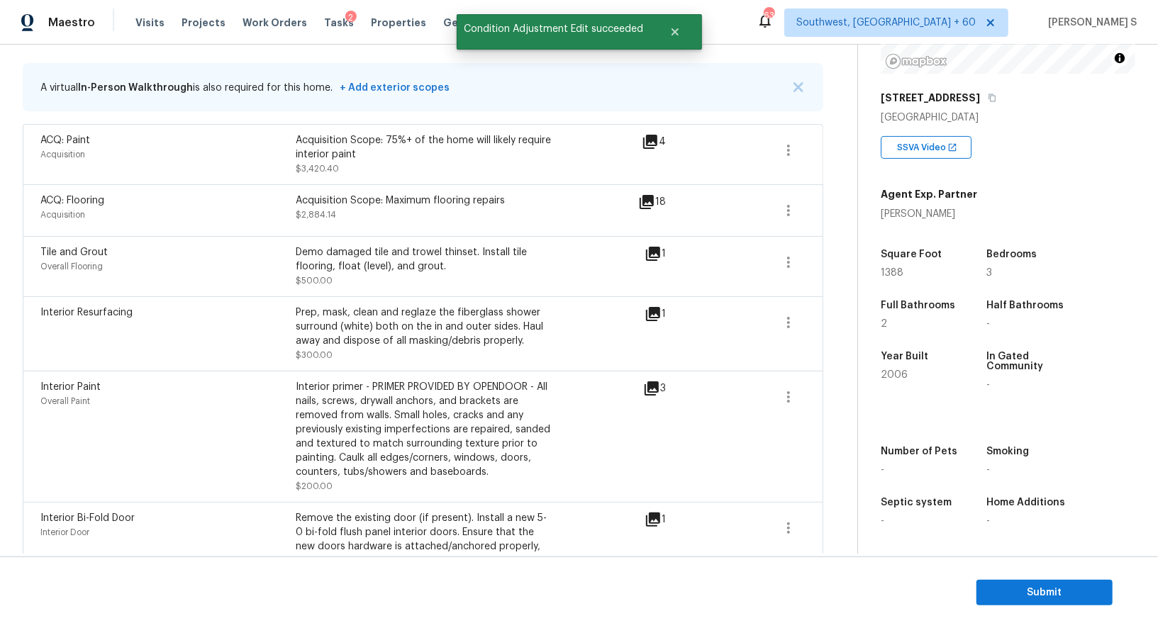
scroll to position [0, 0]
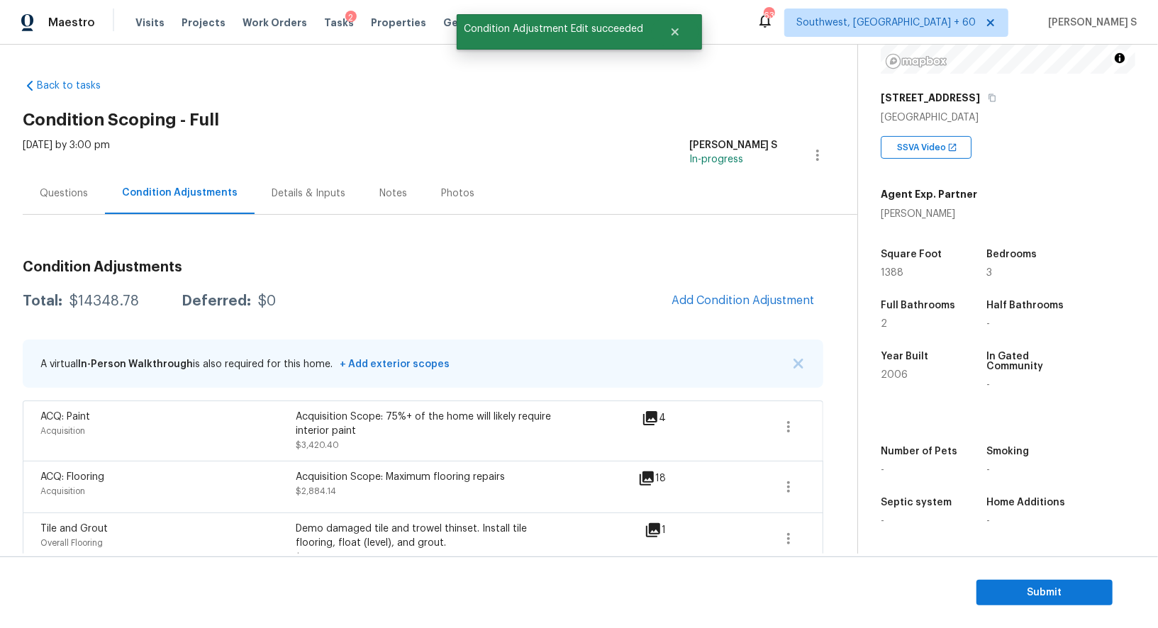
click at [107, 304] on div "$14348.78" at bounding box center [103, 301] width 69 height 14
copy div "14348.78"
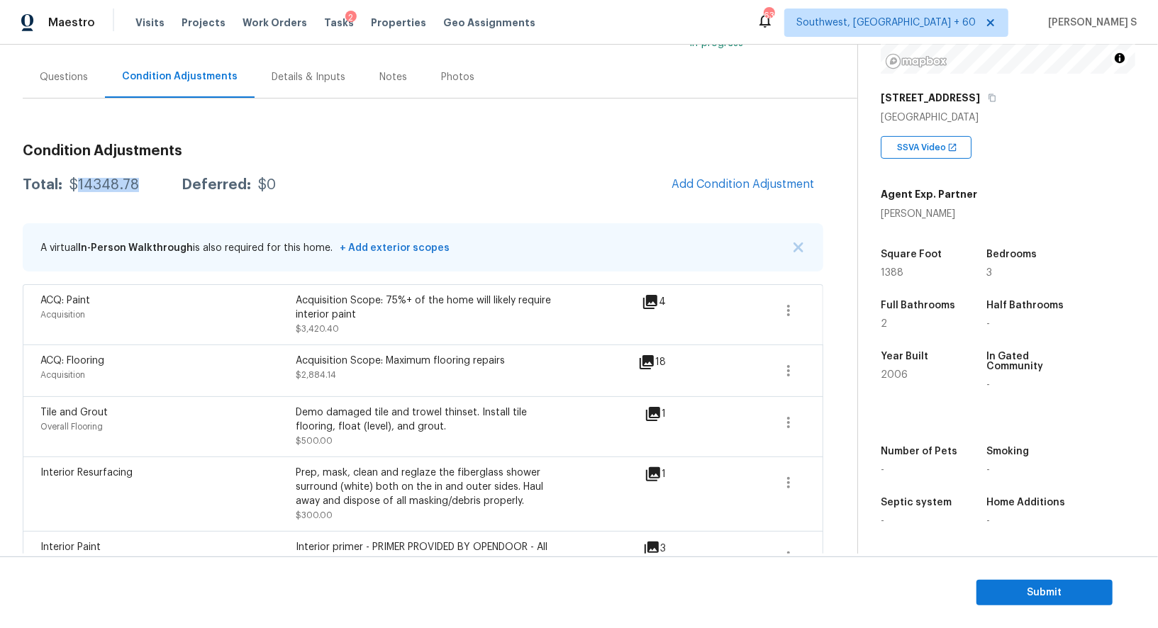
scroll to position [195, 0]
click at [987, 579] on section "Submit" at bounding box center [579, 593] width 1158 height 72
click at [998, 596] on span "Submit" at bounding box center [1044, 593] width 113 height 18
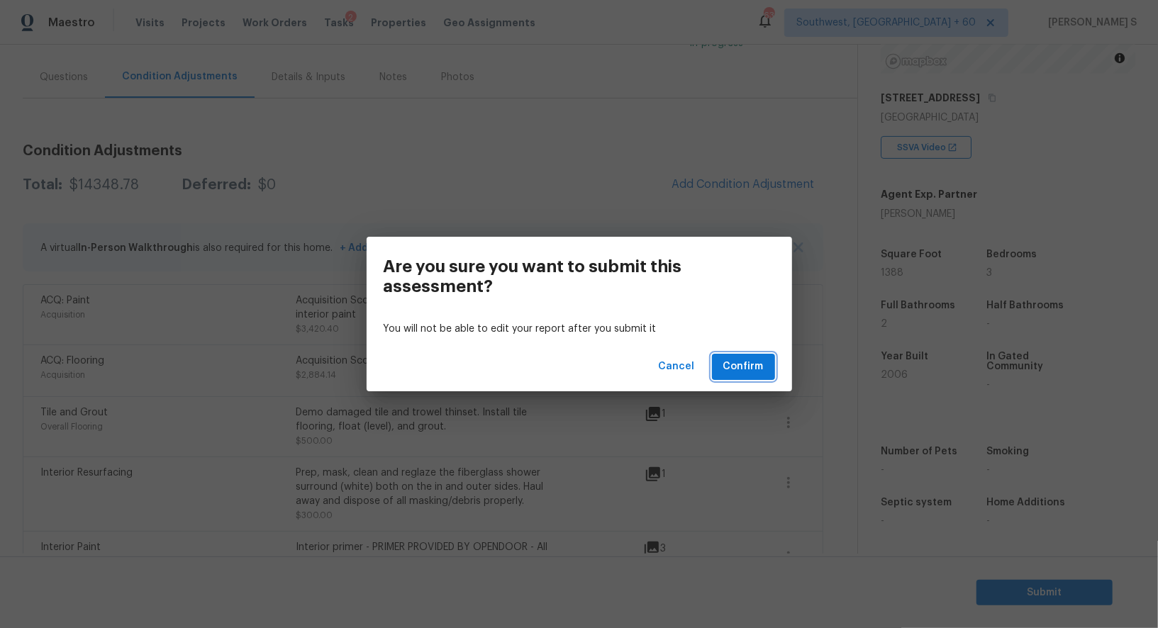
click at [758, 372] on span "Confirm" at bounding box center [743, 367] width 40 height 18
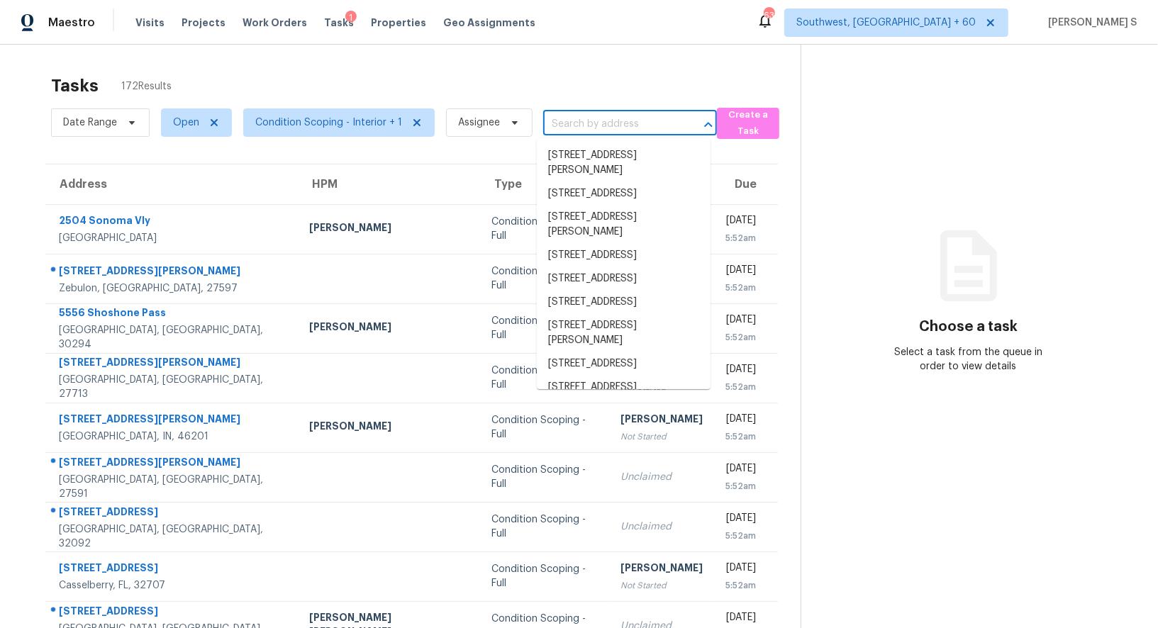
click at [601, 129] on input "text" at bounding box center [610, 124] width 134 height 22
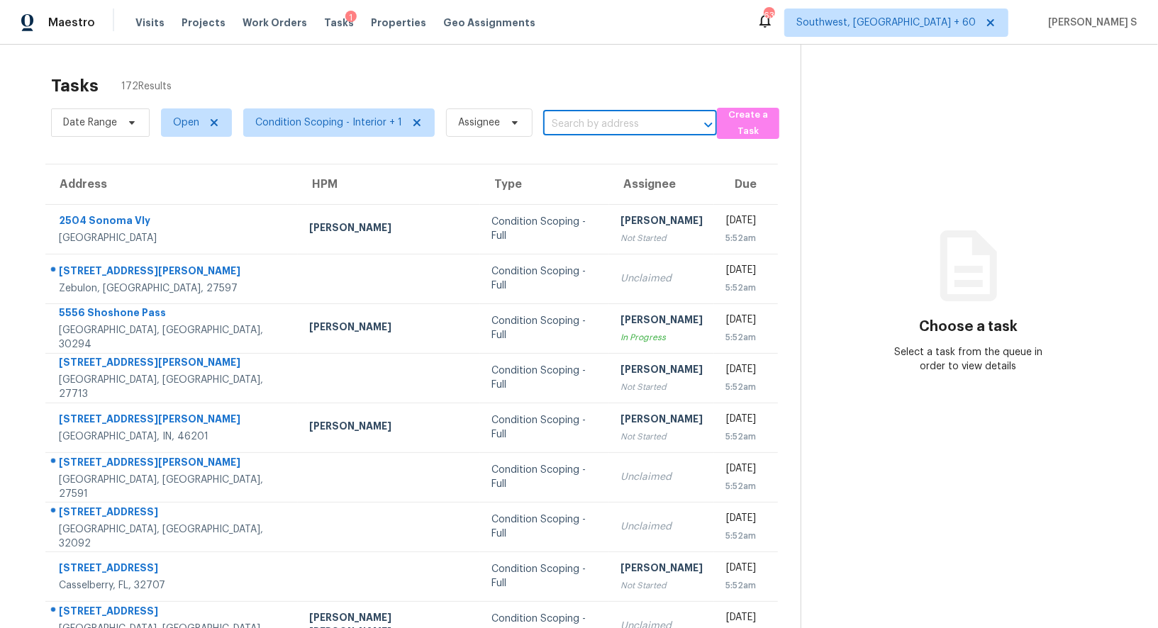
paste input "[STREET_ADDRESS][PERSON_NAME][PERSON_NAME]"
type input "[STREET_ADDRESS][PERSON_NAME][PERSON_NAME]"
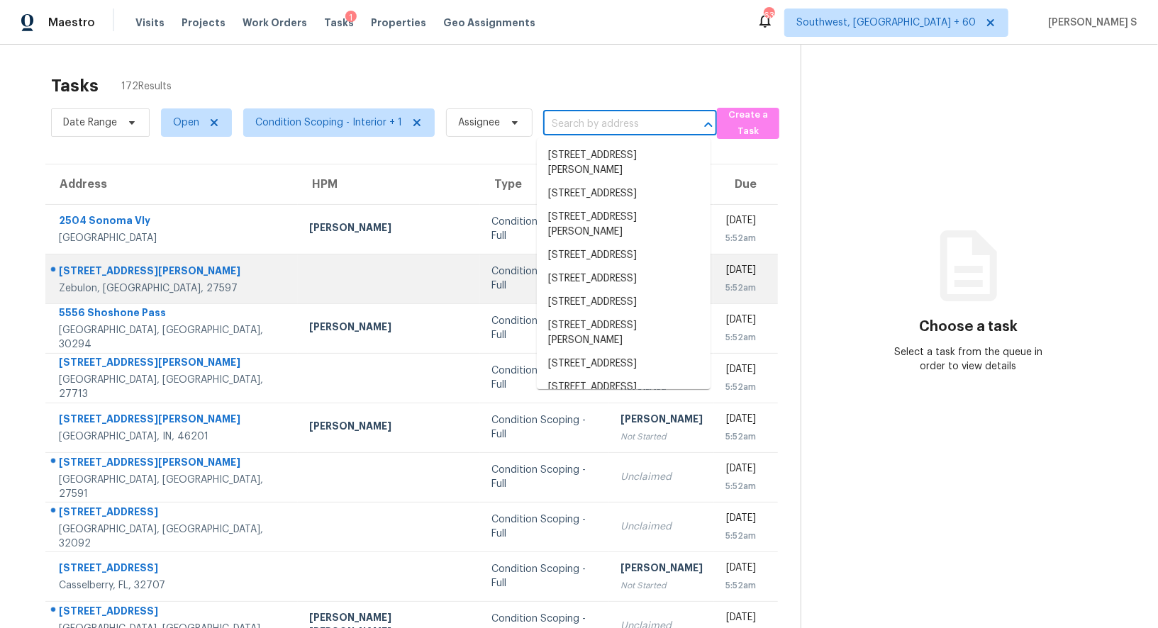
scroll to position [0, 0]
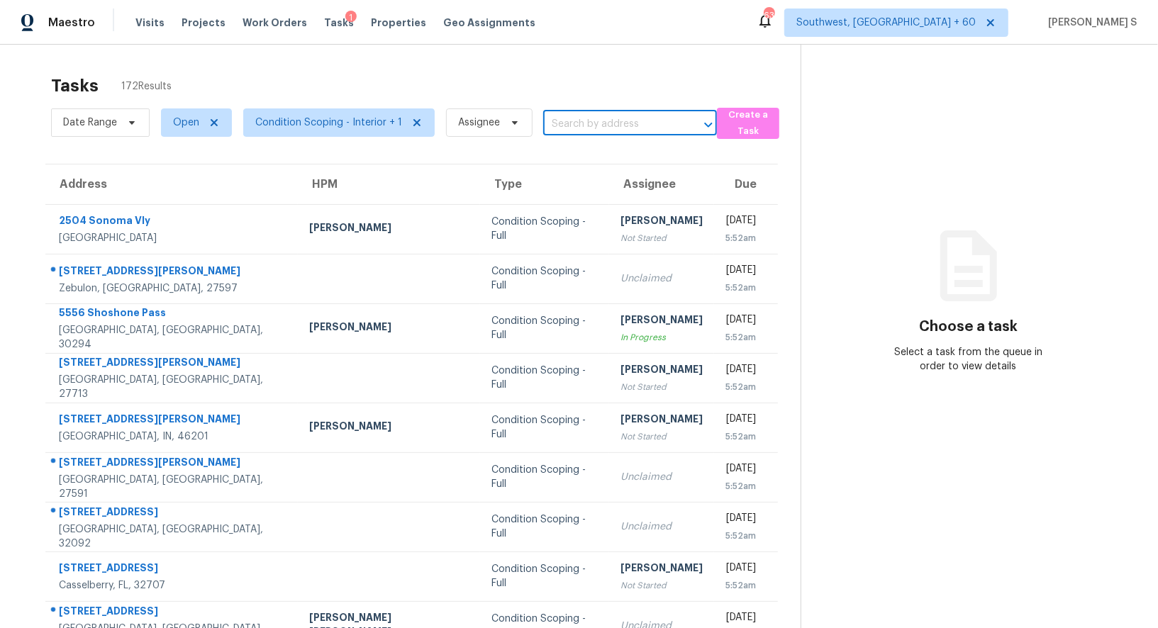
click at [603, 123] on input "text" at bounding box center [610, 124] width 134 height 22
paste input "[STREET_ADDRESS][PERSON_NAME][PERSON_NAME]"
type input "[STREET_ADDRESS][PERSON_NAME][PERSON_NAME]"
click at [593, 156] on li "[STREET_ADDRESS][PERSON_NAME][PERSON_NAME]" at bounding box center [624, 163] width 174 height 38
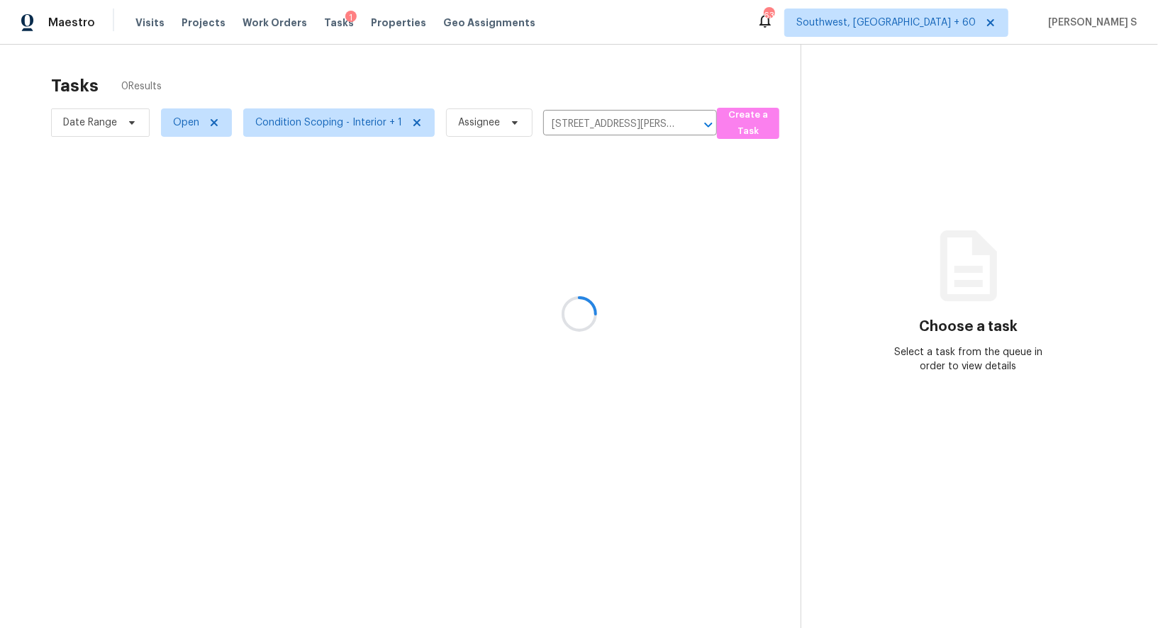
click at [542, 182] on div at bounding box center [579, 314] width 1158 height 628
click at [543, 195] on div at bounding box center [579, 314] width 1158 height 628
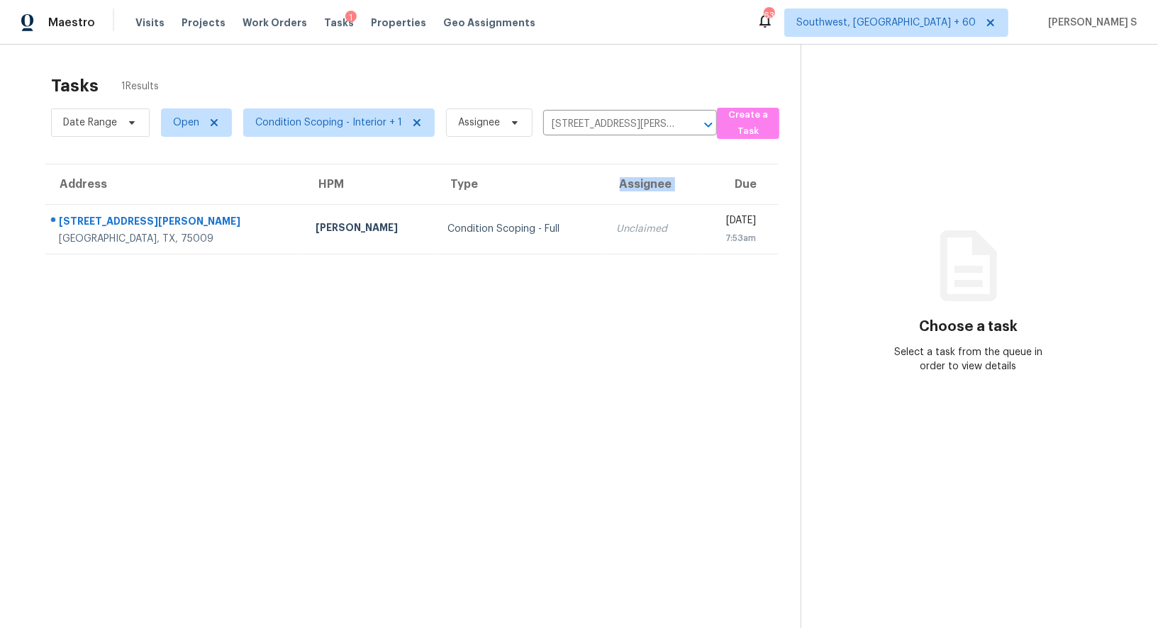
click at [605, 195] on th "Assignee" at bounding box center [651, 184] width 93 height 40
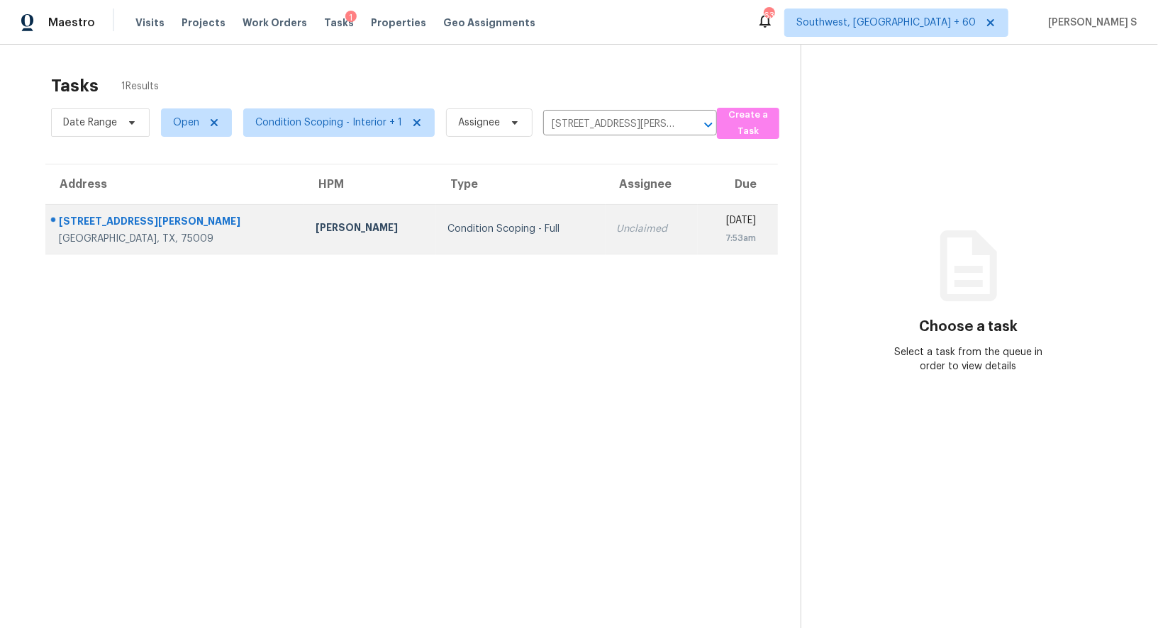
click at [617, 226] on div "Unclaimed" at bounding box center [652, 229] width 70 height 14
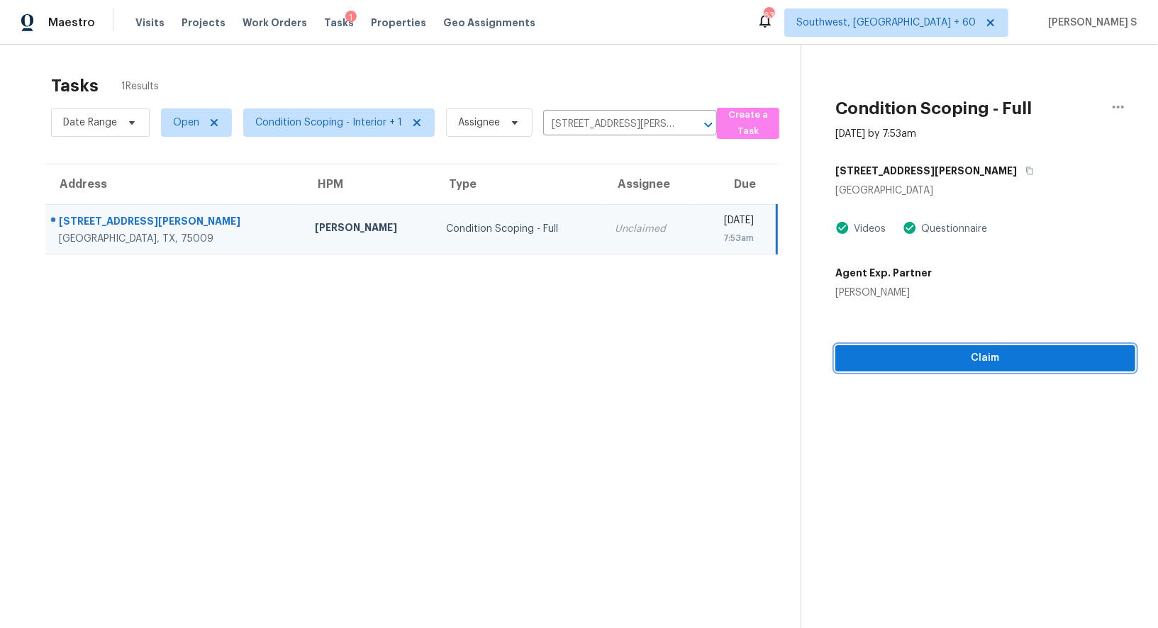
click at [1012, 364] on span "Claim" at bounding box center [985, 359] width 277 height 18
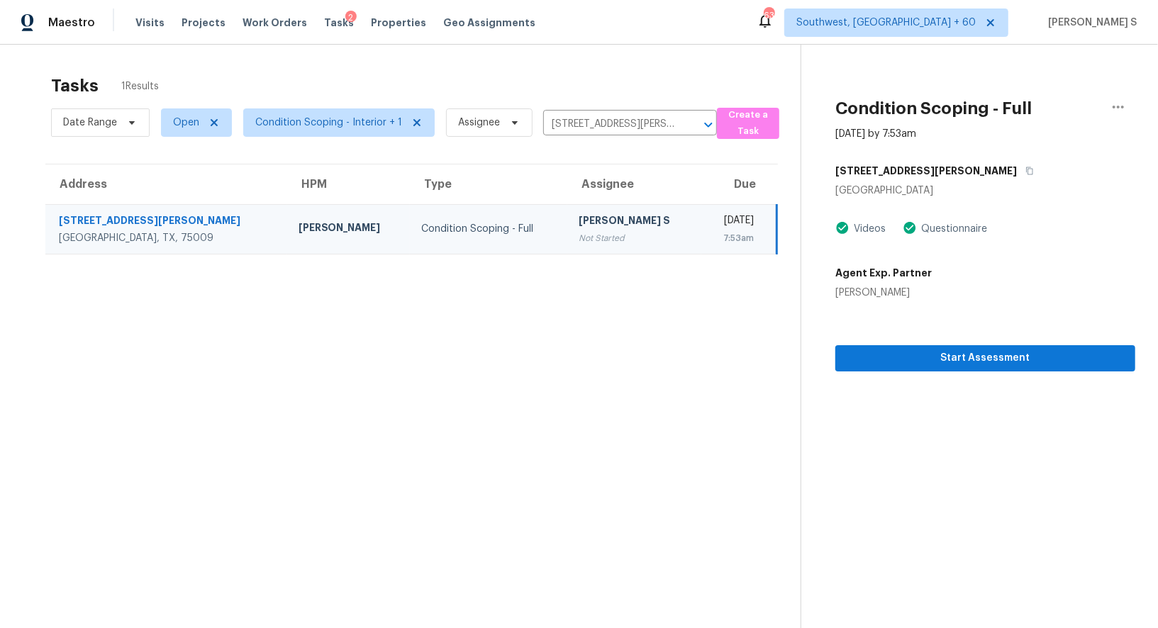
click at [579, 228] on div "[PERSON_NAME] S" at bounding box center [634, 222] width 111 height 18
click at [579, 233] on div "Not Started" at bounding box center [634, 238] width 111 height 14
click at [851, 353] on span "Start Assessment" at bounding box center [985, 359] width 277 height 18
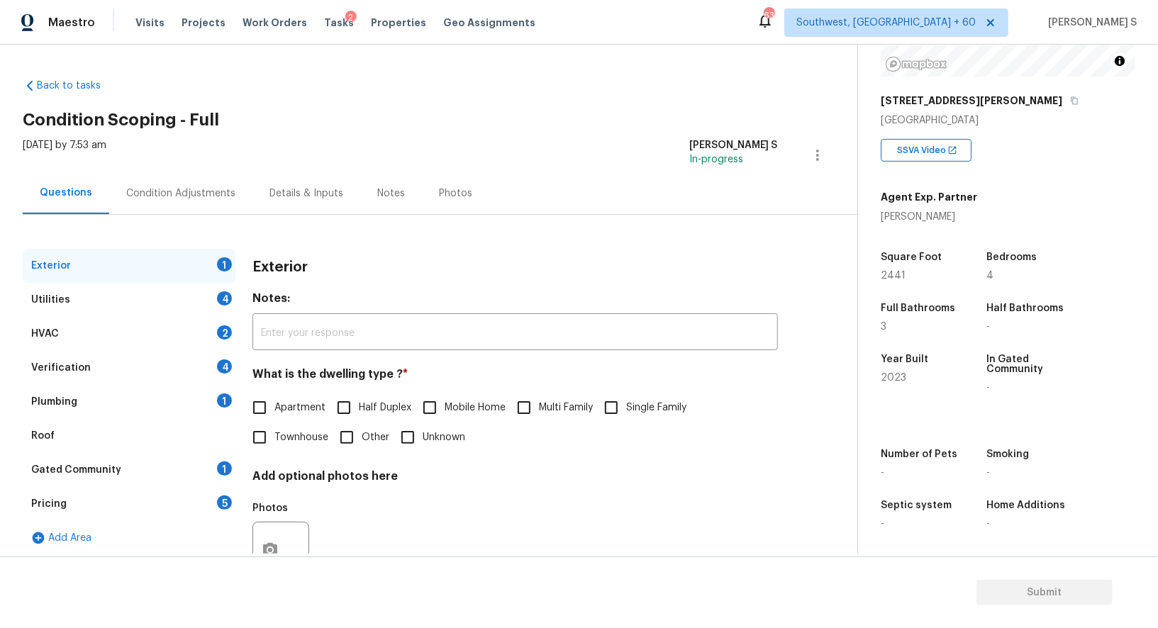
scroll to position [192, 0]
click at [615, 410] on input "Single Family" at bounding box center [611, 408] width 30 height 30
checkbox input "true"
click at [1070, 96] on icon "button" at bounding box center [1074, 100] width 9 height 9
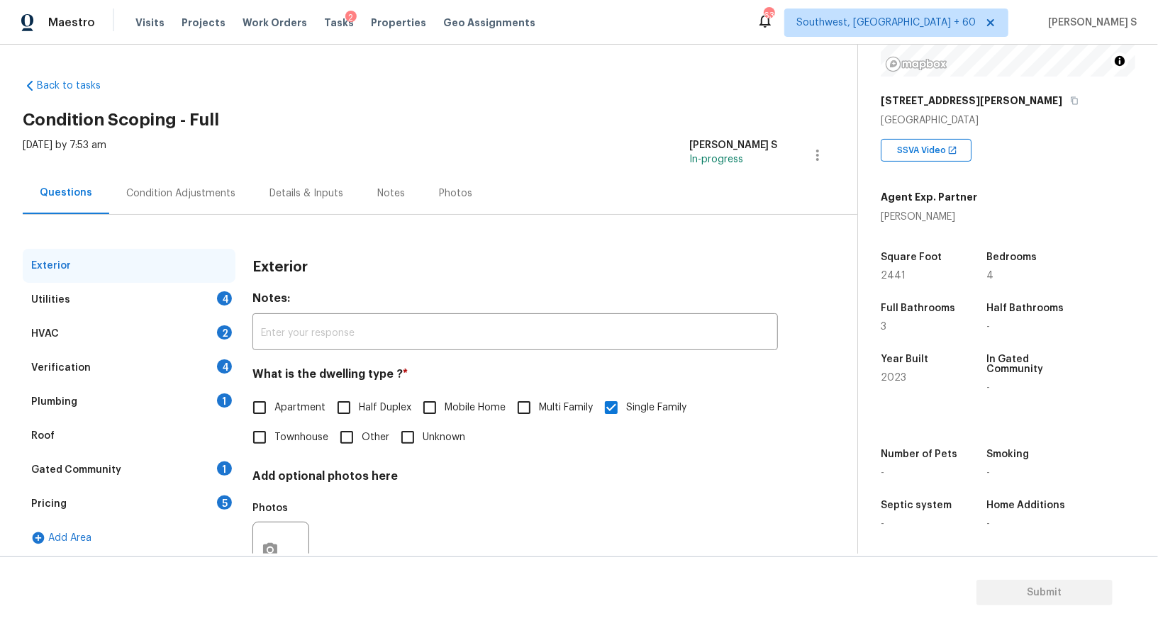
click at [222, 293] on div "4" at bounding box center [224, 298] width 15 height 14
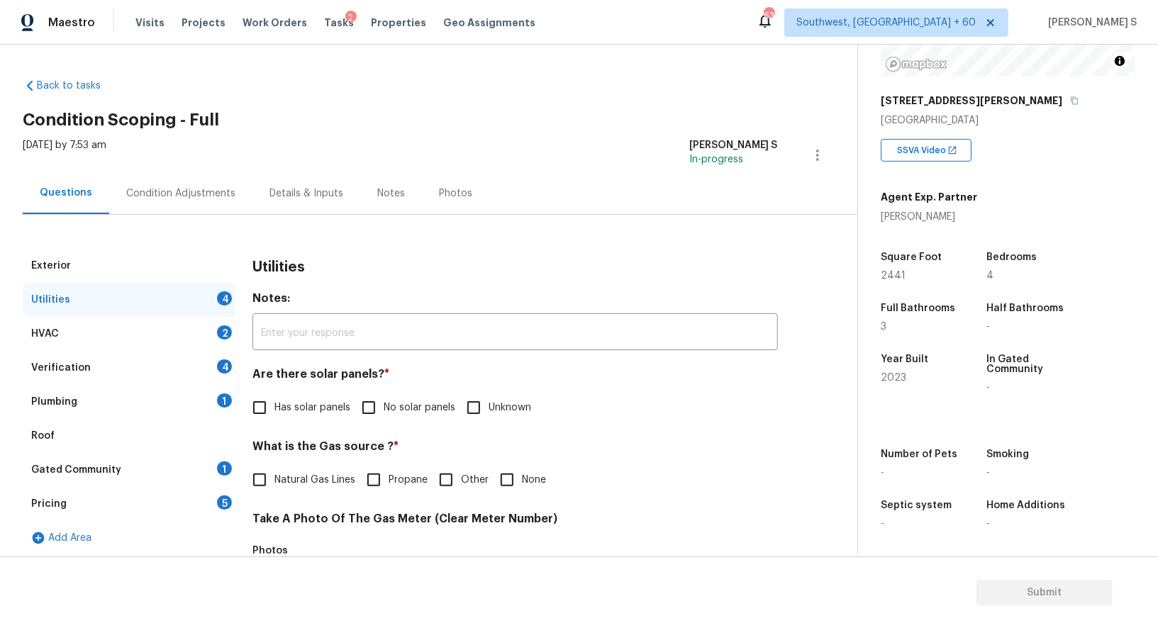
click at [386, 411] on span "No solar panels" at bounding box center [420, 408] width 72 height 15
click at [384, 411] on input "No solar panels" at bounding box center [369, 408] width 30 height 30
checkbox input "true"
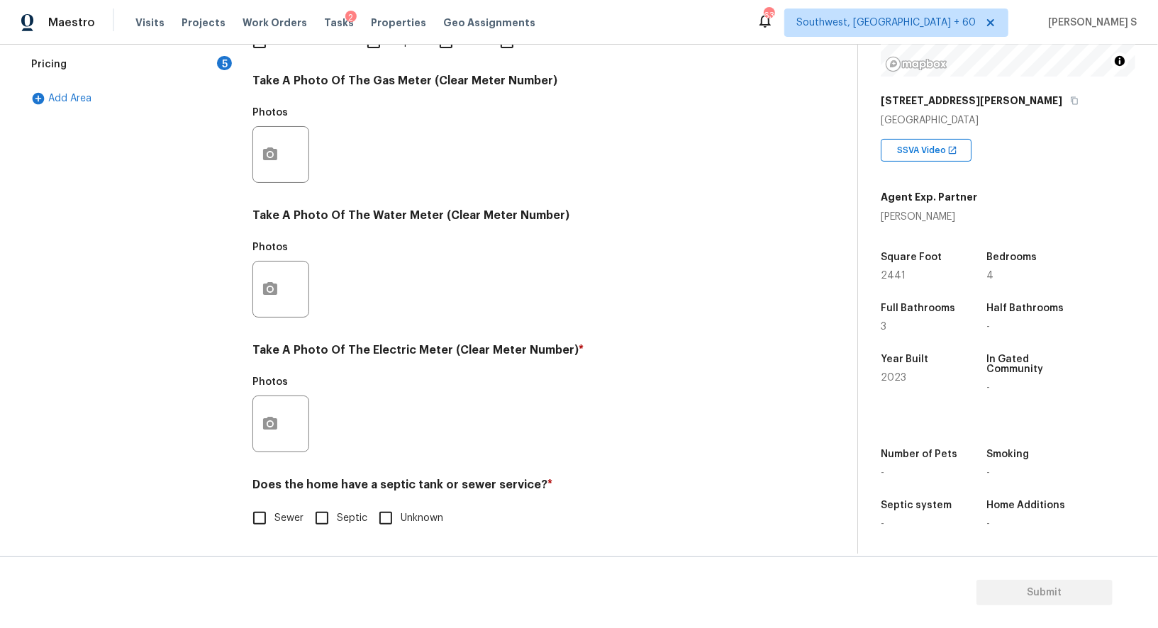
scroll to position [438, 0]
click at [262, 518] on input "Sewer" at bounding box center [260, 518] width 30 height 30
checkbox input "true"
click at [267, 423] on icon "button" at bounding box center [270, 423] width 17 height 17
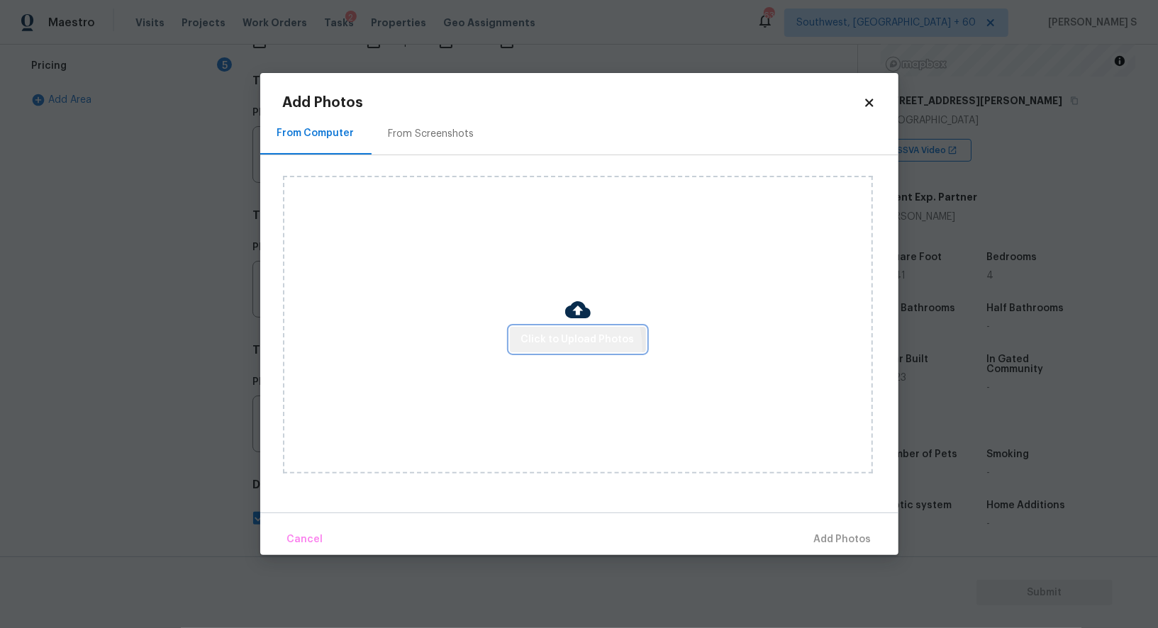
click at [556, 348] on button "Click to Upload Photos" at bounding box center [578, 340] width 136 height 26
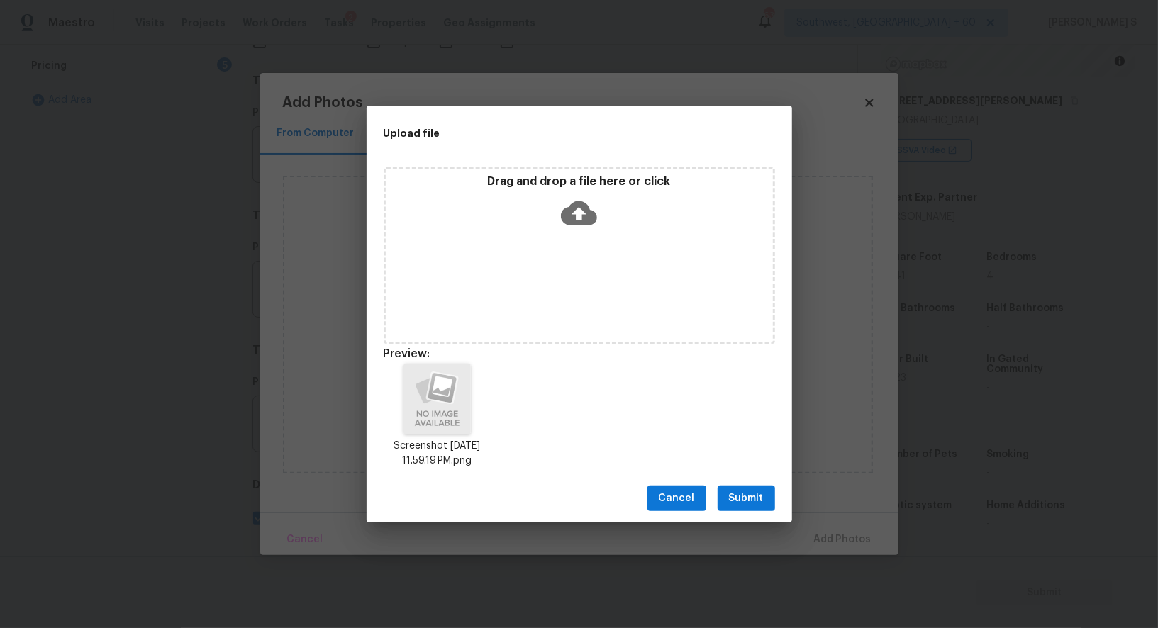
click at [746, 494] on span "Submit" at bounding box center [746, 499] width 35 height 18
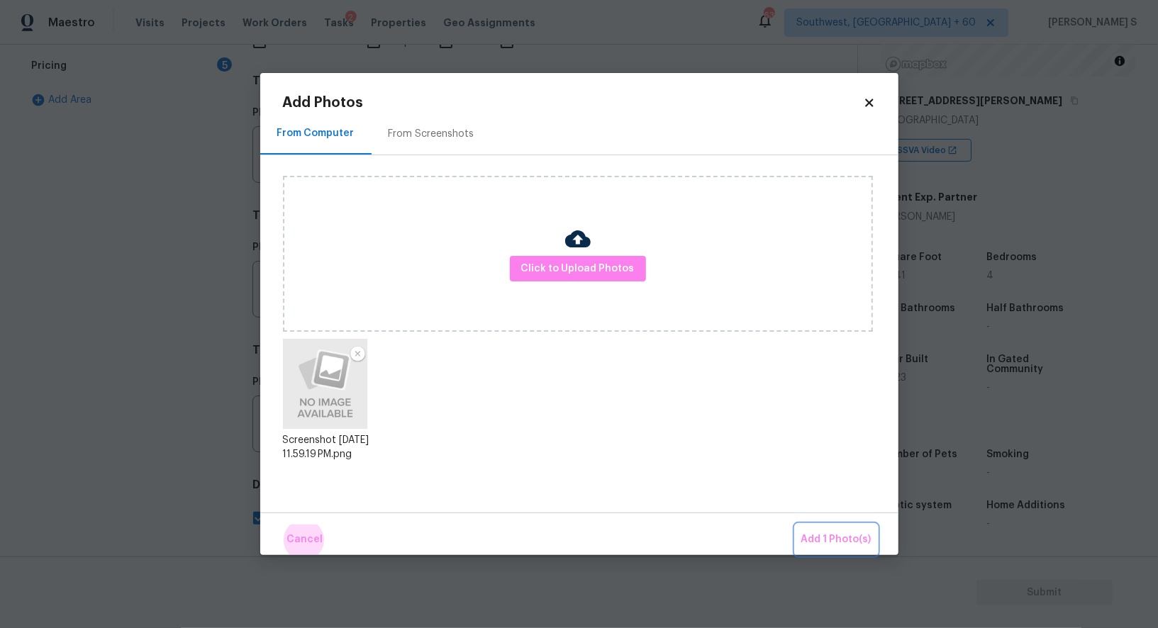
click at [795, 525] on button "Add 1 Photo(s)" at bounding box center [836, 540] width 82 height 30
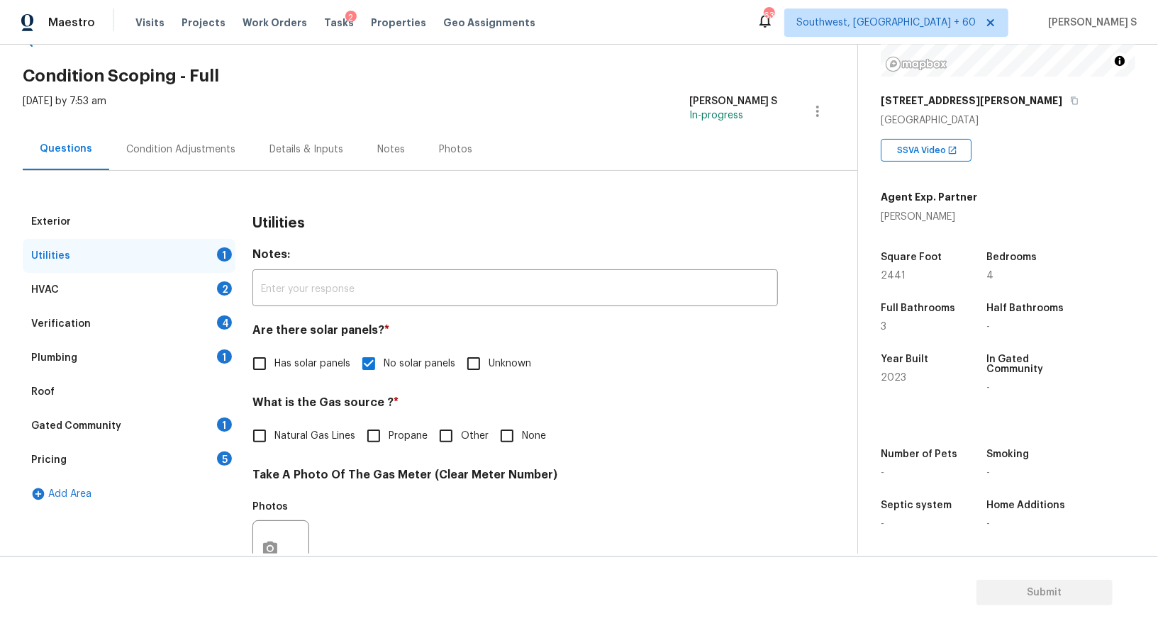
click at [220, 352] on div "1" at bounding box center [224, 357] width 15 height 14
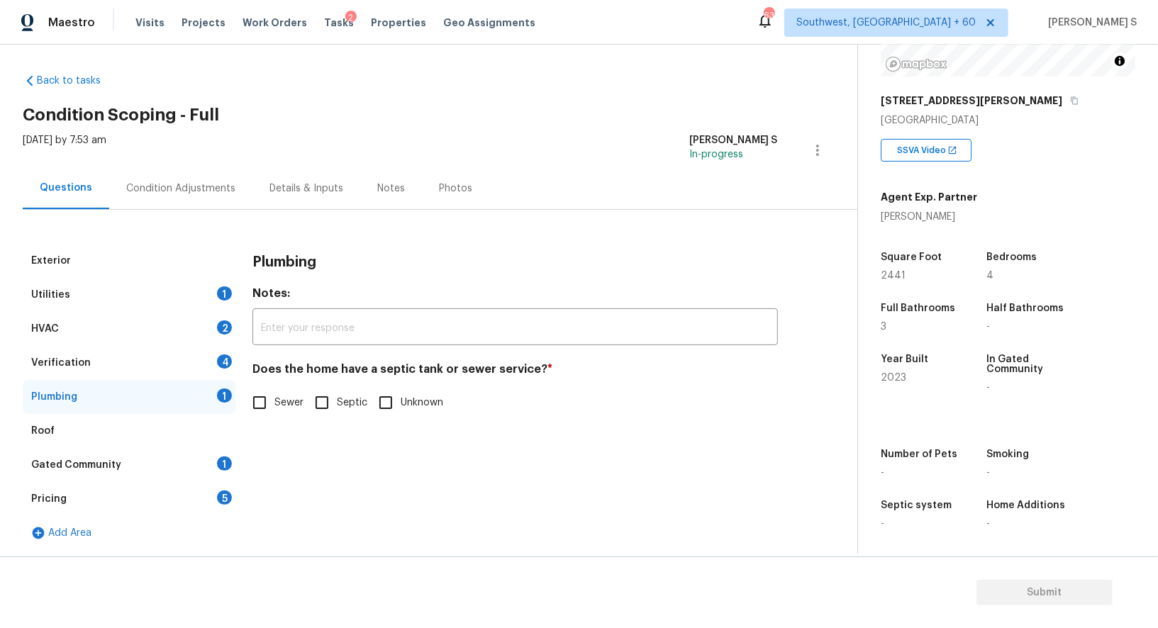
click at [297, 440] on div "Plumbing Notes: ​ Does the home have a septic tank or sewer service? * Sewer Se…" at bounding box center [514, 397] width 525 height 306
click at [251, 395] on input "Sewer" at bounding box center [260, 403] width 30 height 30
checkbox input "true"
click at [218, 452] on div "Gated Community 1" at bounding box center [129, 465] width 213 height 34
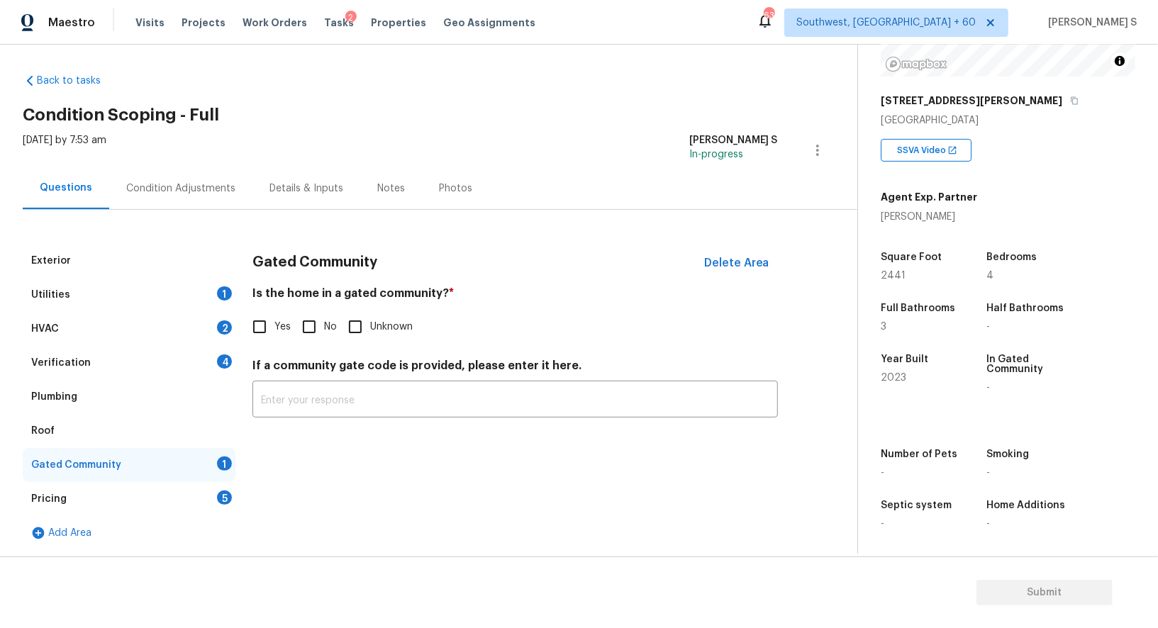
click at [298, 325] on input "No" at bounding box center [309, 327] width 30 height 30
checkbox input "true"
click at [230, 364] on div "4" at bounding box center [224, 361] width 15 height 14
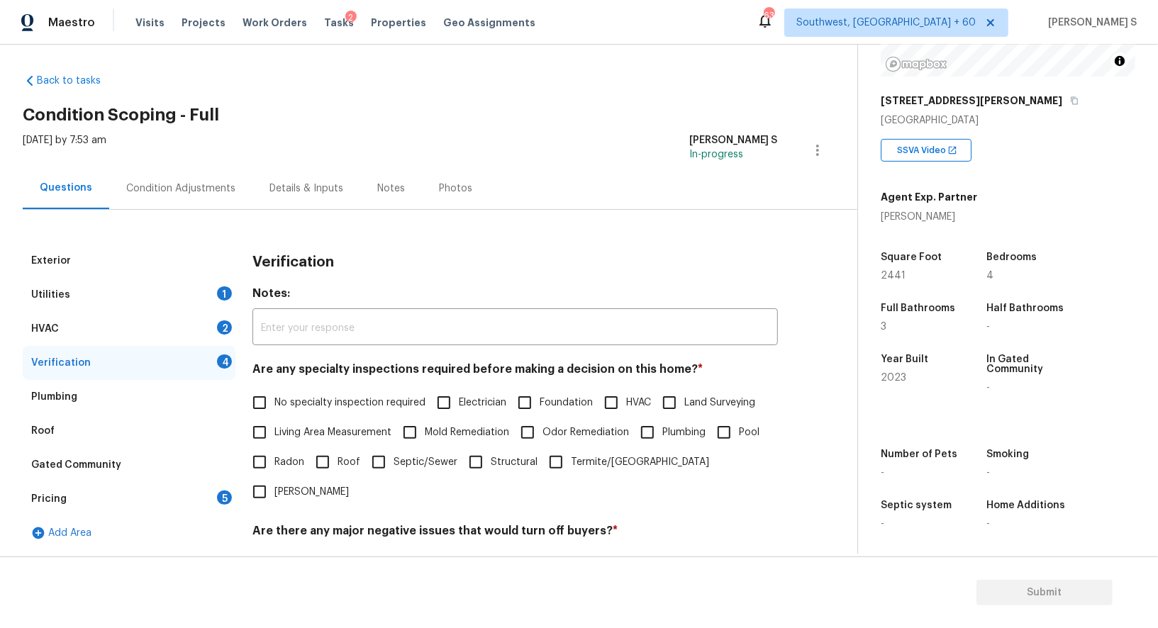
click at [273, 401] on input "No specialty inspection required" at bounding box center [260, 403] width 30 height 30
checkbox input "true"
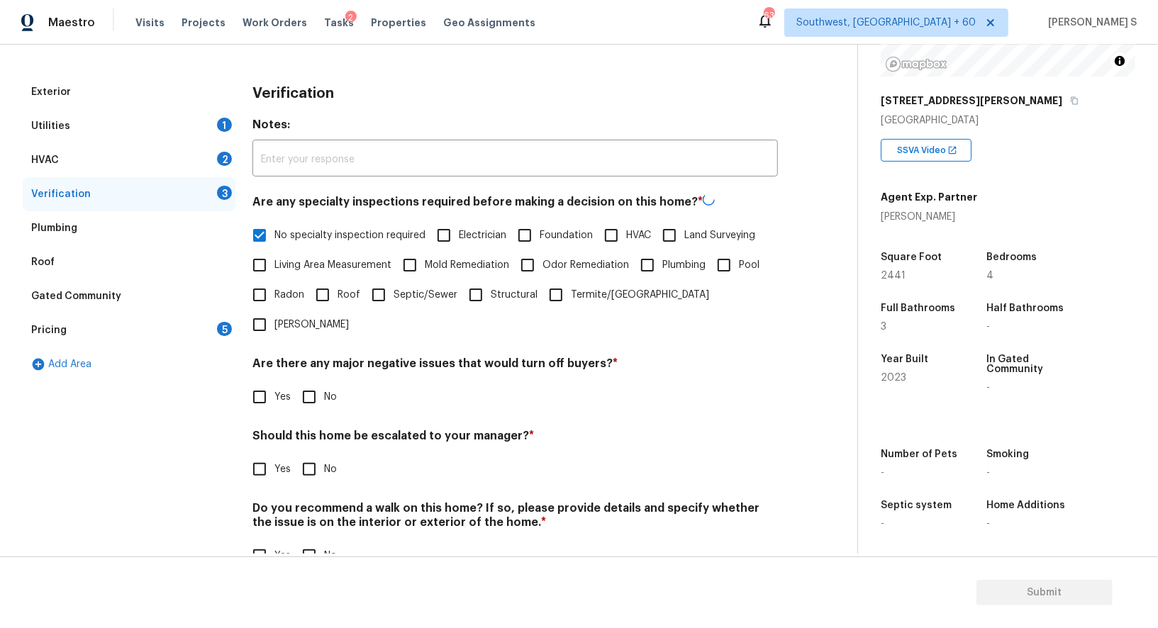
scroll to position [181, 0]
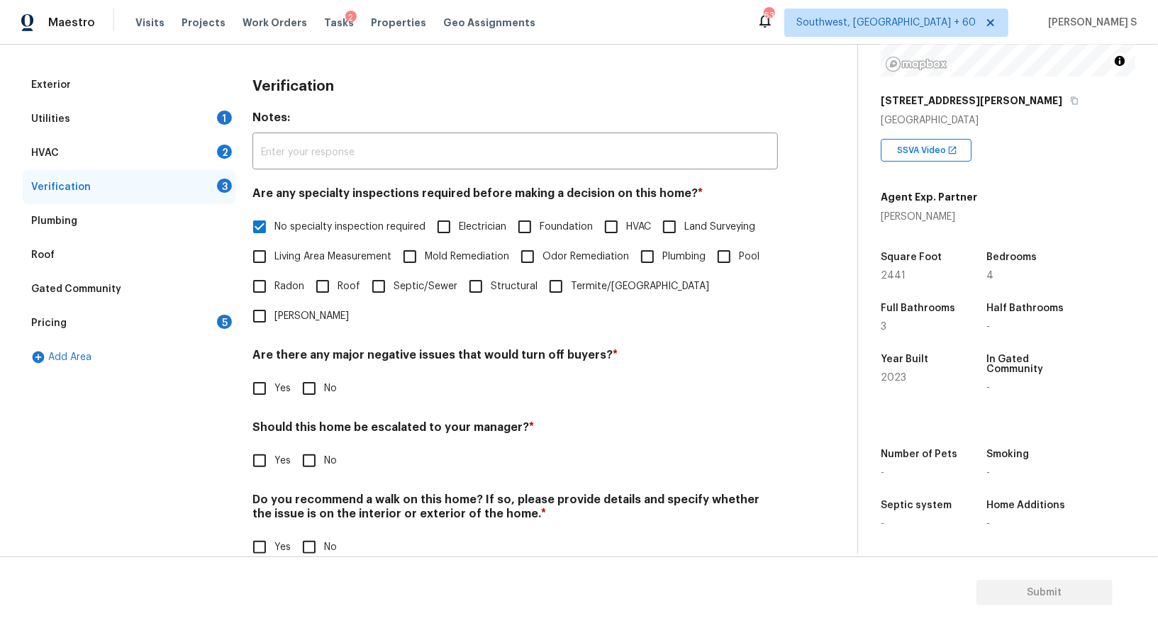
click at [309, 374] on input "No" at bounding box center [309, 389] width 30 height 30
checkbox input "true"
click at [325, 532] on div "Verification Notes: ​ Are any specialty inspections required before making a de…" at bounding box center [514, 323] width 525 height 511
click at [308, 498] on div "Do you recommend a walk on this home? If so, please provide details and specify…" at bounding box center [514, 527] width 525 height 69
click at [311, 532] on input "No" at bounding box center [309, 547] width 30 height 30
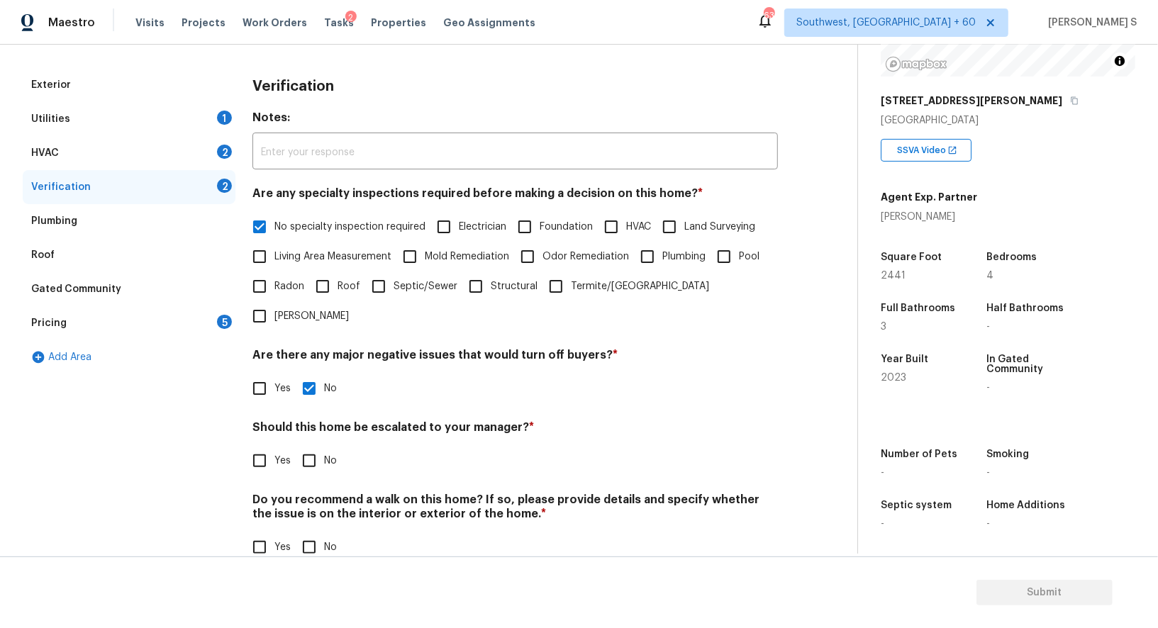
checkbox input "true"
click at [208, 116] on div "Utilities 1" at bounding box center [129, 119] width 213 height 34
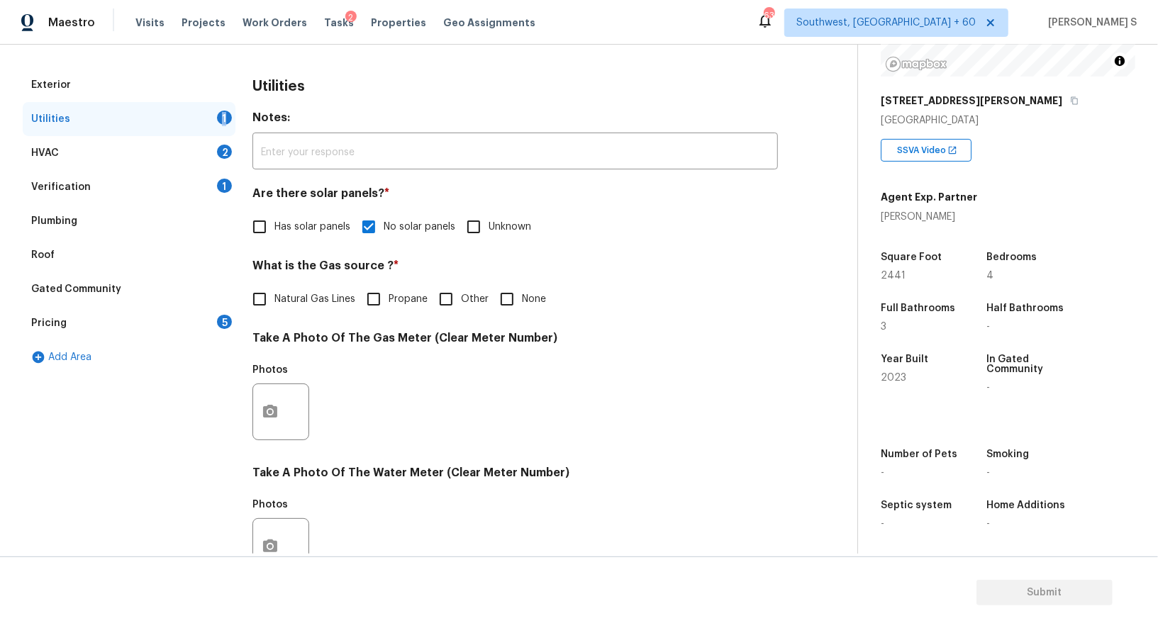
click at [208, 116] on div "Utilities 1" at bounding box center [129, 119] width 213 height 34
click at [209, 145] on div "HVAC 2" at bounding box center [129, 153] width 213 height 34
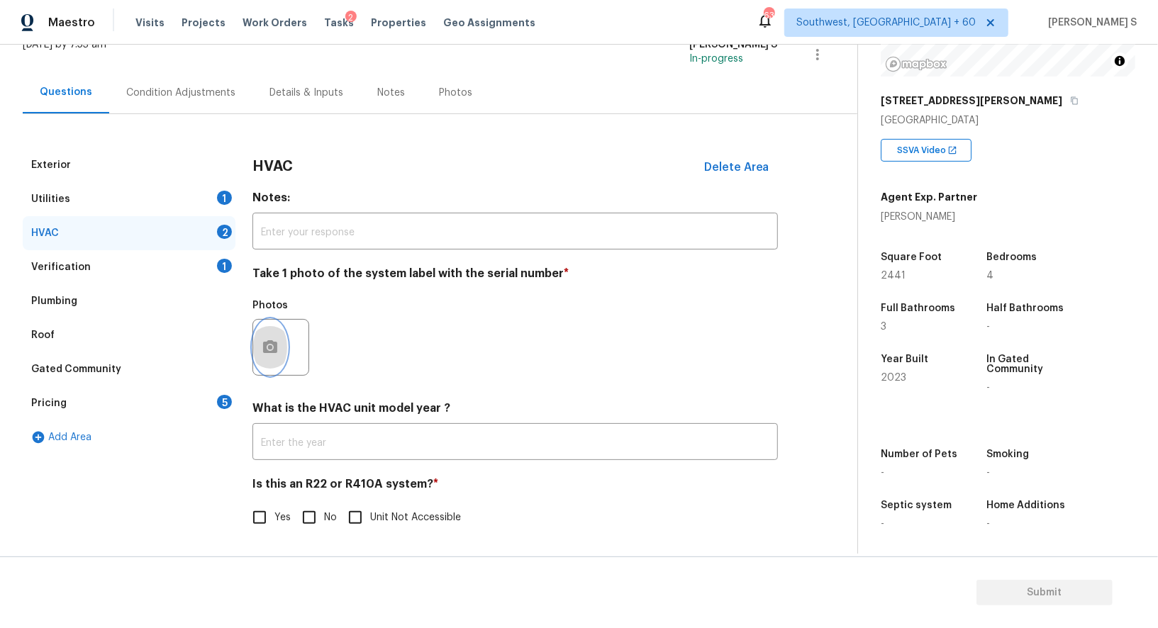
click at [278, 363] on button "button" at bounding box center [270, 347] width 34 height 55
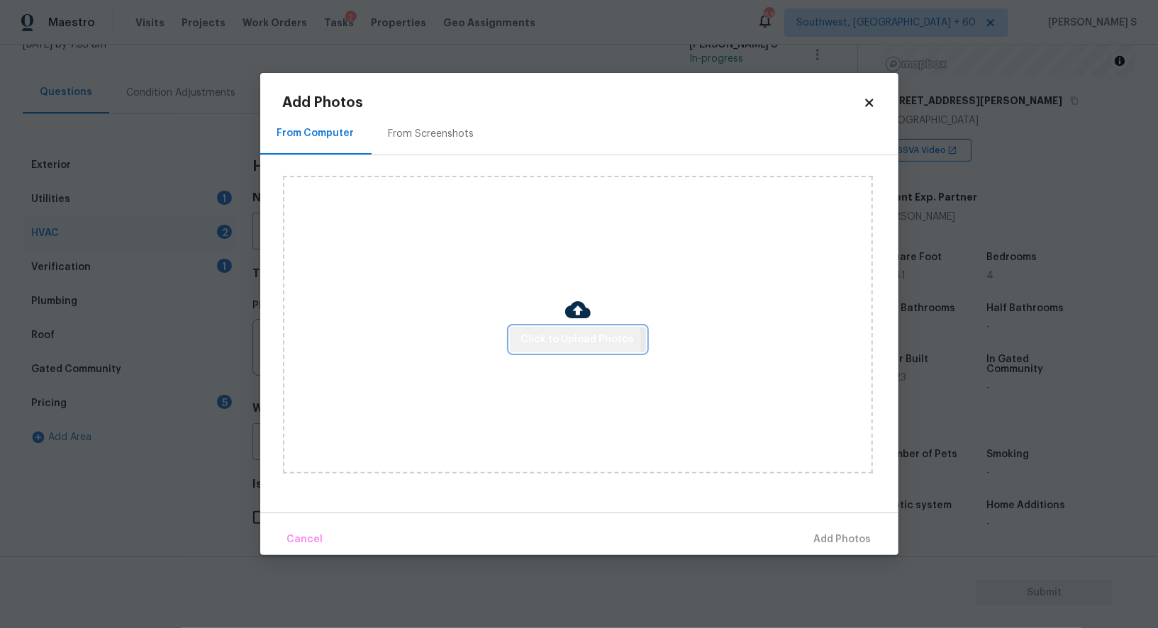
click at [530, 342] on span "Click to Upload Photos" at bounding box center [577, 340] width 113 height 18
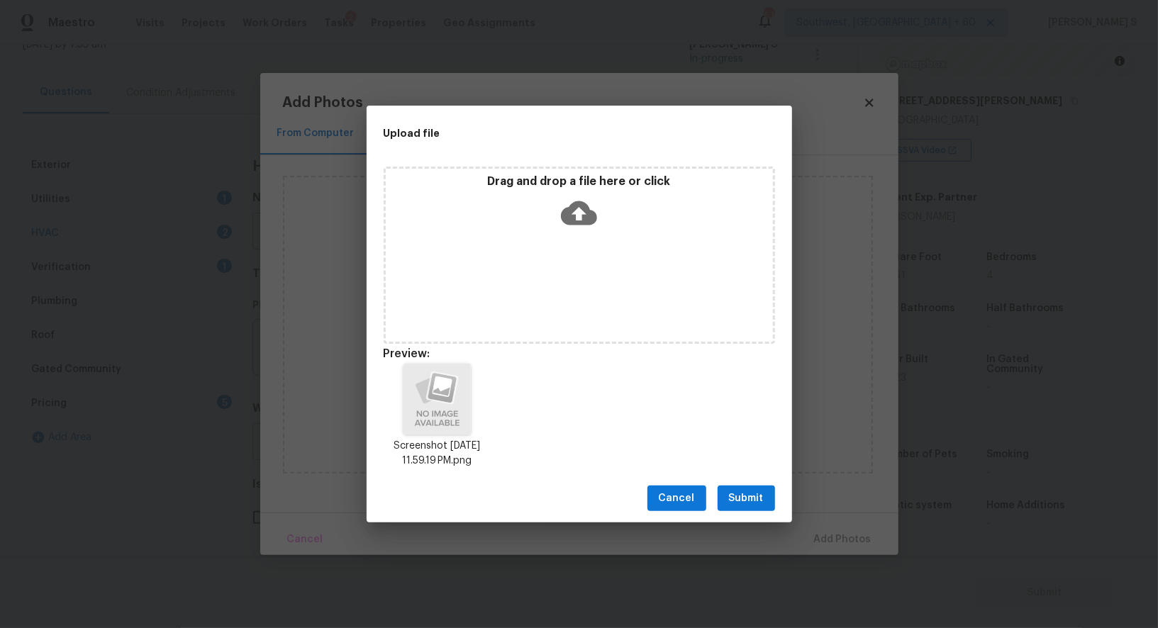
click at [755, 490] on span "Submit" at bounding box center [746, 499] width 35 height 18
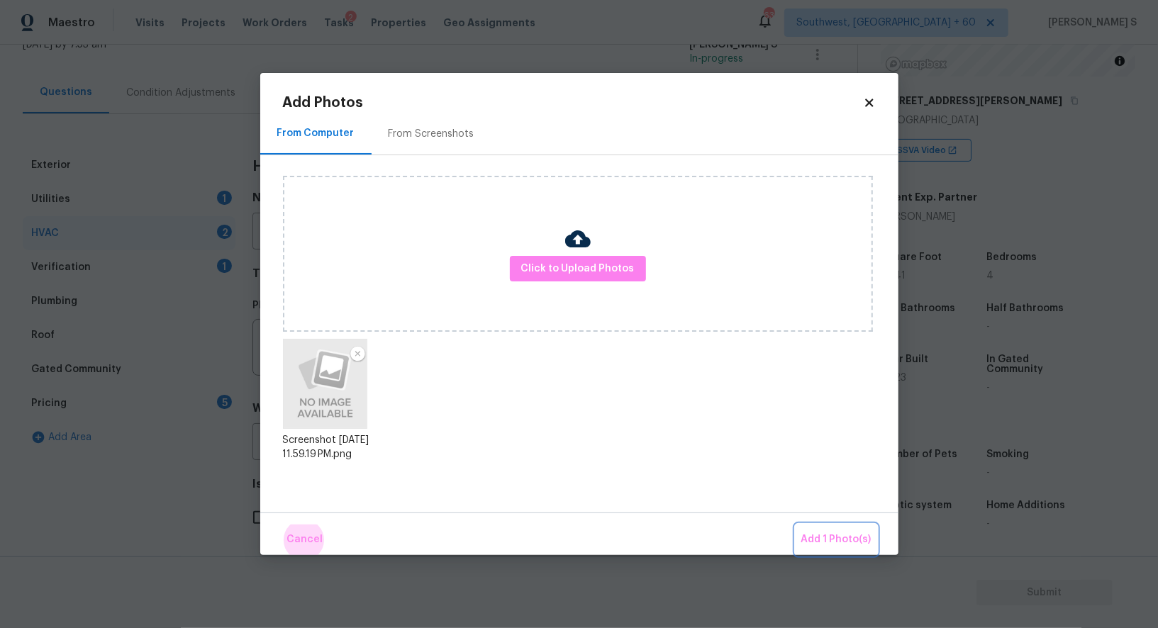
click at [795, 525] on button "Add 1 Photo(s)" at bounding box center [836, 540] width 82 height 30
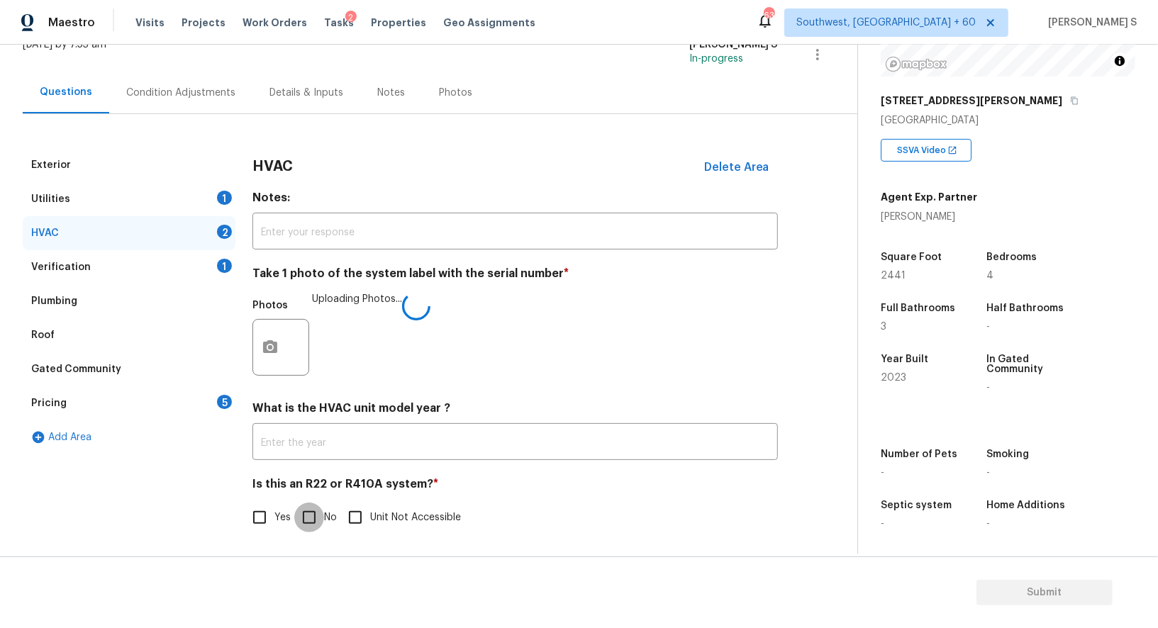
click at [308, 510] on input "No" at bounding box center [309, 518] width 30 height 30
checkbox input "true"
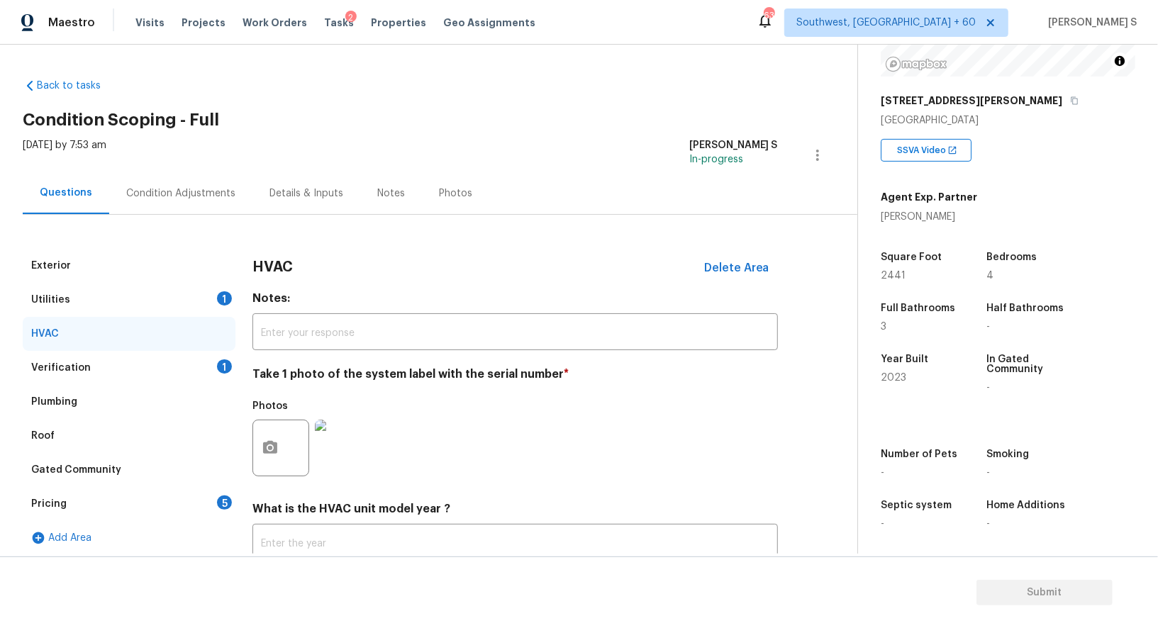
click at [204, 196] on div "Condition Adjustments" at bounding box center [180, 193] width 109 height 14
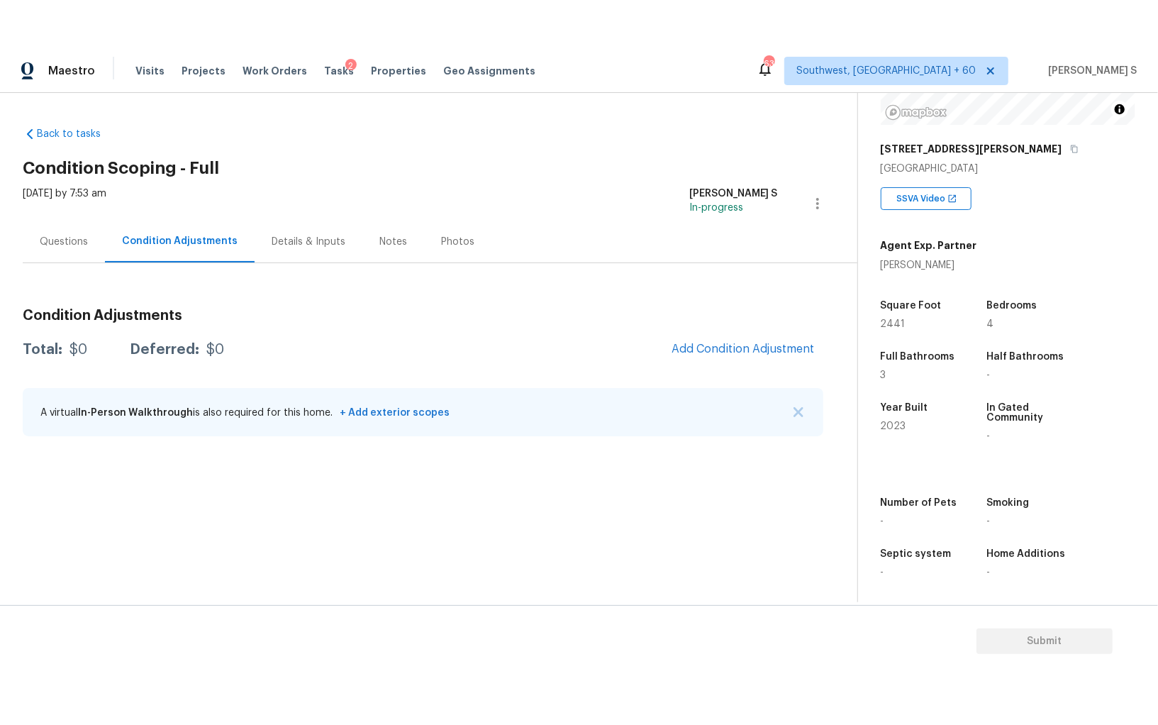
scroll to position [192, 0]
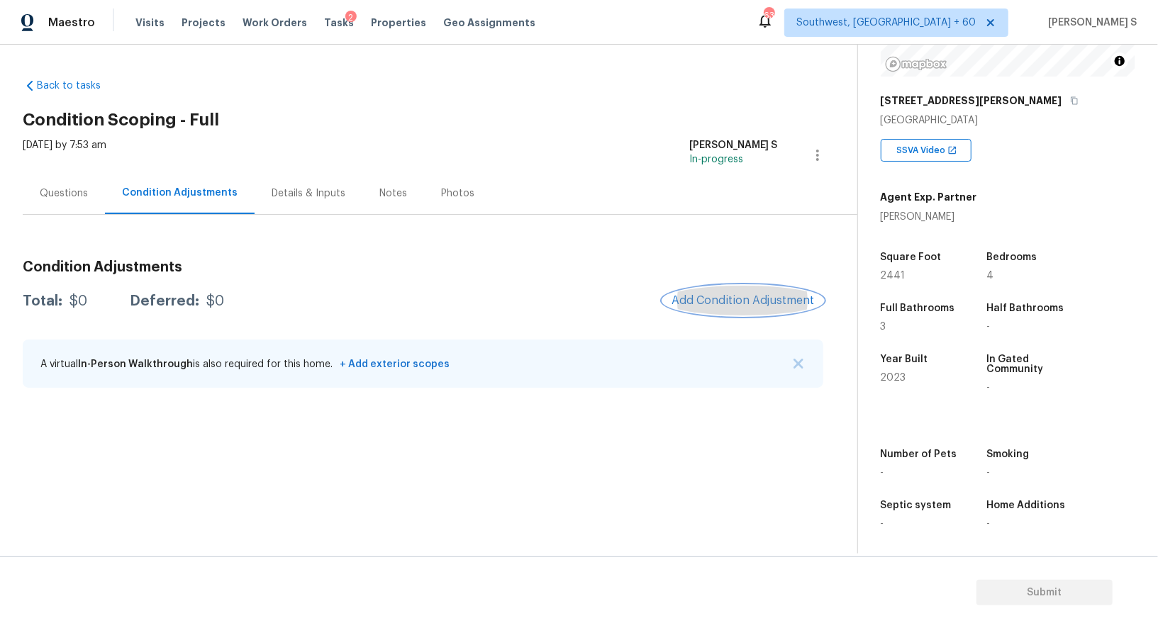
click at [729, 289] on button "Add Condition Adjustment" at bounding box center [743, 301] width 160 height 30
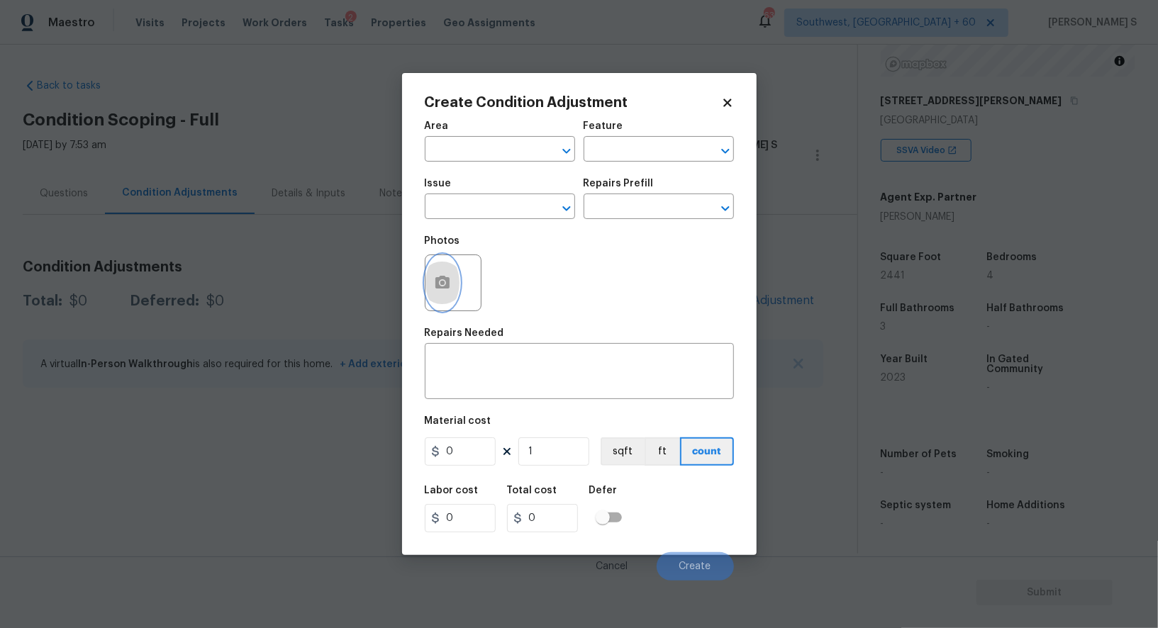
click at [427, 273] on button "button" at bounding box center [442, 282] width 34 height 55
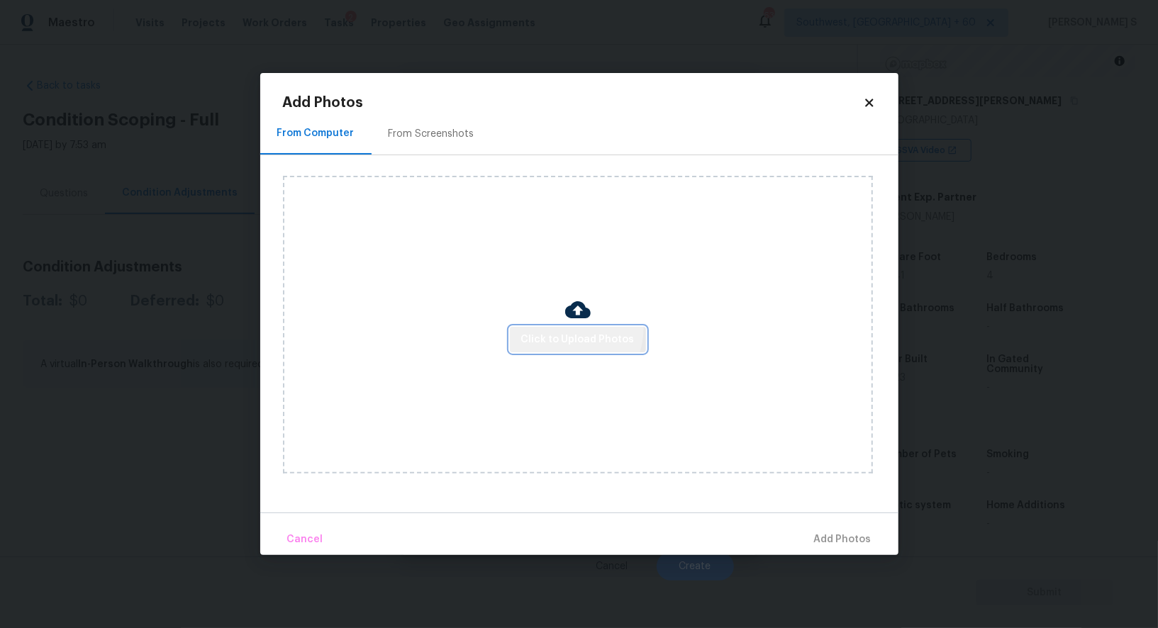
click at [559, 327] on button "Click to Upload Photos" at bounding box center [578, 340] width 136 height 26
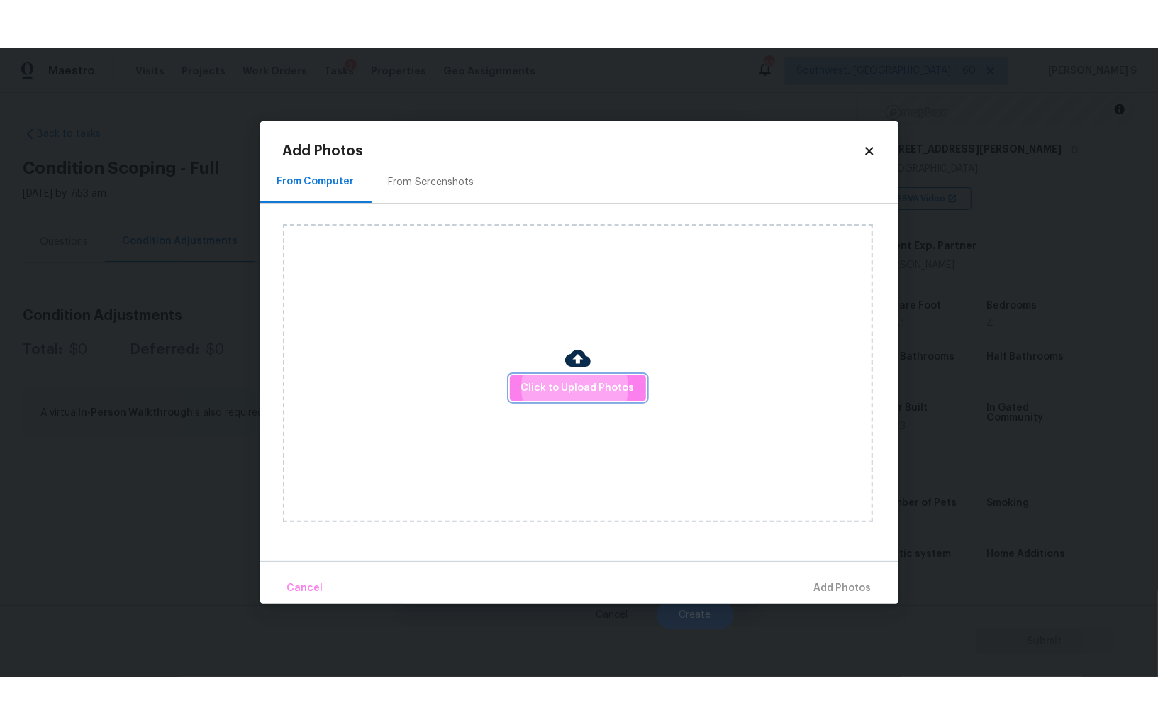
scroll to position [99, 0]
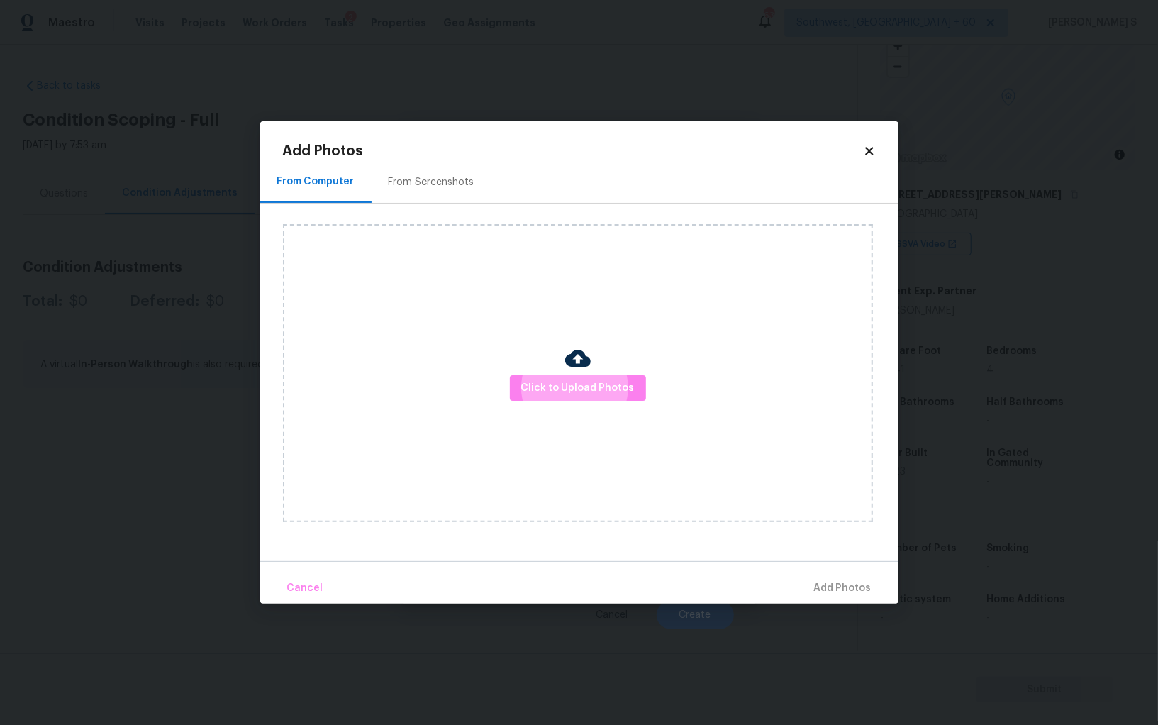
click at [428, 201] on div "From Screenshots" at bounding box center [432, 182] width 120 height 42
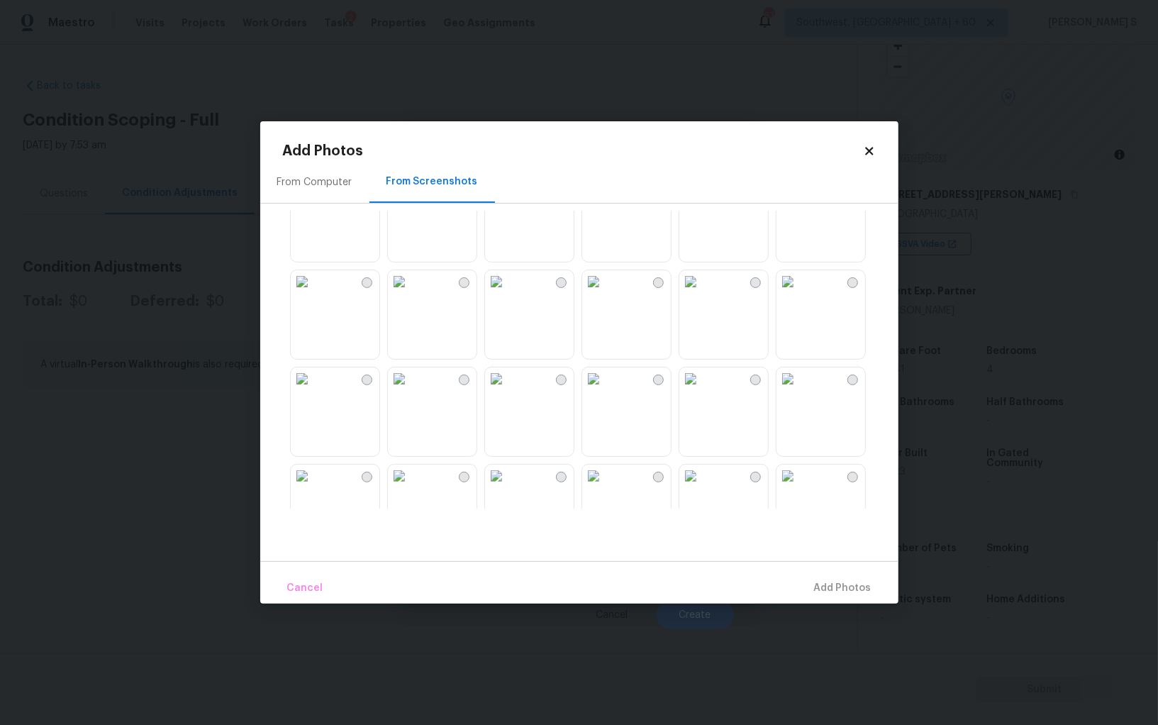
scroll to position [0, 0]
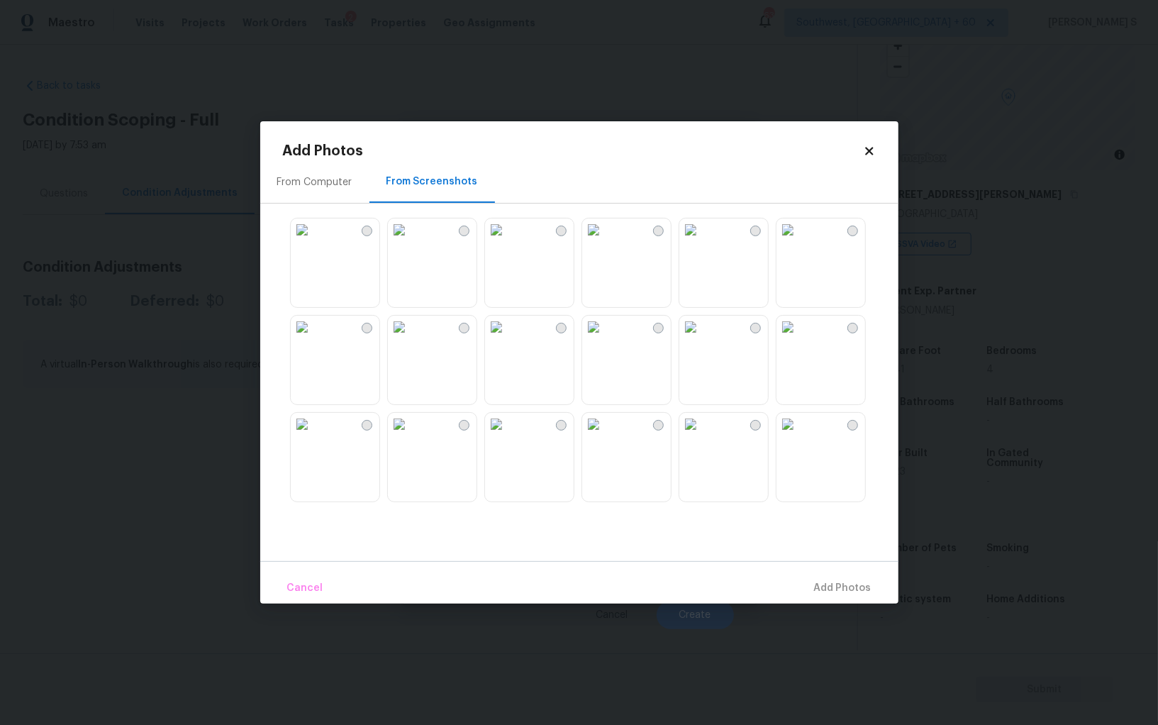
click at [290, 525] on div "From Computer From Screenshots" at bounding box center [579, 361] width 638 height 400
click at [202, 496] on body "Maestro Visits Projects Work Orders Tasks 2 Properties Geo Assignments 633 Sout…" at bounding box center [579, 362] width 1158 height 725
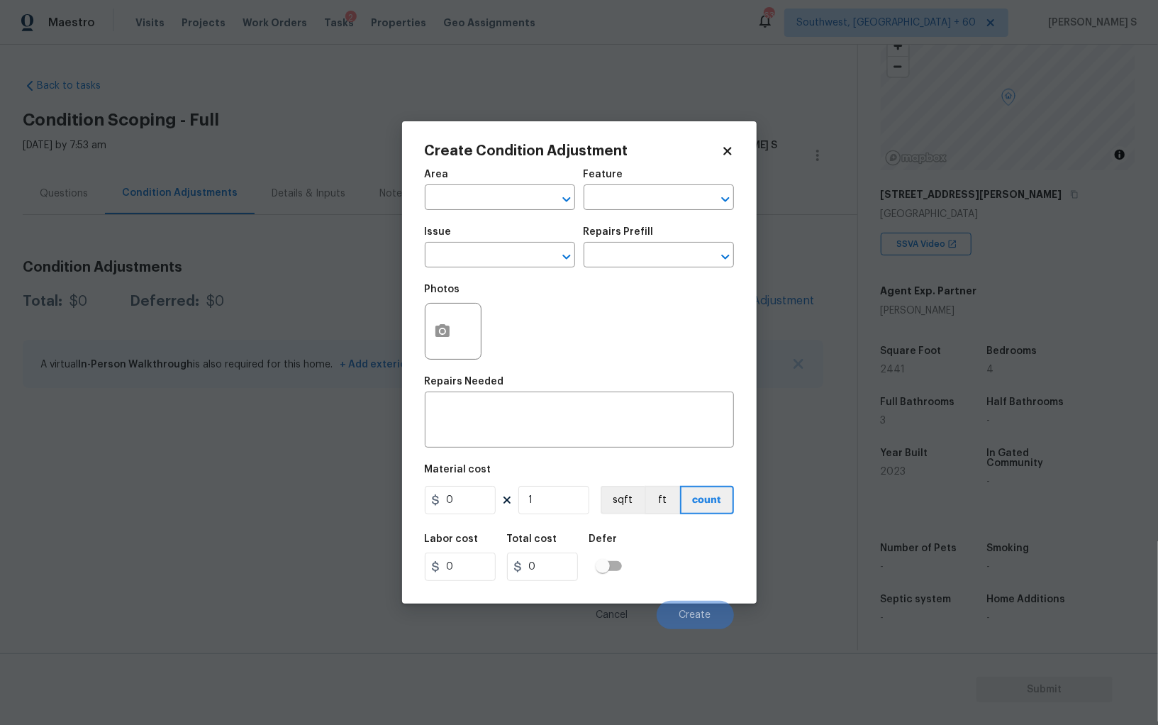
click at [202, 496] on body "Maestro Visits Projects Work Orders Tasks 2 Properties Geo Assignments 633 Sout…" at bounding box center [579, 362] width 1158 height 725
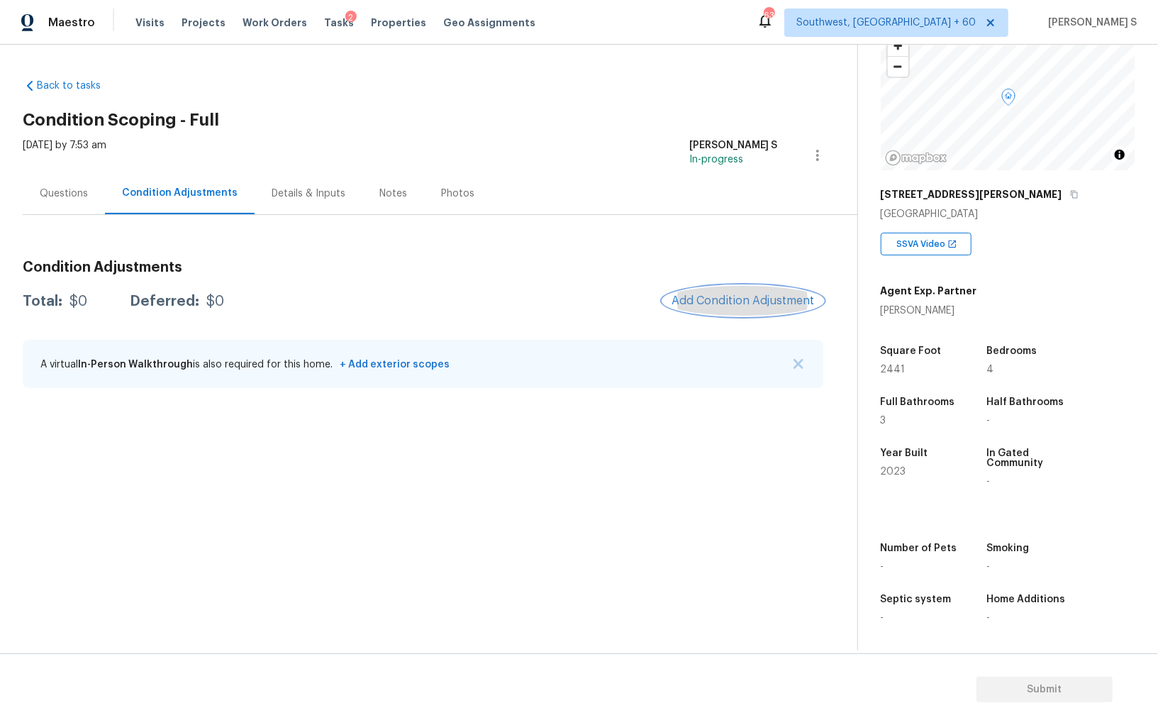
click at [720, 294] on span "Add Condition Adjustment" at bounding box center [742, 300] width 143 height 13
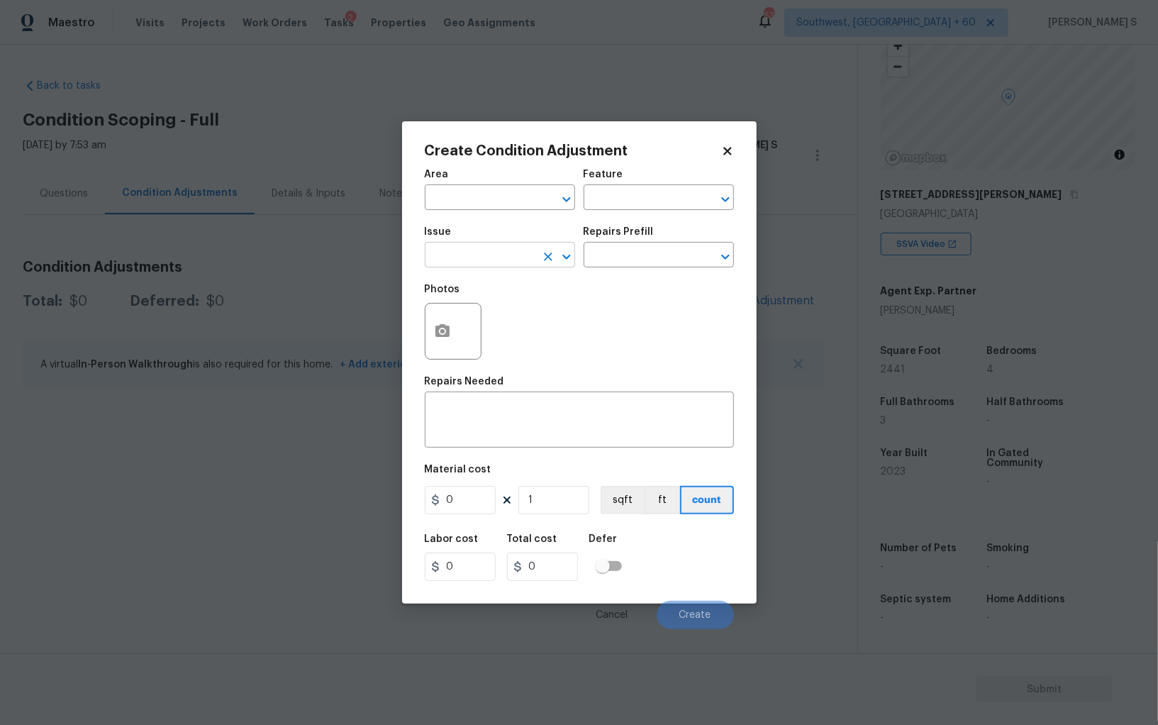
click at [470, 259] on input "text" at bounding box center [480, 256] width 111 height 22
type input "Pressure Washing"
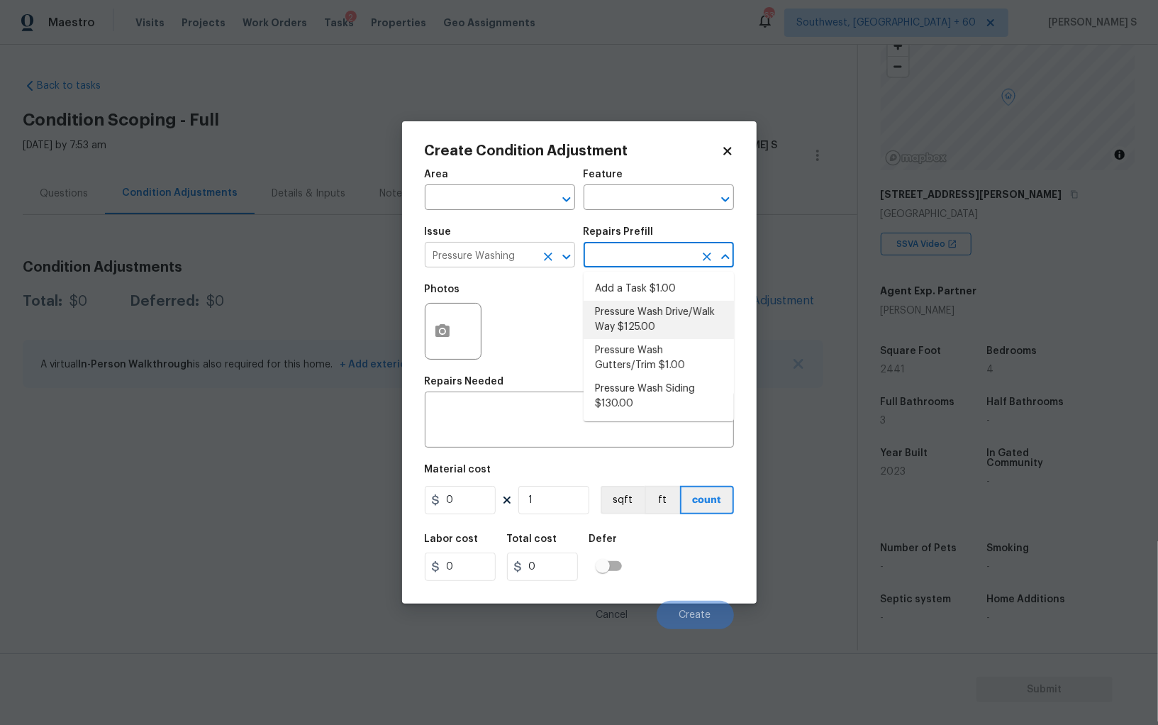
type input "Siding"
type textarea "Pressure wash the driveways/walkways as directed by the PM. Ensure that all deb…"
type input "125"
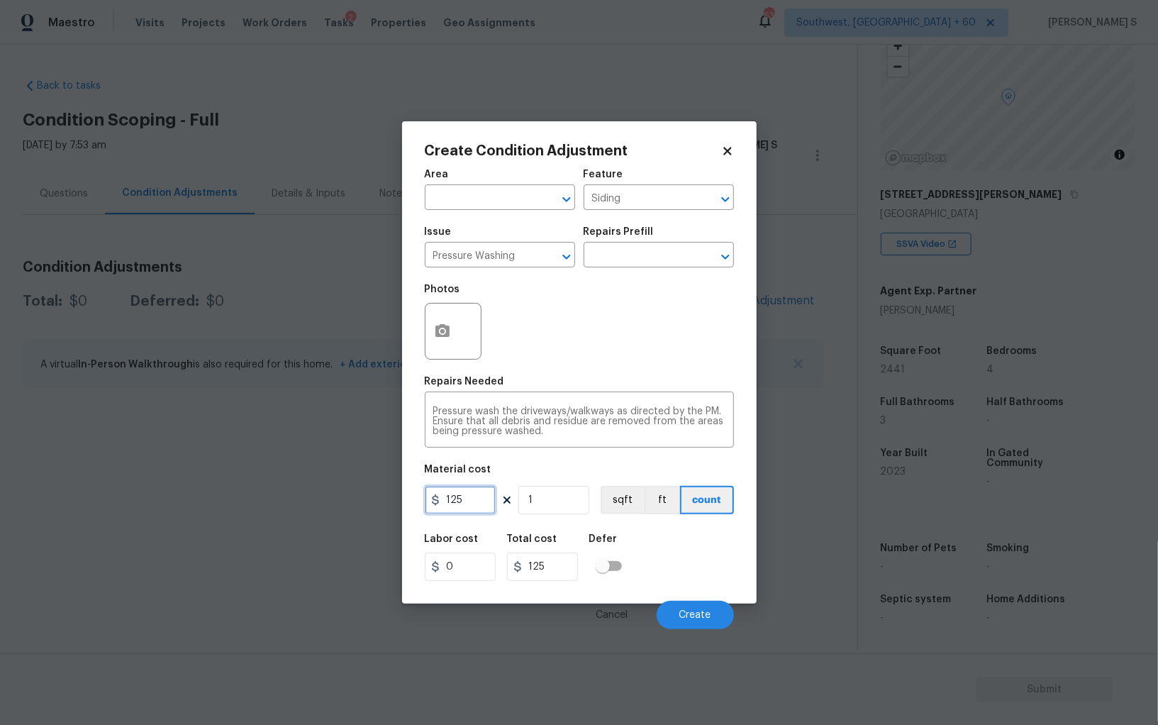
click at [460, 494] on input "125" at bounding box center [460, 500] width 71 height 28
type input "200"
click at [702, 610] on span "Create" at bounding box center [695, 615] width 32 height 11
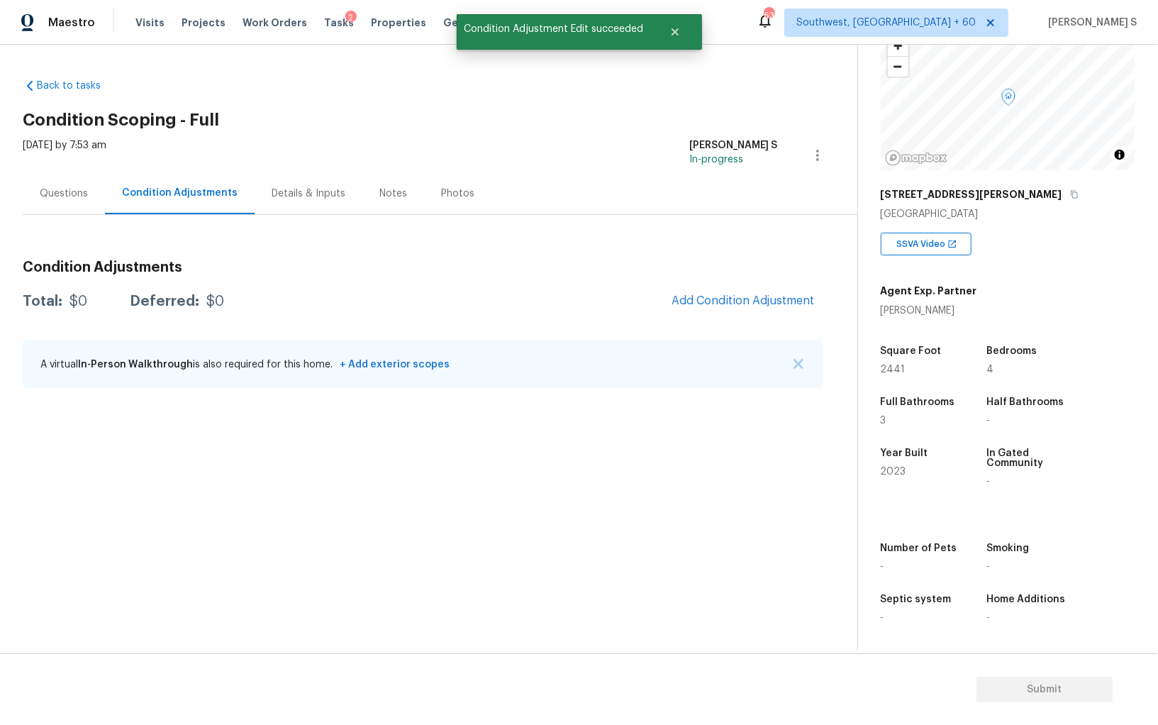
click at [216, 444] on section "Back to tasks Condition Scoping - Full Wed, Sep 17 2025 by 7:53 am Anbu Jebakum…" at bounding box center [440, 358] width 834 height 583
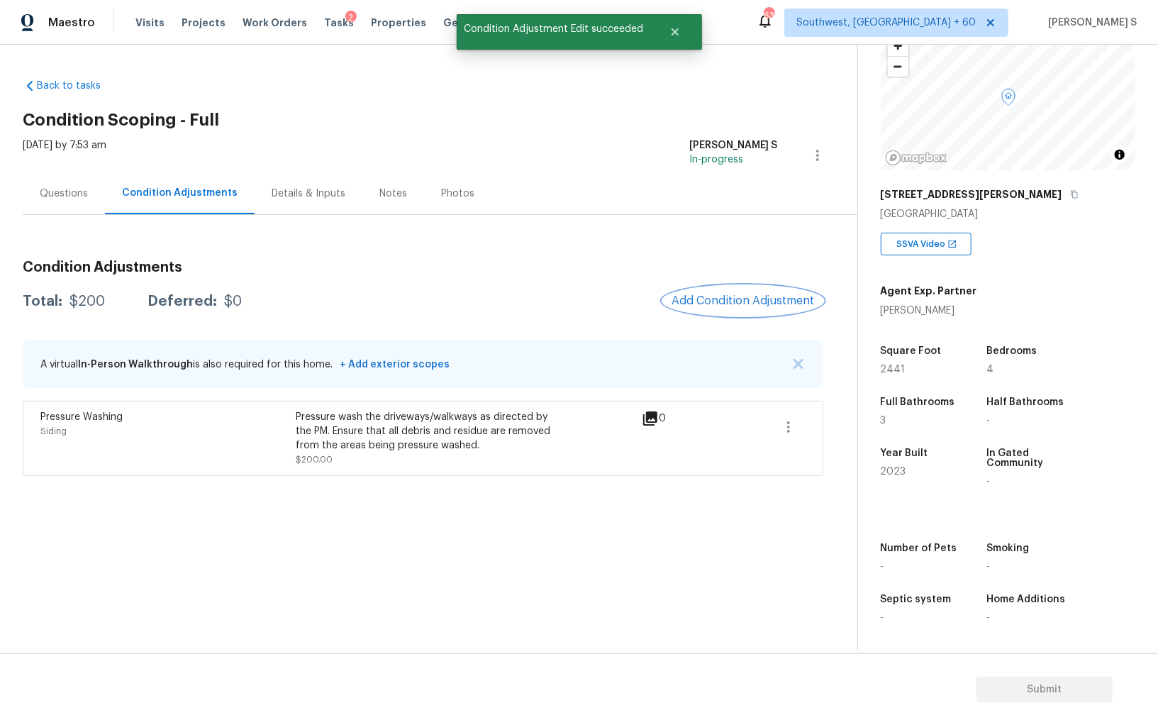
click at [761, 289] on button "Add Condition Adjustment" at bounding box center [743, 301] width 160 height 30
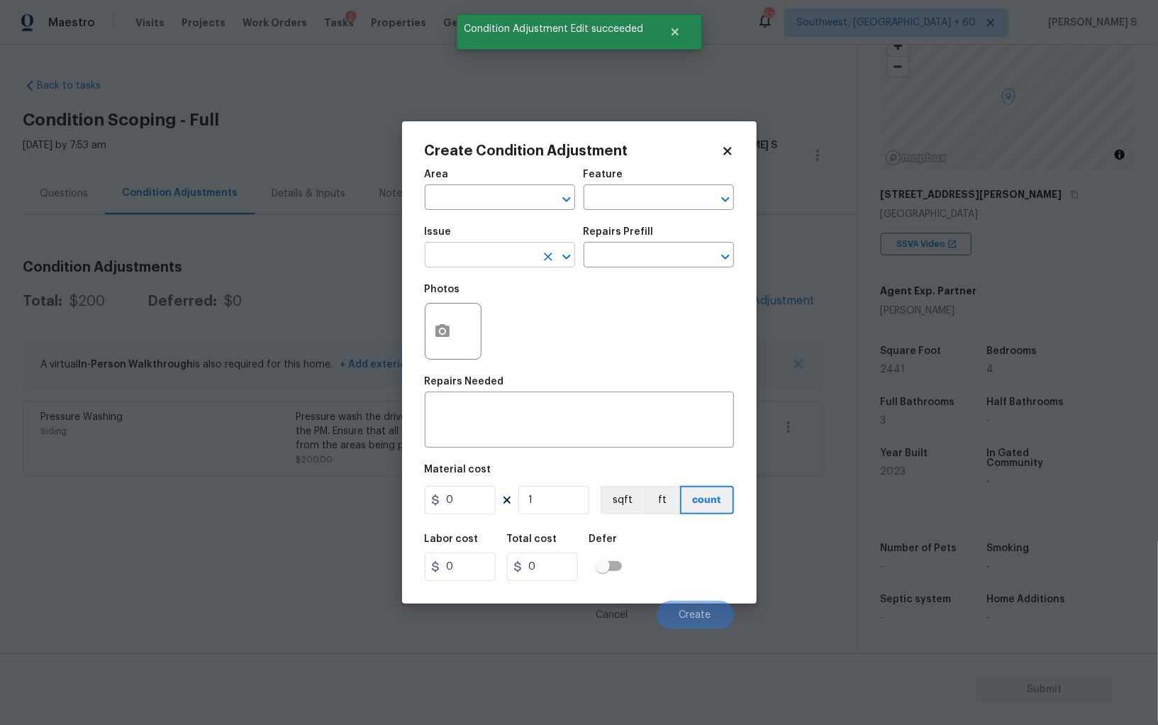
click at [459, 262] on input "text" at bounding box center [480, 256] width 111 height 22
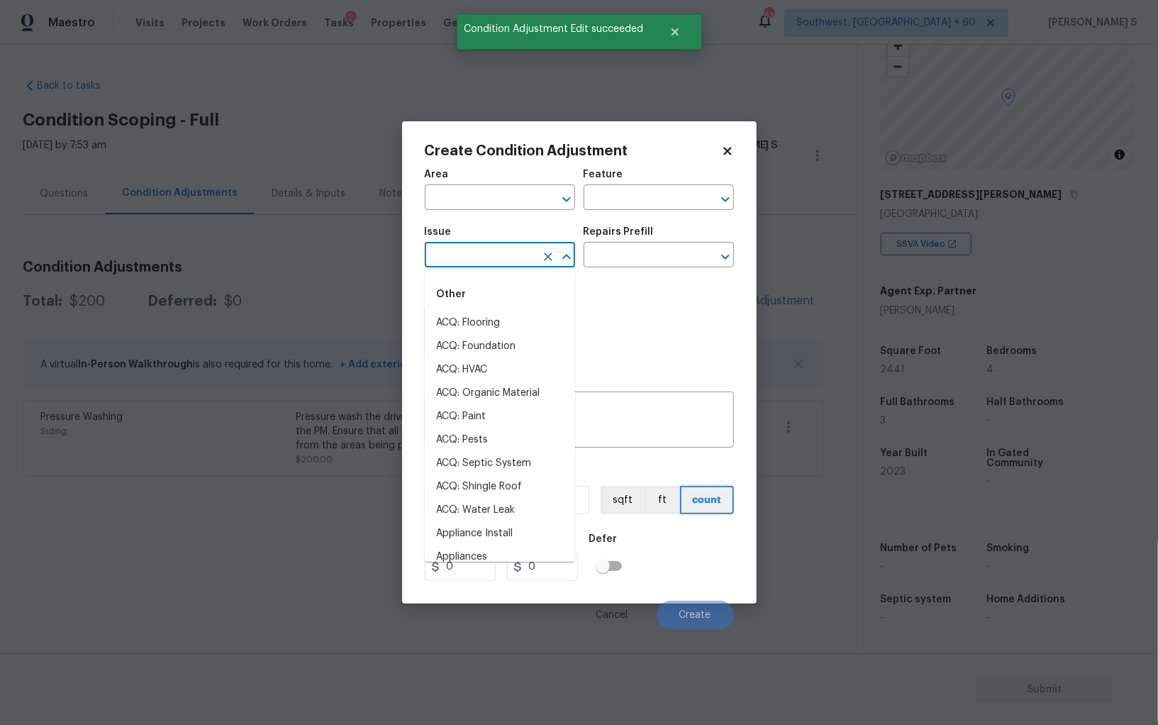
click at [458, 260] on input "text" at bounding box center [480, 256] width 111 height 22
click at [458, 260] on input "ln" at bounding box center [480, 256] width 111 height 22
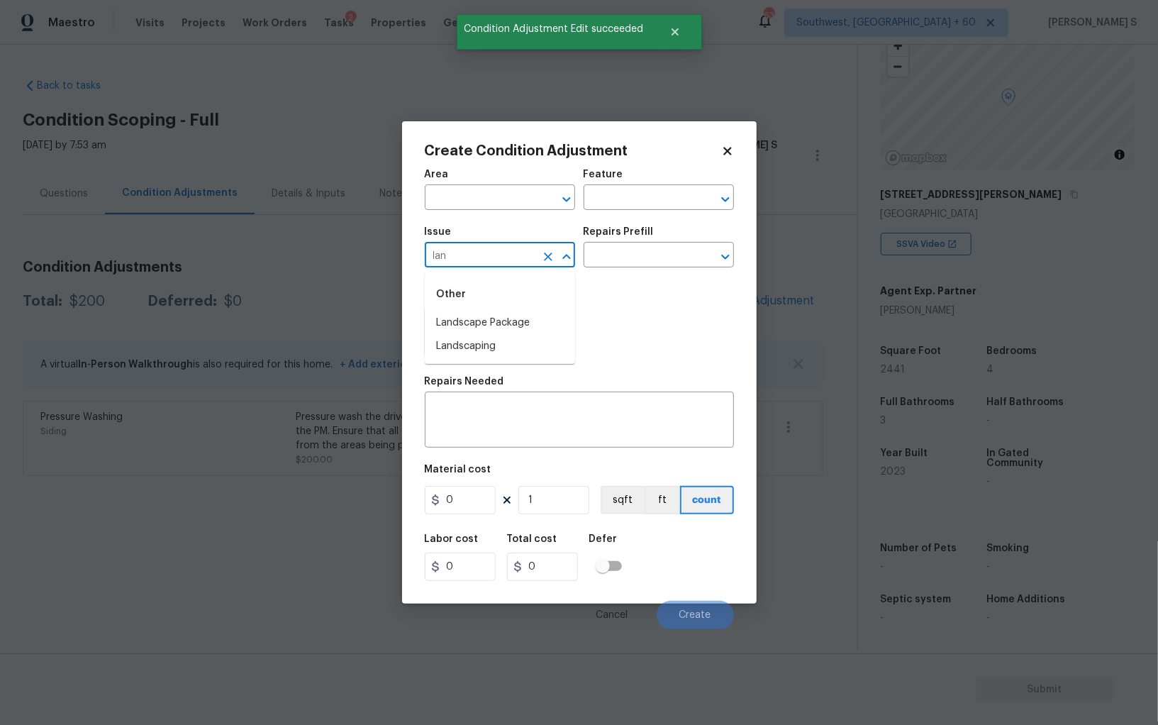
click at [458, 260] on input "lan" at bounding box center [480, 256] width 111 height 22
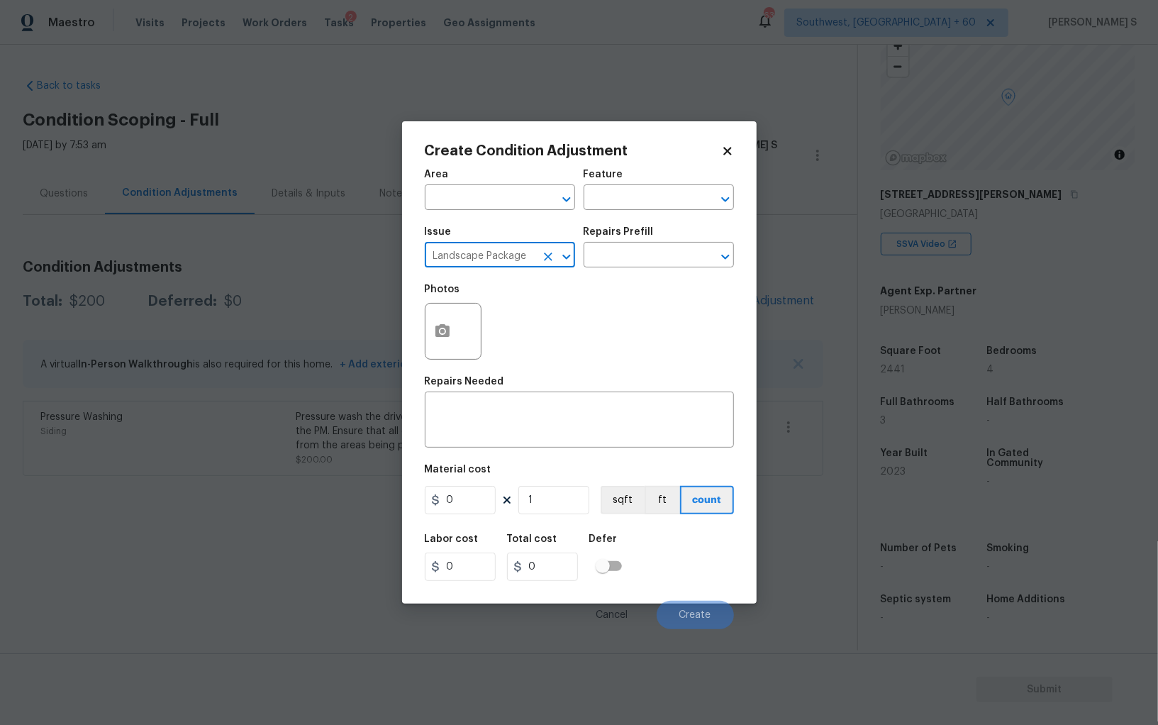
type input "Landscape Package"
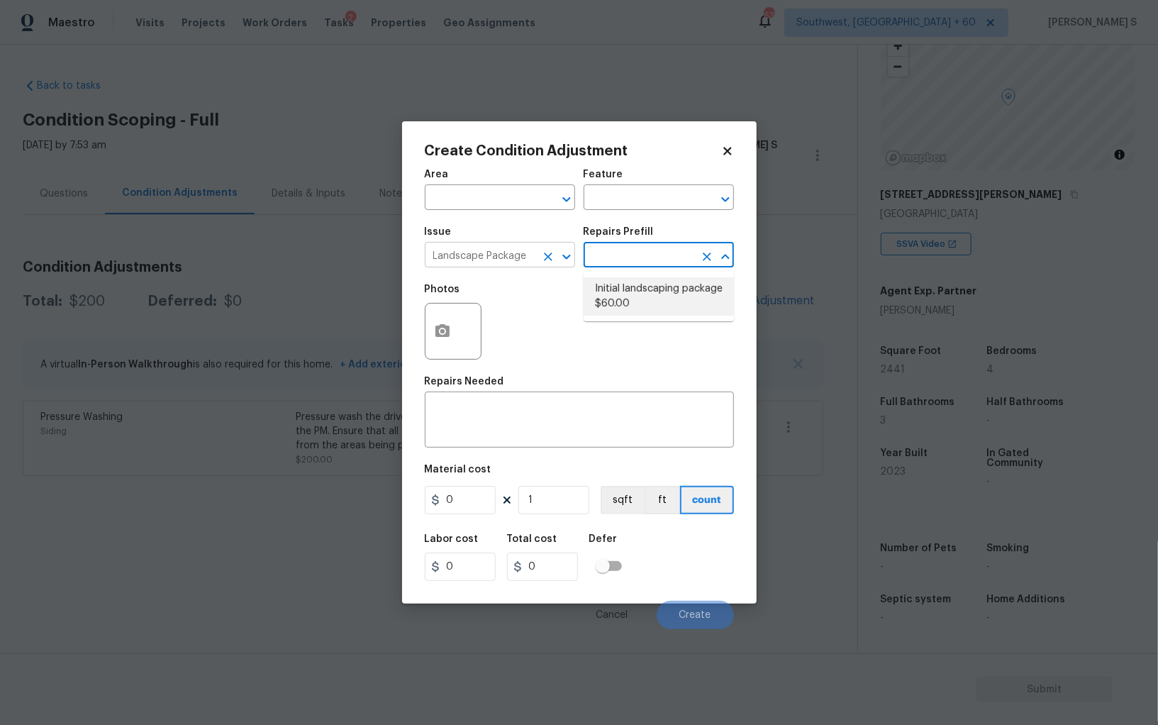
type input "Home Readiness Packages"
type textarea "Mowing of grass up to 6" in height. Mow, edge along driveways & sidewalks, trim…"
type input "60"
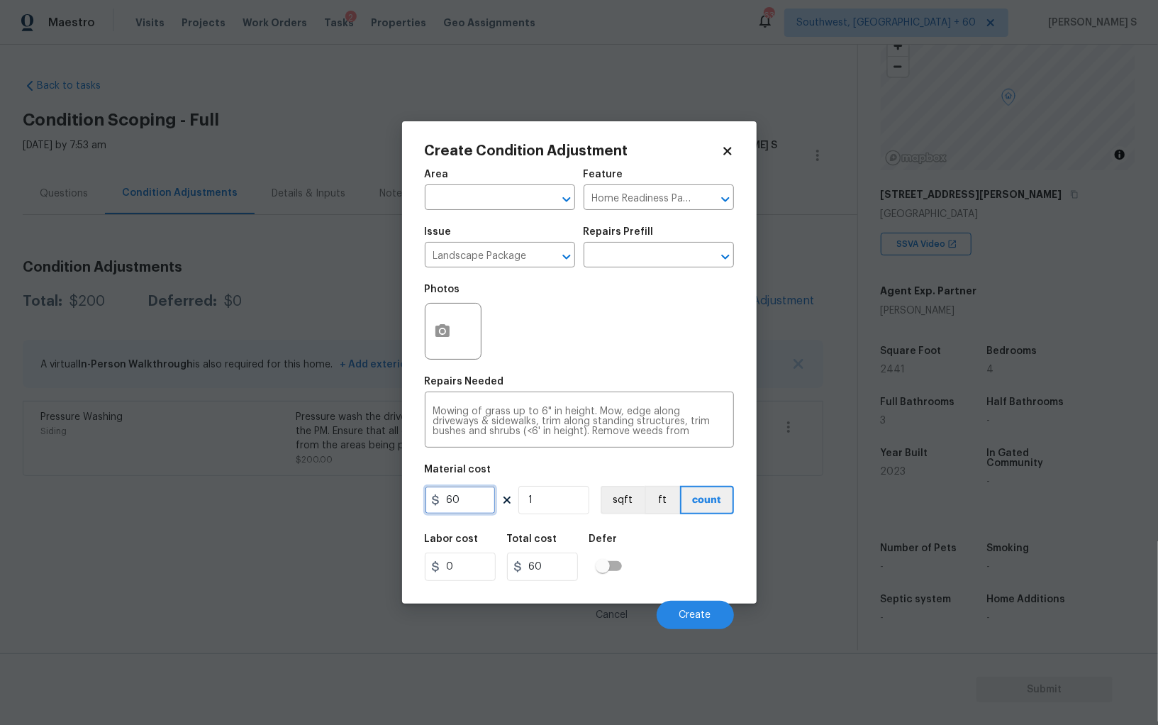
click at [488, 506] on input "60" at bounding box center [460, 500] width 71 height 28
type input "300"
click at [659, 563] on div "Labor cost 0 Total cost 300 Defer" at bounding box center [579, 557] width 309 height 64
click at [693, 613] on span "Create" at bounding box center [695, 615] width 32 height 11
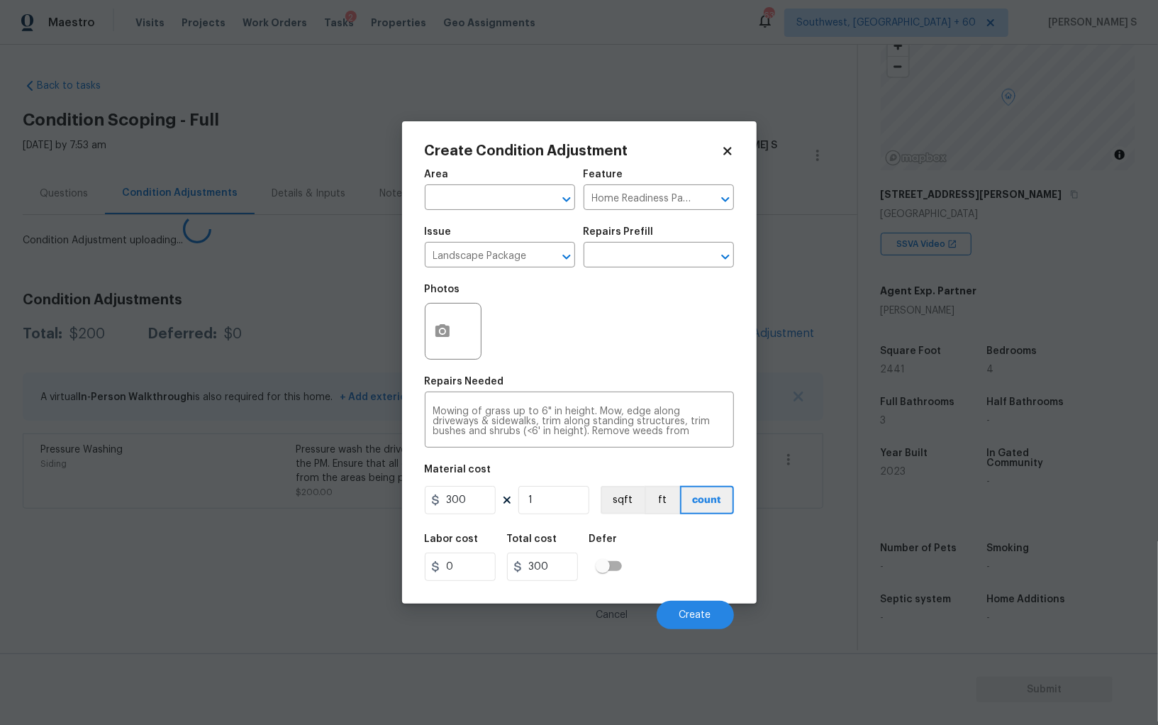
click at [194, 533] on body "Maestro Visits Projects Work Orders Tasks 2 Properties Geo Assignments 633 Sout…" at bounding box center [579, 362] width 1158 height 725
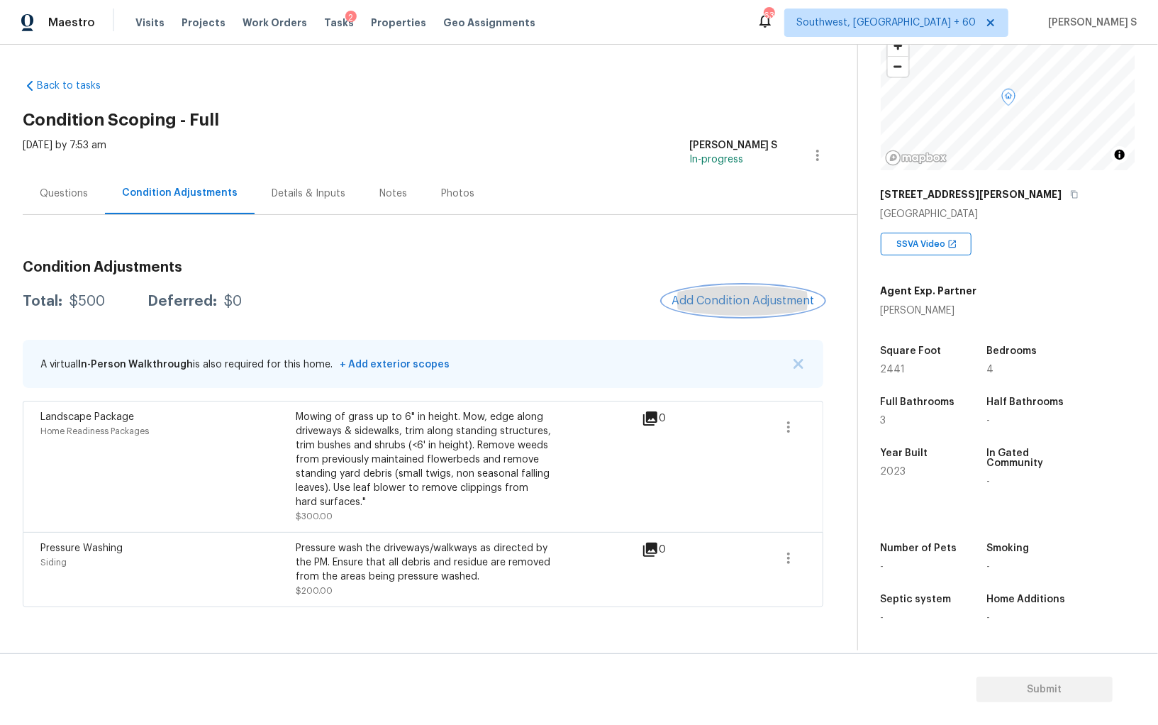
click at [749, 303] on span "Add Condition Adjustment" at bounding box center [742, 300] width 143 height 13
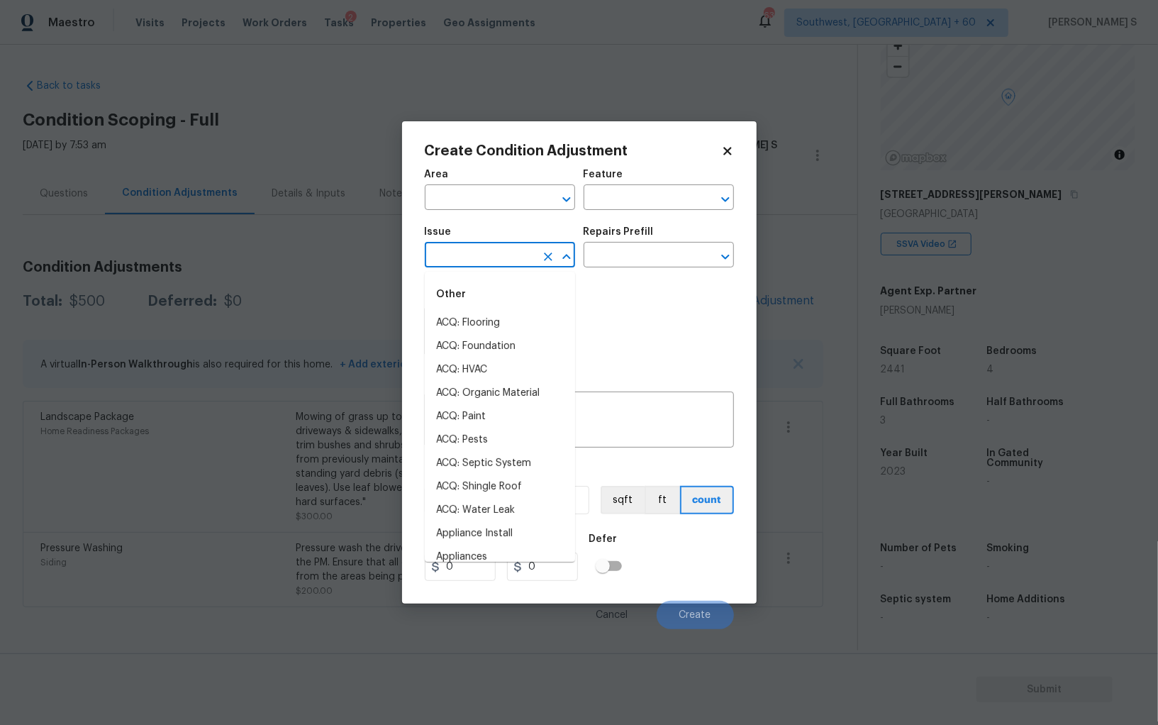
click at [473, 258] on input "text" at bounding box center [480, 256] width 111 height 22
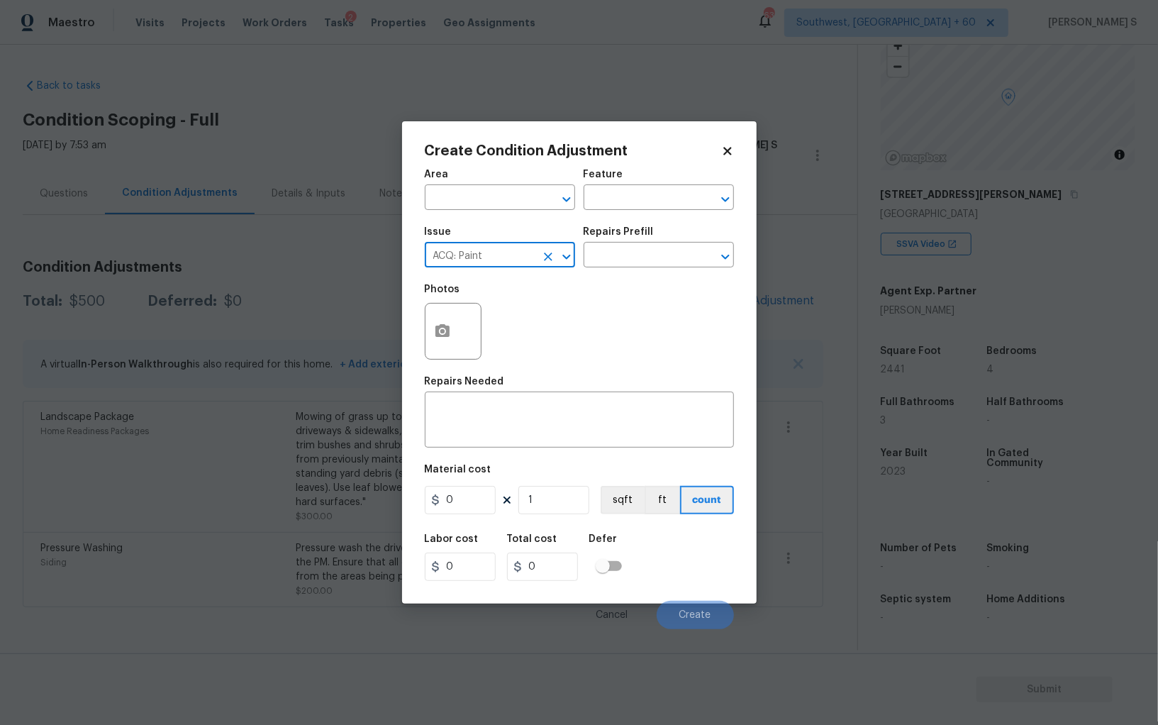
type input "ACQ: Paint"
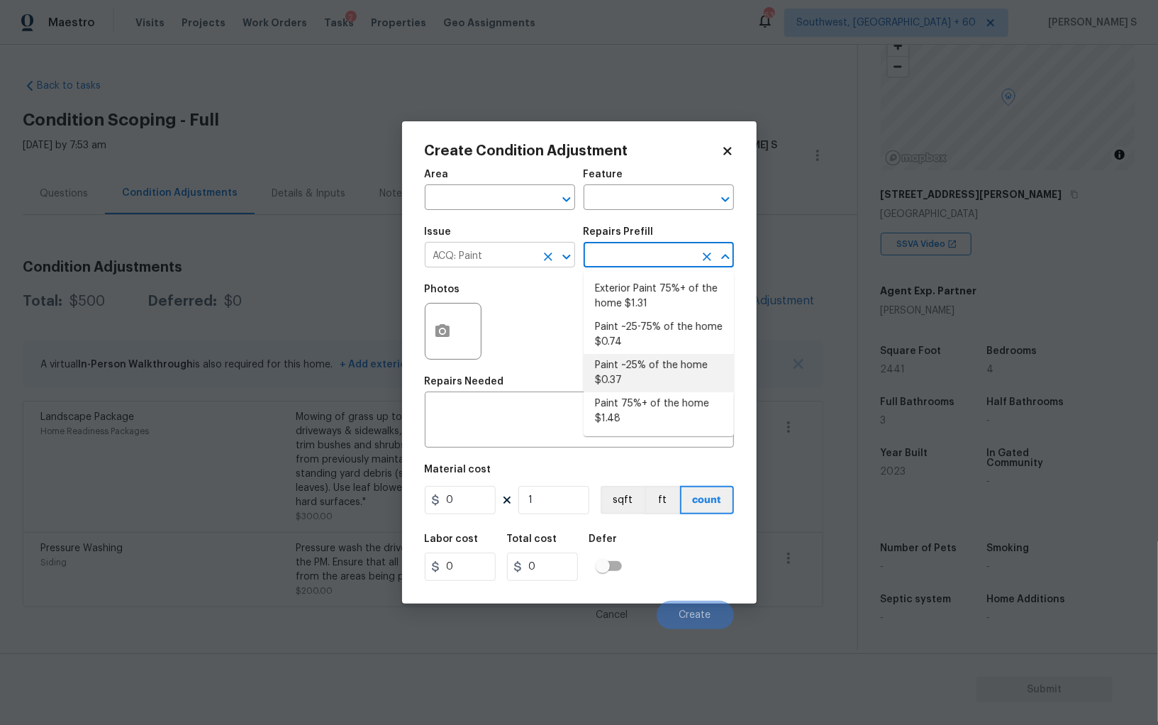
type input "Acquisition"
type textarea "Acquisition Scope: ~25% of the home needs interior paint"
type input "0.37"
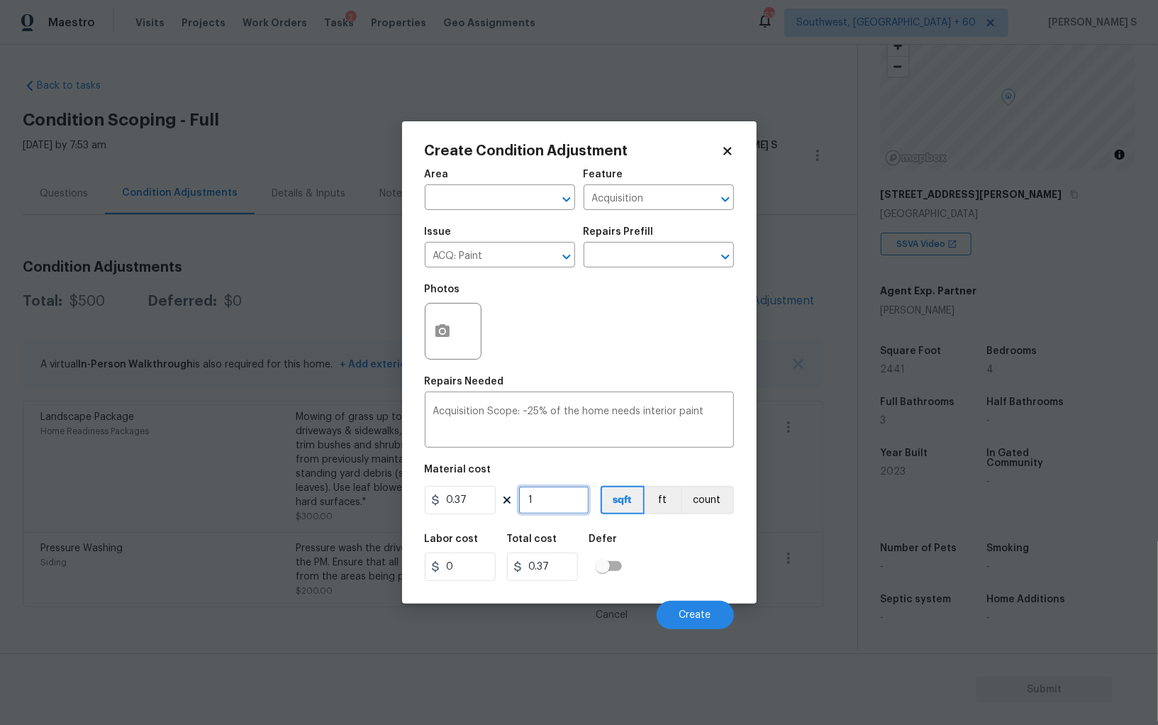
click at [560, 505] on input "1" at bounding box center [553, 500] width 71 height 28
type input "2"
type input "0.74"
type input "24"
type input "8.88"
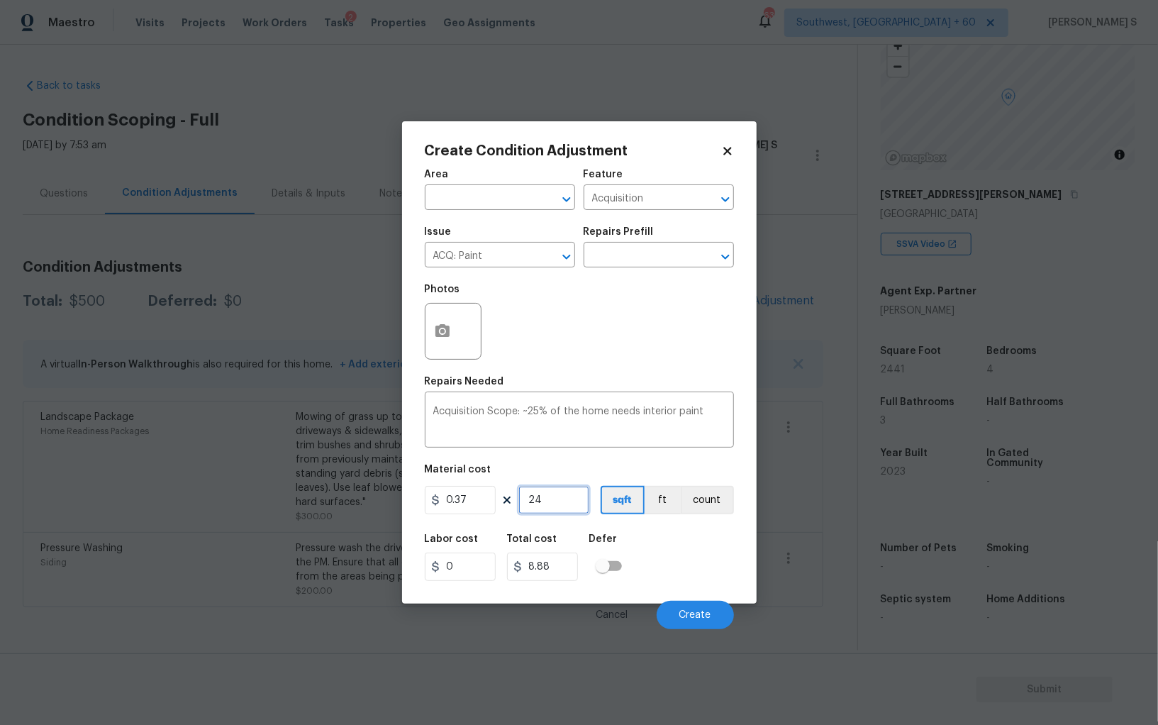
type input "244"
type input "90.28"
type input "2441"
type input "903.17"
type input "2441"
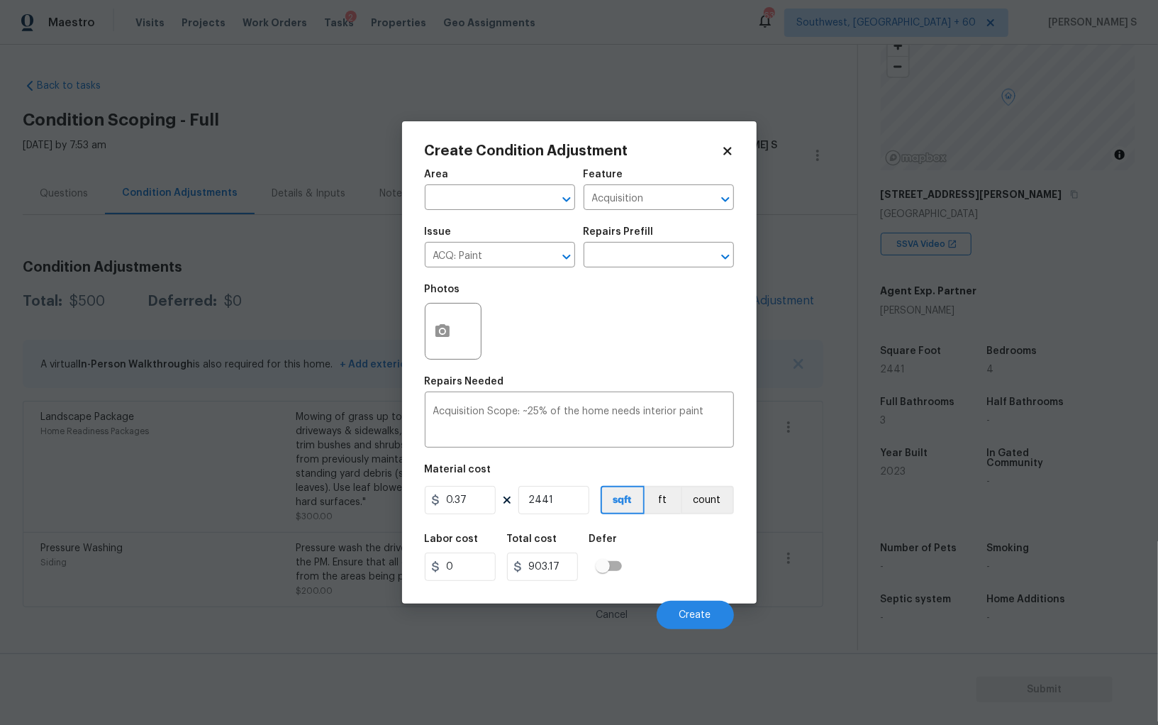
click at [695, 566] on div "Labor cost 0 Total cost 903.17 Defer" at bounding box center [579, 557] width 309 height 64
click at [705, 606] on button "Create" at bounding box center [695, 615] width 77 height 28
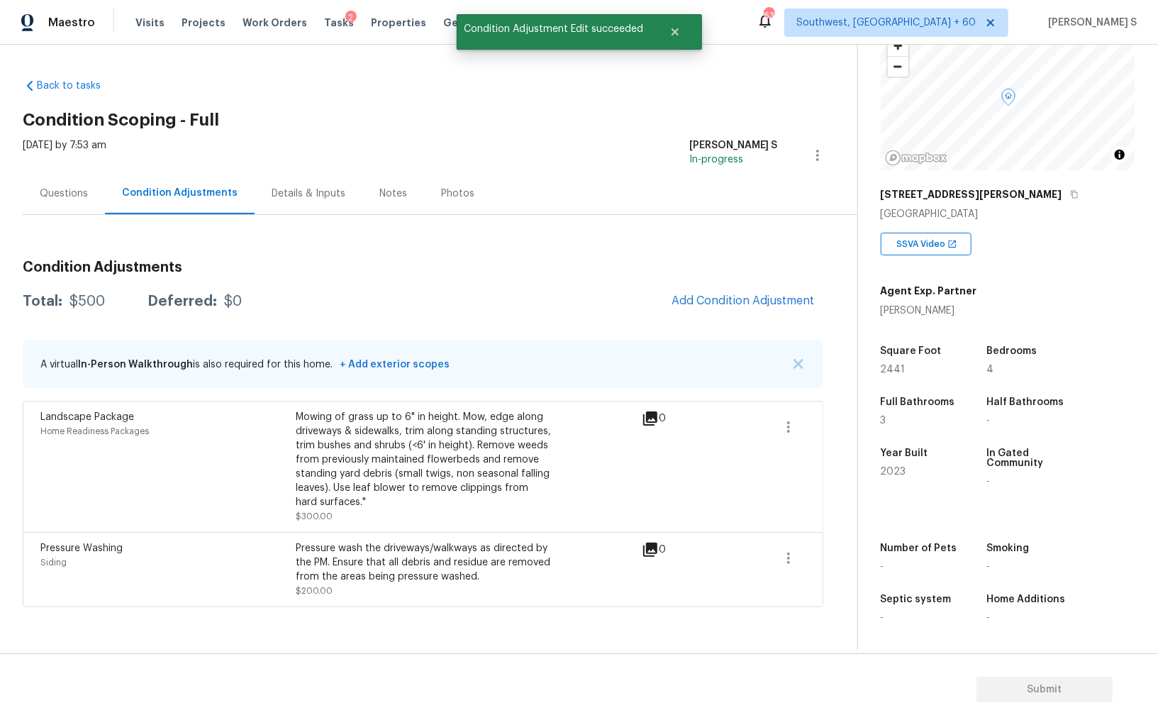
click at [325, 555] on div "Pressure wash the driveways/walkways as directed by the PM. Ensure that all deb…" at bounding box center [423, 562] width 255 height 43
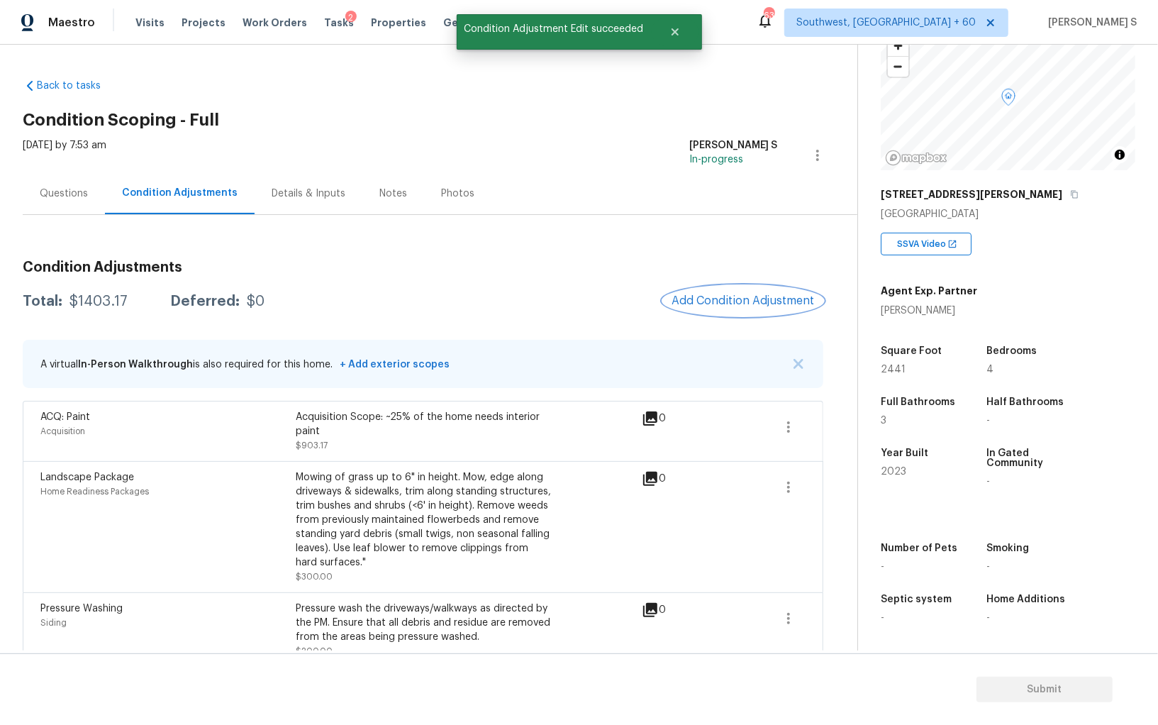
click at [710, 304] on span "Add Condition Adjustment" at bounding box center [742, 300] width 143 height 13
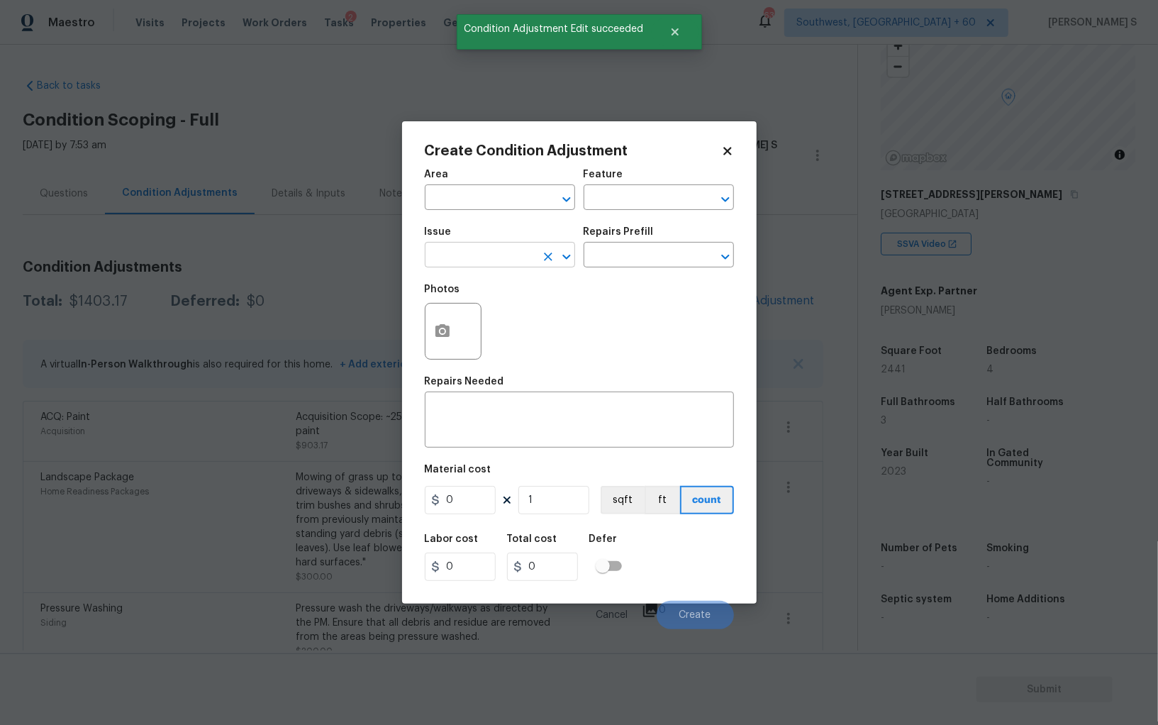
click at [465, 260] on input "text" at bounding box center [480, 256] width 111 height 22
type input "ACQ: Flooring"
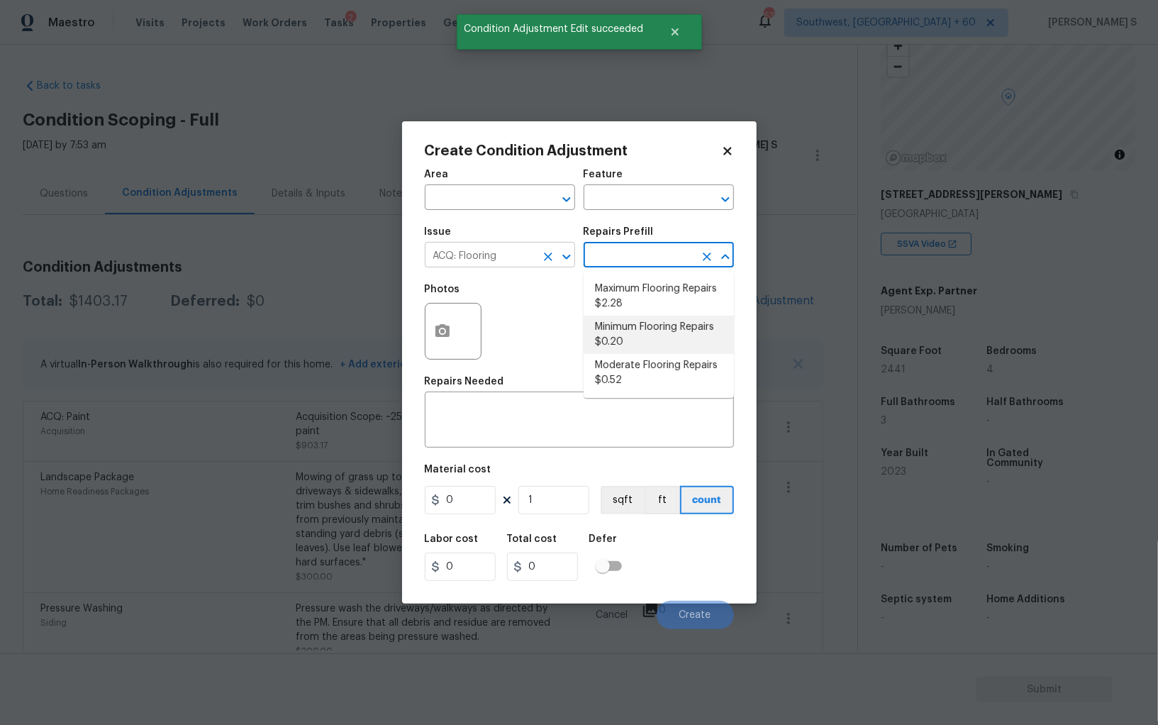
type input "Acquisition"
type textarea "Acquisition Scope: Minimum flooring repairs"
type input "0.2"
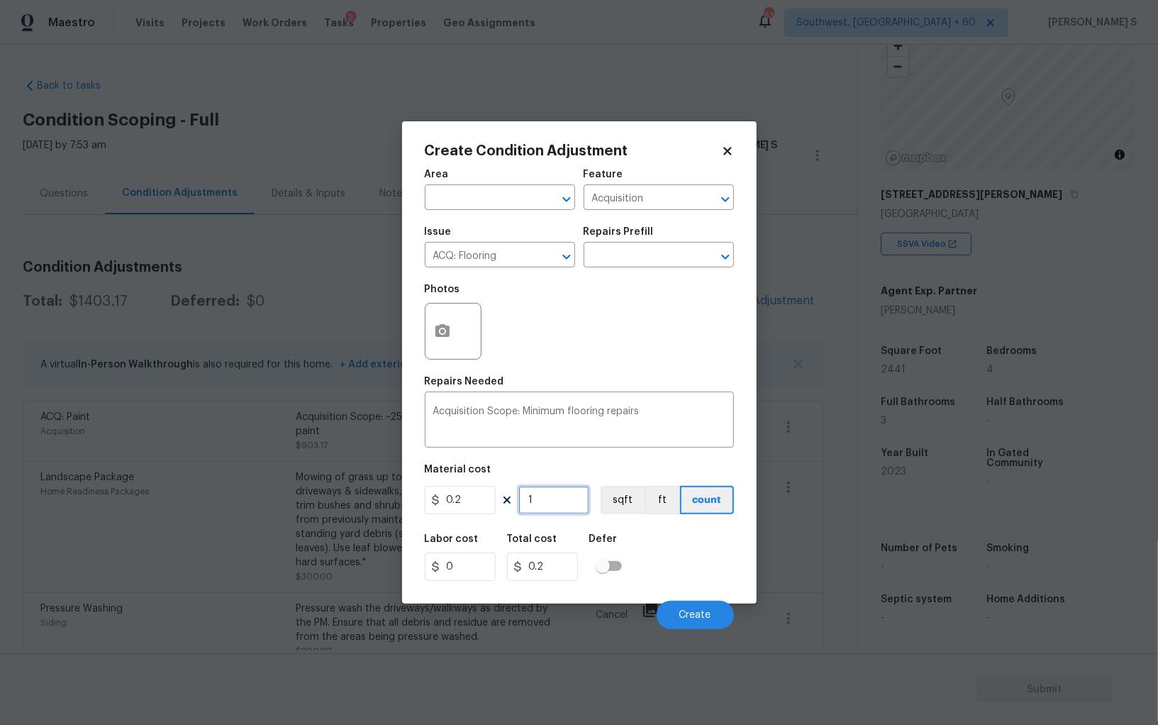
click at [550, 510] on input "1" at bounding box center [553, 500] width 71 height 28
paste input "244"
type input "2441"
type input "488.2"
type input "2441"
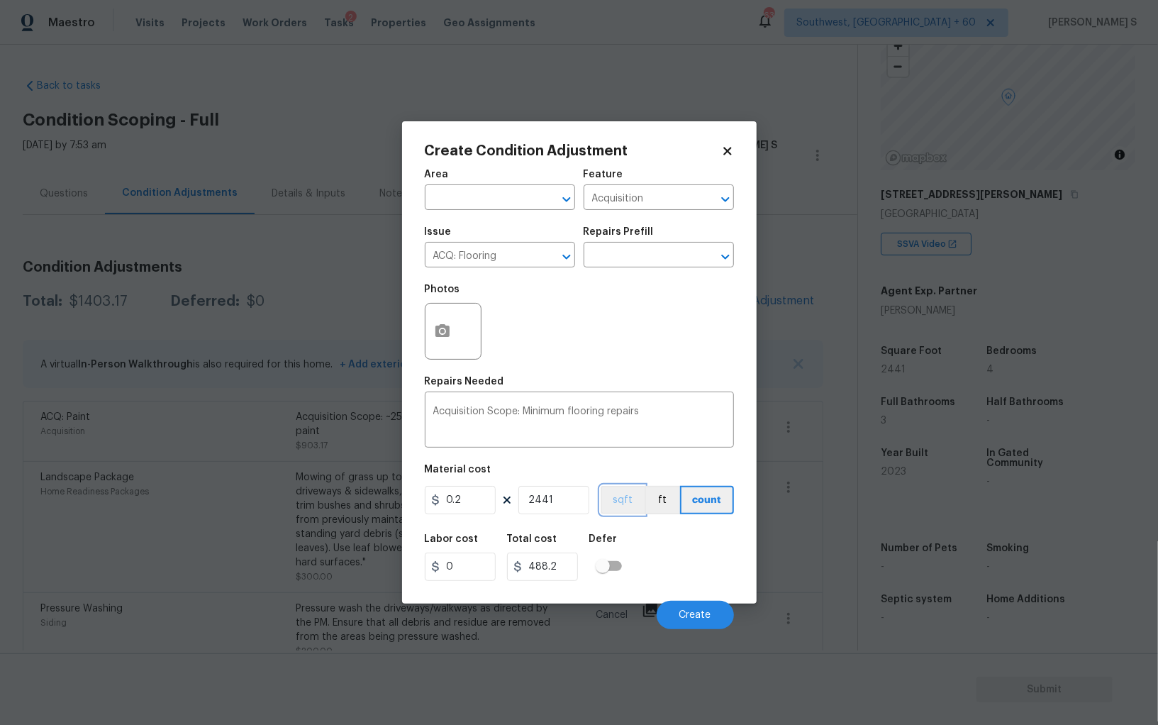
click at [634, 503] on button "sqft" at bounding box center [623, 500] width 44 height 28
click at [638, 584] on div "Labor cost 0 Total cost 488.2 Defer" at bounding box center [579, 557] width 309 height 64
click at [696, 618] on span "Create" at bounding box center [695, 615] width 32 height 11
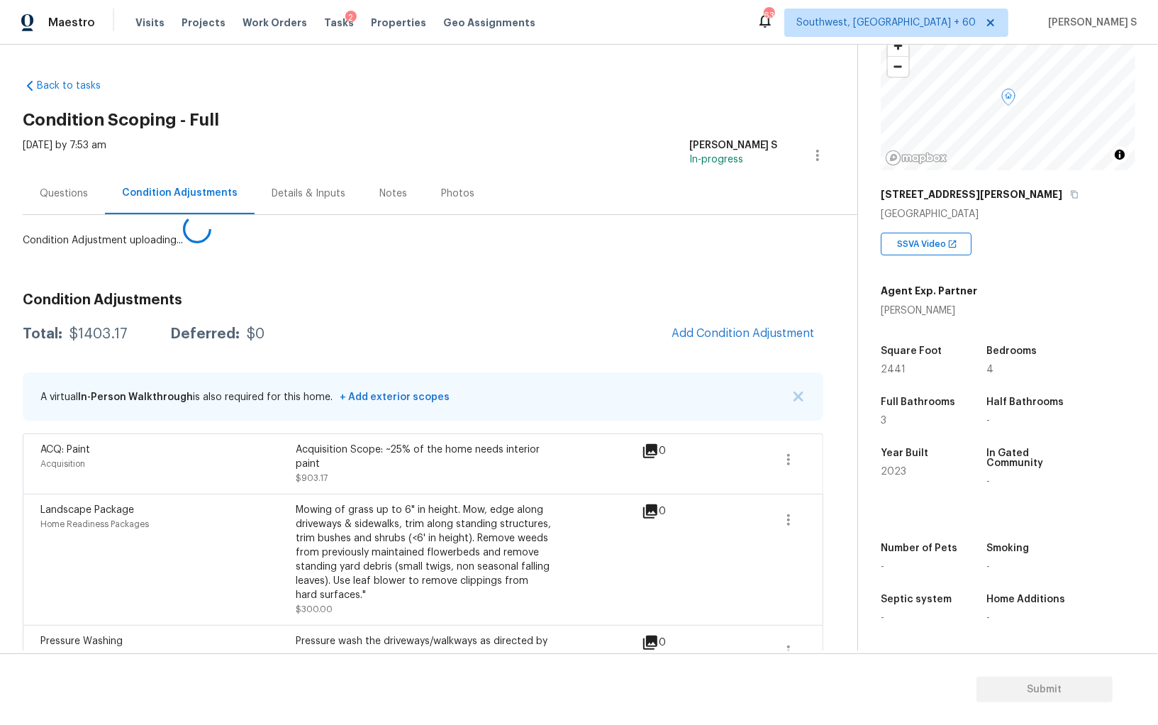
click at [167, 540] on body "Maestro Visits Projects Work Orders Tasks 2 Properties Geo Assignments 633 Sout…" at bounding box center [579, 362] width 1158 height 725
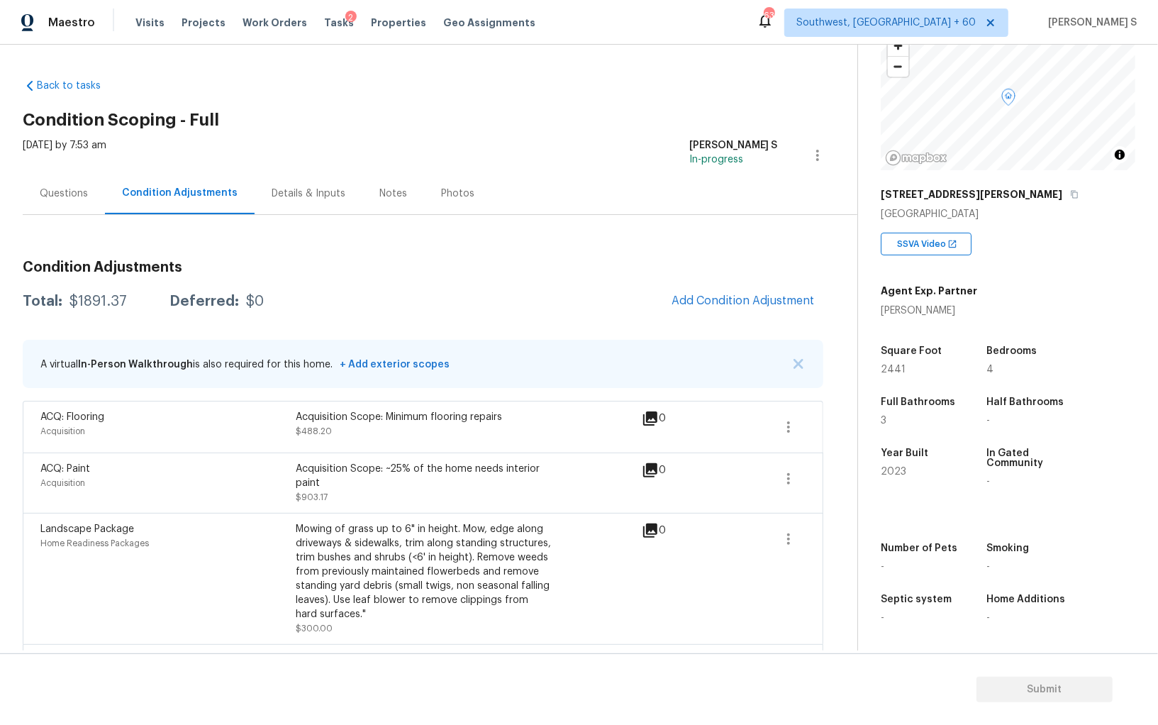
click at [38, 180] on div "Questions" at bounding box center [64, 193] width 82 height 42
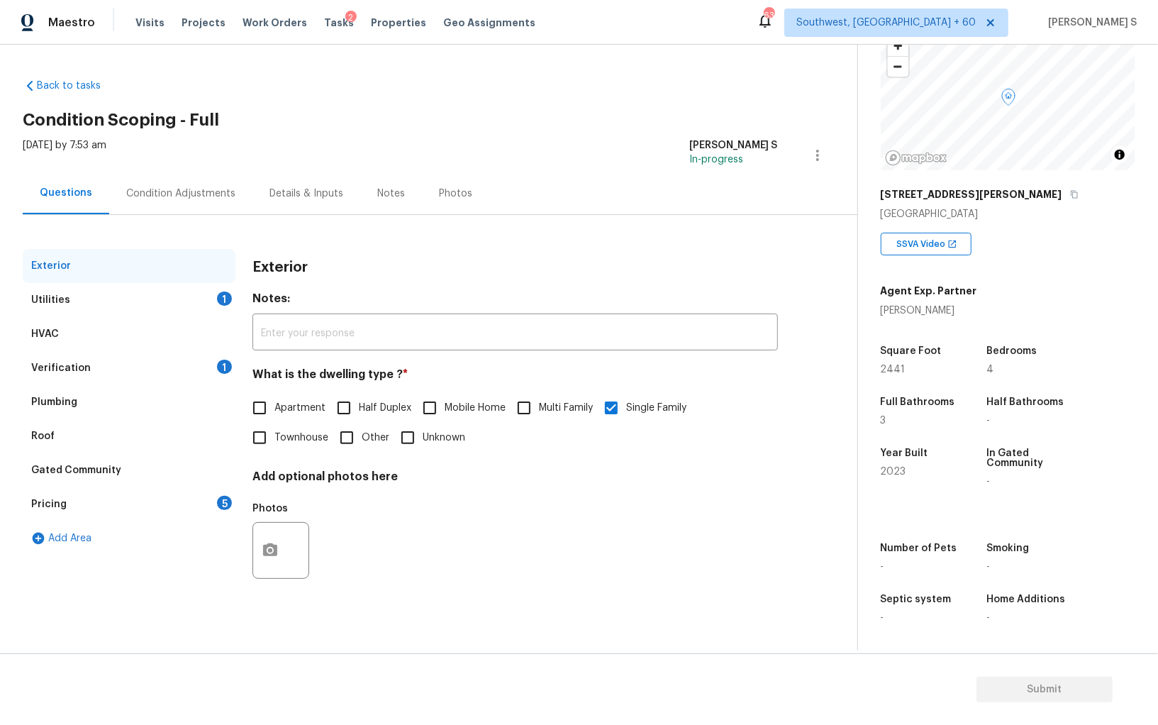
click at [175, 507] on div "Pricing 5" at bounding box center [129, 504] width 213 height 34
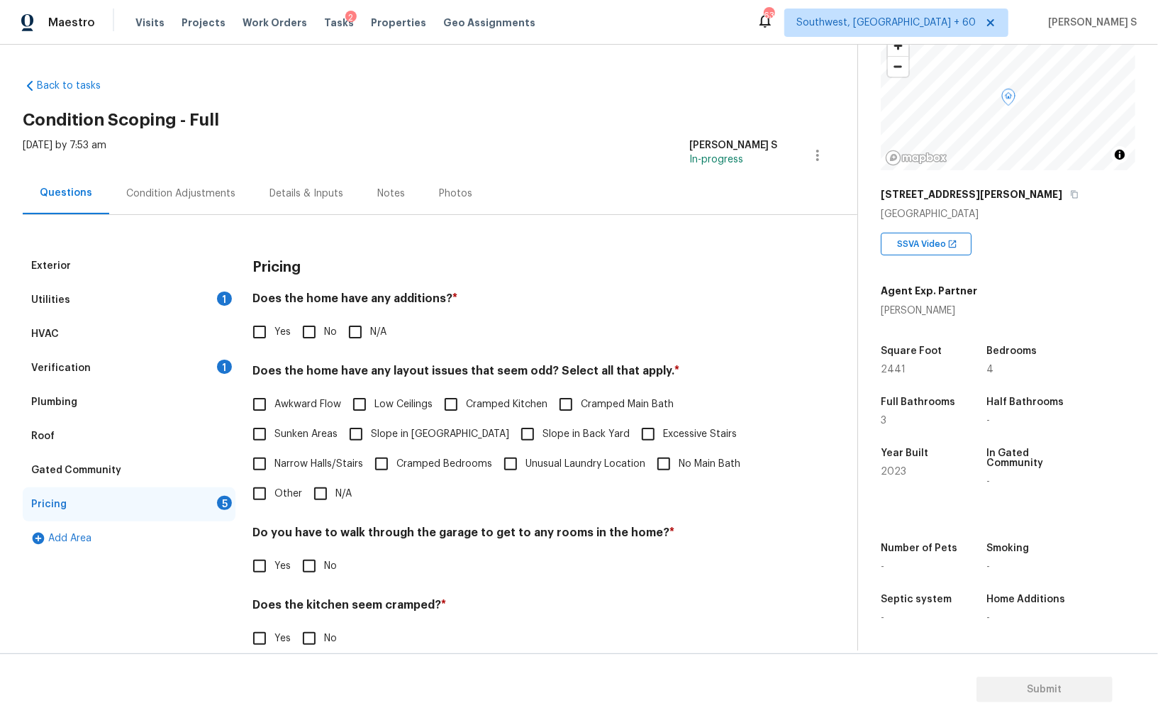
click at [306, 332] on input "No" at bounding box center [309, 332] width 30 height 30
checkbox input "true"
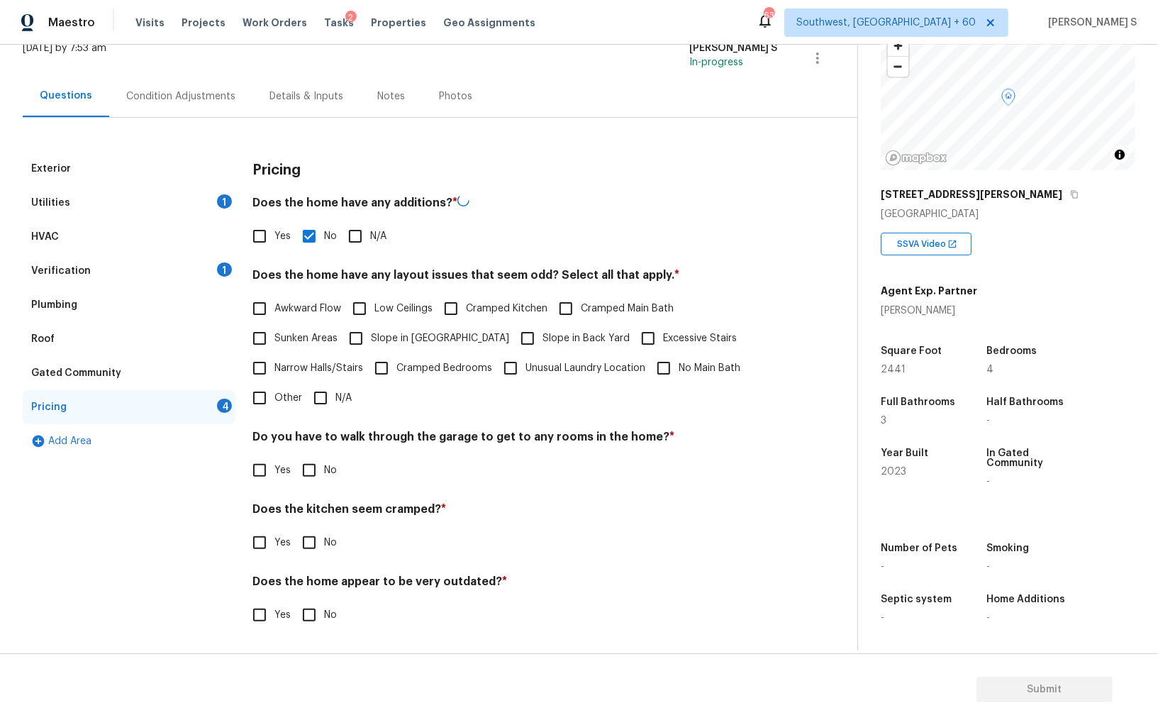
scroll to position [96, 0]
click at [313, 470] on input "No" at bounding box center [309, 470] width 30 height 30
checkbox input "true"
click at [294, 529] on input "No" at bounding box center [309, 544] width 30 height 30
checkbox input "true"
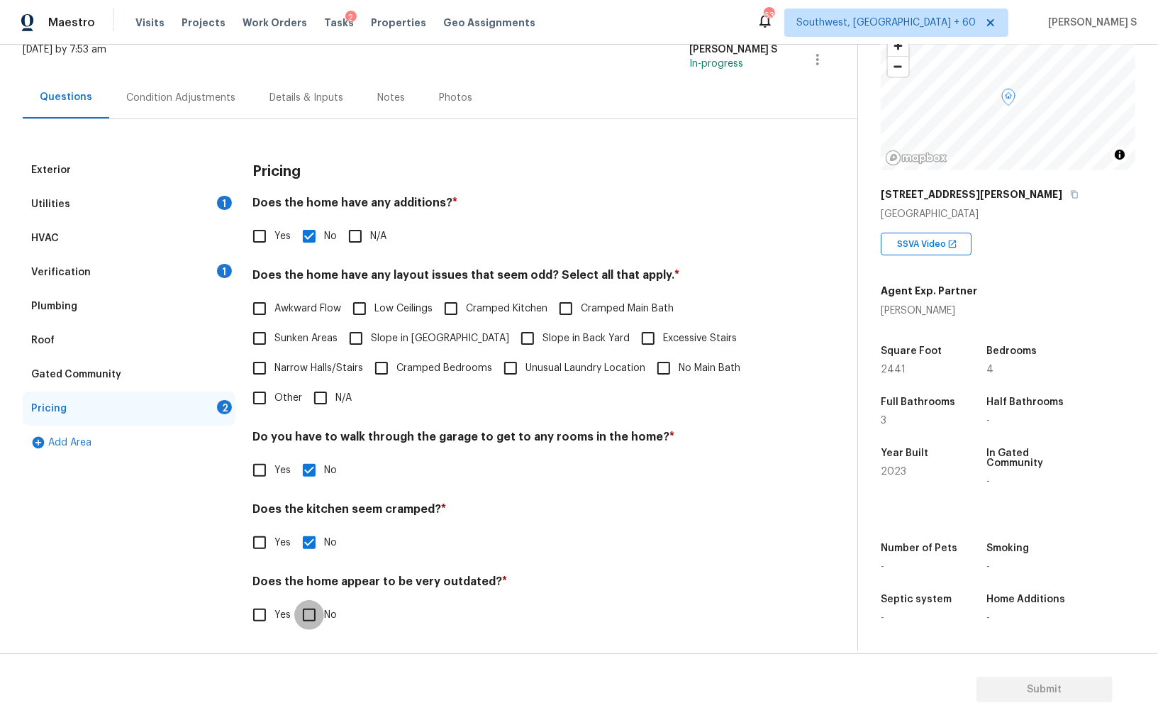
click at [294, 600] on input "No" at bounding box center [309, 615] width 30 height 30
checkbox input "true"
click at [179, 259] on div "Verification 1" at bounding box center [129, 272] width 213 height 34
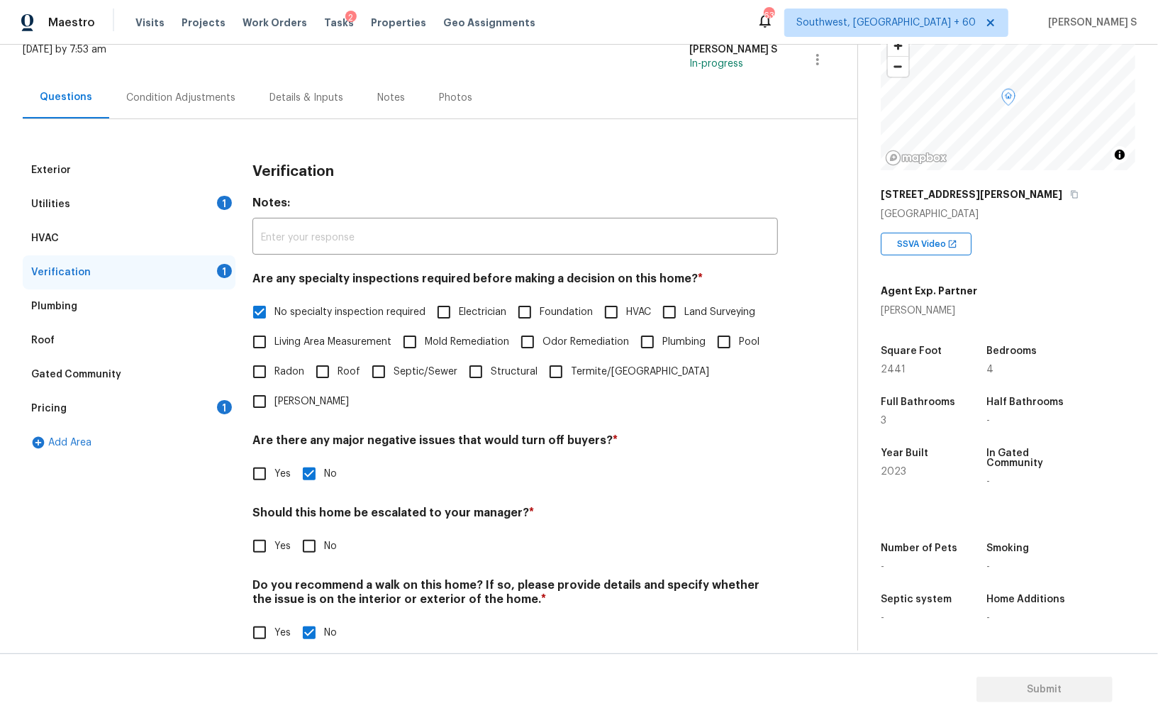
scroll to position [84, 0]
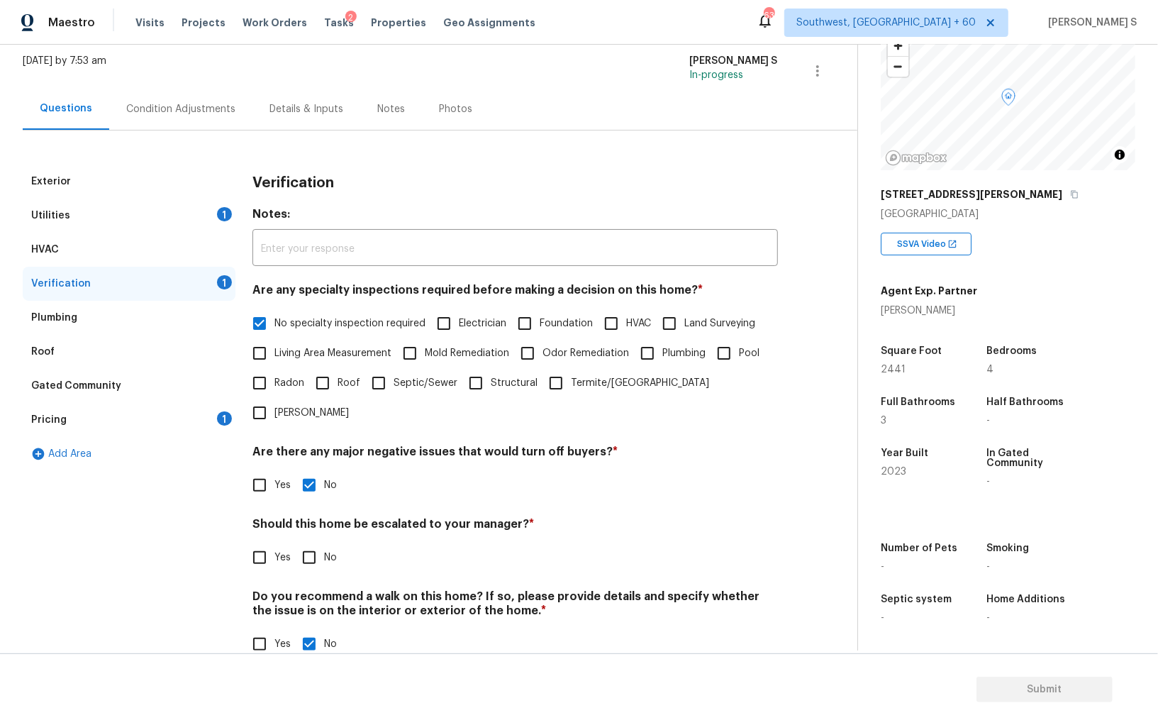
click at [210, 216] on div "Utilities 1" at bounding box center [129, 216] width 213 height 34
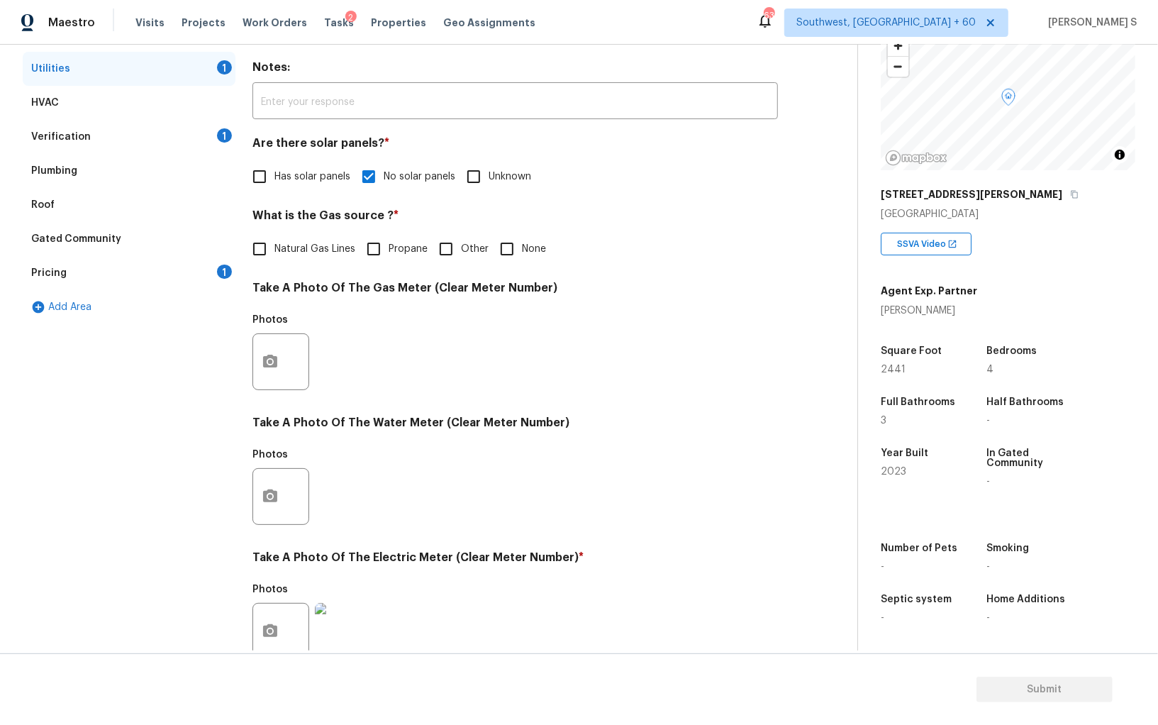
scroll to position [342, 0]
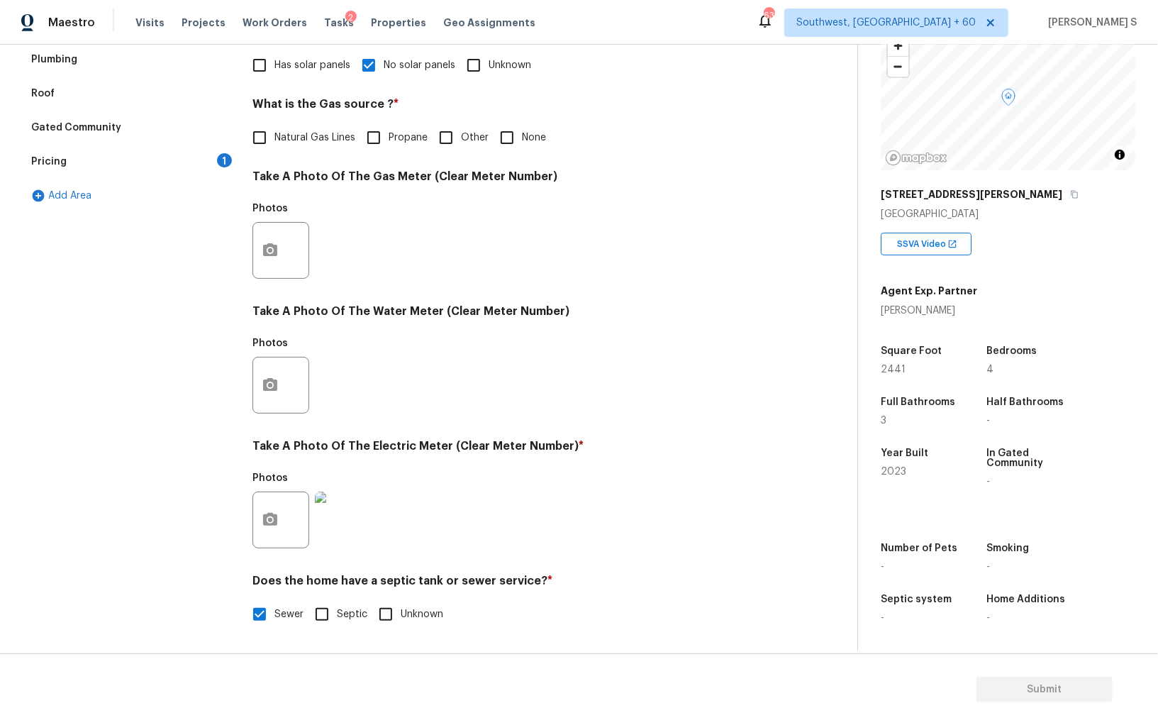
click at [303, 140] on span "Natural Gas Lines" at bounding box center [314, 137] width 81 height 15
click at [274, 140] on input "Natural Gas Lines" at bounding box center [260, 138] width 30 height 30
checkbox input "true"
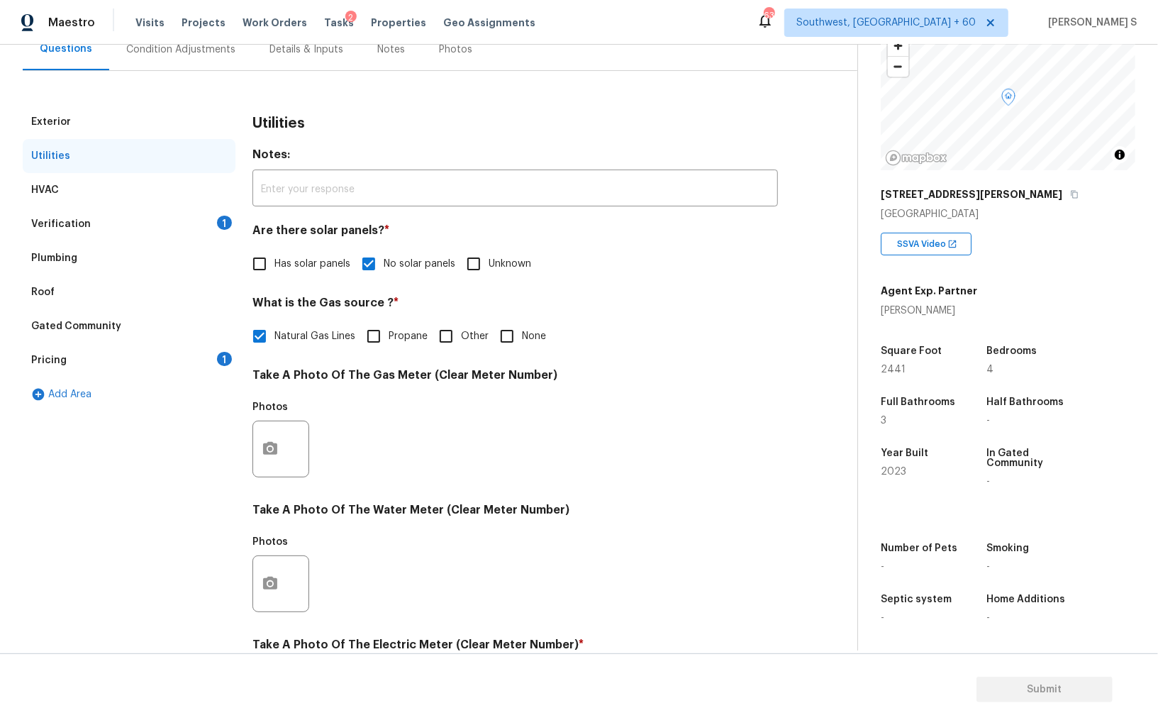
scroll to position [0, 0]
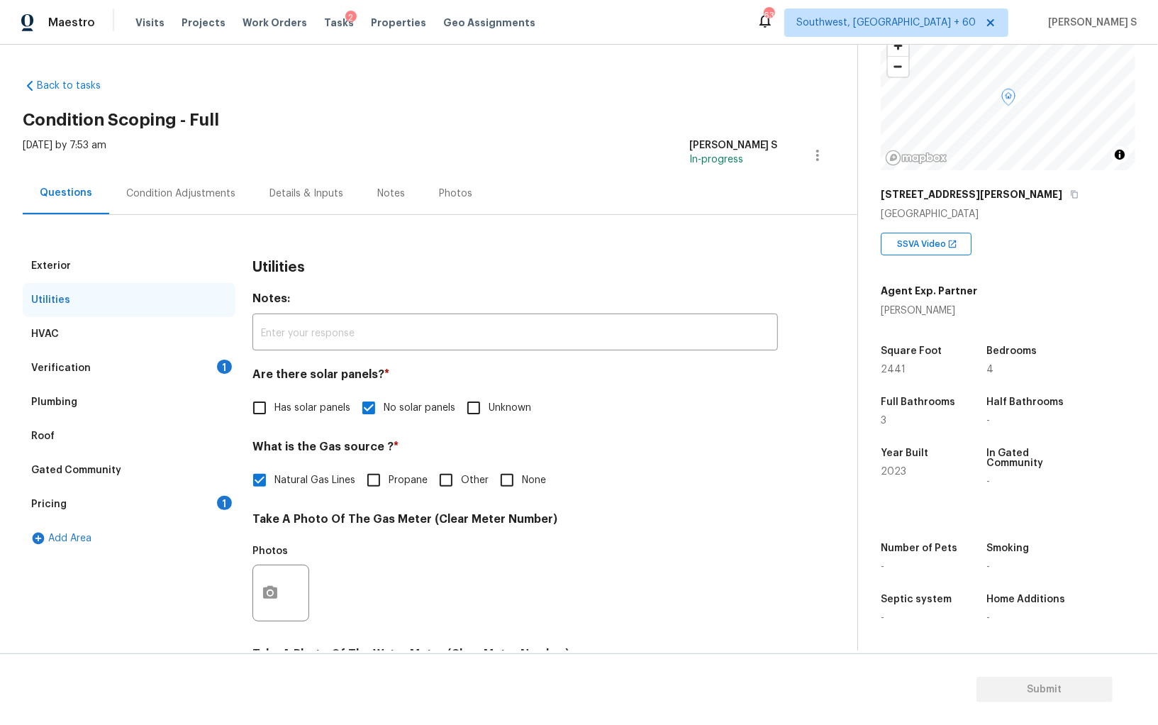
click at [169, 366] on div "Verification 1" at bounding box center [129, 368] width 213 height 34
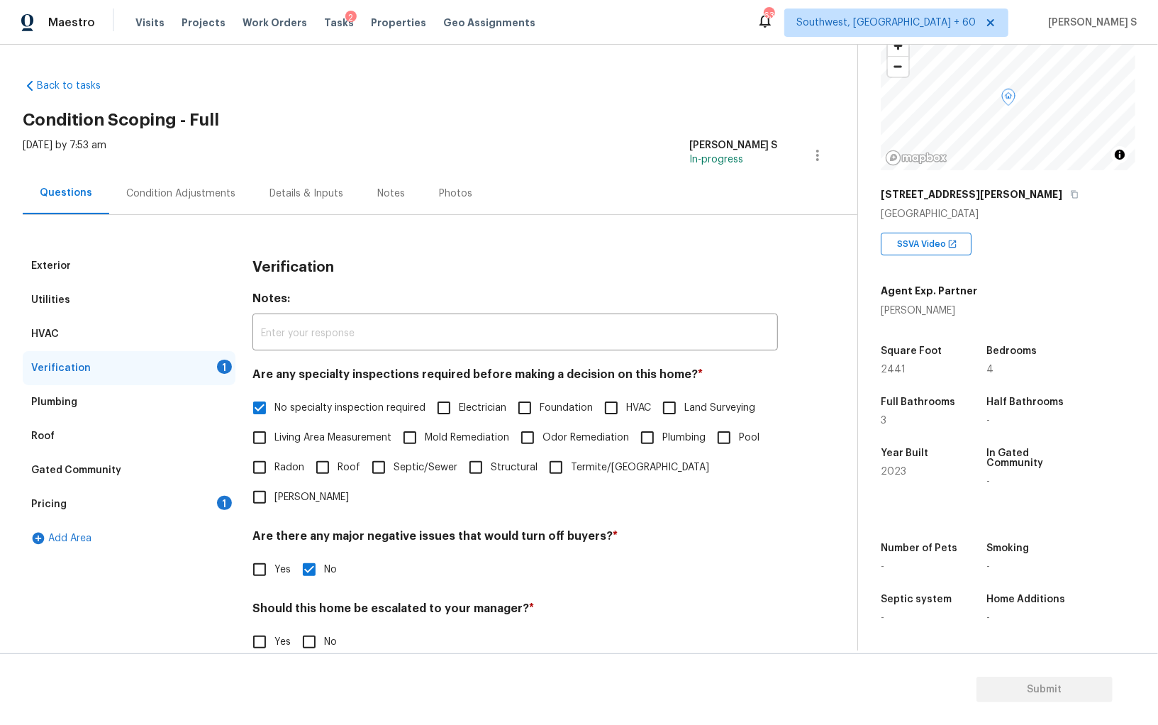
click at [91, 298] on div "Utilities" at bounding box center [129, 300] width 213 height 34
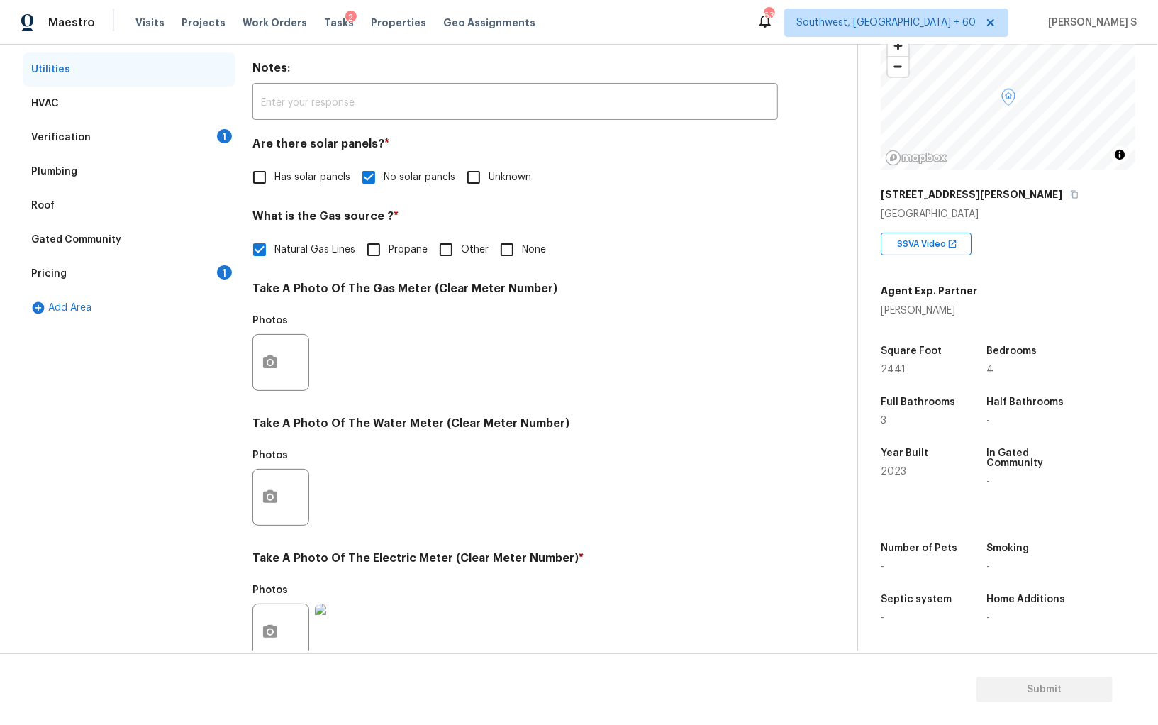
scroll to position [71, 0]
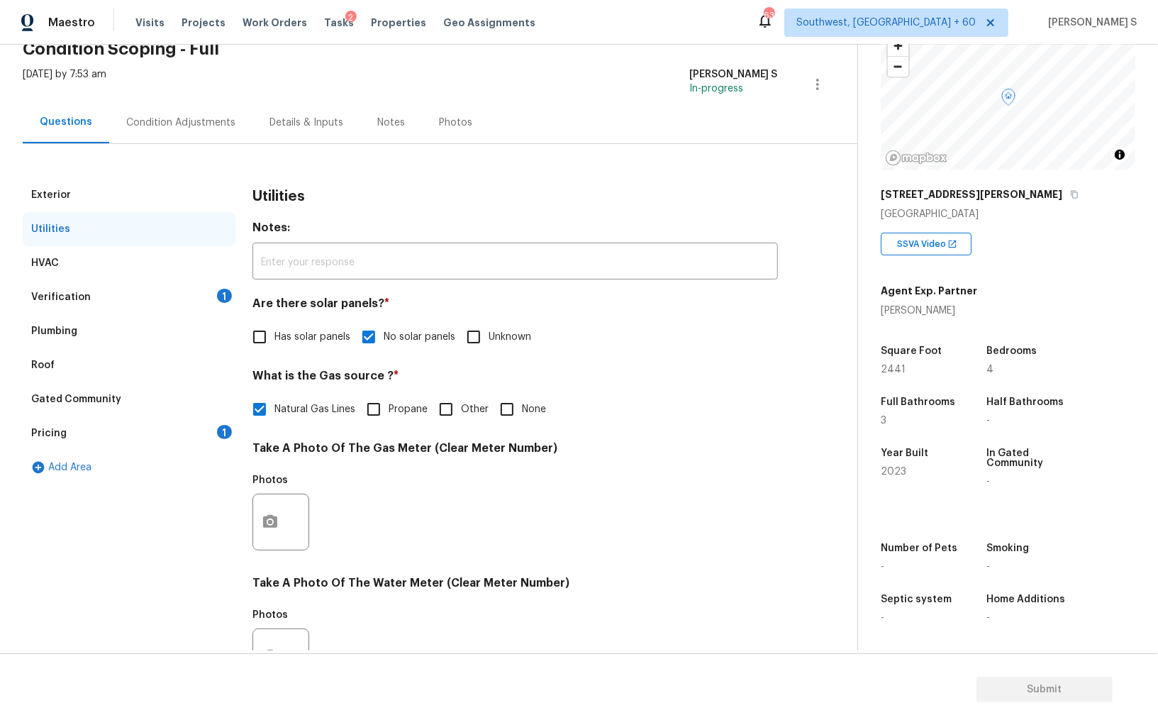
click at [167, 134] on div "Condition Adjustments" at bounding box center [180, 122] width 143 height 42
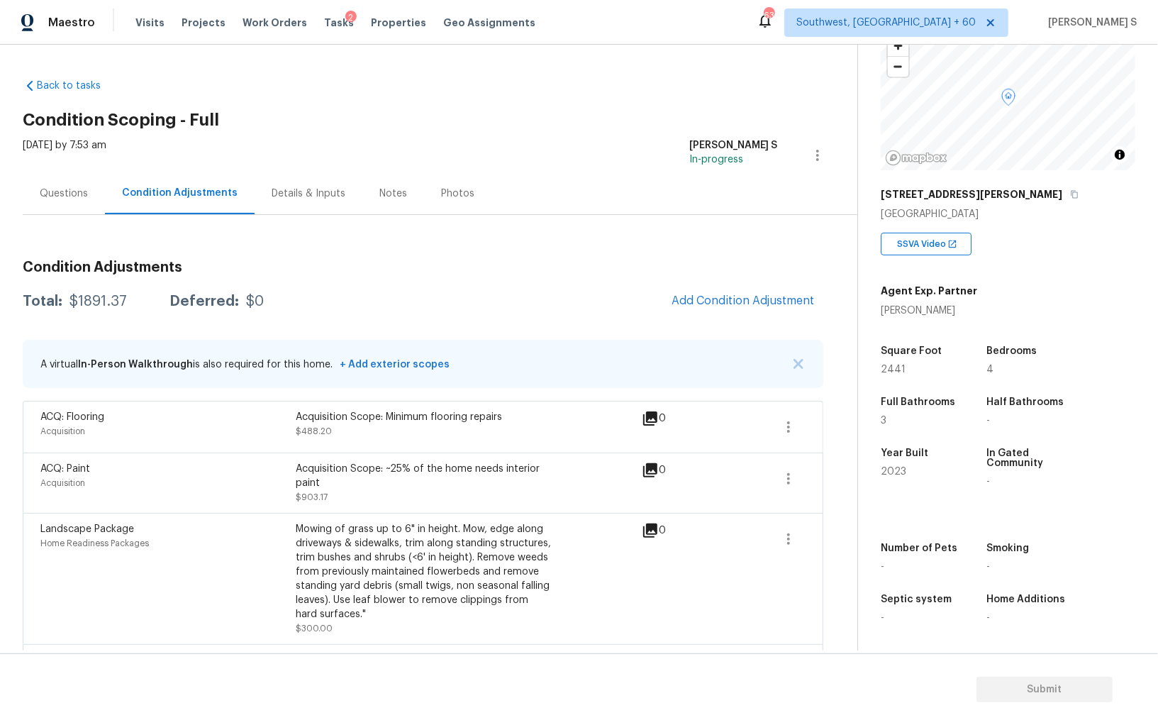
click at [761, 286] on span "Add Condition Adjustment" at bounding box center [743, 301] width 160 height 31
click at [764, 294] on span "Add Condition Adjustment" at bounding box center [742, 300] width 143 height 13
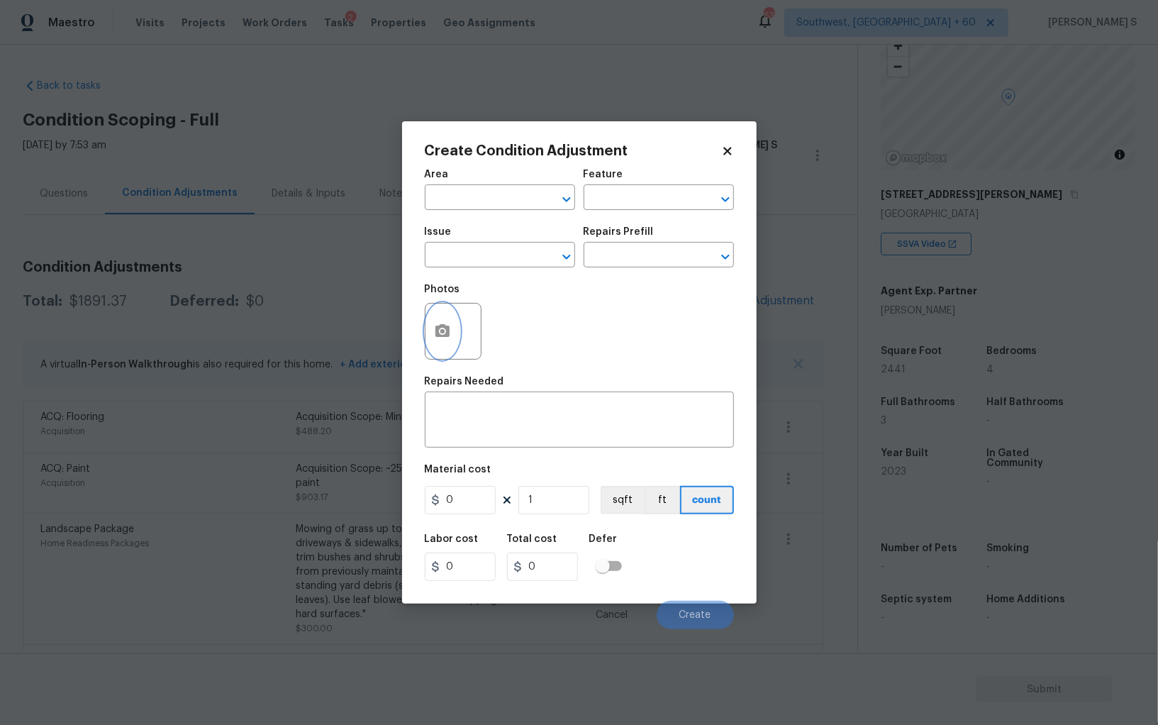
click at [435, 335] on icon "button" at bounding box center [442, 330] width 14 height 13
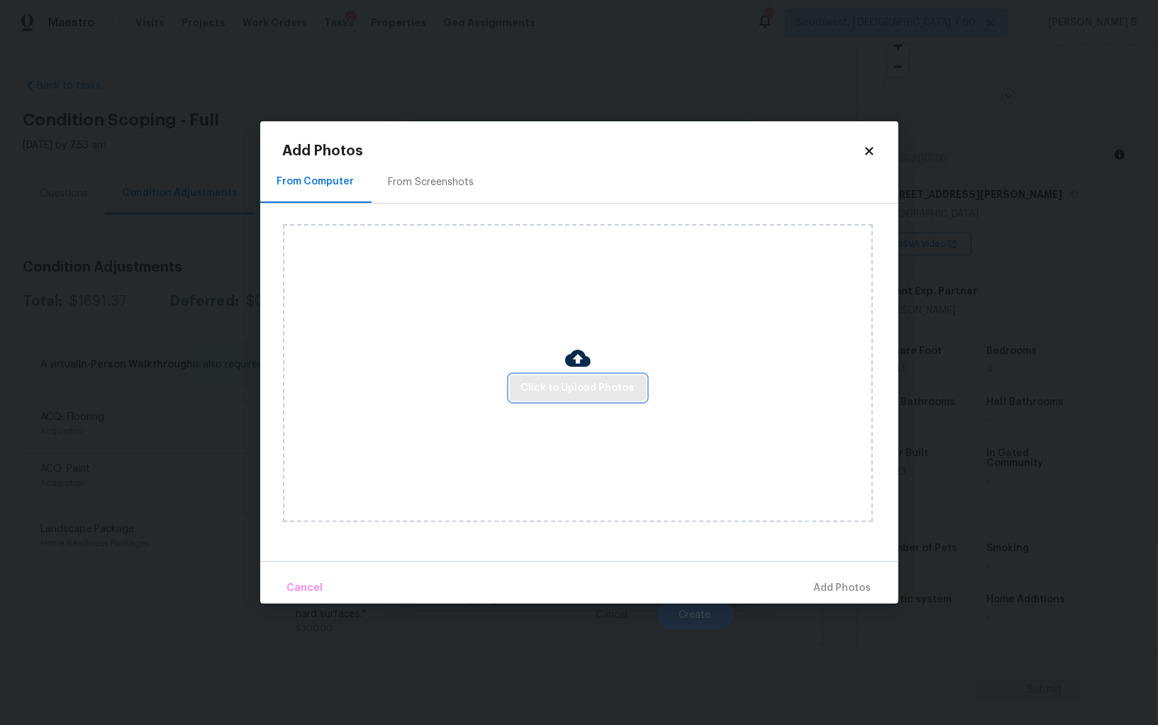
click at [598, 392] on span "Click to Upload Photos" at bounding box center [577, 388] width 113 height 18
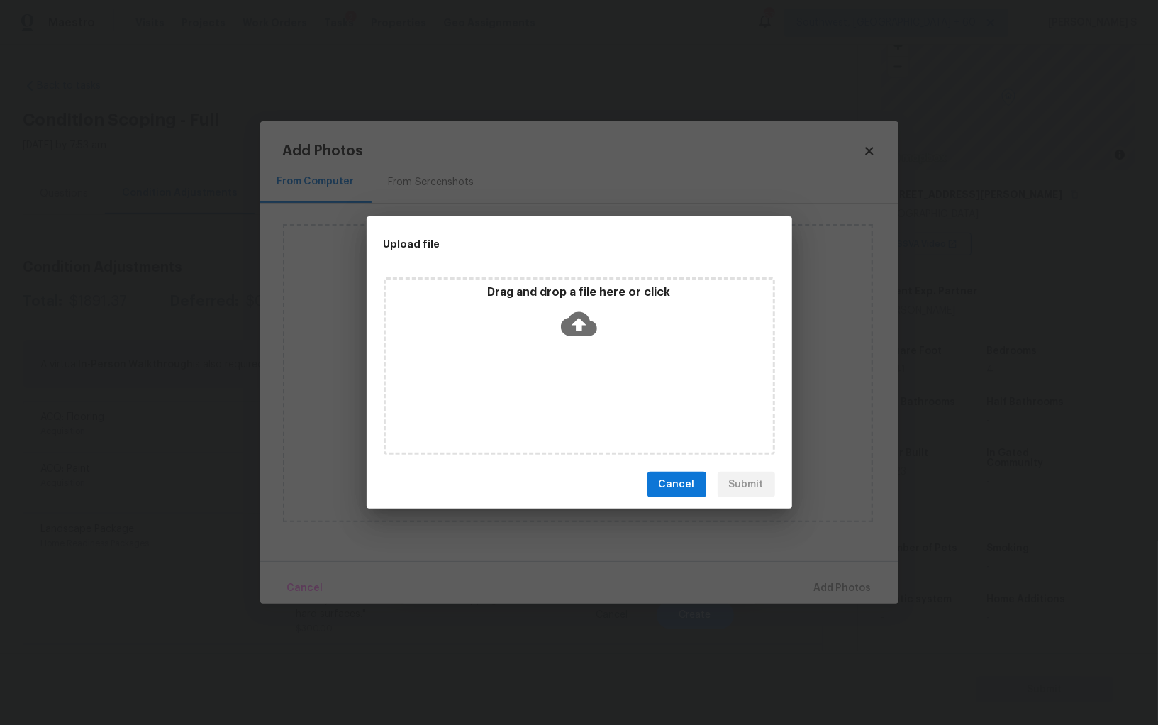
click at [598, 392] on div "Drag and drop a file here or click" at bounding box center [579, 365] width 391 height 177
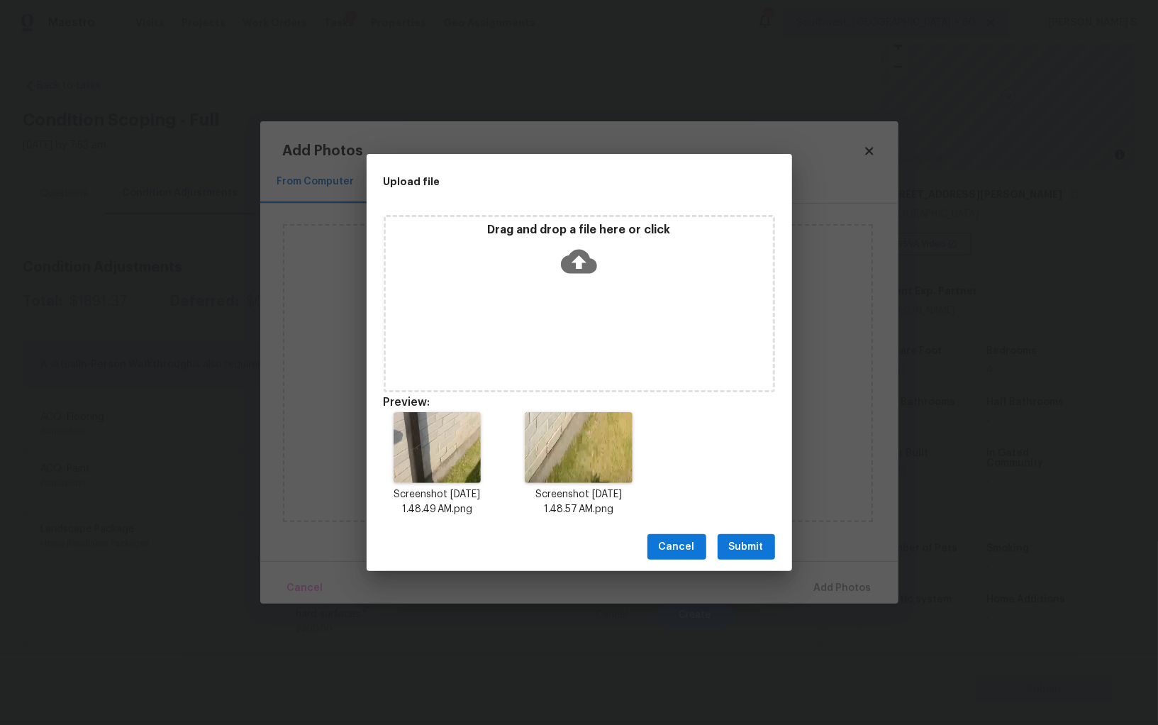
click at [766, 537] on button "Submit" at bounding box center [745, 547] width 57 height 26
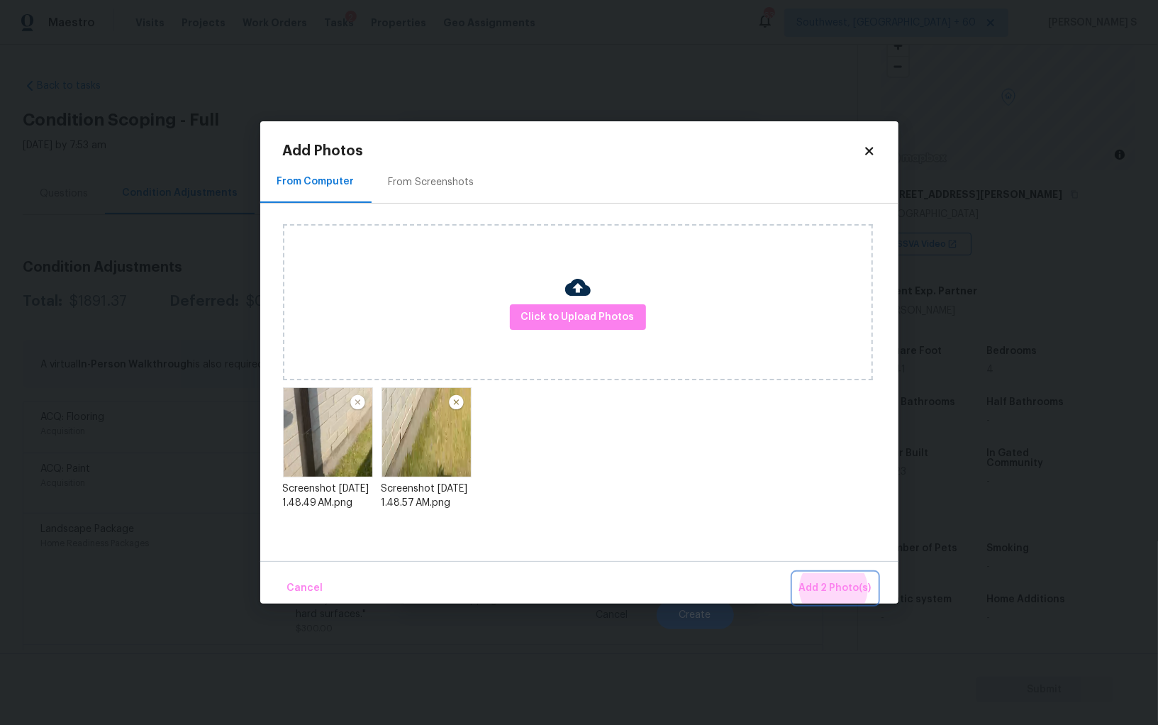
click at [793, 573] on button "Add 2 Photo(s)" at bounding box center [835, 588] width 84 height 30
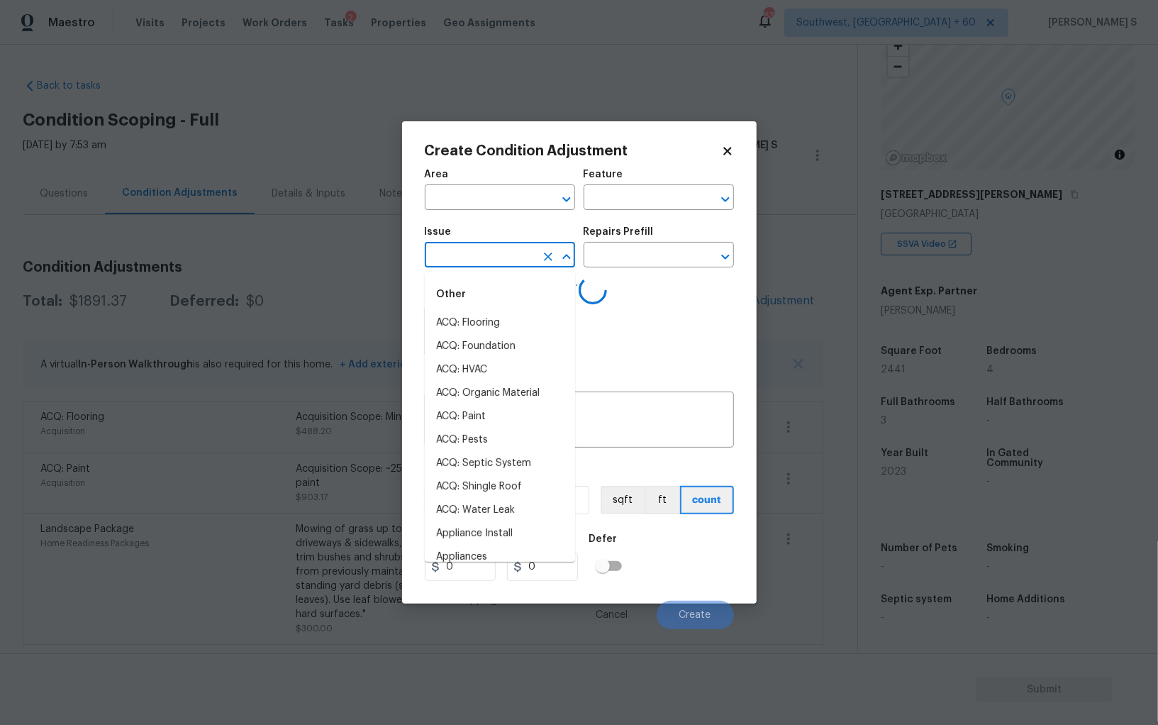
click at [459, 259] on input "text" at bounding box center [480, 256] width 111 height 22
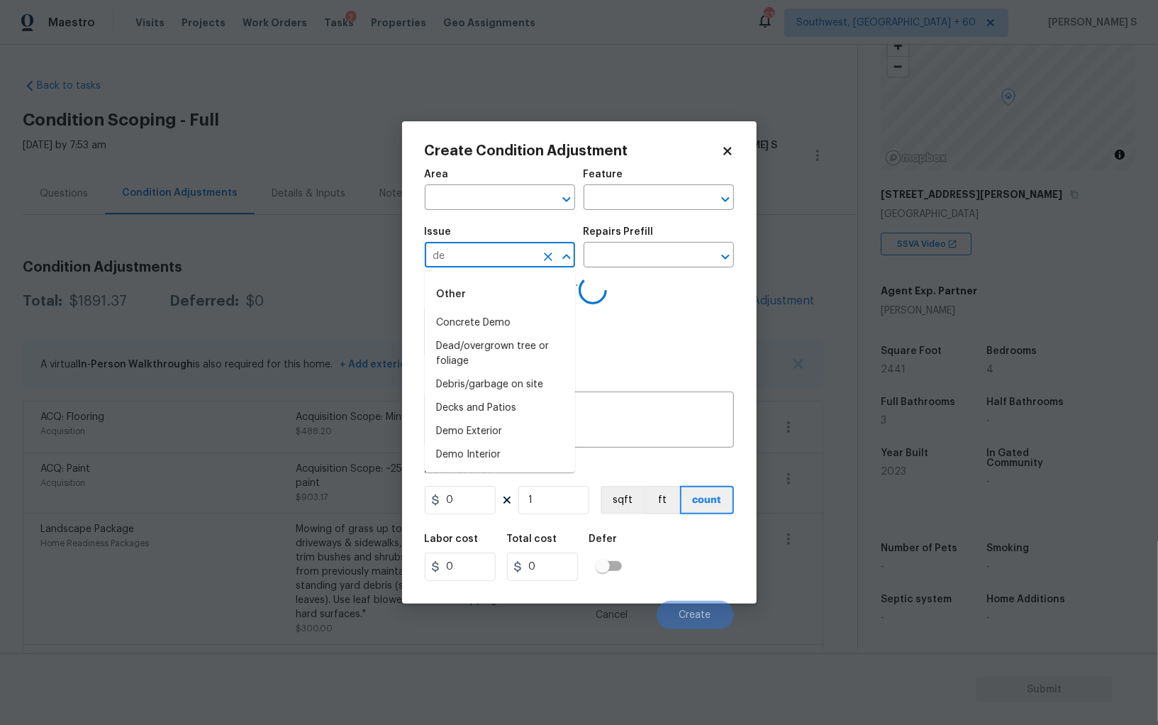
type input "d"
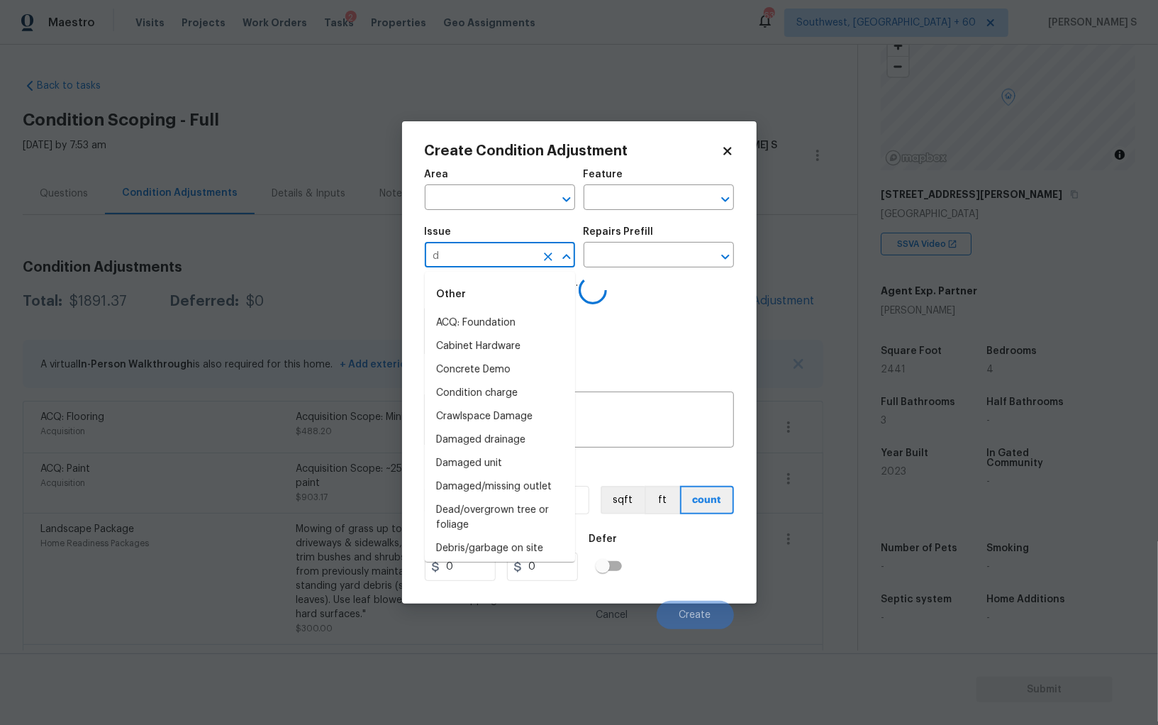
type input "de"
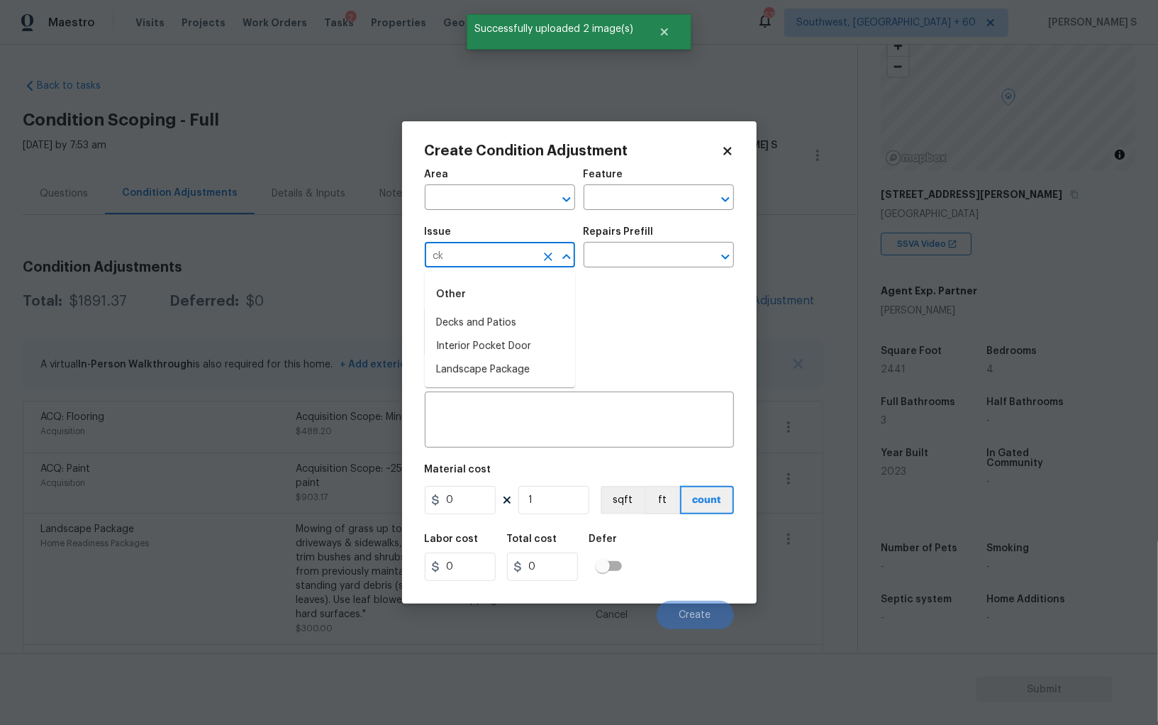
type input "c"
type input "d"
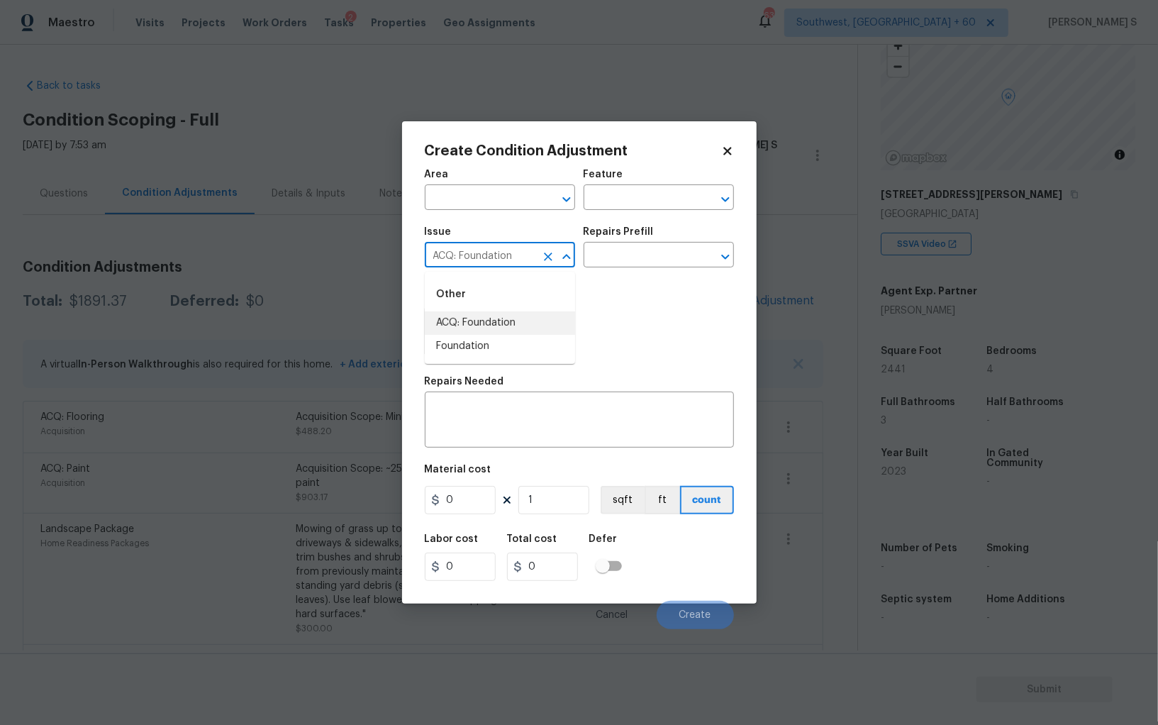
type input "ACQ: Foundation"
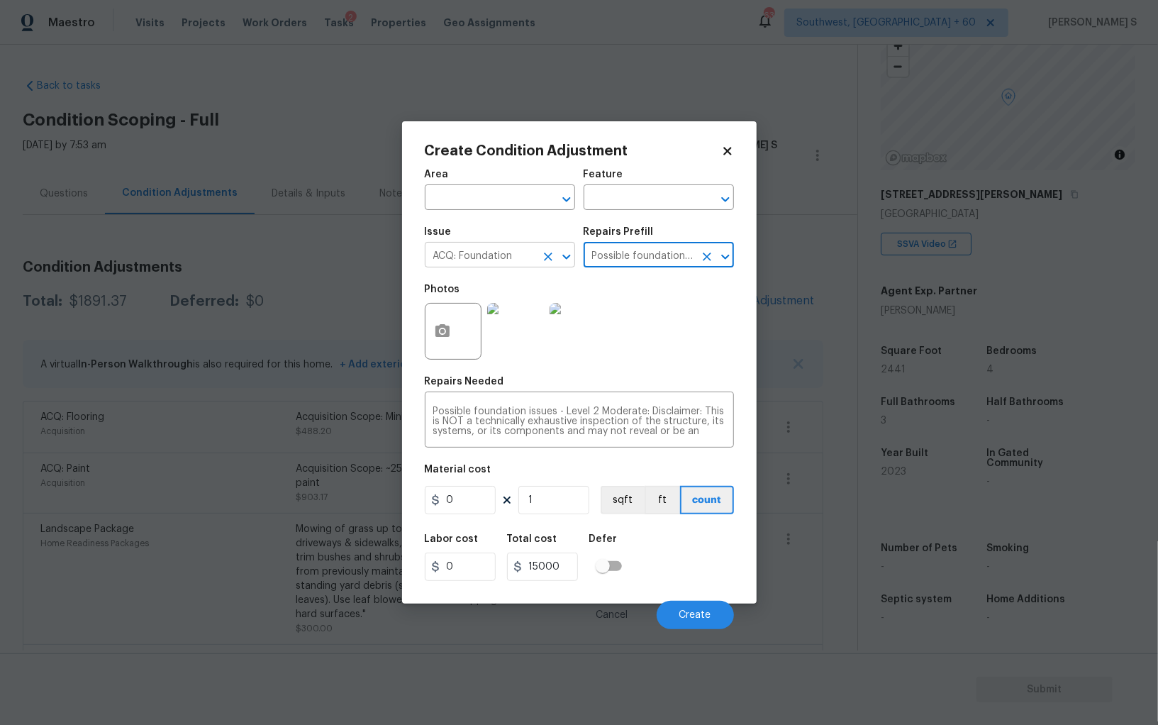
type input "Acquisition"
type textarea "Possible foundation issues - Level 2 Moderate: Disclaimer: This is NOT a techni…"
type input "15000"
click at [674, 581] on div "Labor cost 0 Total cost 15000 Defer" at bounding box center [579, 557] width 309 height 64
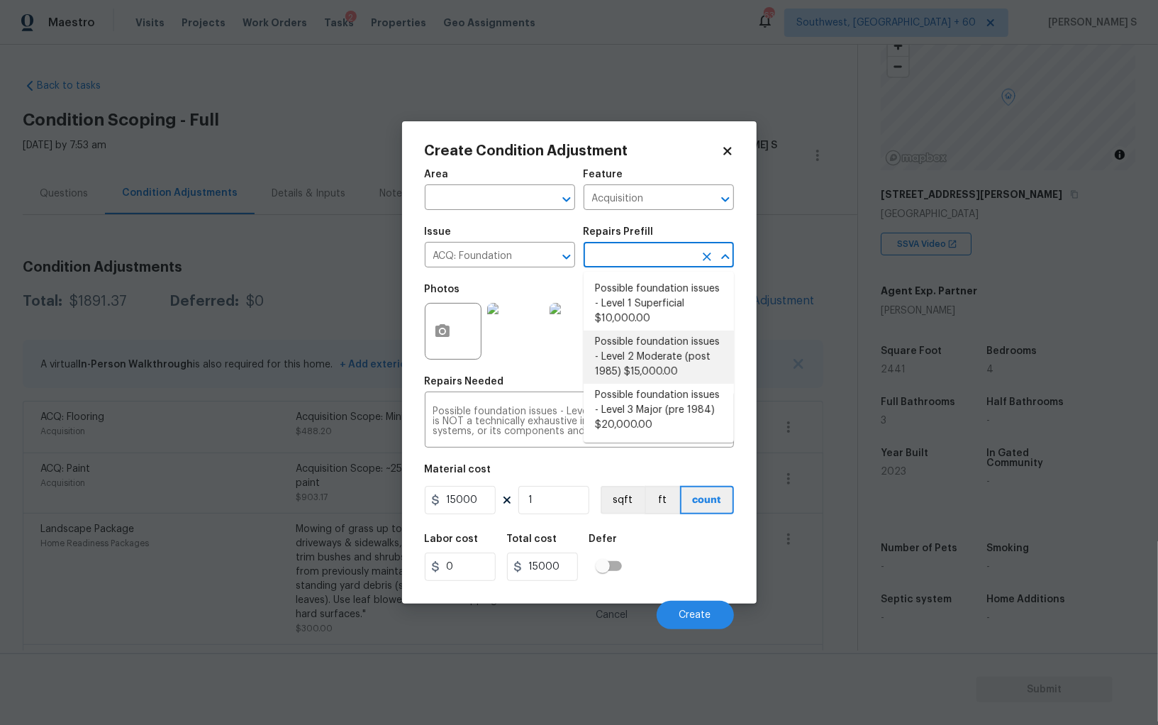
click at [619, 252] on input "text" at bounding box center [638, 256] width 111 height 22
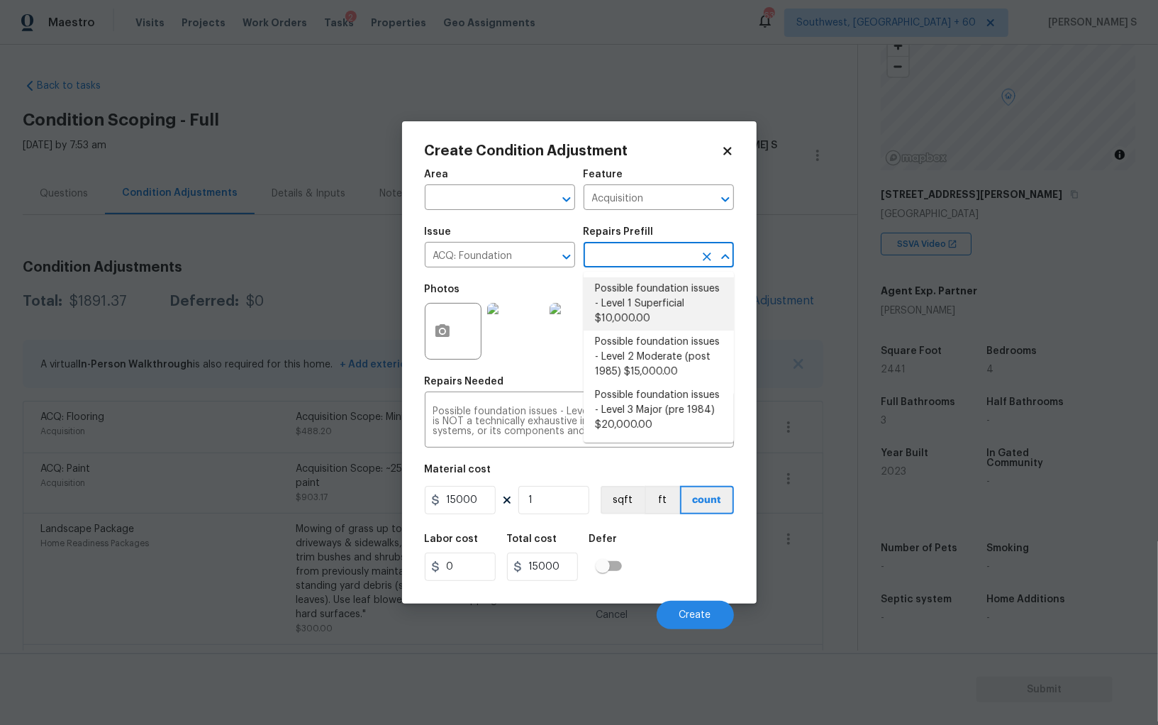
click at [666, 315] on li "Possible foundation issues - Level 1 Superficial $10,000.00" at bounding box center [658, 303] width 150 height 53
type textarea "Possible foundation issues - Level 1 - Superficial. Disclaimer: This is NOT a t…"
type input "10000"
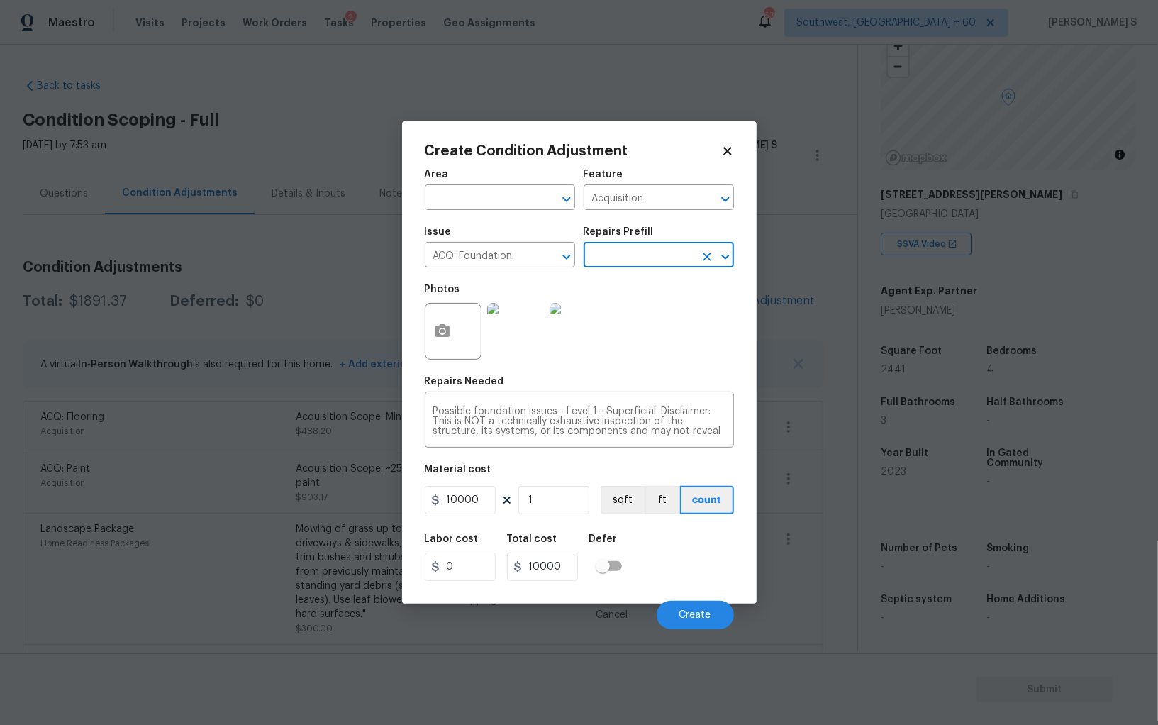
click at [661, 544] on div "Labor cost 0 Total cost 10000 Defer" at bounding box center [579, 557] width 309 height 64
click at [692, 600] on div "Cancel Create" at bounding box center [579, 609] width 309 height 40
click at [699, 607] on button "Create" at bounding box center [695, 615] width 77 height 28
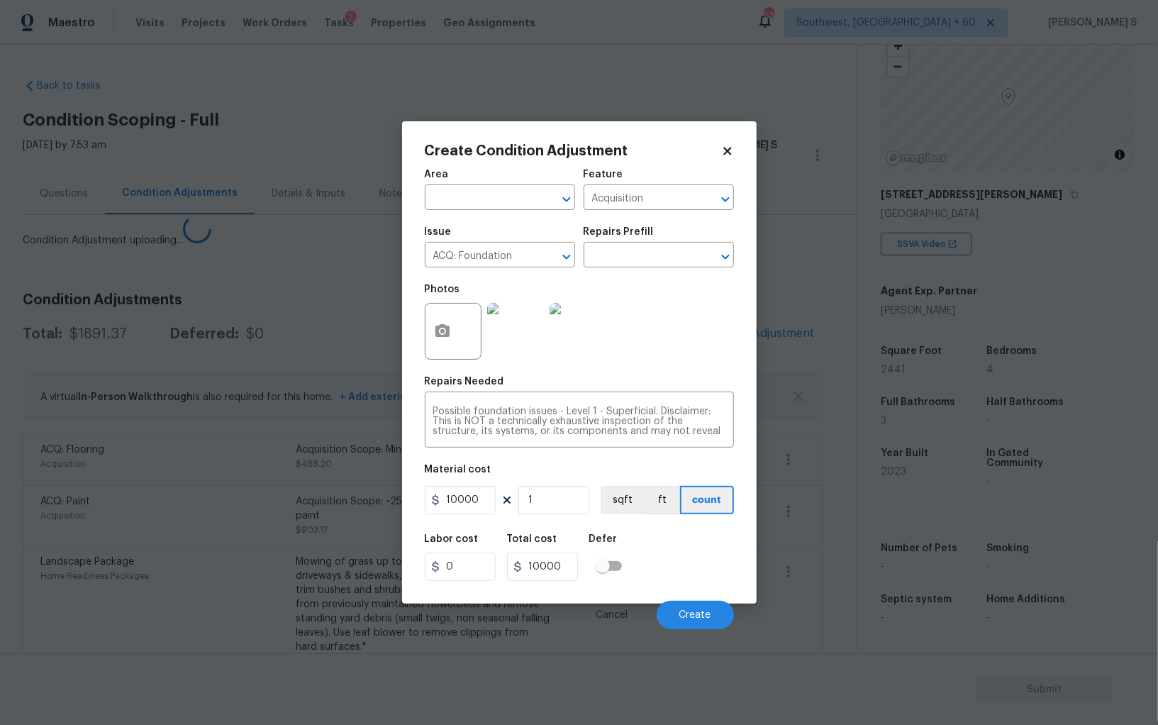
click at [164, 490] on body "Maestro Visits Projects Work Orders Tasks 2 Properties Geo Assignments 633 Sout…" at bounding box center [579, 362] width 1158 height 725
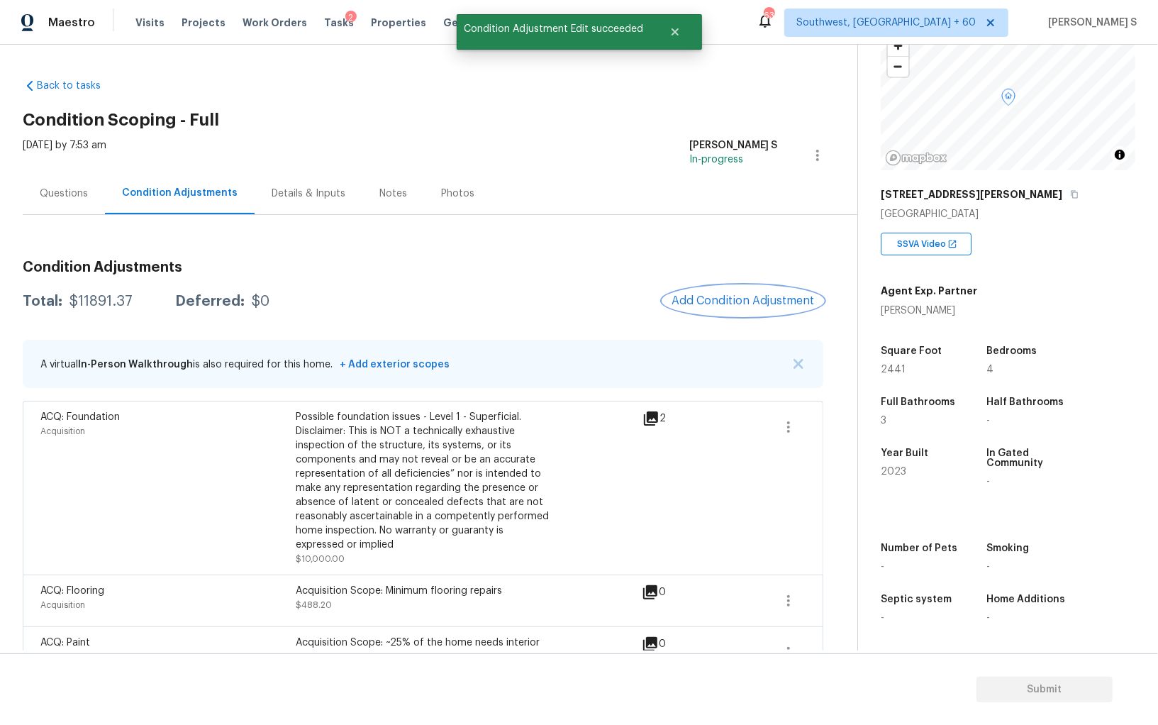
click at [754, 291] on button "Add Condition Adjustment" at bounding box center [743, 301] width 160 height 30
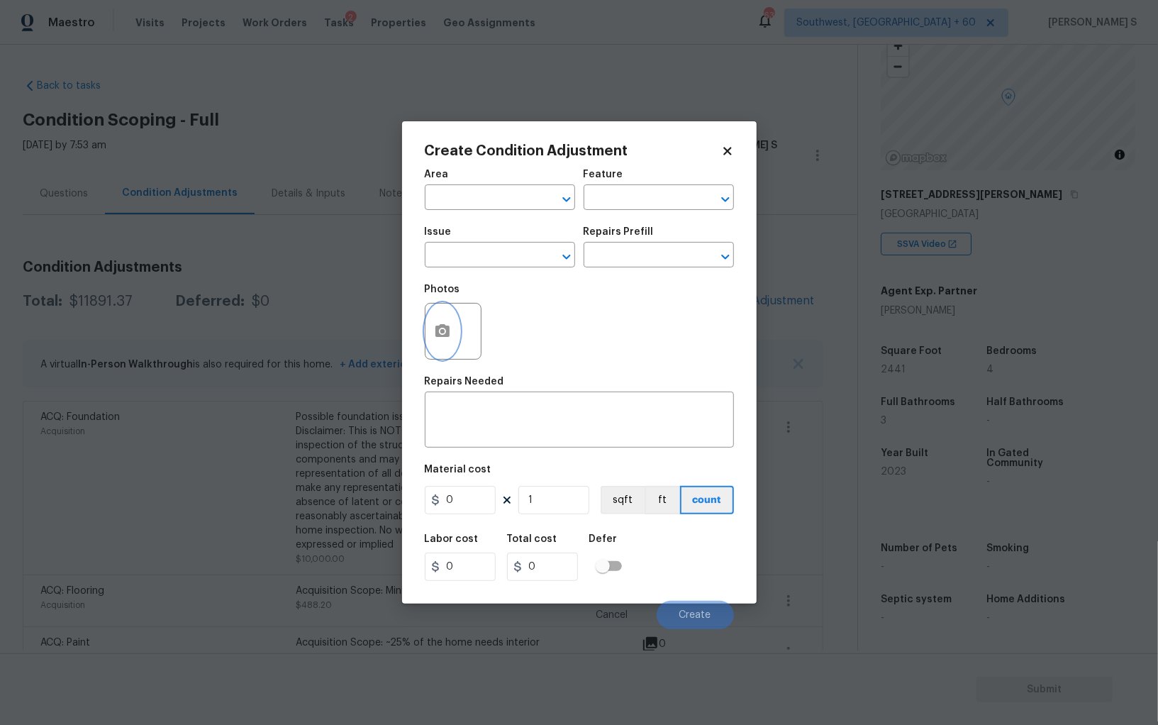
click at [448, 329] on icon "button" at bounding box center [442, 330] width 14 height 13
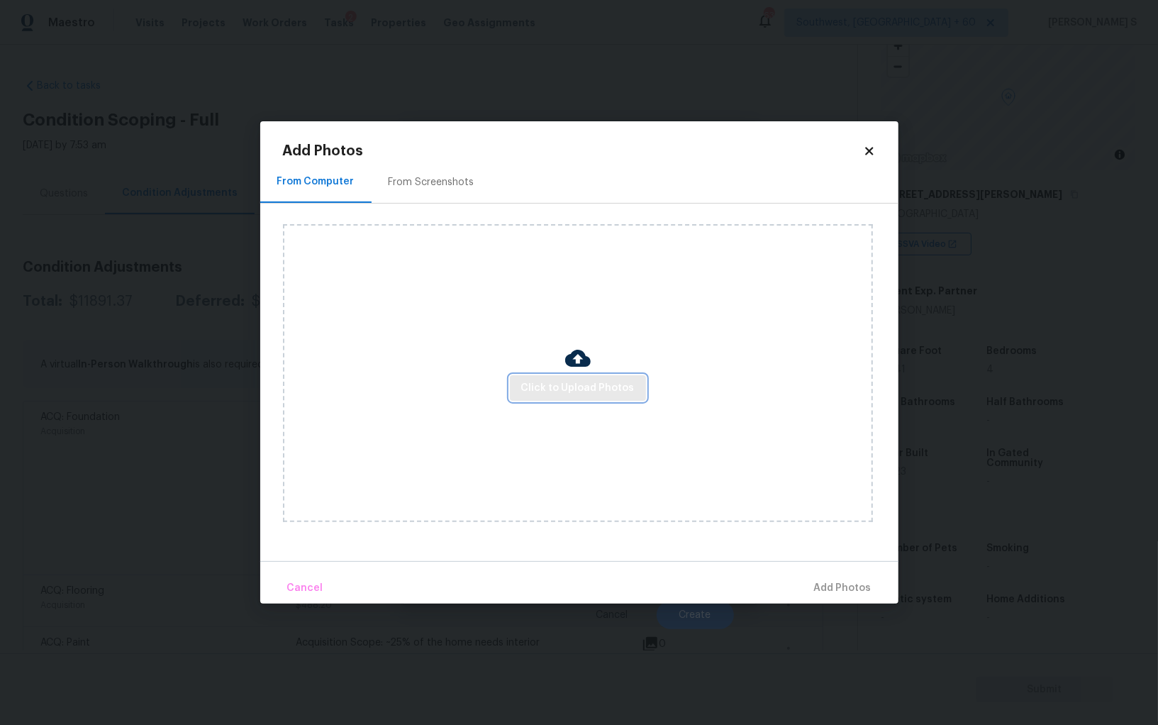
click at [618, 383] on span "Click to Upload Photos" at bounding box center [577, 388] width 113 height 18
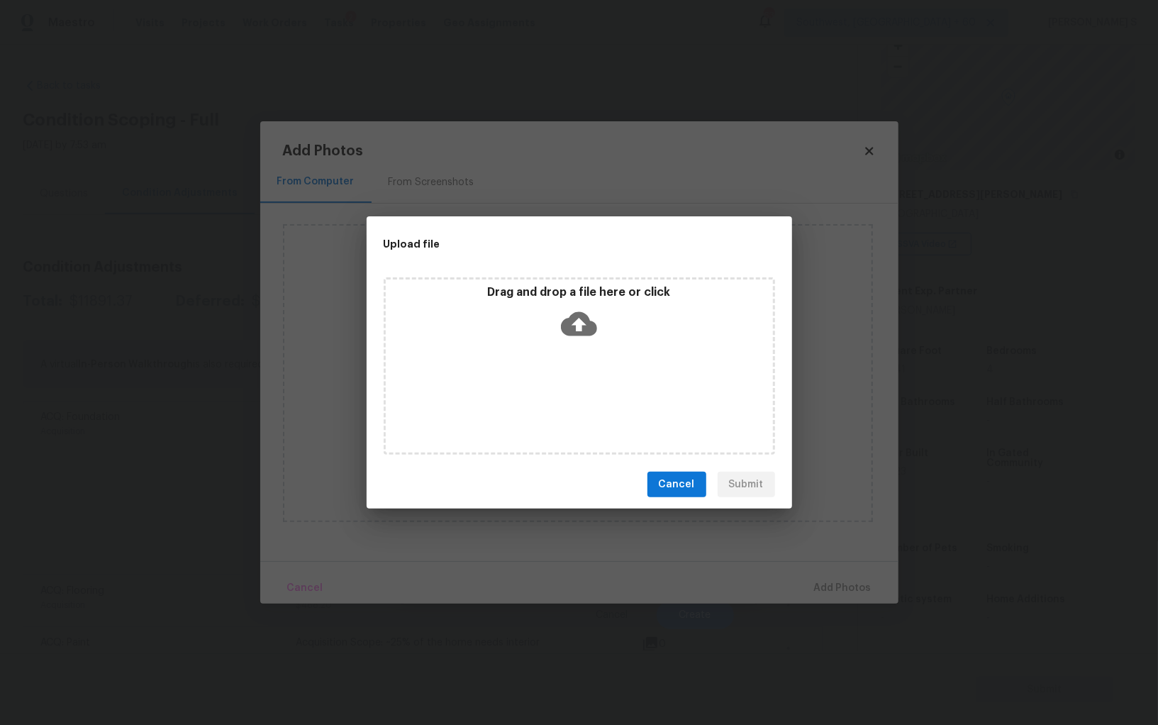
click at [618, 383] on div "Drag and drop a file here or click" at bounding box center [579, 365] width 391 height 177
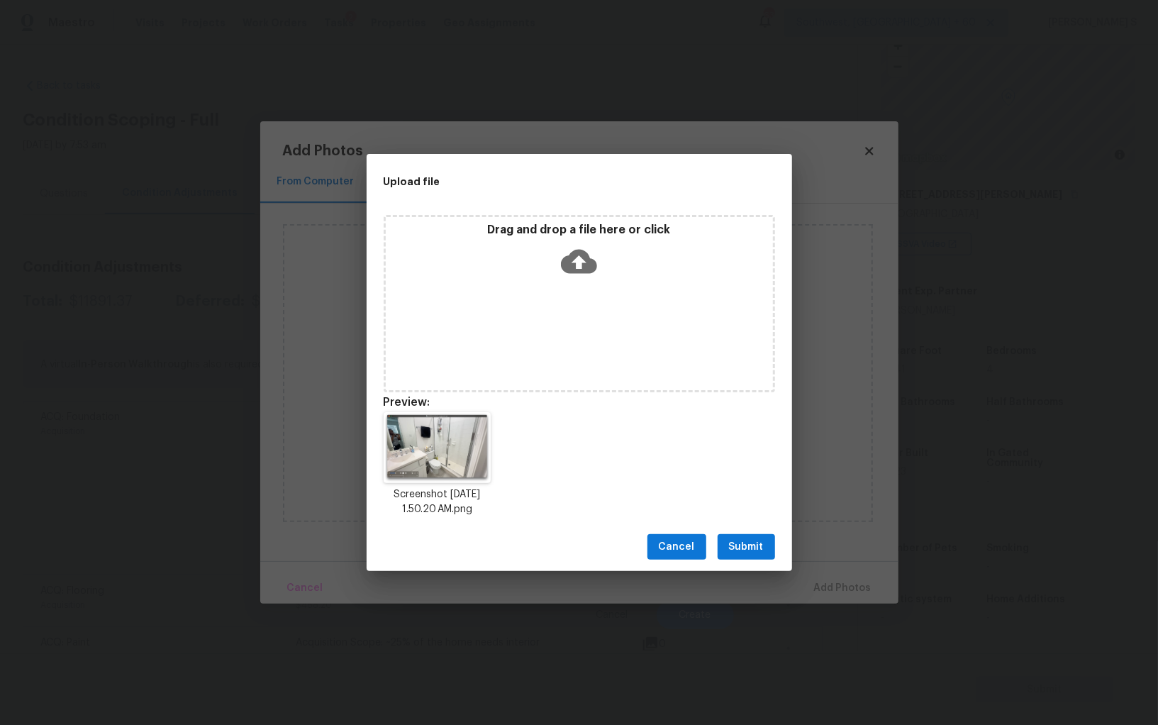
click at [766, 537] on button "Submit" at bounding box center [745, 547] width 57 height 26
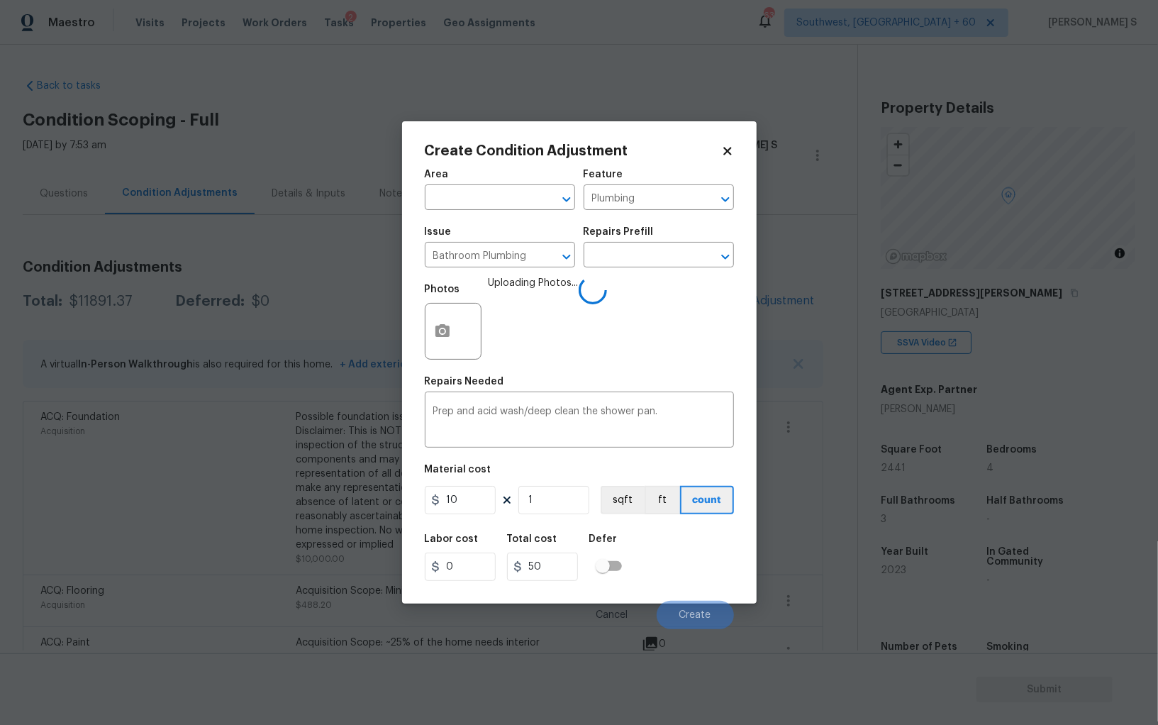
scroll to position [99, 0]
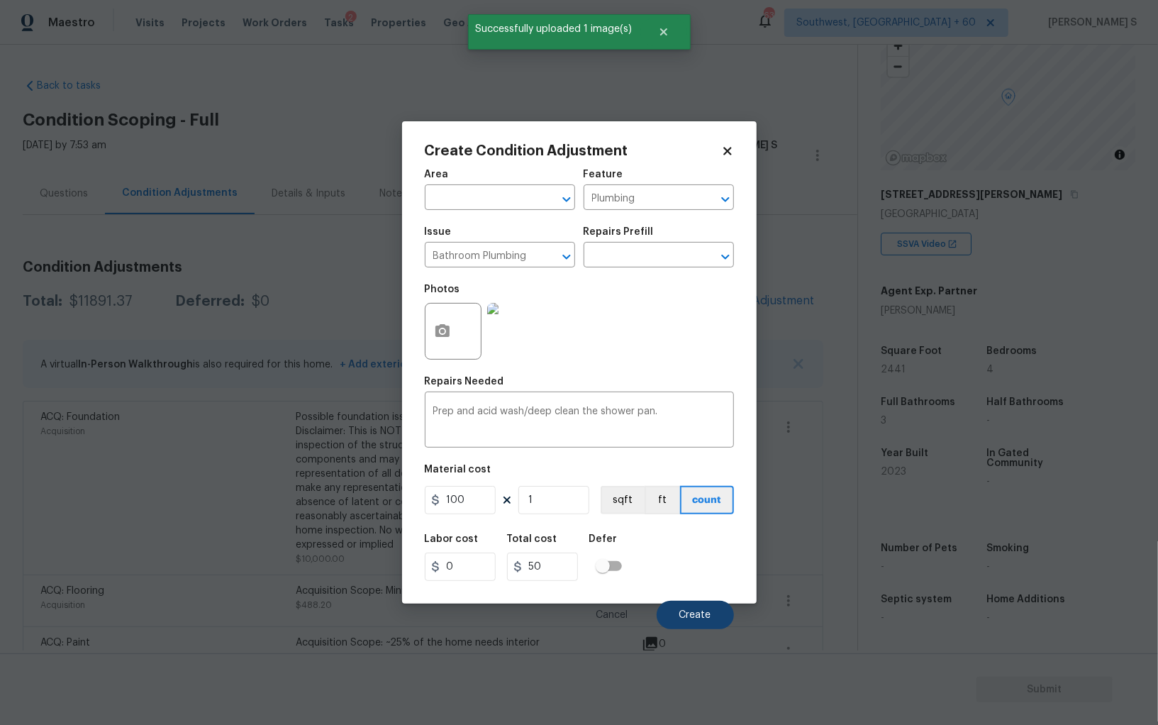
type input "100"
click at [710, 613] on button "Create" at bounding box center [695, 615] width 77 height 28
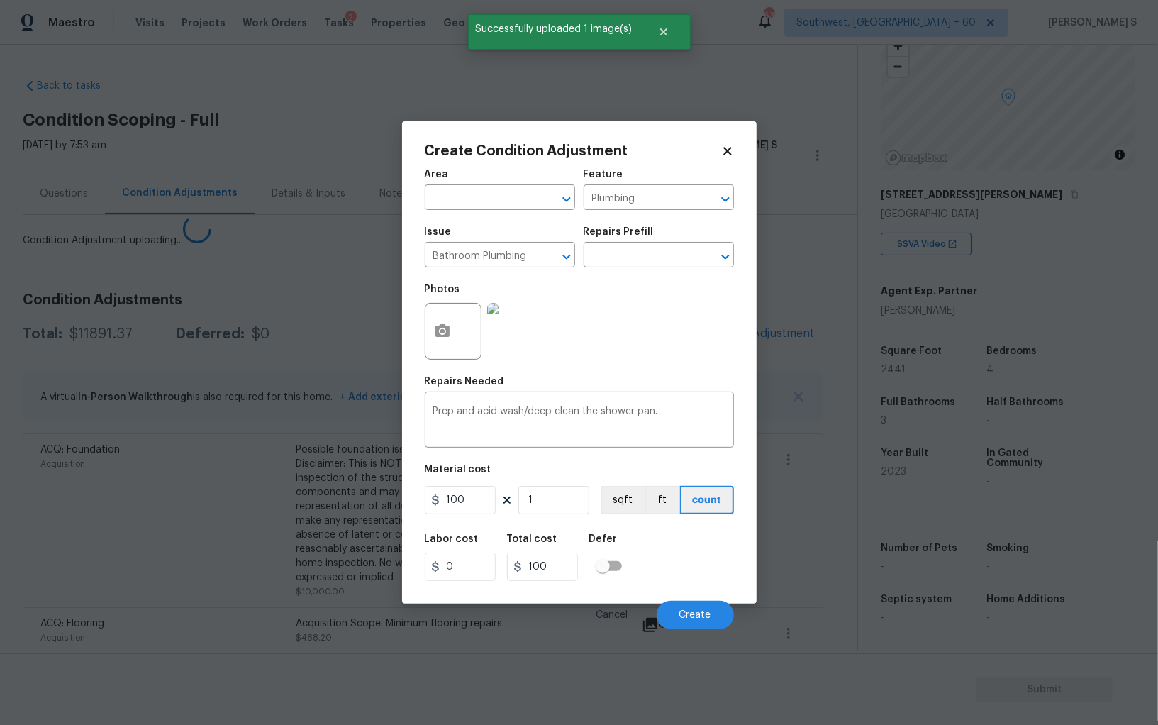
click at [236, 563] on body "Maestro Visits Projects Work Orders Tasks 2 Properties Geo Assignments [GEOGRAP…" at bounding box center [579, 362] width 1158 height 725
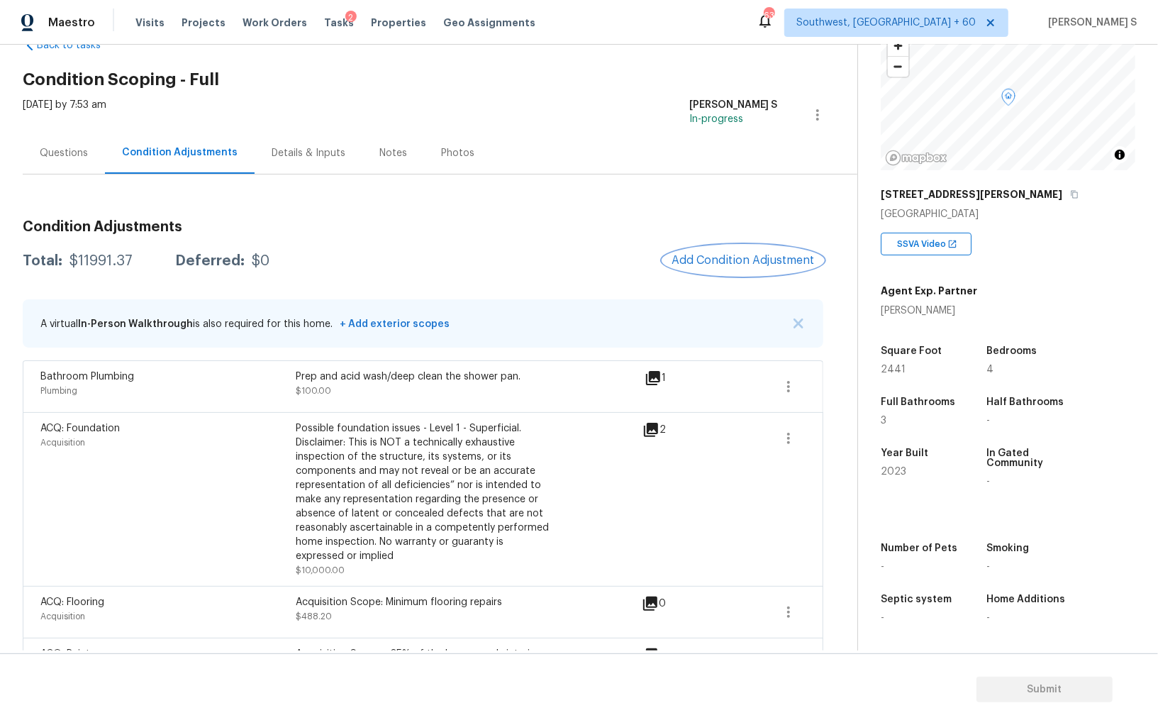
scroll to position [0, 0]
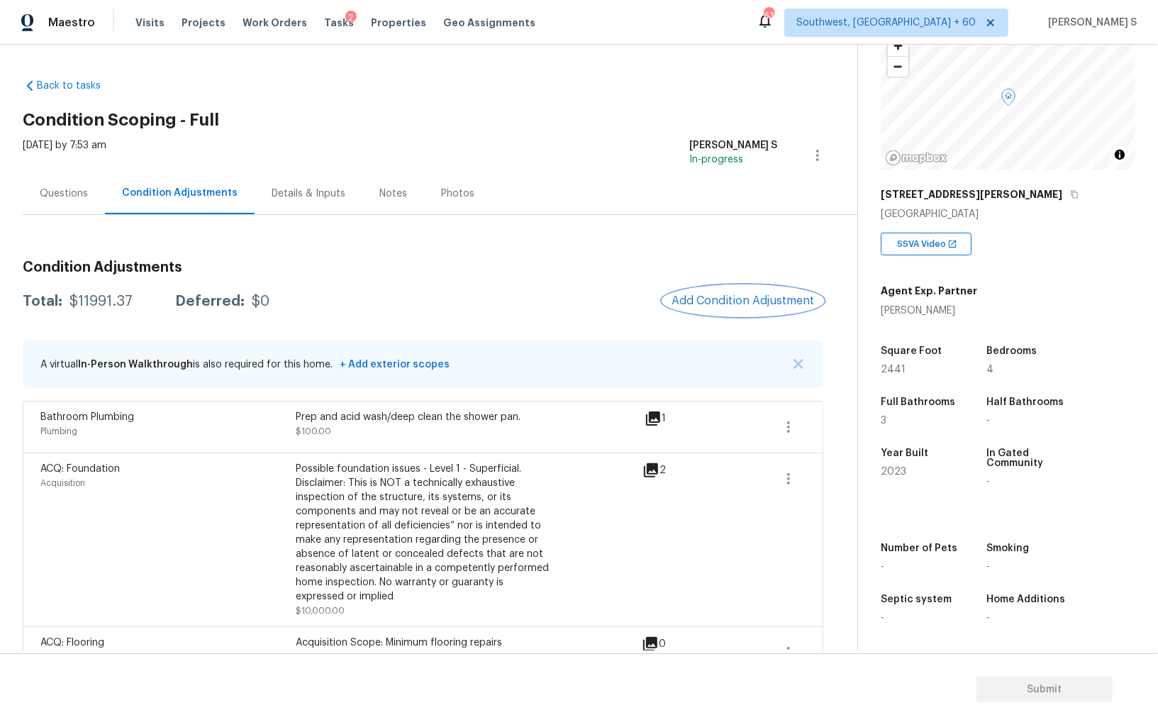
click at [737, 310] on button "Add Condition Adjustment" at bounding box center [743, 301] width 160 height 30
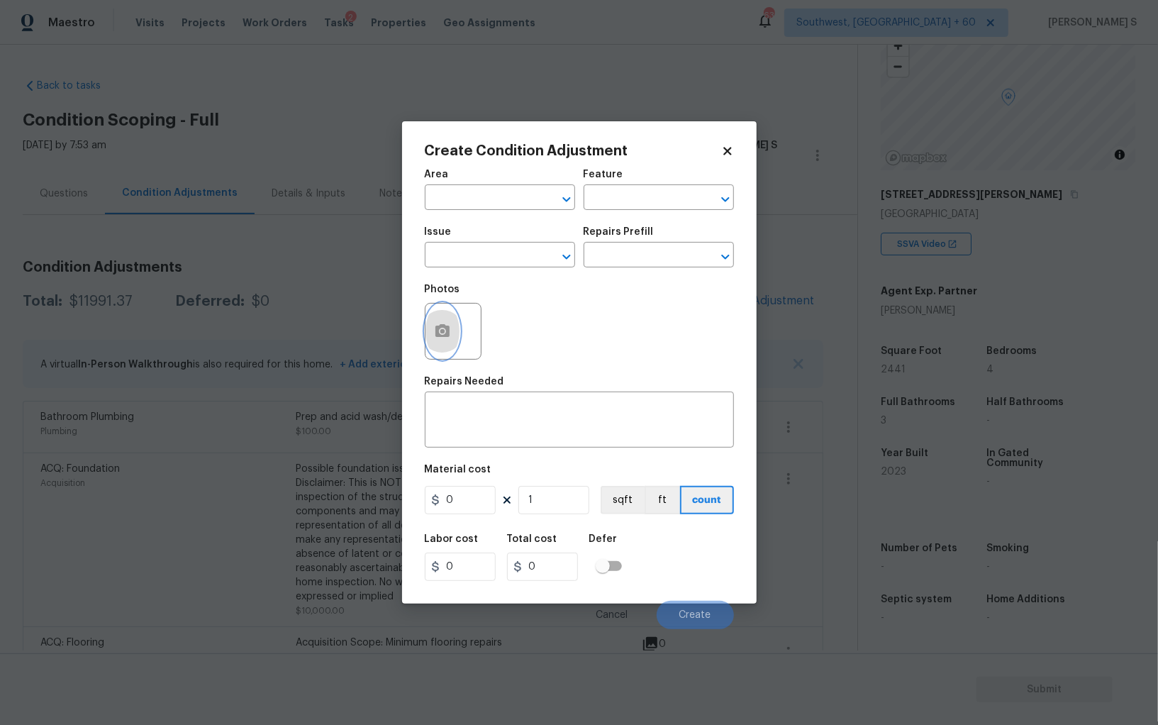
click at [448, 329] on icon "button" at bounding box center [442, 330] width 14 height 13
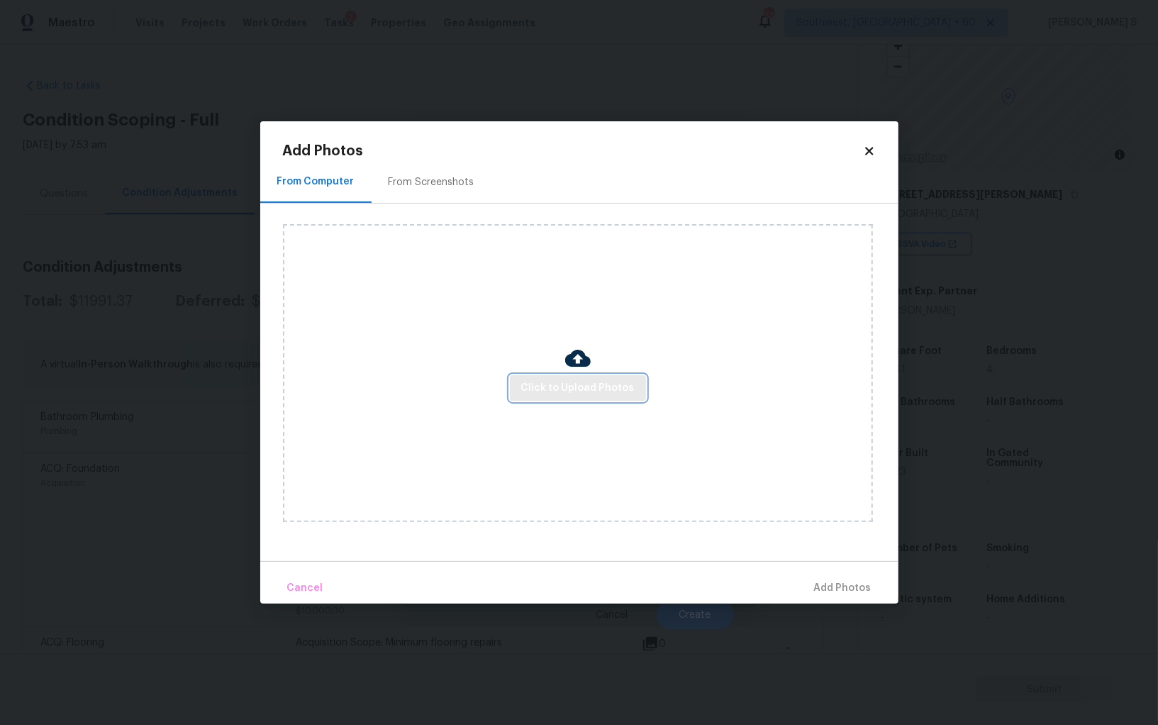
click at [596, 379] on span "Click to Upload Photos" at bounding box center [577, 388] width 113 height 18
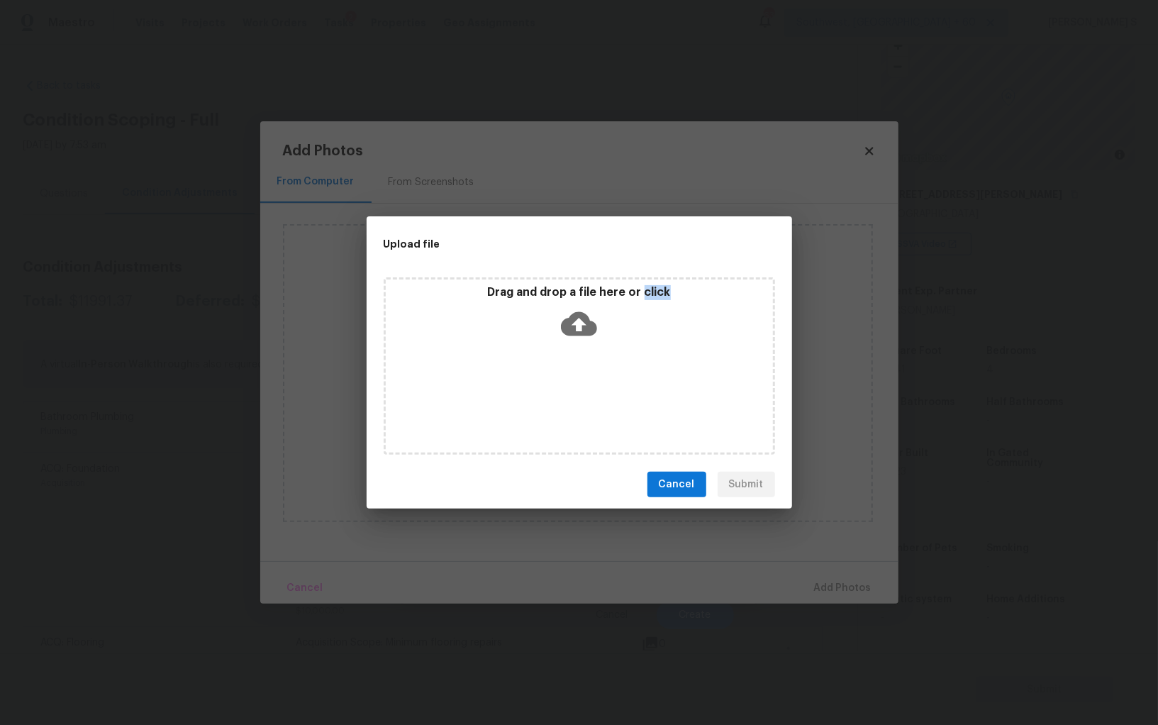
click at [596, 379] on div "Drag and drop a file here or click" at bounding box center [579, 365] width 391 height 177
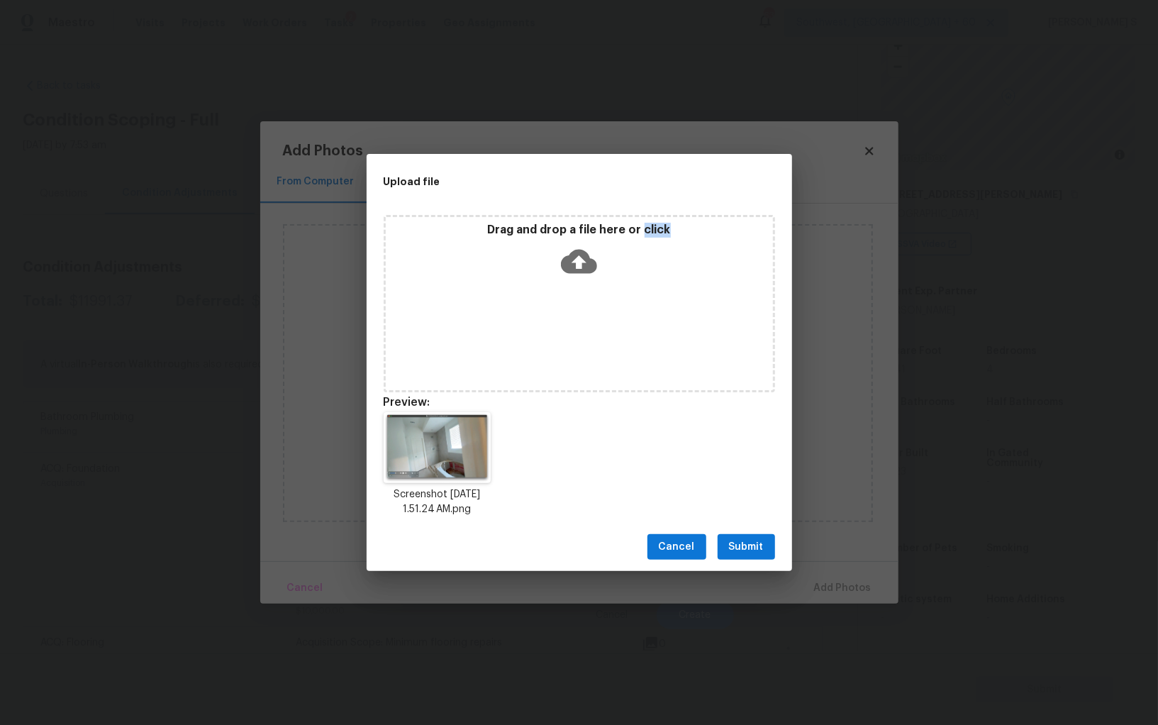
click at [756, 544] on span "Submit" at bounding box center [746, 547] width 35 height 18
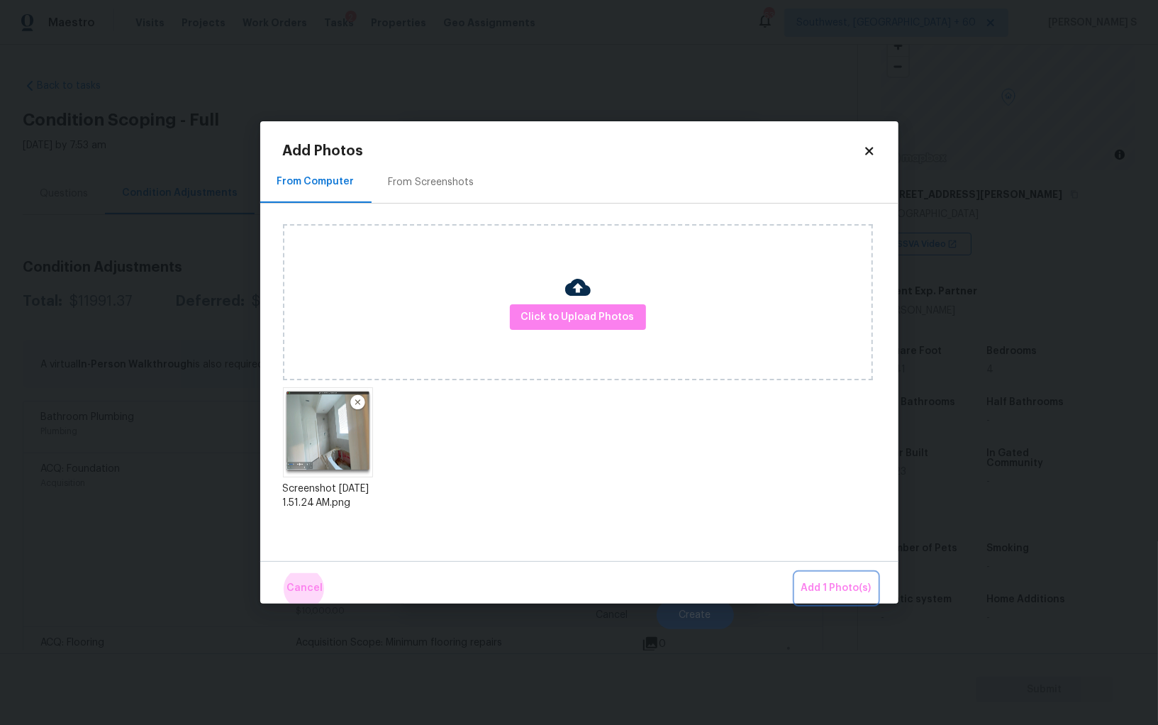
click at [795, 573] on button "Add 1 Photo(s)" at bounding box center [836, 588] width 82 height 30
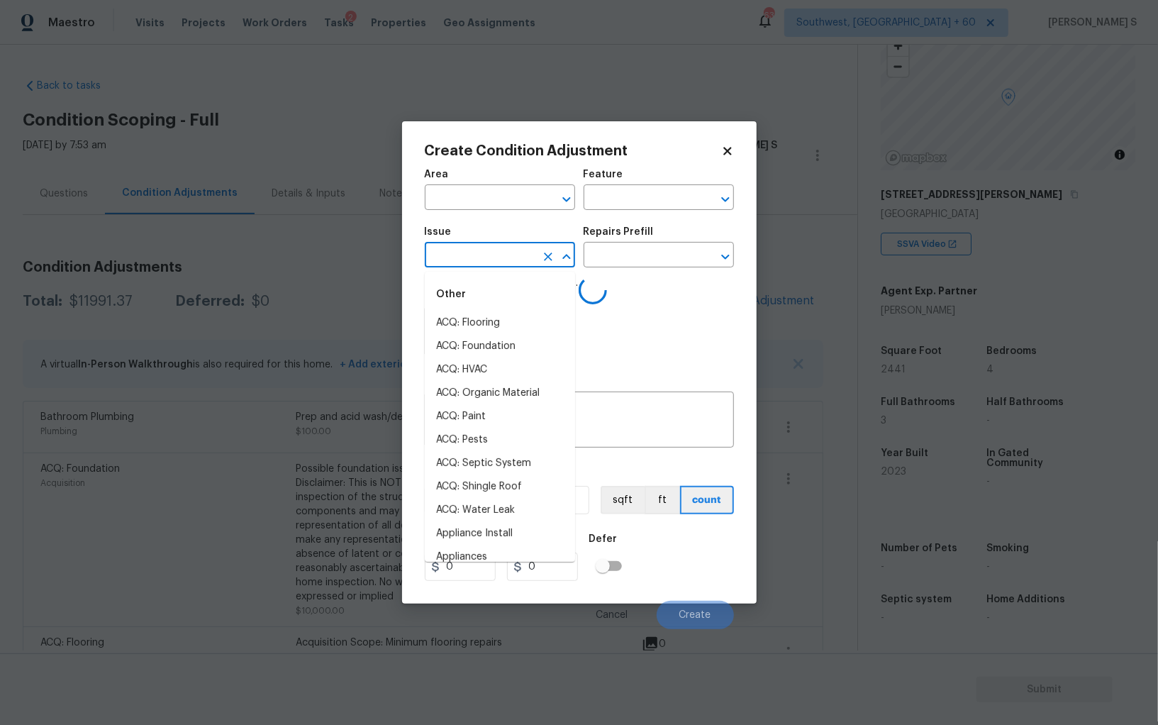
click at [467, 252] on input "text" at bounding box center [480, 256] width 111 height 22
type input "r"
type input "bath"
type input "ba"
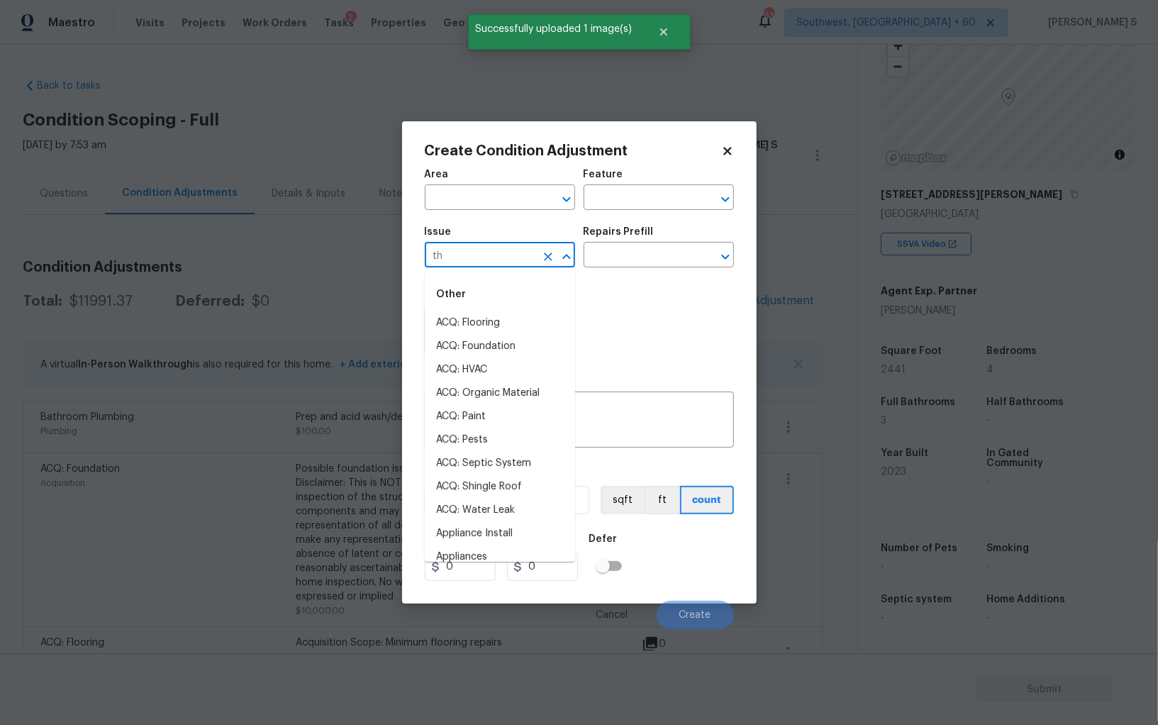
type input "t"
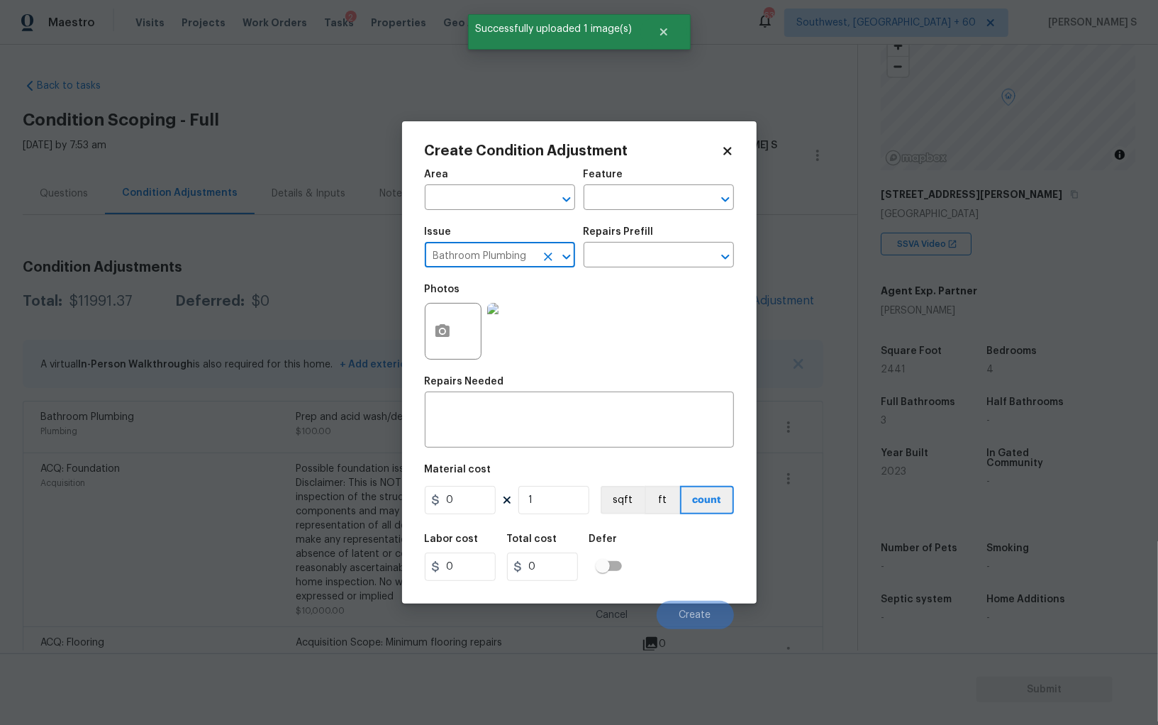
type input "Bathroom Plumbing"
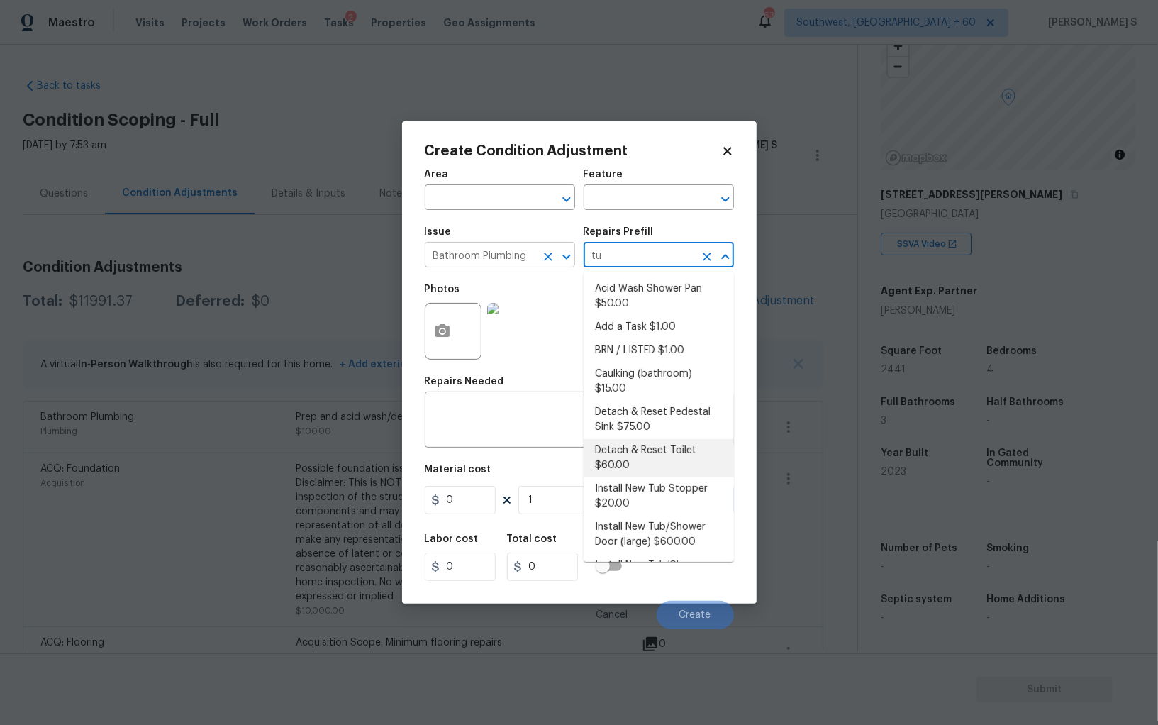
type input "tub"
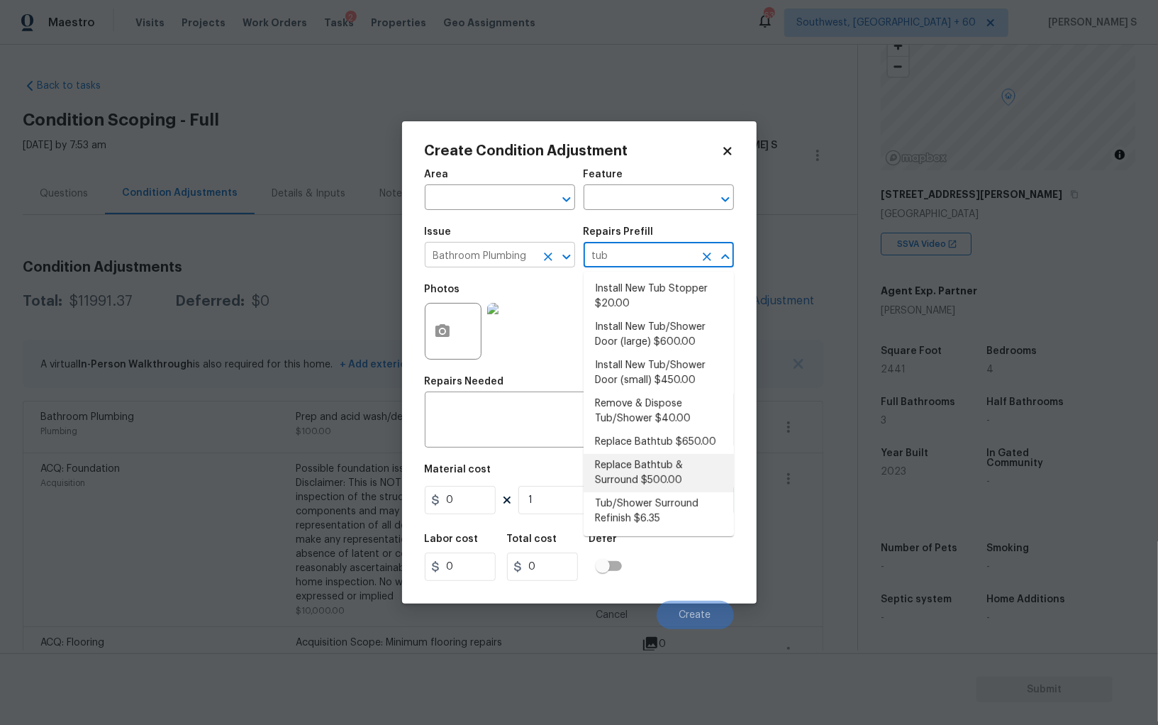
type input "Plumbing"
type textarea "Remove the existing bath tub & surround, confirm that the drain is still usable…"
type input "500"
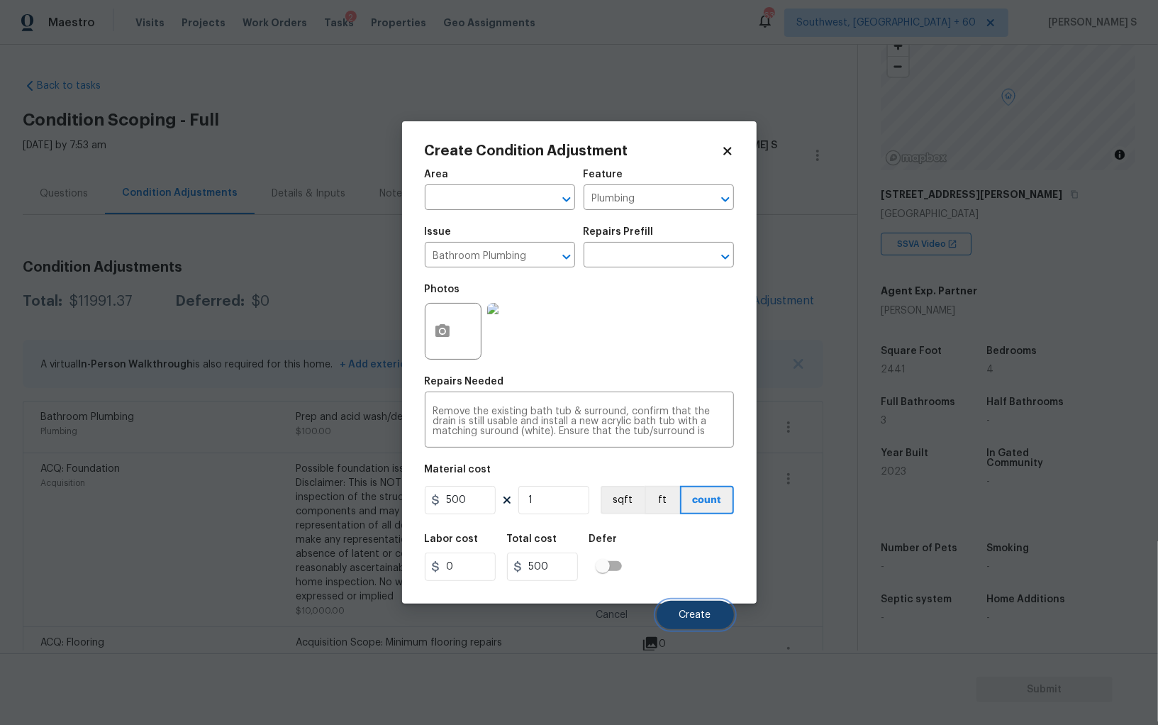
click at [712, 625] on button "Create" at bounding box center [695, 615] width 77 height 28
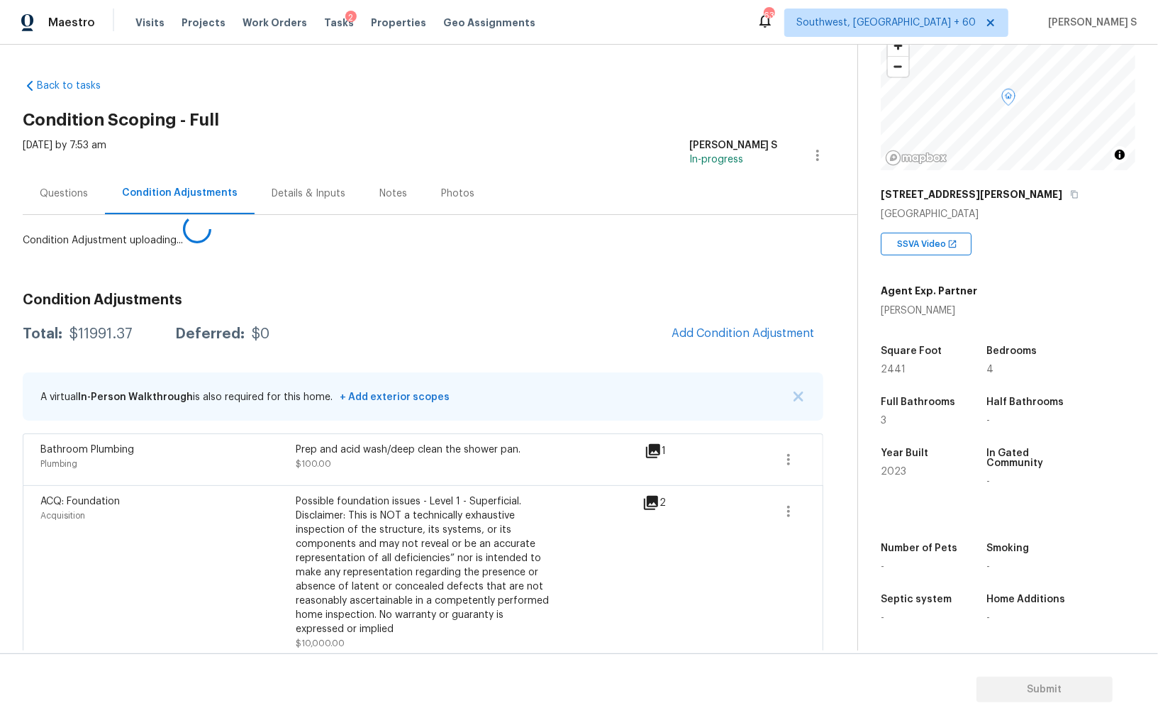
click at [121, 588] on body "Maestro Visits Projects Work Orders Tasks 2 Properties Geo Assignments [GEOGRAP…" at bounding box center [579, 362] width 1158 height 725
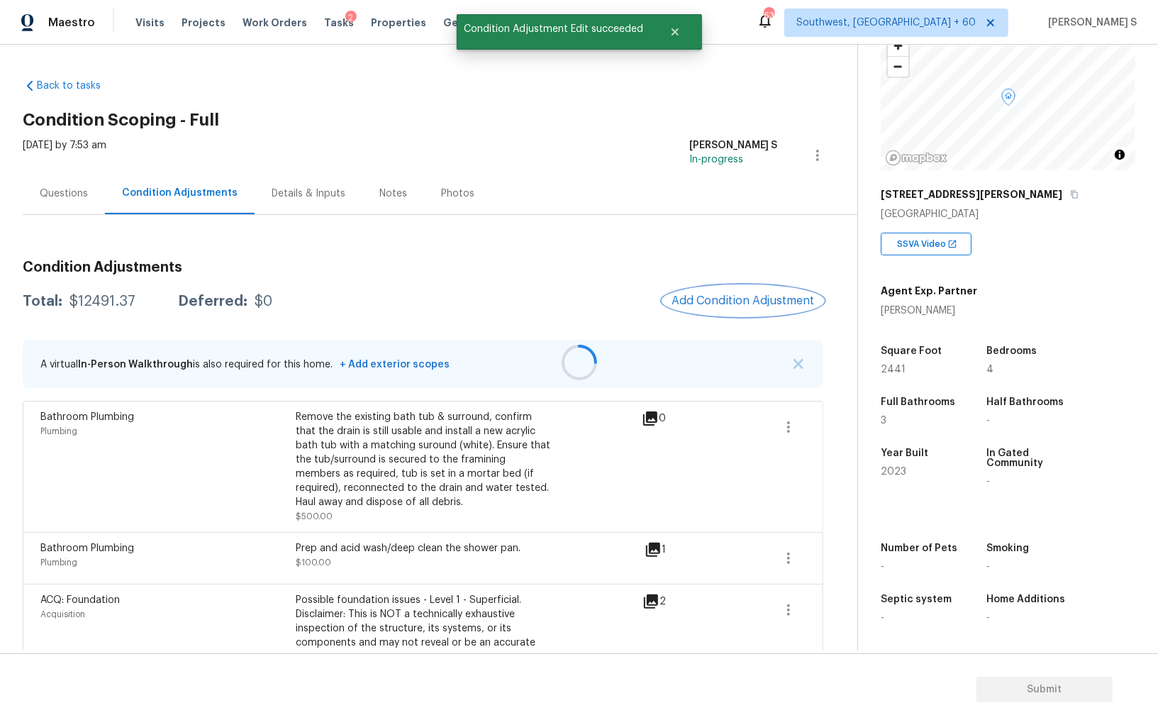
click at [745, 301] on span "Add Condition Adjustment" at bounding box center [742, 300] width 143 height 13
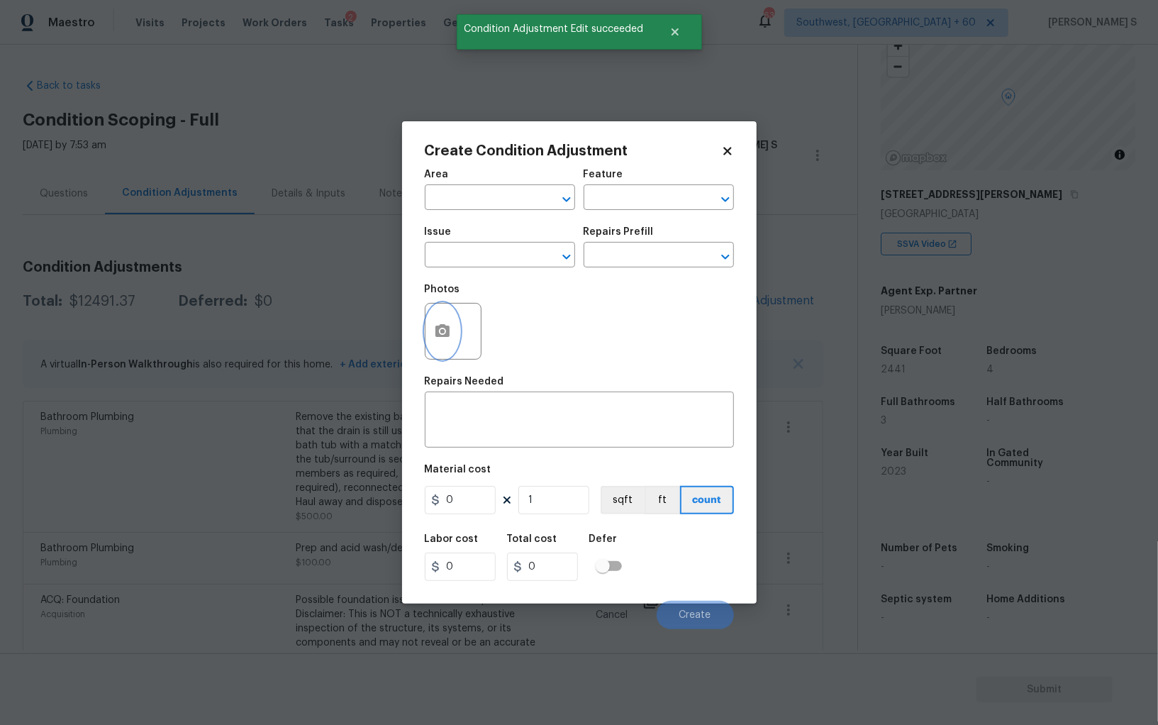
click at [438, 330] on icon "button" at bounding box center [442, 330] width 14 height 13
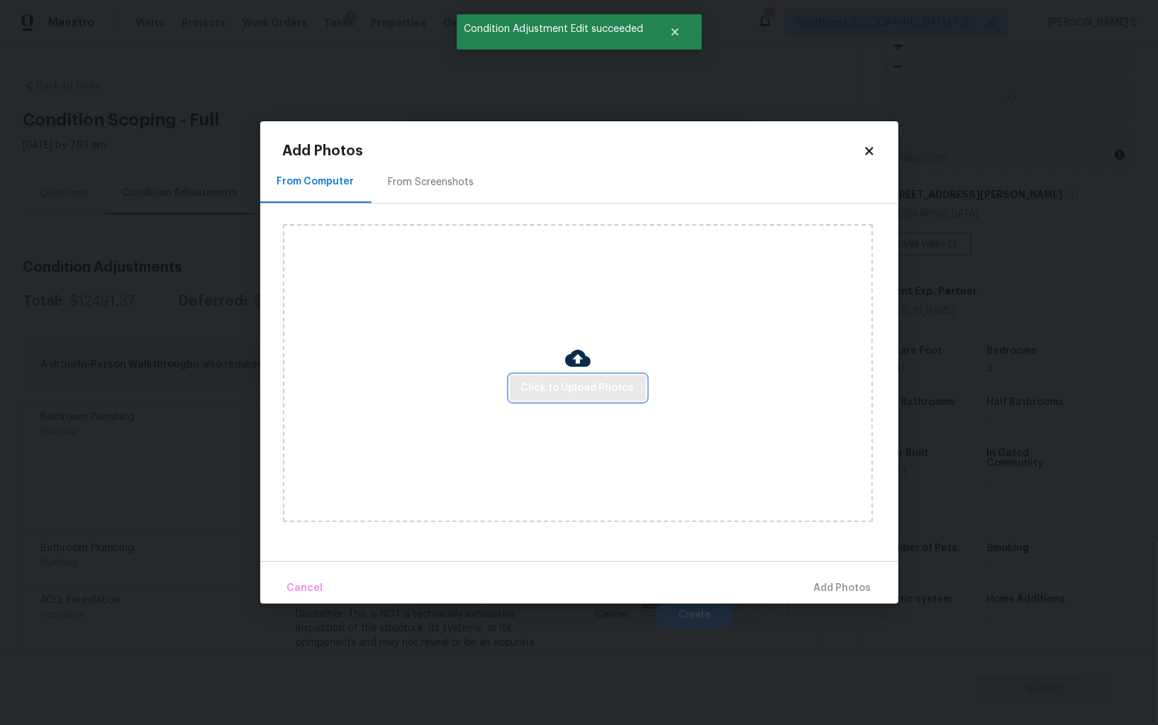
click at [596, 396] on button "Click to Upload Photos" at bounding box center [578, 388] width 136 height 26
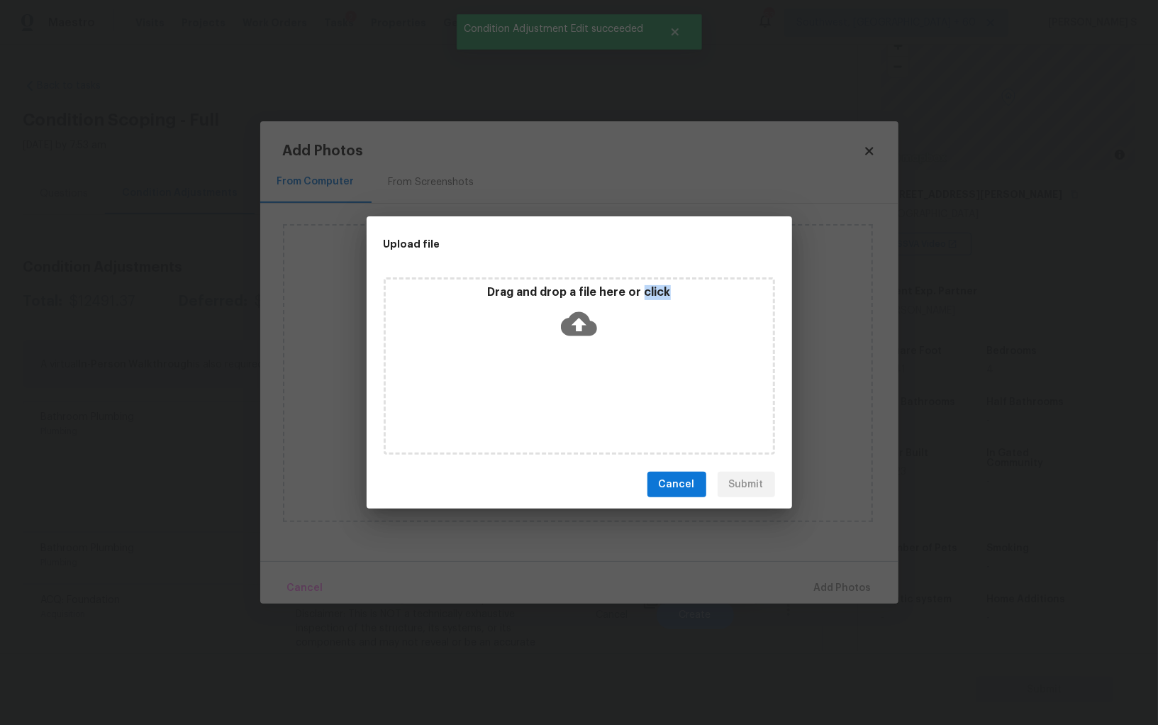
click at [596, 396] on div "Drag and drop a file here or click" at bounding box center [579, 365] width 391 height 177
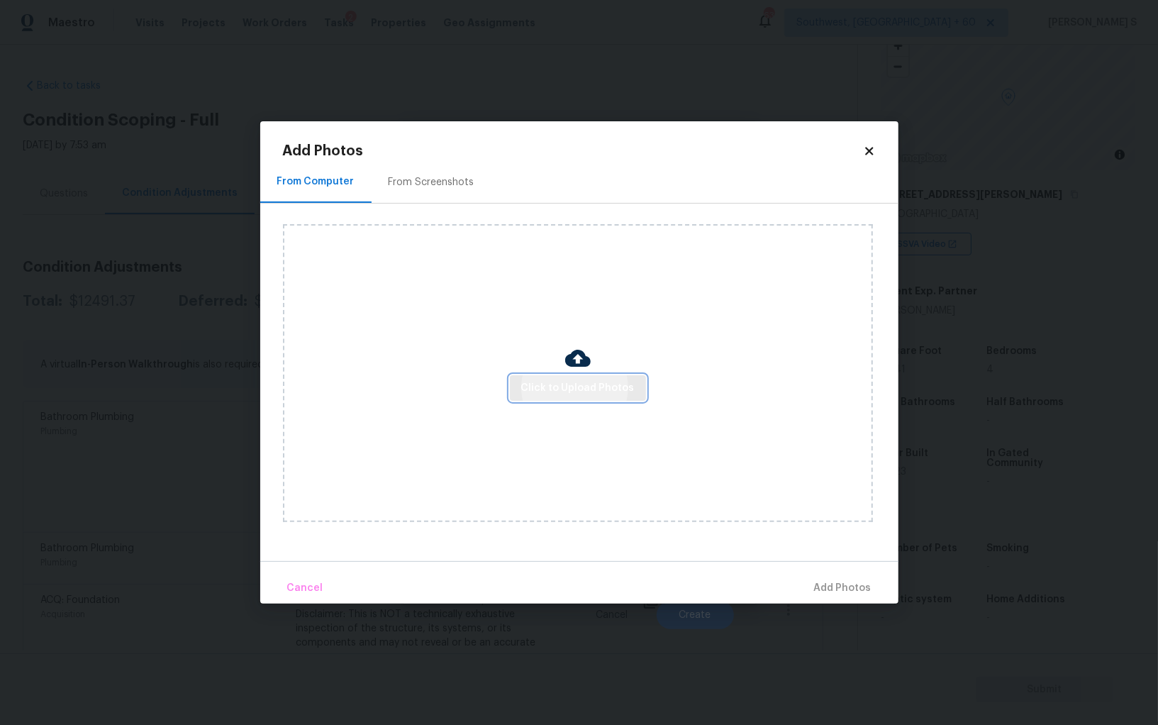
click at [542, 384] on span "Click to Upload Photos" at bounding box center [577, 388] width 113 height 18
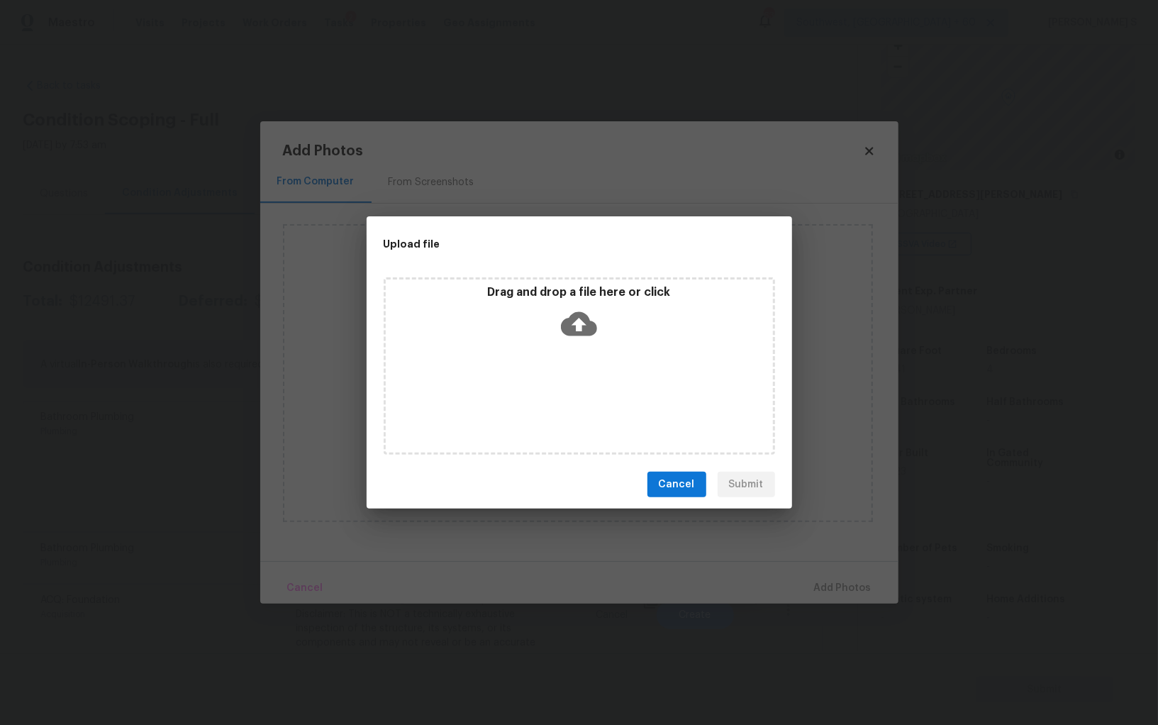
click at [519, 324] on div "Drag and drop a file here or click" at bounding box center [579, 315] width 387 height 61
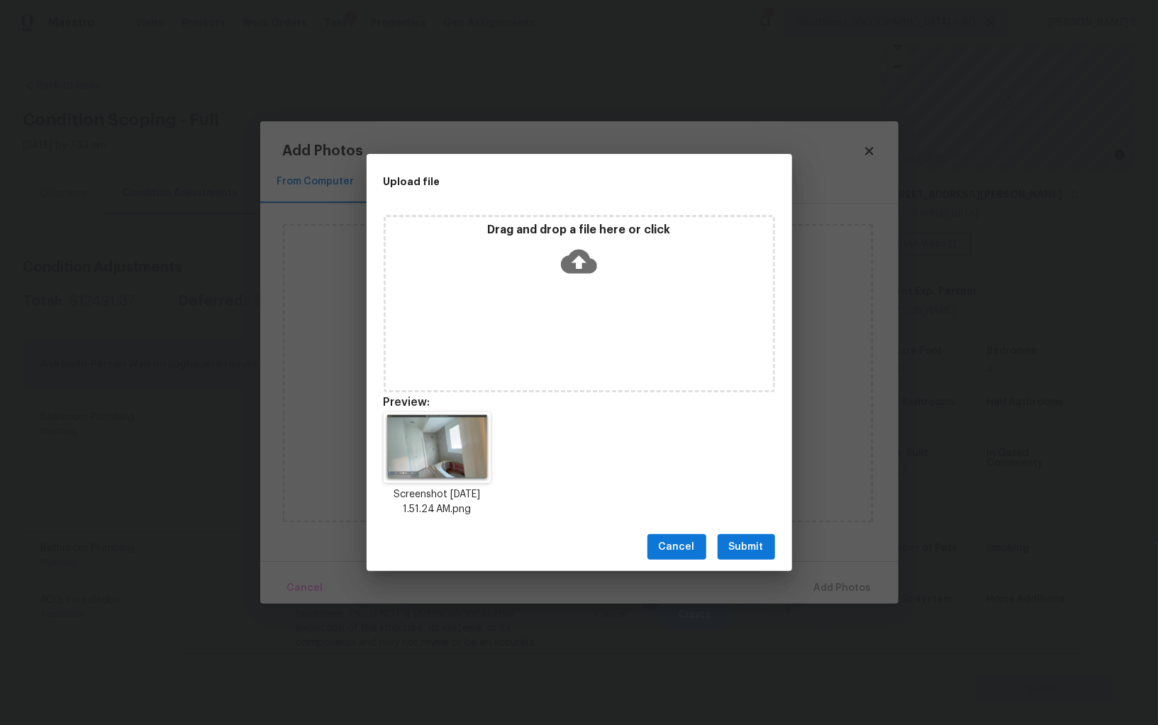
click at [755, 540] on span "Submit" at bounding box center [746, 547] width 35 height 18
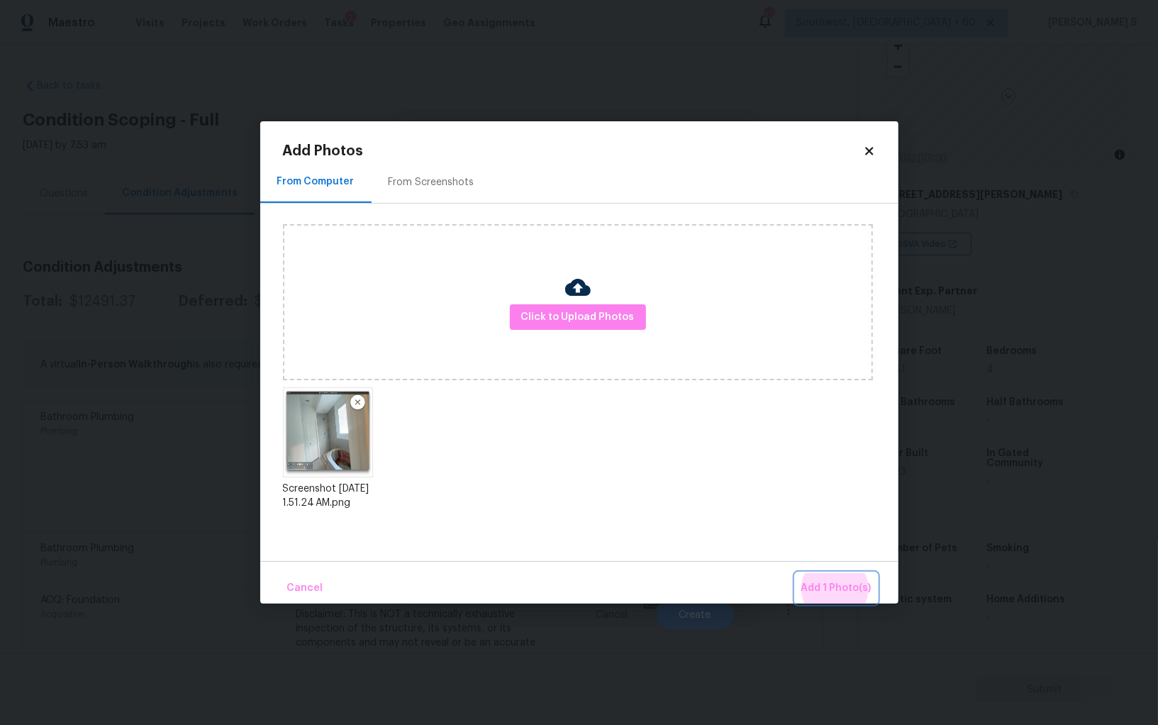
click at [795, 573] on button "Add 1 Photo(s)" at bounding box center [836, 588] width 82 height 30
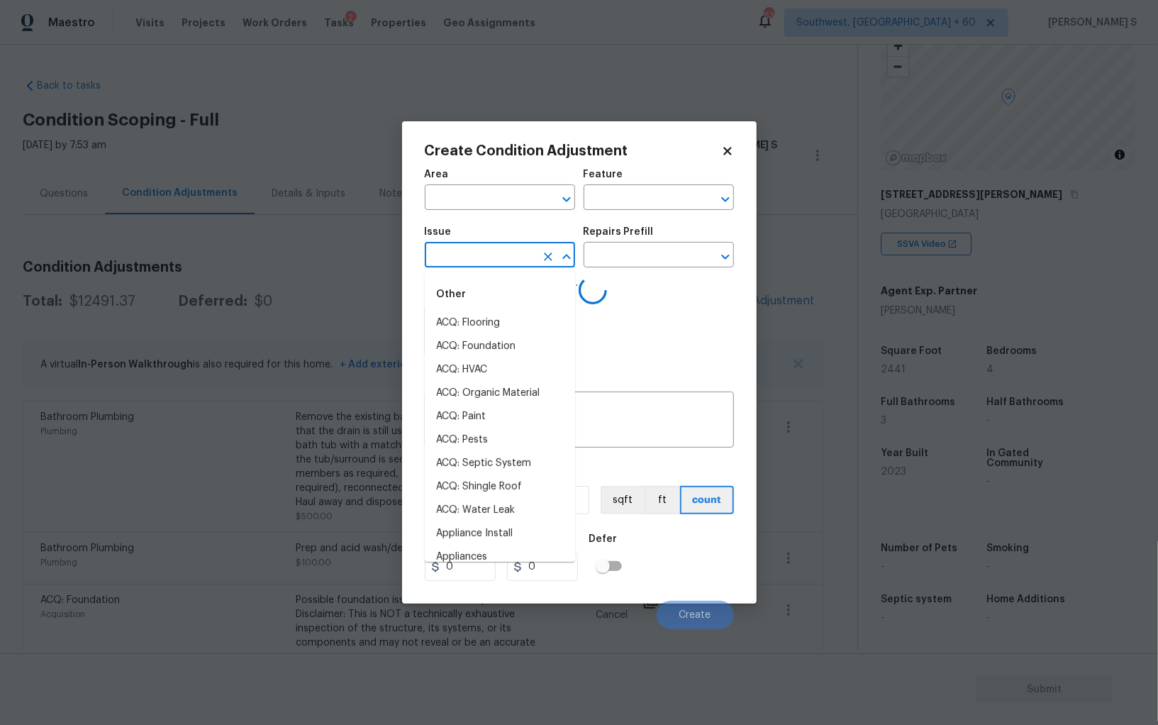
click at [481, 258] on input "text" at bounding box center [480, 256] width 111 height 22
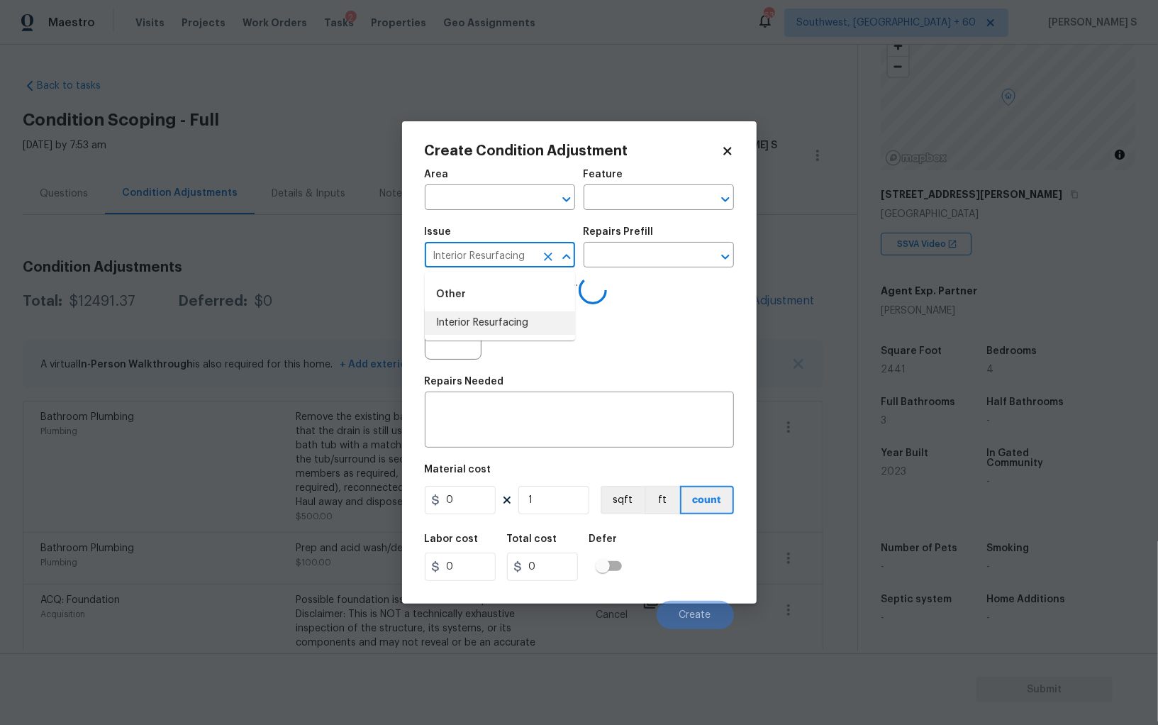
type input "Interior Resurfacing"
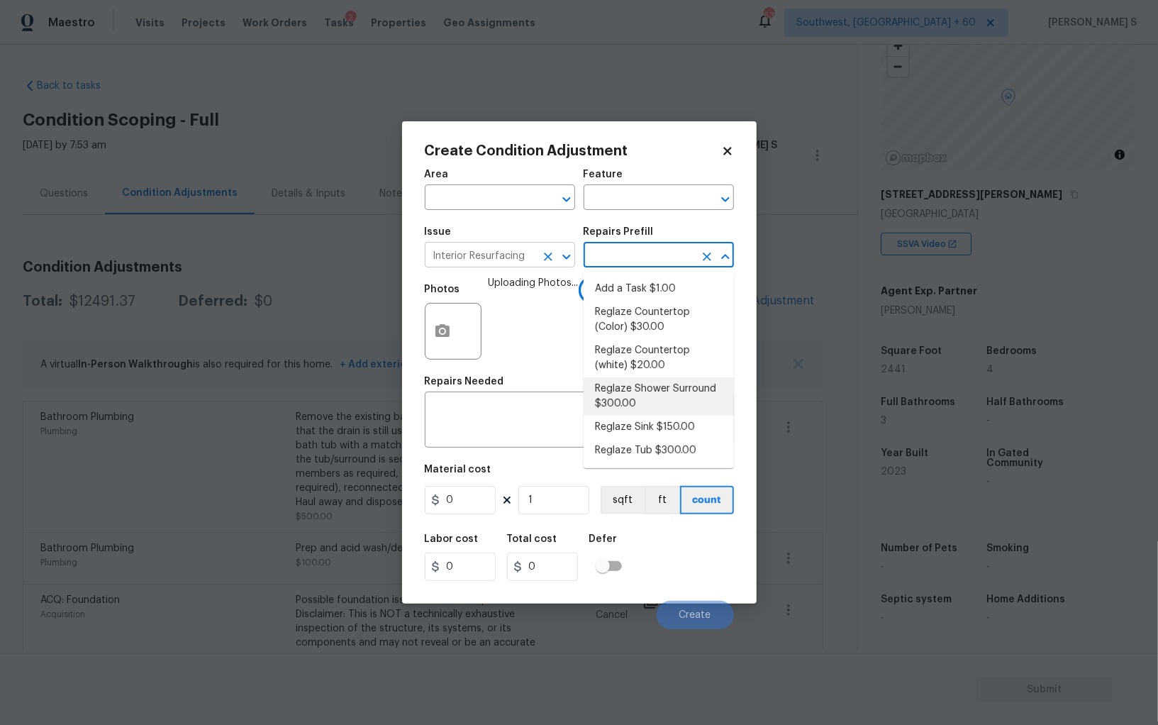
type textarea "Prep, mask, clean and reglaze the fiberglass shower surround (white) both on th…"
type input "300"
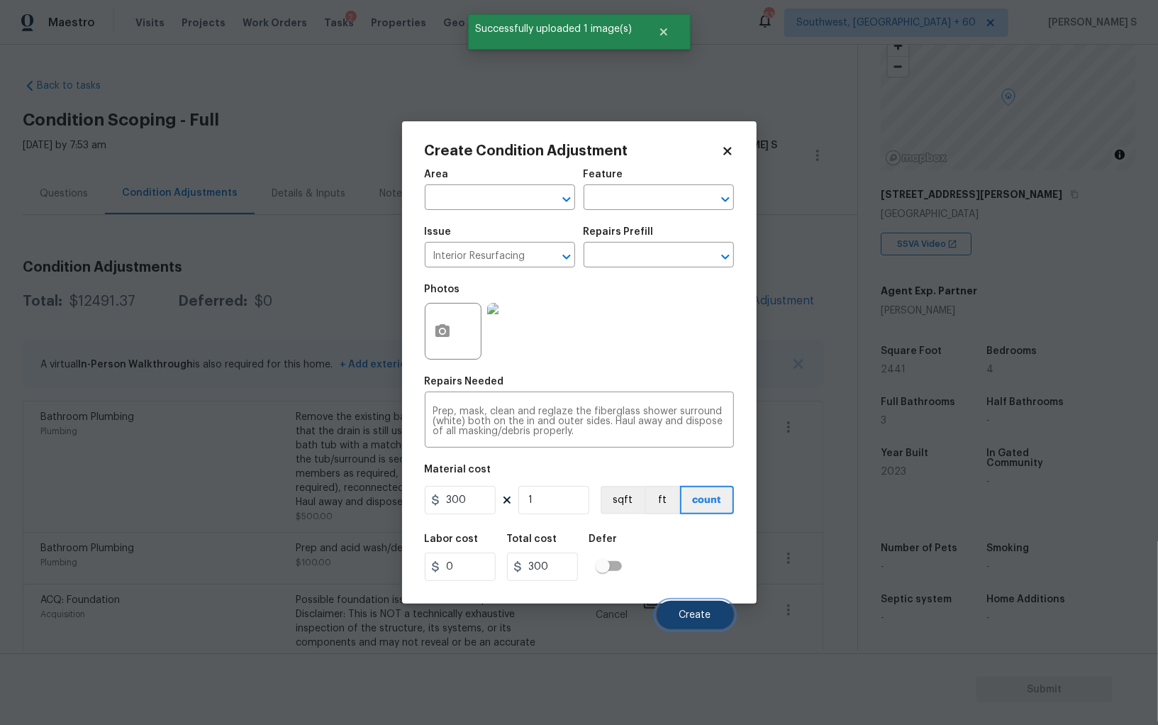
click at [710, 620] on span "Create" at bounding box center [695, 615] width 32 height 11
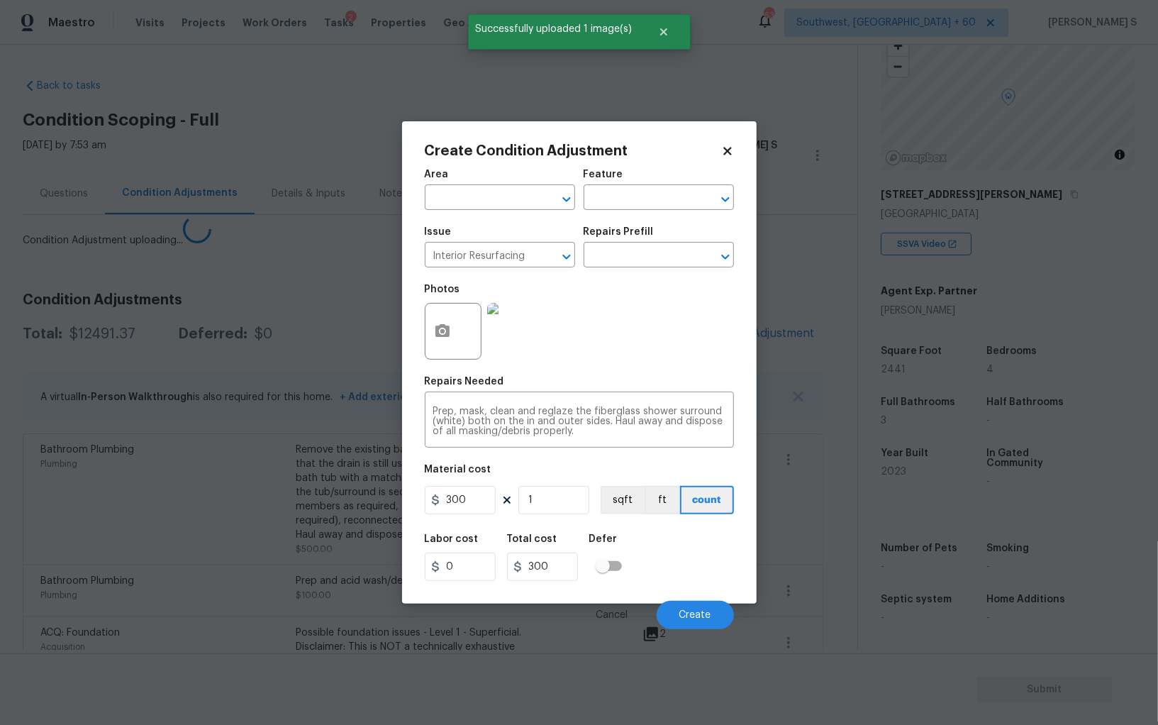
click at [303, 536] on body "Maestro Visits Projects Work Orders Tasks 2 Properties Geo Assignments [GEOGRAP…" at bounding box center [579, 362] width 1158 height 725
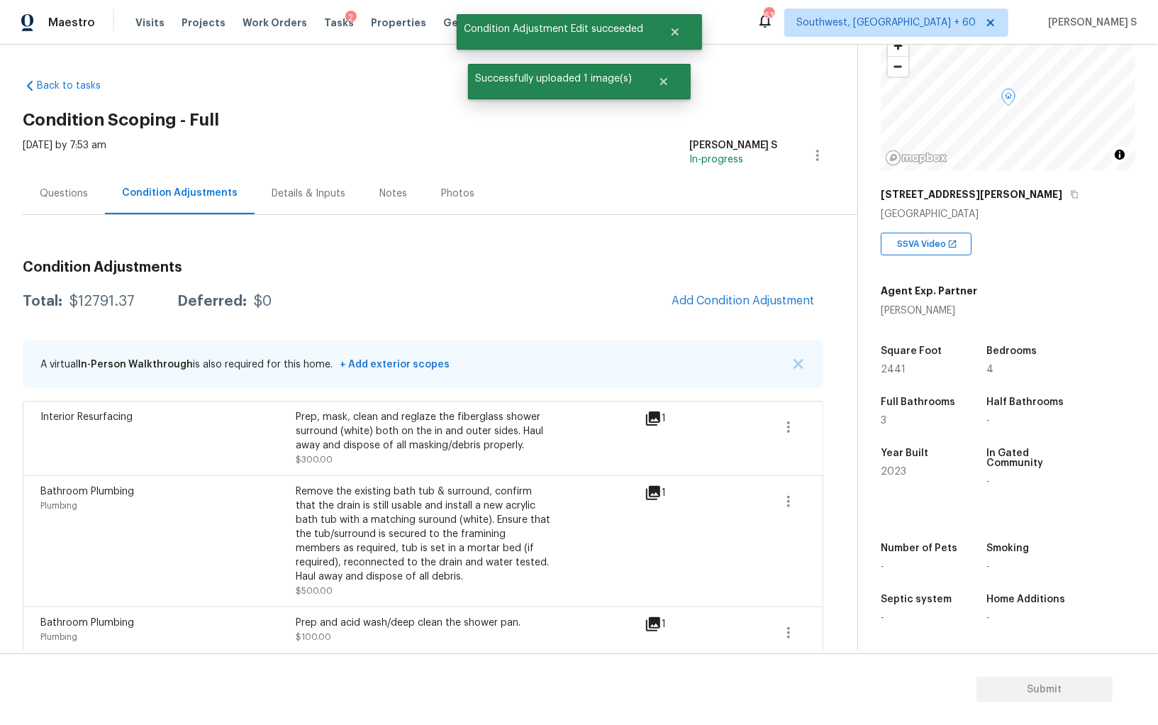
click at [703, 286] on span "Add Condition Adjustment" at bounding box center [743, 301] width 160 height 31
click at [696, 296] on span "Add Condition Adjustment" at bounding box center [742, 300] width 143 height 13
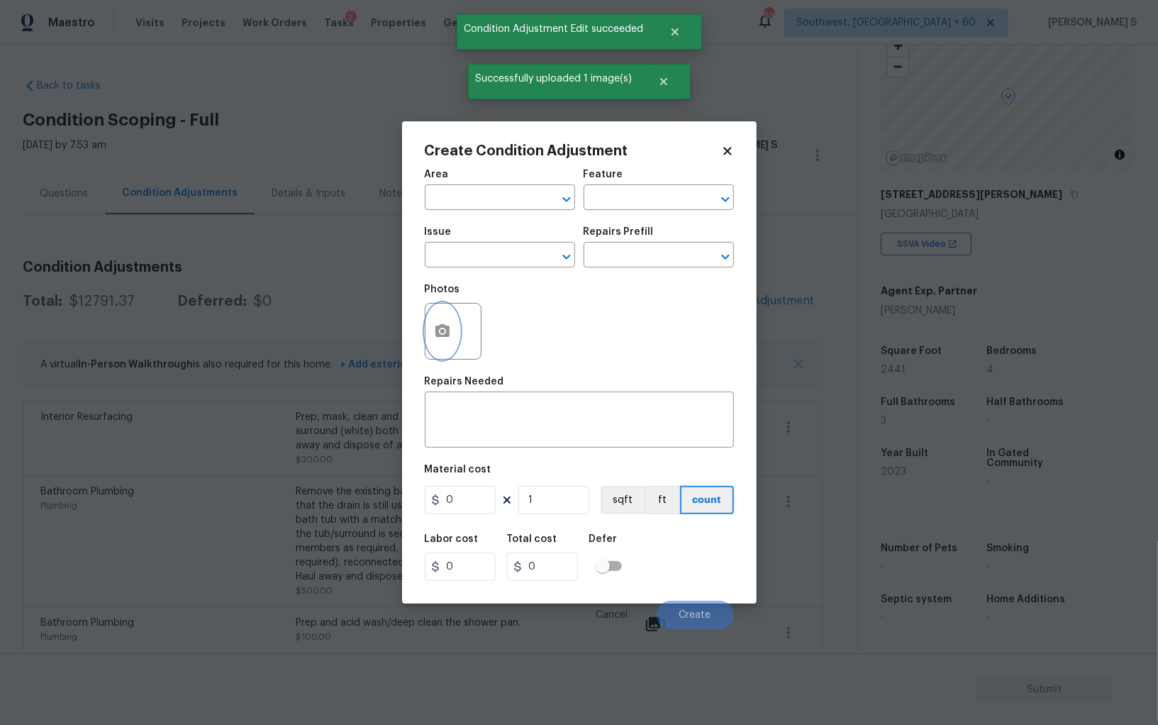
click at [435, 312] on button "button" at bounding box center [442, 330] width 34 height 55
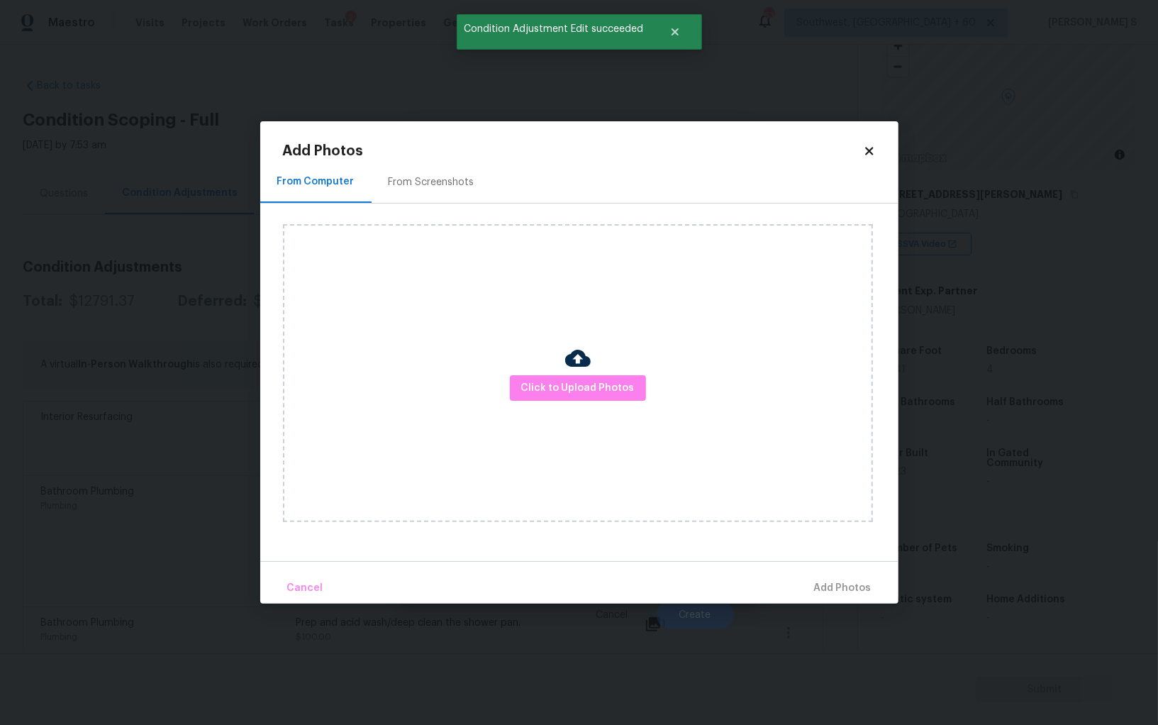
click at [619, 366] on div "Click to Upload Photos" at bounding box center [578, 373] width 590 height 298
click at [619, 378] on button "Click to Upload Photos" at bounding box center [578, 388] width 136 height 26
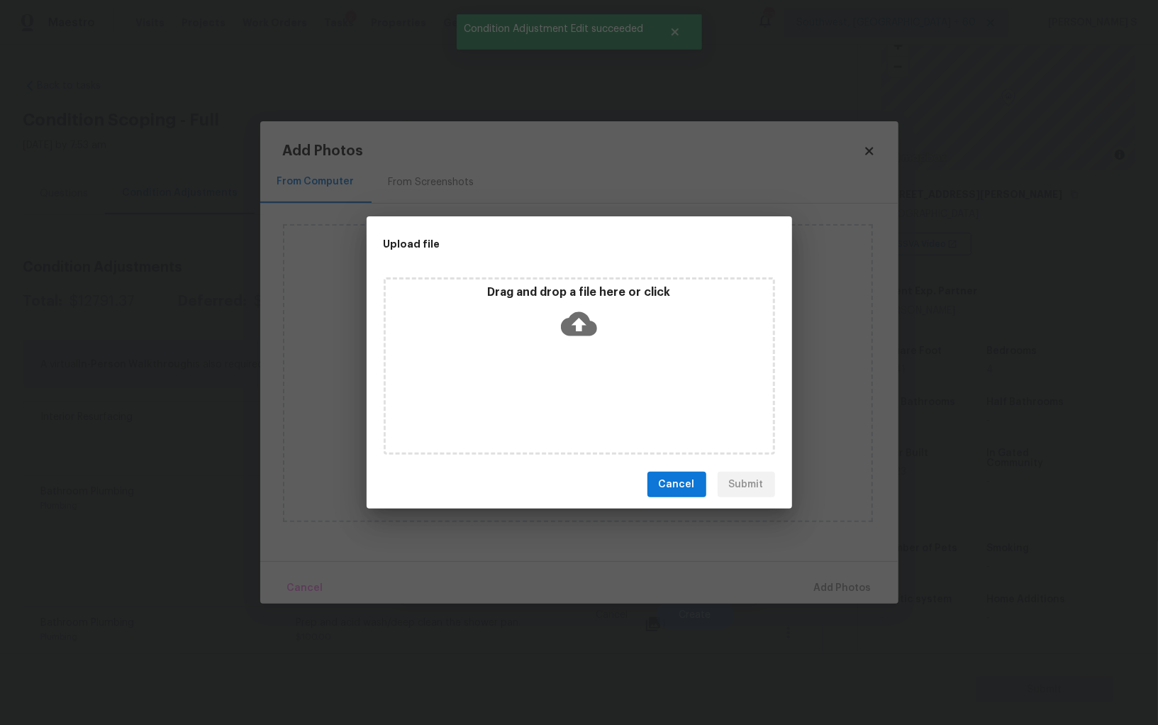
click at [619, 372] on div "Drag and drop a file here or click" at bounding box center [579, 365] width 391 height 177
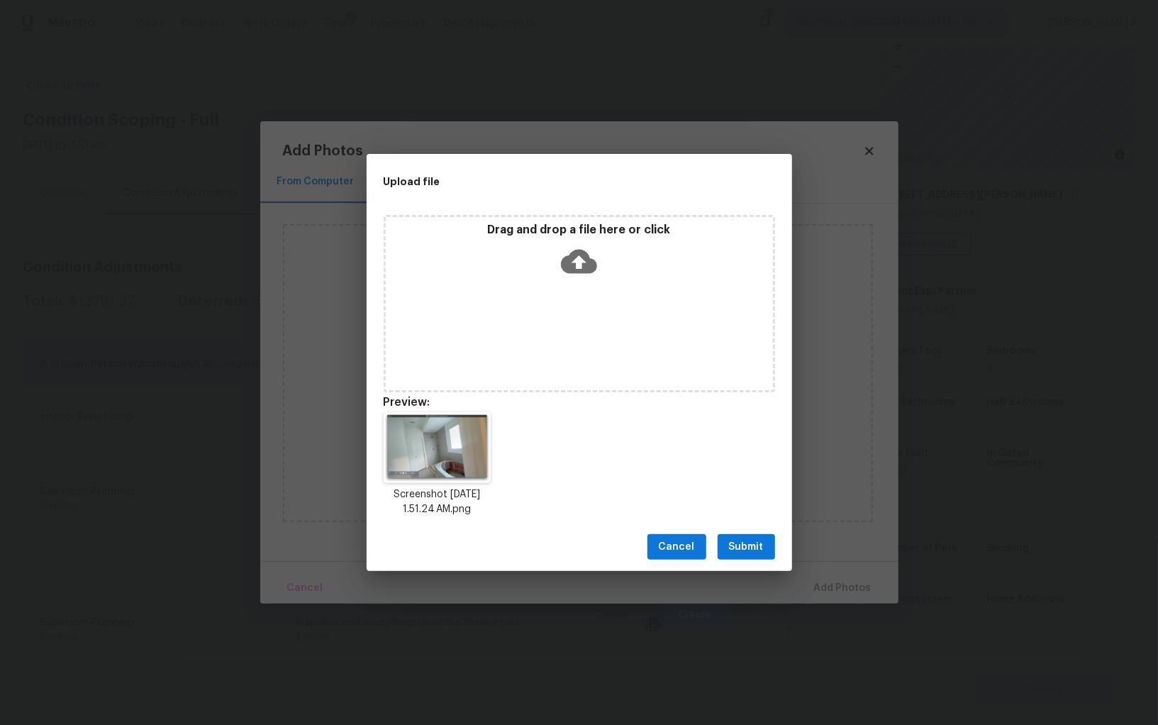
click at [758, 557] on button "Submit" at bounding box center [745, 547] width 57 height 26
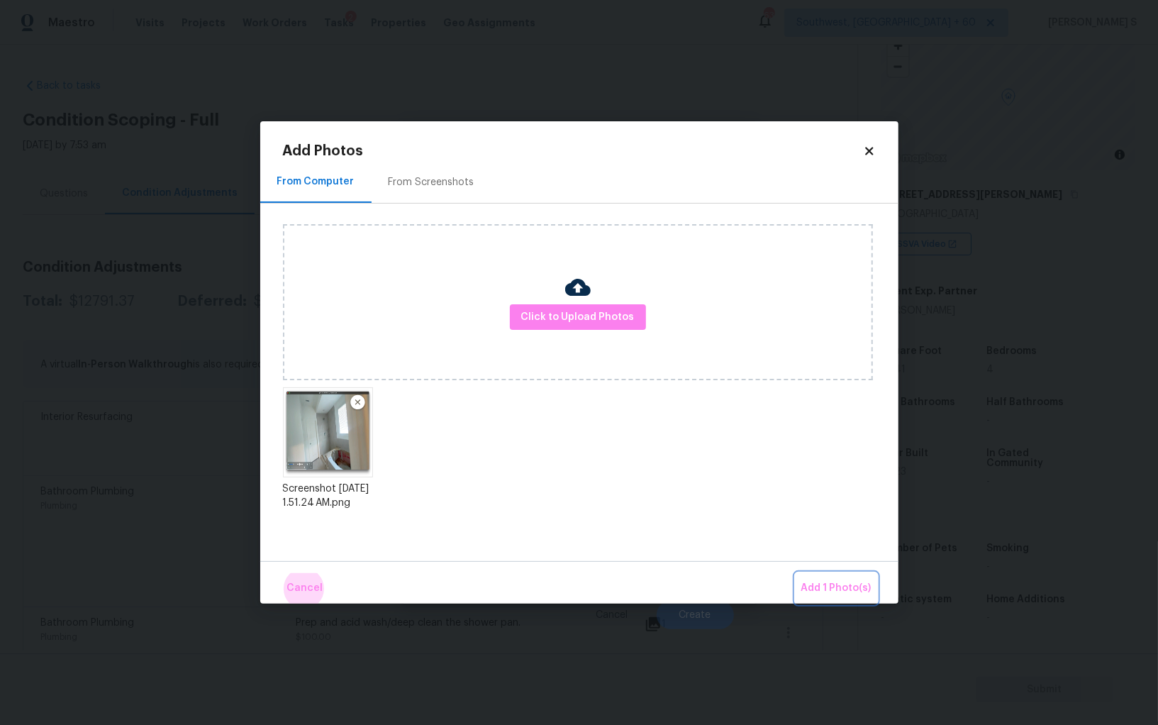
click at [795, 573] on button "Add 1 Photo(s)" at bounding box center [836, 588] width 82 height 30
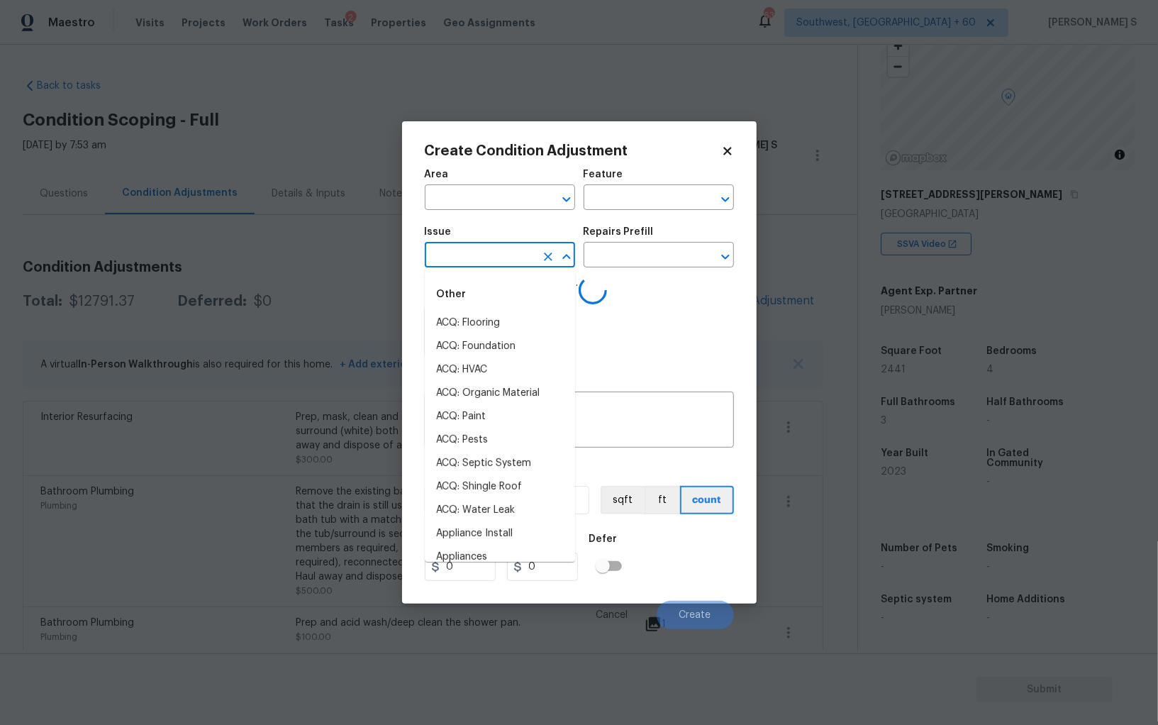
click at [519, 263] on input "text" at bounding box center [480, 256] width 111 height 22
type input "fo"
type input "or"
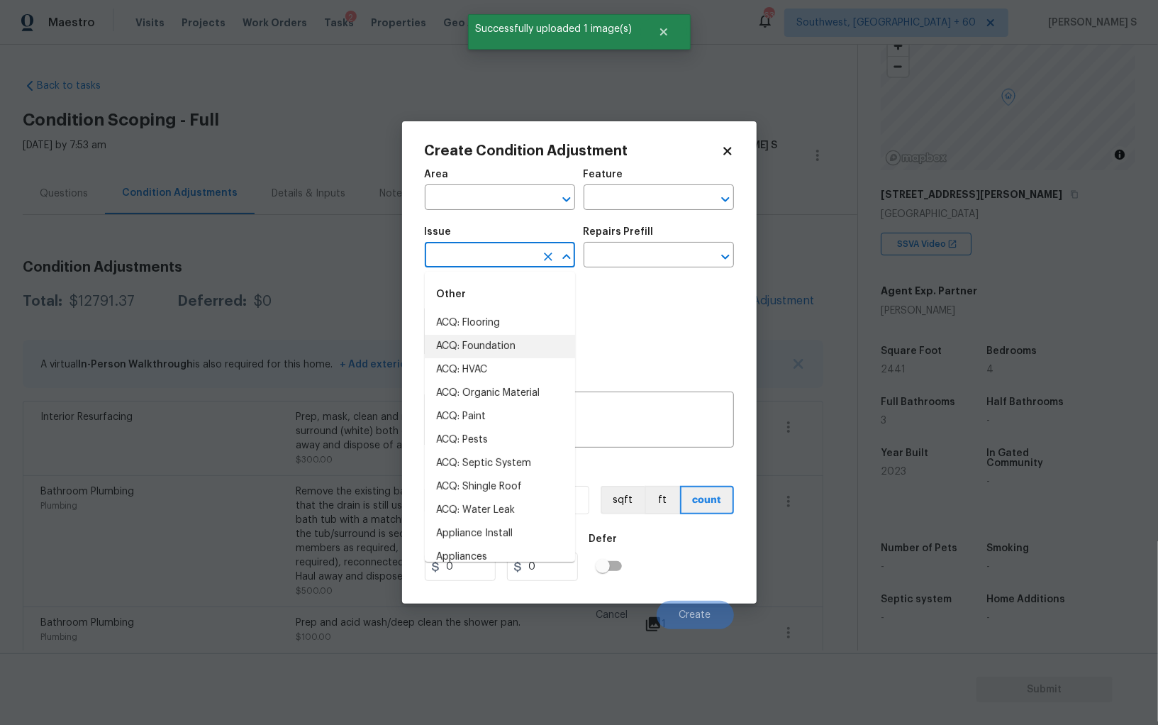
type input "f"
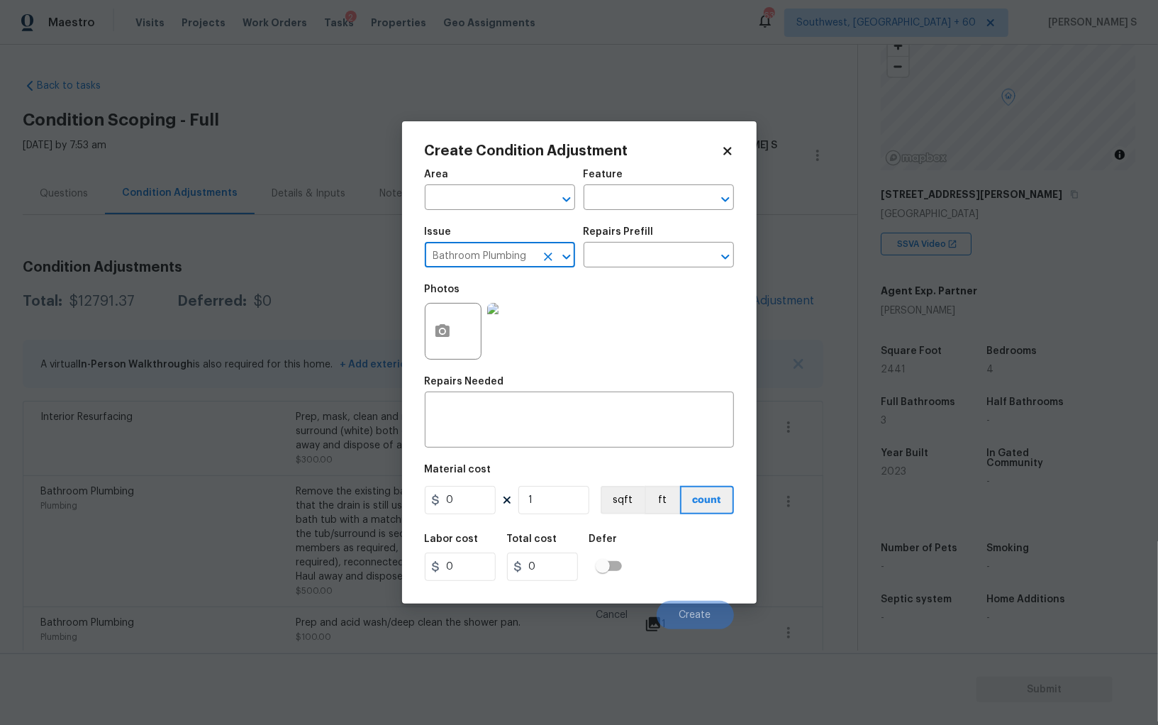
type input "Bathroom Plumbing"
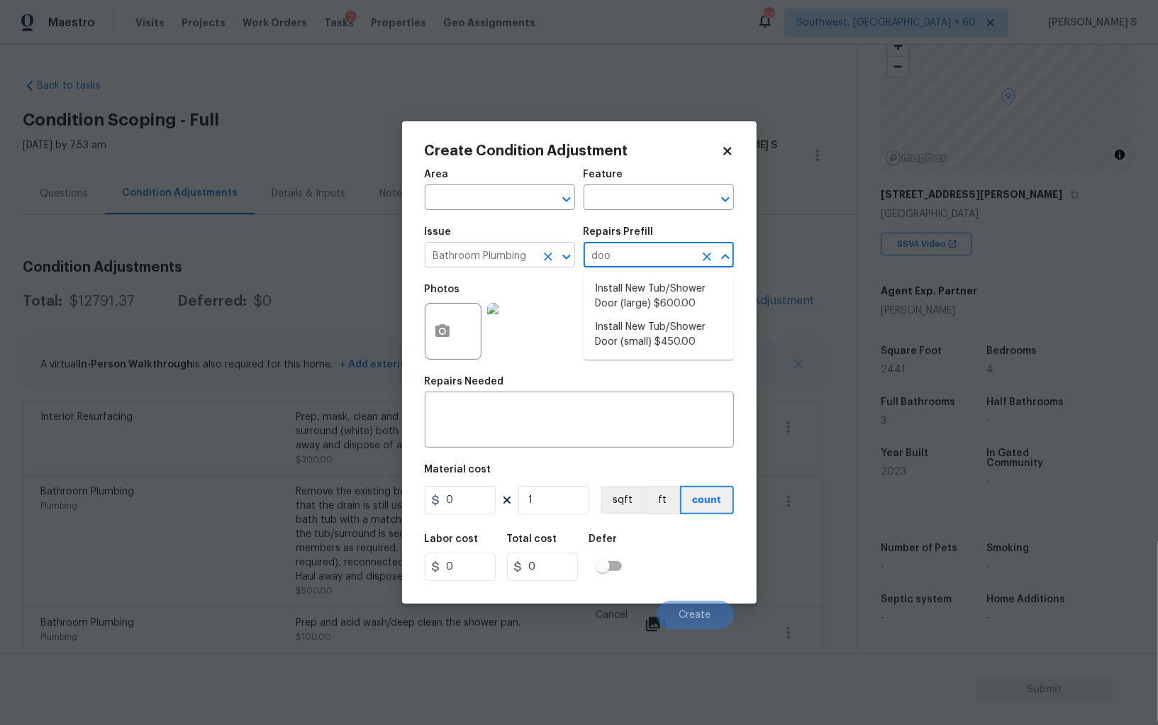
type input "door"
type input "Plumbing"
type textarea "Prep the tub/shower surround and install a new 52''-58'' tempered shower door. …"
type input "600"
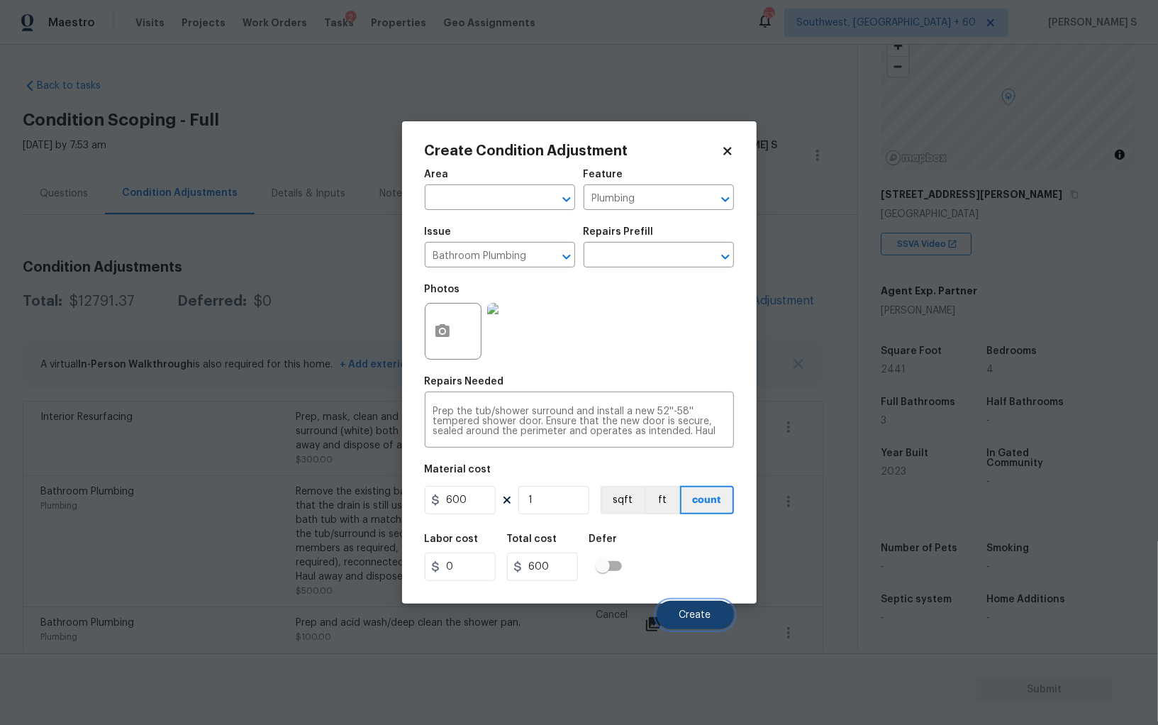
click at [713, 605] on button "Create" at bounding box center [695, 615] width 77 height 28
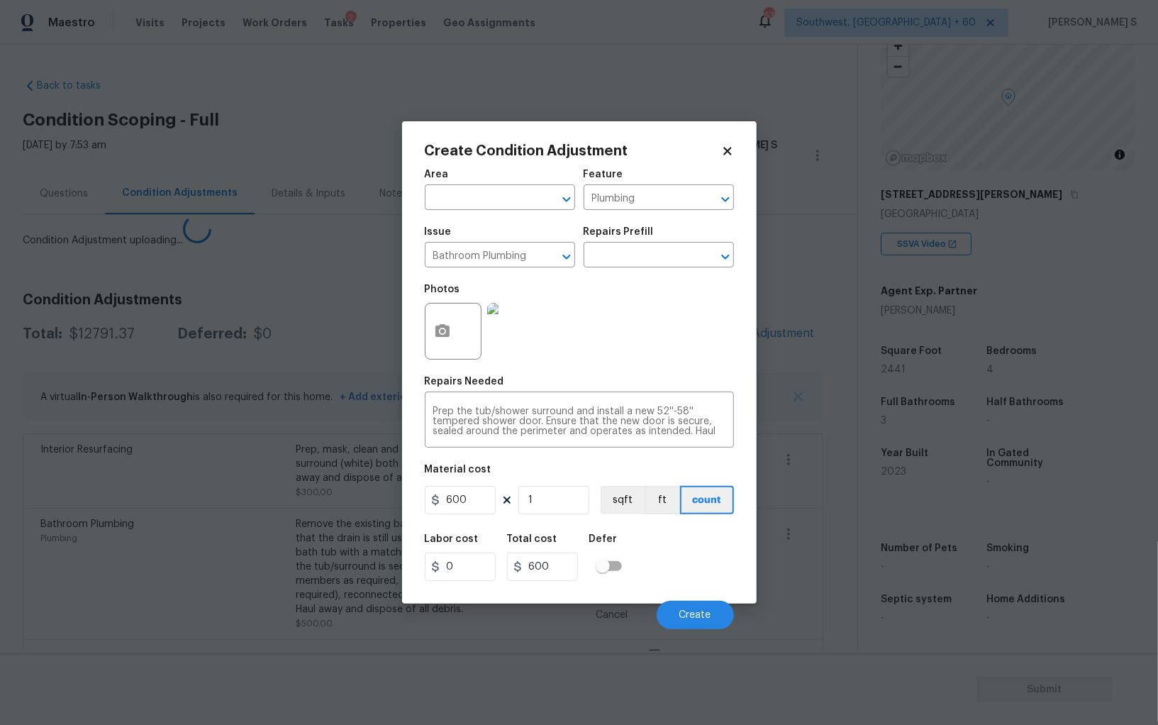
click at [169, 583] on body "Maestro Visits Projects Work Orders Tasks 2 Properties Geo Assignments [GEOGRAP…" at bounding box center [579, 362] width 1158 height 725
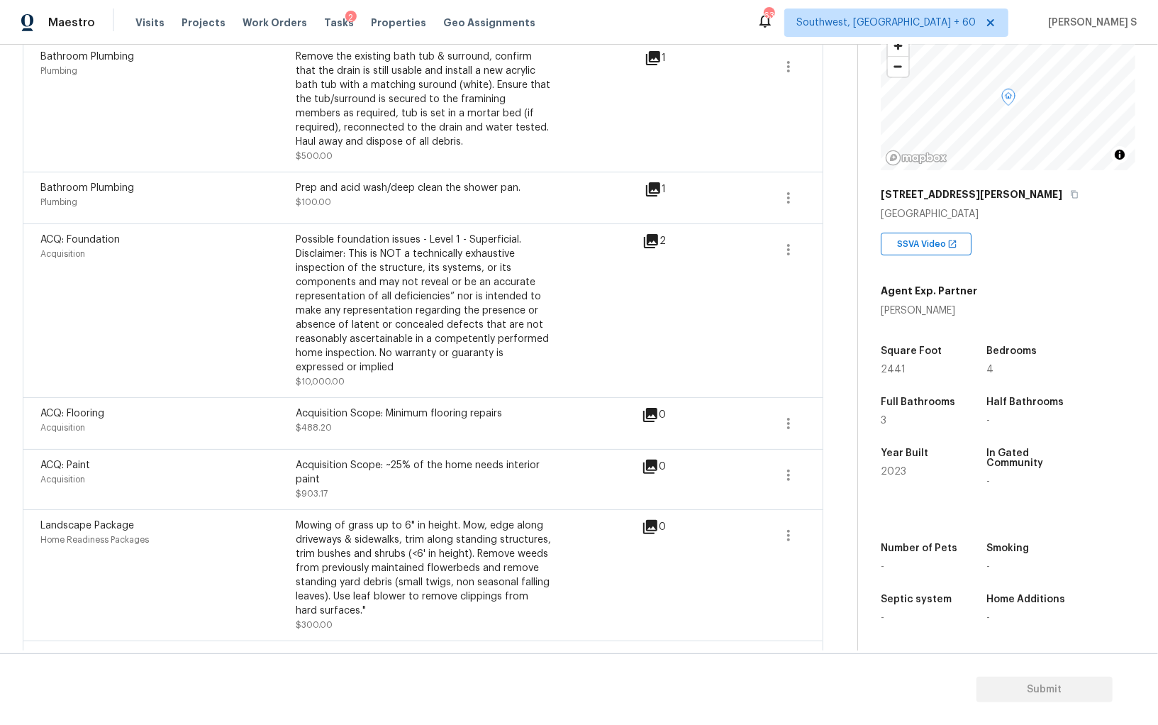
scroll to position [605, 0]
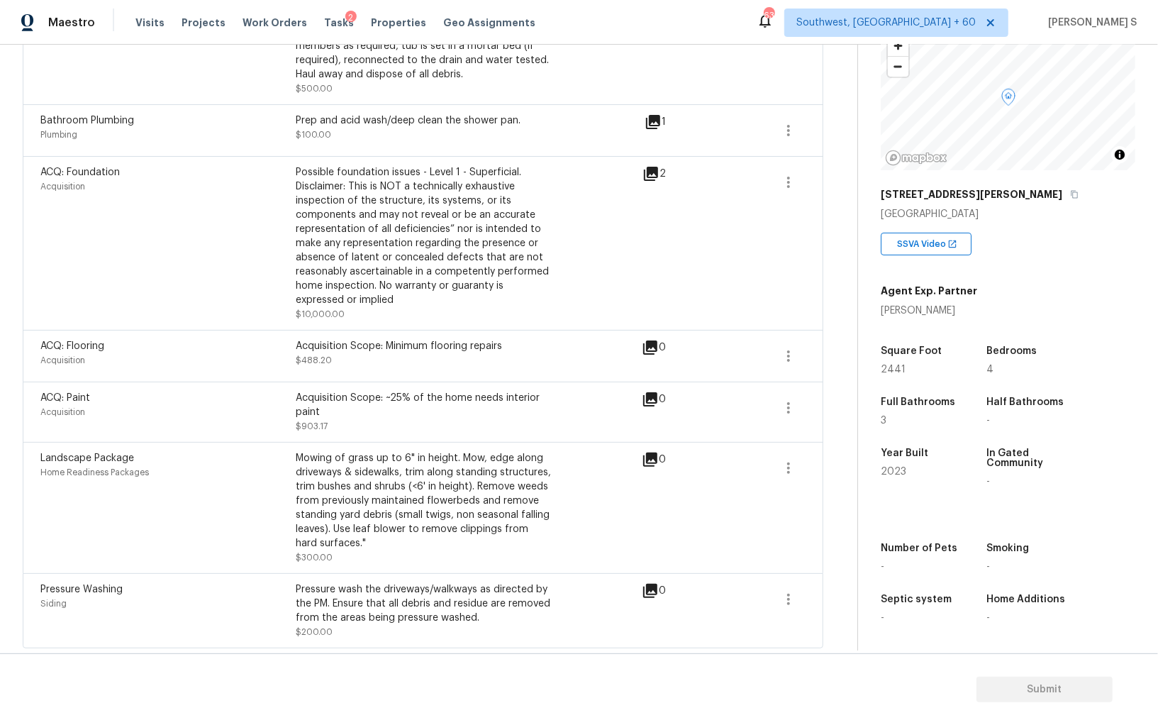
click at [284, 584] on div "Pressure Washing" at bounding box center [167, 589] width 255 height 14
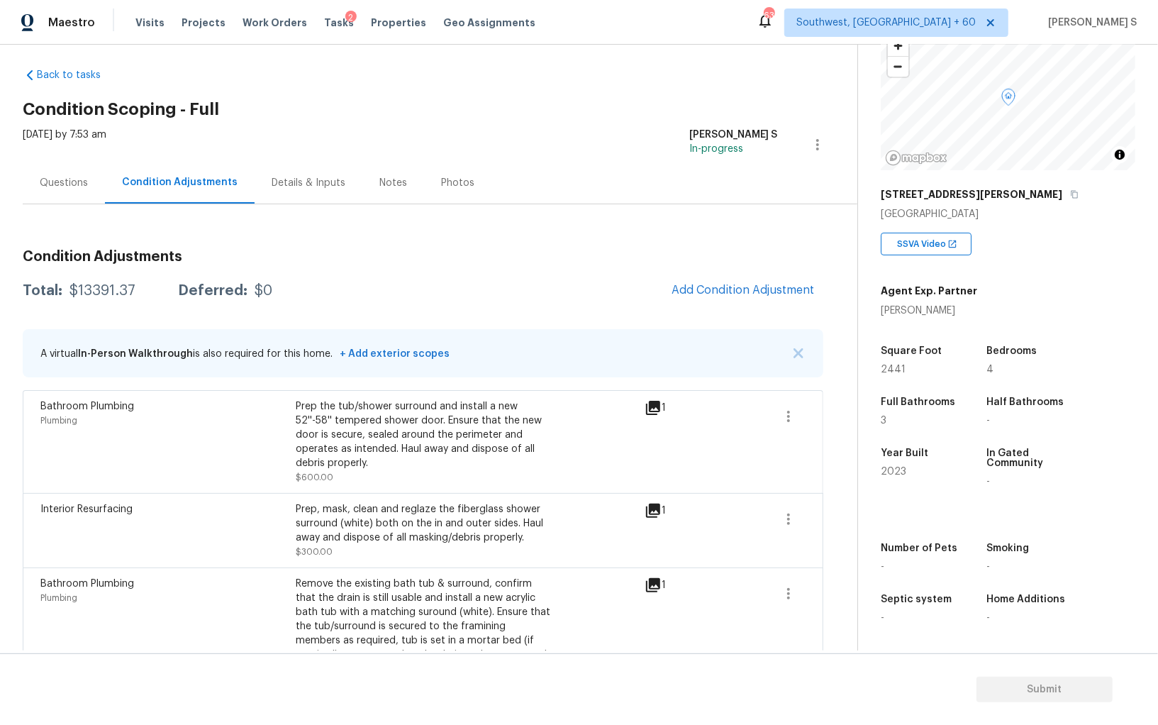
scroll to position [0, 0]
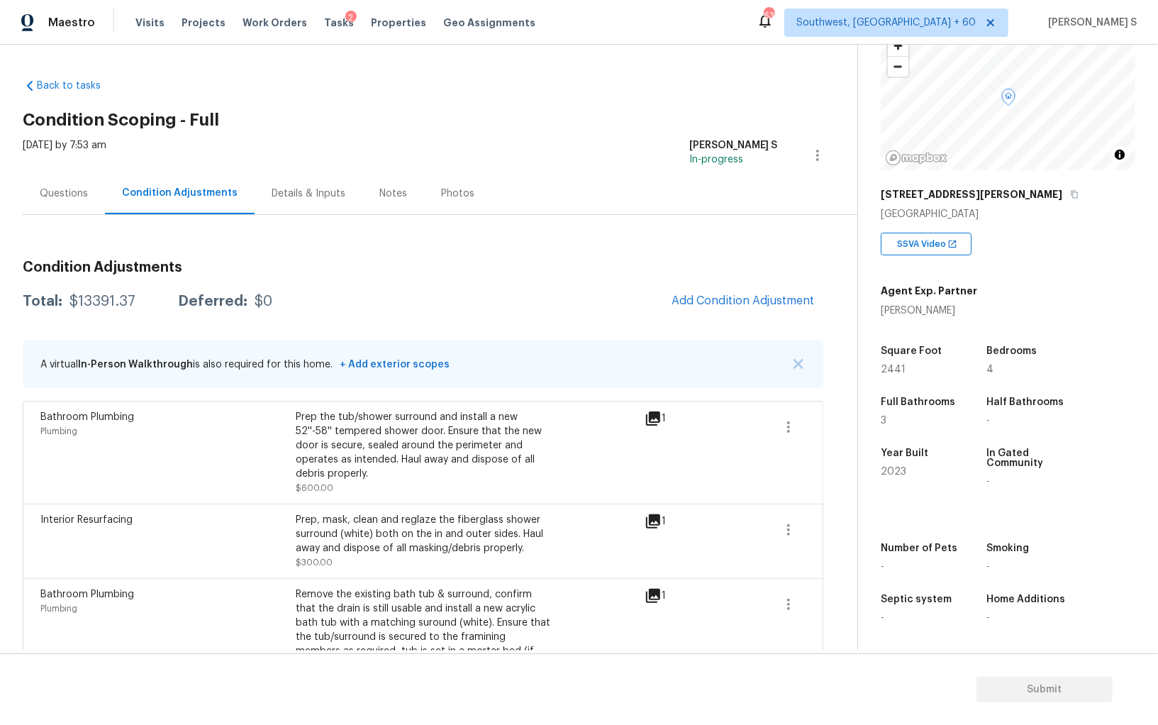
click at [89, 306] on div "$13391.37" at bounding box center [102, 301] width 66 height 14
copy div "13391.37"
click at [55, 201] on div "Questions" at bounding box center [64, 193] width 82 height 42
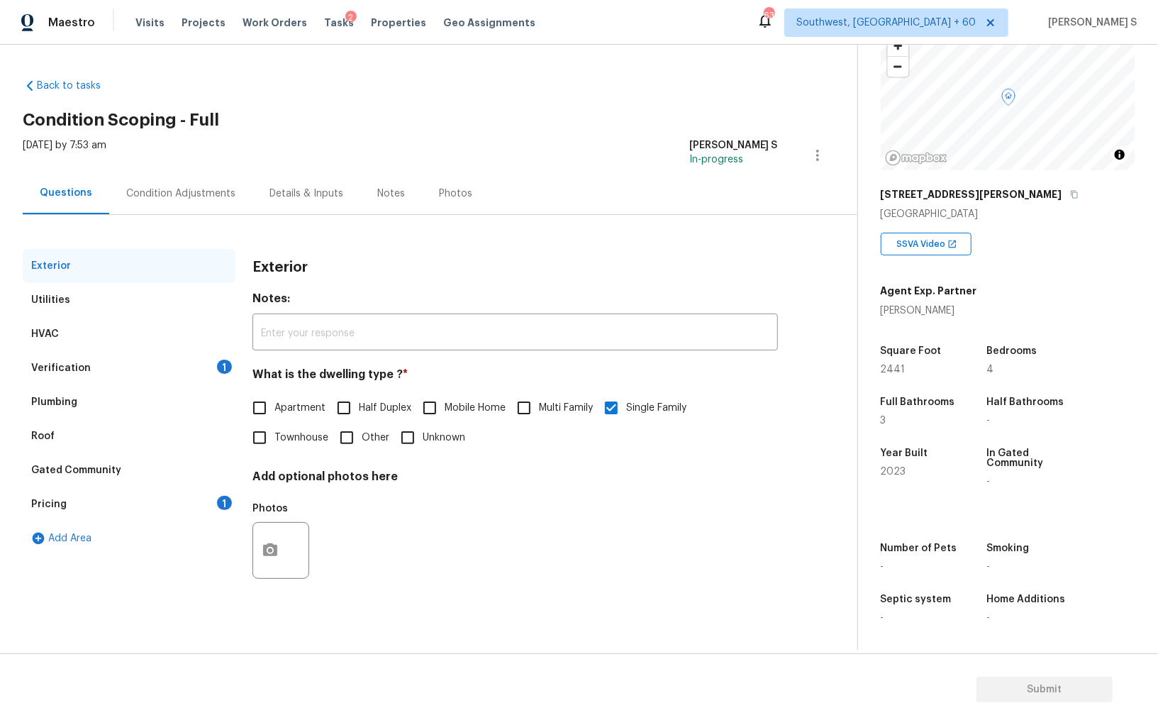
click at [217, 481] on div "Gated Community" at bounding box center [129, 470] width 213 height 34
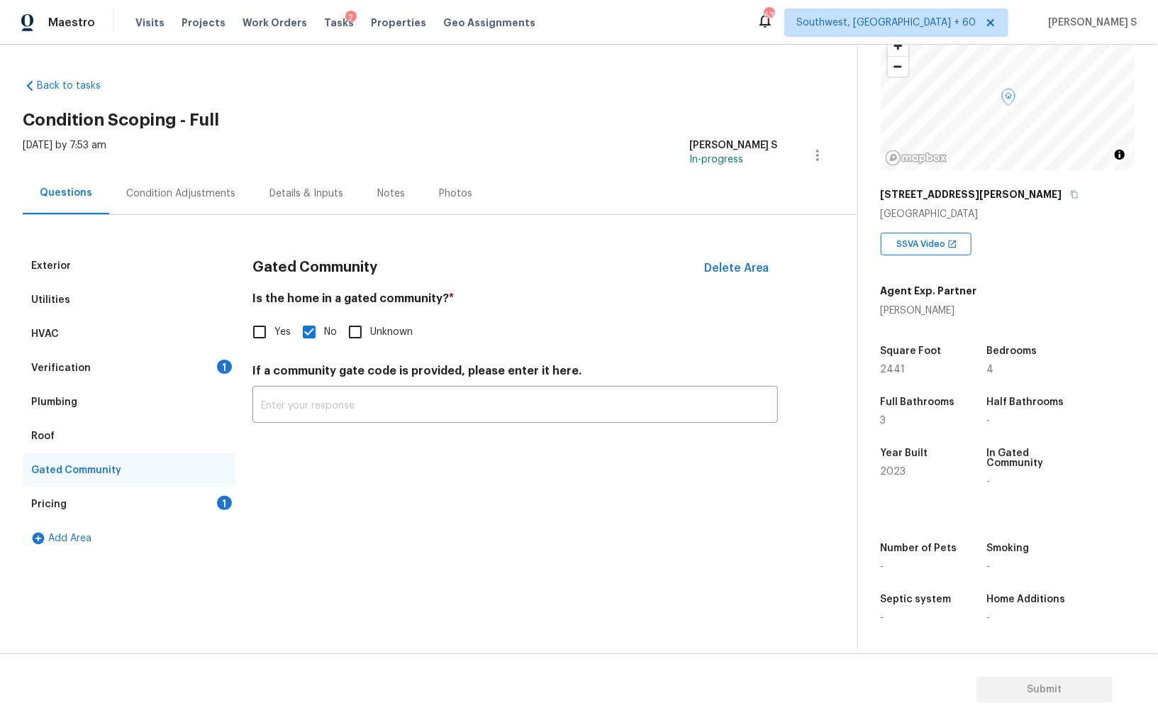
click at [223, 512] on div "Pricing 1" at bounding box center [129, 504] width 213 height 34
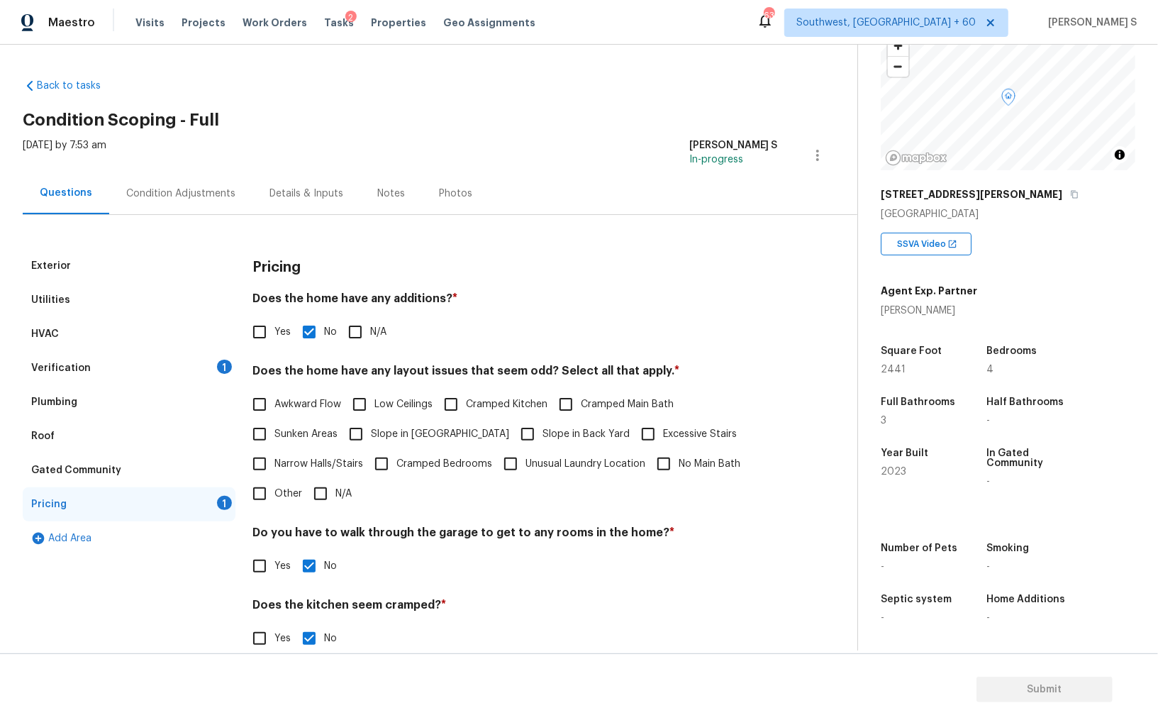
click at [369, 432] on input "Slope in [GEOGRAPHIC_DATA]" at bounding box center [356, 434] width 30 height 30
checkbox input "true"
click at [542, 428] on span "Slope in Back Yard" at bounding box center [585, 434] width 87 height 15
click at [513, 428] on input "Slope in Back Yard" at bounding box center [528, 434] width 30 height 30
checkbox input "true"
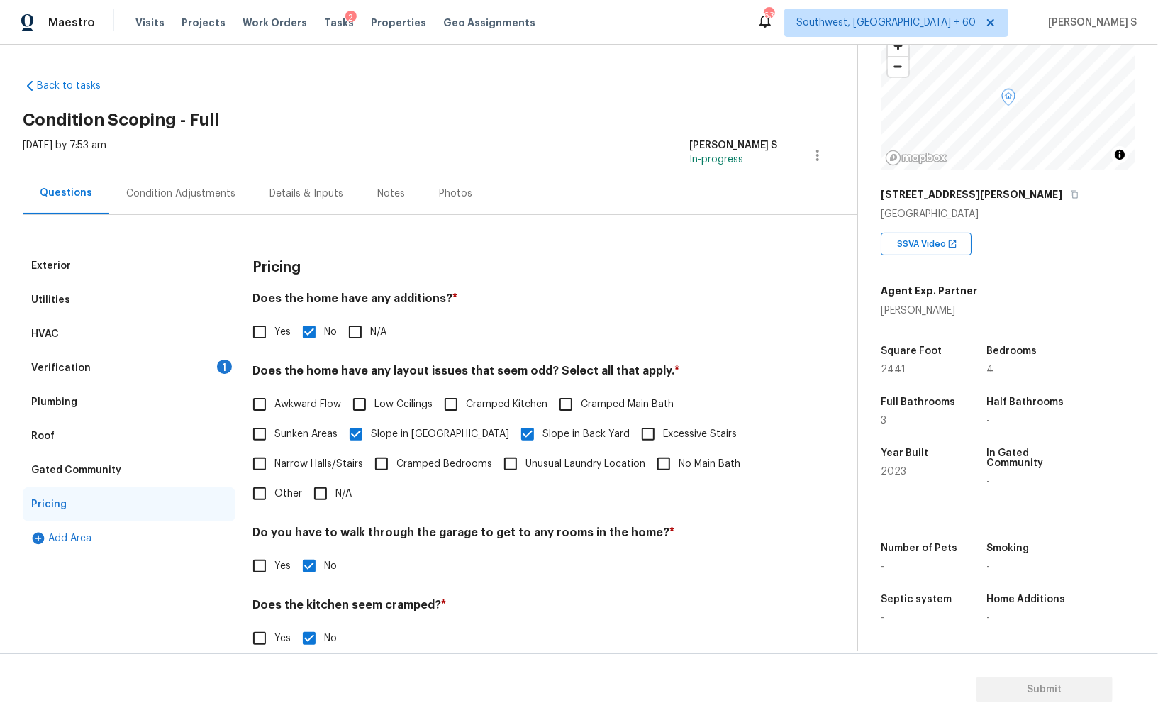
click at [200, 367] on div "Verification 1" at bounding box center [129, 368] width 213 height 34
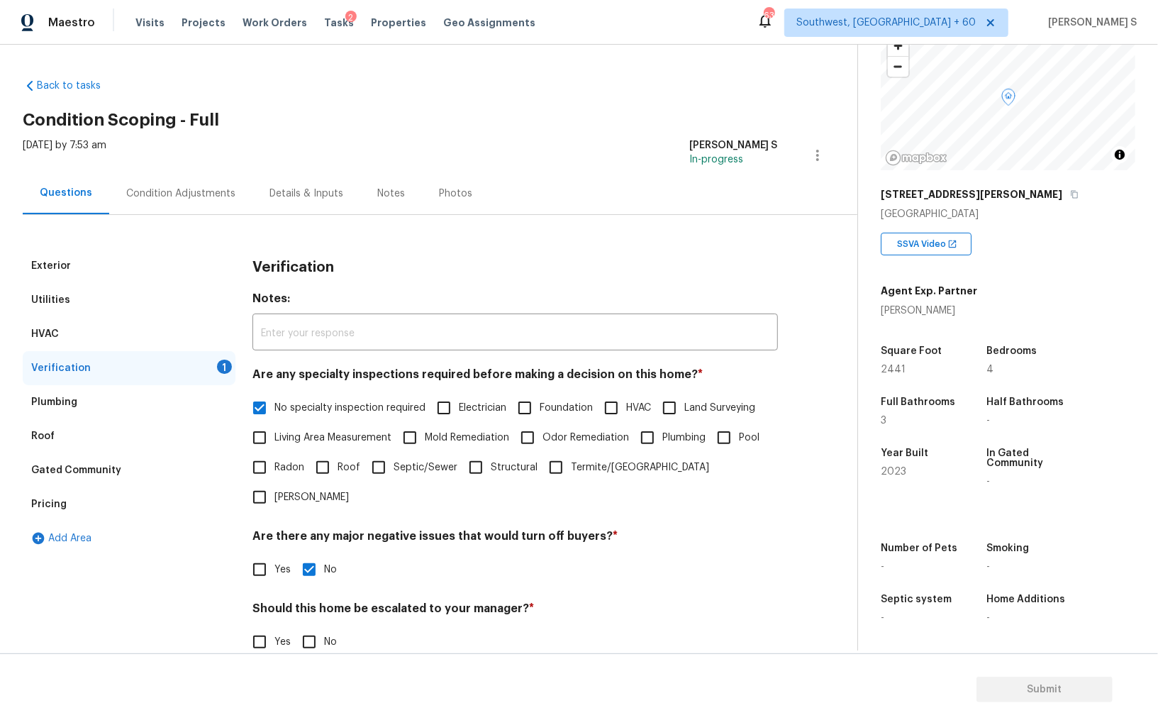
scroll to position [84, 0]
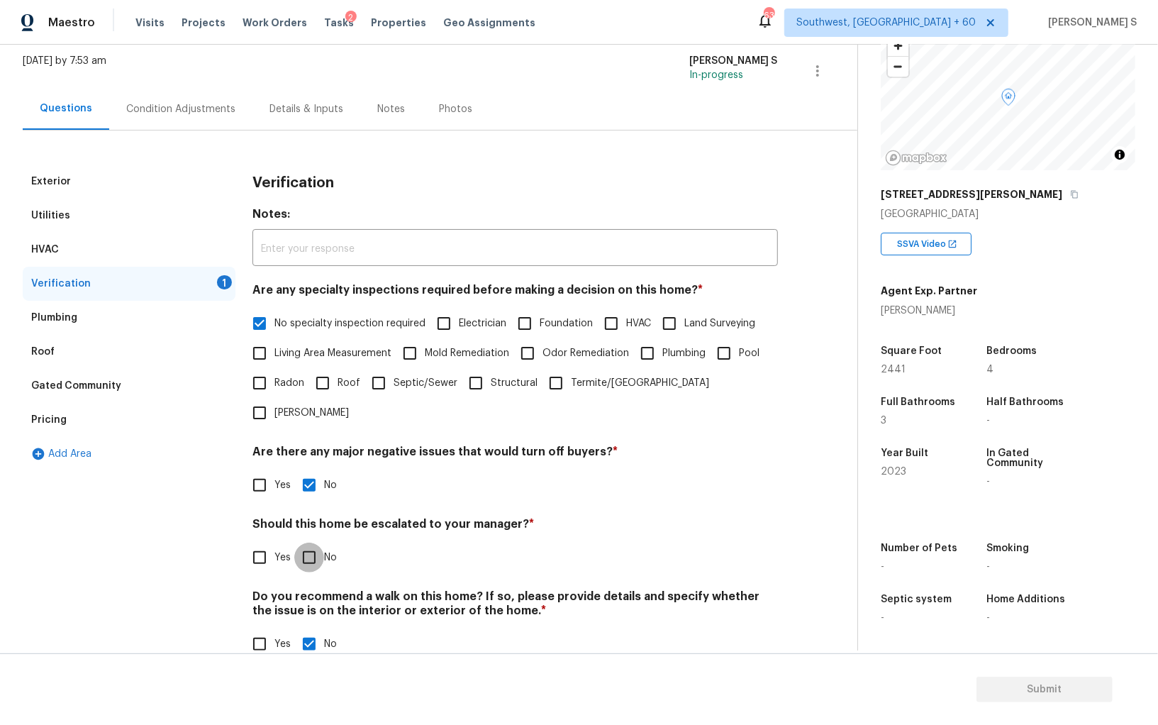
click at [318, 542] on input "No" at bounding box center [309, 557] width 30 height 30
checkbox input "true"
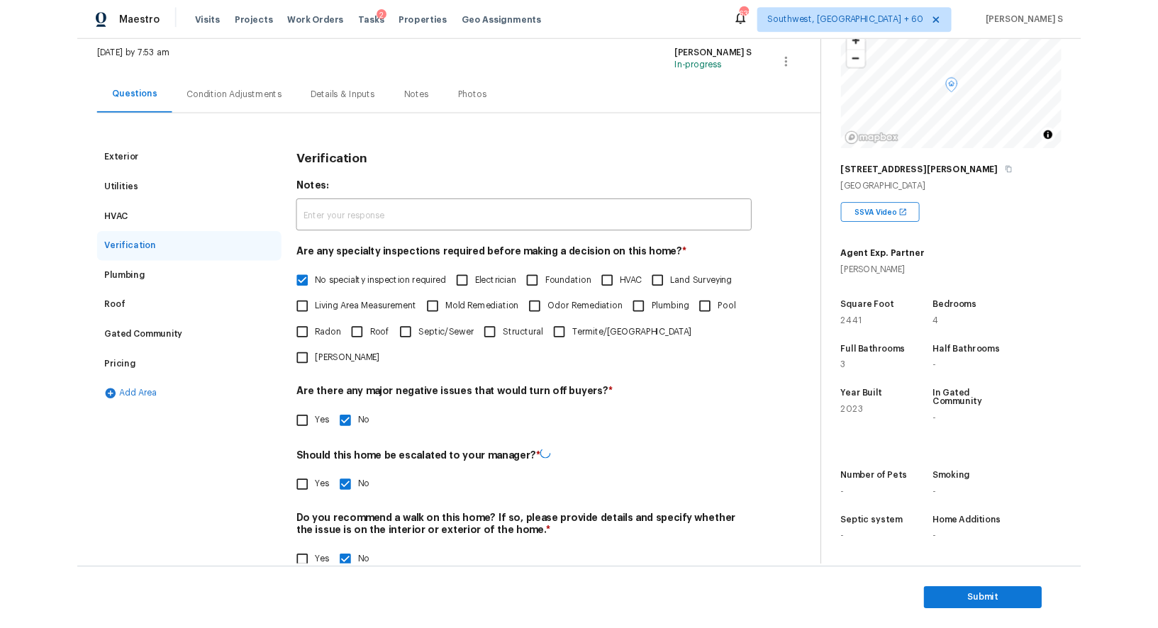
scroll to position [0, 0]
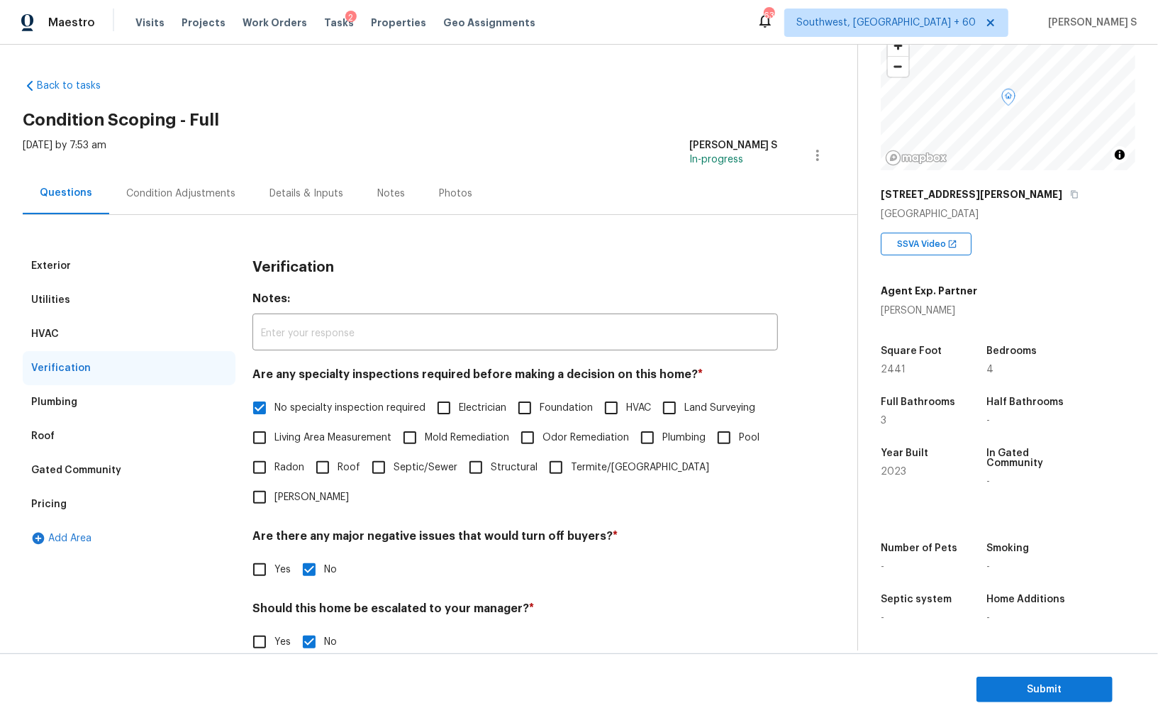
click at [208, 199] on div "Condition Adjustments" at bounding box center [180, 193] width 109 height 14
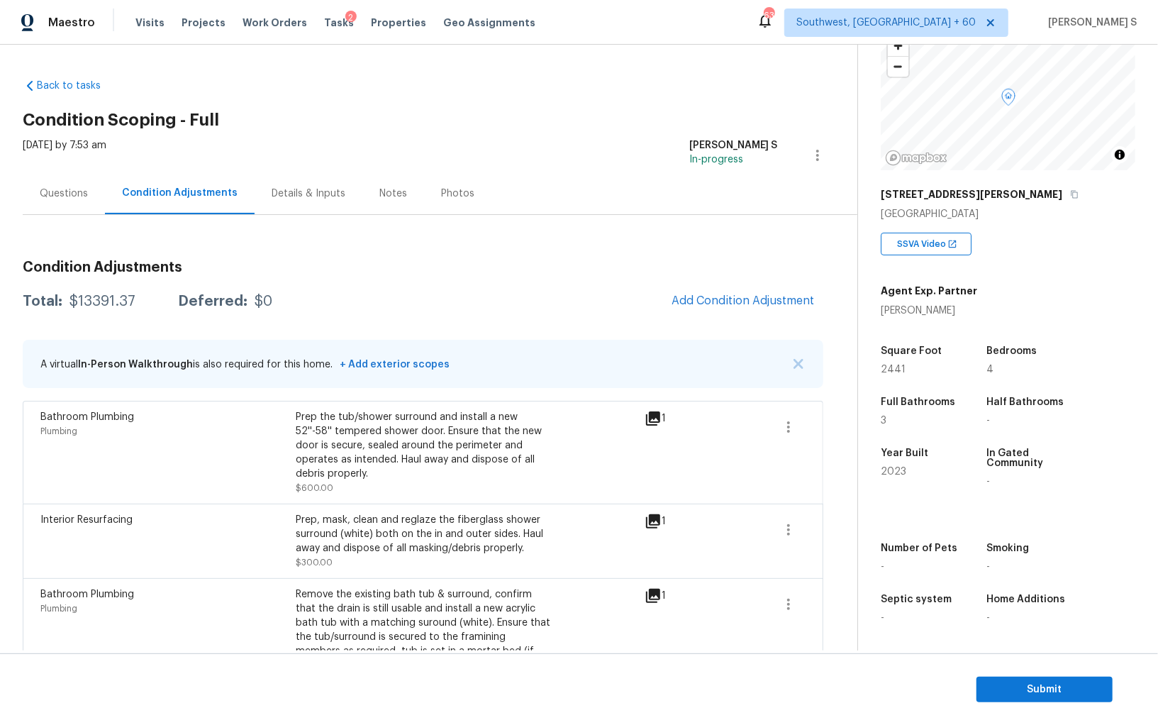
click at [118, 298] on div "$13391.37" at bounding box center [102, 301] width 66 height 14
copy div "13391.37"
click at [997, 683] on span "Submit" at bounding box center [1044, 690] width 113 height 18
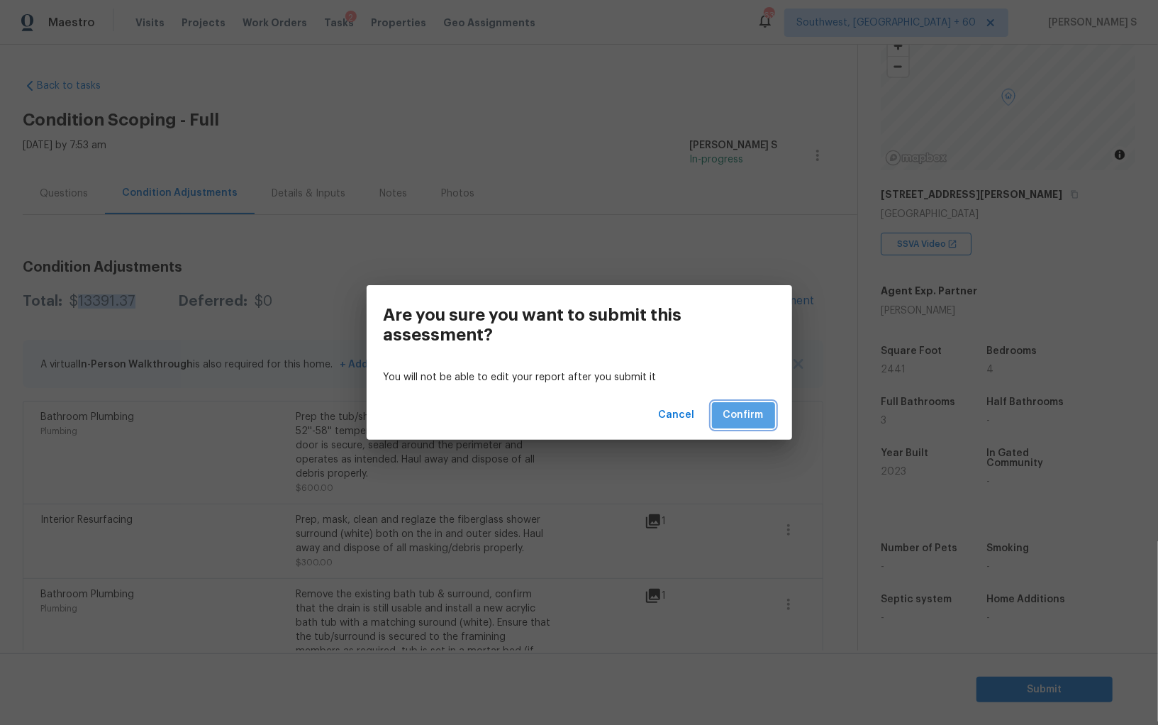
click at [764, 411] on button "Confirm" at bounding box center [743, 415] width 63 height 26
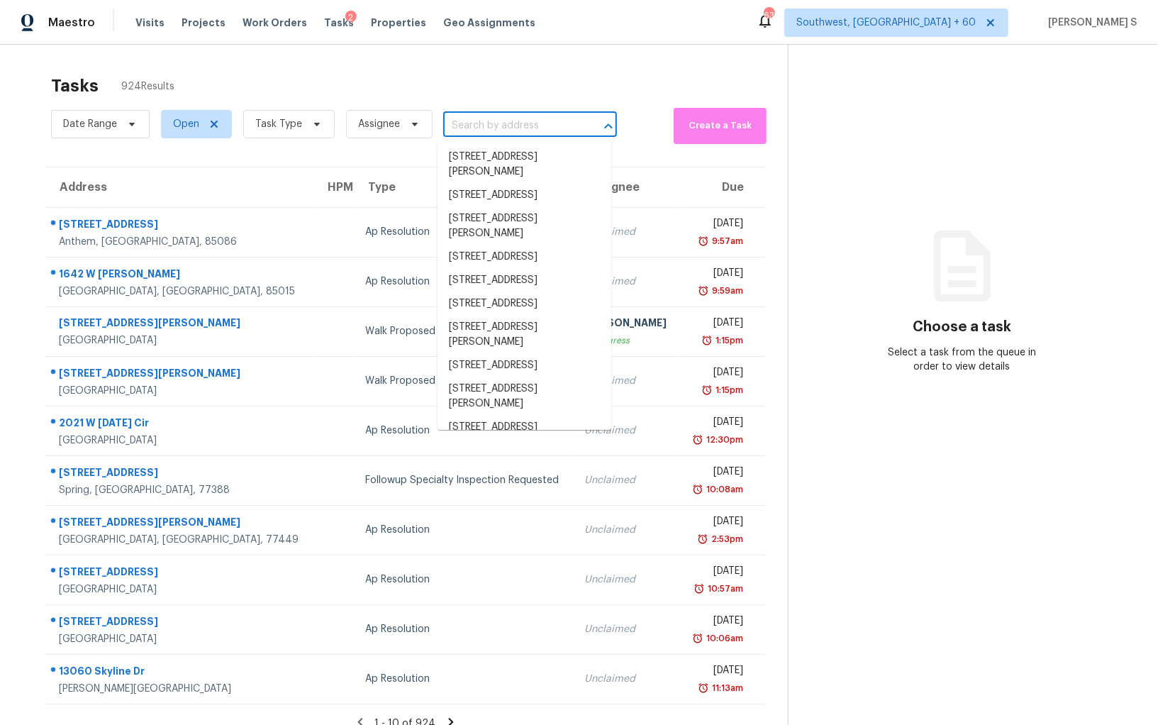
click at [530, 115] on input "text" at bounding box center [510, 126] width 134 height 22
paste input "[STREET_ADDRESS]"
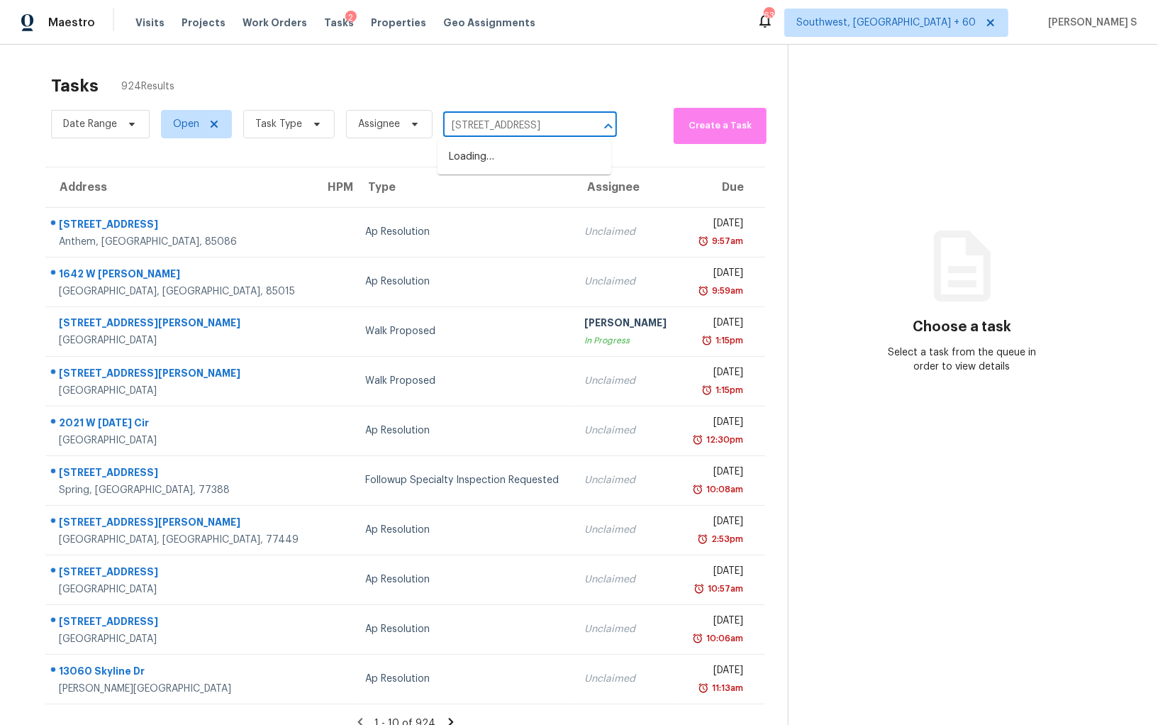
scroll to position [0, 18]
type input "[STREET_ADDRESS]"
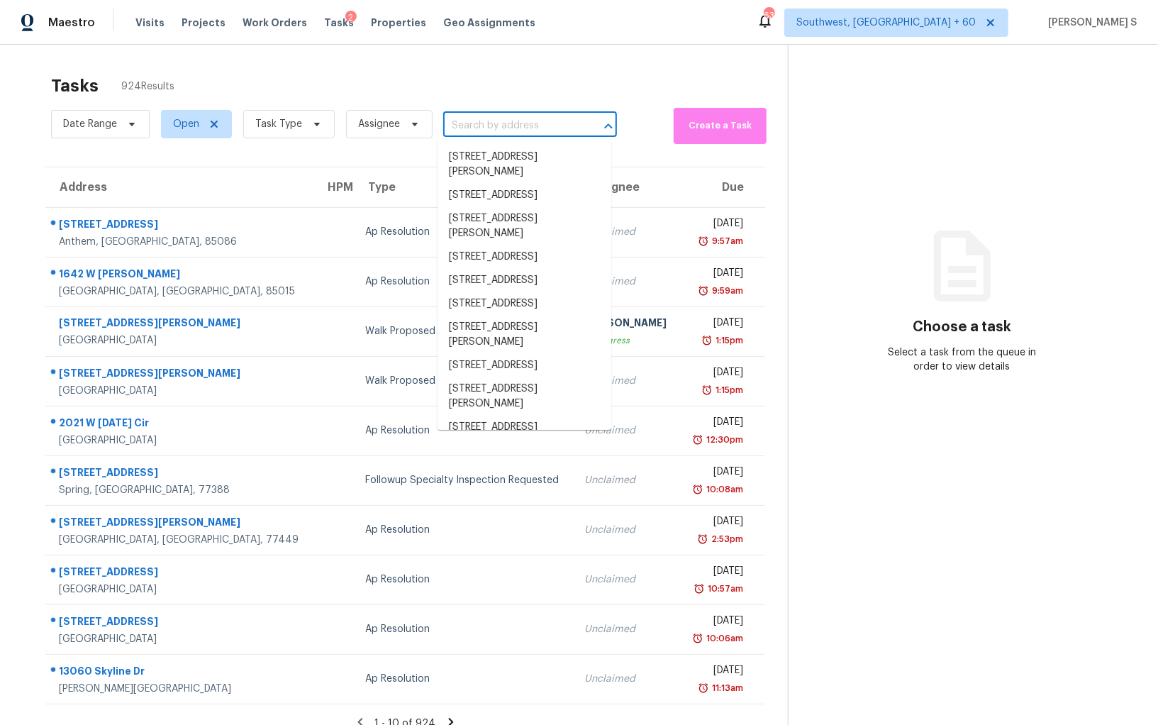
click at [499, 132] on input "text" at bounding box center [510, 126] width 134 height 22
paste input "[STREET_ADDRESS]"
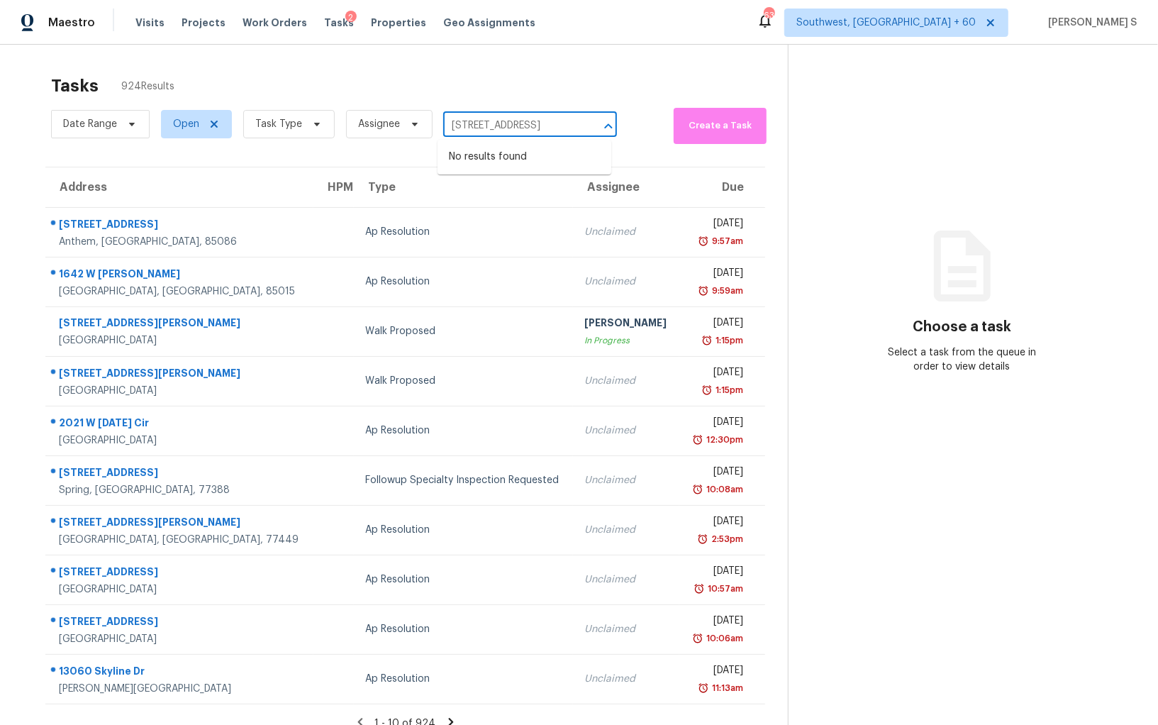
click at [461, 122] on input "[STREET_ADDRESS]" at bounding box center [510, 126] width 134 height 22
type input "561"
click at [496, 127] on input "text" at bounding box center [510, 126] width 134 height 22
paste input "[STREET_ADDRESS]"
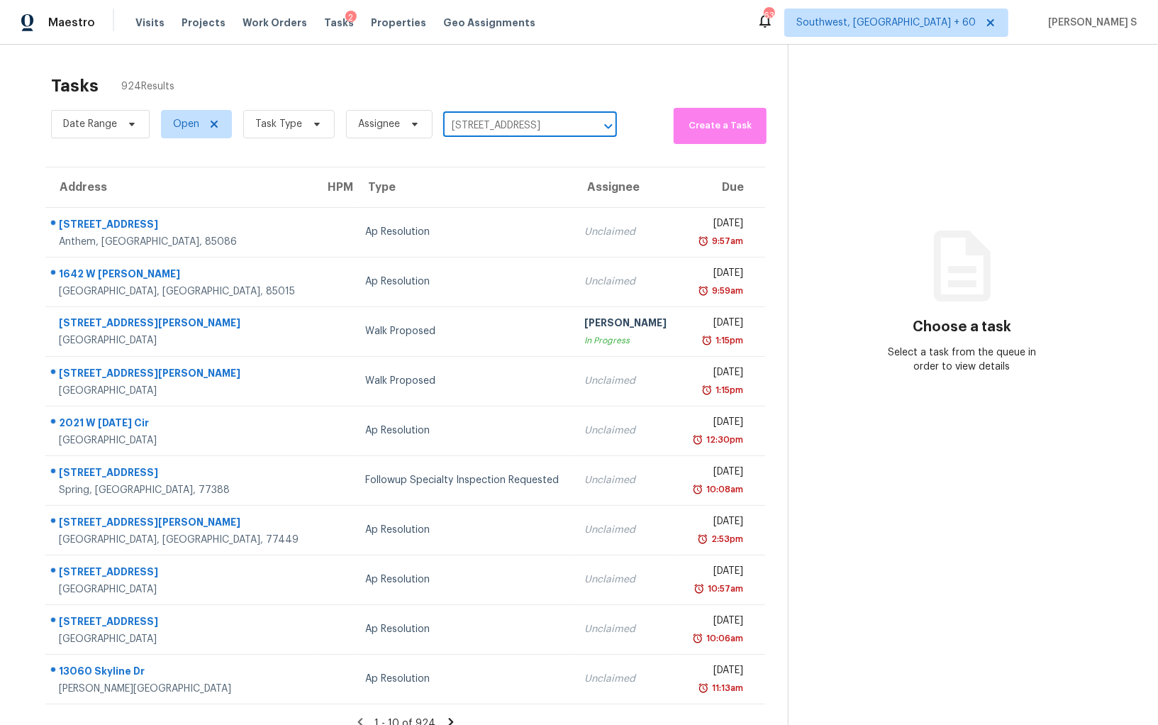
scroll to position [0, 18]
click at [470, 125] on input "[STREET_ADDRESS]" at bounding box center [510, 126] width 134 height 22
type input "561 Asco"
click at [484, 147] on li "[STREET_ADDRESS]" at bounding box center [524, 156] width 174 height 23
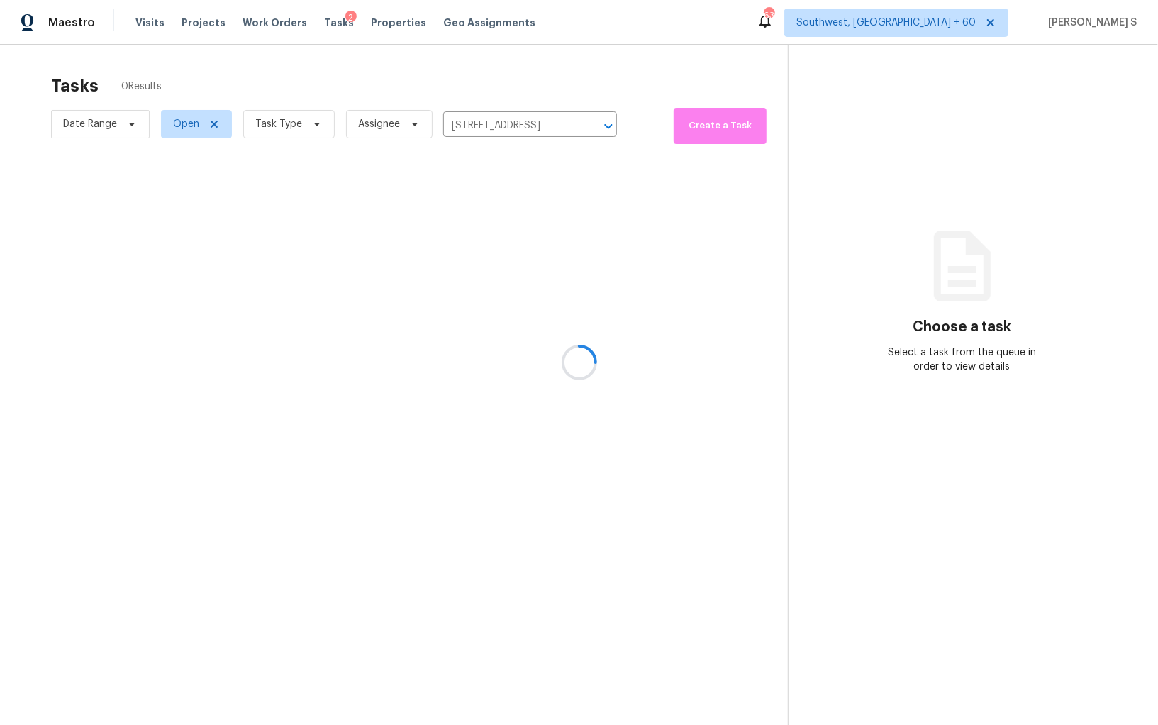
click at [524, 196] on div at bounding box center [579, 362] width 1158 height 725
click at [539, 256] on div at bounding box center [579, 362] width 1158 height 725
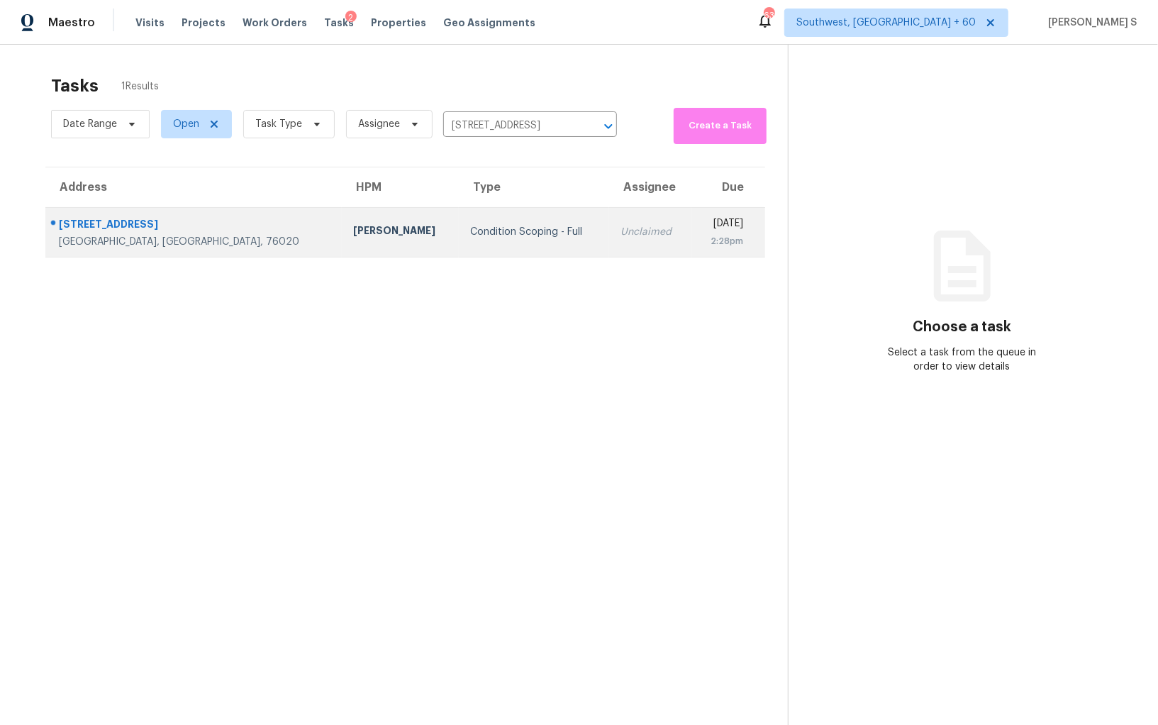
click at [482, 234] on div "Condition Scoping - Full" at bounding box center [534, 232] width 128 height 14
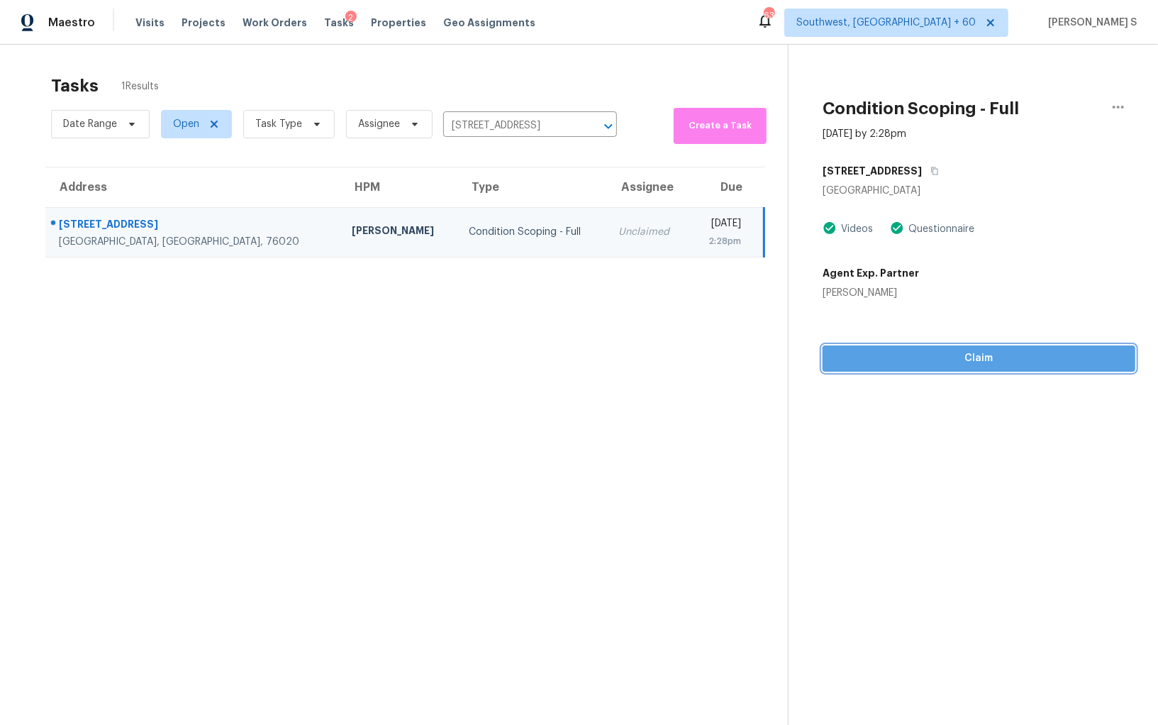
click at [968, 352] on span "Claim" at bounding box center [979, 359] width 290 height 18
